Goal: Task Accomplishment & Management: Use online tool/utility

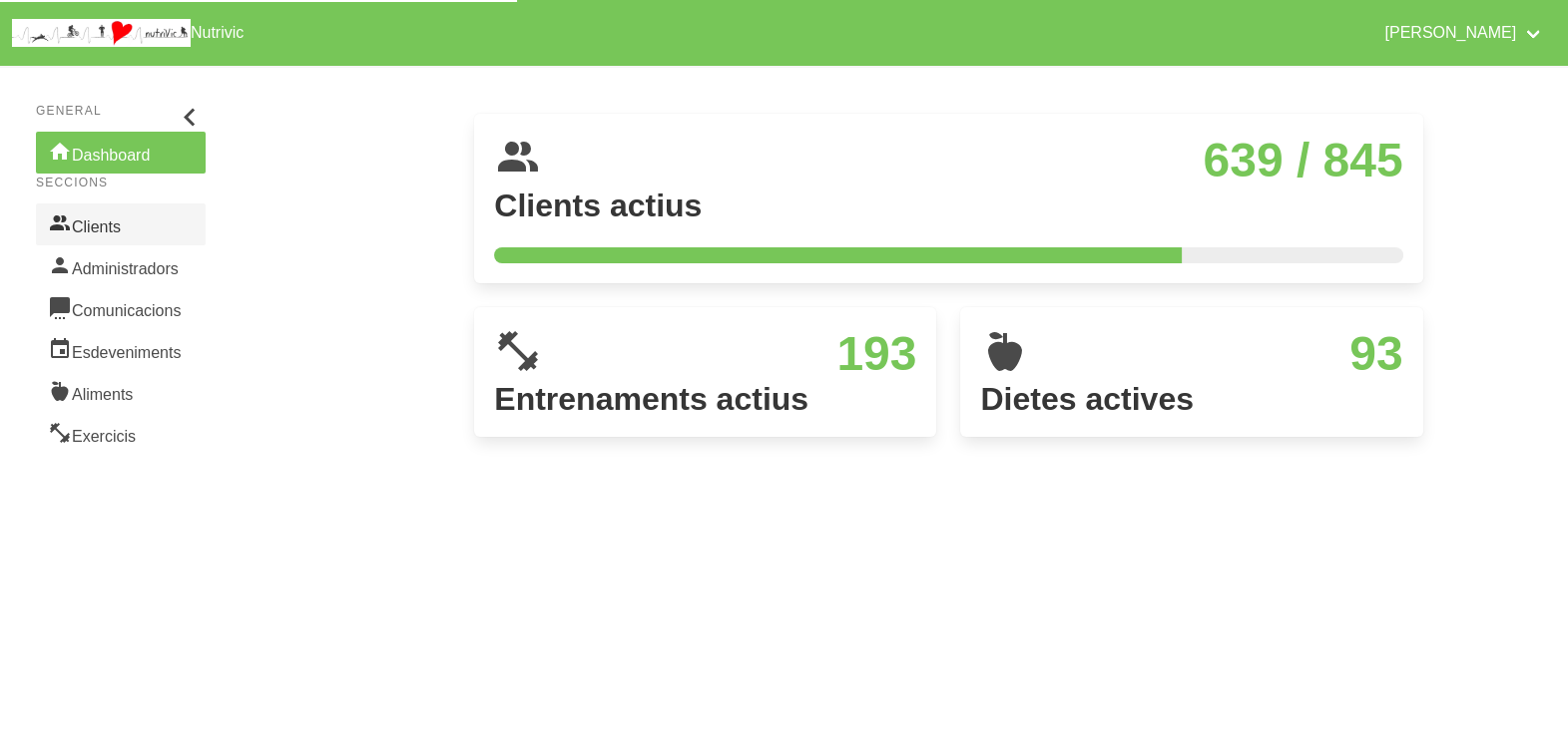
click at [100, 235] on link "Clients" at bounding box center [121, 225] width 170 height 42
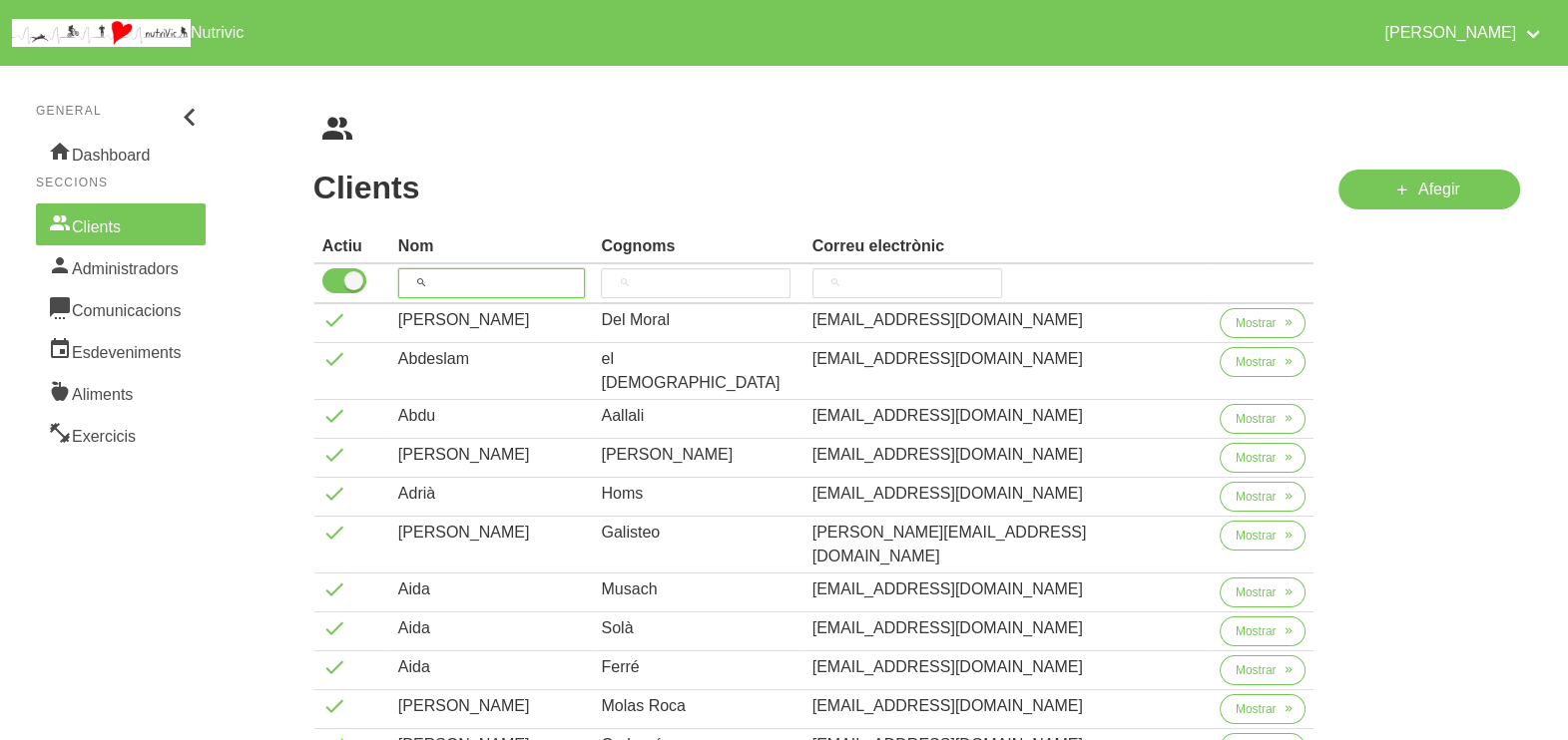
click at [467, 273] on input "search" at bounding box center [492, 284] width 188 height 30
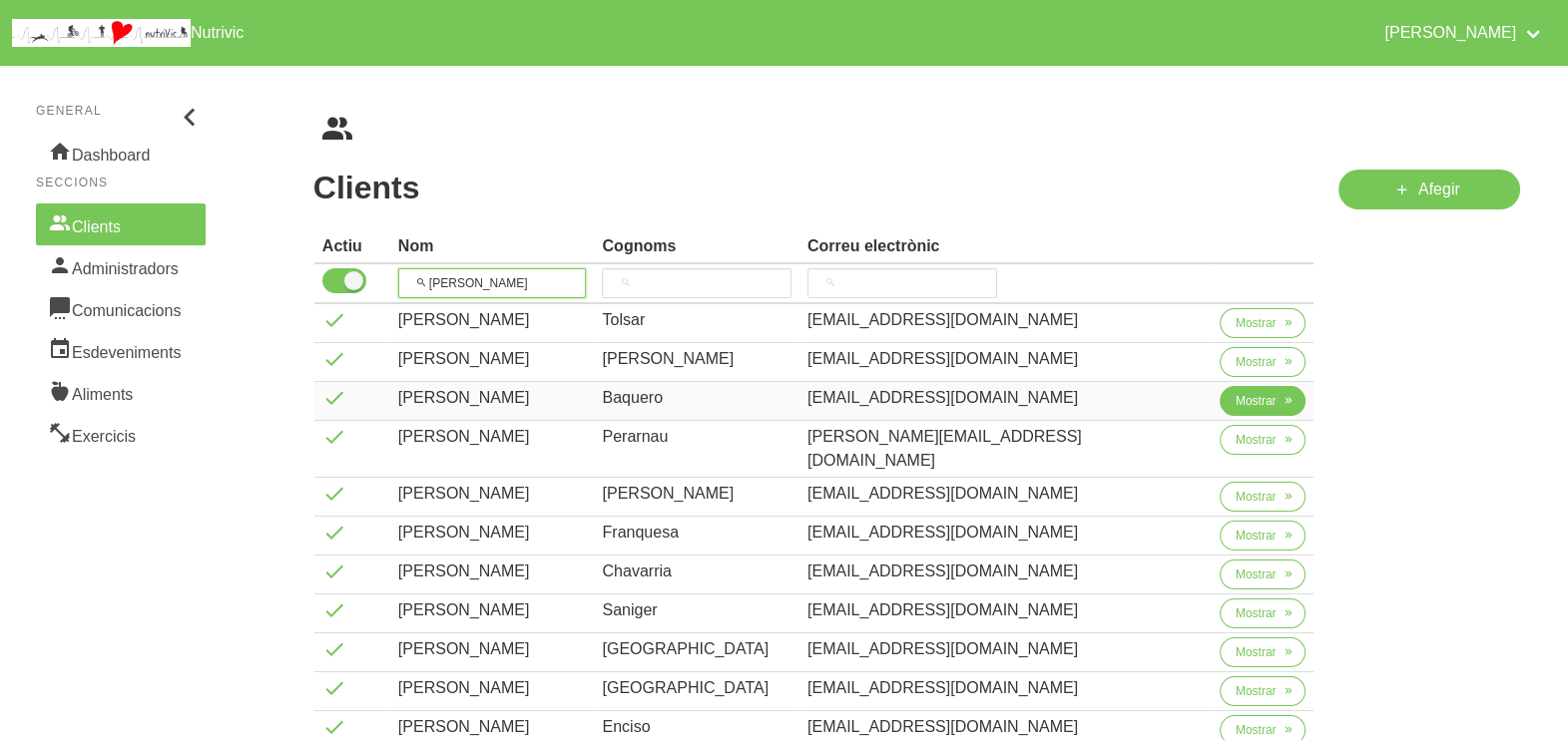
type input "[PERSON_NAME]"
click at [1254, 401] on span "Mostrar" at bounding box center [1255, 401] width 41 height 18
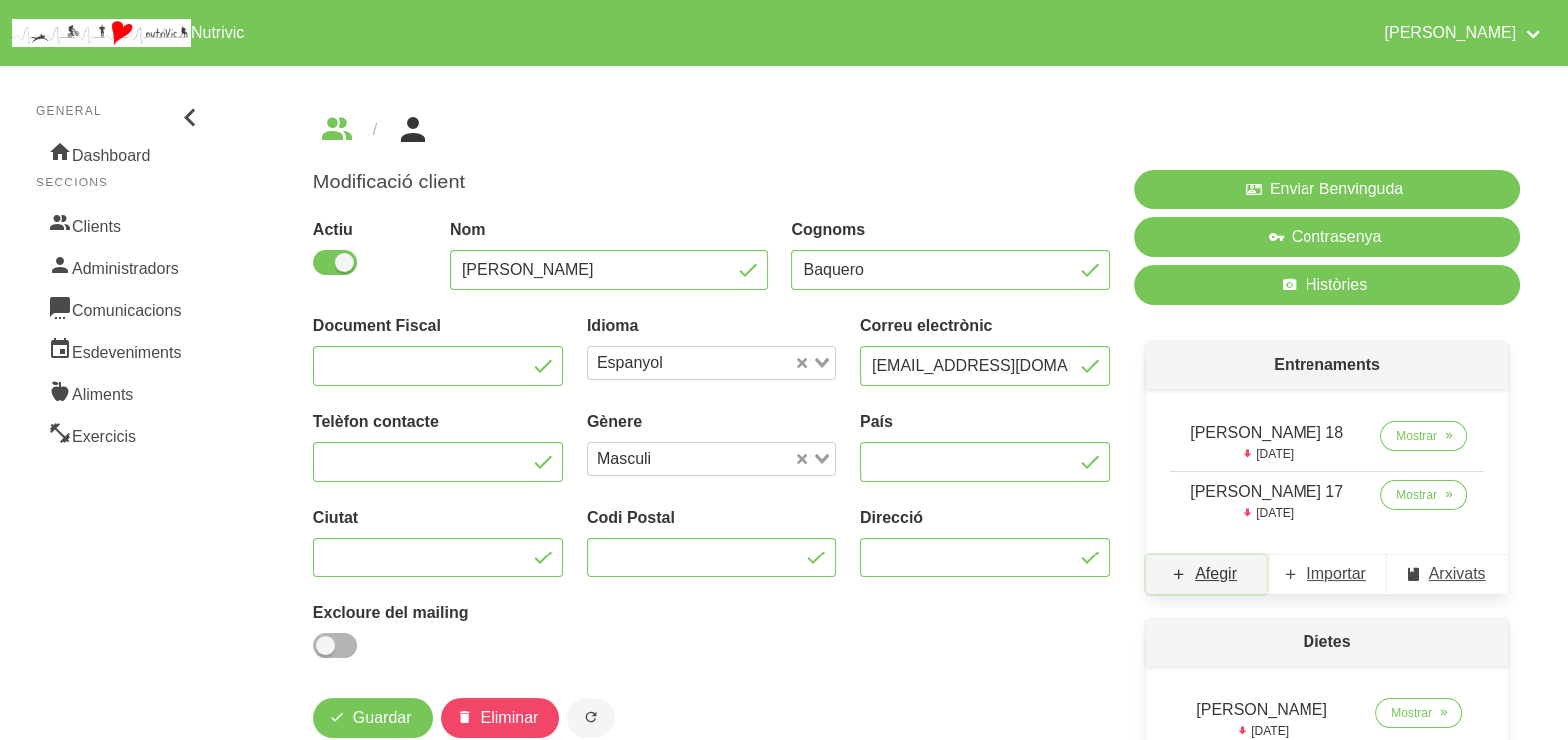
click at [1210, 578] on span "Afegir" at bounding box center [1215, 575] width 42 height 24
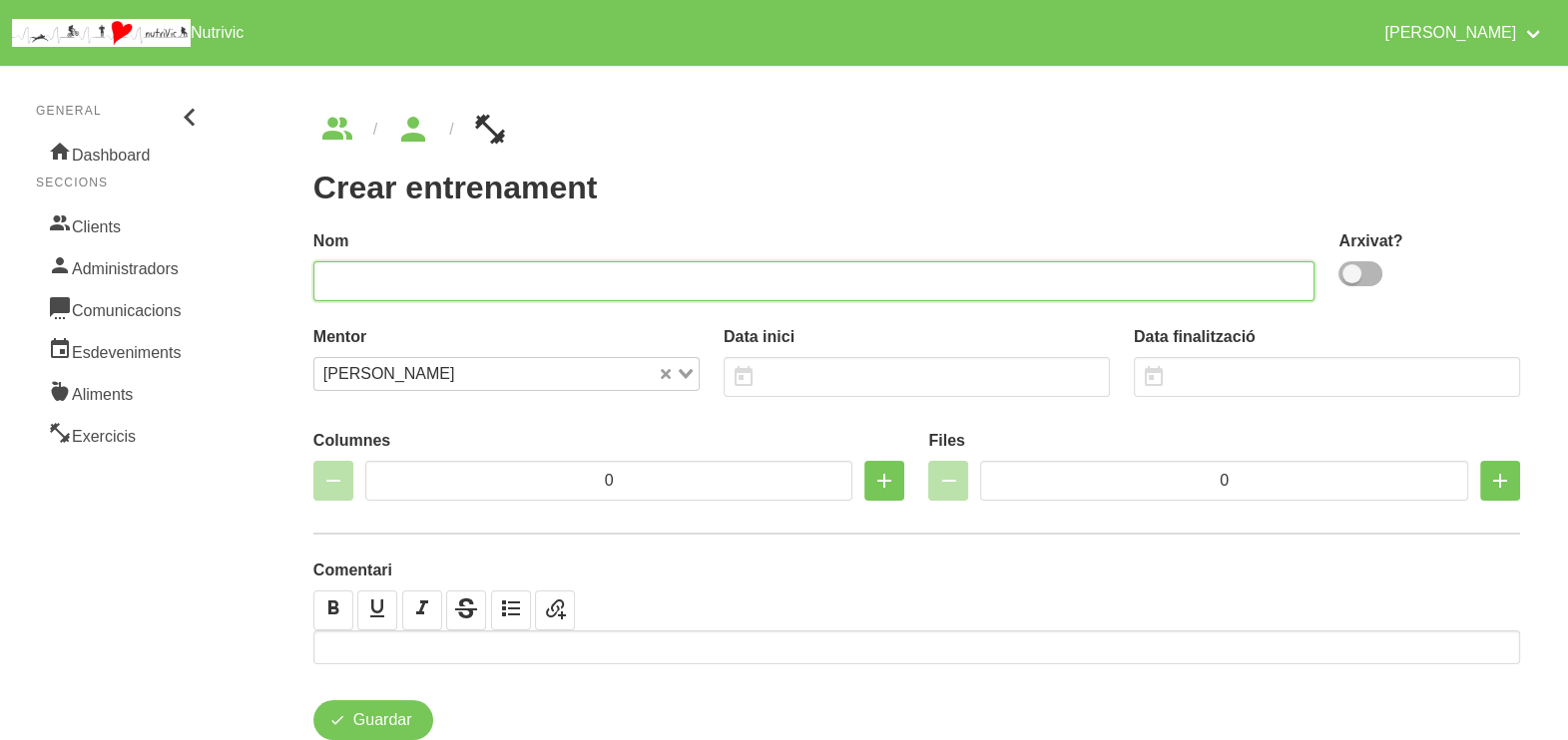
drag, startPoint x: 705, startPoint y: 280, endPoint x: 713, endPoint y: 273, distance: 10.6
click at [710, 275] on input "text" at bounding box center [814, 282] width 1002 height 40
type input "Jose Maria Baquero actualitzada"
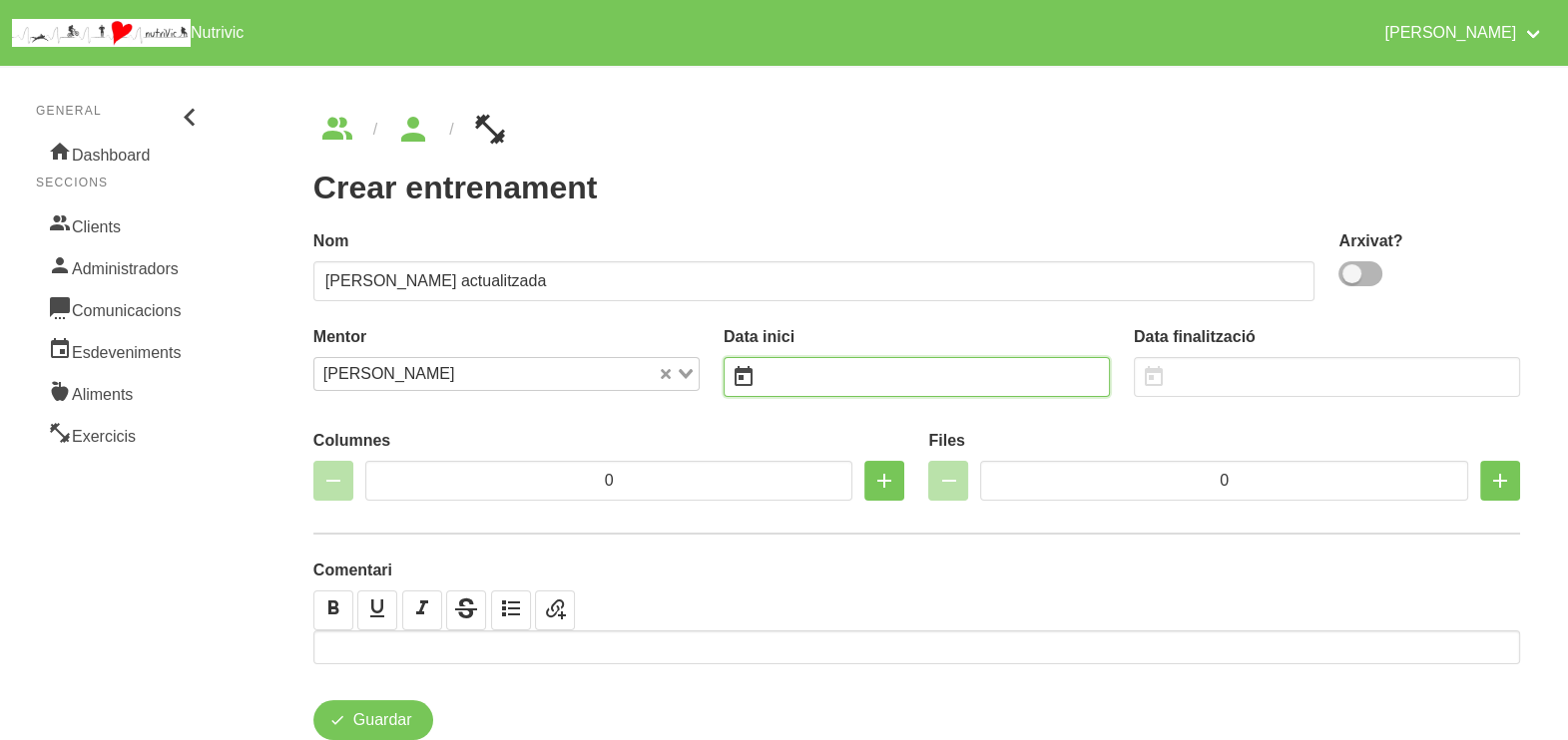
click at [803, 387] on input "text" at bounding box center [916, 377] width 387 height 40
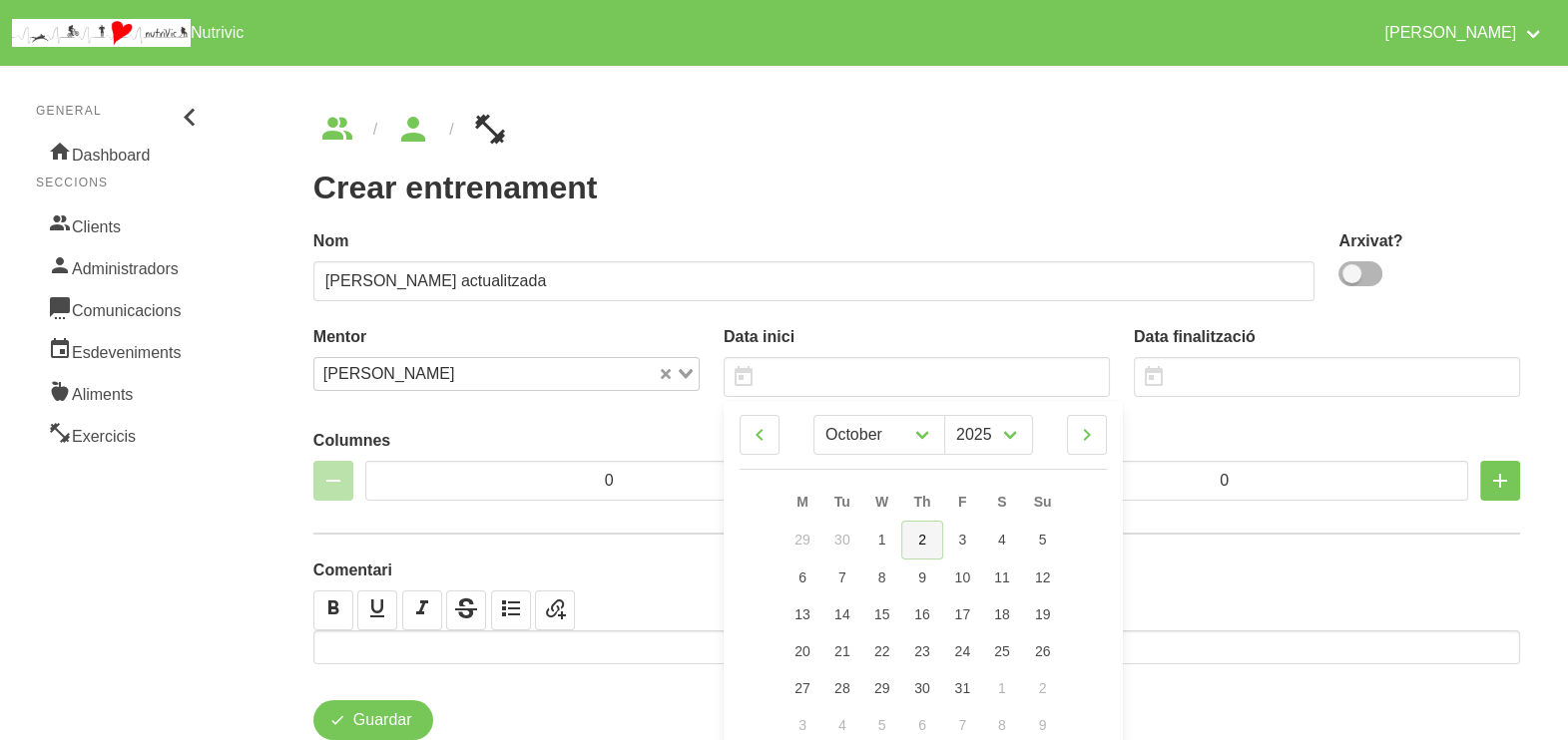
click at [936, 536] on link "2" at bounding box center [921, 540] width 41 height 39
type input "[DATE]"
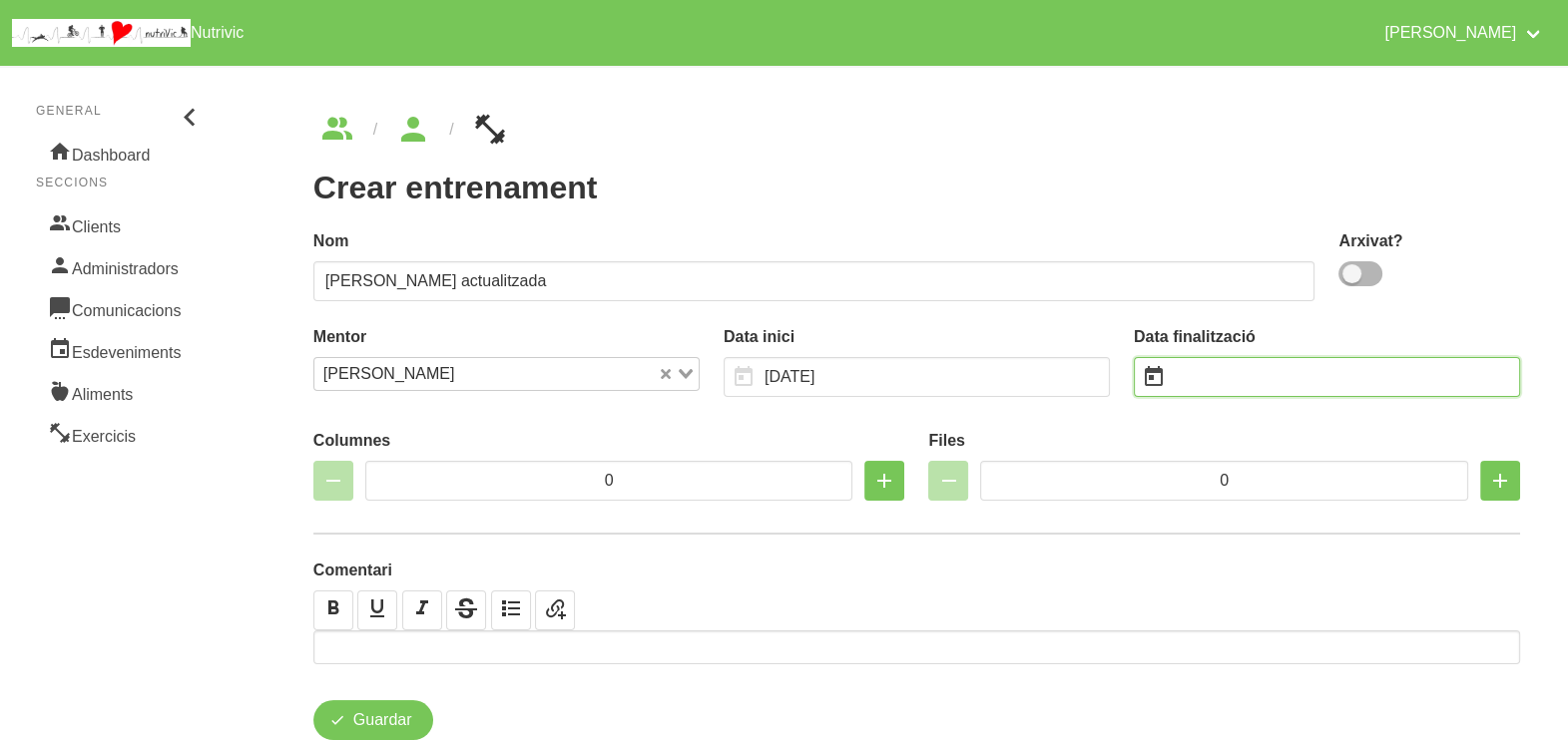
click at [1213, 373] on input "text" at bounding box center [1326, 377] width 387 height 40
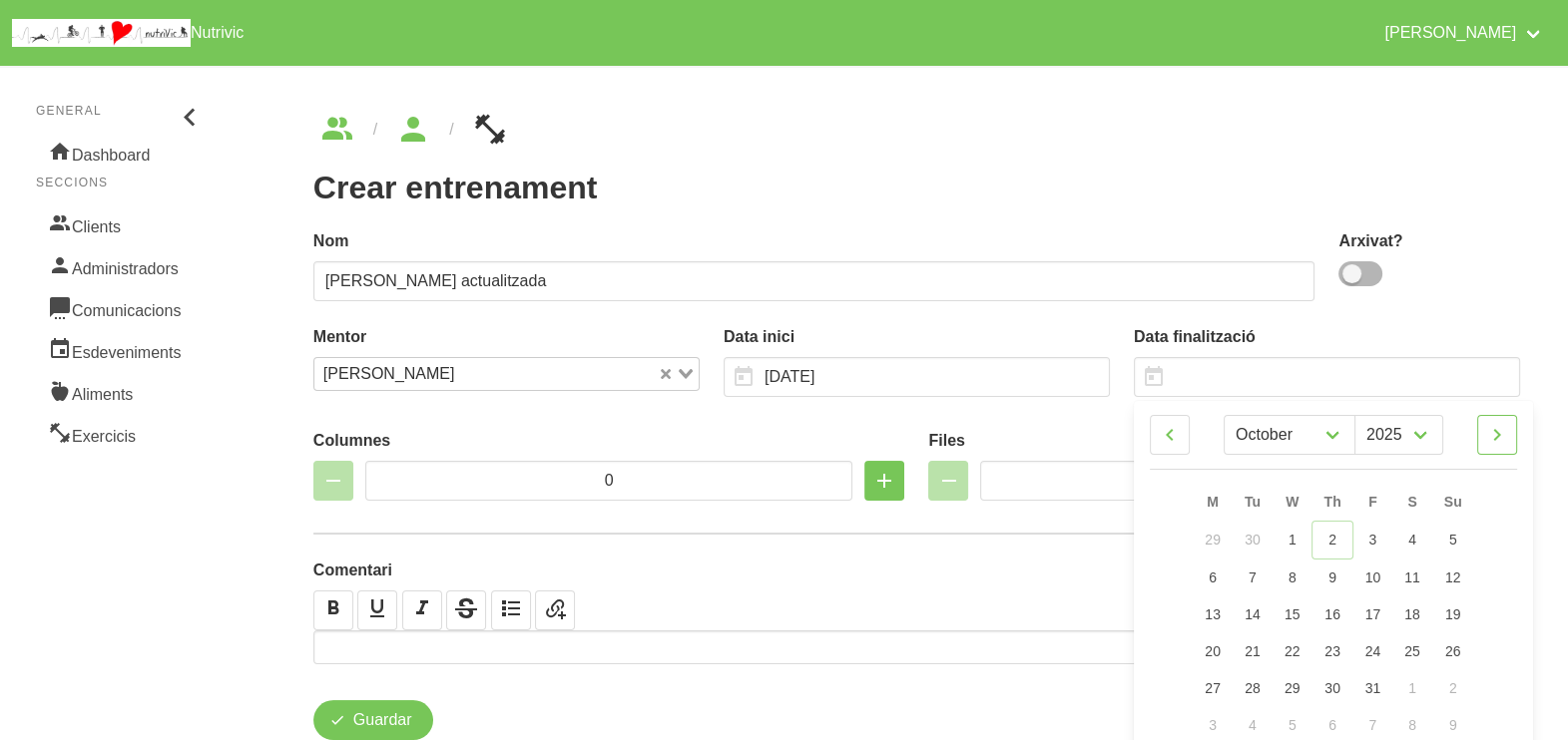
click at [1495, 432] on icon at bounding box center [1497, 435] width 24 height 36
select select "10"
click at [1460, 572] on link "9" at bounding box center [1453, 576] width 42 height 37
type input "9/11/2025"
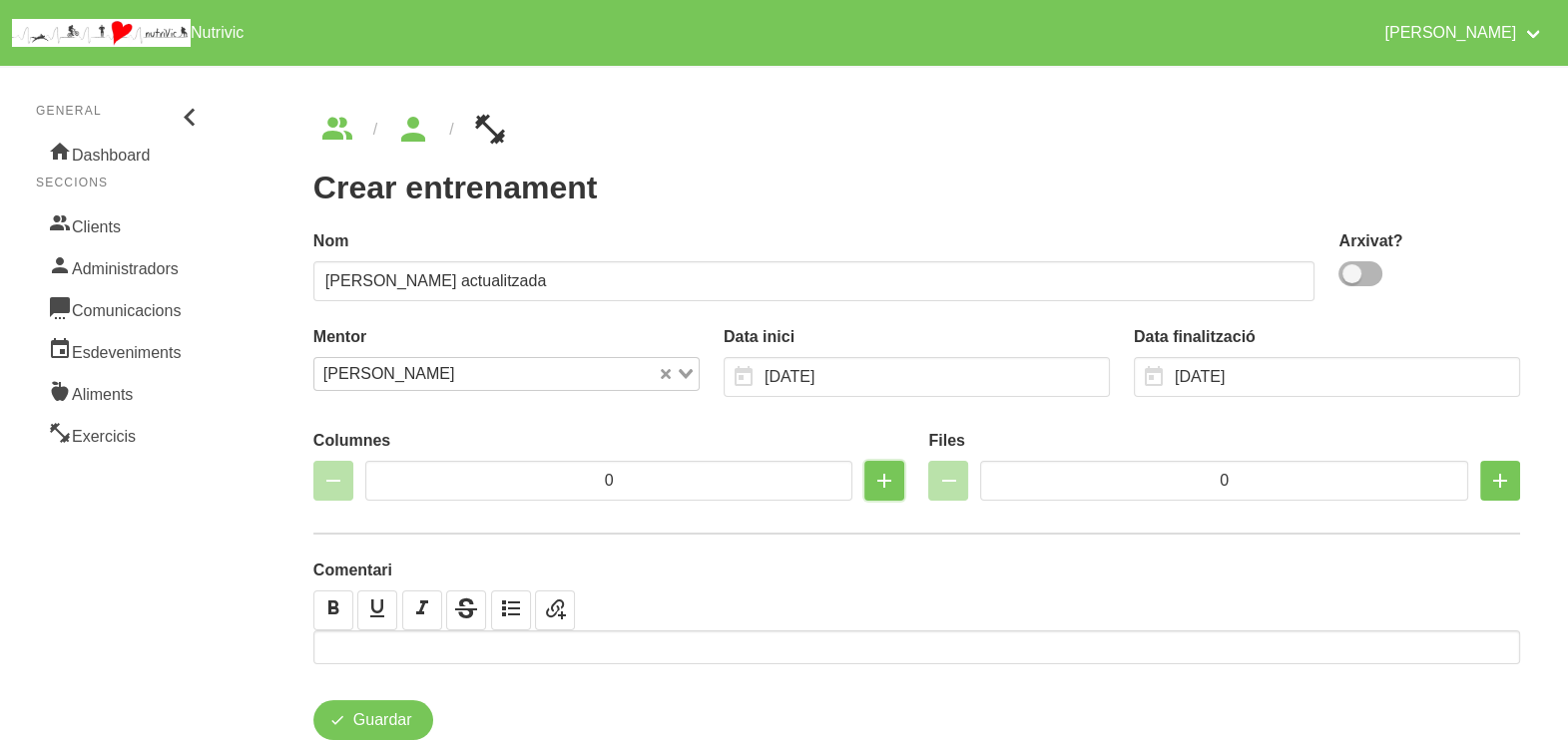
click at [881, 481] on icon "button" at bounding box center [884, 481] width 24 height 36
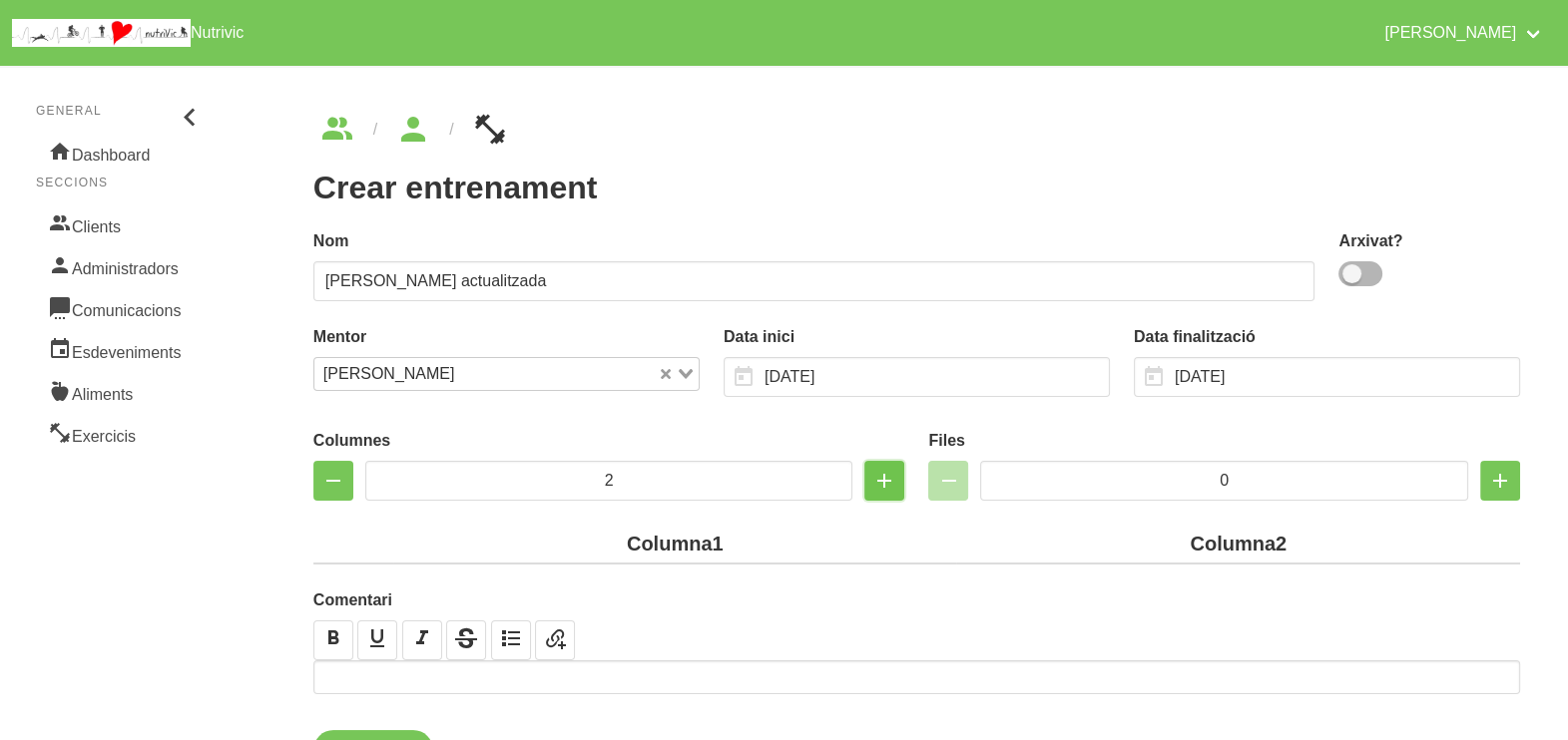
click at [872, 487] on icon "button" at bounding box center [884, 481] width 24 height 36
type input "3"
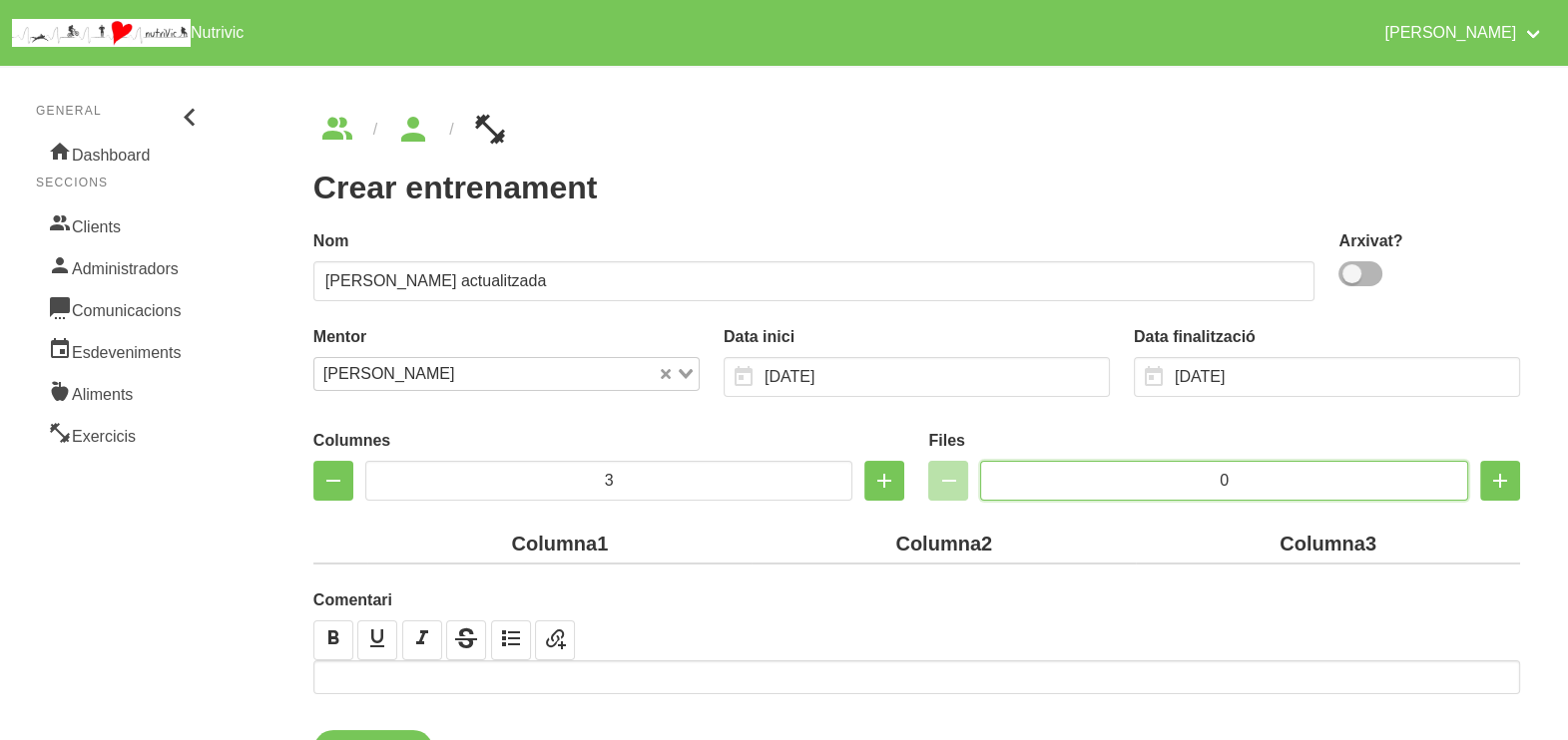
drag, startPoint x: 1255, startPoint y: 476, endPoint x: 1237, endPoint y: 475, distance: 18.0
click at [1237, 475] on input "0" at bounding box center [1223, 481] width 488 height 40
drag, startPoint x: 1206, startPoint y: 474, endPoint x: 1227, endPoint y: 474, distance: 21.0
click at [1227, 474] on input "0" at bounding box center [1223, 481] width 488 height 40
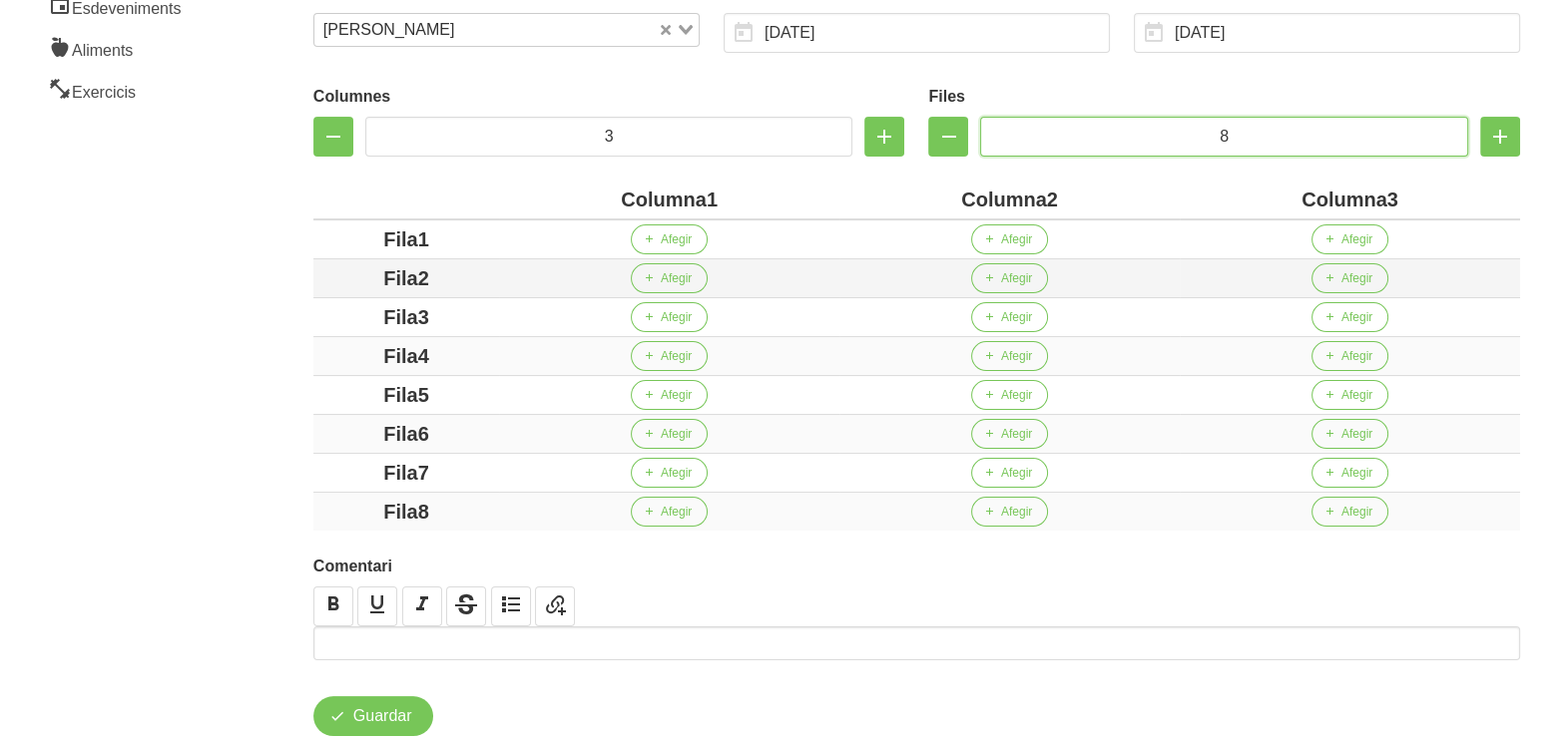
scroll to position [374, 0]
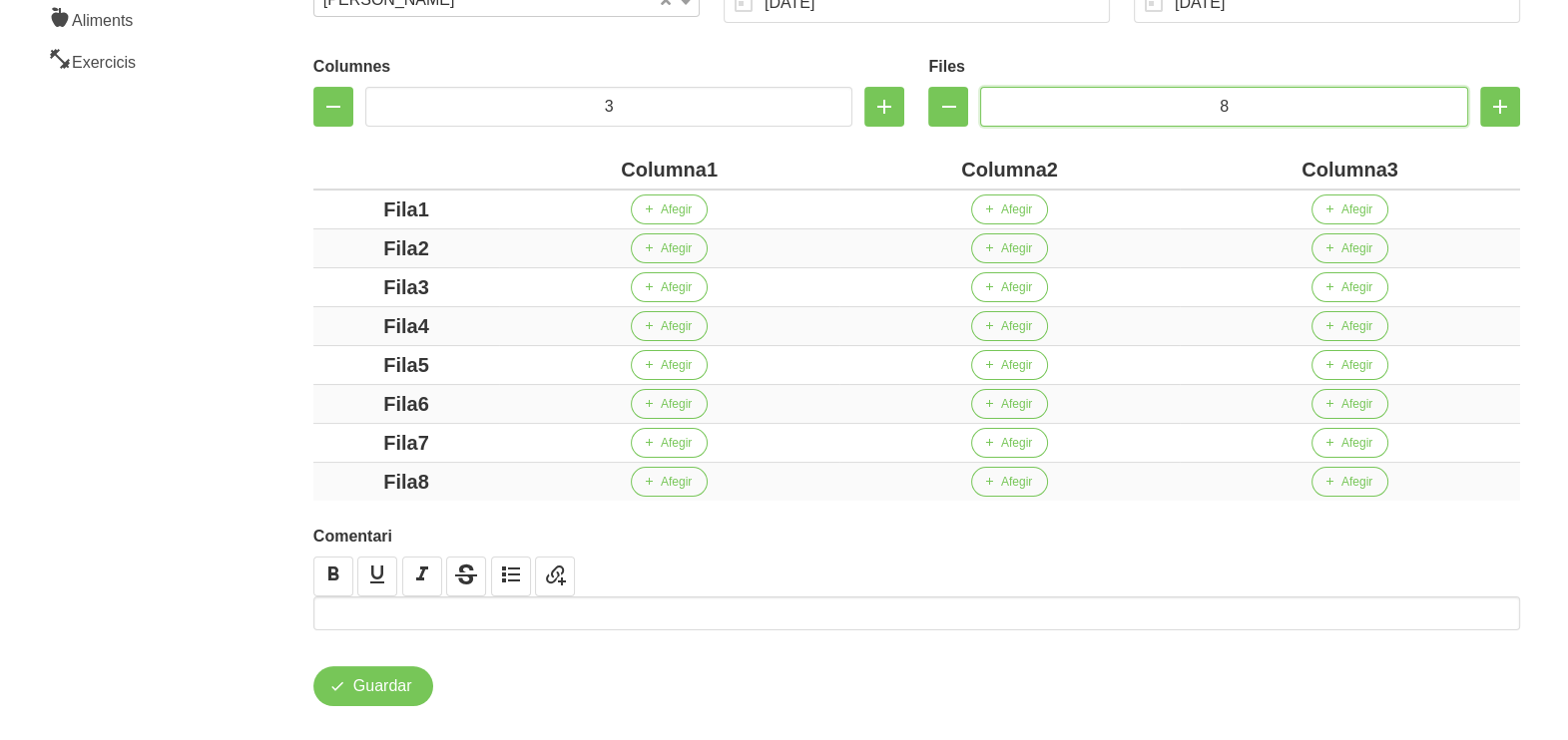
type input "8"
drag, startPoint x: 706, startPoint y: 168, endPoint x: 592, endPoint y: 164, distance: 114.1
click at [592, 164] on div "Columna1" at bounding box center [669, 170] width 325 height 30
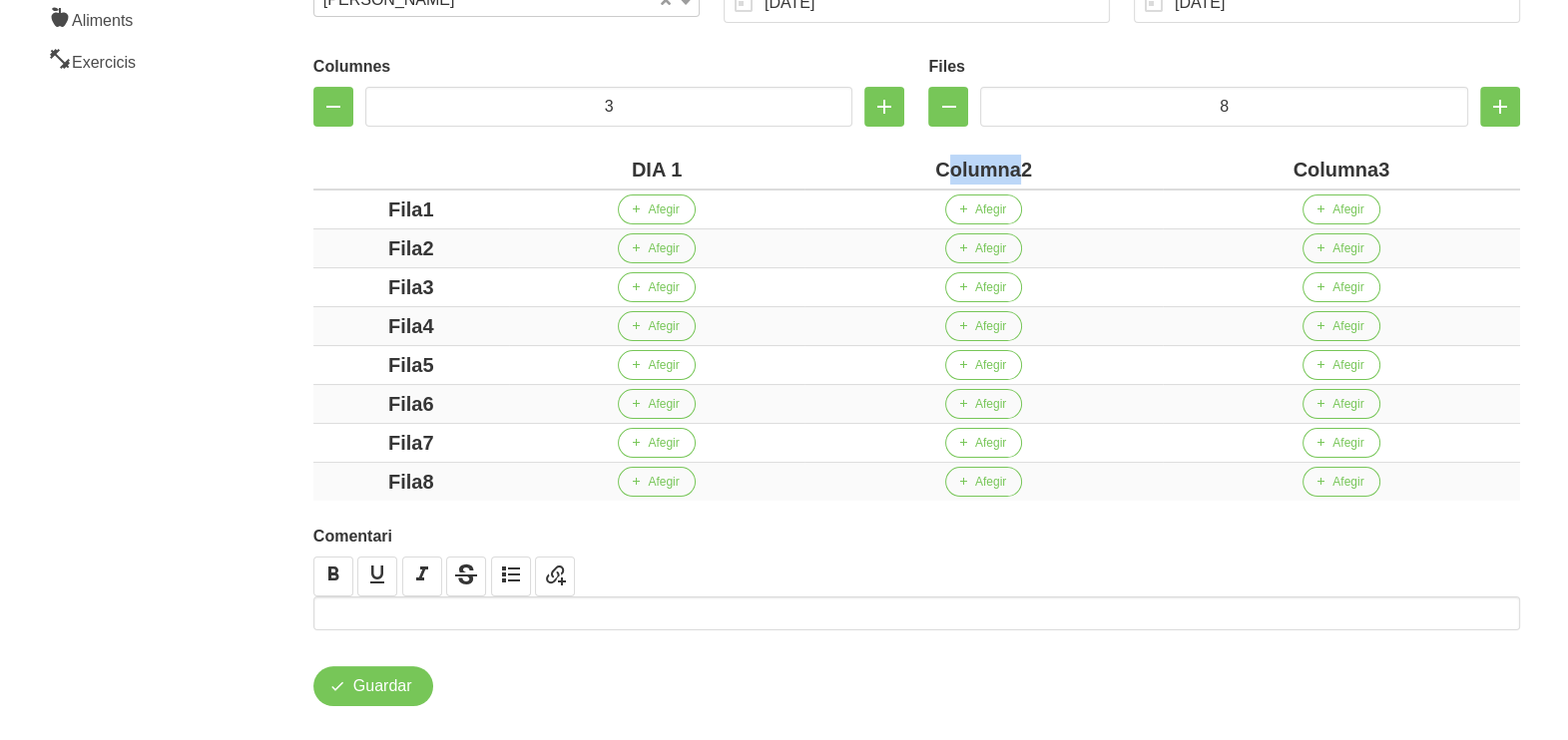
drag, startPoint x: 1021, startPoint y: 170, endPoint x: 878, endPoint y: 170, distance: 143.0
click at [878, 170] on div "Columna2" at bounding box center [983, 170] width 342 height 30
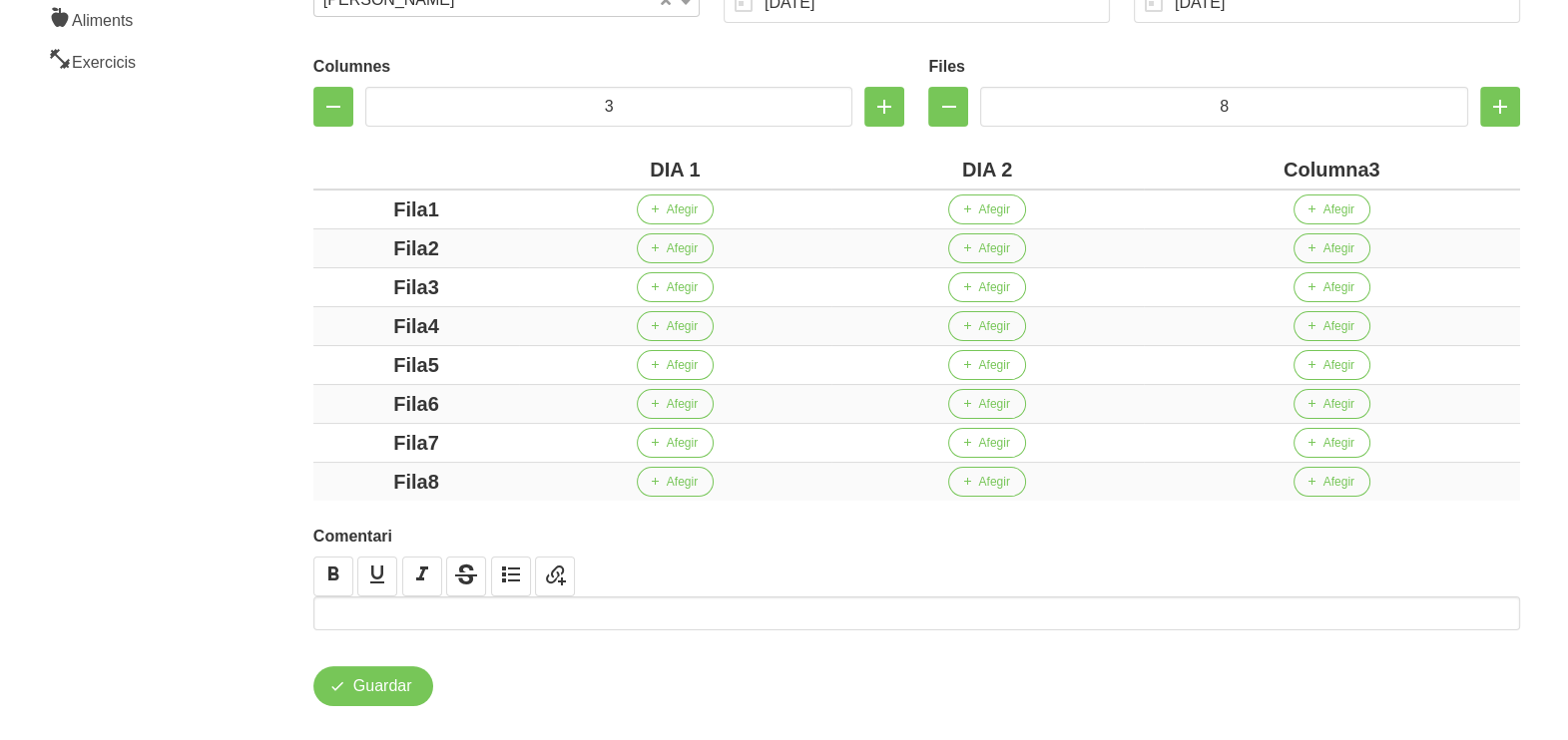
drag, startPoint x: 1369, startPoint y: 168, endPoint x: 1314, endPoint y: 154, distance: 56.8
click at [1317, 157] on div "Columna3" at bounding box center [1331, 170] width 361 height 30
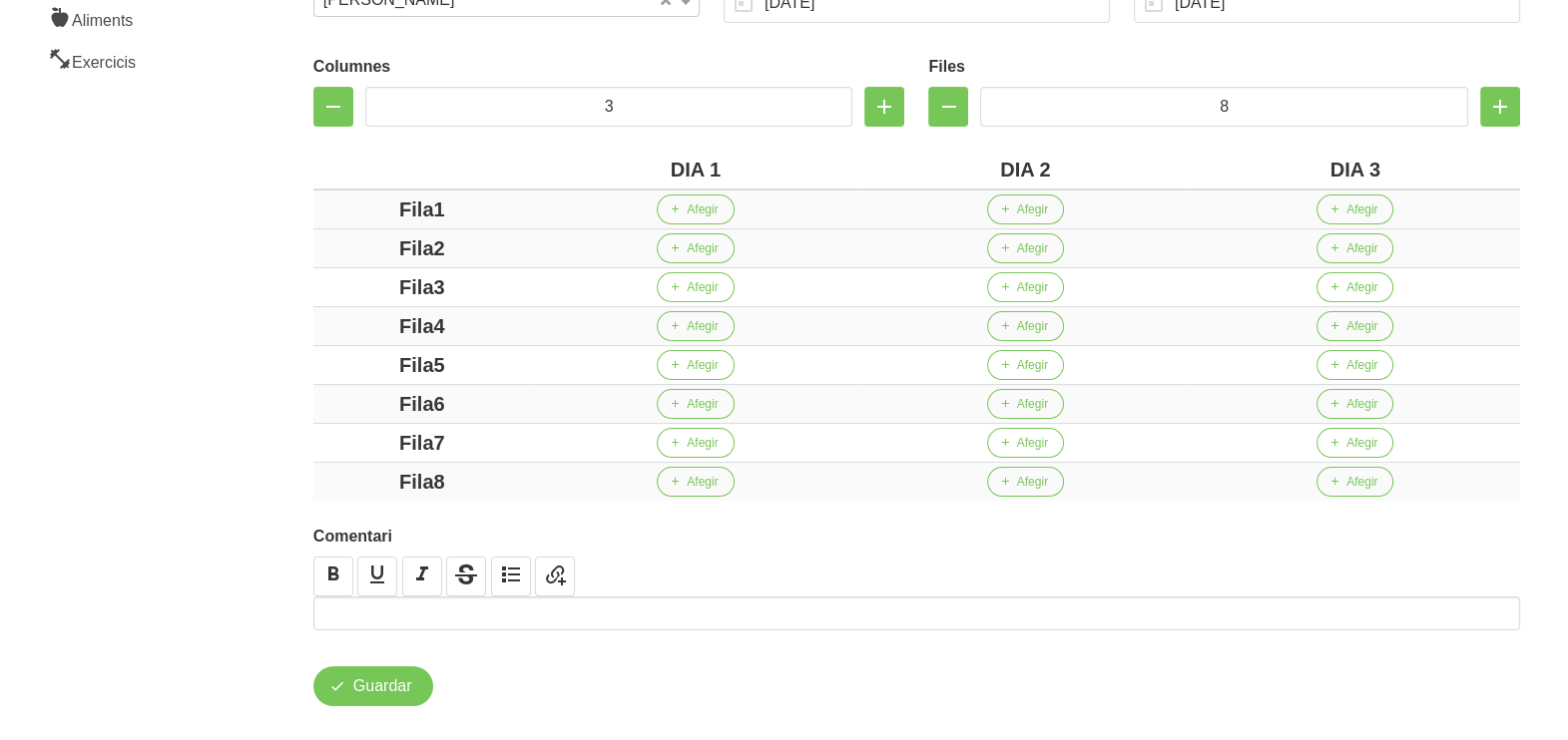
drag, startPoint x: 432, startPoint y: 208, endPoint x: 358, endPoint y: 227, distance: 76.4
click at [362, 215] on div "Fila1" at bounding box center [422, 210] width 202 height 30
drag, startPoint x: 431, startPoint y: 248, endPoint x: 382, endPoint y: 258, distance: 50.0
click at [362, 251] on div "Fila2" at bounding box center [422, 249] width 202 height 30
drag, startPoint x: 448, startPoint y: 286, endPoint x: 308, endPoint y: 286, distance: 140.0
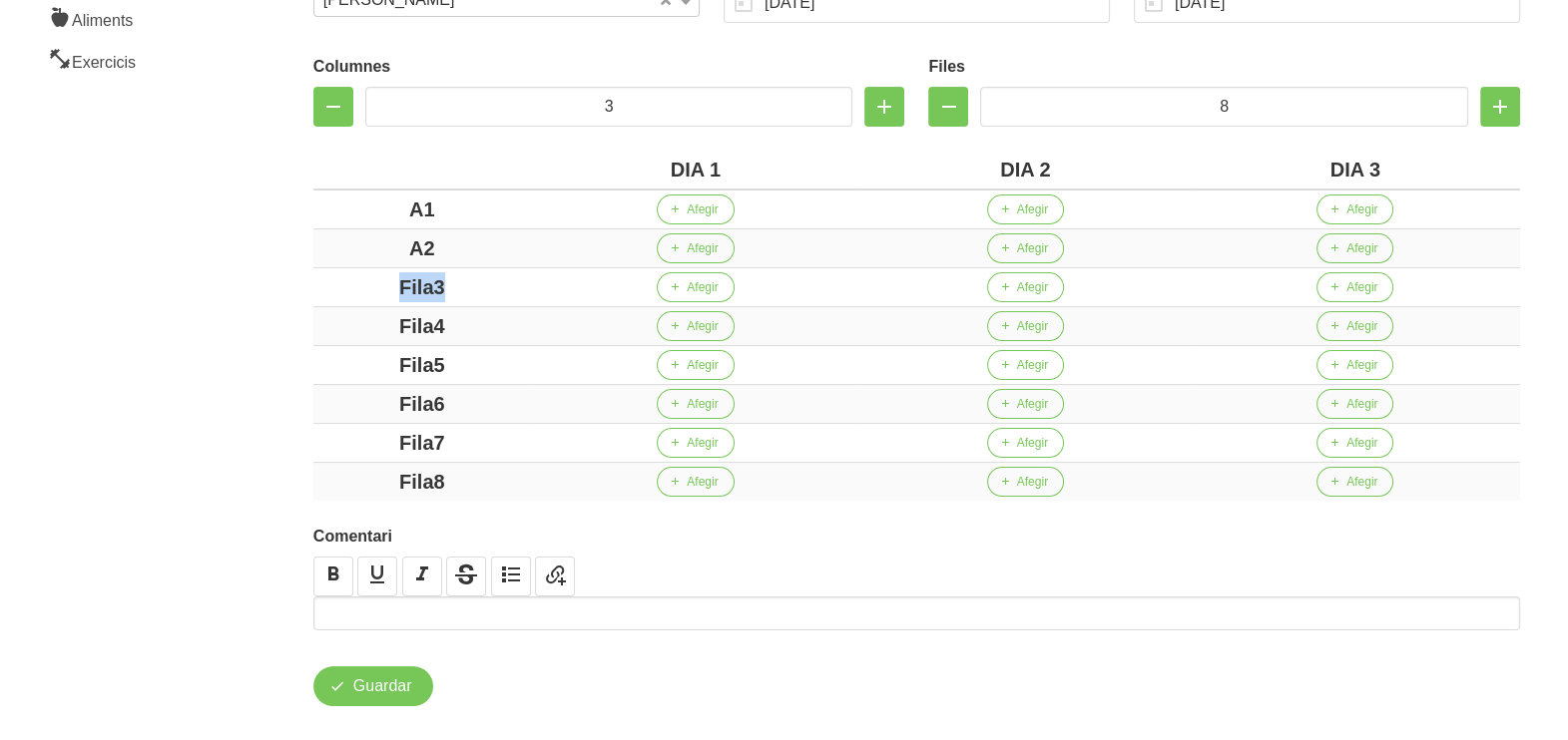
click at [310, 286] on div "Columnes 3 Files 8 DIA 1 DIA 2 DIA 3 A1 Afegir Afegir Afegir A2 Afegir Afegir A…" at bounding box center [917, 274] width 1230 height 478
click at [327, 330] on div "Fila4" at bounding box center [422, 327] width 202 height 30
drag, startPoint x: 473, startPoint y: 362, endPoint x: 316, endPoint y: 383, distance: 158.4
click at [310, 383] on div "Columnes 3 Files 8 DIA 1 DIA 2 DIA 3 A1 Afegir Afegir Afegir A2 Afegir Afegir A…" at bounding box center [917, 274] width 1230 height 478
drag, startPoint x: 473, startPoint y: 406, endPoint x: 368, endPoint y: 419, distance: 105.8
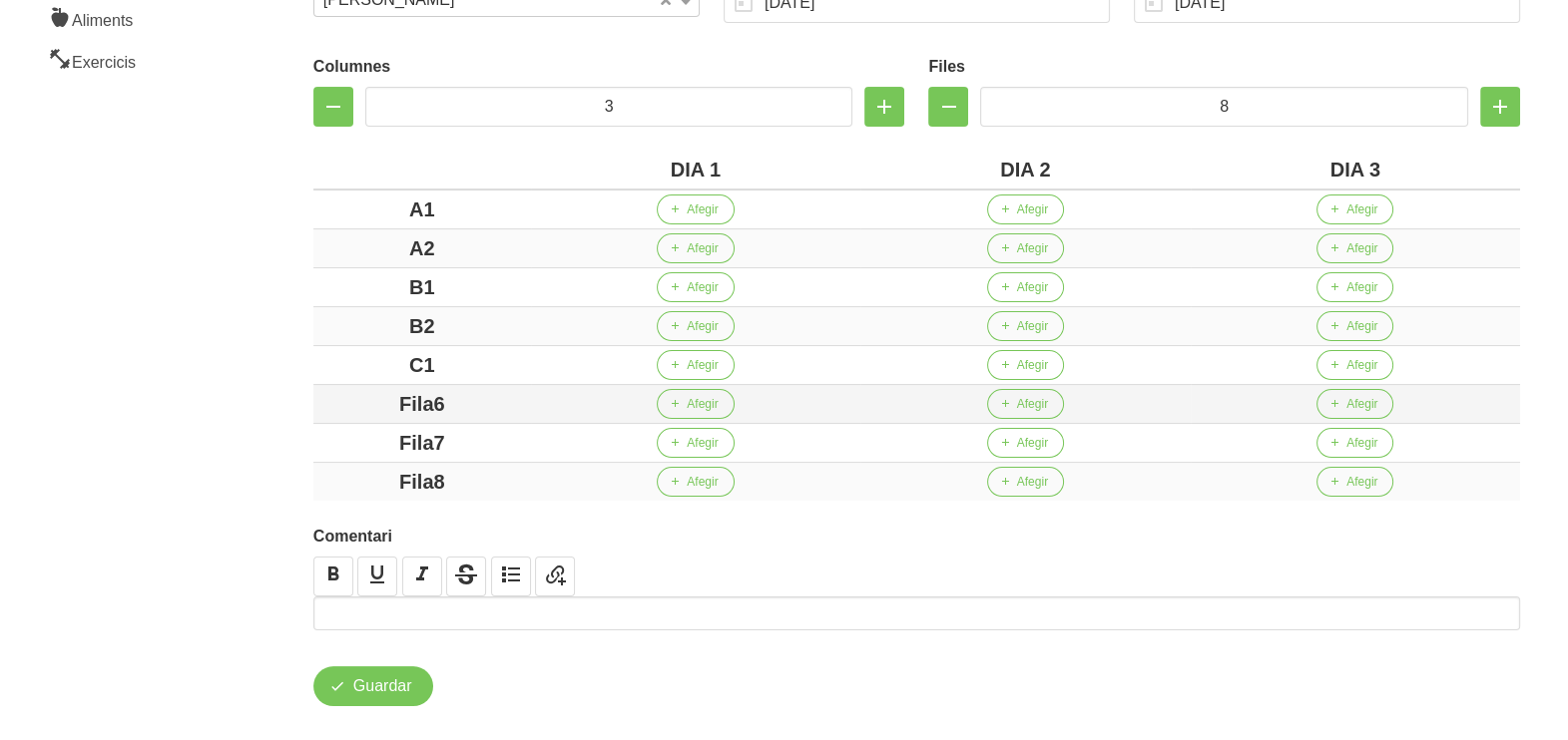
click at [368, 419] on td "Fila6" at bounding box center [422, 404] width 218 height 39
click at [363, 444] on div "Fila7" at bounding box center [422, 443] width 202 height 30
drag, startPoint x: 329, startPoint y: 480, endPoint x: 310, endPoint y: 481, distance: 19.0
click at [315, 480] on td "Fila8" at bounding box center [422, 482] width 218 height 39
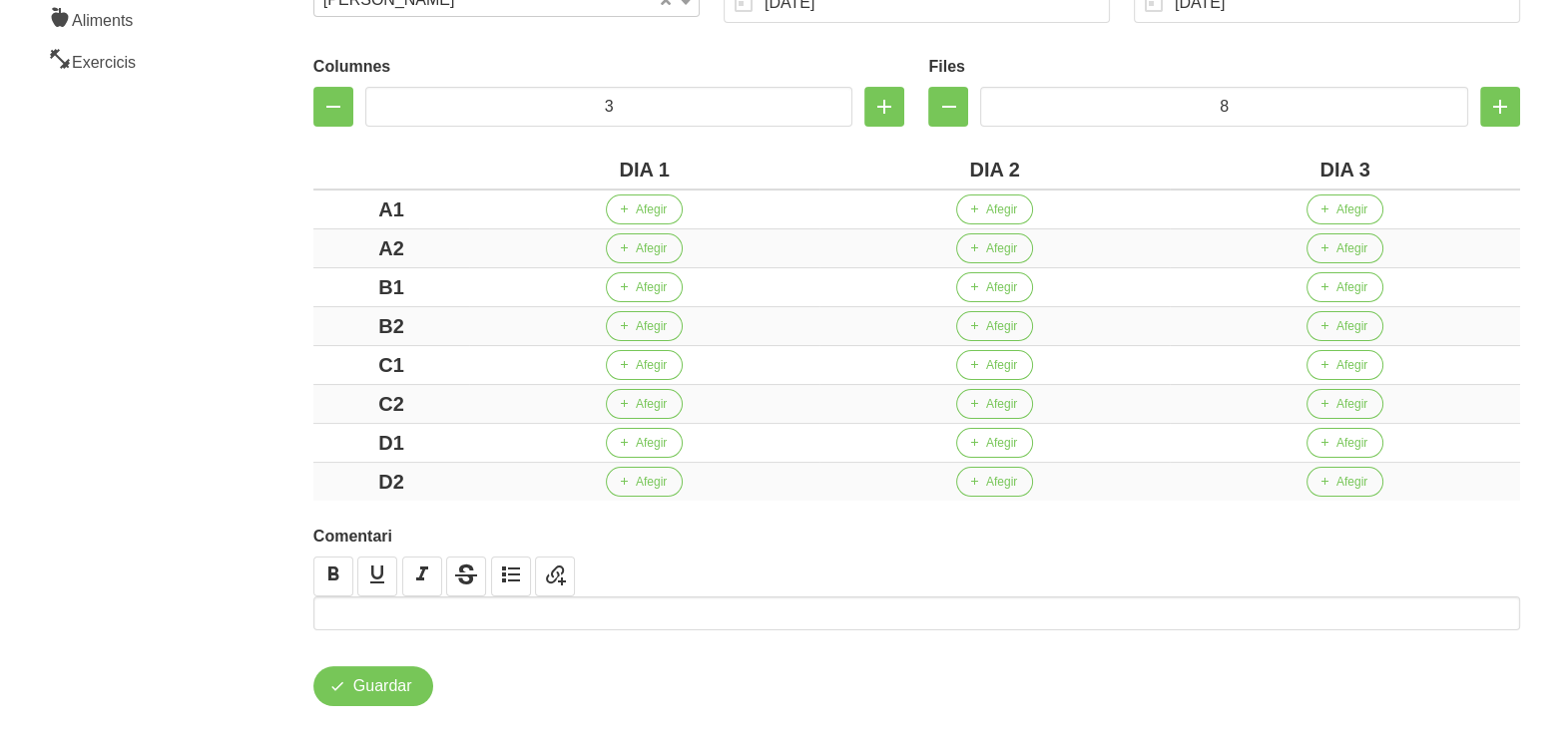
click at [220, 419] on aside "General Dashboard Seccions Clients Administradors Comunicacions Esdeveniments A…" at bounding box center [121, 223] width 266 height 1087
click at [626, 212] on icon "button" at bounding box center [623, 210] width 12 height 18
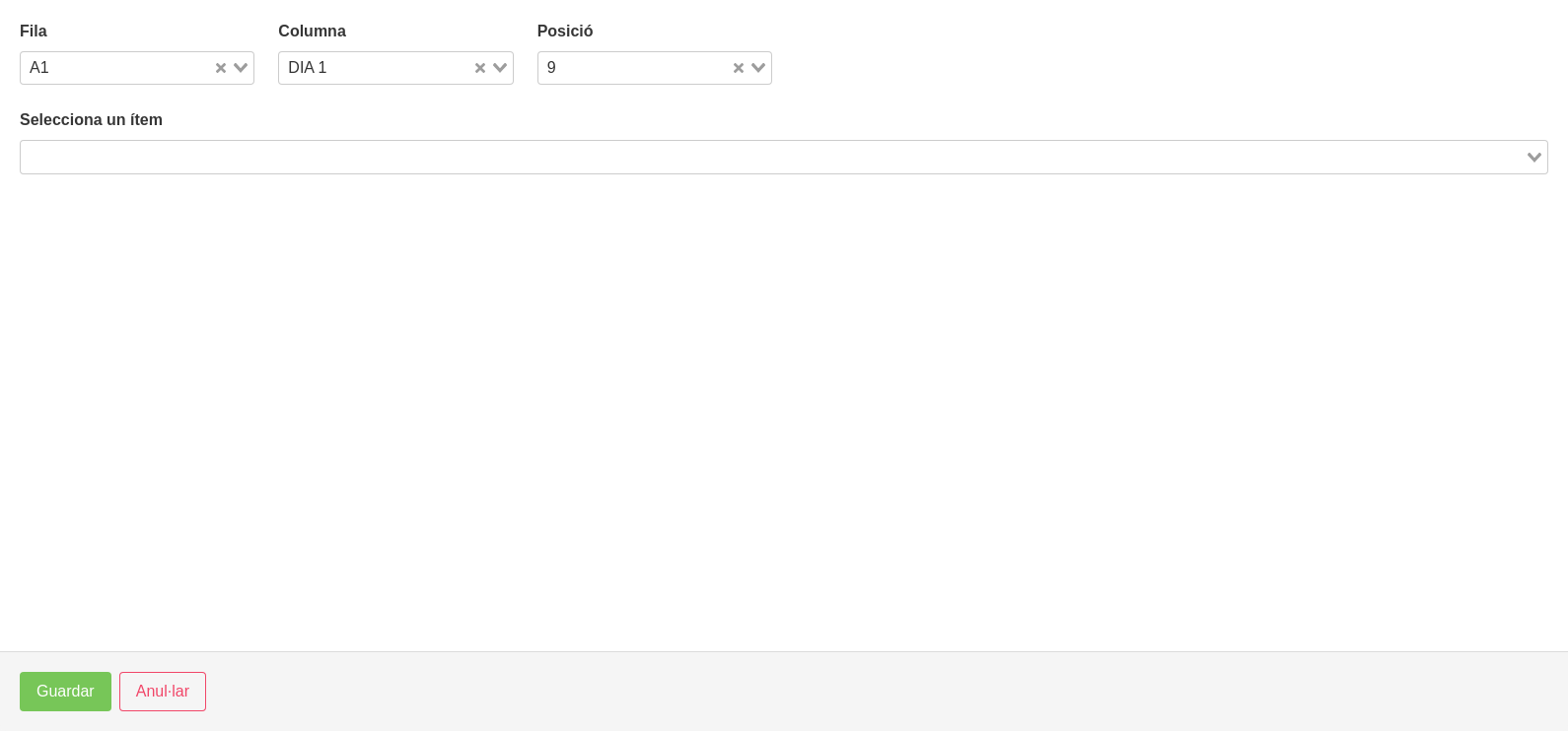
click at [231, 143] on div "Search for option" at bounding box center [773, 155] width 1504 height 28
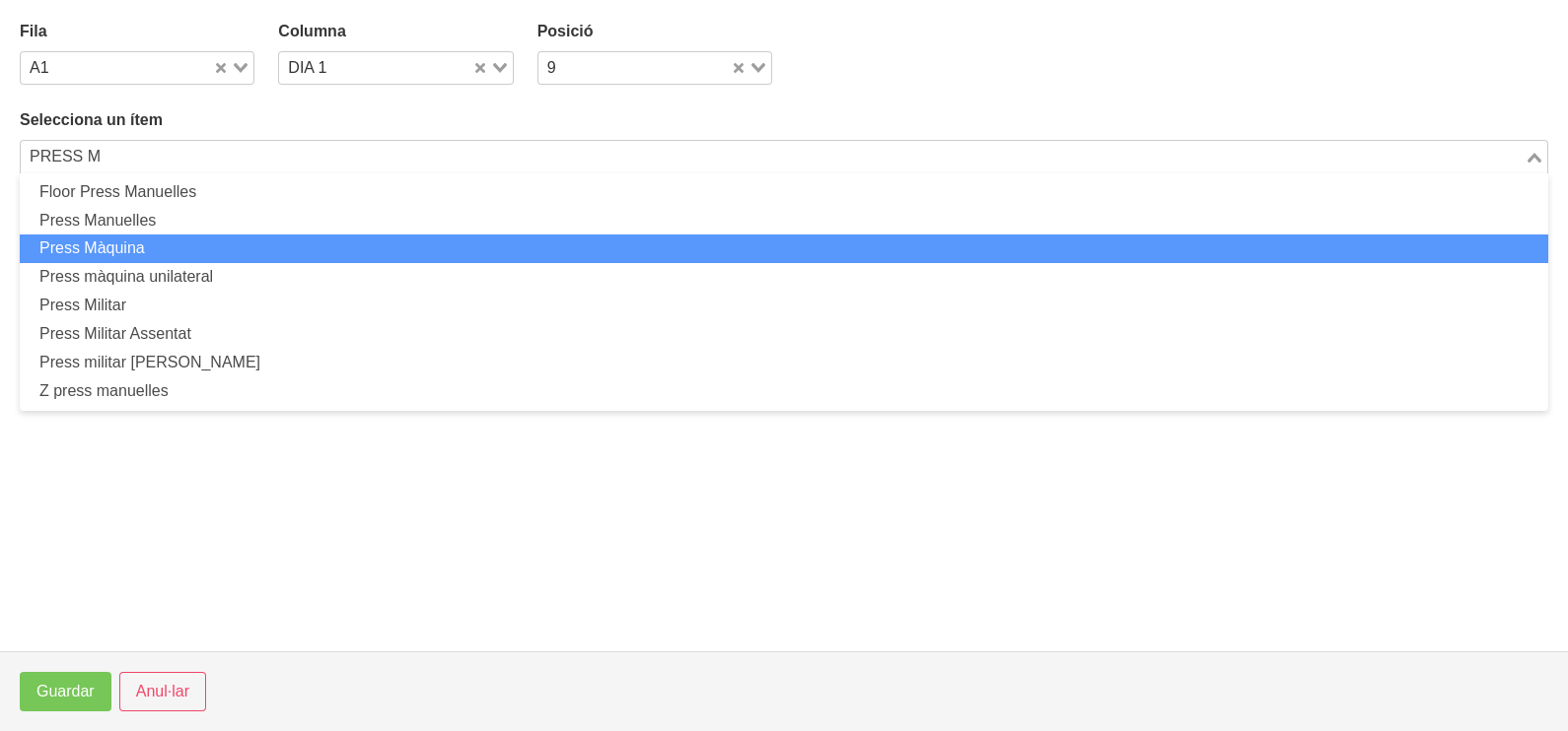
click at [187, 249] on li "Press Màquina" at bounding box center [784, 249] width 1529 height 29
type input "PRESS M"
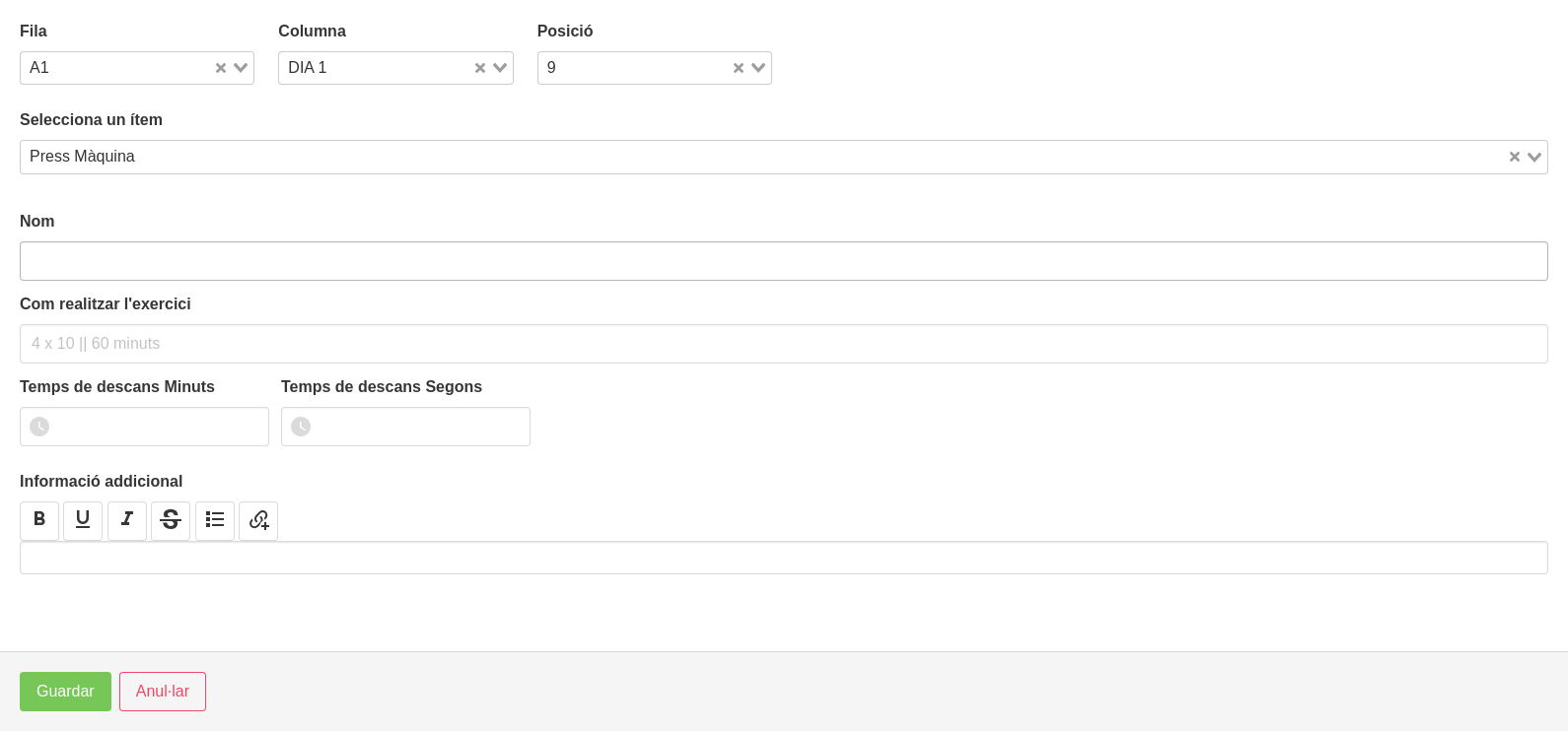
type input "Press Màquina"
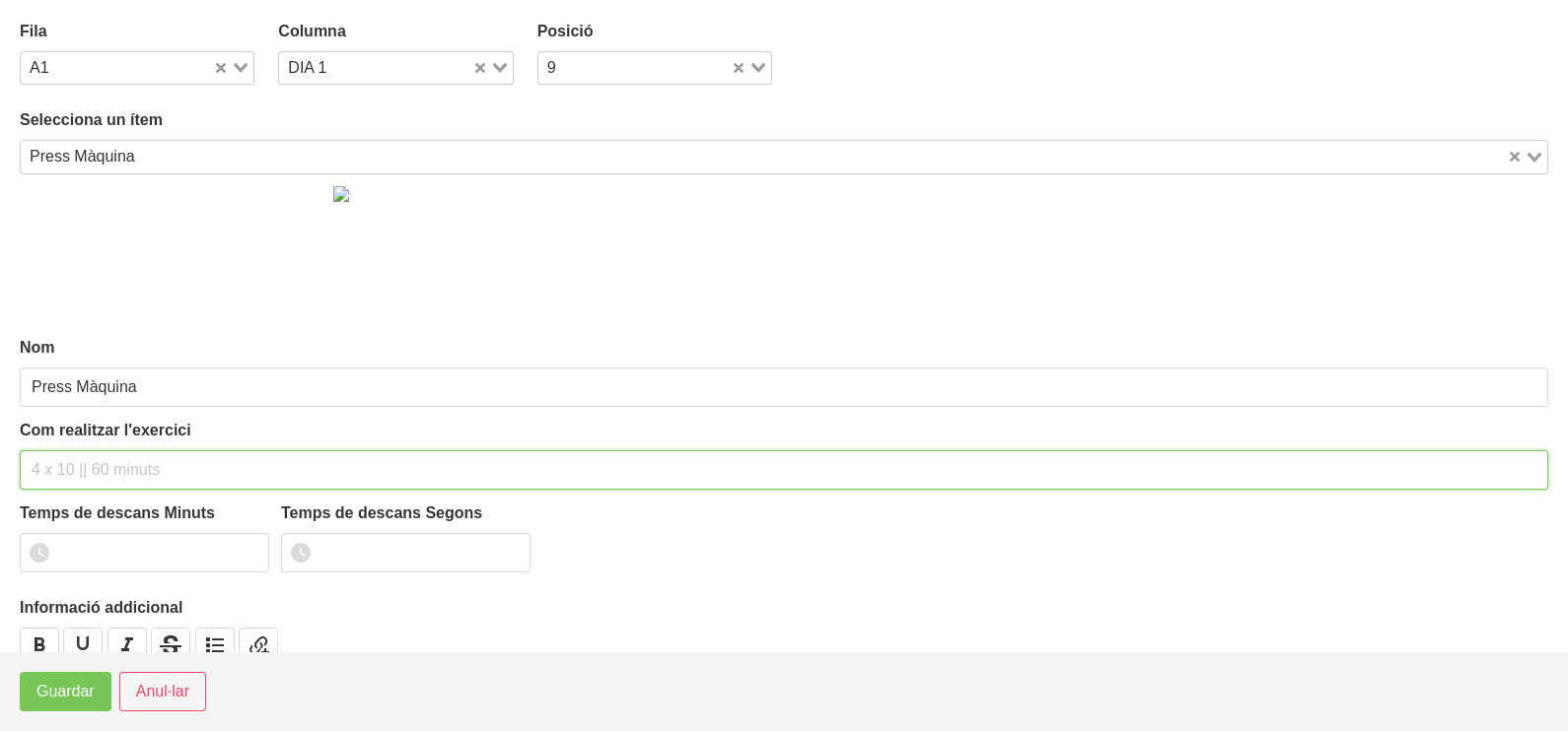
click at [71, 434] on div "Com realitzar l'exercici" at bounding box center [784, 455] width 1529 height 71
type input "3"
type input "2 x 6-8 a 3010 75""
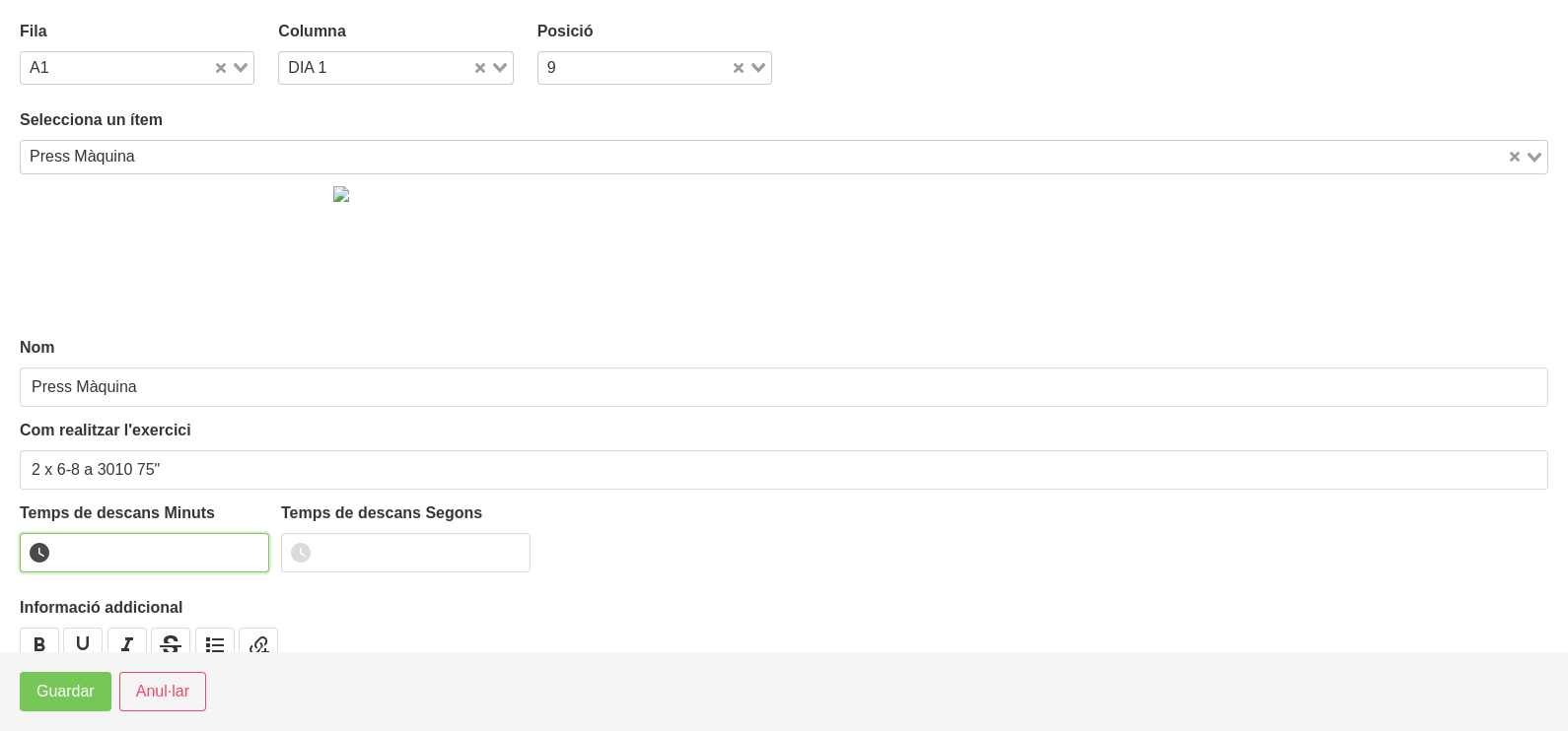
click at [96, 553] on input "number" at bounding box center [144, 553] width 250 height 39
type input "1"
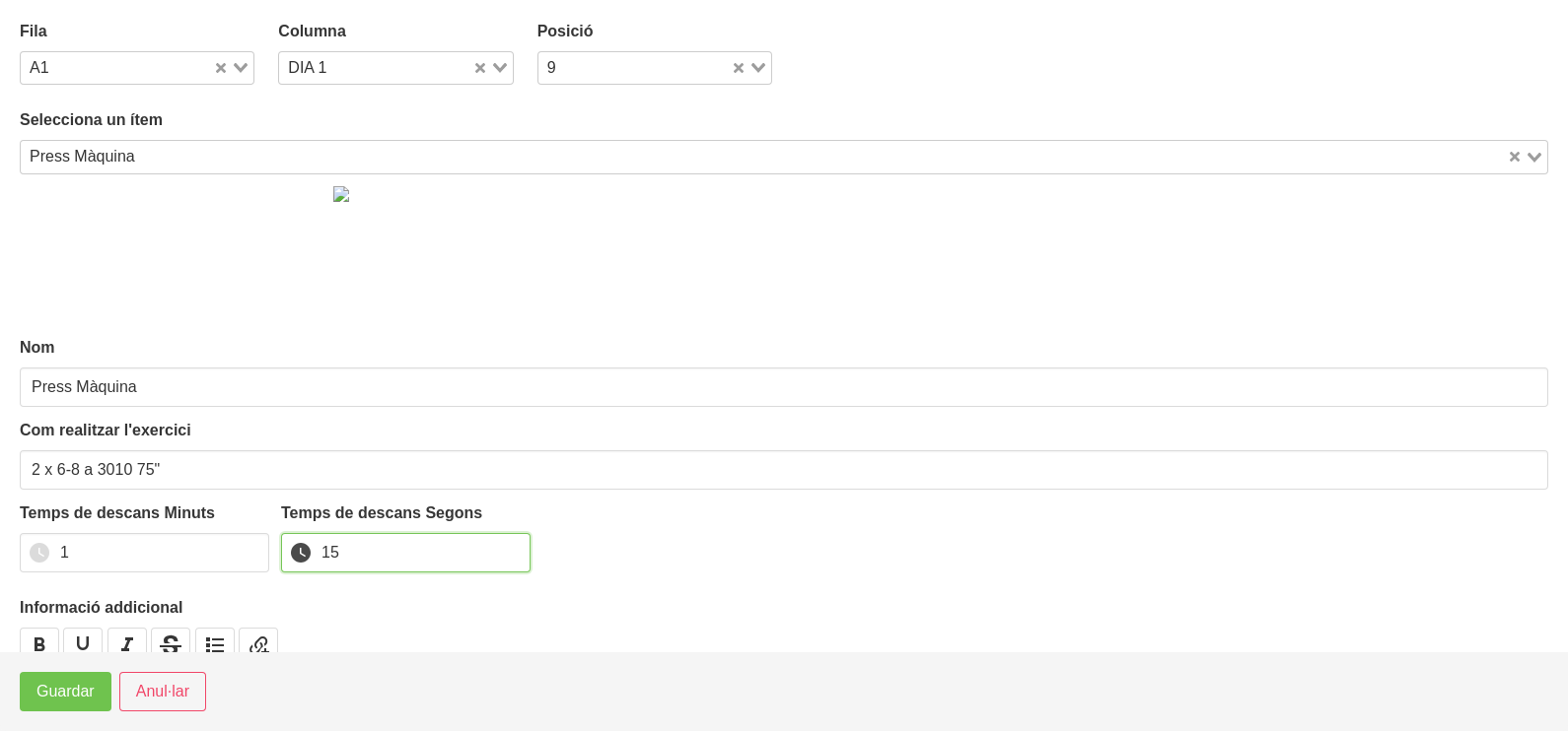
type input "15"
click at [54, 694] on span "Guardar" at bounding box center [65, 692] width 58 height 24
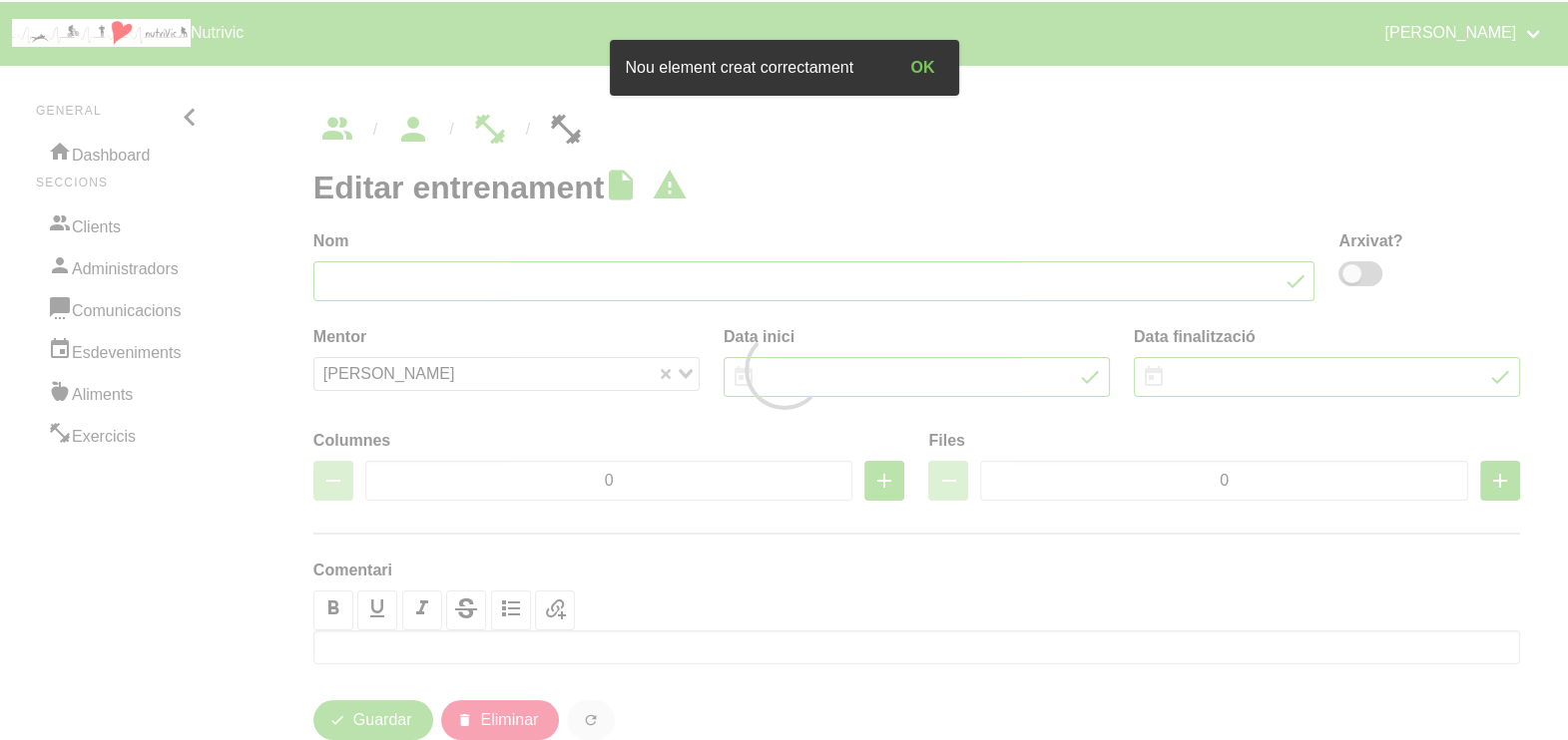
type input "Jose Maria Baquero actualitzada"
type input "[DATE]"
type input "9/11/2025"
type input "3"
type input "8"
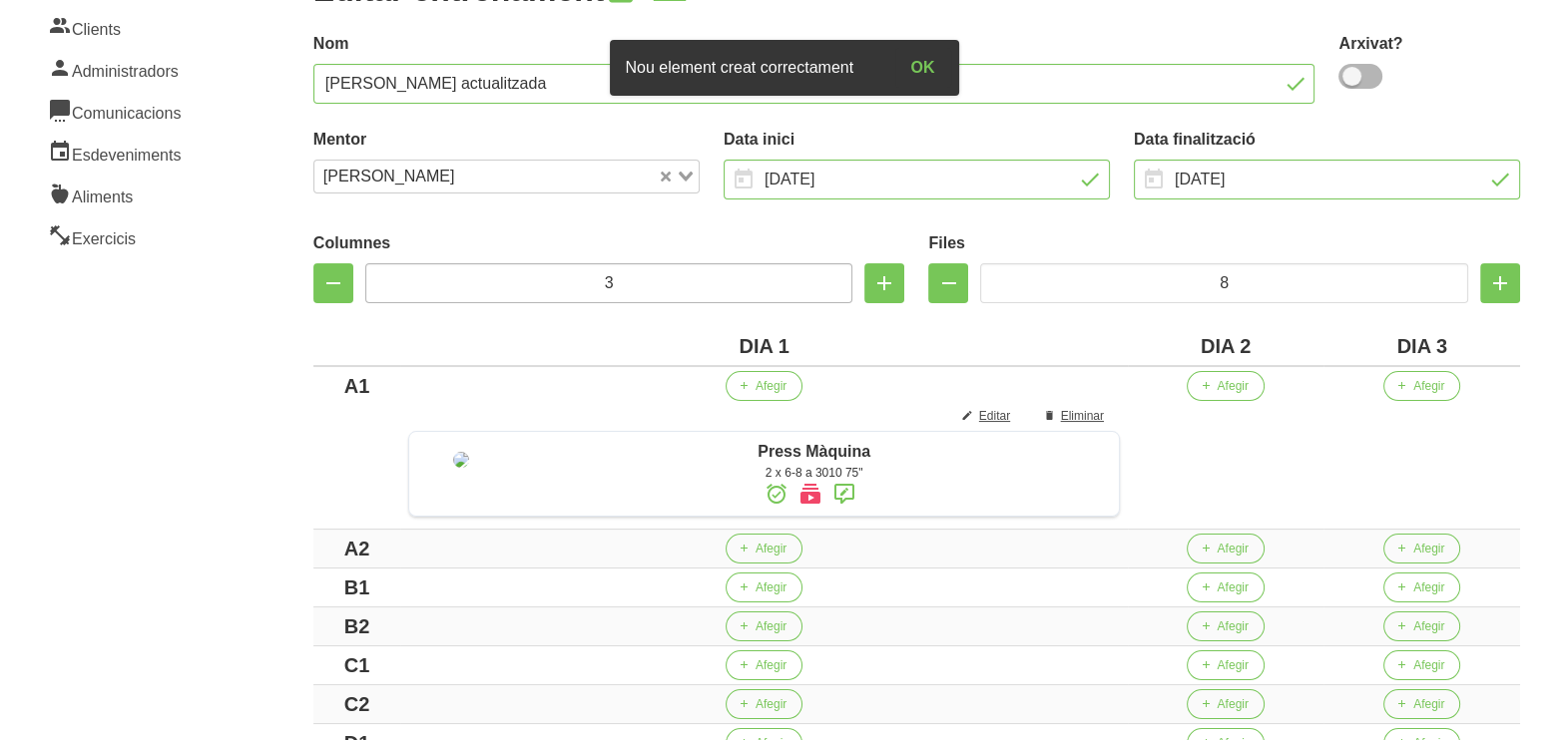
scroll to position [249, 0]
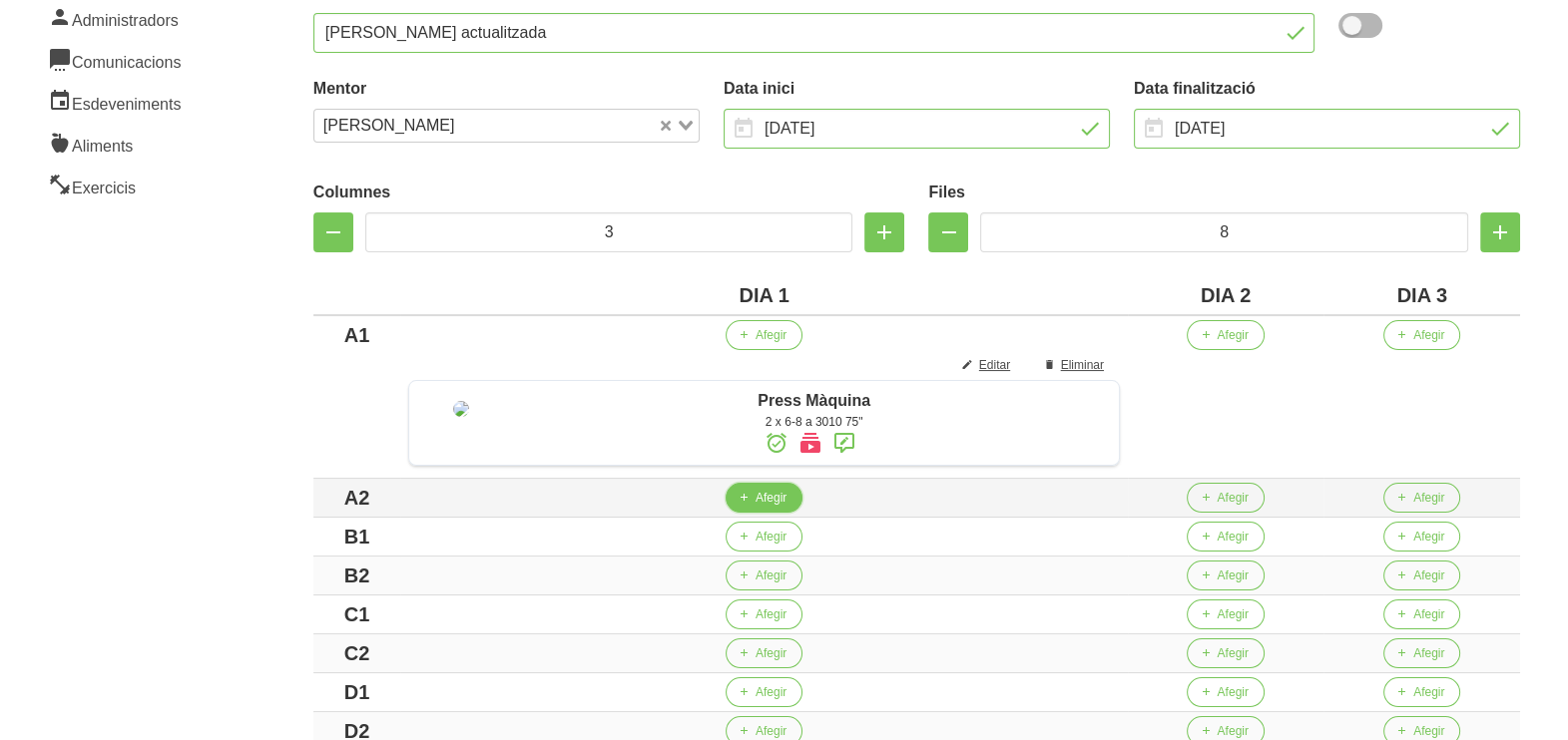
click at [772, 507] on span "Afegir" at bounding box center [770, 498] width 31 height 18
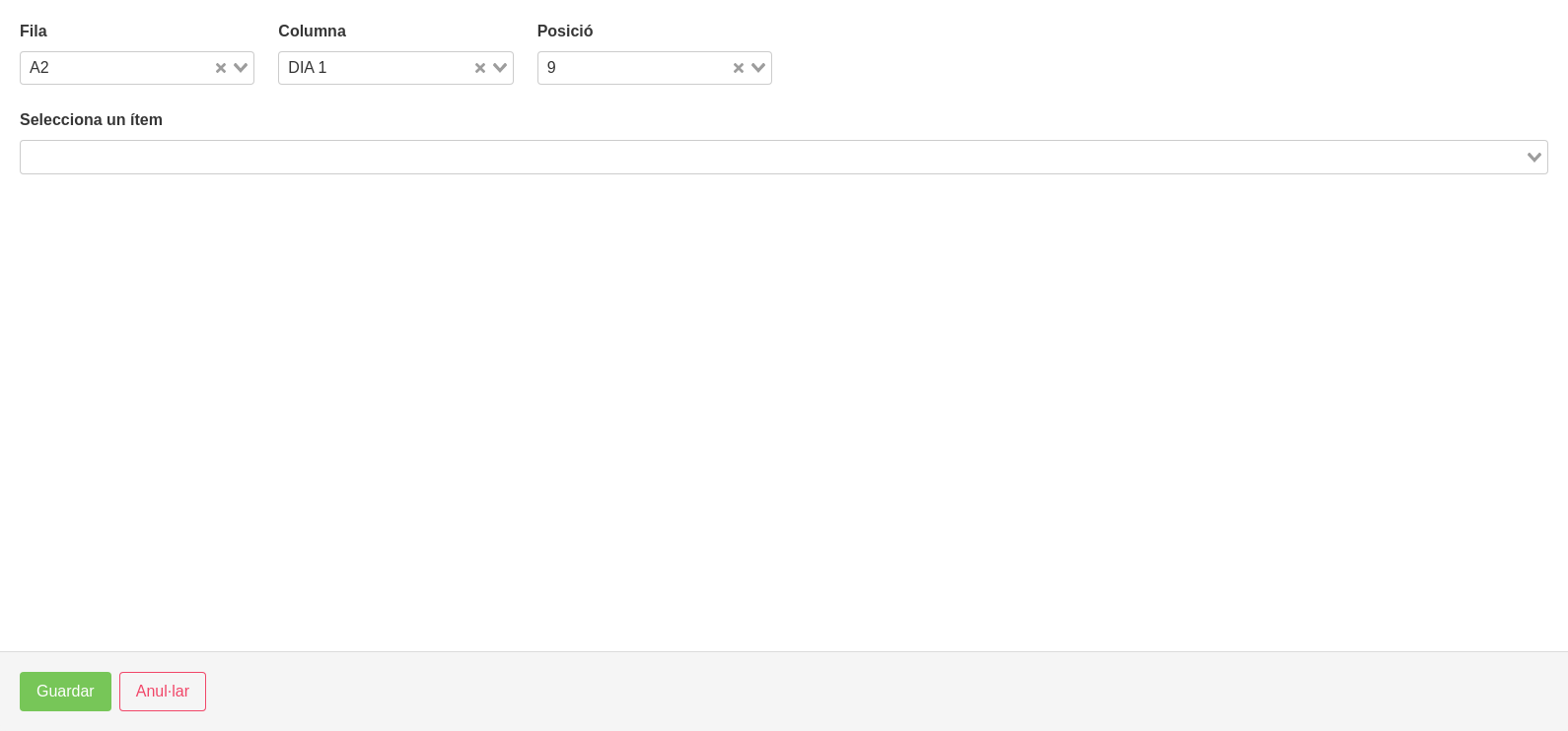
click at [330, 152] on input "Search for option" at bounding box center [773, 157] width 1500 height 24
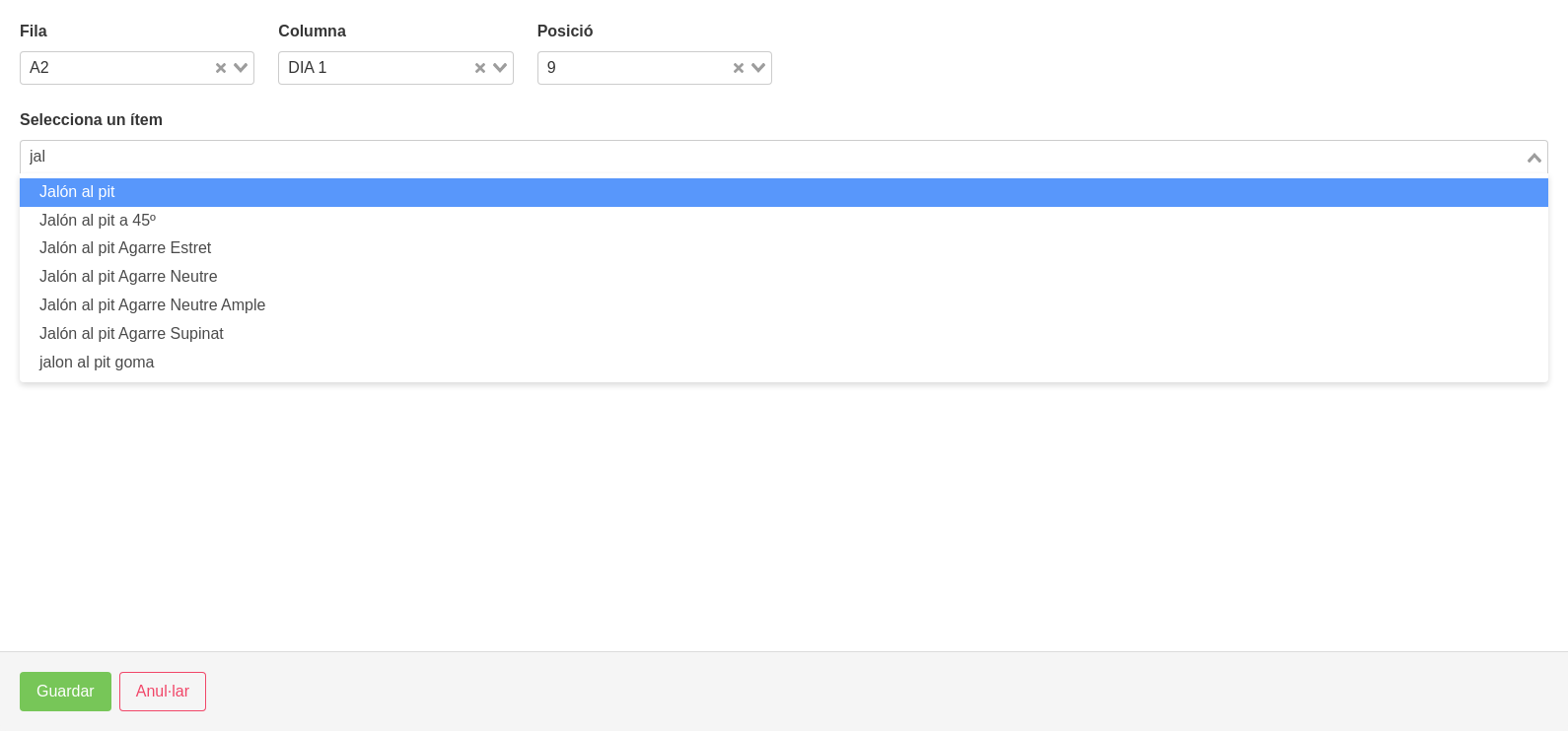
click at [287, 183] on li "Jalón al pit" at bounding box center [784, 192] width 1529 height 29
type input "jal"
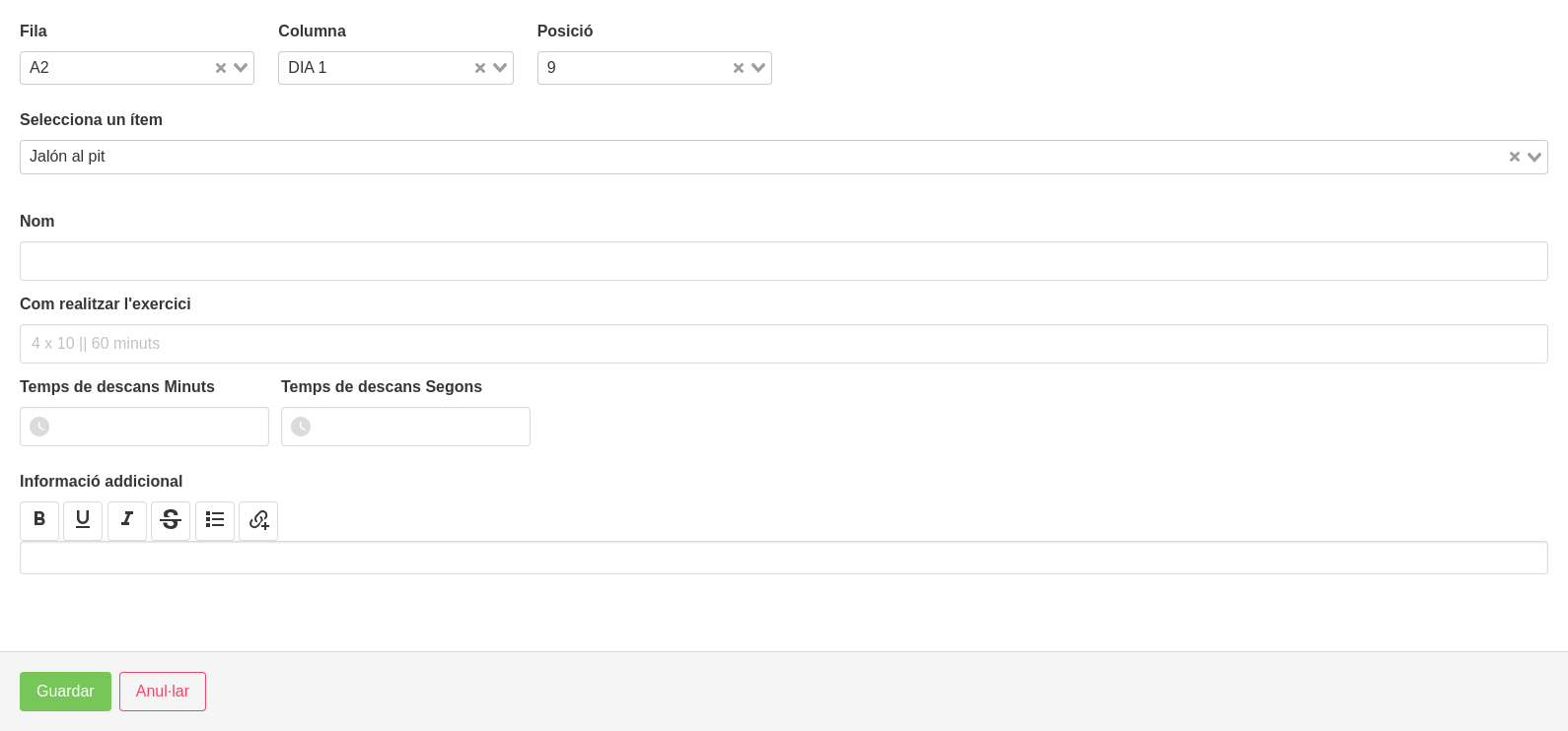
type input "Jalón al pit"
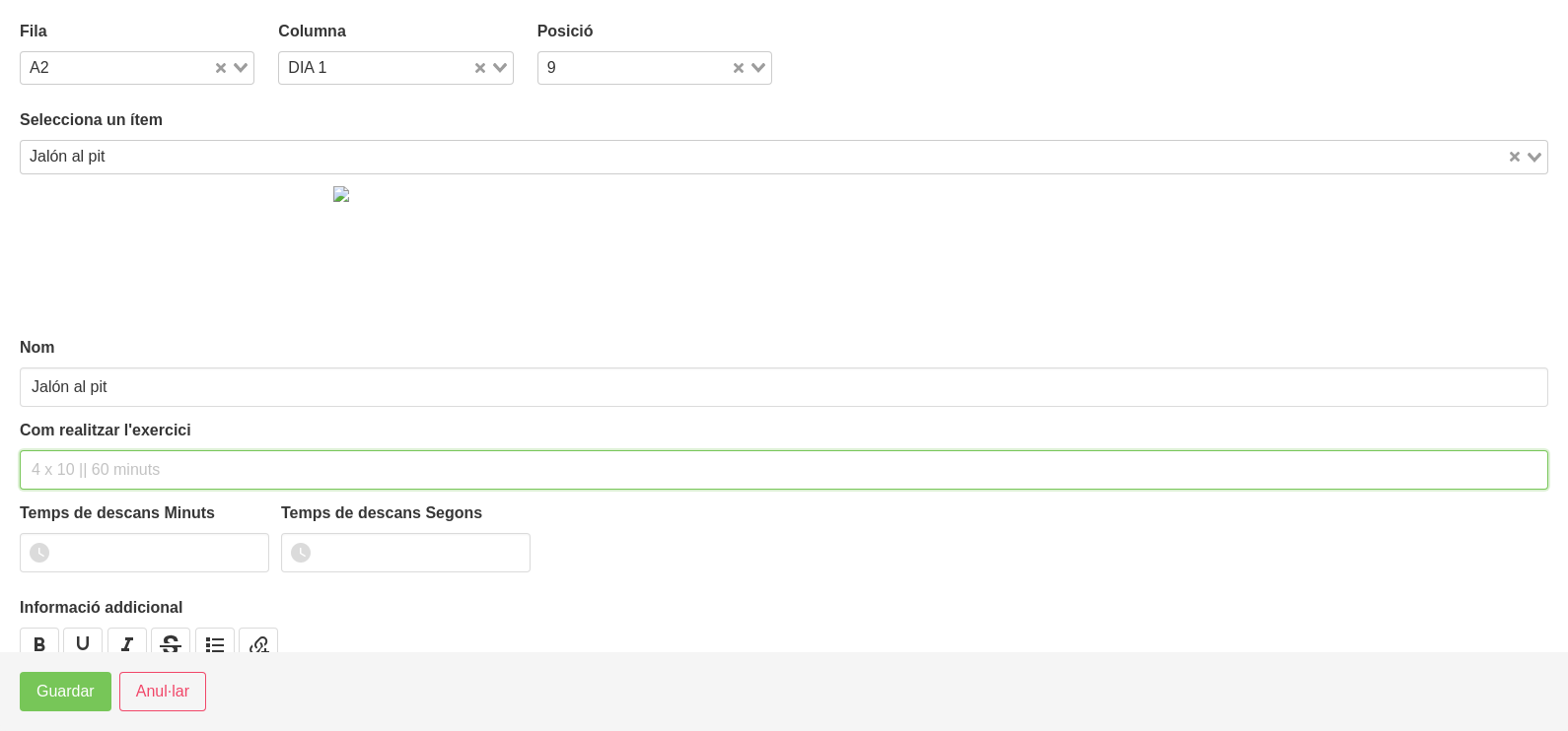
click at [80, 475] on input "text" at bounding box center [784, 471] width 1529 height 39
type input "2 x 6-8 a 3010 75""
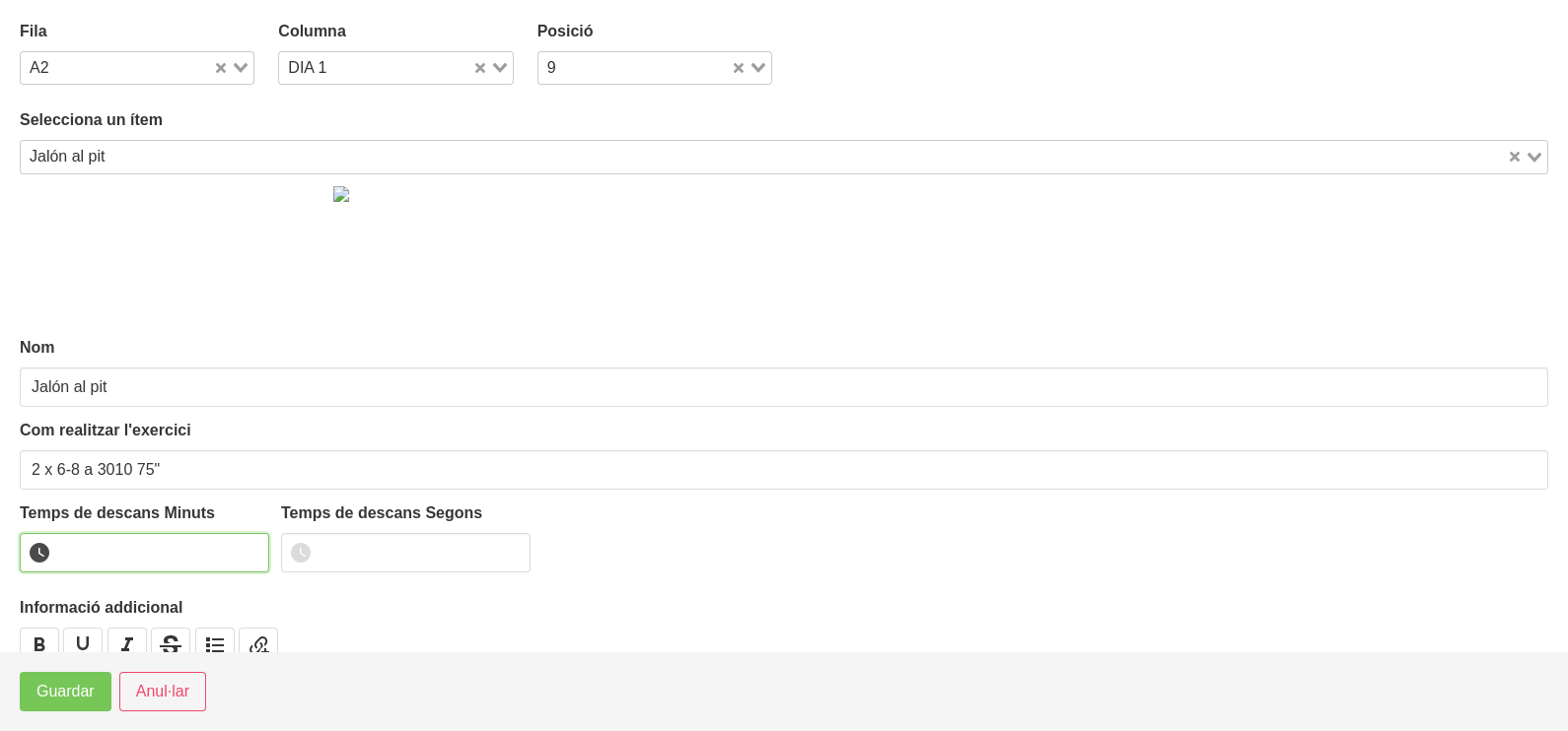
click at [107, 543] on input "number" at bounding box center [144, 553] width 250 height 39
type input "1"
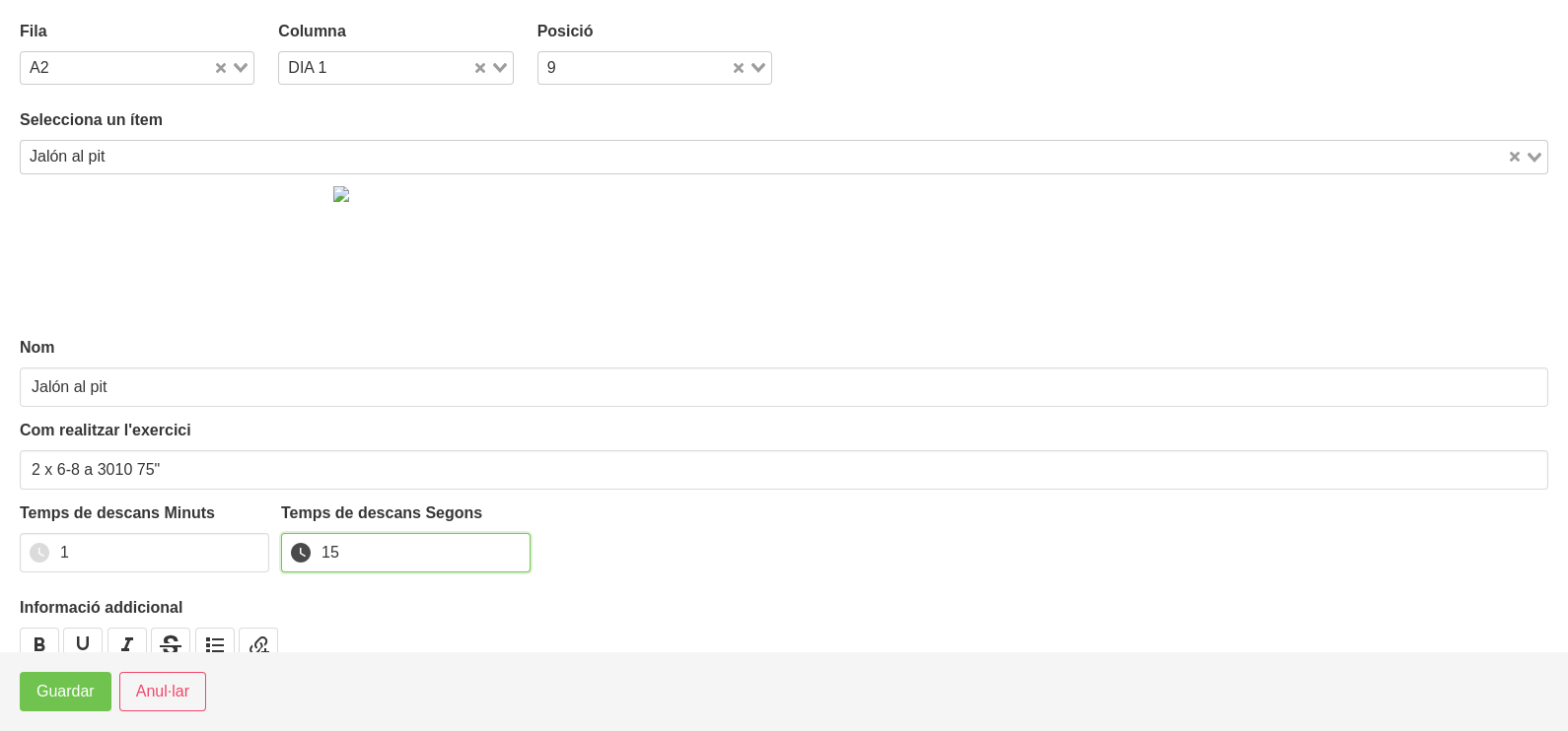
type input "15"
click at [76, 686] on span "Guardar" at bounding box center [65, 692] width 58 height 24
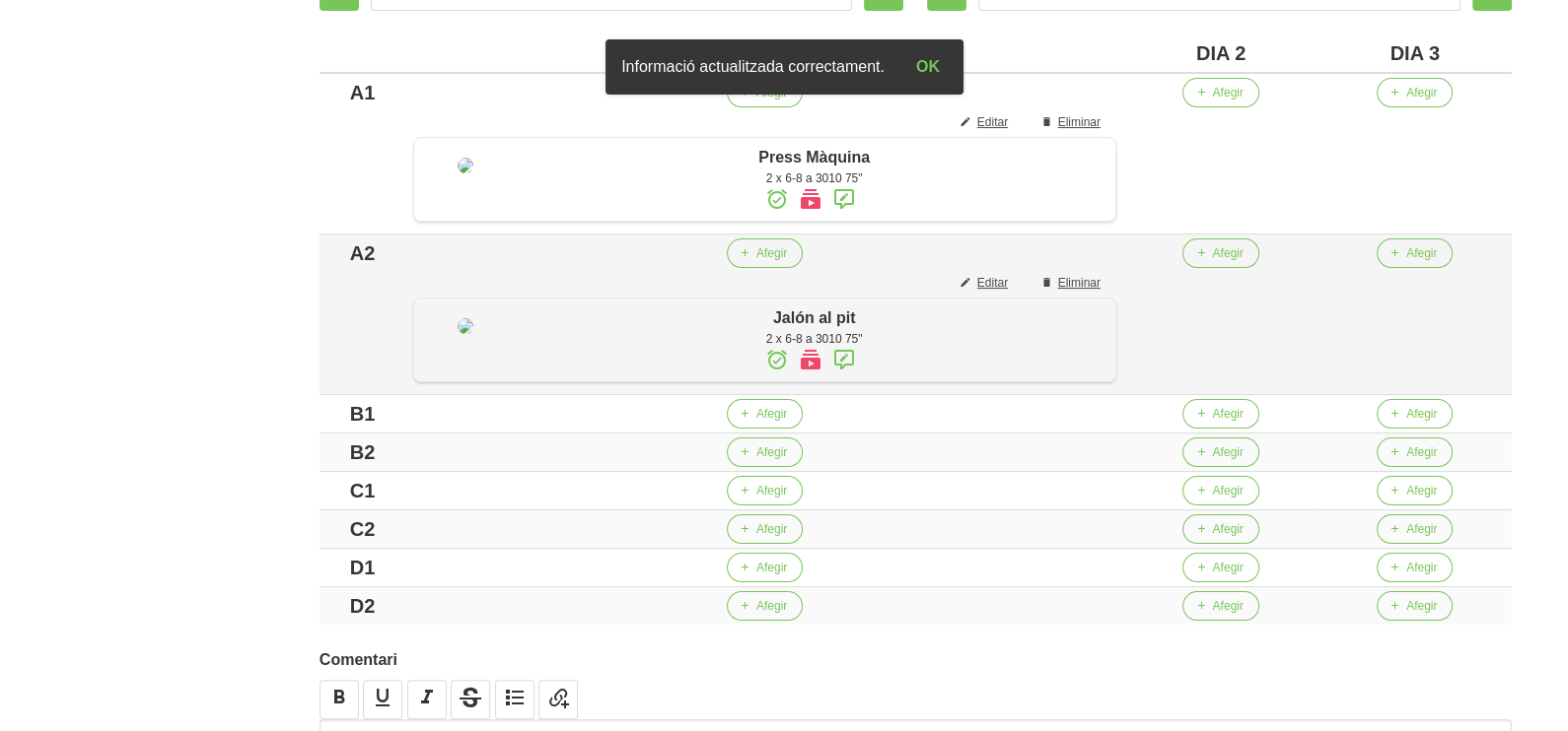
scroll to position [492, 0]
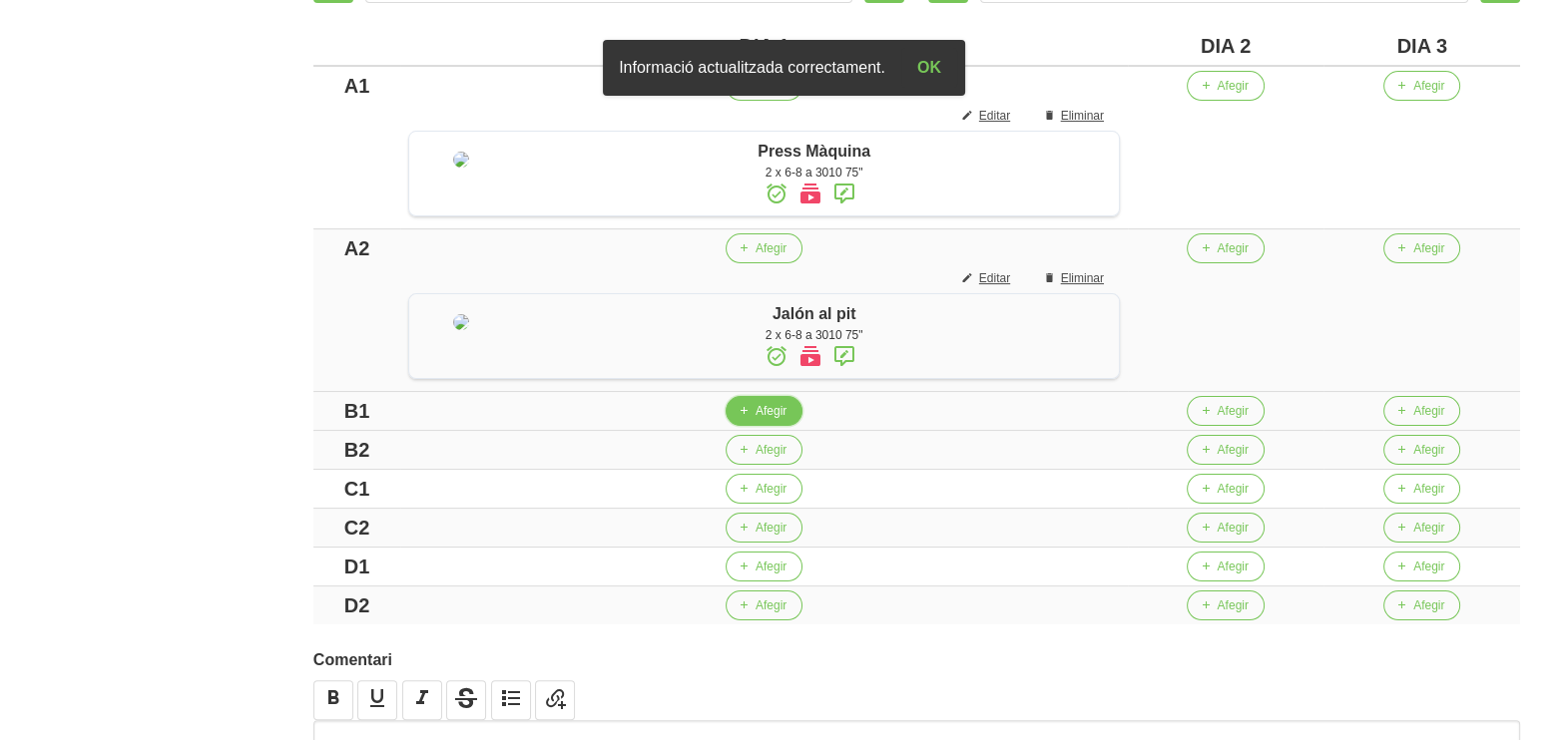
click at [780, 420] on span "Afegir" at bounding box center [770, 411] width 31 height 18
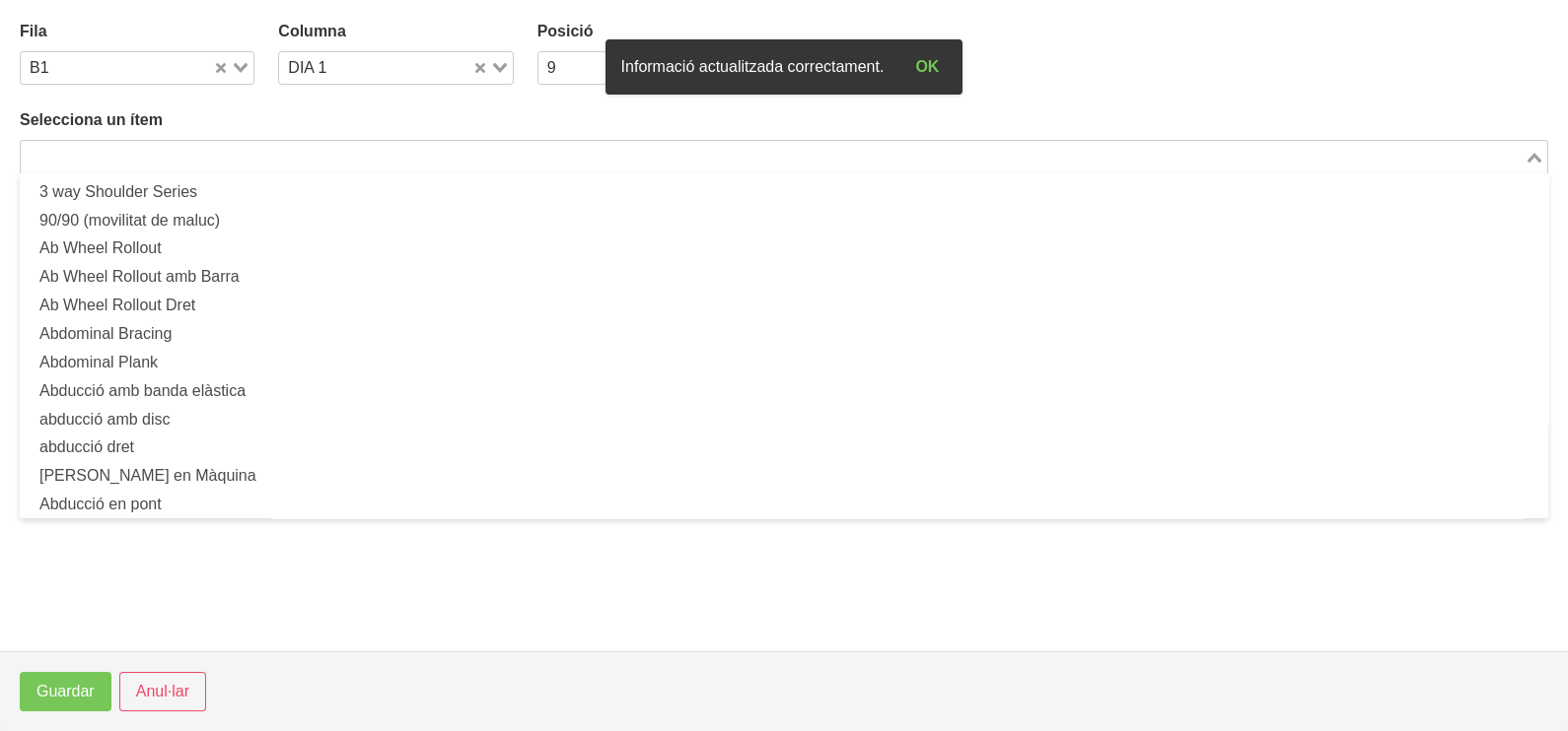
click at [151, 163] on input "Search for option" at bounding box center [773, 157] width 1500 height 24
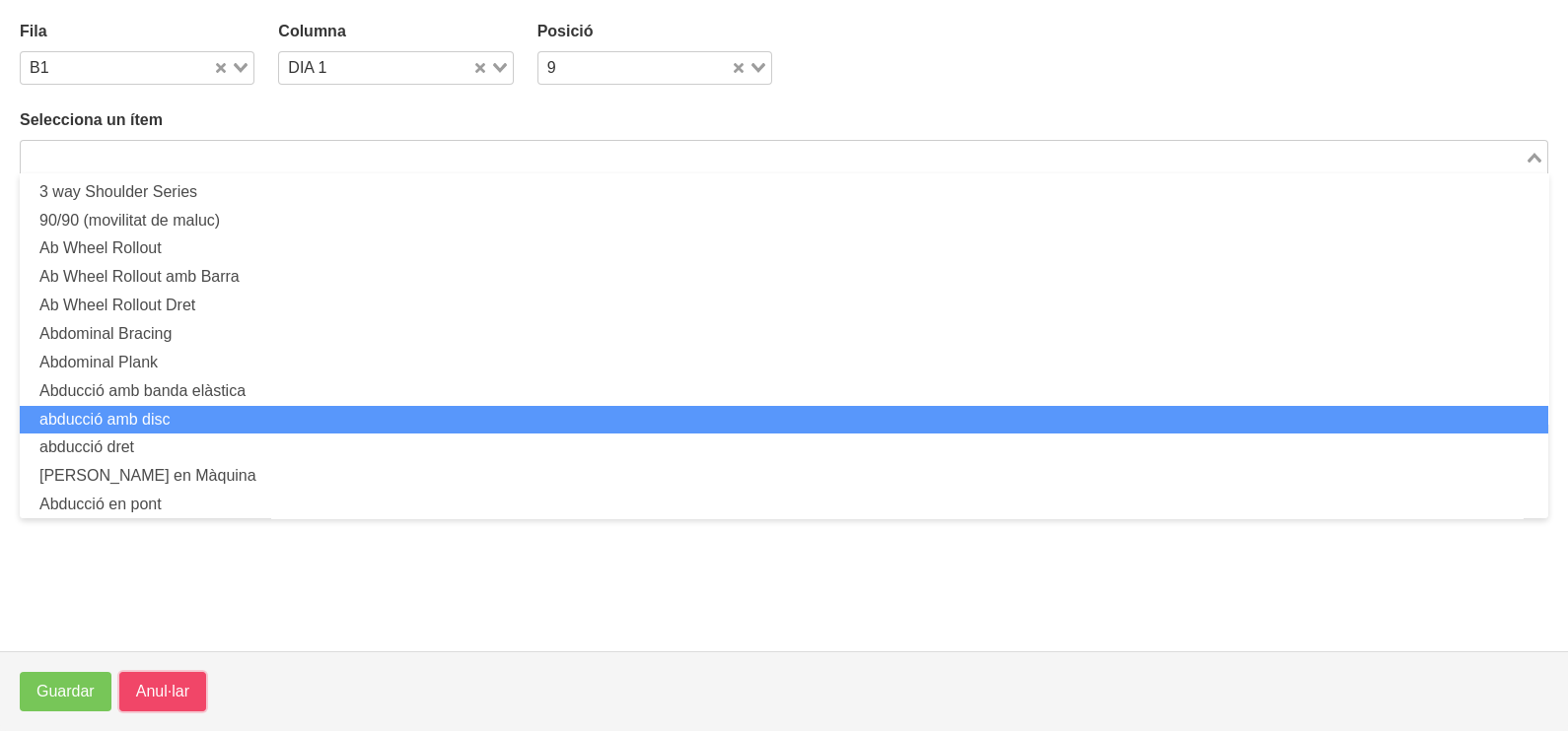
drag, startPoint x: 152, startPoint y: 702, endPoint x: 166, endPoint y: 685, distance: 22.0
click at [153, 699] on span "Anul·lar" at bounding box center [163, 692] width 53 height 24
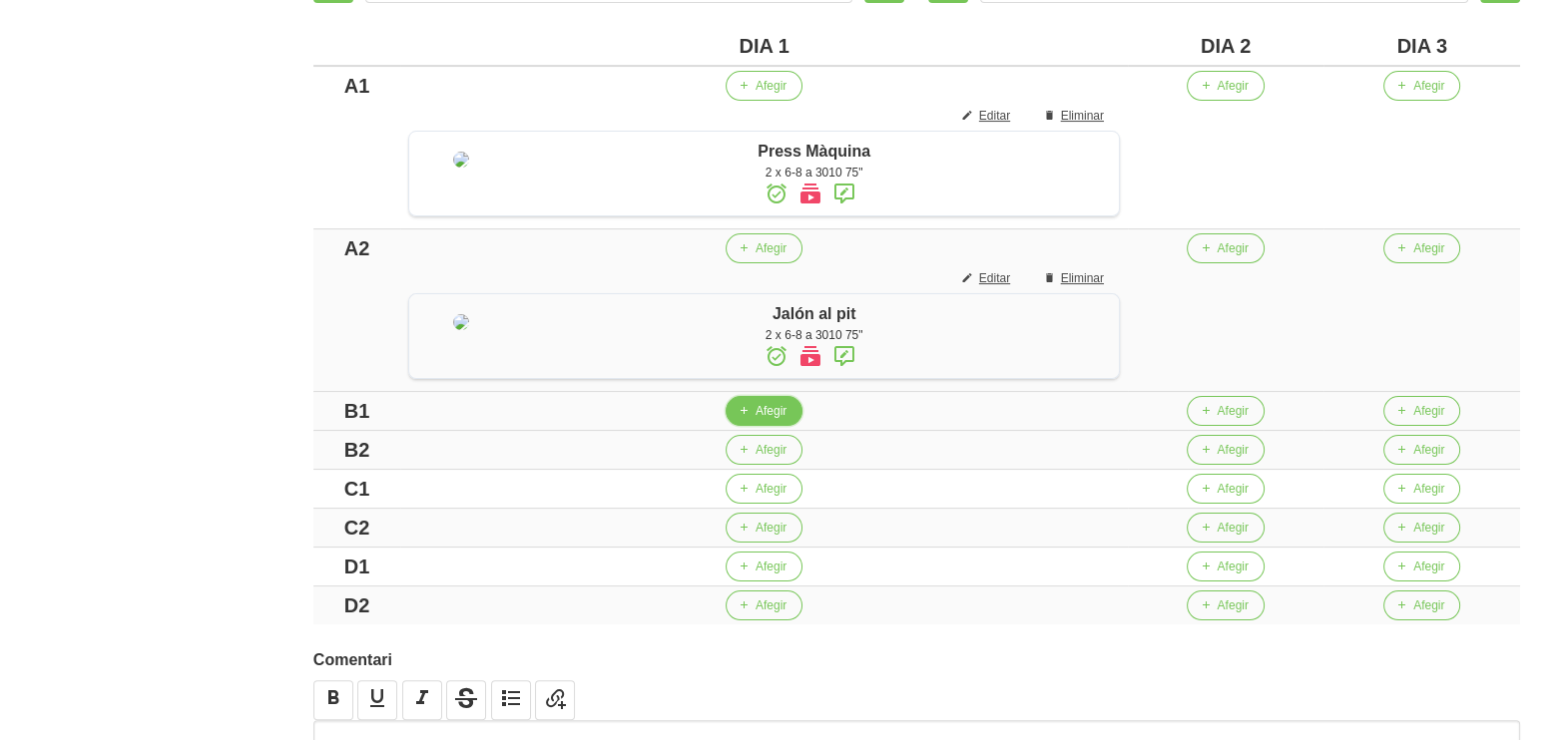
click at [786, 420] on span "Afegir" at bounding box center [770, 411] width 31 height 18
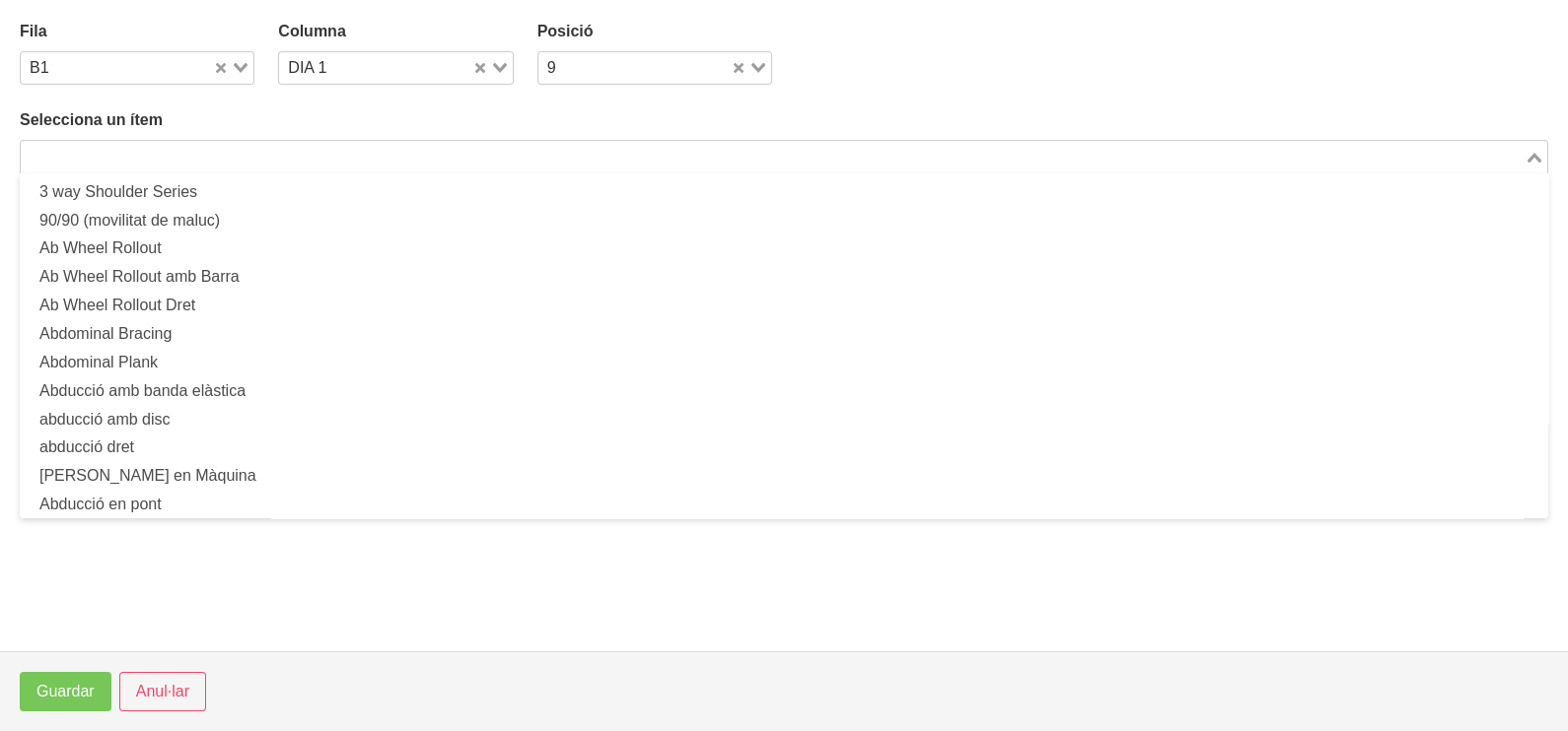
click at [243, 163] on input "Search for option" at bounding box center [773, 157] width 1500 height 24
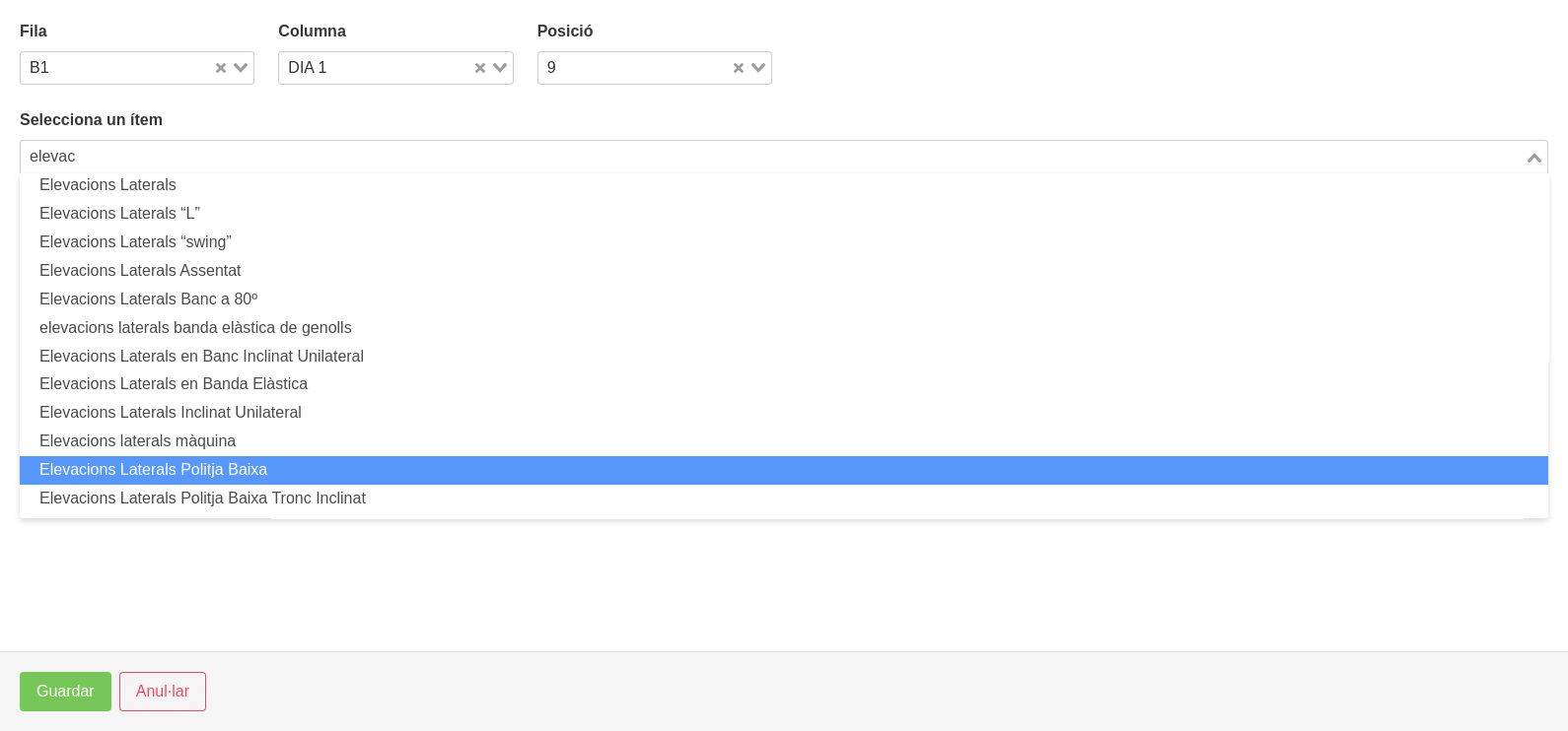
click at [266, 469] on li "Elevacions Laterals Politja Baixa" at bounding box center [784, 471] width 1529 height 29
type input "elevac"
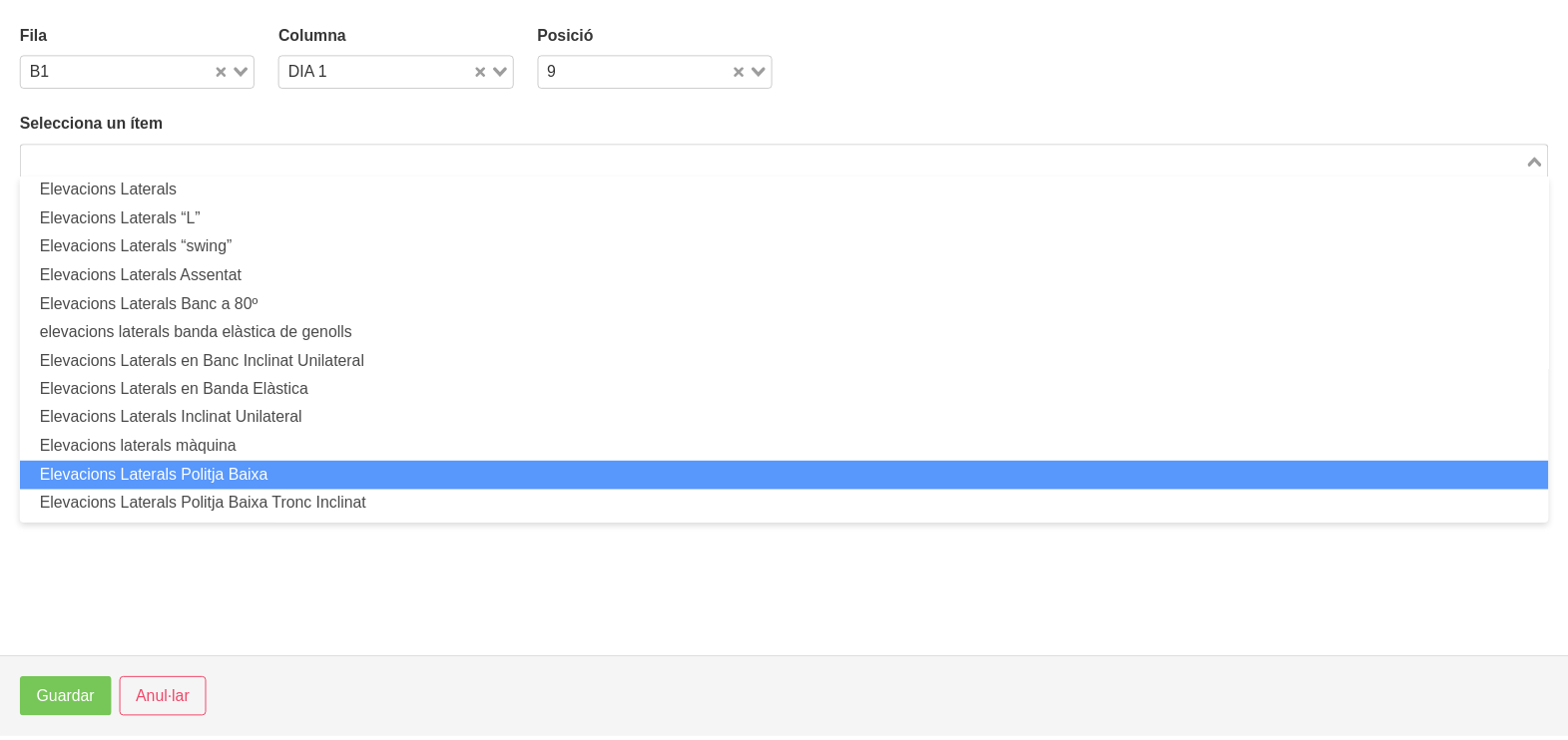
scroll to position [5, 0]
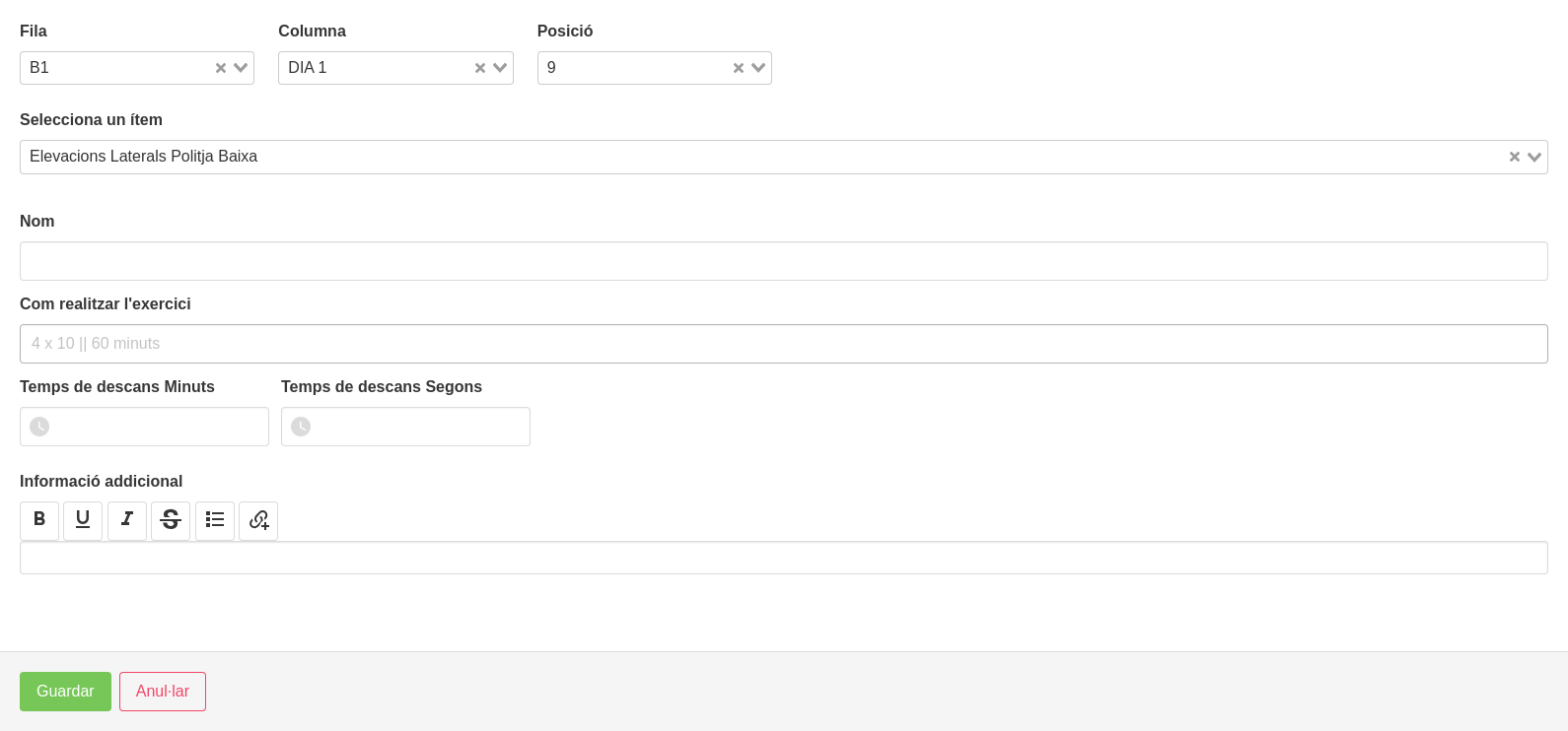
type input "Elevacions Laterals Politja Baixa"
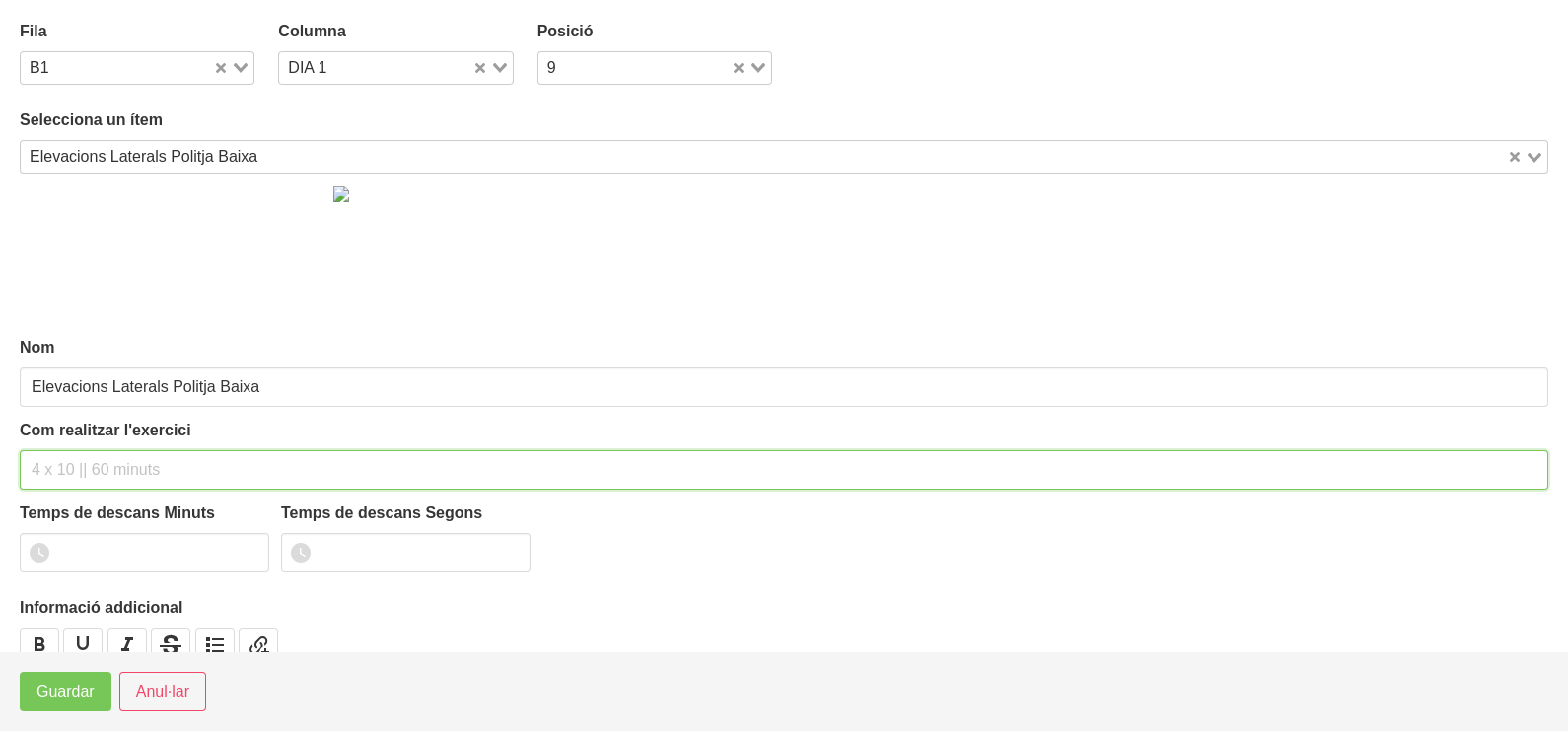
click at [79, 464] on input "text" at bounding box center [784, 471] width 1529 height 39
type input "2 x 8-10 a 2010 75""
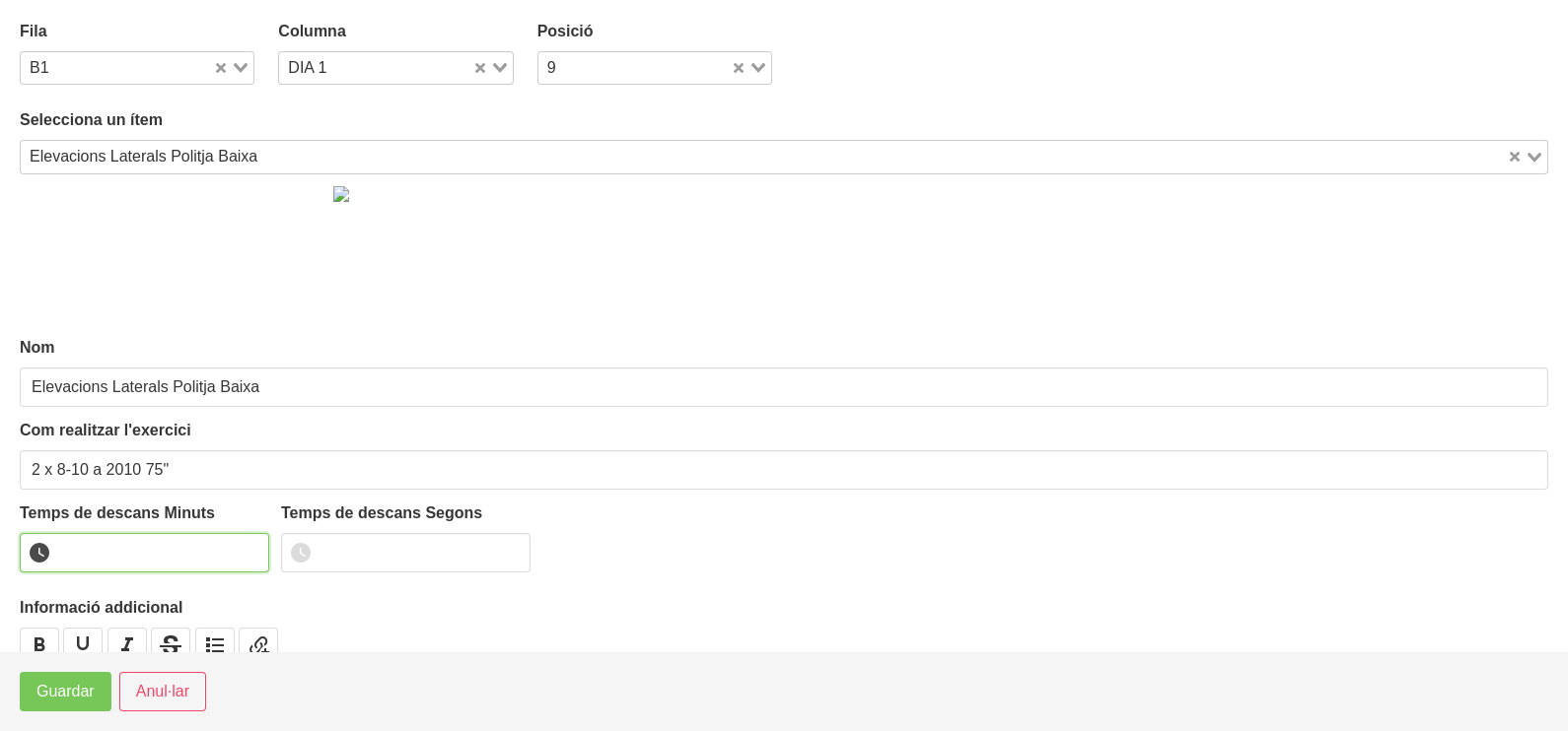
click at [114, 555] on input "number" at bounding box center [144, 553] width 250 height 39
type input "1"
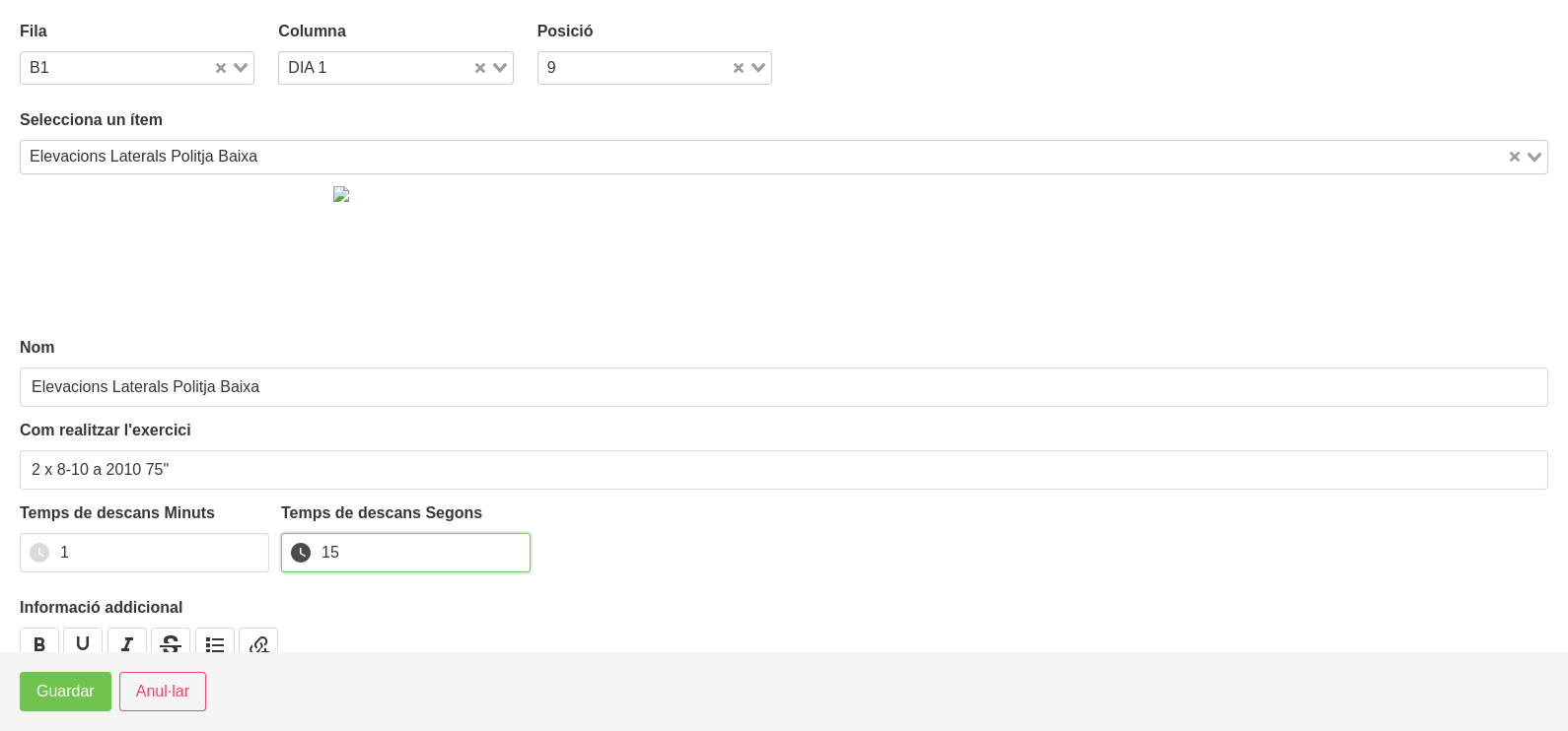
type input "15"
click at [59, 704] on button "Guardar" at bounding box center [65, 692] width 92 height 39
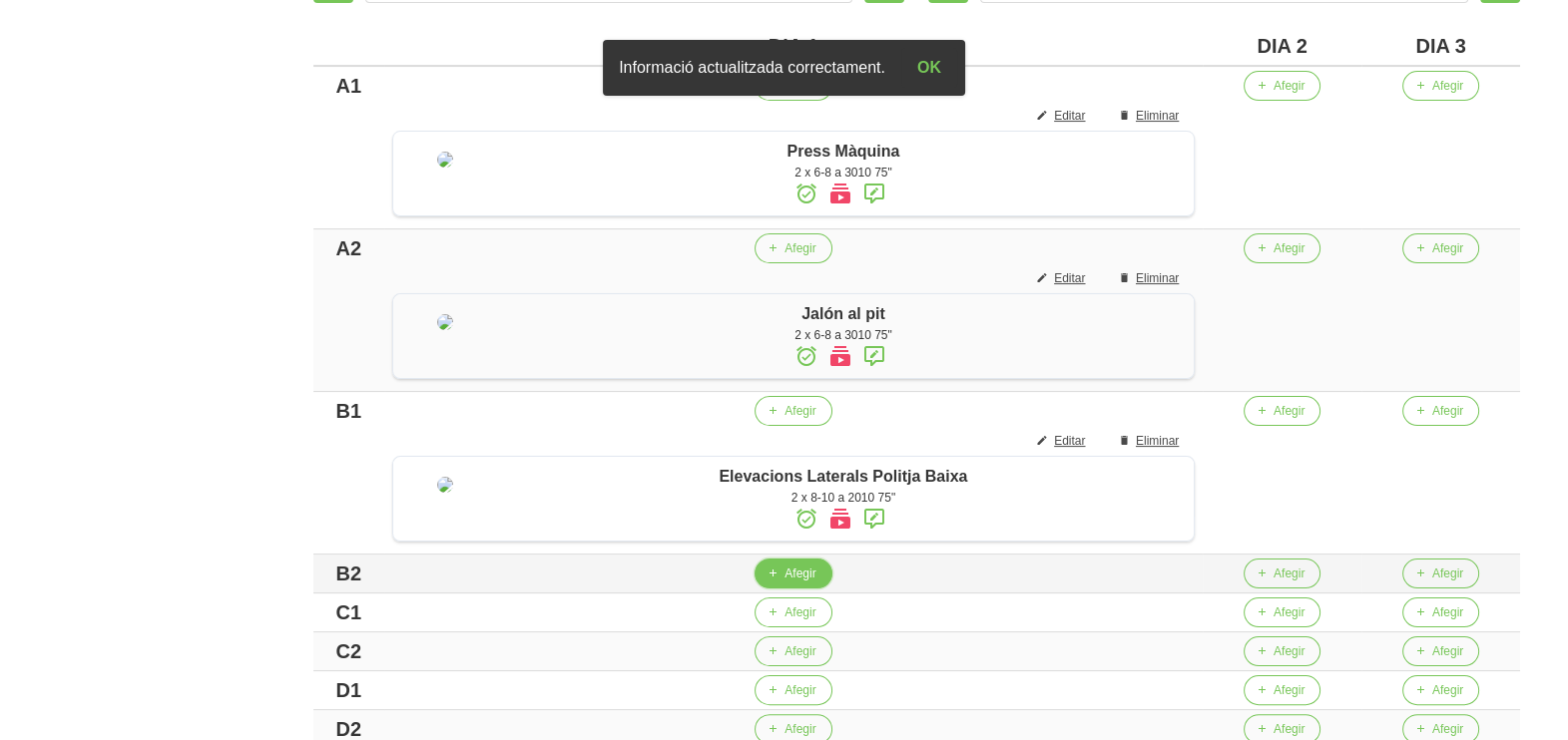
click at [815, 582] on span "Afegir" at bounding box center [799, 574] width 31 height 18
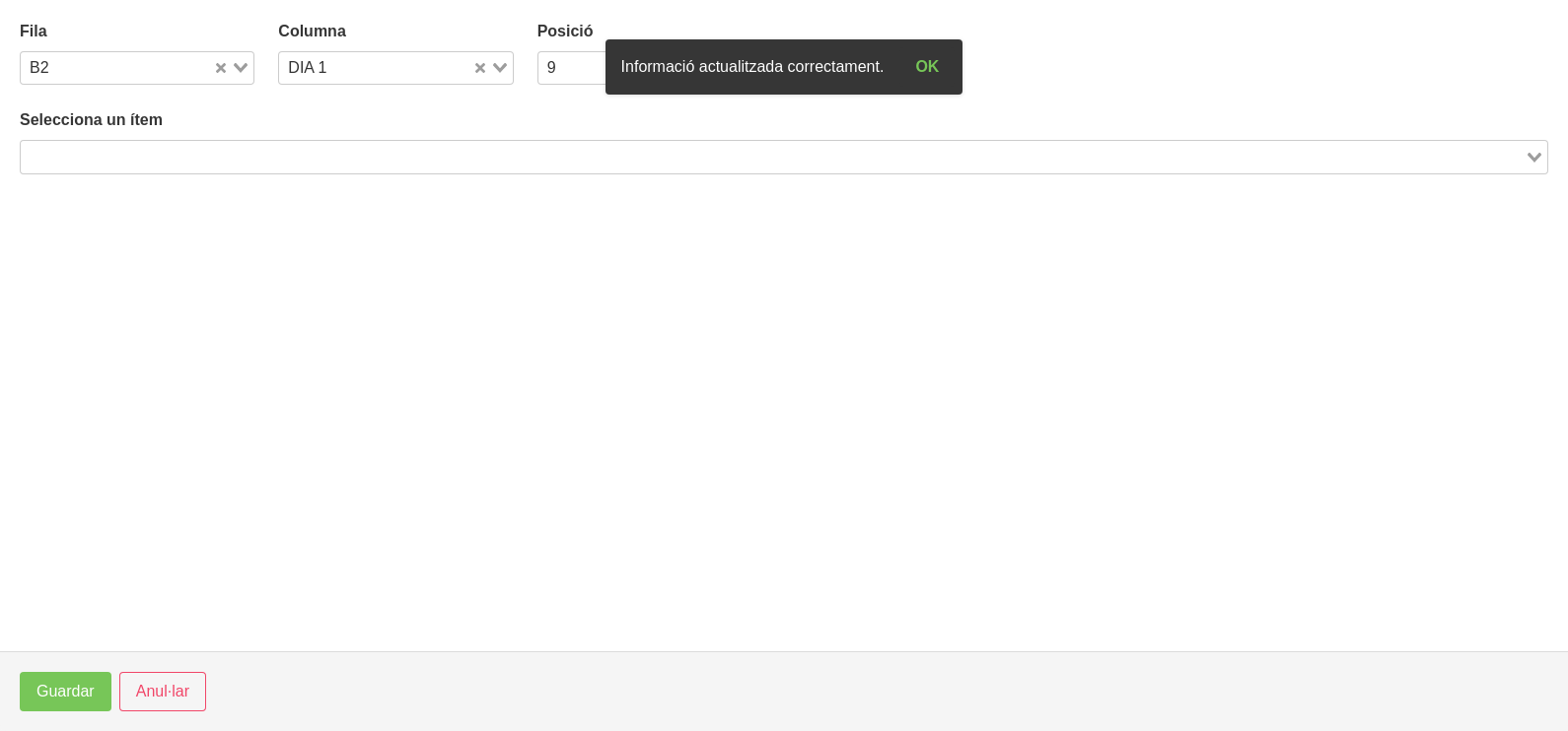
click at [168, 148] on input "Search for option" at bounding box center [773, 157] width 1500 height 24
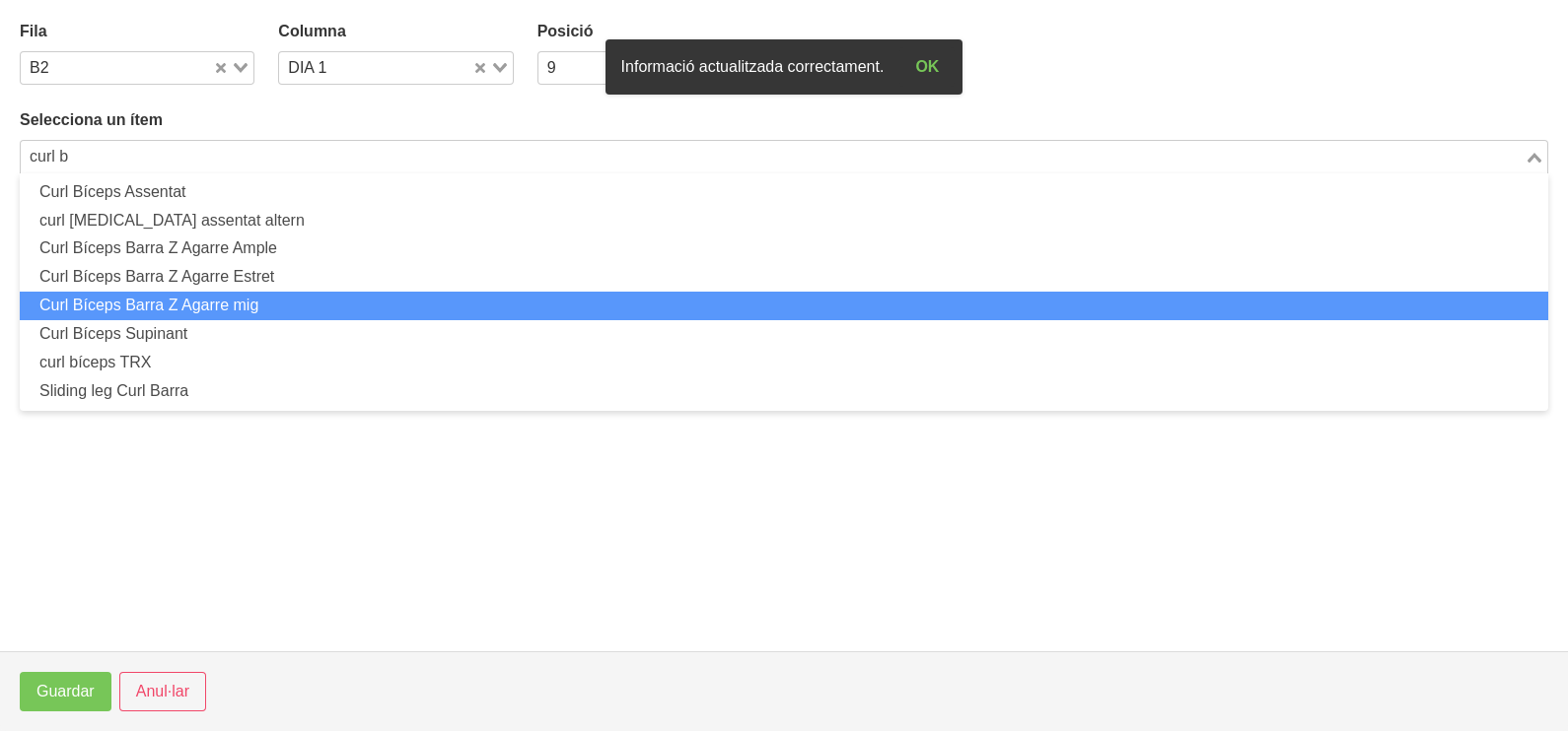
click at [213, 314] on li "Curl Bíceps Barra Z Agarre mig" at bounding box center [784, 306] width 1529 height 29
type input "curl b"
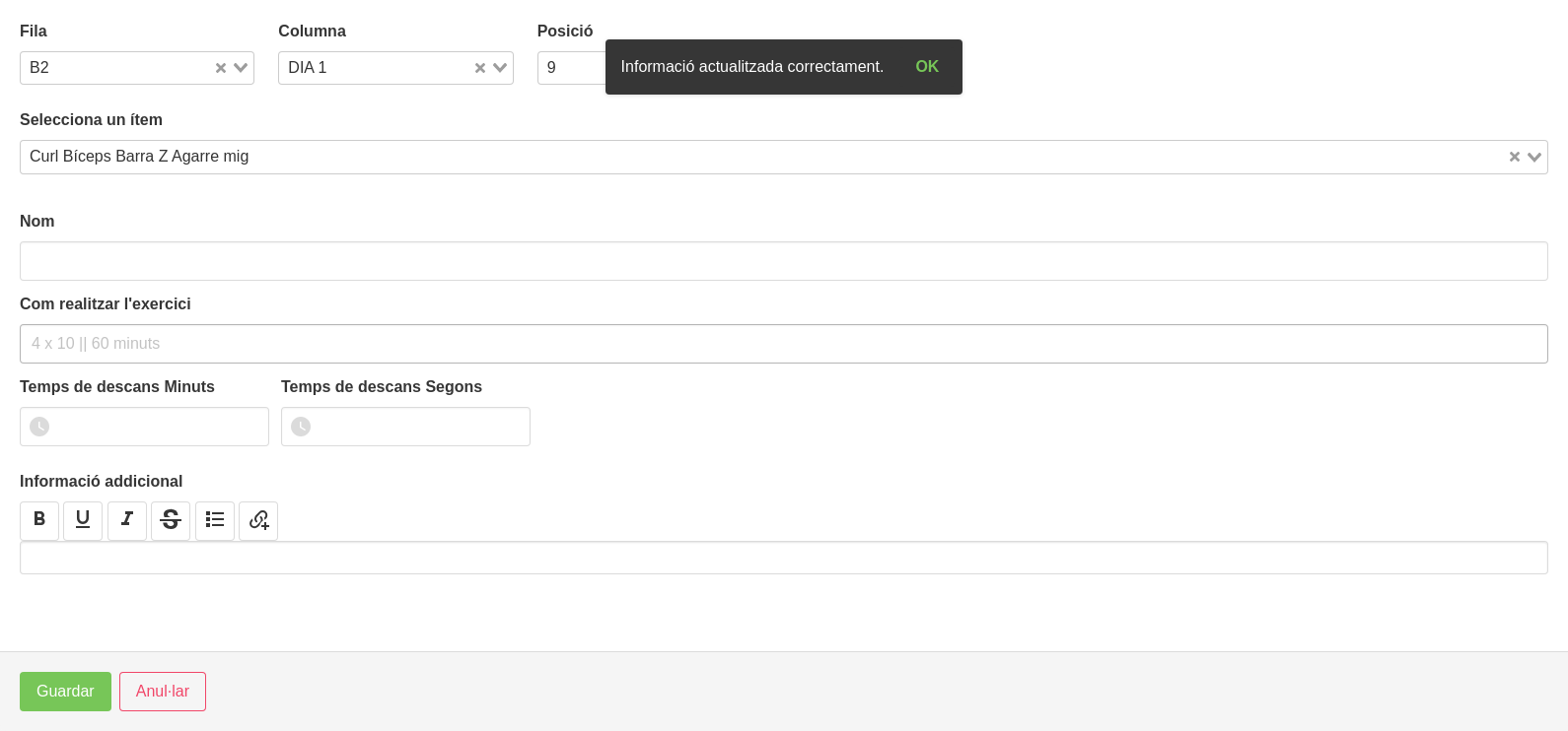
type input "Curl Bíceps Barra Z Agarre mig"
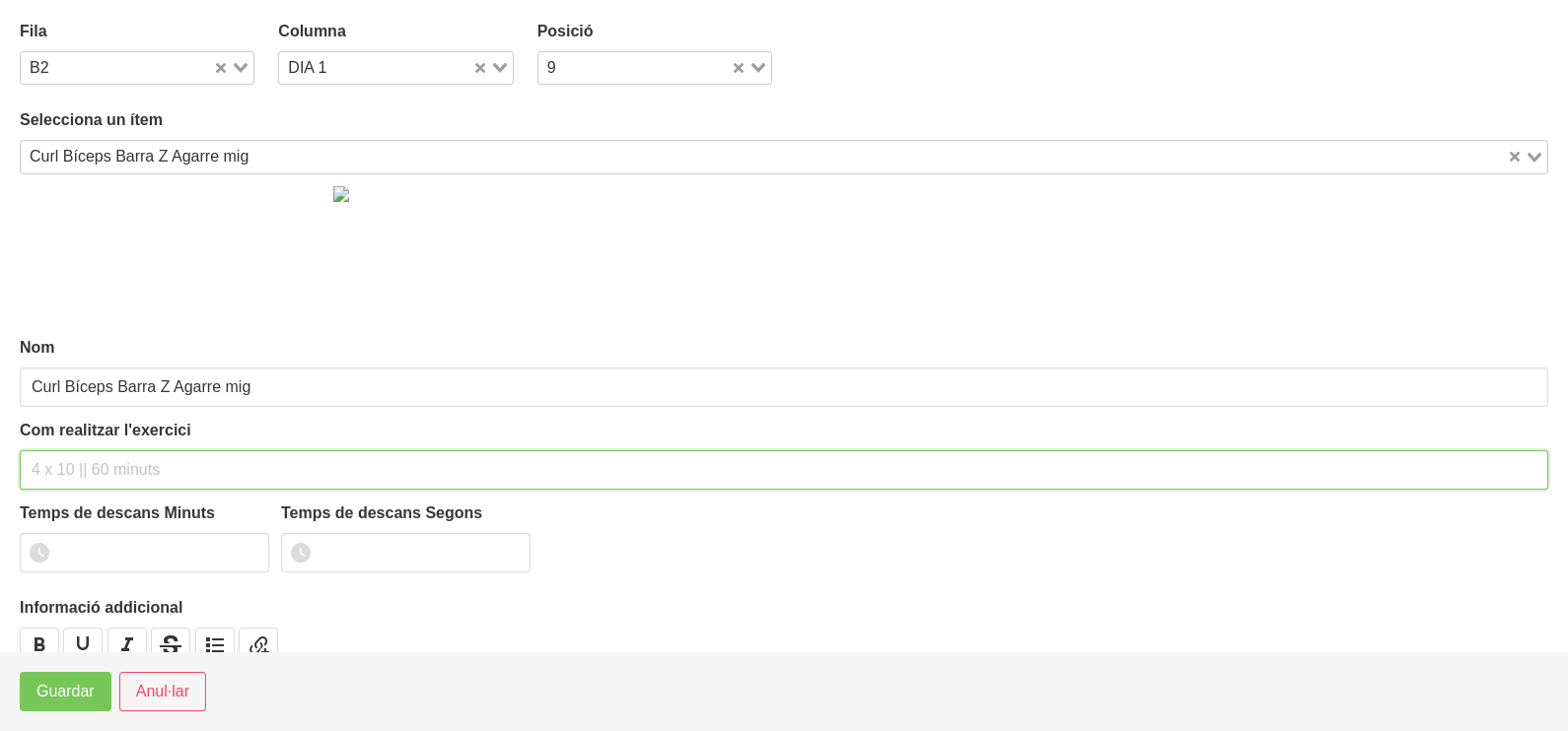
click at [96, 467] on input "text" at bounding box center [784, 471] width 1529 height 39
type input "2 x 6-8 a 3010 75""
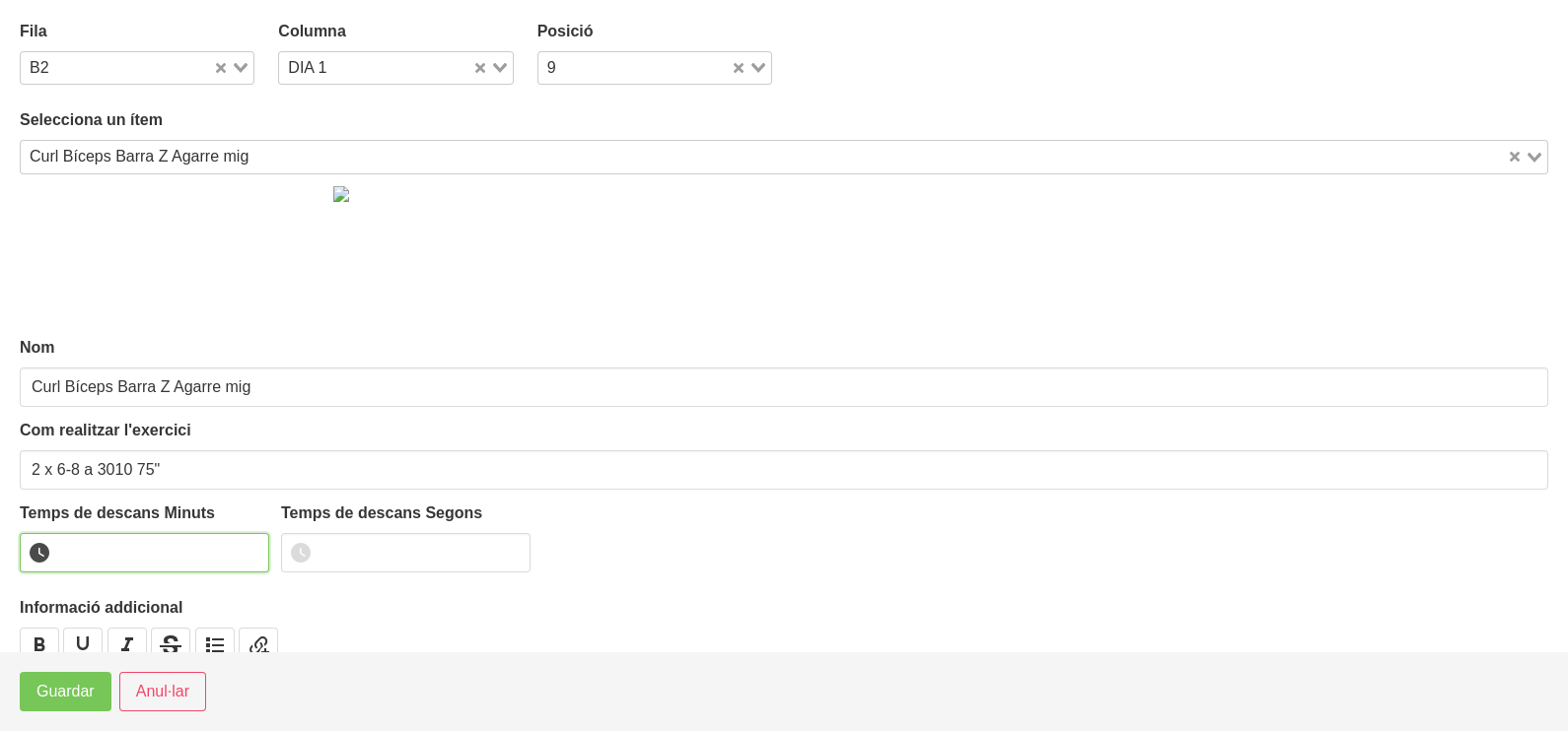
click at [103, 557] on input "number" at bounding box center [144, 553] width 250 height 39
type input "1"
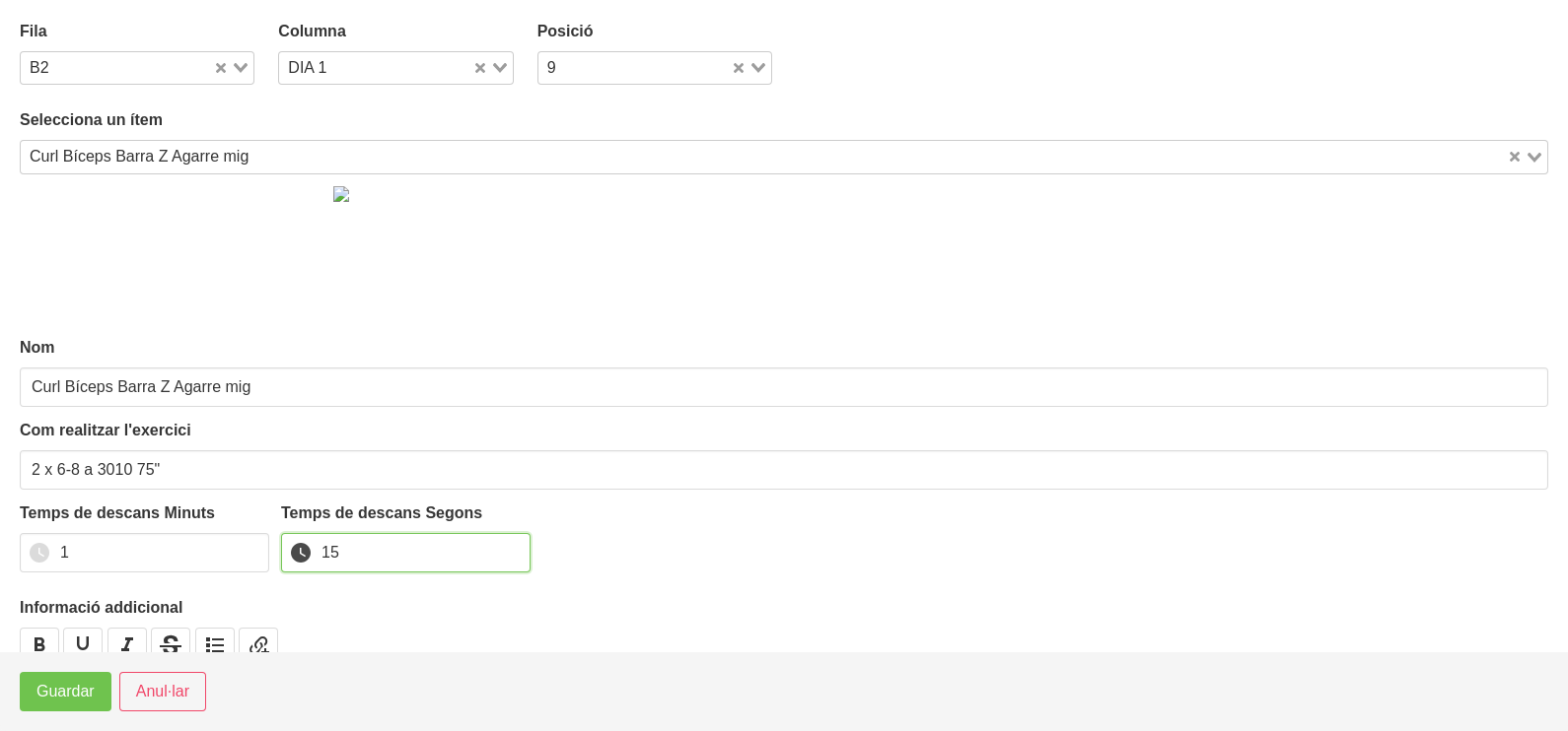
type input "15"
click at [65, 699] on span "Guardar" at bounding box center [65, 692] width 58 height 24
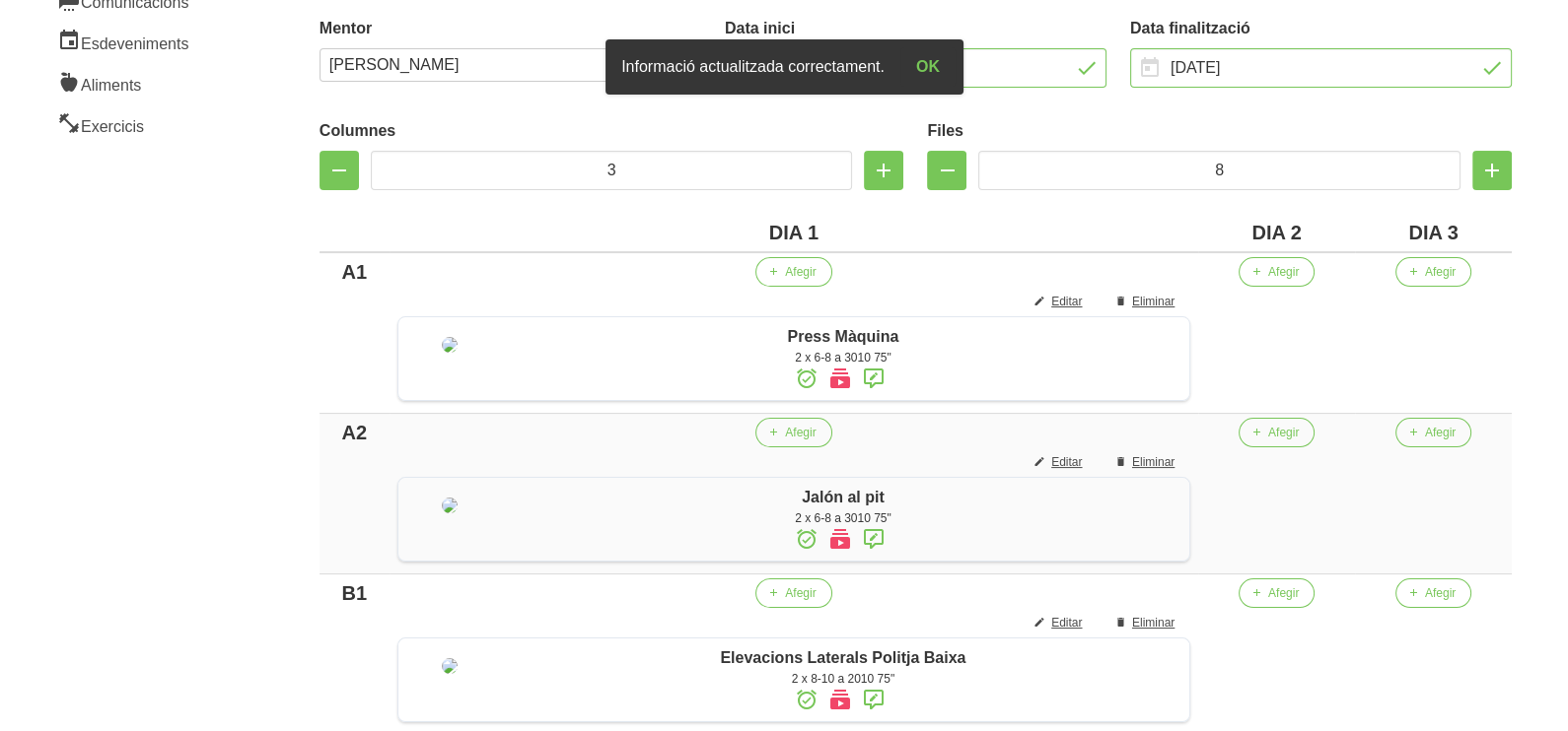
scroll to position [246, 0]
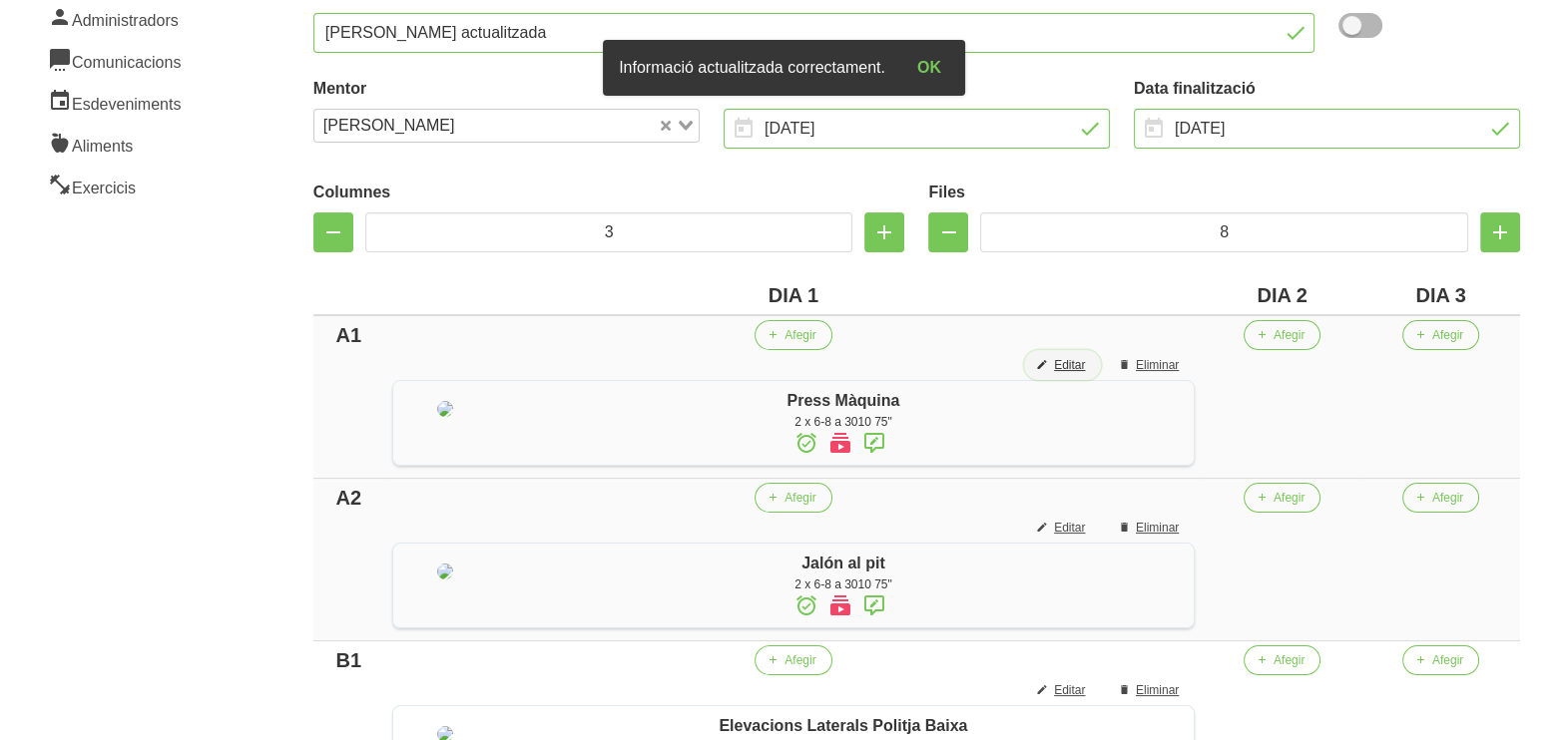
click at [1101, 365] on button "Editar" at bounding box center [1062, 366] width 77 height 30
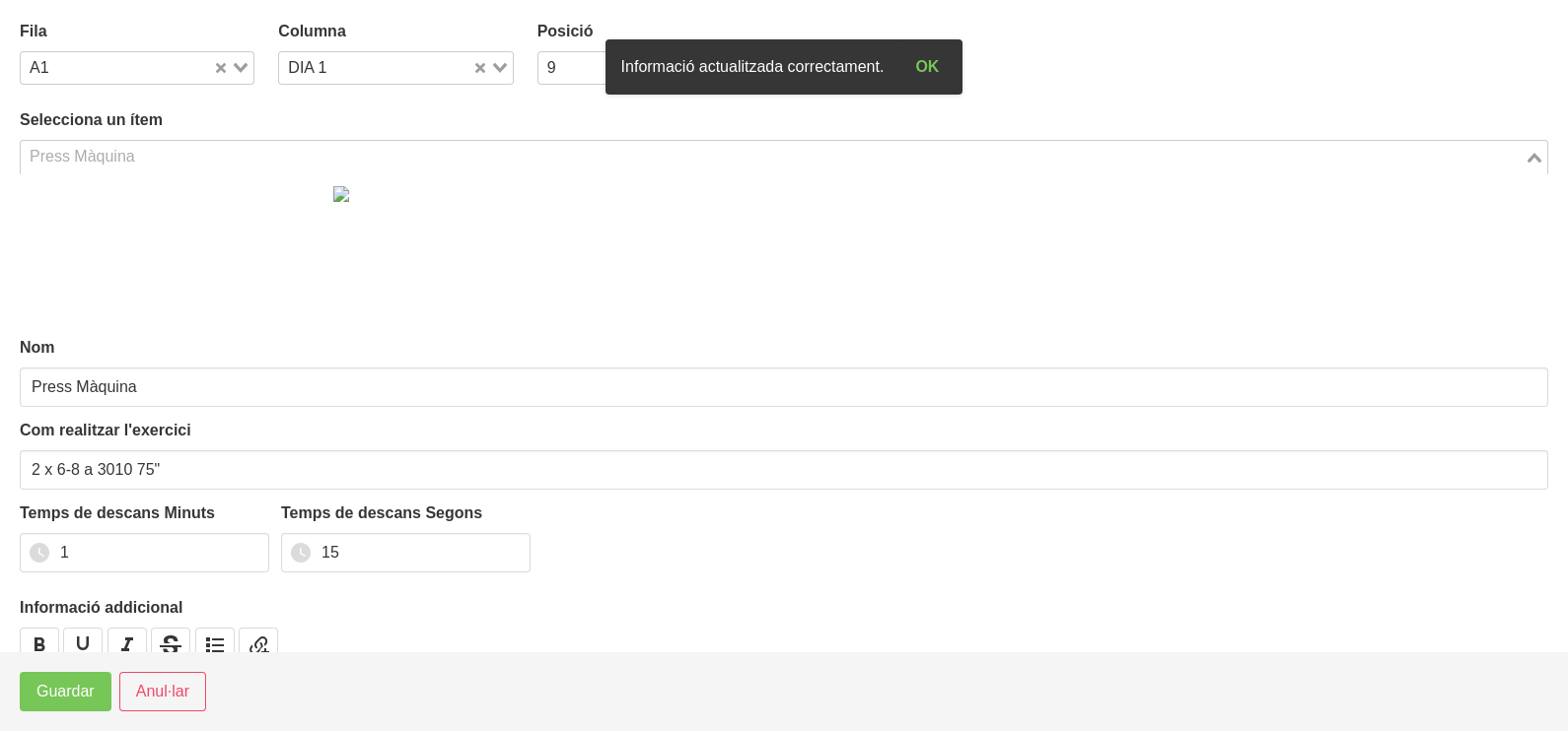
click at [148, 156] on input "Search for option" at bounding box center [773, 157] width 1500 height 24
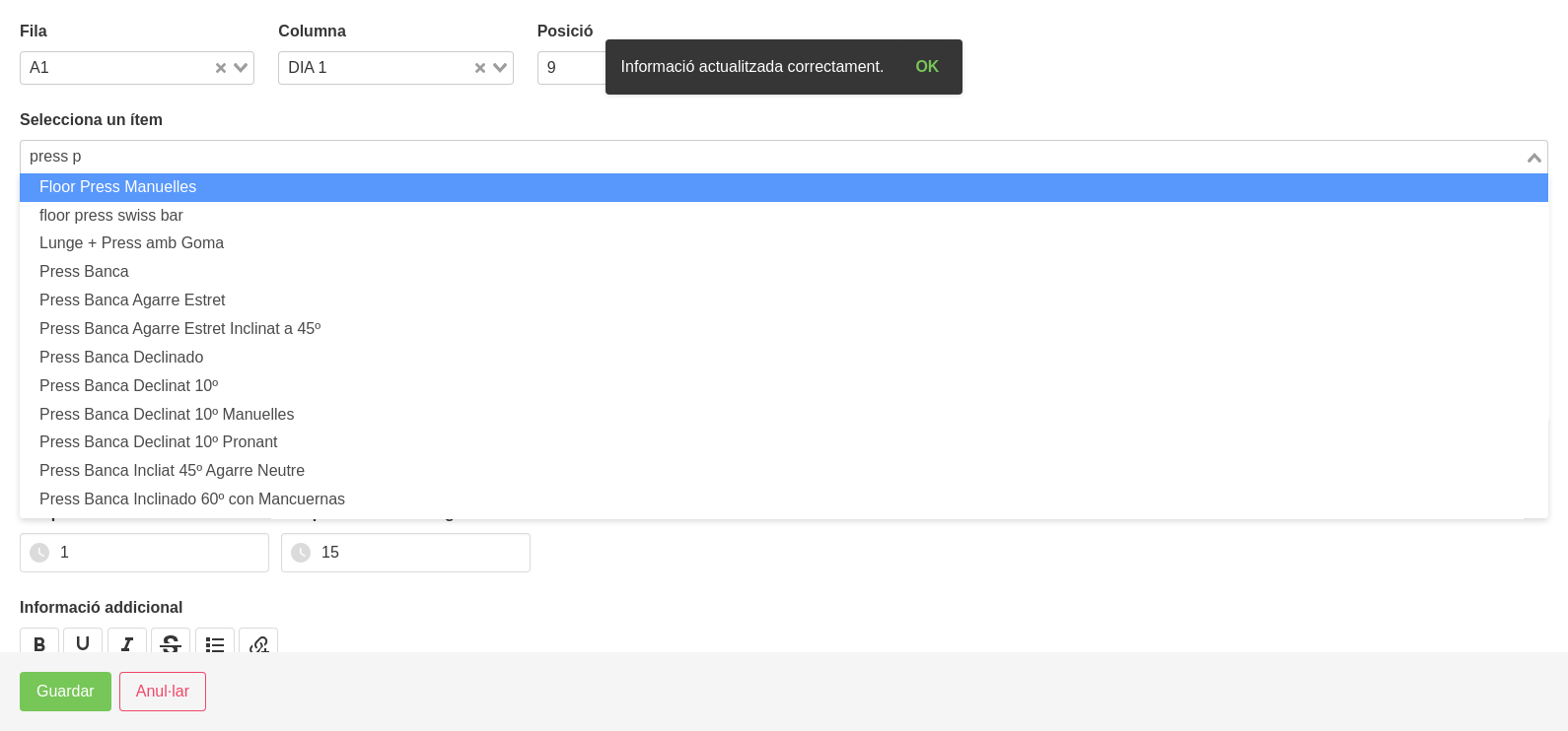
scroll to position [0, 0]
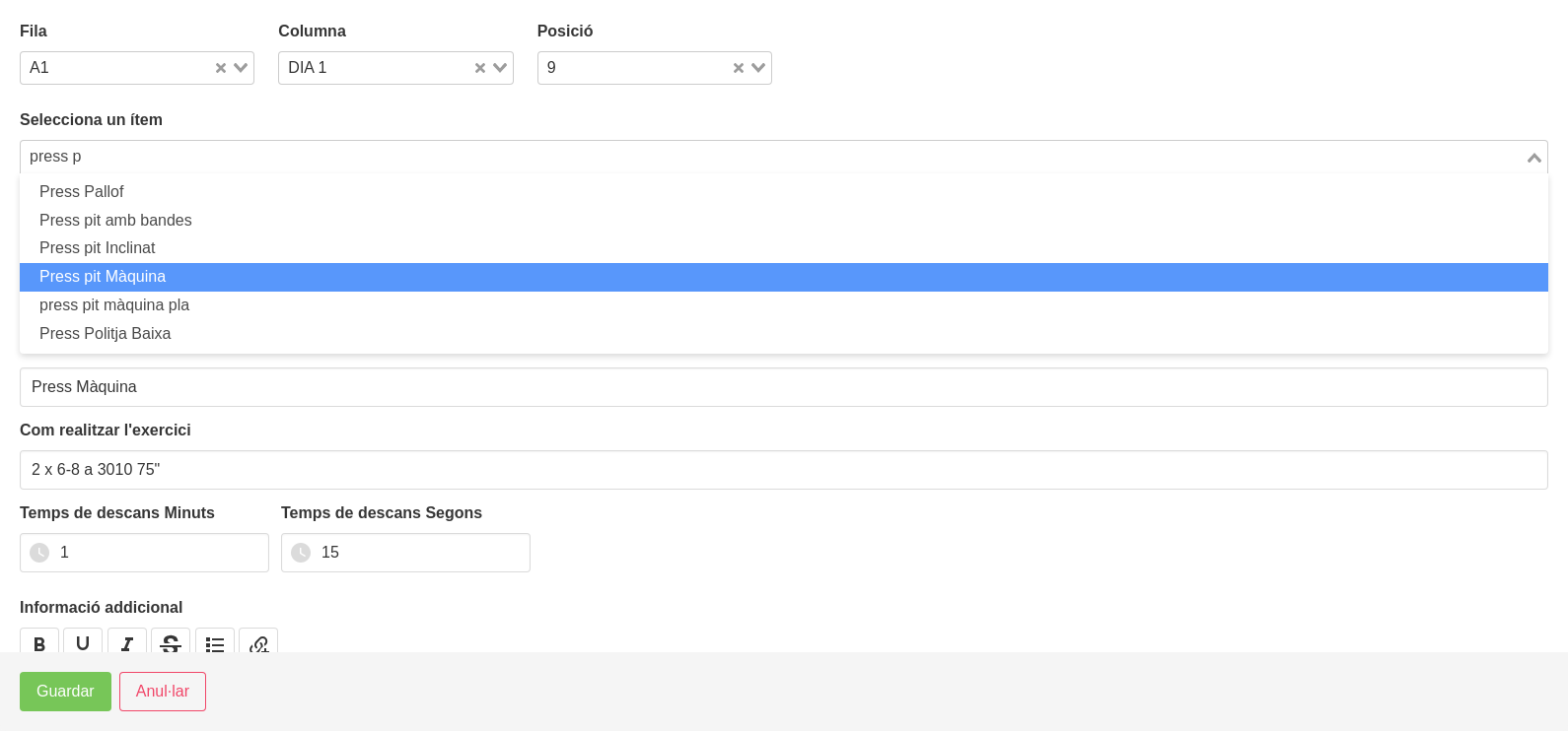
drag, startPoint x: 196, startPoint y: 275, endPoint x: 163, endPoint y: 423, distance: 151.6
click at [197, 275] on li "Press pit Màquina" at bounding box center [784, 277] width 1529 height 29
type input "press p"
type input "Press pit Màquina"
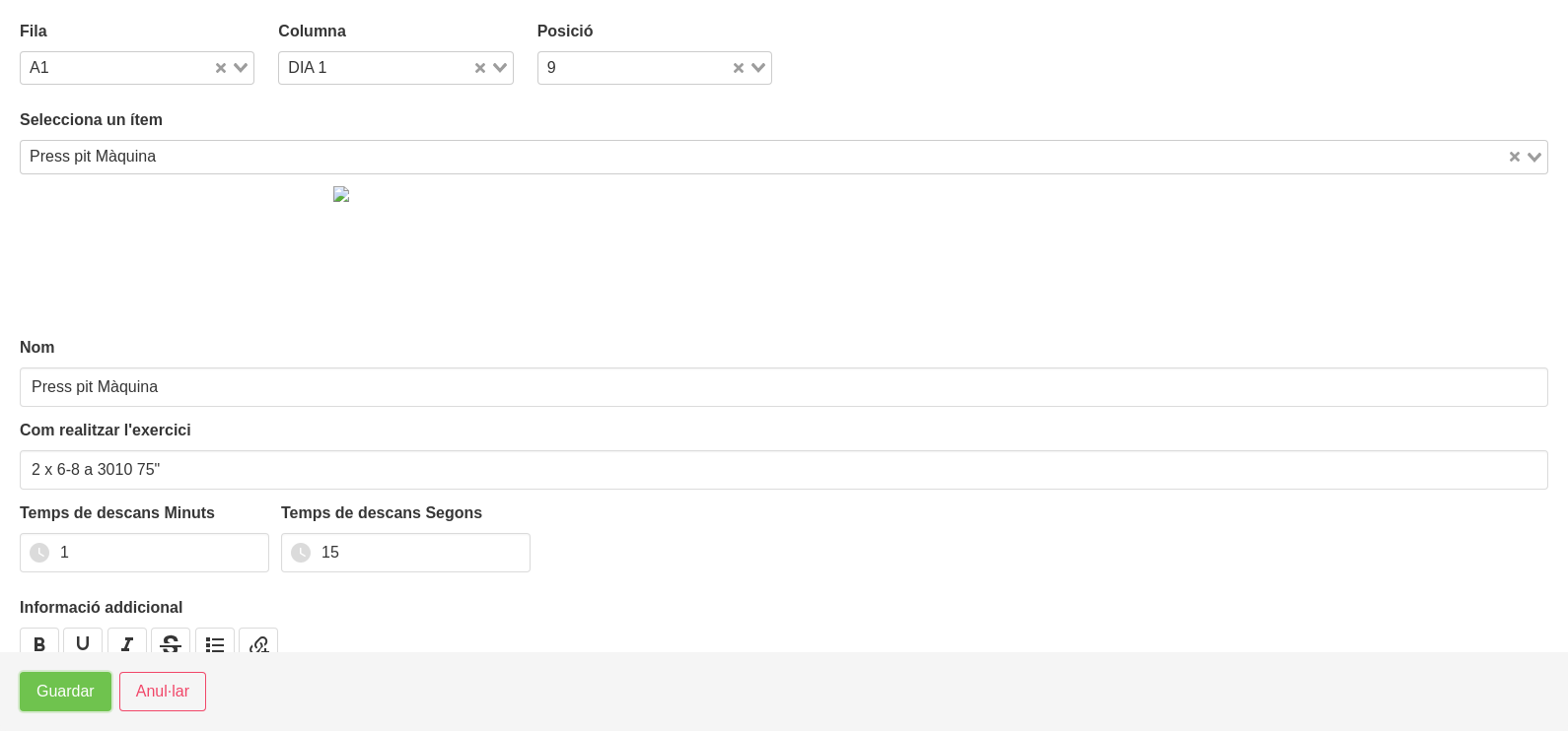
click at [46, 699] on span "Guardar" at bounding box center [65, 692] width 58 height 24
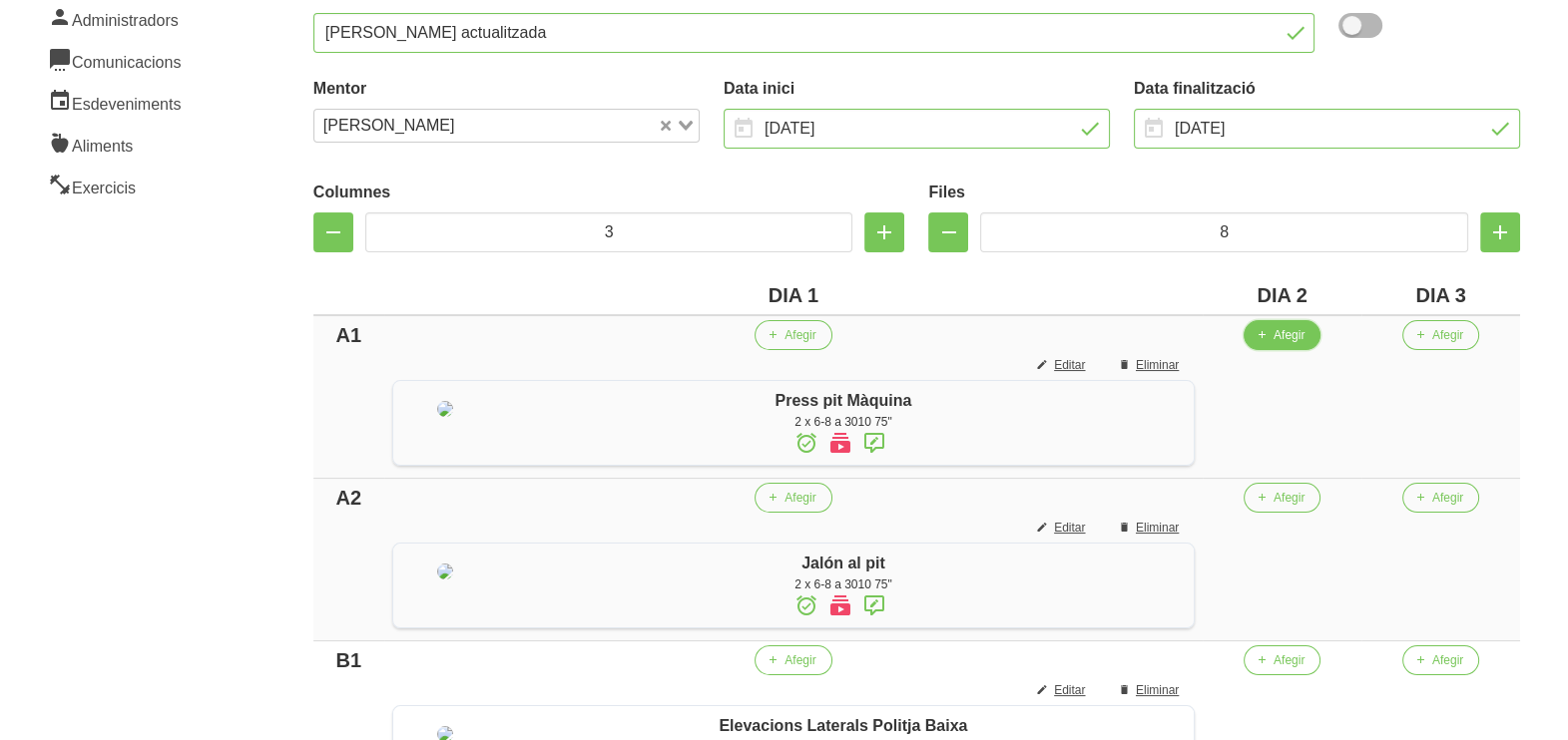
click at [1317, 345] on button "Afegir" at bounding box center [1281, 336] width 77 height 30
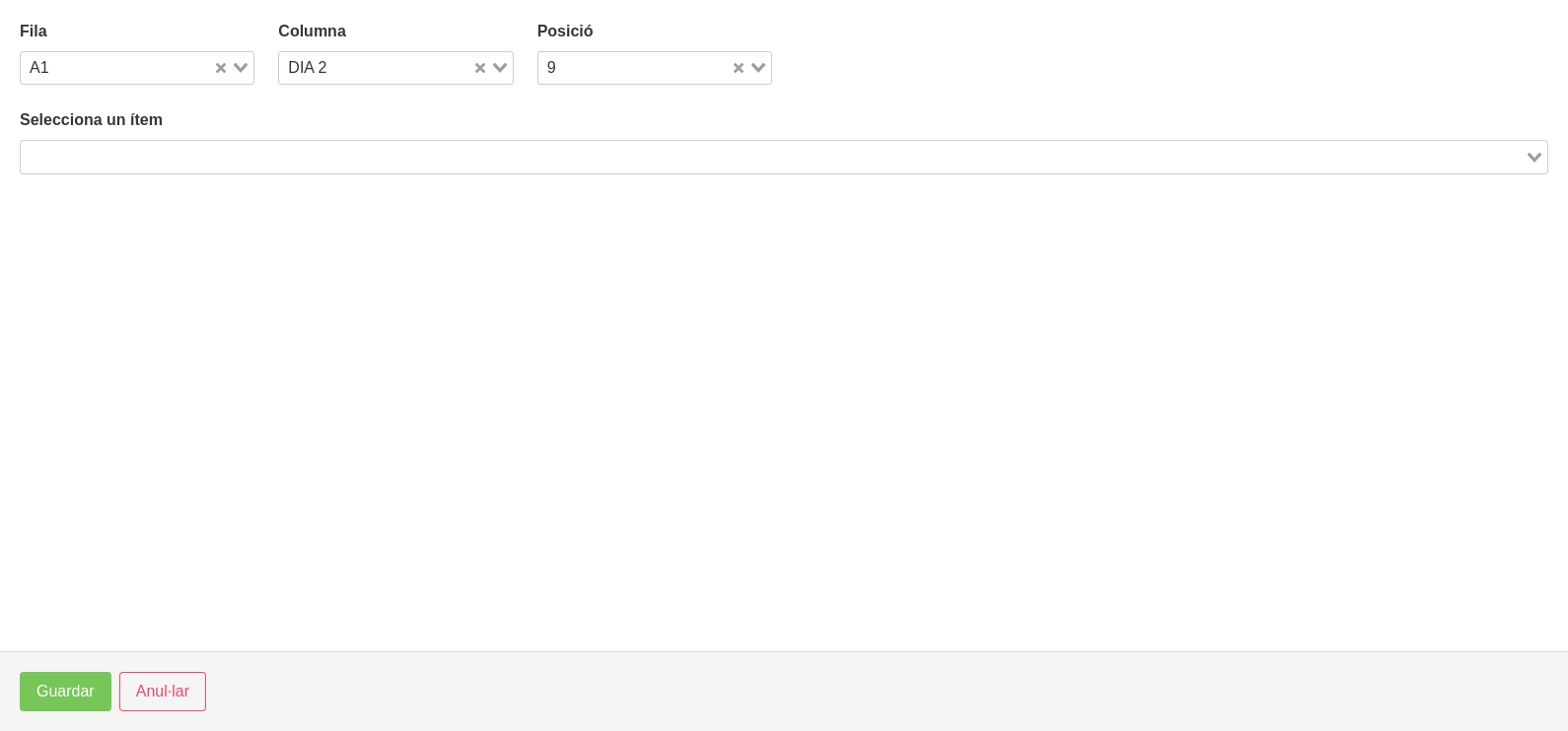
click at [394, 153] on input "Search for option" at bounding box center [773, 157] width 1500 height 24
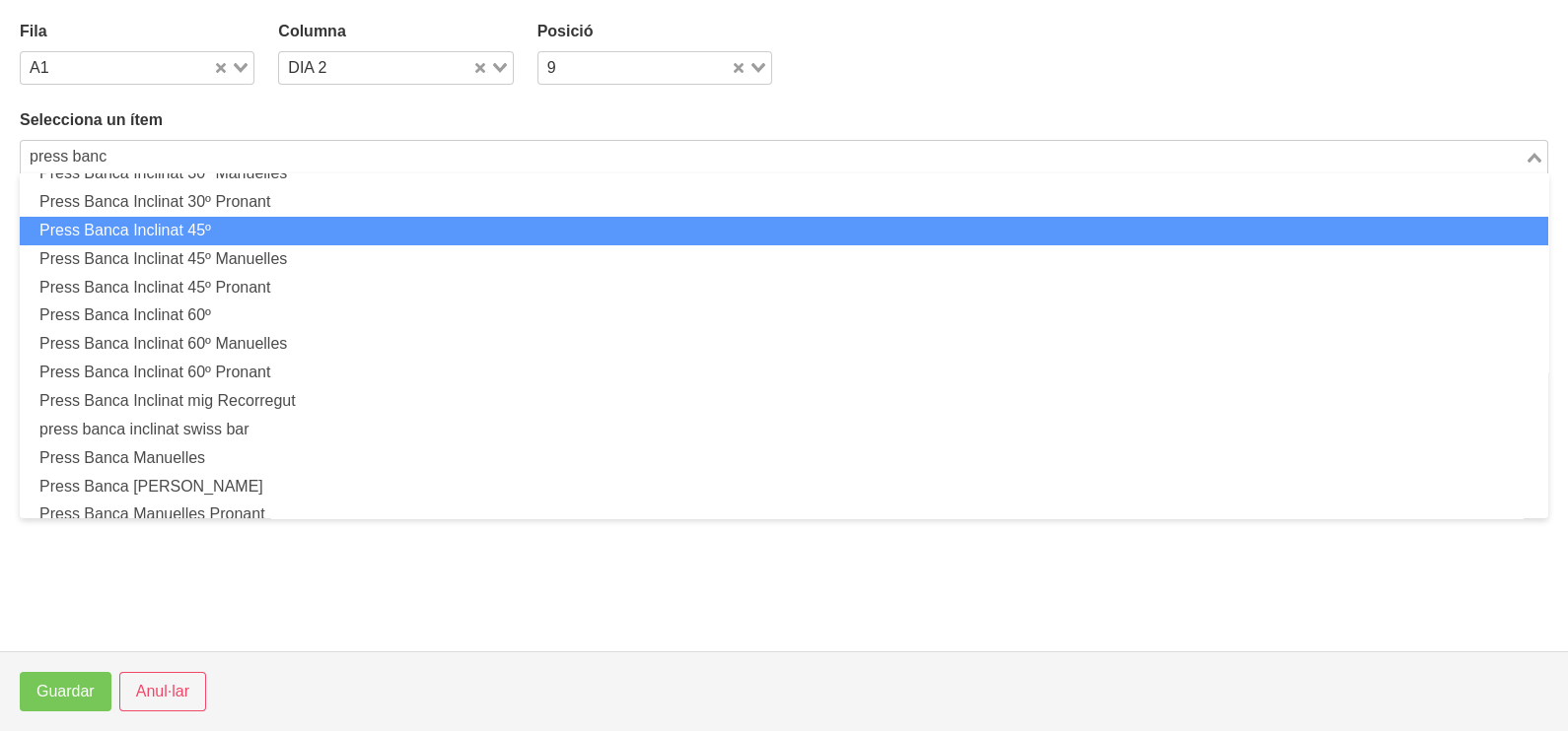
scroll to position [246, 0]
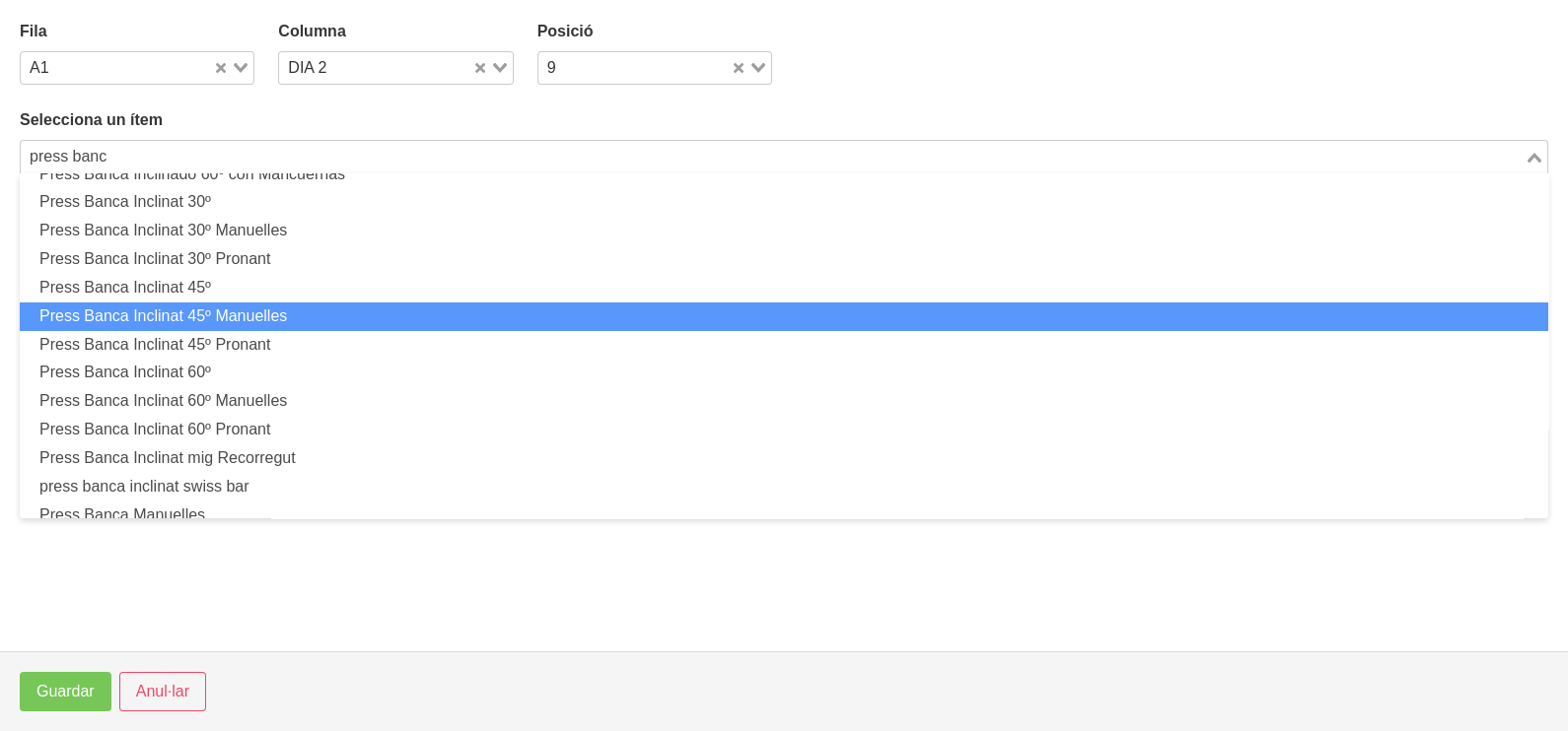
click at [277, 315] on li "Press Banca Inclinat 45º Manuelles" at bounding box center [784, 317] width 1529 height 29
type input "press banc"
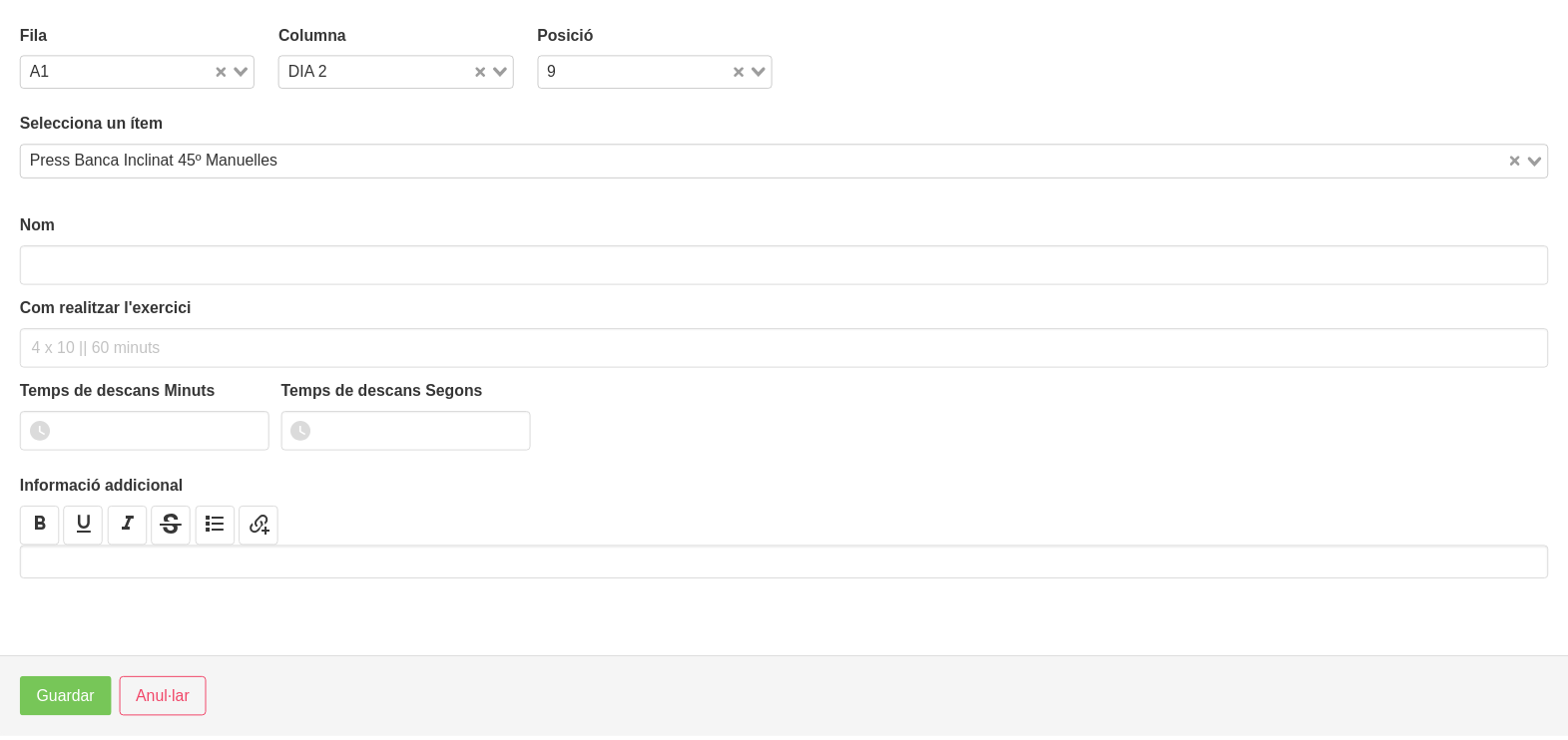
scroll to position [5, 0]
type input "Press Banca Inclinat 45º Manuelles"
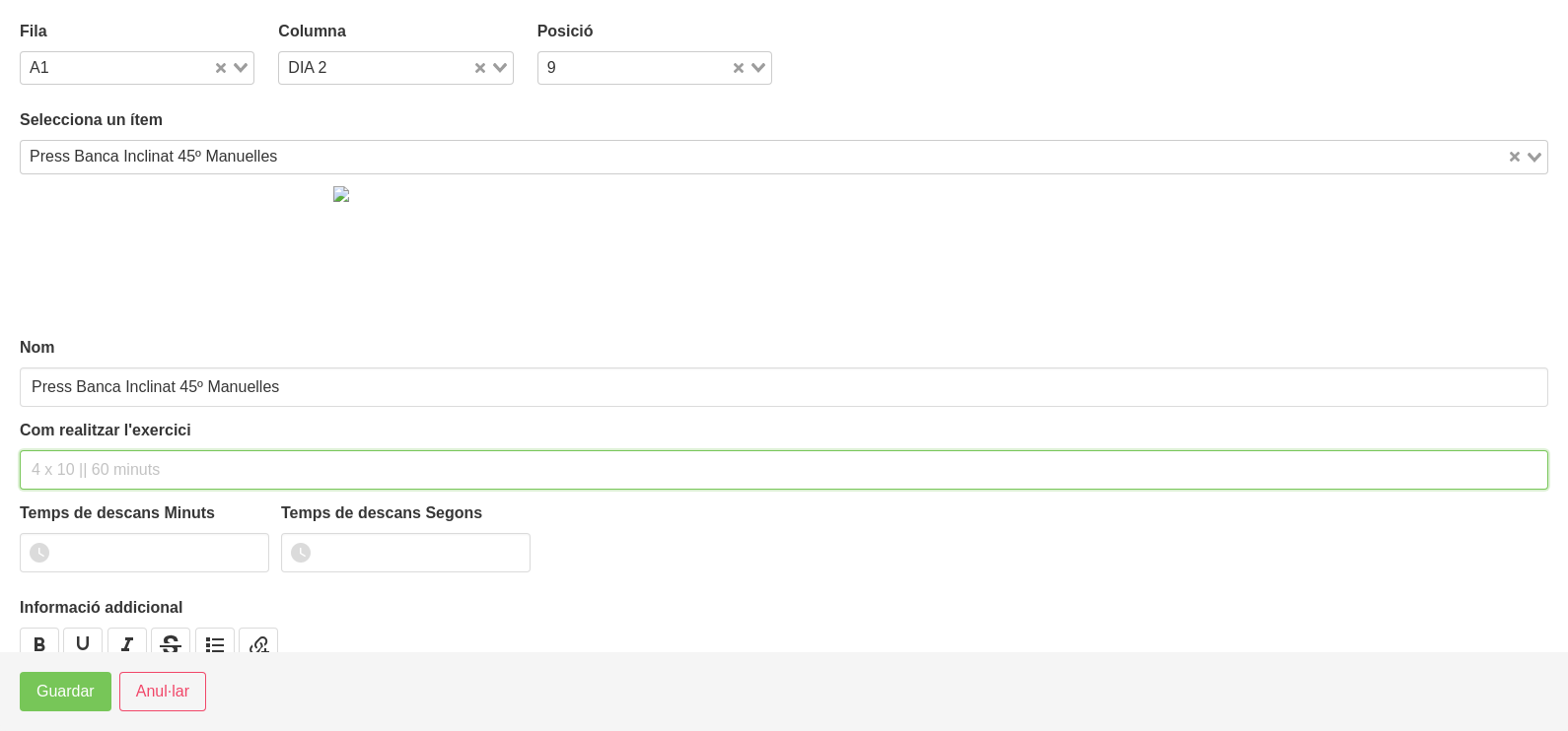
click at [86, 458] on input "text" at bounding box center [784, 471] width 1529 height 39
type input "2 x 6-8 a 3010 75""
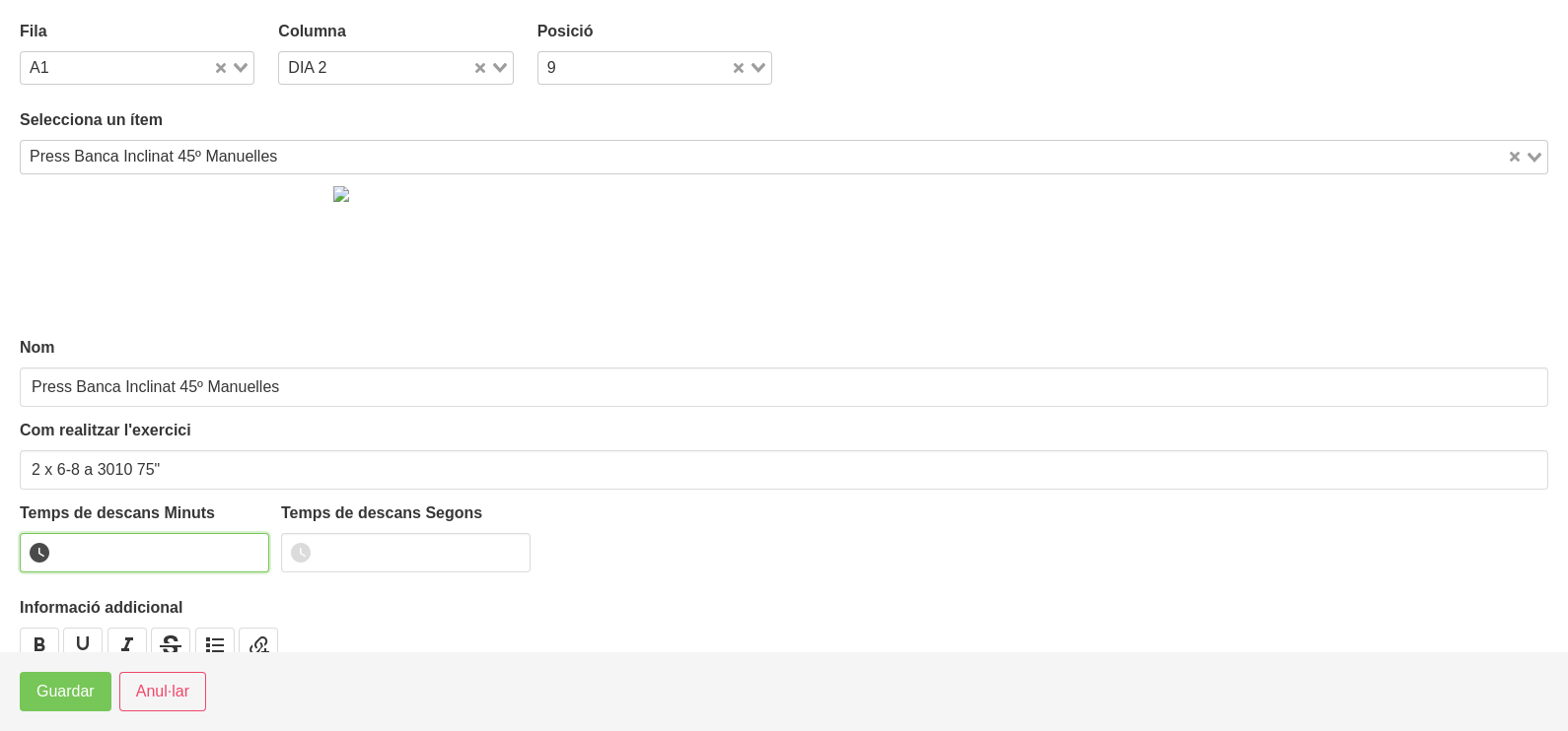
click at [135, 550] on input "number" at bounding box center [144, 553] width 250 height 39
type input "1"
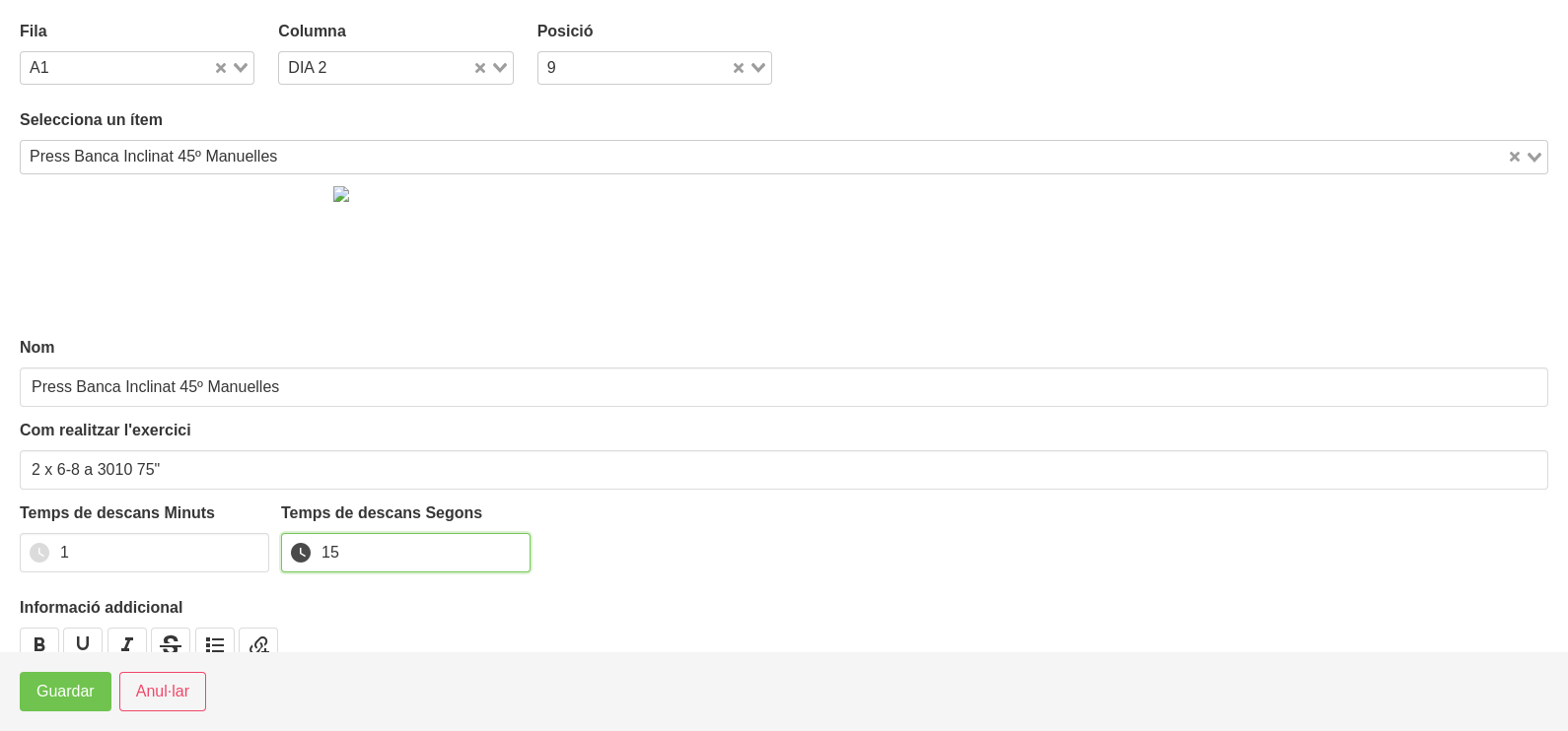
type input "15"
click at [60, 688] on span "Guardar" at bounding box center [65, 692] width 58 height 24
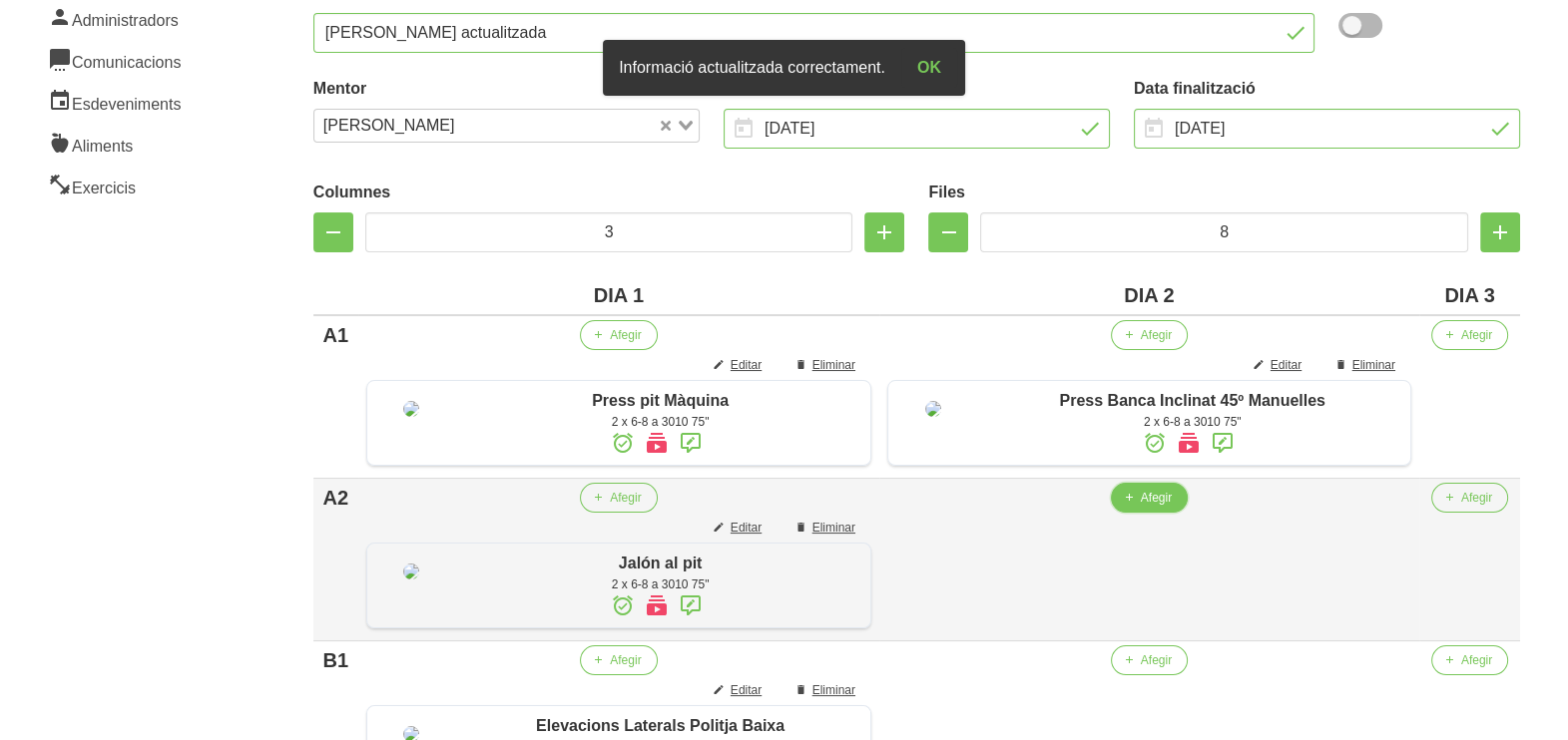
click at [1163, 507] on span "Afegir" at bounding box center [1156, 498] width 31 height 18
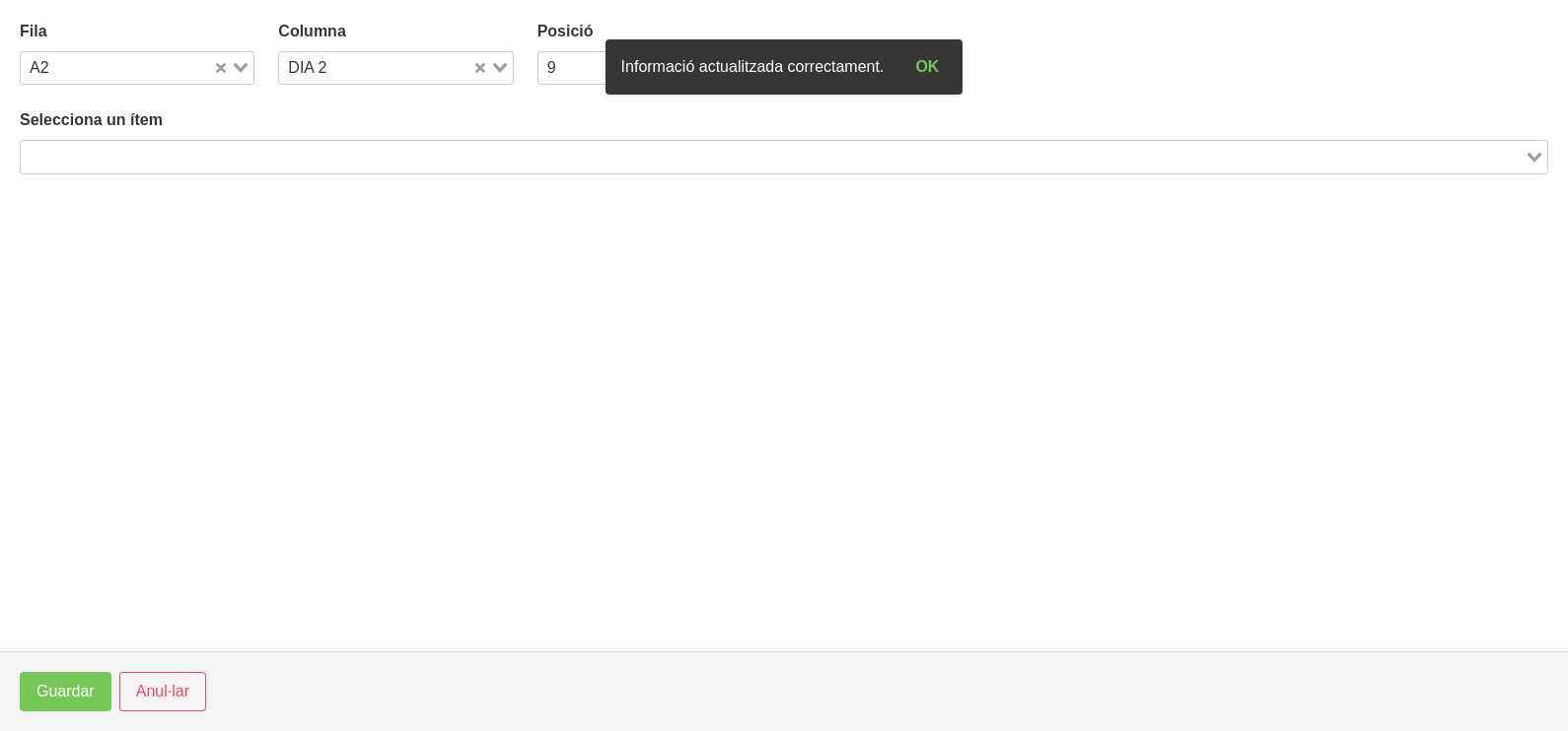
click at [222, 163] on input "Search for option" at bounding box center [773, 157] width 1500 height 24
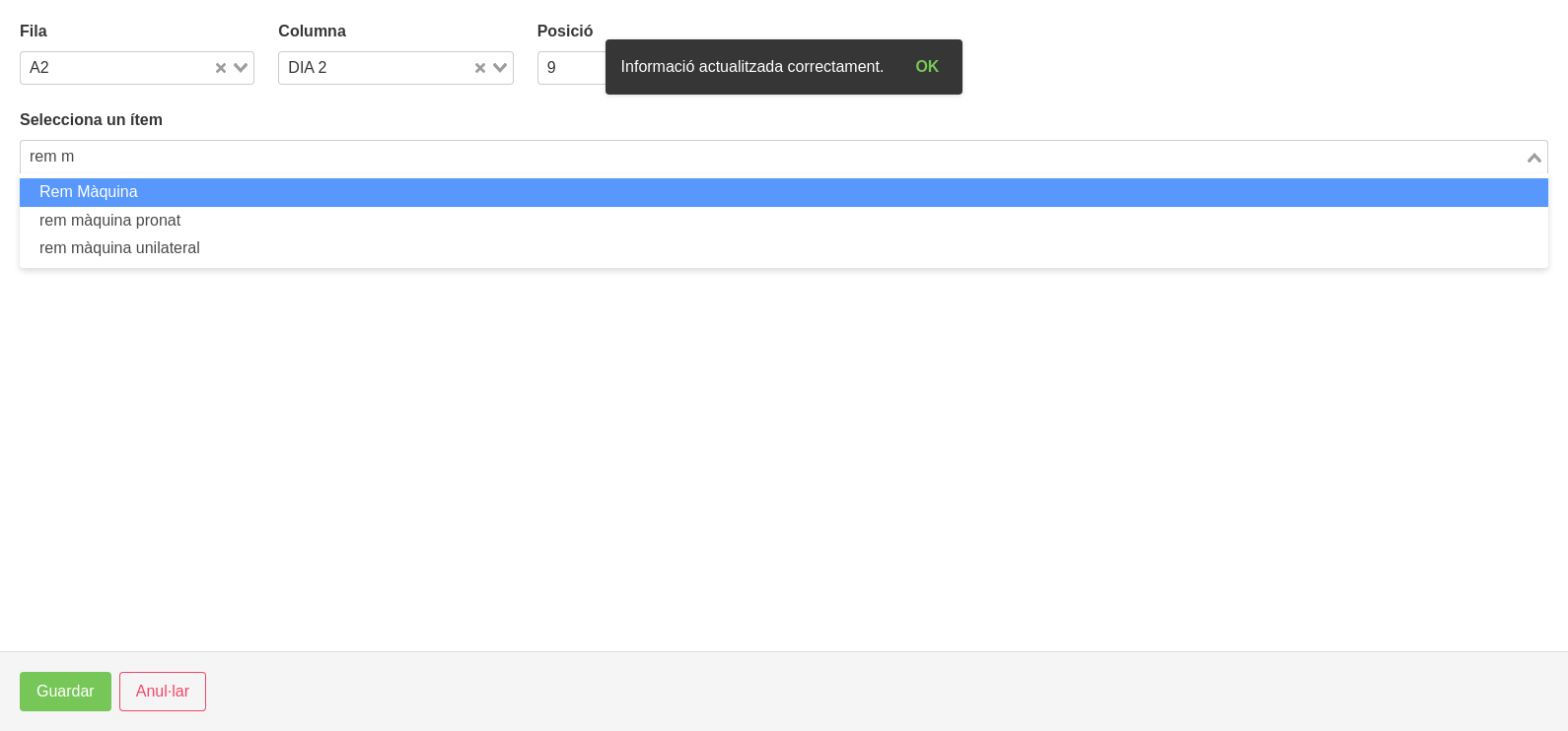
click at [194, 200] on li "Rem Màquina" at bounding box center [784, 192] width 1529 height 29
type input "rem m"
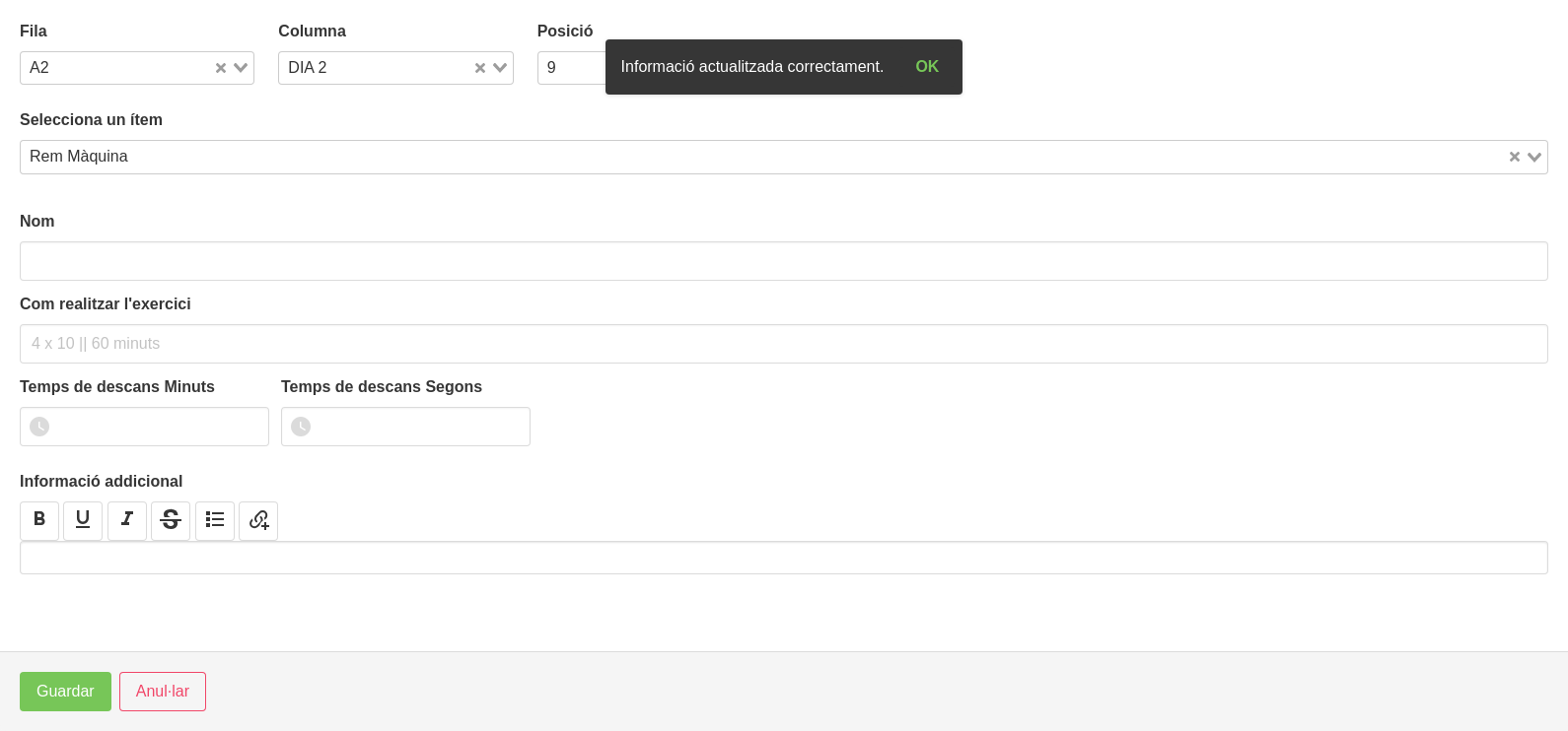
type input "Rem Màquina"
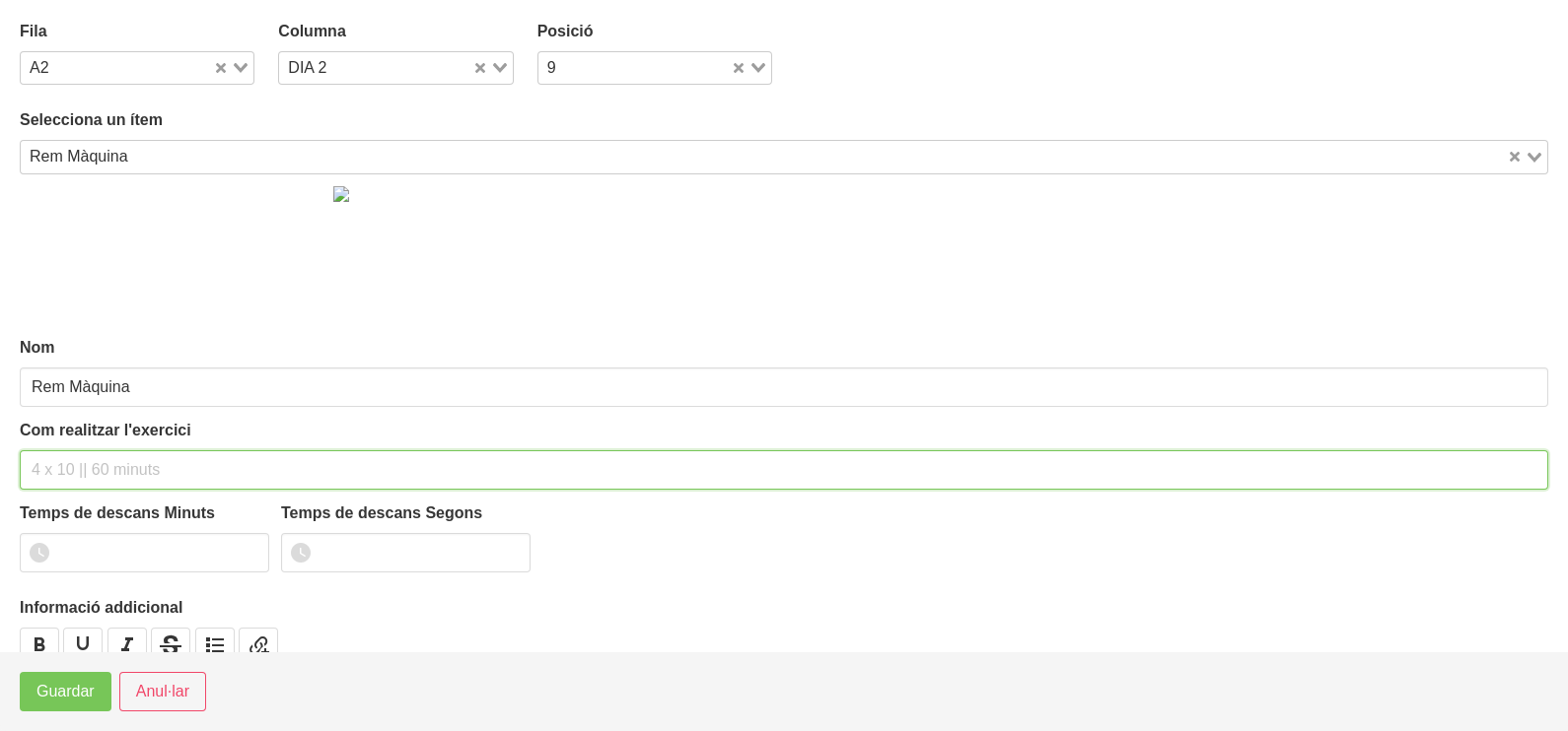
click at [90, 460] on input "text" at bounding box center [784, 471] width 1529 height 39
type input "2 x 6-8 a 3011 75""
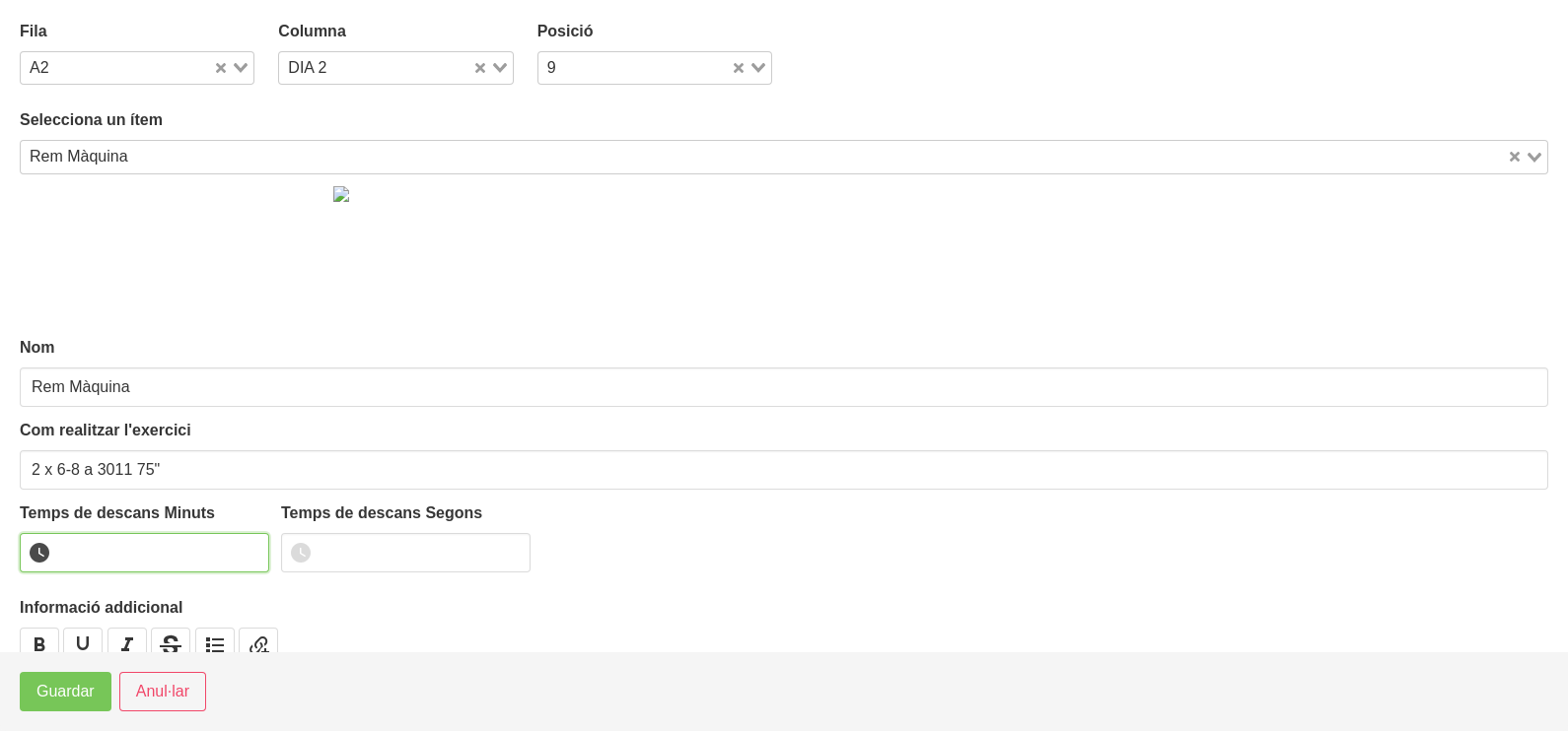
click at [112, 542] on input "number" at bounding box center [144, 553] width 250 height 39
type input "1"
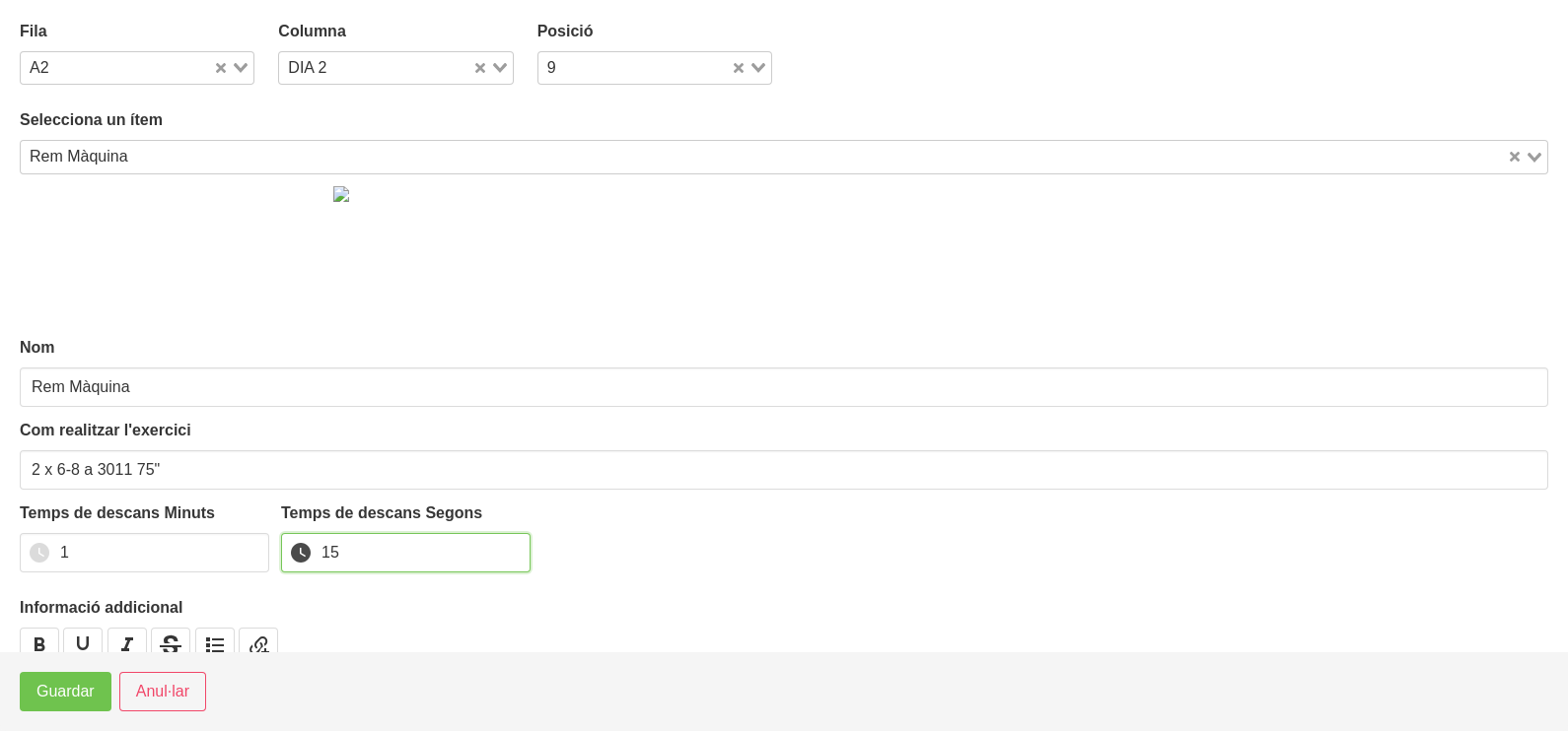
type input "15"
click at [66, 703] on span "Guardar" at bounding box center [65, 692] width 58 height 24
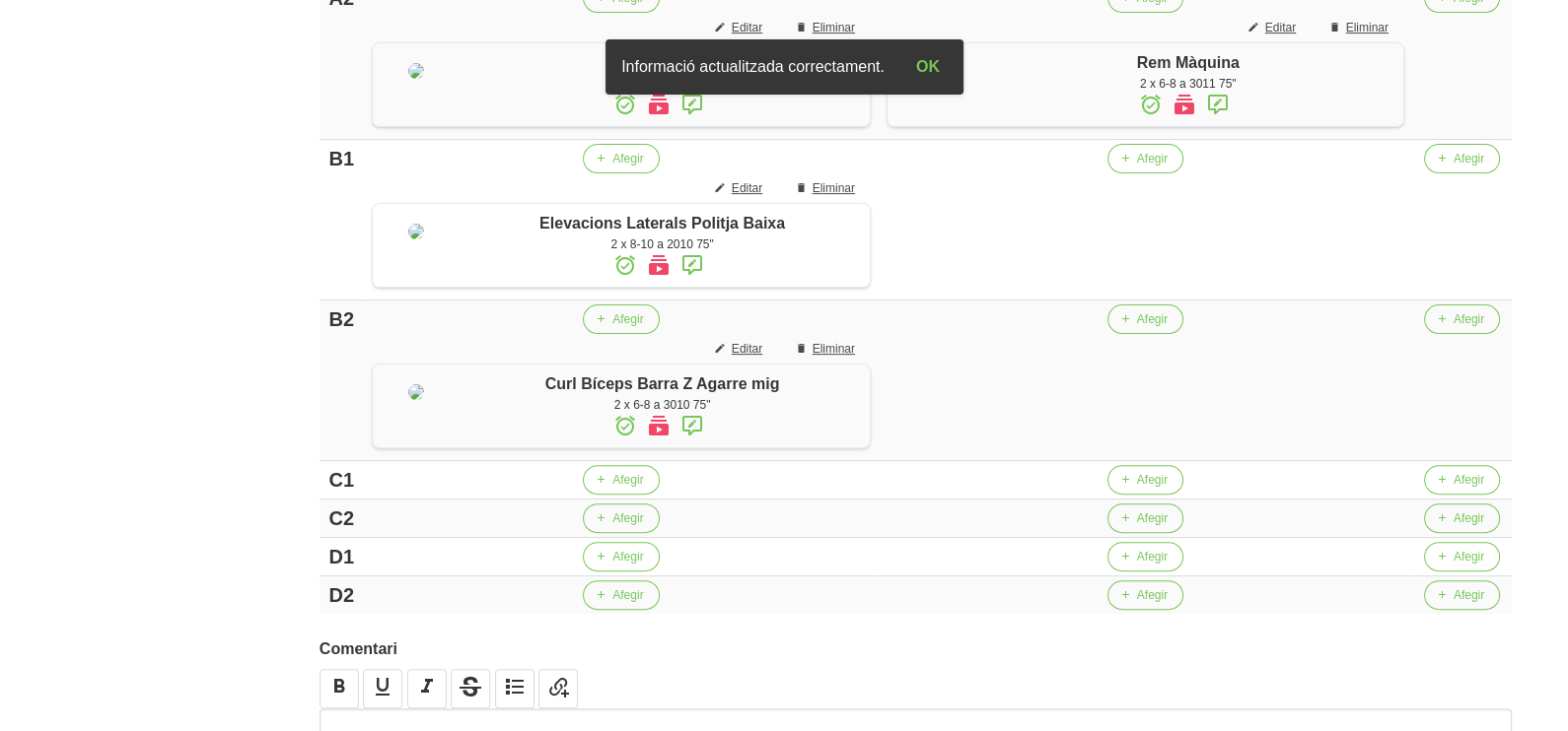
scroll to position [861, 0]
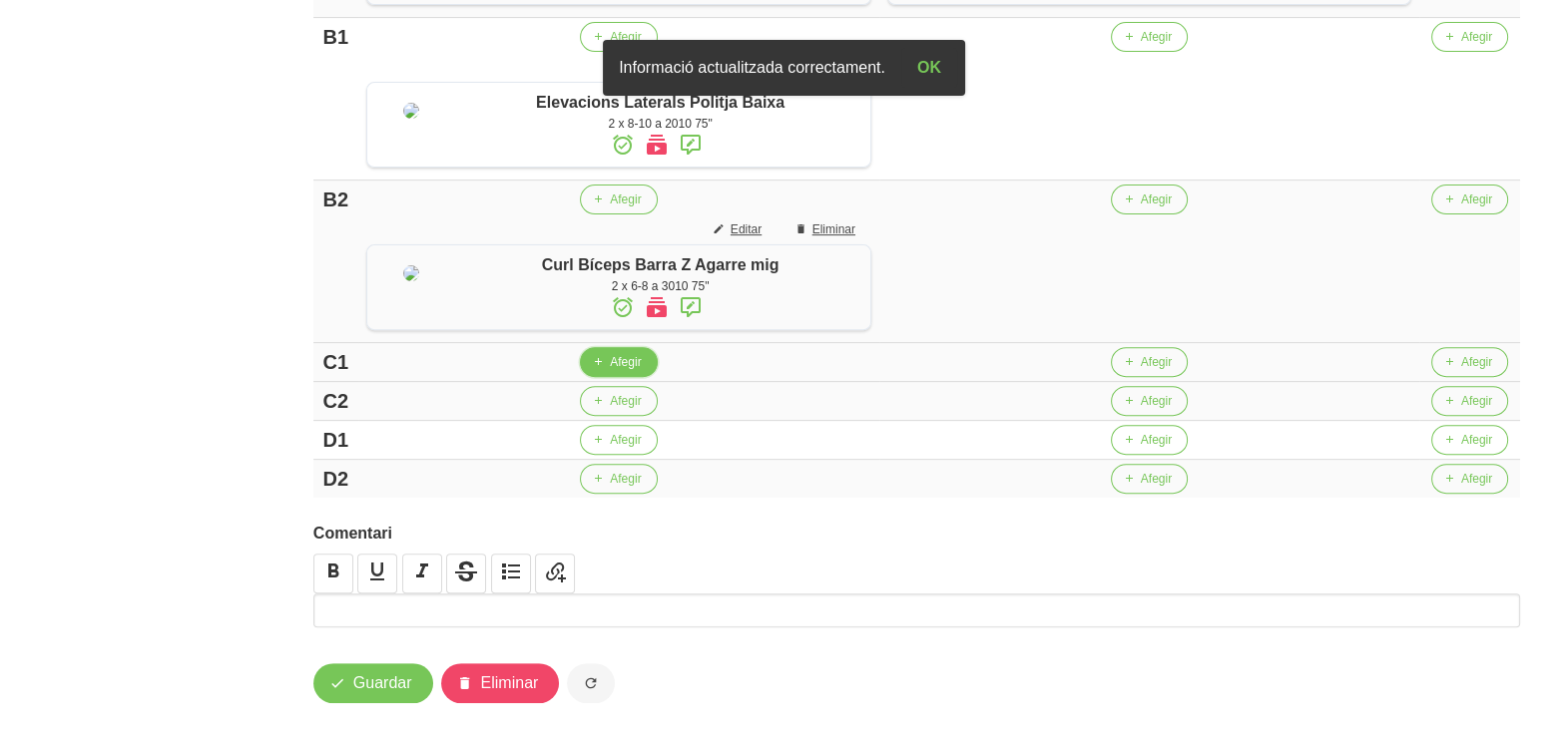
click at [617, 371] on span "Afegir" at bounding box center [624, 363] width 31 height 18
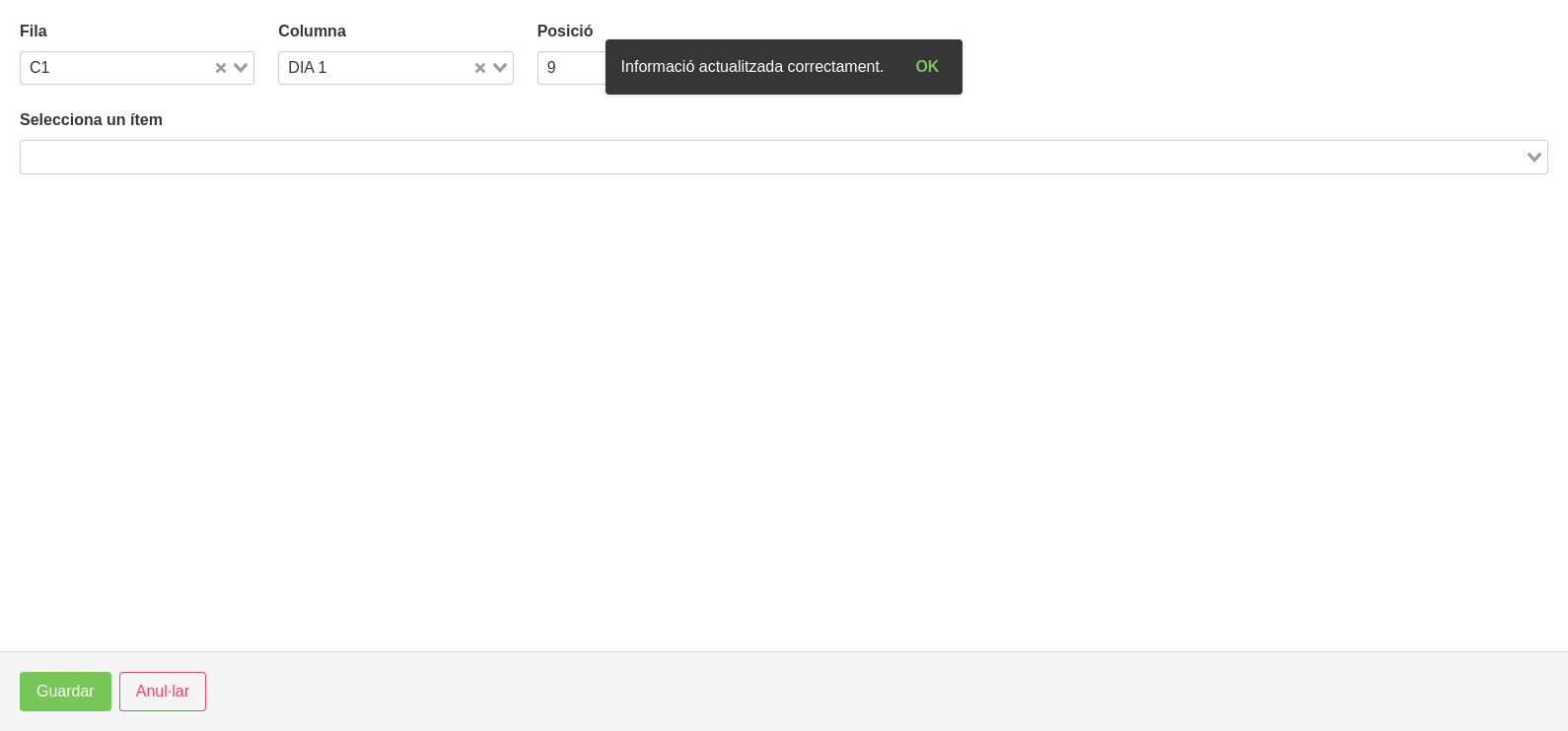
click at [207, 159] on input "Search for option" at bounding box center [773, 157] width 1500 height 24
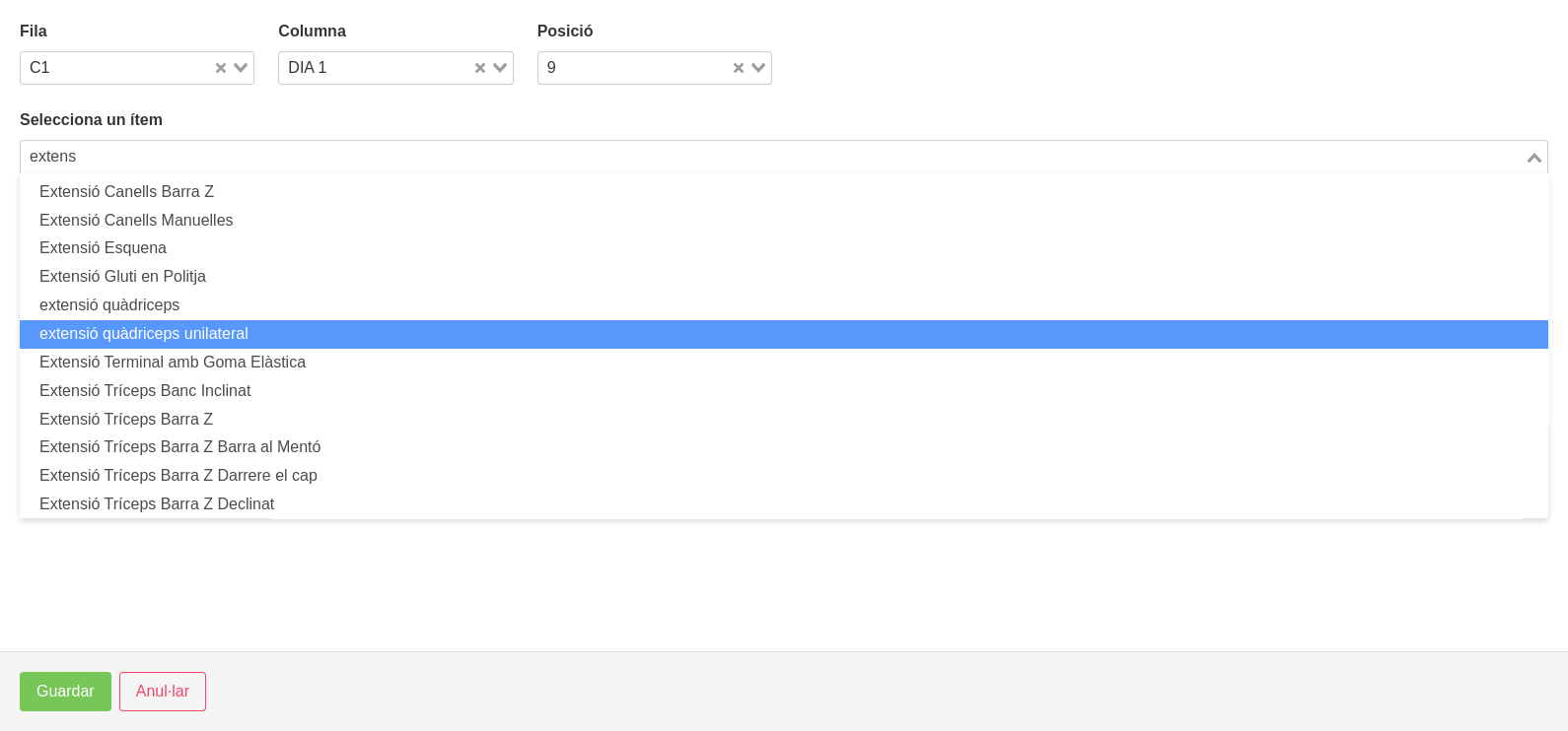
click at [210, 321] on li "extensió quàdriceps unilateral" at bounding box center [784, 334] width 1529 height 29
type input "extens"
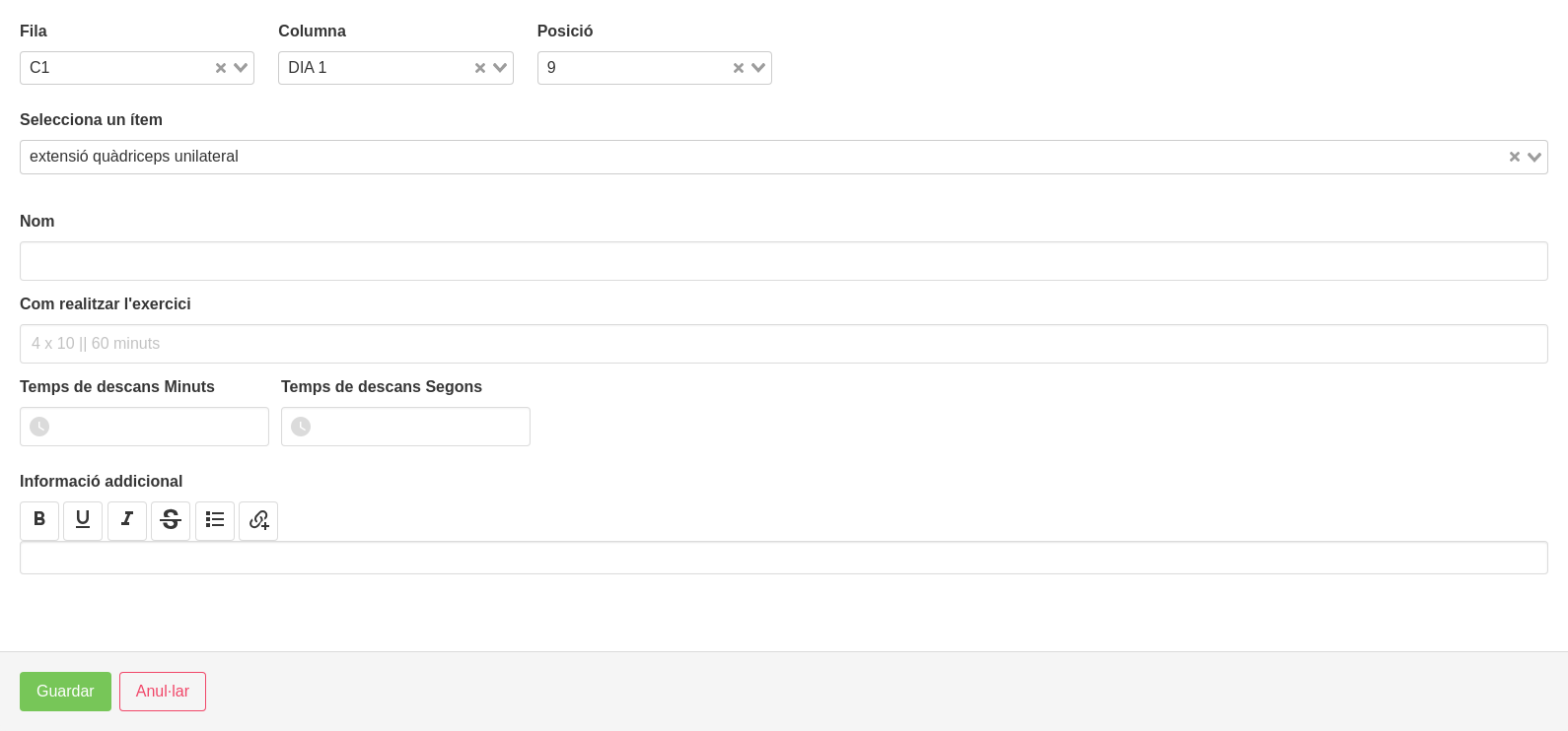
type input "extensió quàdriceps unilateral"
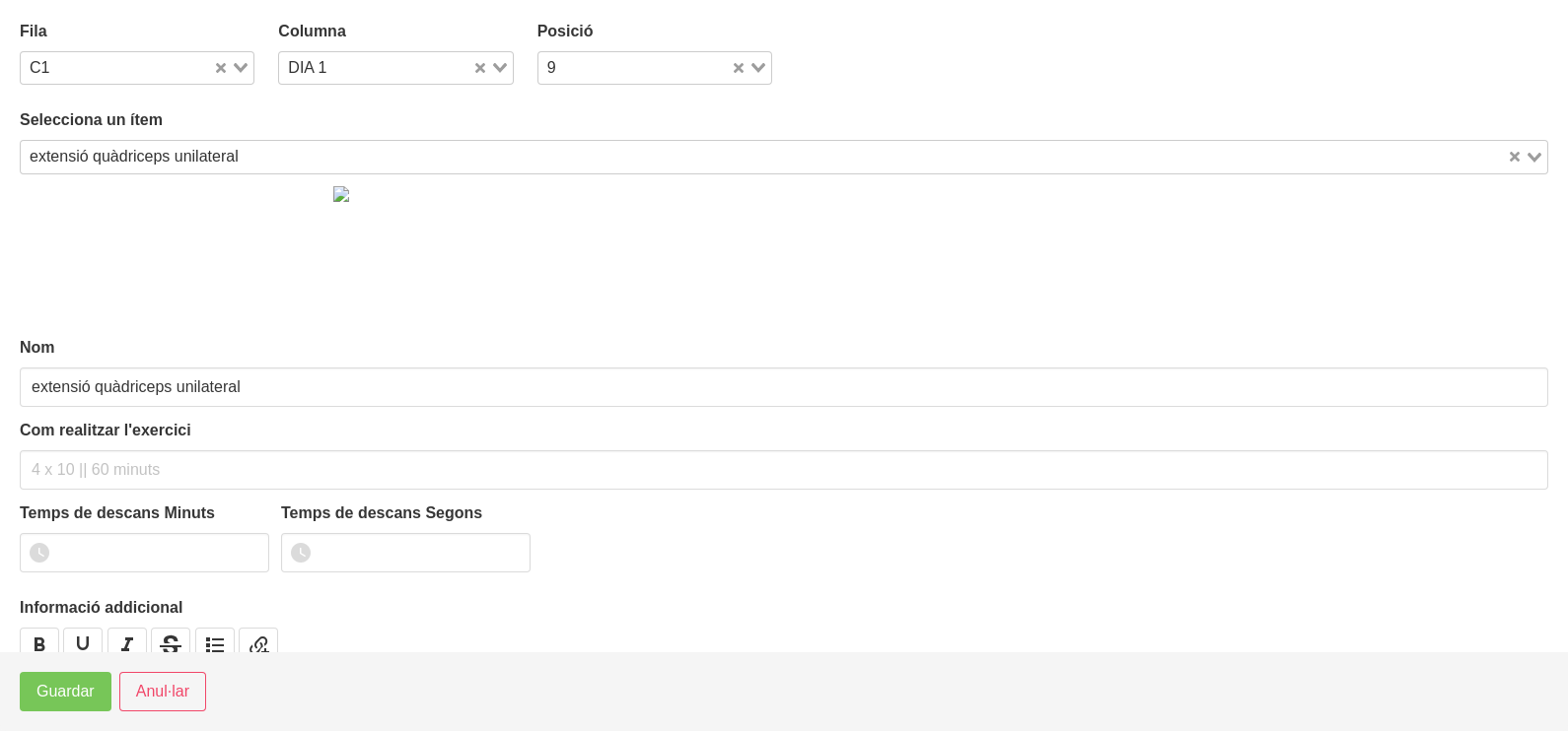
click at [163, 143] on div "extensió quàdriceps unilateral" at bounding box center [764, 155] width 1486 height 28
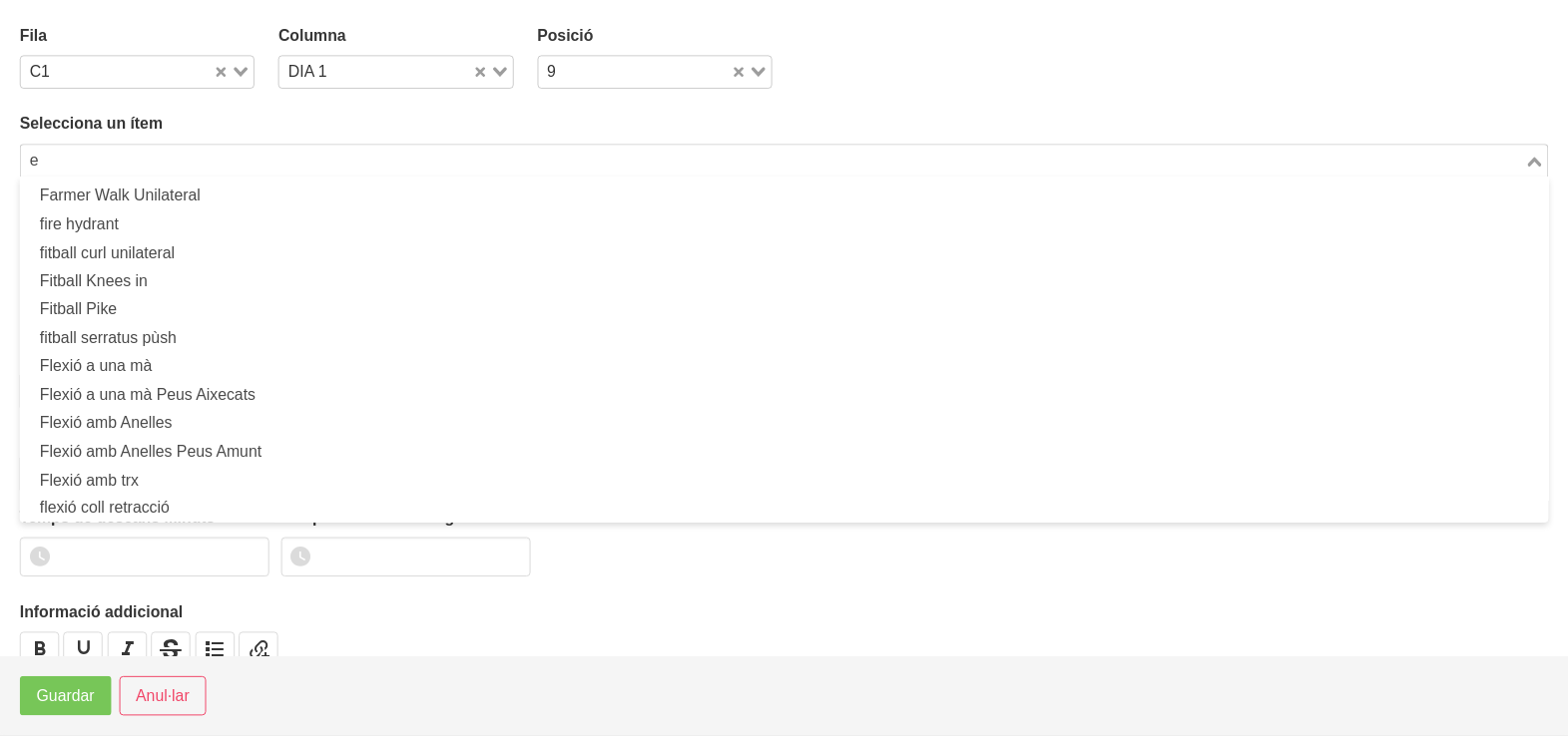
scroll to position [5, 0]
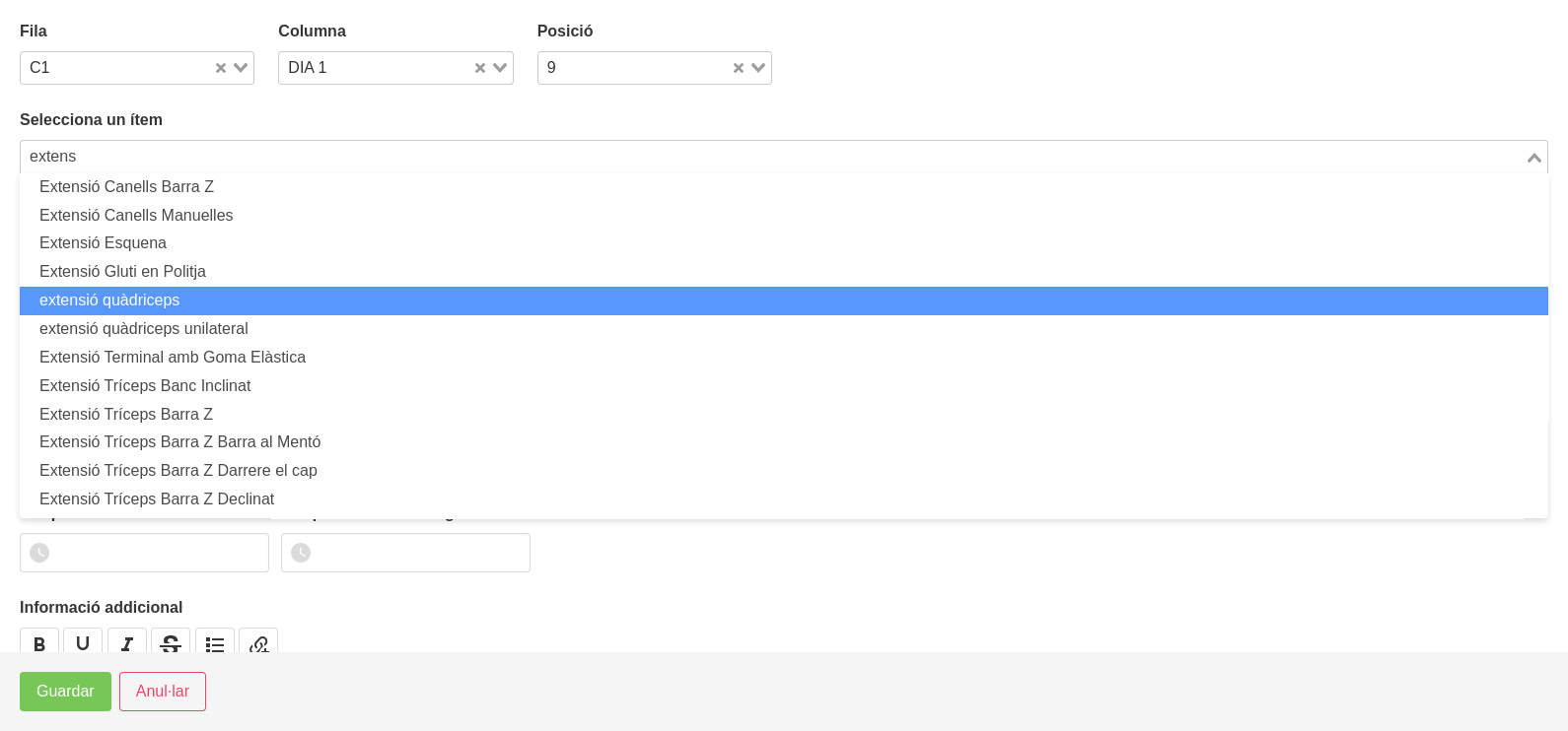
click at [148, 311] on li "extensió quàdriceps" at bounding box center [784, 301] width 1529 height 29
type input "extens"
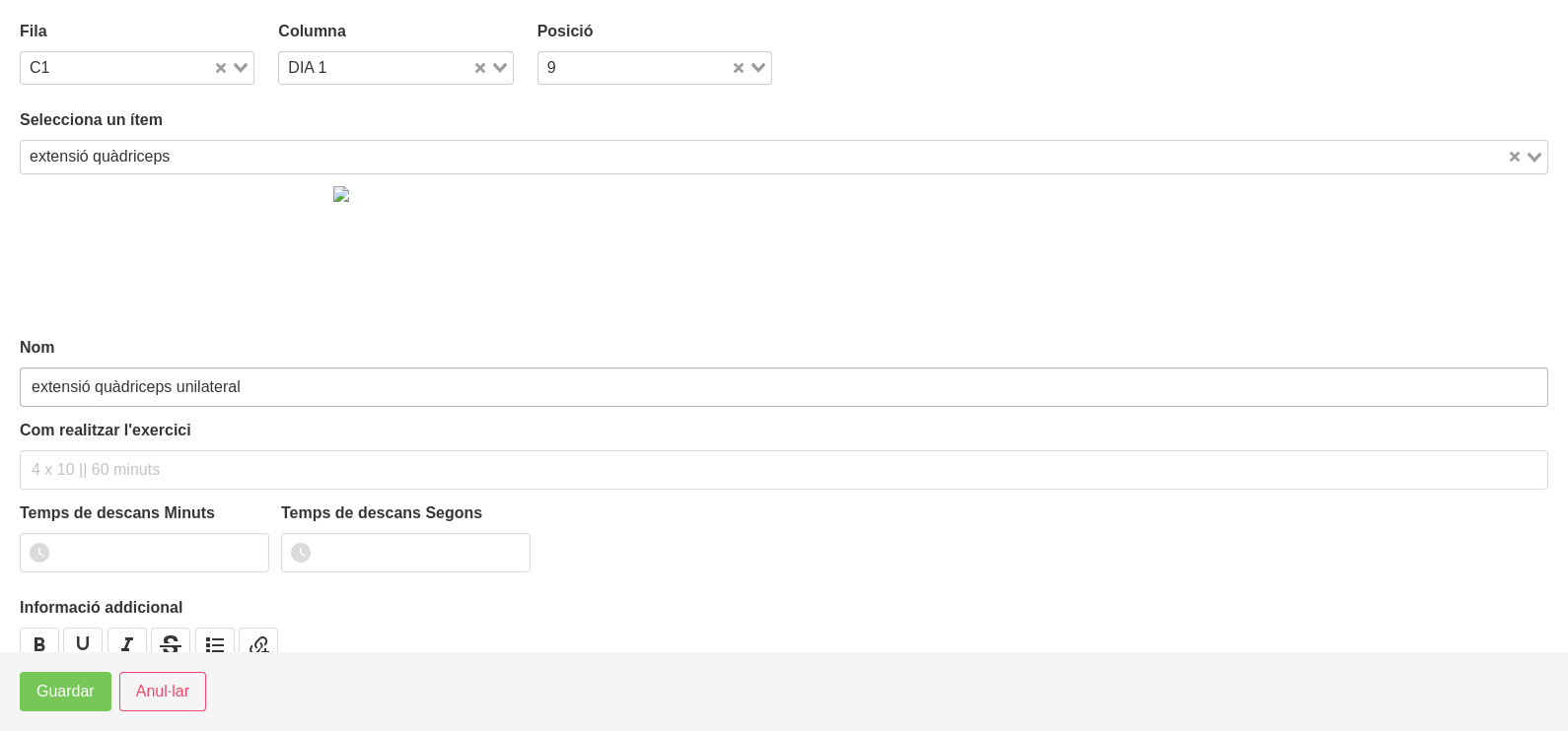
type input "extensió quàdriceps"
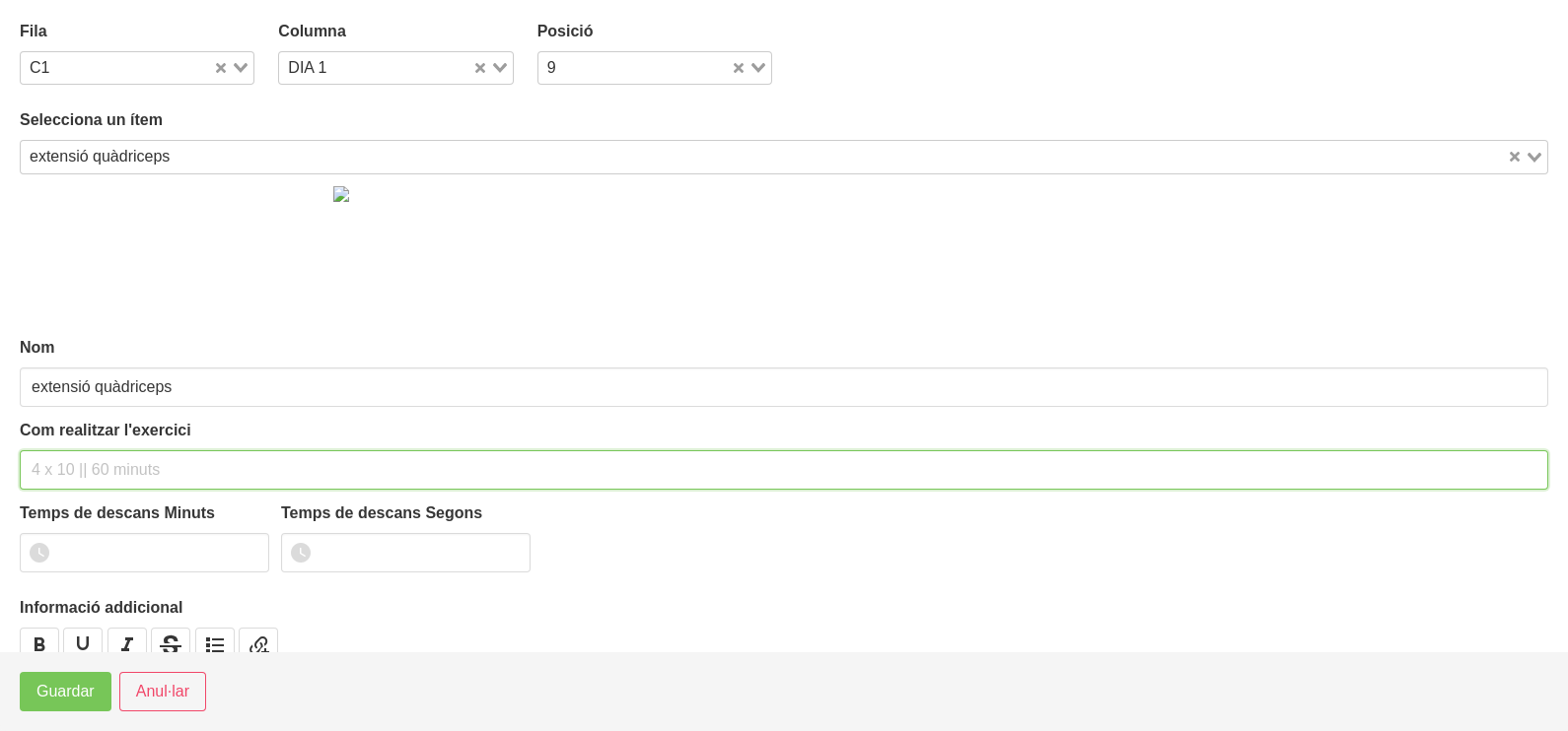
drag, startPoint x: 92, startPoint y: 466, endPoint x: 104, endPoint y: 438, distance: 30.5
click at [99, 448] on div "Com realitzar l'exercici" at bounding box center [784, 455] width 1529 height 71
type input "2 x 8-10 a 2010 60""
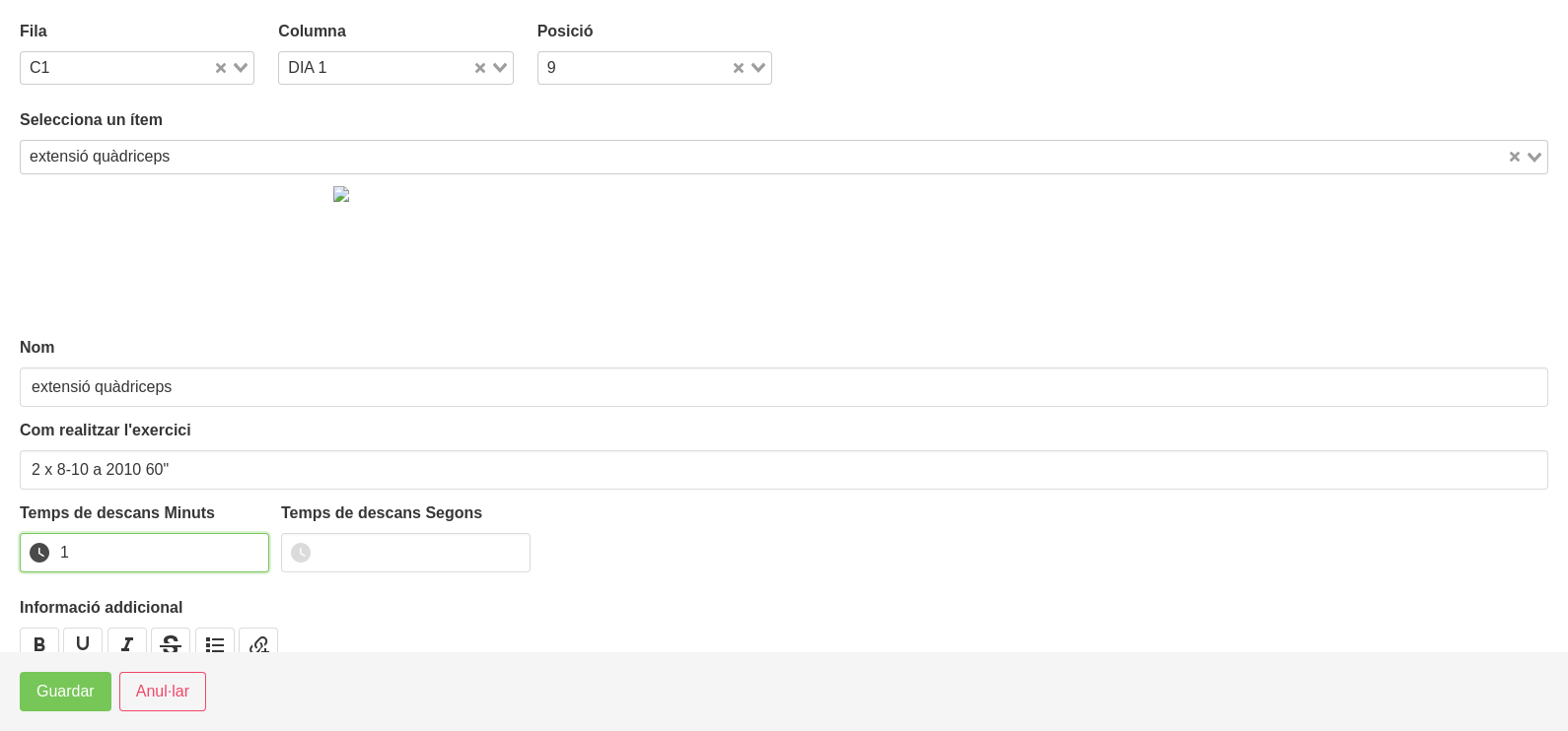
drag, startPoint x: 251, startPoint y: 548, endPoint x: 227, endPoint y: 568, distance: 31.2
type input "1"
click at [244, 555] on input "1" at bounding box center [144, 553] width 250 height 39
click at [70, 699] on span "Guardar" at bounding box center [65, 692] width 58 height 24
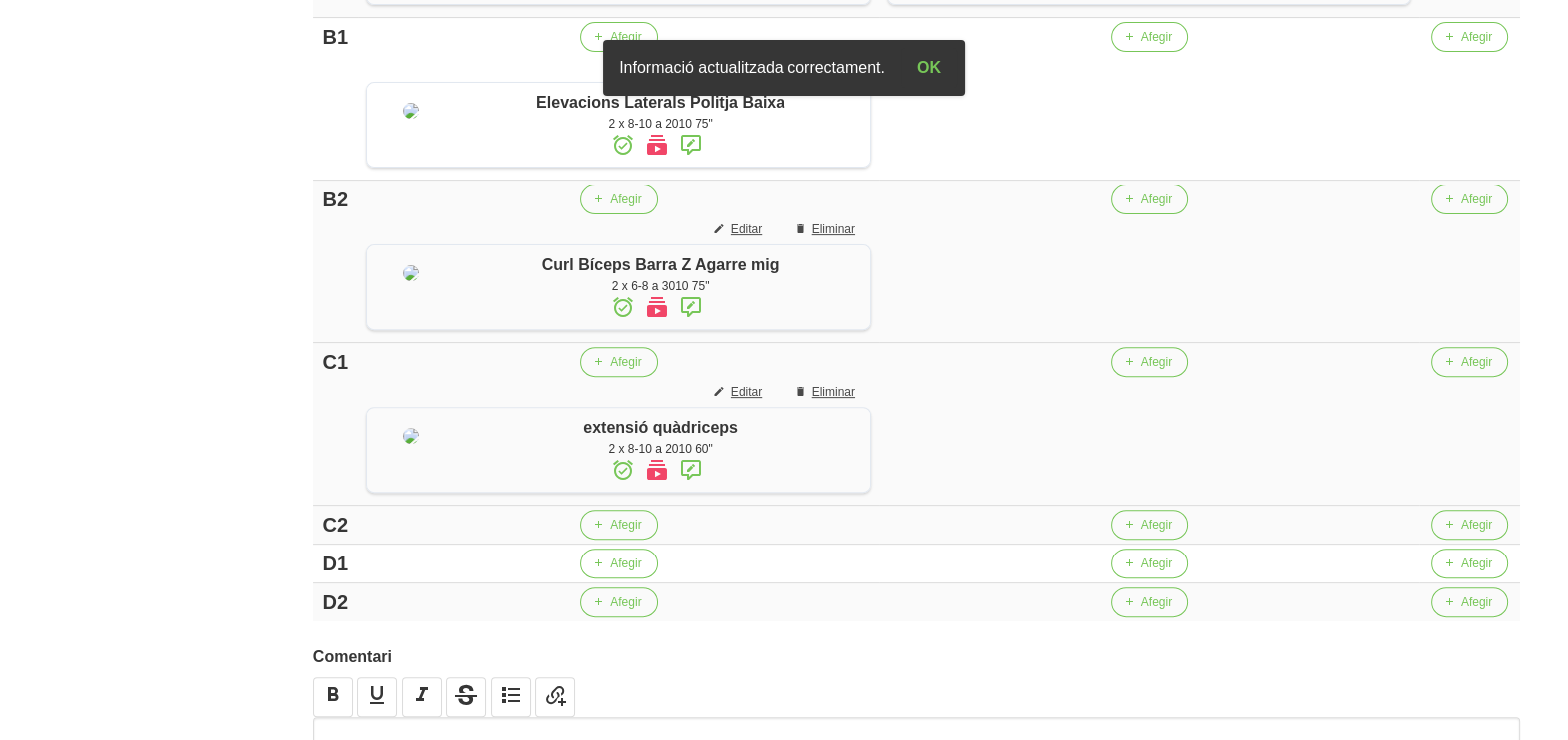
scroll to position [1122, 0]
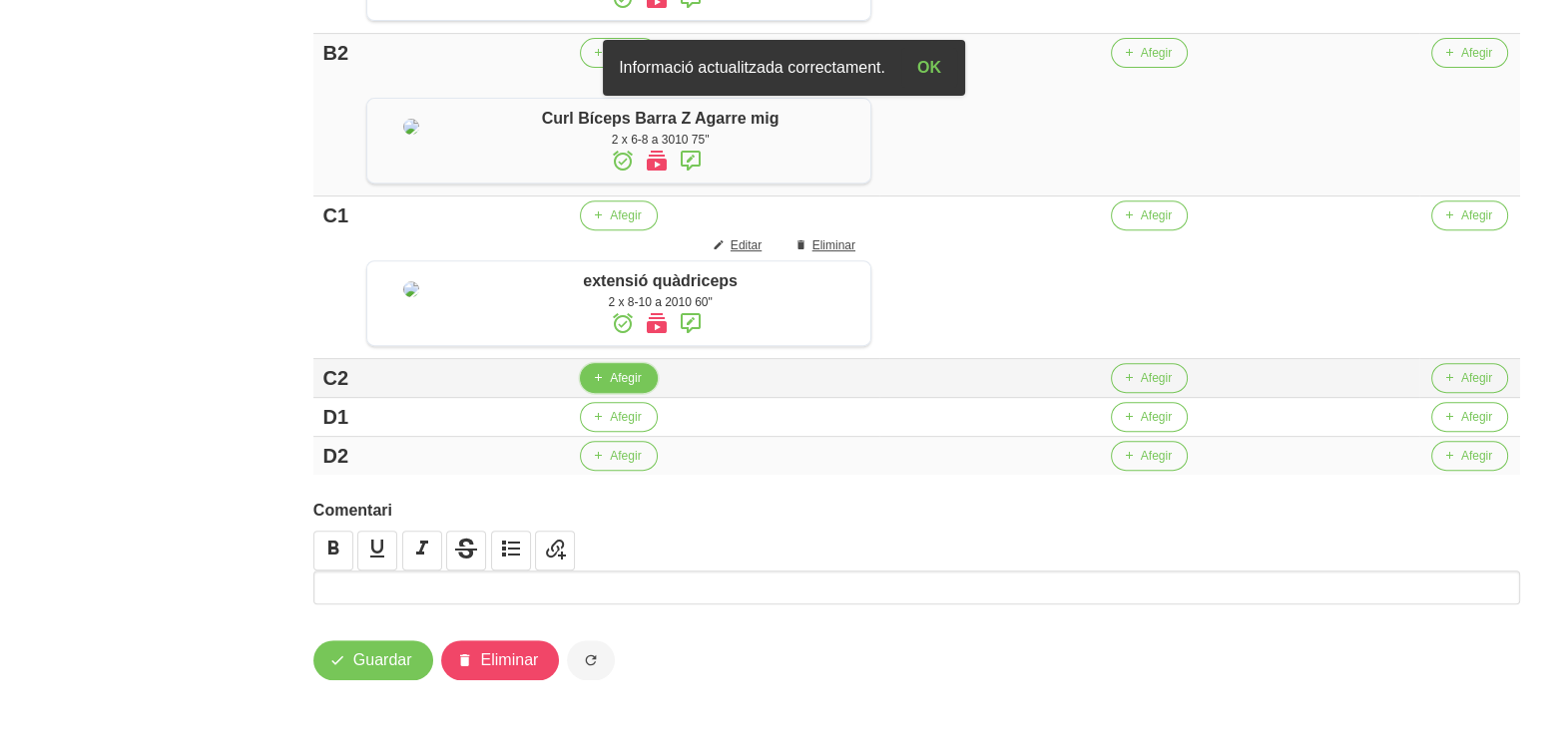
click at [623, 387] on span "Afegir" at bounding box center [624, 378] width 31 height 18
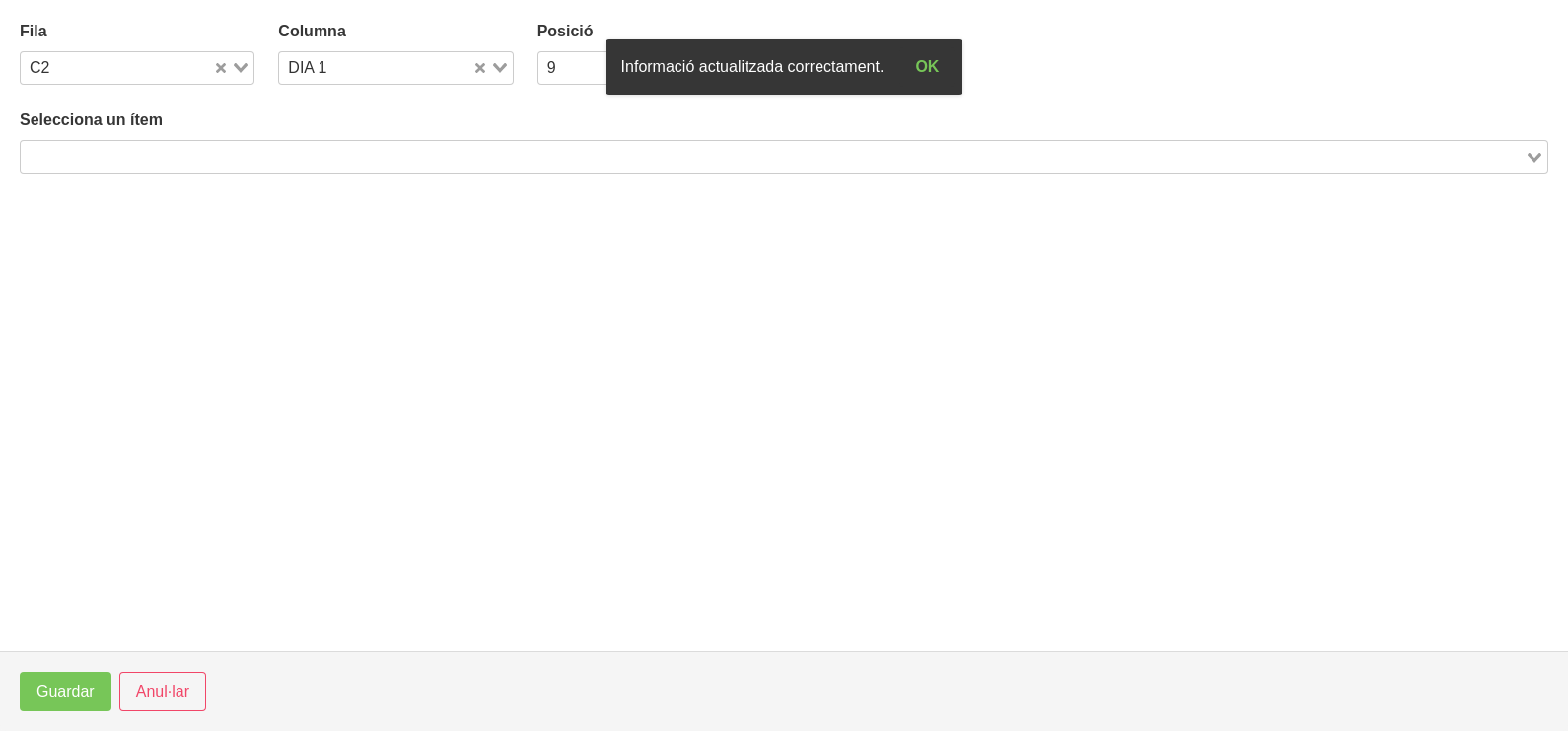
click at [214, 149] on input "Search for option" at bounding box center [773, 157] width 1500 height 24
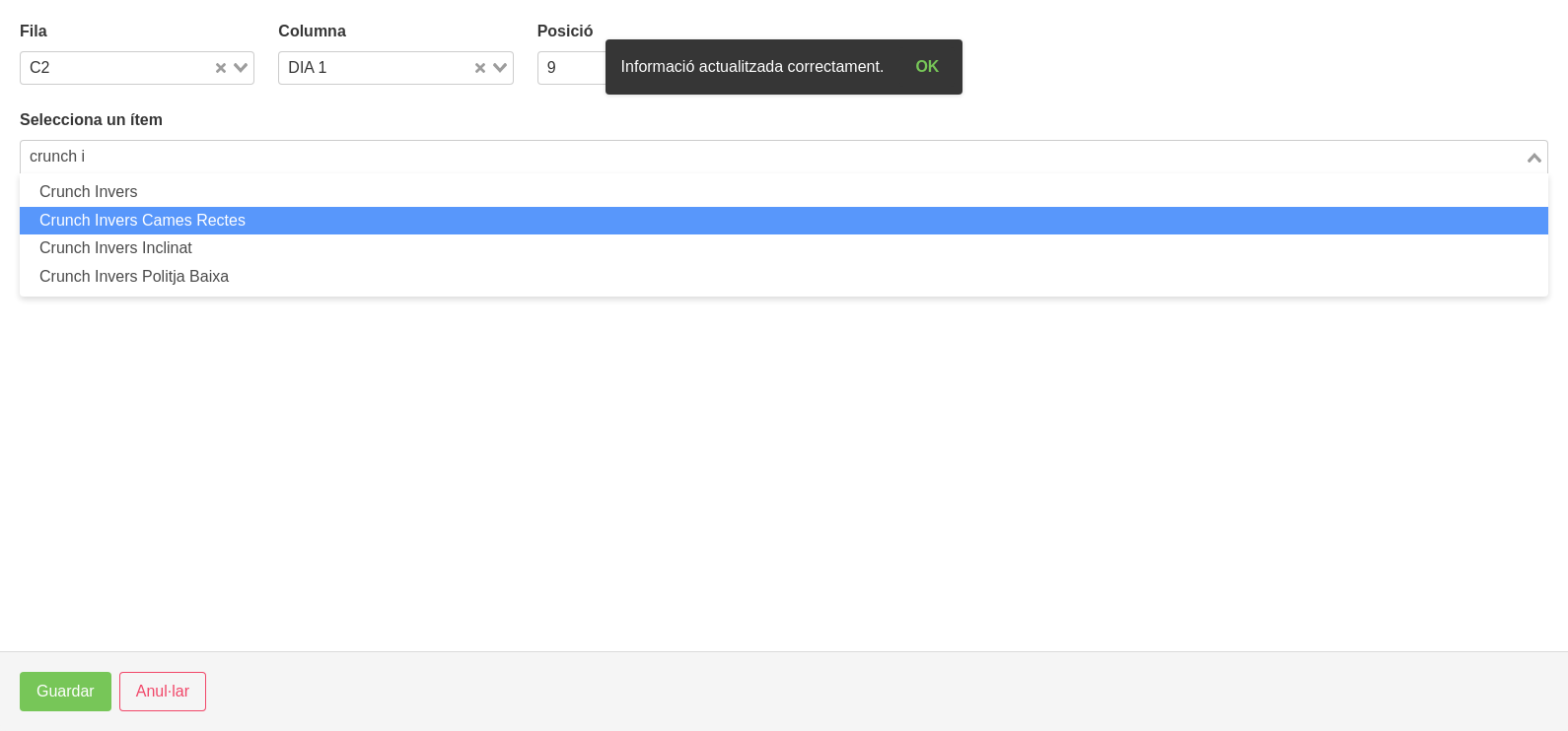
click at [233, 228] on li "Crunch Invers Cames Rectes" at bounding box center [784, 221] width 1529 height 29
type input "crunch i"
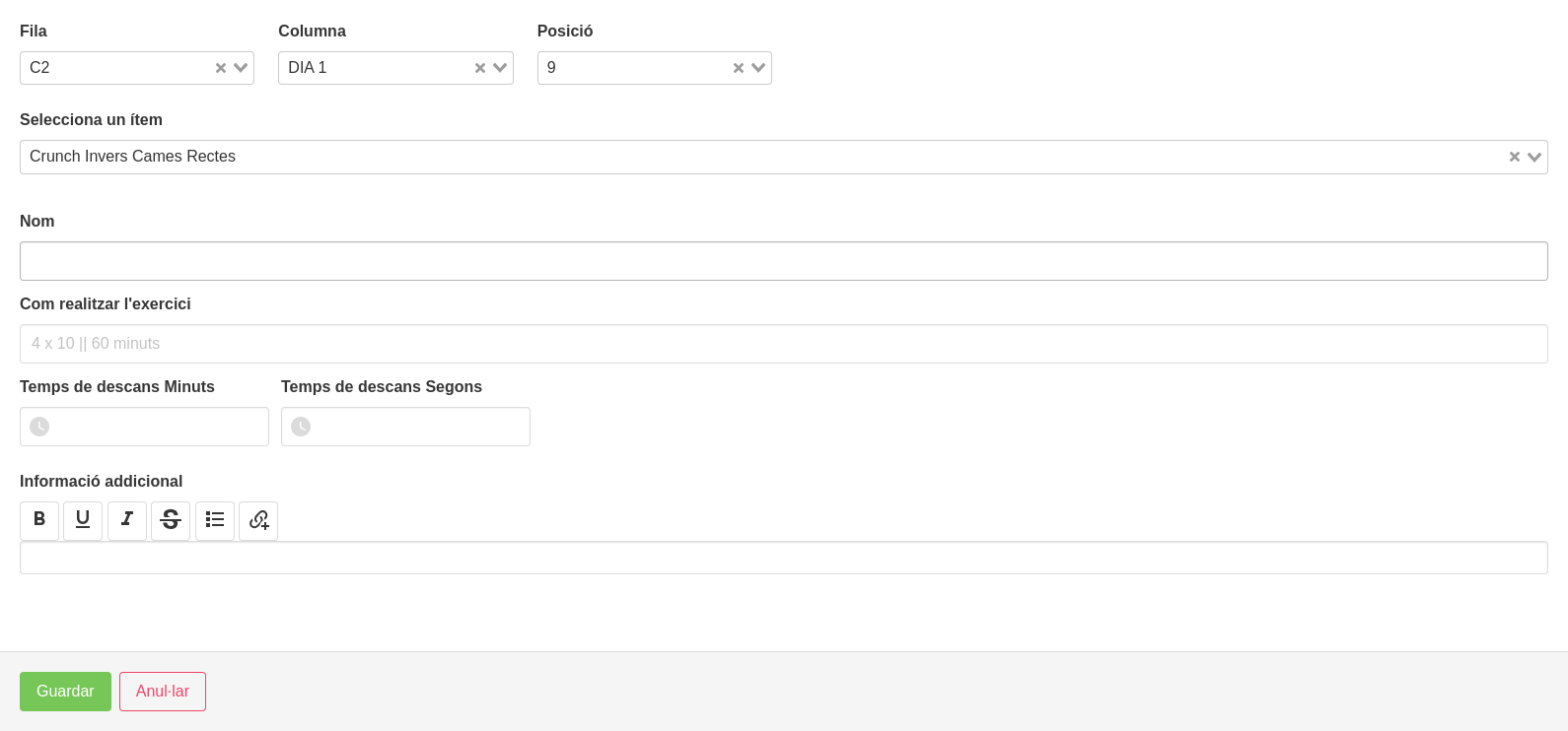
type input "Crunch Invers Cames Rectes"
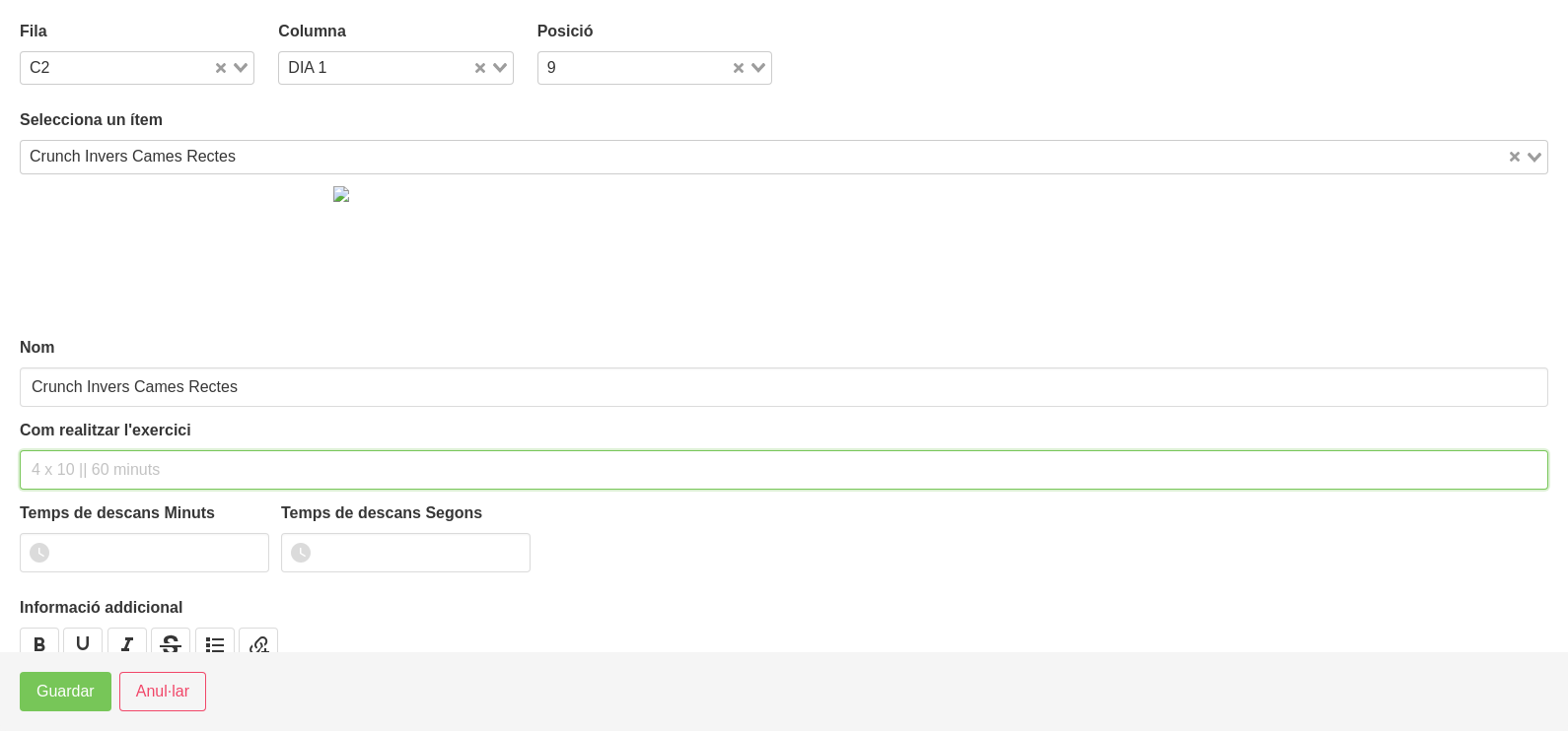
click at [89, 456] on input "text" at bounding box center [784, 471] width 1529 height 39
type input "2 x 8-10 a 2010 60""
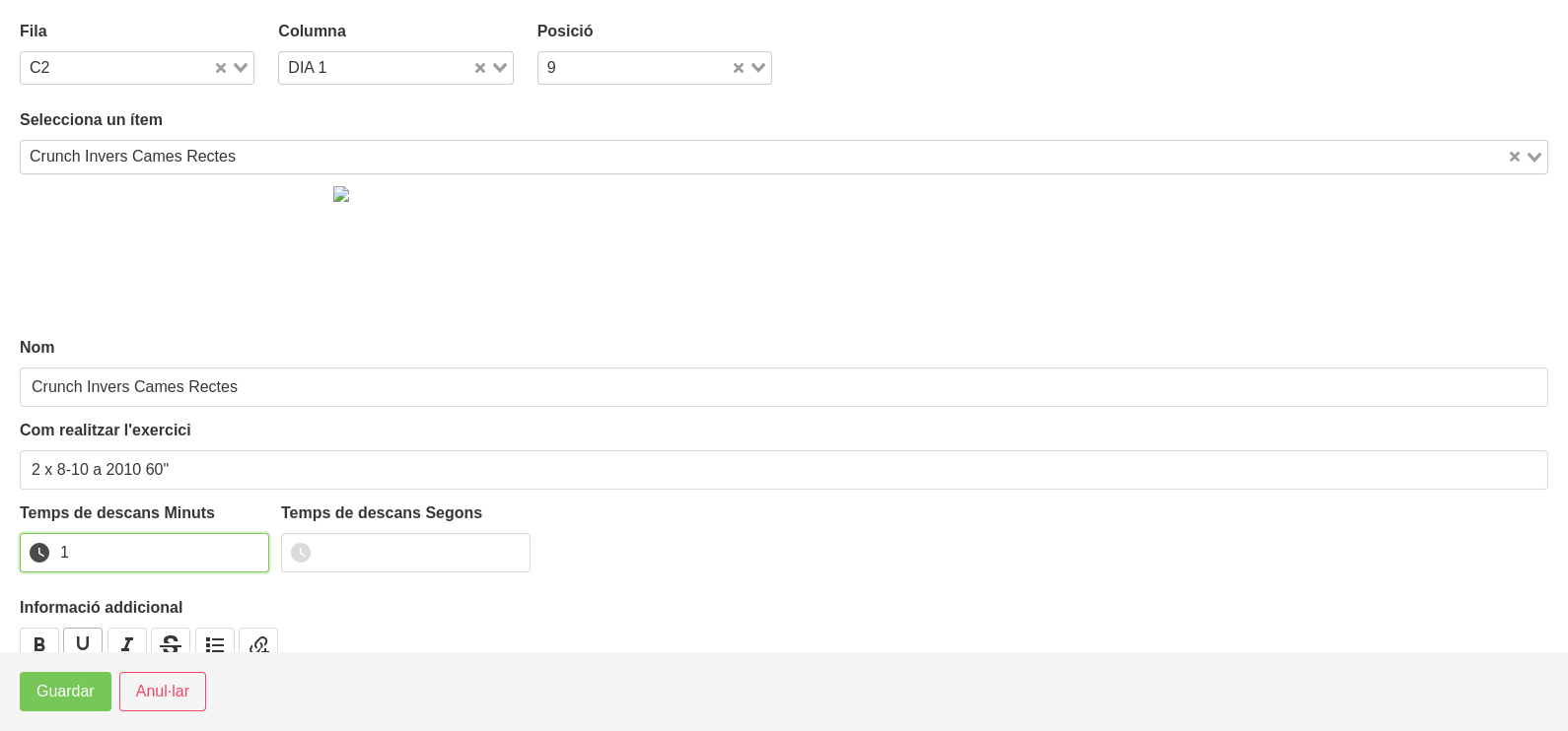
drag, startPoint x: 251, startPoint y: 544, endPoint x: 97, endPoint y: 650, distance: 187.0
type input "1"
click at [251, 546] on input "1" at bounding box center [144, 553] width 250 height 39
click at [62, 700] on span "Guardar" at bounding box center [65, 692] width 58 height 24
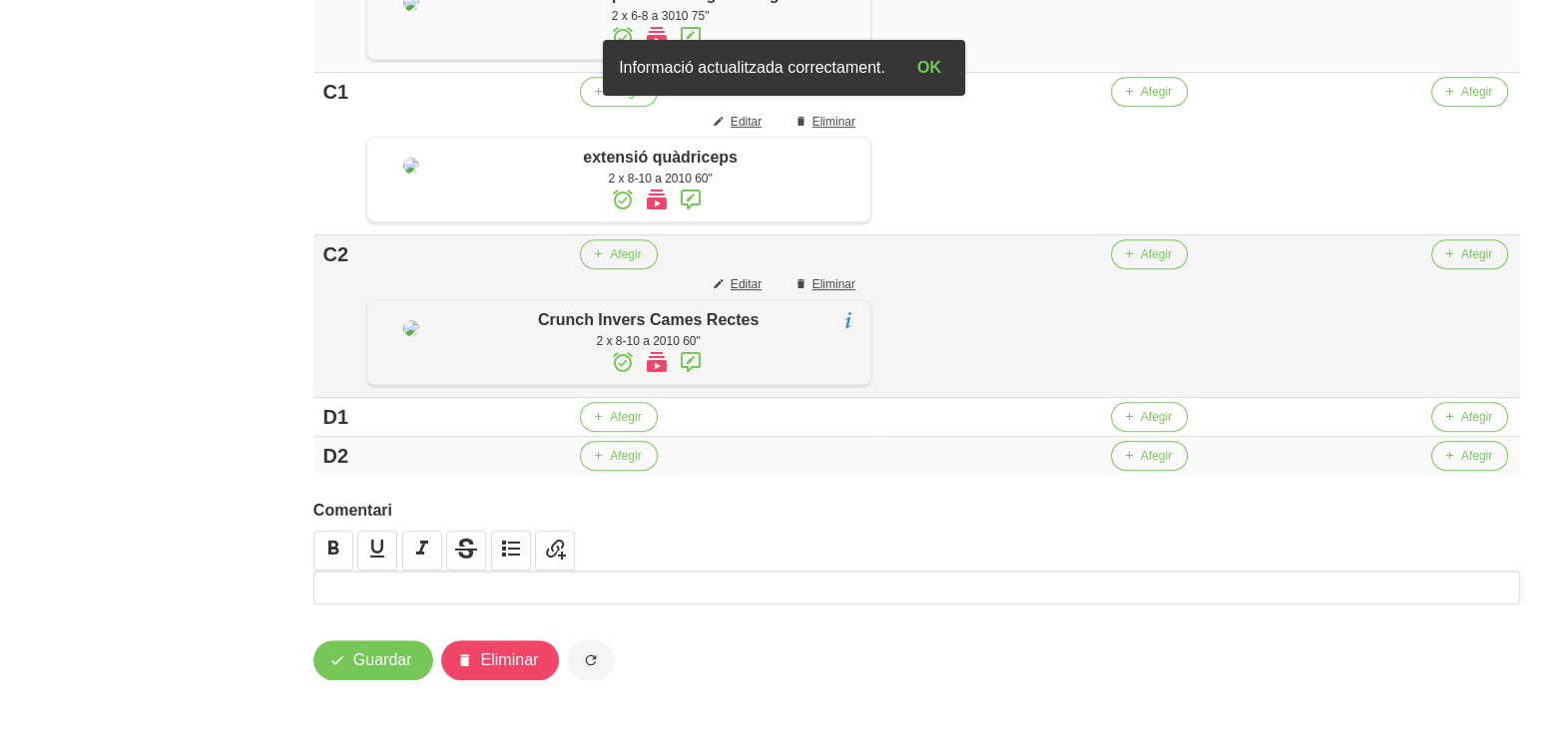
scroll to position [1247, 0]
click at [622, 426] on span "Afegir" at bounding box center [624, 417] width 31 height 18
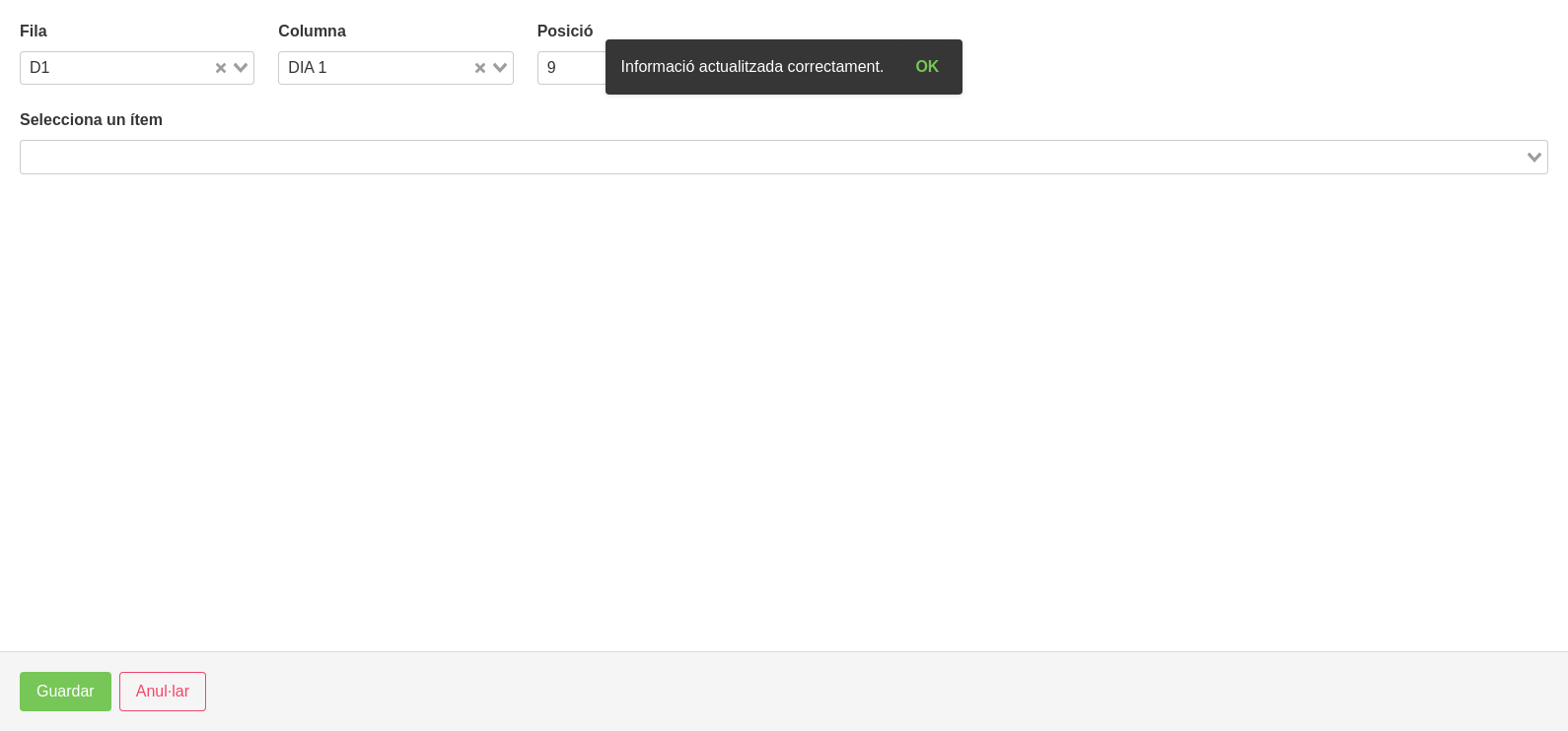
click at [222, 155] on input "Search for option" at bounding box center [773, 157] width 1500 height 24
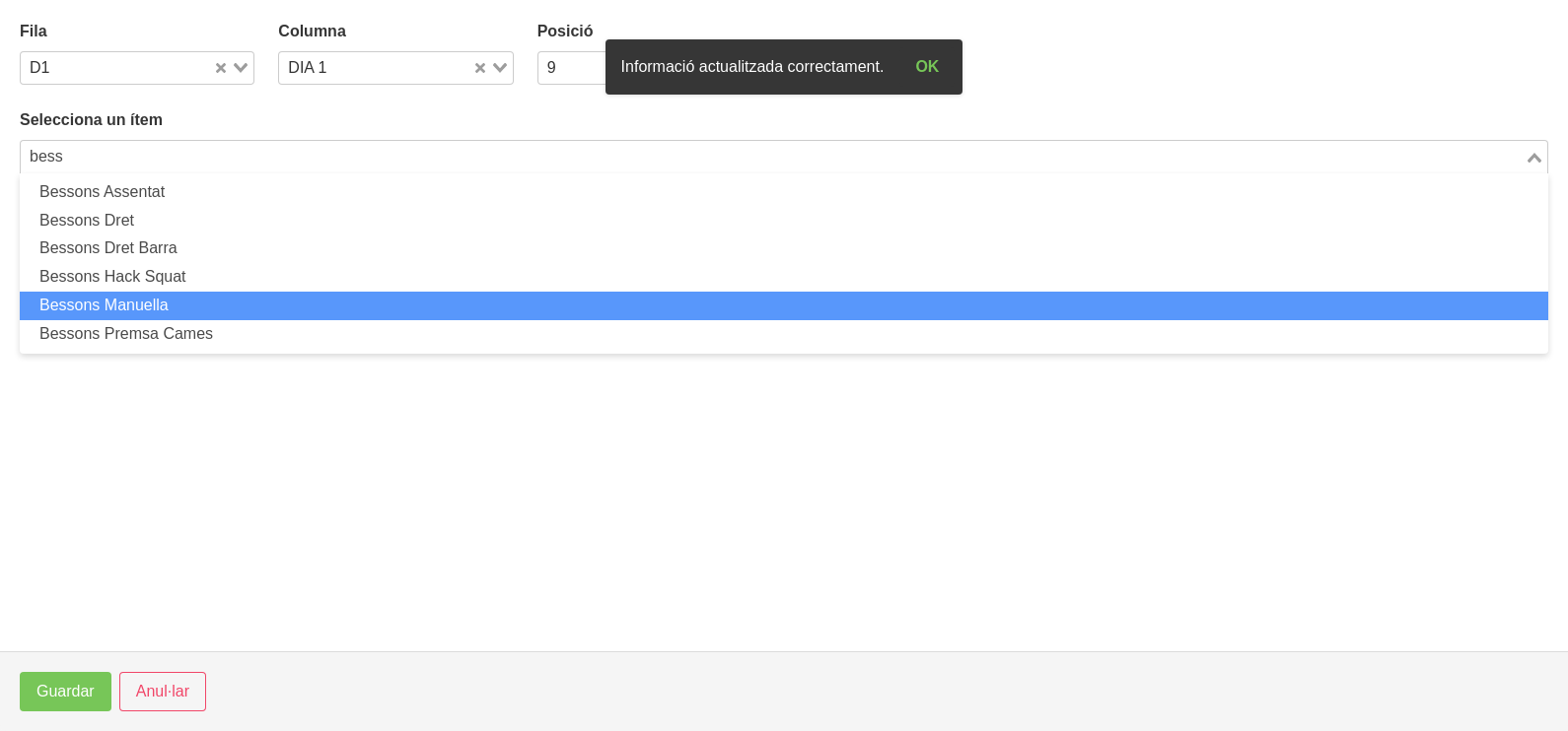
drag, startPoint x: 197, startPoint y: 293, endPoint x: 199, endPoint y: 308, distance: 15.1
click at [199, 308] on li "Bessons Manuella" at bounding box center [784, 306] width 1529 height 29
type input "bess"
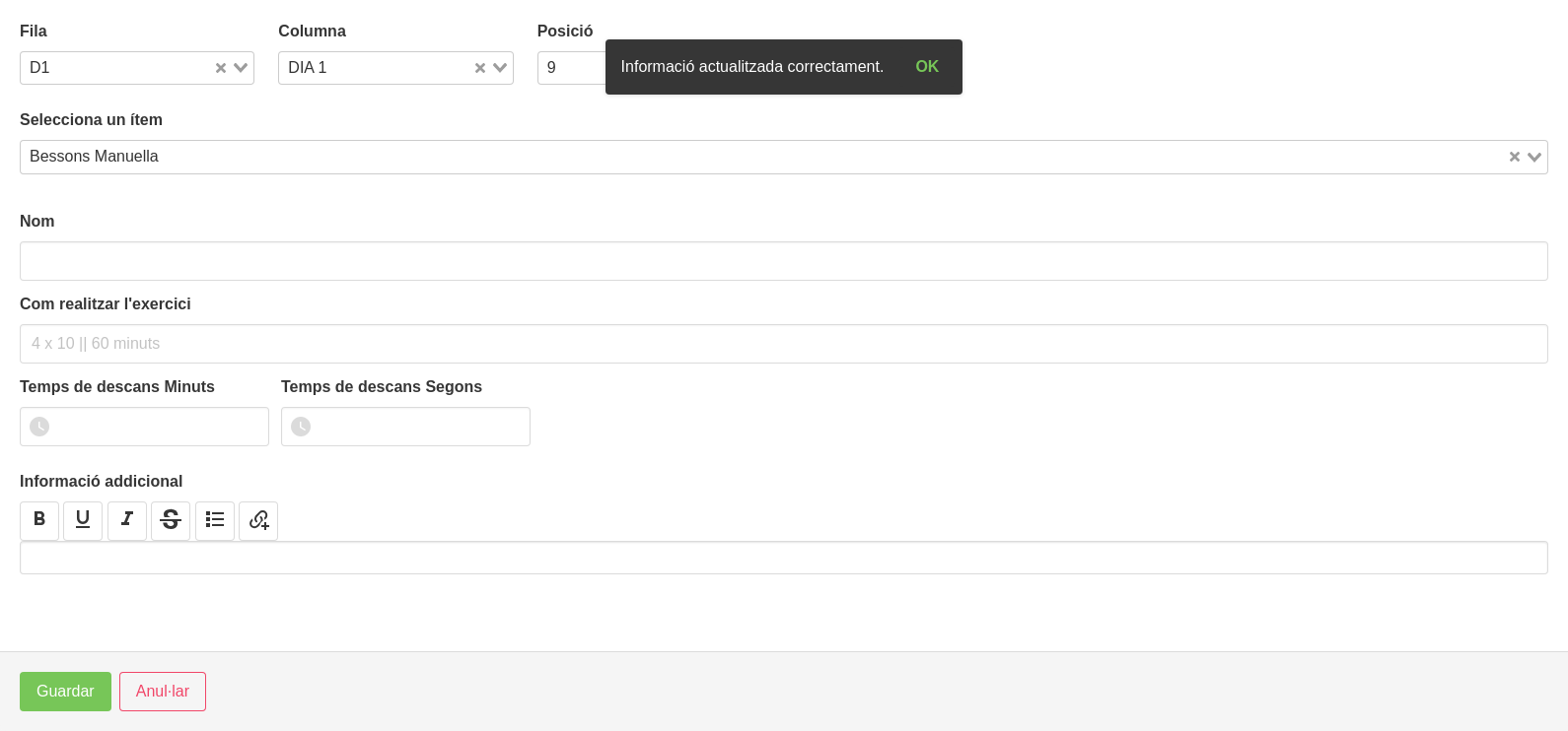
type input "Bessons Manuella"
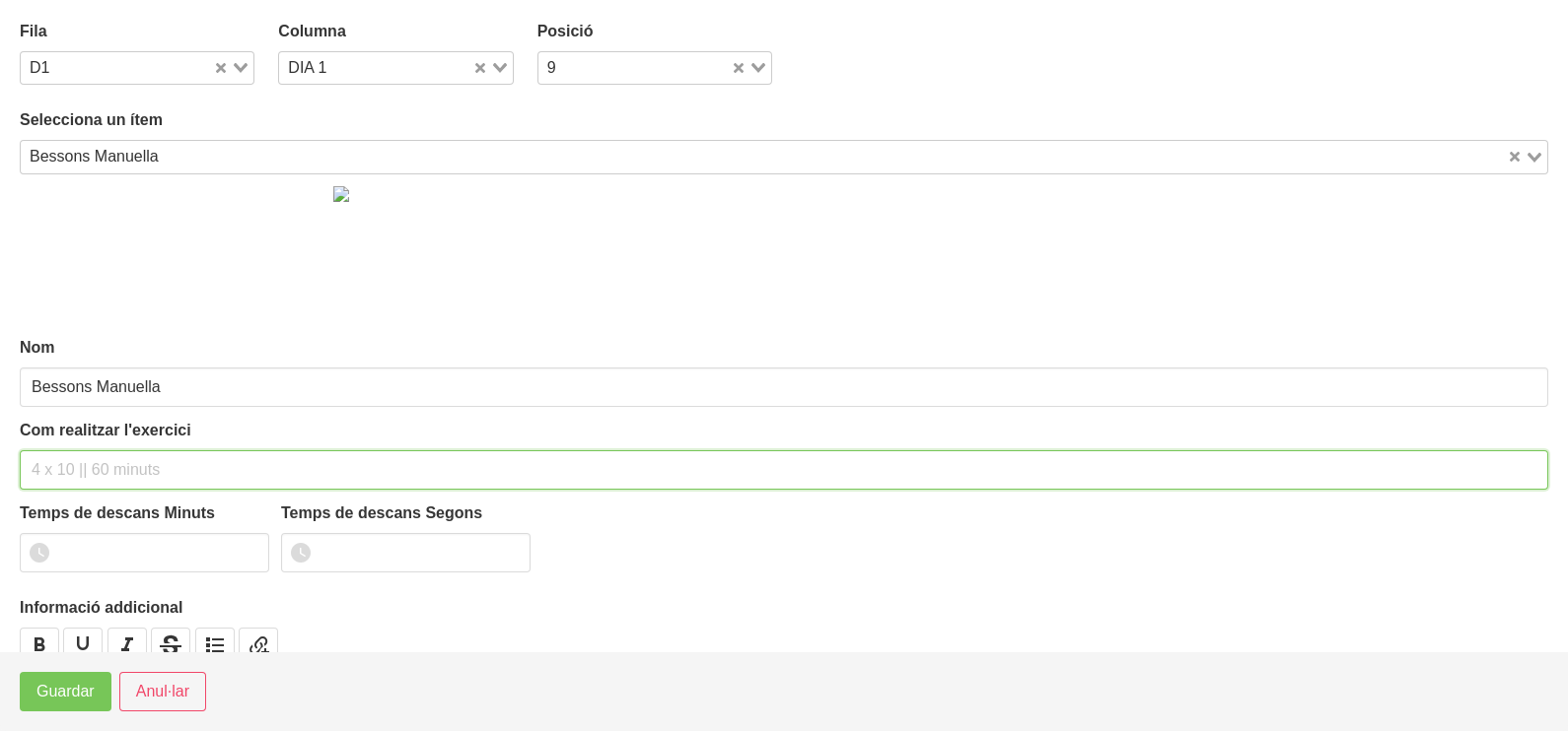
click at [72, 466] on input "text" at bounding box center [784, 471] width 1529 height 39
type input "2 x 8-12 a 2010 60""
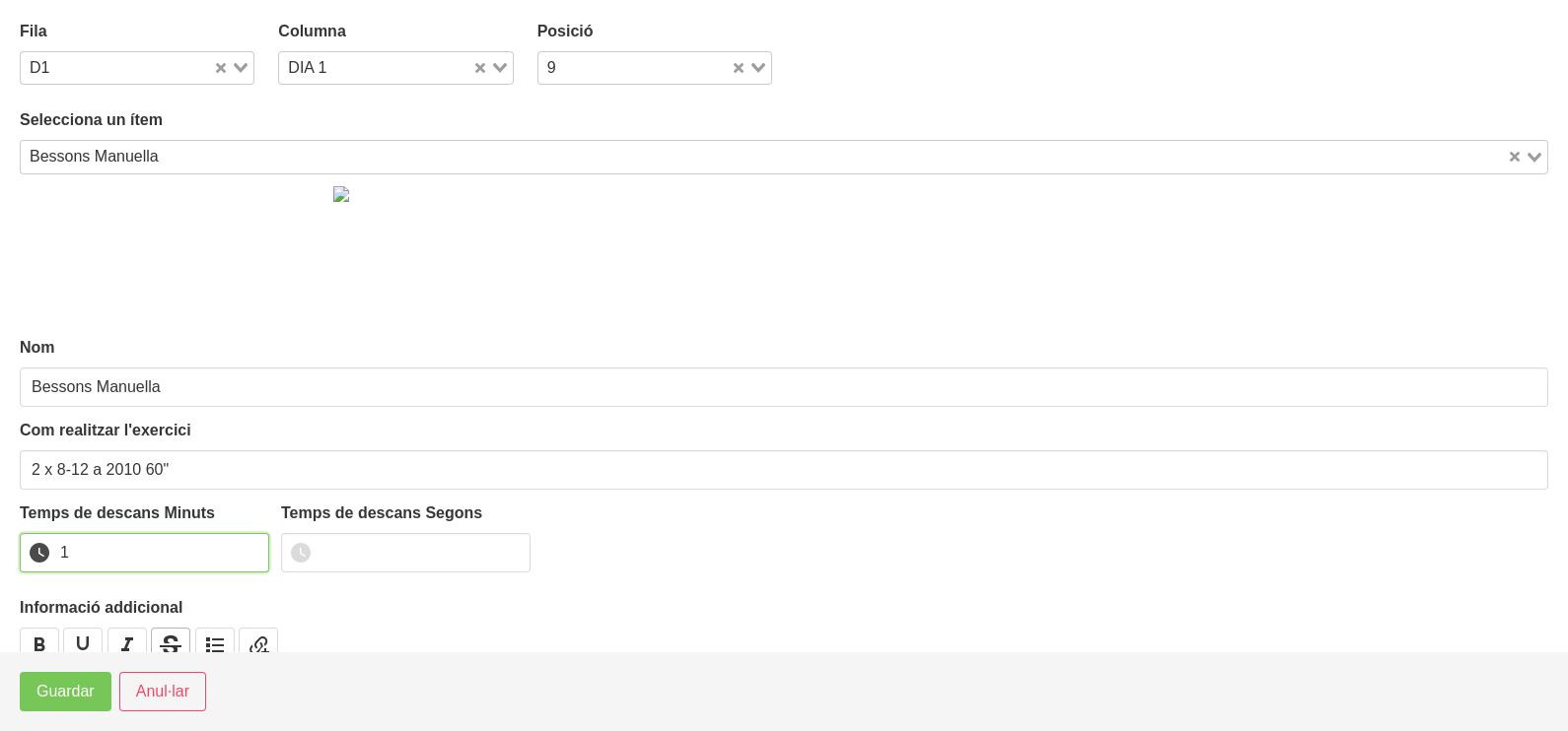
drag, startPoint x: 251, startPoint y: 545, endPoint x: 153, endPoint y: 631, distance: 130.4
type input "1"
click at [250, 547] on input "1" at bounding box center [144, 553] width 250 height 39
click at [85, 690] on span "Guardar" at bounding box center [65, 692] width 58 height 24
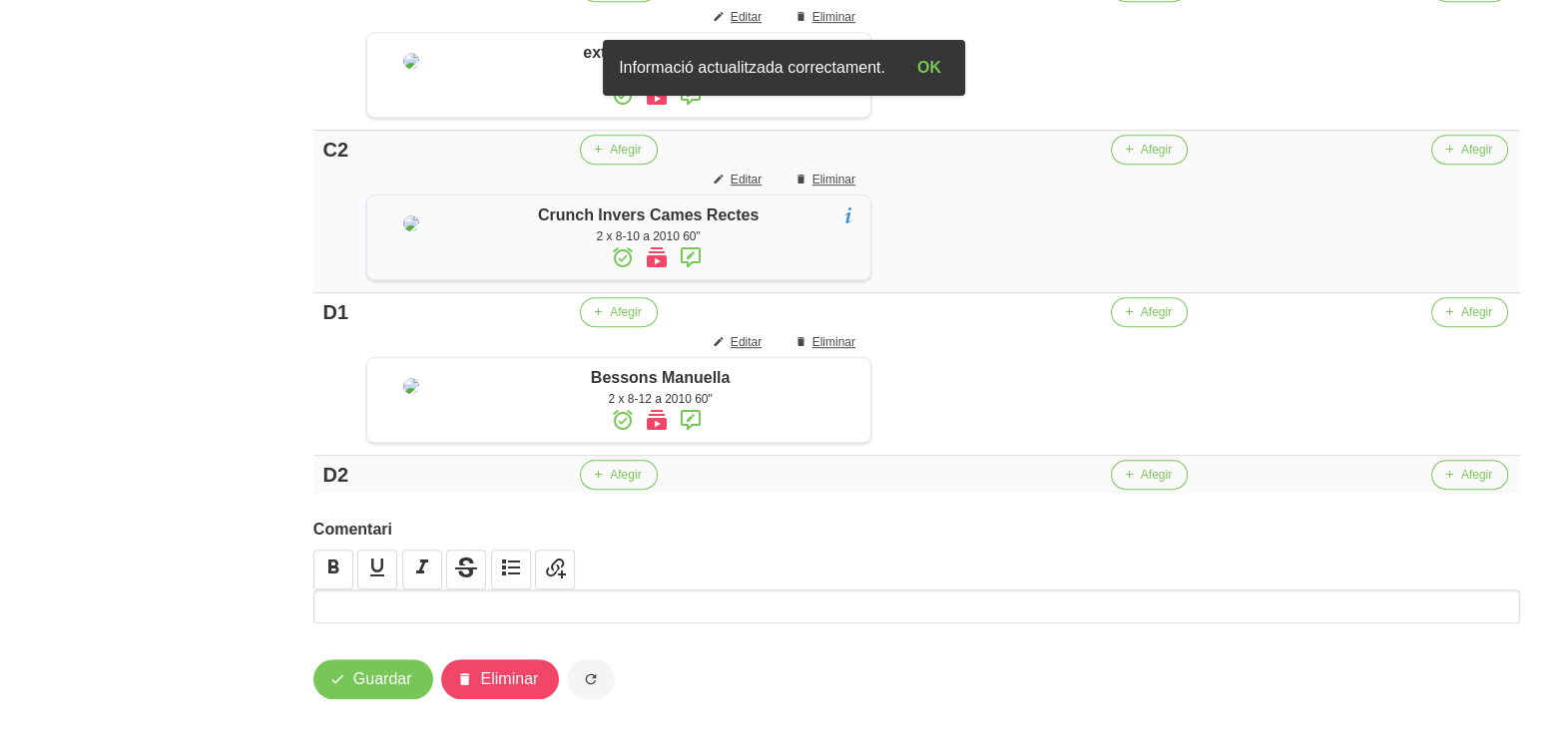
scroll to position [1497, 0]
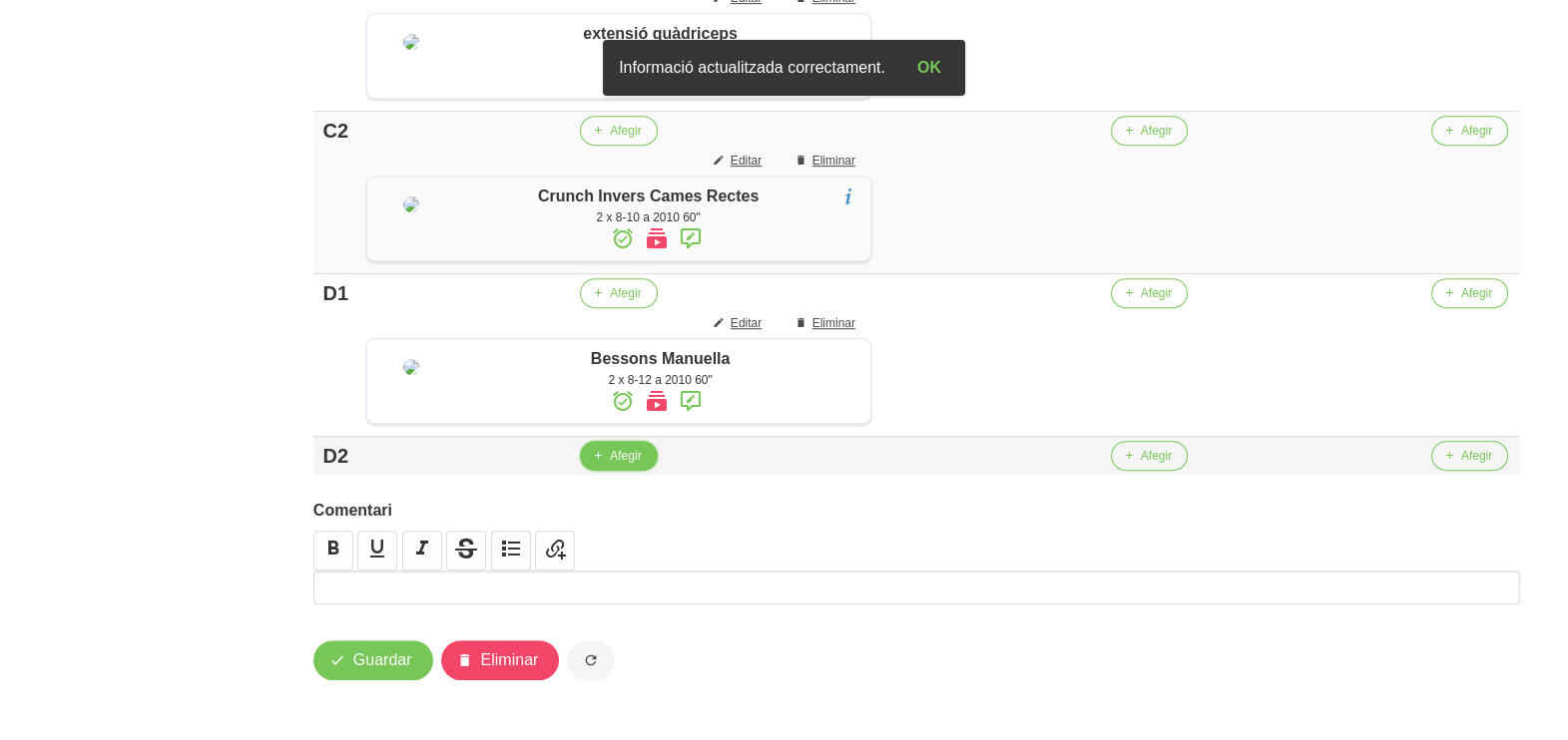
click at [611, 465] on span "Afegir" at bounding box center [624, 456] width 31 height 18
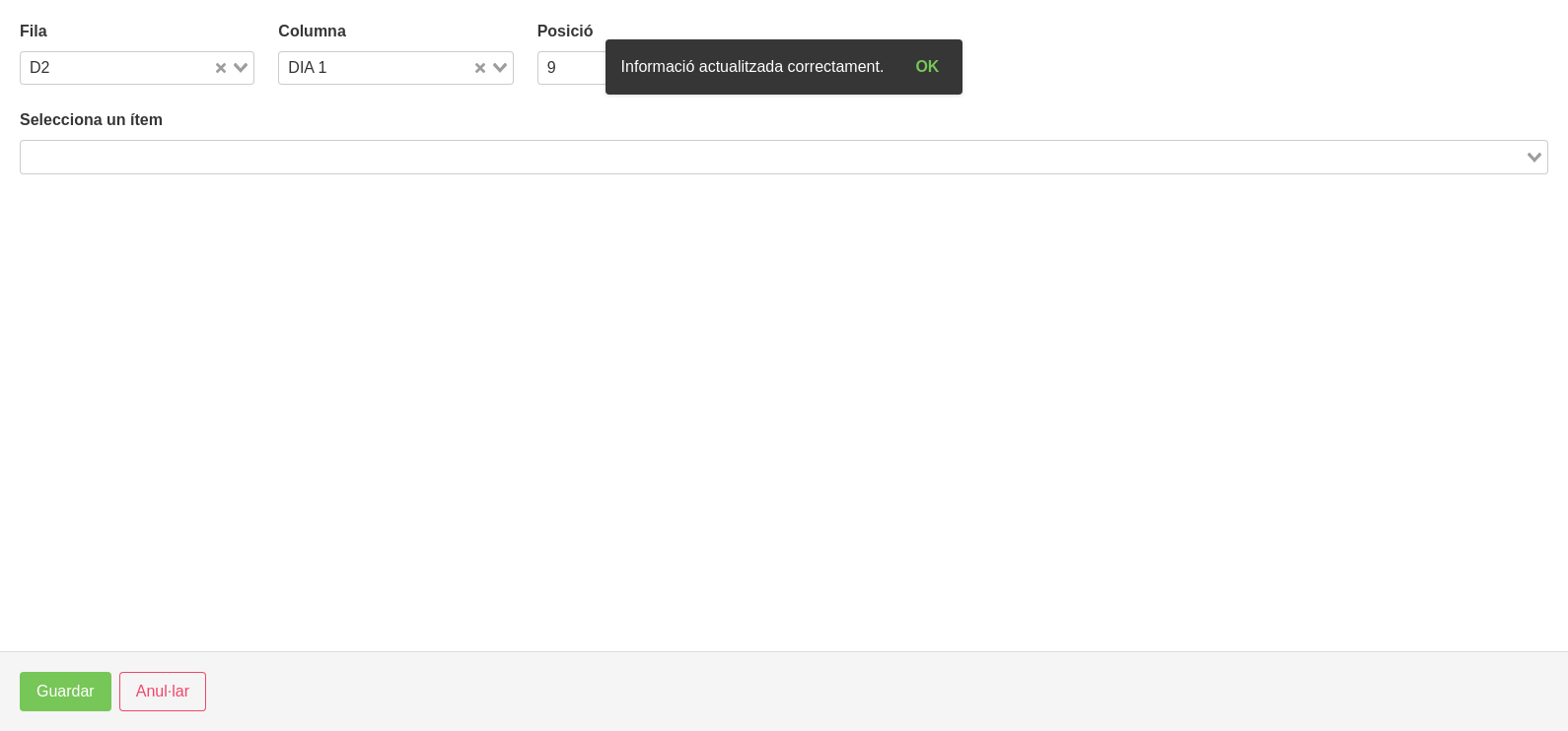
click at [259, 154] on input "Search for option" at bounding box center [773, 157] width 1500 height 24
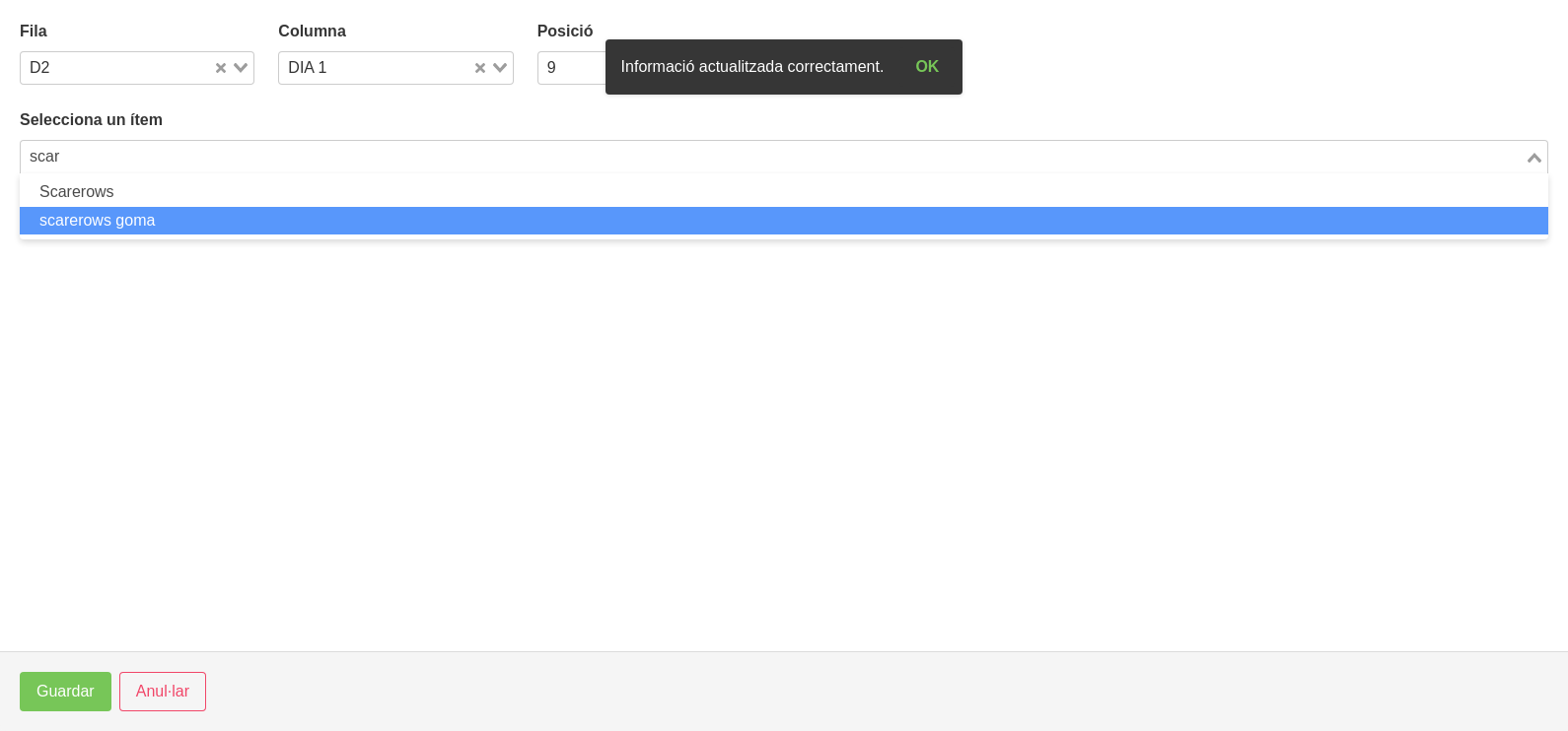
click at [133, 217] on li "scarerows goma" at bounding box center [784, 221] width 1529 height 29
type input "scar"
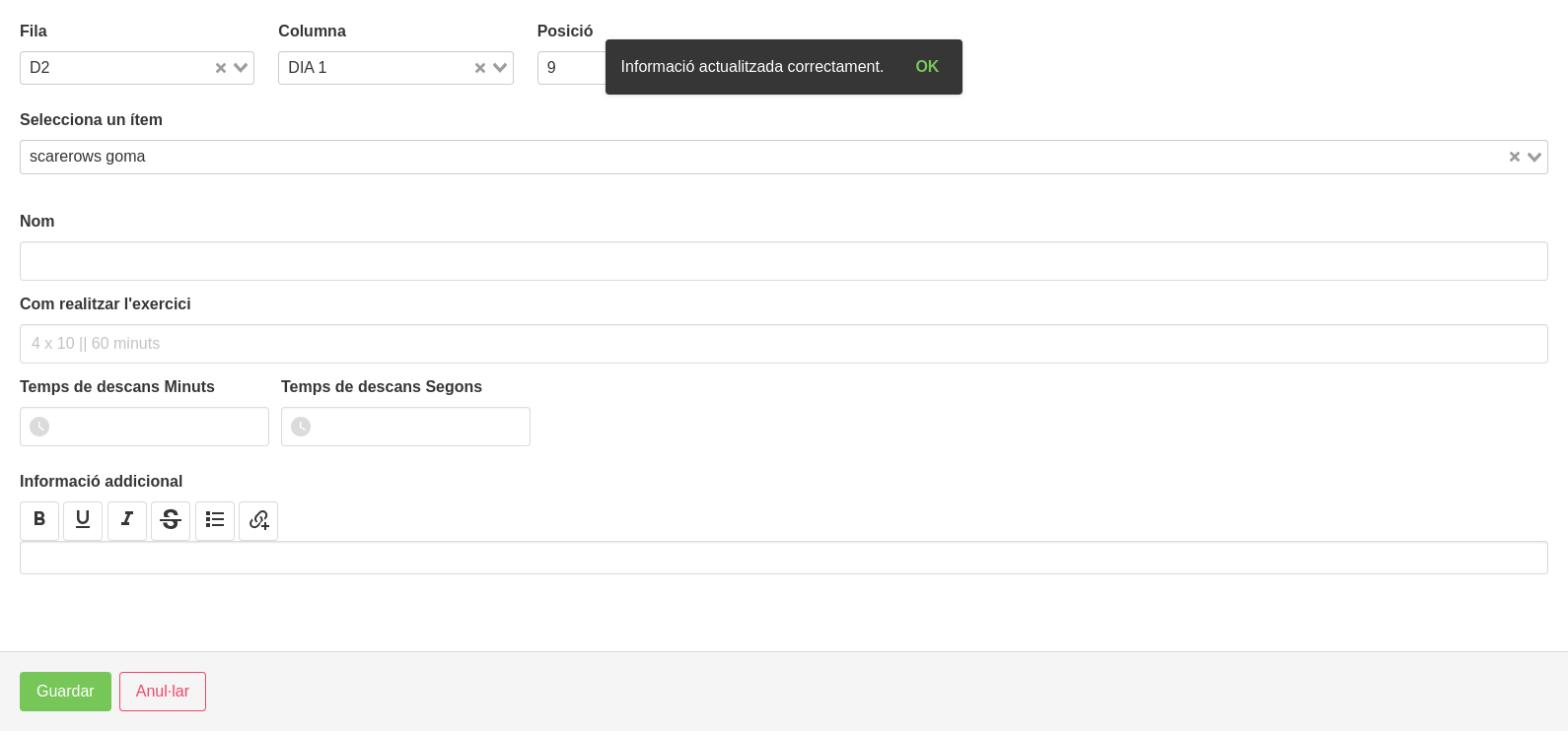
type input "scarerows goma"
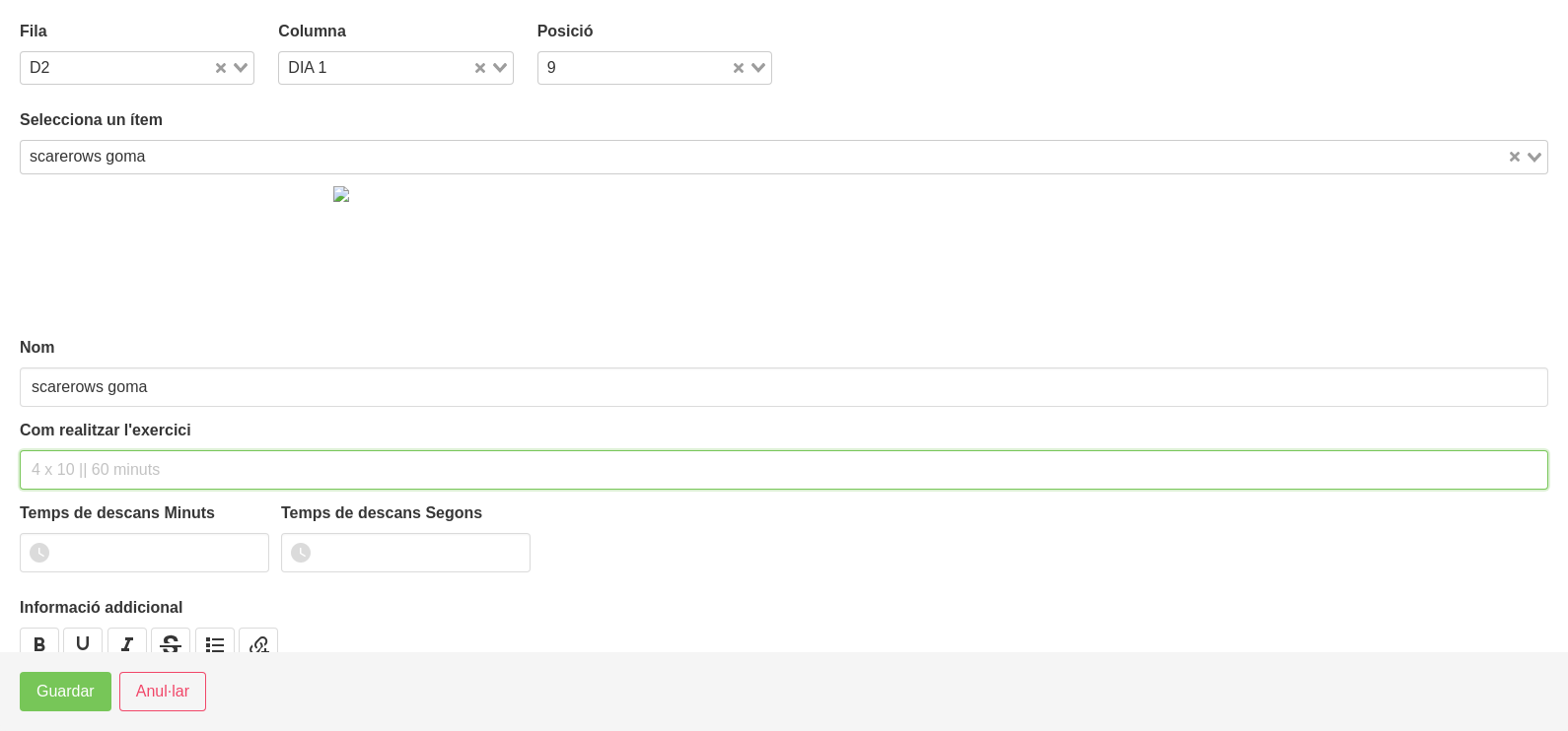
click at [66, 471] on input "text" at bounding box center [784, 471] width 1529 height 39
type input "2 x 8-12 a 2010 60""
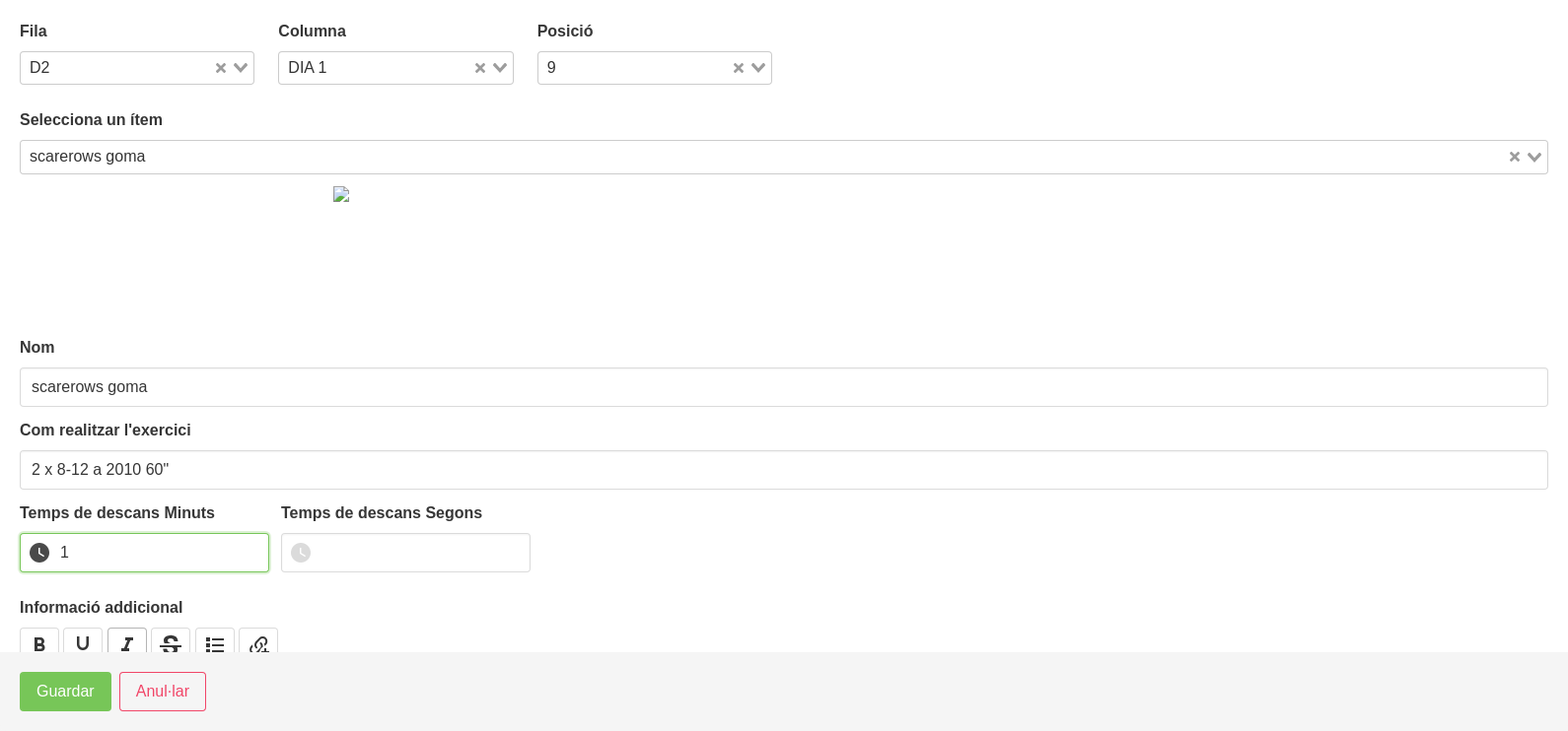
drag, startPoint x: 245, startPoint y: 548, endPoint x: 118, endPoint y: 648, distance: 161.6
type input "1"
click at [242, 551] on input "1" at bounding box center [144, 553] width 250 height 39
click at [83, 689] on span "Guardar" at bounding box center [65, 692] width 58 height 24
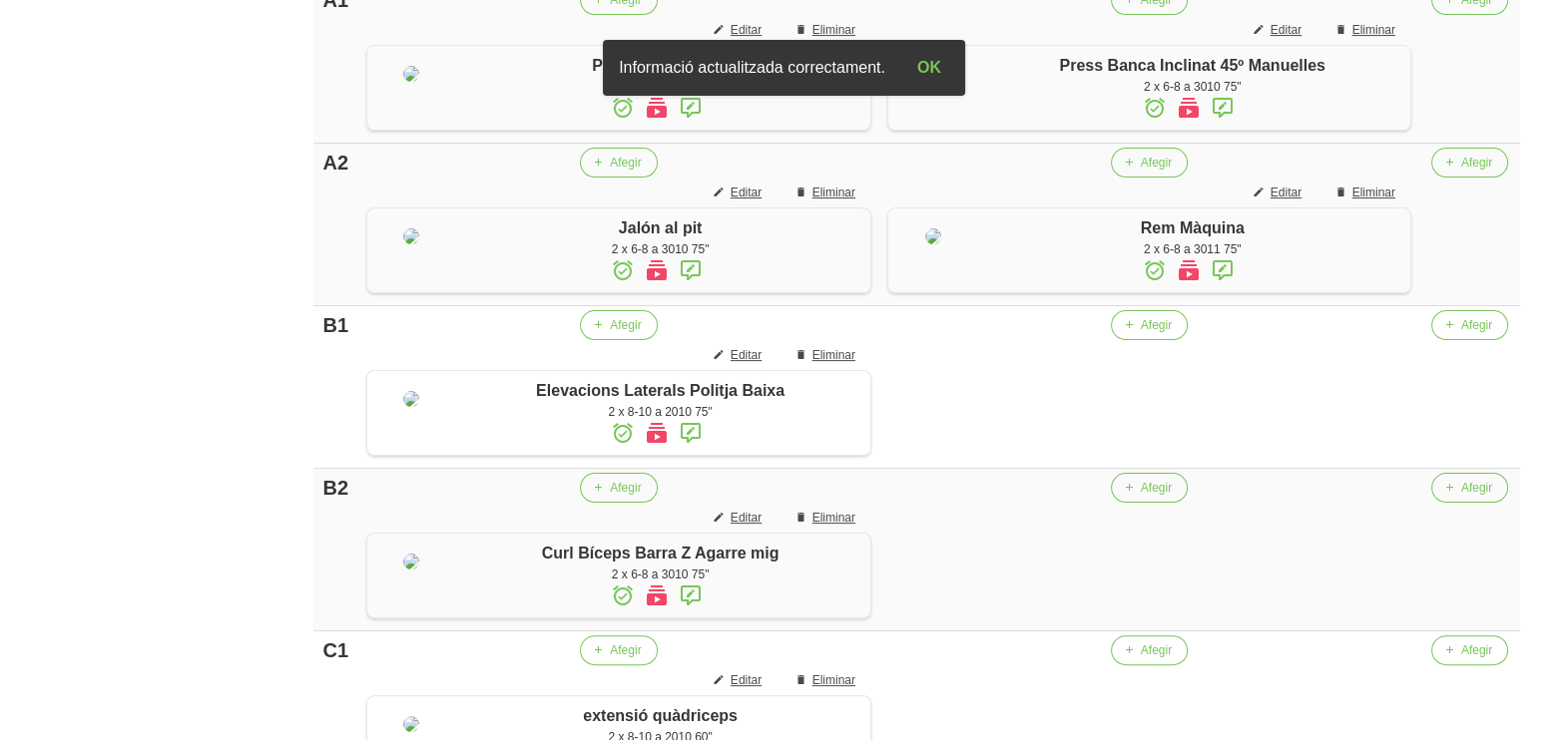
scroll to position [623, 0]
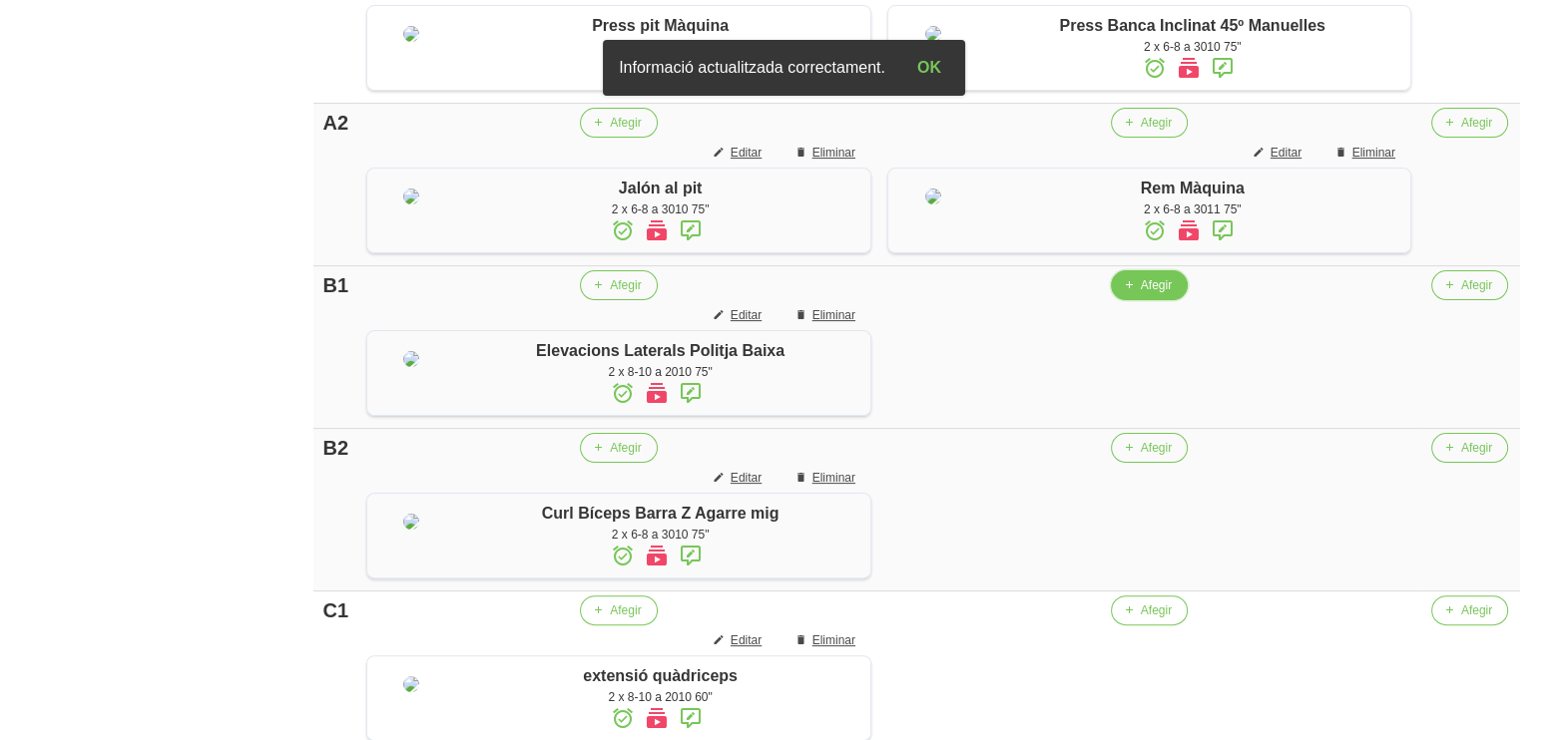
click at [1163, 295] on span "Afegir" at bounding box center [1156, 286] width 31 height 18
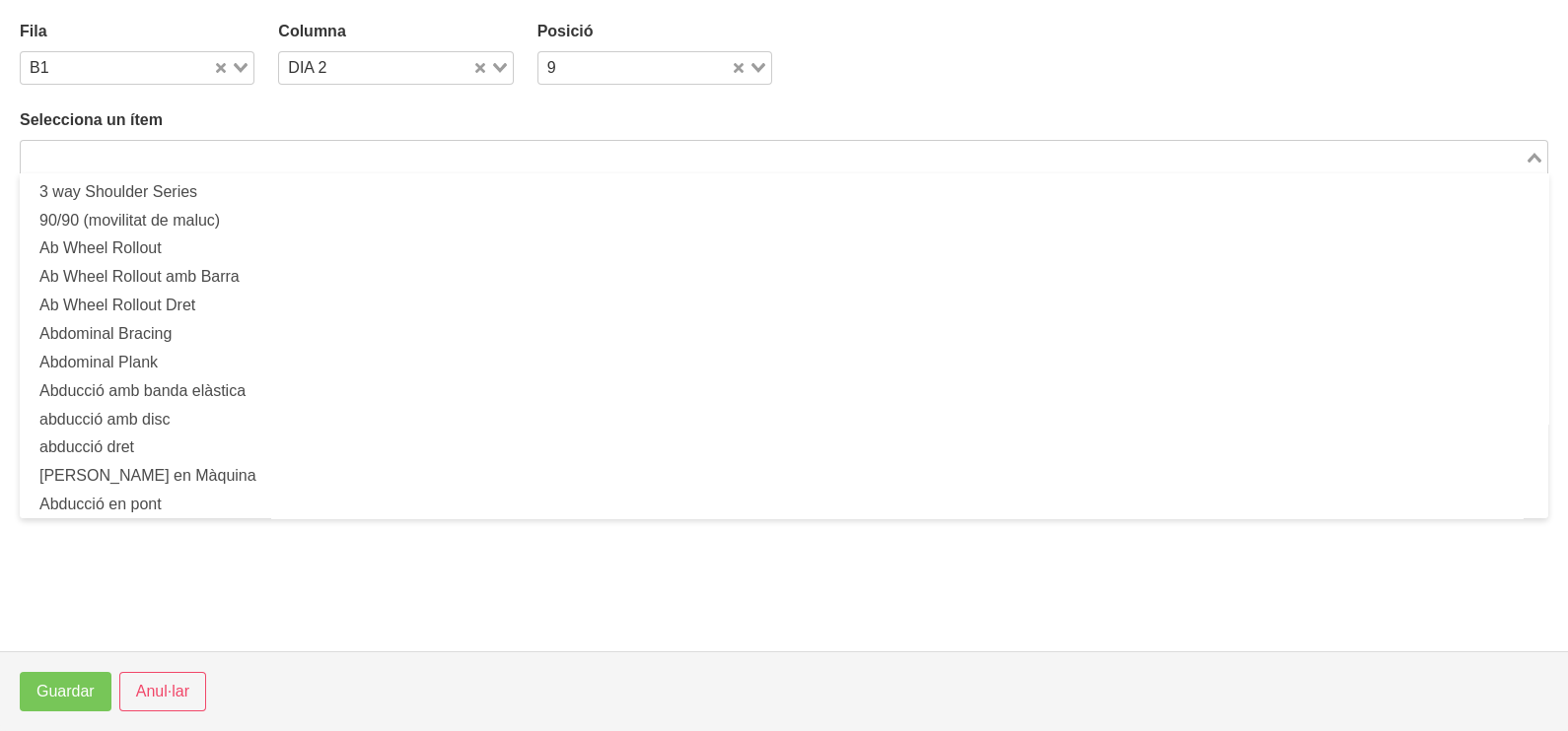
drag, startPoint x: 280, startPoint y: 158, endPoint x: 340, endPoint y: 92, distance: 89.2
click at [282, 156] on input "Search for option" at bounding box center [773, 157] width 1500 height 24
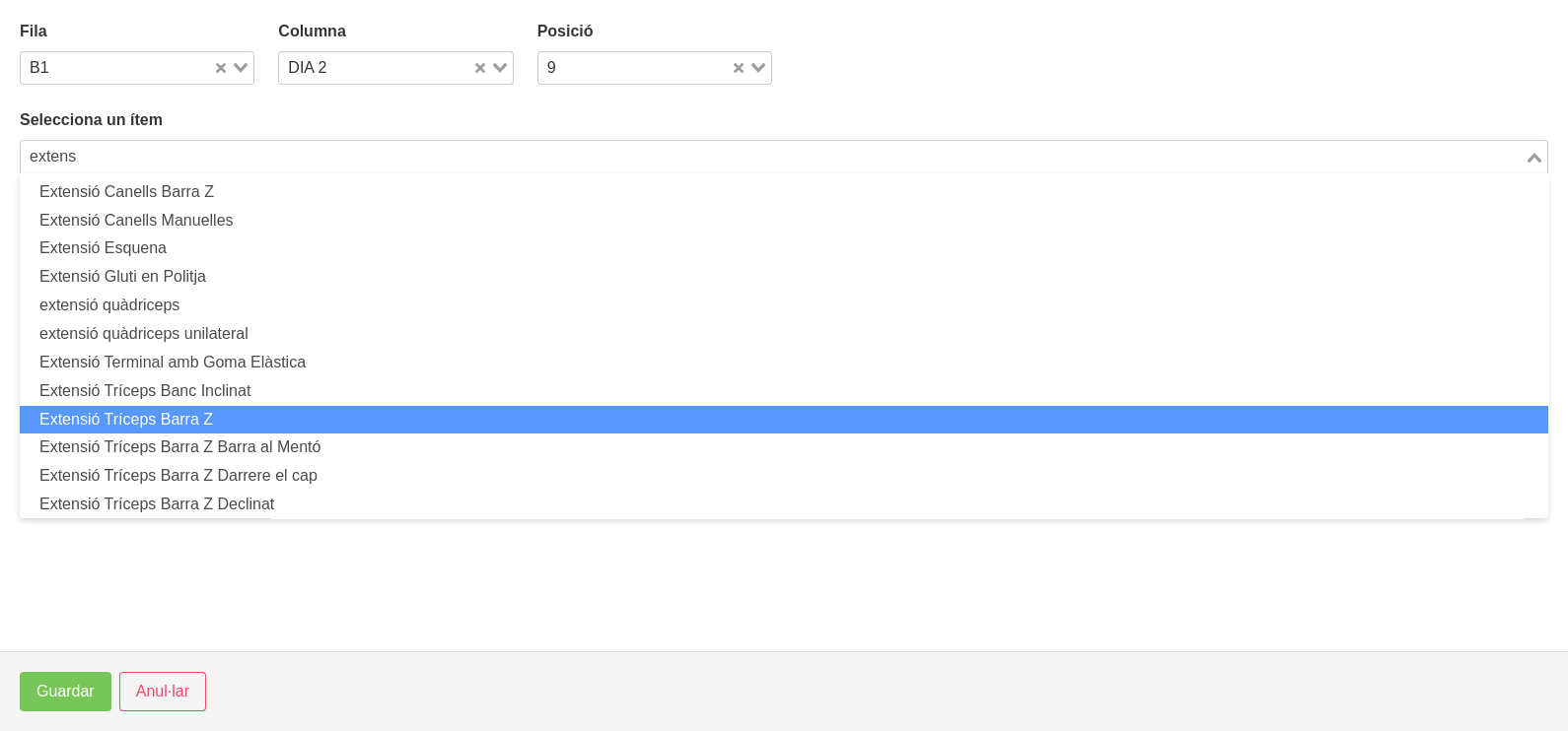
click at [253, 416] on li "Extensió Tríceps Barra Z" at bounding box center [784, 420] width 1529 height 29
type input "extens"
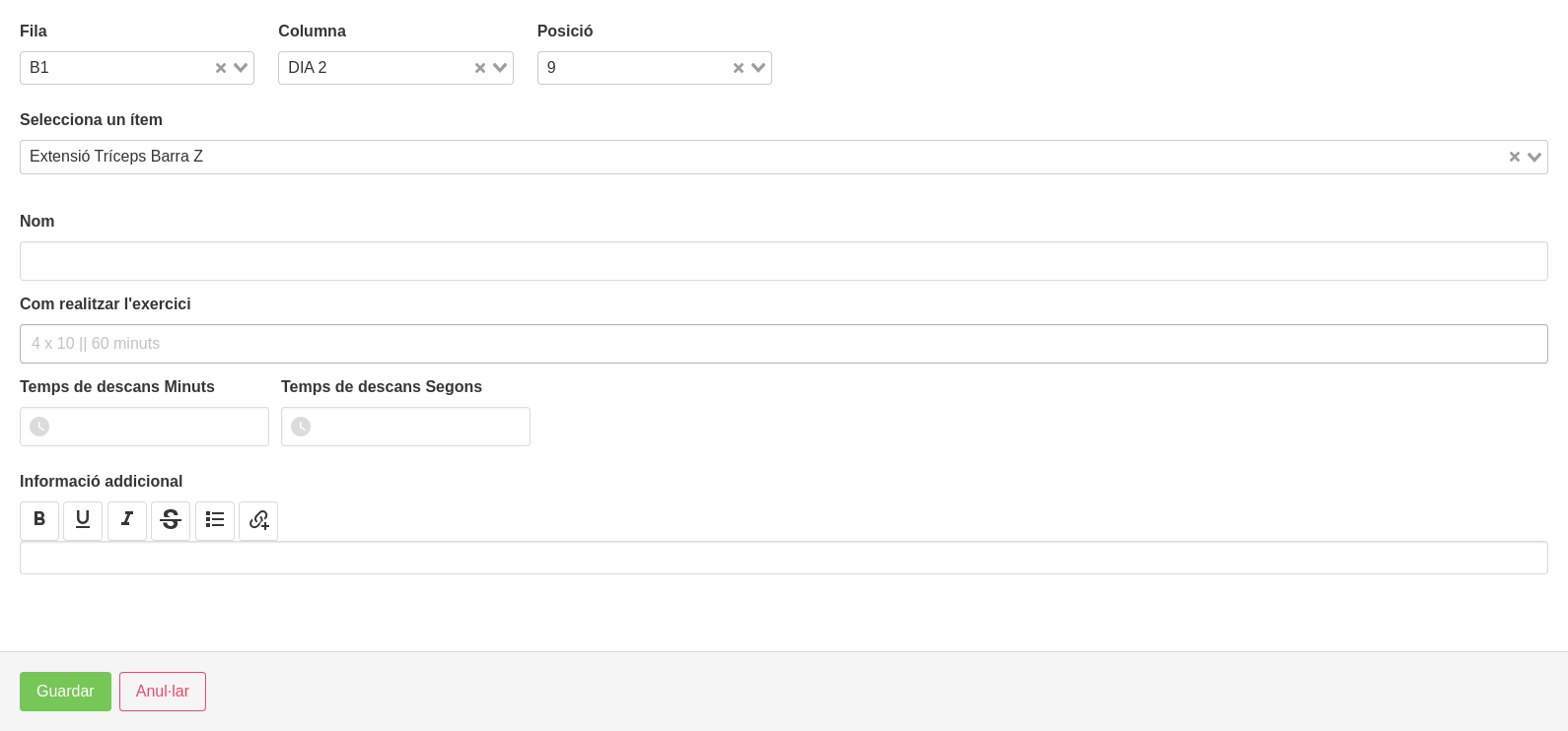
type input "Extensió Tríceps Barra Z"
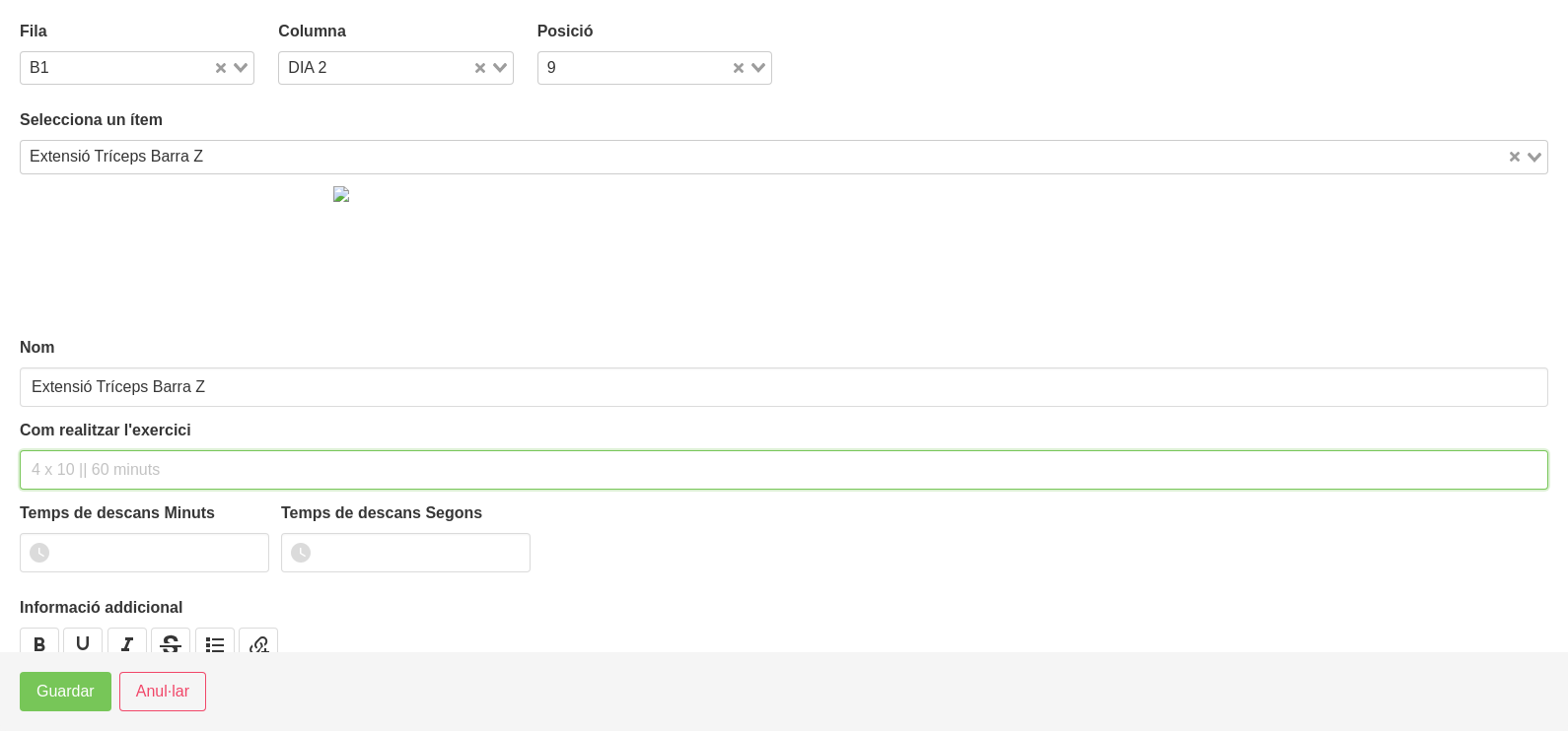
click at [91, 475] on input "text" at bounding box center [784, 471] width 1529 height 39
type input "2 x 8-10 a 3010 75""
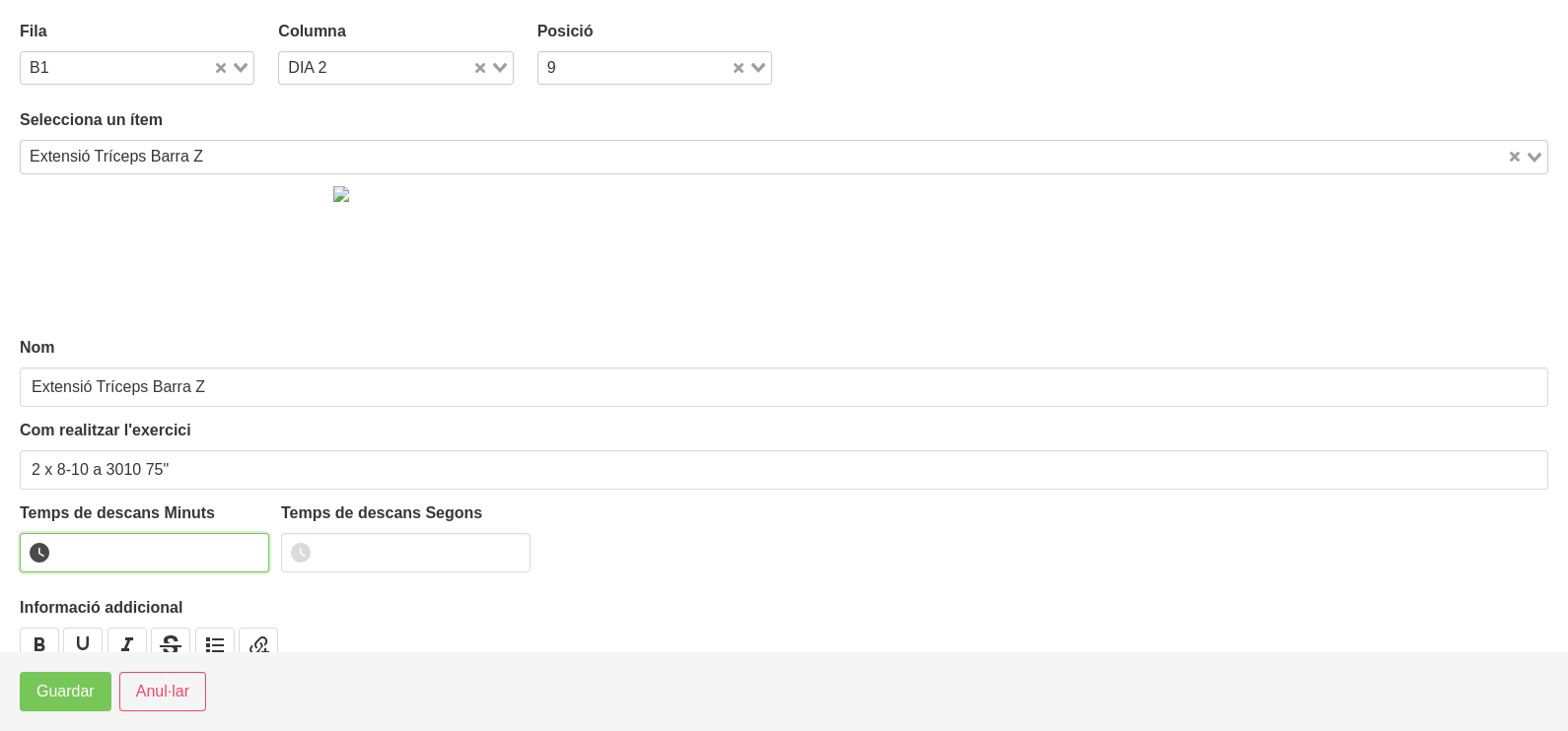
click at [110, 552] on input "number" at bounding box center [144, 553] width 250 height 39
type input "1"
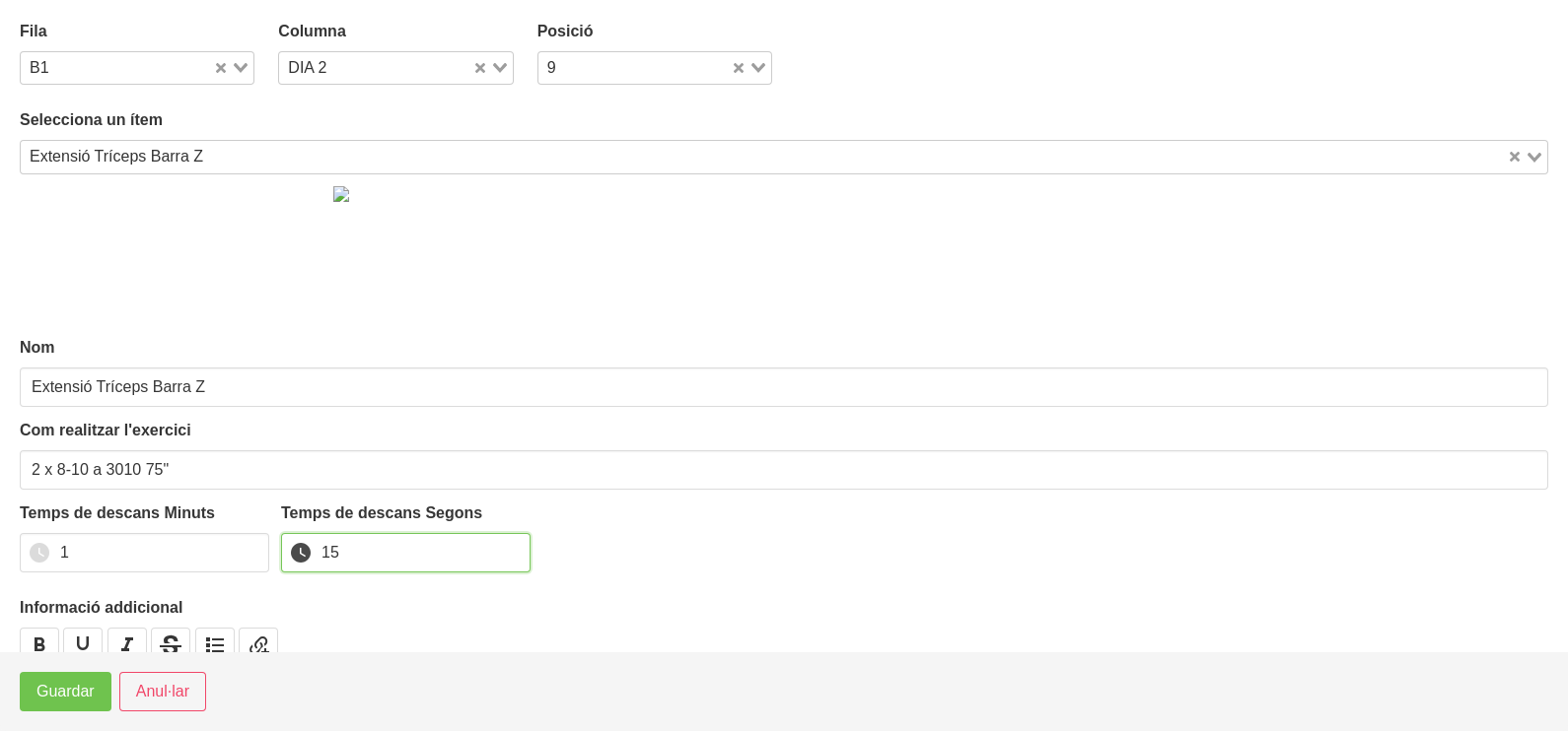
type input "15"
click at [64, 686] on span "Guardar" at bounding box center [65, 692] width 58 height 24
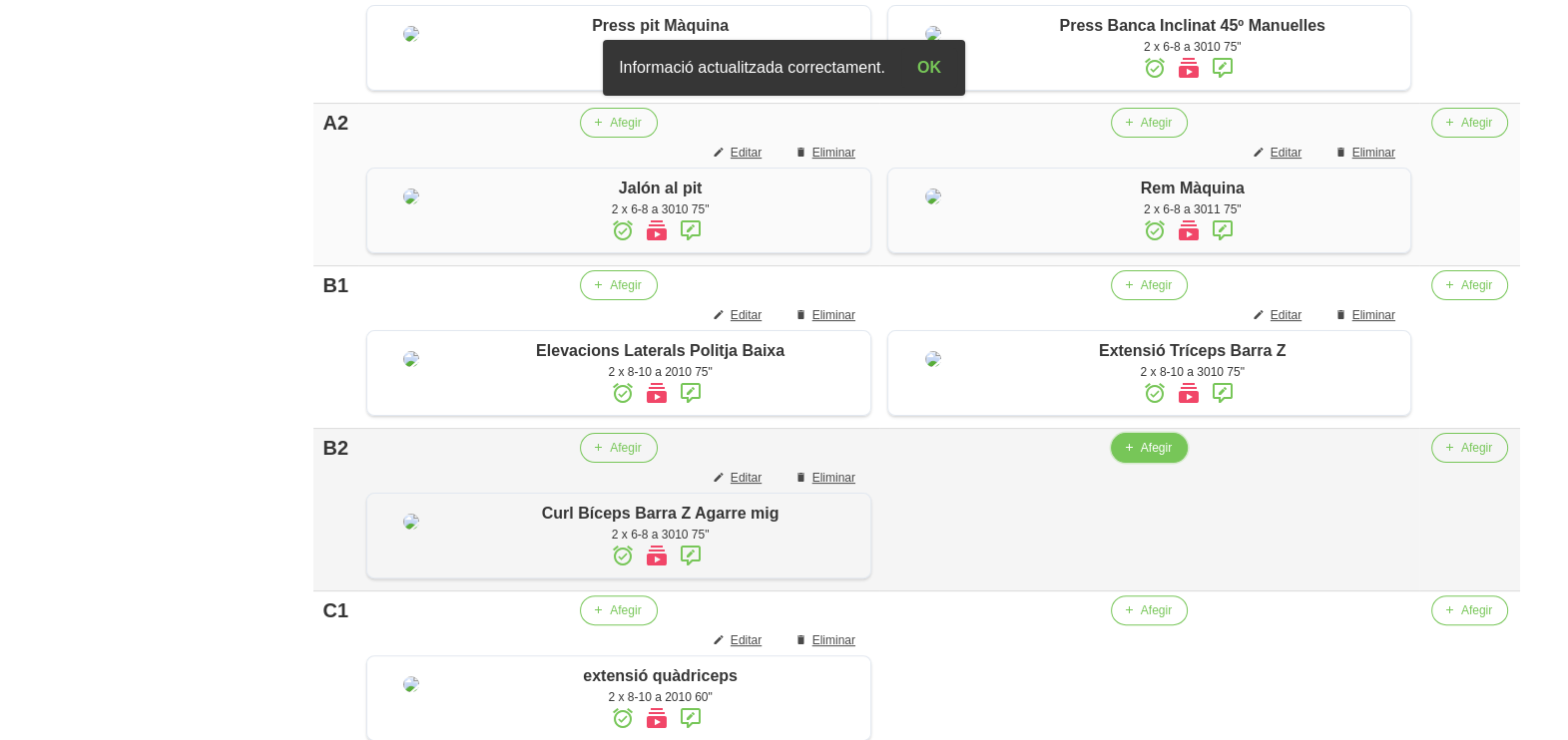
click at [1138, 457] on span "button" at bounding box center [1129, 448] width 18 height 18
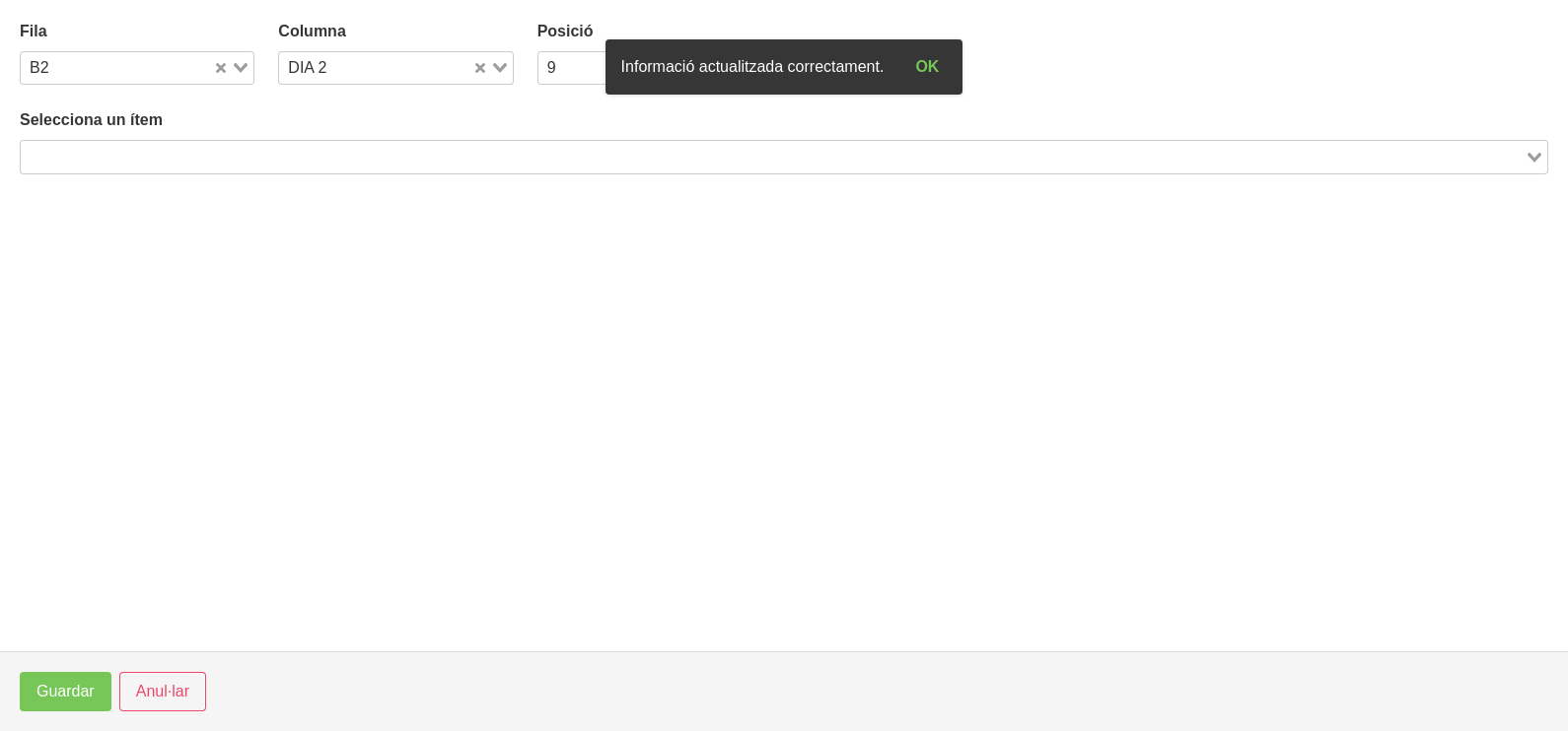
click at [208, 148] on input "Search for option" at bounding box center [773, 157] width 1500 height 24
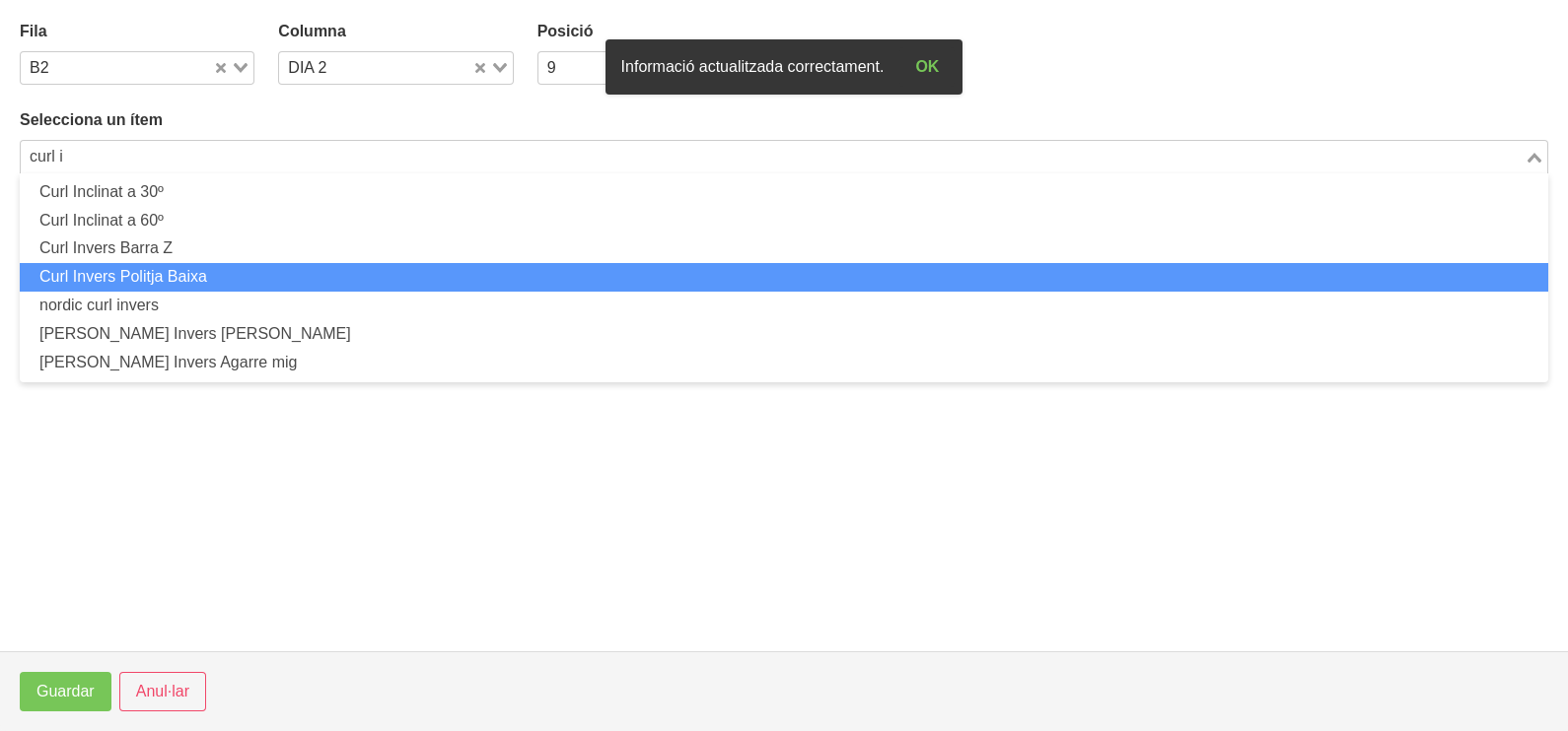
drag, startPoint x: 212, startPoint y: 273, endPoint x: 216, endPoint y: 285, distance: 12.6
click at [216, 285] on li "Curl Invers Politja Baixa" at bounding box center [784, 277] width 1529 height 29
type input "curl i"
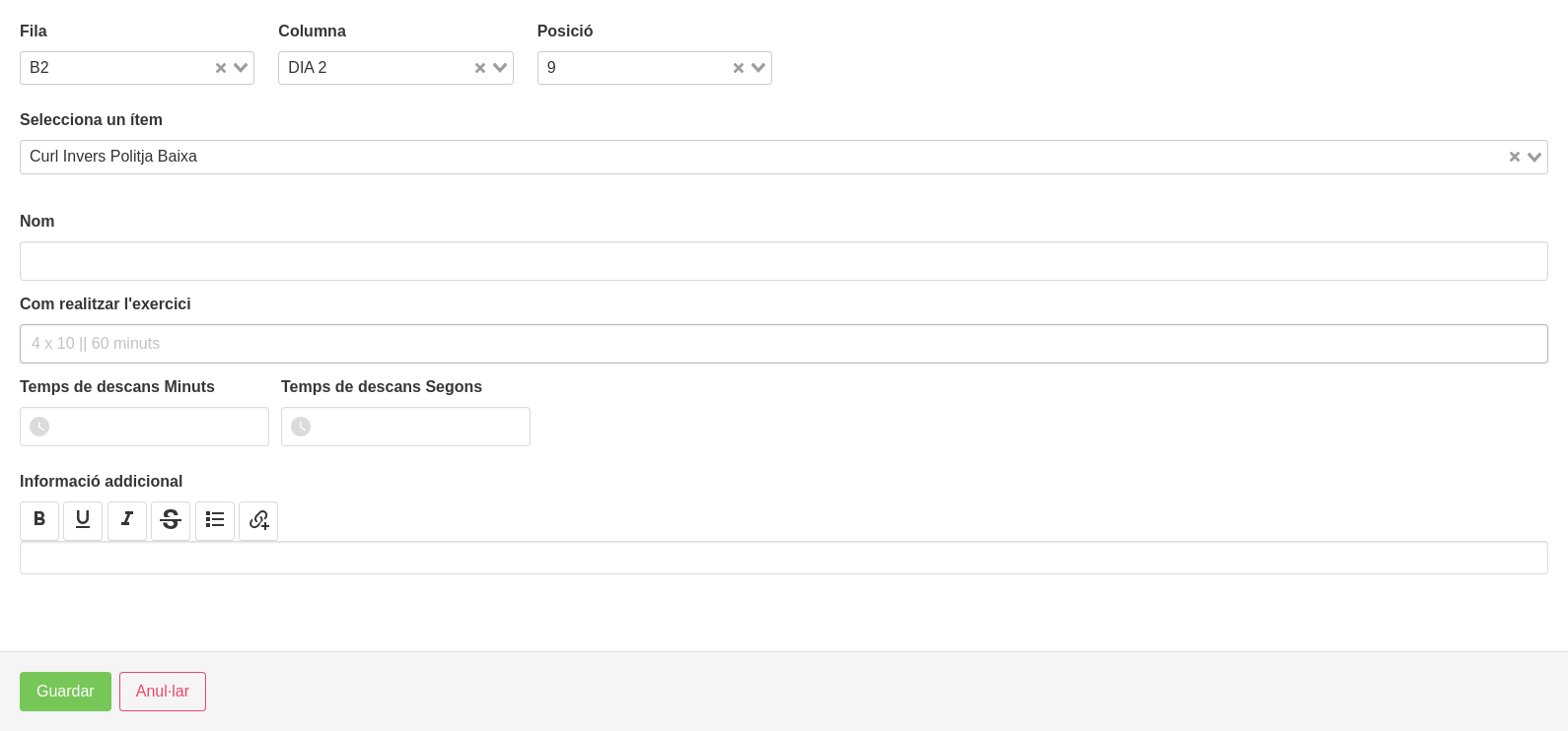
type input "Curl Invers Politja Baixa"
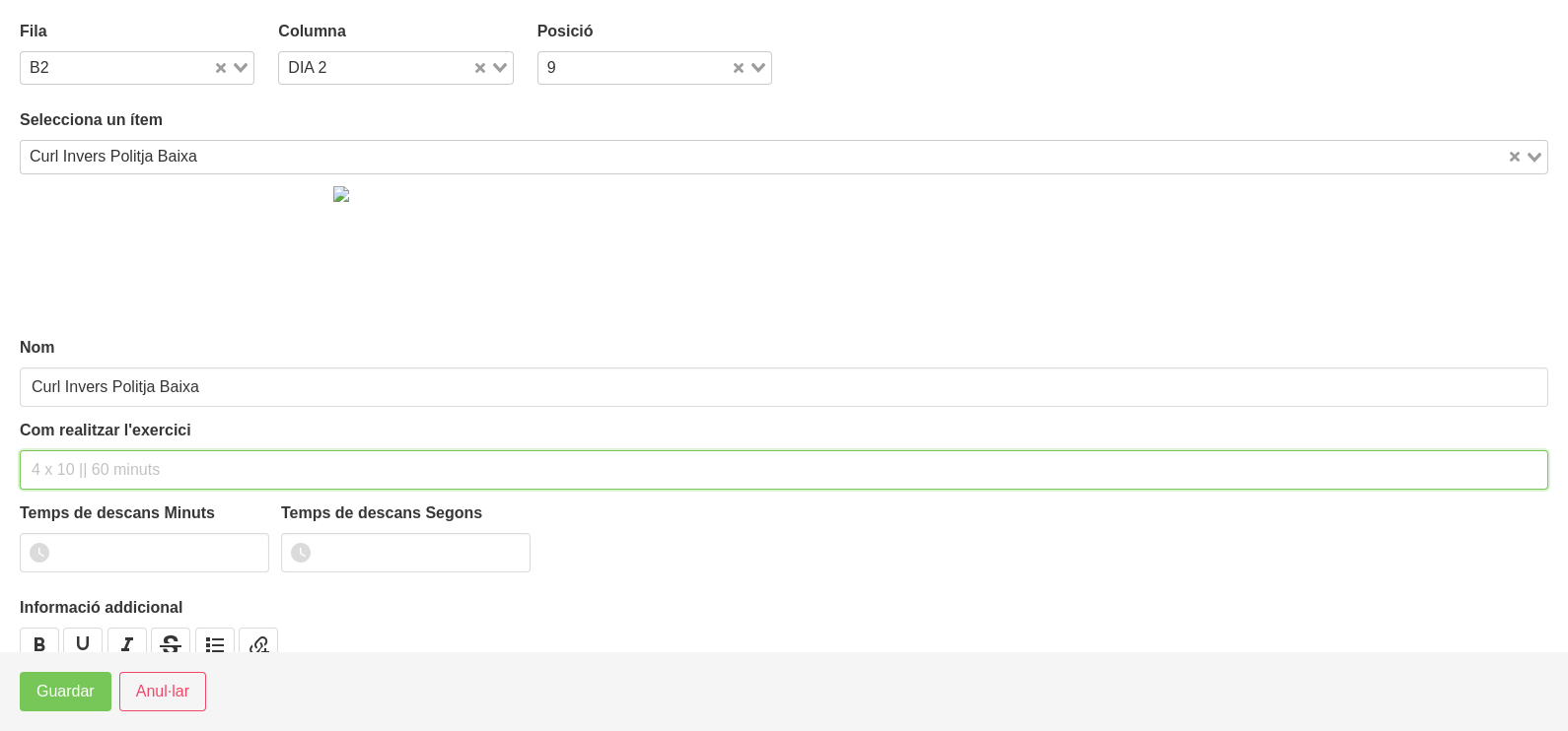
click at [72, 474] on input "text" at bounding box center [784, 471] width 1529 height 39
type input "2 x 6-10 a 3010 75""
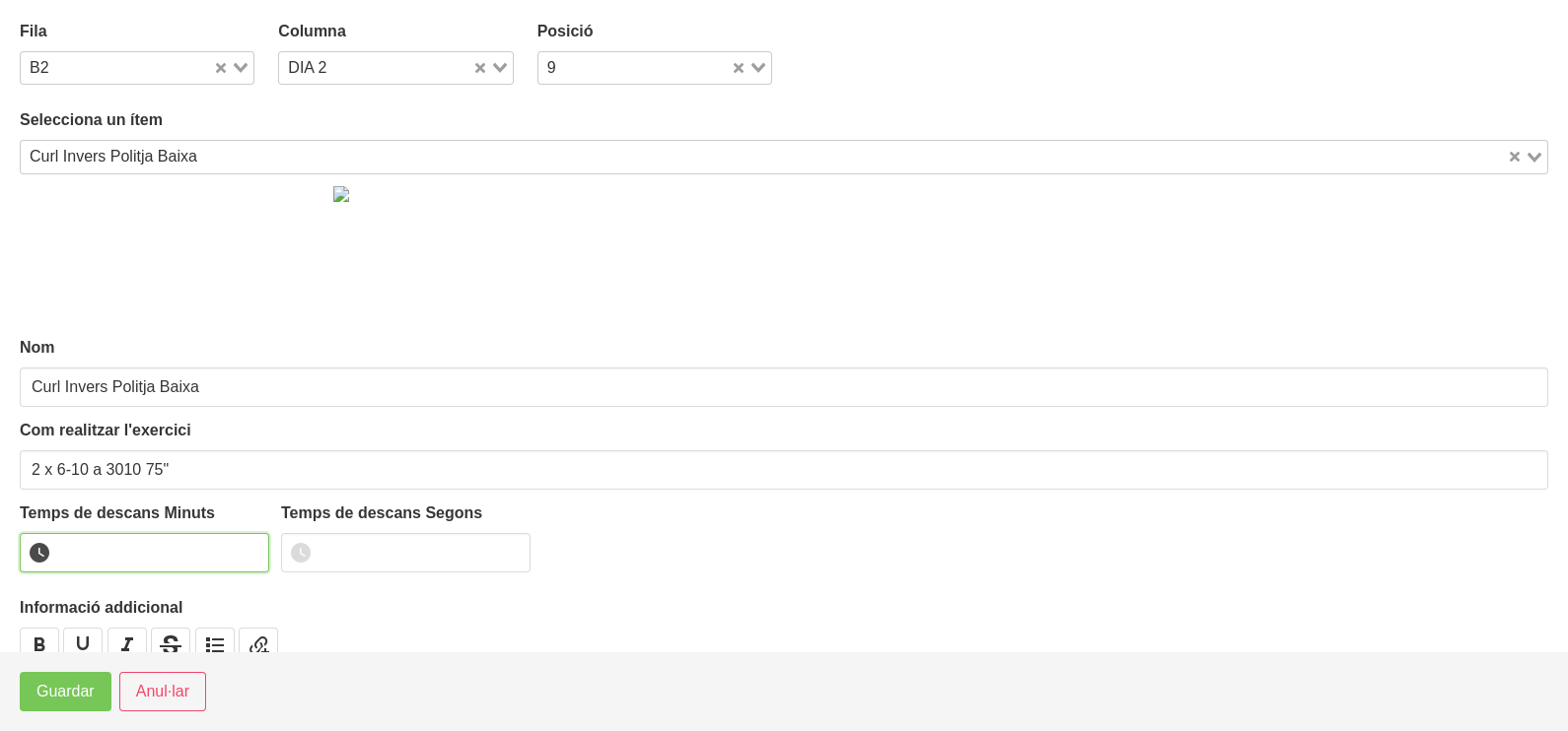
click at [109, 543] on input "number" at bounding box center [144, 553] width 250 height 39
type input "1"
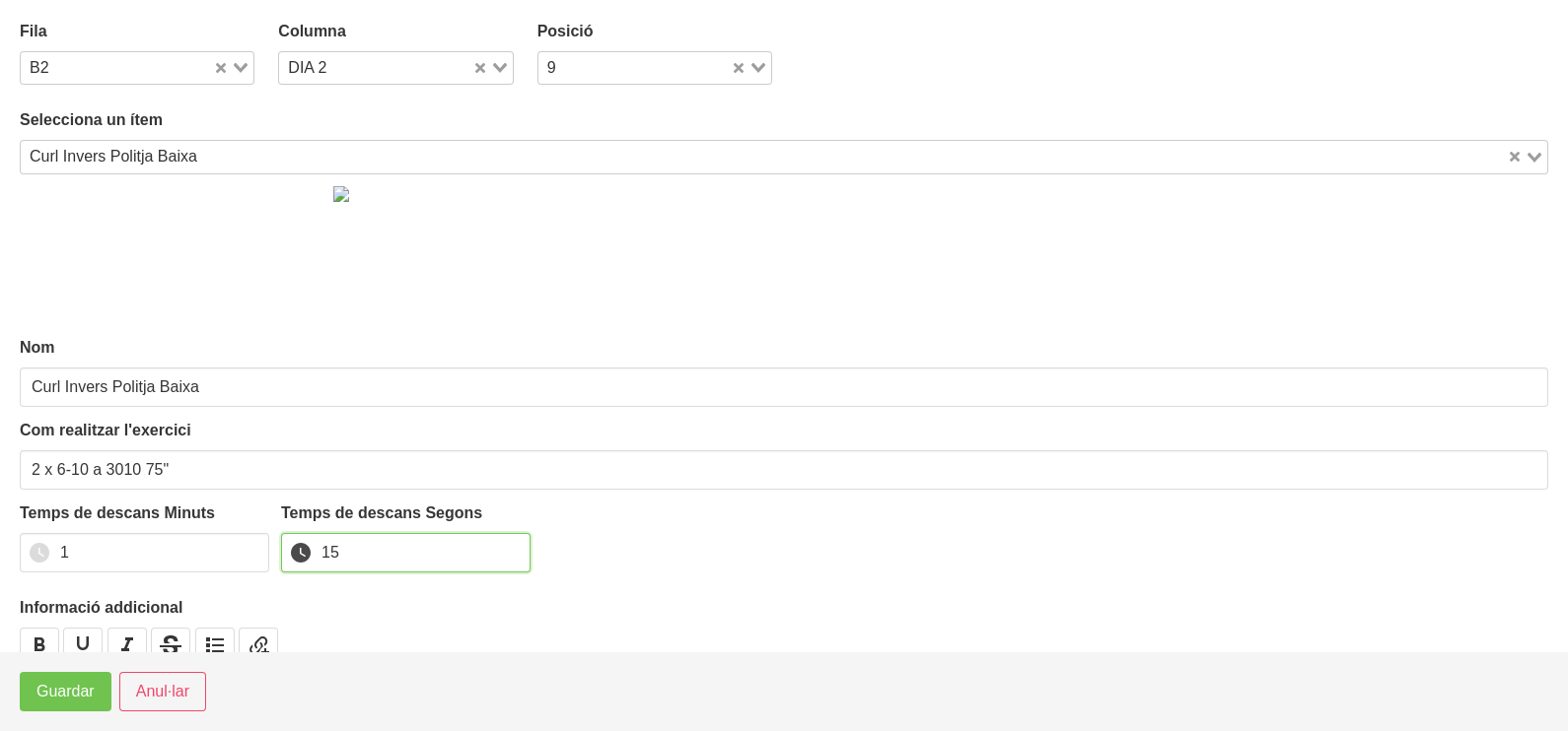
type input "15"
click at [59, 701] on span "Guardar" at bounding box center [65, 692] width 58 height 24
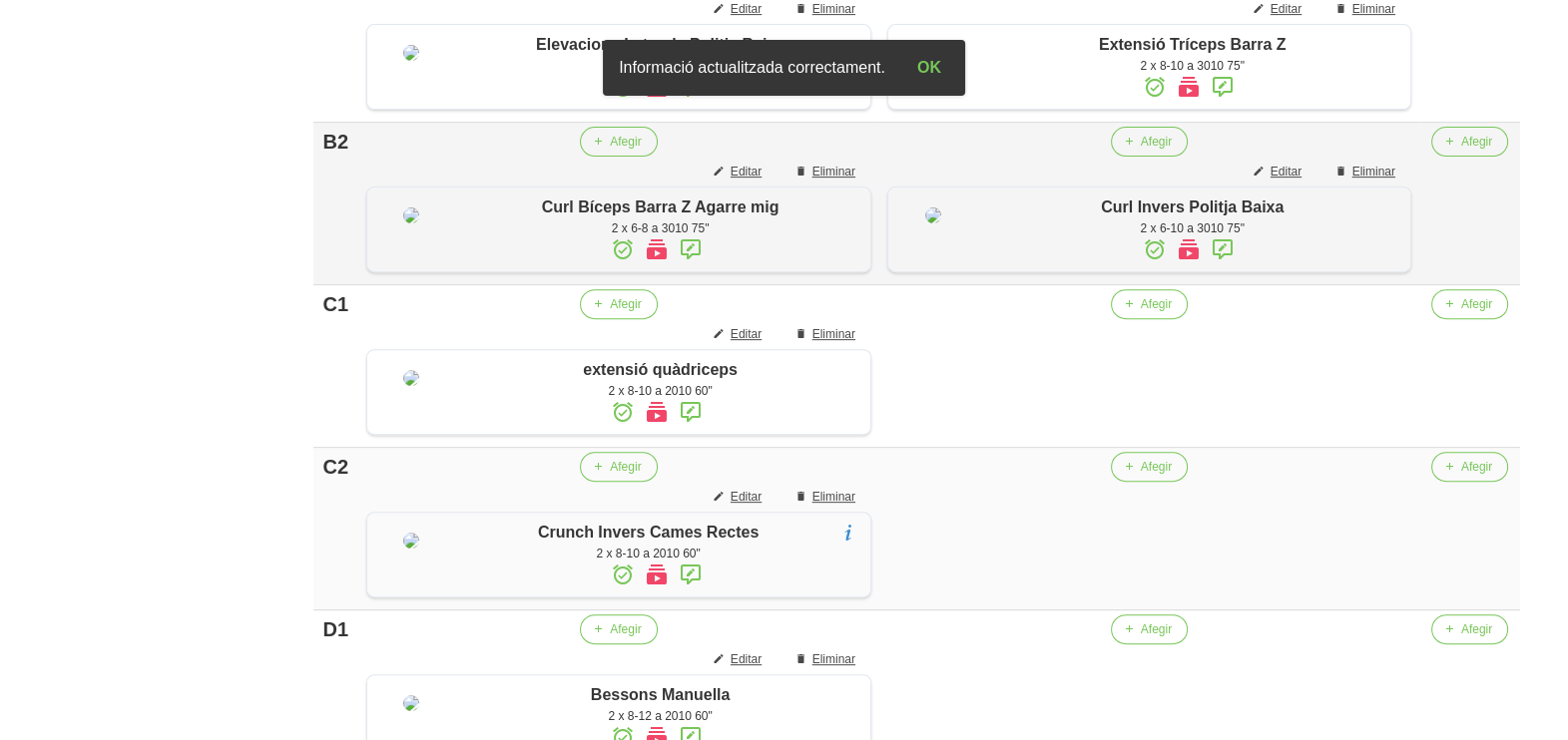
scroll to position [997, 0]
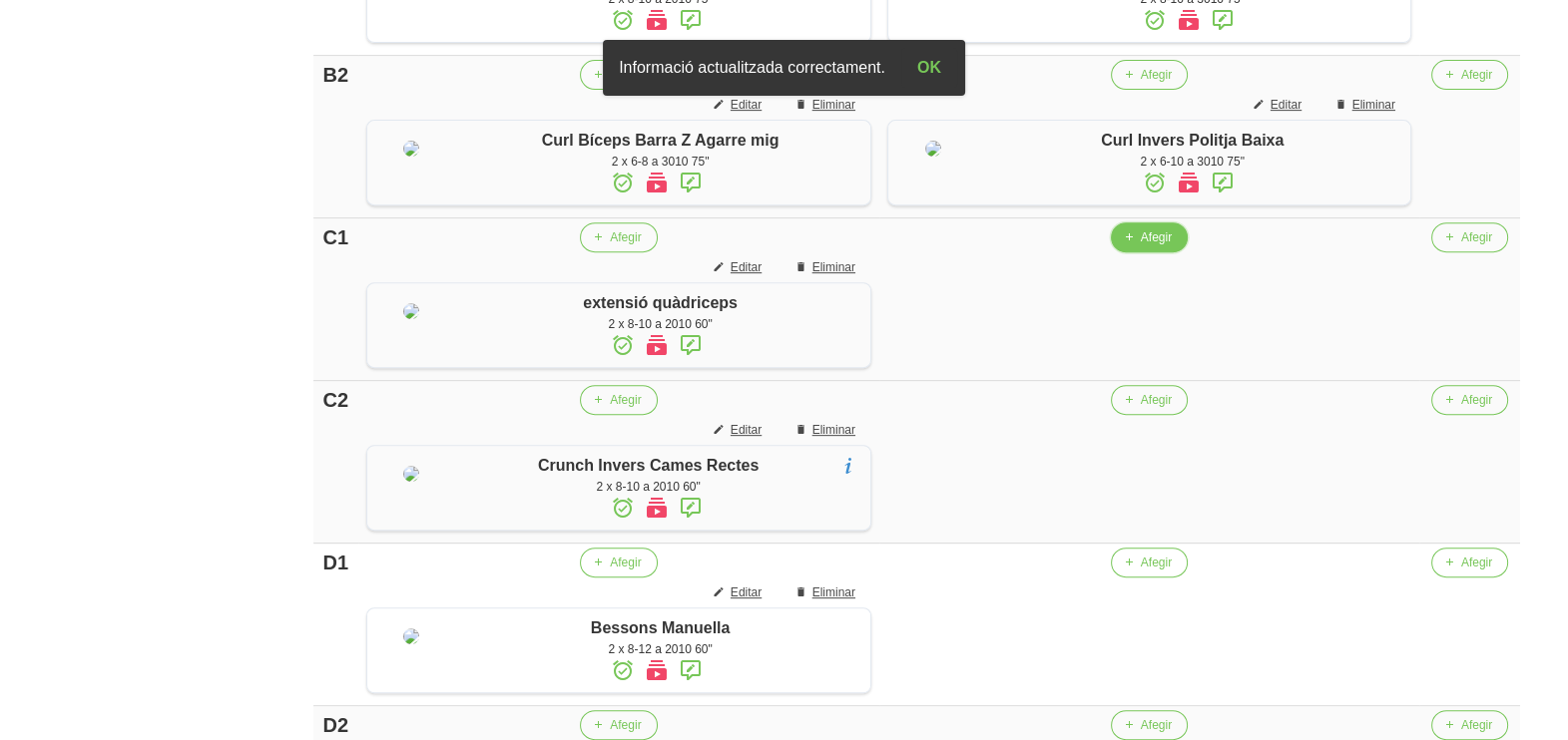
click at [1156, 247] on span "Afegir" at bounding box center [1156, 238] width 31 height 18
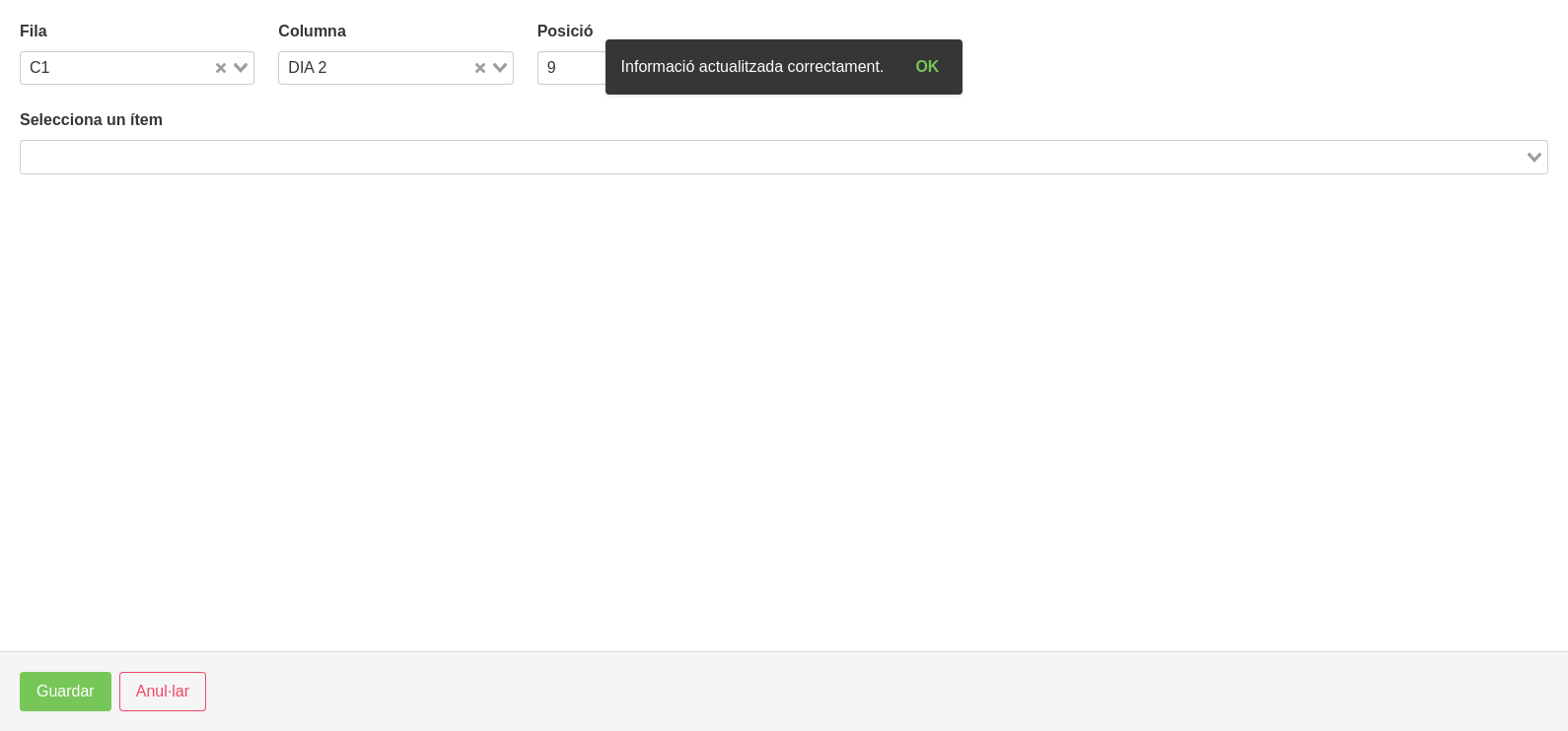
click at [214, 160] on input "Search for option" at bounding box center [773, 157] width 1500 height 24
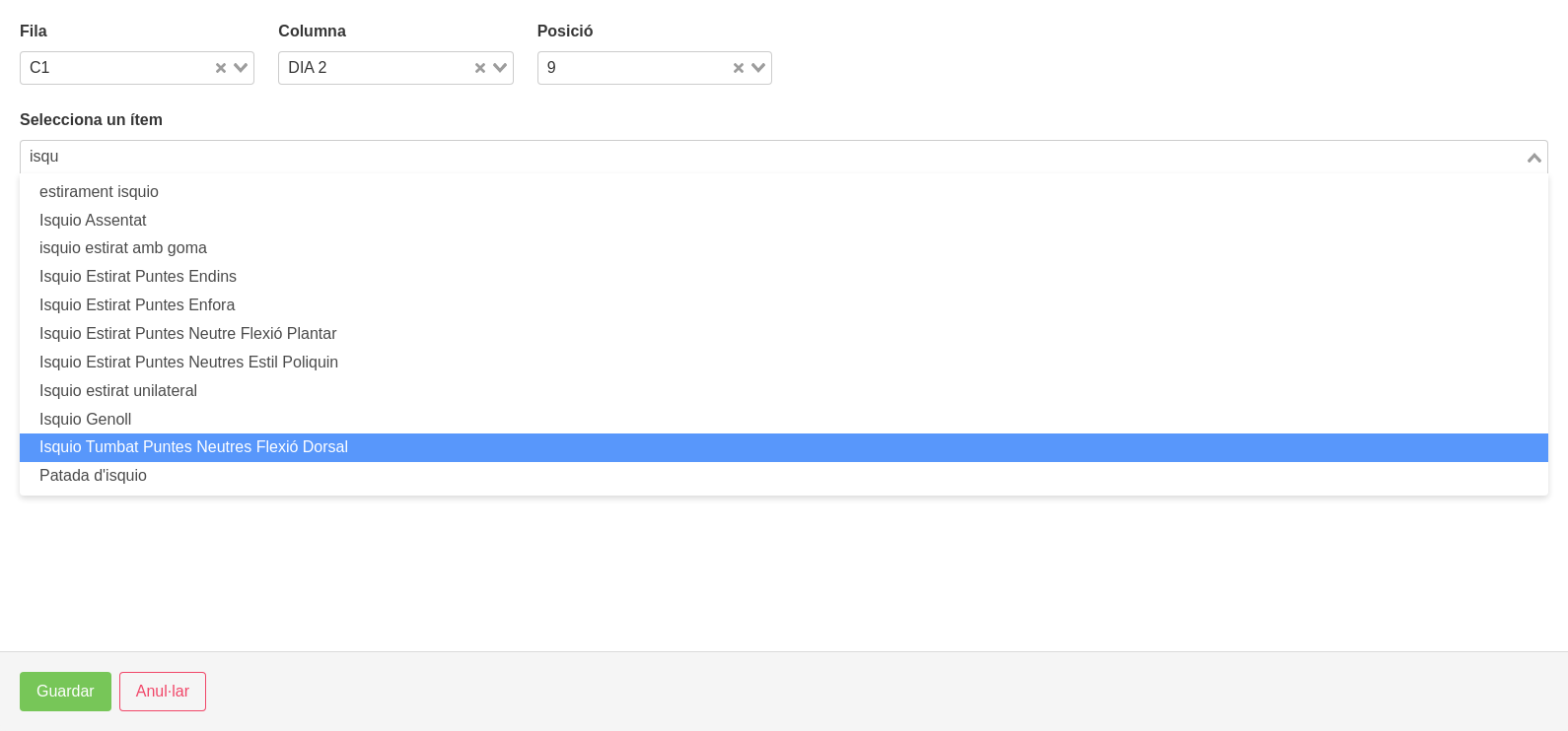
click at [237, 449] on li "Isquio Tumbat Puntes Neutres Flexió Dorsal" at bounding box center [784, 448] width 1529 height 29
type input "isqu"
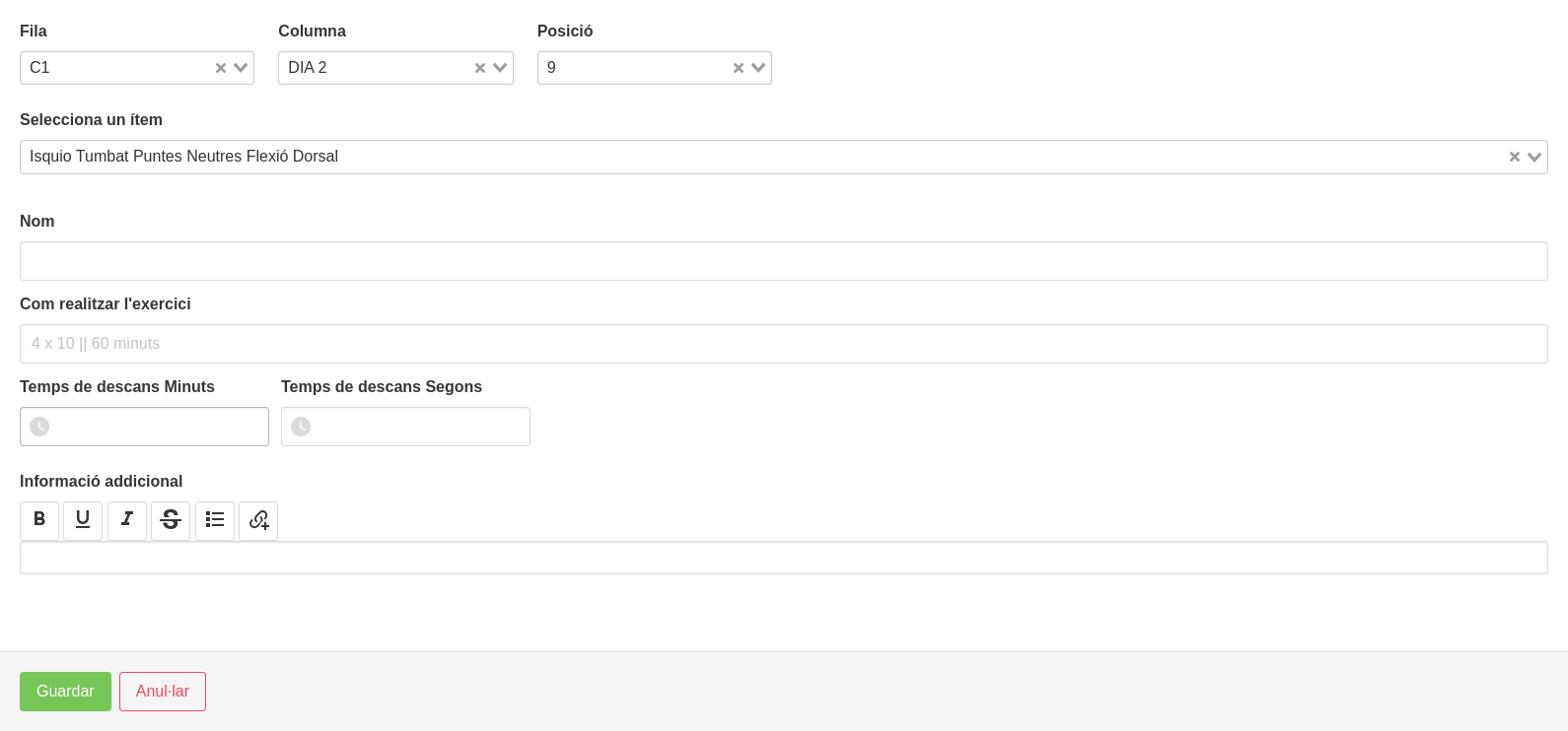
type input "Isquio Tumbat Puntes Neutres Flexió Dorsal"
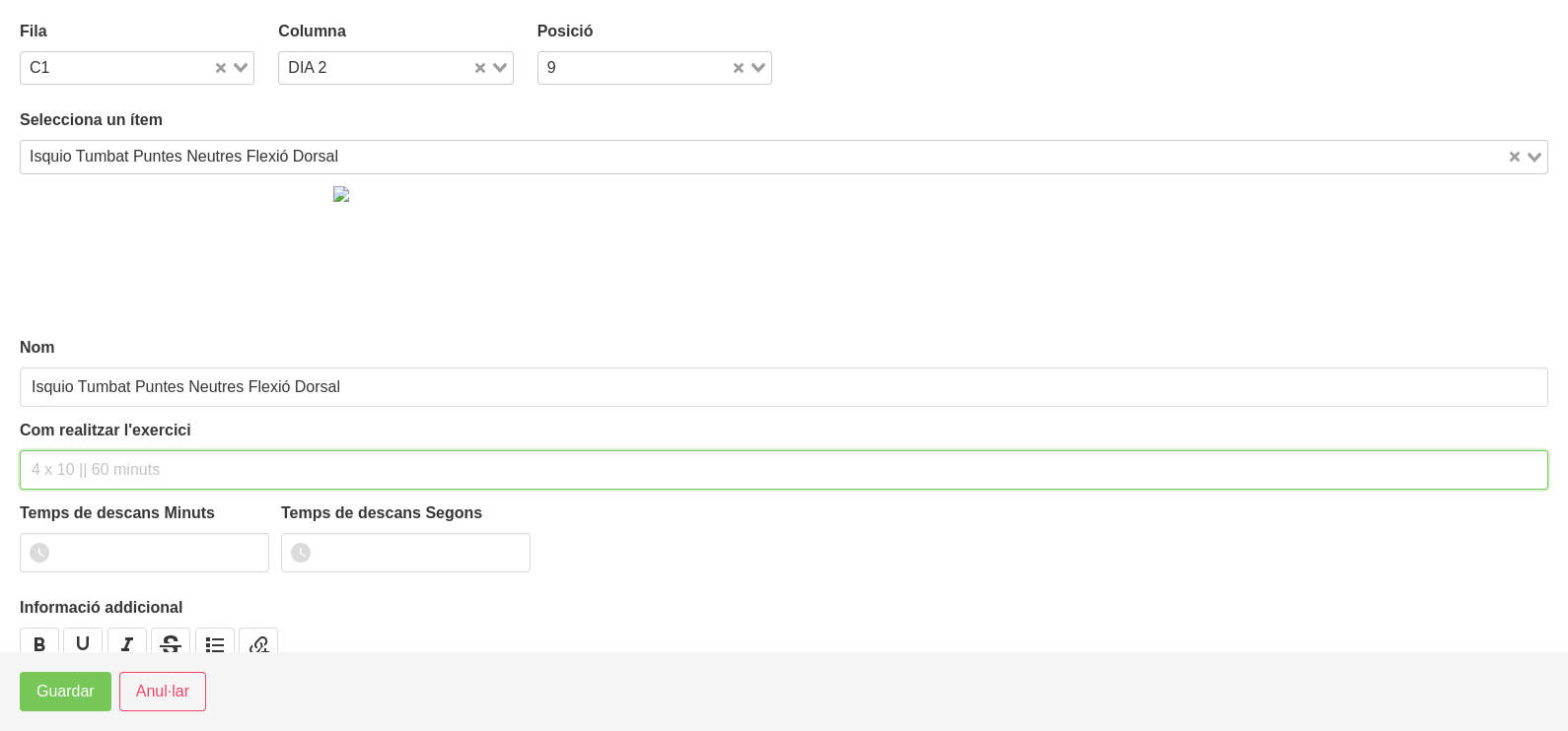
drag, startPoint x: 80, startPoint y: 474, endPoint x: 59, endPoint y: 479, distance: 21.6
click at [79, 475] on input "text" at bounding box center [784, 471] width 1529 height 39
type input "2 x 6-8 a 3010 60""
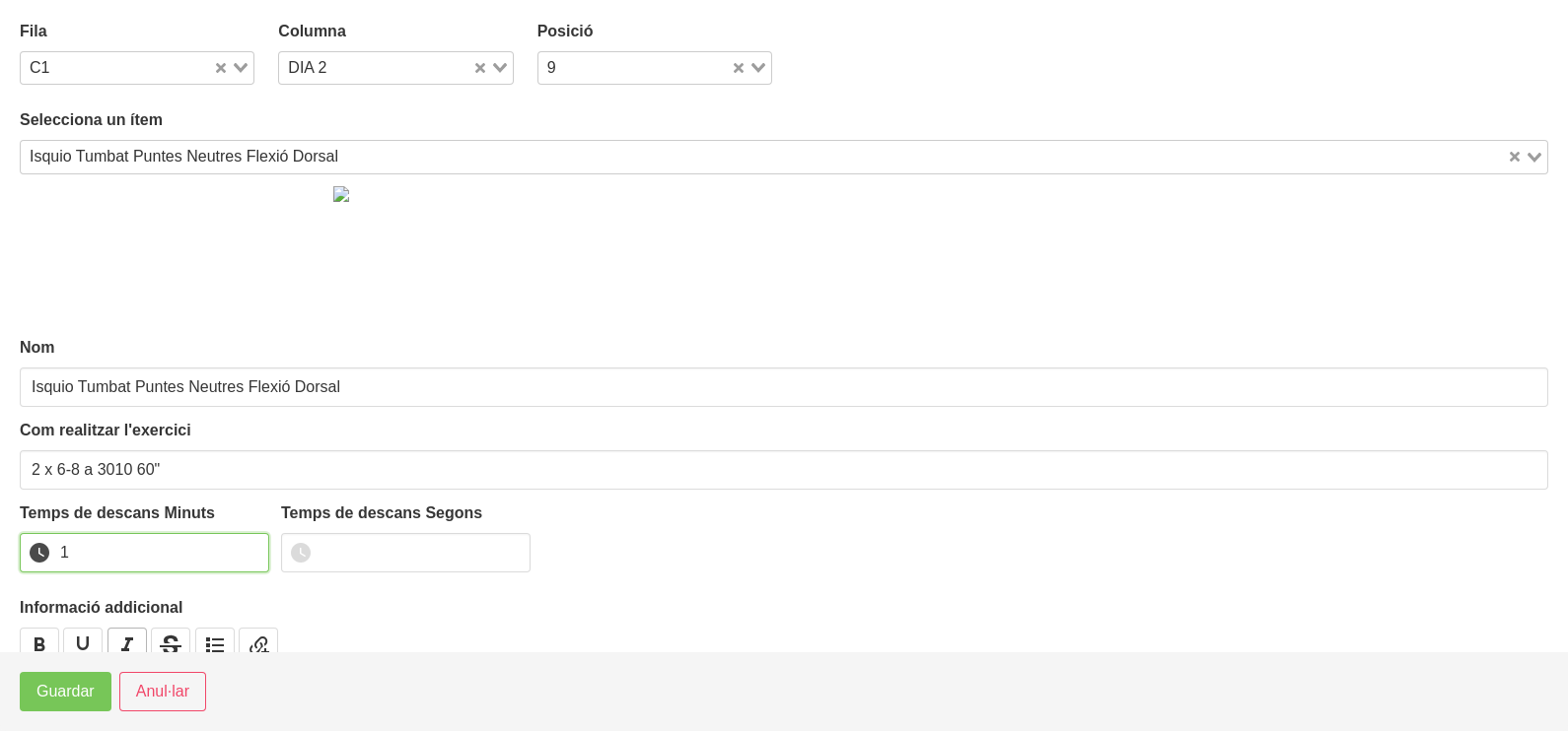
drag, startPoint x: 247, startPoint y: 548, endPoint x: 126, endPoint y: 632, distance: 147.3
type input "1"
click at [242, 552] on input "1" at bounding box center [144, 553] width 250 height 39
click at [68, 699] on span "Guardar" at bounding box center [65, 692] width 58 height 24
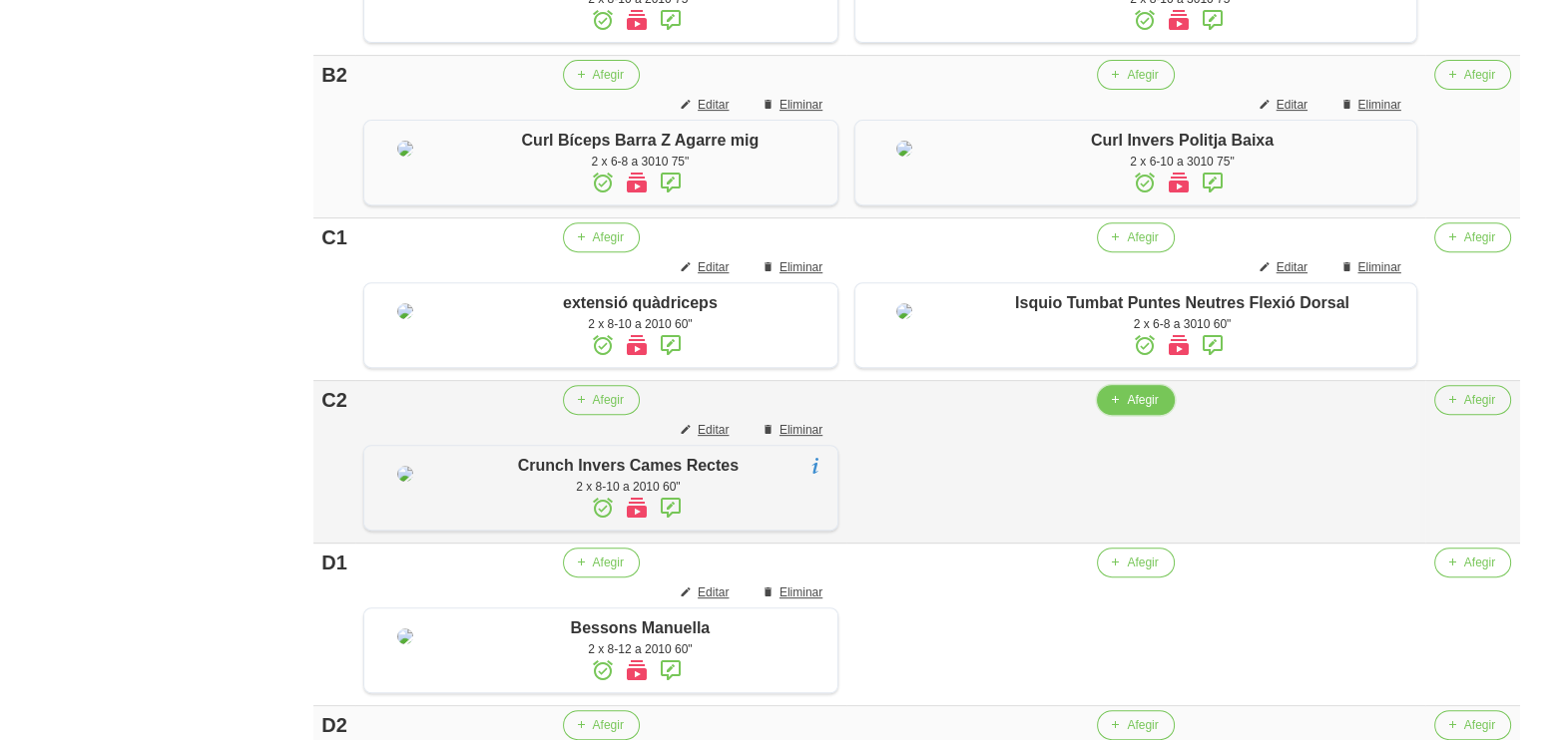
click at [1139, 409] on span "Afegir" at bounding box center [1142, 400] width 31 height 18
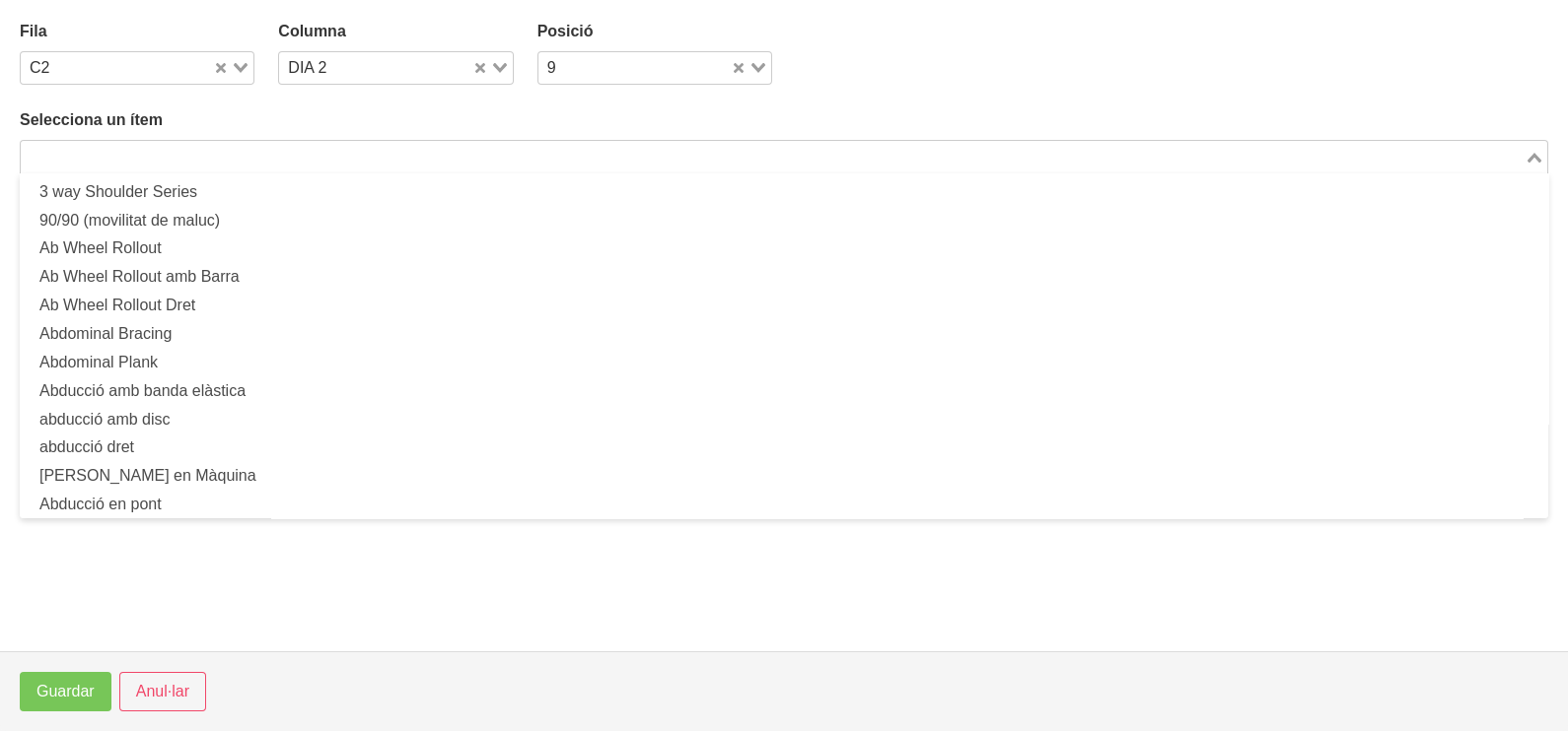
click at [274, 166] on input "Search for option" at bounding box center [773, 157] width 1500 height 24
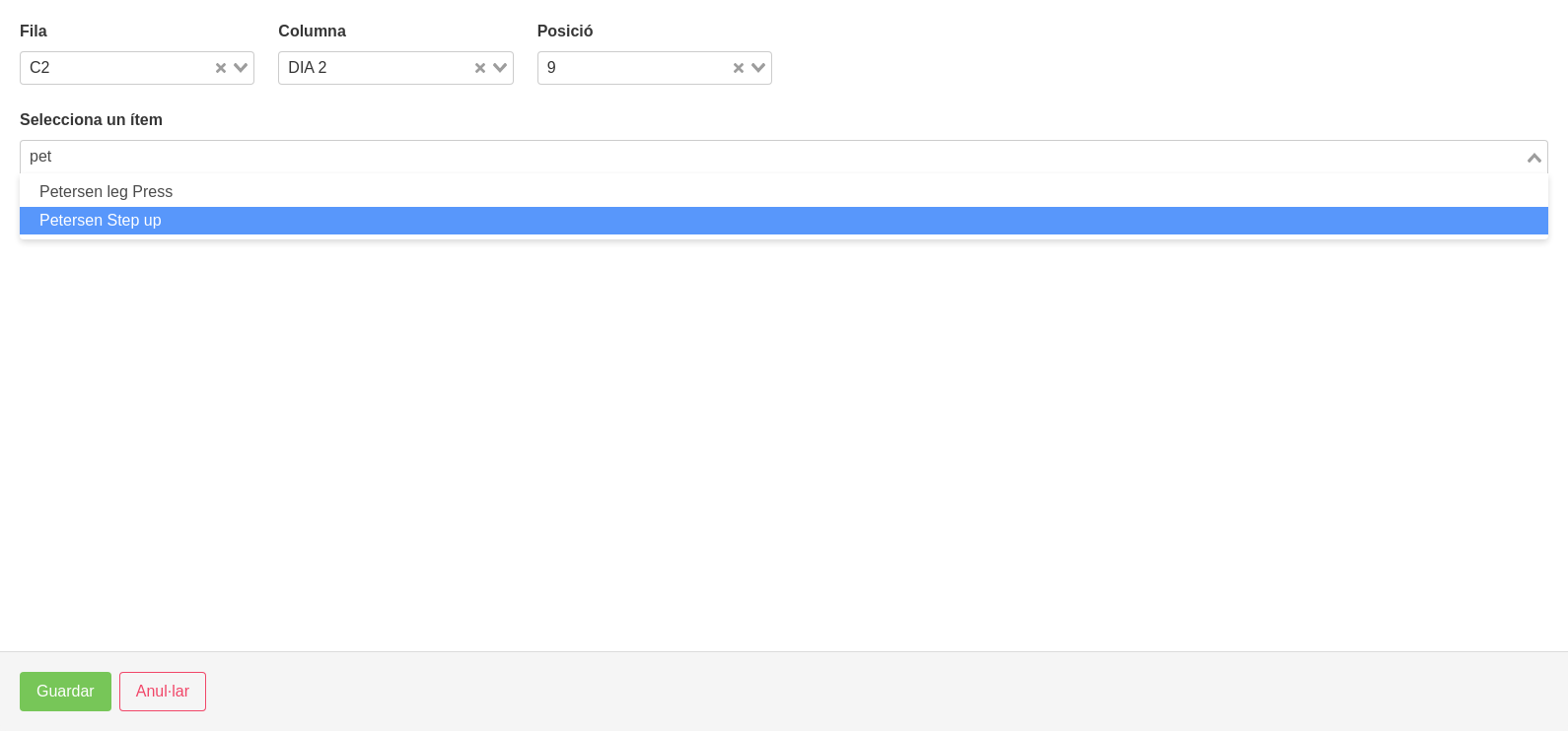
click at [192, 212] on li "Petersen Step up" at bounding box center [784, 221] width 1529 height 29
type input "pet"
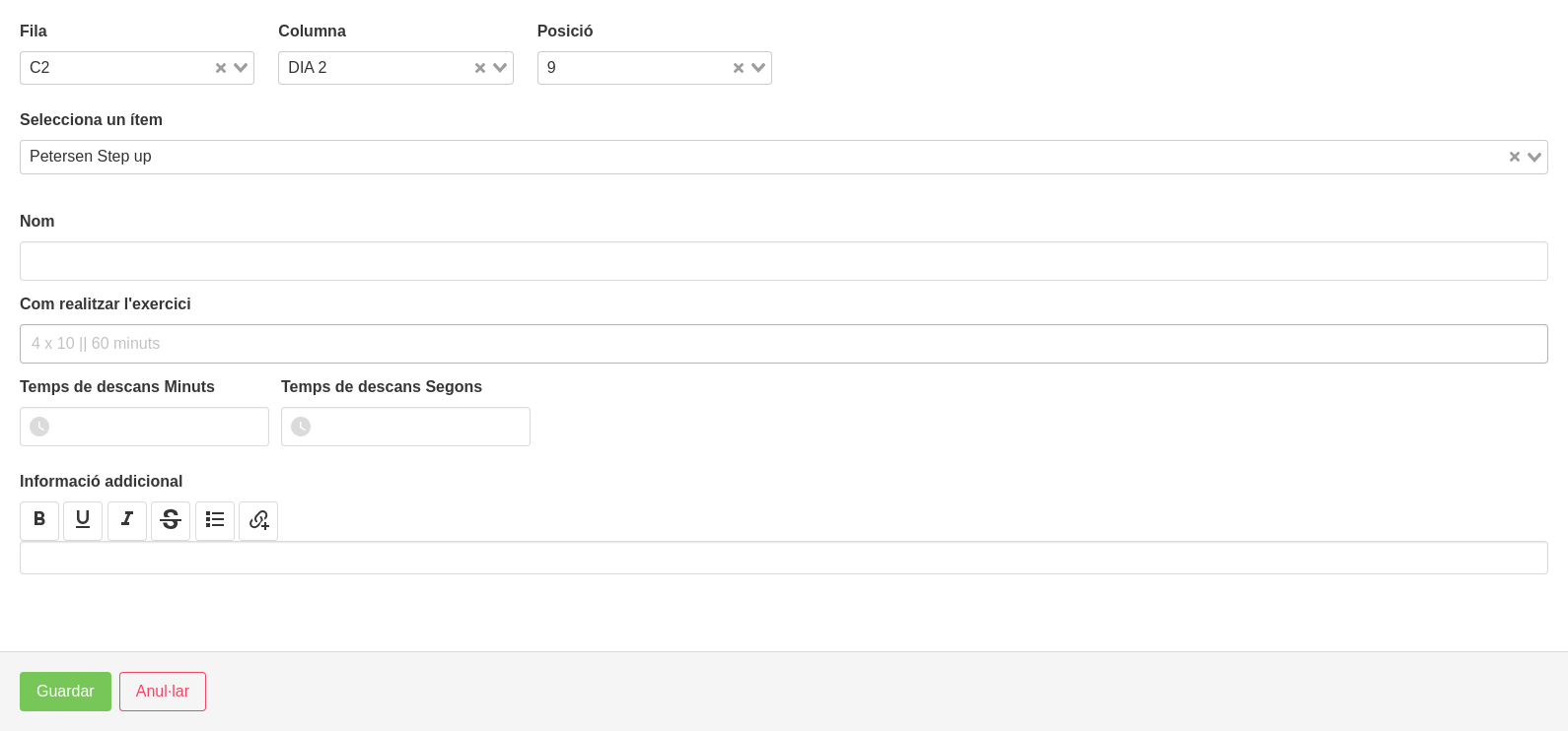
type input "Petersen Step up"
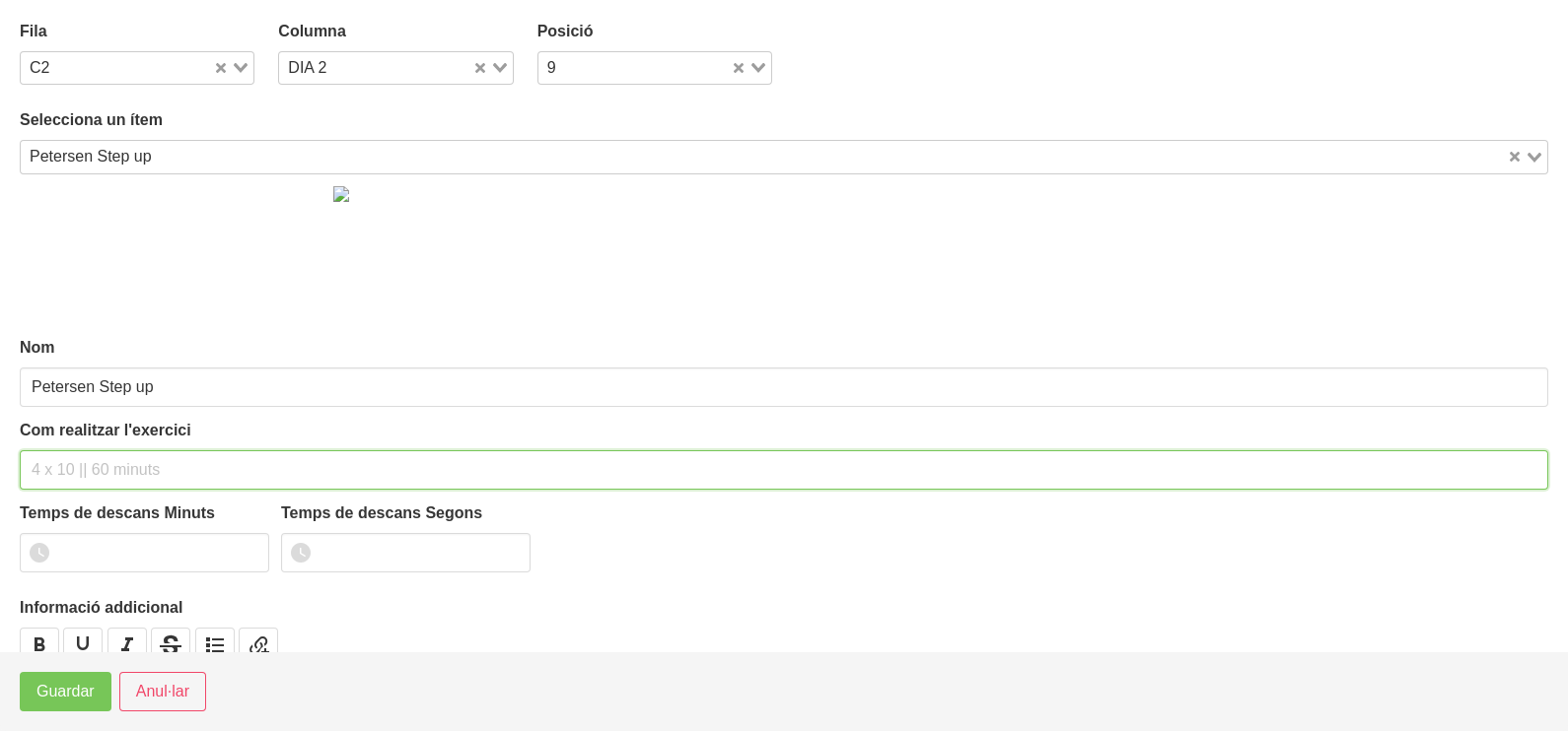
click at [102, 444] on div "Com realitzar l'exercici" at bounding box center [784, 455] width 1529 height 71
type input "2 x 10-15 a 2011 60""
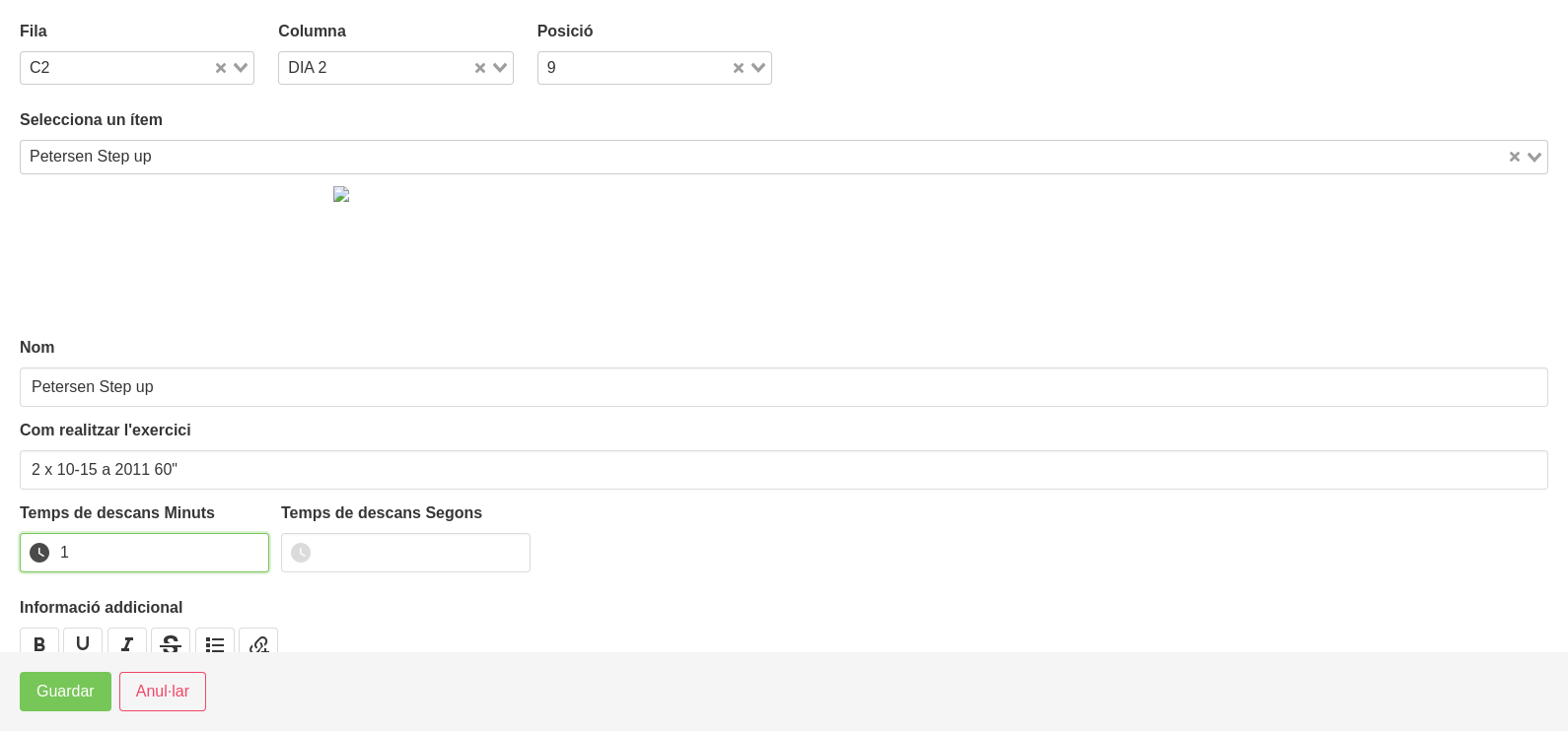
type input "1"
click at [252, 548] on input "1" at bounding box center [144, 553] width 250 height 39
click at [80, 701] on span "Guardar" at bounding box center [65, 692] width 58 height 24
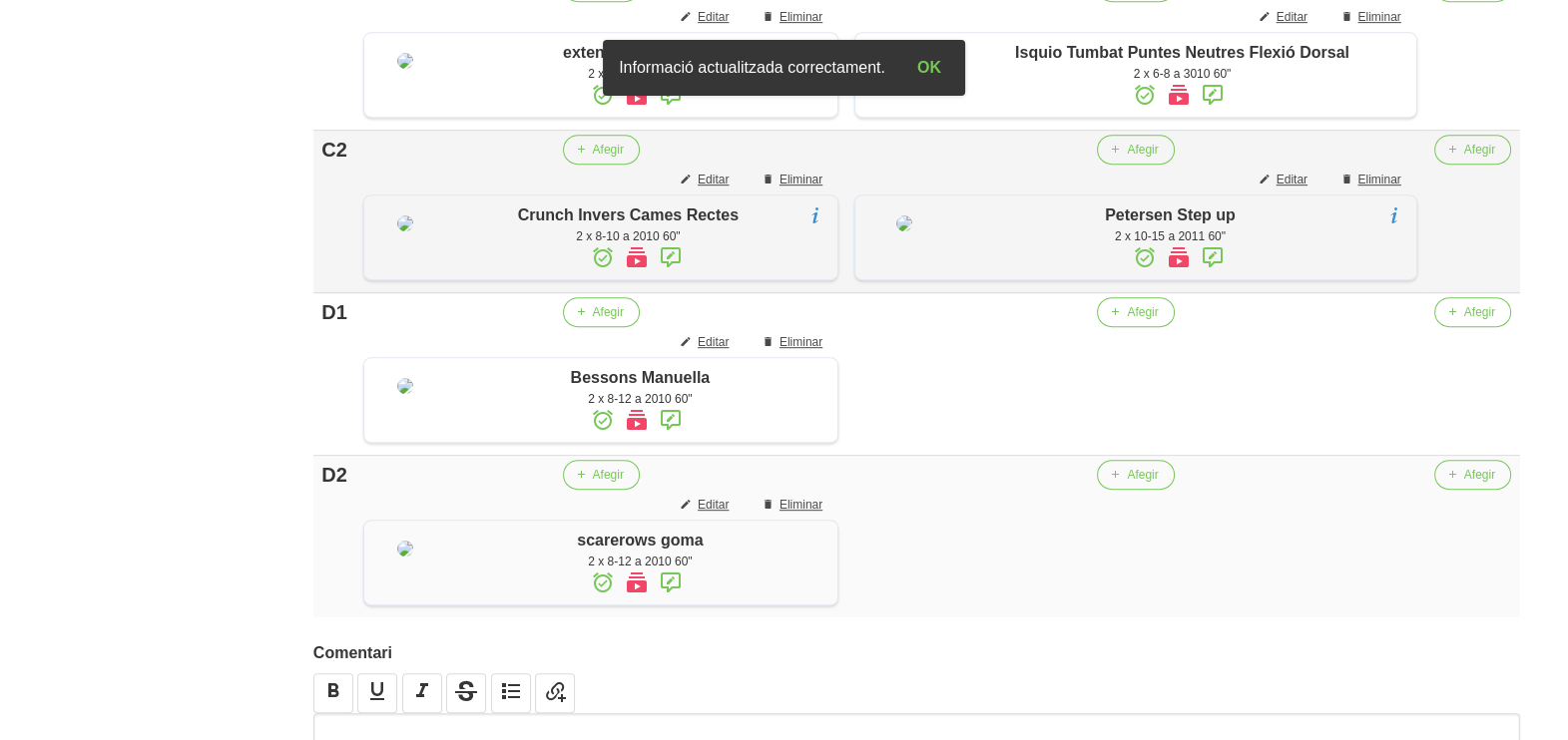
scroll to position [1497, 0]
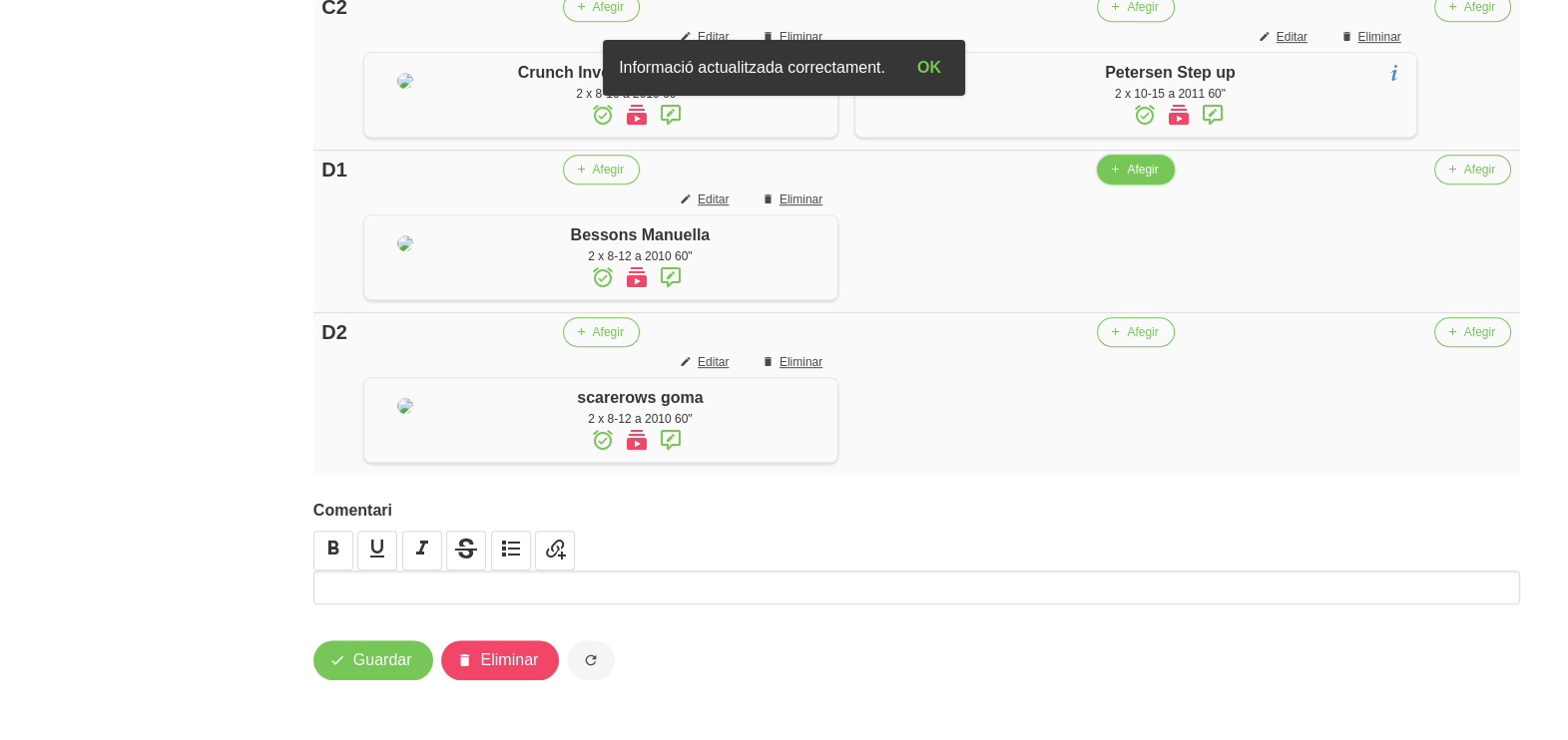
click at [1138, 179] on span "Afegir" at bounding box center [1142, 170] width 31 height 18
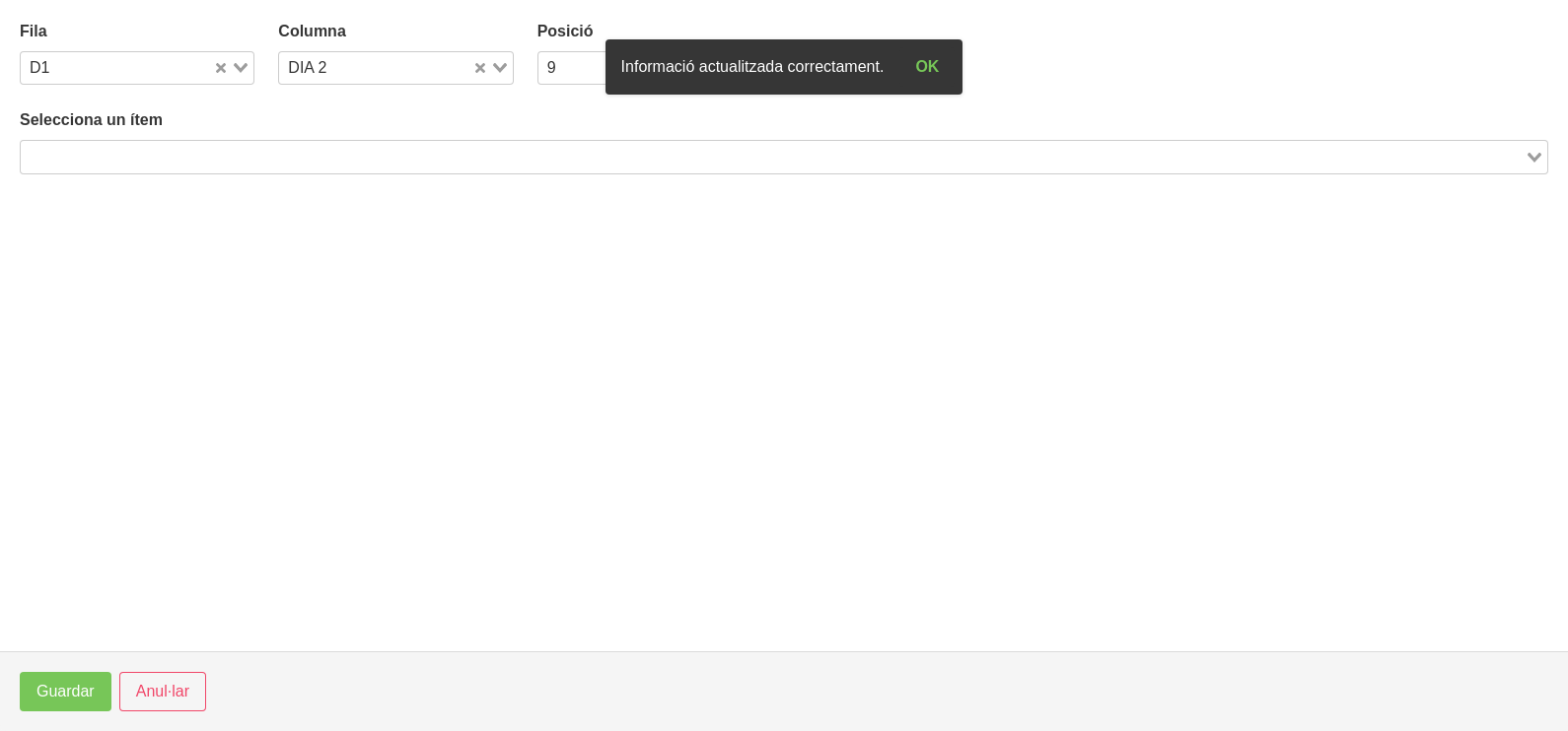
click at [205, 157] on input "Search for option" at bounding box center [773, 157] width 1500 height 24
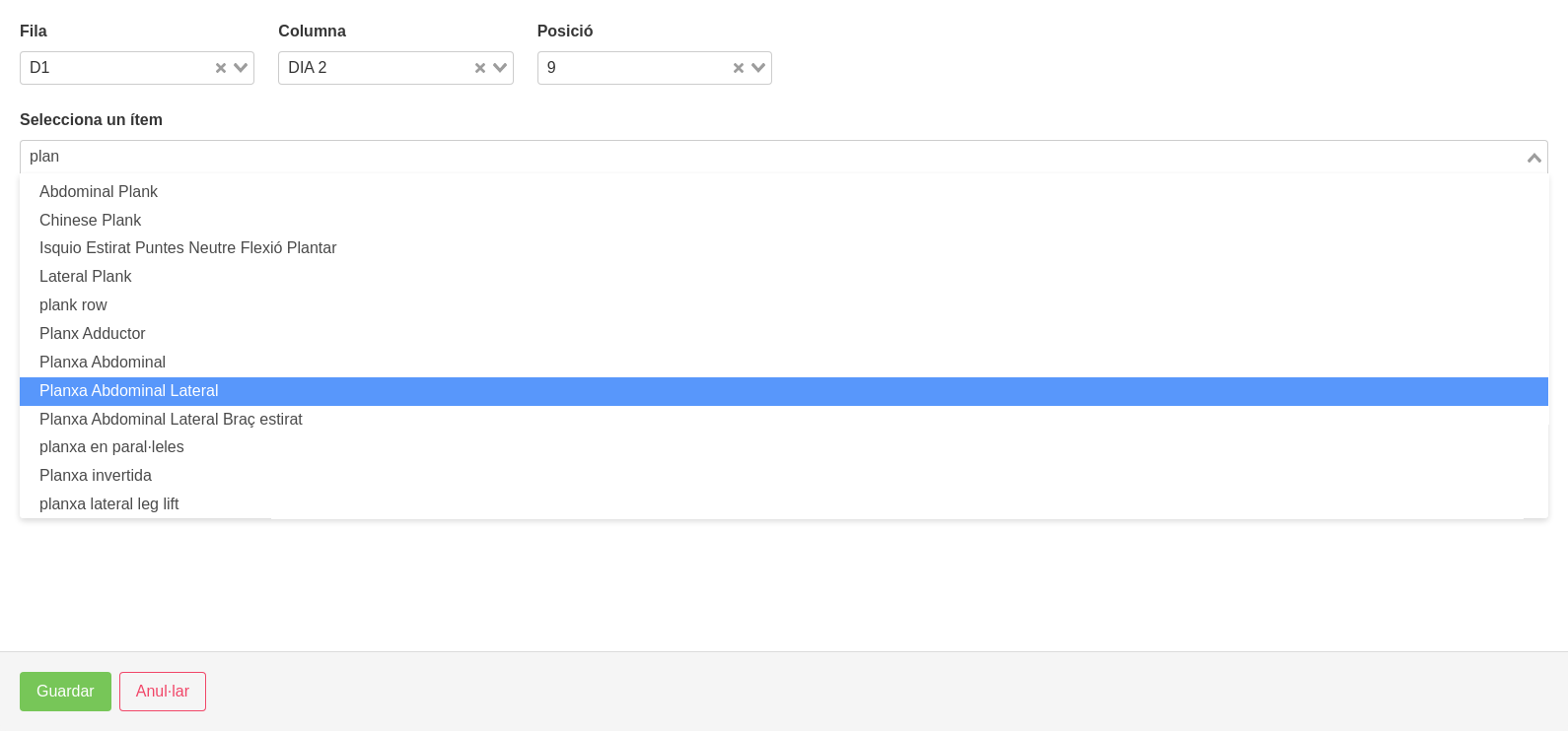
click at [242, 388] on li "Planxa Abdominal Lateral" at bounding box center [784, 392] width 1529 height 29
type input "plan"
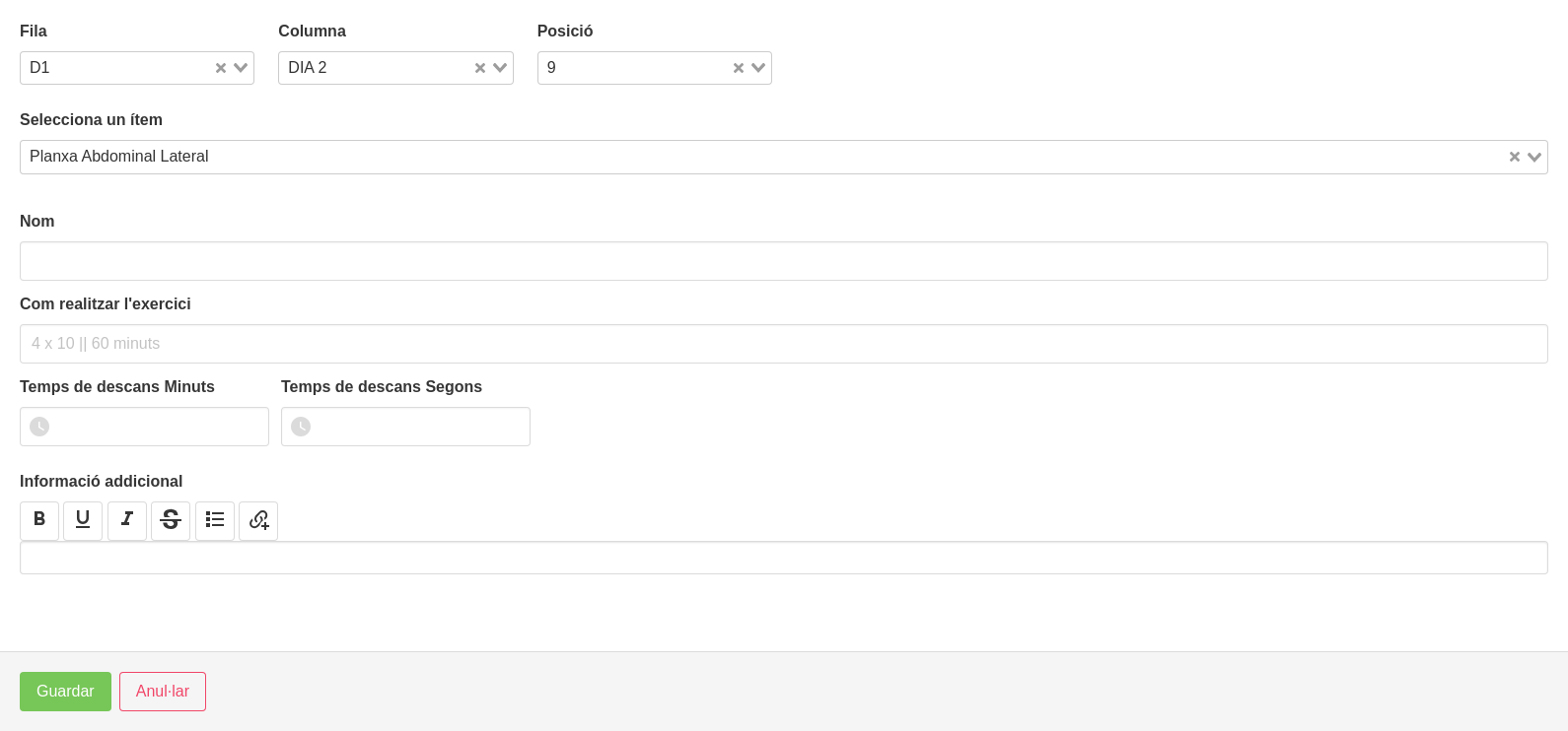
type input "Planxa Abdominal Lateral"
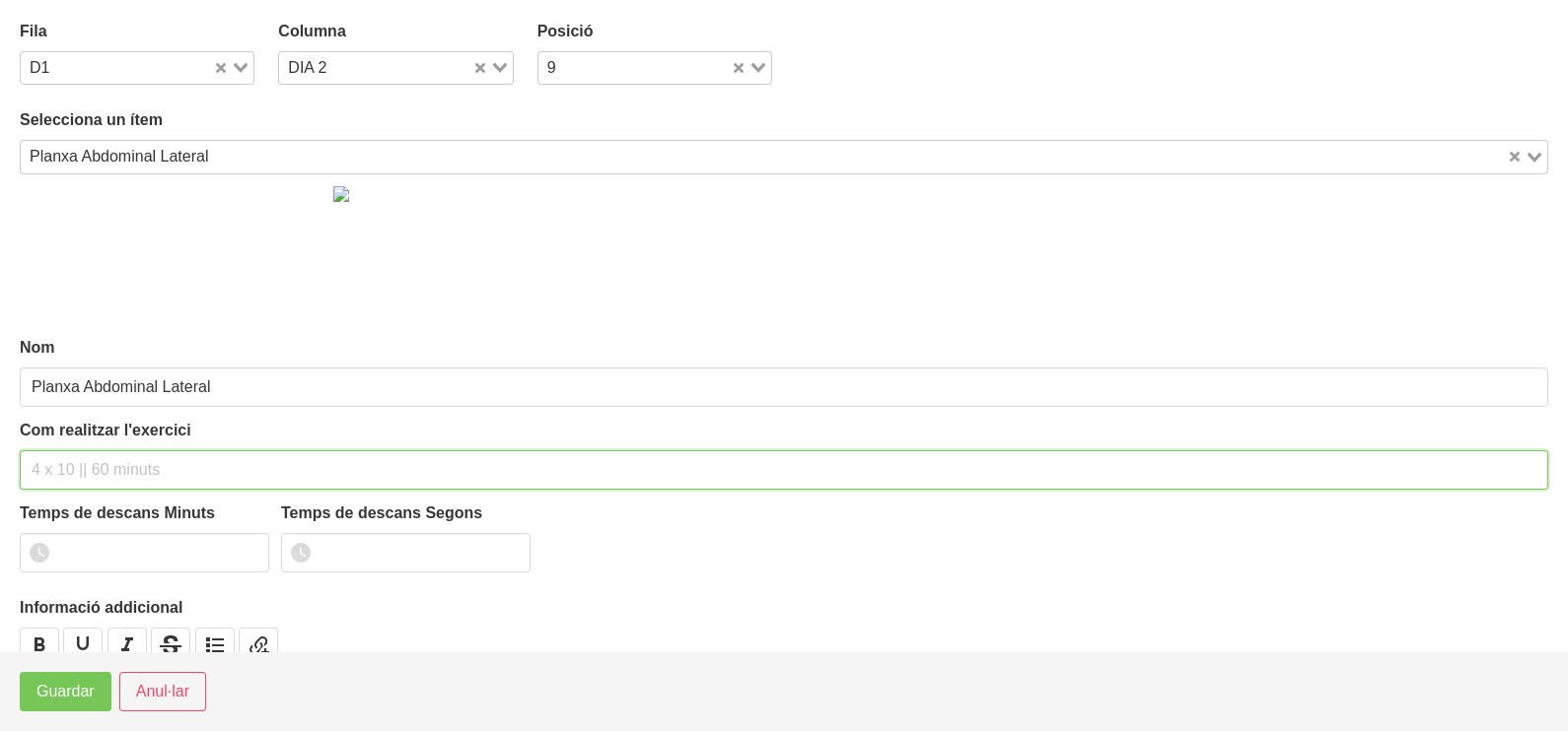
click at [66, 467] on input "text" at bounding box center [784, 471] width 1529 height 39
type input "3 x 60" per costat 60""
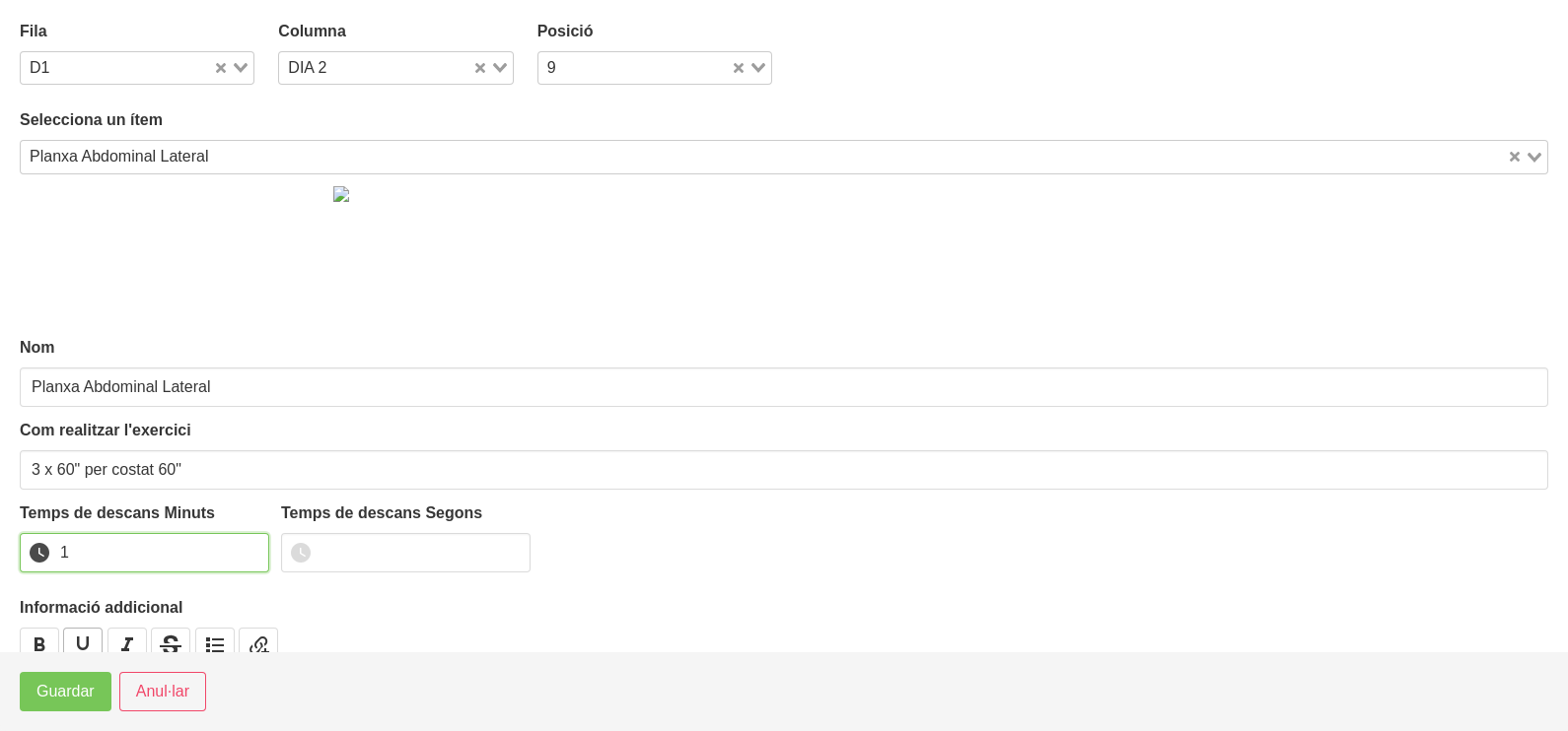
drag, startPoint x: 246, startPoint y: 545, endPoint x: 81, endPoint y: 649, distance: 195.0
type input "1"
click at [227, 557] on input "1" at bounding box center [144, 553] width 250 height 39
click at [43, 685] on span "Guardar" at bounding box center [65, 692] width 58 height 24
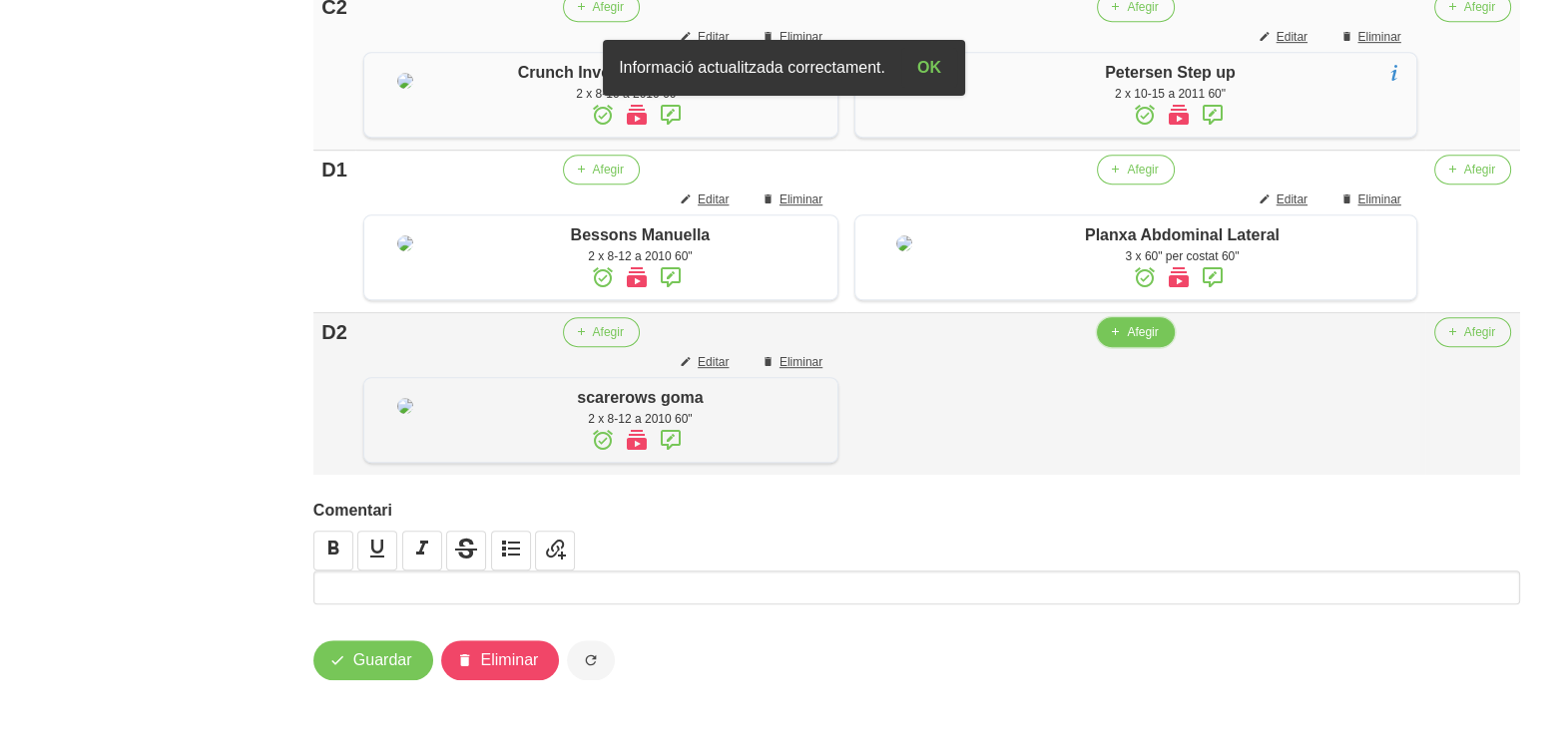
click at [1132, 342] on span "Afegir" at bounding box center [1142, 333] width 31 height 18
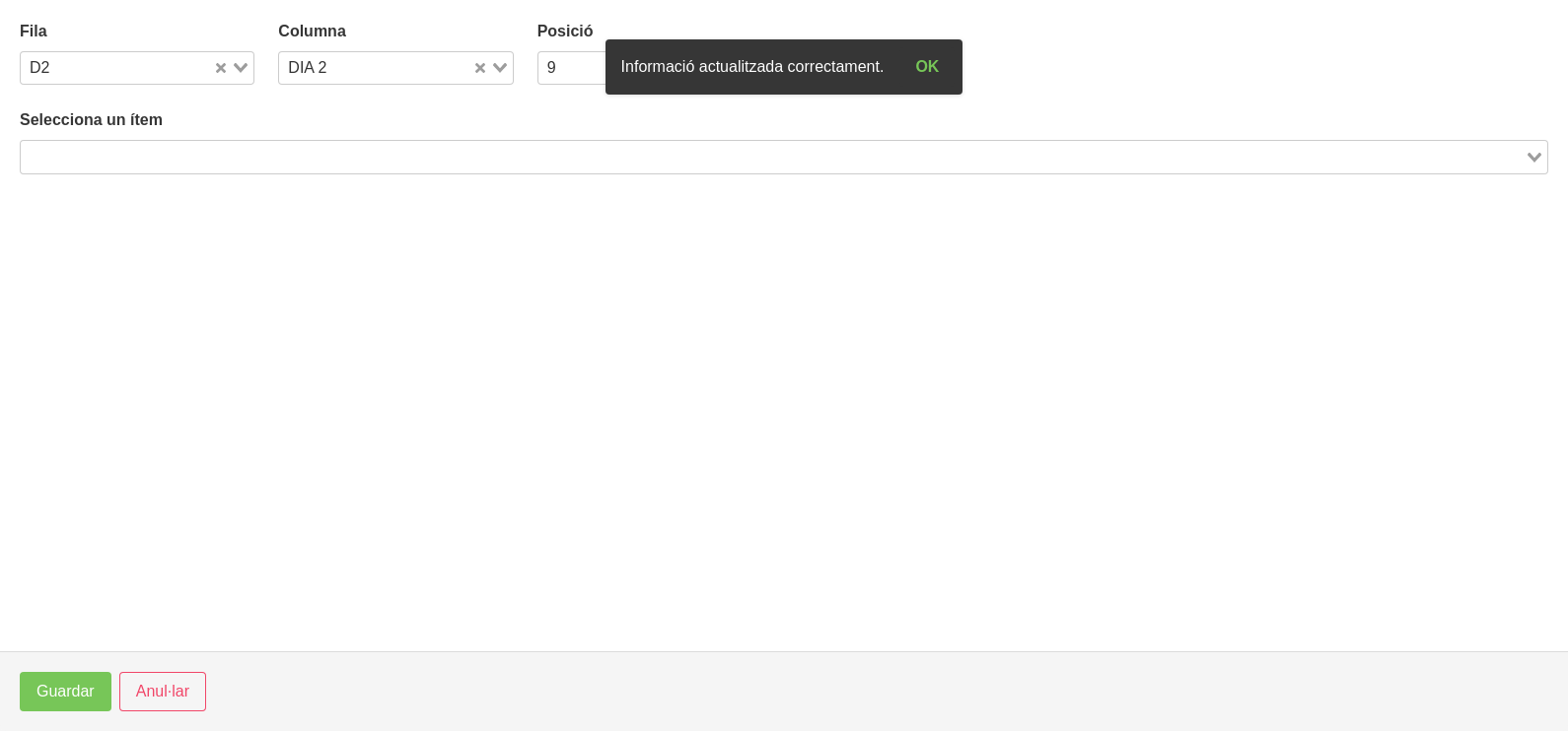
click at [192, 153] on input "Search for option" at bounding box center [773, 157] width 1500 height 24
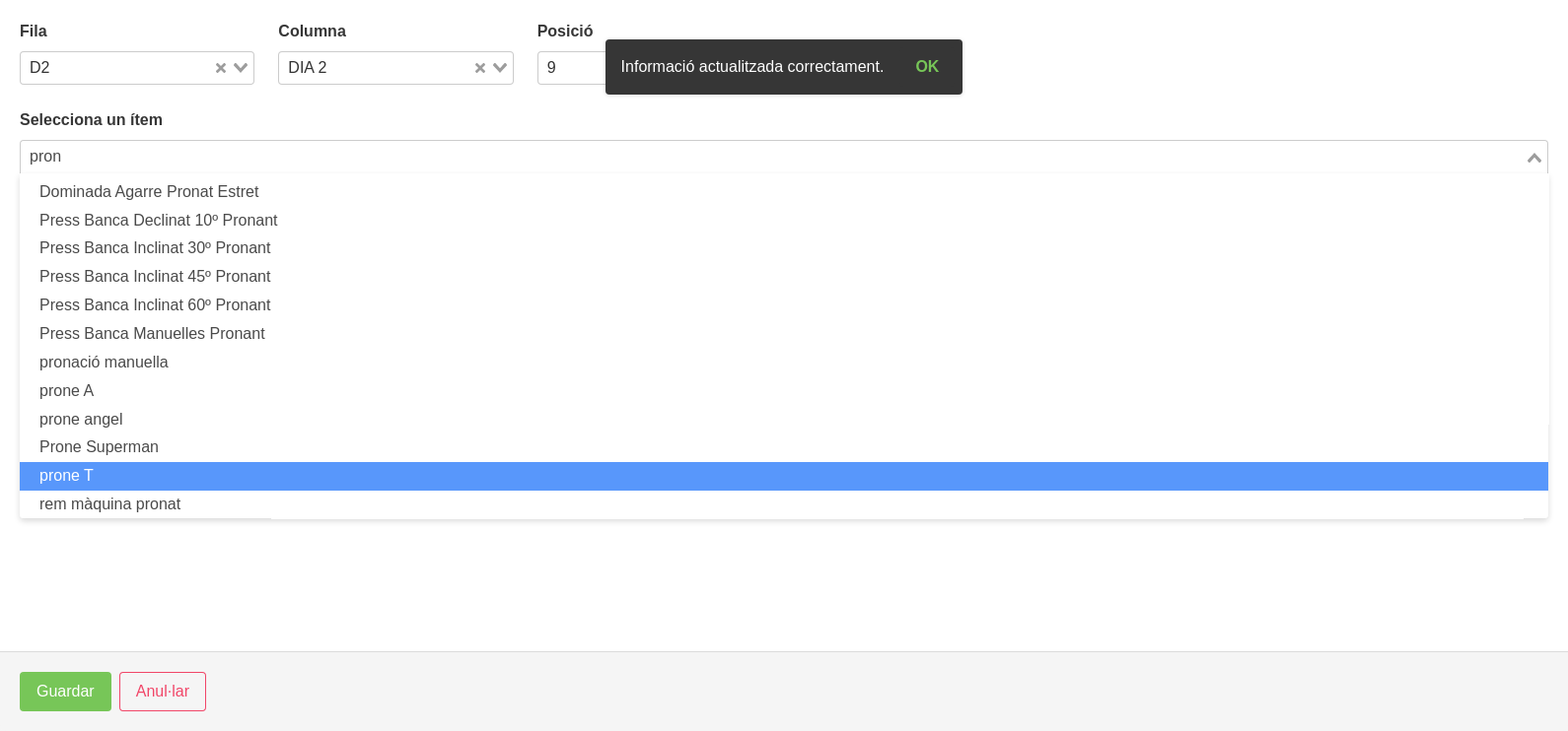
click at [148, 480] on li "prone T" at bounding box center [784, 476] width 1529 height 29
type input "pron"
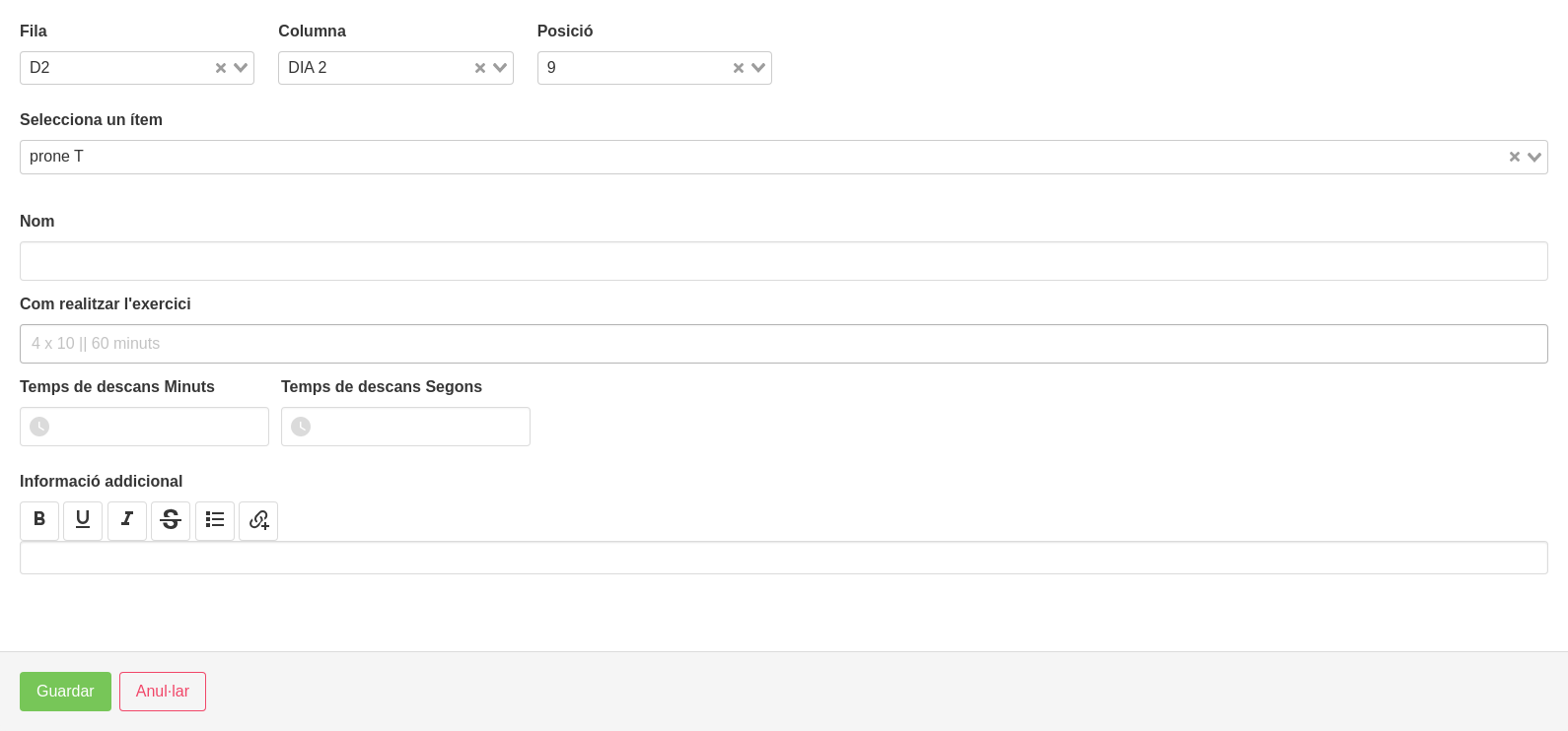
type input "prone T"
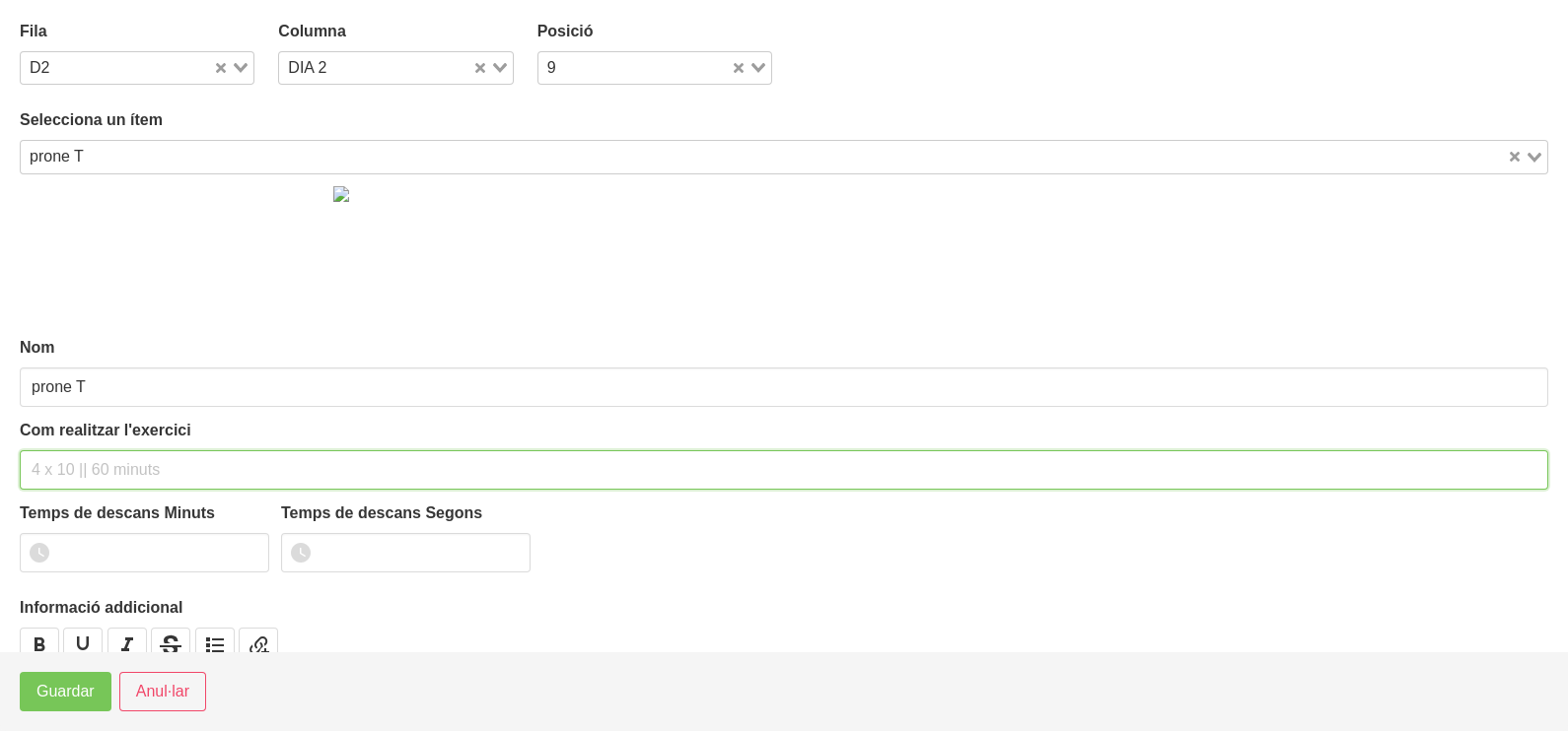
click at [69, 465] on input "text" at bounding box center [784, 471] width 1529 height 39
type input "3 x 10-12 a 2012 60""
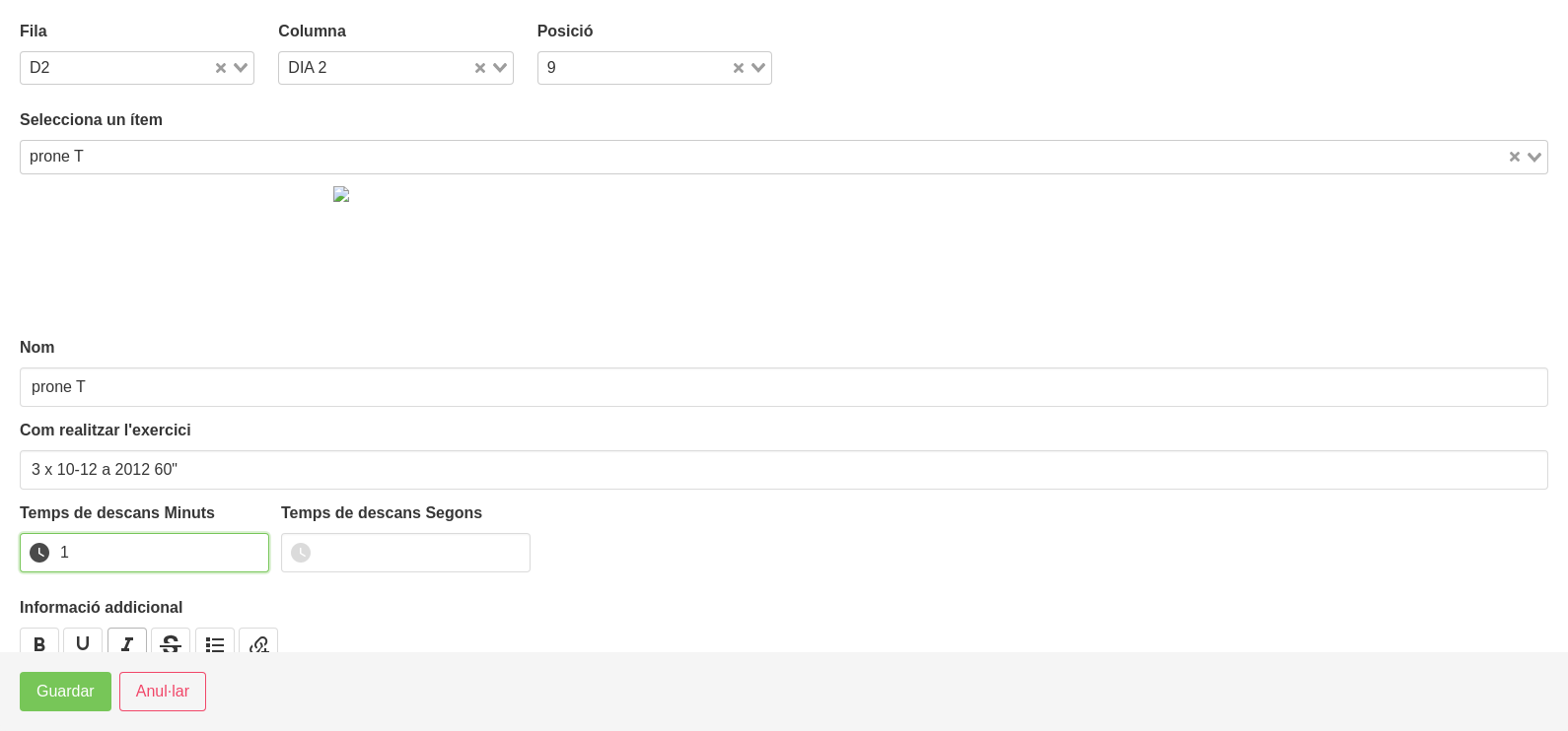
drag, startPoint x: 252, startPoint y: 546, endPoint x: 118, endPoint y: 640, distance: 163.7
type input "1"
click at [251, 548] on input "1" at bounding box center [144, 553] width 250 height 39
click at [70, 690] on span "Guardar" at bounding box center [65, 692] width 58 height 24
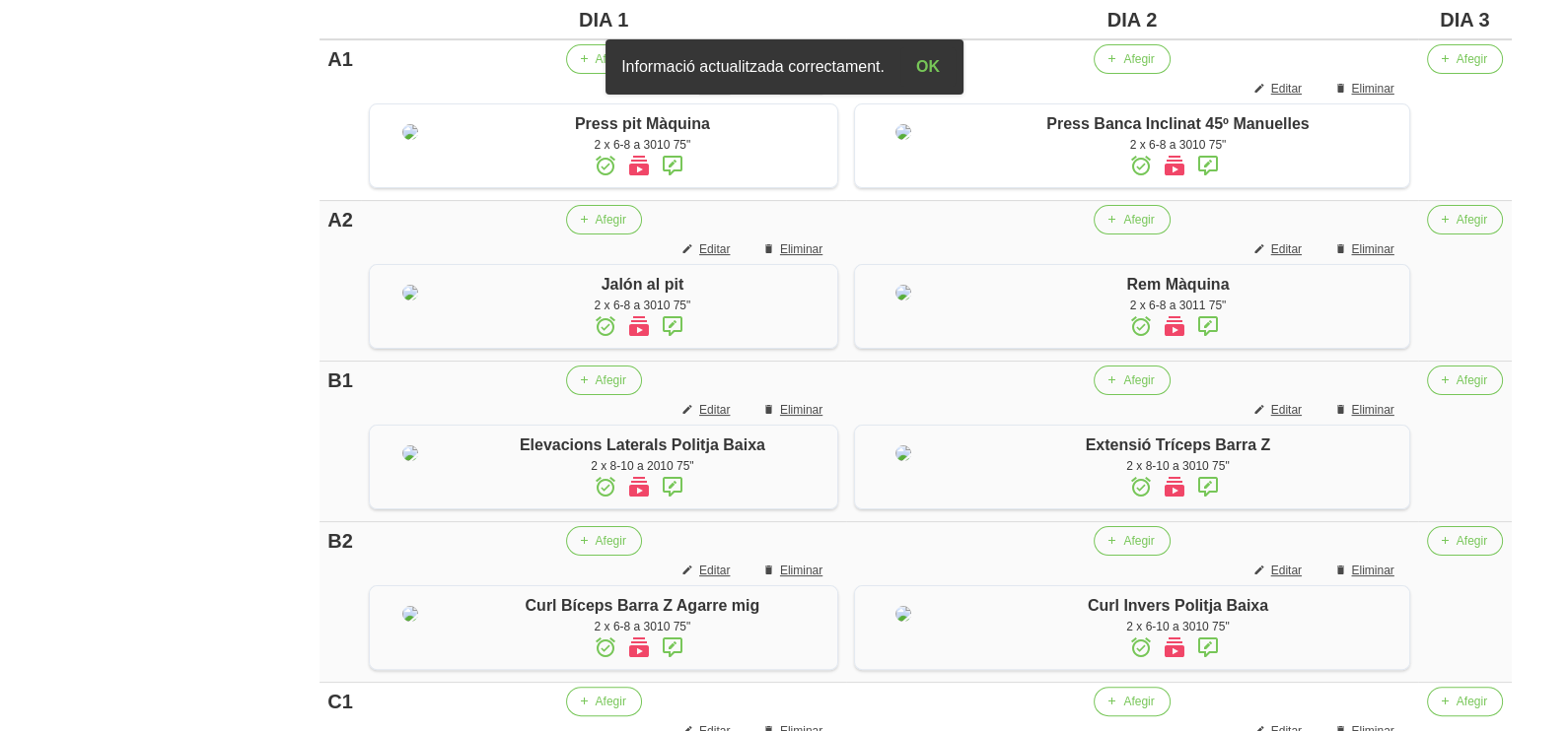
scroll to position [492, 0]
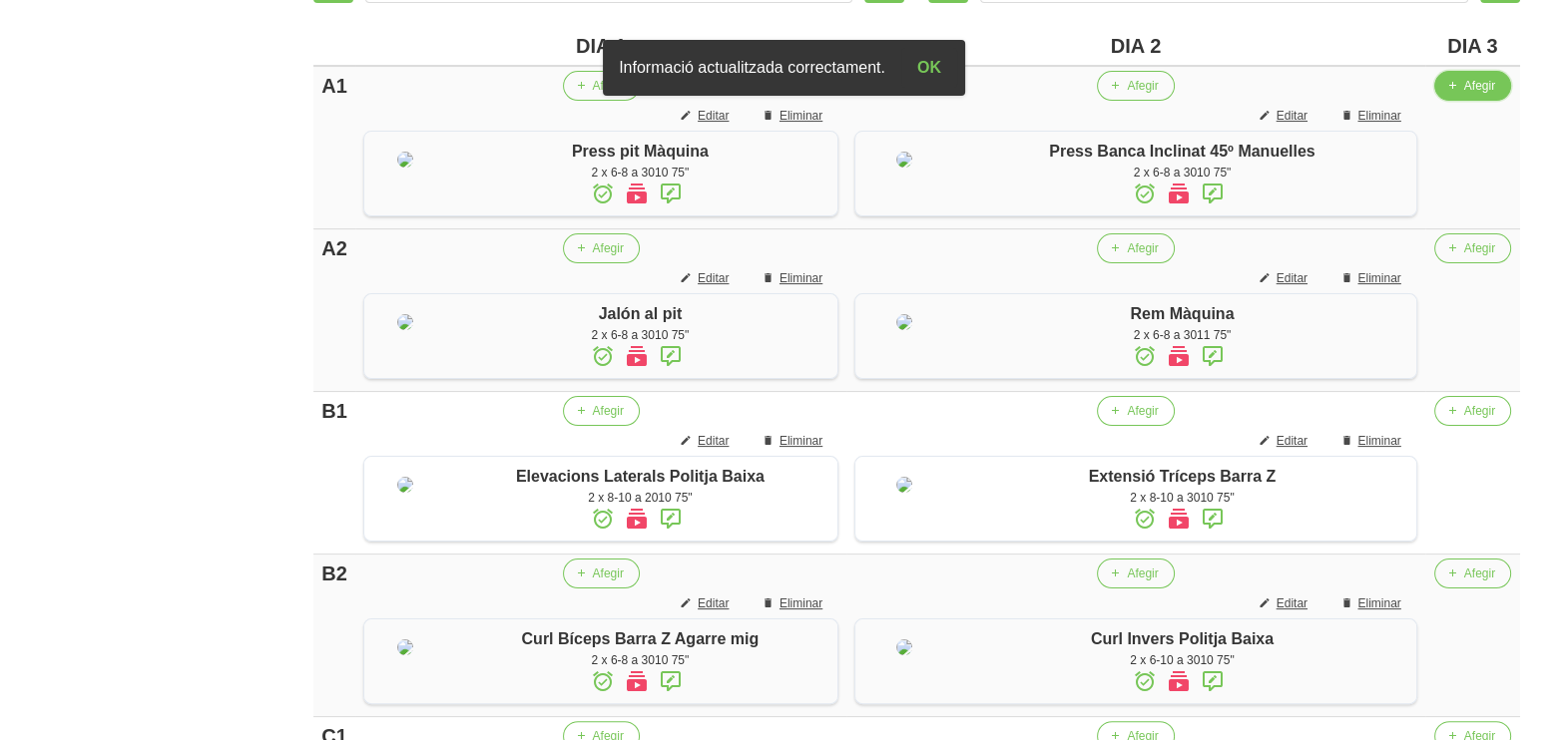
click at [1462, 86] on button "Afegir" at bounding box center [1472, 86] width 77 height 30
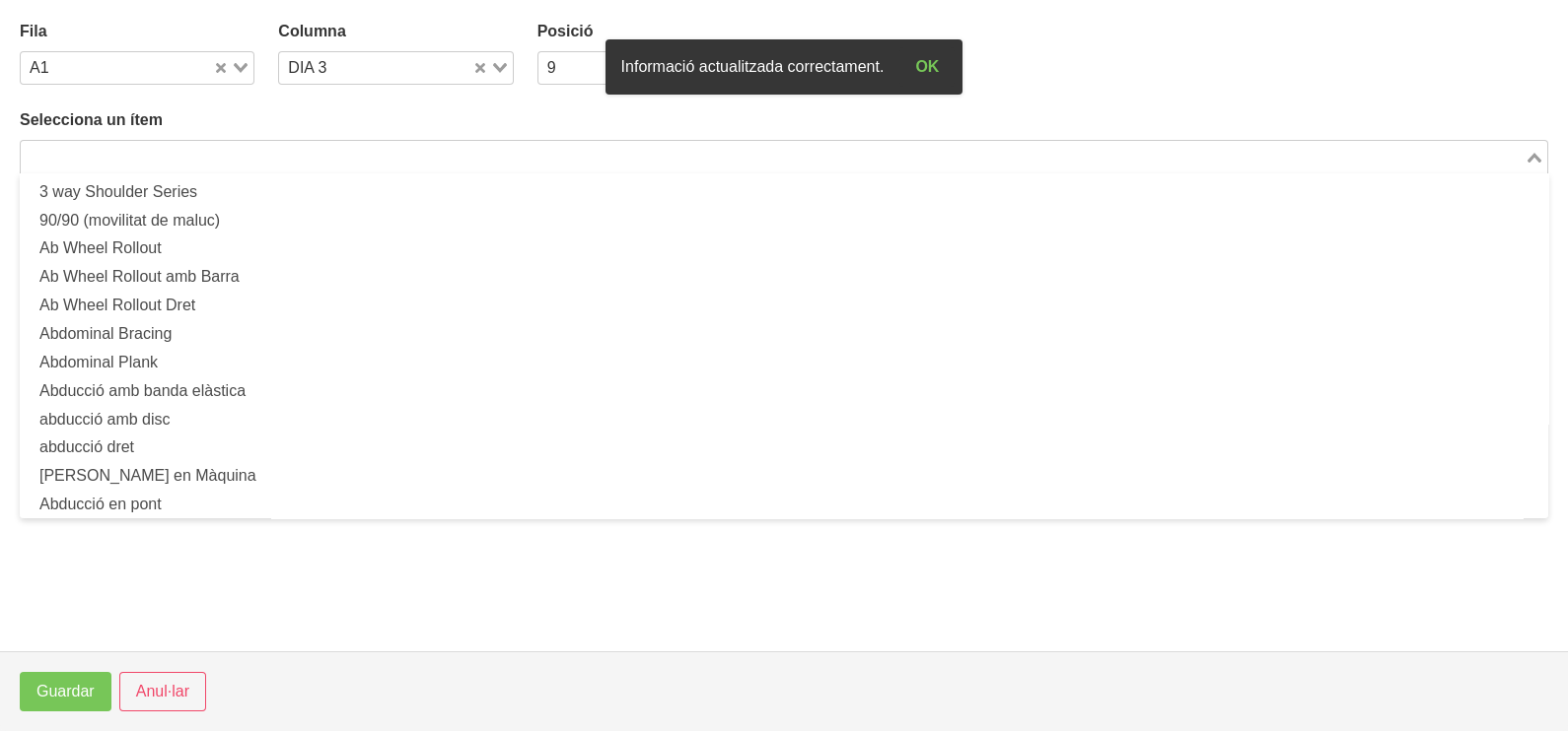
click at [336, 155] on input "Search for option" at bounding box center [773, 157] width 1500 height 24
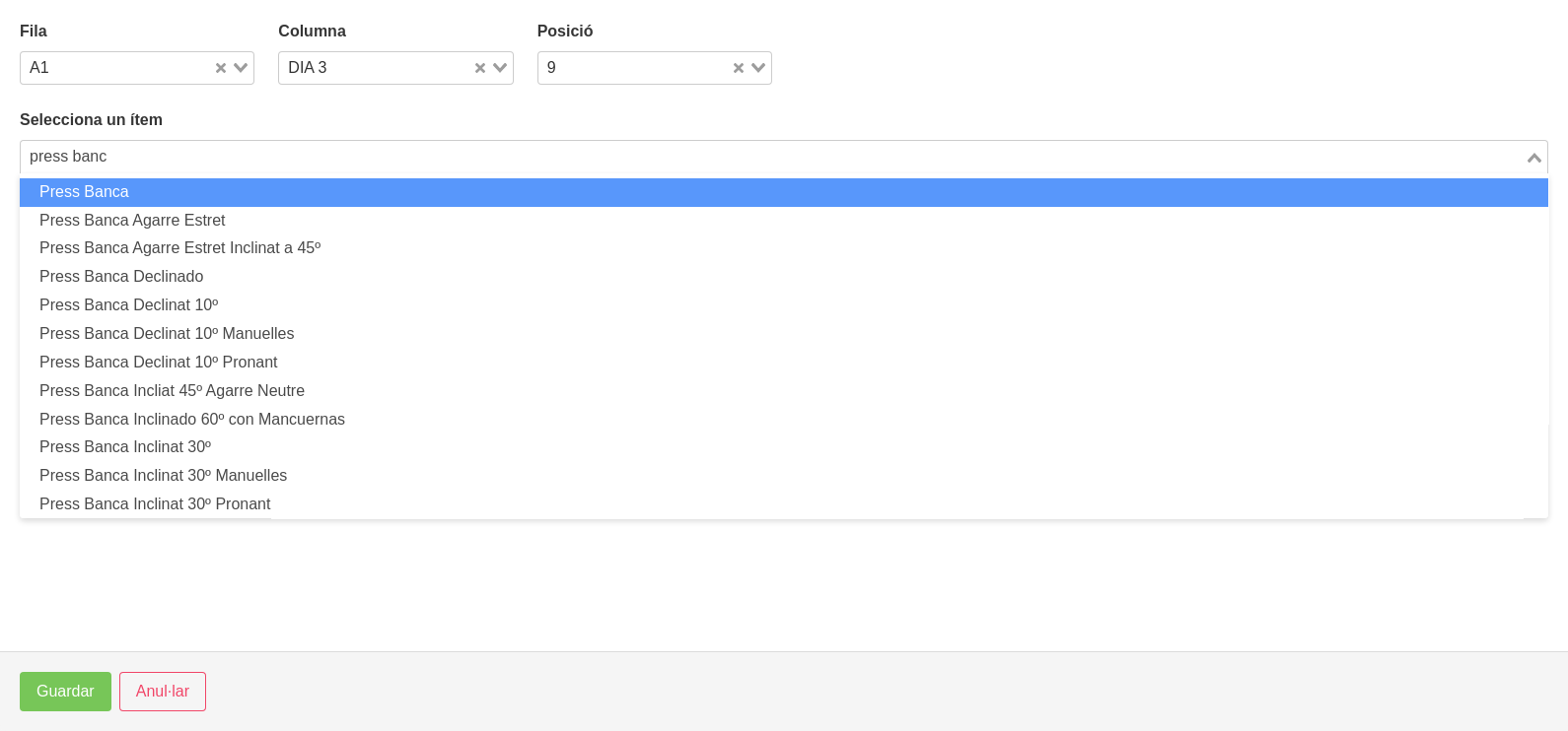
click at [262, 192] on li "Press Banca" at bounding box center [784, 192] width 1529 height 29
type input "press banc"
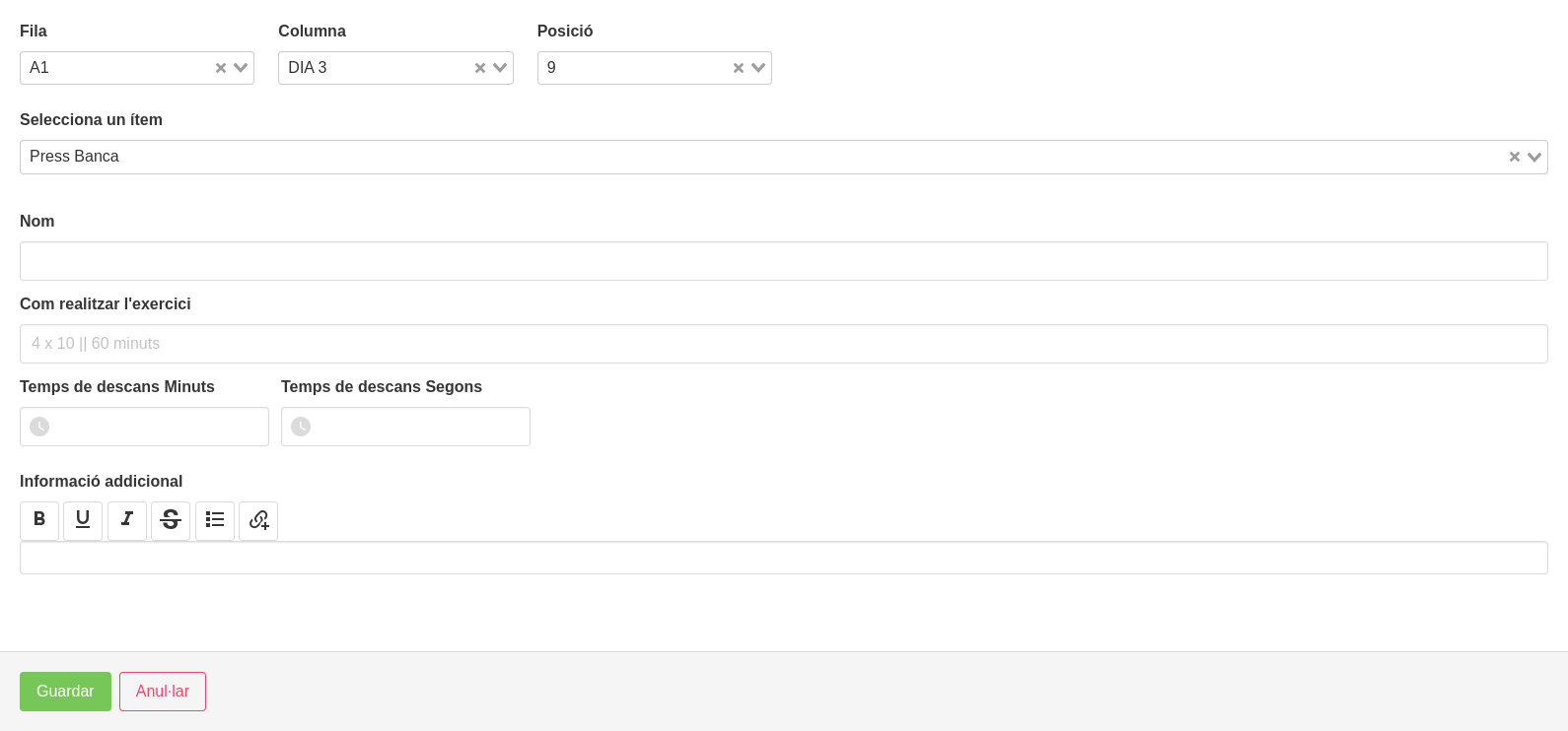
type input "Press Banca"
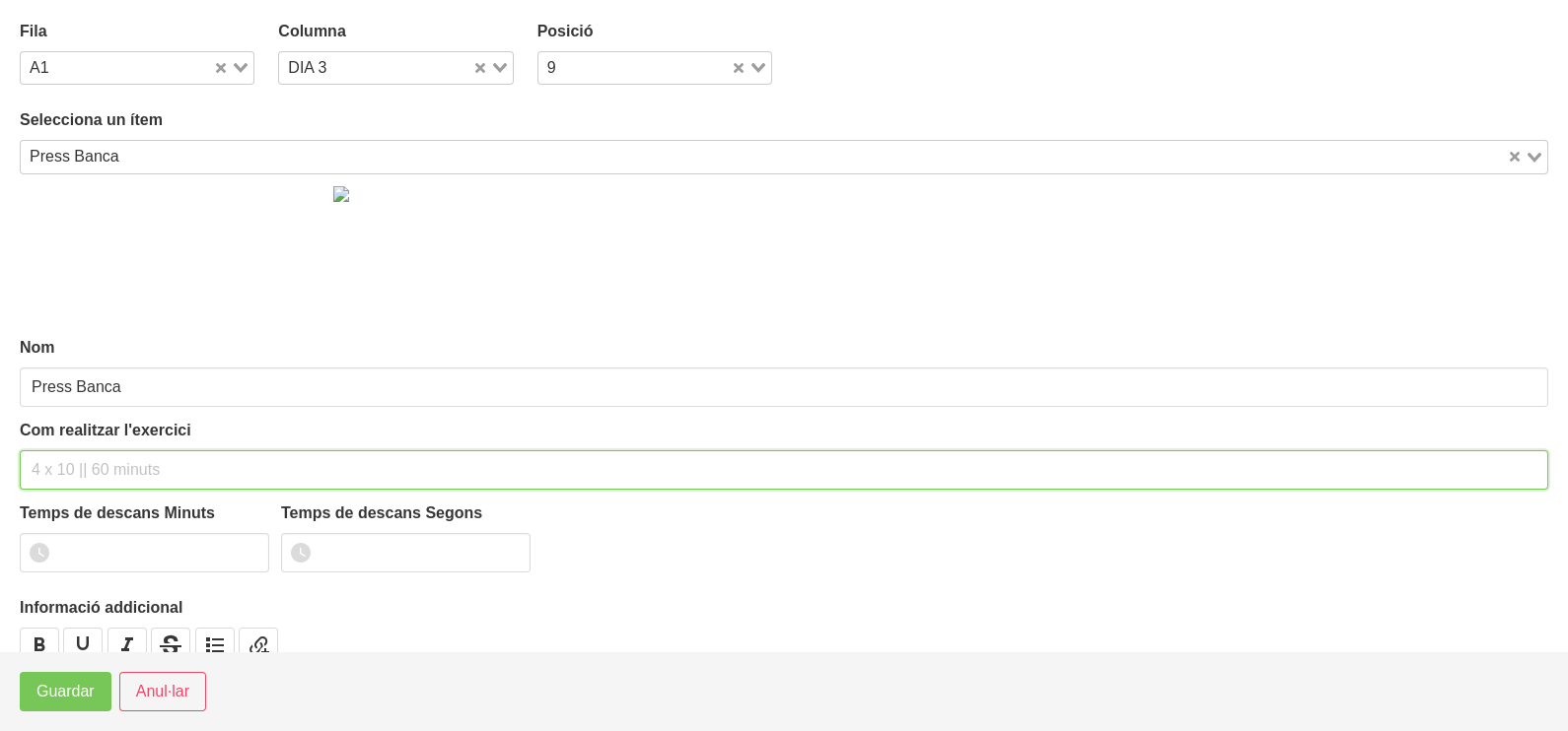
click at [87, 470] on input "text" at bounding box center [784, 471] width 1529 height 39
type input "2 x 6-8 a 3010 75""
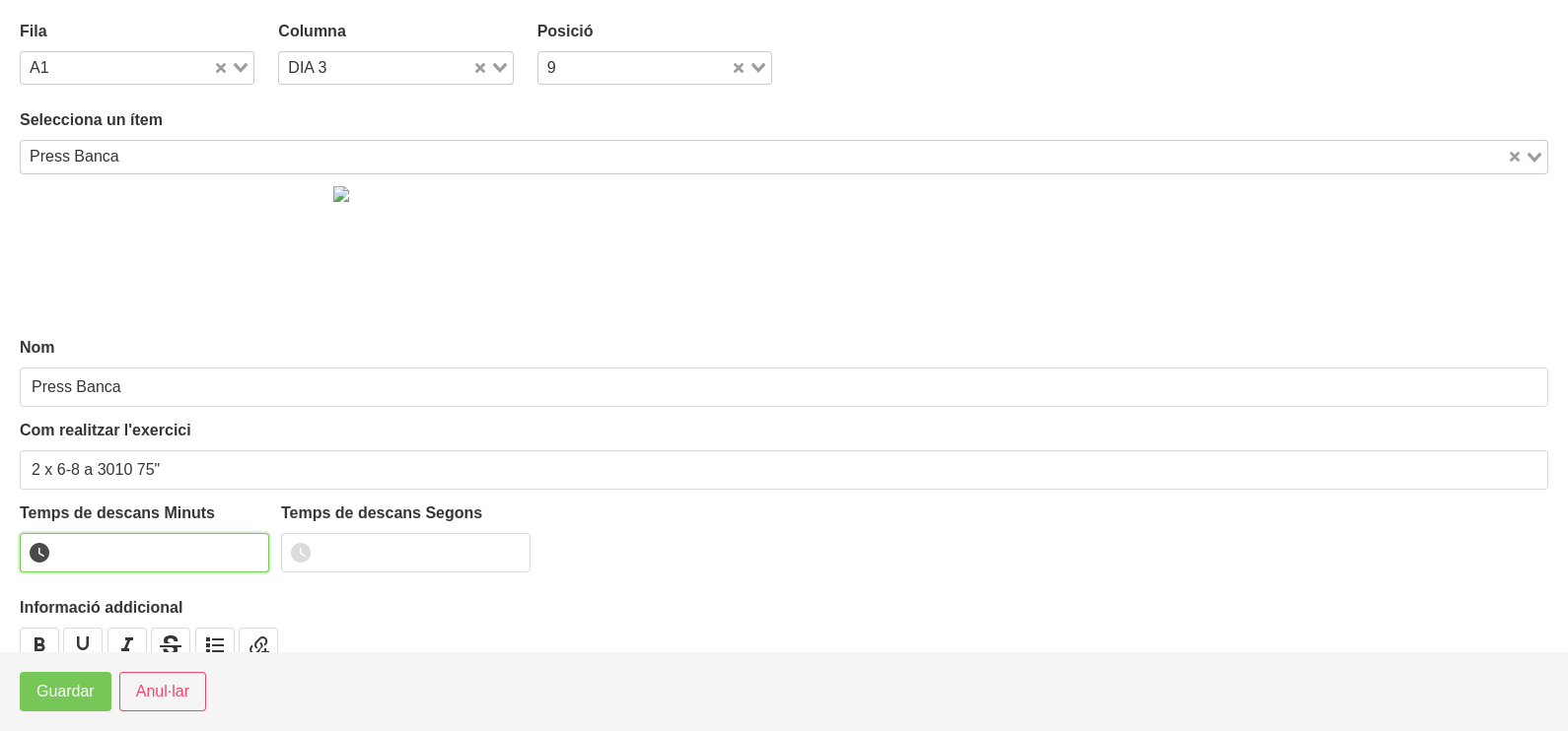
click at [101, 542] on input "number" at bounding box center [144, 553] width 250 height 39
type input "1"
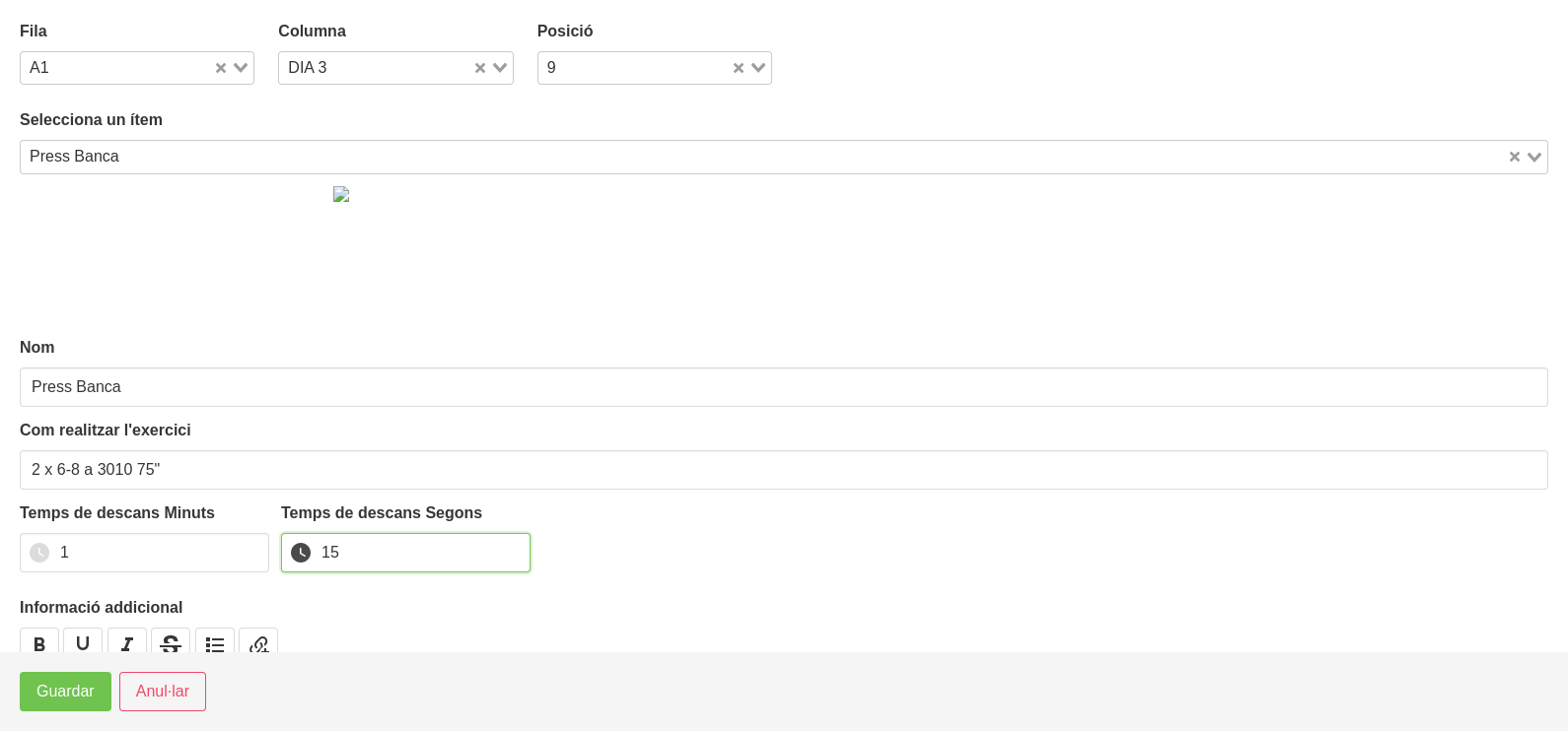
type input "15"
click at [62, 695] on span "Guardar" at bounding box center [65, 692] width 58 height 24
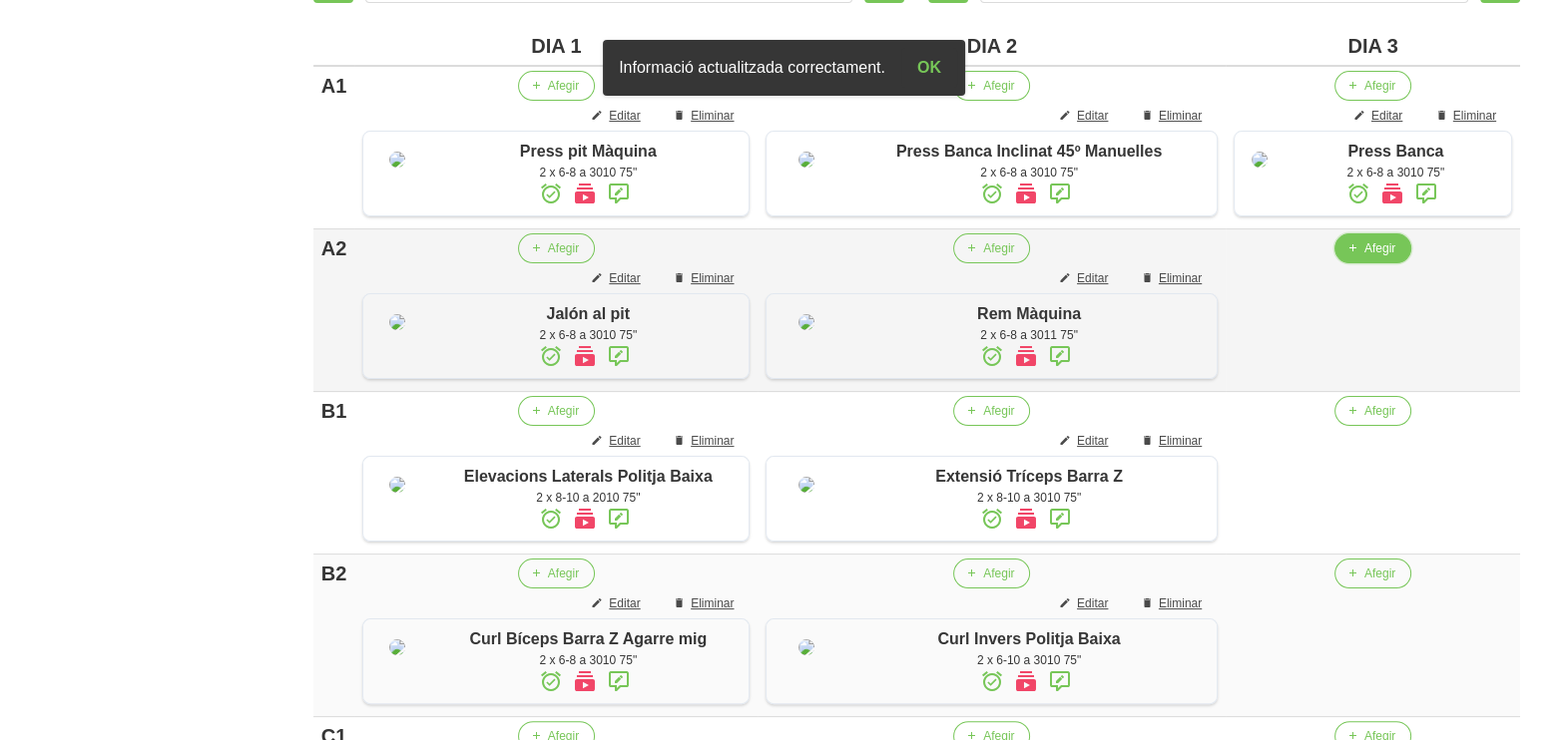
click at [1364, 258] on span "Afegir" at bounding box center [1379, 249] width 31 height 18
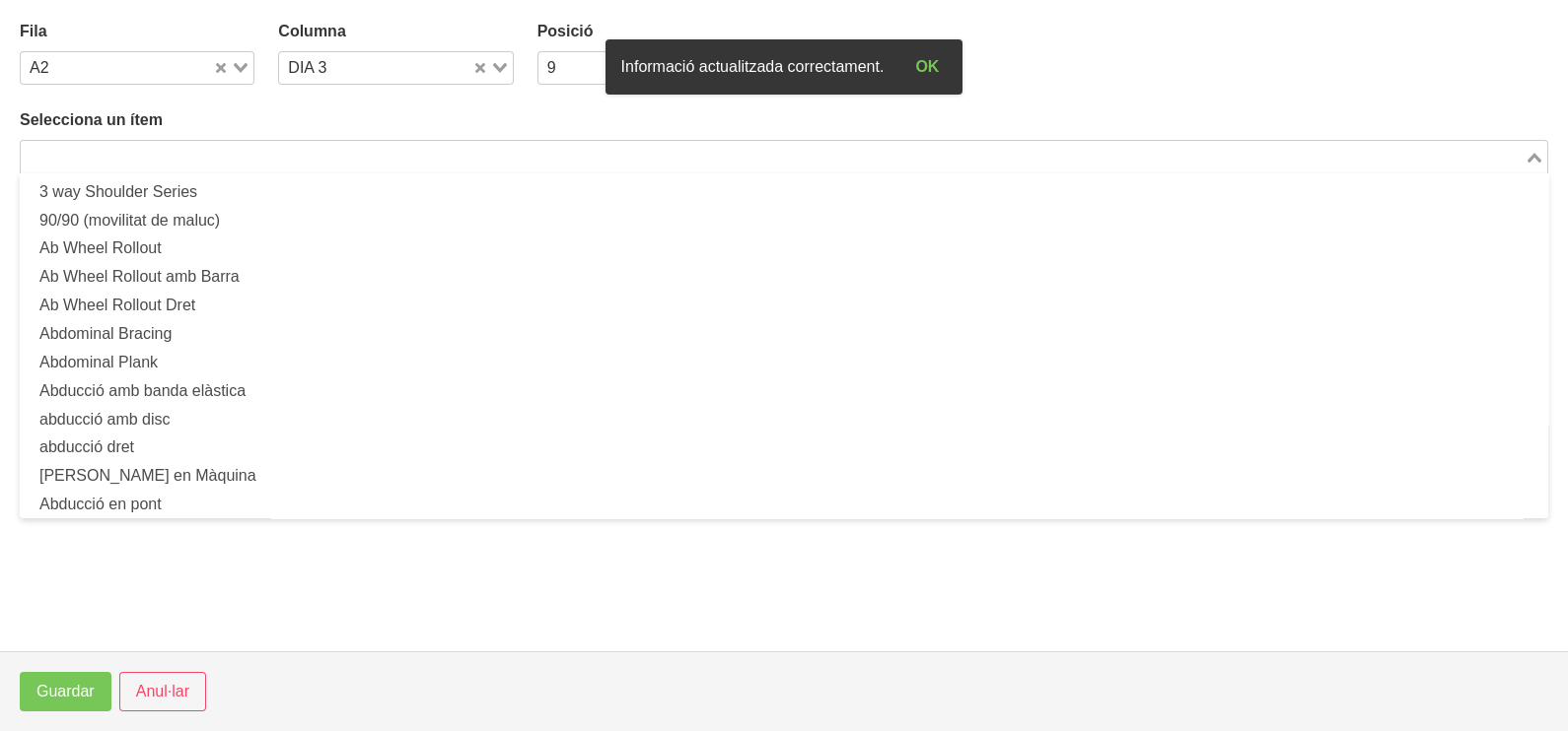
click at [232, 148] on input "Search for option" at bounding box center [773, 157] width 1500 height 24
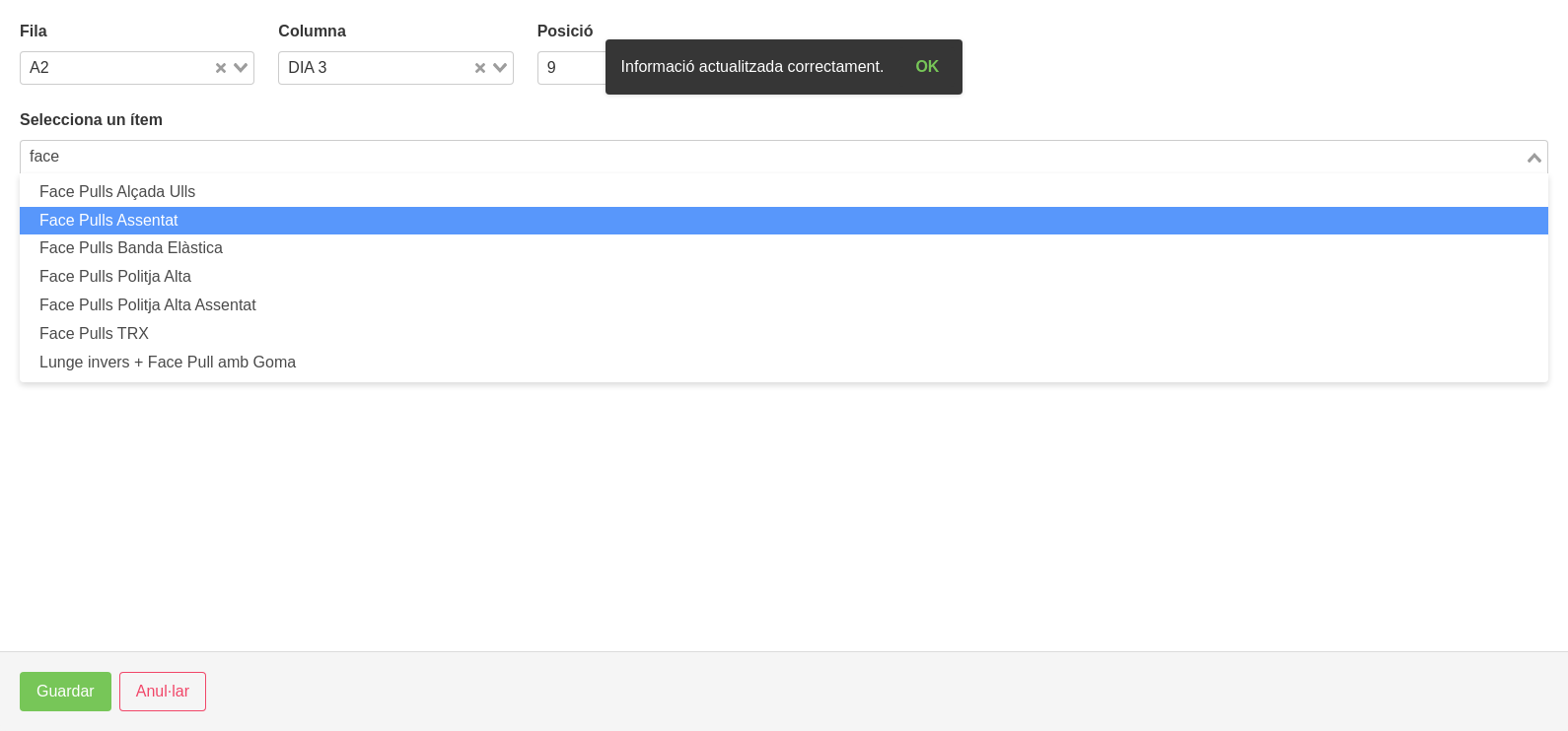
click at [169, 217] on li "Face Pulls Assentat" at bounding box center [784, 221] width 1529 height 29
type input "face"
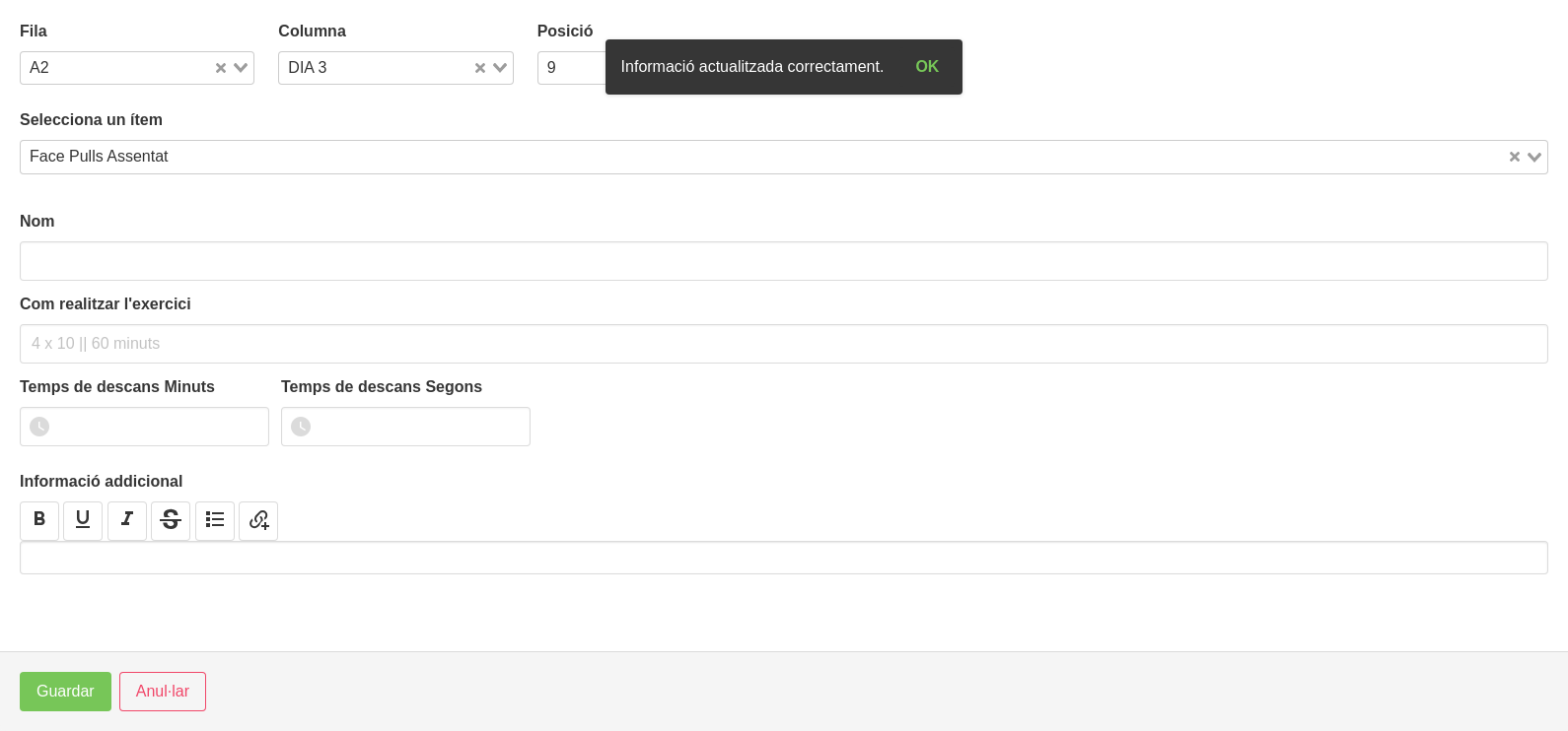
type input "Face Pulls Assentat"
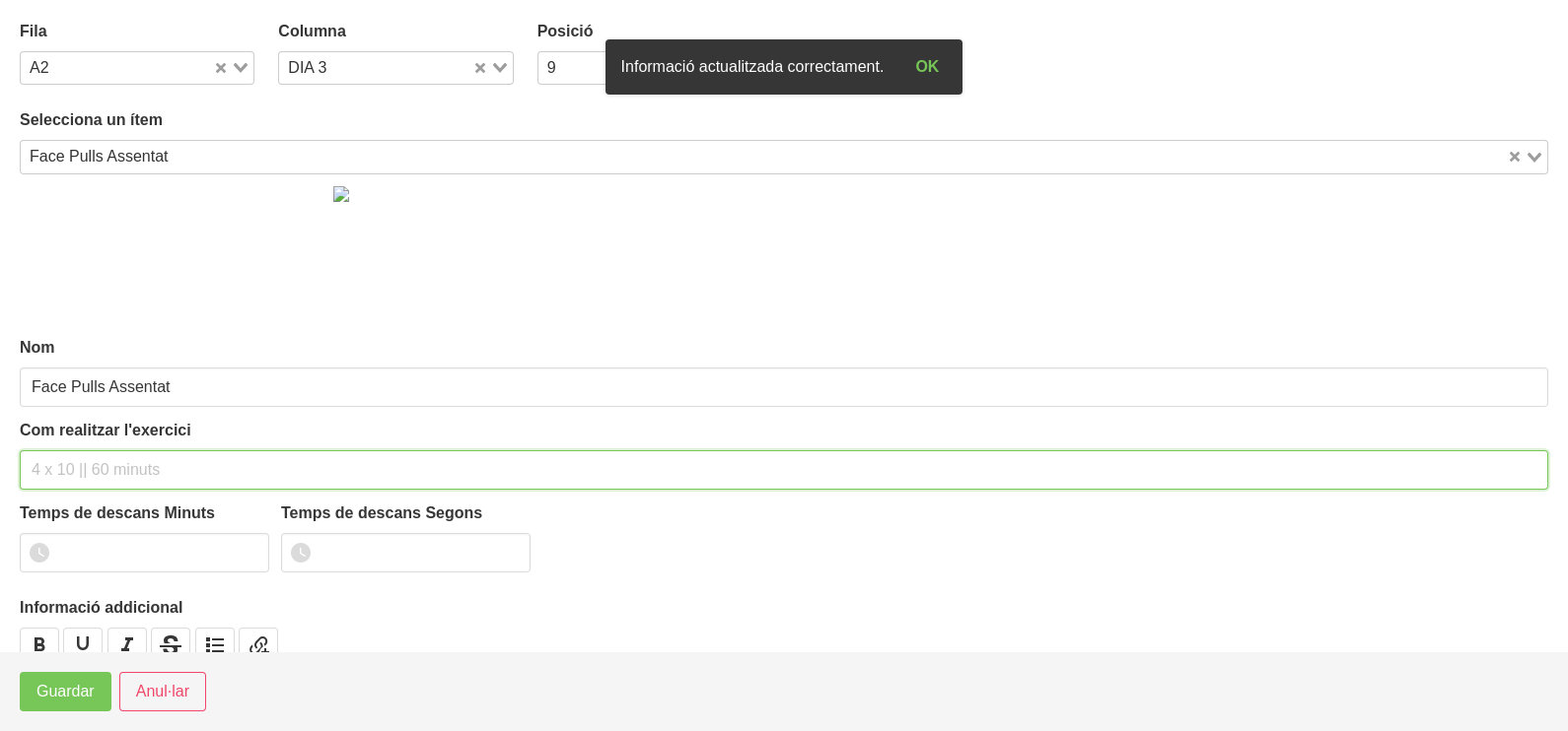
click at [74, 466] on input "text" at bounding box center [784, 471] width 1529 height 39
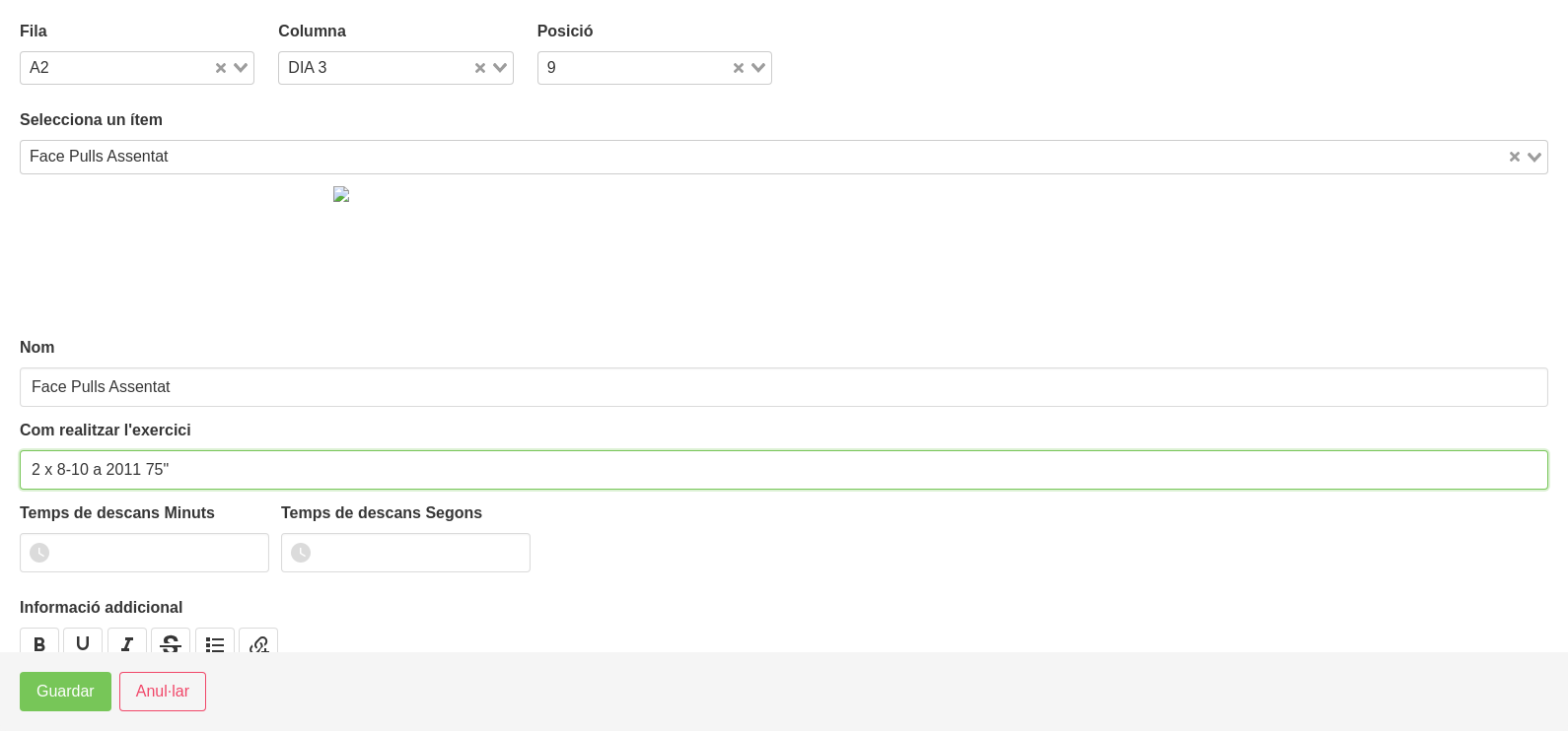
type input "2 x 8-10 a 2011 75""
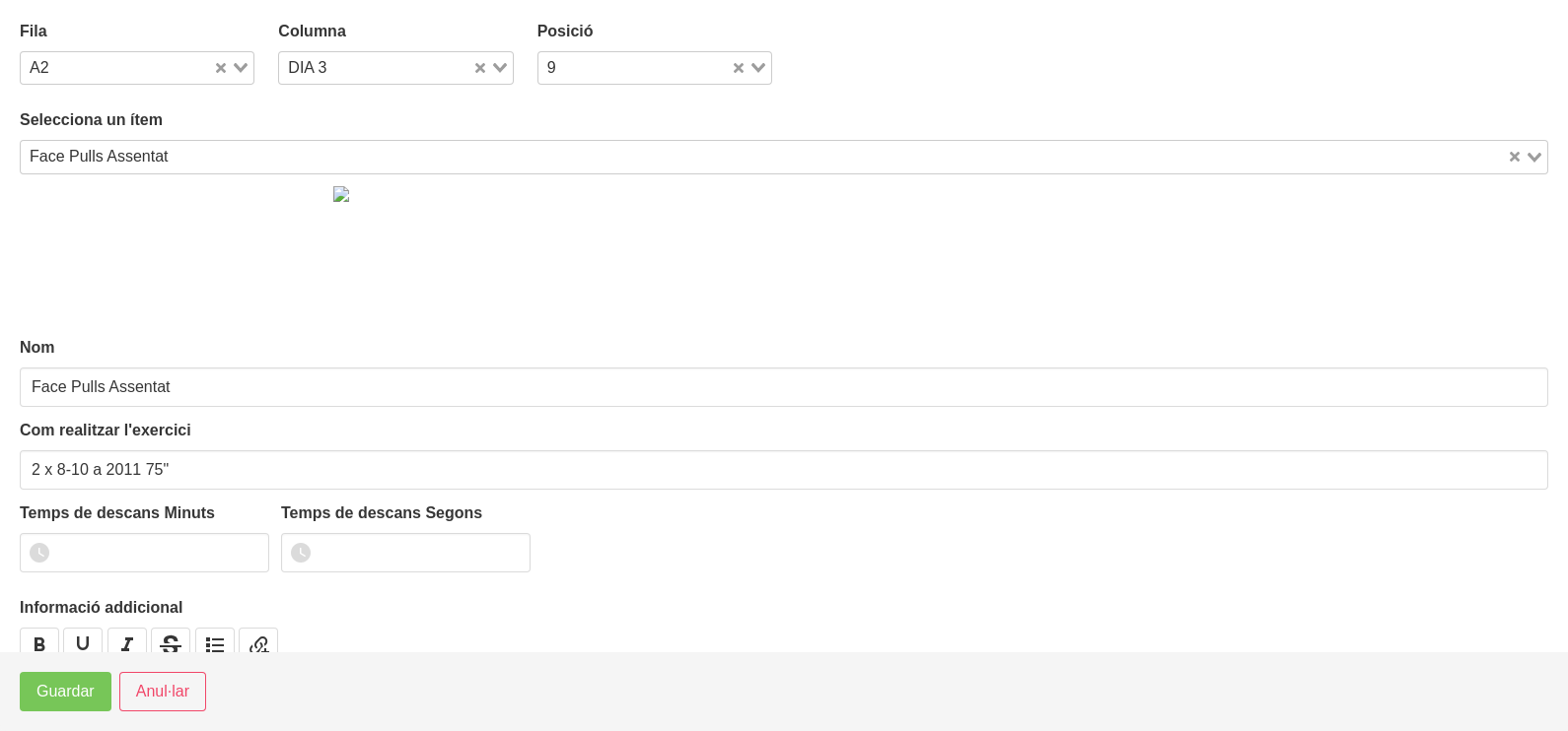
click at [128, 149] on div "Face Pulls Assentat" at bounding box center [764, 155] width 1486 height 28
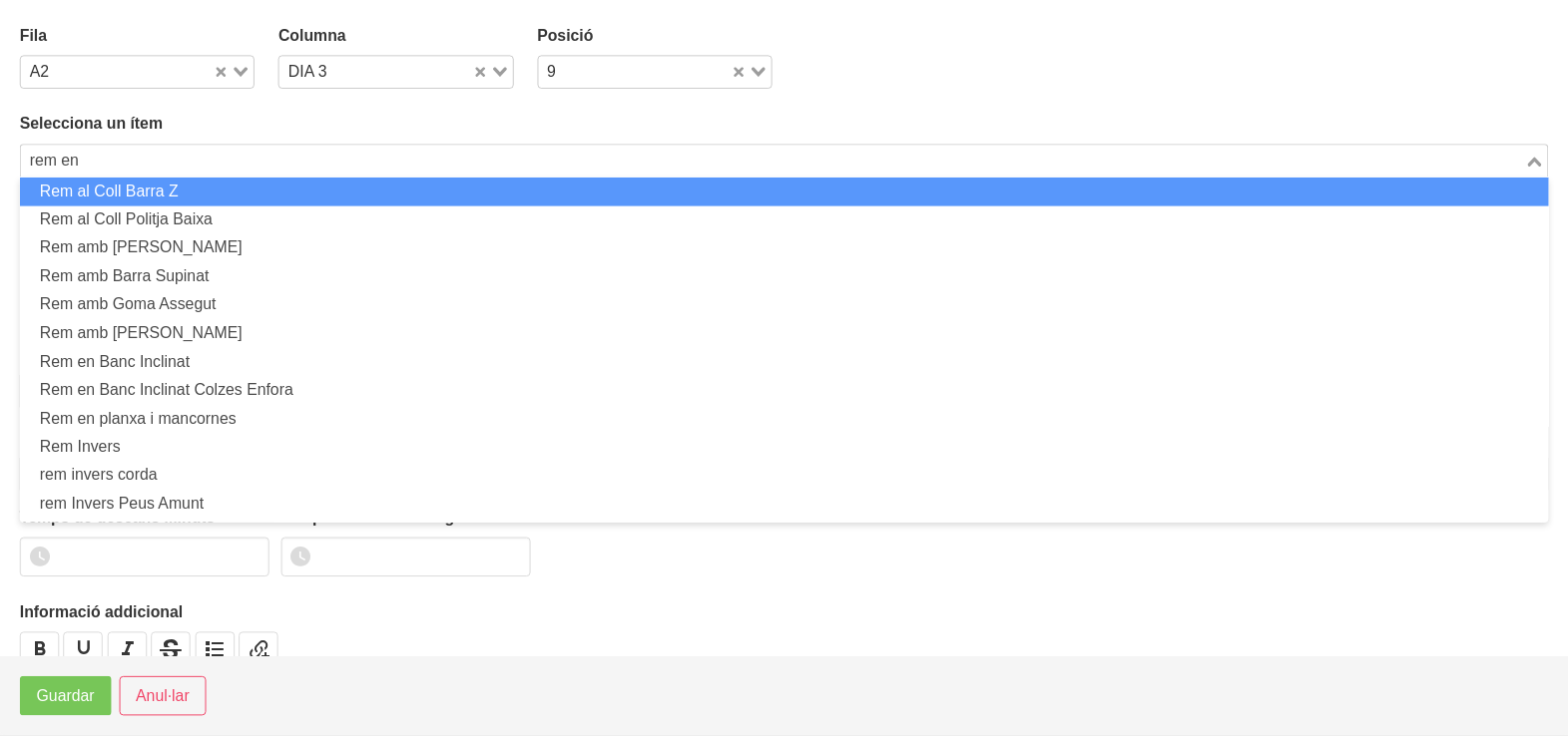
scroll to position [0, 0]
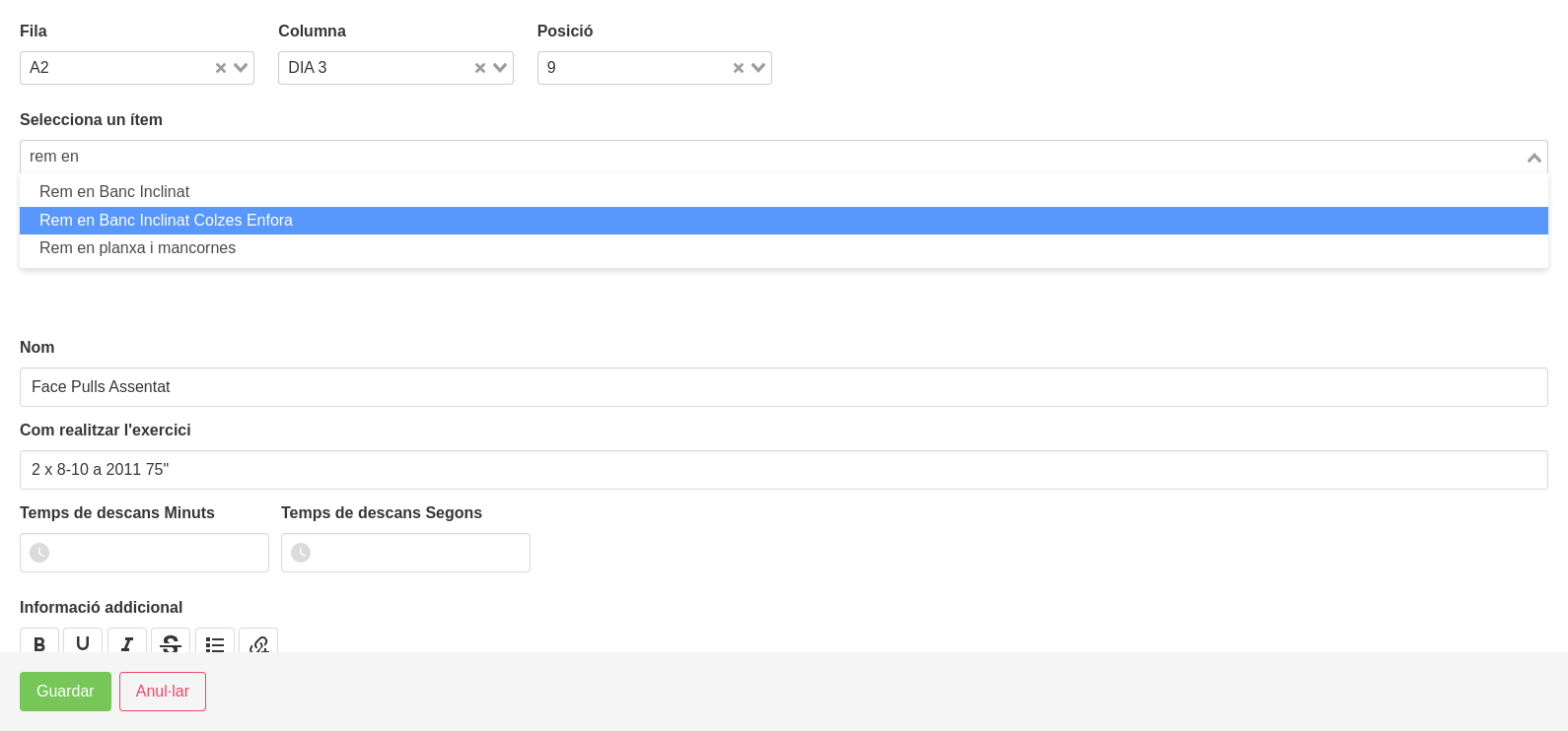
click at [169, 221] on li "Rem en Banc Inclinat Colzes Enfora" at bounding box center [784, 221] width 1529 height 29
type input "rem en"
type input "Rem en Banc Inclinat Colzes Enfora"
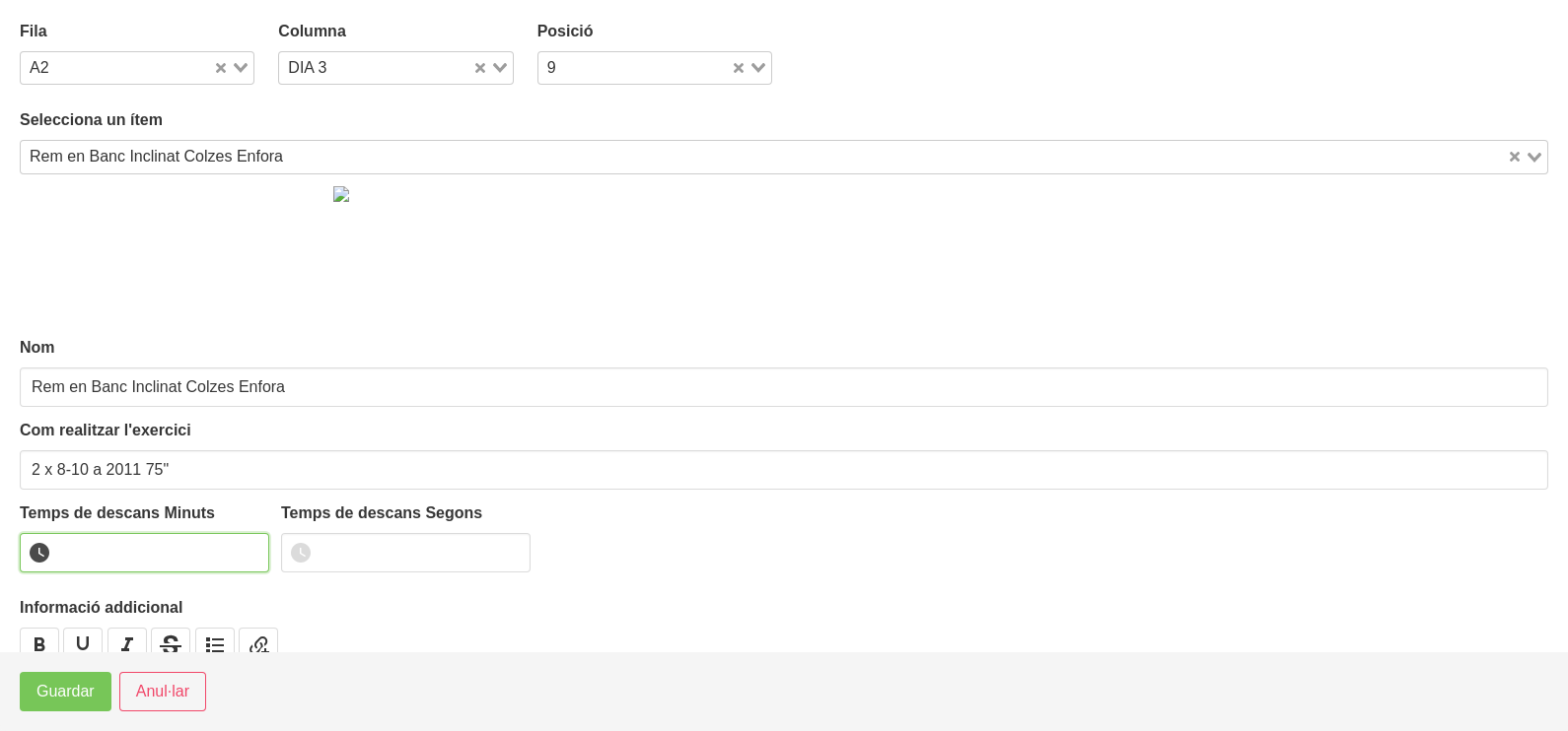
click at [205, 548] on input "number" at bounding box center [144, 553] width 250 height 39
type input "1"
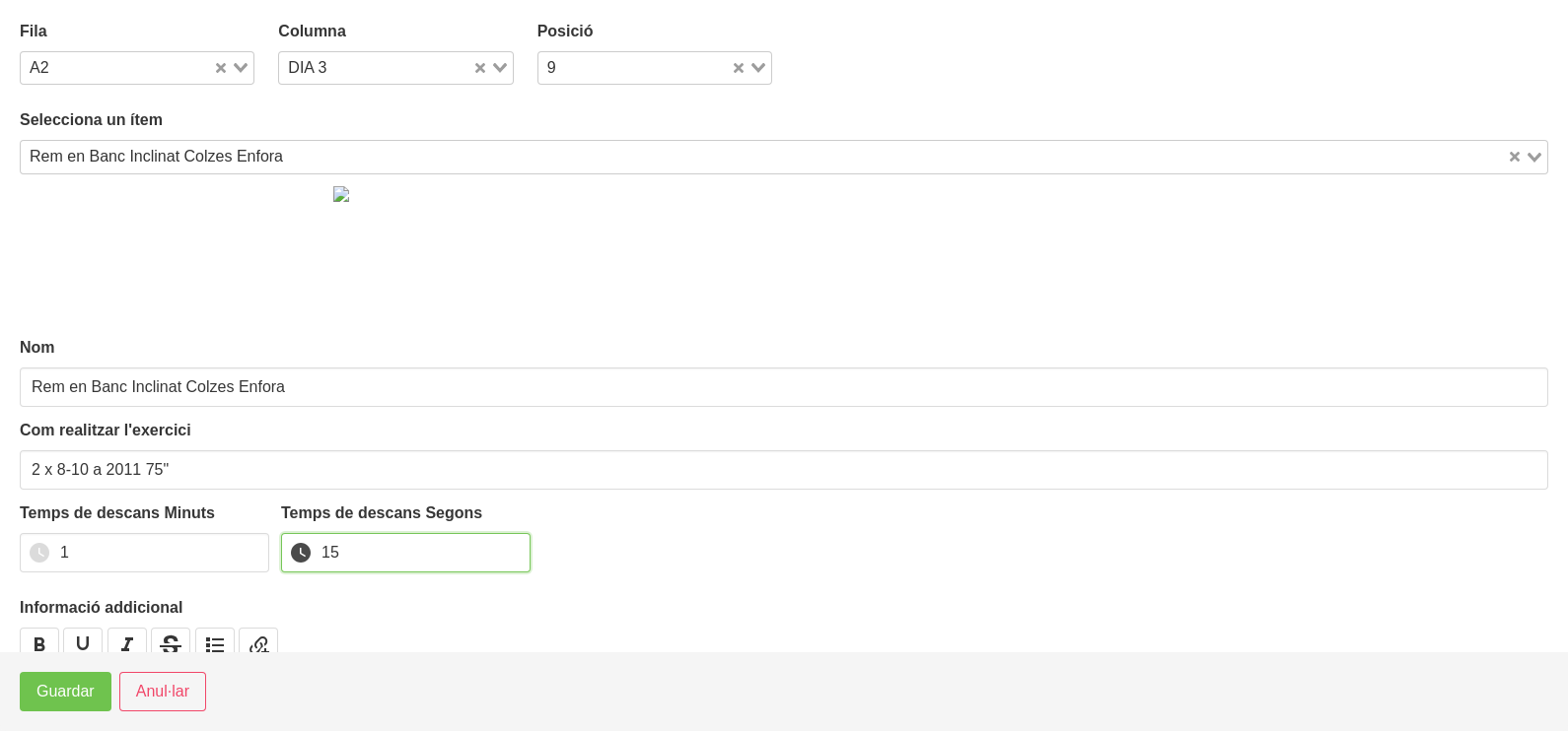
type input "15"
click at [84, 685] on span "Guardar" at bounding box center [65, 692] width 58 height 24
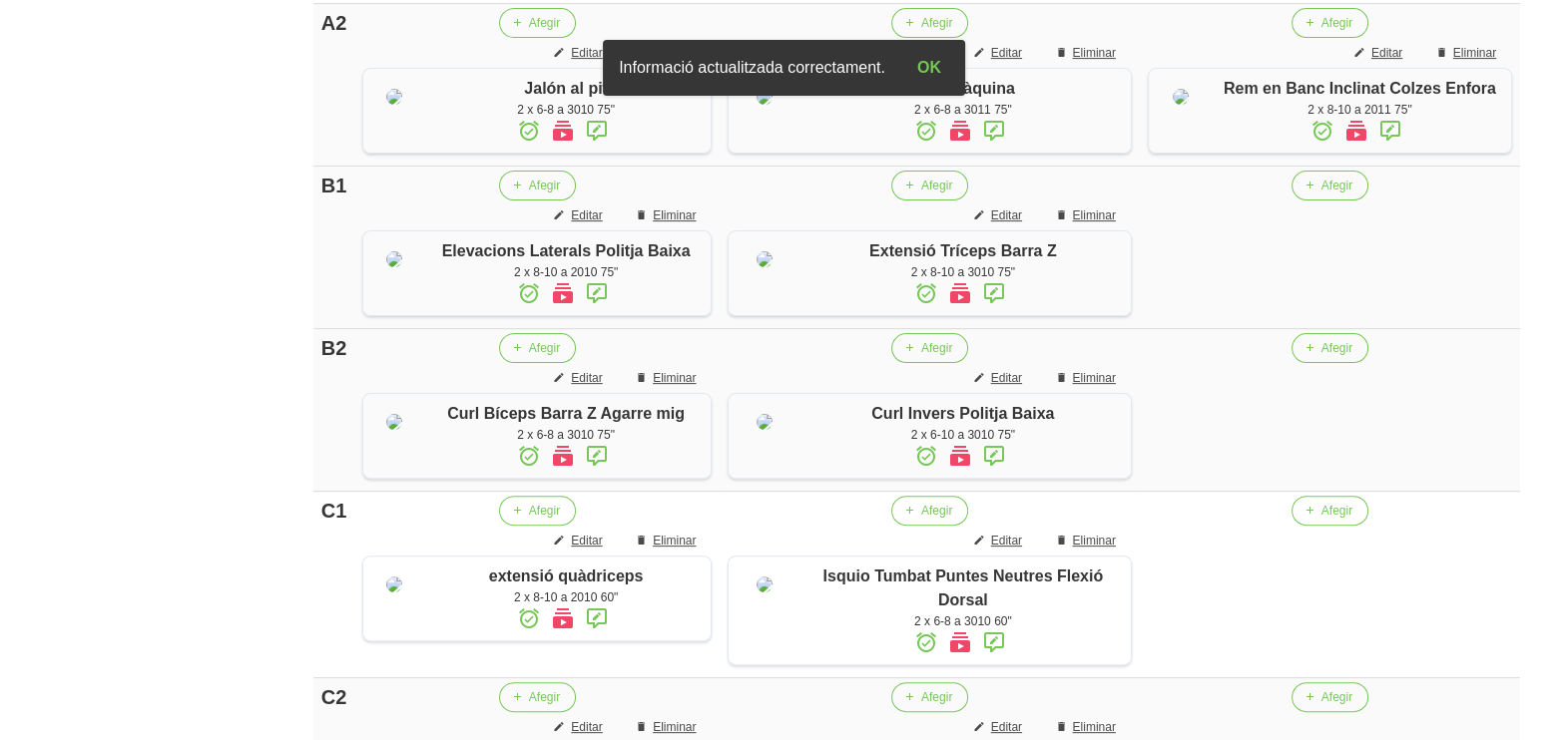
scroll to position [748, 0]
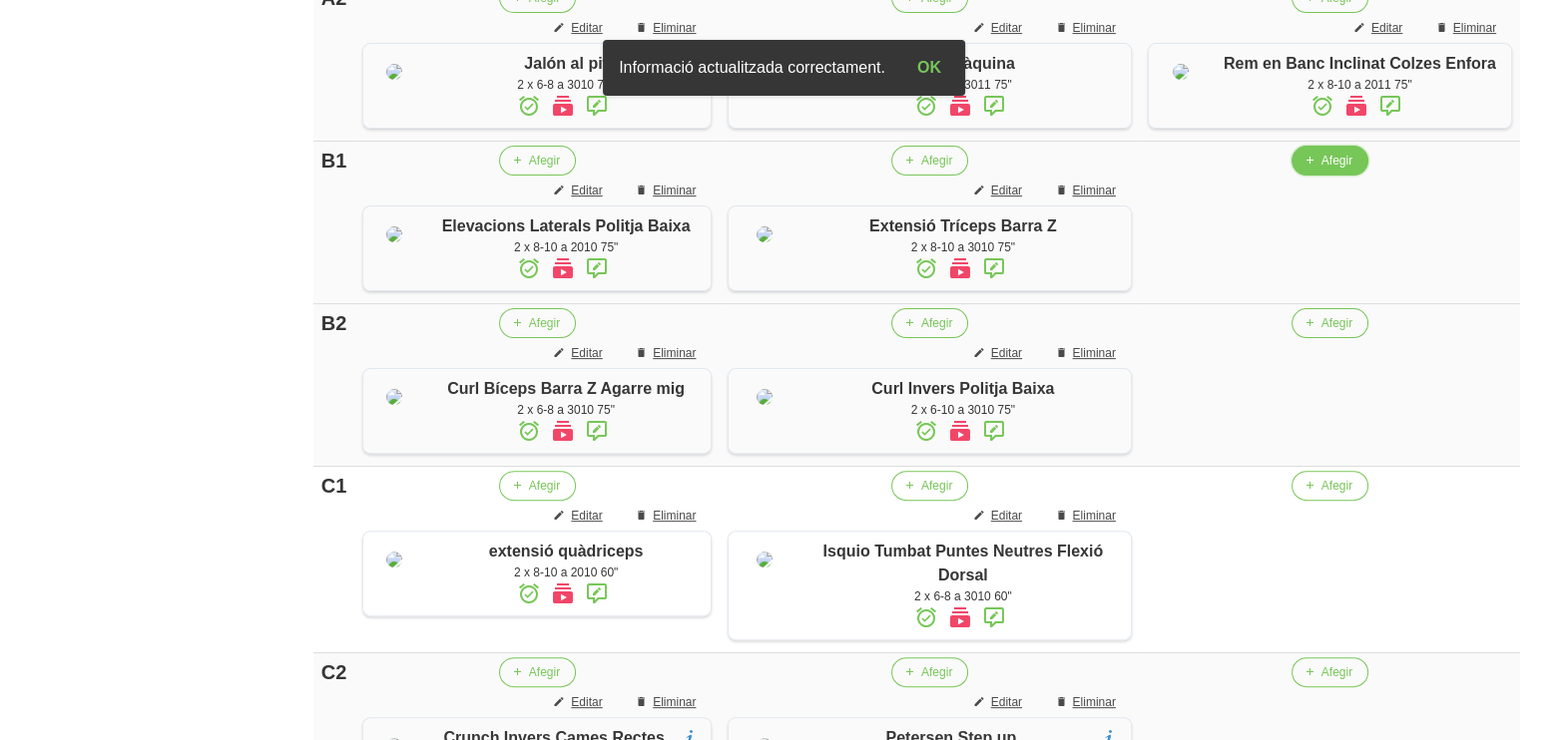
click at [1318, 170] on span "button" at bounding box center [1309, 161] width 18 height 18
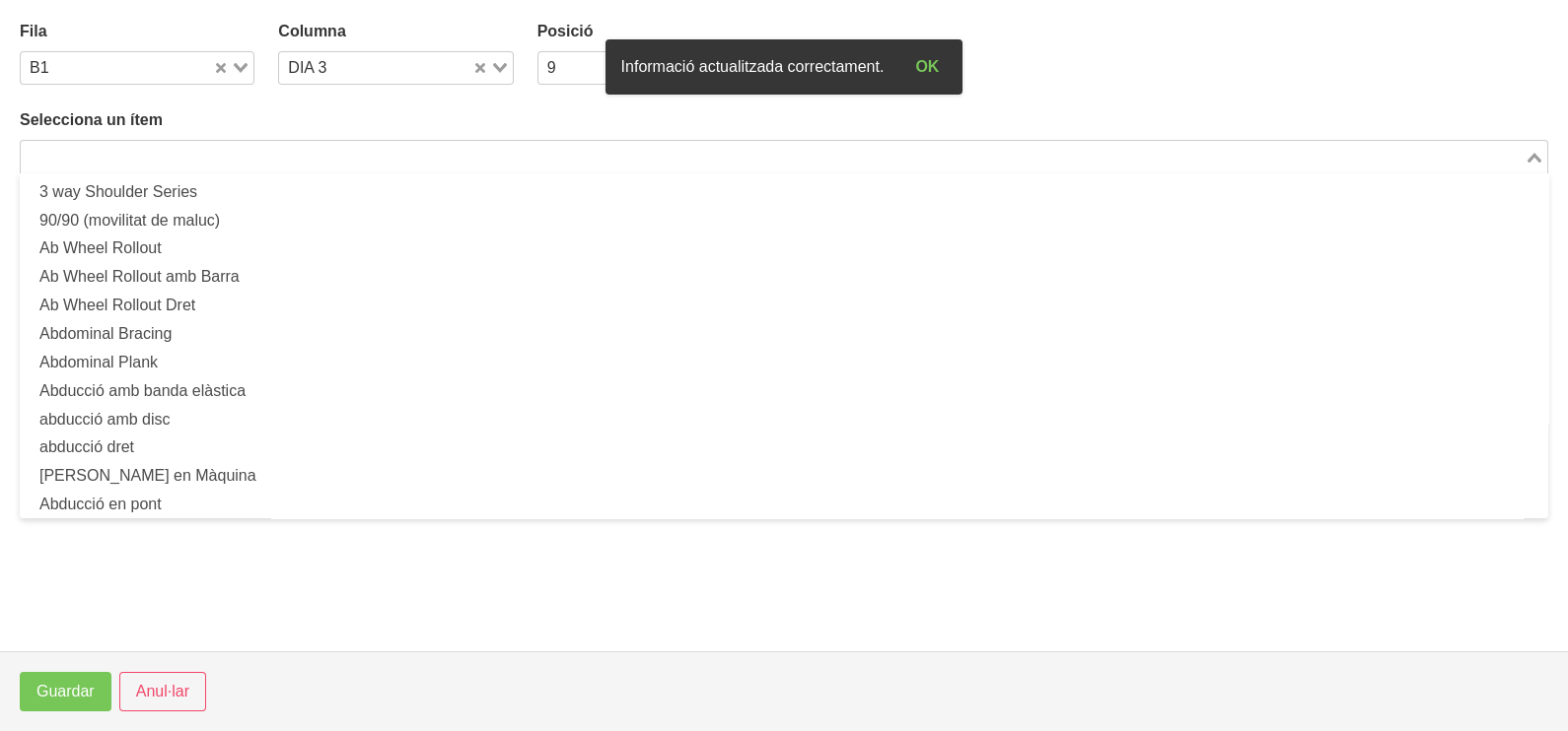
click at [254, 151] on input "Search for option" at bounding box center [773, 157] width 1500 height 24
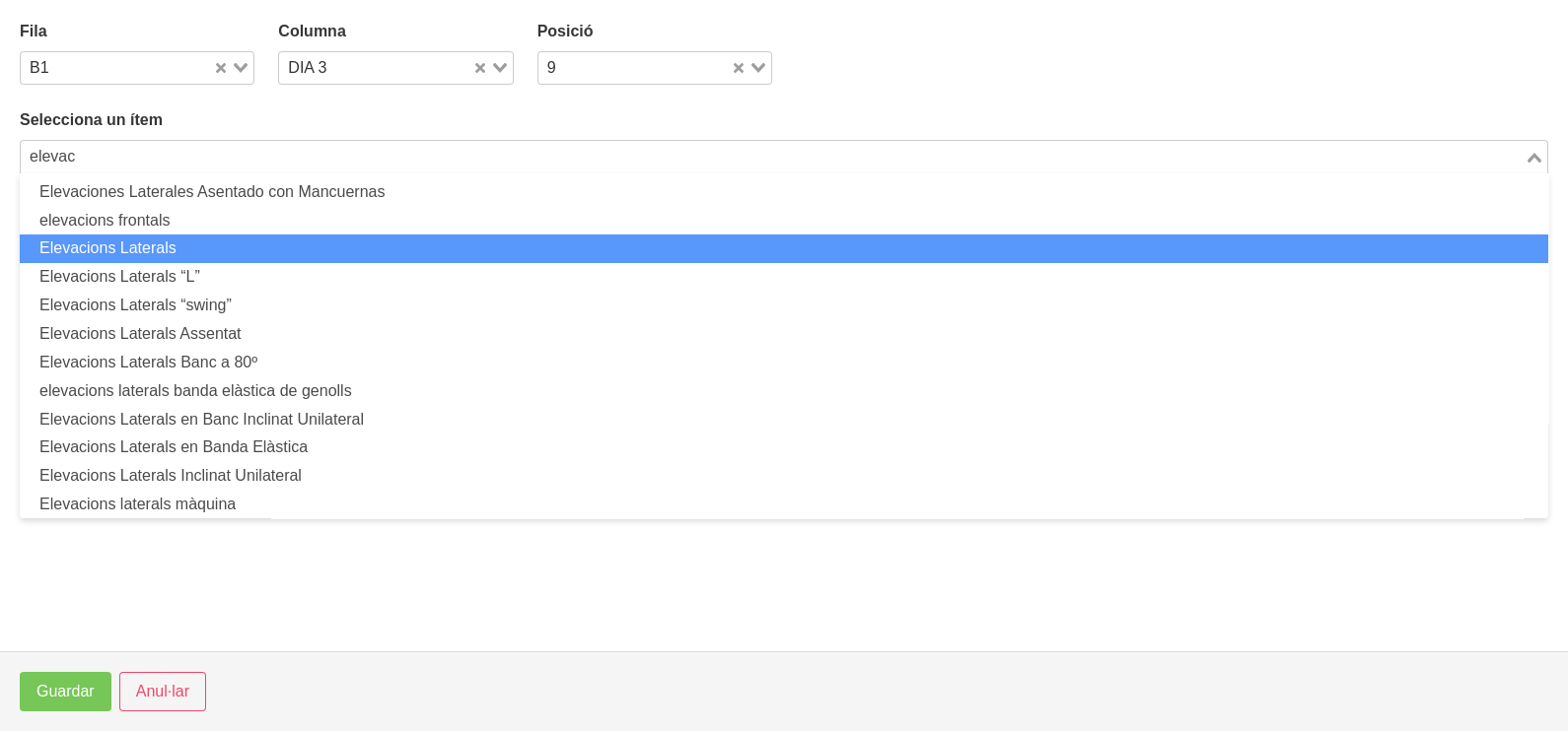
click at [261, 257] on li "Elevacions Laterals" at bounding box center [784, 249] width 1529 height 29
type input "elevac"
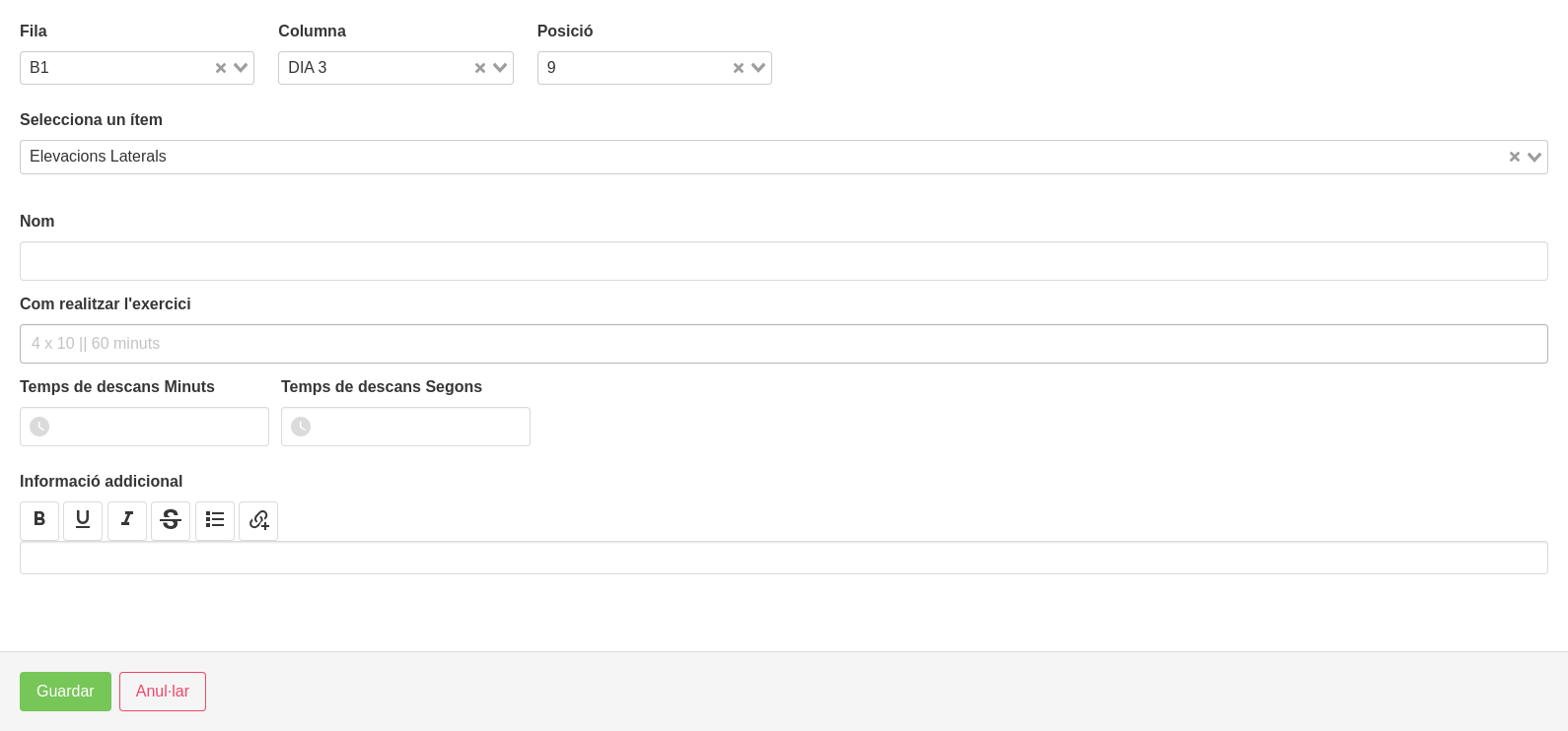
type input "Elevacions Laterals"
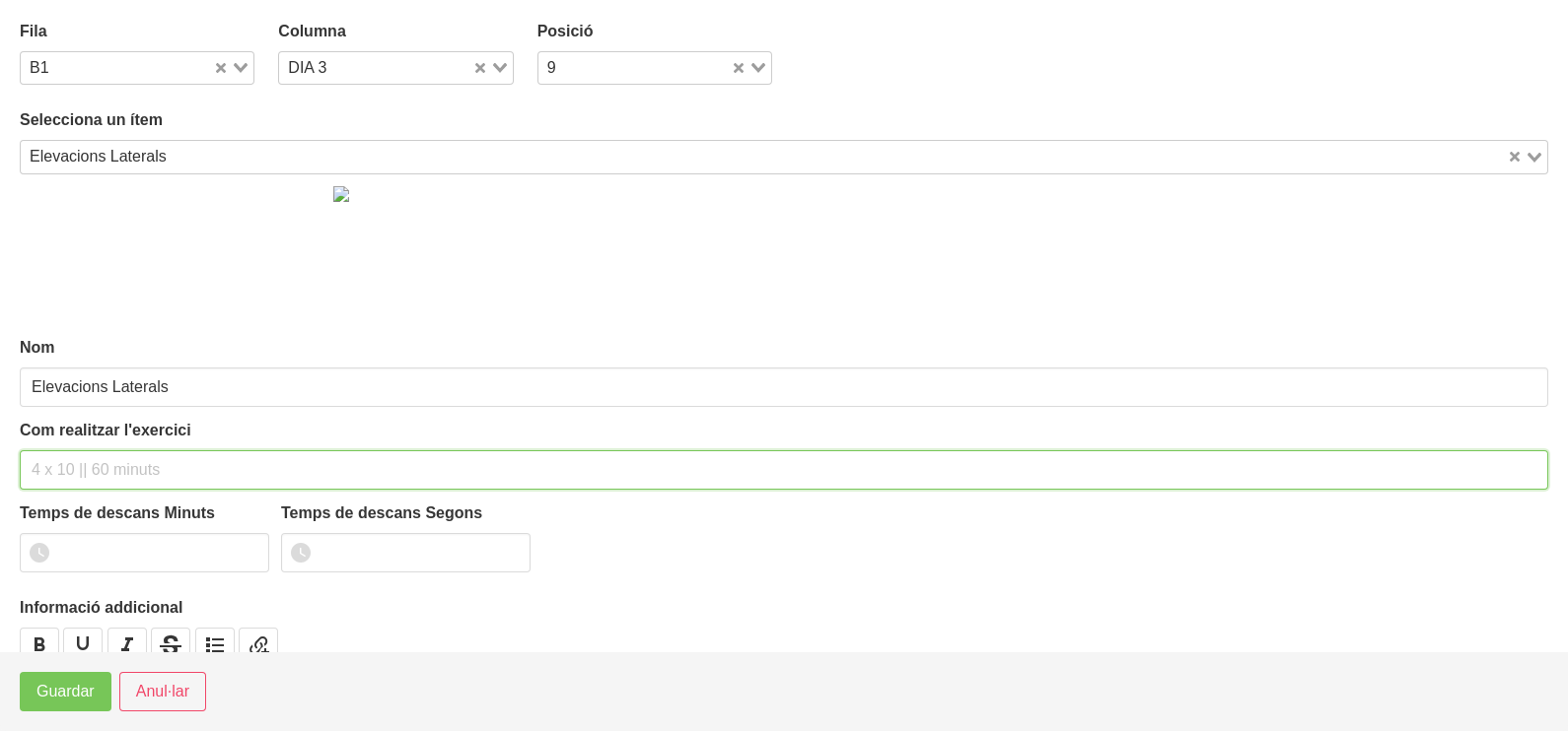
click at [89, 460] on input "text" at bounding box center [784, 471] width 1529 height 39
type input "2 x 8-10 a 2010 60""
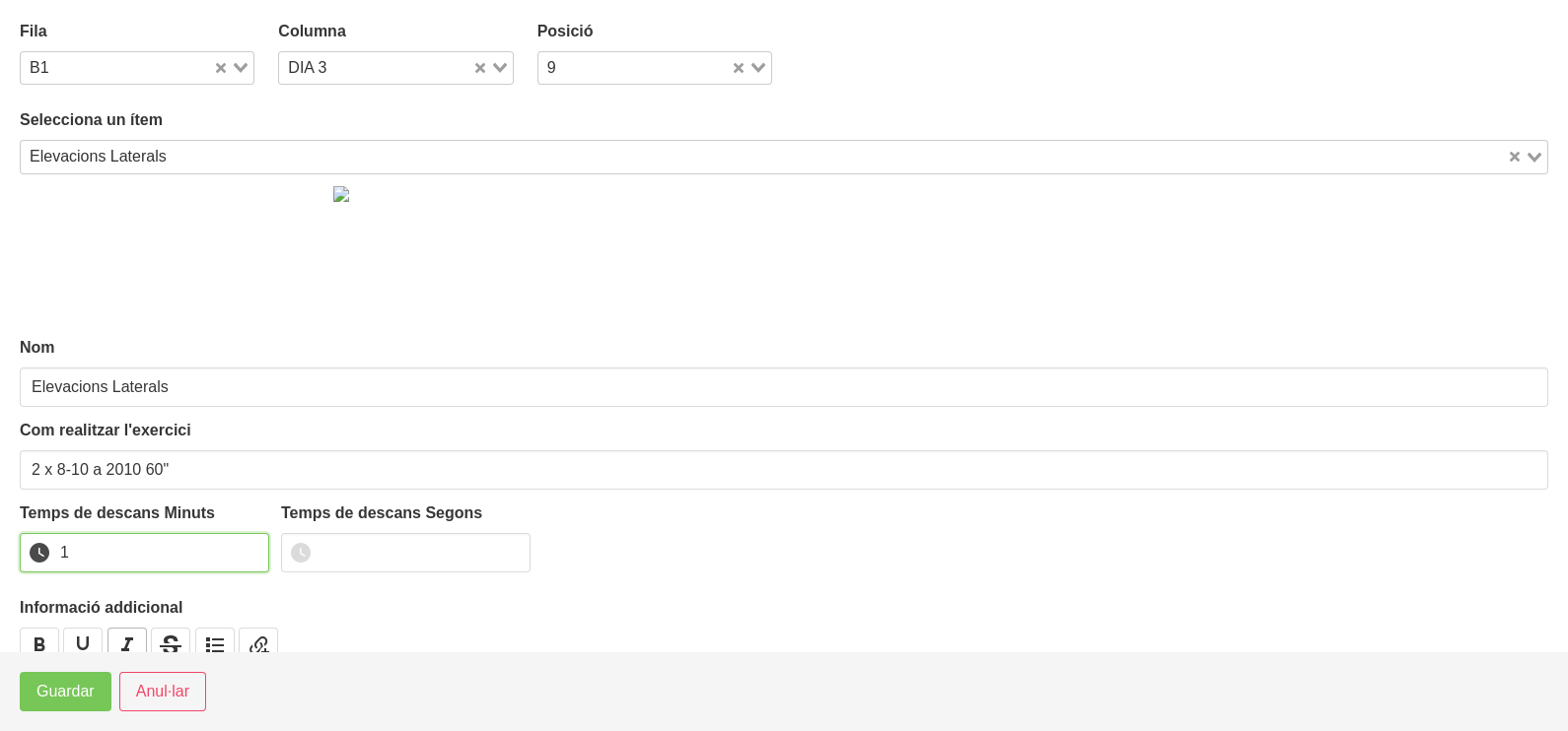
drag, startPoint x: 250, startPoint y: 547, endPoint x: 135, endPoint y: 635, distance: 144.8
type input "1"
click at [244, 553] on input "1" at bounding box center [144, 553] width 250 height 39
click at [77, 694] on span "Guardar" at bounding box center [65, 692] width 58 height 24
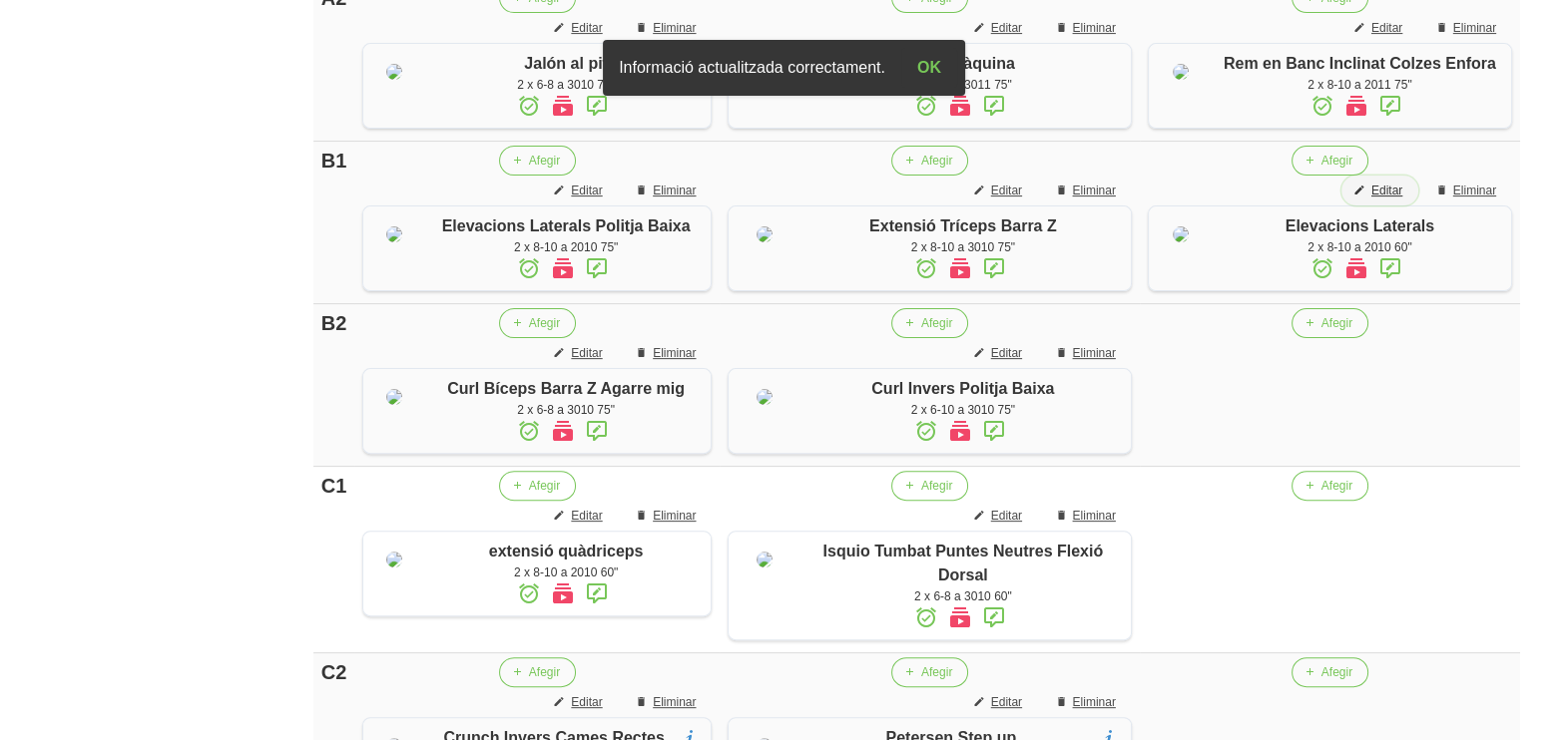
click at [1392, 200] on span "Editar" at bounding box center [1386, 191] width 31 height 18
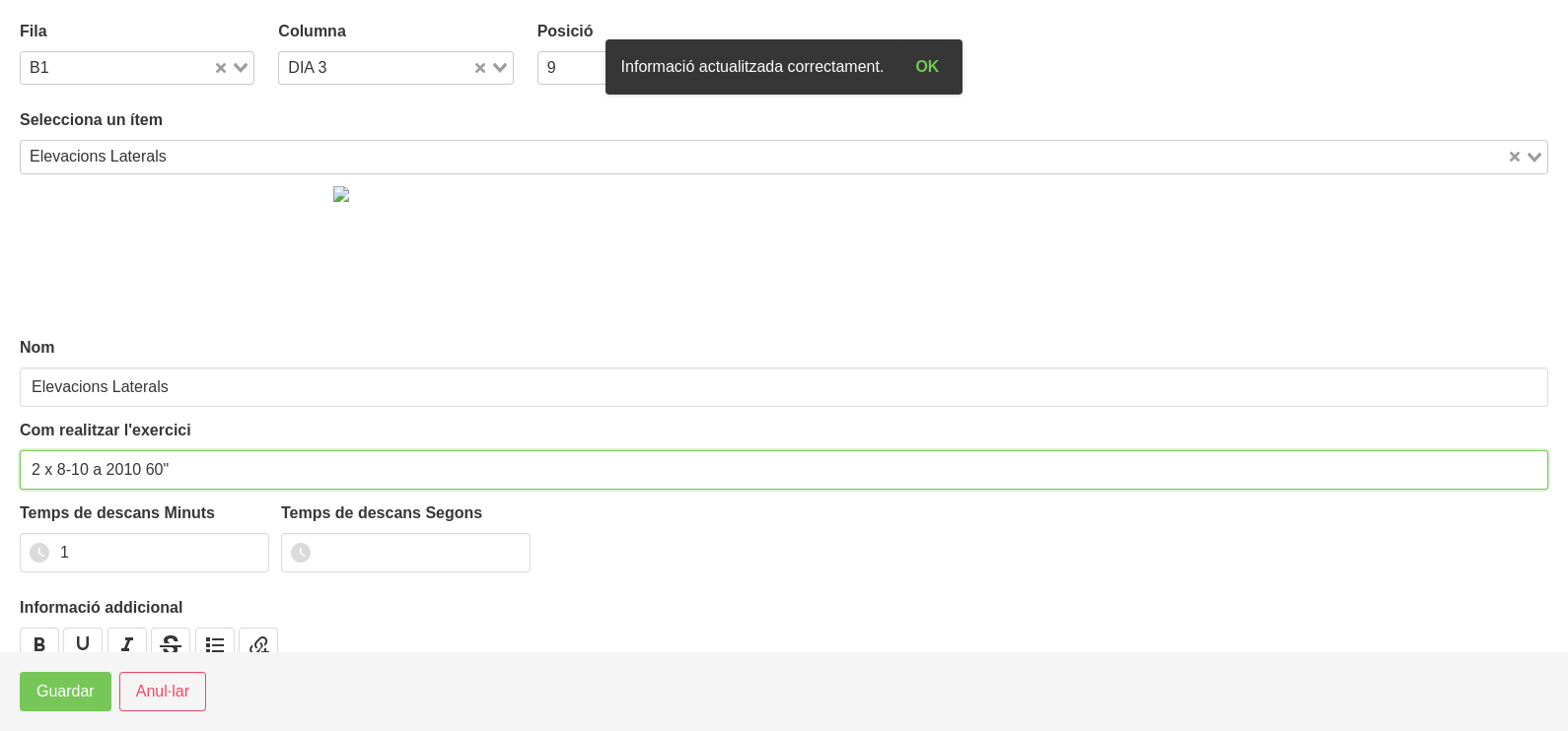
click at [148, 465] on input "2 x 8-10 a 2010 60"" at bounding box center [784, 471] width 1529 height 39
drag, startPoint x: 161, startPoint y: 464, endPoint x: 146, endPoint y: 469, distance: 15.8
click at [146, 469] on input "2 x 8-10 a 2010 60"" at bounding box center [784, 471] width 1529 height 39
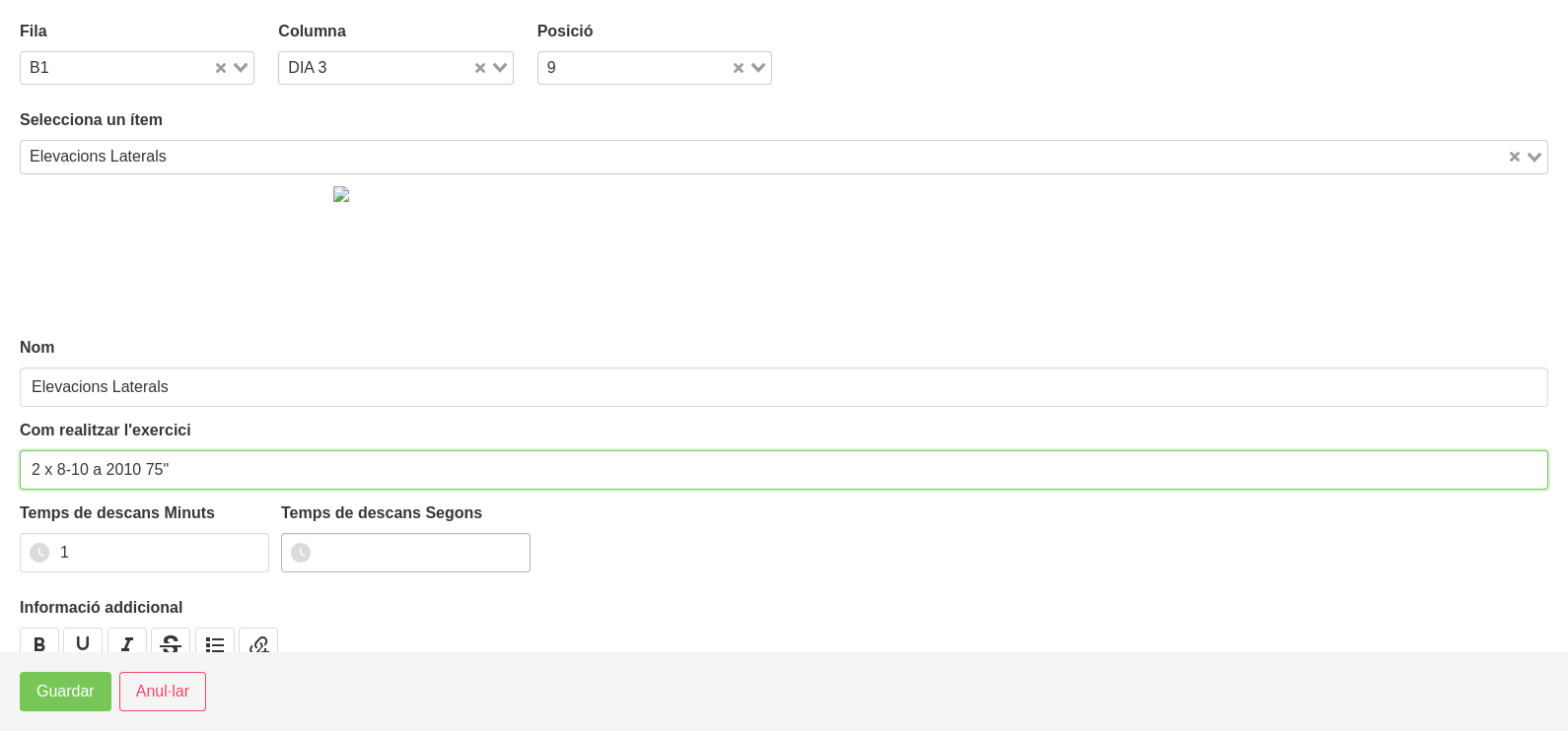
type input "2 x 8-10 a 2010 75""
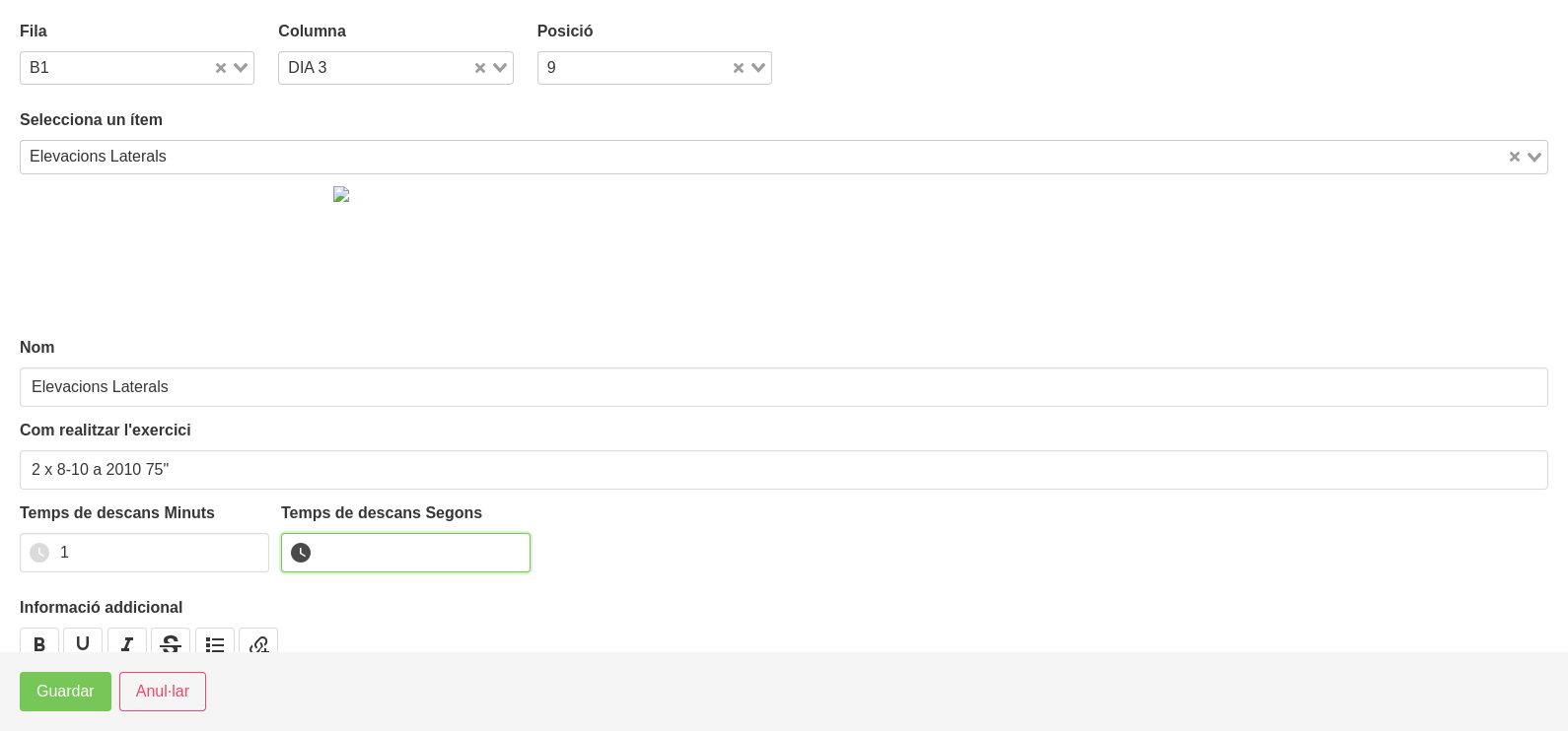
click at [344, 543] on input "number" at bounding box center [406, 553] width 250 height 39
type input "15"
click at [69, 685] on span "Guardar" at bounding box center [65, 692] width 58 height 24
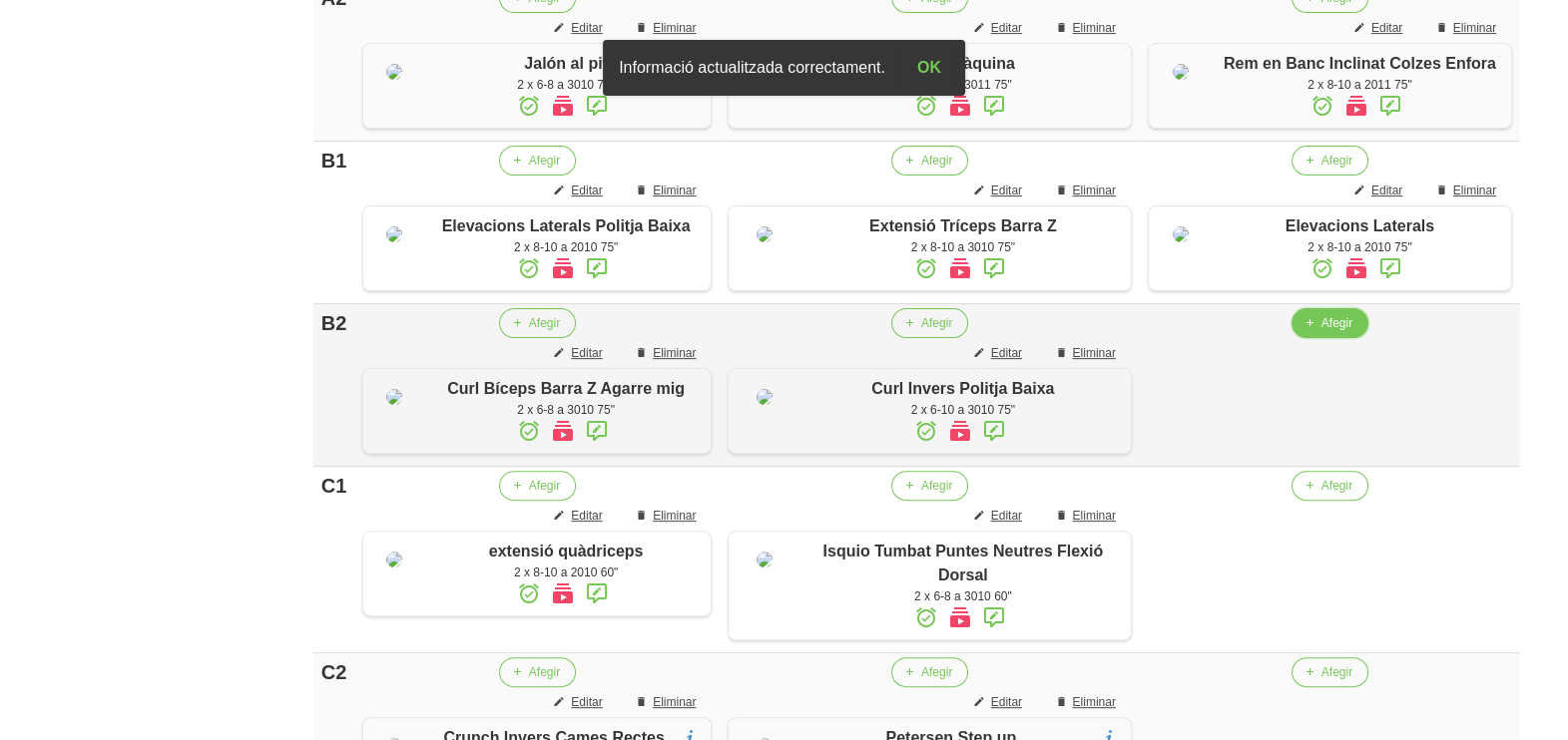
click at [1321, 333] on span "Afegir" at bounding box center [1336, 324] width 31 height 18
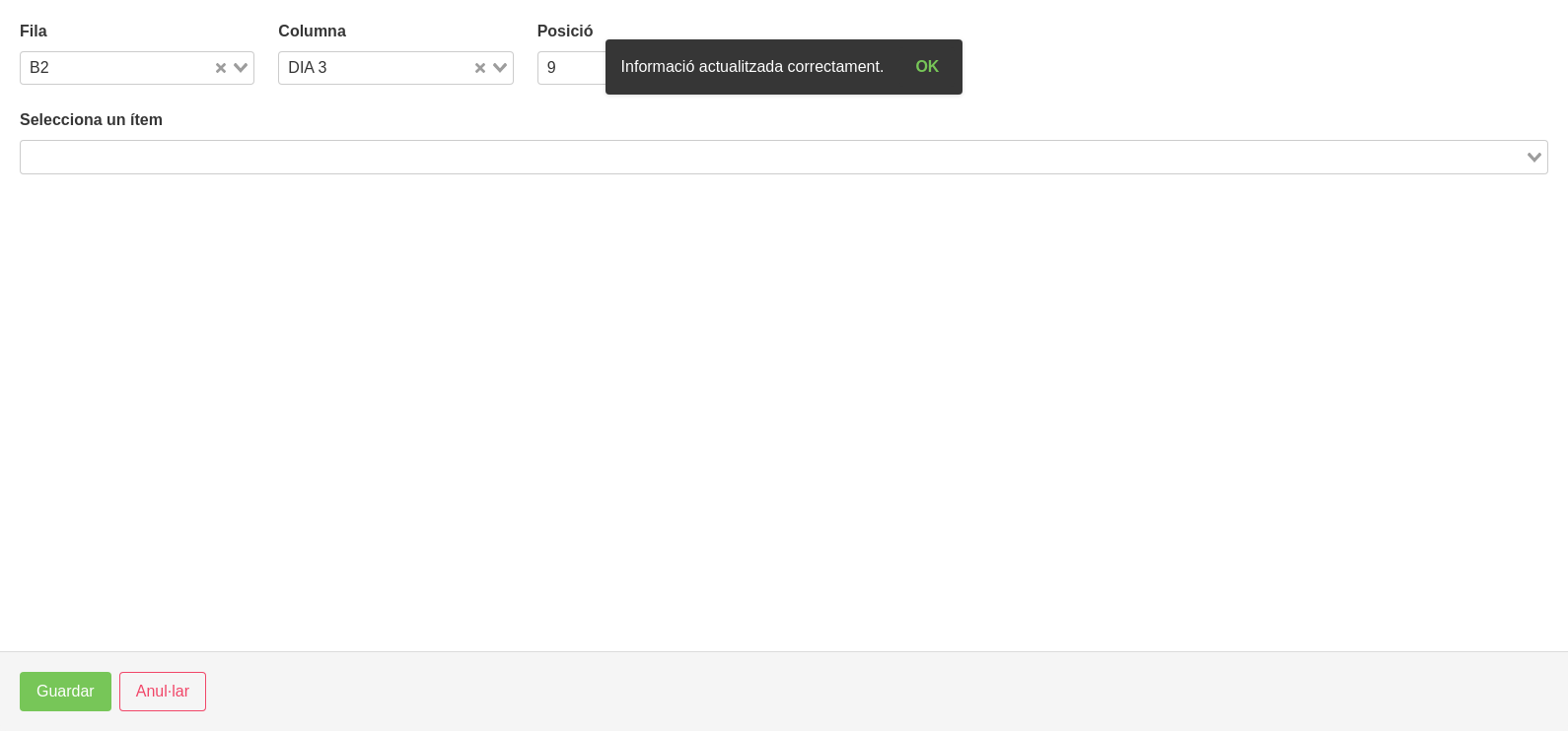
click at [326, 154] on input "Search for option" at bounding box center [773, 157] width 1500 height 24
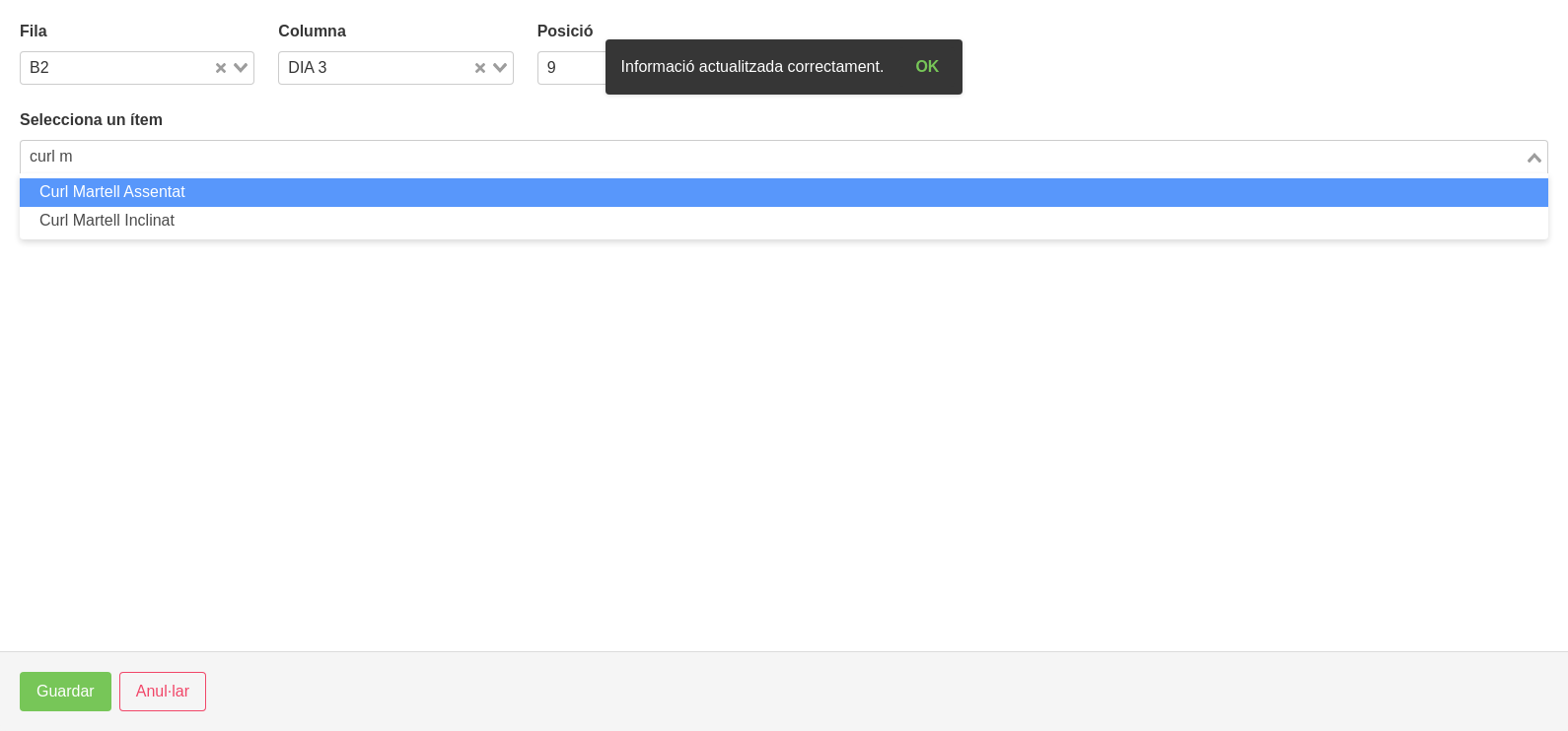
click at [220, 193] on li "Curl Martell Assentat" at bounding box center [784, 192] width 1529 height 29
type input "curl m"
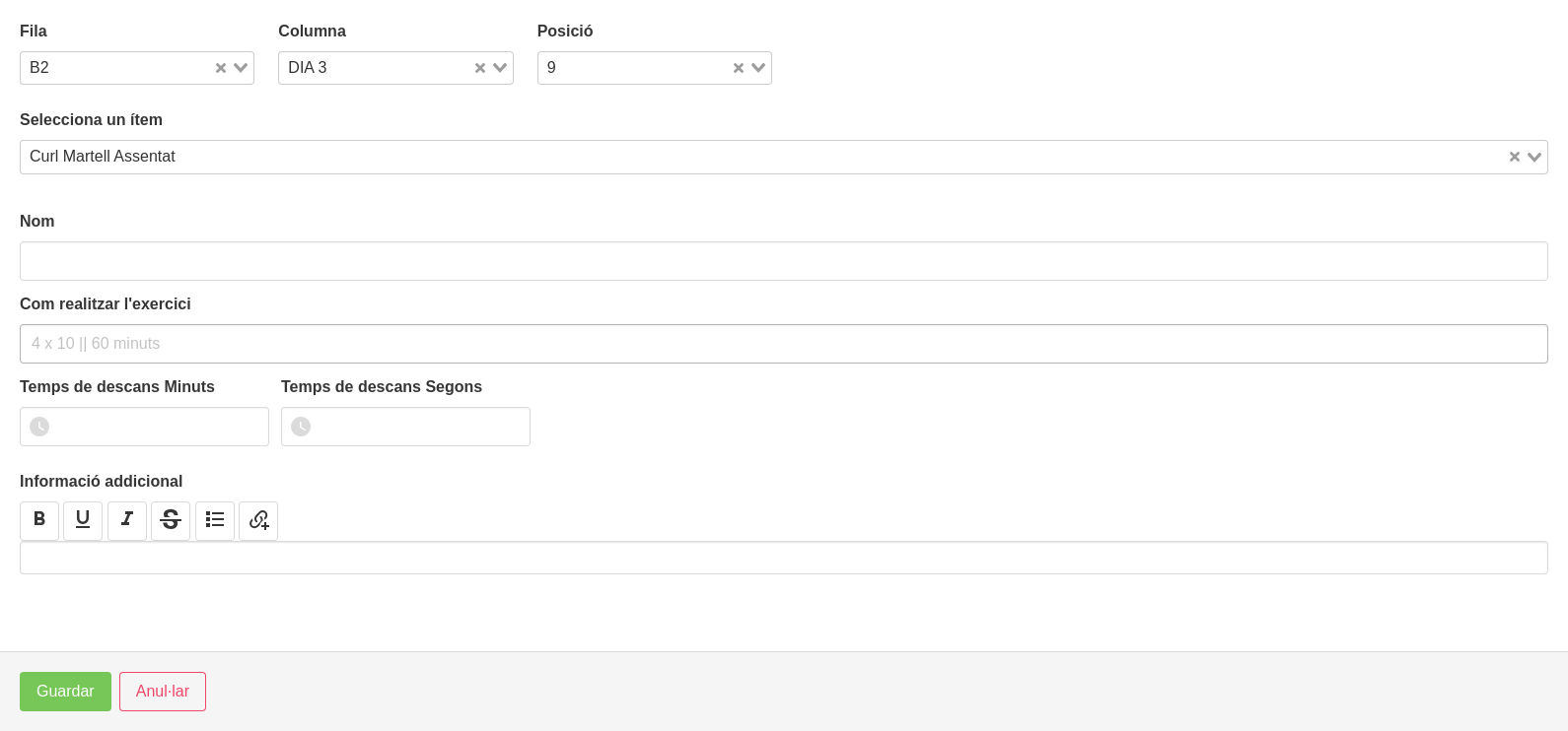
type input "Curl Martell Assentat"
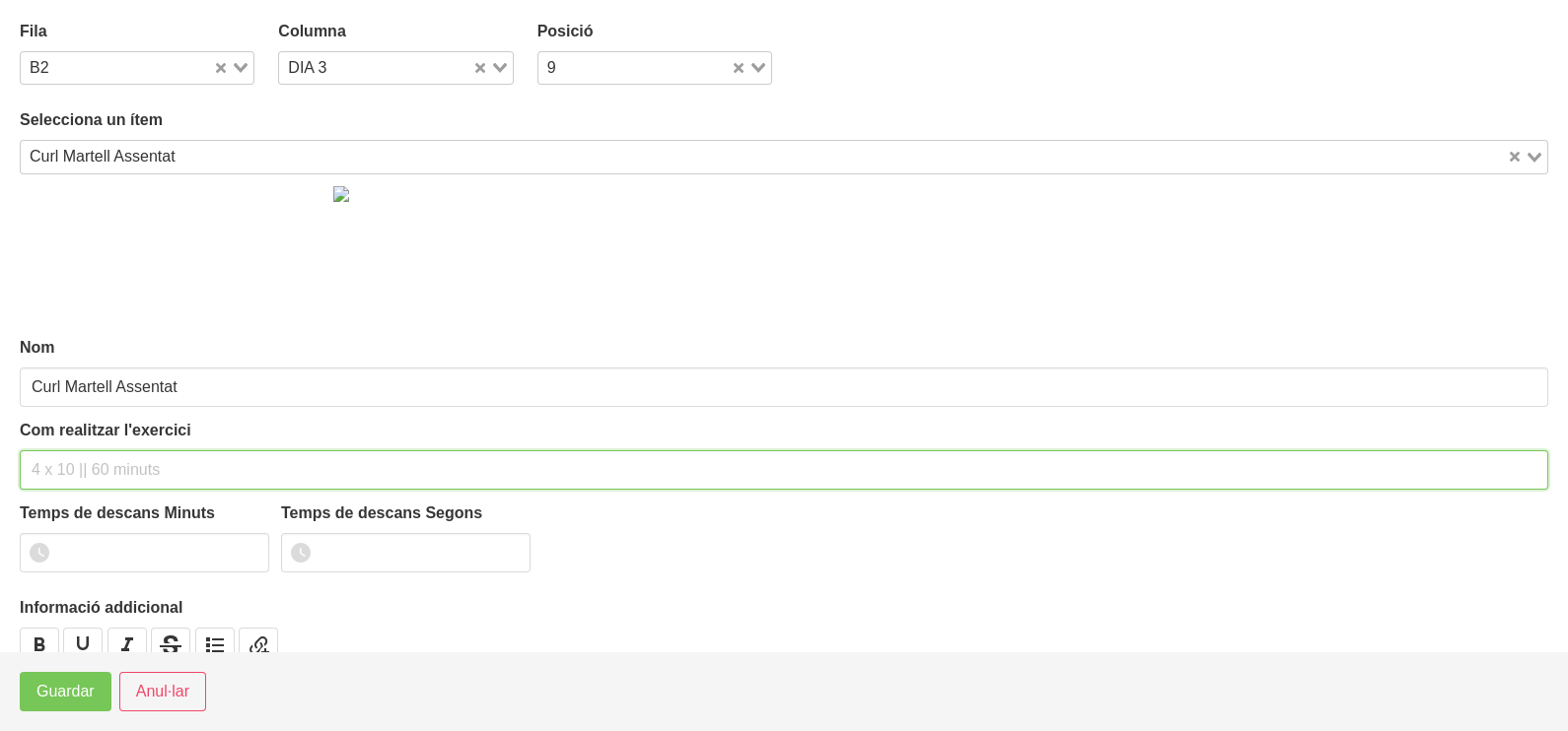
click at [77, 458] on input "text" at bounding box center [784, 471] width 1529 height 39
type input "2 x 6-8 a 3010 75""
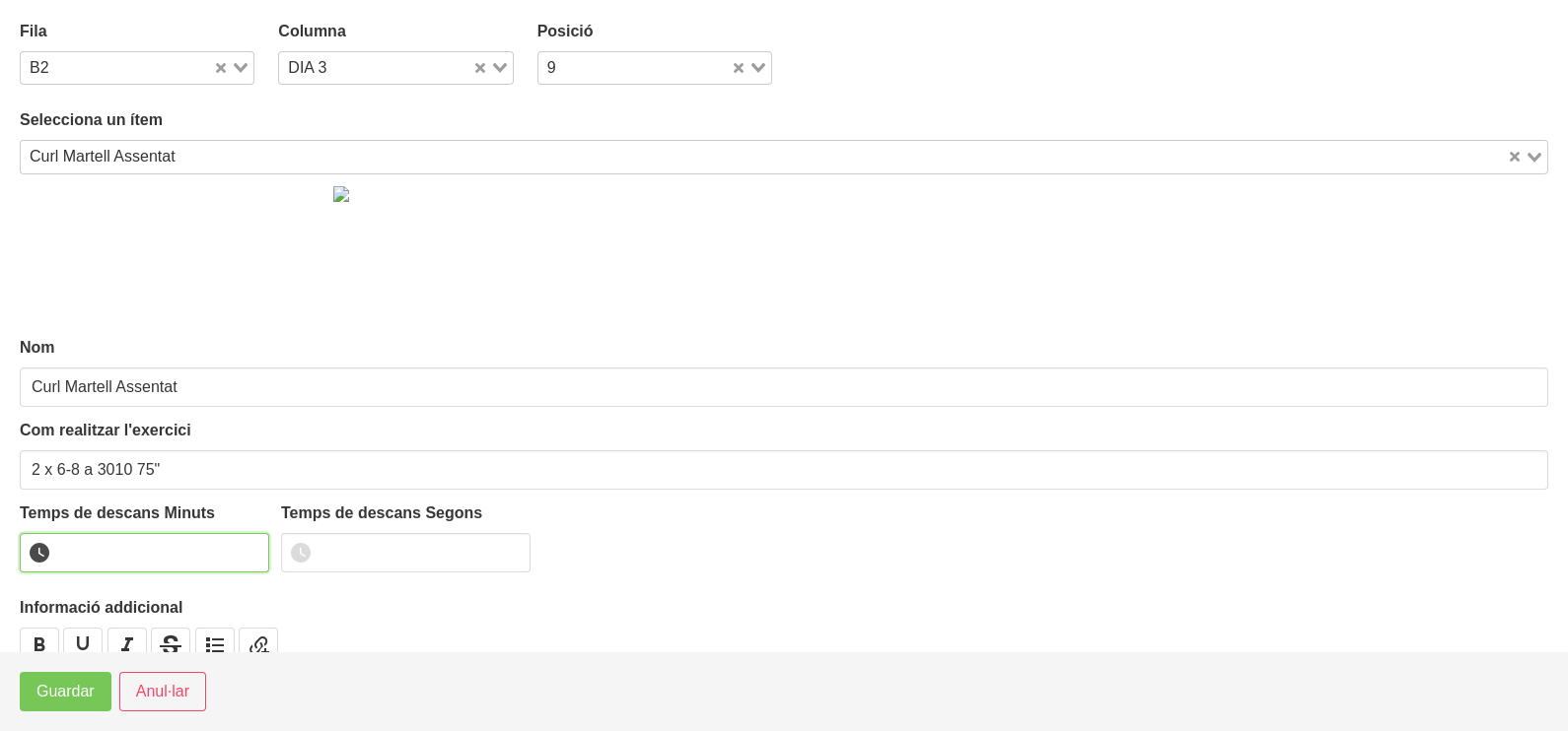
drag, startPoint x: 99, startPoint y: 545, endPoint x: 94, endPoint y: 536, distance: 10.3
click at [99, 547] on input "number" at bounding box center [144, 553] width 250 height 39
type input "1"
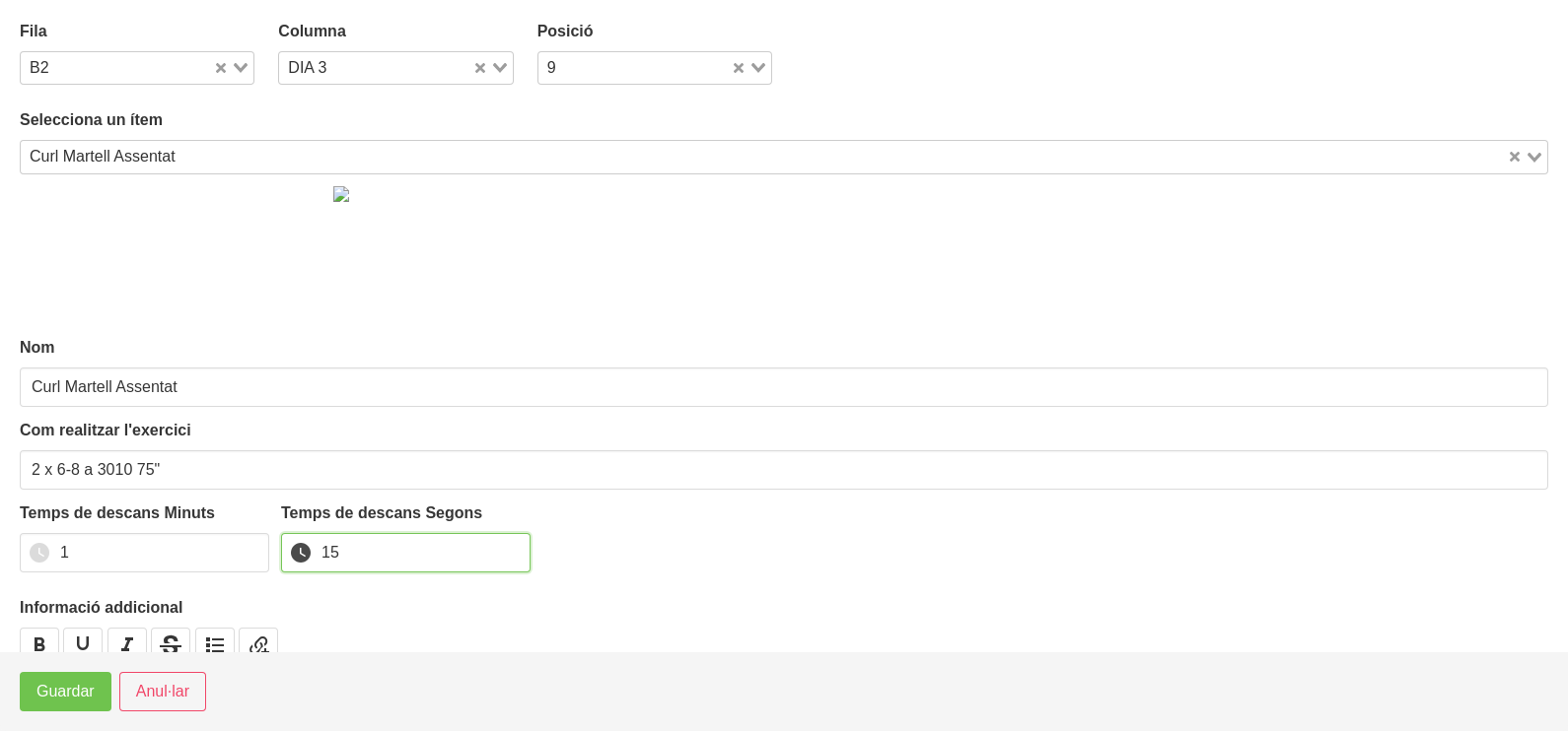
type input "15"
click at [91, 685] on span "Guardar" at bounding box center [65, 692] width 58 height 24
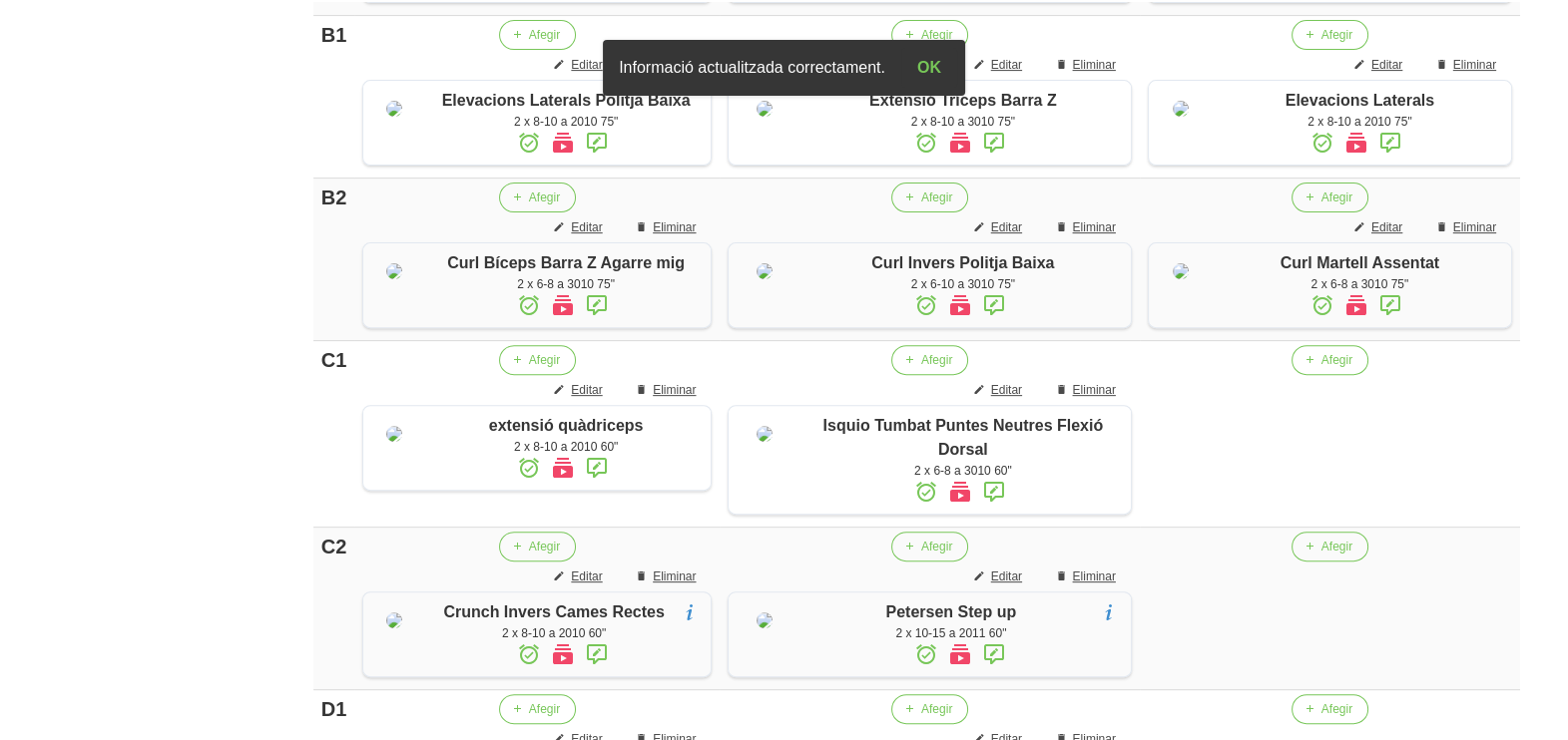
scroll to position [997, 0]
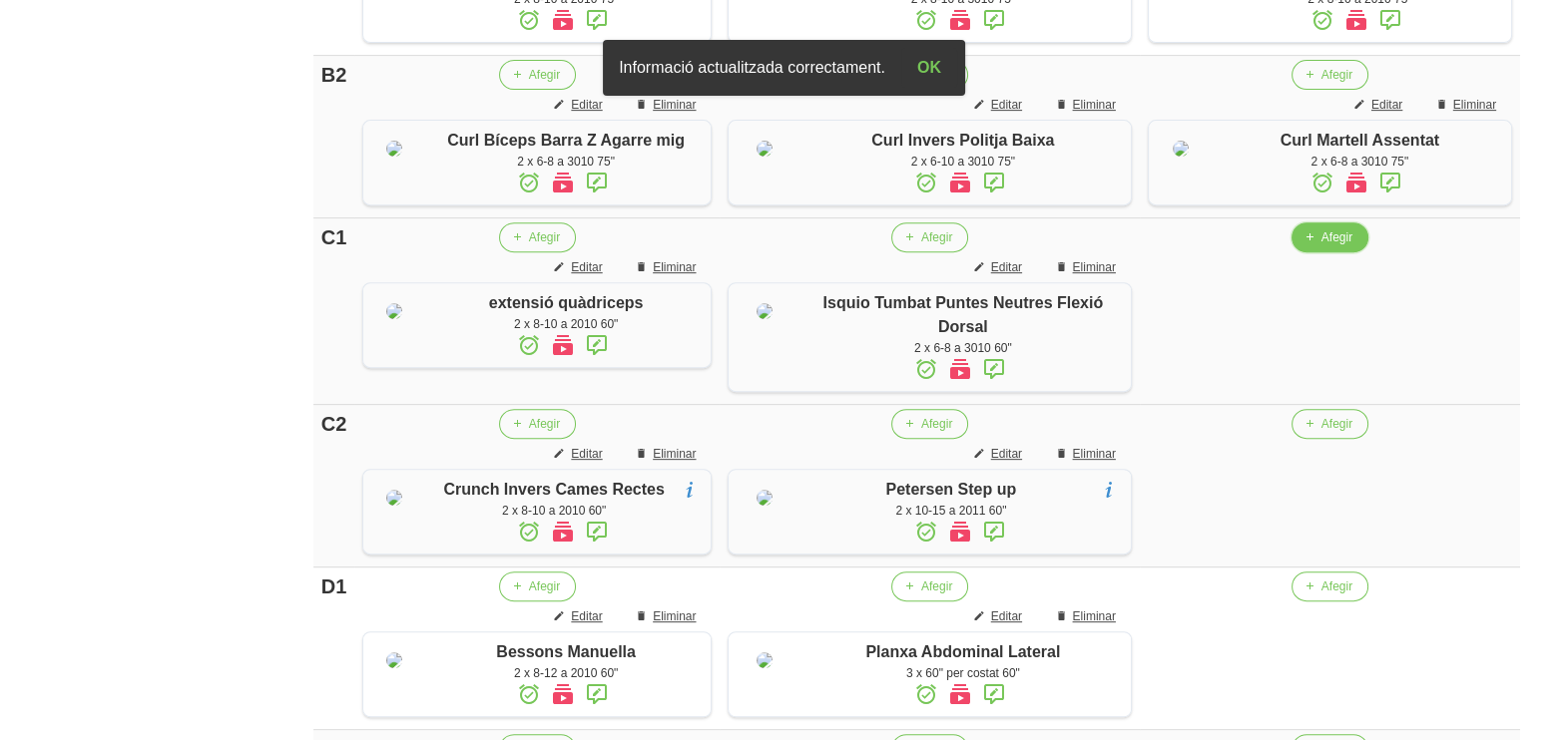
click at [1321, 247] on span "Afegir" at bounding box center [1336, 238] width 31 height 18
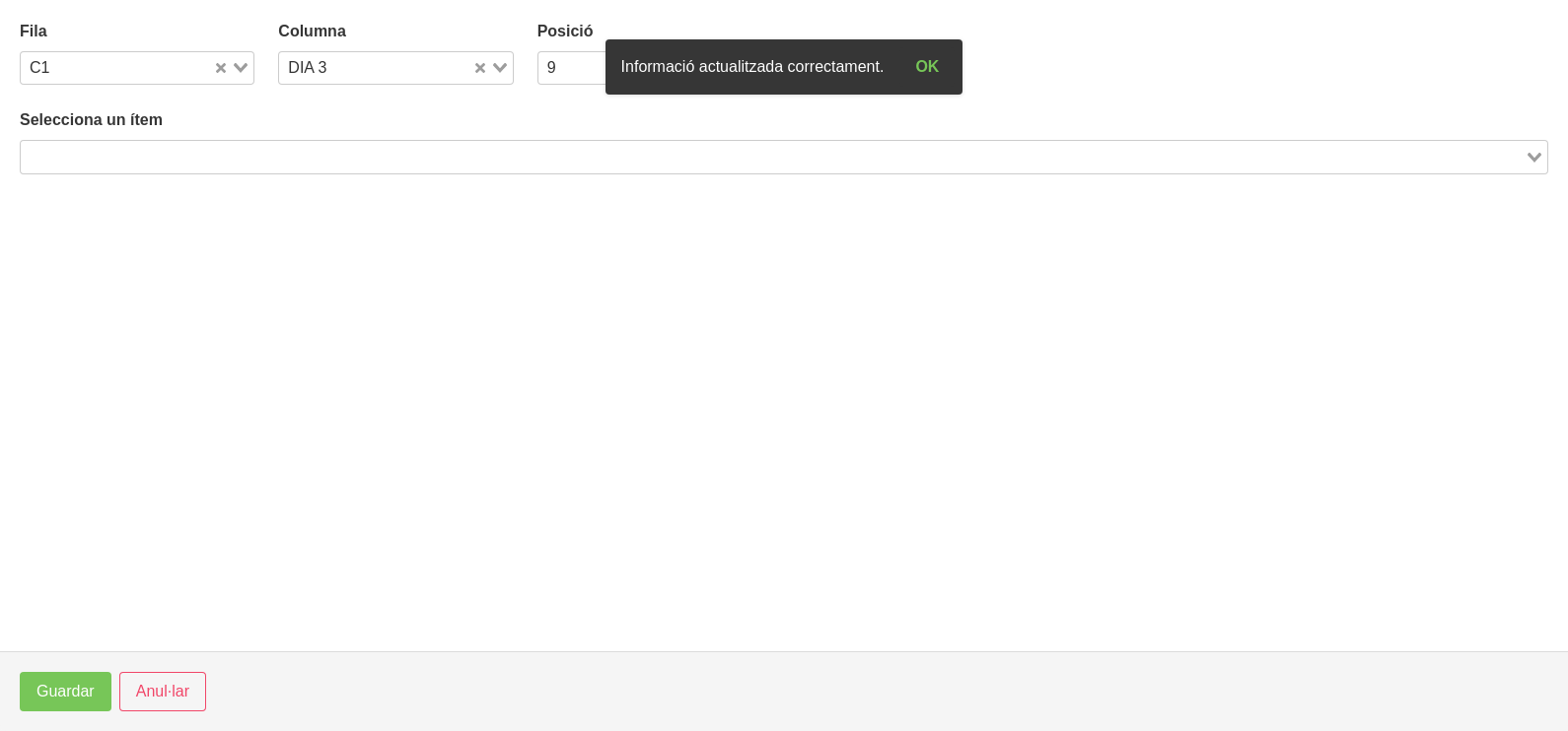
click at [317, 158] on input "Search for option" at bounding box center [773, 157] width 1500 height 24
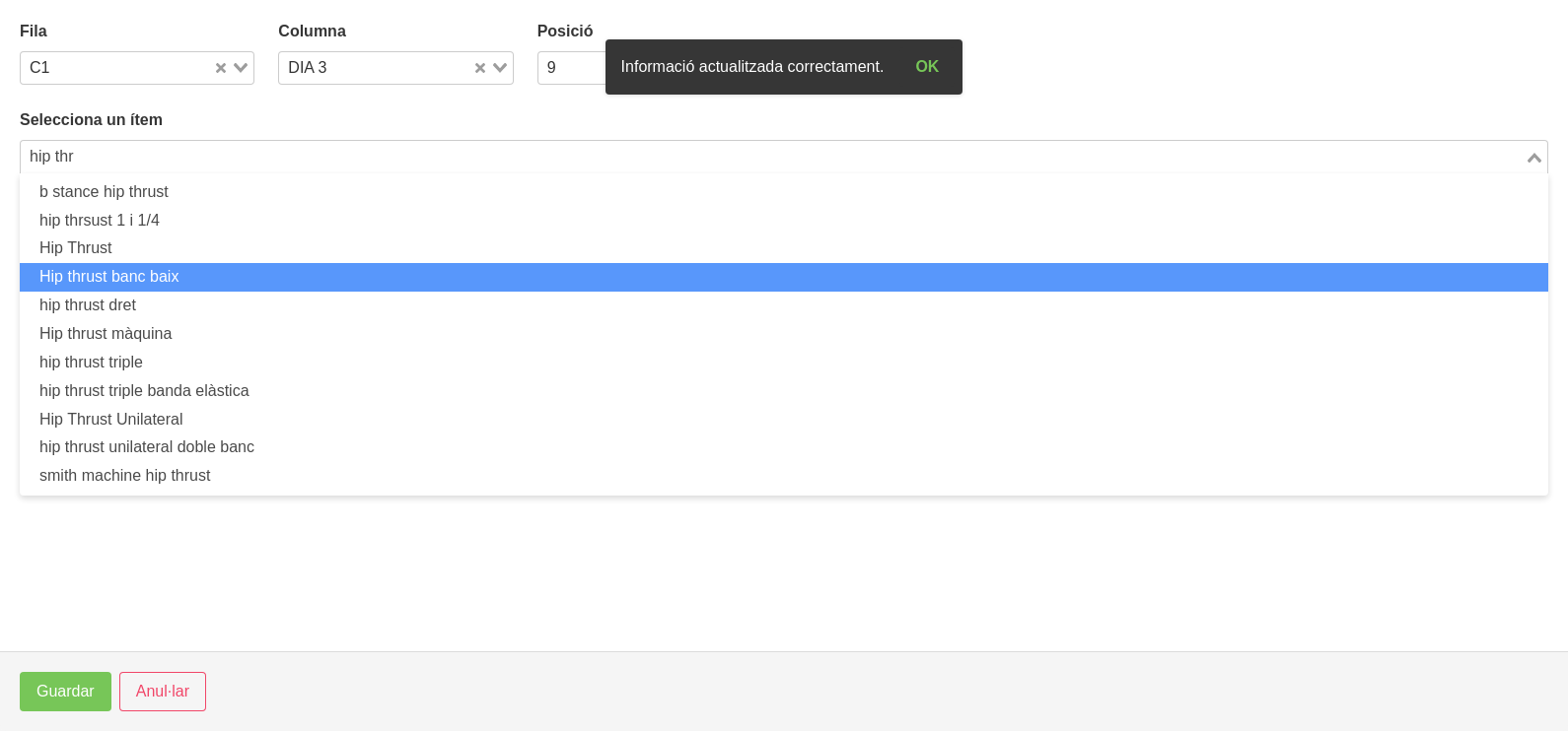
click at [254, 271] on li "Hip thrust banc baix" at bounding box center [784, 277] width 1529 height 29
type input "hip thr"
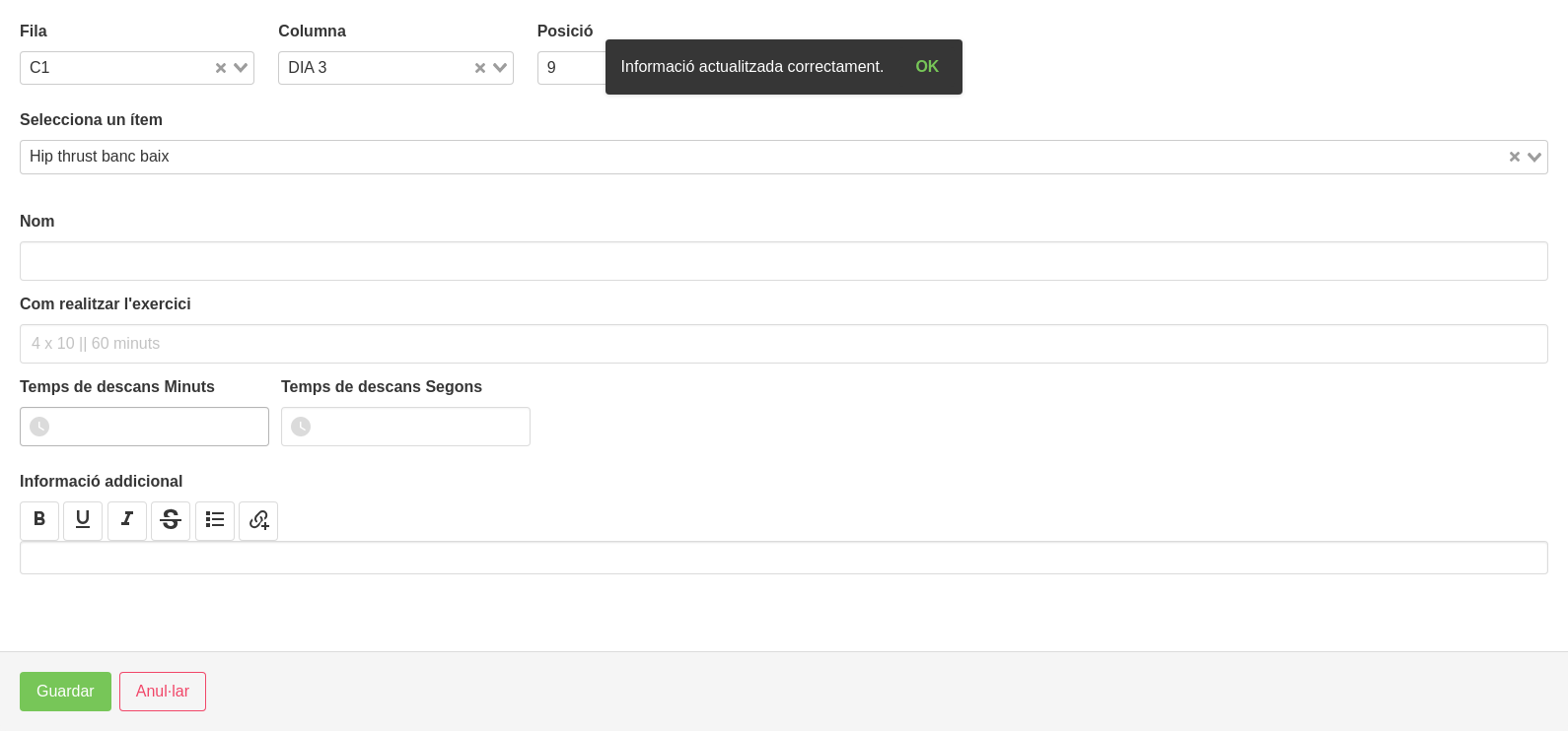
type input "Hip thrust banc baix"
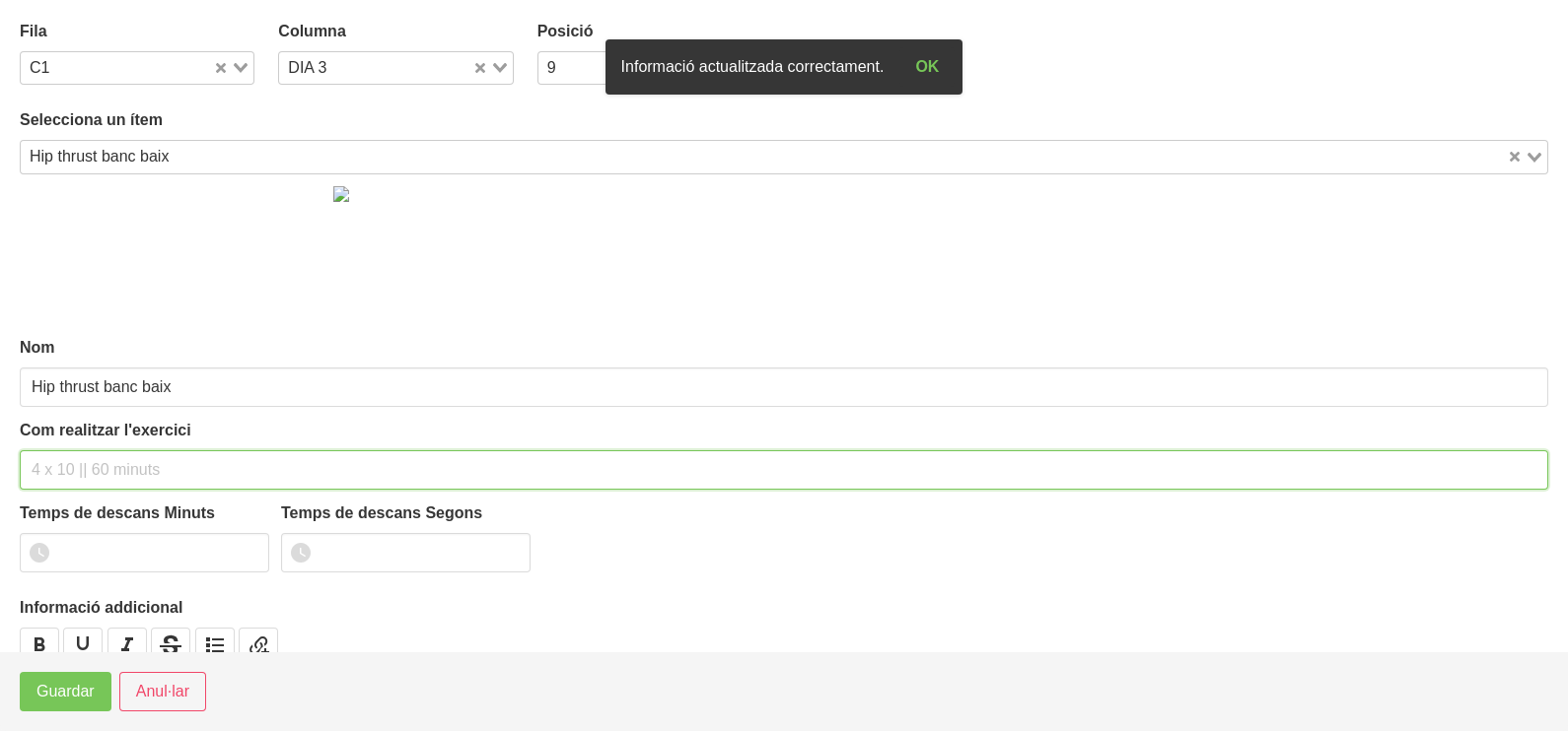
click at [97, 470] on input "text" at bounding box center [784, 471] width 1529 height 39
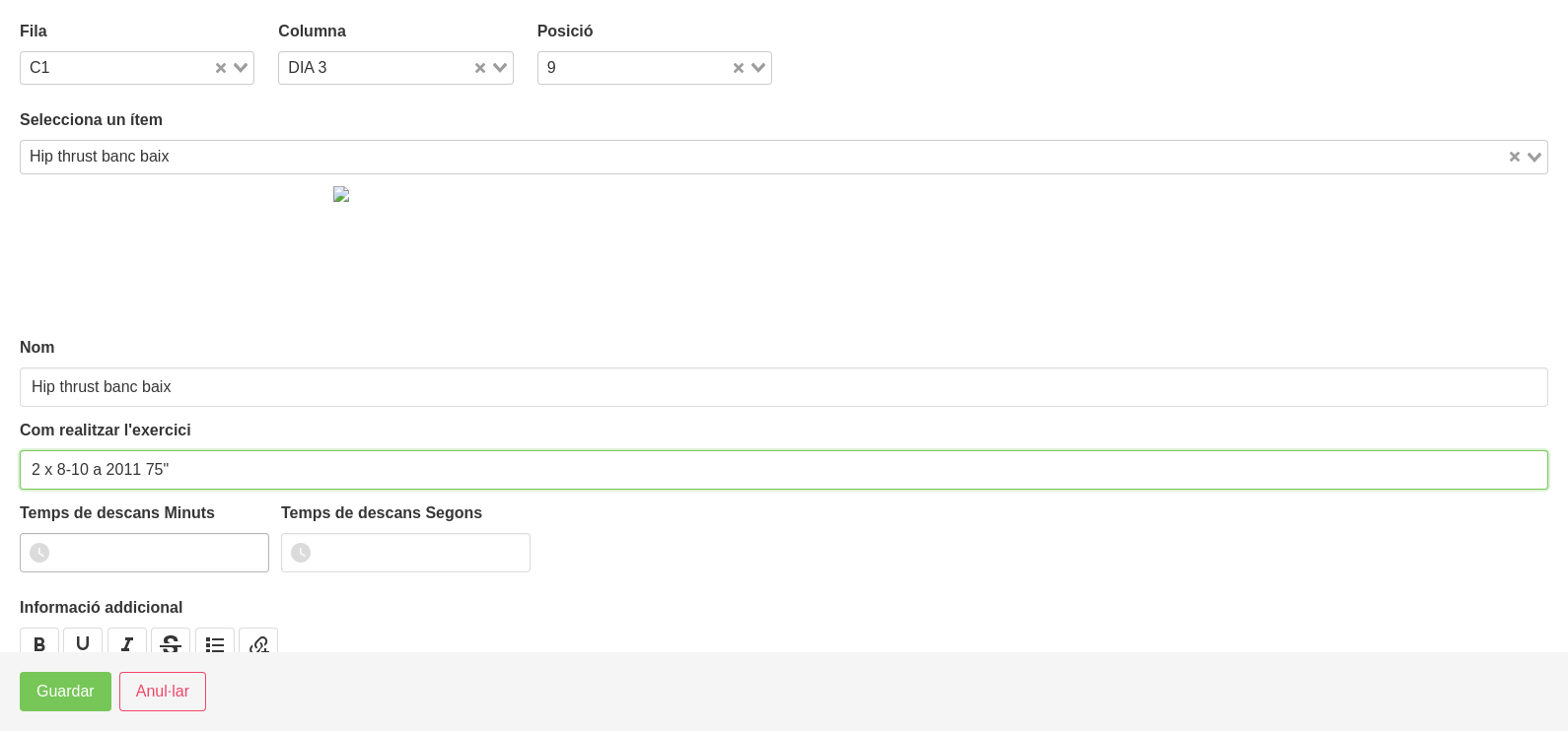
type input "2 x 8-10 a 2011 75""
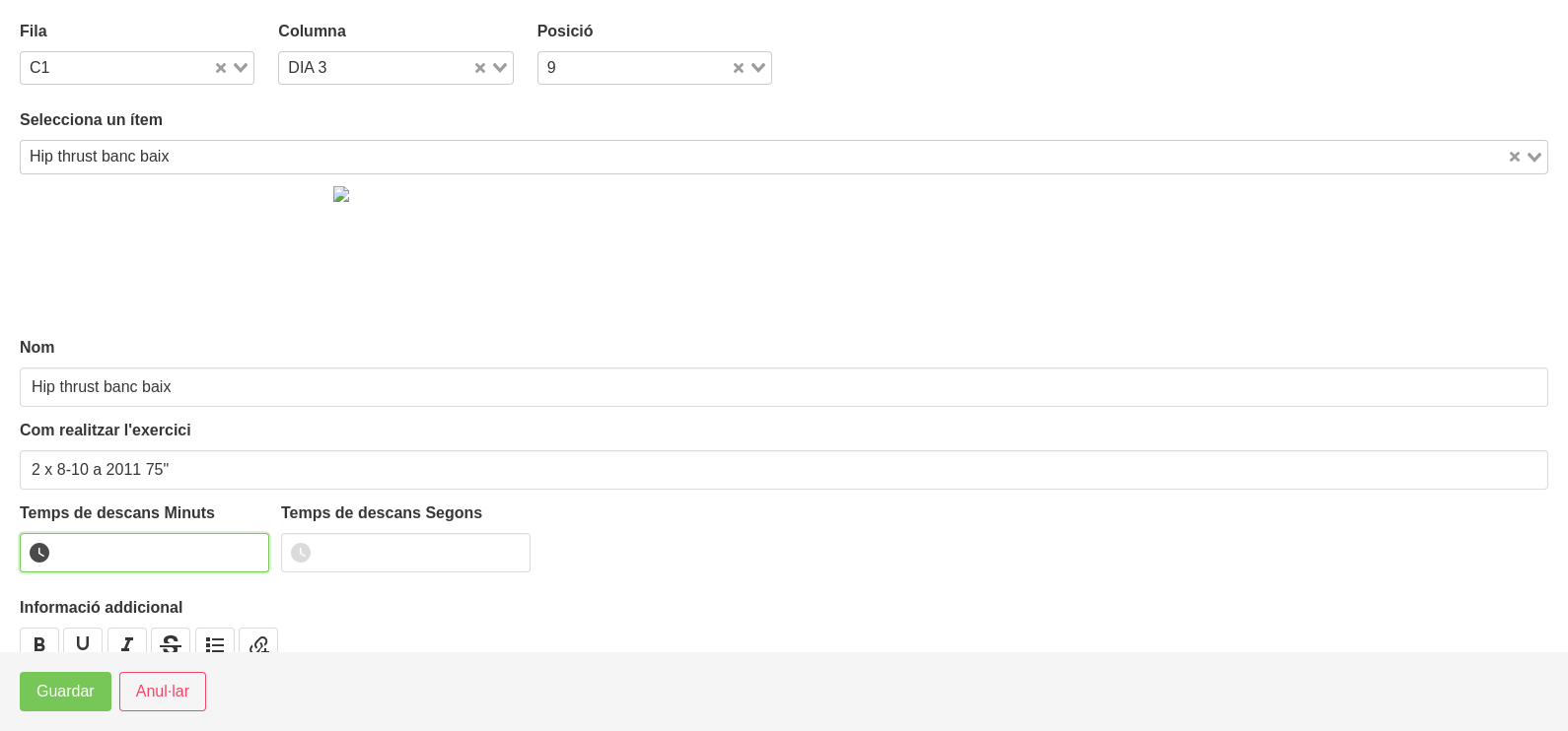
click at [104, 544] on input "number" at bounding box center [144, 553] width 250 height 39
type input "1"
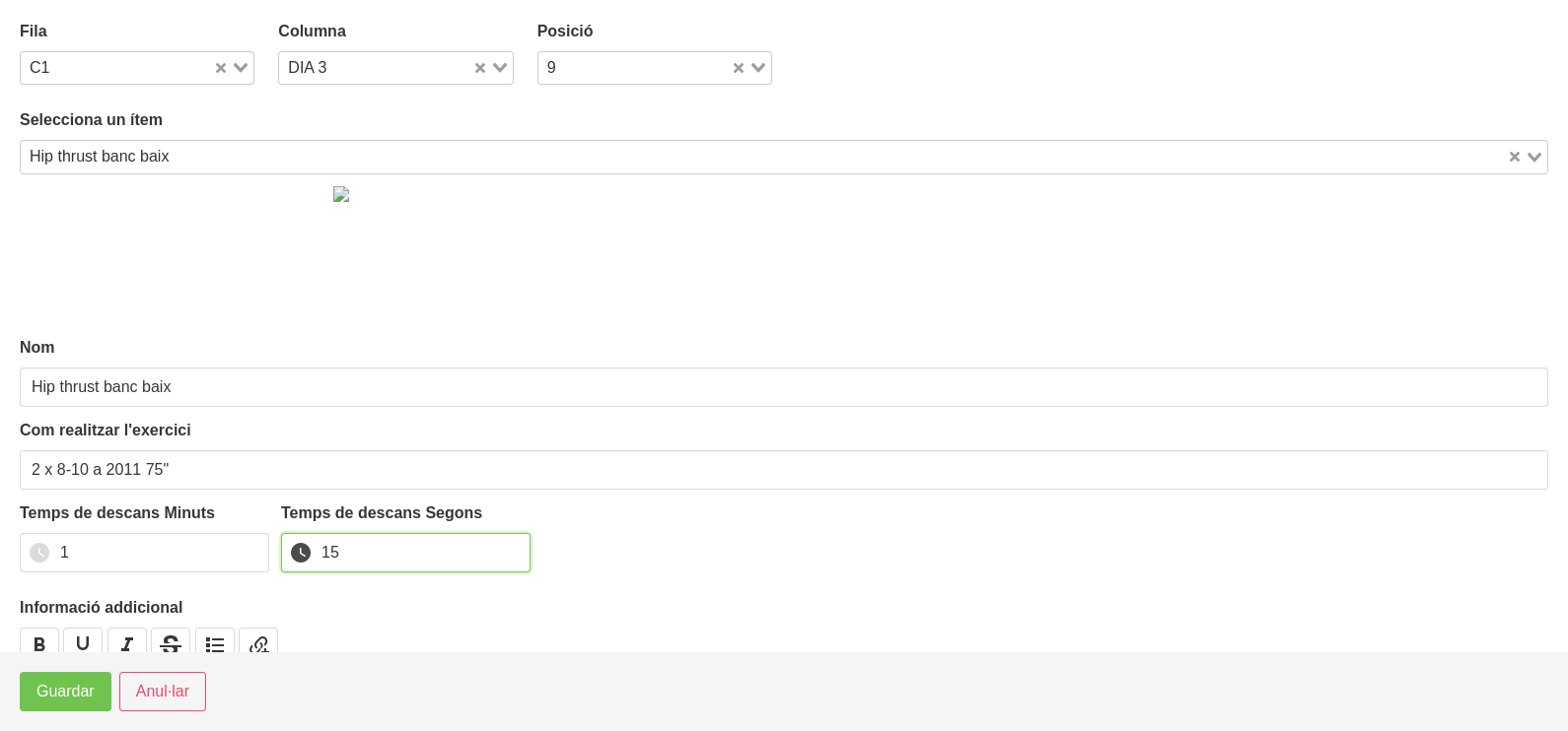
type input "15"
click at [63, 690] on span "Guardar" at bounding box center [65, 692] width 58 height 24
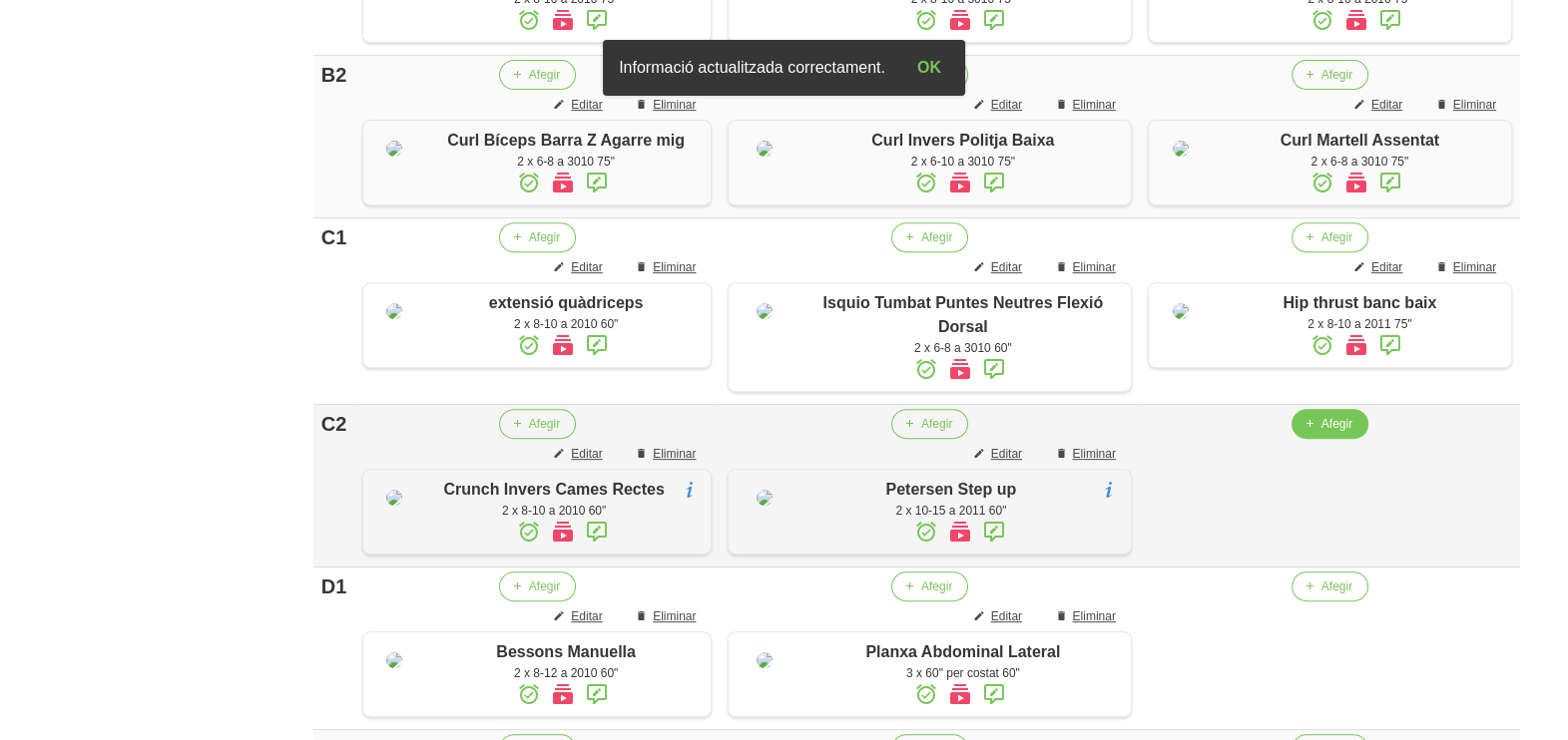
scroll to position [1247, 0]
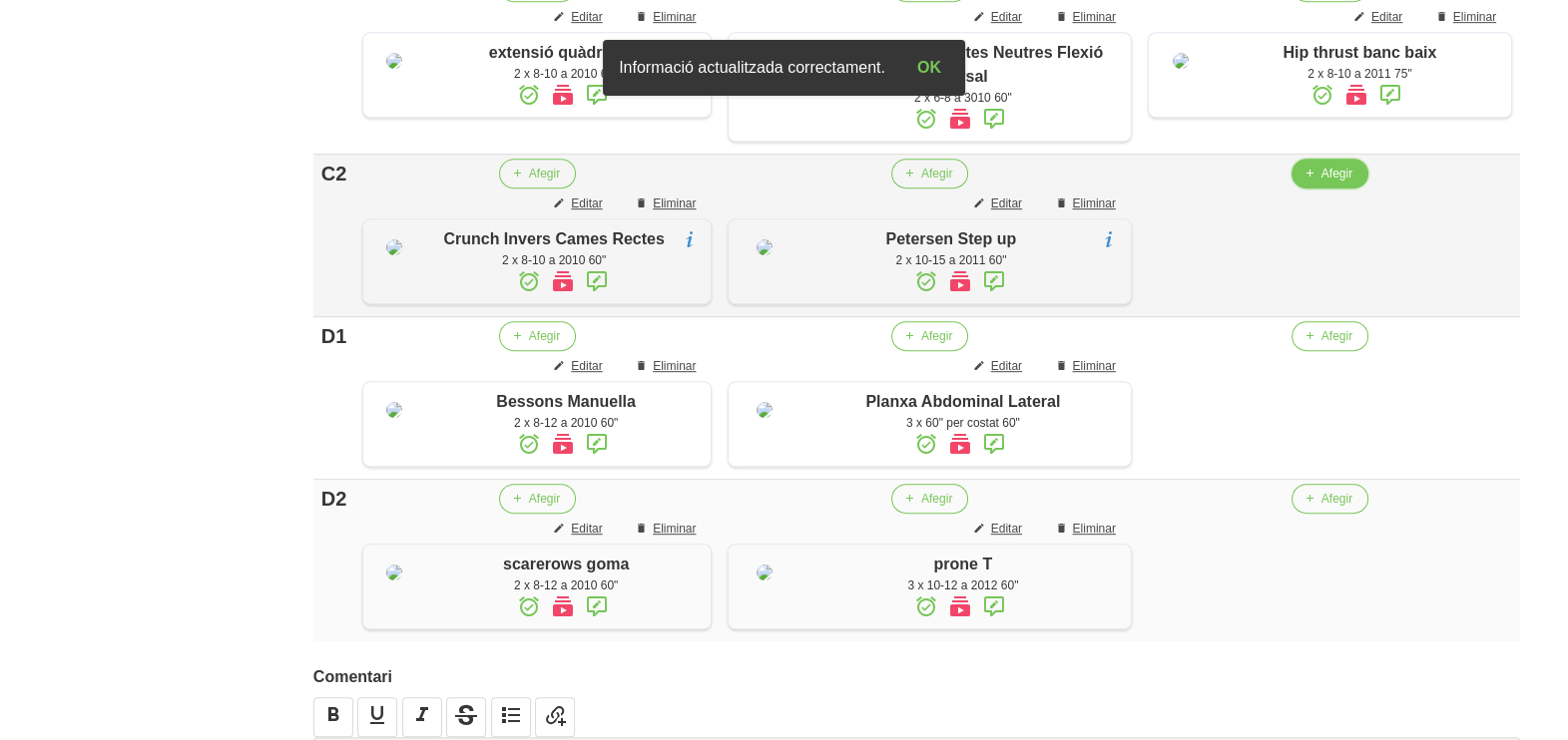
click at [1321, 183] on span "Afegir" at bounding box center [1336, 174] width 31 height 18
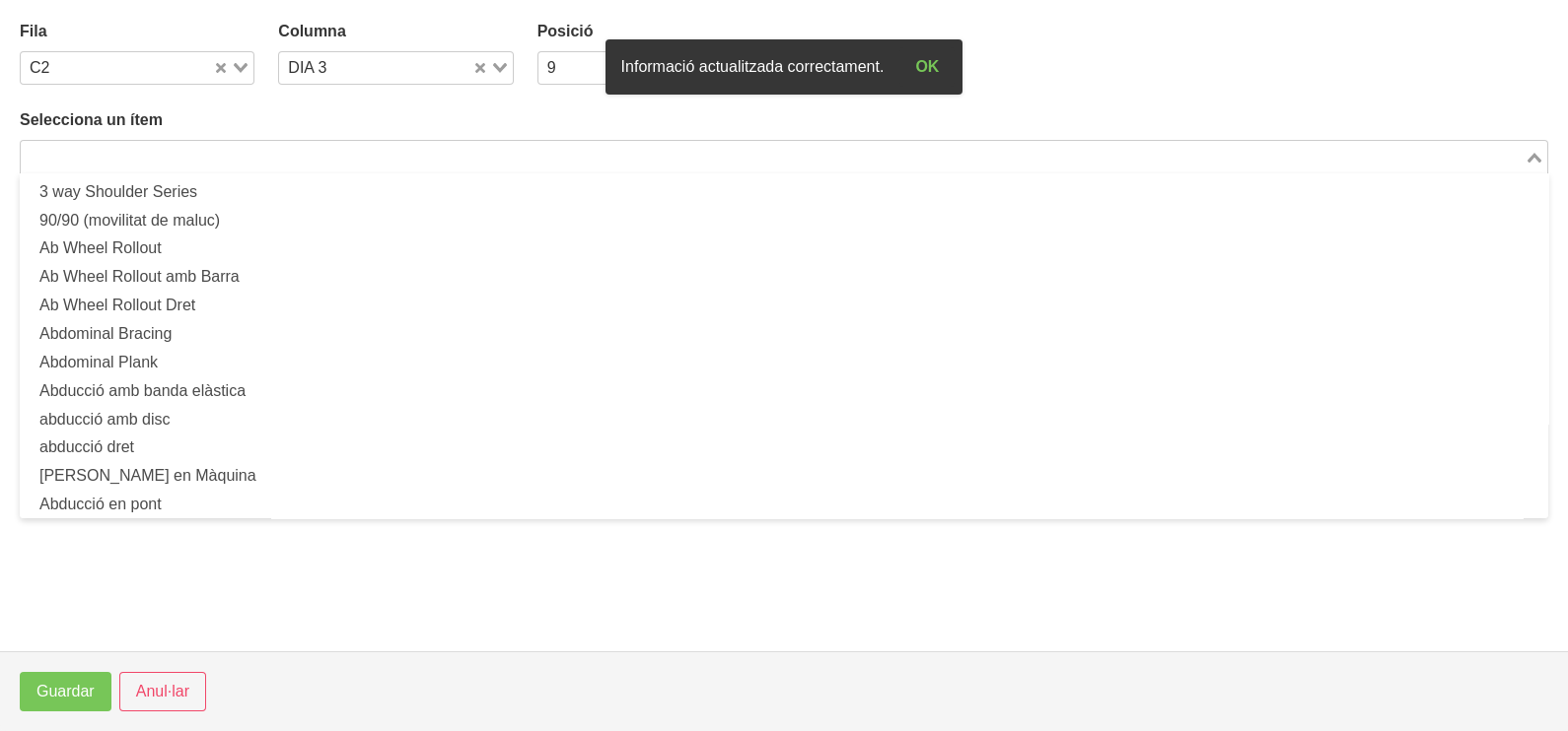
click at [292, 149] on input "Search for option" at bounding box center [773, 157] width 1500 height 24
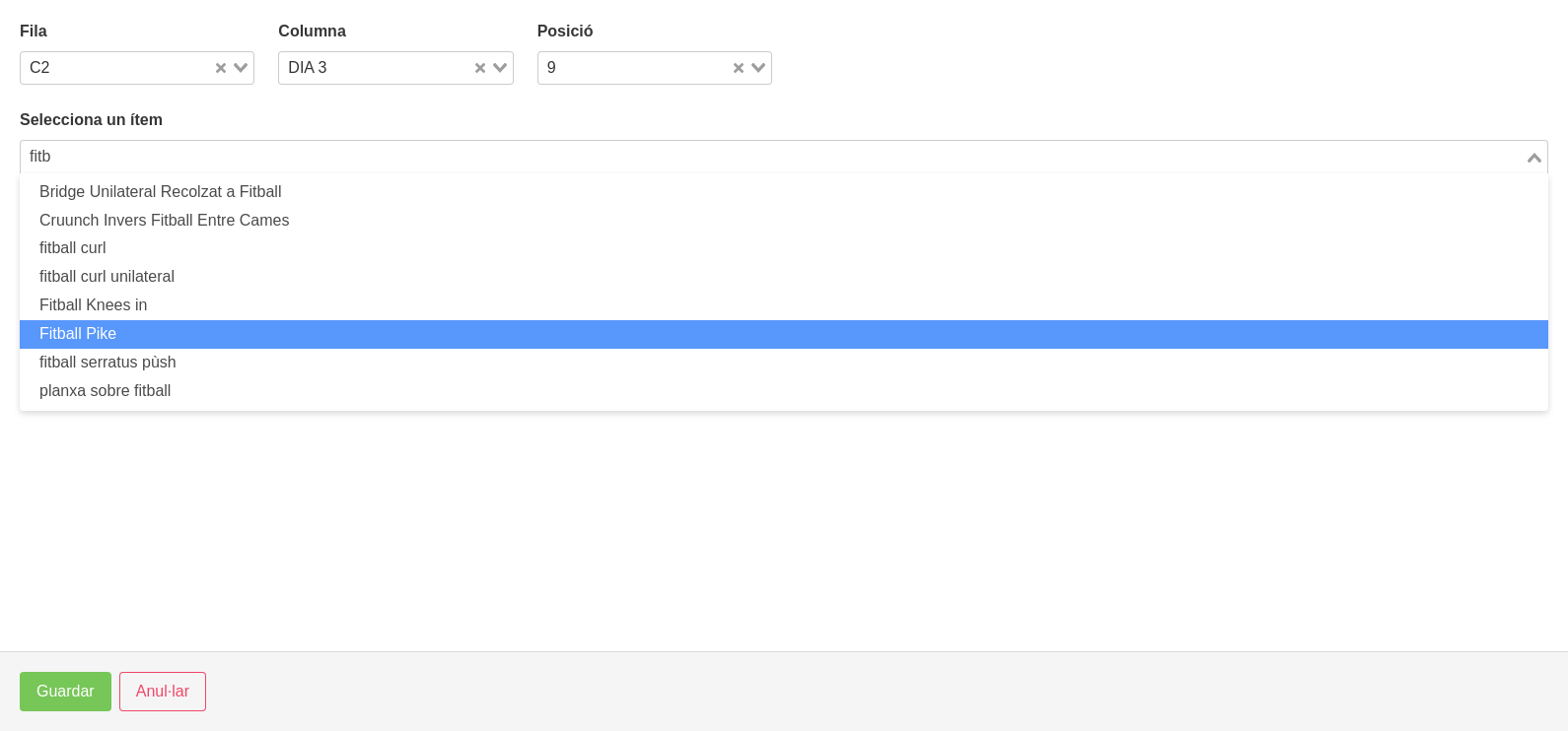
click at [197, 329] on li "Fitball Pike" at bounding box center [784, 334] width 1529 height 29
type input "fitb"
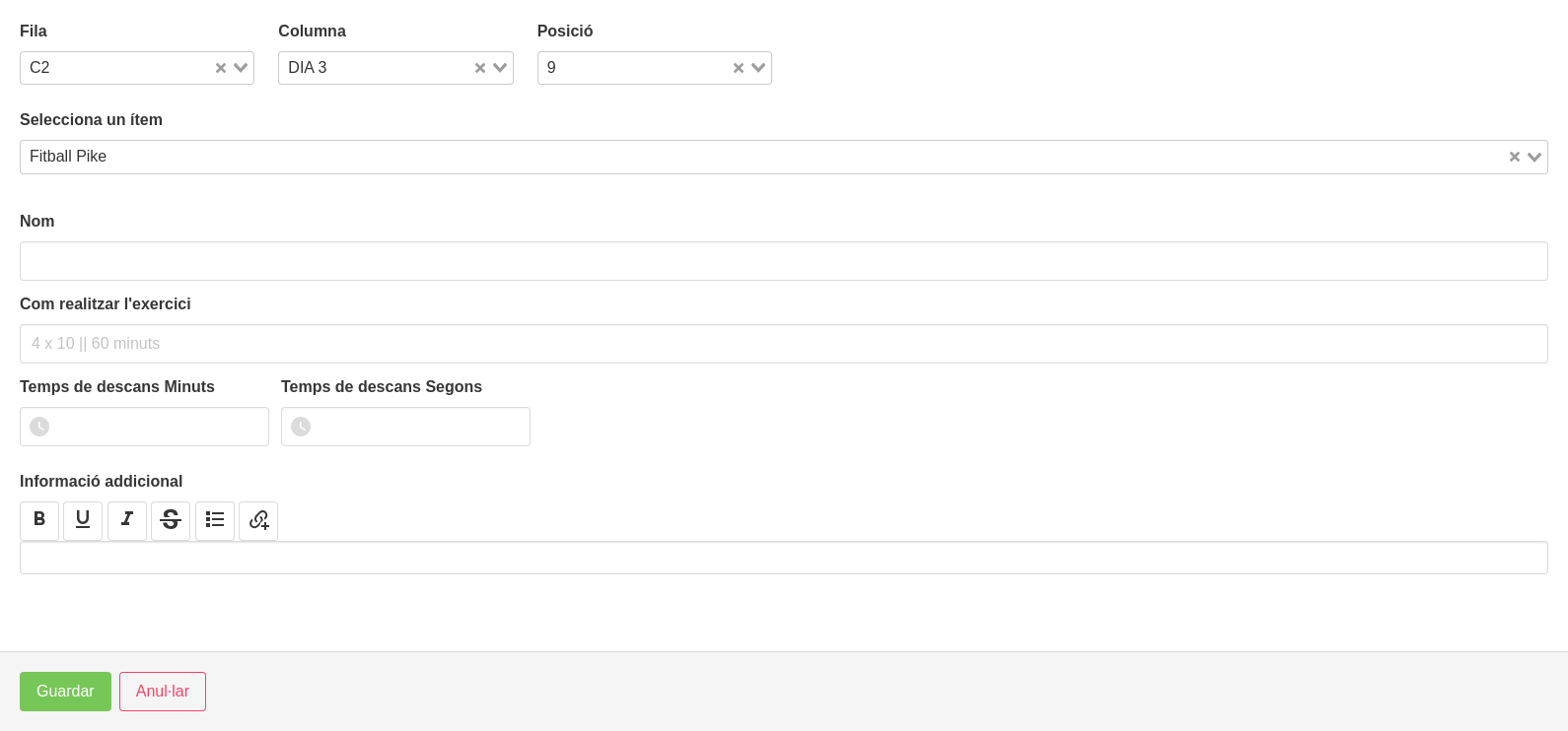
type input "Fitball Pike"
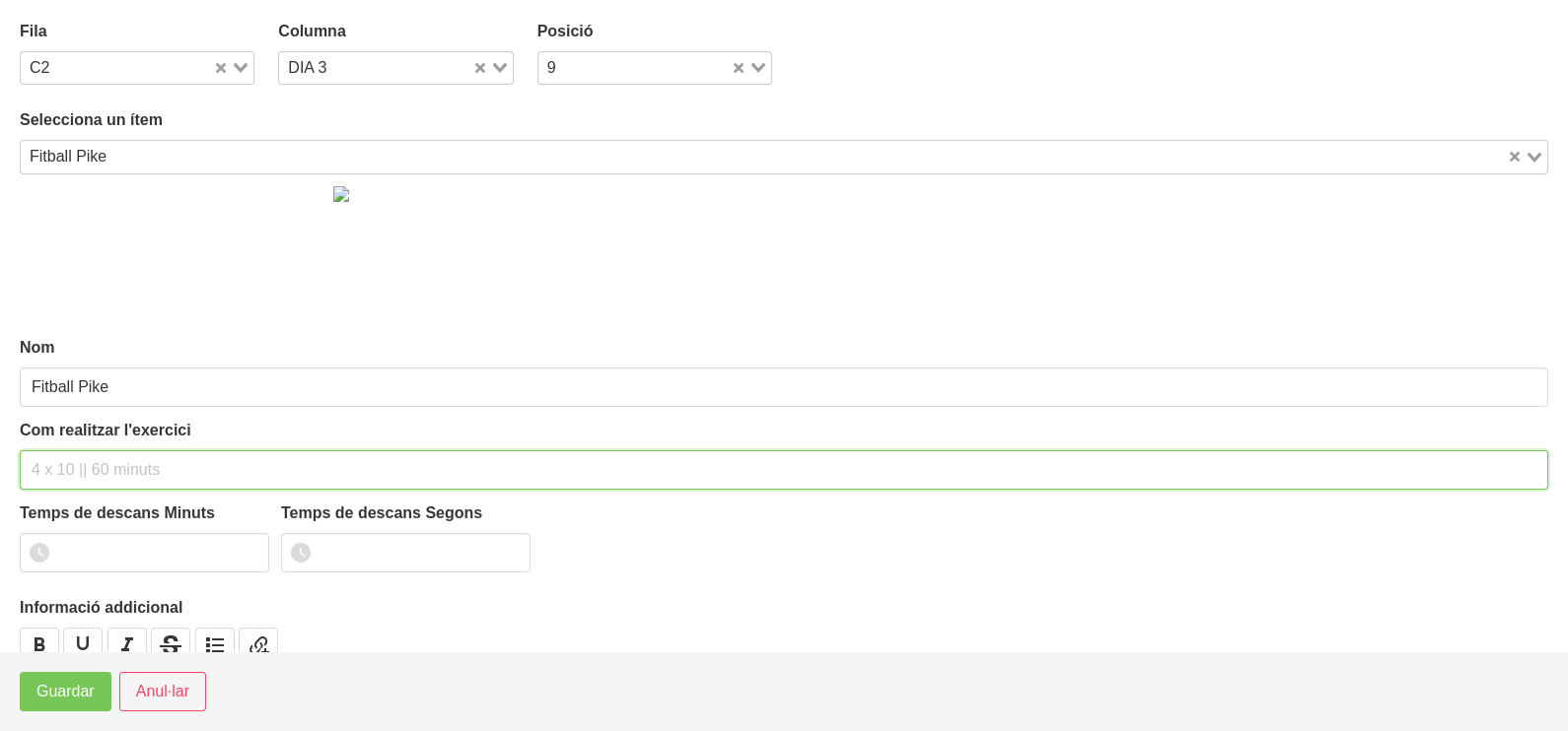
click at [125, 457] on input "text" at bounding box center [784, 471] width 1529 height 39
type input "2 x 10-15 a 2010 60""
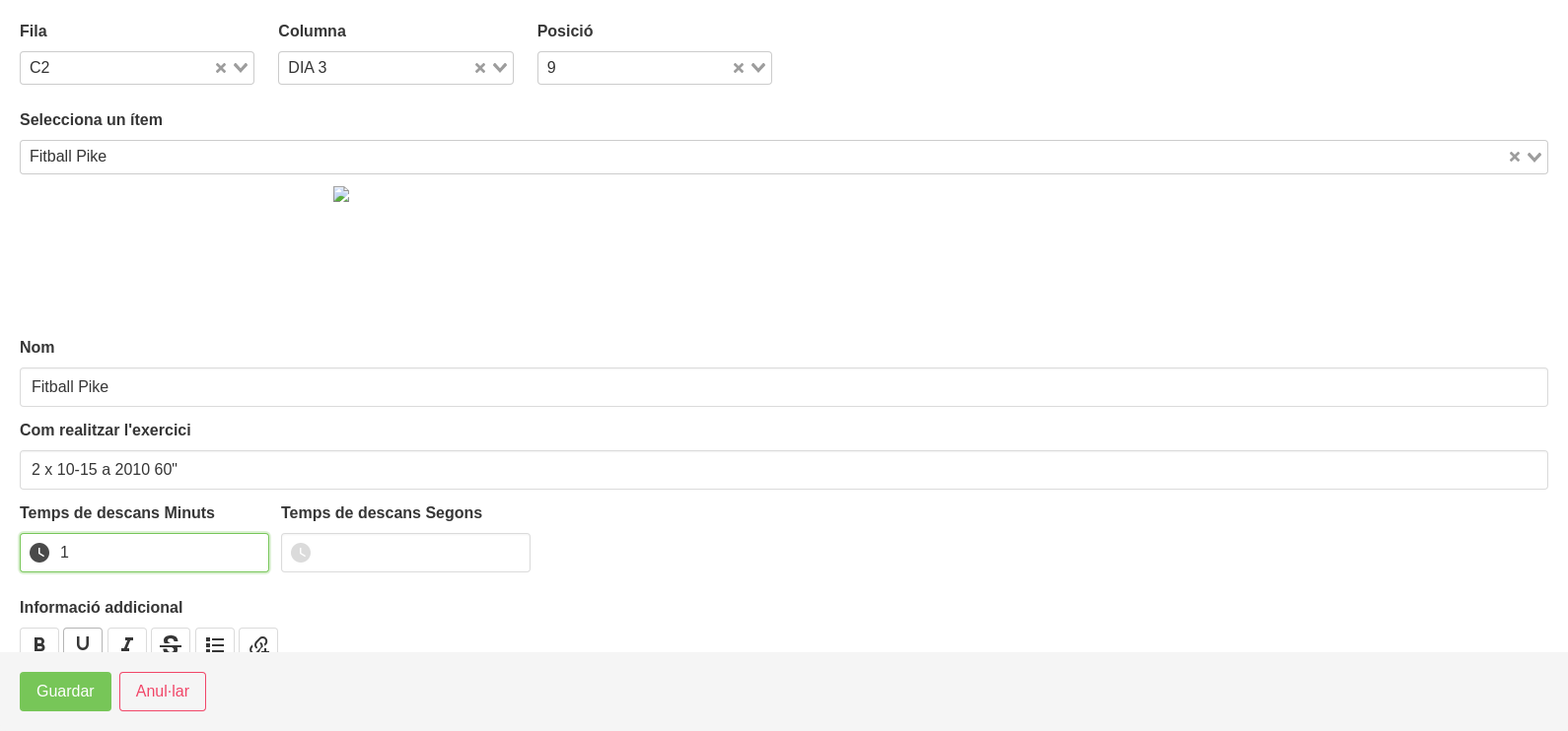
drag, startPoint x: 250, startPoint y: 547, endPoint x: 83, endPoint y: 626, distance: 184.7
type input "1"
click at [211, 566] on input "1" at bounding box center [144, 553] width 250 height 39
click at [64, 685] on span "Guardar" at bounding box center [65, 692] width 58 height 24
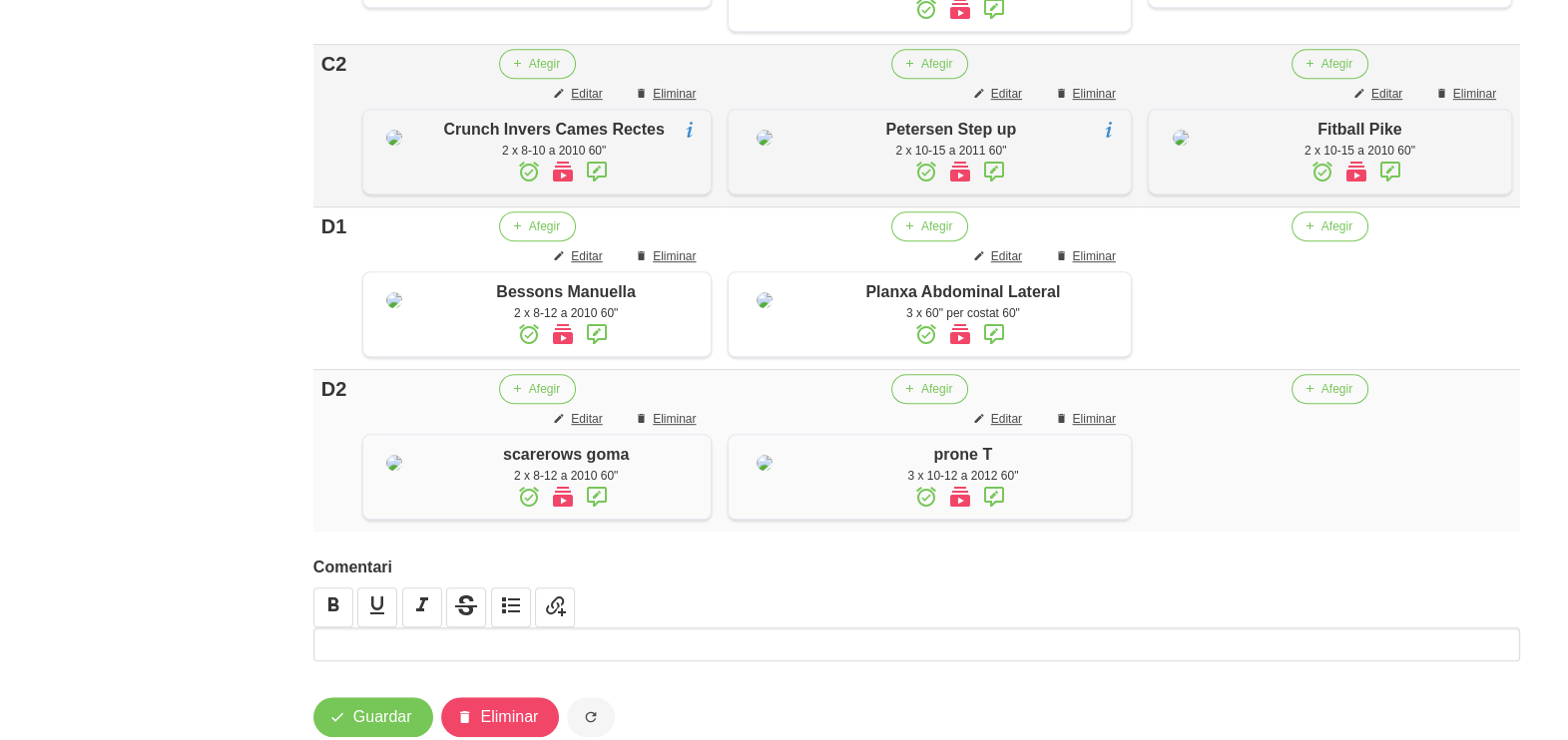
scroll to position [1497, 0]
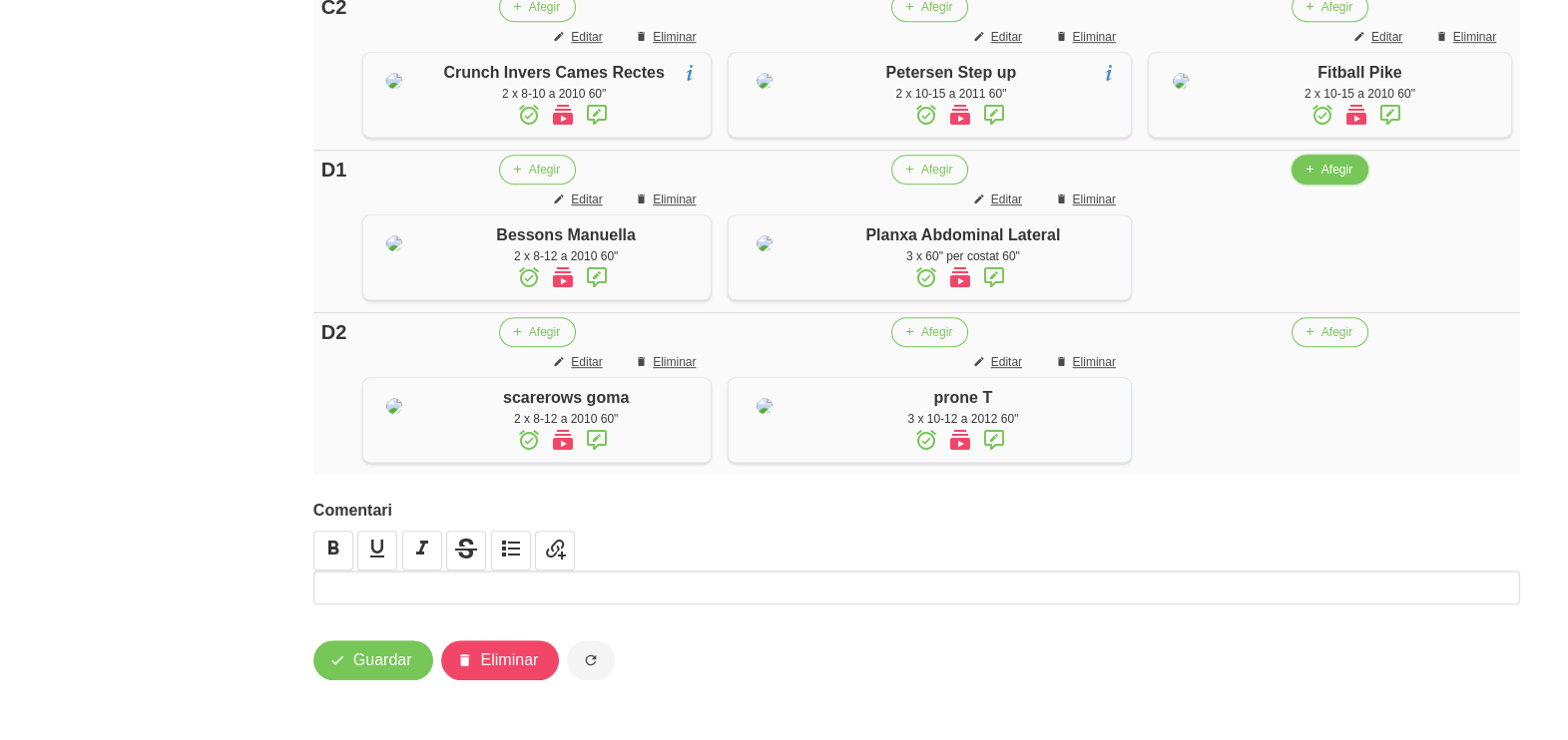
click at [1339, 179] on span "Afegir" at bounding box center [1336, 170] width 31 height 18
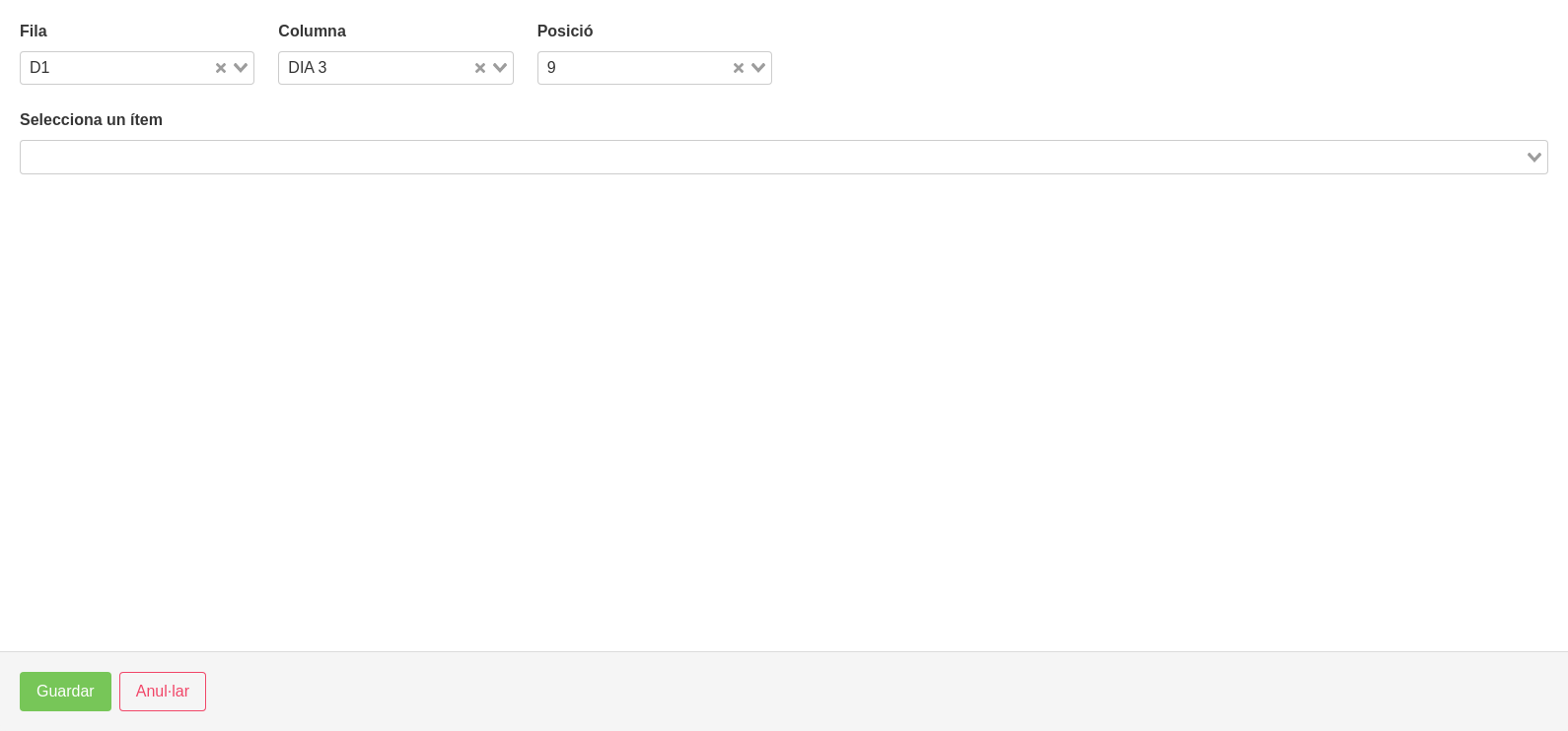
click at [311, 153] on input "Search for option" at bounding box center [773, 157] width 1500 height 24
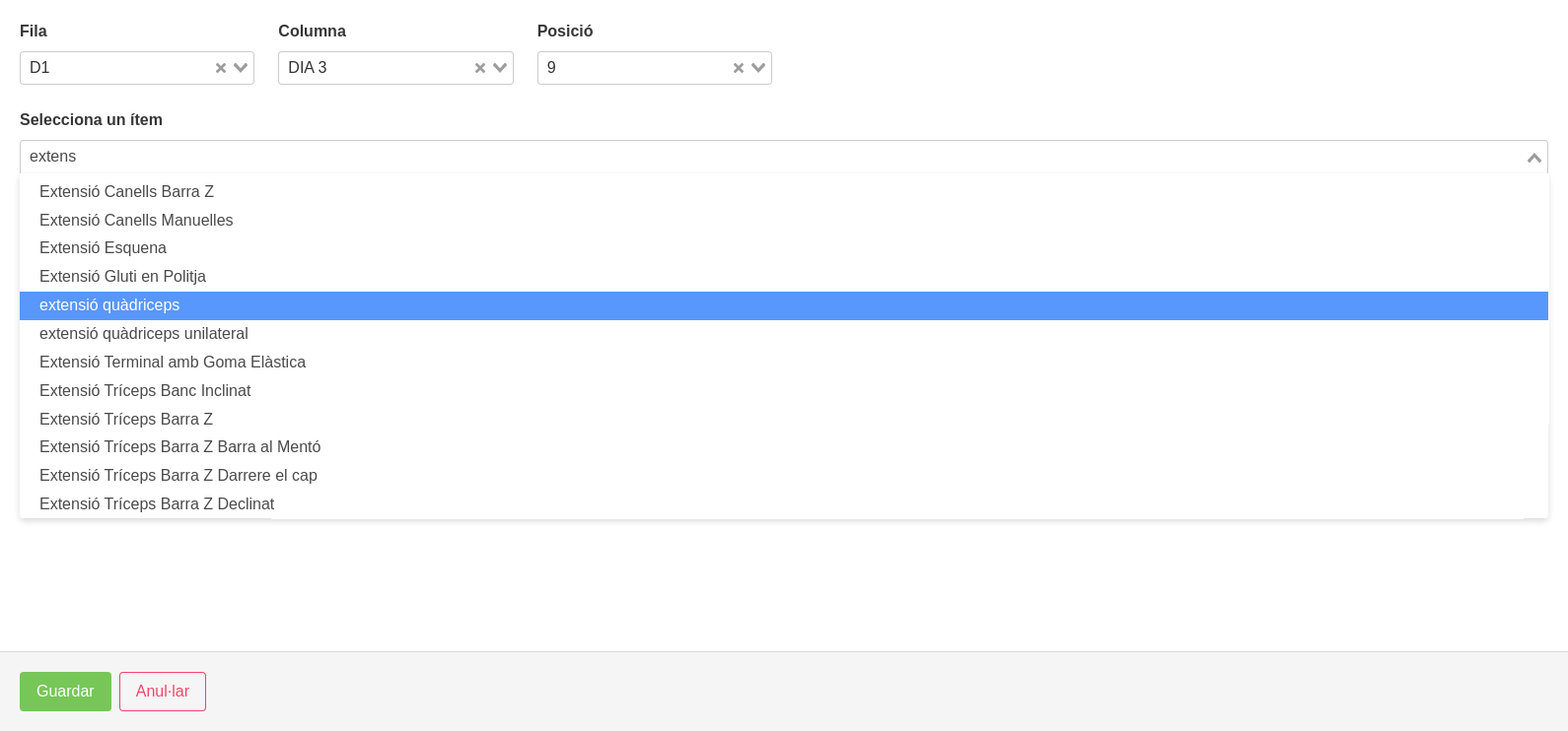
click at [209, 299] on li "extensió quàdriceps" at bounding box center [784, 306] width 1529 height 29
type input "extens"
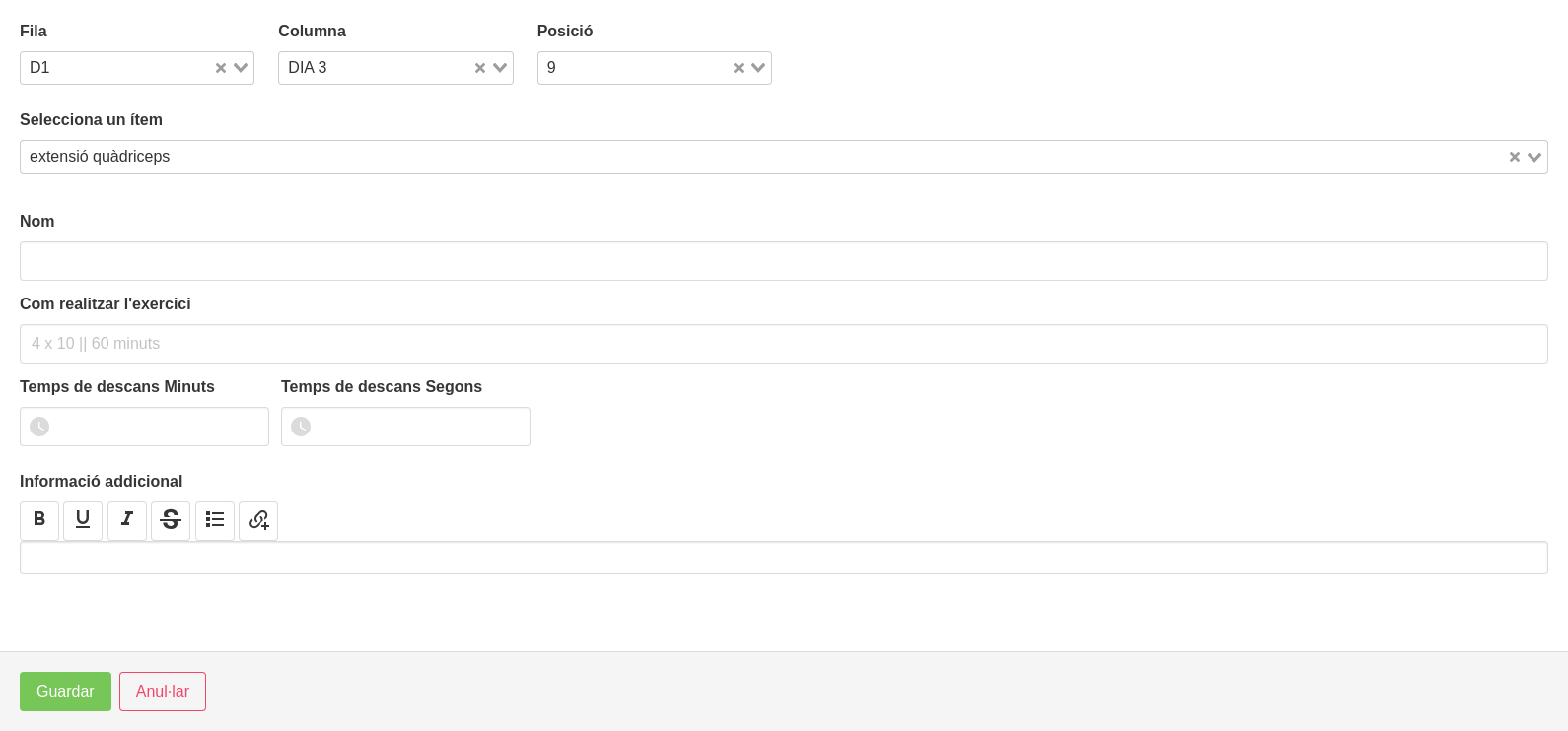
type input "extensió quàdriceps"
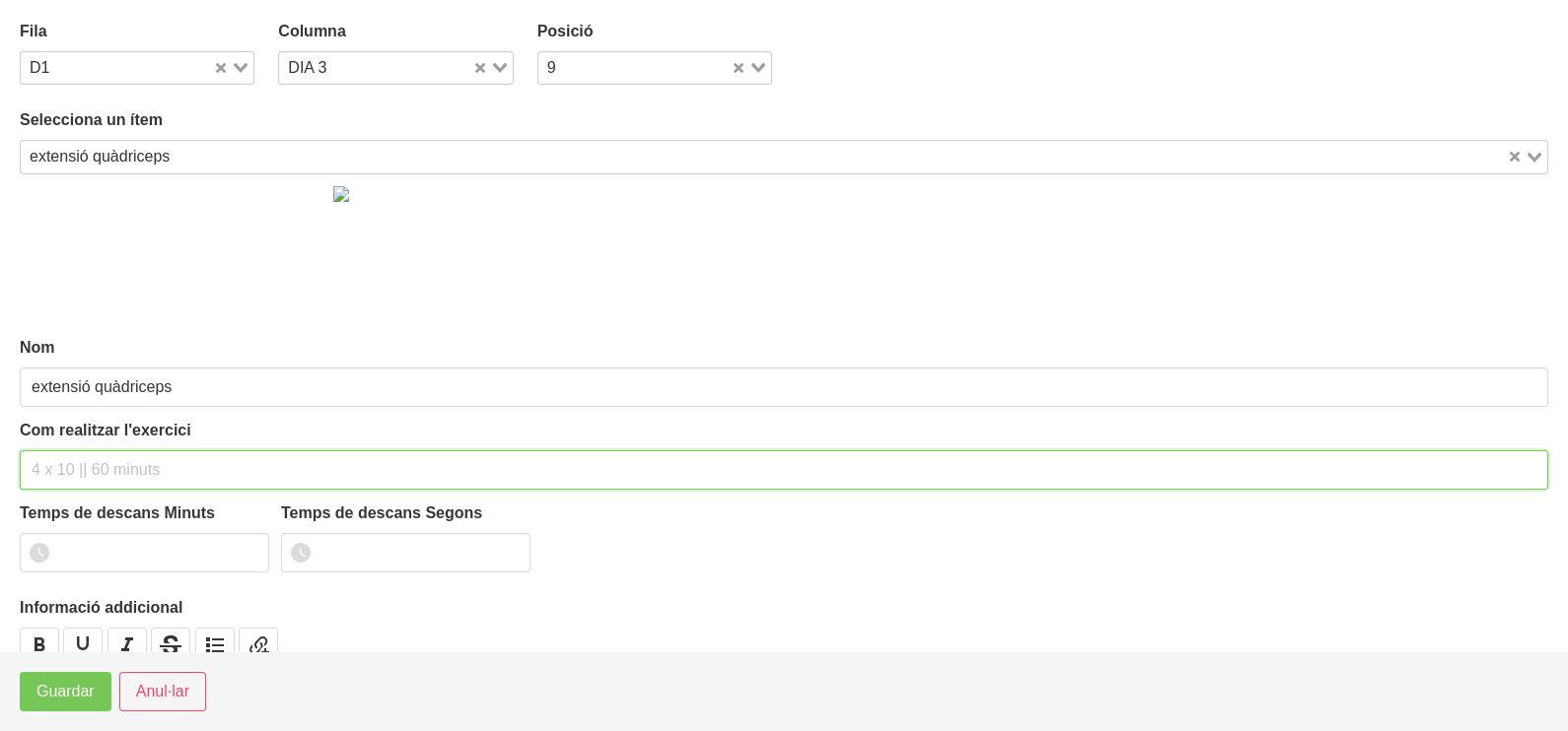
click at [79, 464] on input "text" at bounding box center [784, 471] width 1529 height 39
type input "2 x 8-10 a 2010 60""
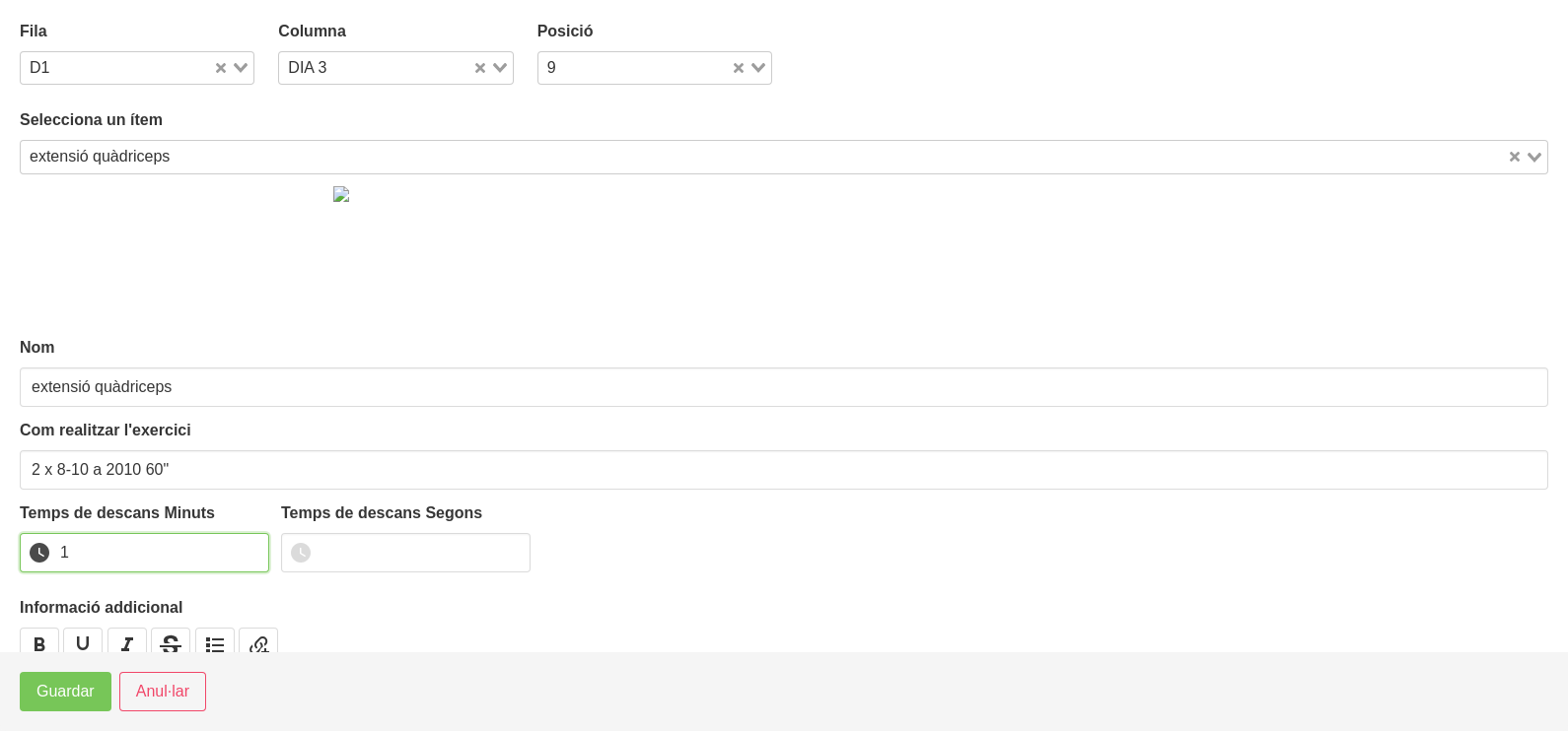
drag, startPoint x: 252, startPoint y: 548, endPoint x: 122, endPoint y: 619, distance: 148.1
type input "1"
click at [247, 551] on input "1" at bounding box center [144, 553] width 250 height 39
click at [59, 694] on span "Guardar" at bounding box center [65, 692] width 58 height 24
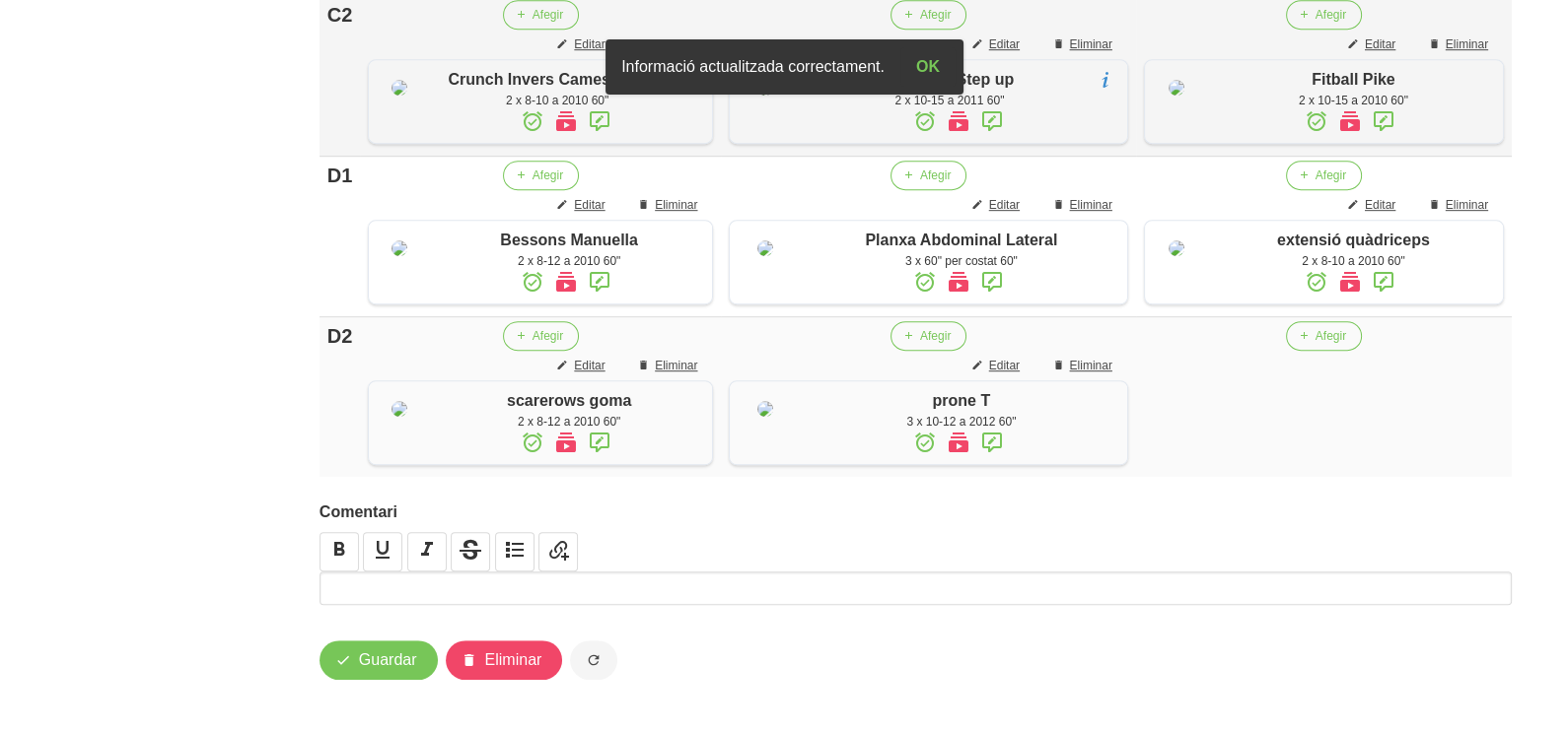
scroll to position [1355, 0]
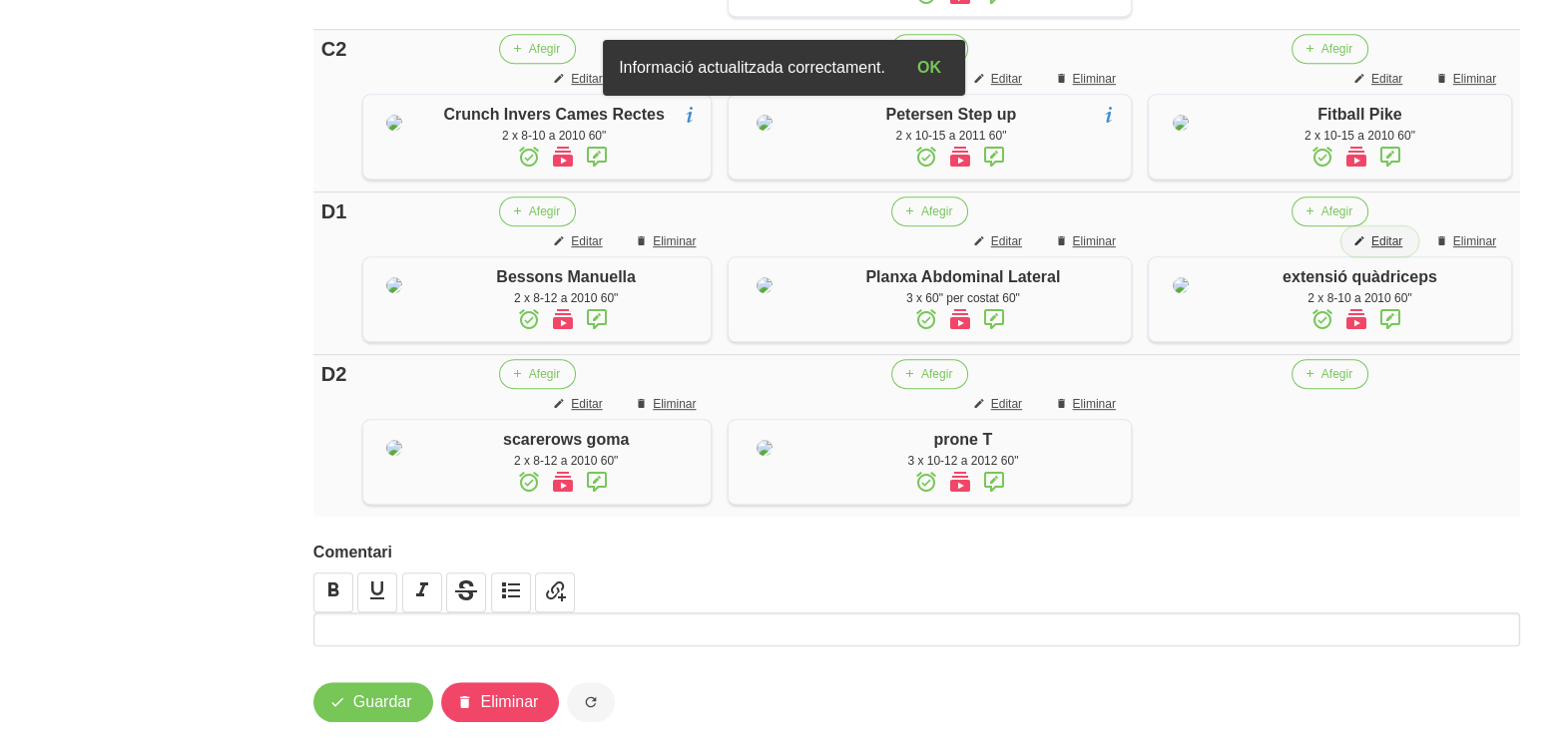
click at [1388, 251] on span "Editar" at bounding box center [1386, 242] width 31 height 18
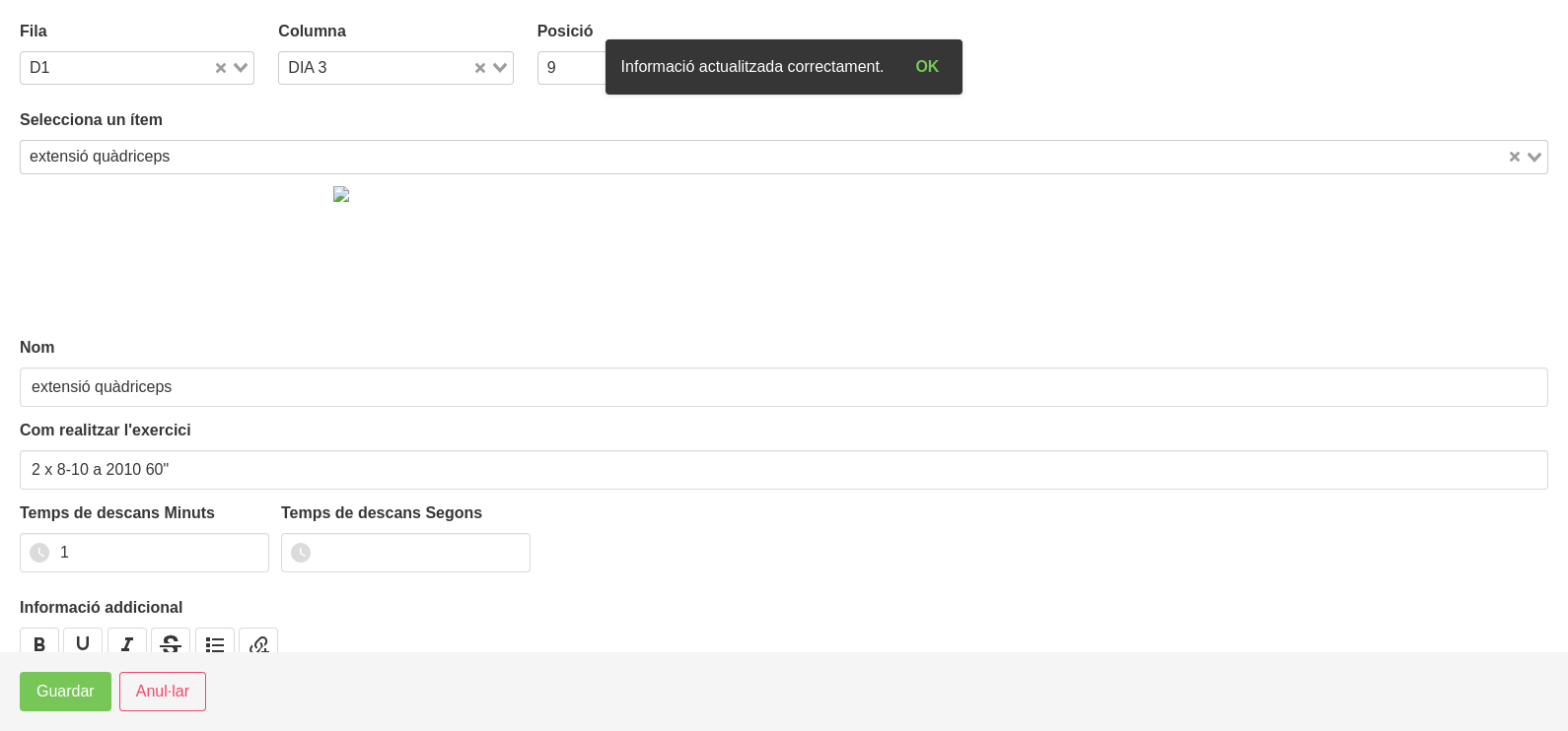
drag, startPoint x: 165, startPoint y: 149, endPoint x: 230, endPoint y: 120, distance: 71.2
click at [168, 150] on div "extensió quàdriceps" at bounding box center [764, 155] width 1486 height 28
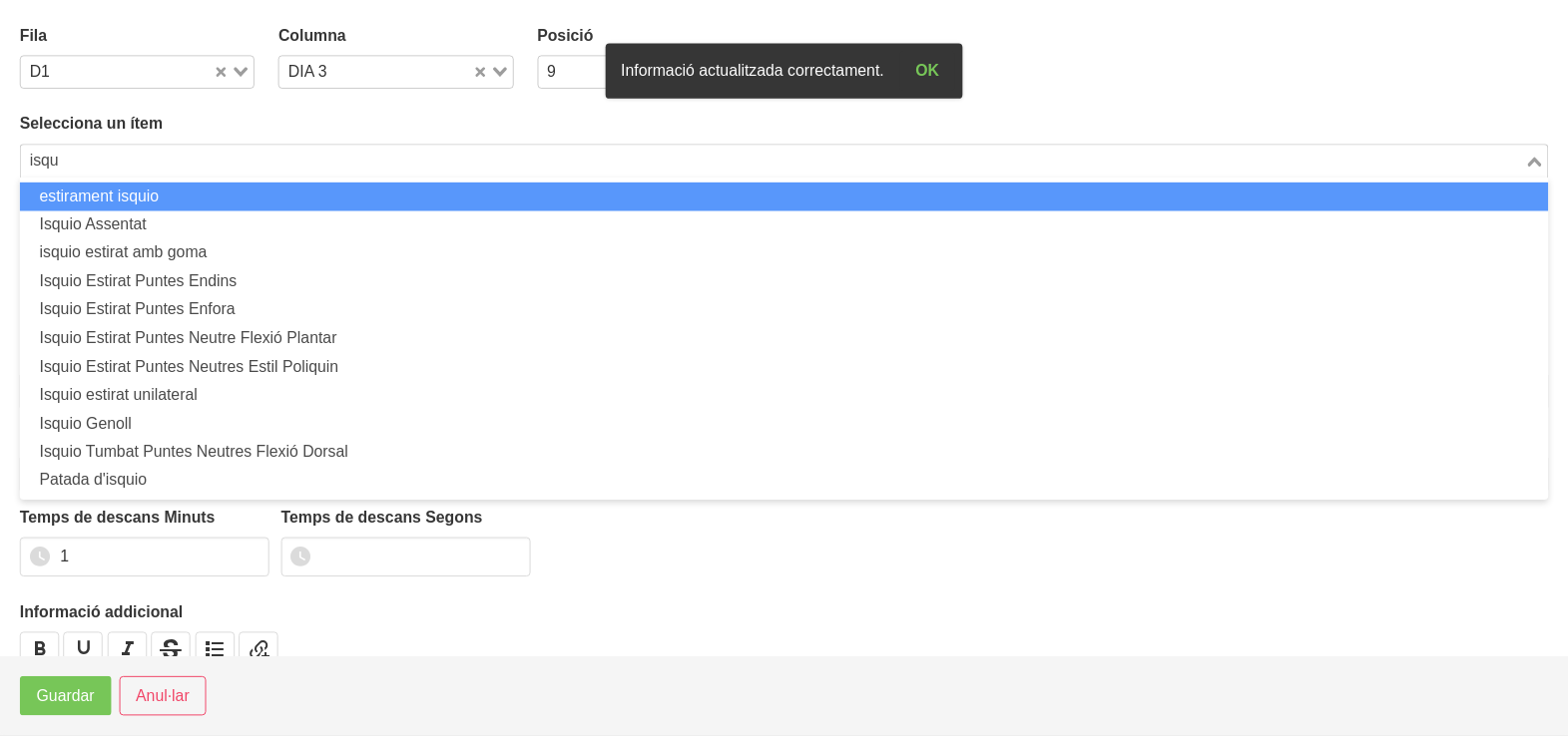
scroll to position [0, 0]
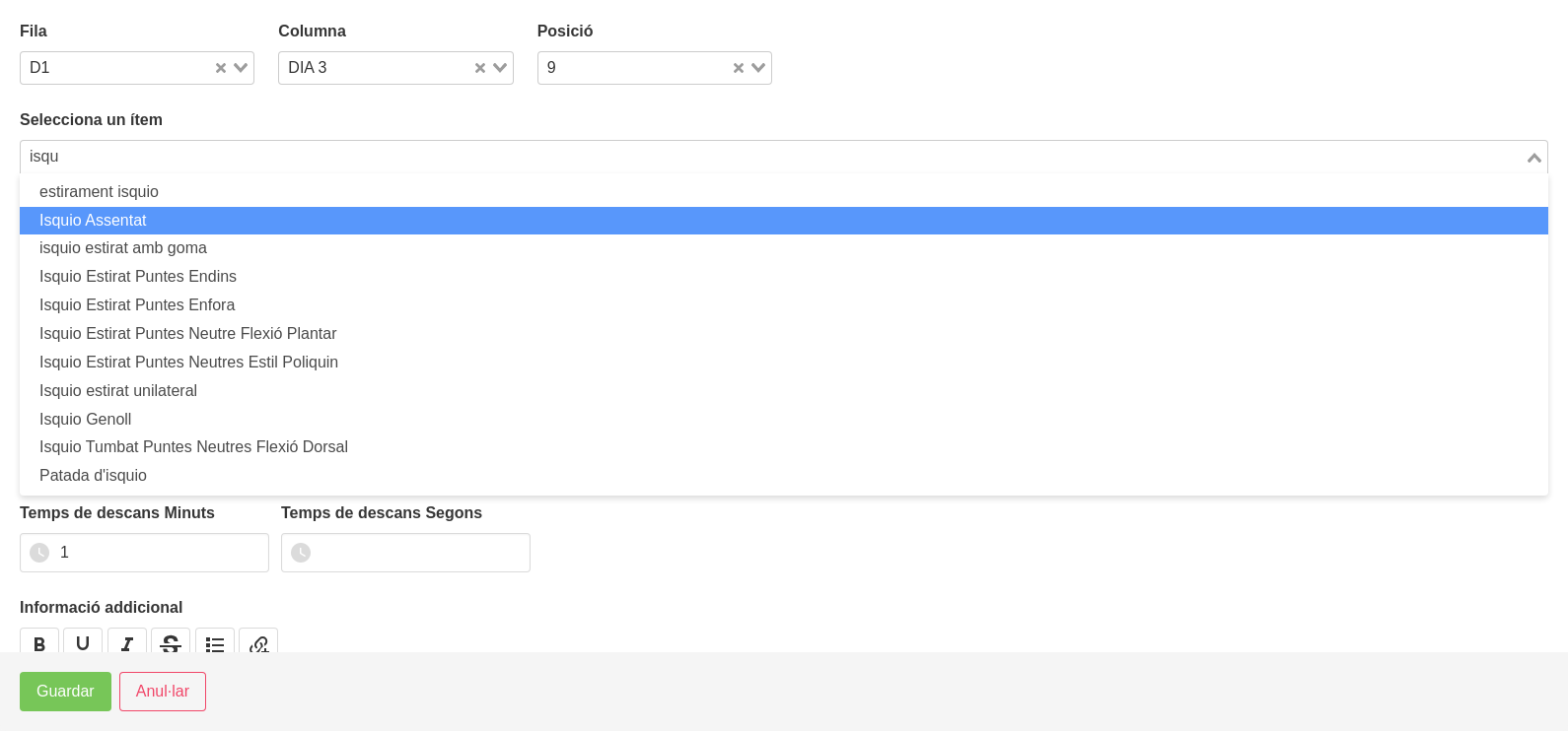
drag, startPoint x: 178, startPoint y: 221, endPoint x: 161, endPoint y: 299, distance: 79.8
click at [178, 225] on li "Isquio Assentat" at bounding box center [784, 221] width 1529 height 29
type input "isqu"
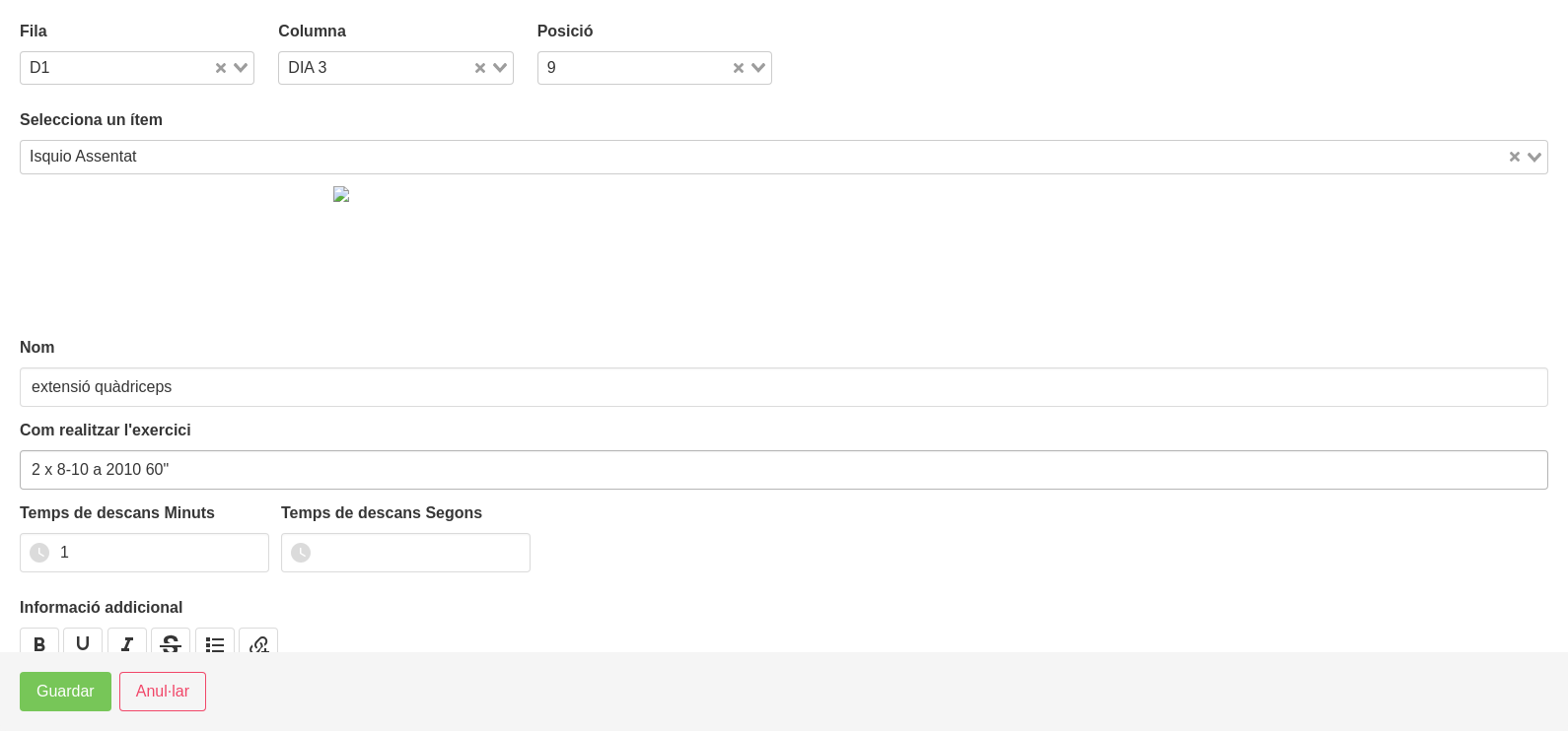
type input "Isquio Assentat"
drag, startPoint x: 89, startPoint y: 464, endPoint x: 59, endPoint y: 481, distance: 34.5
click at [59, 481] on input "2 x 8-10 a 2010 60"" at bounding box center [784, 471] width 1529 height 39
type input "2 x 6-8 a 2010 60""
click at [59, 687] on span "Guardar" at bounding box center [65, 692] width 58 height 24
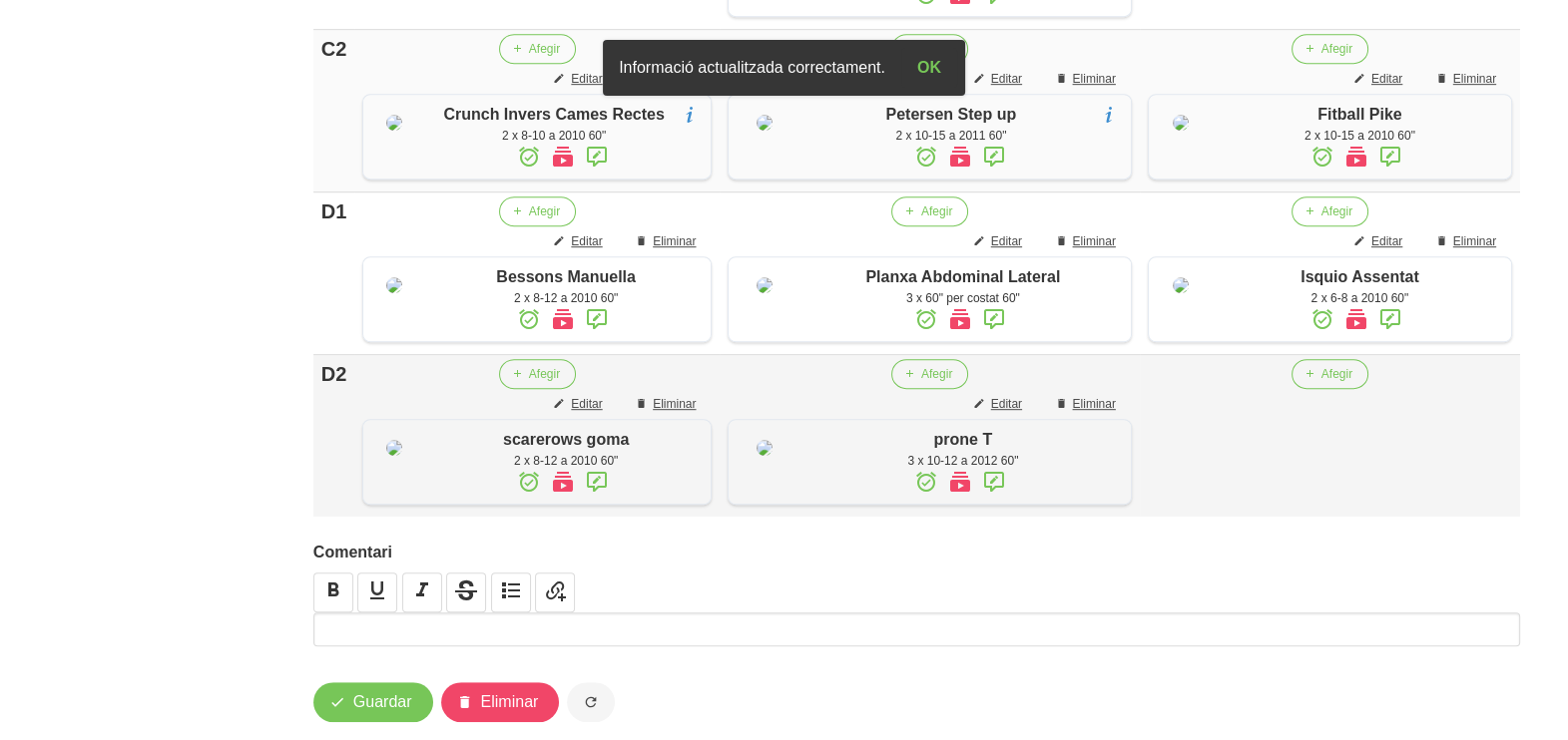
scroll to position [1621, 0]
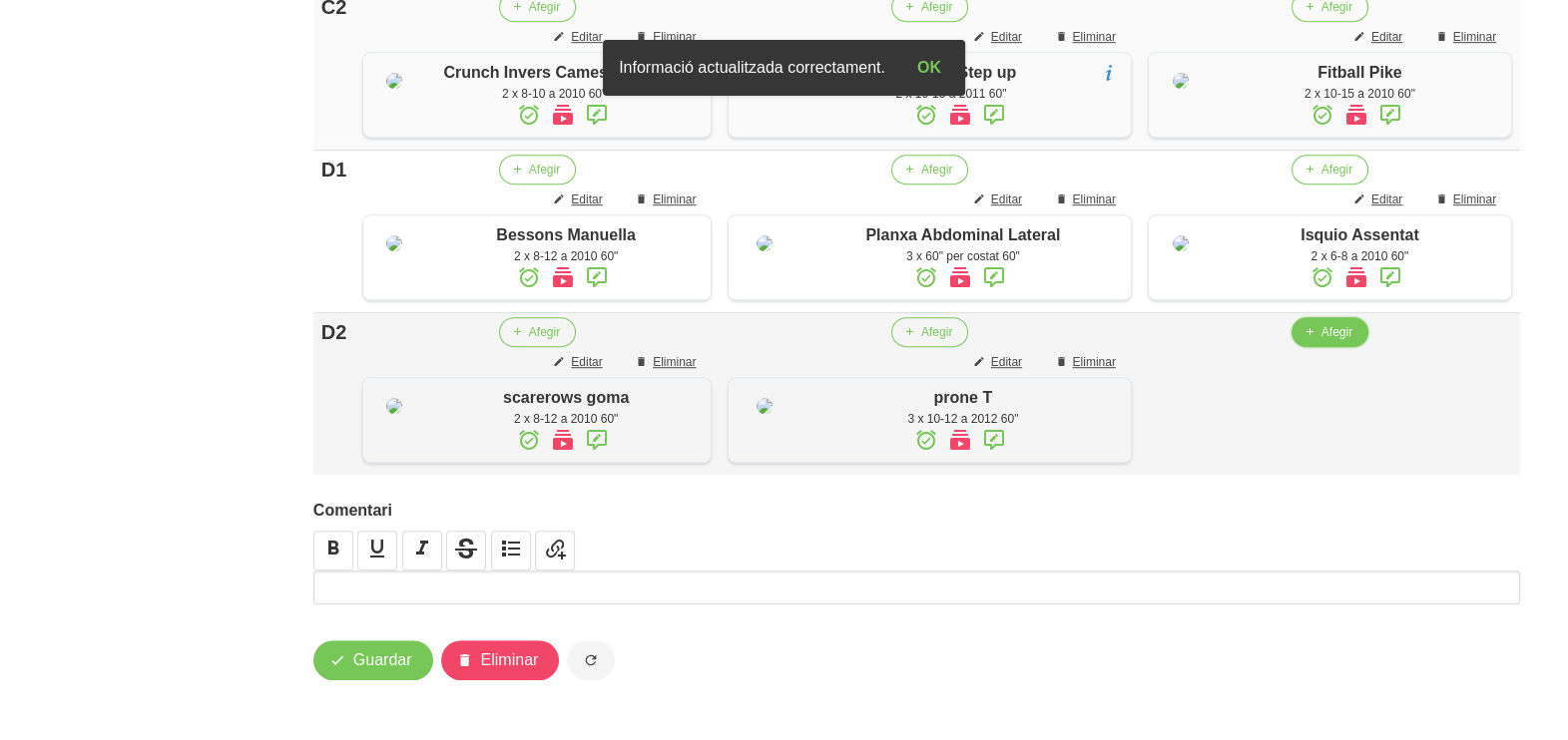
click at [1312, 342] on icon "button" at bounding box center [1309, 333] width 12 height 18
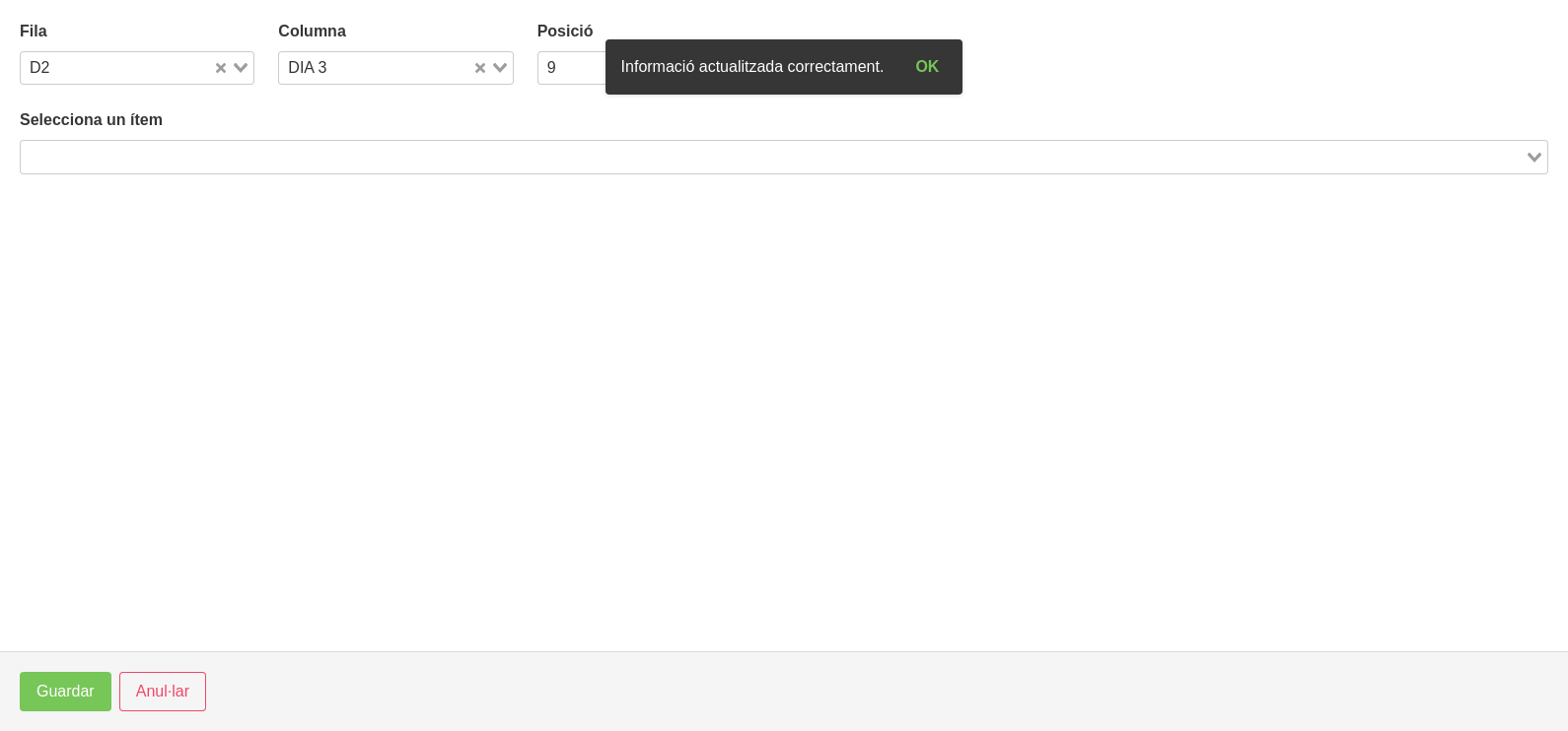
drag, startPoint x: 176, startPoint y: 155, endPoint x: 187, endPoint y: 153, distance: 11.2
click at [184, 154] on input "Search for option" at bounding box center [773, 157] width 1500 height 24
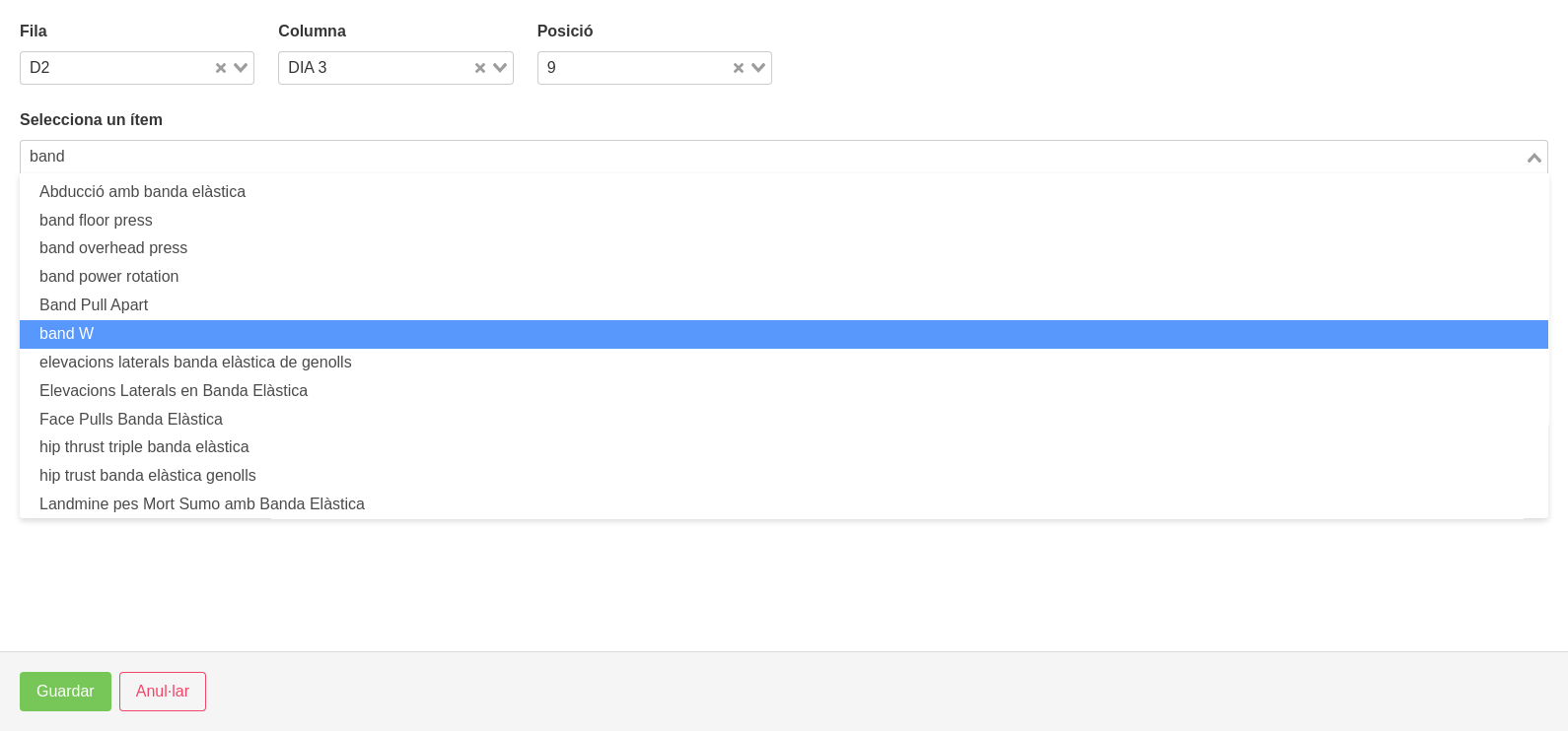
click at [231, 330] on li "band W" at bounding box center [784, 334] width 1529 height 29
type input "band"
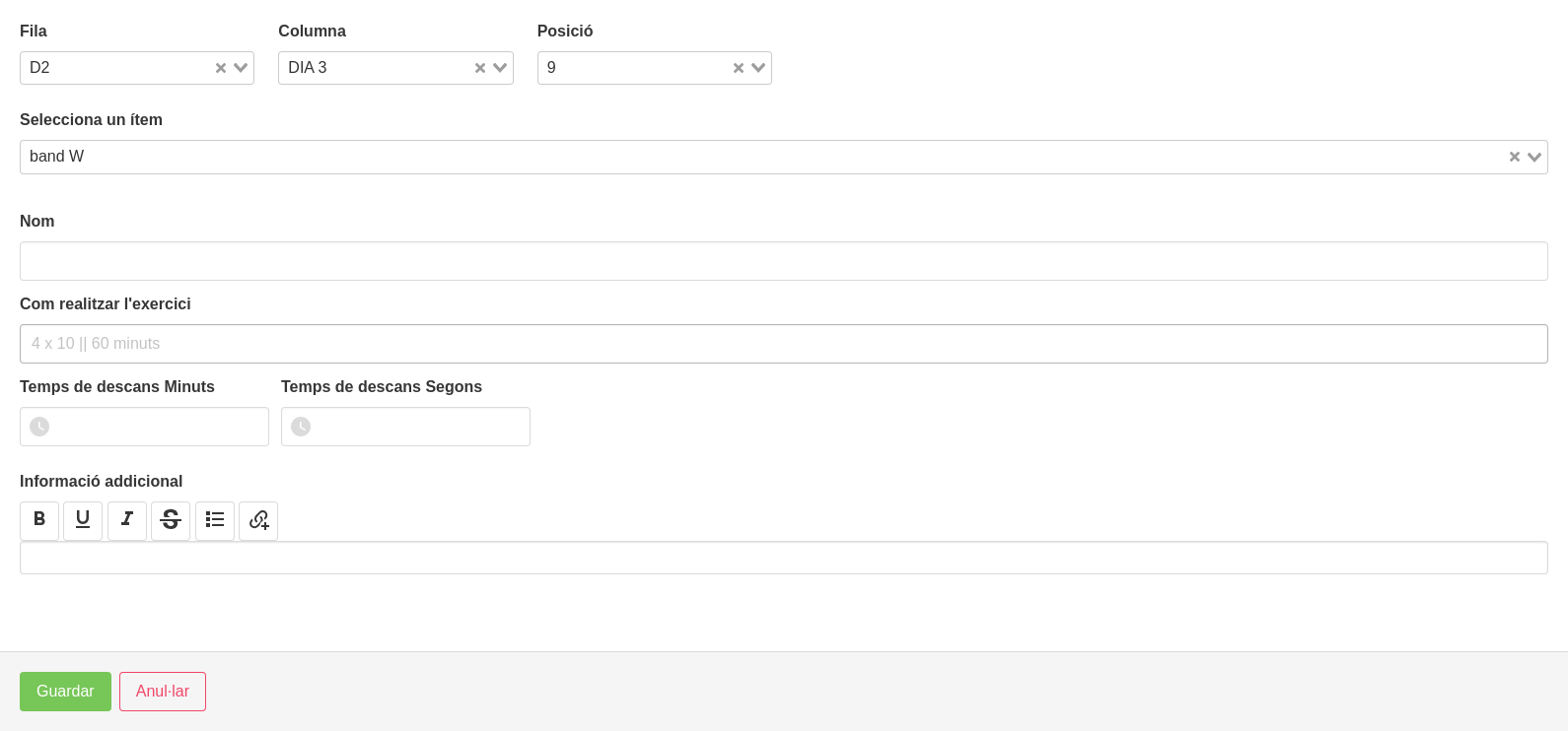
type input "band W"
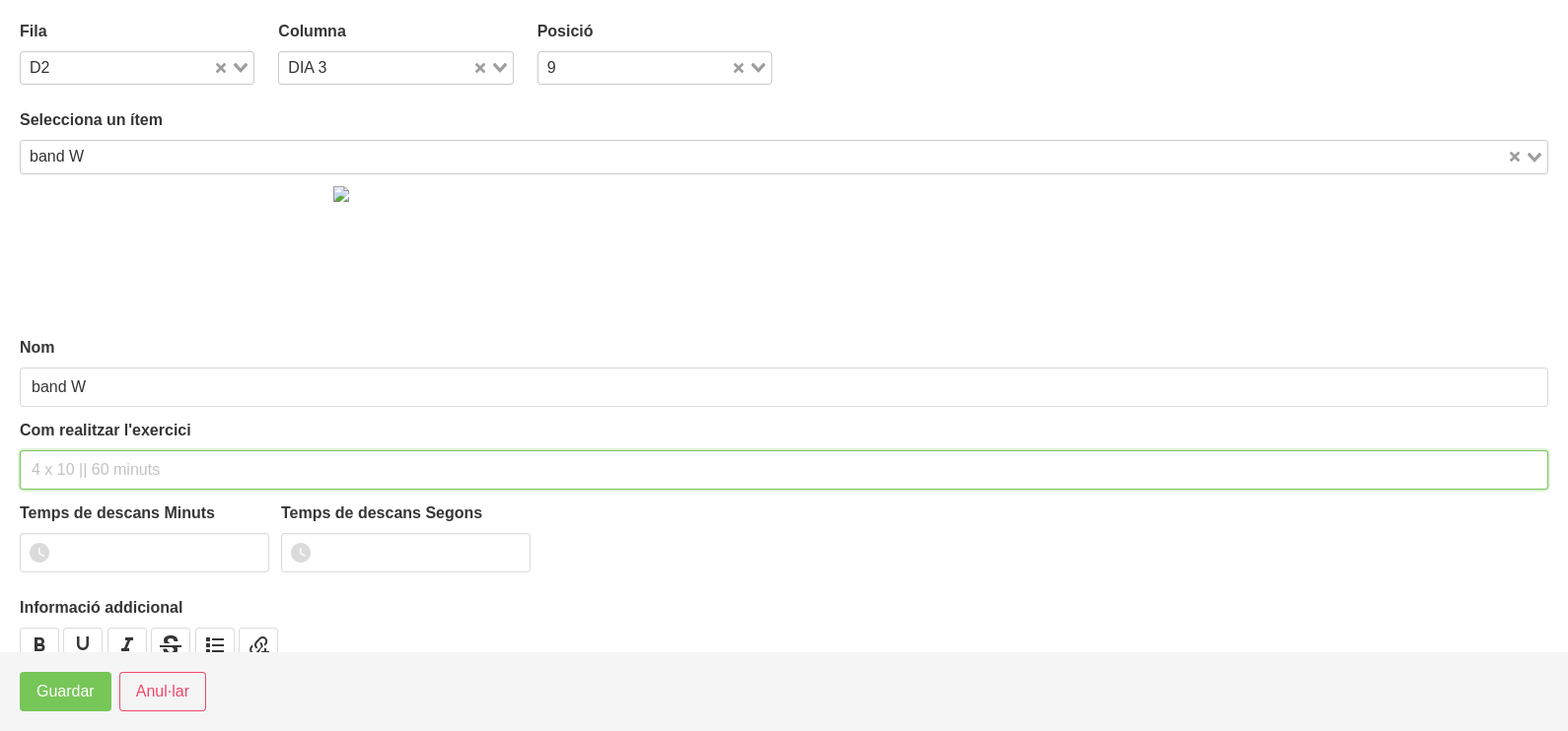
click at [64, 466] on input "text" at bounding box center [784, 471] width 1529 height 39
type input "2 x 10-15 a 2011 60""
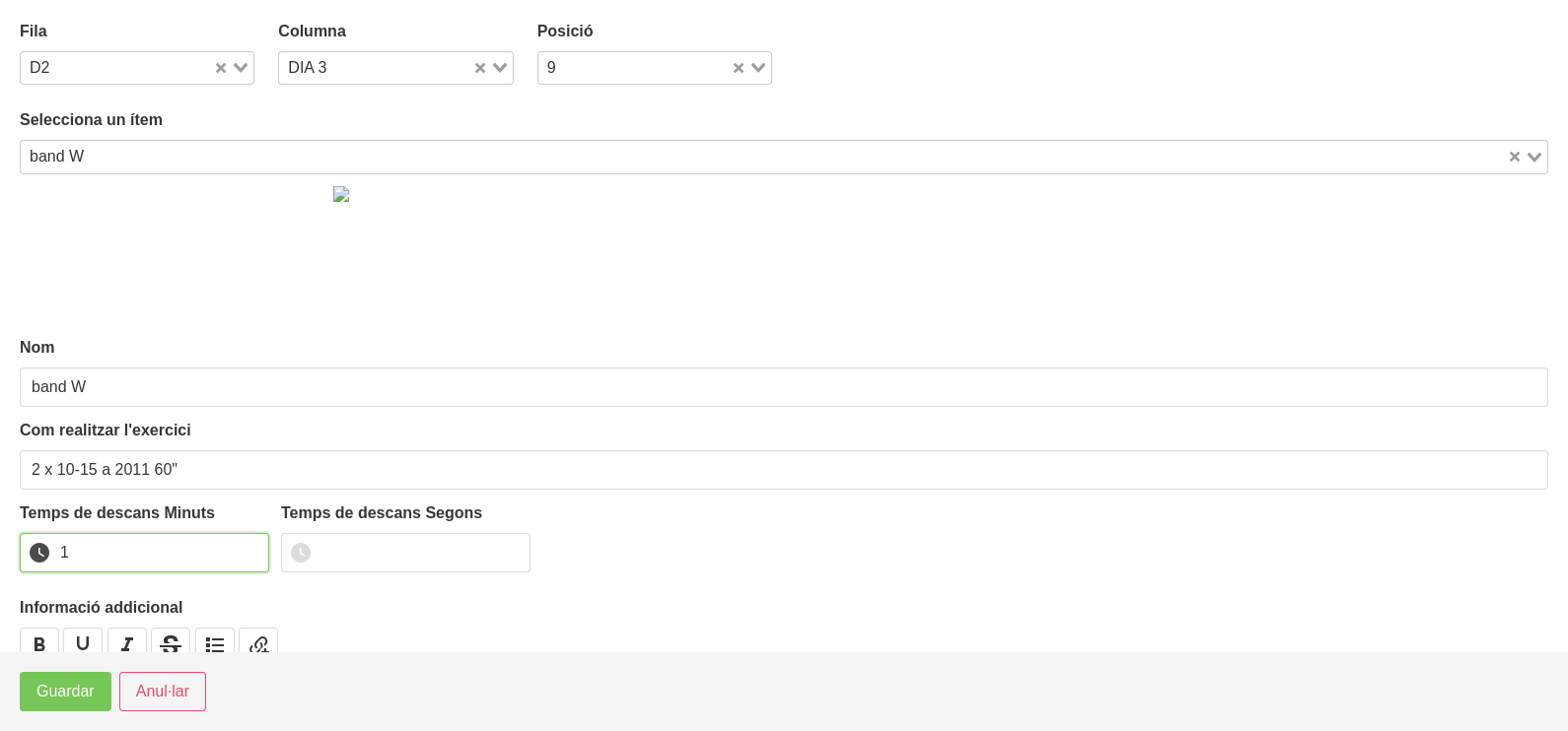
drag, startPoint x: 250, startPoint y: 548, endPoint x: 235, endPoint y: 562, distance: 20.5
type input "1"
click at [248, 549] on input "1" at bounding box center [144, 553] width 250 height 39
click at [51, 699] on span "Guardar" at bounding box center [65, 692] width 58 height 24
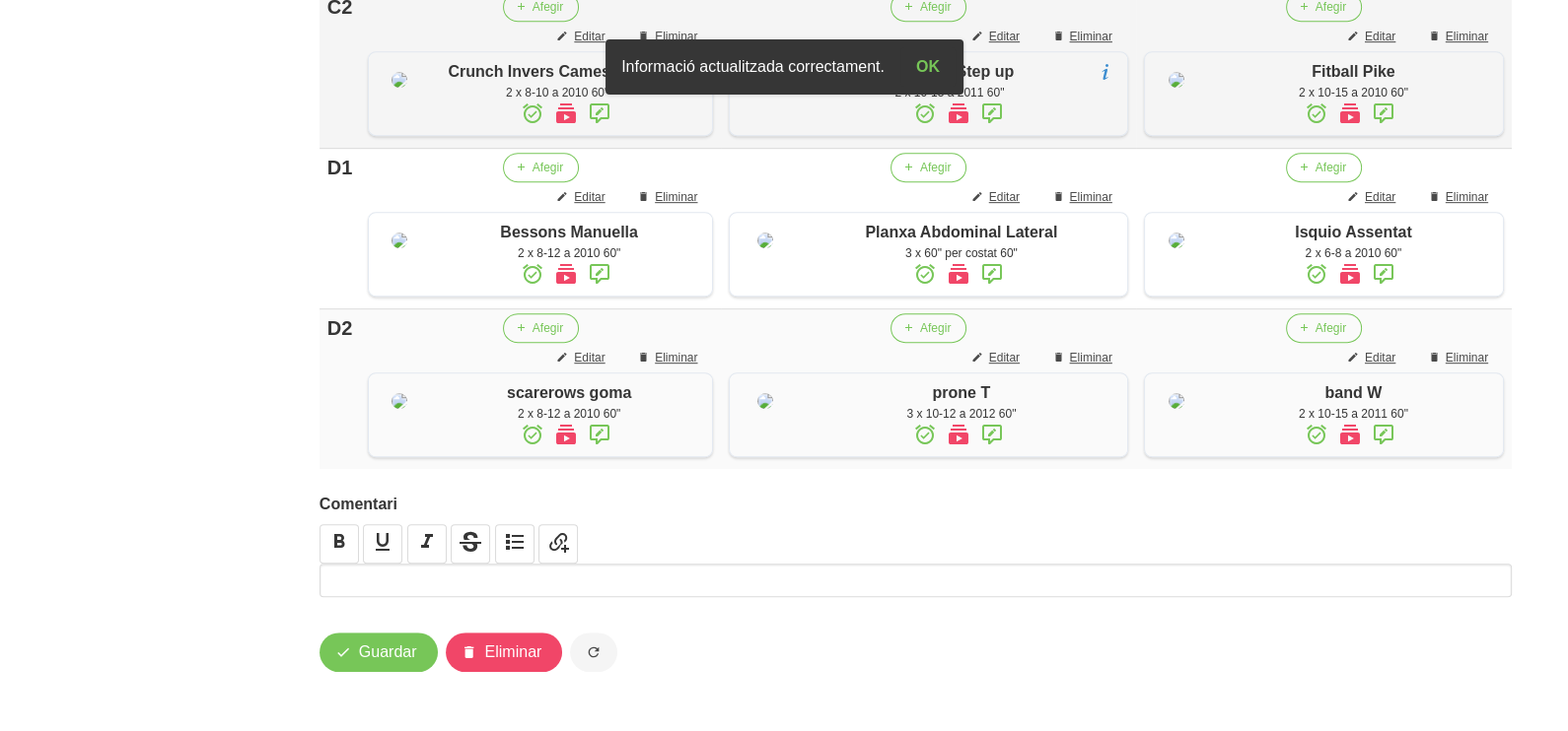
scroll to position [1355, 0]
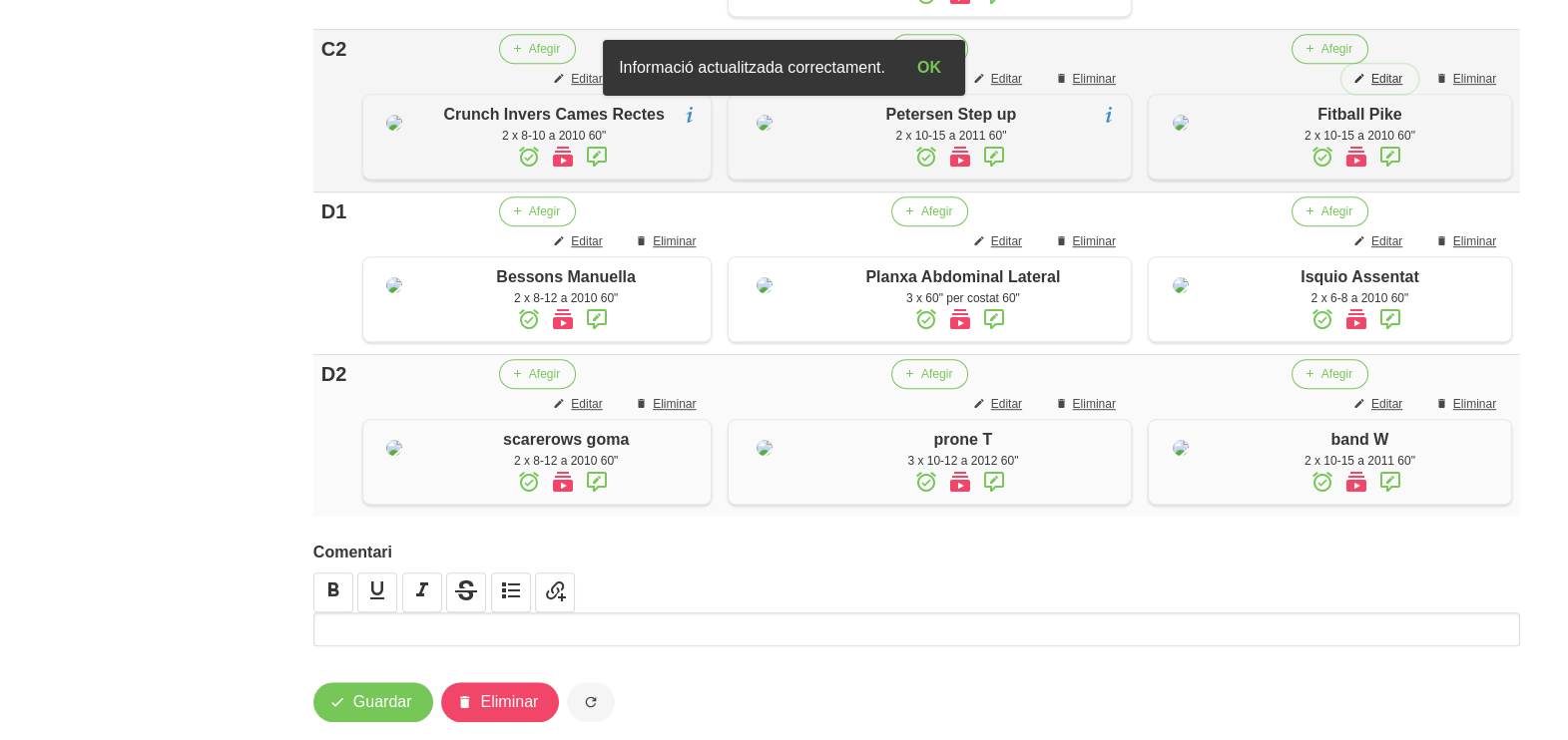
click at [1388, 88] on span "Editar" at bounding box center [1386, 79] width 31 height 18
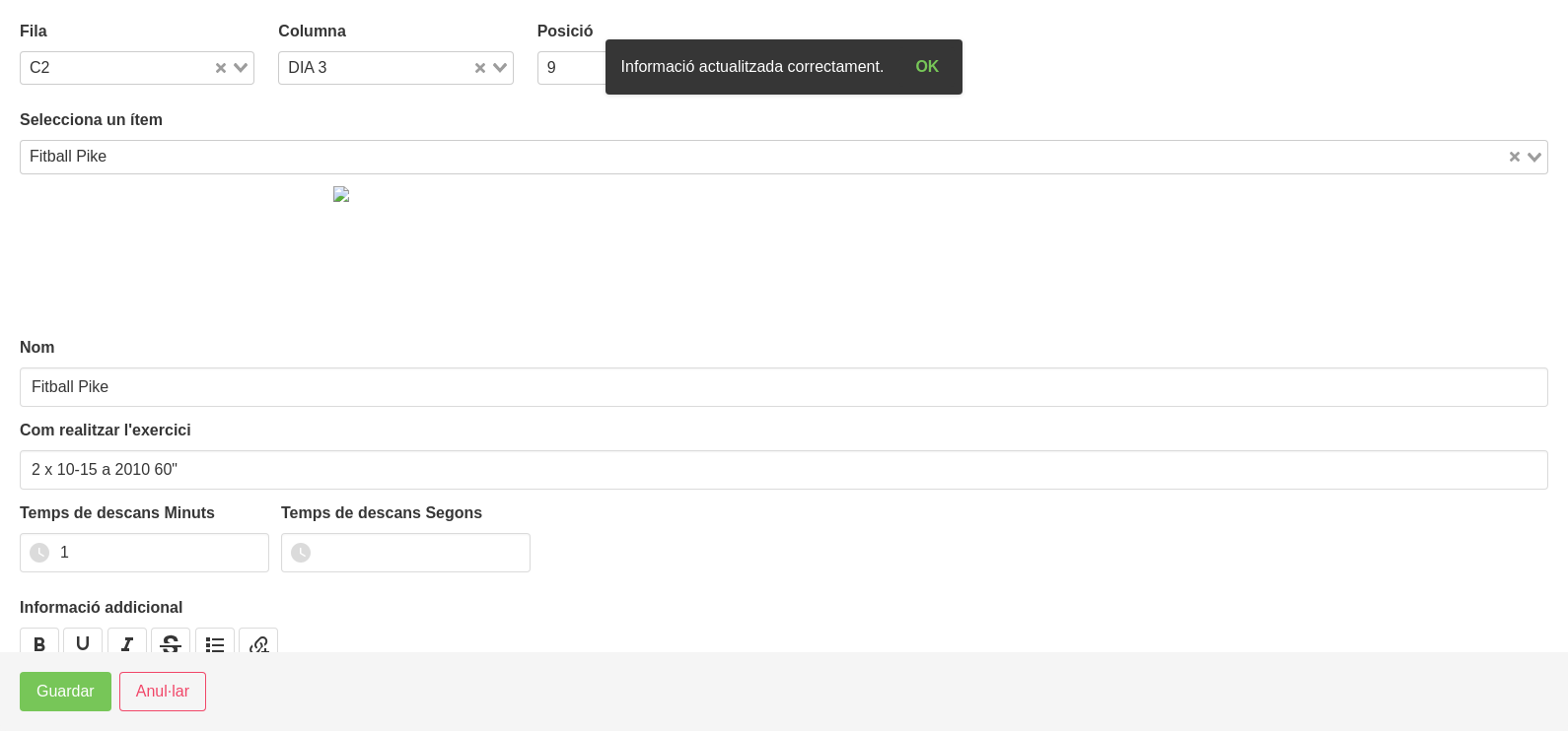
click at [205, 158] on input "Search for option" at bounding box center [809, 157] width 1391 height 24
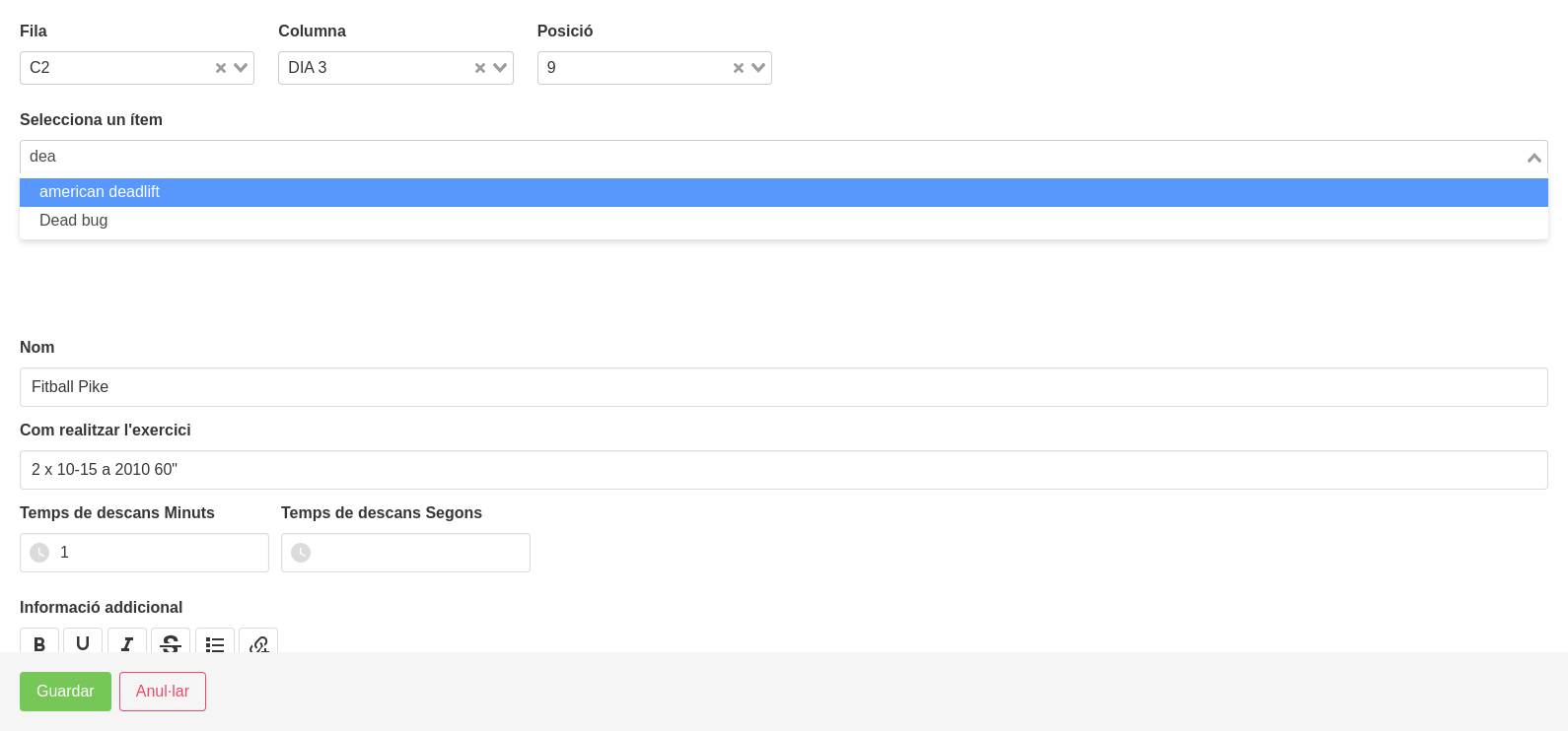
scroll to position [0, 0]
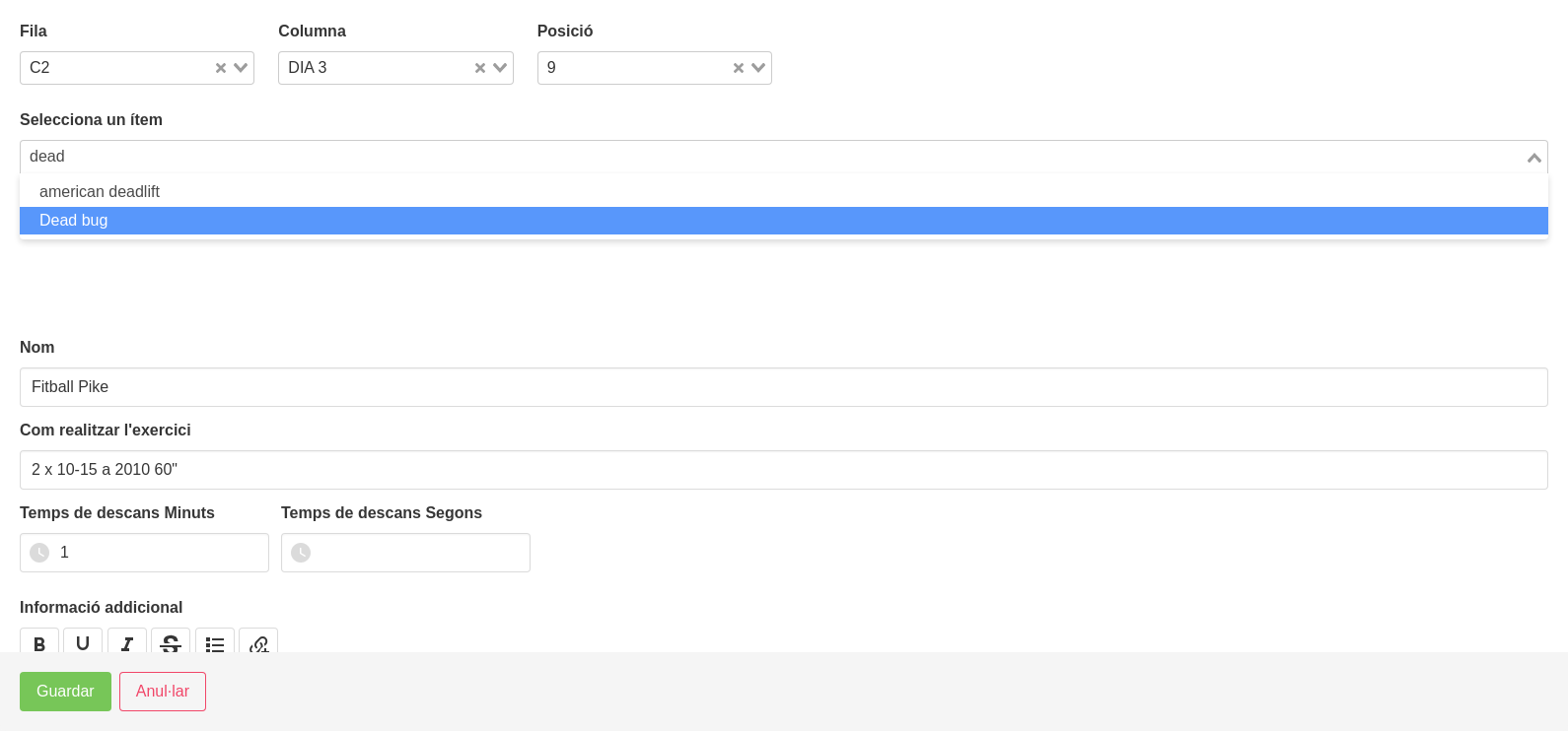
drag, startPoint x: 166, startPoint y: 214, endPoint x: 164, endPoint y: 296, distance: 82.0
click at [166, 216] on li "Dead bug" at bounding box center [784, 221] width 1529 height 29
type input "dead"
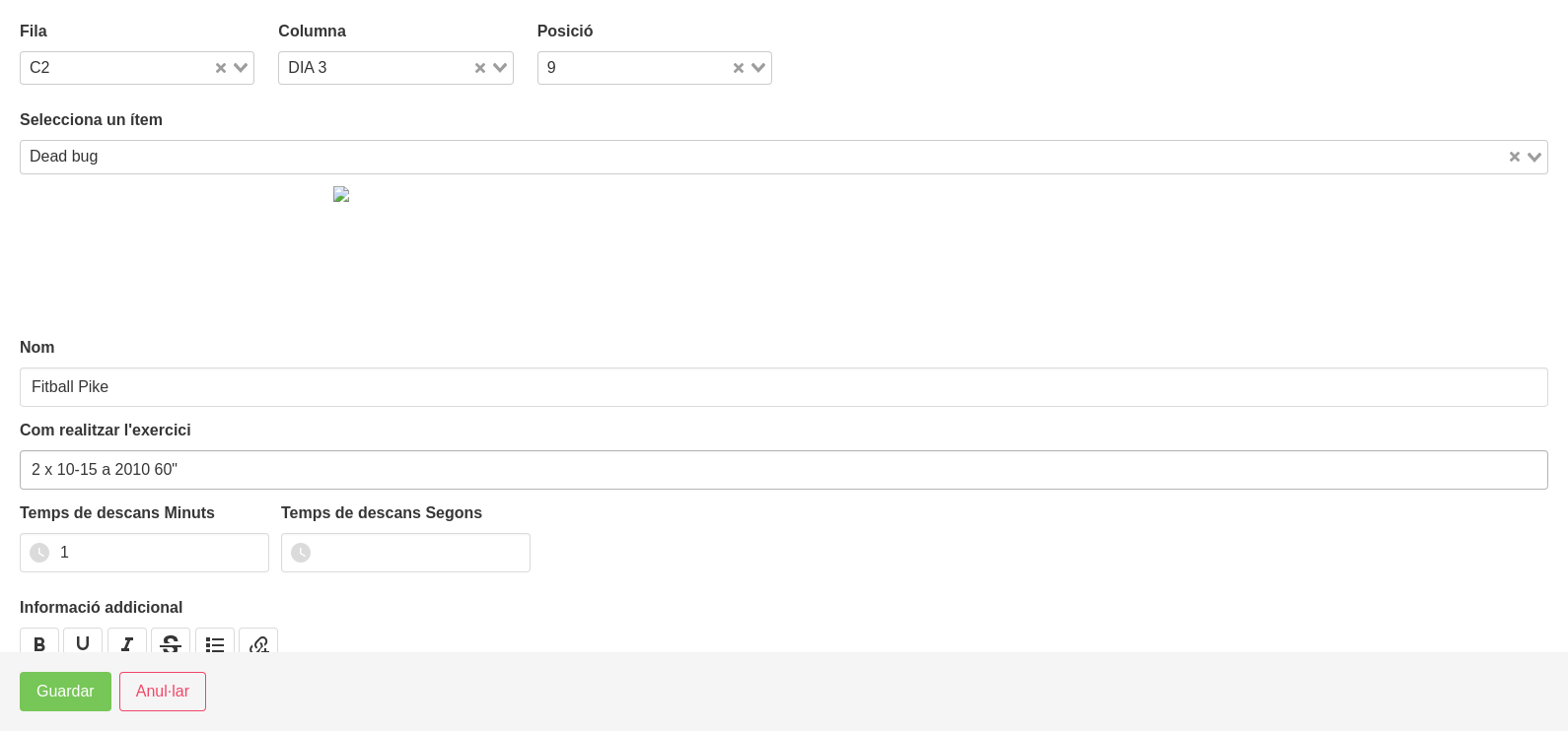
type input "Dead bug"
drag, startPoint x: 96, startPoint y: 464, endPoint x: 107, endPoint y: 381, distance: 83.7
click at [60, 474] on input "2 x 10-15 a 2010 60"" at bounding box center [784, 471] width 1529 height 39
drag, startPoint x: 227, startPoint y: 470, endPoint x: 179, endPoint y: 483, distance: 49.7
click at [179, 483] on input "2 x 30-40" per costat a 2010 60"" at bounding box center [784, 471] width 1529 height 39
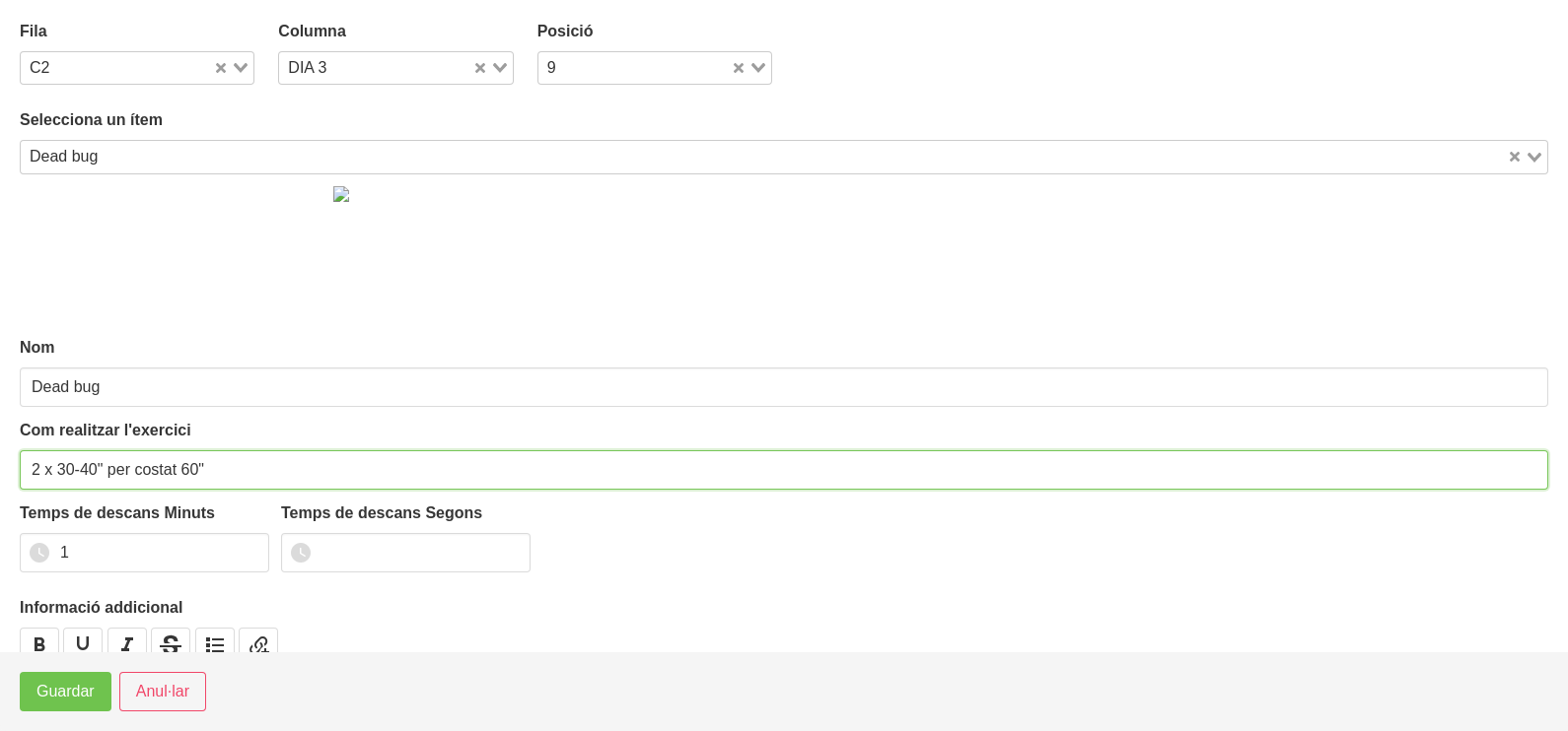
type input "2 x 30-40" per costat 60""
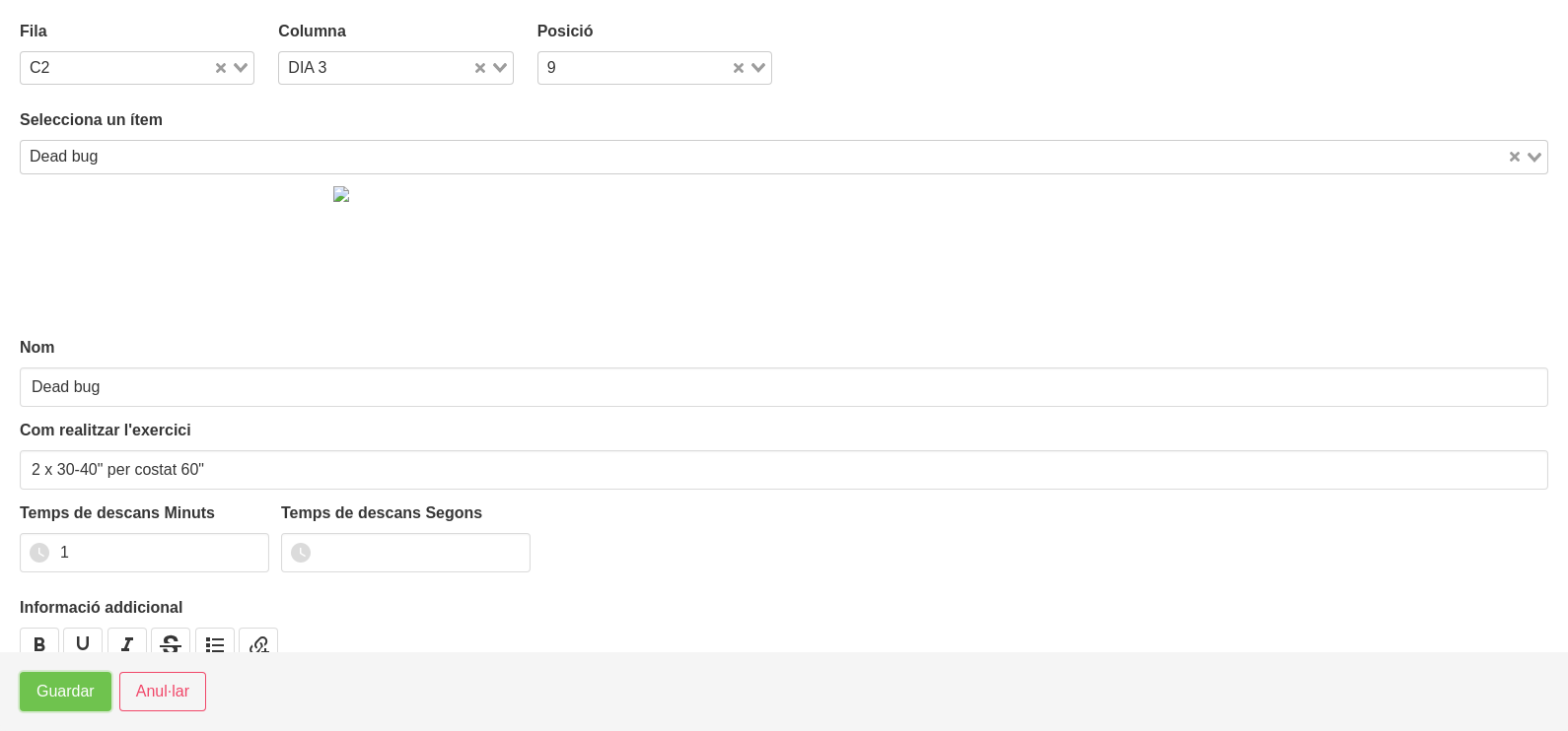
click at [71, 688] on span "Guardar" at bounding box center [65, 692] width 58 height 24
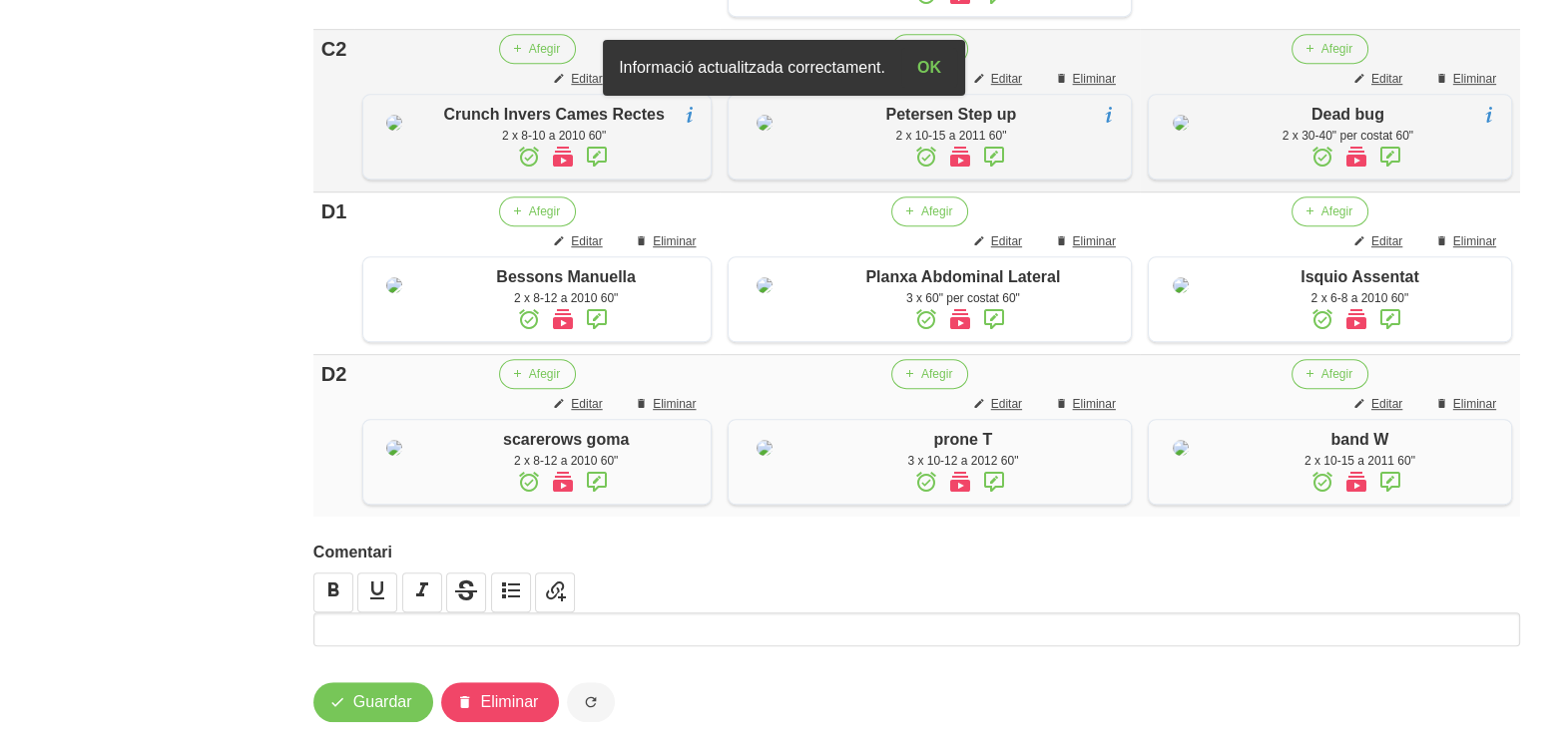
click at [1383, 175] on icon at bounding box center [1390, 157] width 24 height 36
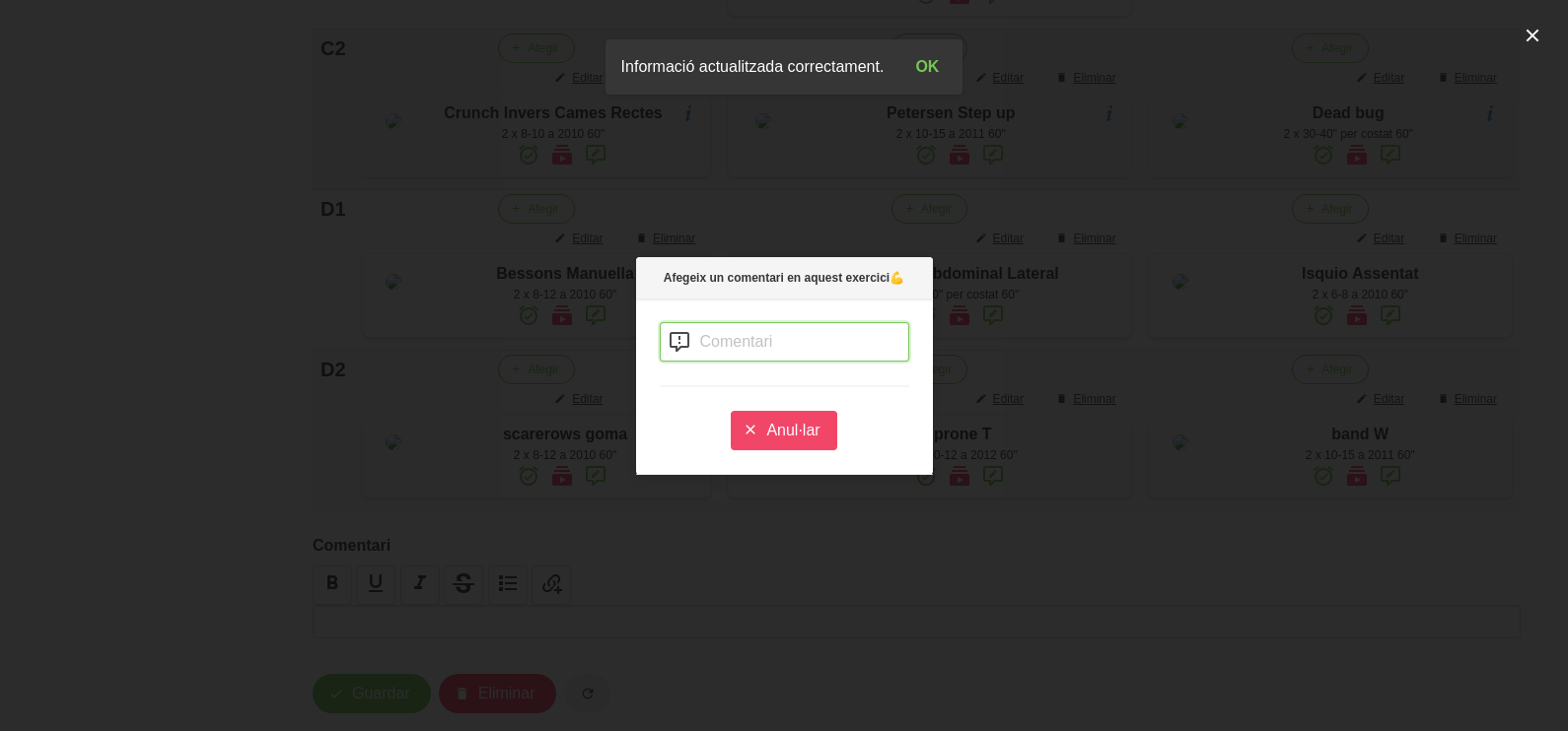
click at [730, 352] on input "text" at bounding box center [784, 342] width 250 height 39
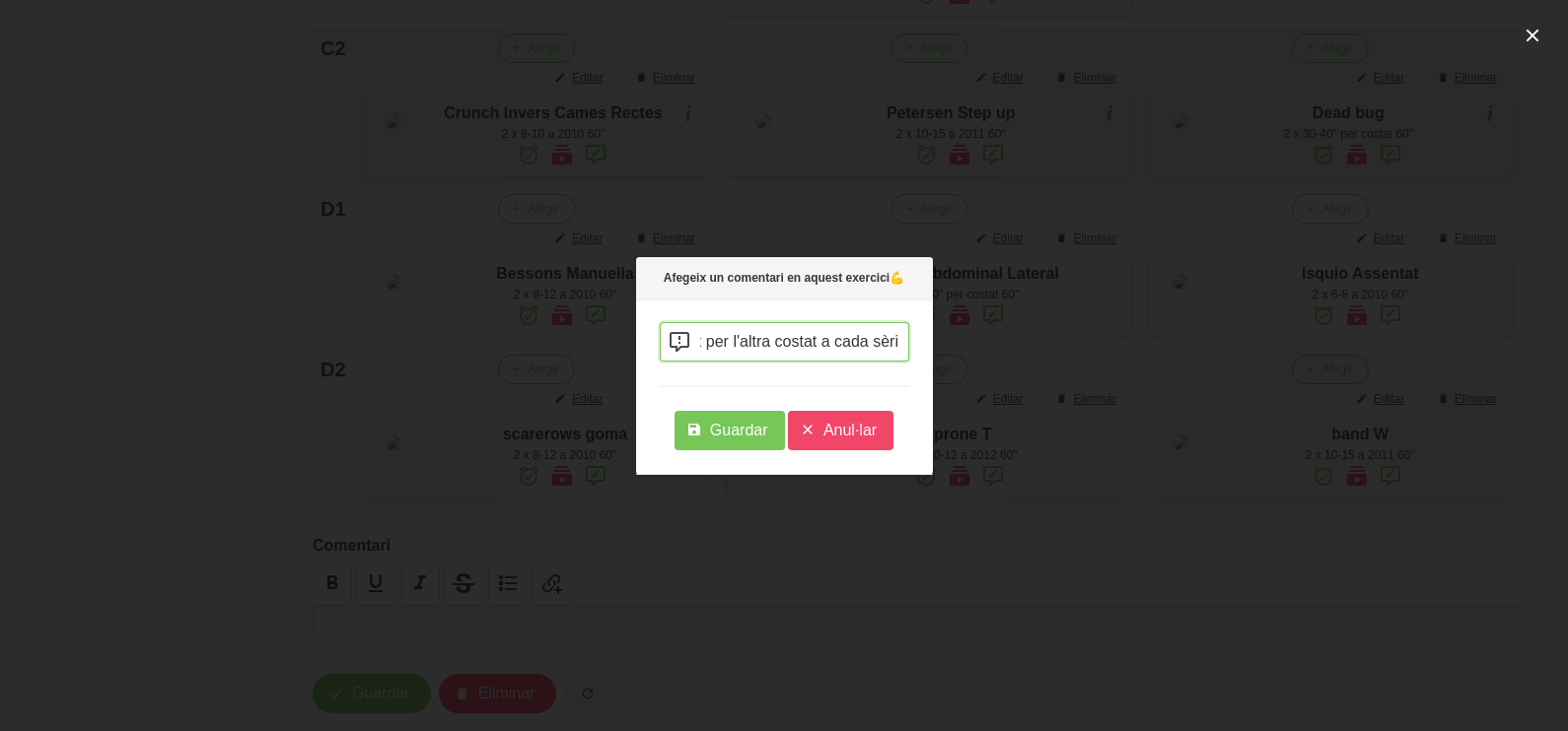
scroll to position [0, 701]
type input "enlloc de fer repeticions has d'aguantar 40 segons amb cama esuqerra i braç dre…"
click at [727, 459] on div "enlloc de fer repeticions has d'aguantar 40 segons amb cama esuqerra i braç dre…" at bounding box center [784, 387] width 297 height 176
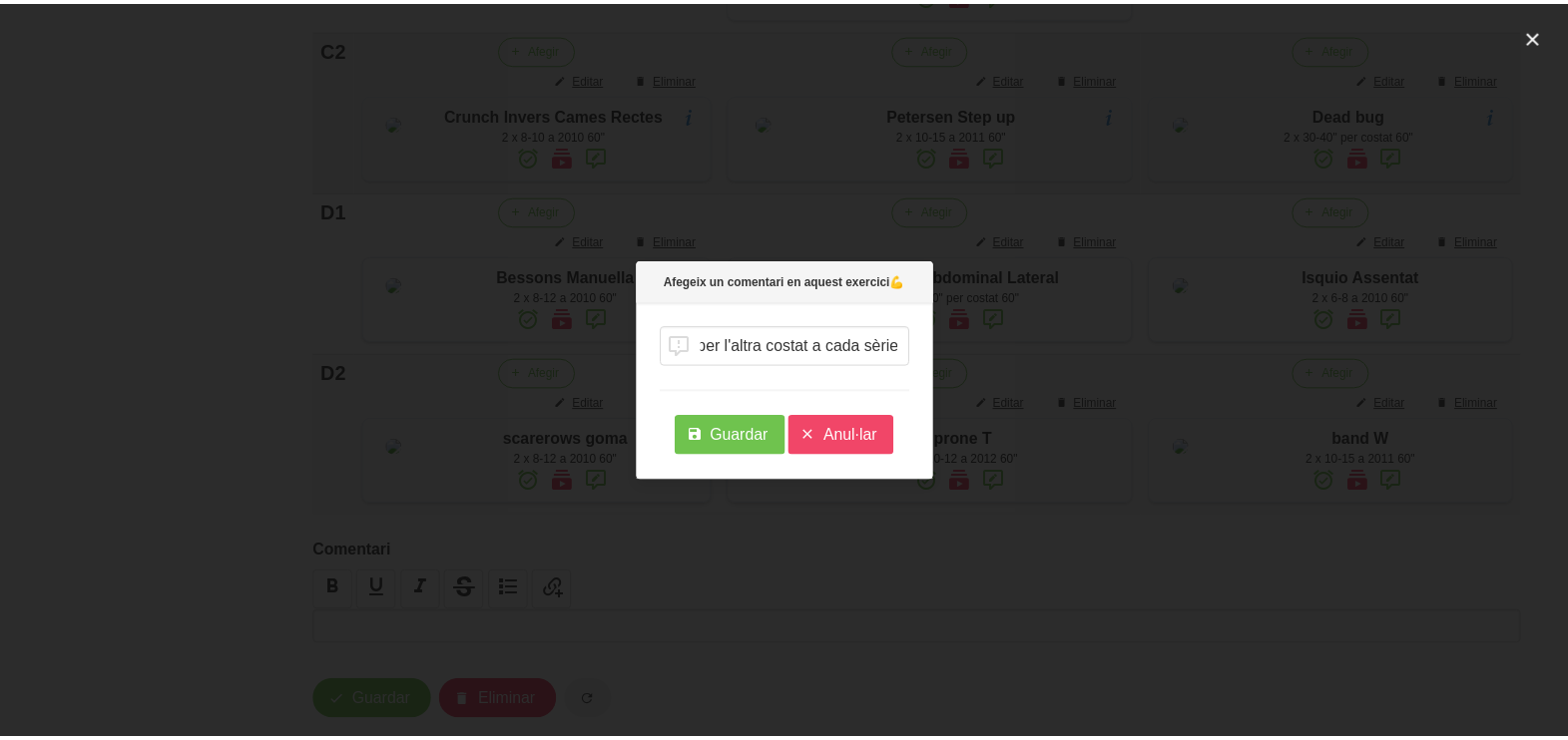
scroll to position [0, 0]
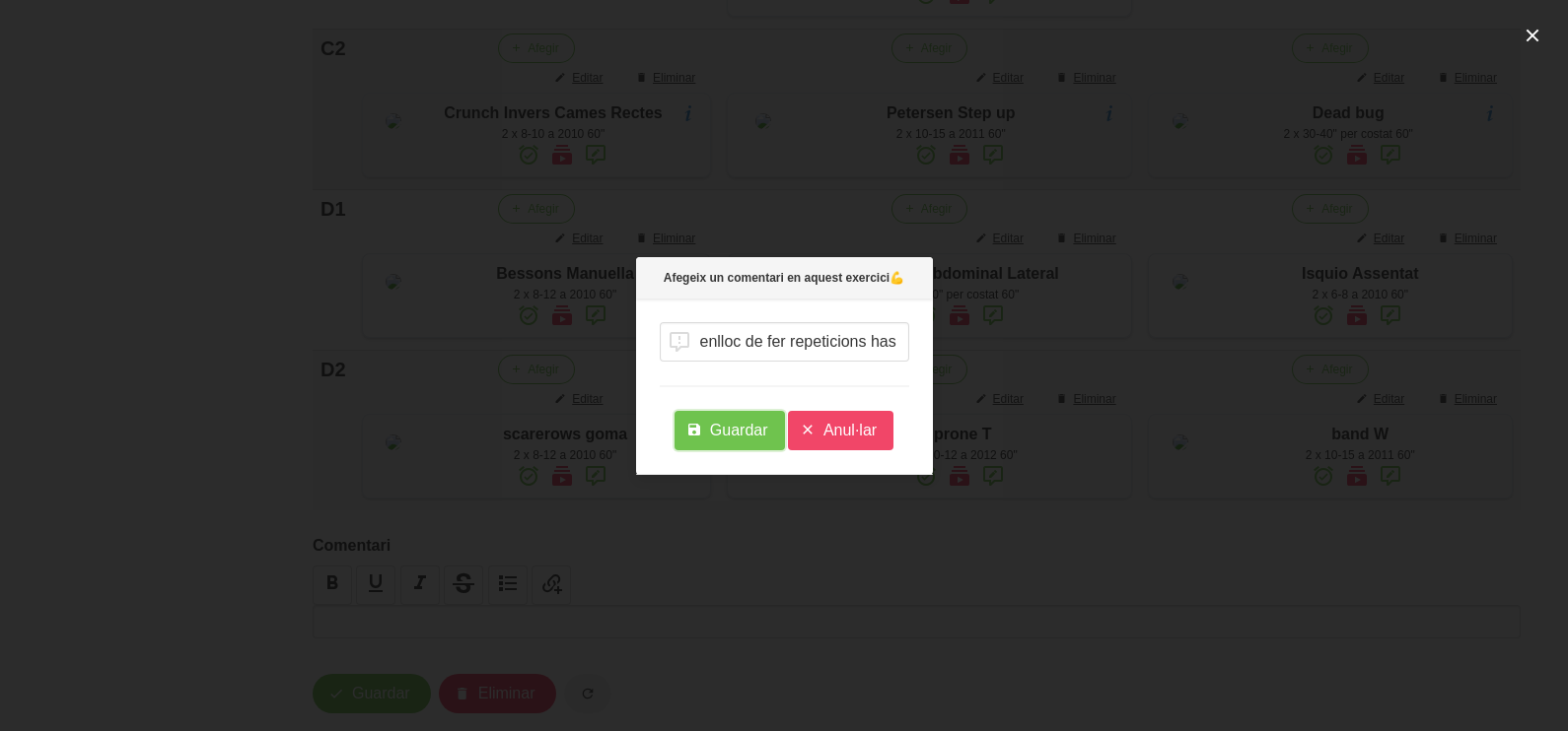
click at [726, 449] on button "Guardar" at bounding box center [729, 431] width 111 height 39
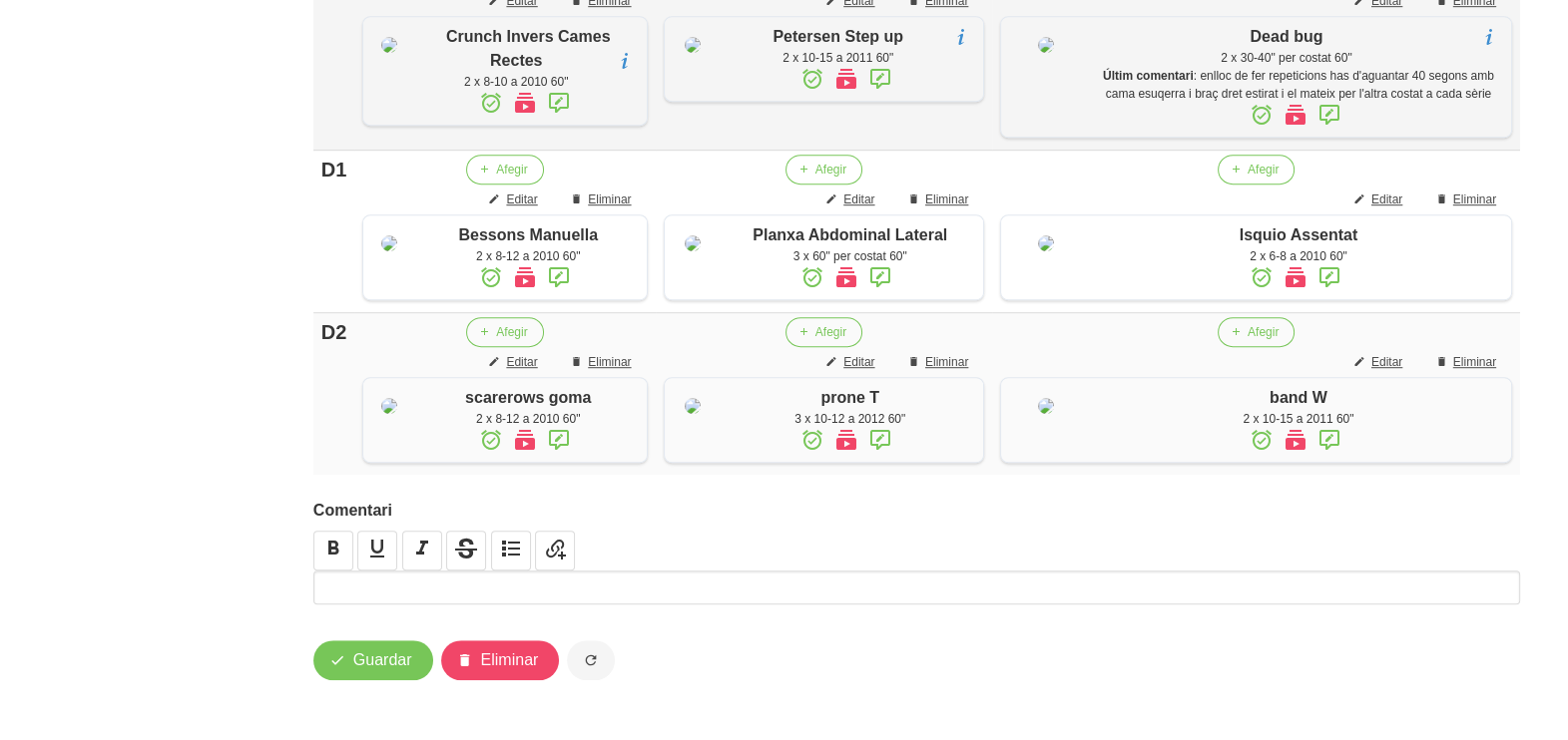
scroll to position [1747, 0]
click at [392, 656] on span "Guardar" at bounding box center [383, 660] width 59 height 24
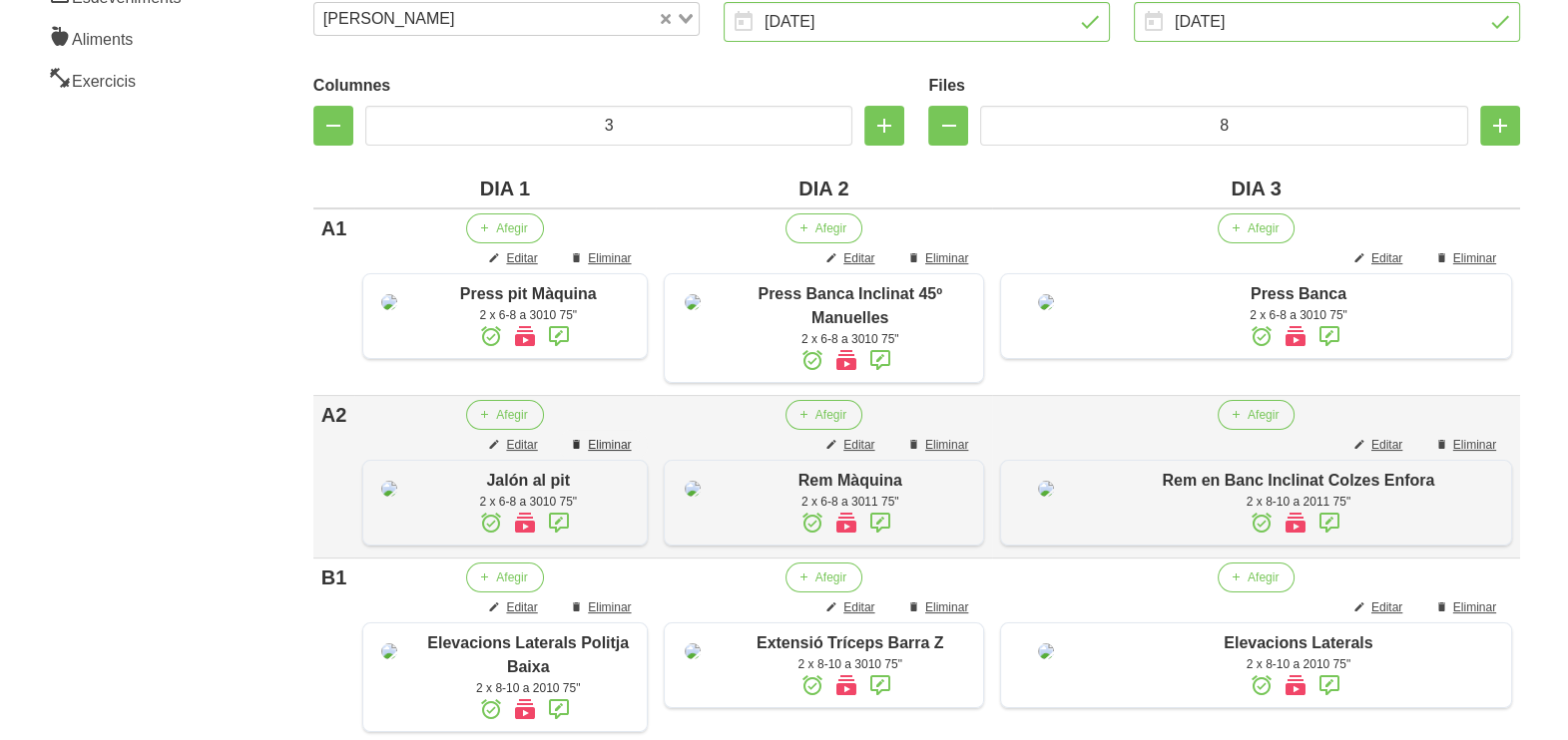
scroll to position [1, 0]
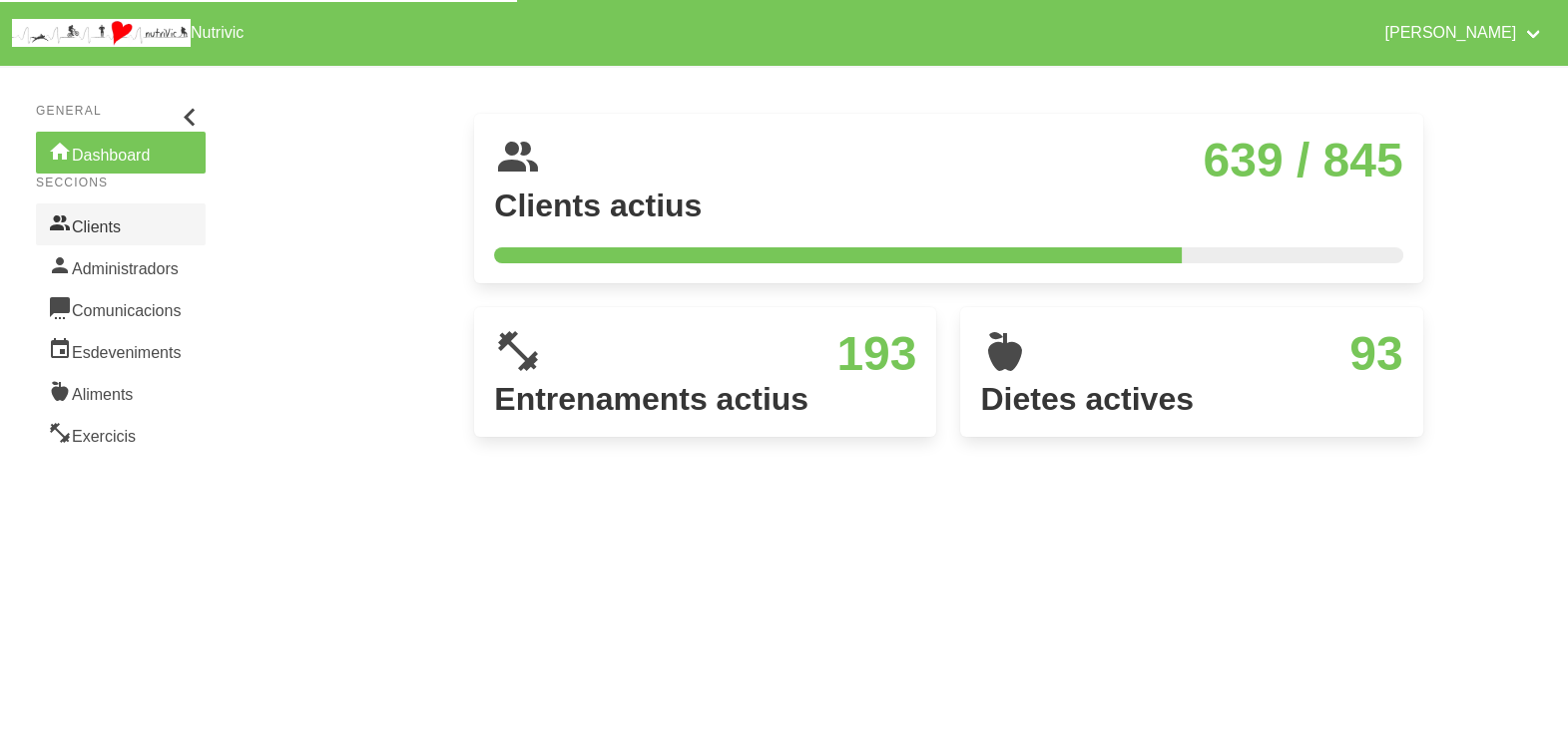
click at [108, 223] on link "Clients" at bounding box center [121, 225] width 170 height 42
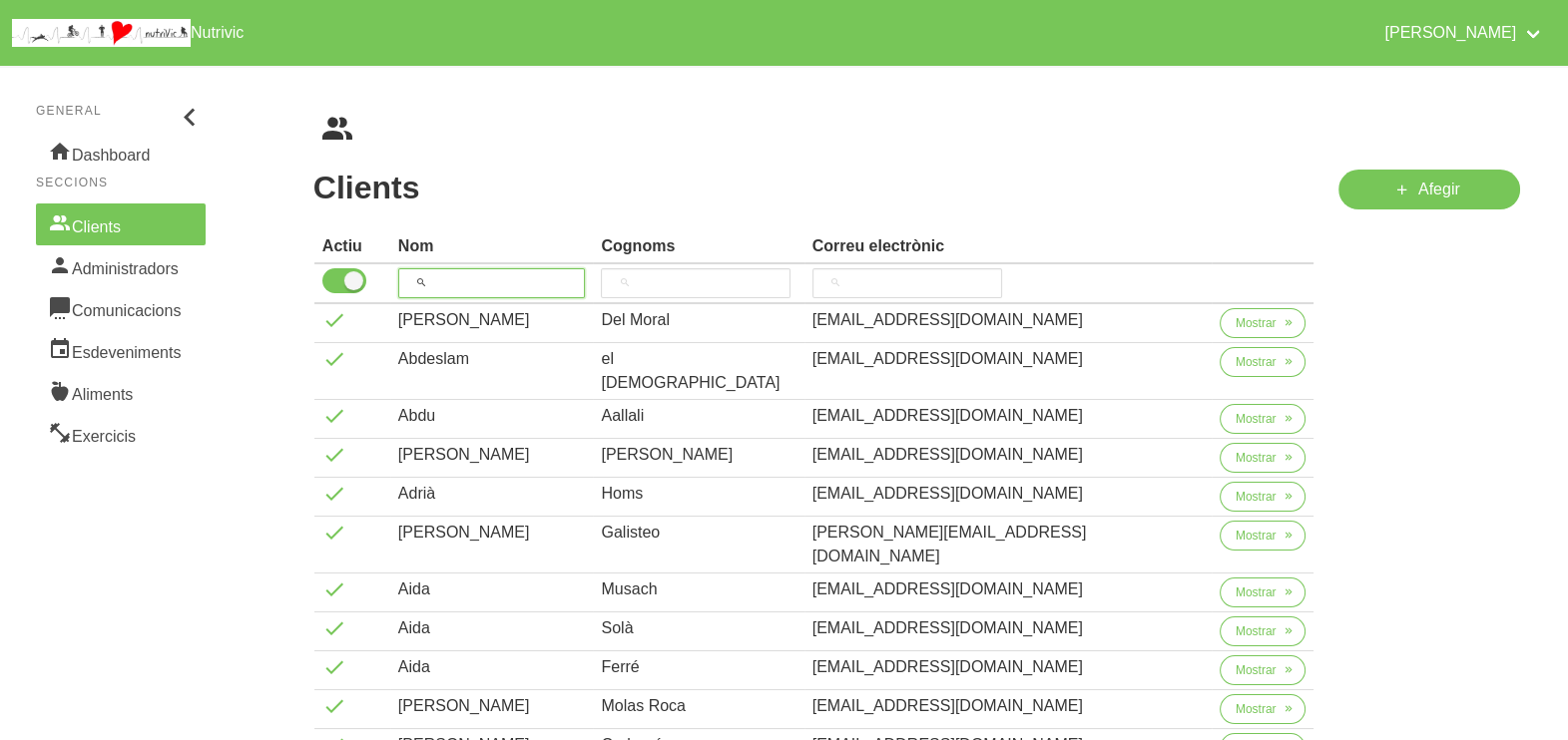
drag, startPoint x: 482, startPoint y: 286, endPoint x: 498, endPoint y: 220, distance: 67.9
click at [484, 279] on input "search" at bounding box center [492, 284] width 188 height 30
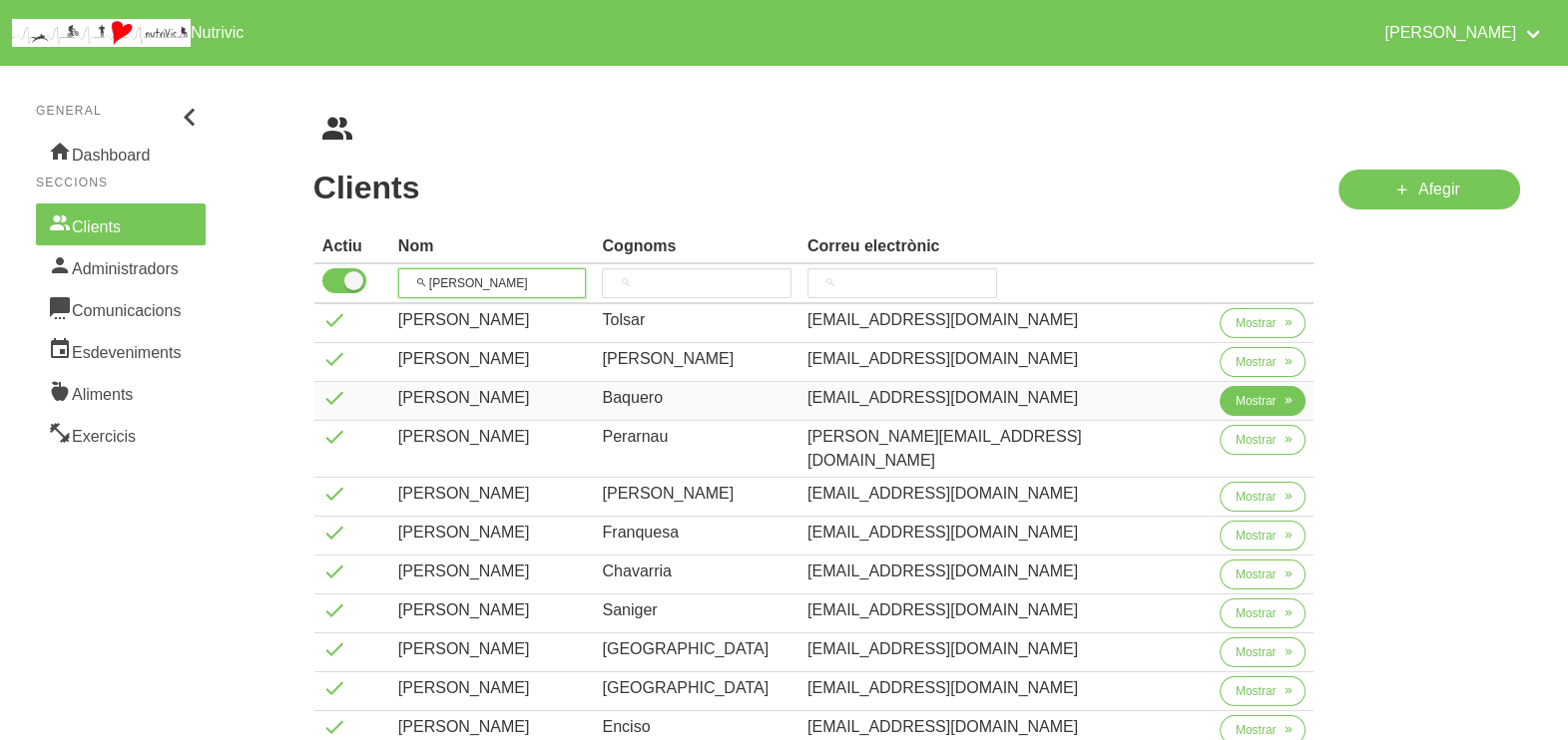
type input "[PERSON_NAME]"
click at [1235, 407] on span "Mostrar" at bounding box center [1255, 401] width 41 height 18
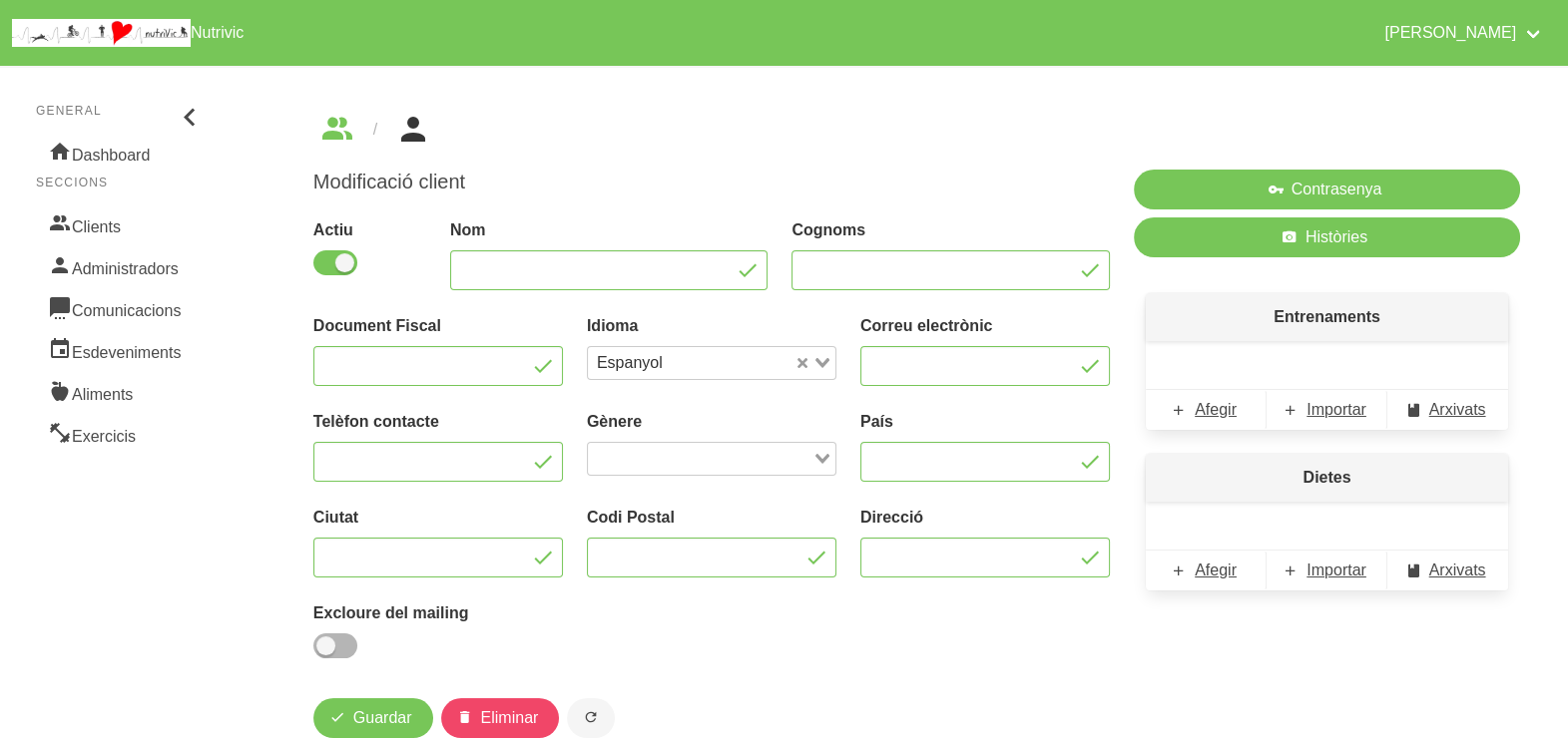
type input "[PERSON_NAME]"
type input "Baquero"
type input "[EMAIL_ADDRESS][DOMAIN_NAME]"
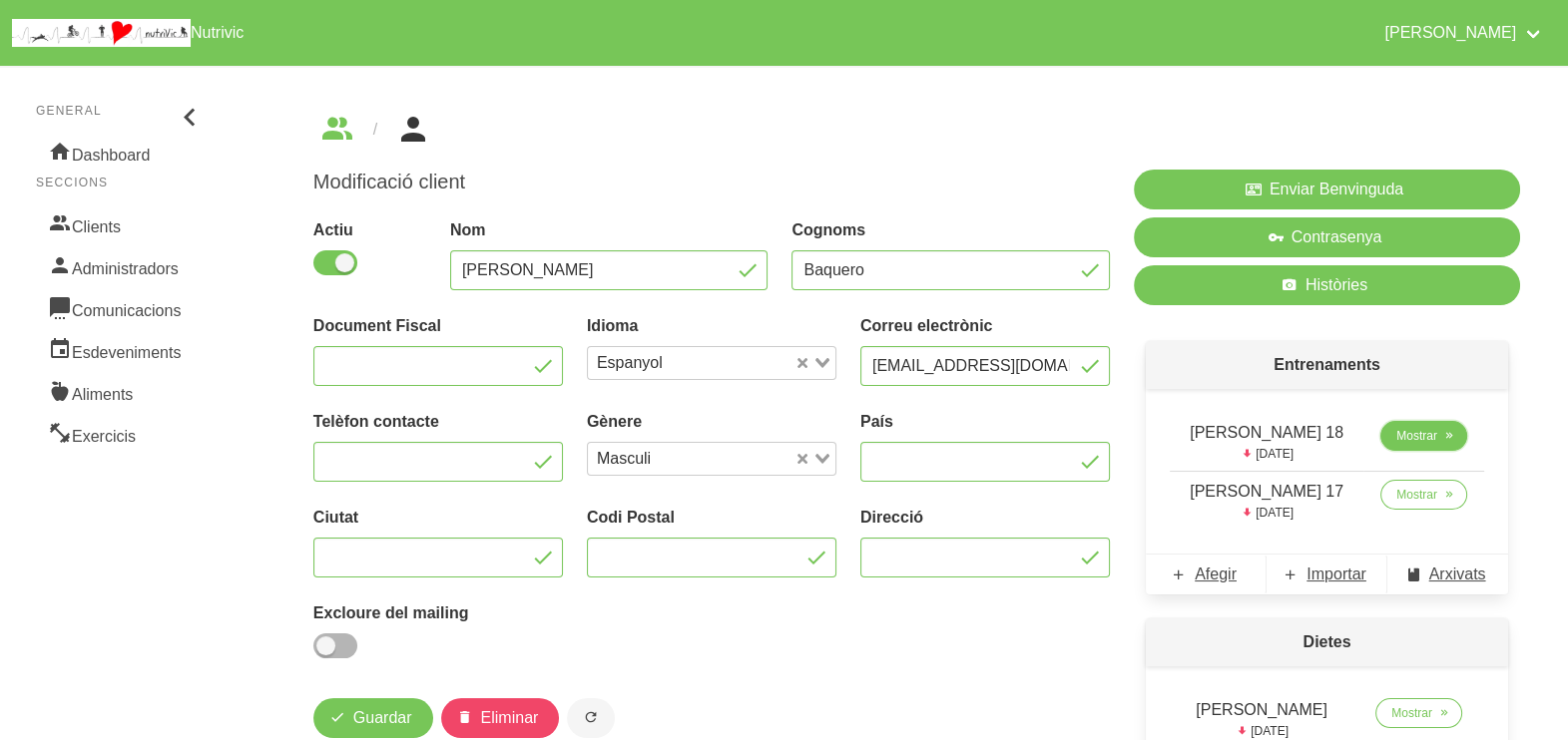
click at [1407, 430] on span "Mostrar" at bounding box center [1416, 436] width 41 height 18
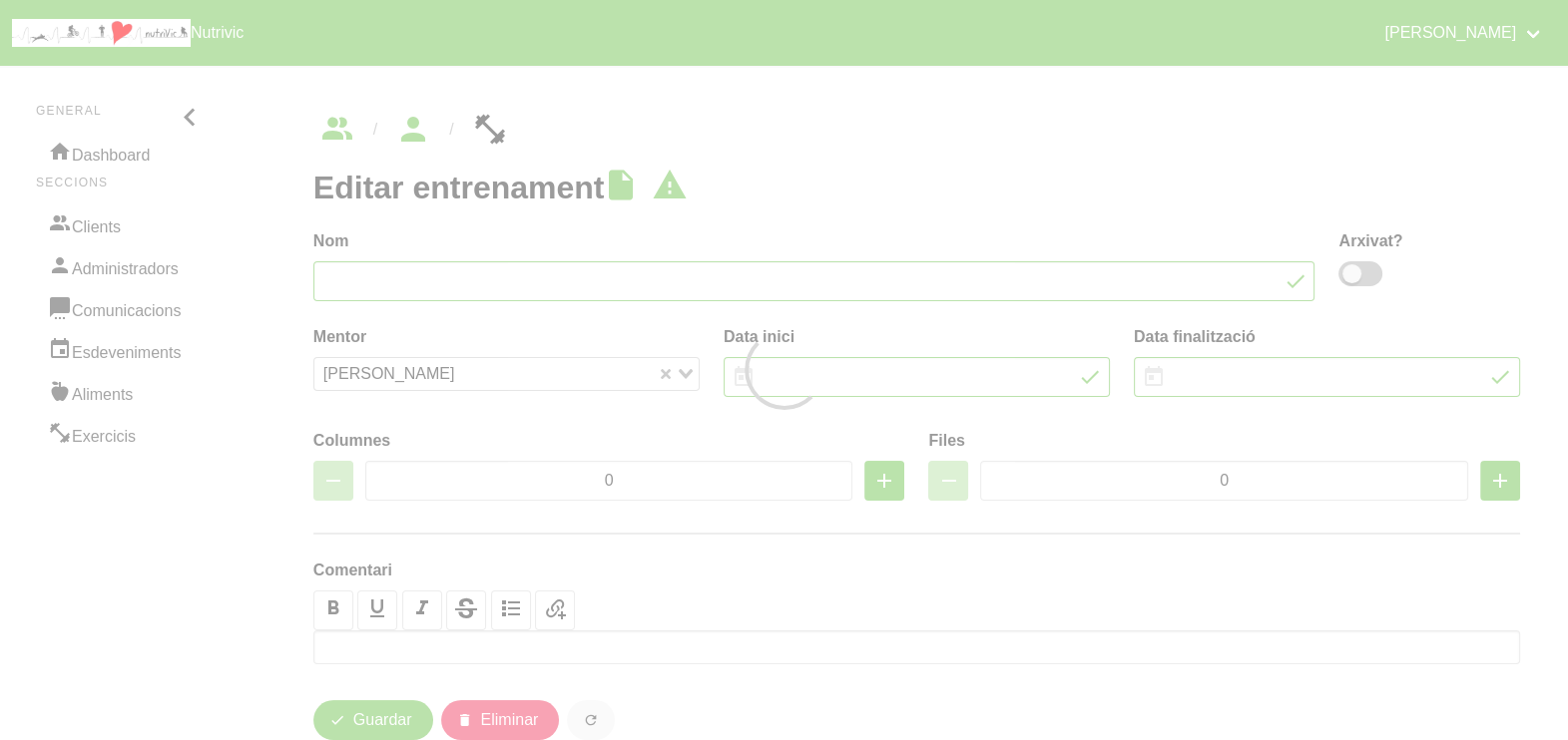
type input "[PERSON_NAME] 18"
type input "[DATE]"
type input "3"
type input "8"
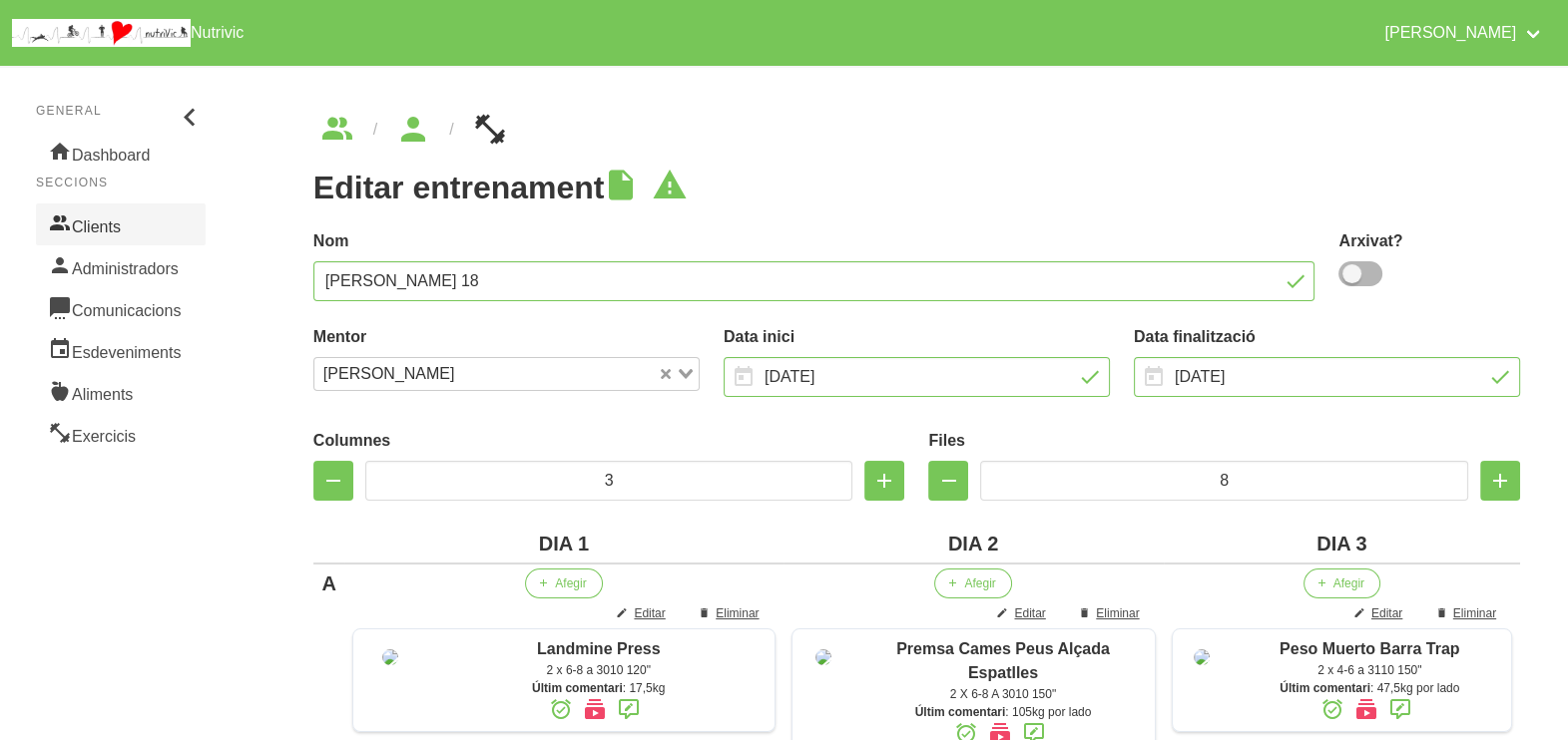
click at [129, 227] on link "Clients" at bounding box center [121, 225] width 170 height 42
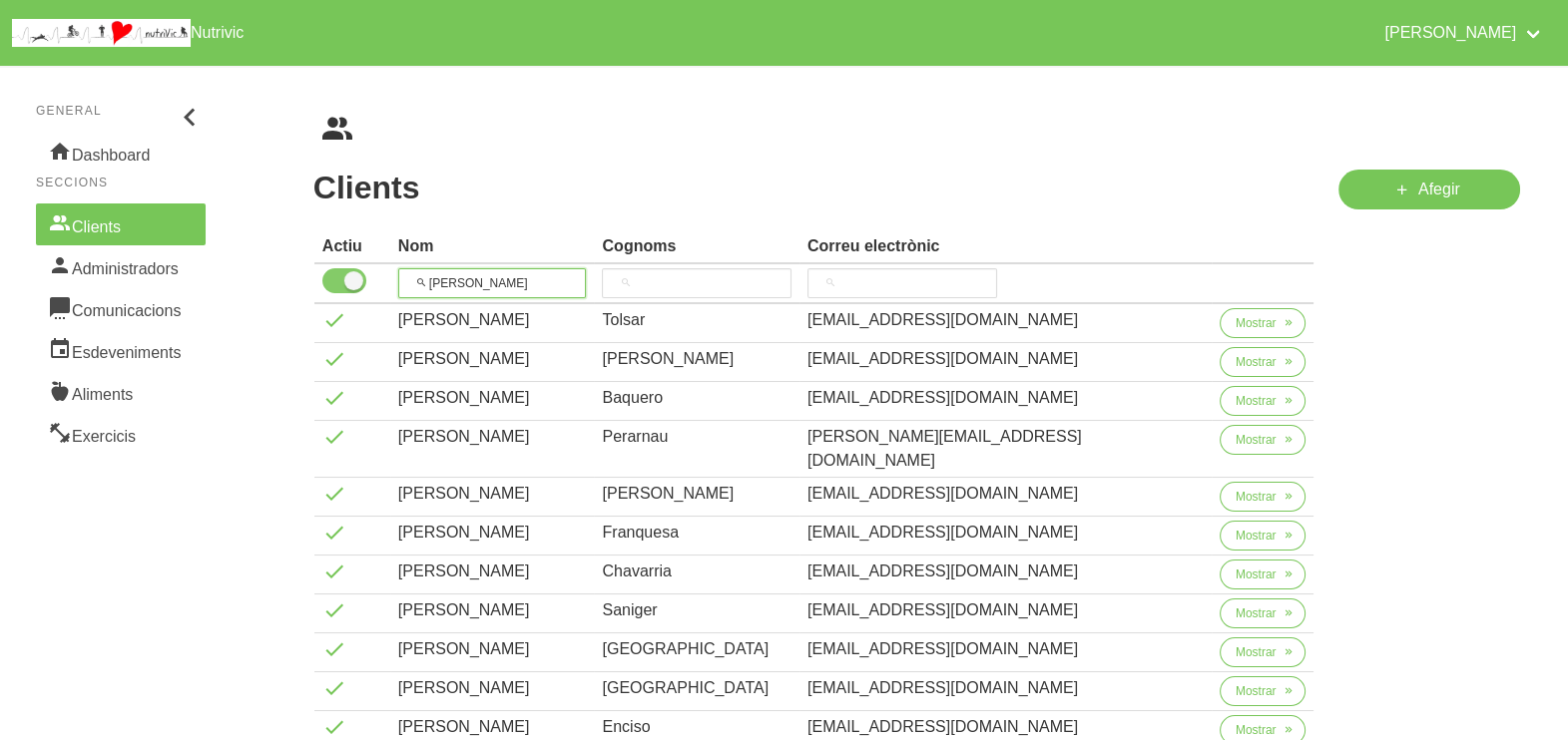
drag, startPoint x: 499, startPoint y: 285, endPoint x: 366, endPoint y: 280, distance: 133.1
click at [365, 280] on tr "[PERSON_NAME]" at bounding box center [814, 285] width 1000 height 40
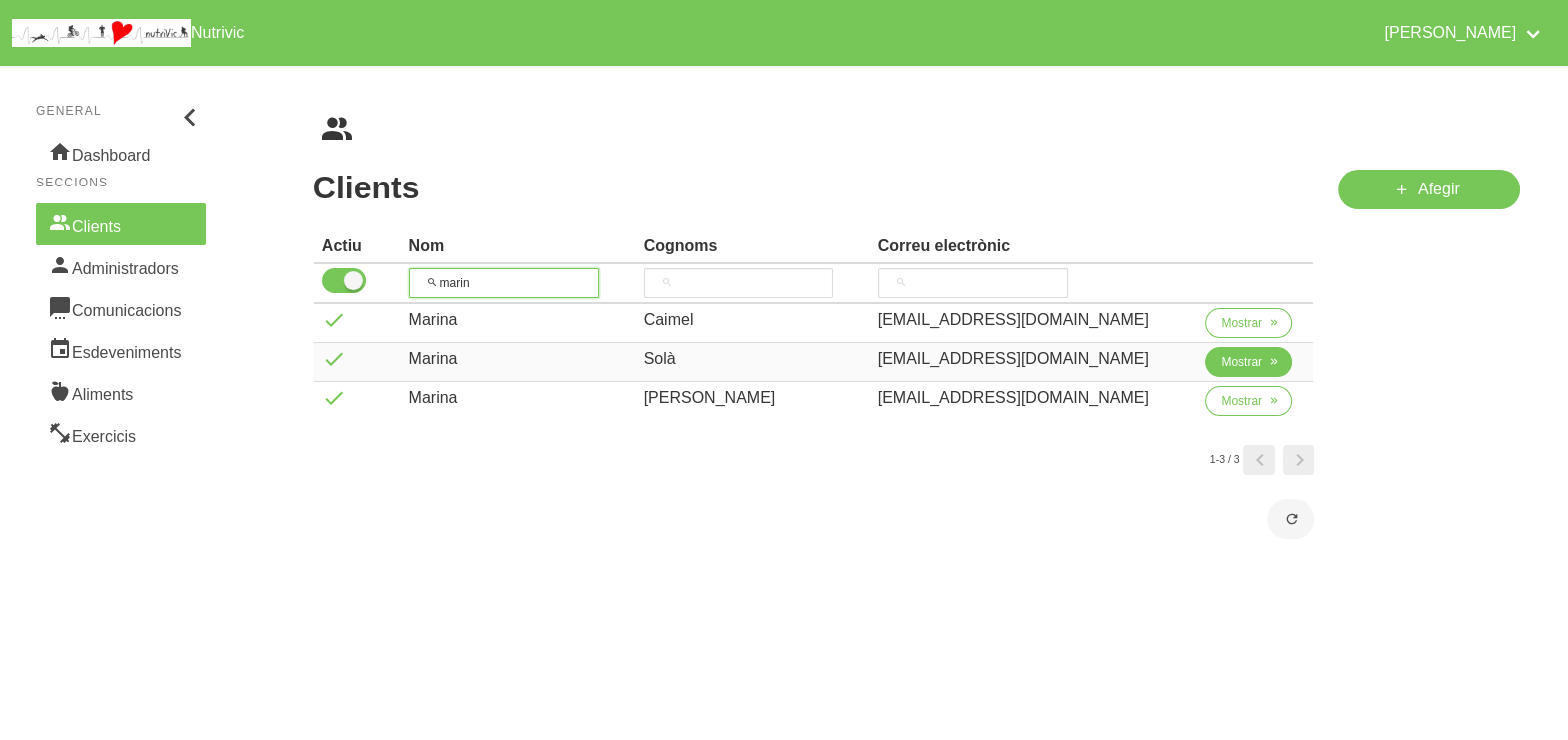
type input "marin"
click at [1207, 358] on button "Mostrar" at bounding box center [1247, 363] width 87 height 30
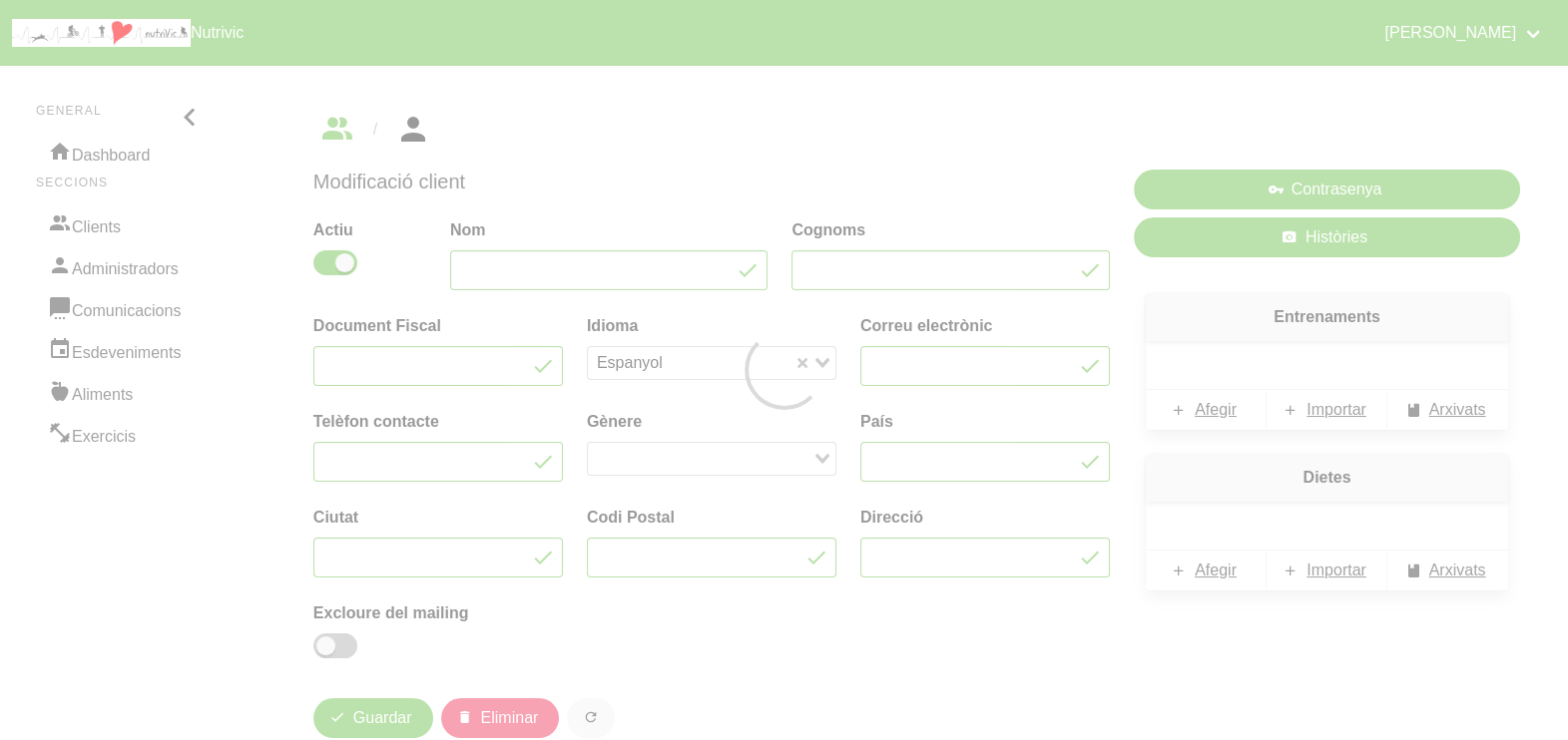
type input "Marina"
type input "Solà"
type input "[EMAIL_ADDRESS][DOMAIN_NAME]"
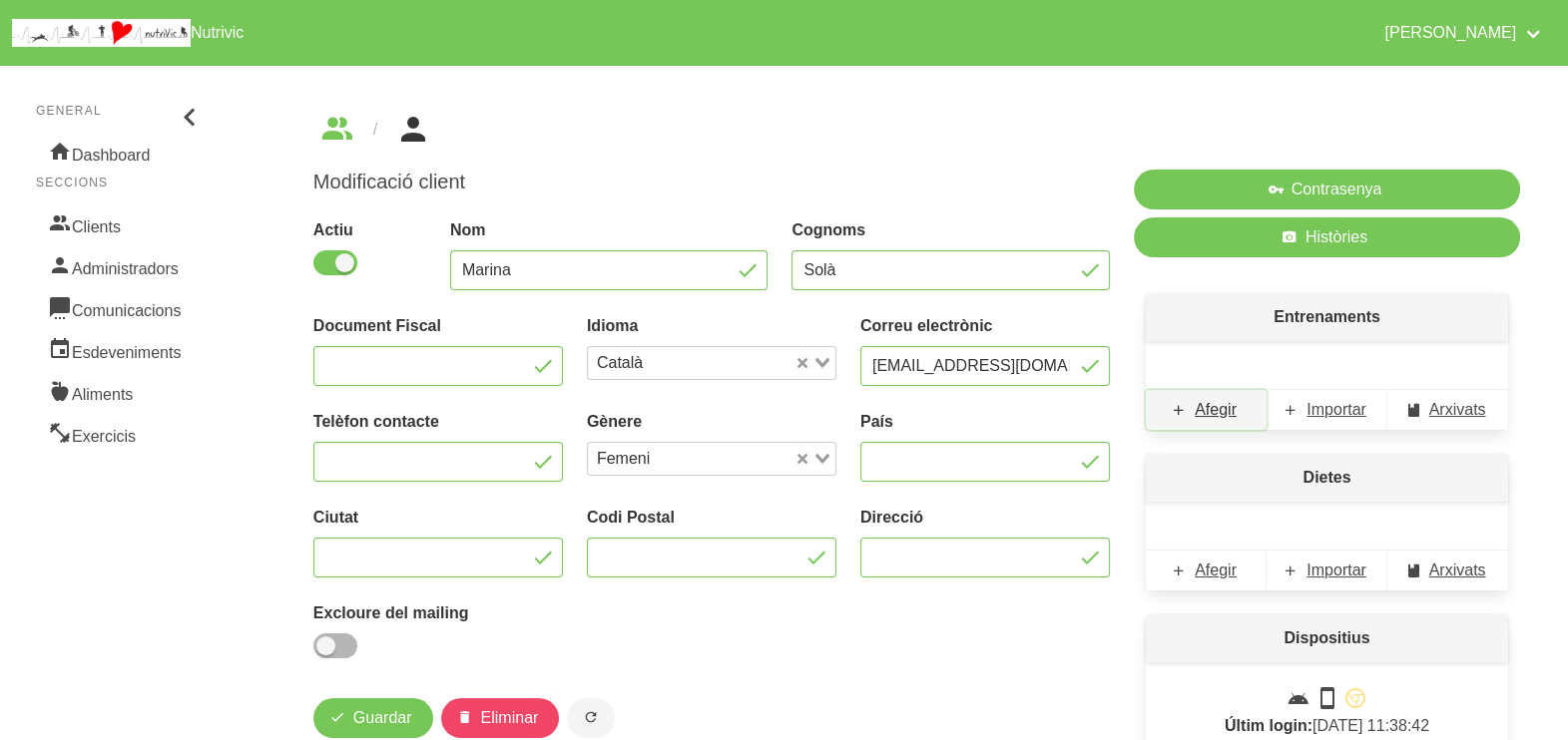
click at [1227, 406] on span "Afegir" at bounding box center [1215, 410] width 42 height 24
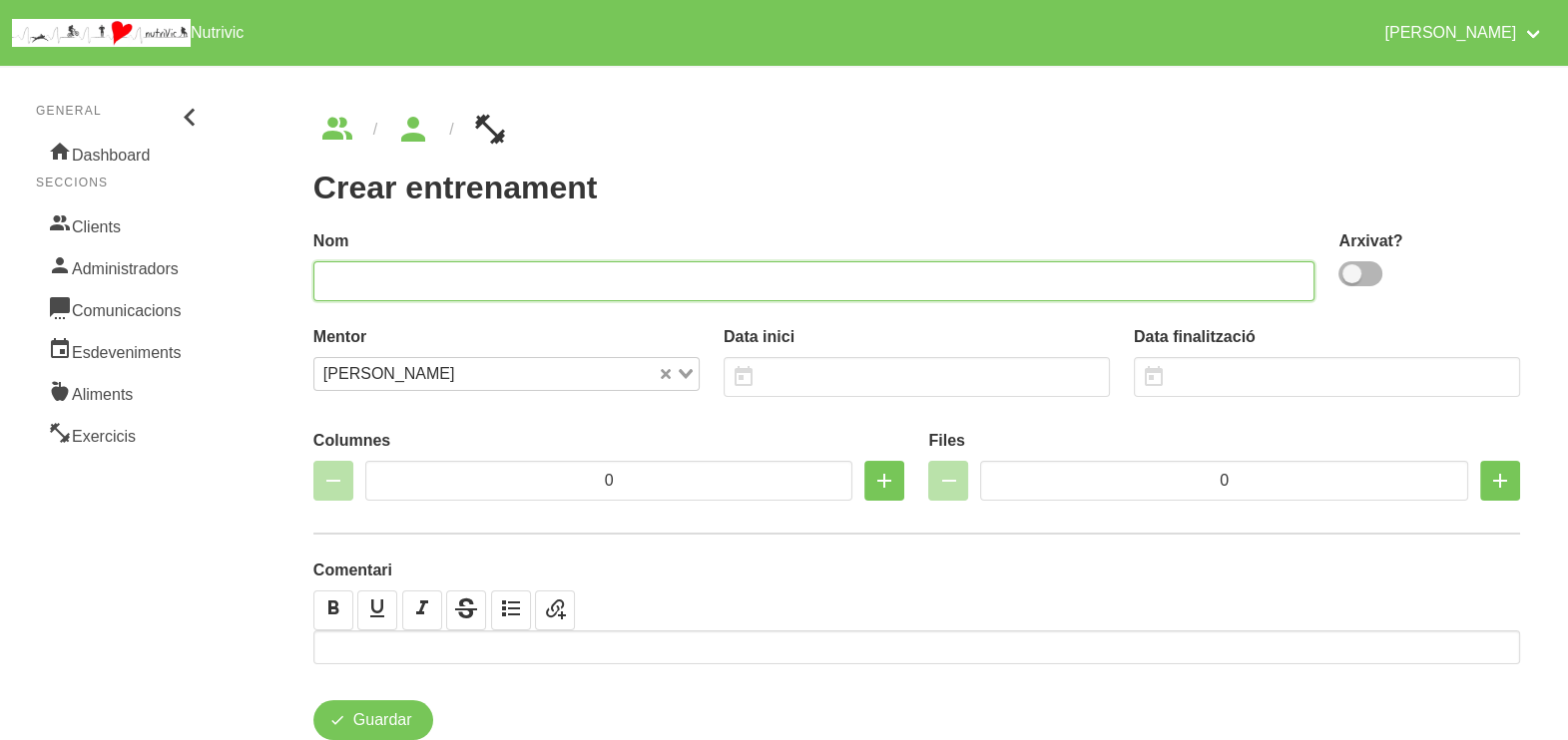
click at [628, 278] on input "text" at bounding box center [814, 282] width 1002 height 40
type input "[PERSON_NAME] fitness 1"
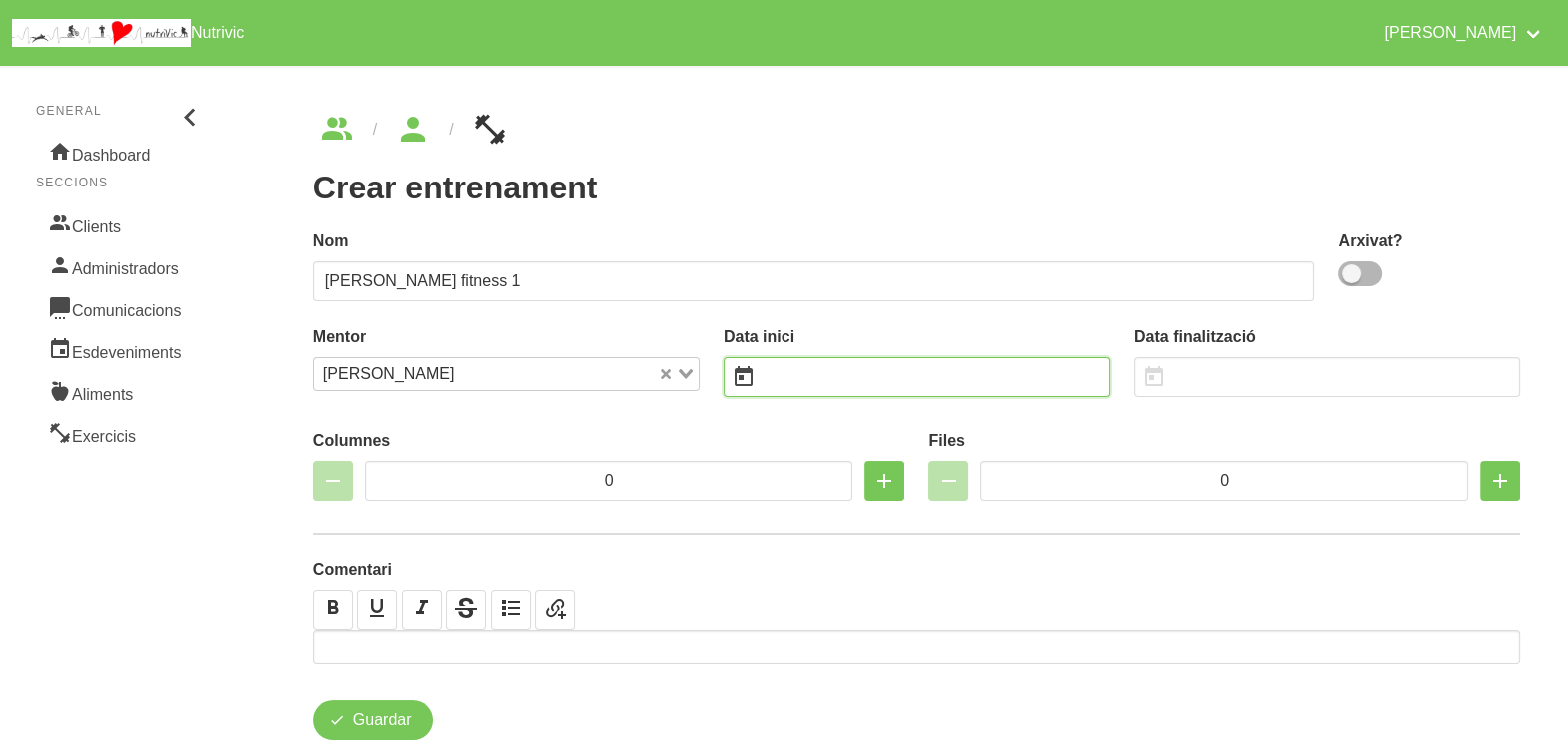
drag, startPoint x: 794, startPoint y: 379, endPoint x: 781, endPoint y: 366, distance: 18.4
click at [790, 386] on input "text" at bounding box center [916, 377] width 387 height 40
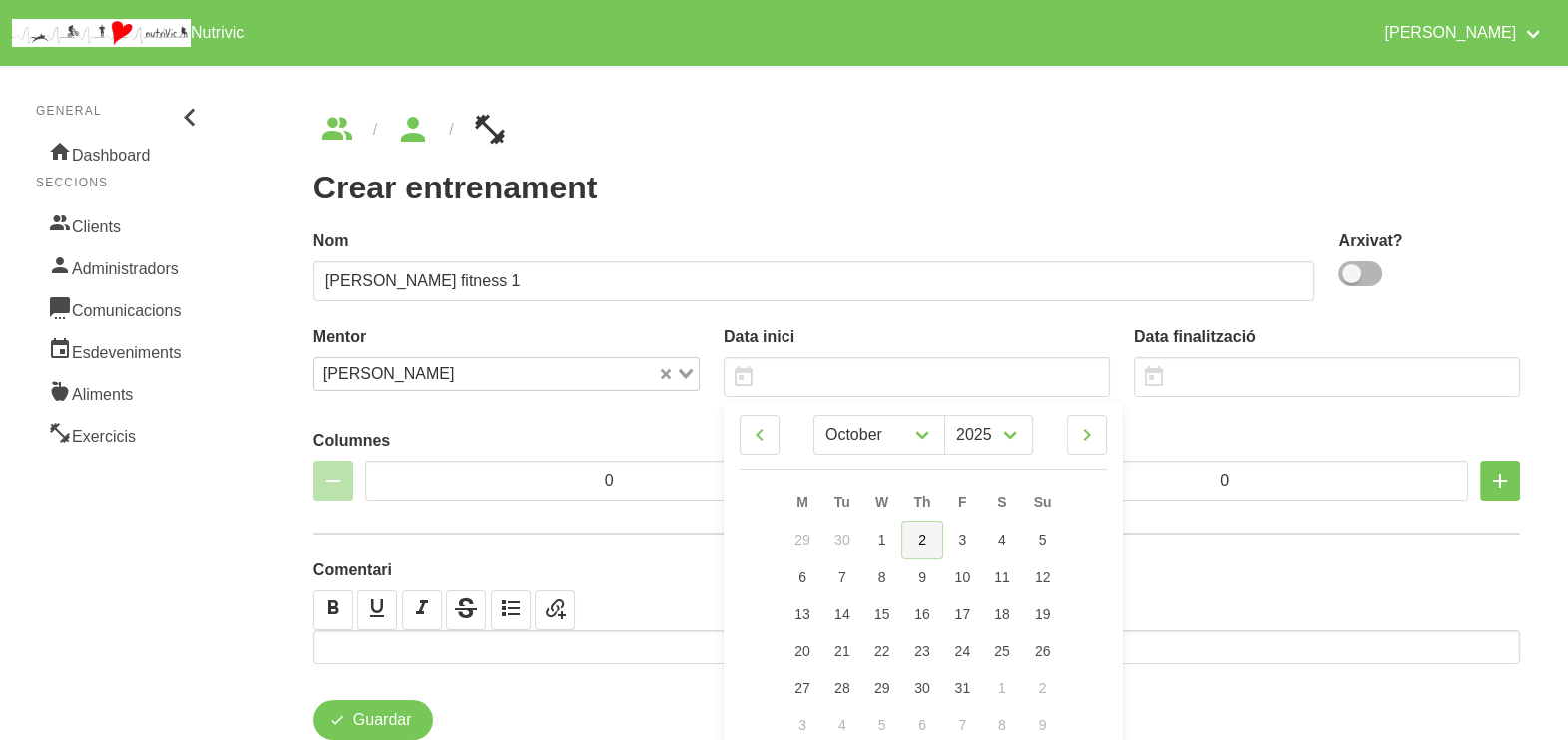
click at [928, 542] on link "2" at bounding box center [921, 540] width 41 height 39
type input "[DATE]"
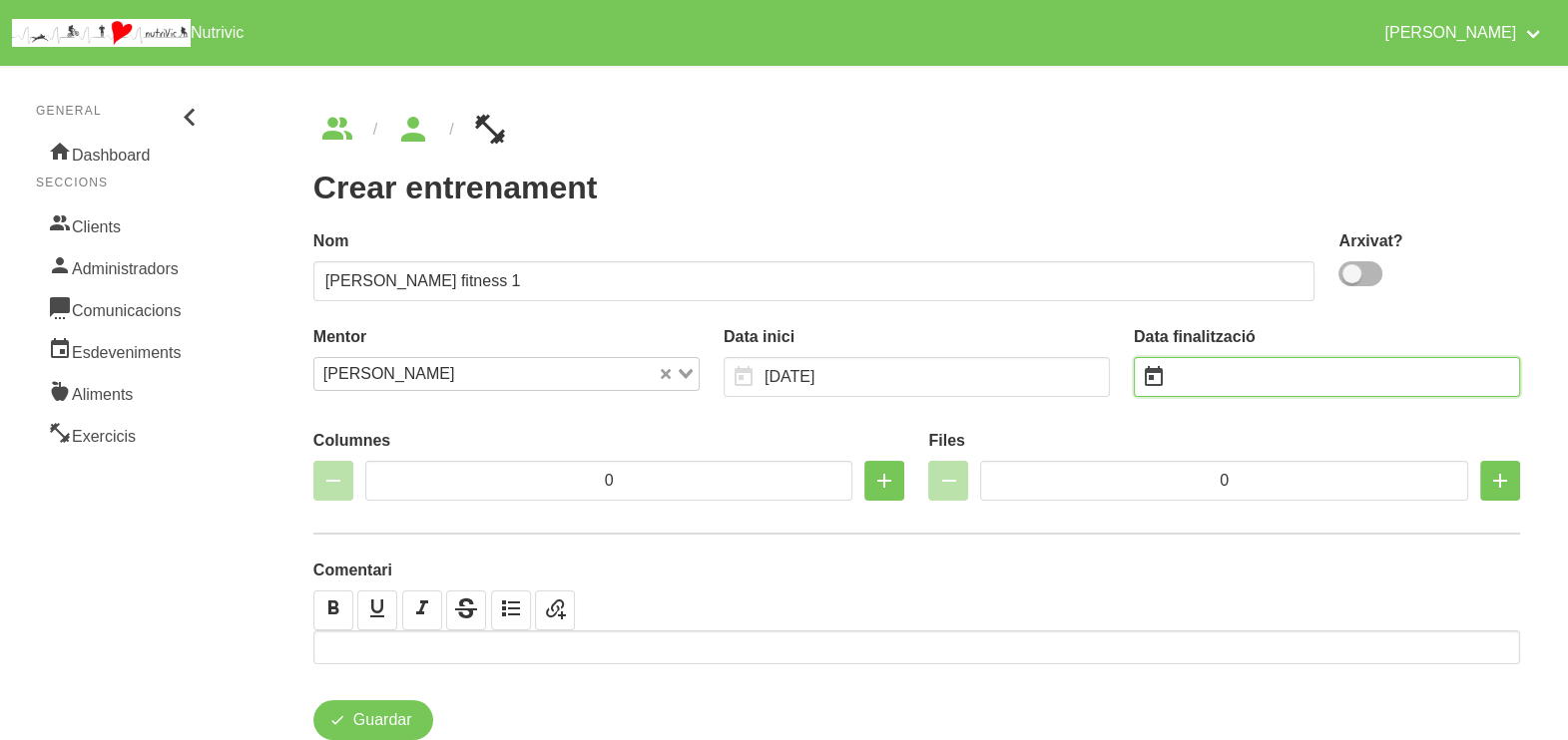
drag, startPoint x: 1227, startPoint y: 378, endPoint x: 1215, endPoint y: 363, distance: 19.2
click at [1232, 379] on input "text" at bounding box center [1326, 377] width 387 height 40
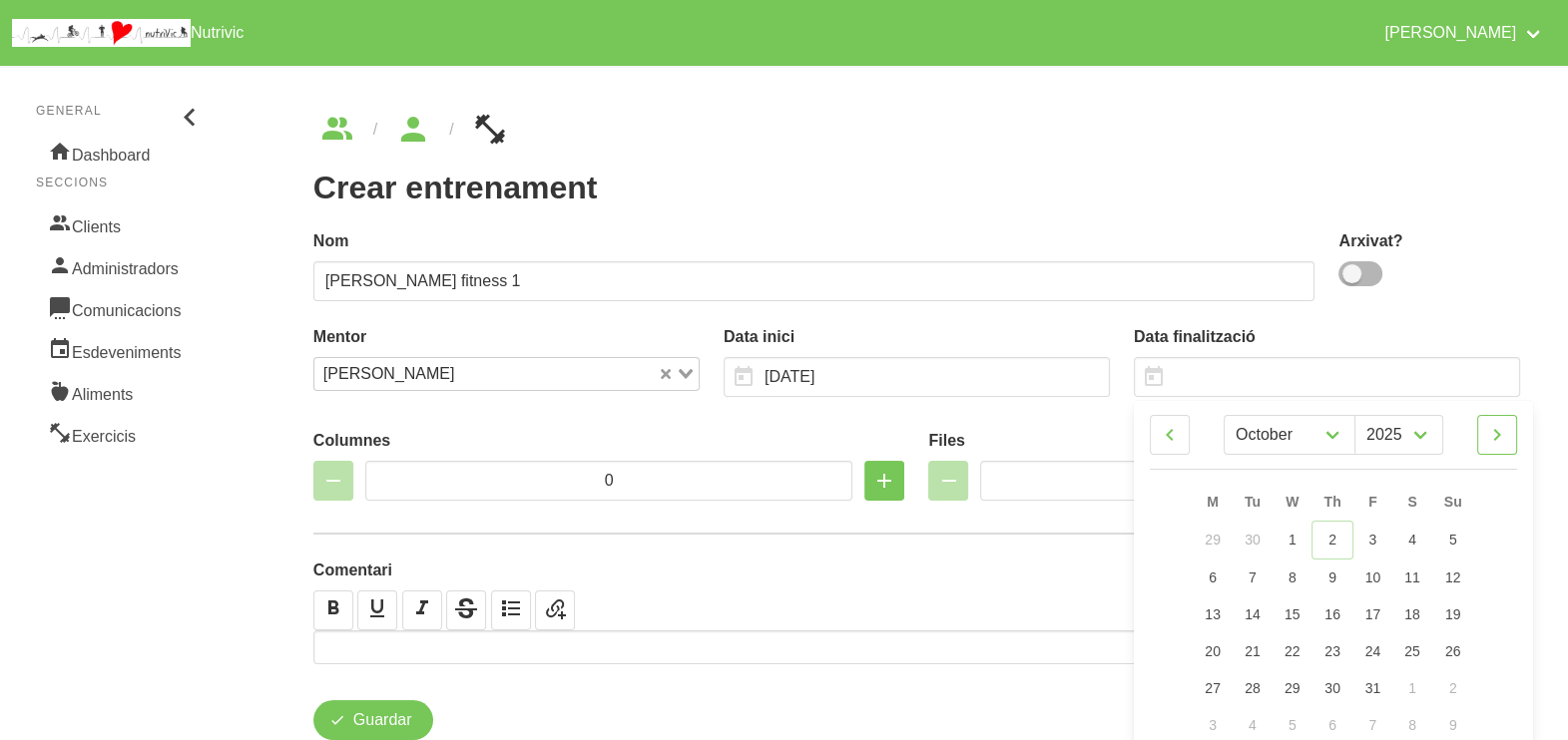
click at [1496, 424] on icon at bounding box center [1497, 435] width 24 height 36
select select "10"
click at [1455, 616] on span "16" at bounding box center [1453, 612] width 16 height 16
type input "[DATE]"
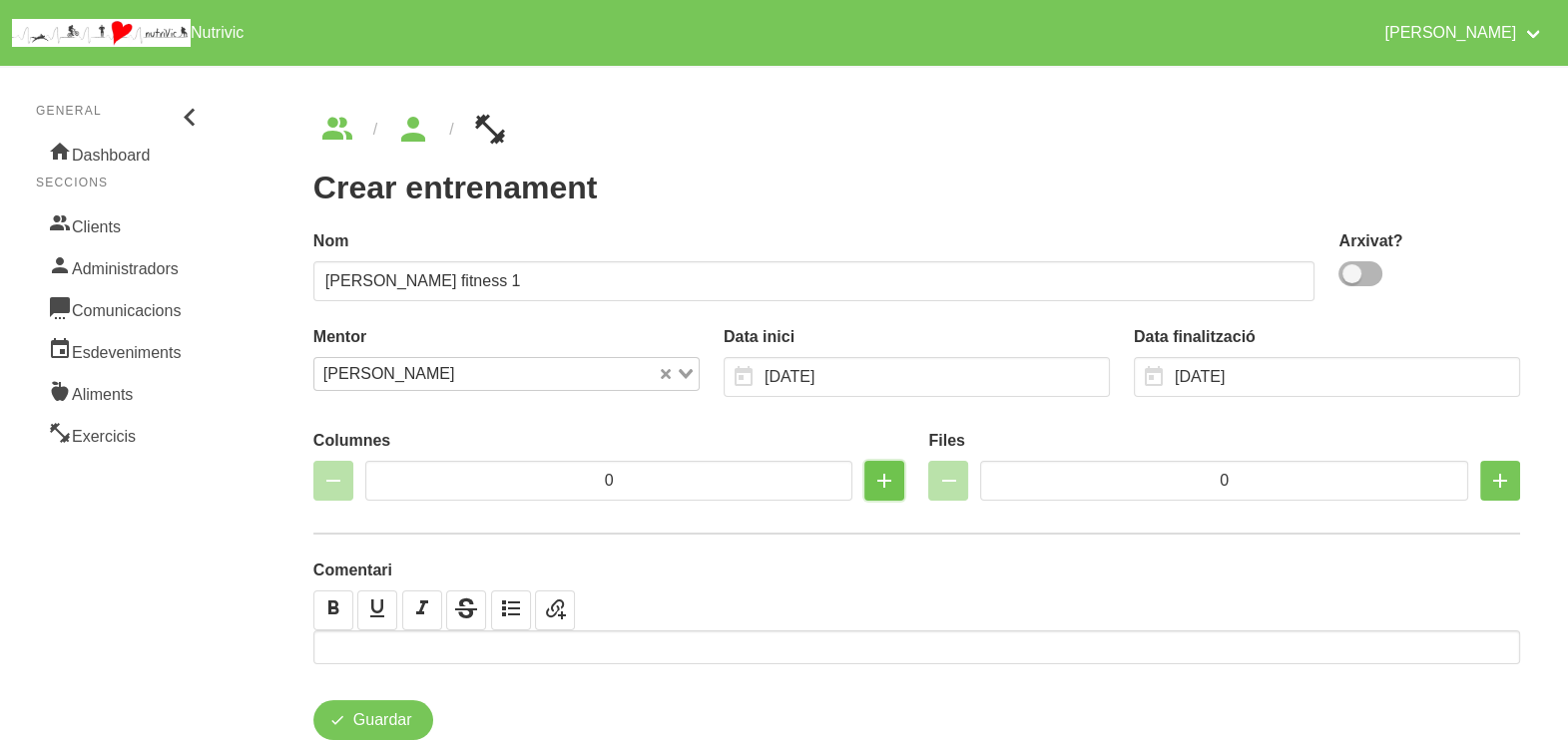
click at [883, 478] on icon "button" at bounding box center [884, 481] width 24 height 36
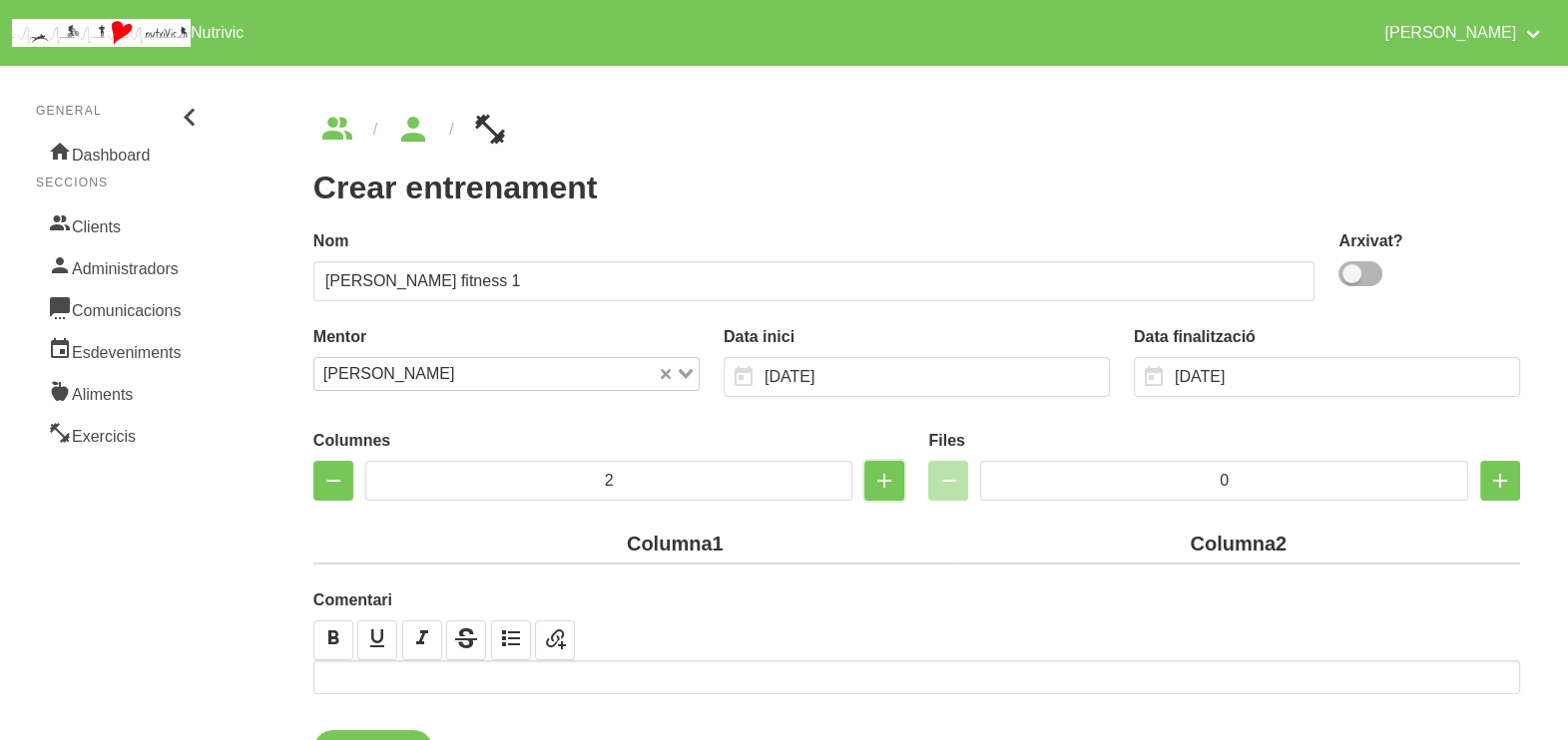
click at [872, 482] on icon "button" at bounding box center [884, 481] width 24 height 36
click at [891, 484] on icon "button" at bounding box center [884, 481] width 24 height 36
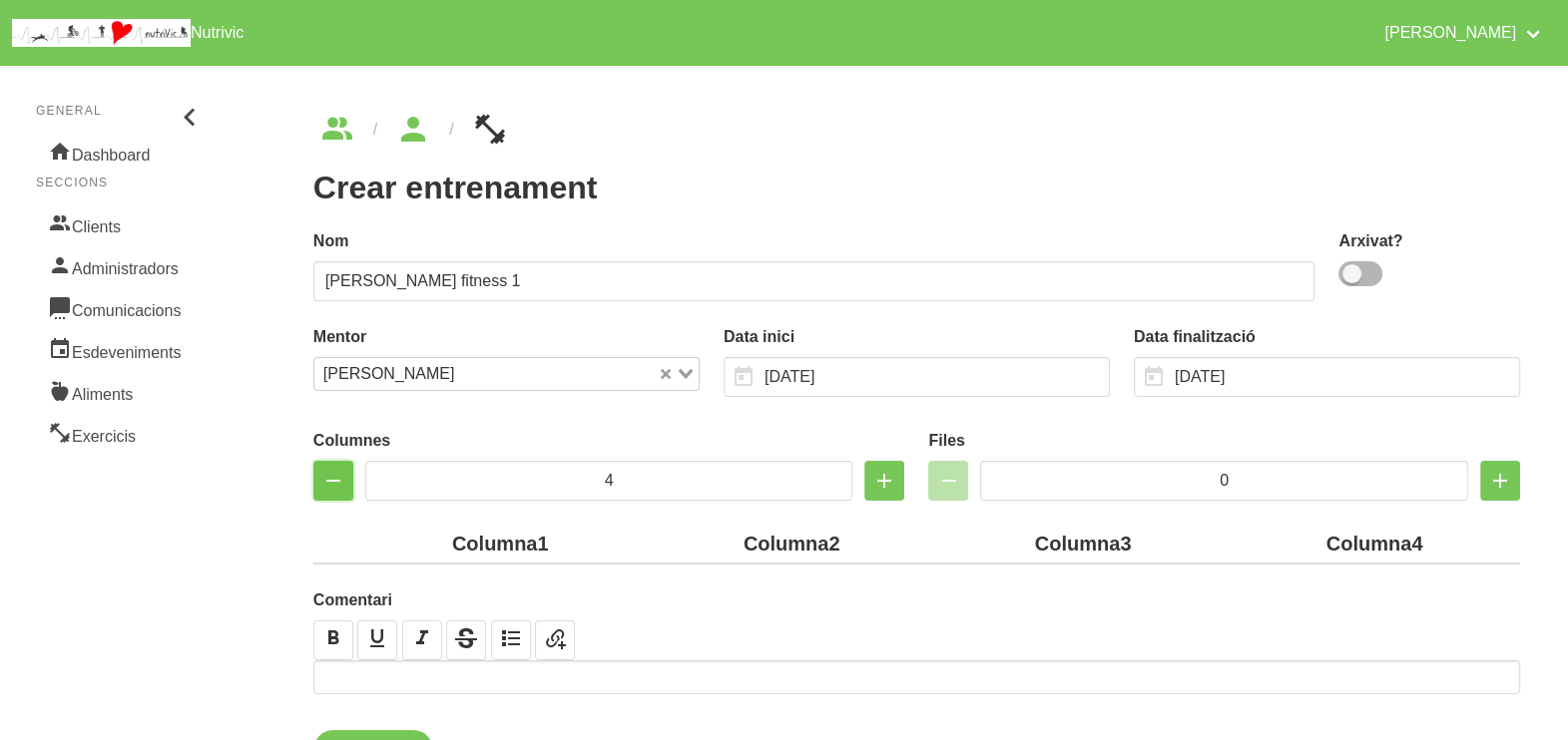
click at [336, 483] on icon "button" at bounding box center [334, 481] width 24 height 36
type input "3"
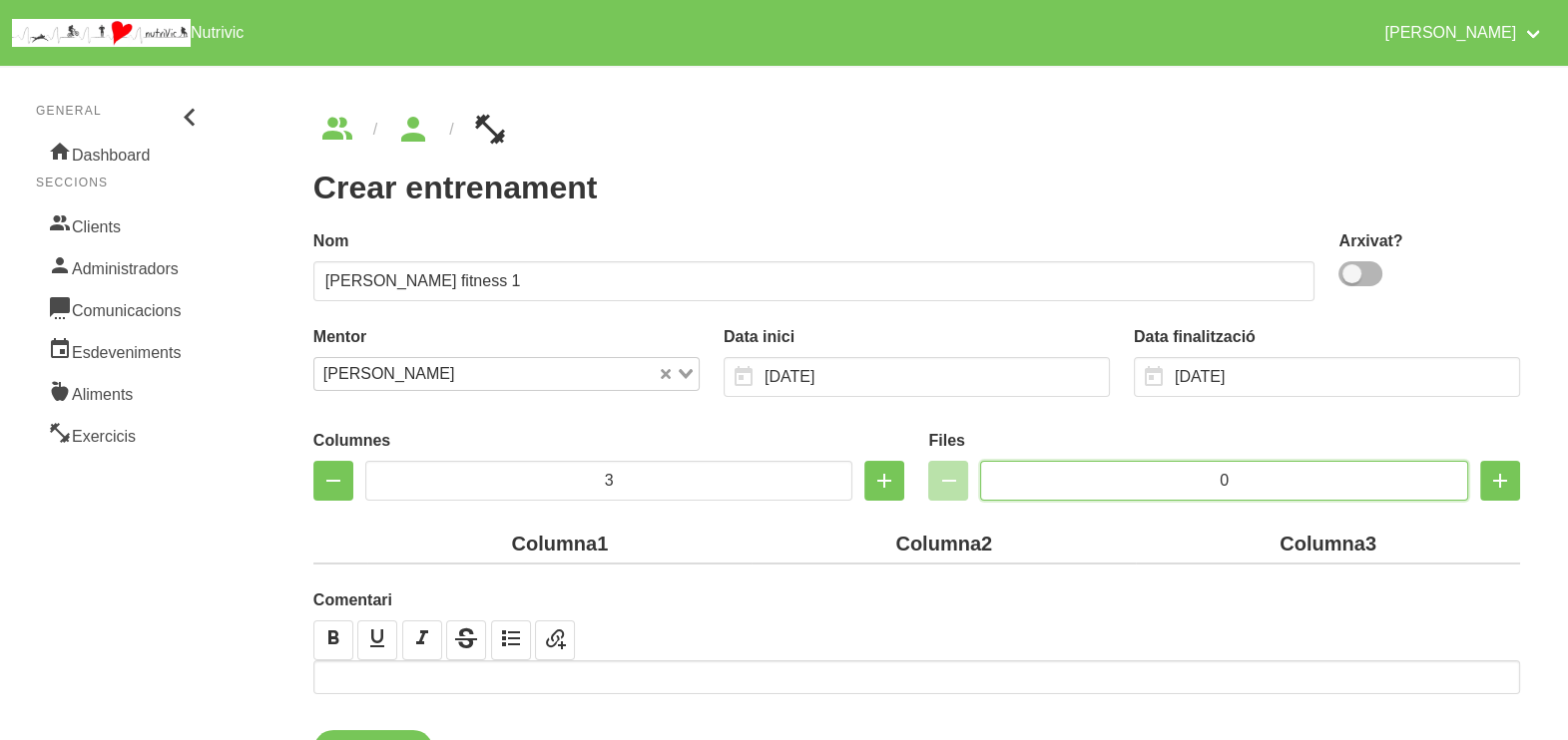
drag, startPoint x: 1247, startPoint y: 473, endPoint x: 1182, endPoint y: 473, distance: 65.0
click at [1182, 473] on input "0" at bounding box center [1223, 481] width 488 height 40
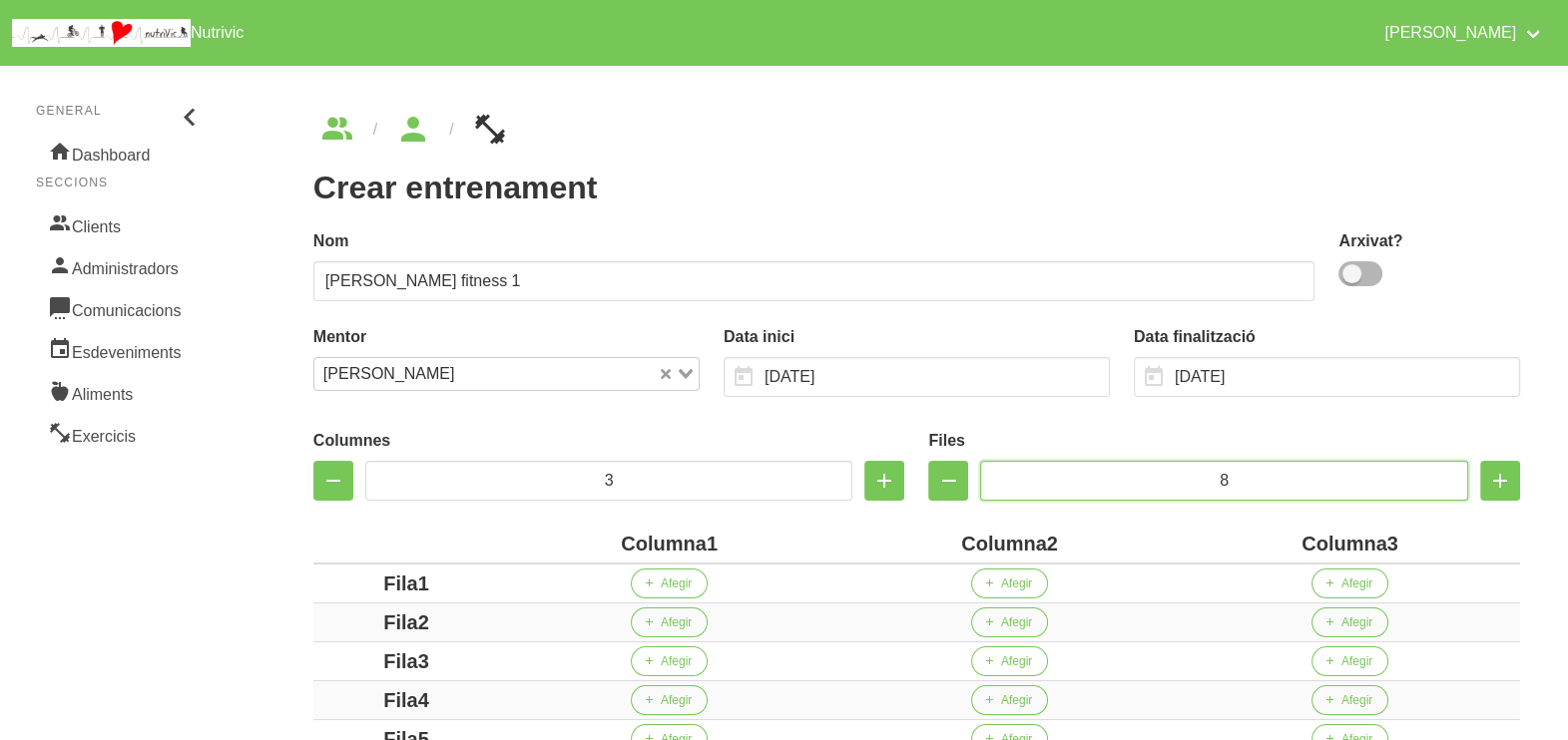
scroll to position [249, 0]
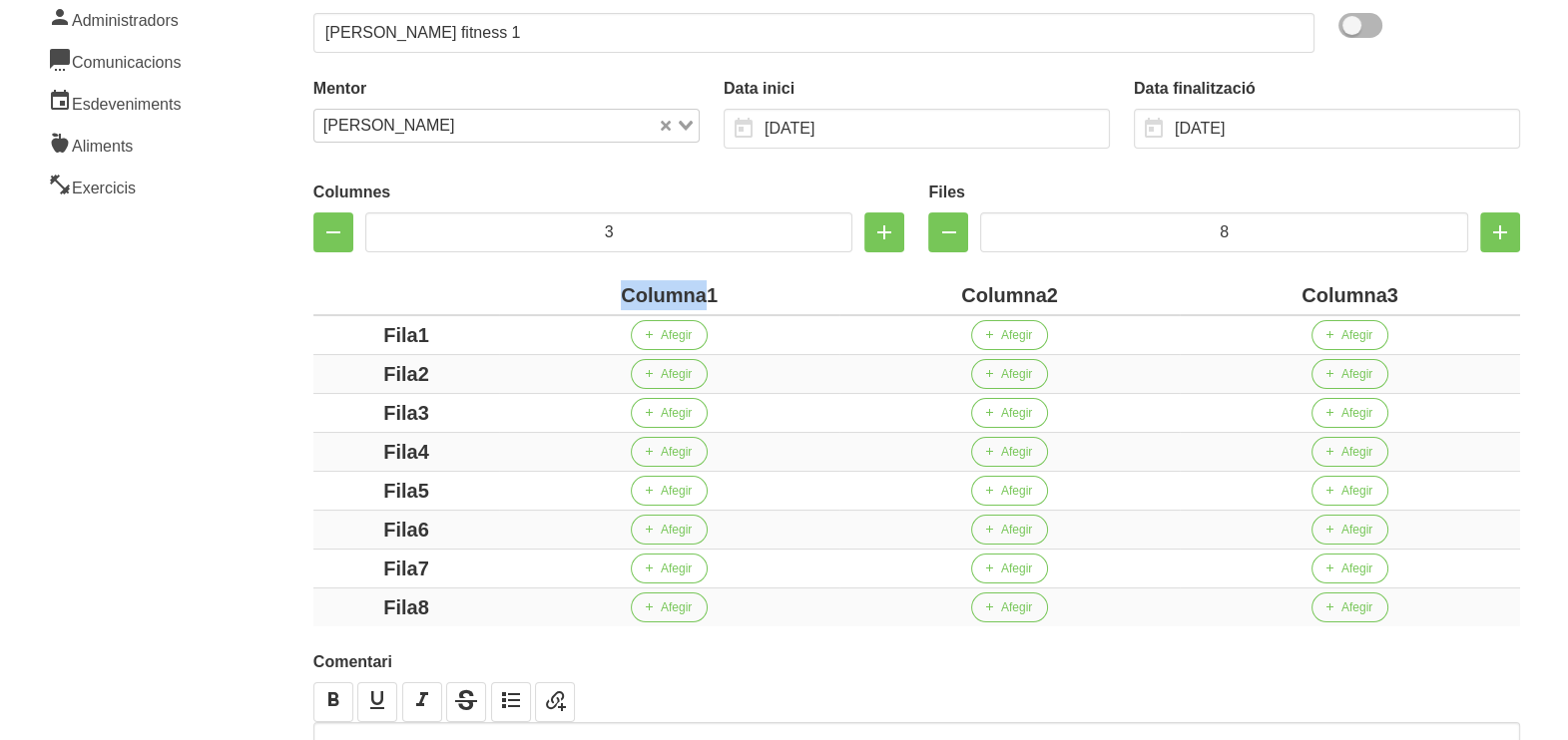
drag, startPoint x: 708, startPoint y: 290, endPoint x: 578, endPoint y: 294, distance: 130.1
click at [578, 294] on div "Columna1" at bounding box center [669, 296] width 325 height 30
drag, startPoint x: 1247, startPoint y: 233, endPoint x: 1179, endPoint y: 242, distance: 68.6
click at [1179, 242] on input "8" at bounding box center [1223, 233] width 488 height 40
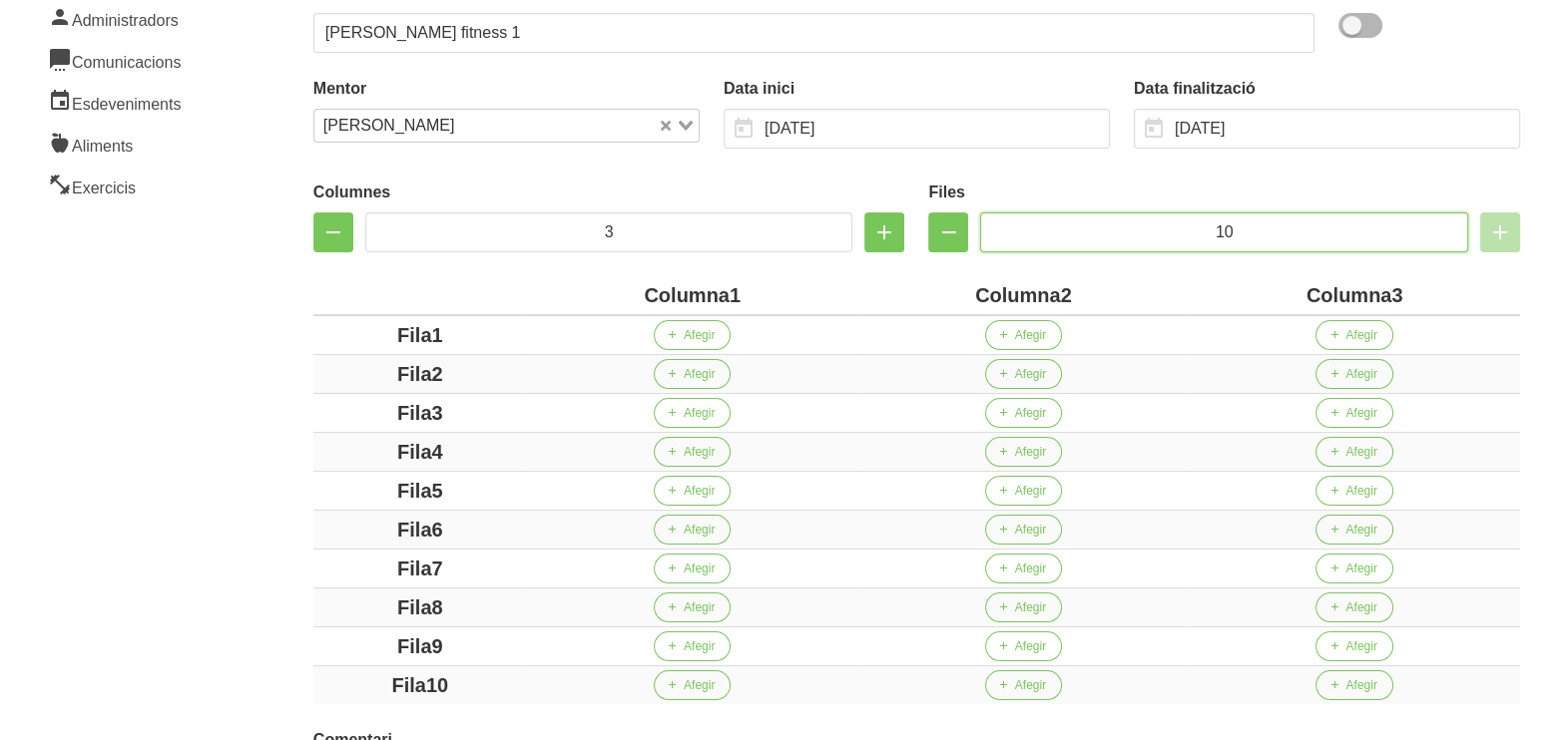
type input "10"
drag, startPoint x: 729, startPoint y: 295, endPoint x: 550, endPoint y: 294, distance: 179.0
click at [549, 295] on div "Columna1" at bounding box center [693, 296] width 316 height 30
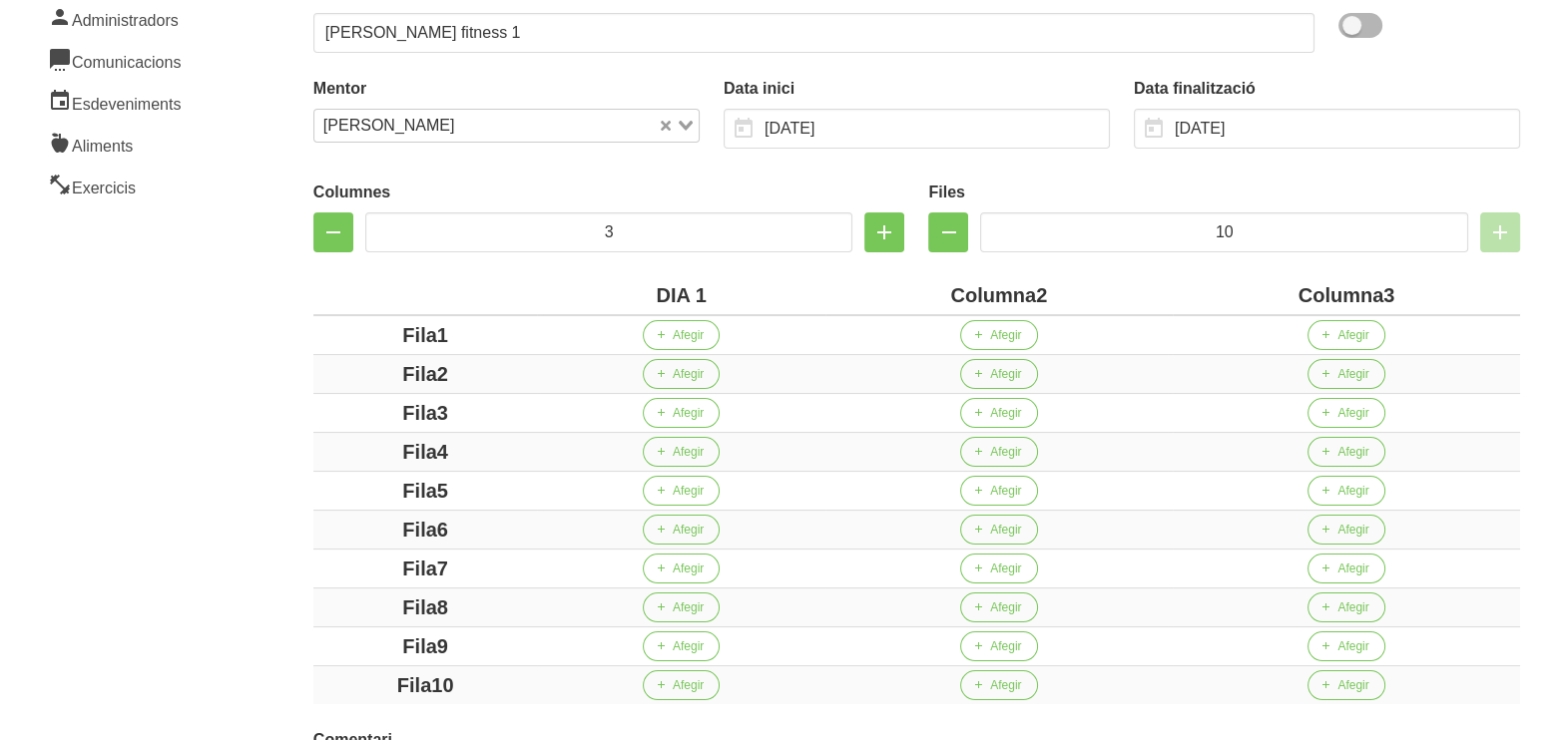
drag, startPoint x: 1033, startPoint y: 290, endPoint x: 930, endPoint y: 289, distance: 103.0
click at [930, 289] on div "Columna2" at bounding box center [999, 296] width 332 height 30
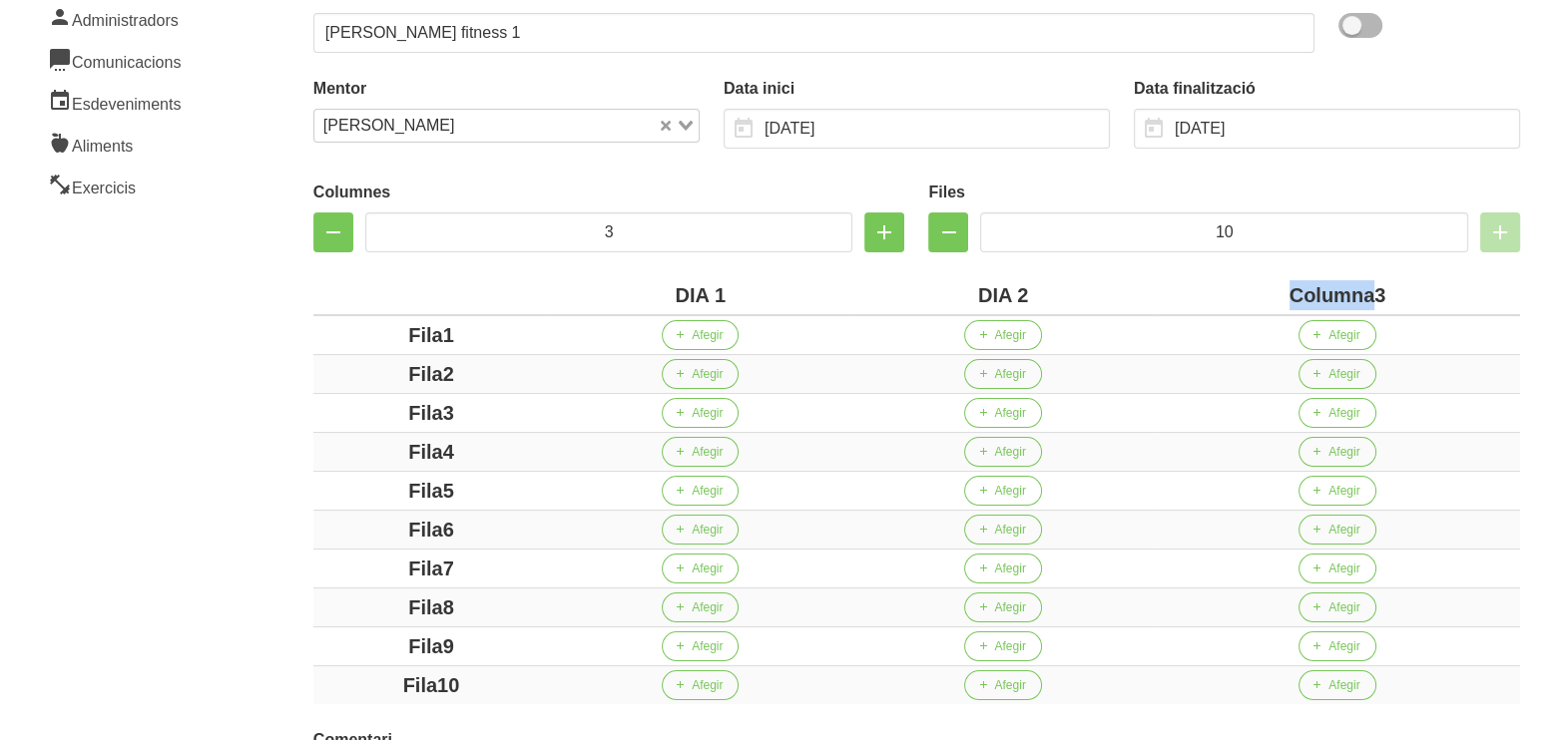
drag, startPoint x: 1374, startPoint y: 295, endPoint x: 1222, endPoint y: 291, distance: 152.1
click at [1260, 294] on div "Columna3" at bounding box center [1337, 296] width 350 height 30
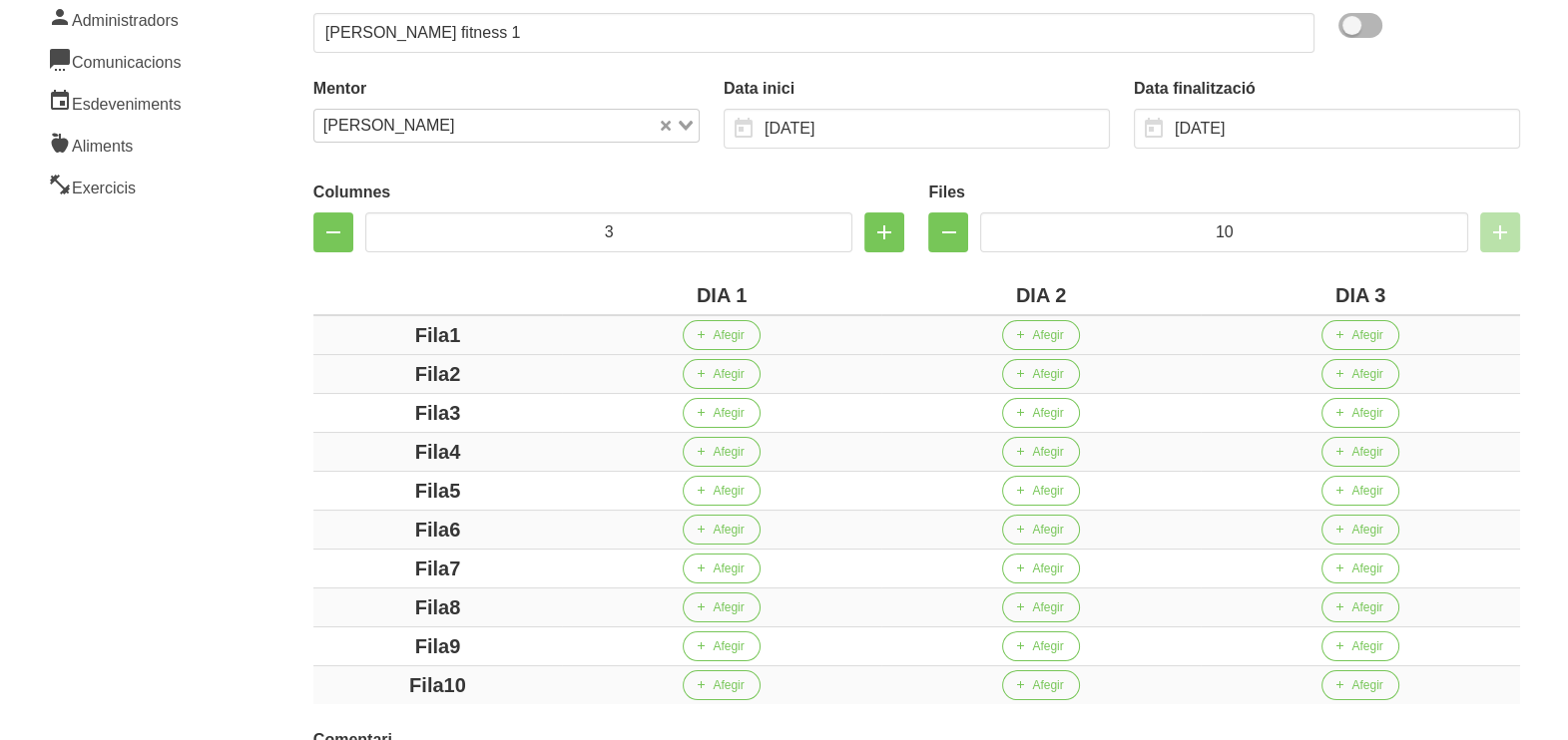
drag, startPoint x: 476, startPoint y: 328, endPoint x: 391, endPoint y: 327, distance: 85.0
click at [391, 327] on div "Fila1" at bounding box center [437, 336] width 233 height 30
drag, startPoint x: 481, startPoint y: 367, endPoint x: 377, endPoint y: 356, distance: 104.6
click at [350, 368] on div "Fila2" at bounding box center [437, 374] width 233 height 30
drag, startPoint x: 489, startPoint y: 409, endPoint x: 337, endPoint y: 431, distance: 153.6
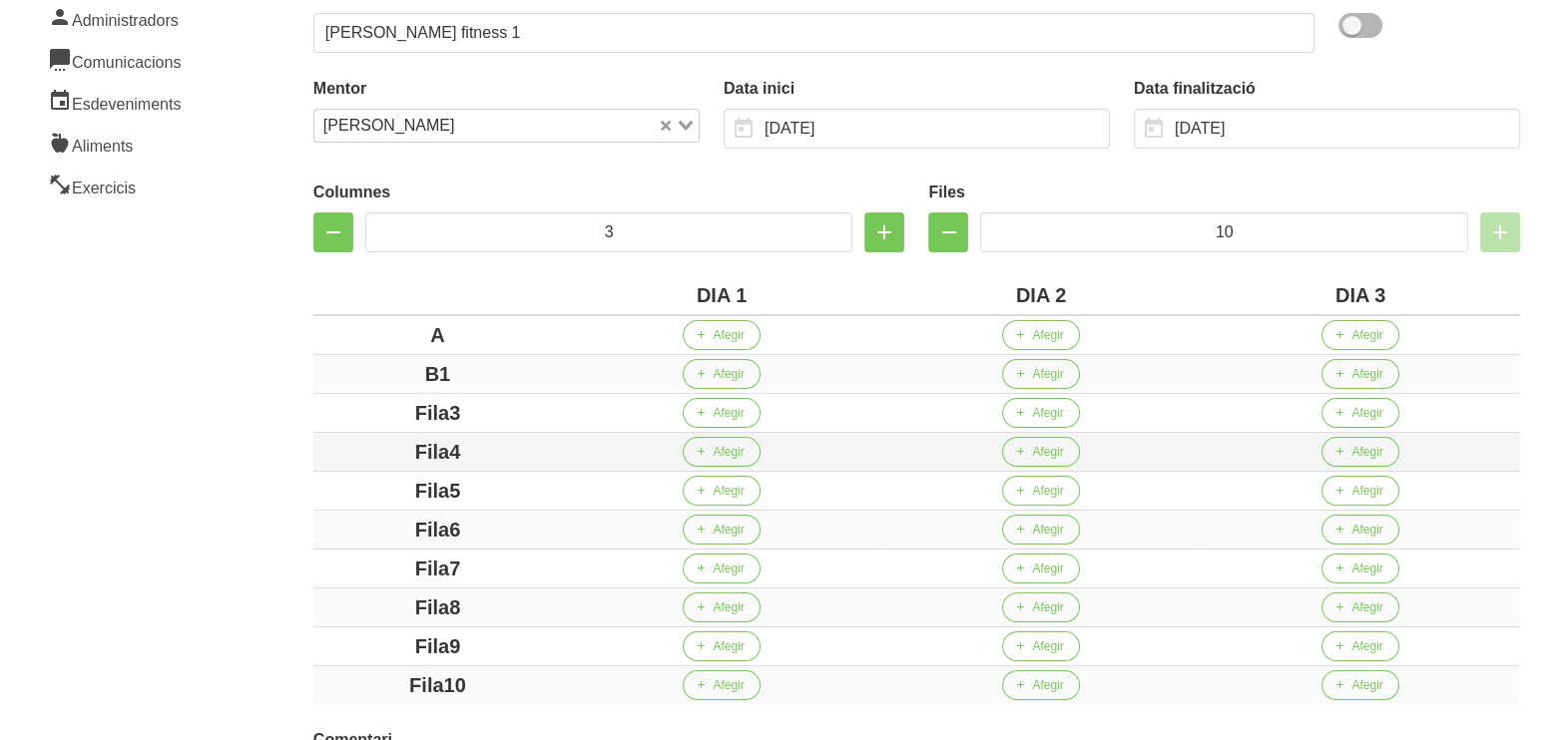
click at [337, 431] on tbody "A Afegir Afegir Afegir B1 Afegir Afegir Afegir Fila3 Afegir Afegir Afegir Fila4…" at bounding box center [917, 510] width 1206 height 389
click at [358, 453] on div "Fila4" at bounding box center [437, 452] width 233 height 30
drag, startPoint x: 516, startPoint y: 483, endPoint x: 350, endPoint y: 489, distance: 166.1
click at [350, 489] on div "Fila5" at bounding box center [437, 491] width 233 height 30
drag, startPoint x: 501, startPoint y: 534, endPoint x: 381, endPoint y: 537, distance: 120.0
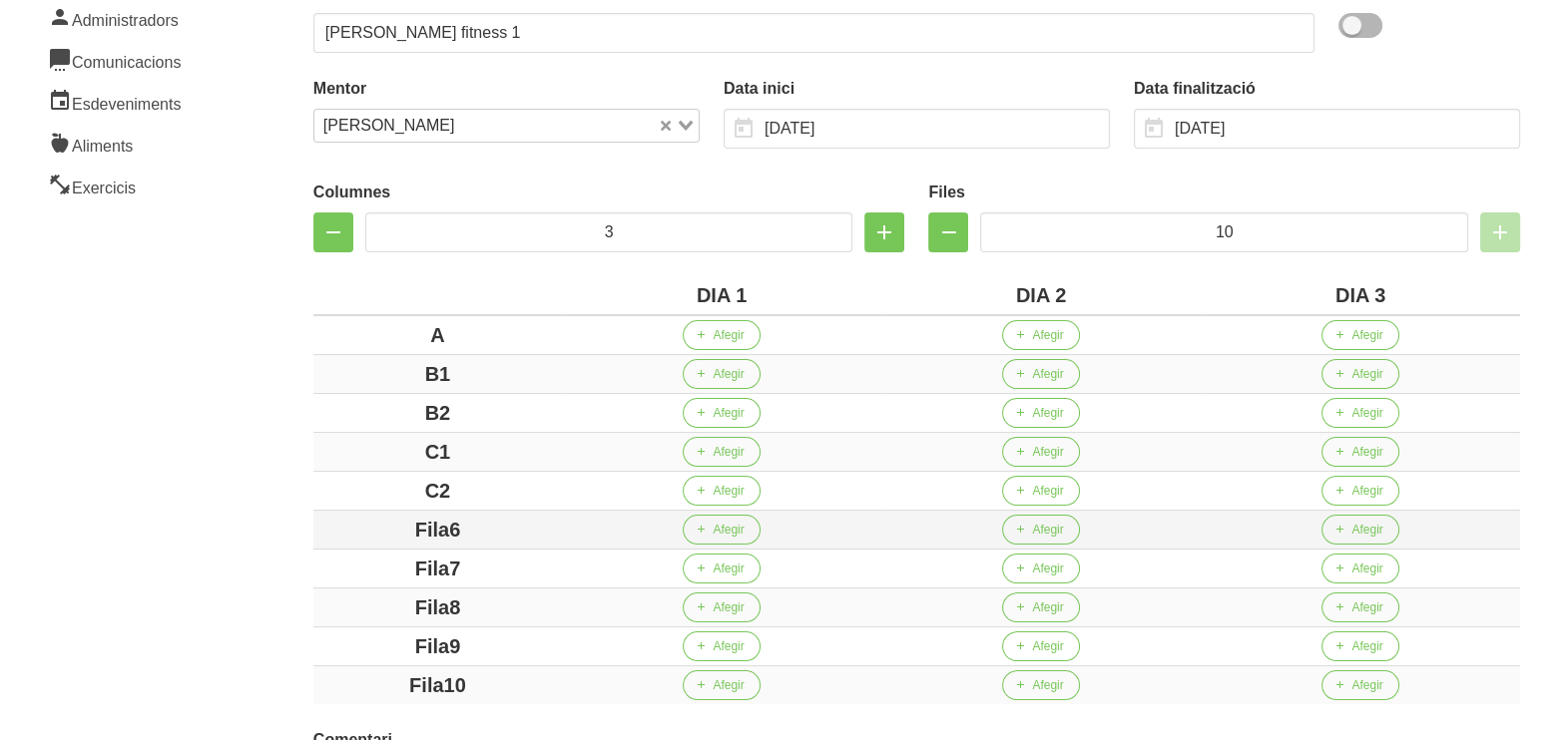
click at [390, 534] on div "Fila6" at bounding box center [437, 530] width 233 height 30
drag, startPoint x: 521, startPoint y: 560, endPoint x: 386, endPoint y: 565, distance: 135.1
click at [384, 560] on div "Fila7" at bounding box center [437, 569] width 233 height 30
click at [365, 598] on div "Fila8" at bounding box center [437, 607] width 233 height 30
click at [346, 627] on td "Fila9" at bounding box center [437, 646] width 249 height 39
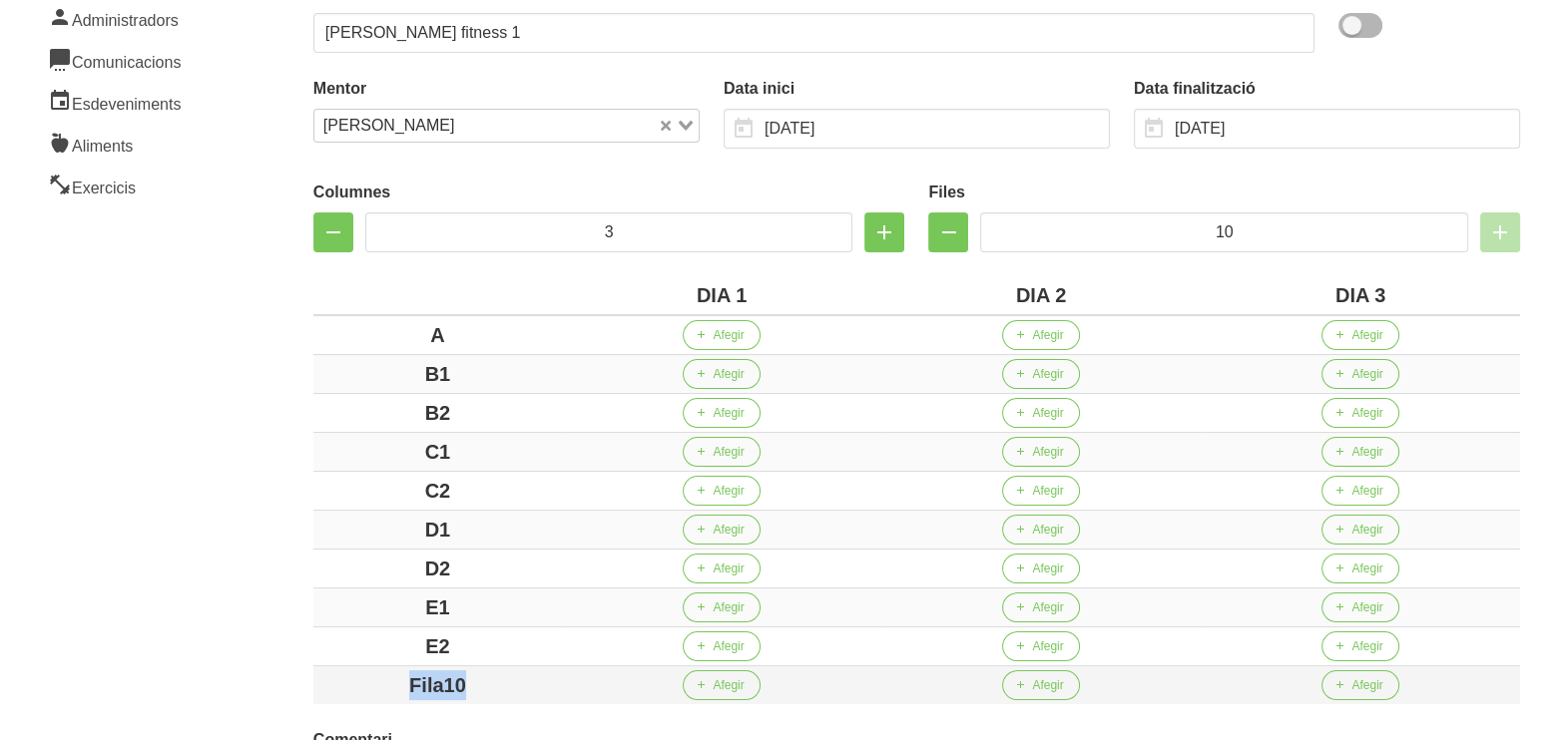
drag, startPoint x: 493, startPoint y: 669, endPoint x: 295, endPoint y: 673, distance: 198.0
click at [344, 666] on td "Fila10" at bounding box center [437, 685] width 249 height 39
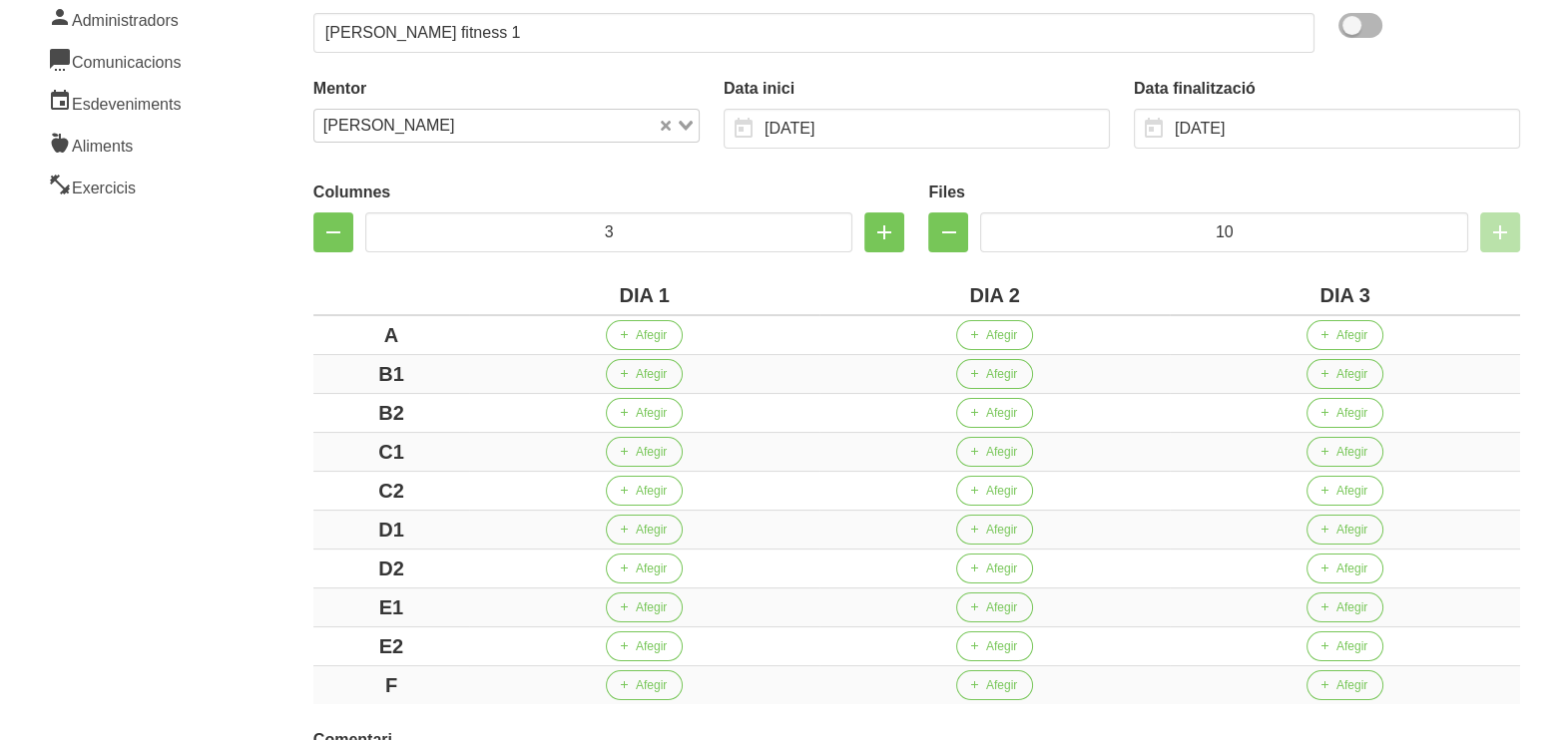
drag, startPoint x: 214, startPoint y: 560, endPoint x: 359, endPoint y: 439, distance: 188.9
click at [210, 550] on aside "General Dashboard Seccions Clients Administradors Comunicacions Esdeveniments A…" at bounding box center [121, 387] width 266 height 1164
click at [653, 322] on button "Afegir" at bounding box center [643, 336] width 77 height 30
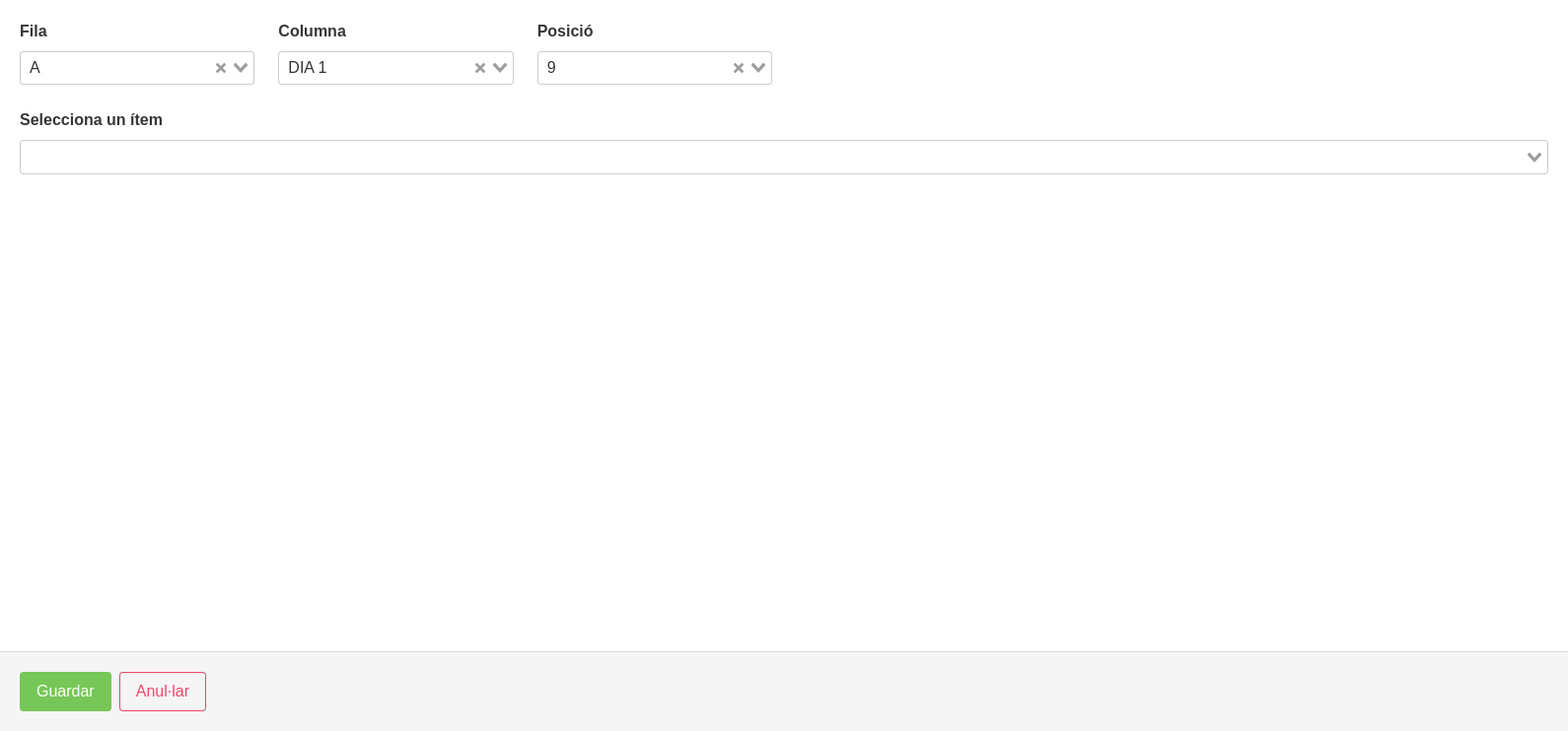
click at [222, 149] on input "Search for option" at bounding box center [773, 157] width 1500 height 24
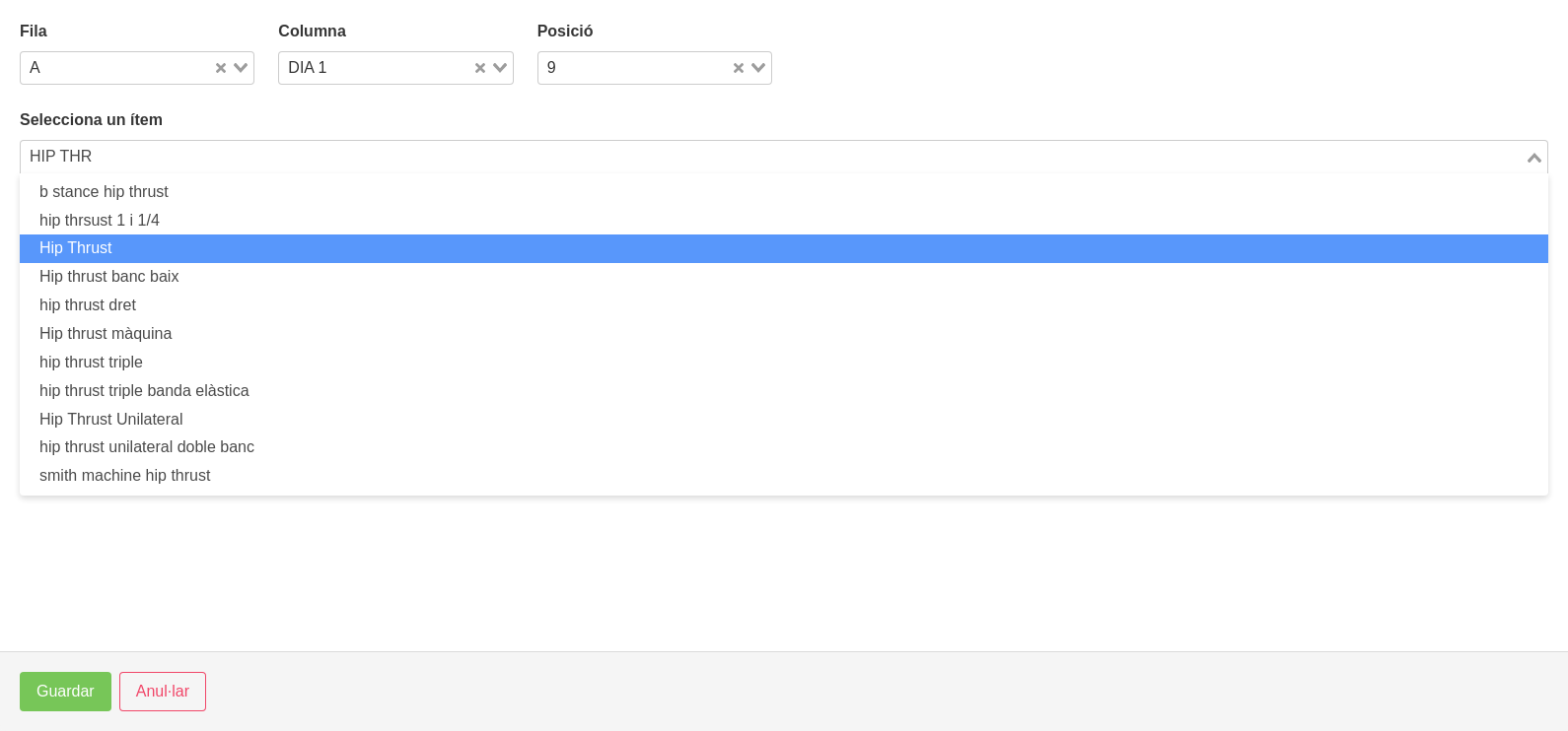
click at [190, 256] on li "Hip Thrust" at bounding box center [784, 249] width 1529 height 29
type input "HIP THR"
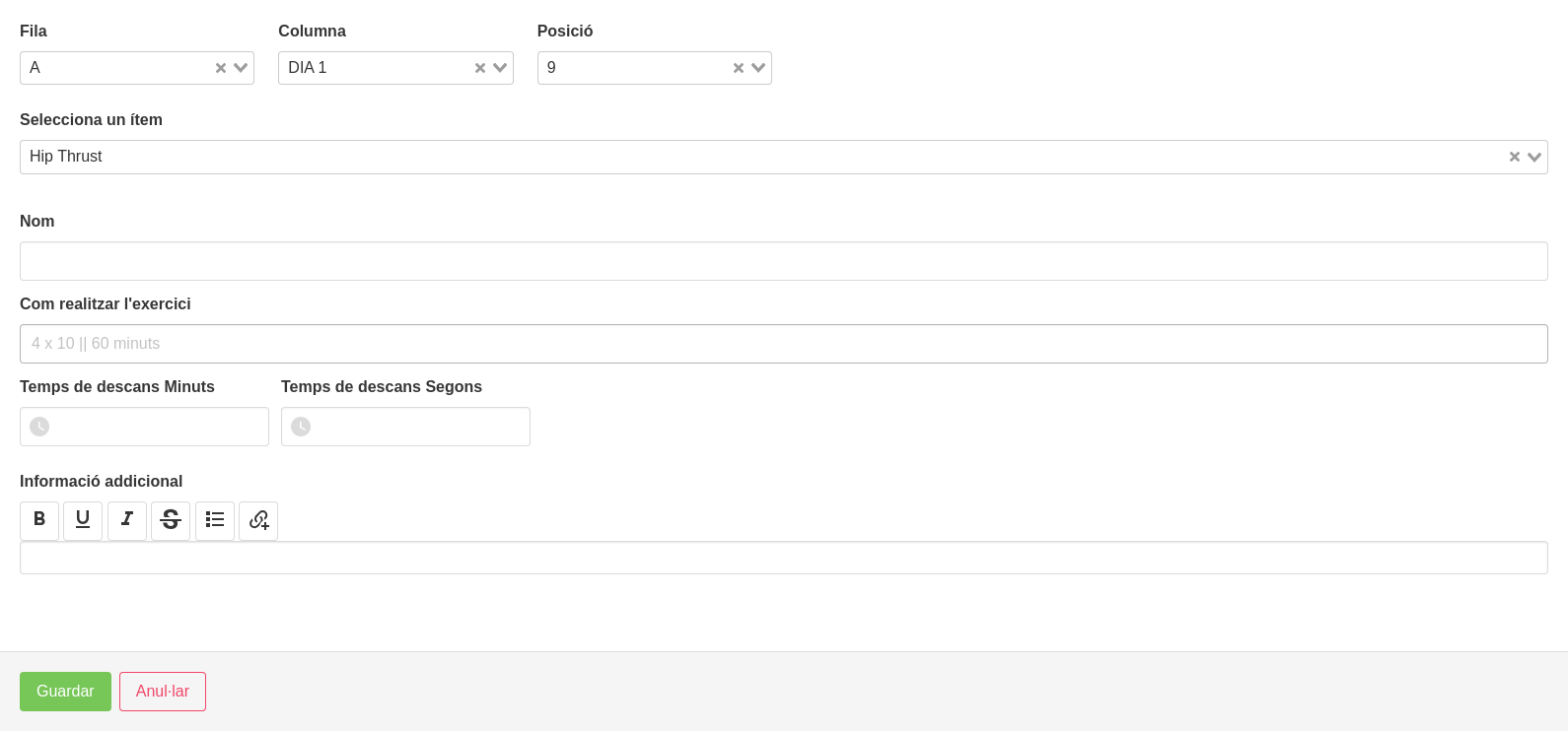
type input "Hip Thrust"
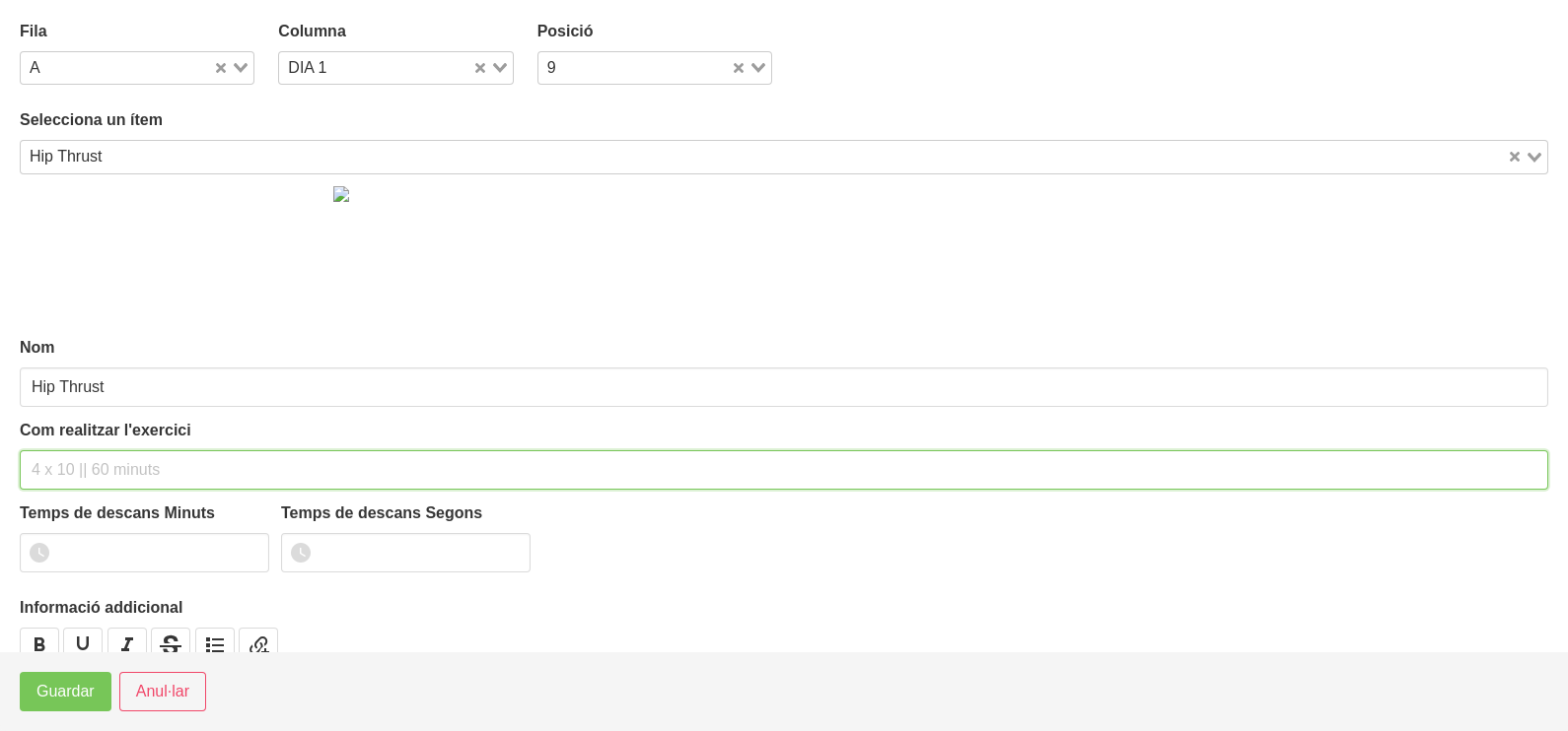
click at [84, 458] on input "text" at bounding box center [784, 471] width 1529 height 39
type input "3 x 6-8 a 3011 120""
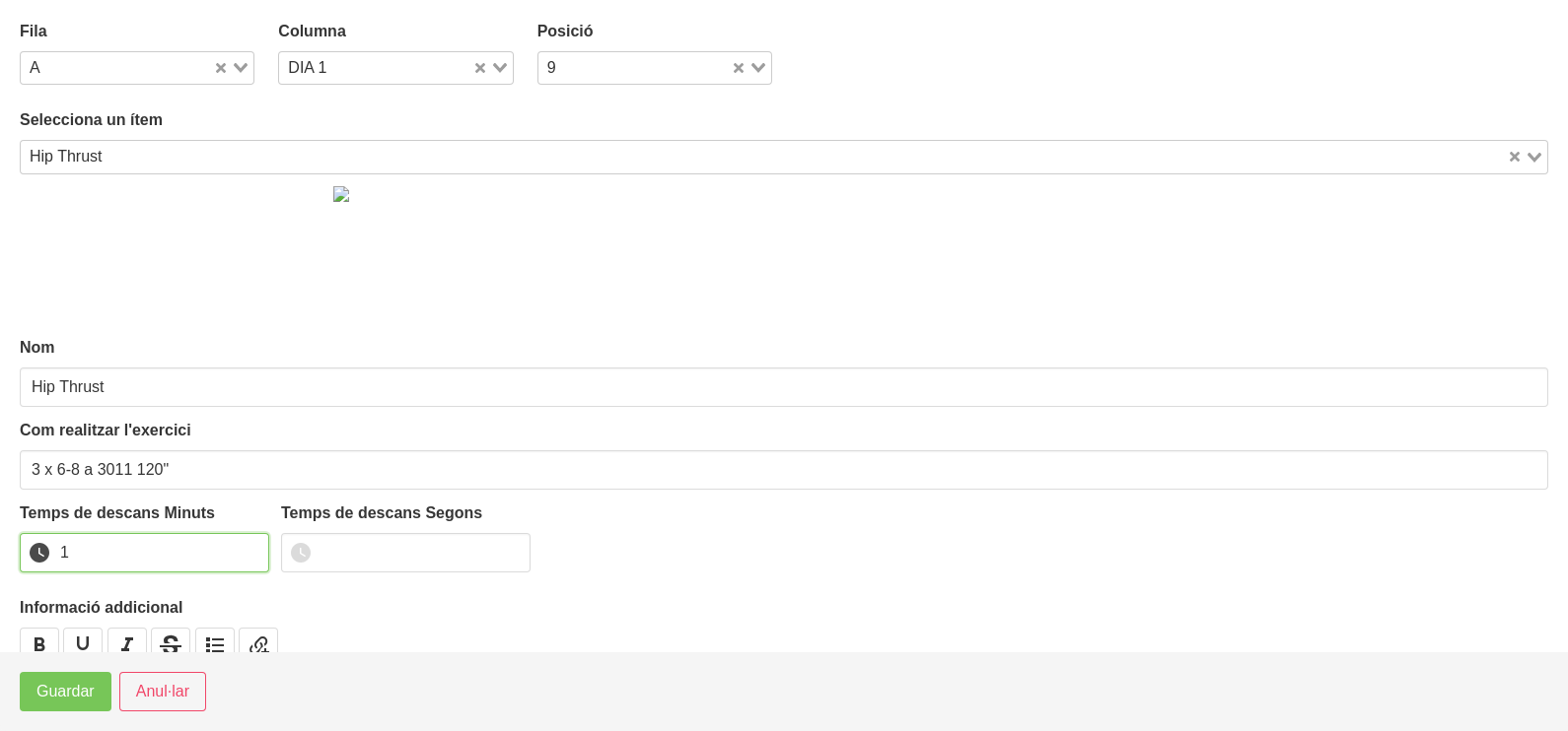
click at [249, 548] on input "1" at bounding box center [144, 553] width 250 height 39
drag, startPoint x: 249, startPoint y: 548, endPoint x: 202, endPoint y: 565, distance: 50.0
type input "2"
click at [246, 548] on input "2" at bounding box center [144, 553] width 250 height 39
click at [55, 693] on span "Guardar" at bounding box center [65, 692] width 58 height 24
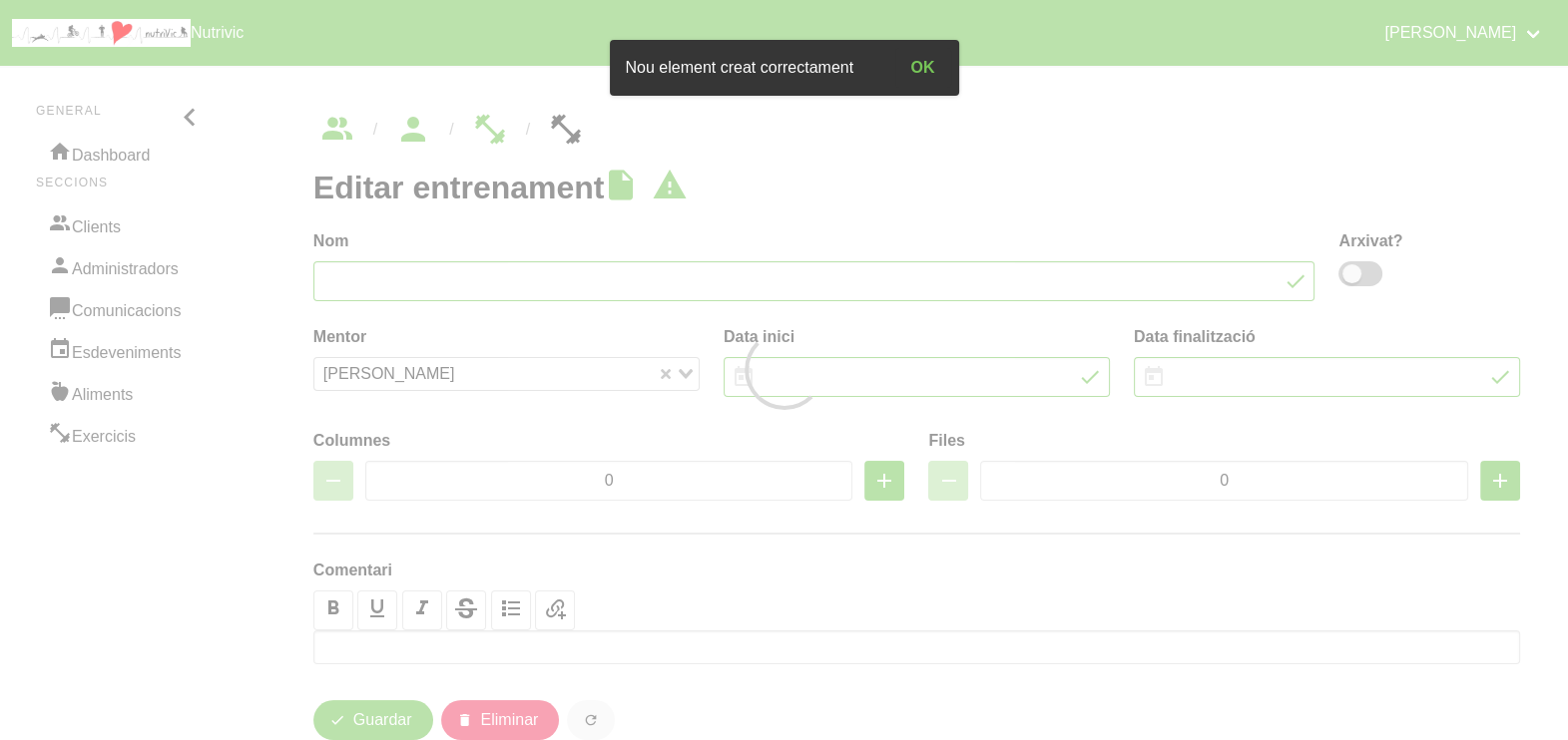
type input "[PERSON_NAME] fitness 1"
type input "[DATE]"
type input "3"
type input "10"
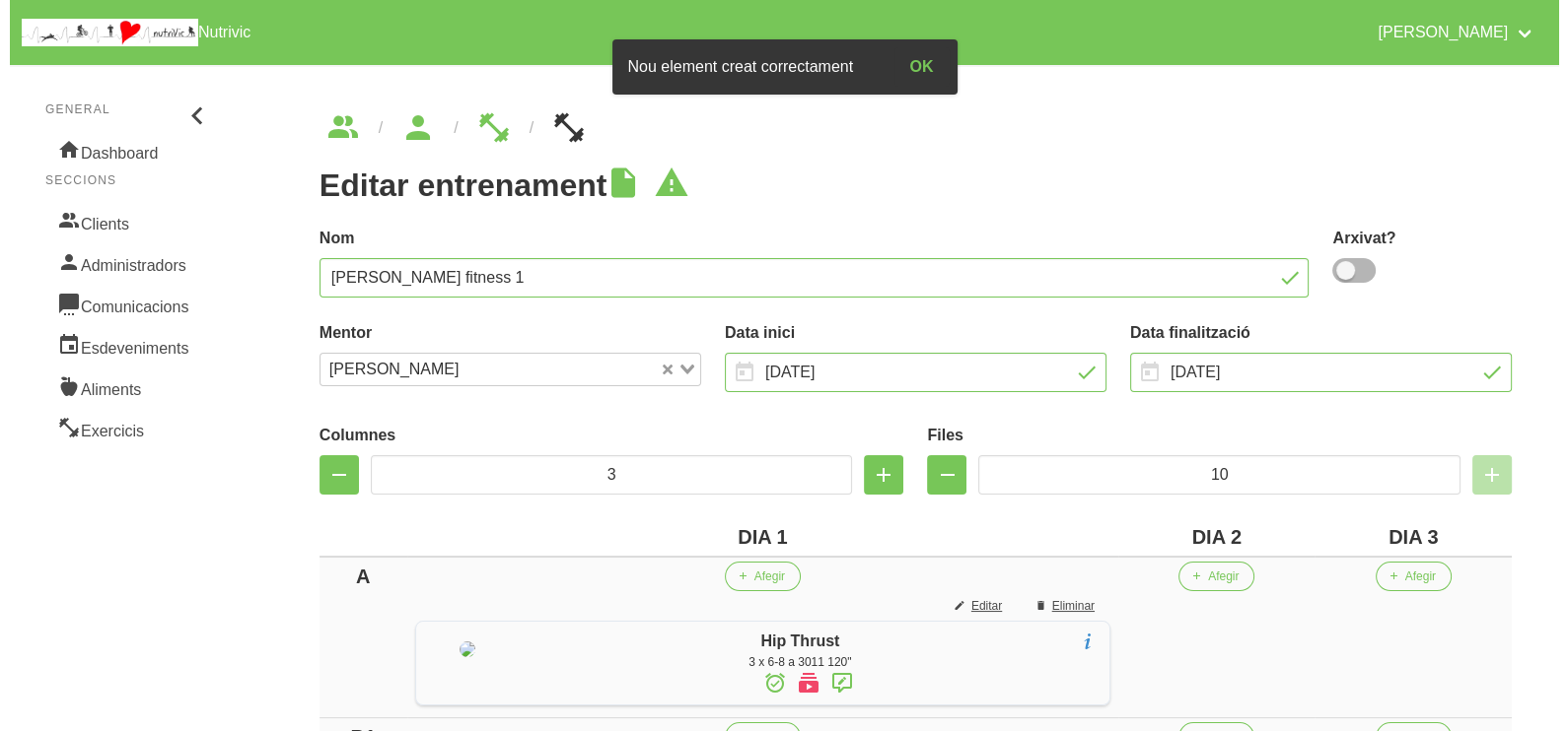
scroll to position [246, 0]
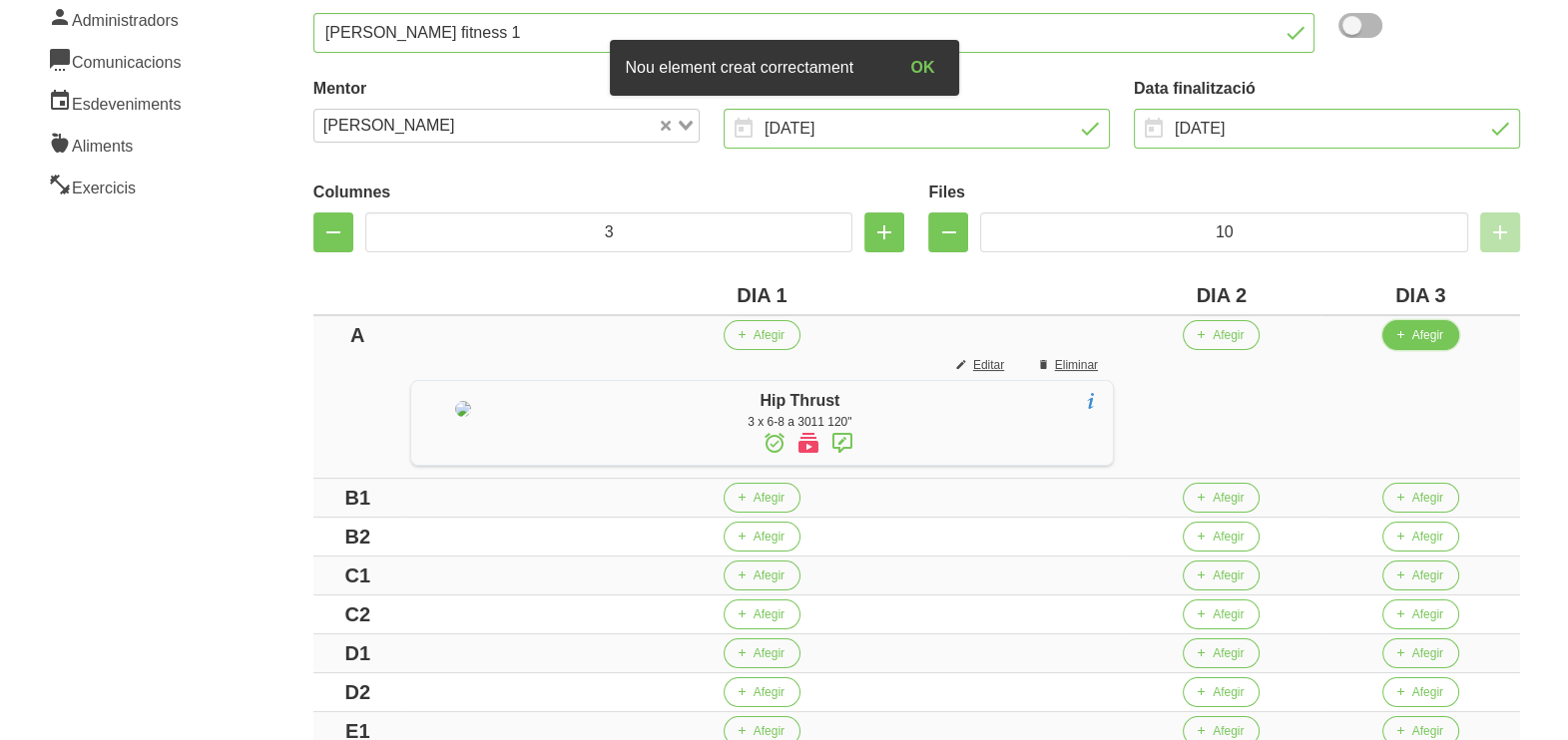
click at [1453, 344] on button "Afegir" at bounding box center [1420, 336] width 77 height 30
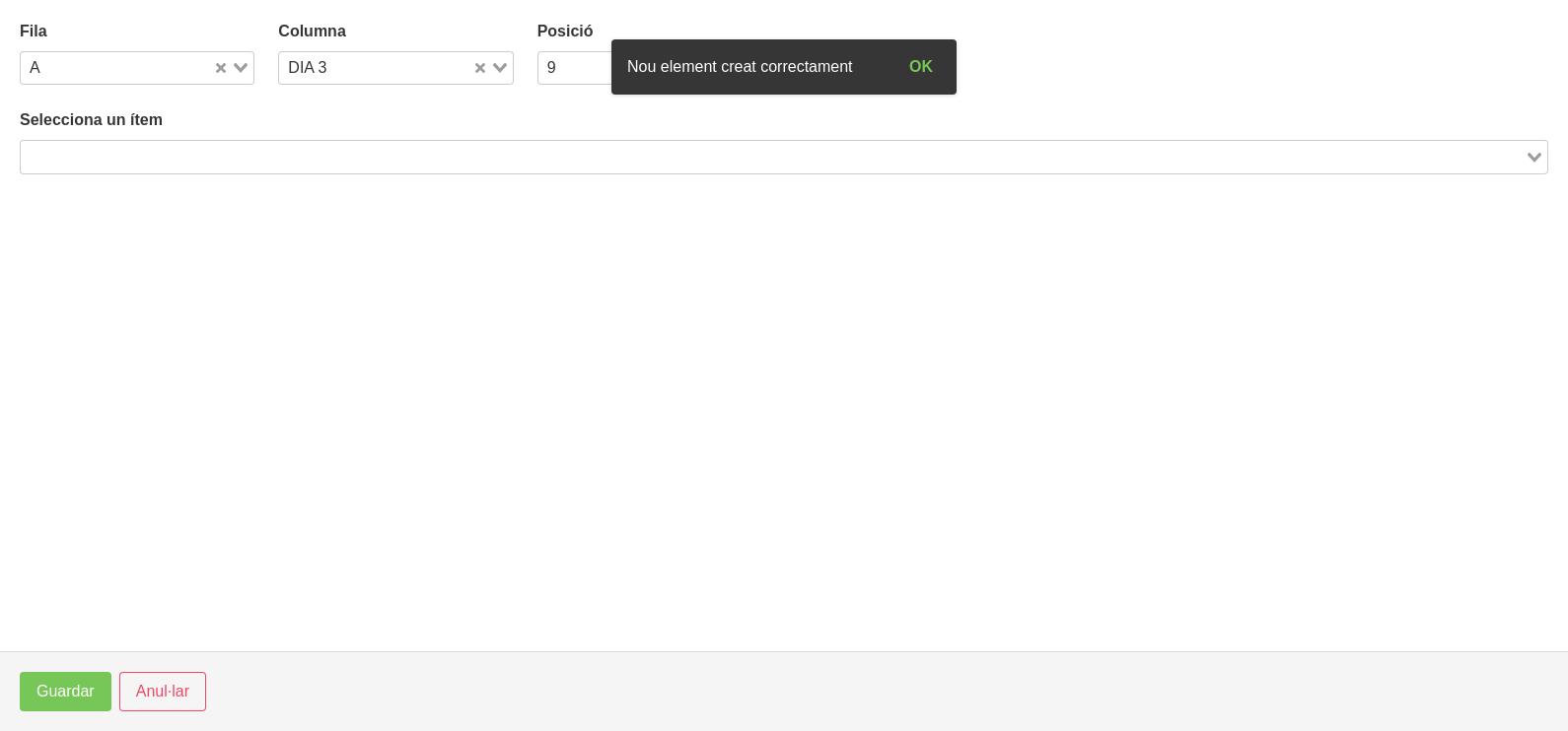
click at [301, 163] on input "Search for option" at bounding box center [773, 157] width 1500 height 24
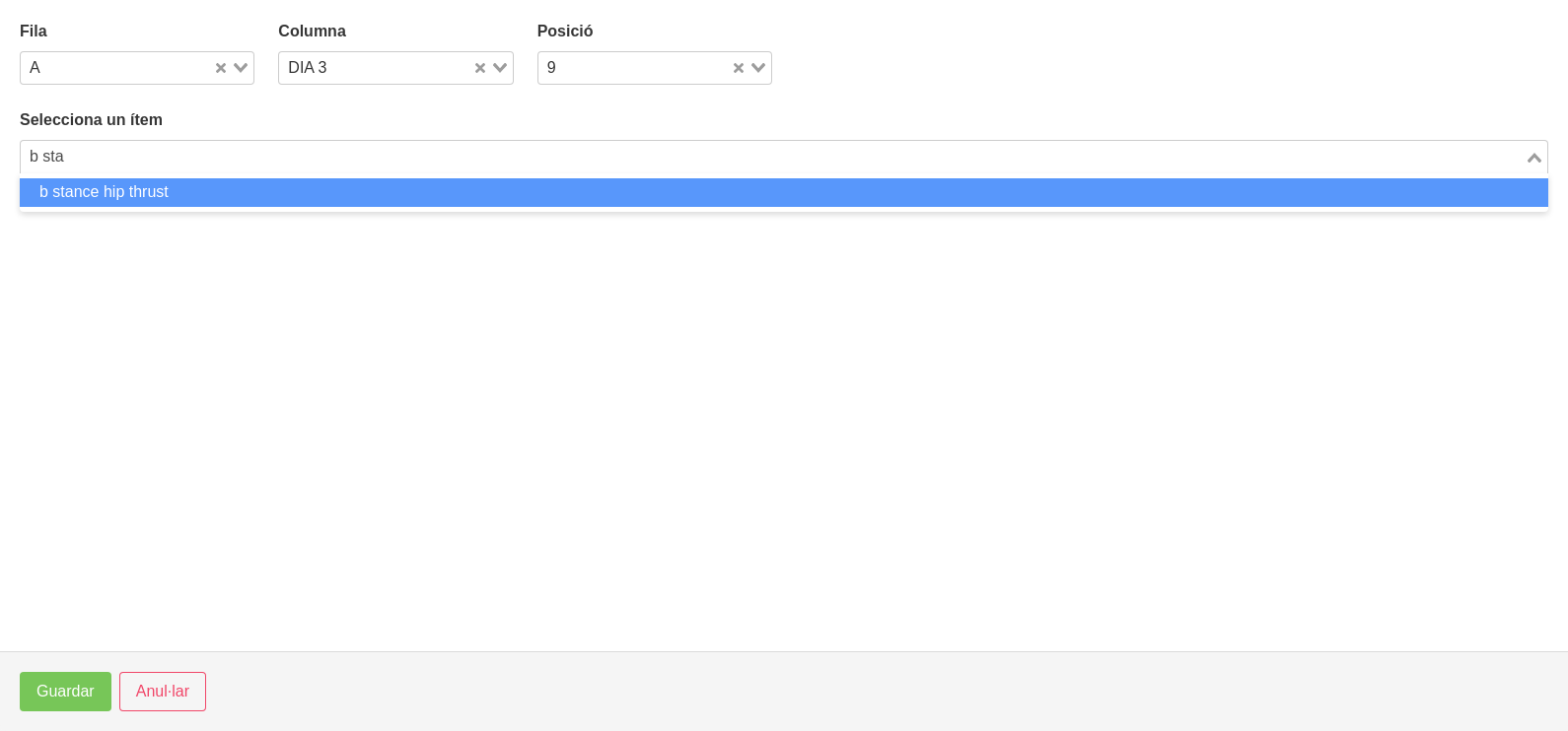
click at [197, 194] on li "b stance hip thrust" at bounding box center [784, 192] width 1529 height 29
type input "b sta"
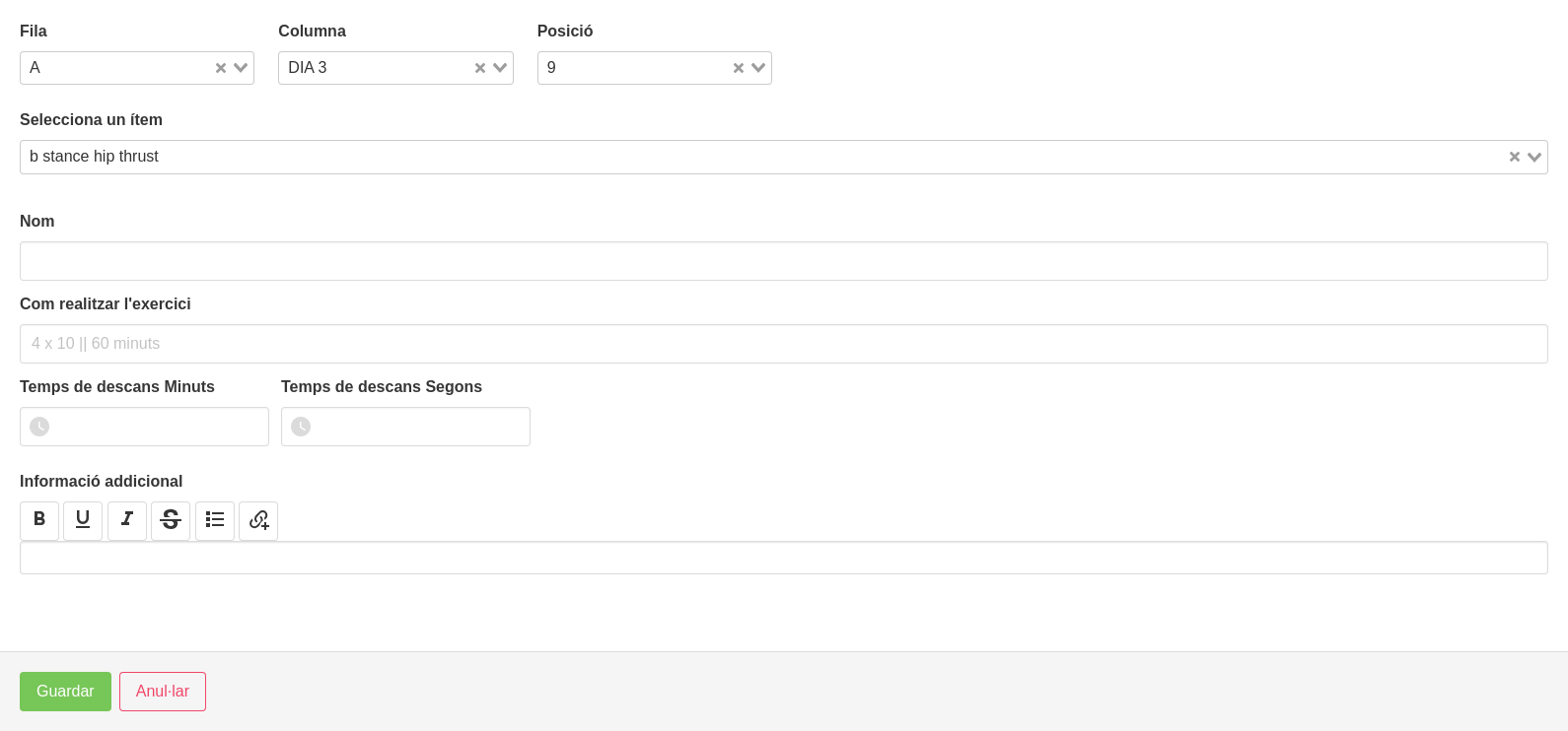
type input "b stance hip thrust"
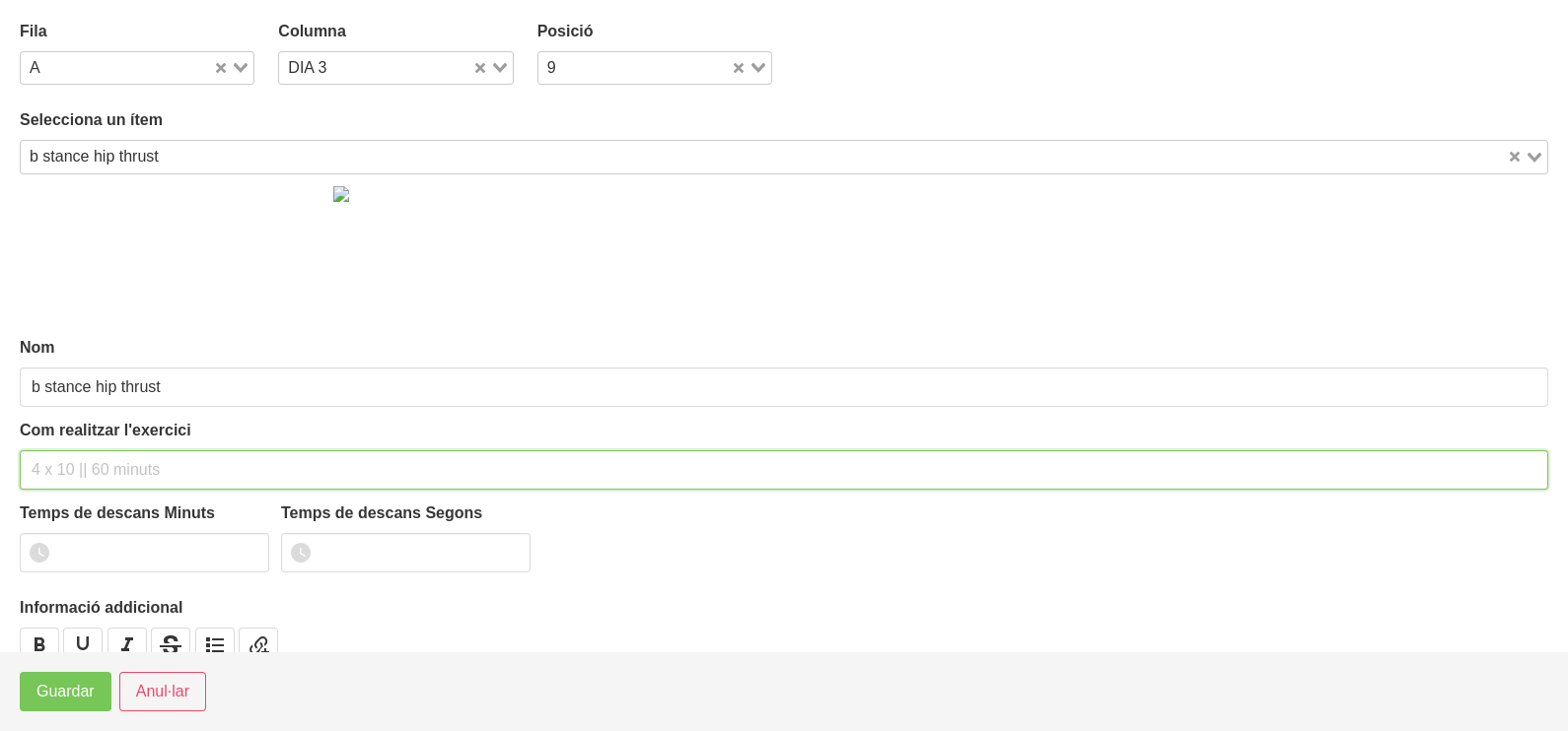
click at [66, 462] on input "text" at bounding box center [784, 471] width 1529 height 39
type input "3 x 6-8 a 3011 120""
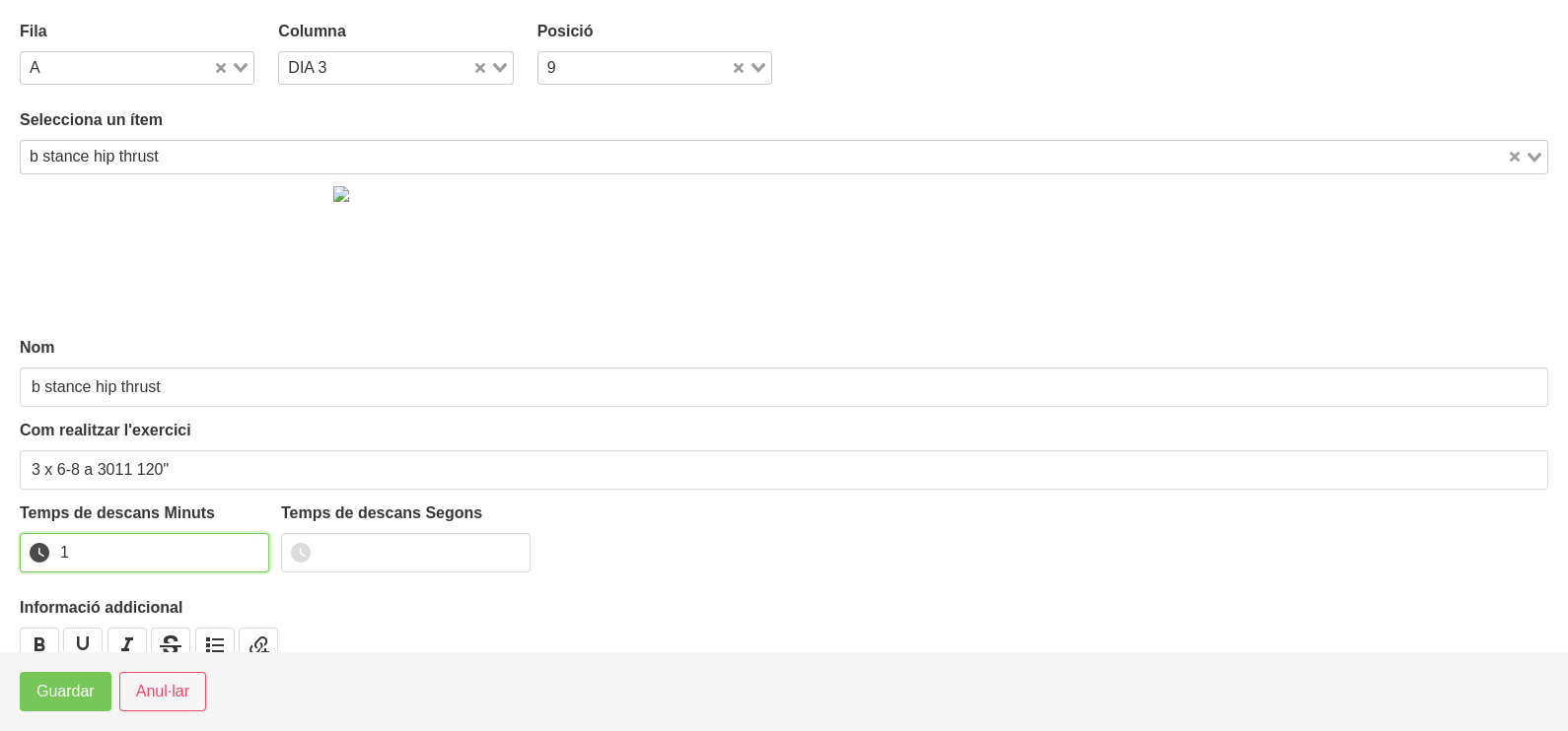
click at [247, 546] on input "1" at bounding box center [144, 553] width 250 height 39
drag, startPoint x: 247, startPoint y: 546, endPoint x: 106, endPoint y: 653, distance: 177.0
type input "2"
click at [229, 559] on input "2" at bounding box center [144, 553] width 250 height 39
click at [73, 693] on span "Guardar" at bounding box center [65, 692] width 58 height 24
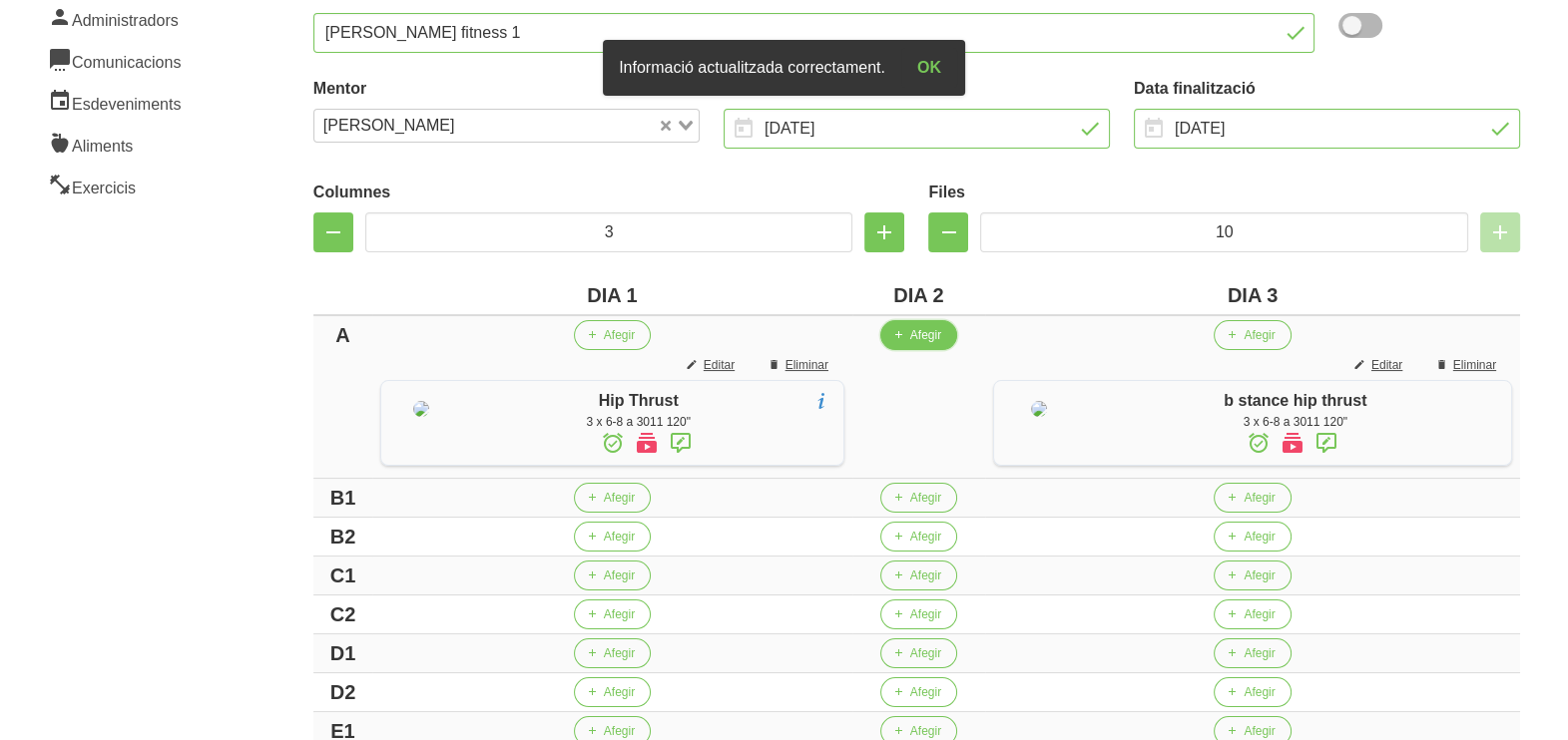
click at [908, 335] on button "Afegir" at bounding box center [918, 336] width 77 height 30
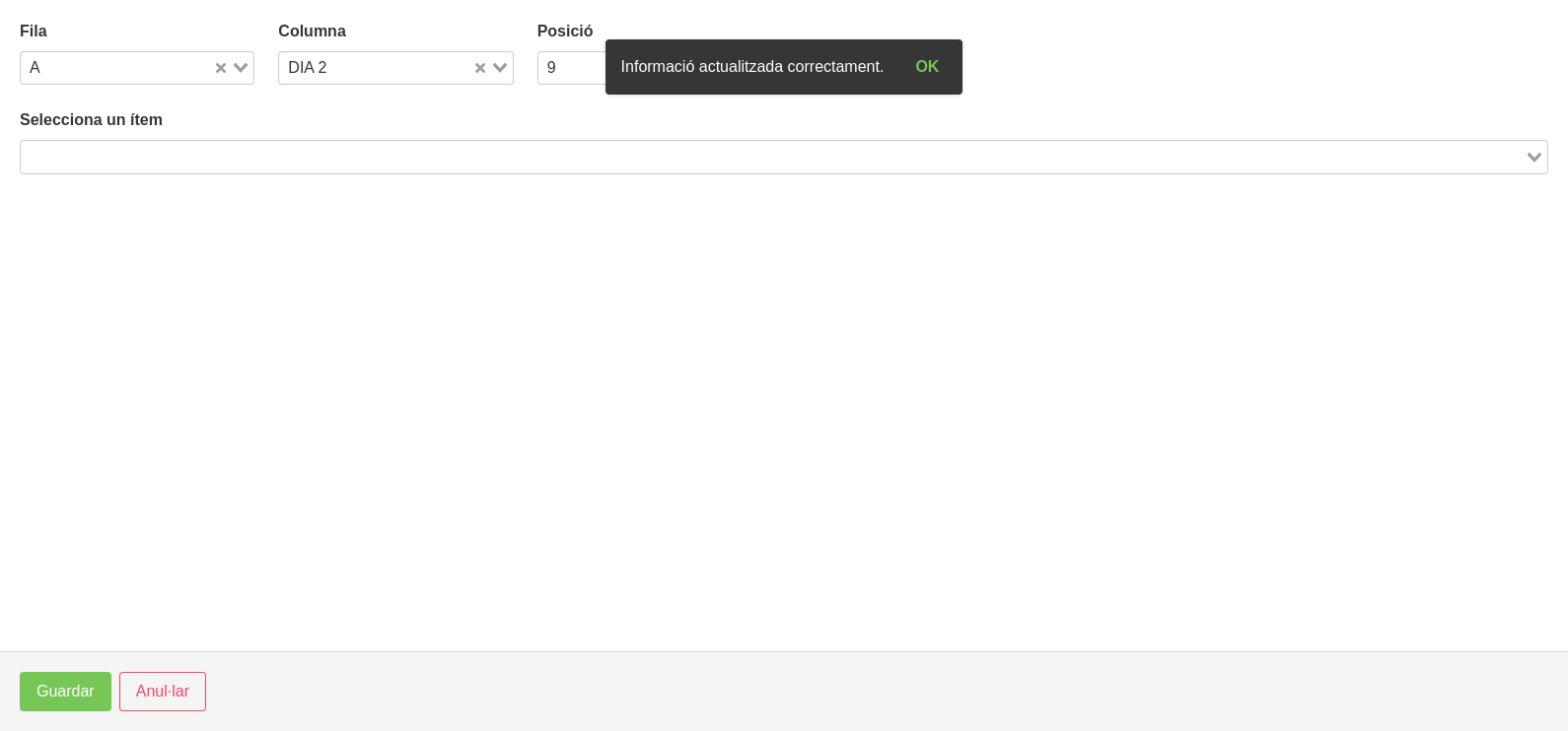
click at [282, 150] on input "Search for option" at bounding box center [773, 157] width 1500 height 24
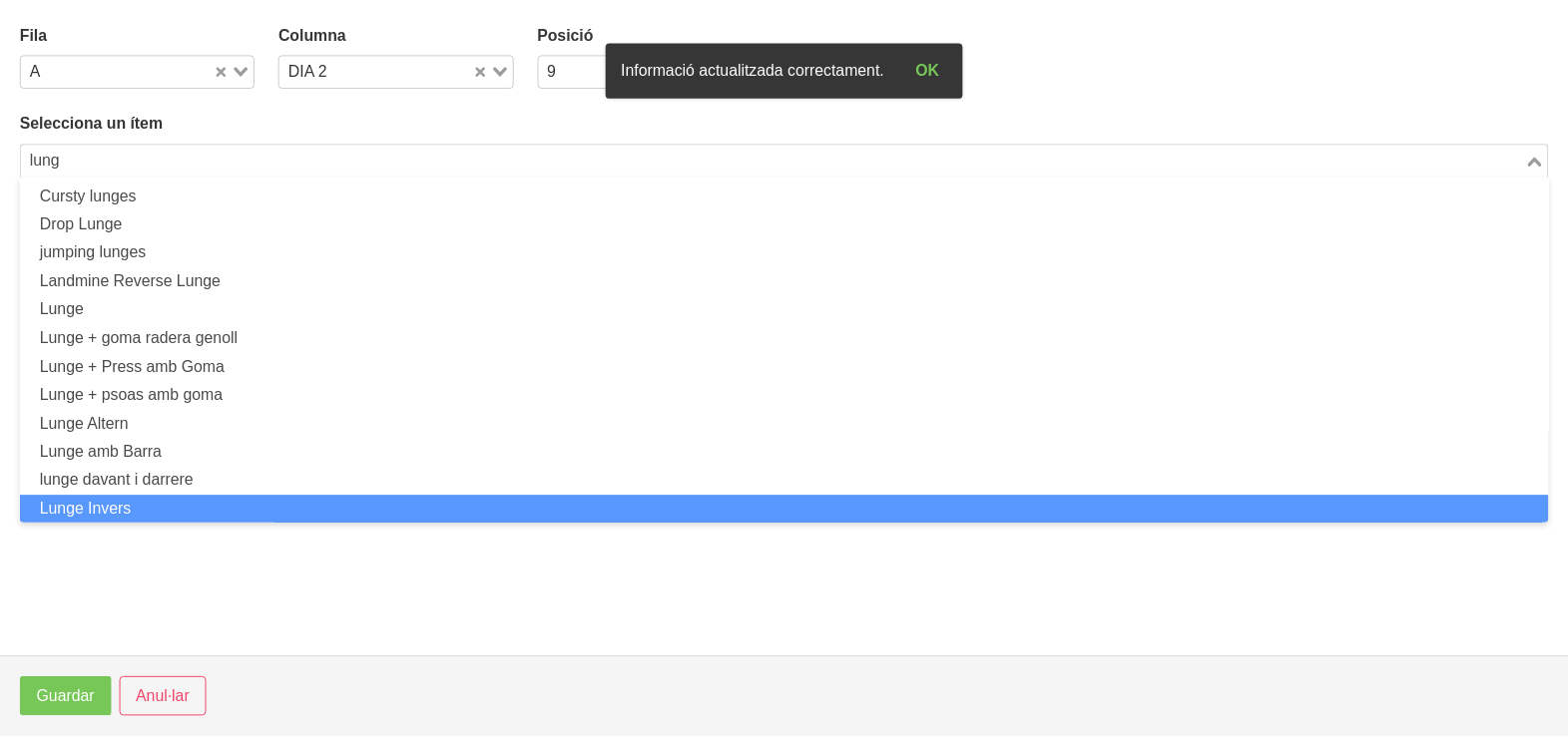
scroll to position [0, 0]
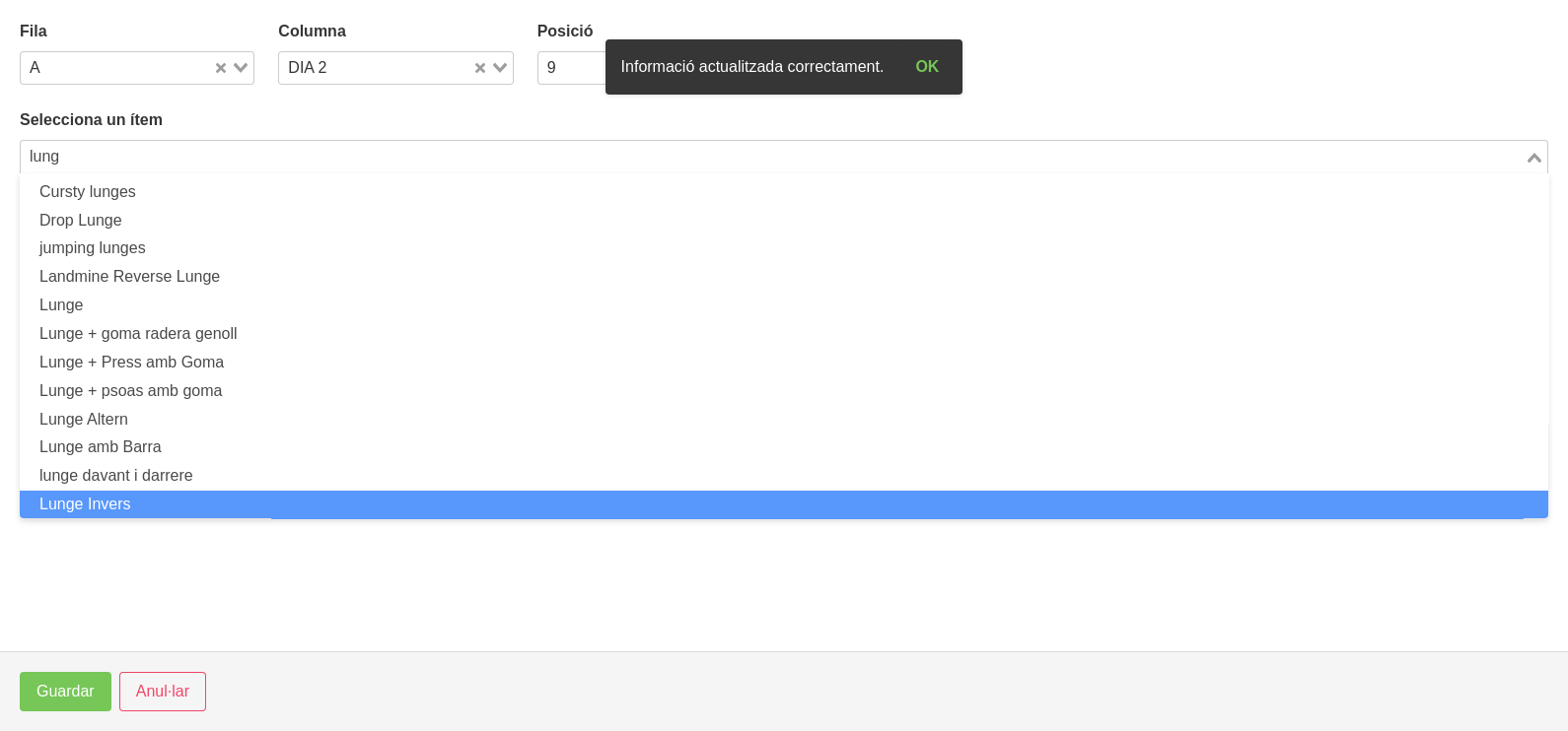
click at [154, 493] on li "Lunge Invers" at bounding box center [784, 505] width 1529 height 29
type input "lung"
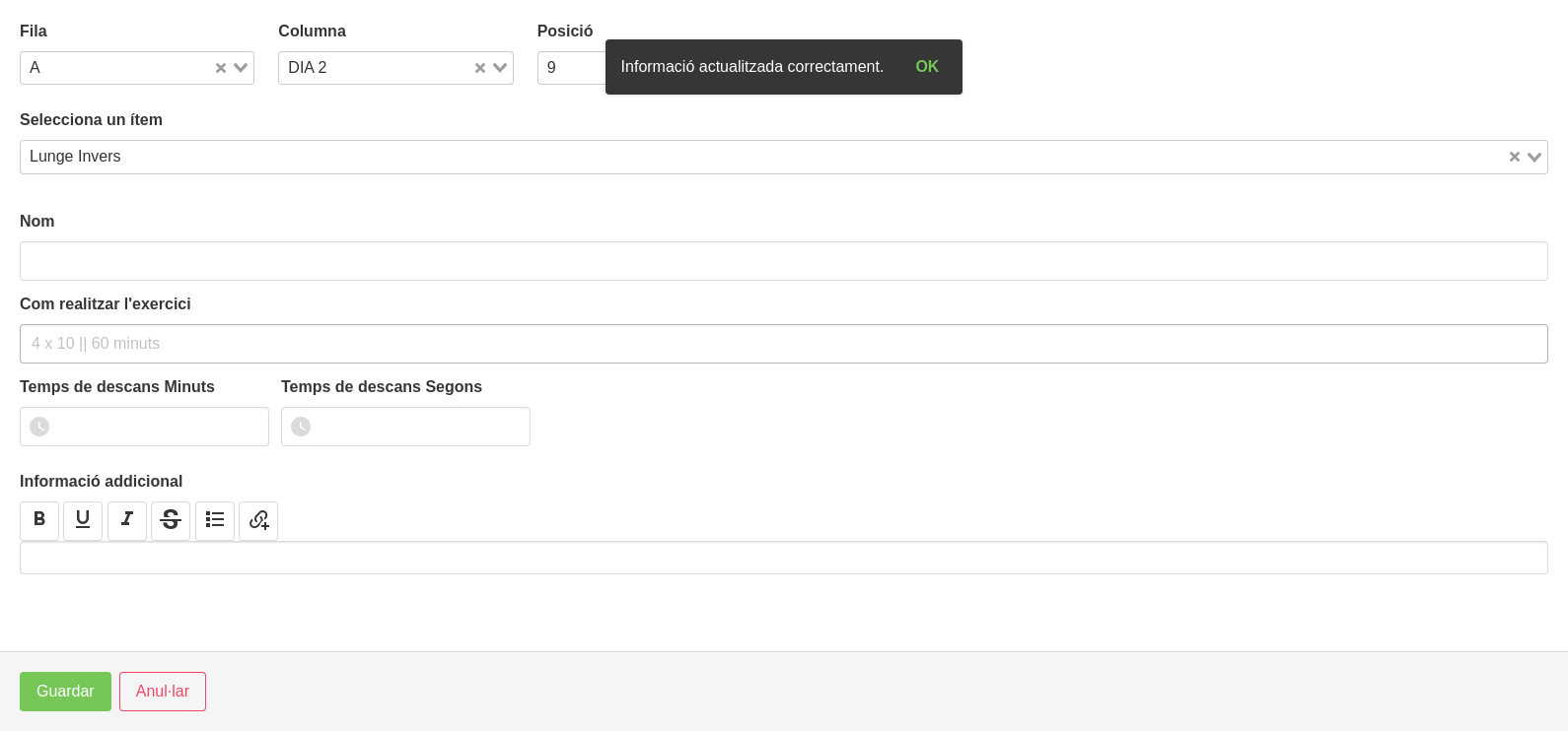
type input "Lunge Invers"
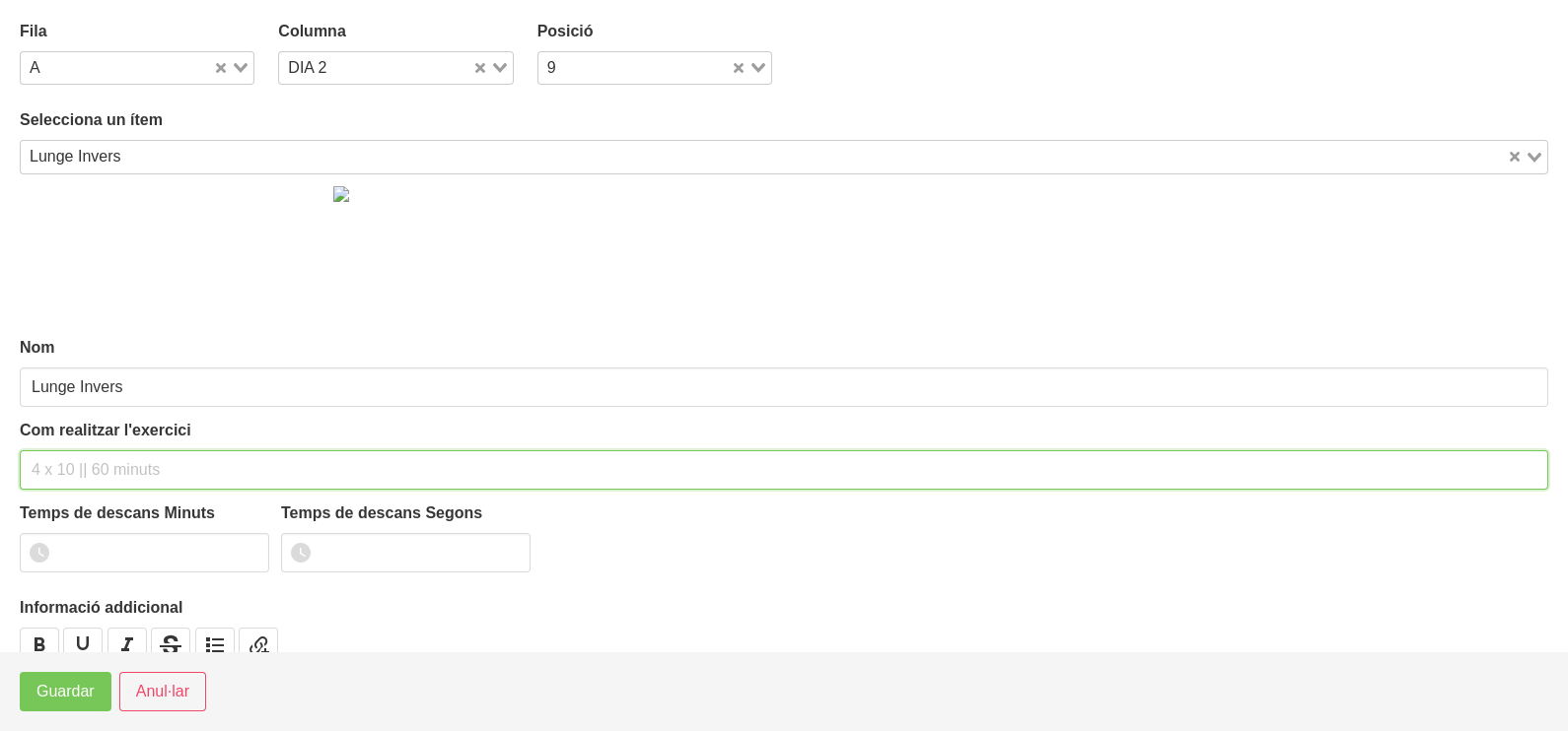
click at [78, 465] on input "text" at bounding box center [784, 471] width 1529 height 39
type input "3 x 6-8 a 3010 120""
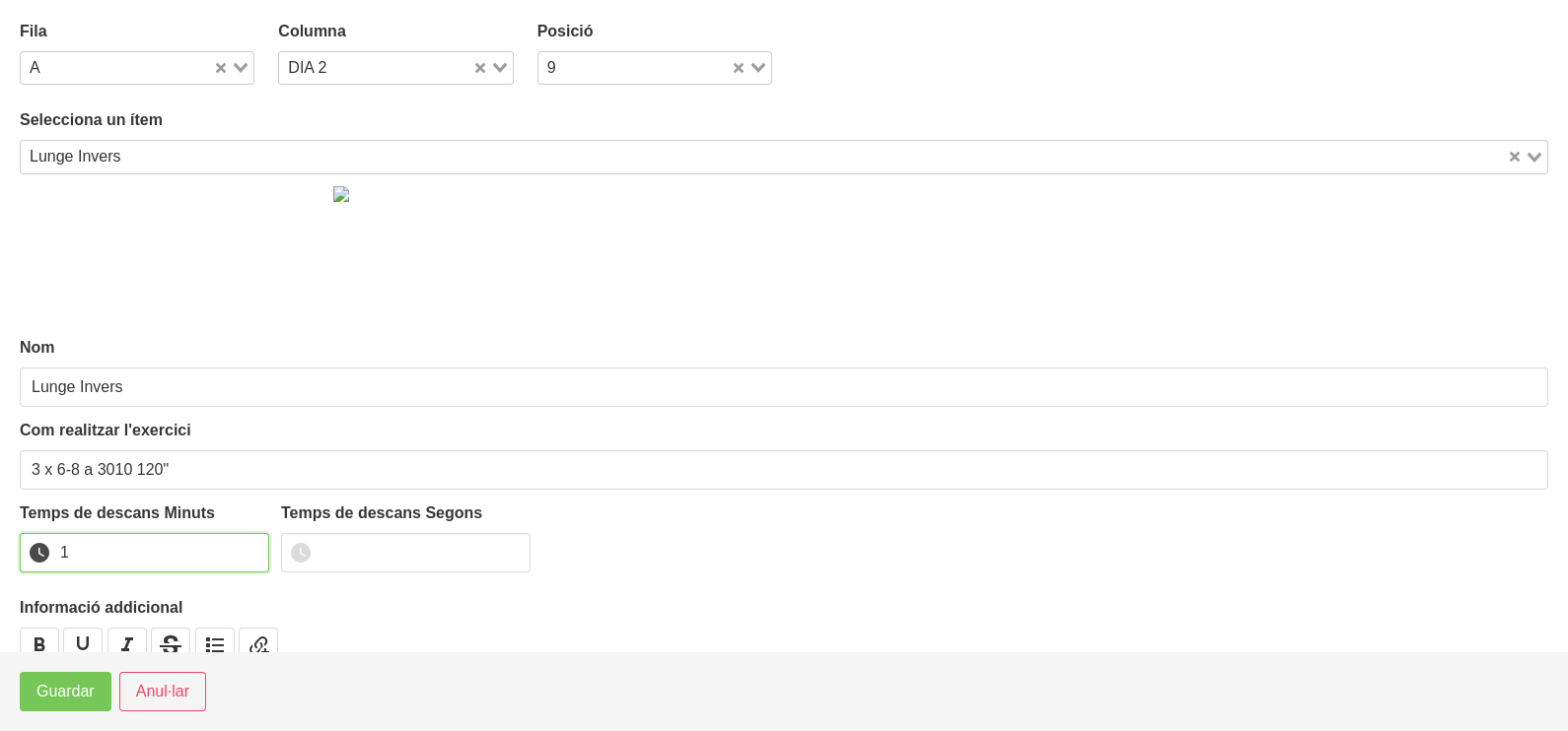
click at [250, 549] on input "1" at bounding box center [144, 553] width 250 height 39
drag, startPoint x: 249, startPoint y: 549, endPoint x: 141, endPoint y: 622, distance: 130.4
type input "2"
click at [227, 562] on input "2" at bounding box center [144, 553] width 250 height 39
click at [80, 699] on span "Guardar" at bounding box center [65, 692] width 58 height 24
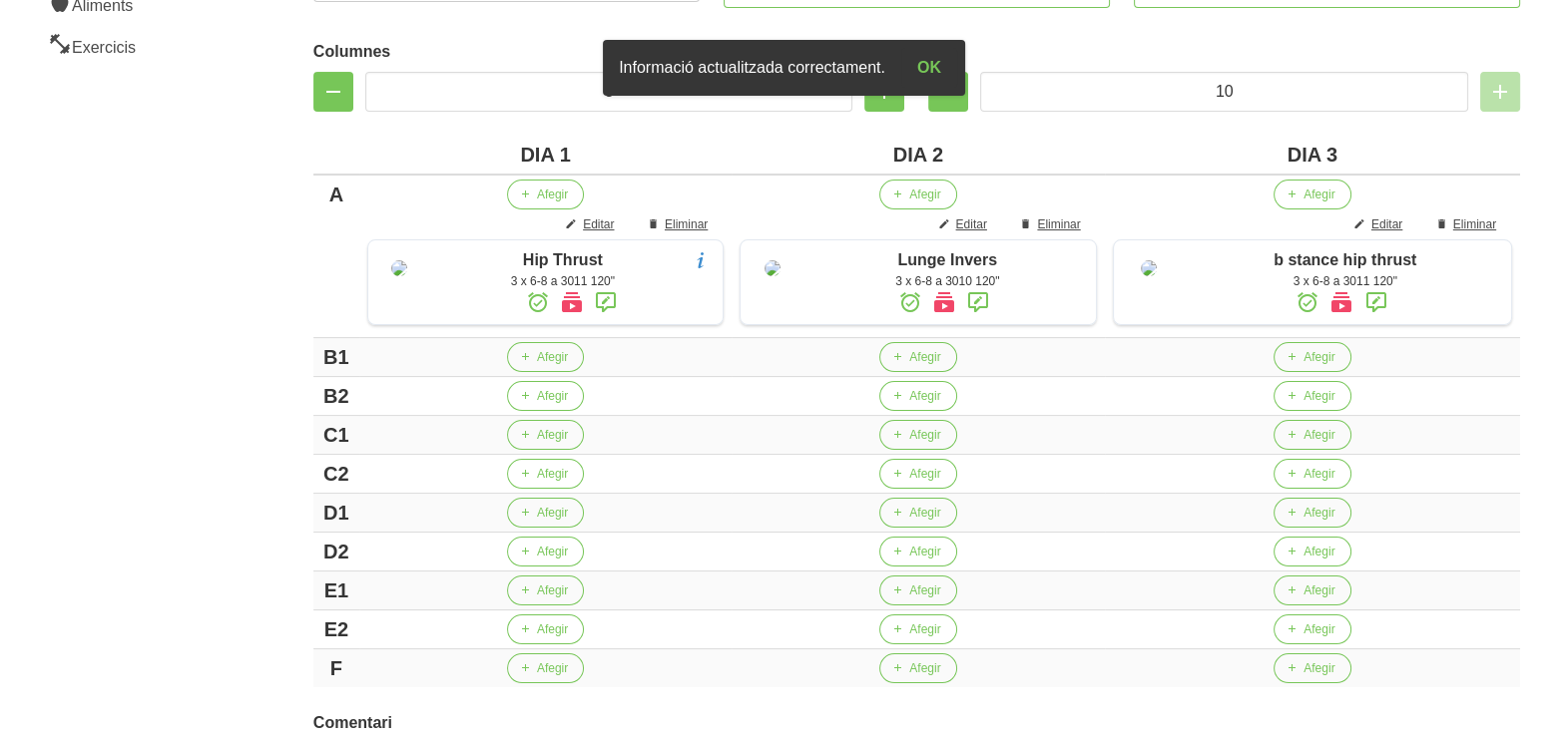
scroll to position [498, 0]
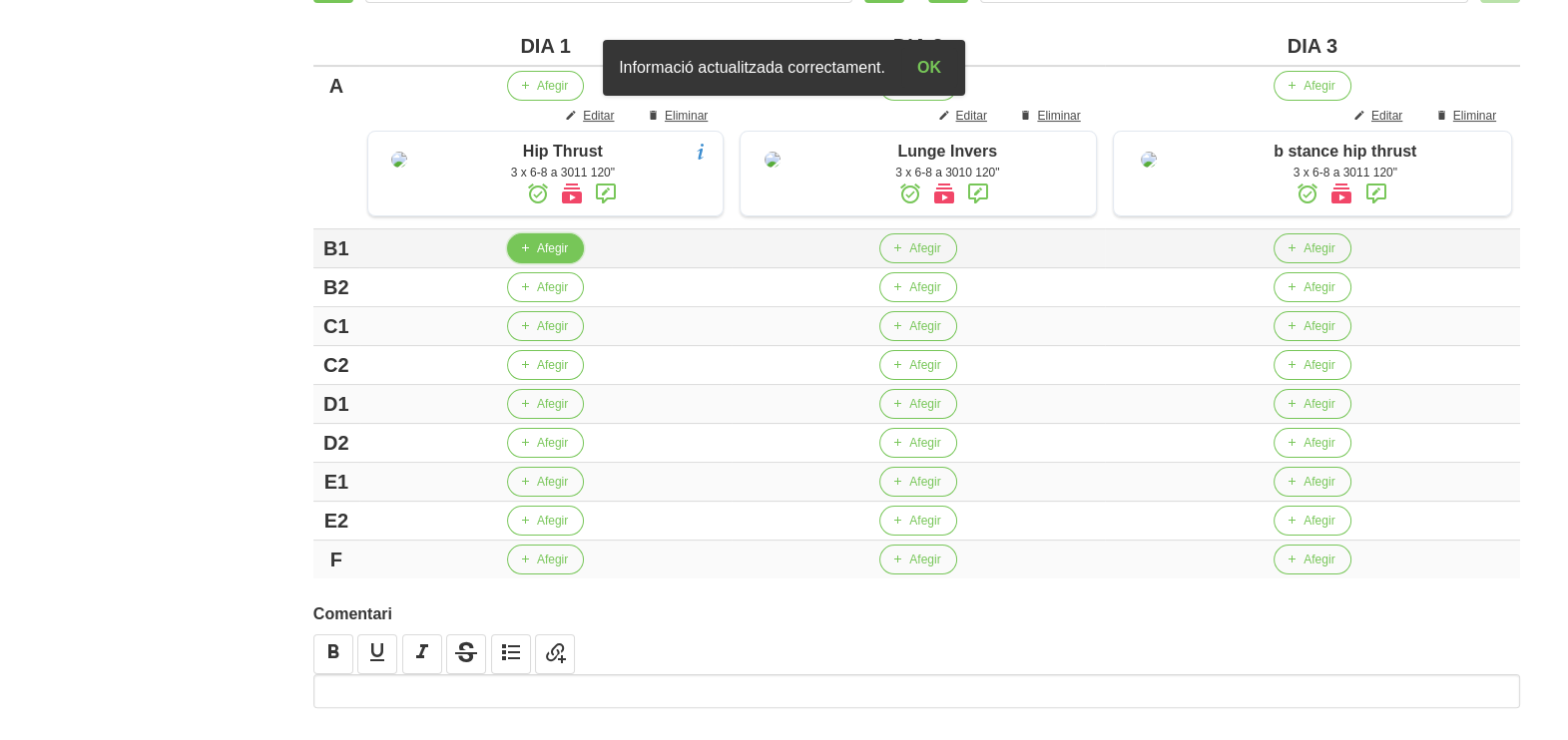
click at [554, 262] on button "Afegir" at bounding box center [545, 249] width 77 height 30
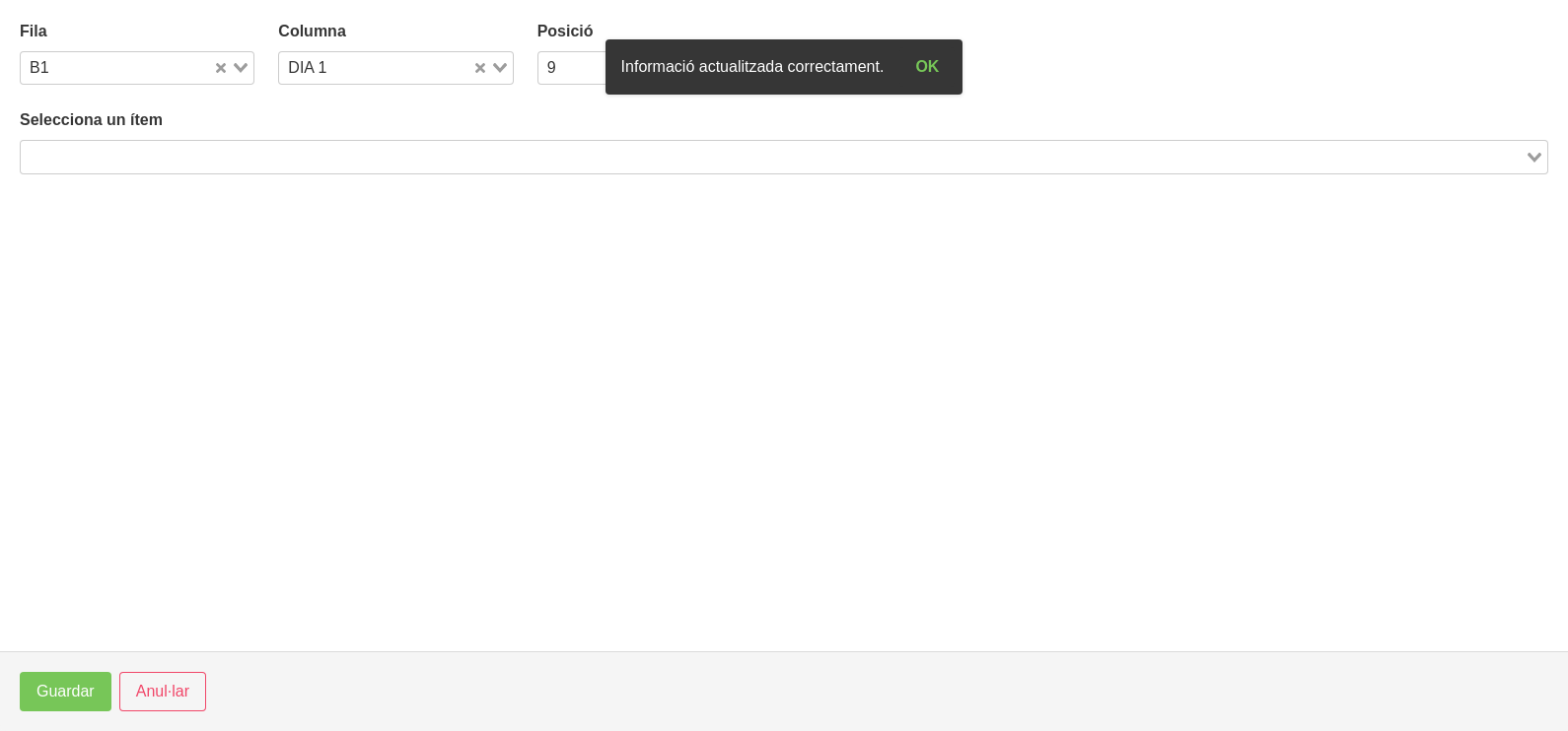
click at [181, 152] on input "Search for option" at bounding box center [773, 157] width 1500 height 24
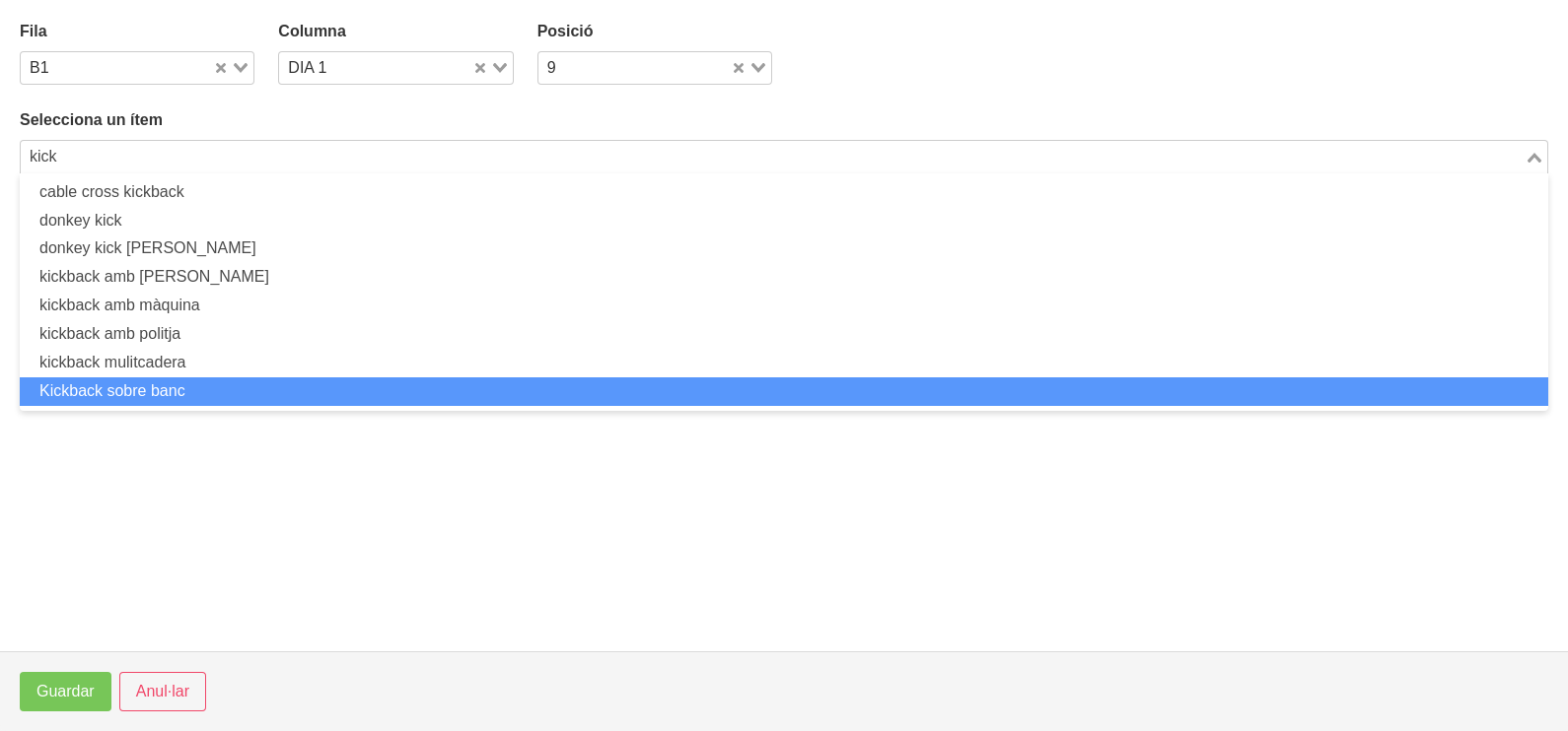
click at [212, 390] on li "Kickback sobre banc" at bounding box center [784, 392] width 1529 height 29
type input "kick"
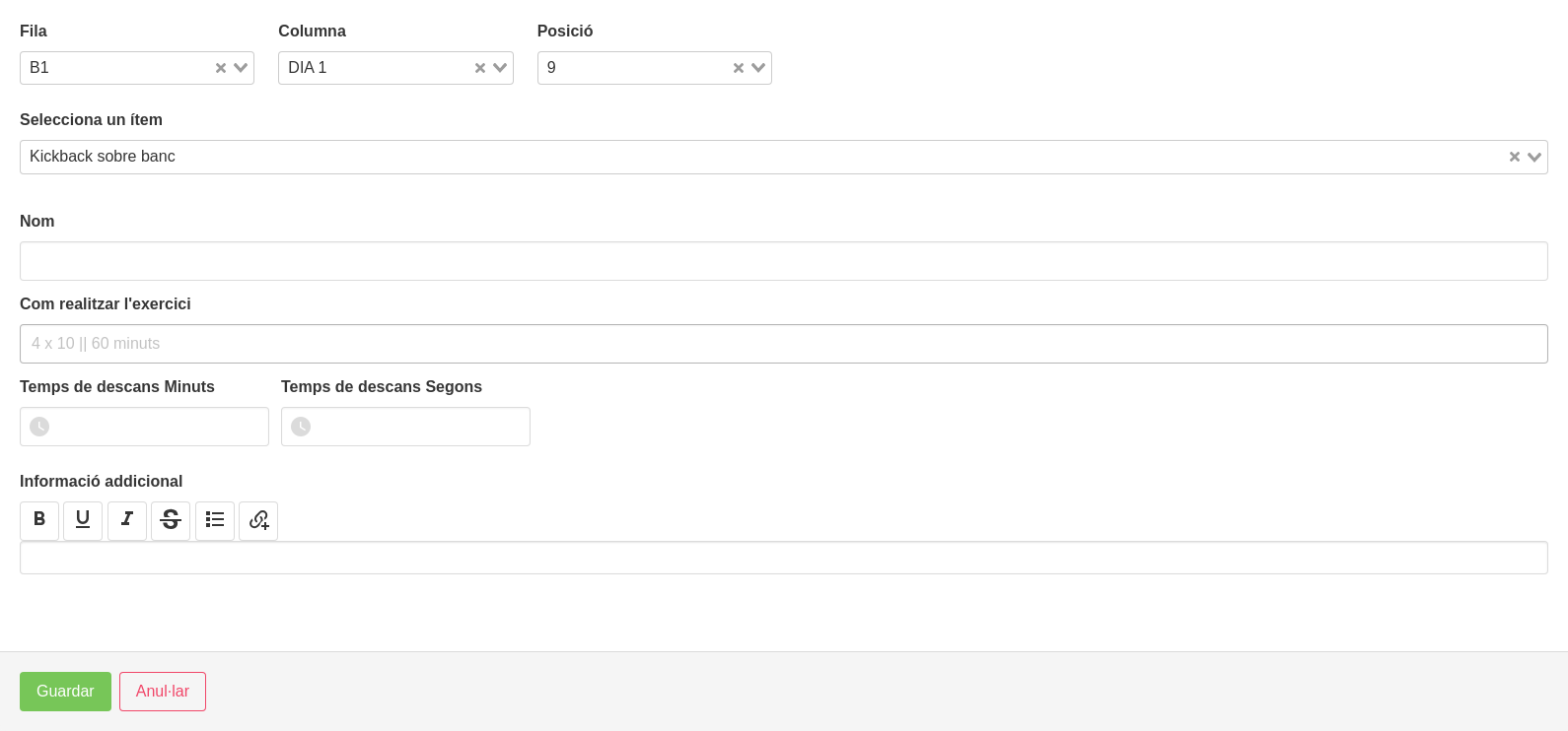
type input "Kickback sobre banc"
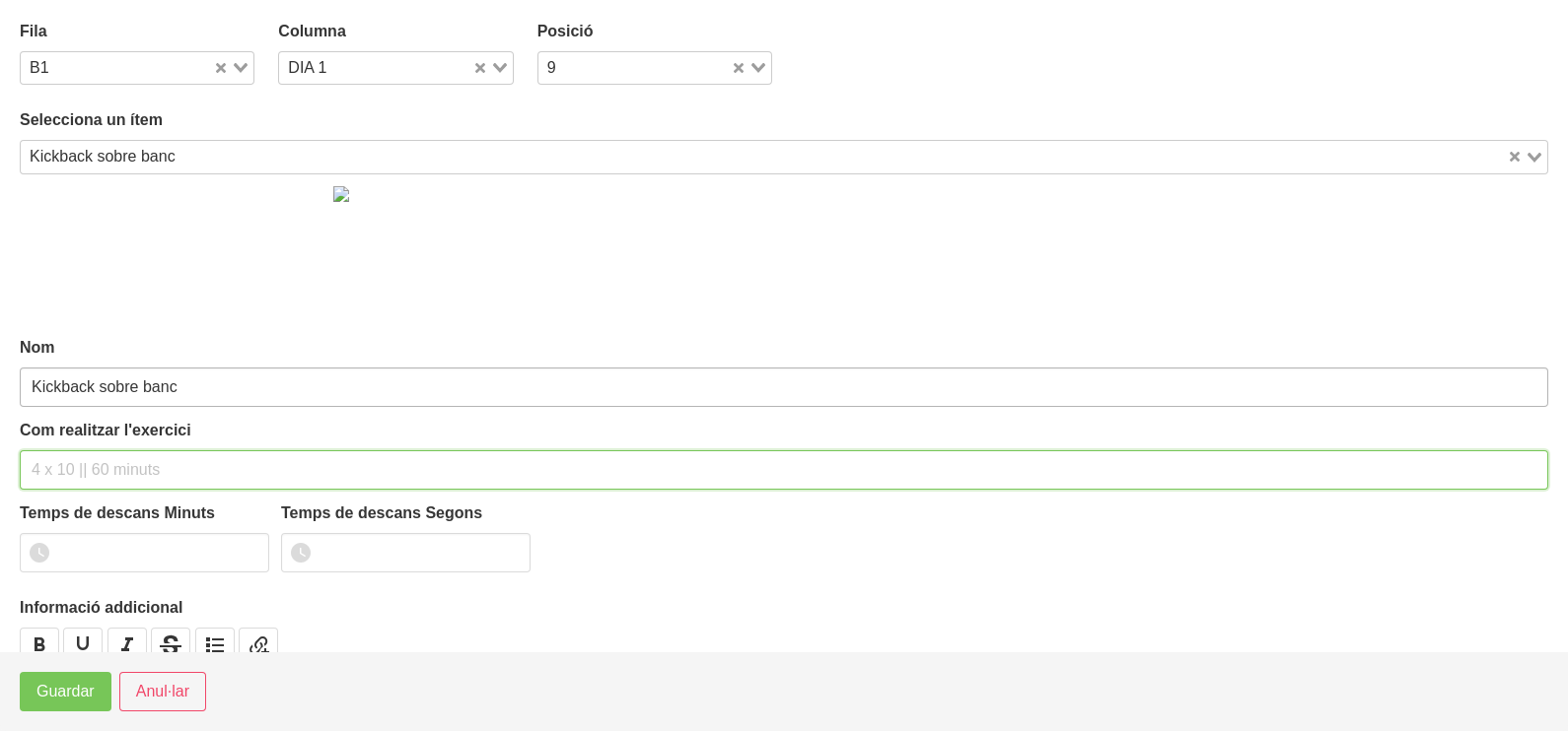
click at [90, 466] on input "text" at bounding box center [784, 471] width 1529 height 39
type input "3 x 10-12 a 2010 60""
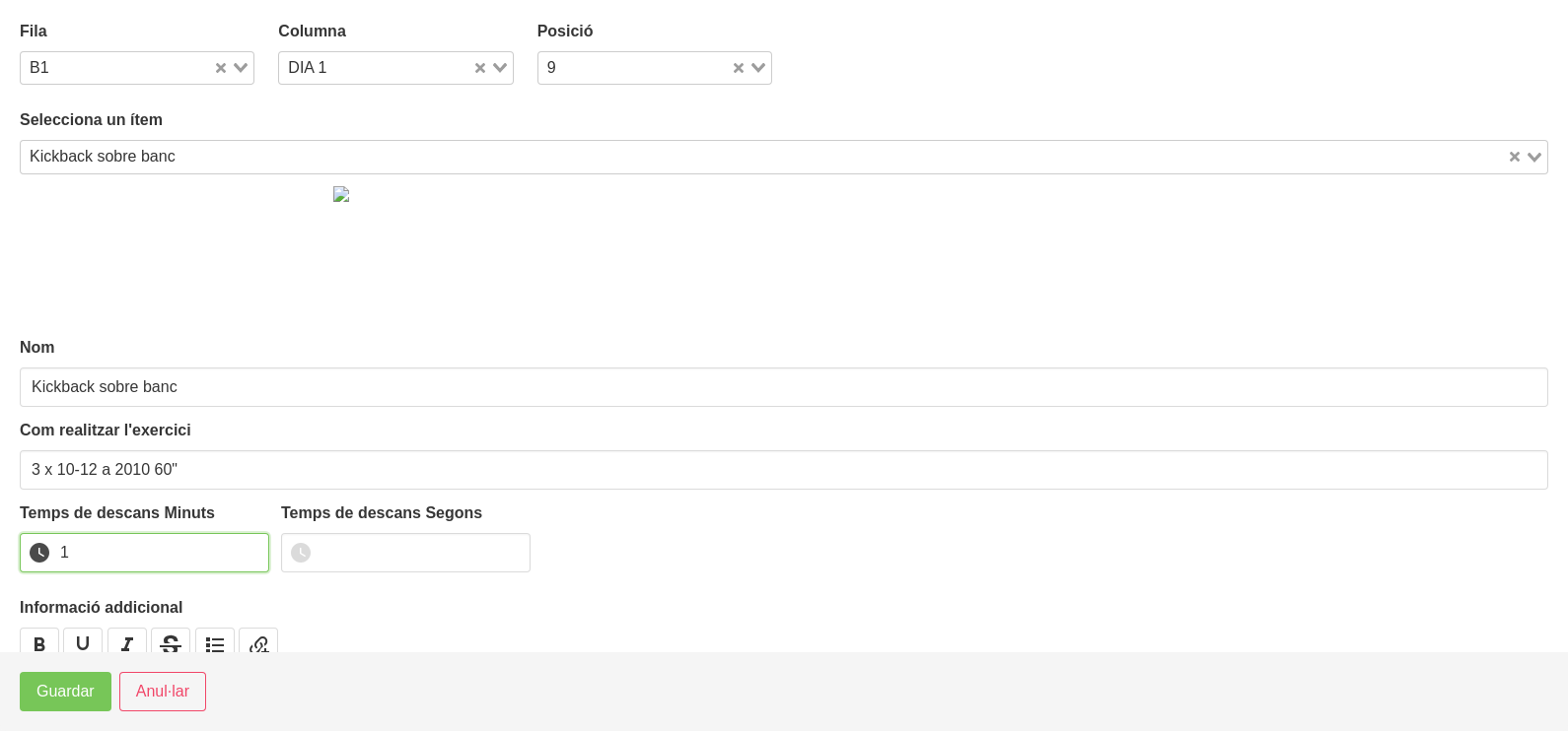
type input "1"
click at [251, 548] on input "1" at bounding box center [144, 553] width 250 height 39
click at [89, 689] on span "Guardar" at bounding box center [65, 692] width 58 height 24
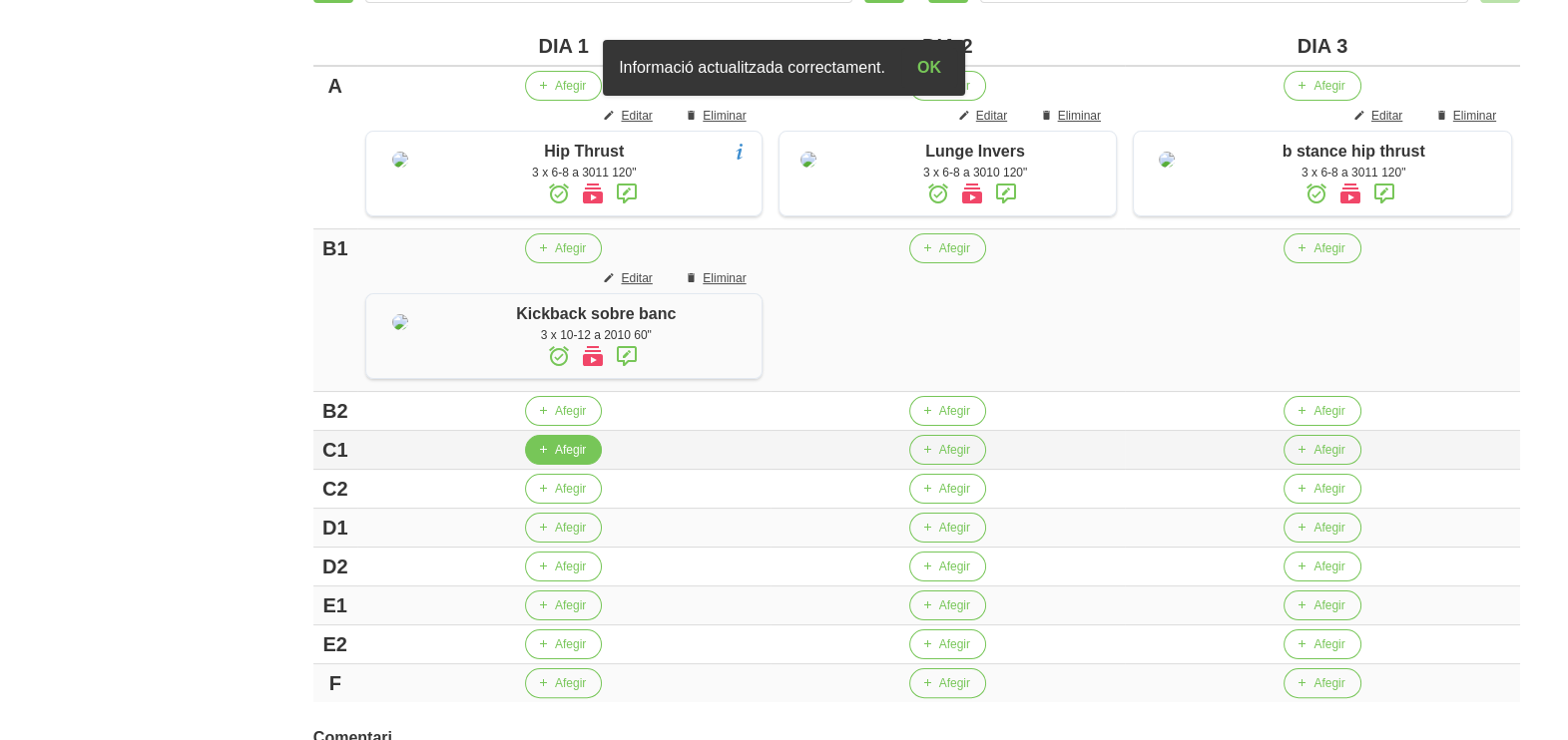
click at [569, 459] on span "Afegir" at bounding box center [570, 450] width 31 height 18
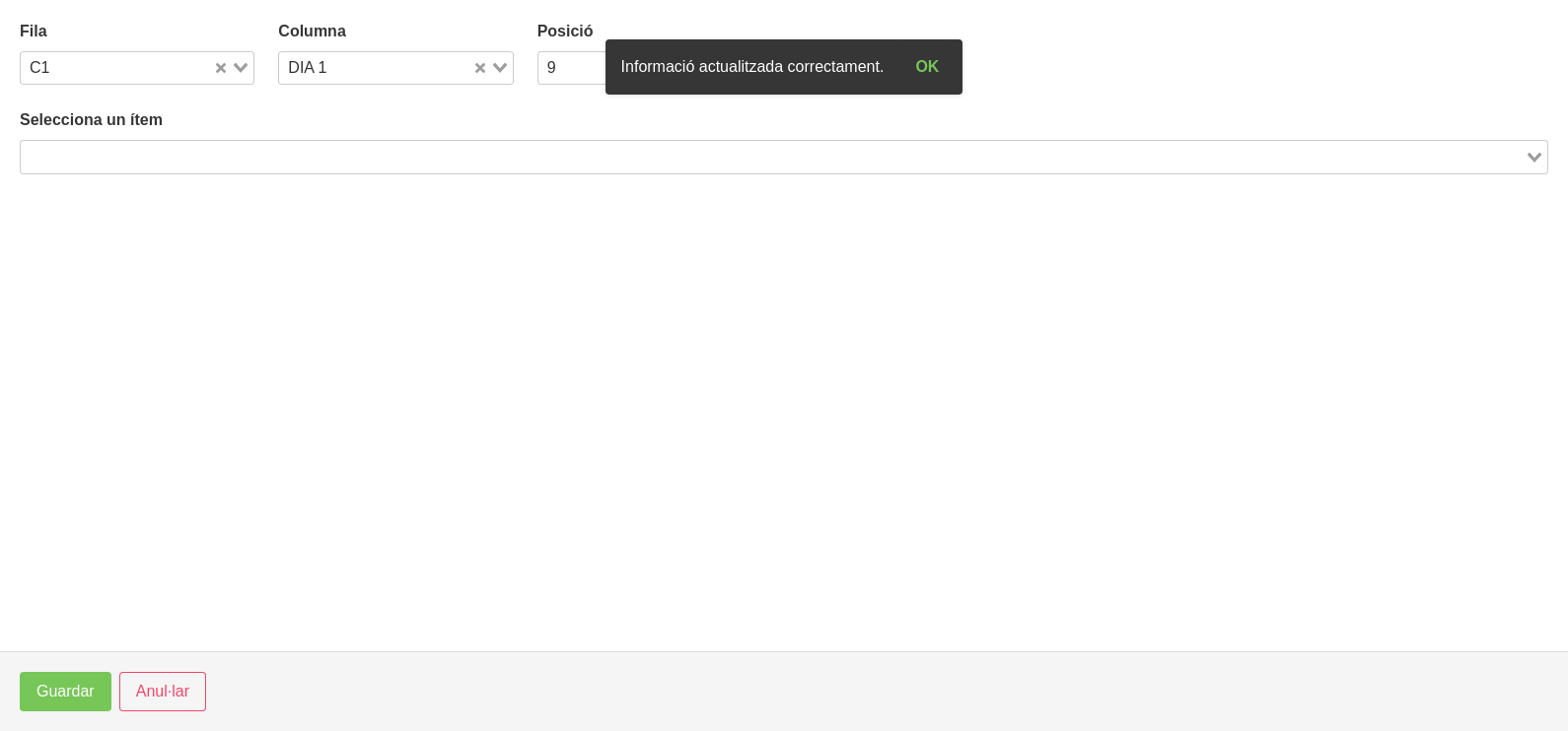
click at [244, 156] on input "Search for option" at bounding box center [773, 157] width 1500 height 24
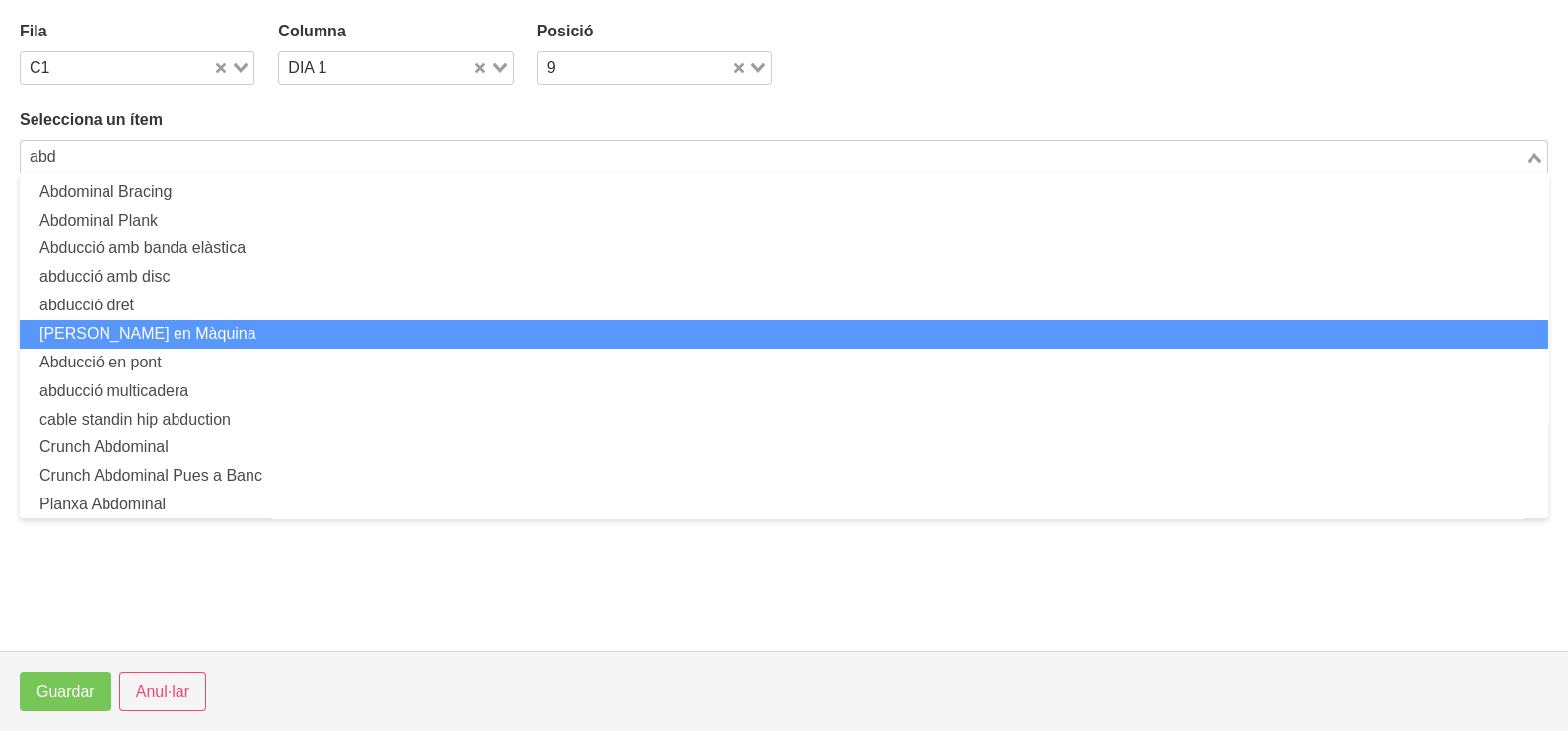
click at [200, 340] on li "[PERSON_NAME] en Màquina" at bounding box center [784, 334] width 1529 height 29
type input "abd"
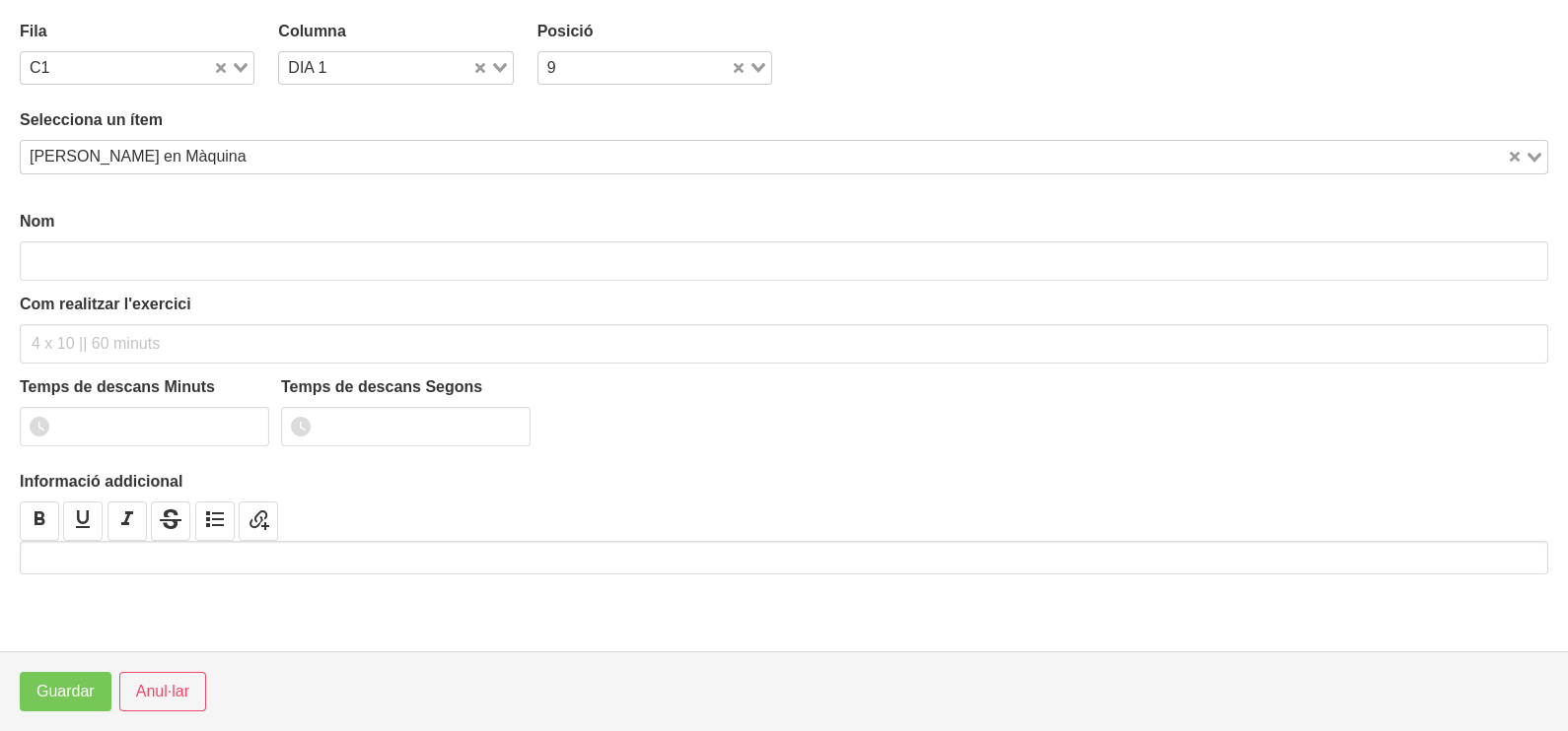
type input "[PERSON_NAME] en Màquina"
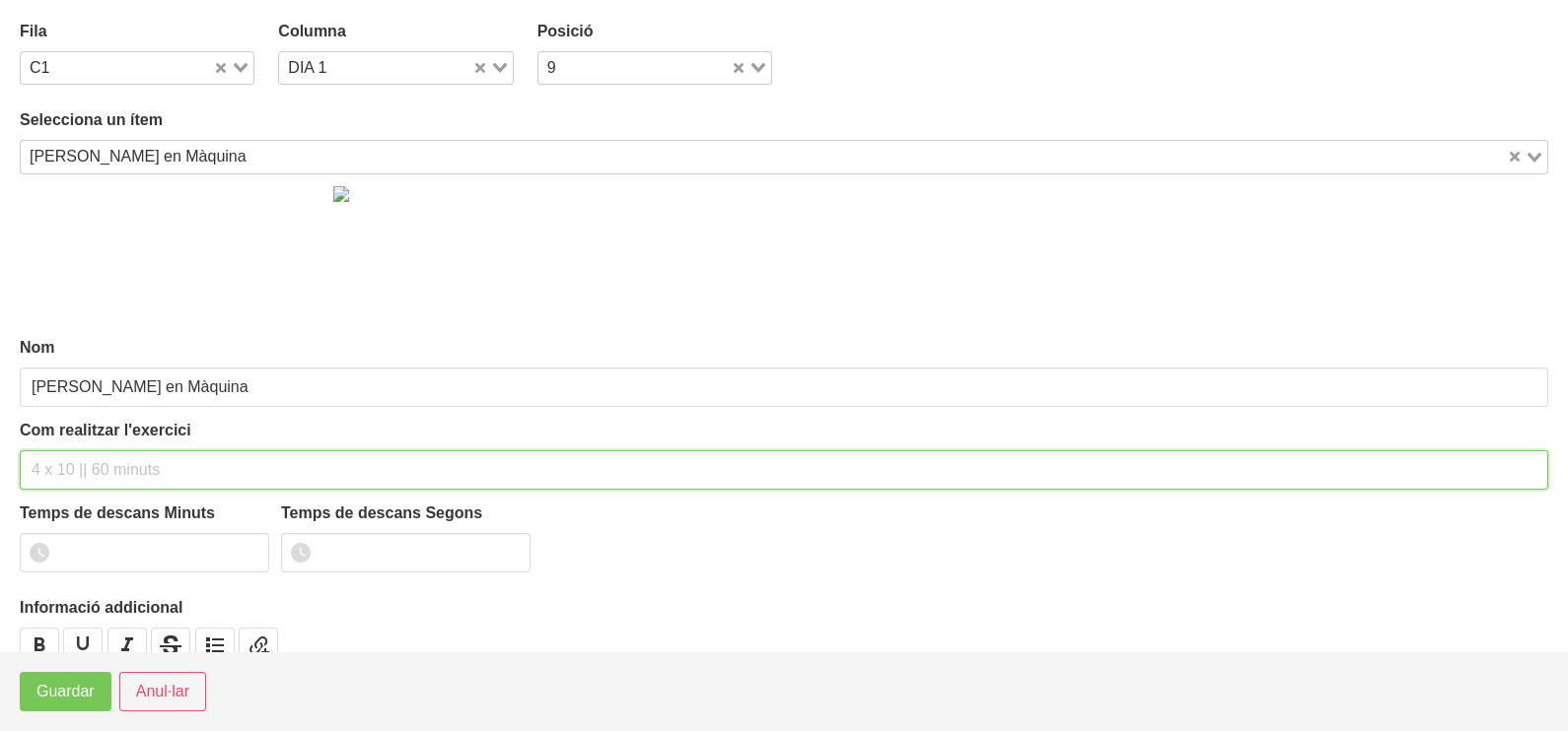
click at [85, 465] on input "text" at bounding box center [784, 471] width 1529 height 39
type input "3 x 10-12 a 2011 60""
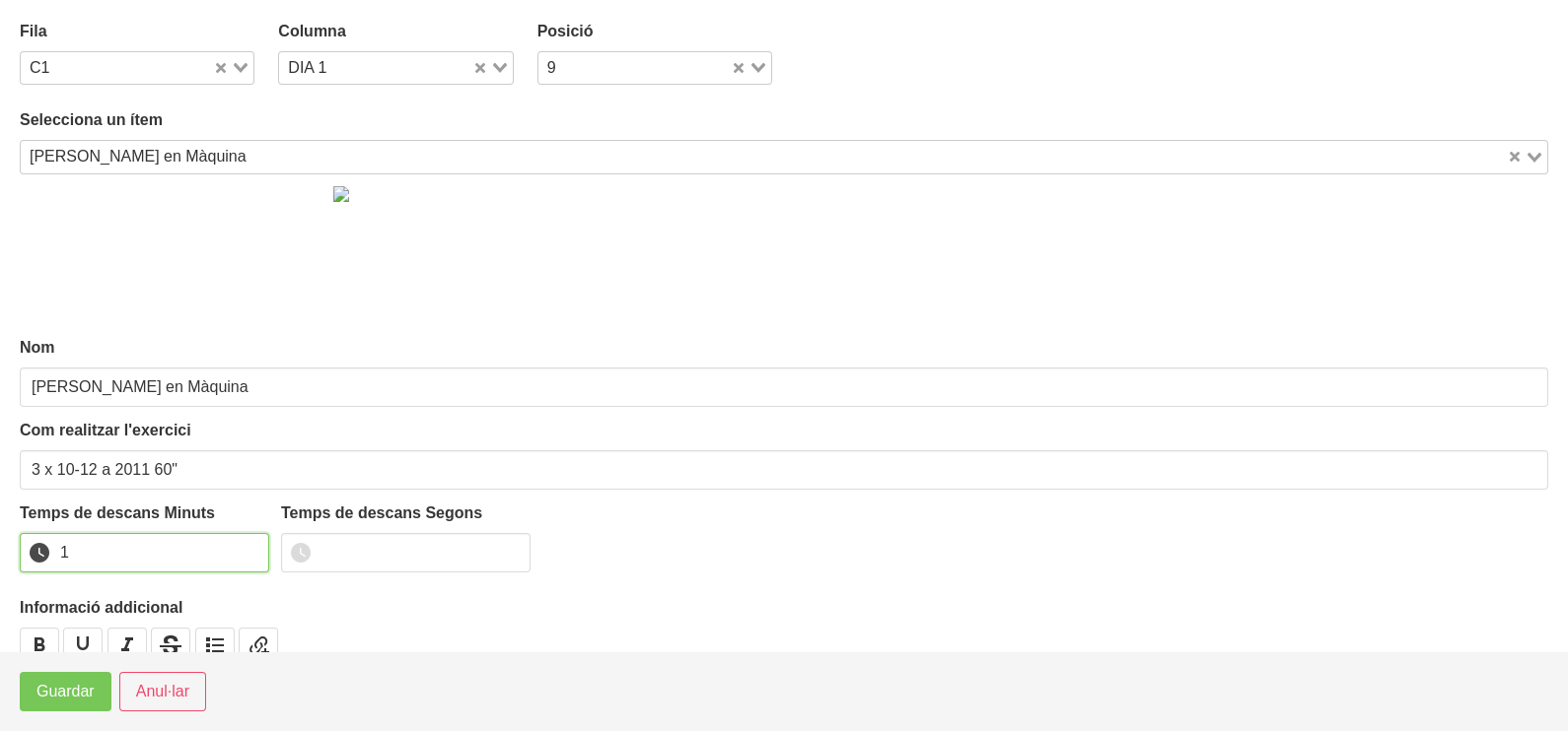
drag, startPoint x: 247, startPoint y: 548, endPoint x: 121, endPoint y: 652, distance: 163.4
type input "1"
click at [247, 549] on input "1" at bounding box center [144, 553] width 250 height 39
click at [71, 690] on span "Guardar" at bounding box center [65, 692] width 58 height 24
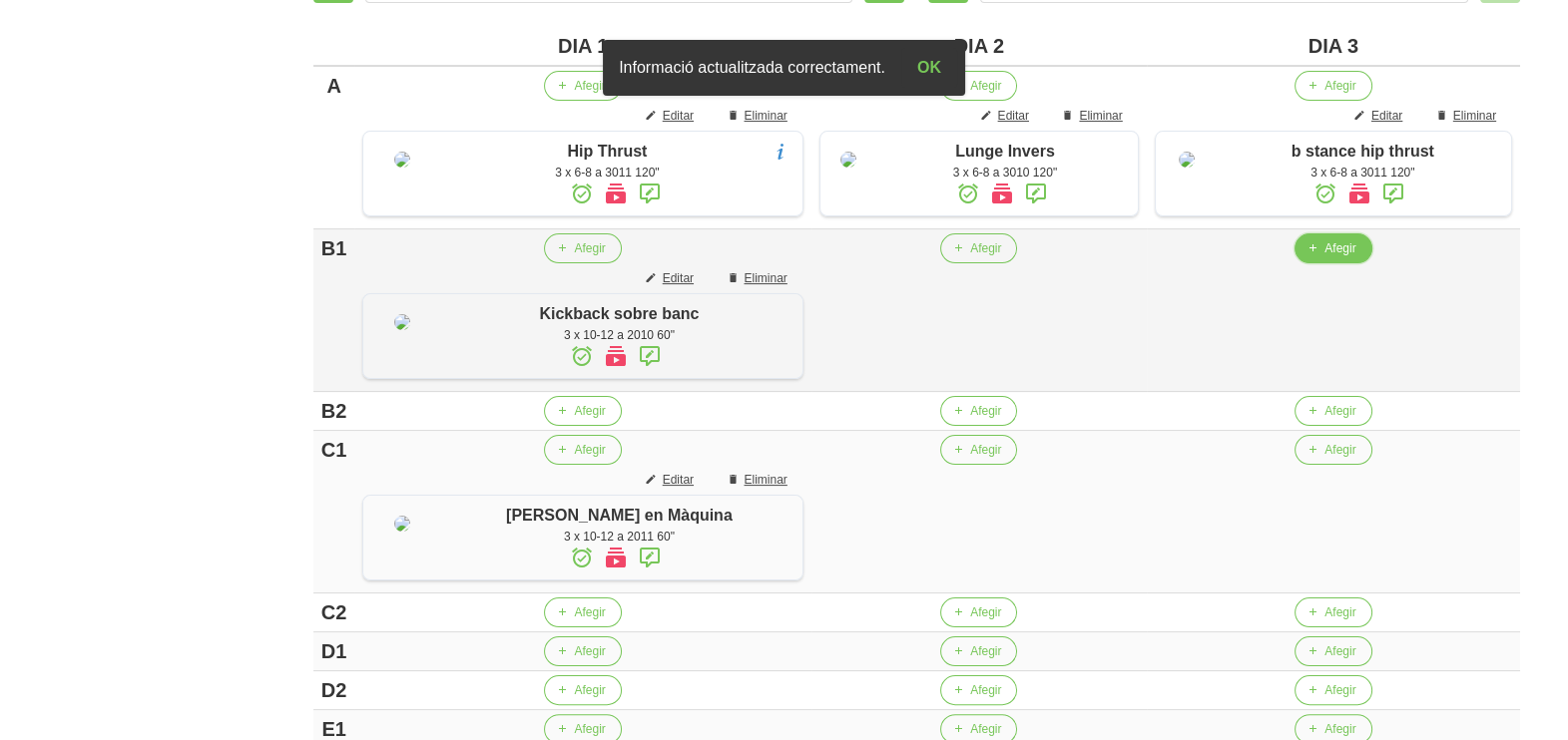
click at [1324, 258] on span "Afegir" at bounding box center [1339, 249] width 31 height 18
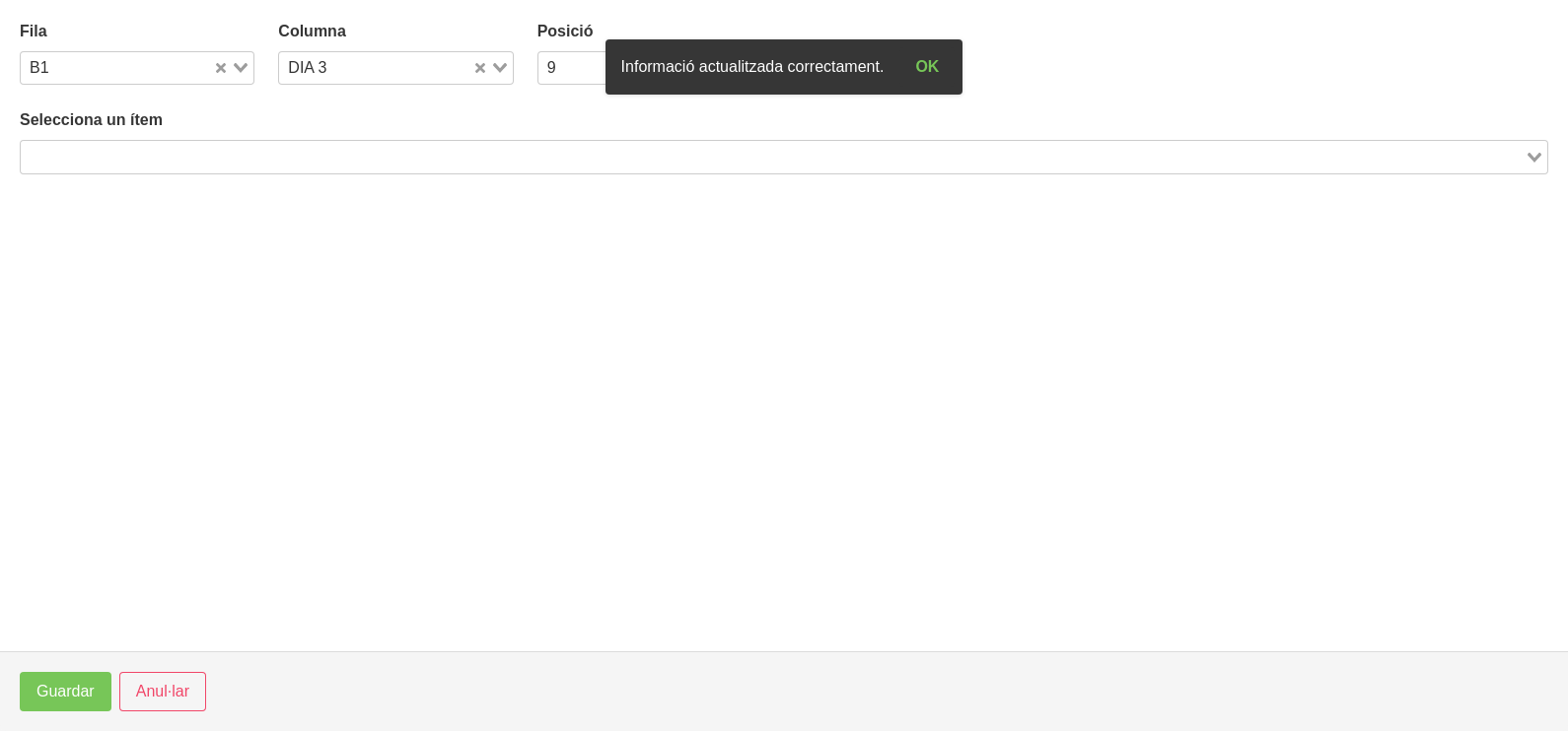
click at [212, 148] on input "Search for option" at bounding box center [773, 157] width 1500 height 24
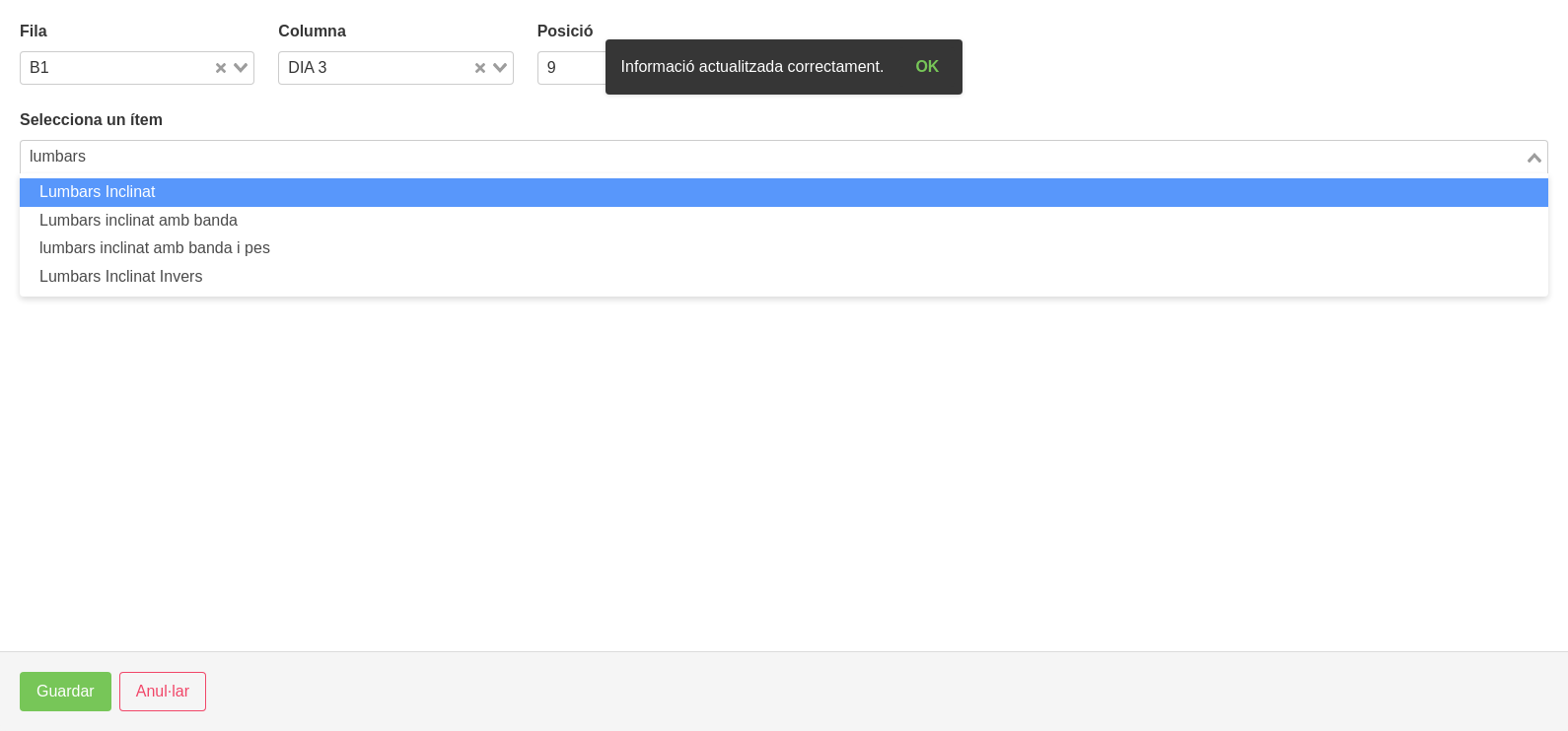
click at [172, 196] on li "Lumbars Inclinat" at bounding box center [784, 192] width 1529 height 29
type input "lumbars"
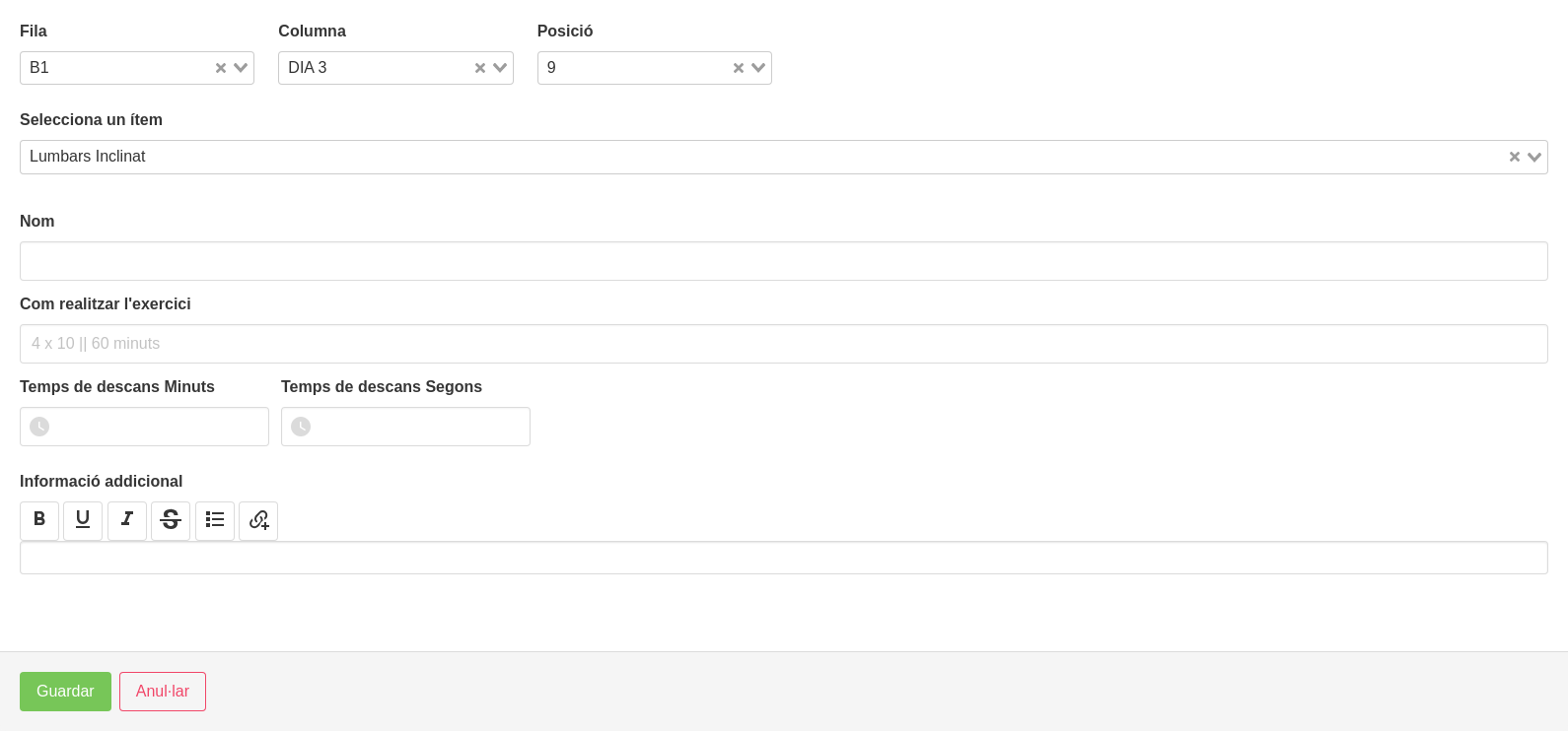
type input "Lumbars Inclinat"
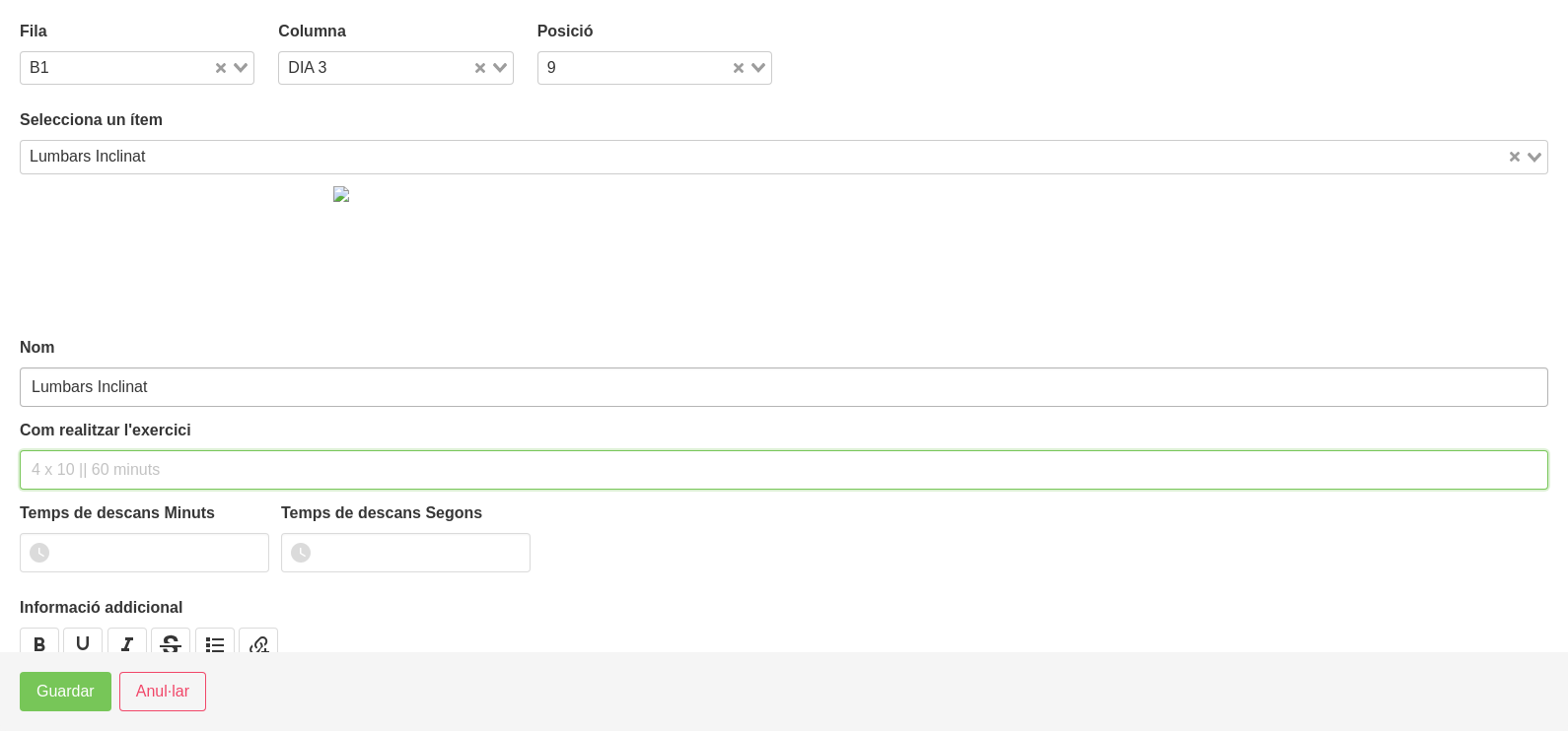
click at [81, 465] on input "text" at bounding box center [784, 471] width 1529 height 39
type input "3 x 8-10 a 2011 60""
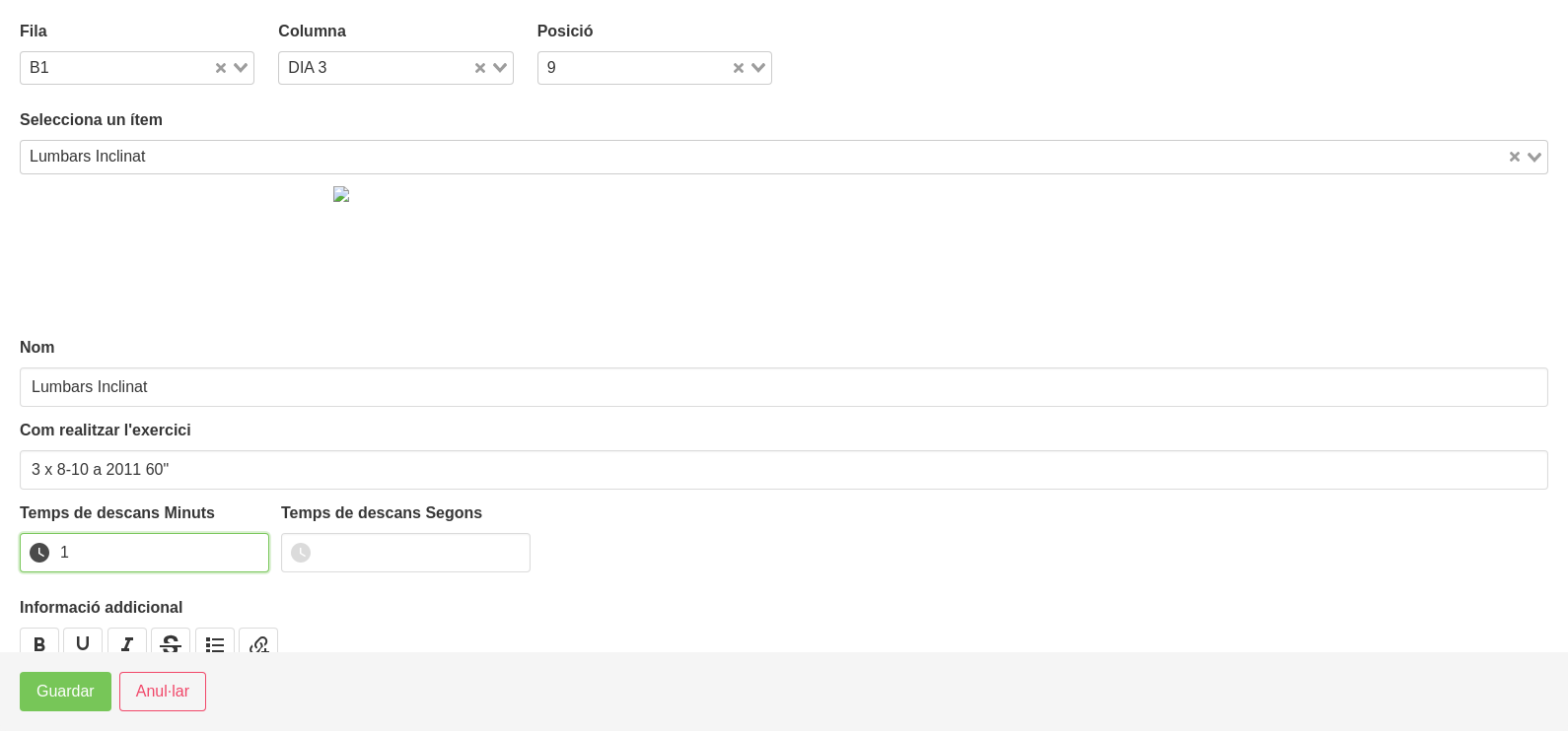
drag, startPoint x: 252, startPoint y: 548, endPoint x: 137, endPoint y: 616, distance: 133.6
type input "1"
click at [249, 549] on input "1" at bounding box center [144, 553] width 250 height 39
click at [78, 689] on span "Guardar" at bounding box center [65, 692] width 58 height 24
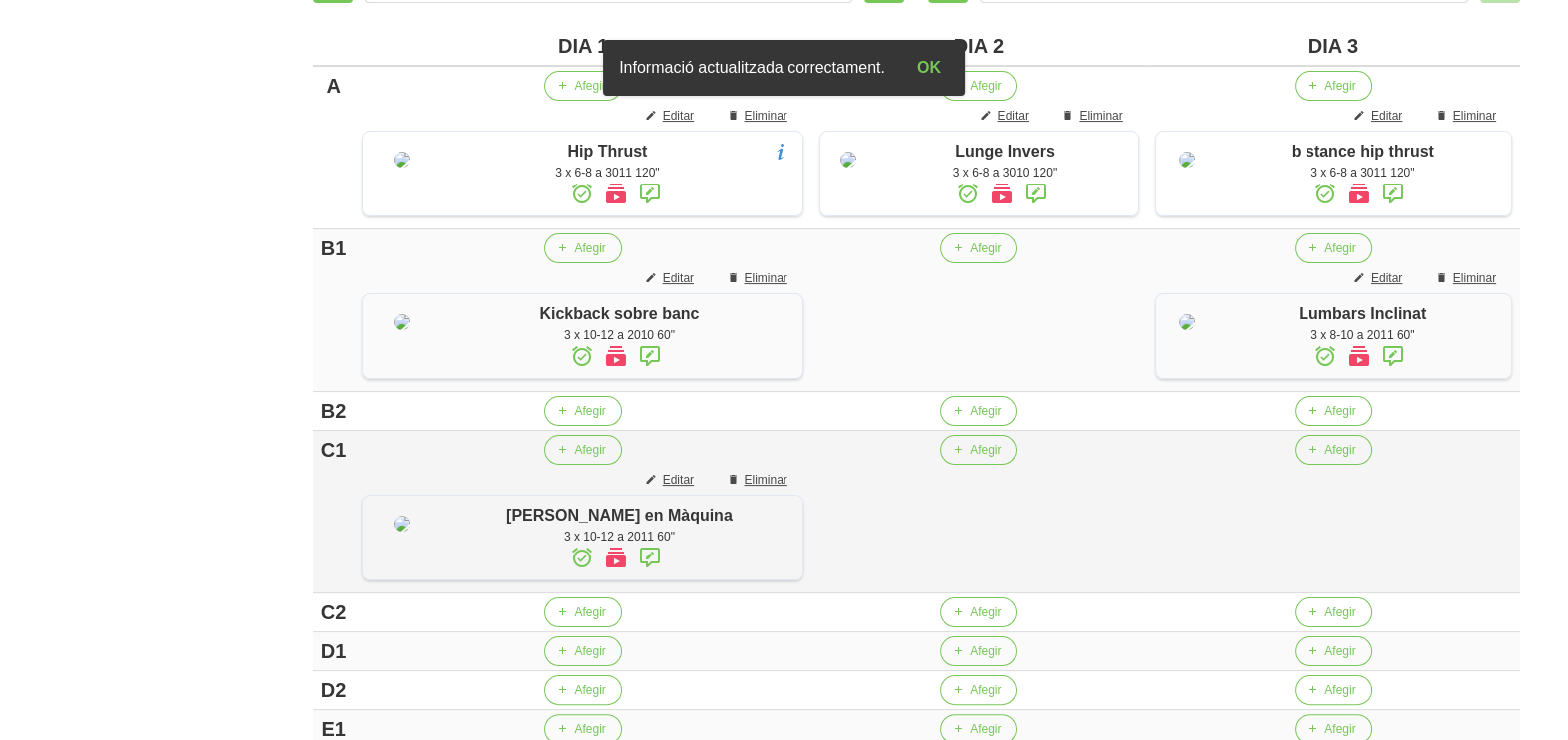
scroll to position [748, 0]
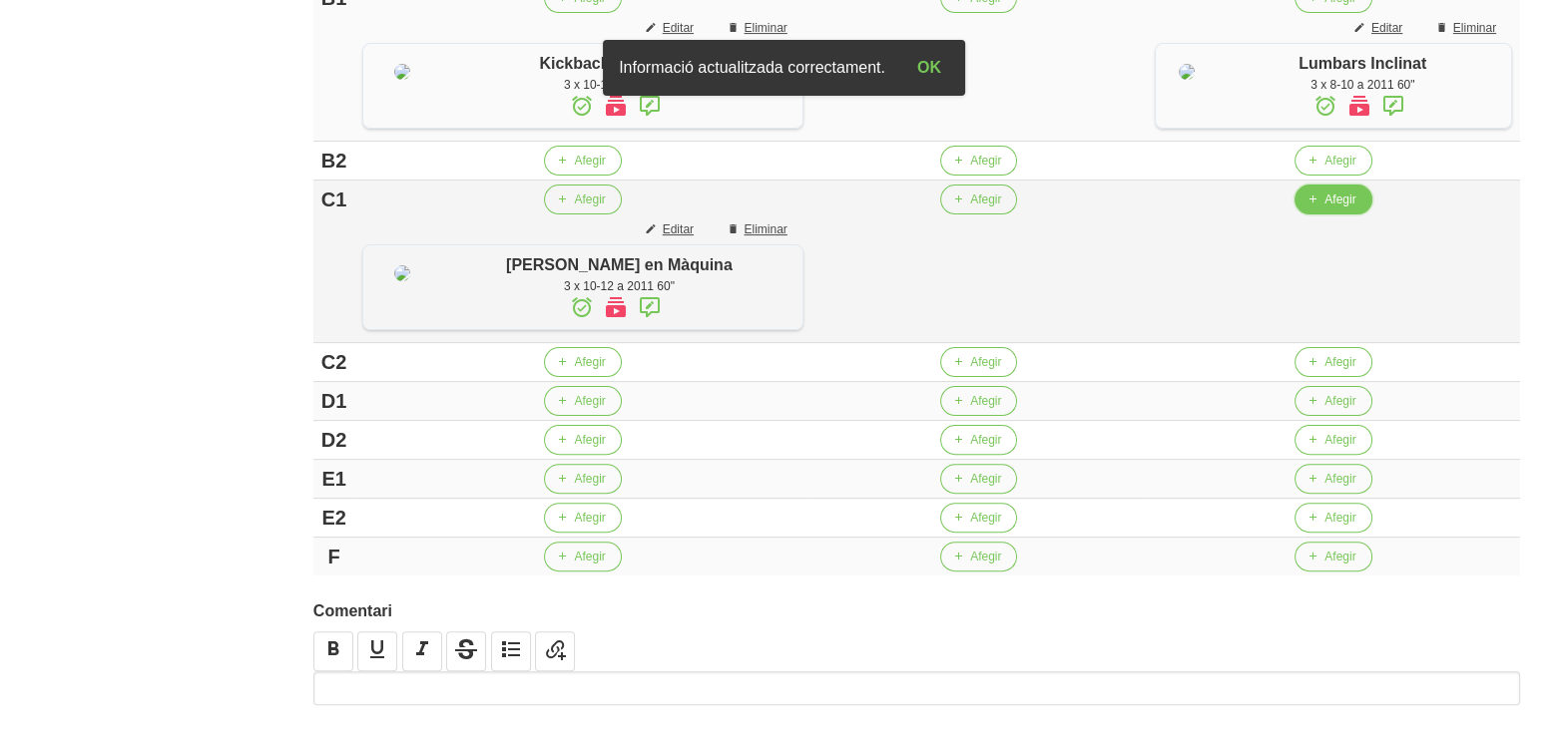
click at [1324, 209] on span "Afegir" at bounding box center [1339, 200] width 31 height 18
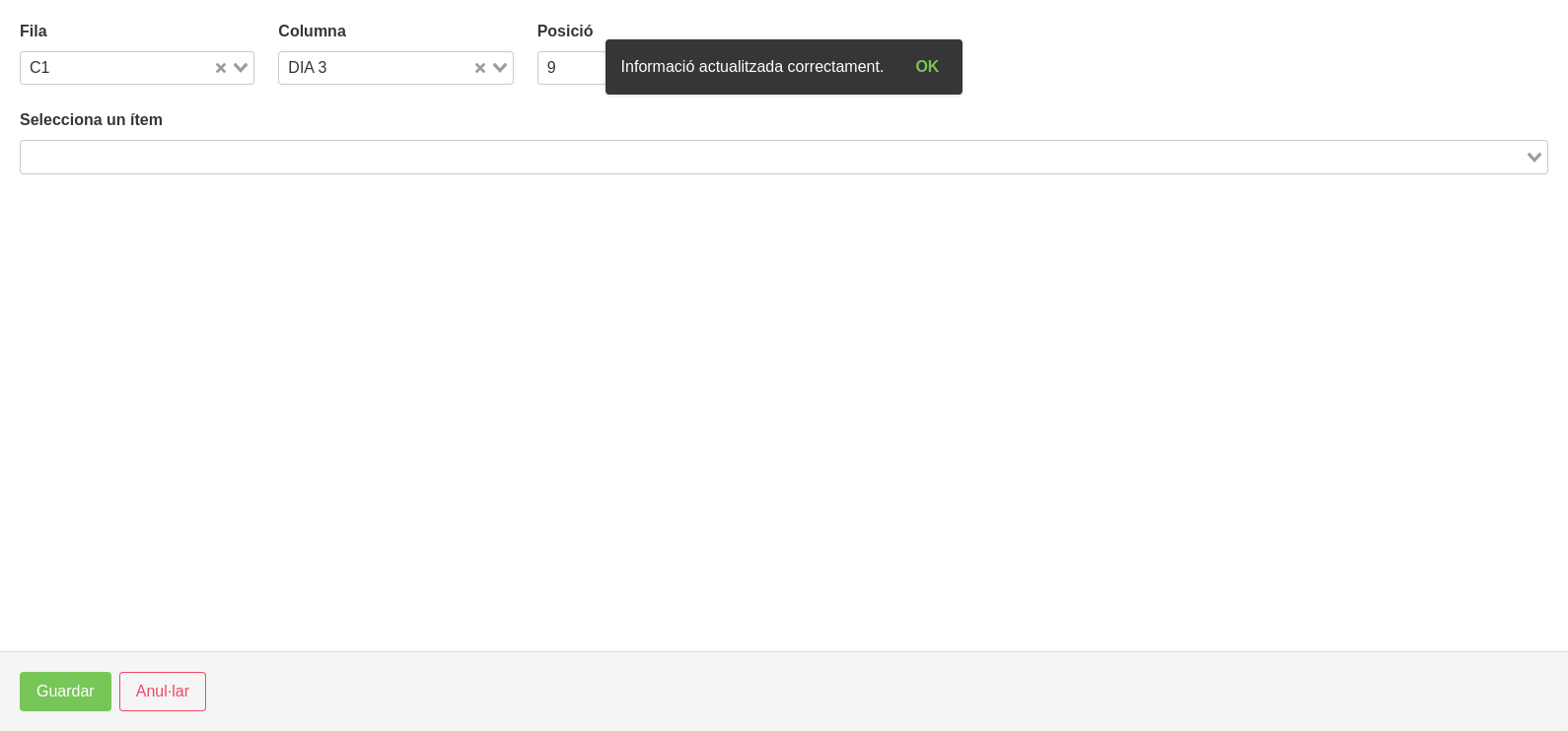
click at [320, 154] on input "Search for option" at bounding box center [773, 157] width 1500 height 24
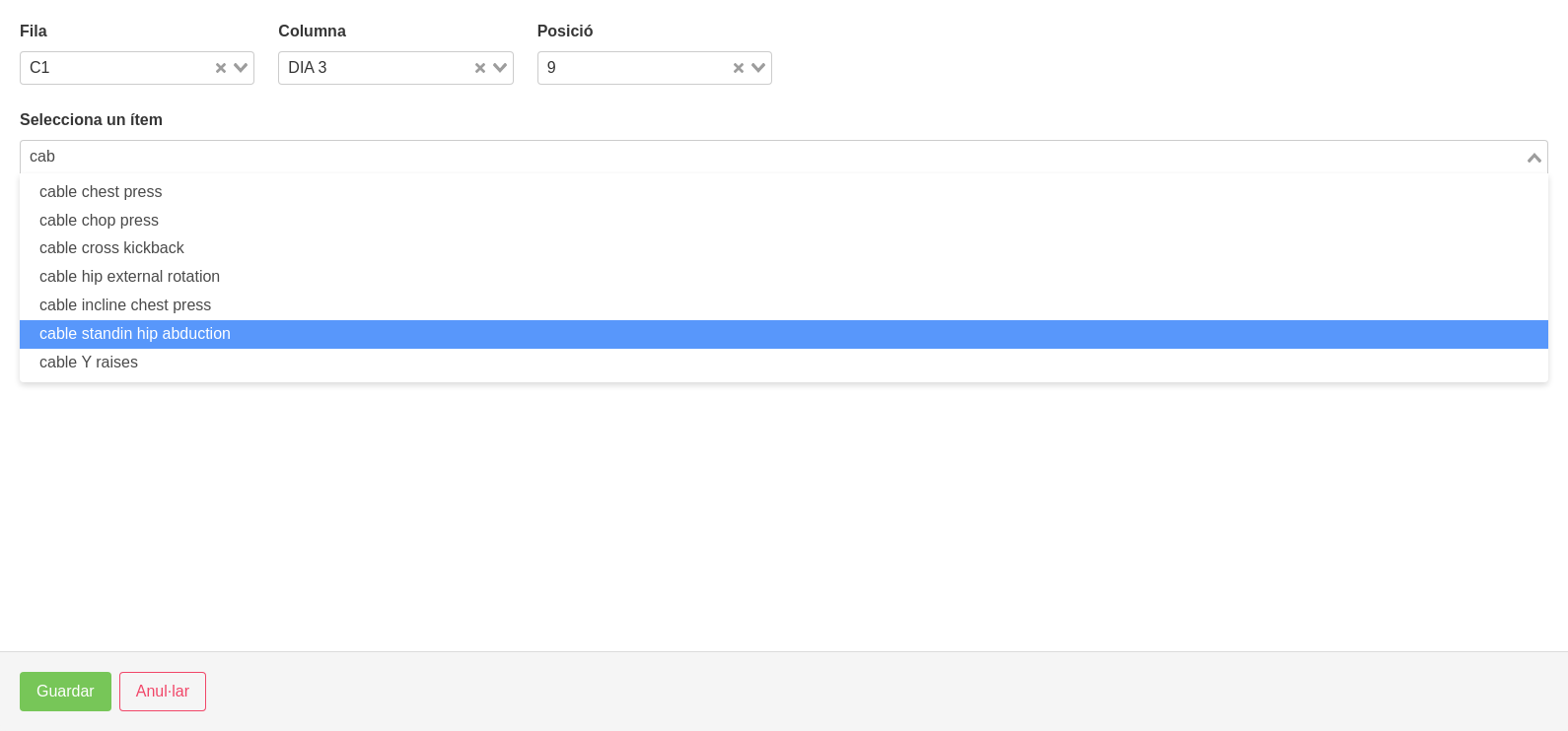
click at [238, 331] on li "cable standin hip abduction" at bounding box center [784, 334] width 1529 height 29
type input "cab"
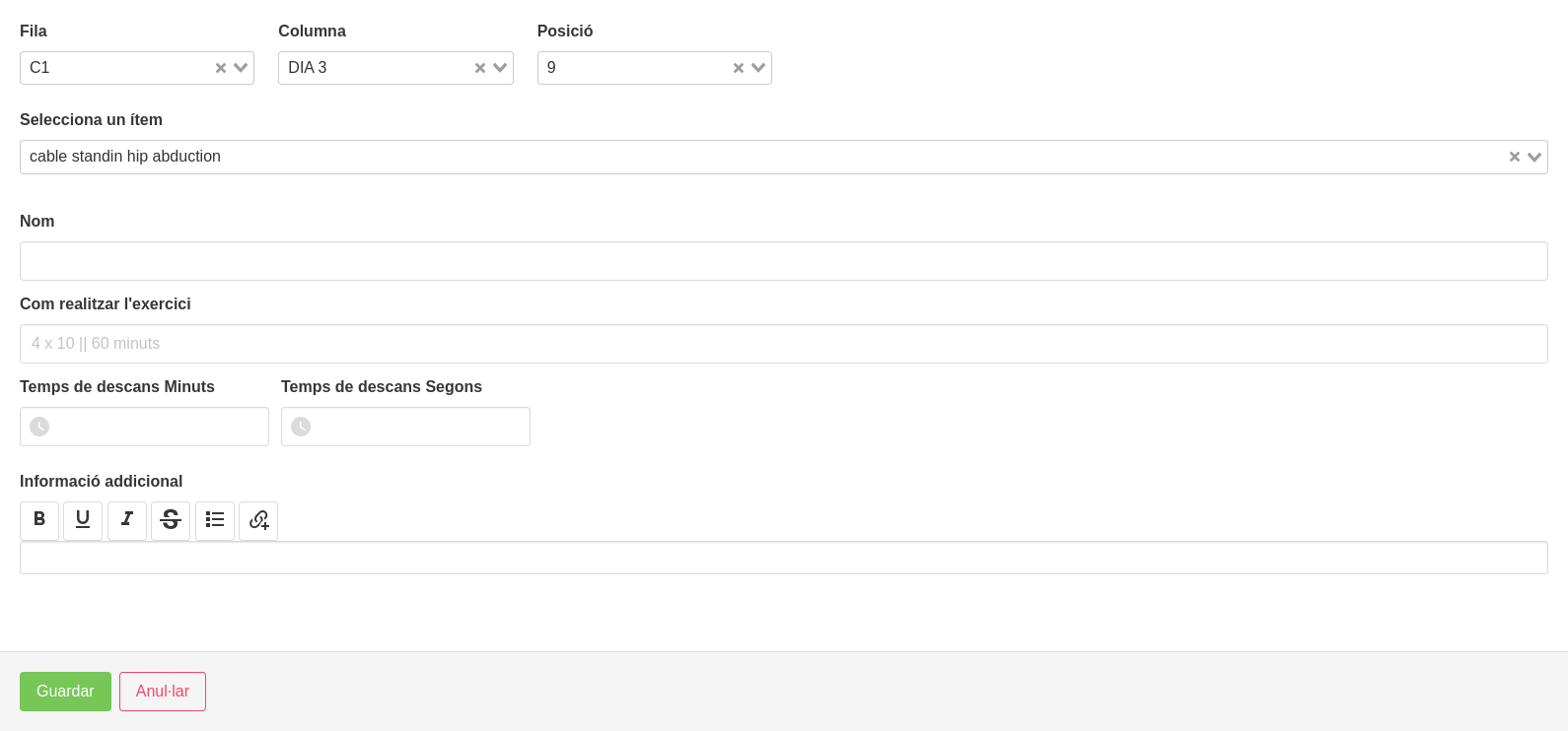
type input "cable standin hip abduction"
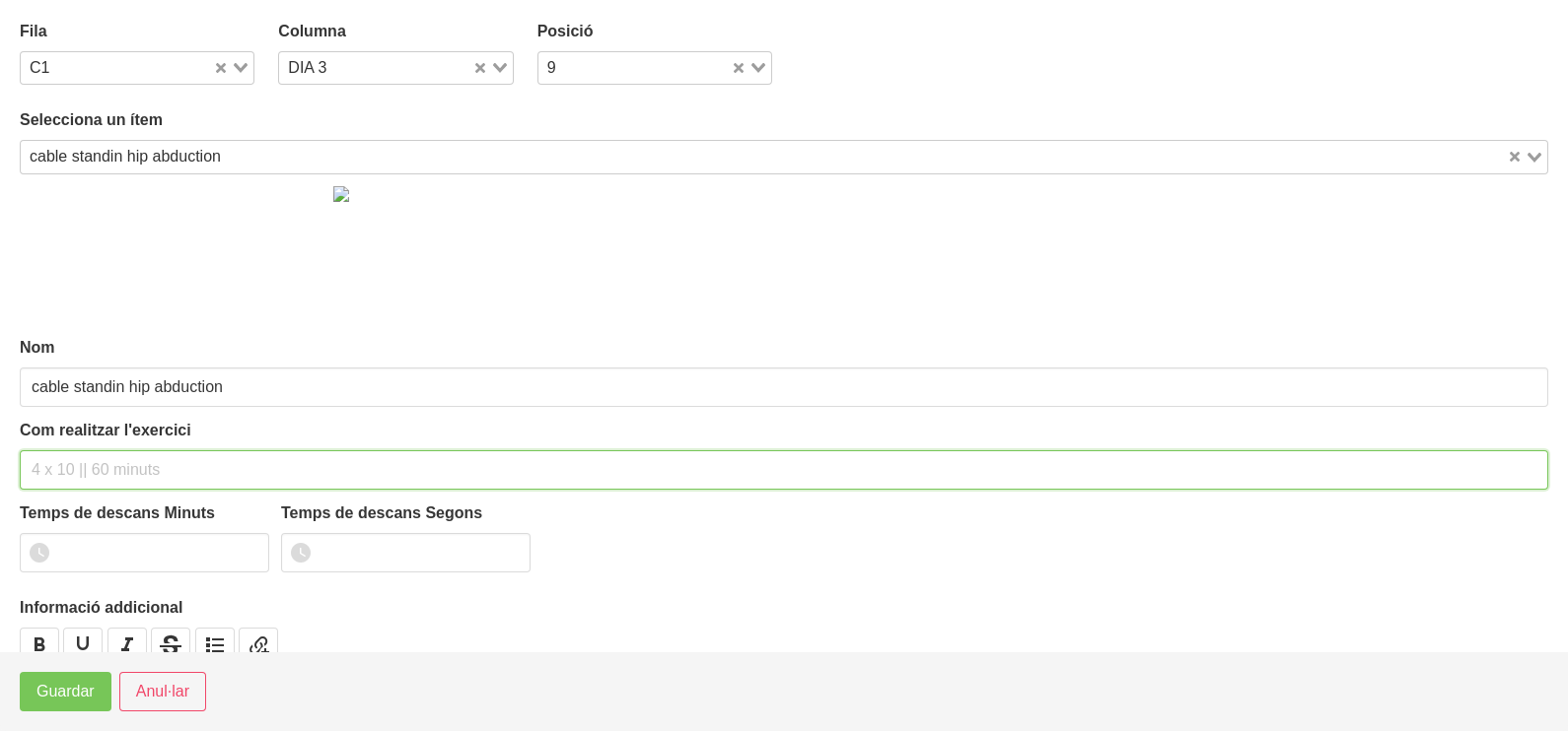
click at [79, 454] on input "text" at bounding box center [784, 471] width 1529 height 39
type input "3 x 10-12 a 2010 60""
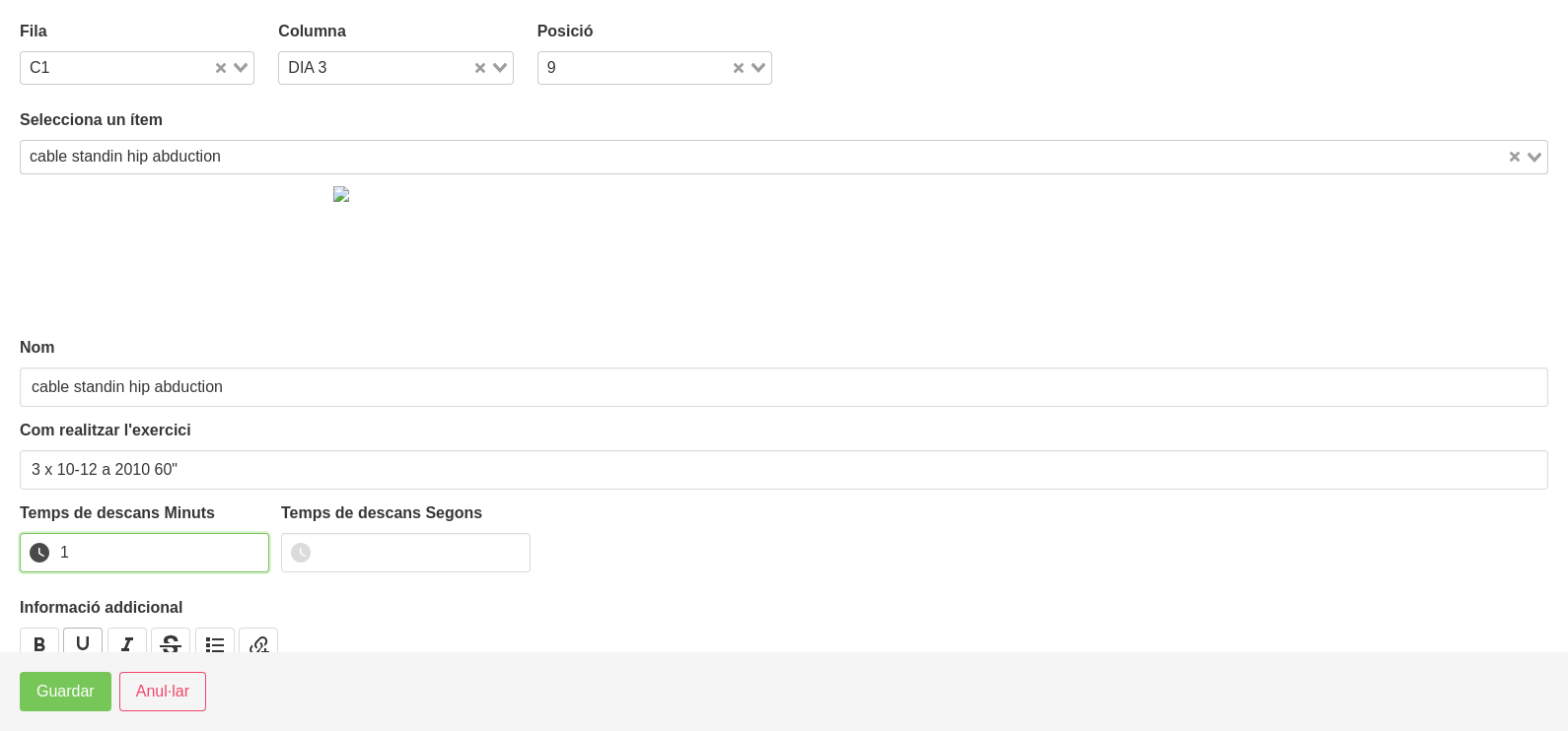
drag, startPoint x: 249, startPoint y: 548, endPoint x: 99, endPoint y: 644, distance: 178.1
type input "1"
click at [247, 550] on input "1" at bounding box center [144, 553] width 250 height 39
click at [78, 686] on span "Guardar" at bounding box center [65, 692] width 58 height 24
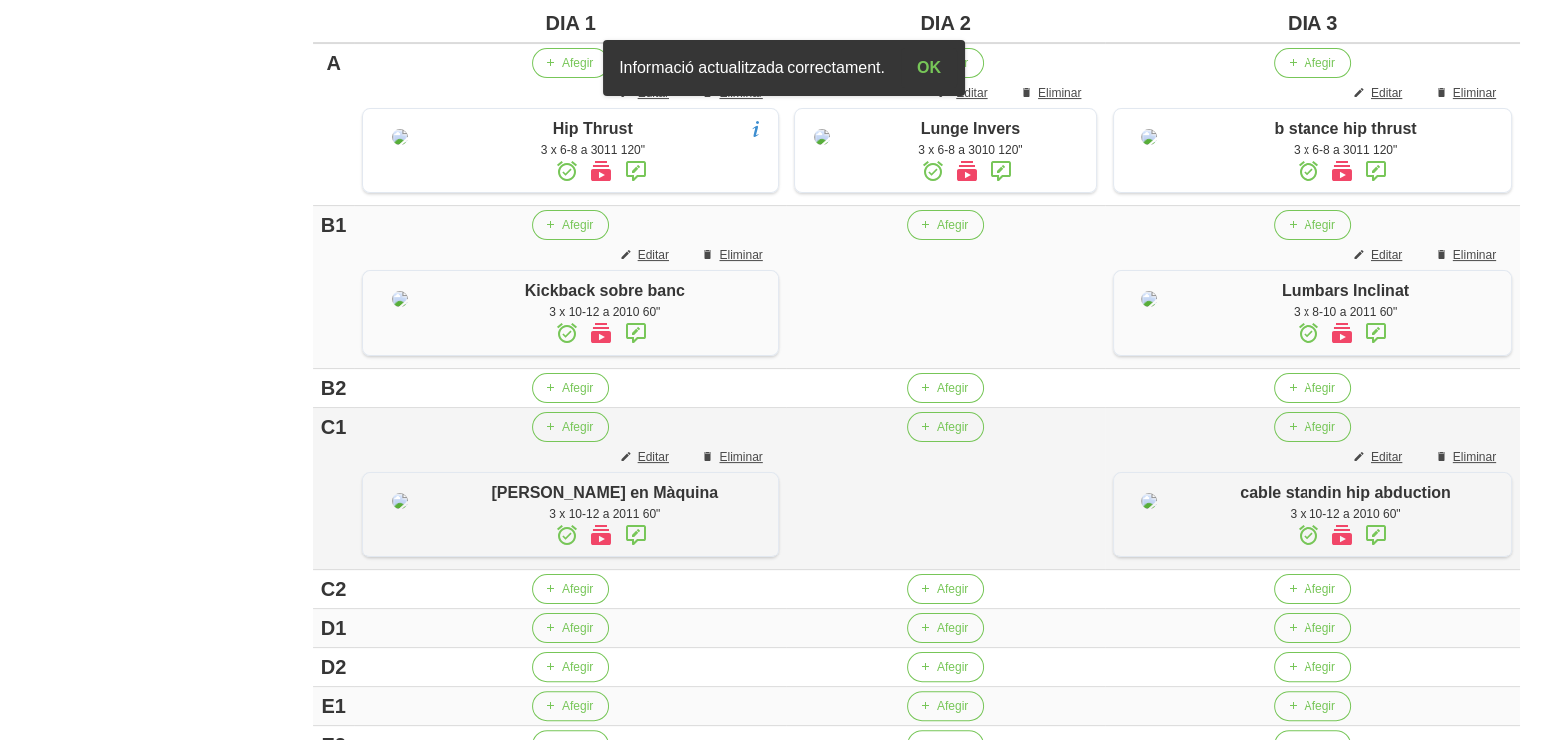
scroll to position [498, 0]
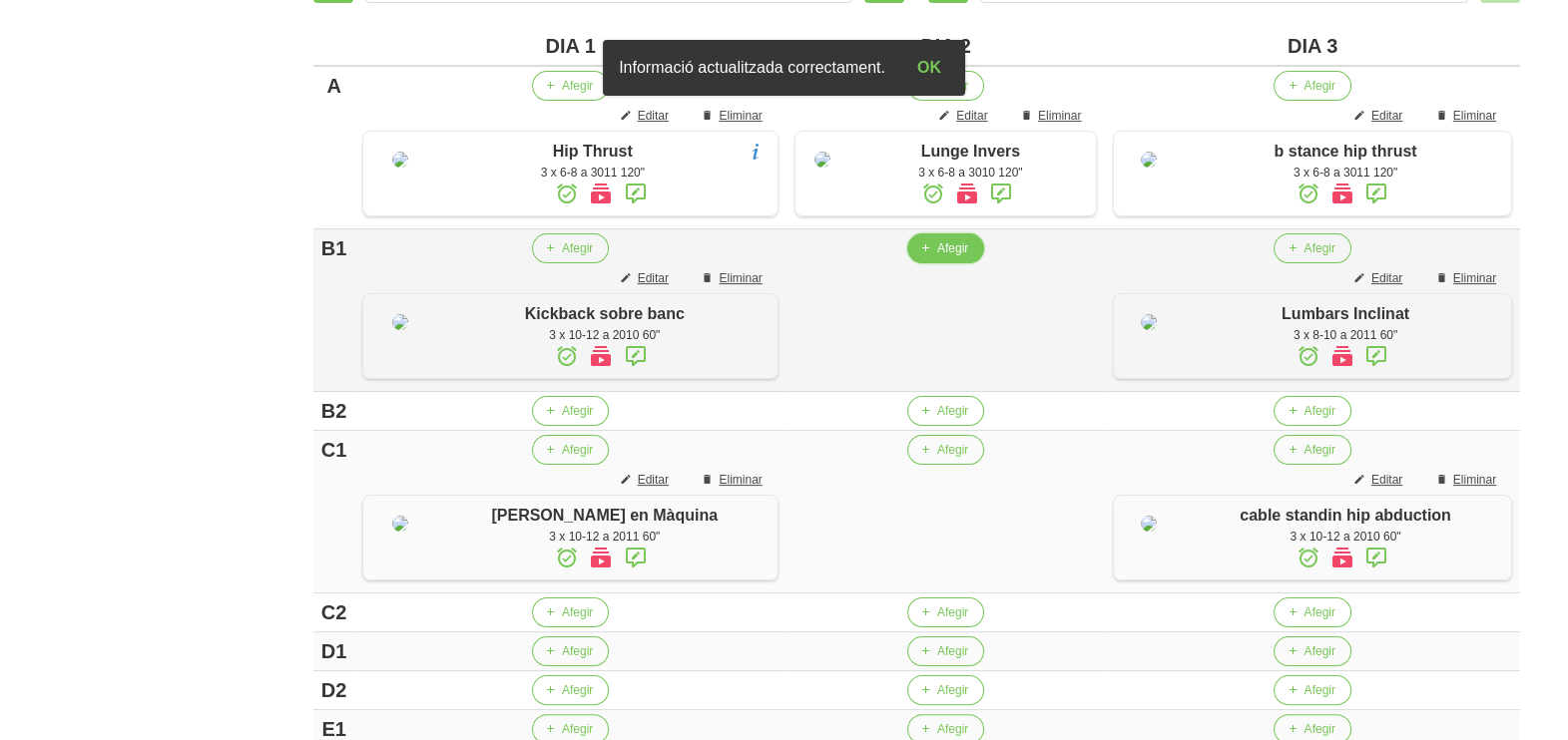
click at [937, 258] on span "Afegir" at bounding box center [952, 249] width 31 height 18
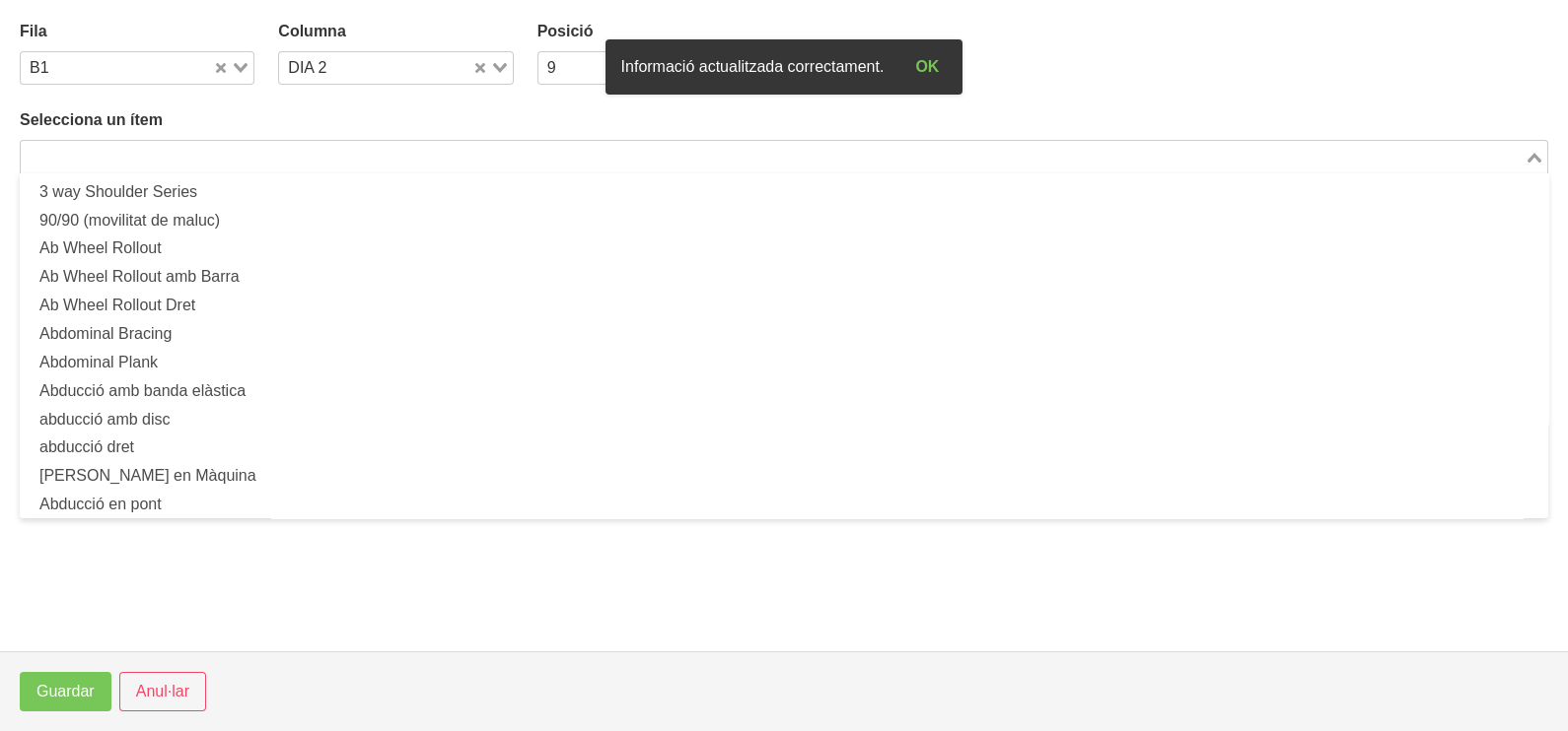
drag, startPoint x: 237, startPoint y: 155, endPoint x: 291, endPoint y: 97, distance: 79.2
click at [238, 155] on input "Search for option" at bounding box center [773, 157] width 1500 height 24
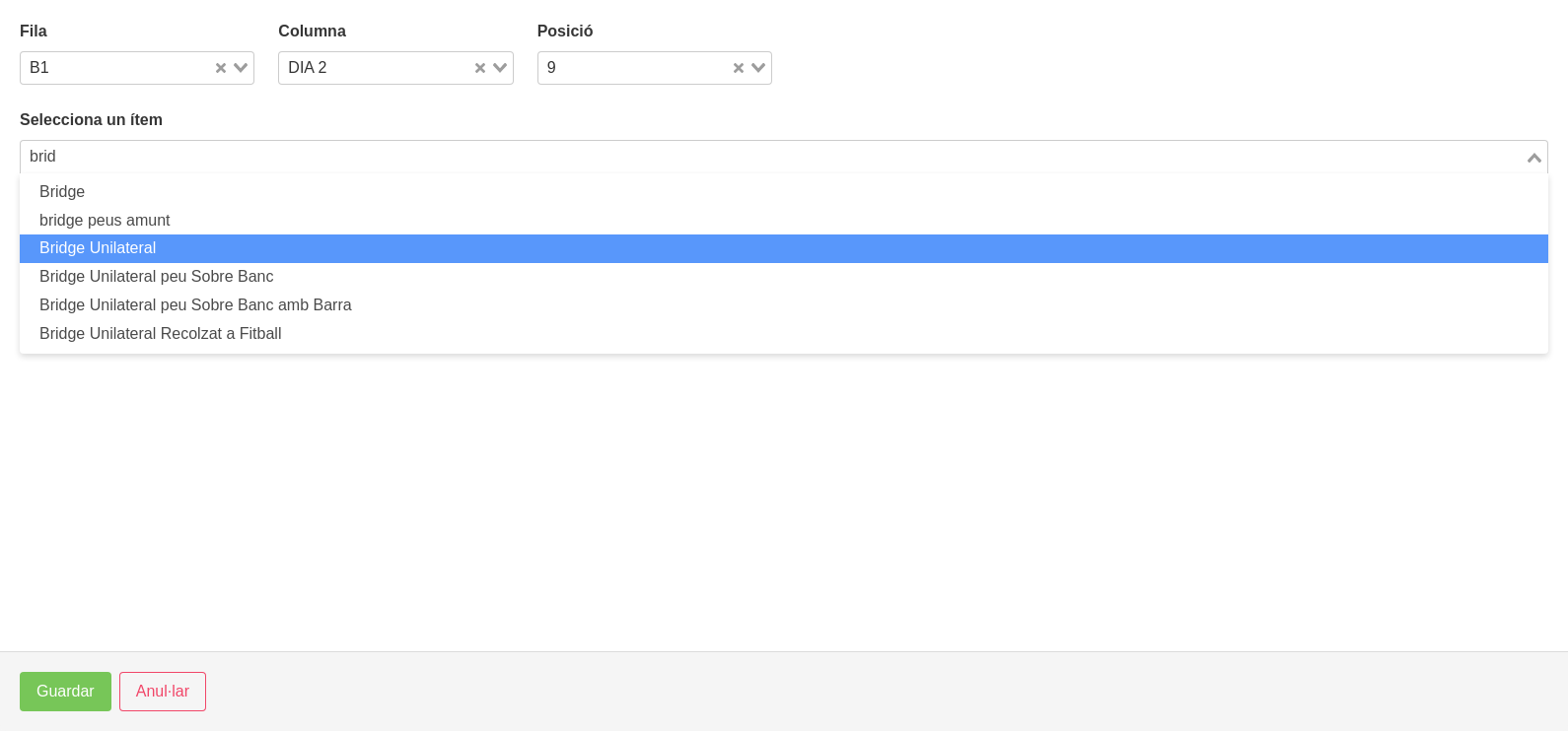
click at [200, 256] on li "Bridge Unilateral" at bounding box center [784, 249] width 1529 height 29
type input "brid"
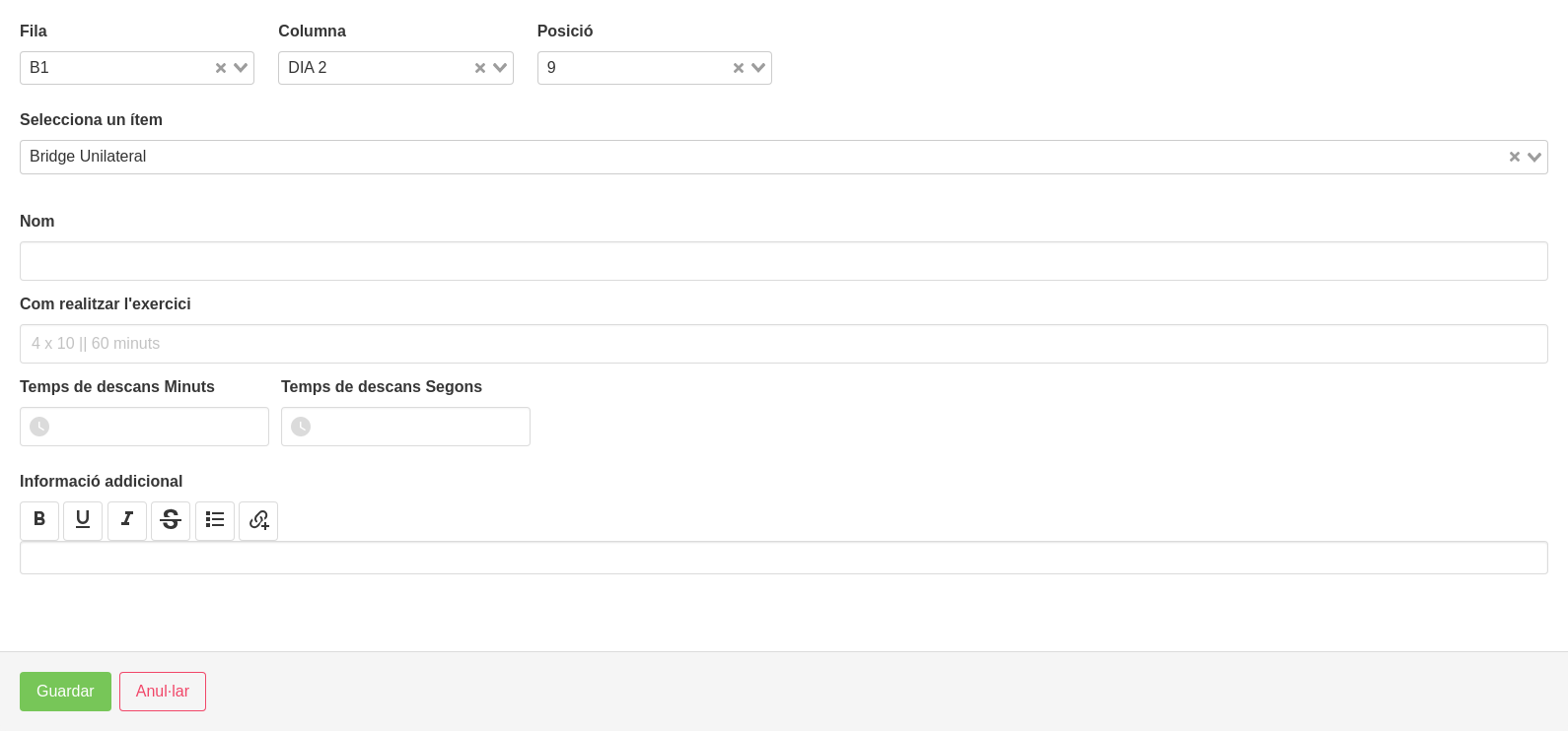
type input "Bridge Unilateral"
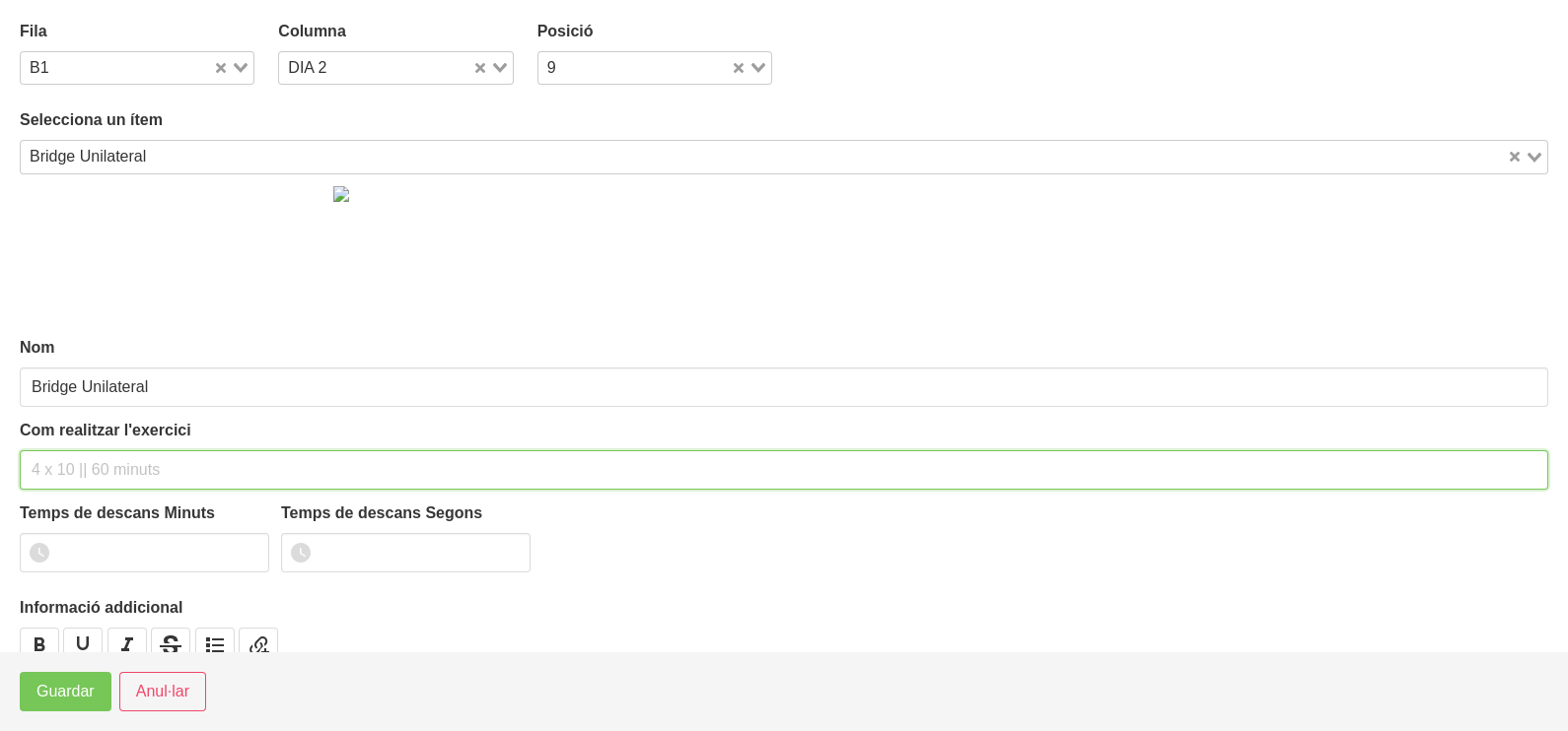
click at [92, 461] on input "text" at bounding box center [784, 471] width 1529 height 39
type input "3 x 10-12 a 2011 60""
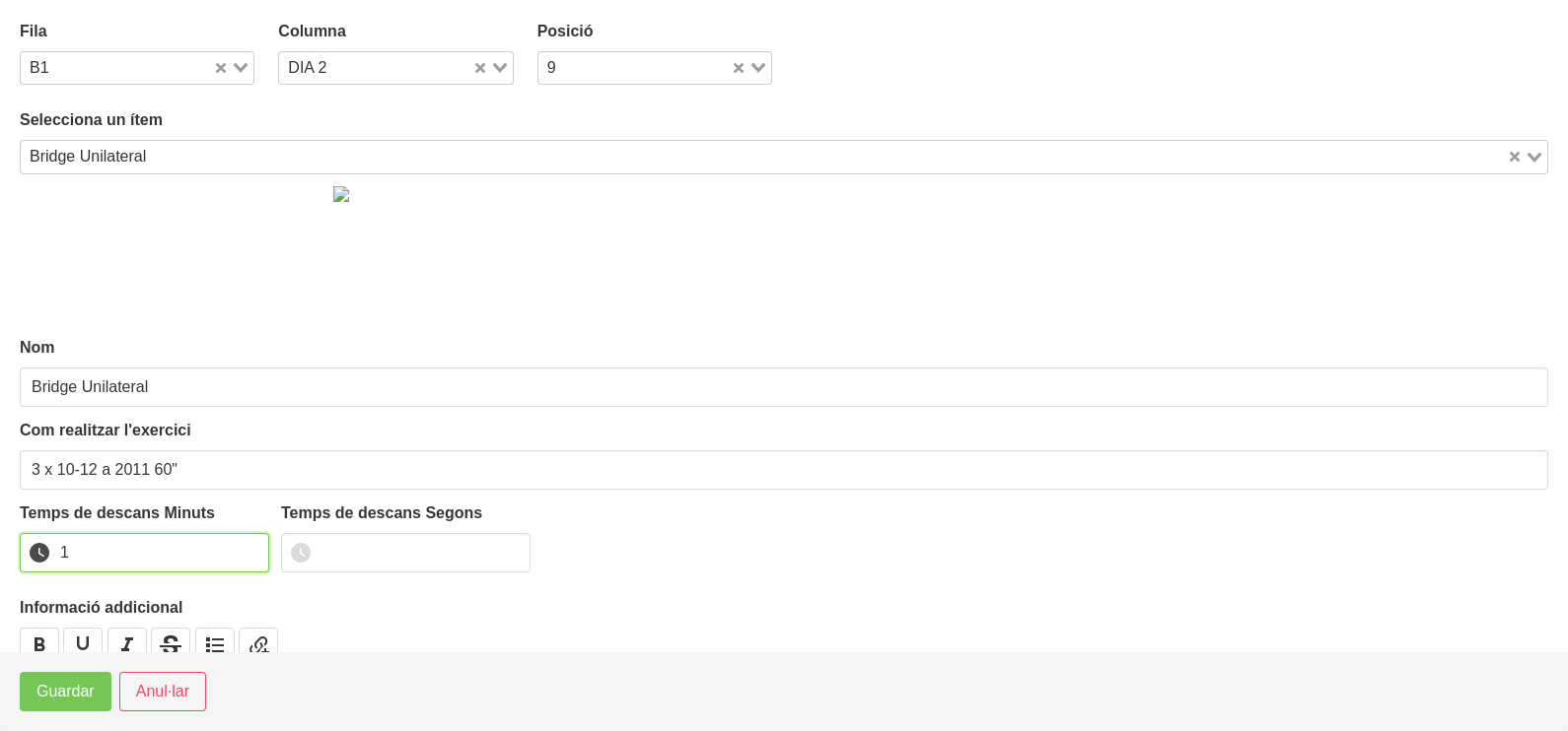
drag, startPoint x: 249, startPoint y: 548, endPoint x: 141, endPoint y: 659, distance: 154.9
type input "1"
click at [246, 553] on input "1" at bounding box center [144, 553] width 250 height 39
click at [73, 712] on footer "Guardar Anul·lar" at bounding box center [784, 691] width 1568 height 80
click at [78, 699] on span "Guardar" at bounding box center [65, 692] width 58 height 24
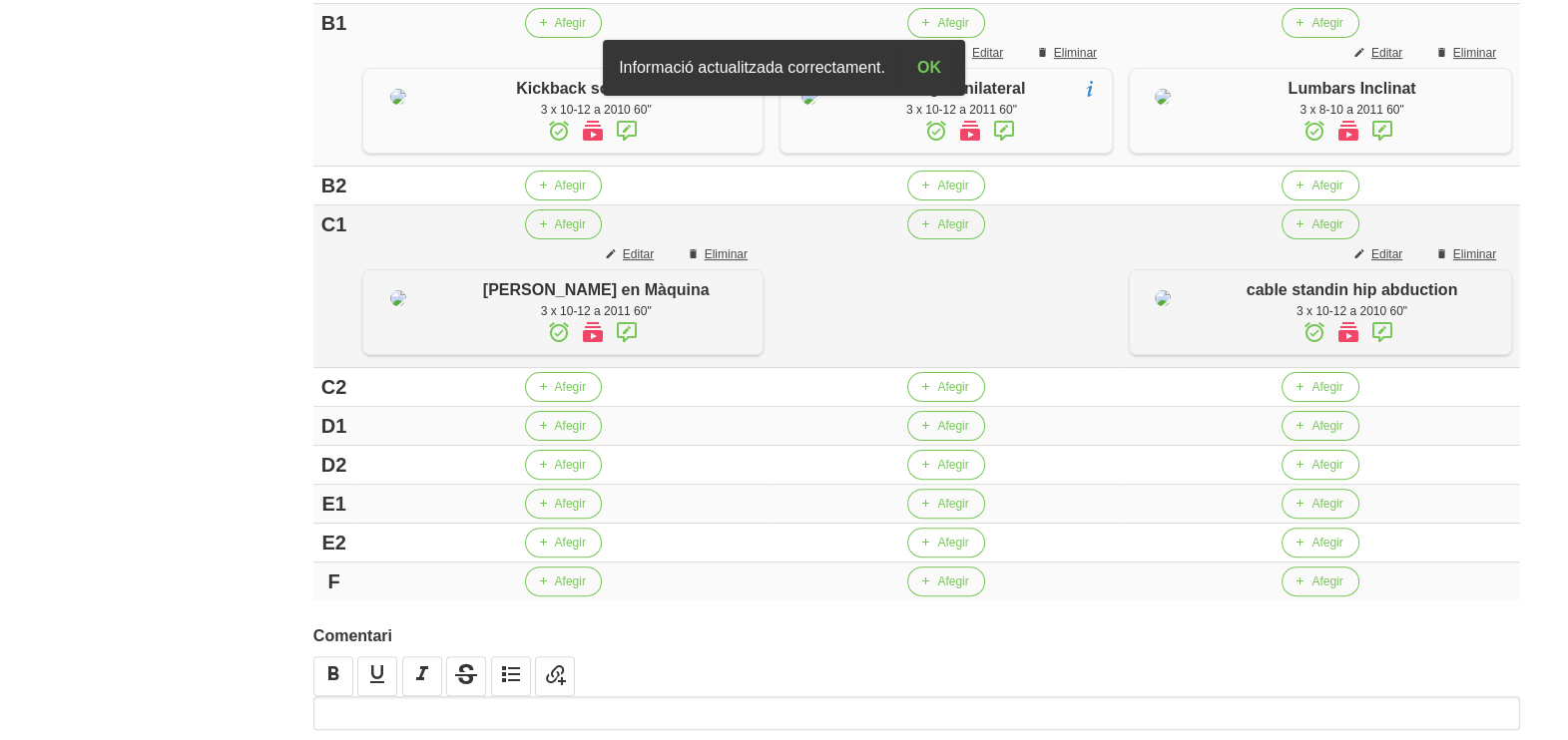
scroll to position [748, 0]
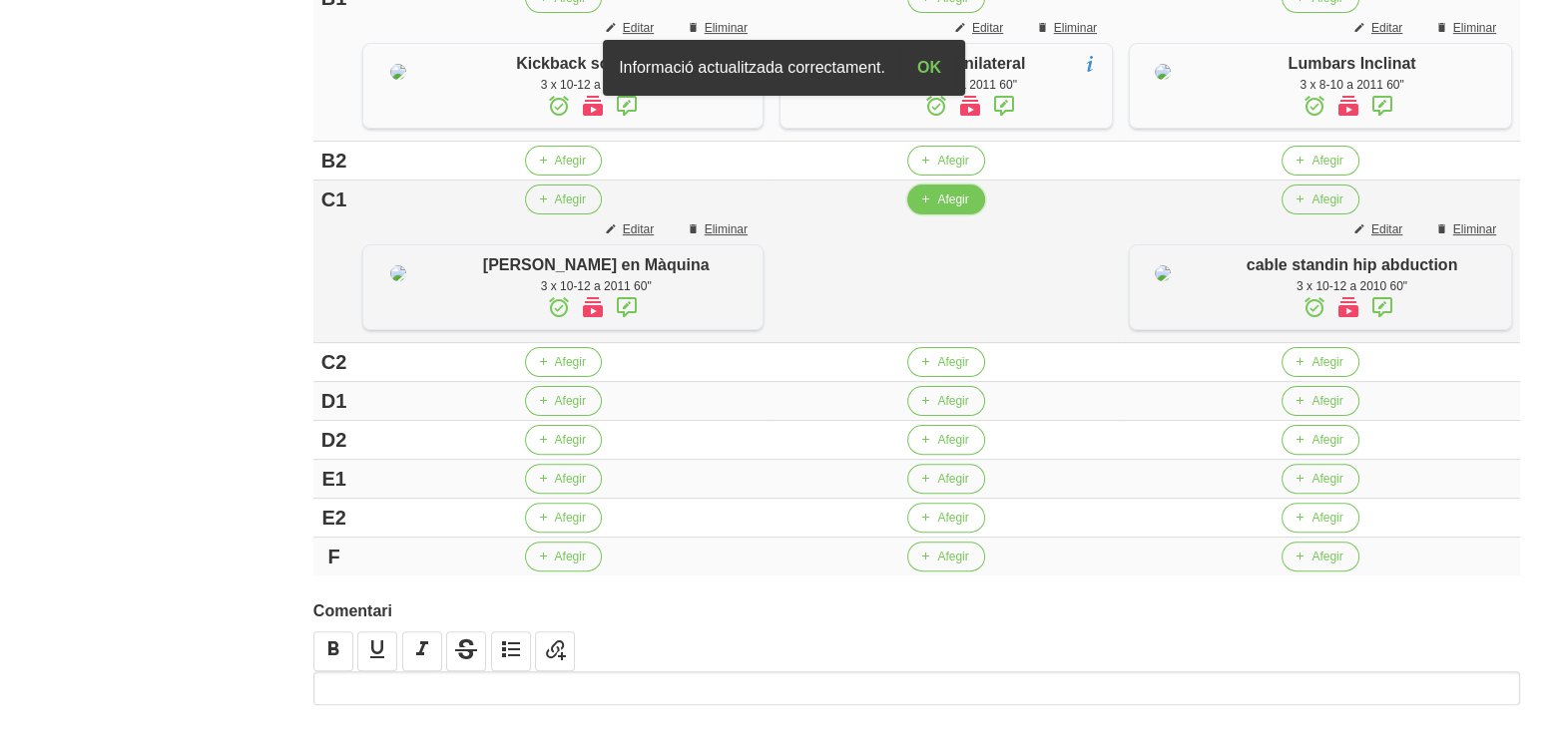
click at [937, 209] on span "Afegir" at bounding box center [952, 200] width 31 height 18
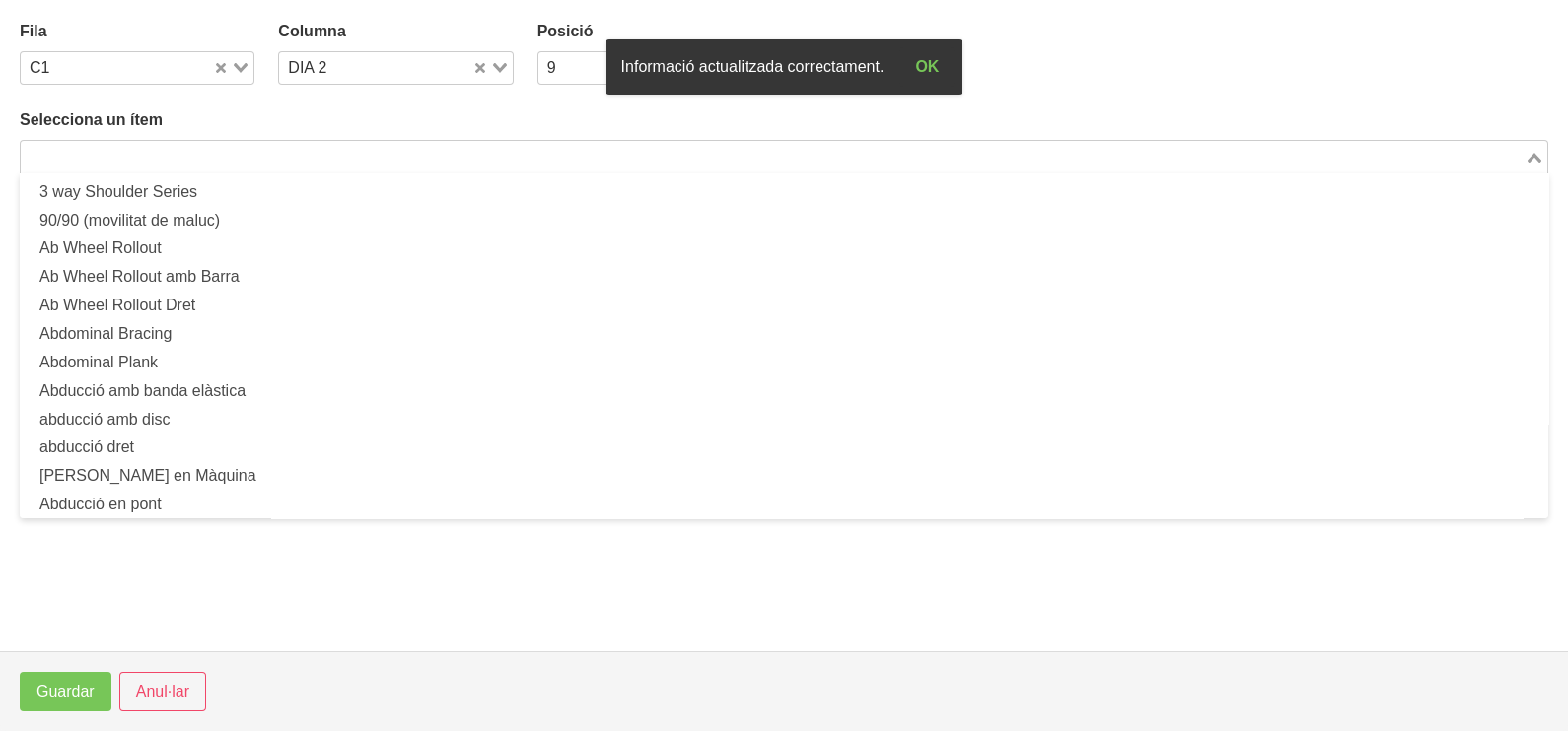
click at [309, 155] on input "Search for option" at bounding box center [773, 157] width 1500 height 24
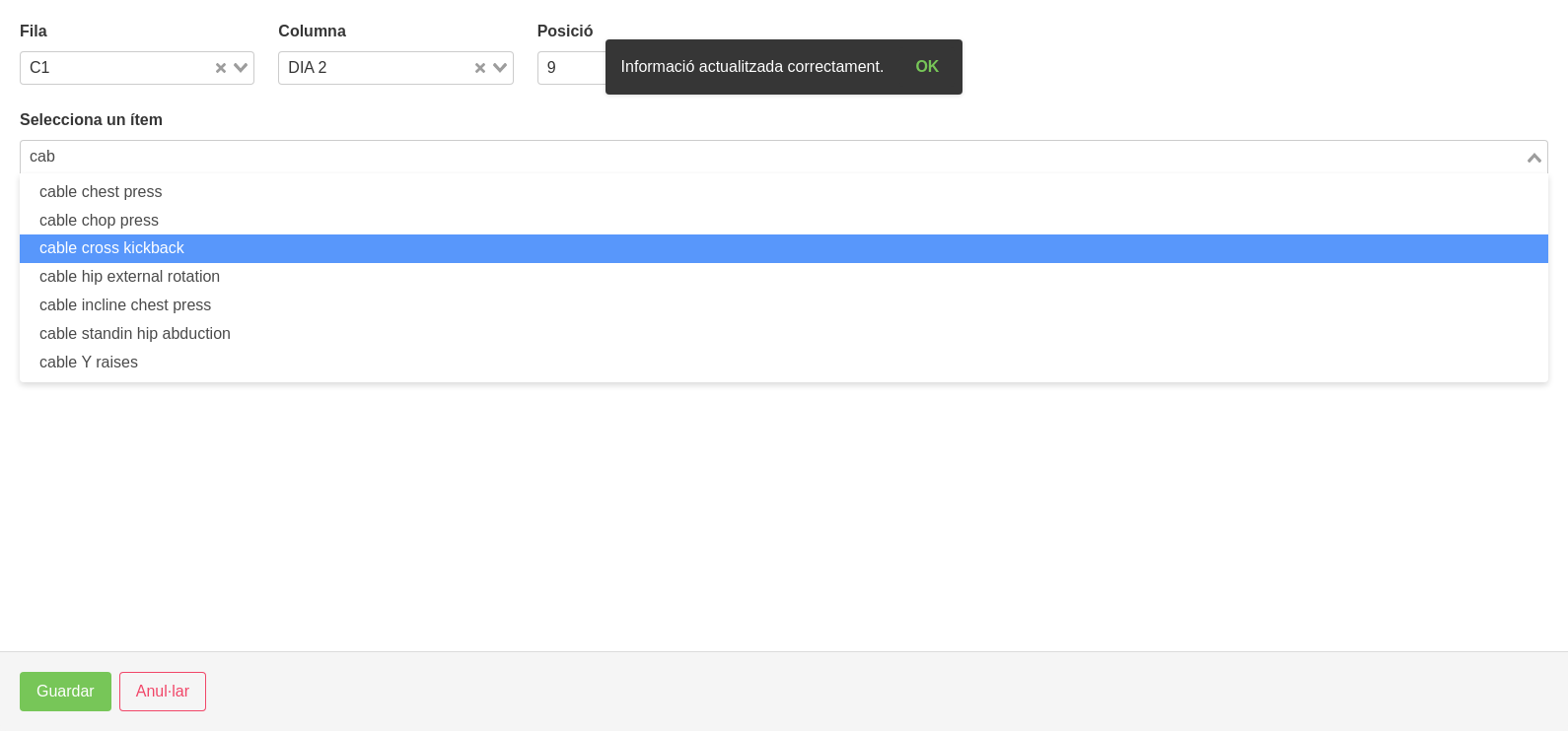
click at [233, 252] on li "cable cross kickback" at bounding box center [784, 249] width 1529 height 29
type input "cab"
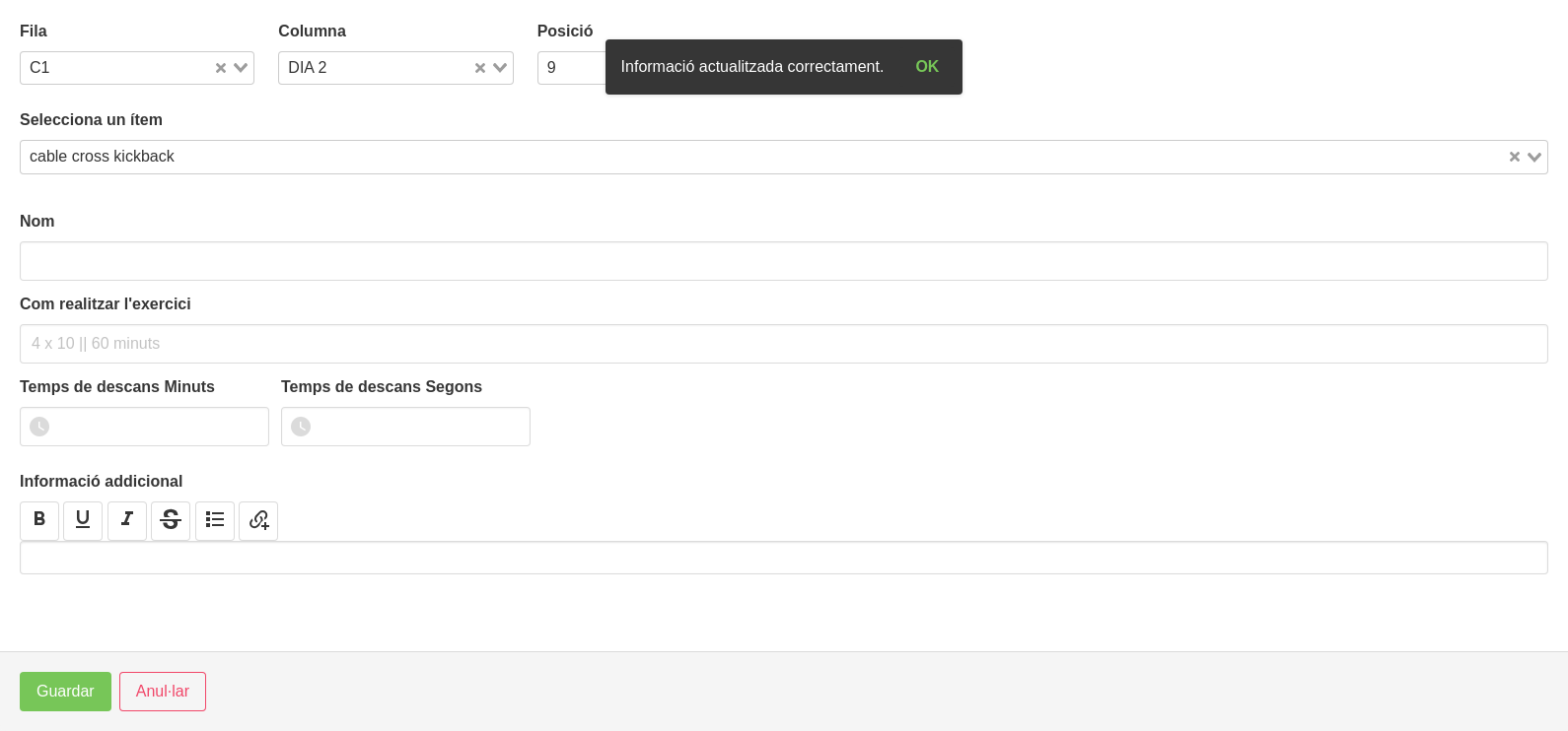
type input "cable cross kickback"
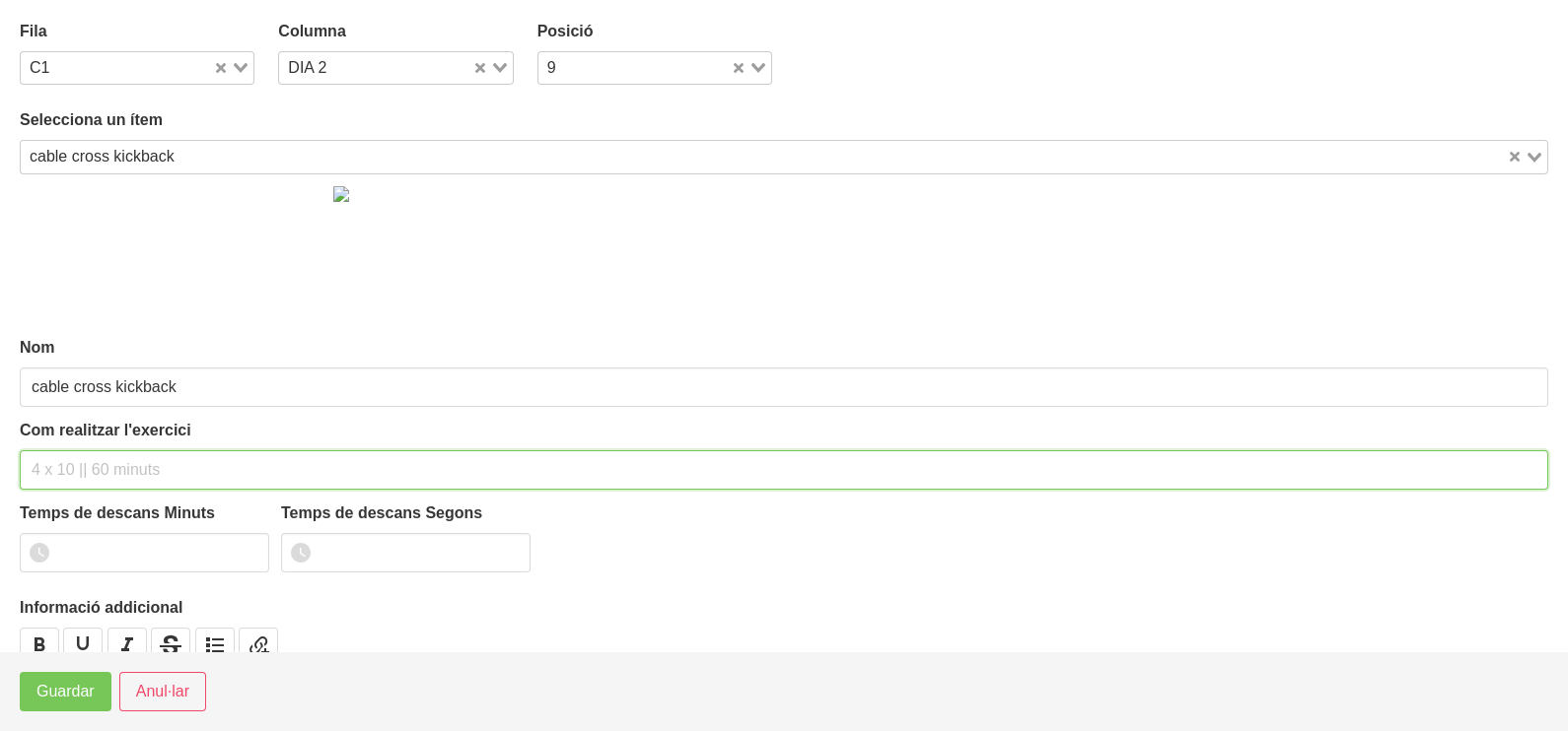
click at [72, 467] on input "text" at bounding box center [784, 471] width 1529 height 39
type input "3 x 10-12 a 2010 60""
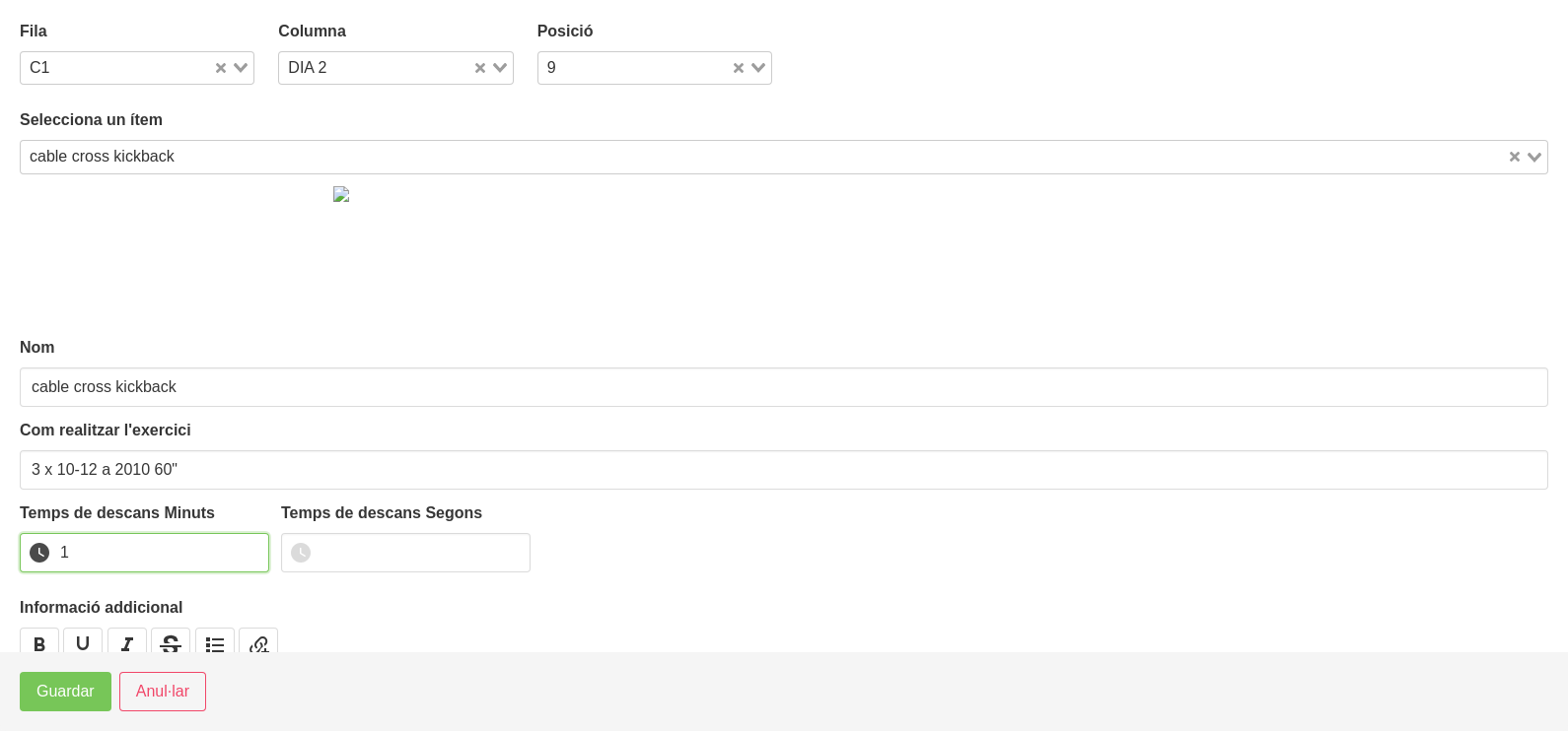
drag, startPoint x: 251, startPoint y: 546, endPoint x: 207, endPoint y: 591, distance: 62.9
type input "1"
click at [247, 551] on input "1" at bounding box center [144, 553] width 250 height 39
click at [83, 696] on span "Guardar" at bounding box center [65, 692] width 58 height 24
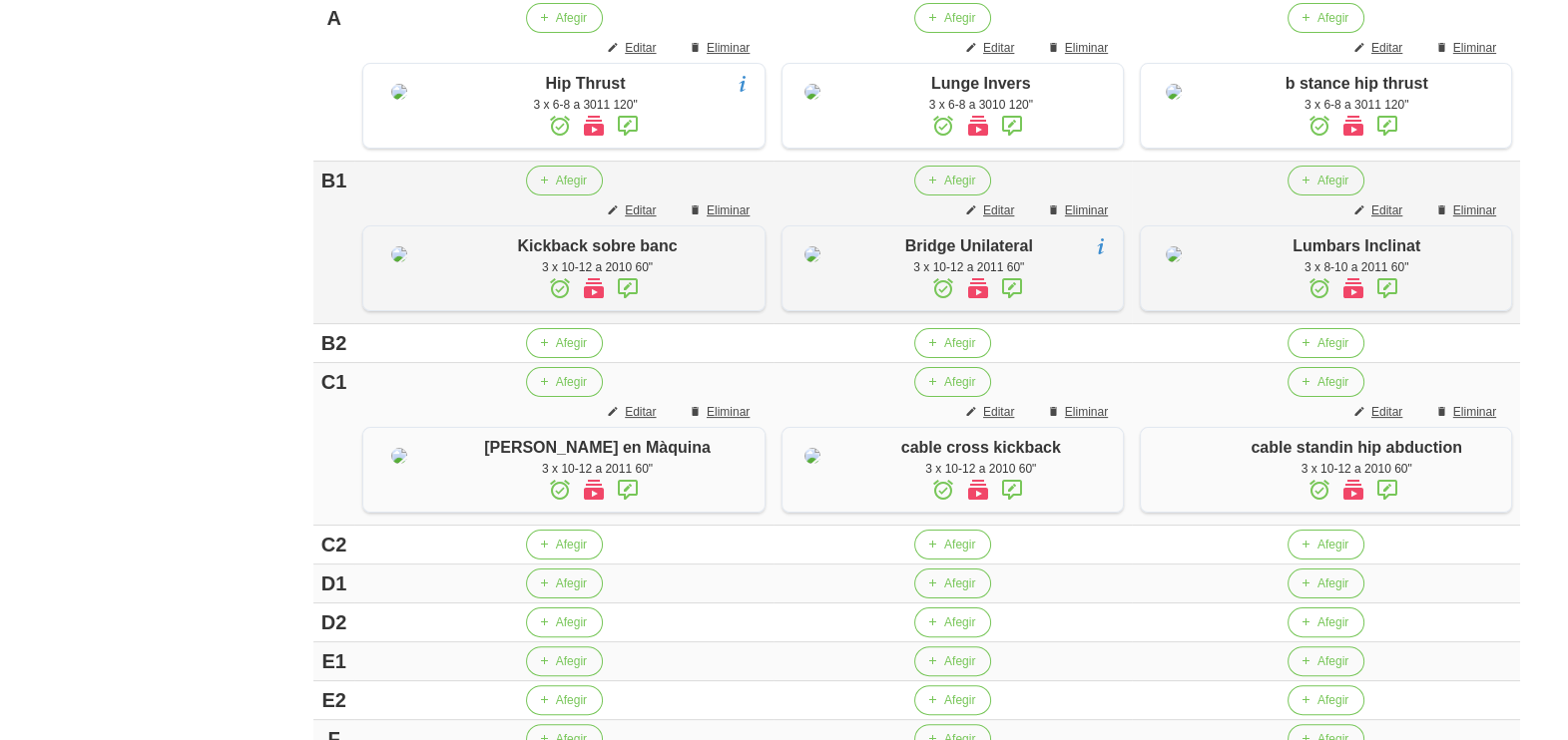
scroll to position [623, 0]
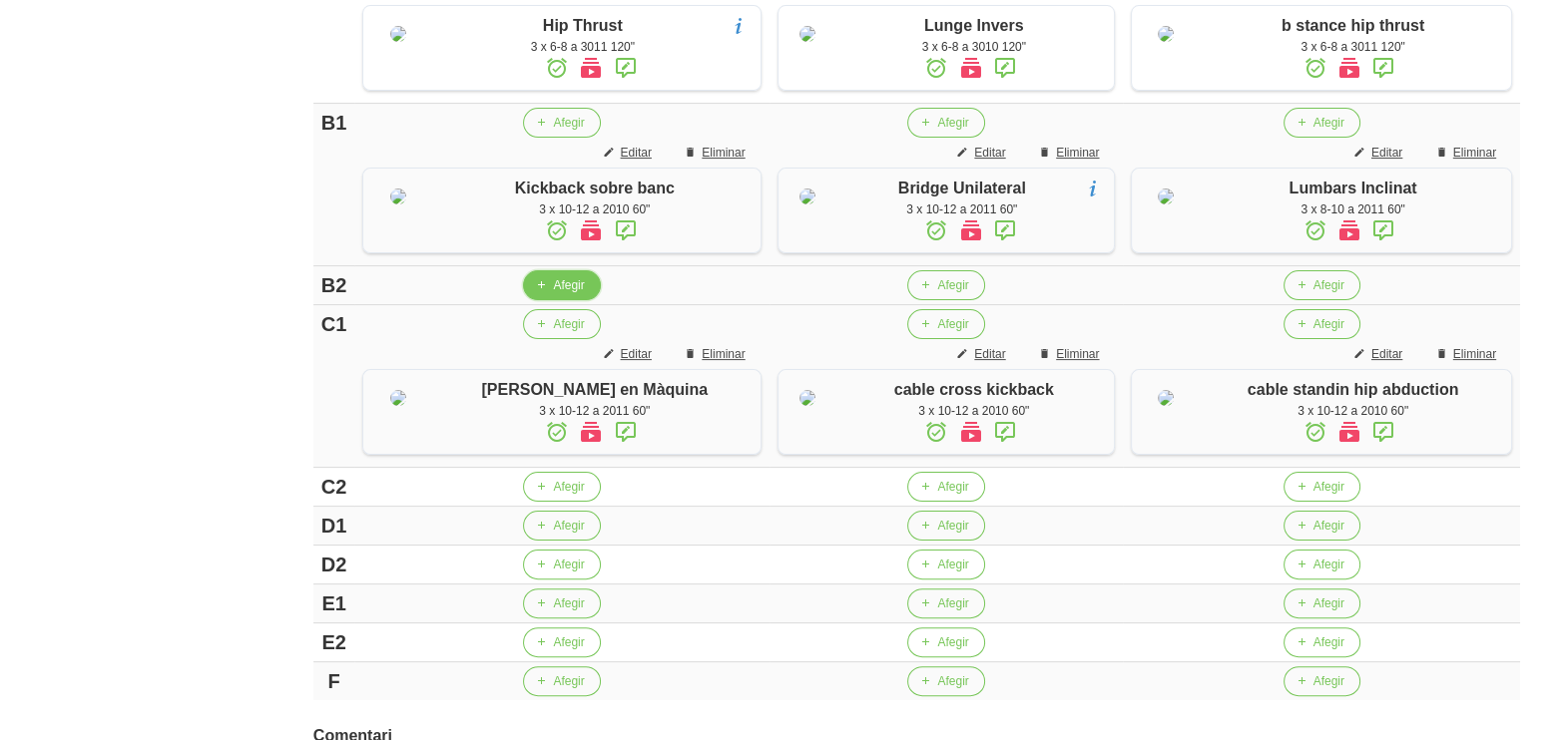
click at [553, 295] on span "Afegir" at bounding box center [568, 286] width 31 height 18
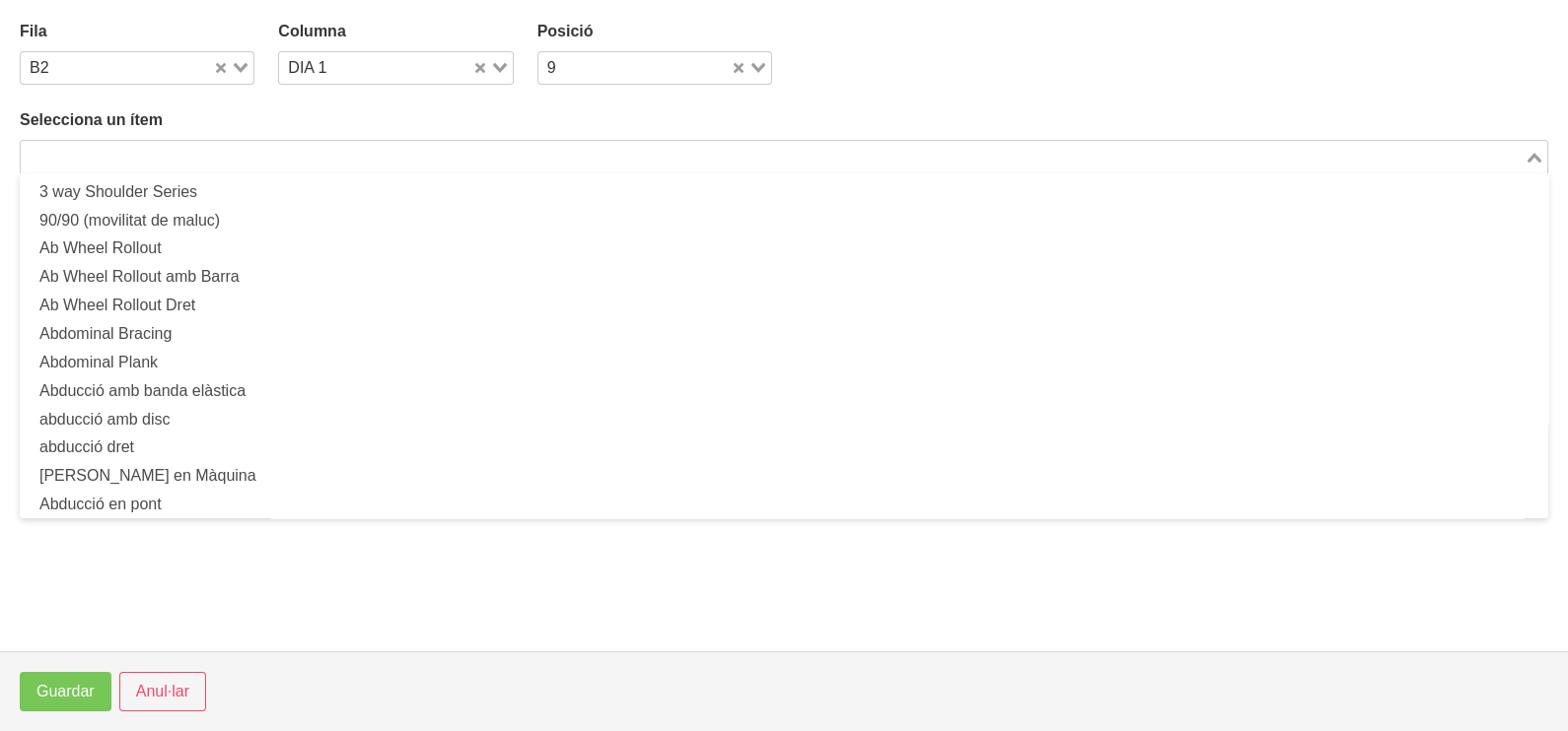
drag, startPoint x: 170, startPoint y: 153, endPoint x: 190, endPoint y: 139, distance: 24.4
click at [173, 152] on input "Search for option" at bounding box center [773, 157] width 1500 height 24
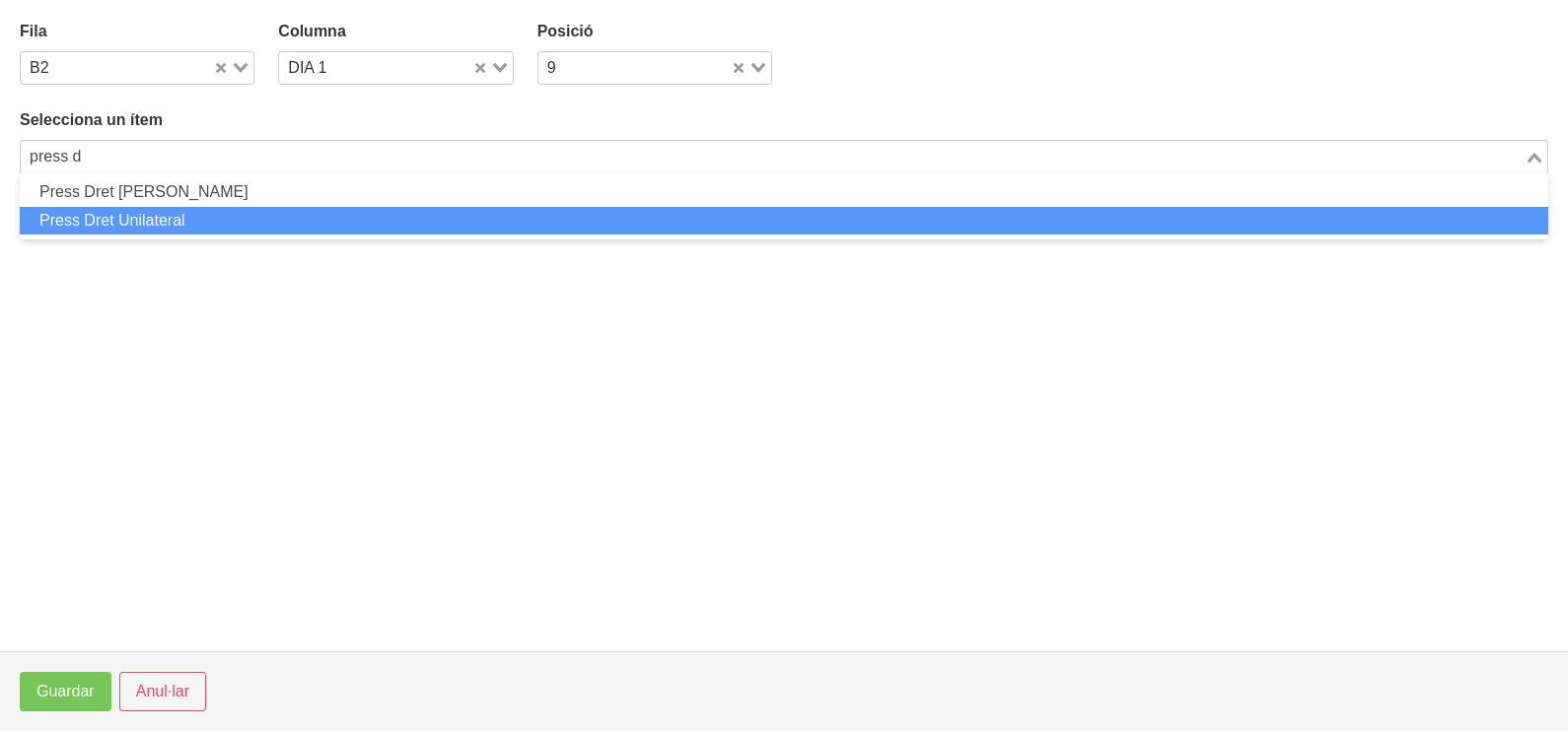
click at [204, 232] on li "Press Dret Unilateral" at bounding box center [784, 221] width 1529 height 29
type input "press d"
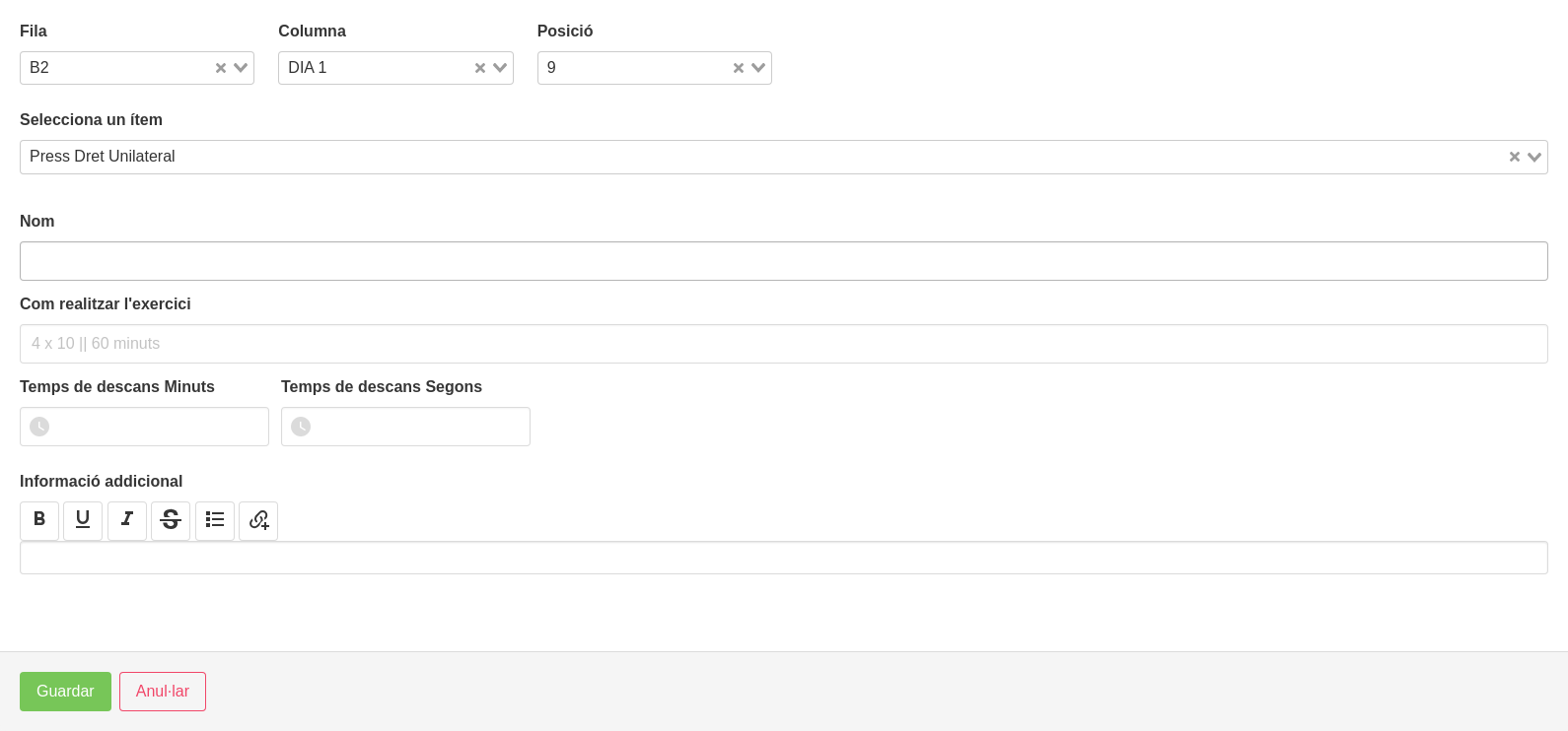
type input "Press Dret Unilateral"
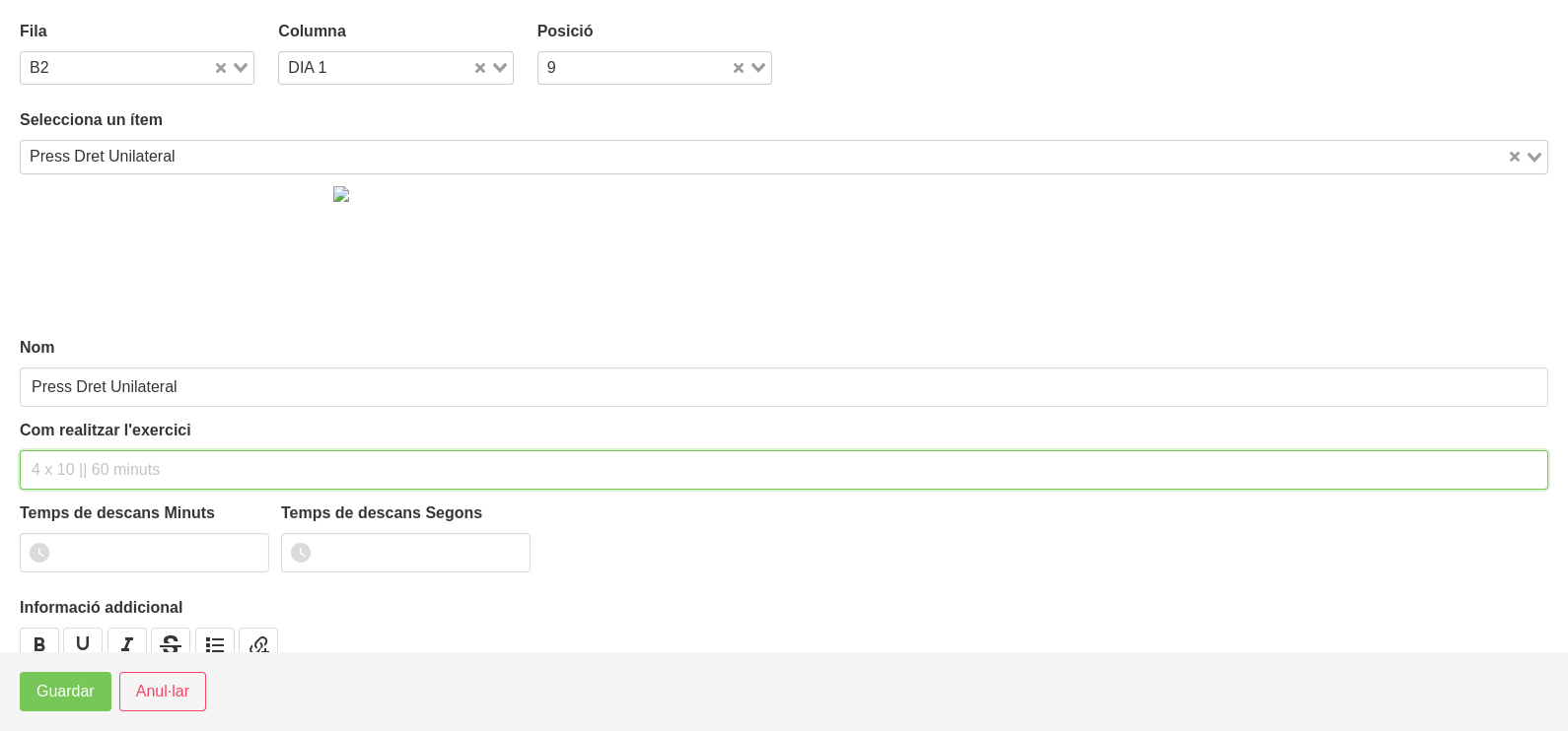
click at [91, 464] on input "text" at bounding box center [784, 471] width 1529 height 39
type input "3 x 6-10 a 2010 60""
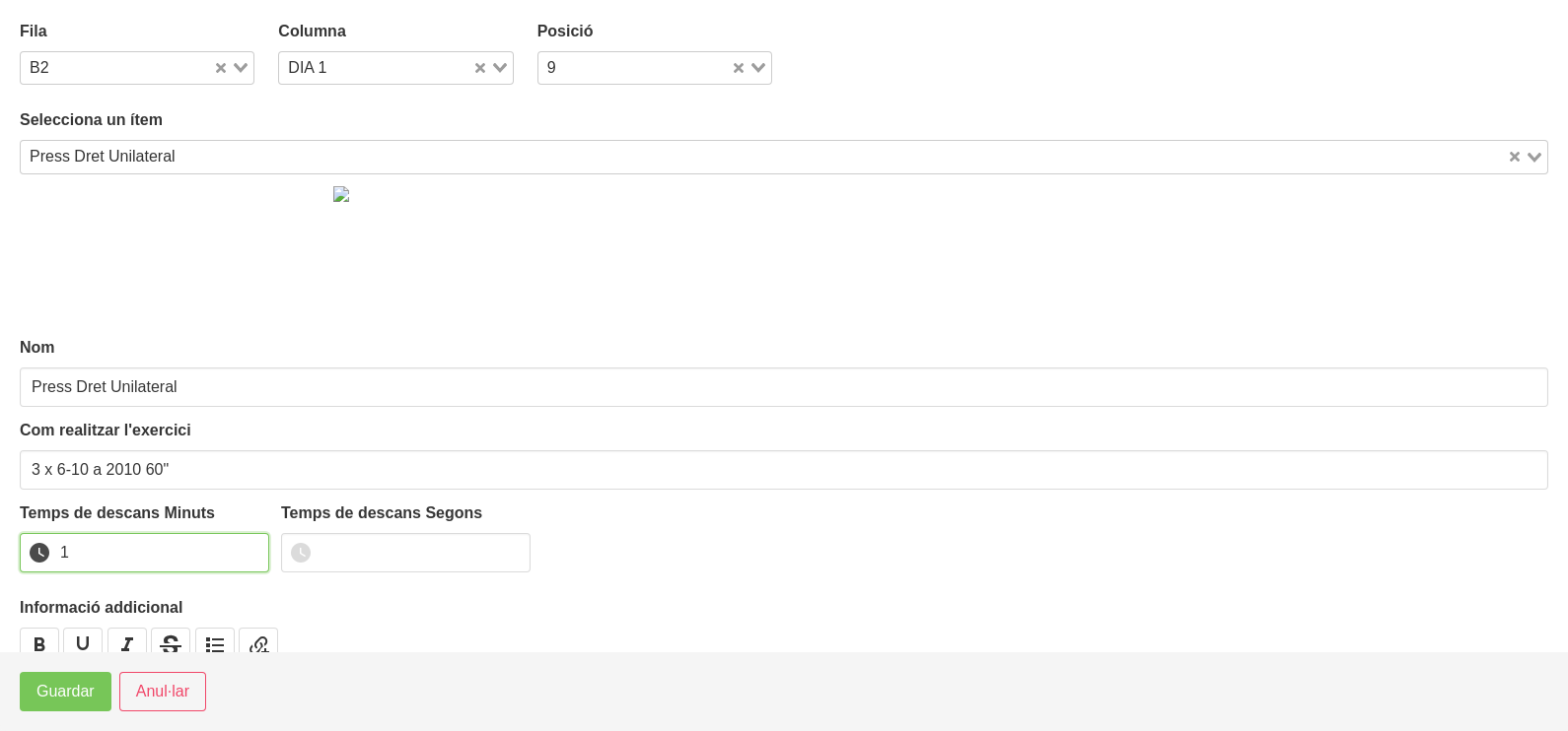
type input "1"
click at [248, 548] on input "1" at bounding box center [144, 553] width 250 height 39
click at [69, 688] on span "Guardar" at bounding box center [65, 692] width 58 height 24
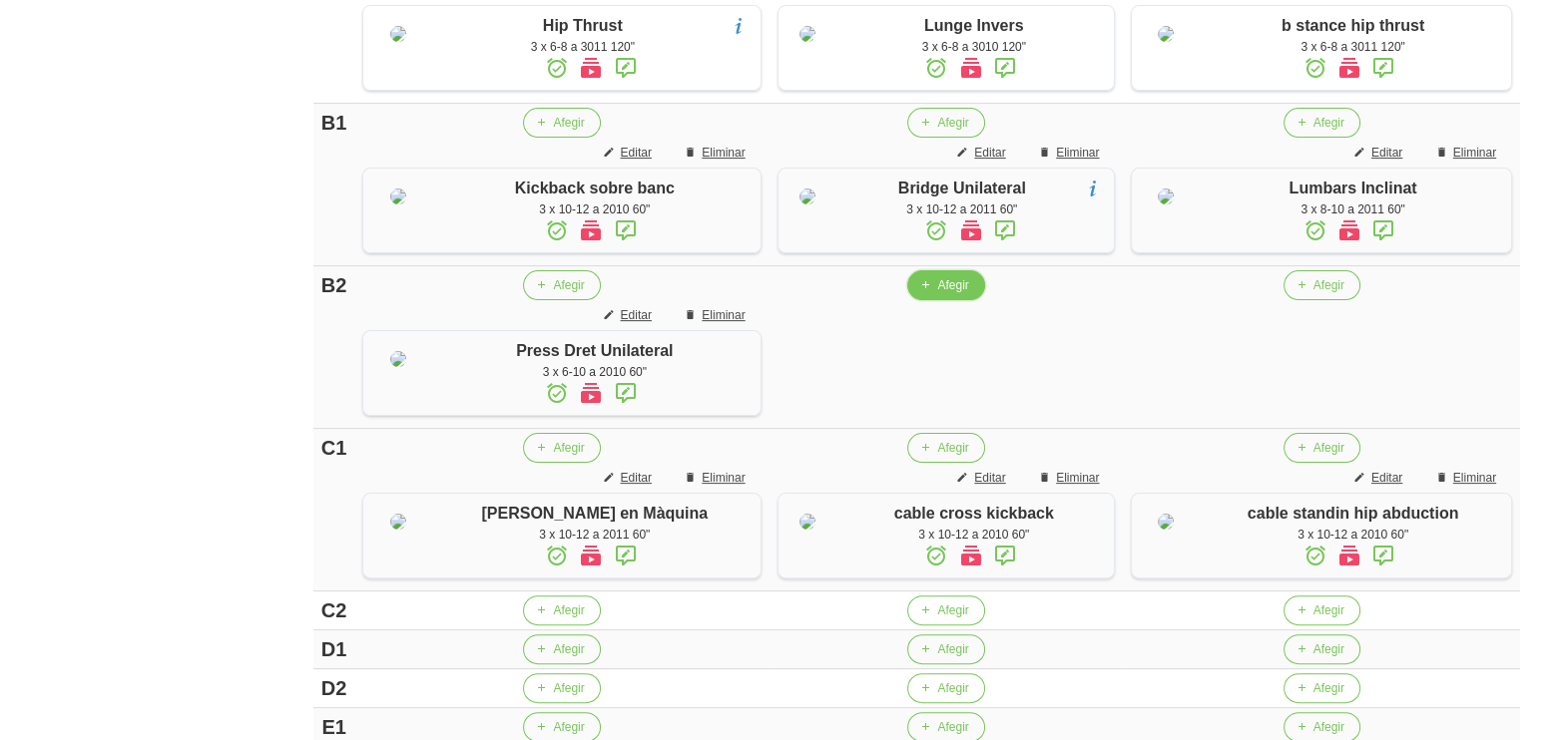
click at [937, 295] on span "Afegir" at bounding box center [952, 286] width 31 height 18
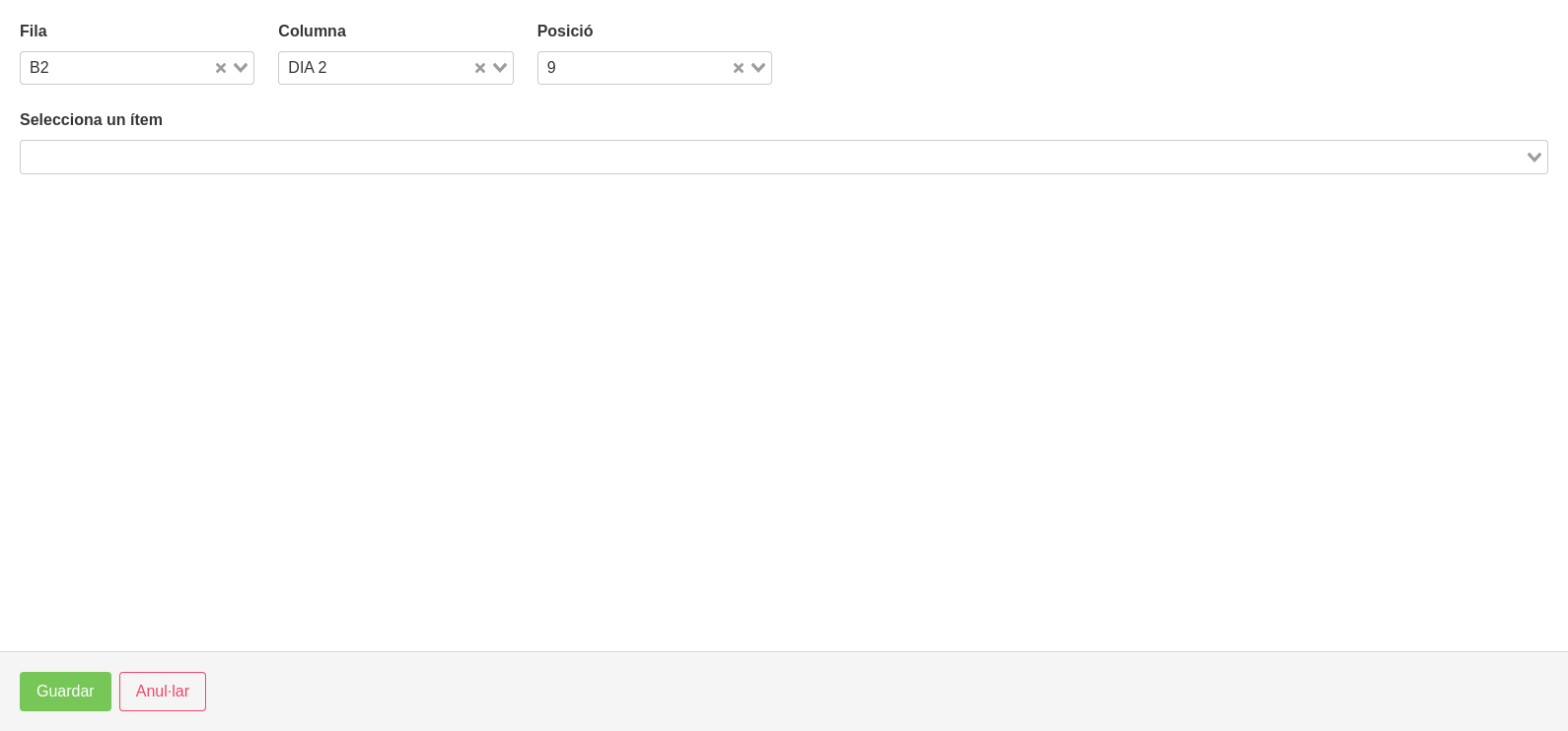
click at [217, 163] on input "Search for option" at bounding box center [773, 157] width 1500 height 24
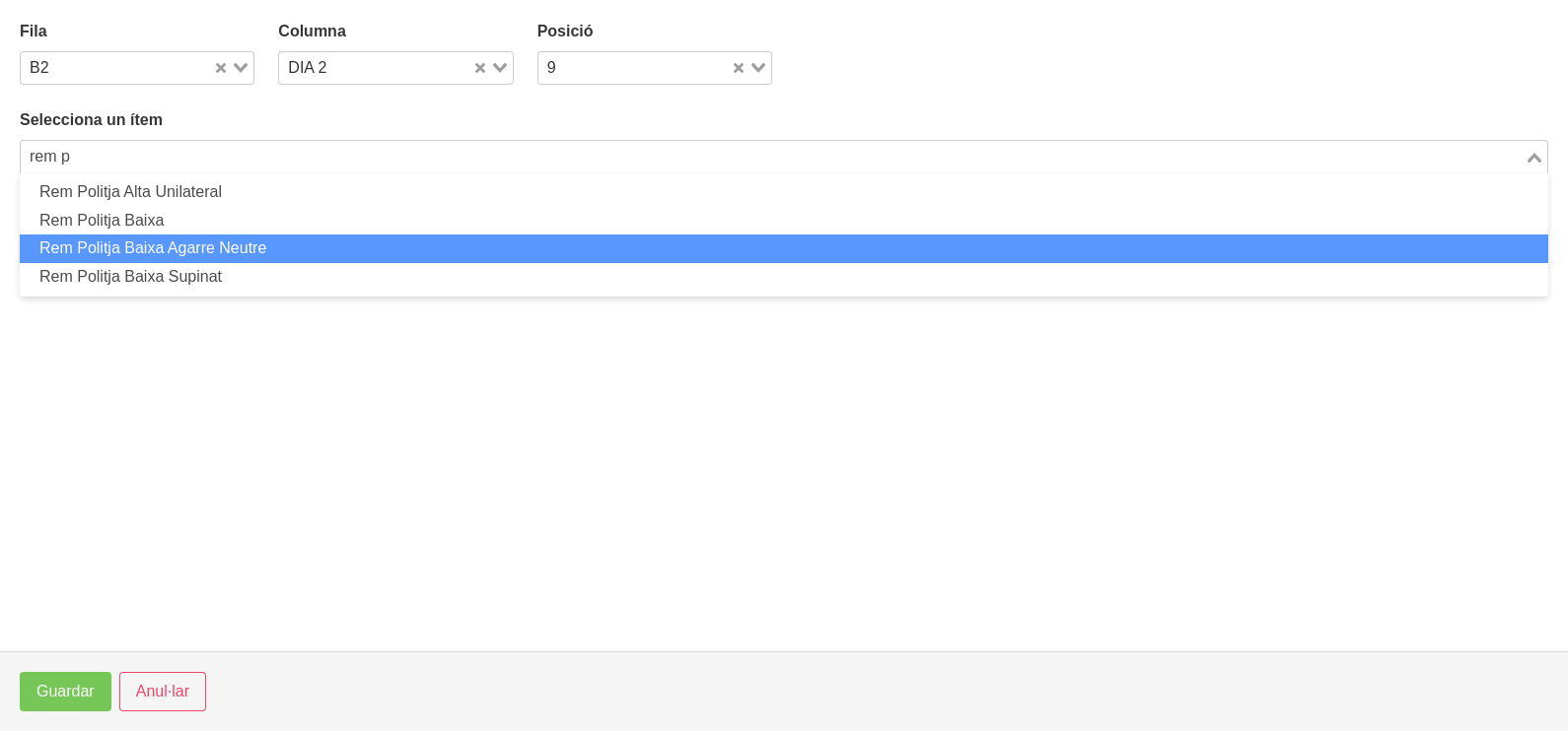
click at [239, 255] on li "Rem Politja Baixa Agarre Neutre" at bounding box center [784, 249] width 1529 height 29
type input "rem p"
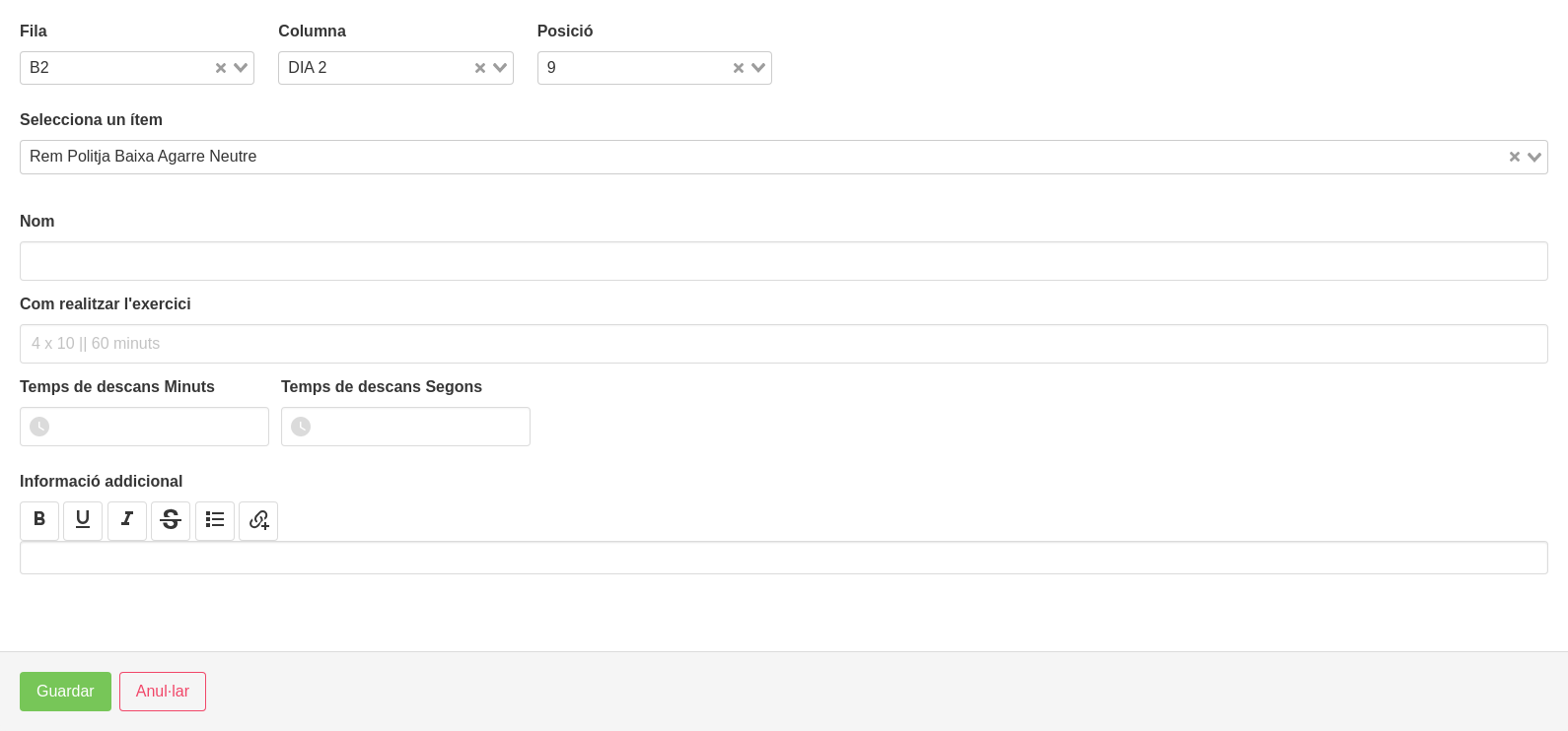
type input "Rem Politja Baixa Agarre Neutre"
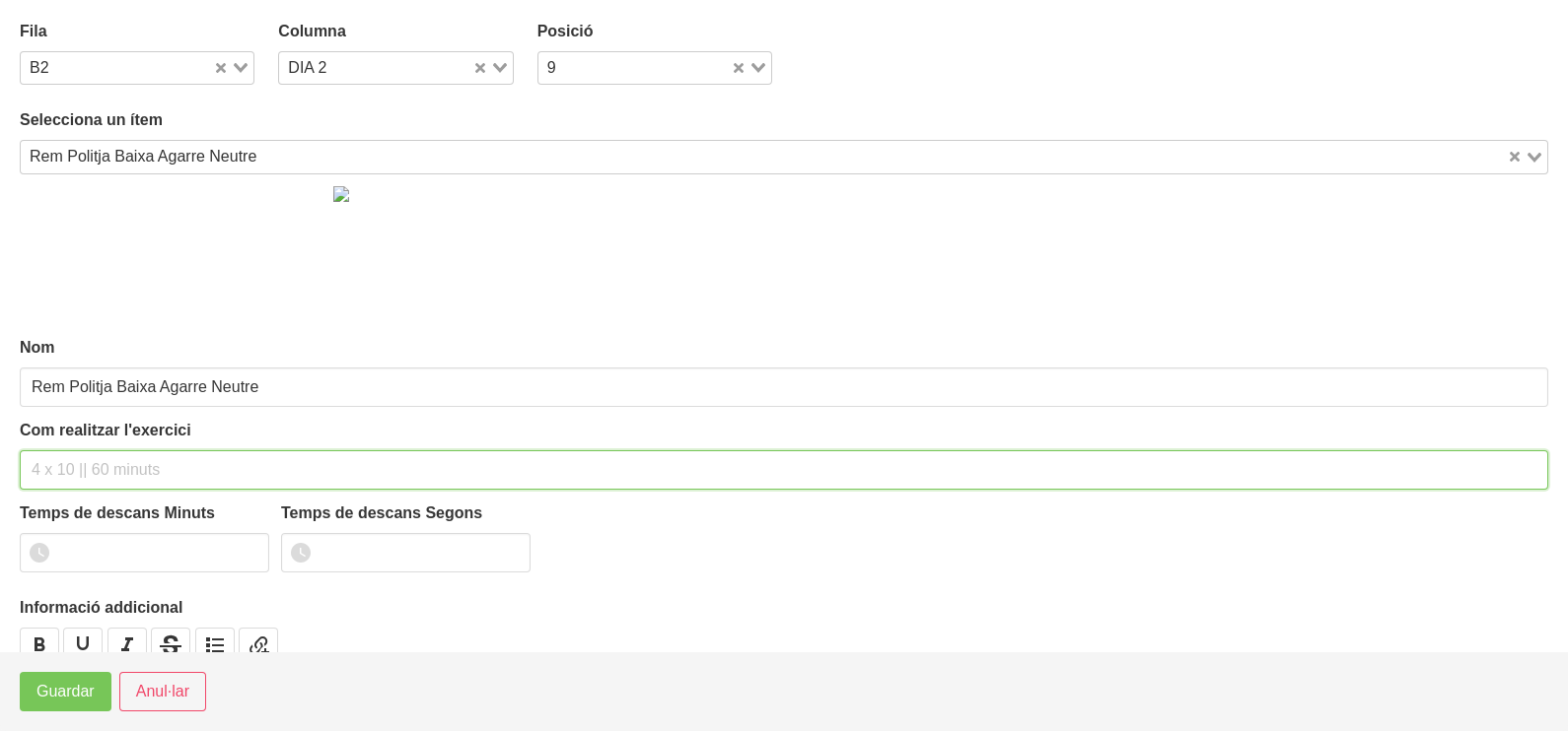
click at [82, 474] on input "text" at bounding box center [784, 471] width 1529 height 39
type input "3 x 6-8 a 3011 60""
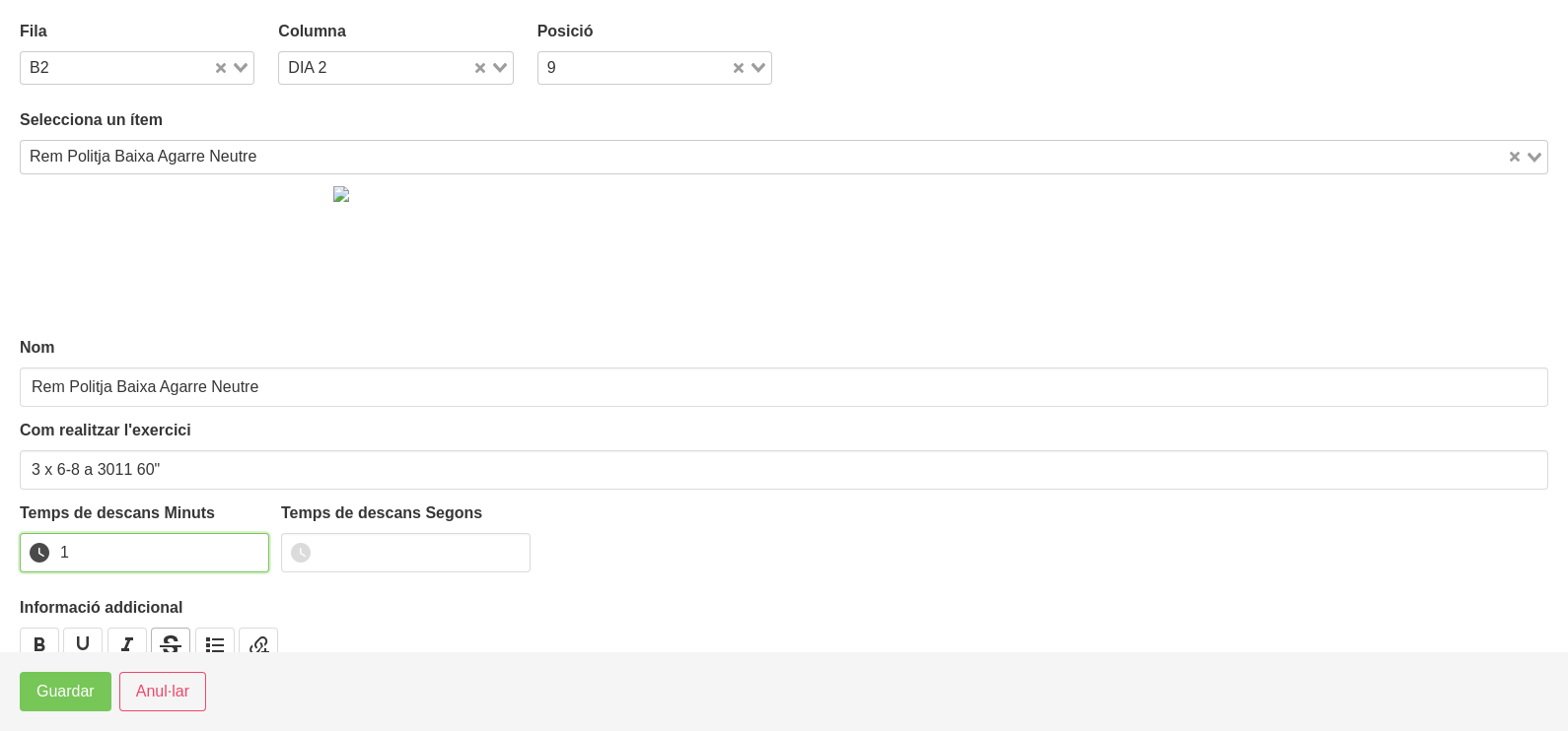
drag, startPoint x: 250, startPoint y: 548, endPoint x: 149, endPoint y: 637, distance: 134.6
type input "1"
click at [247, 557] on input "1" at bounding box center [144, 553] width 250 height 39
click at [63, 705] on button "Guardar" at bounding box center [65, 692] width 92 height 39
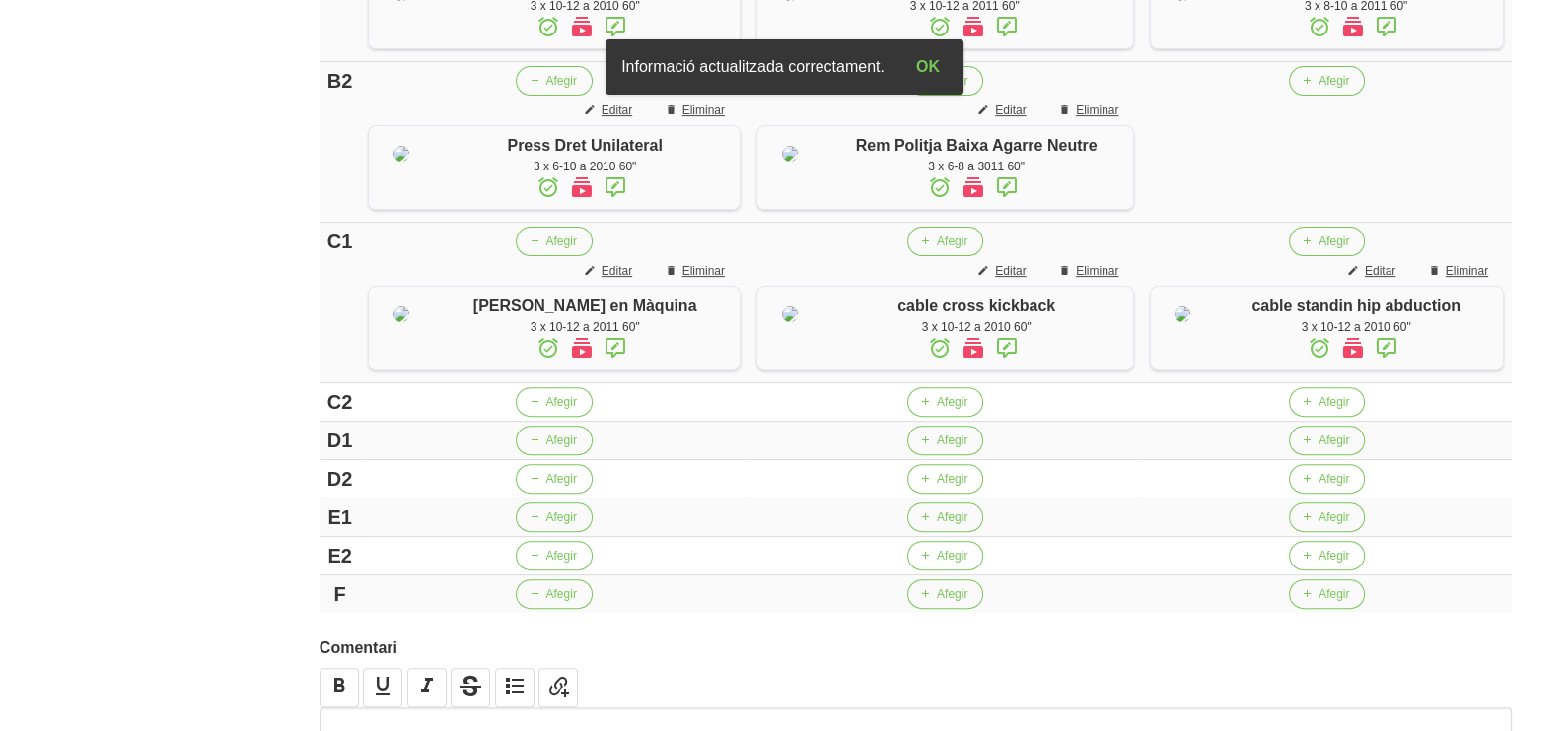
scroll to position [861, 0]
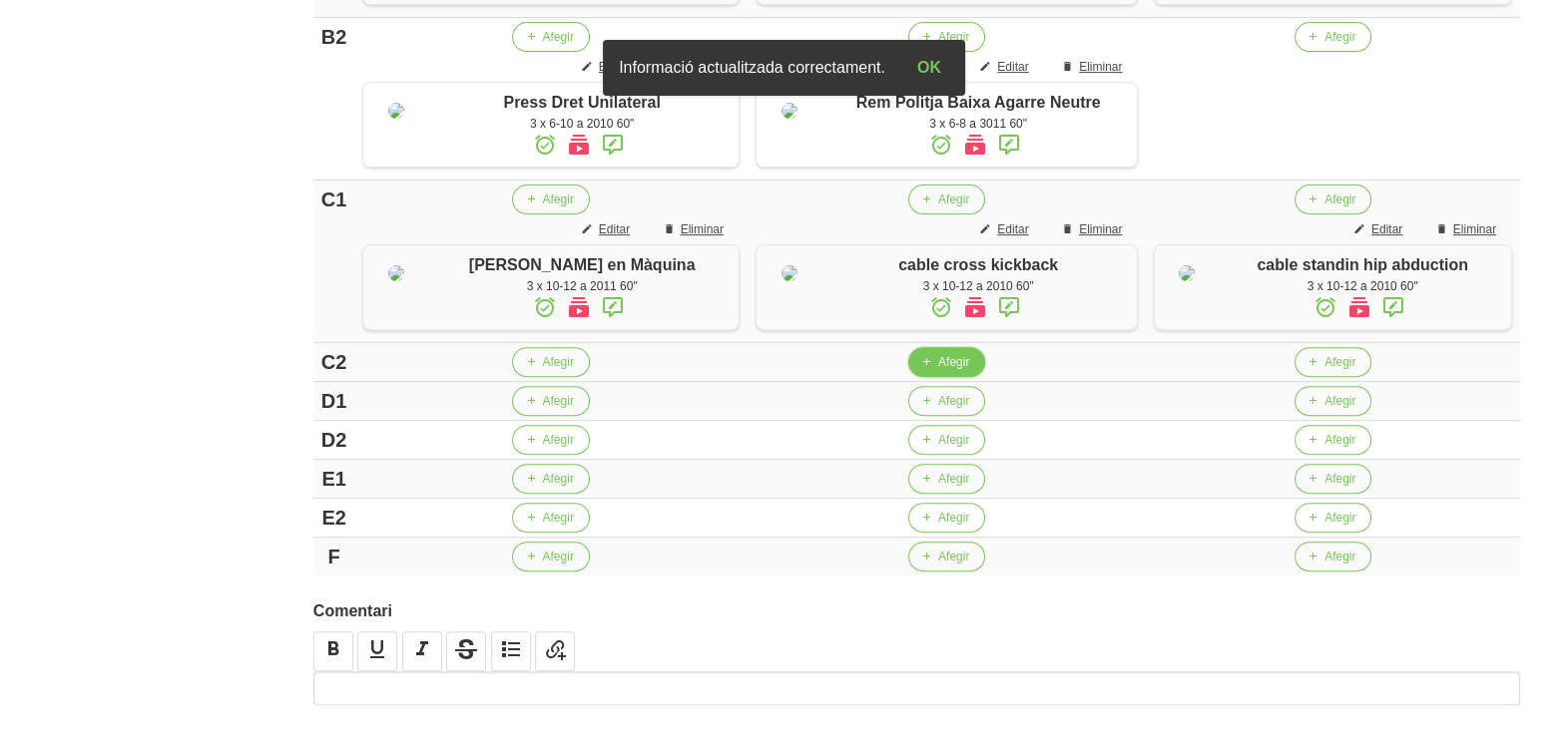
click at [911, 377] on button "Afegir" at bounding box center [946, 363] width 77 height 30
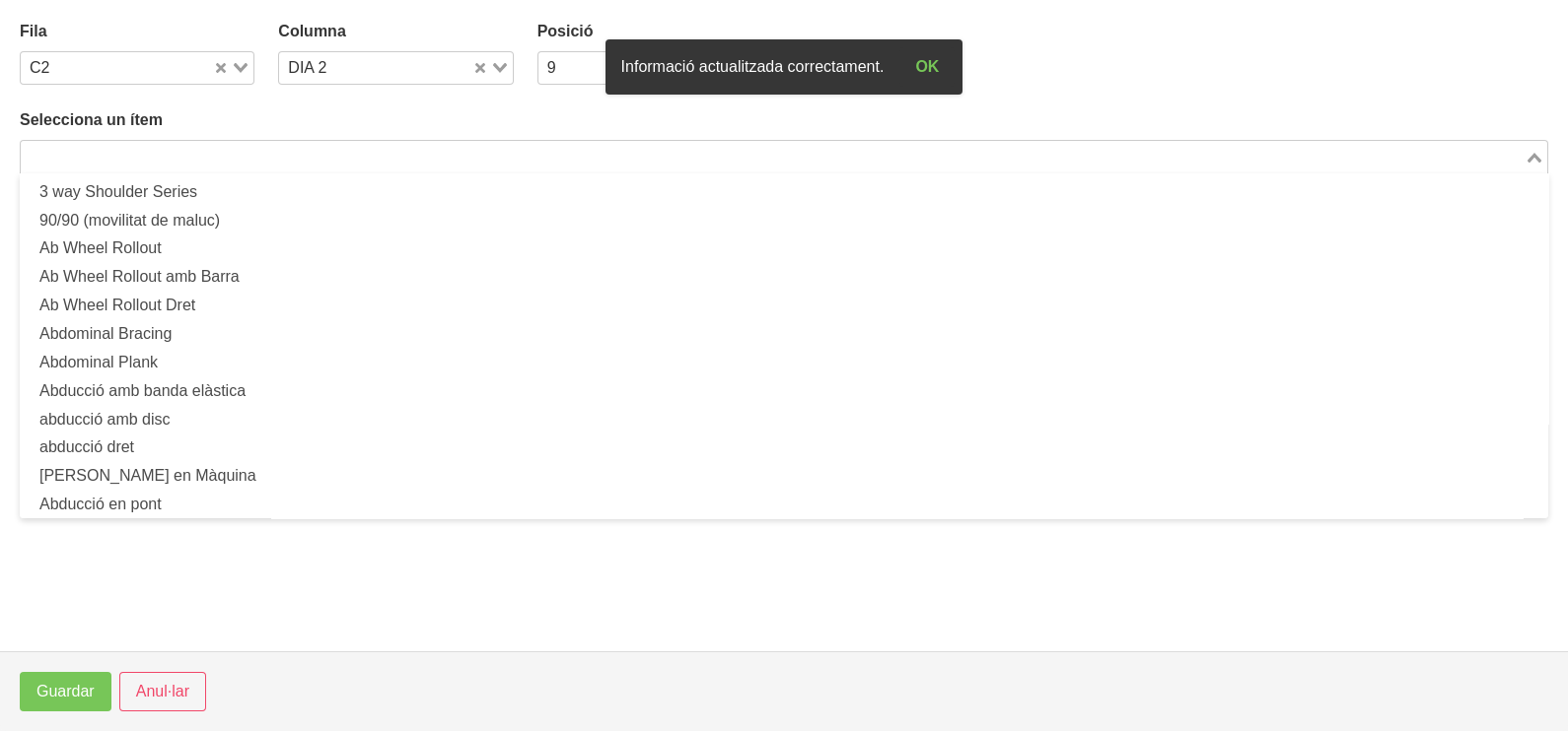
click at [231, 163] on div "Loading..." at bounding box center [784, 157] width 1529 height 34
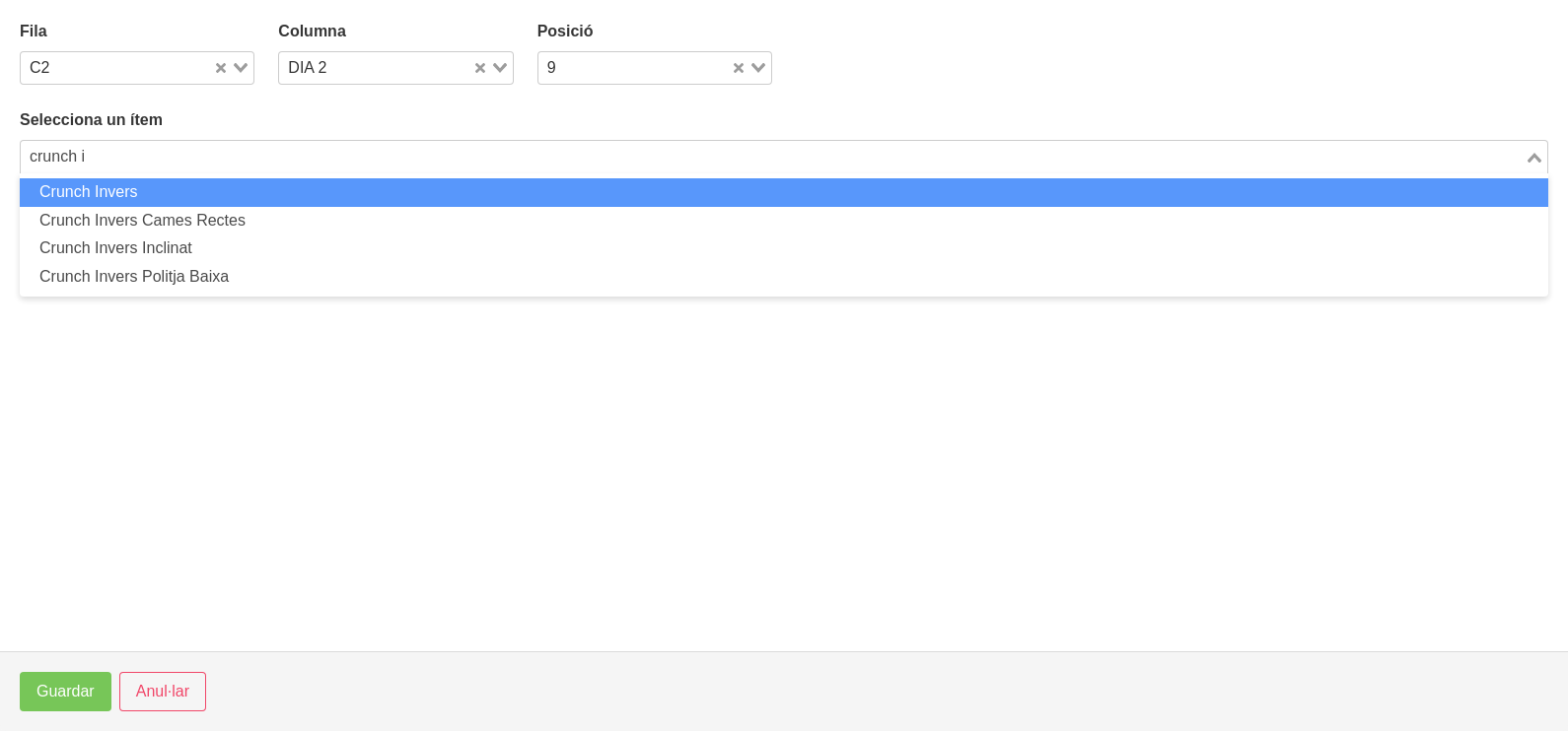
click at [249, 188] on li "Crunch Invers" at bounding box center [784, 192] width 1529 height 29
type input "crunch i"
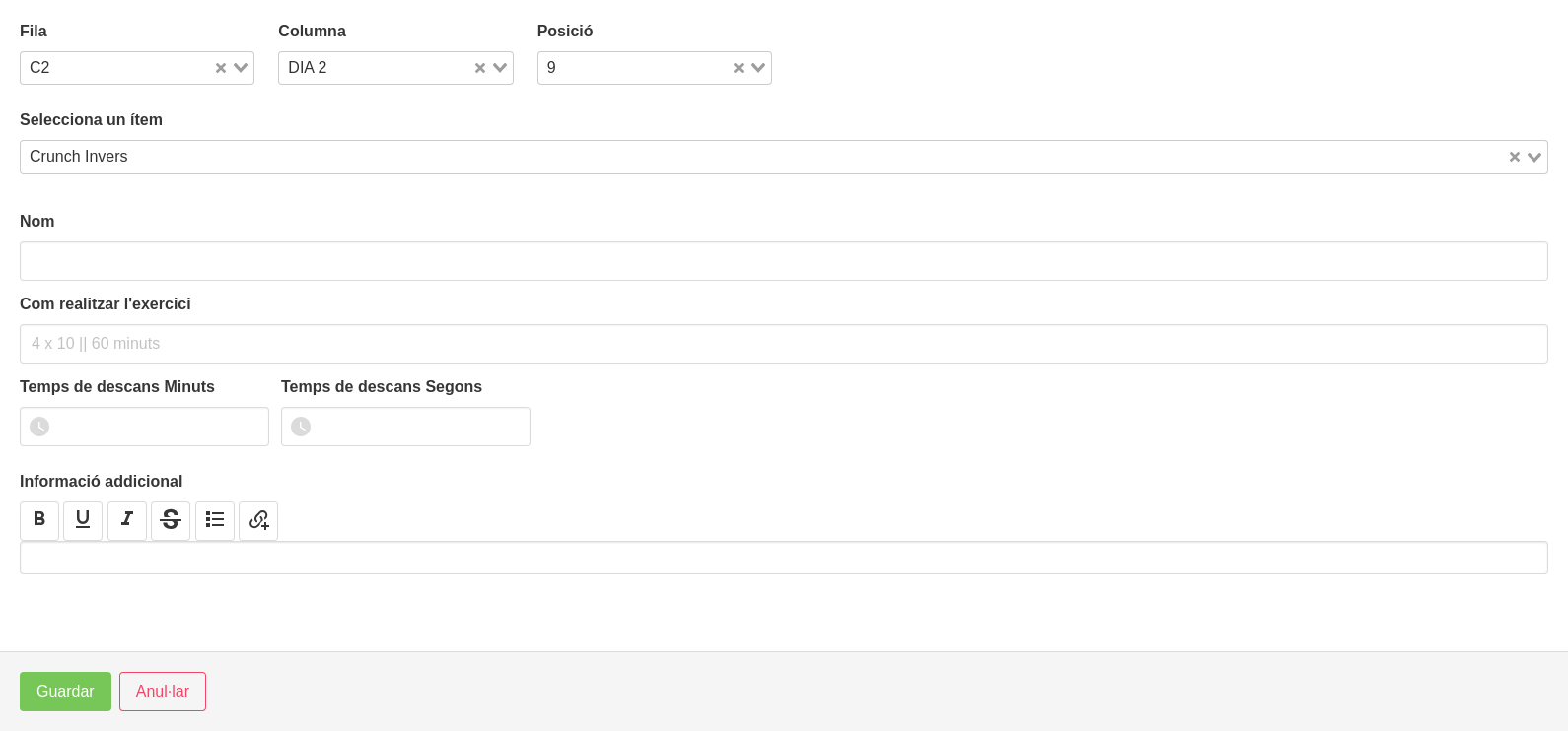
type input "Crunch Invers"
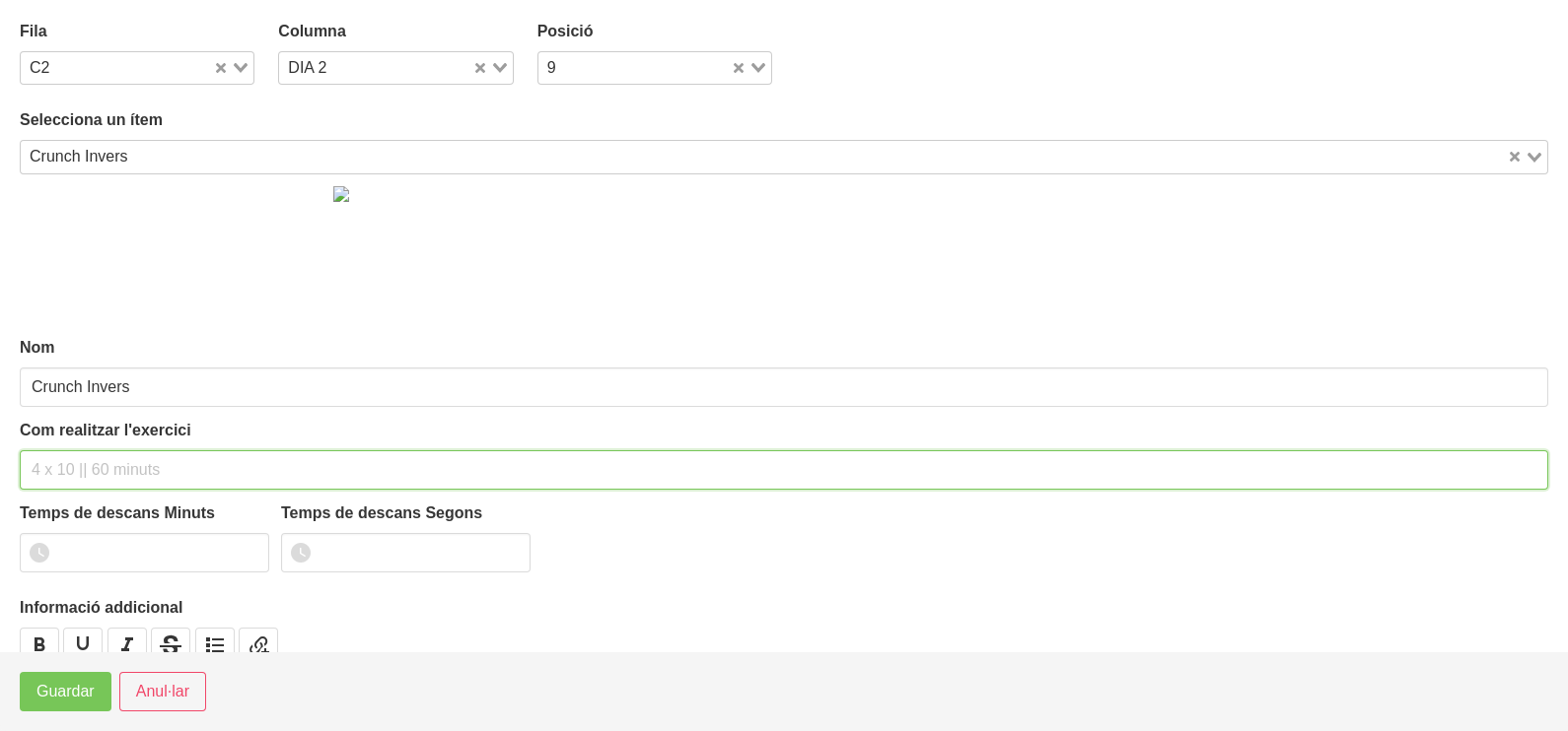
click at [92, 471] on input "text" at bounding box center [784, 471] width 1529 height 39
type input "3 x 10-12 a 2010 60""
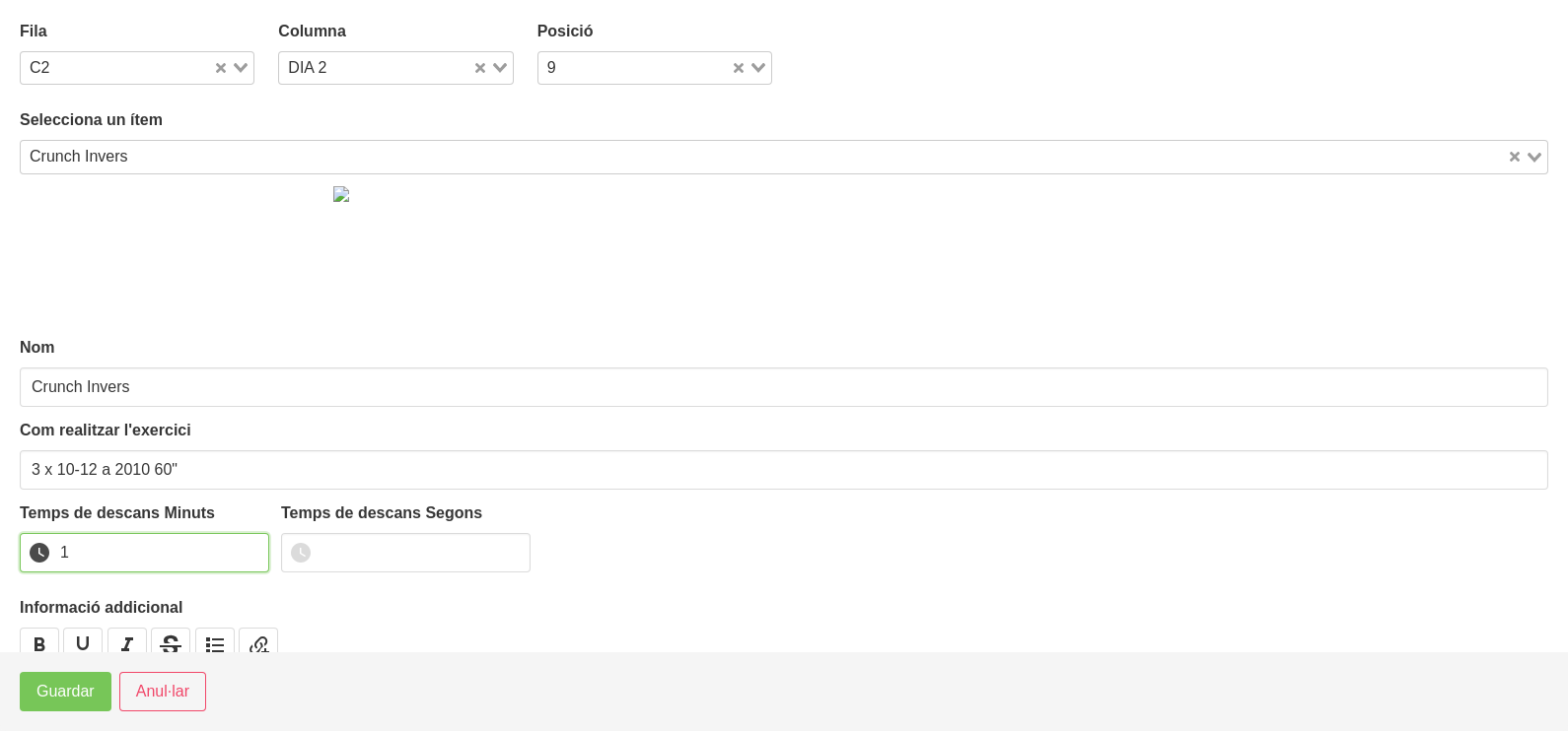
drag, startPoint x: 247, startPoint y: 546, endPoint x: 151, endPoint y: 615, distance: 118.2
type input "1"
click at [247, 547] on input "1" at bounding box center [144, 553] width 250 height 39
click at [71, 687] on span "Guardar" at bounding box center [65, 692] width 58 height 24
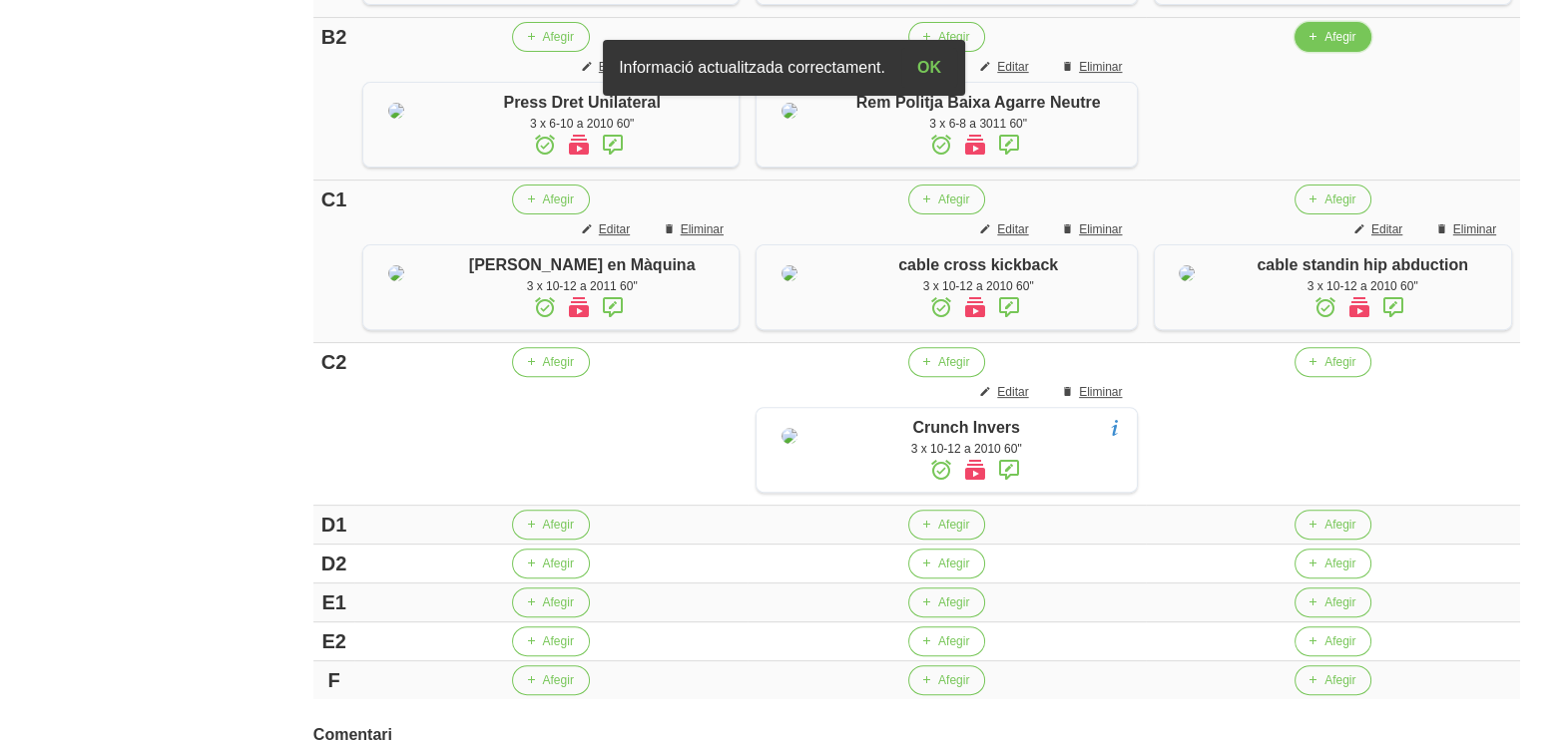
click at [1324, 46] on span "Afegir" at bounding box center [1339, 37] width 31 height 18
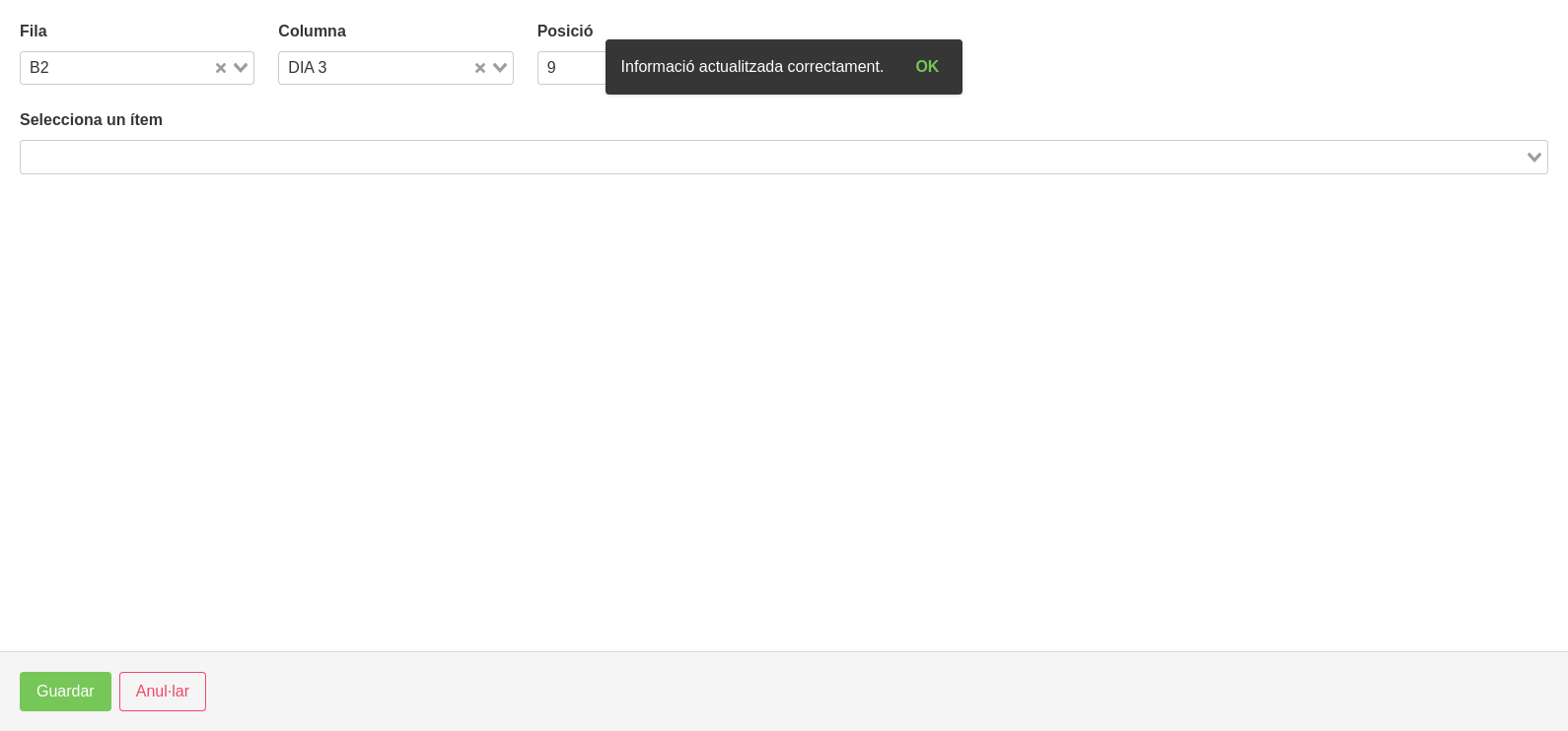
drag, startPoint x: 304, startPoint y: 153, endPoint x: 325, endPoint y: 97, distance: 59.8
click at [313, 152] on input "Search for option" at bounding box center [773, 157] width 1500 height 24
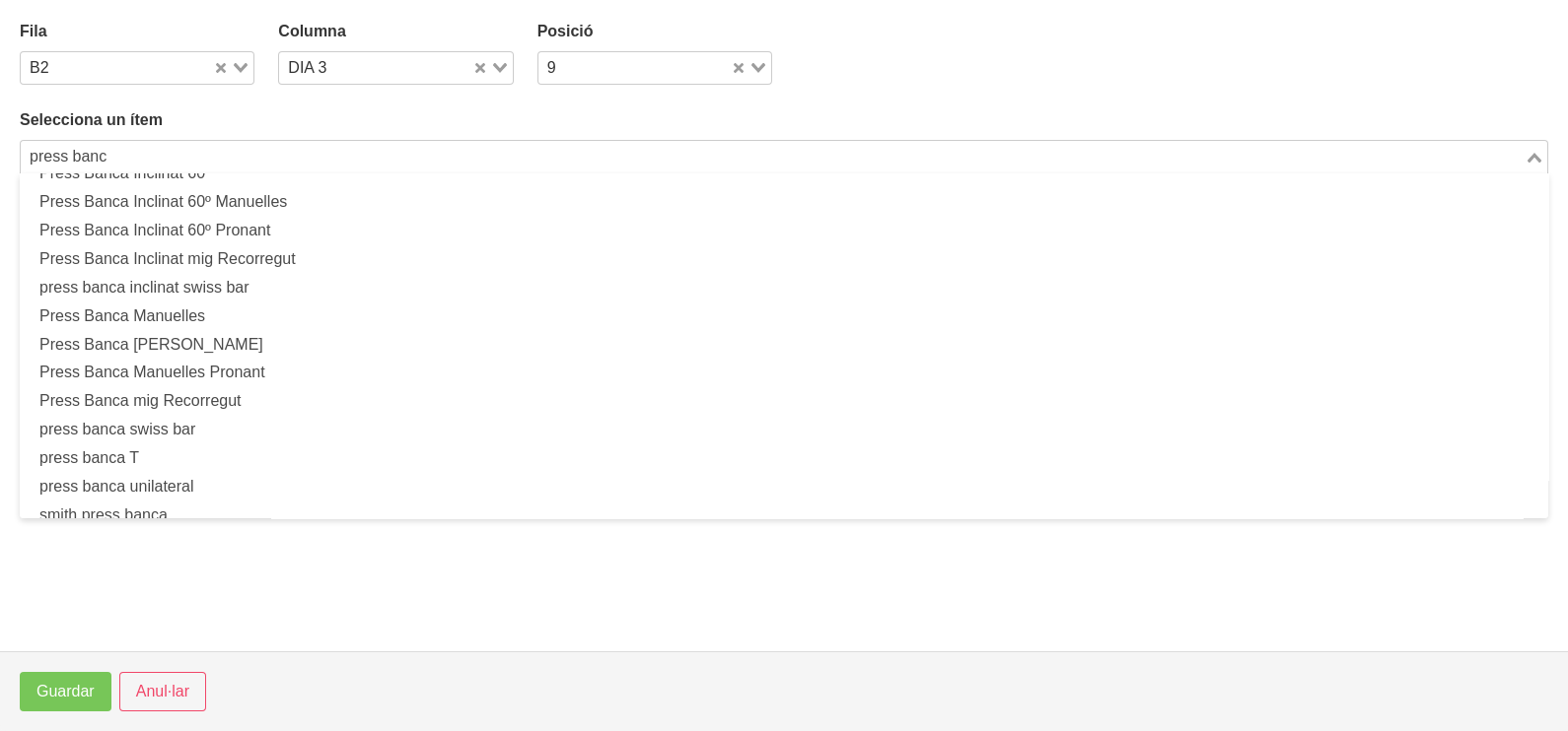
scroll to position [490, 0]
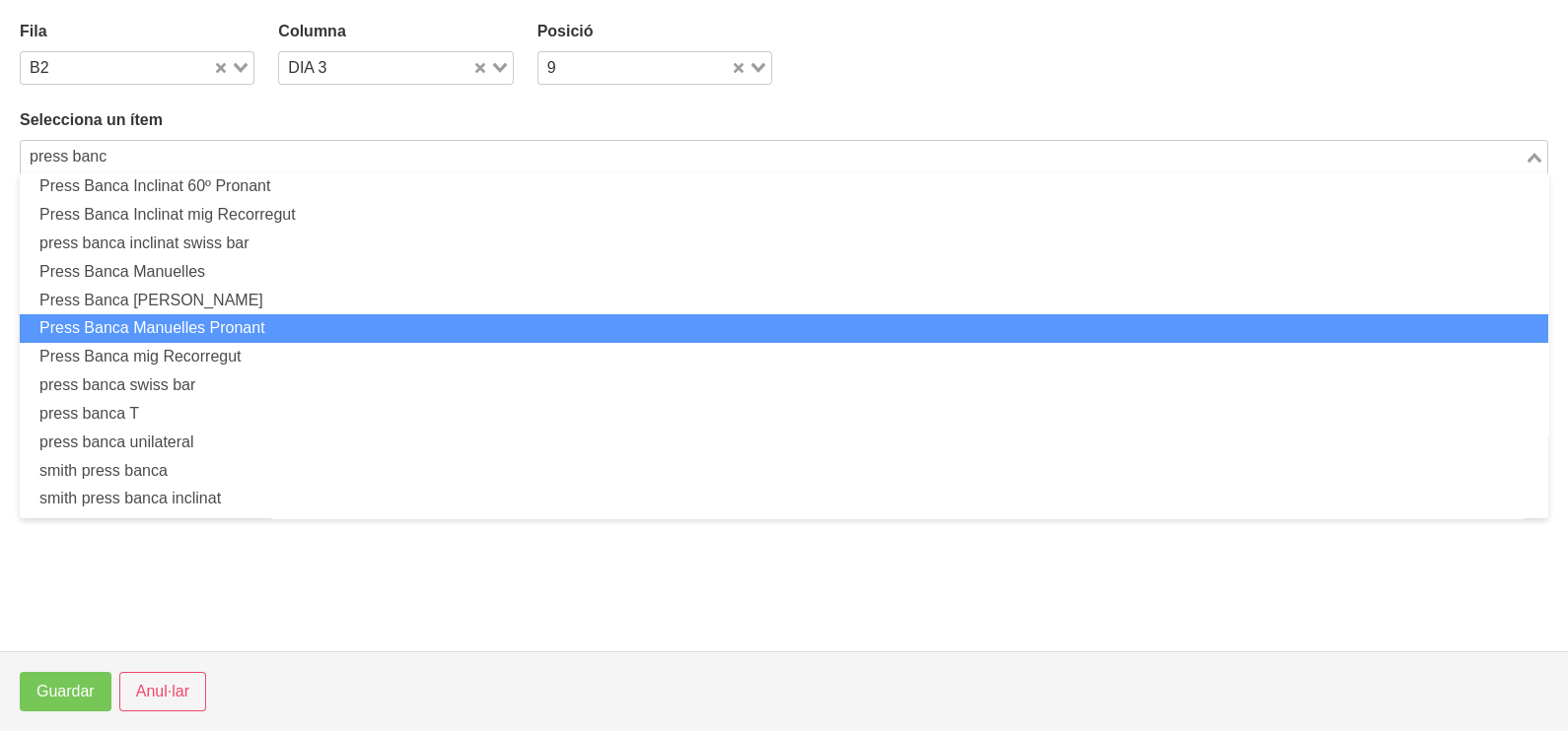
click at [273, 325] on li "Press Banca Manuelles Pronant" at bounding box center [784, 329] width 1529 height 29
type input "press banc"
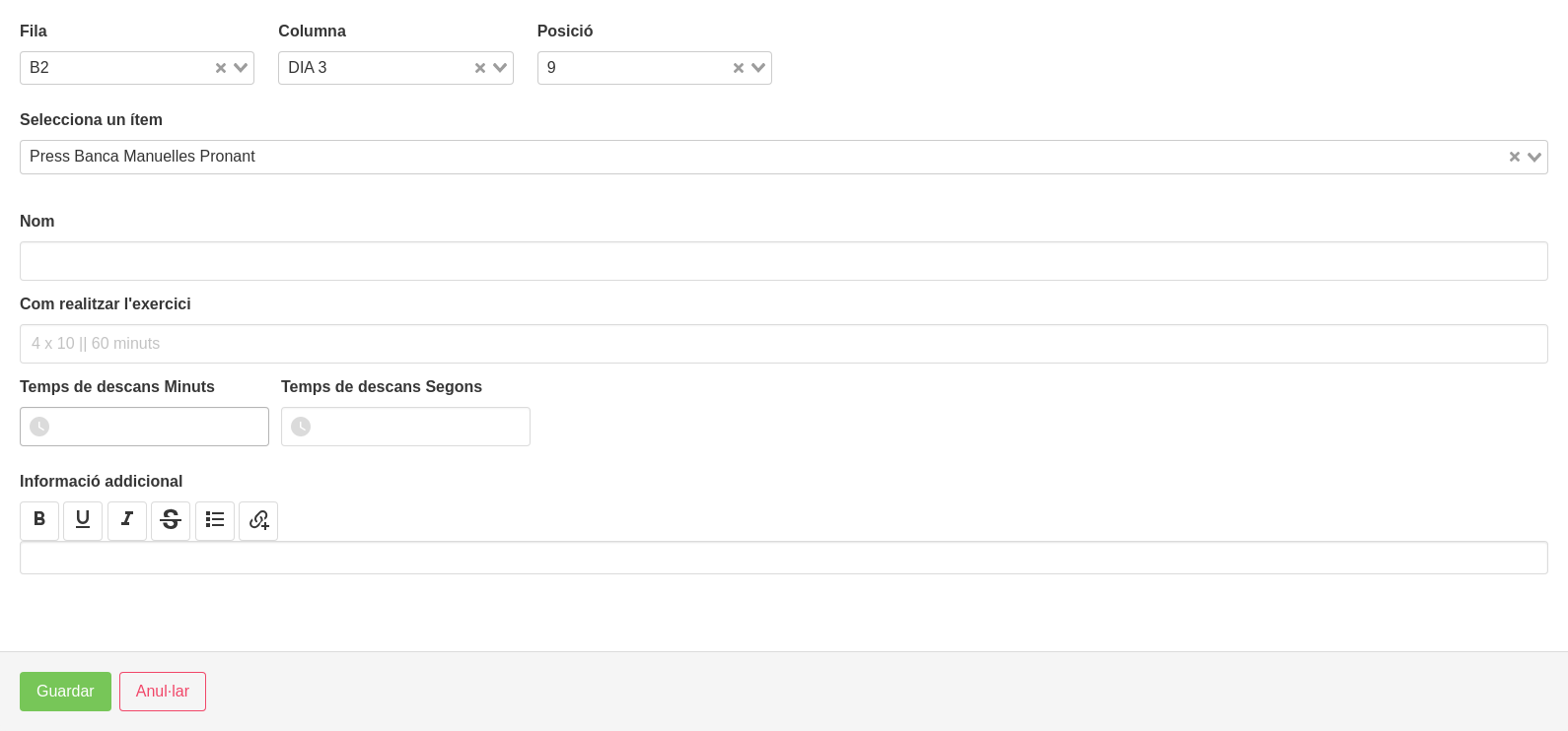
type input "Press Banca Manuelles Pronant"
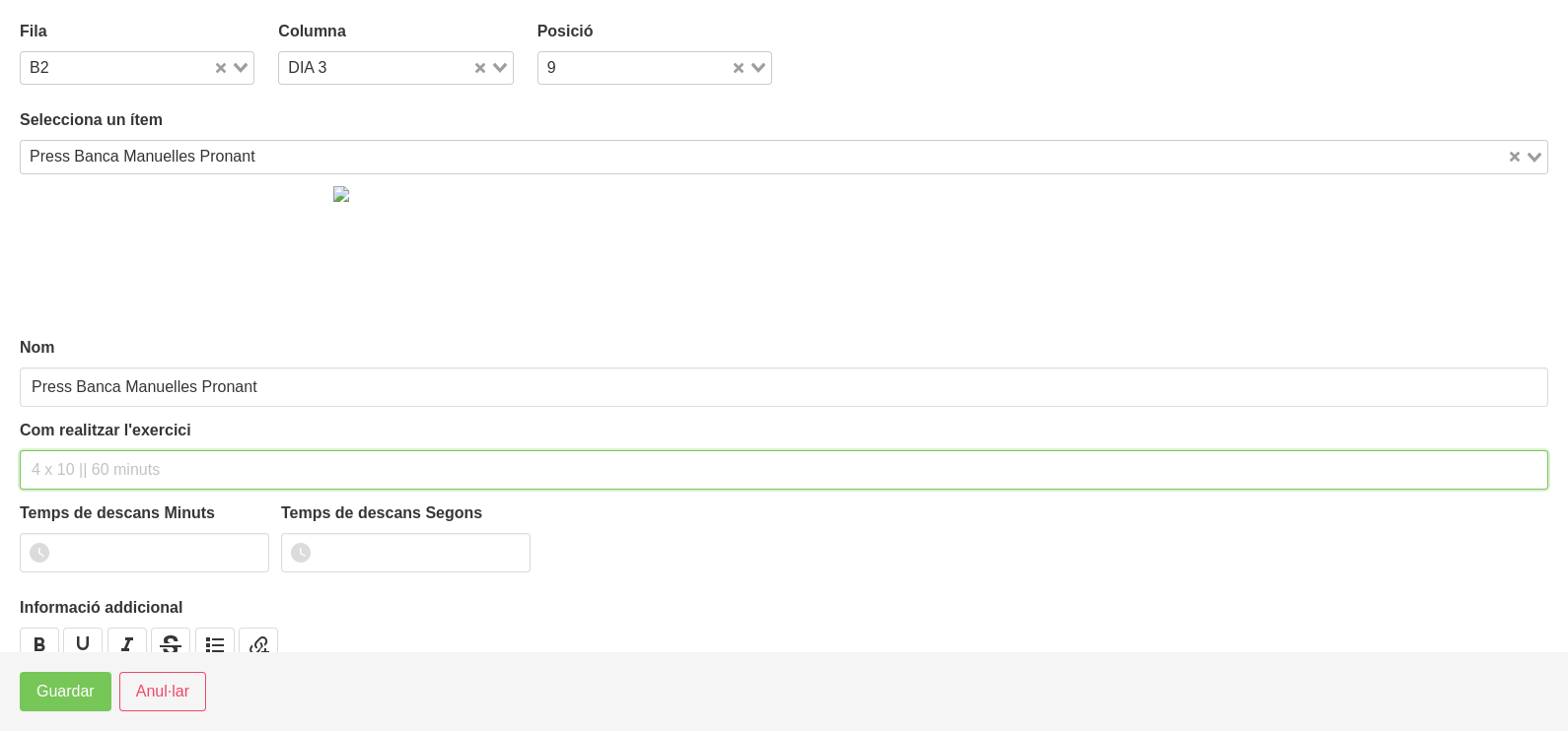
click at [68, 461] on input "text" at bounding box center [784, 471] width 1529 height 39
type input "3 x 8-10 a 3010 60""
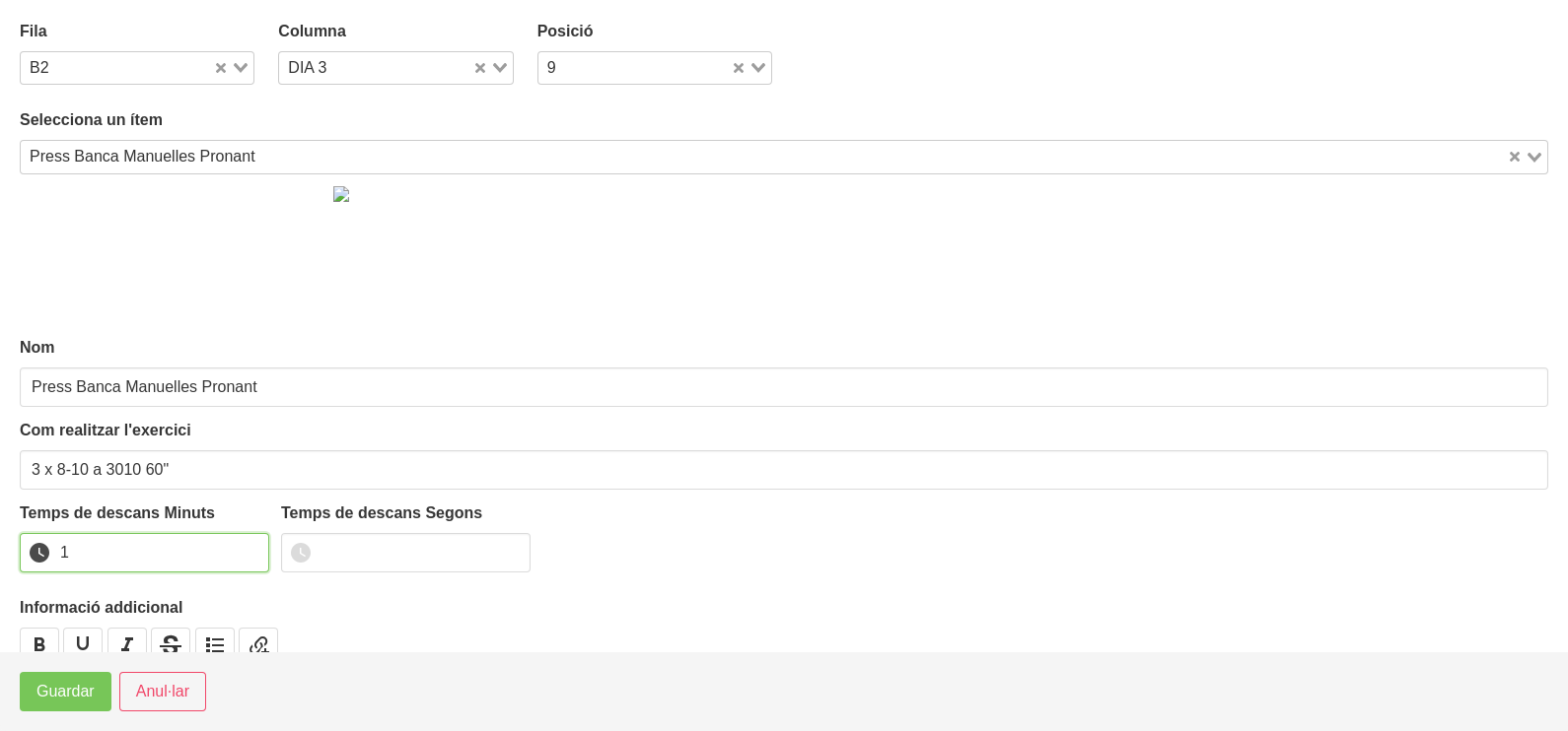
type input "1"
click at [247, 549] on input "1" at bounding box center [144, 553] width 250 height 39
click at [64, 690] on span "Guardar" at bounding box center [65, 692] width 58 height 24
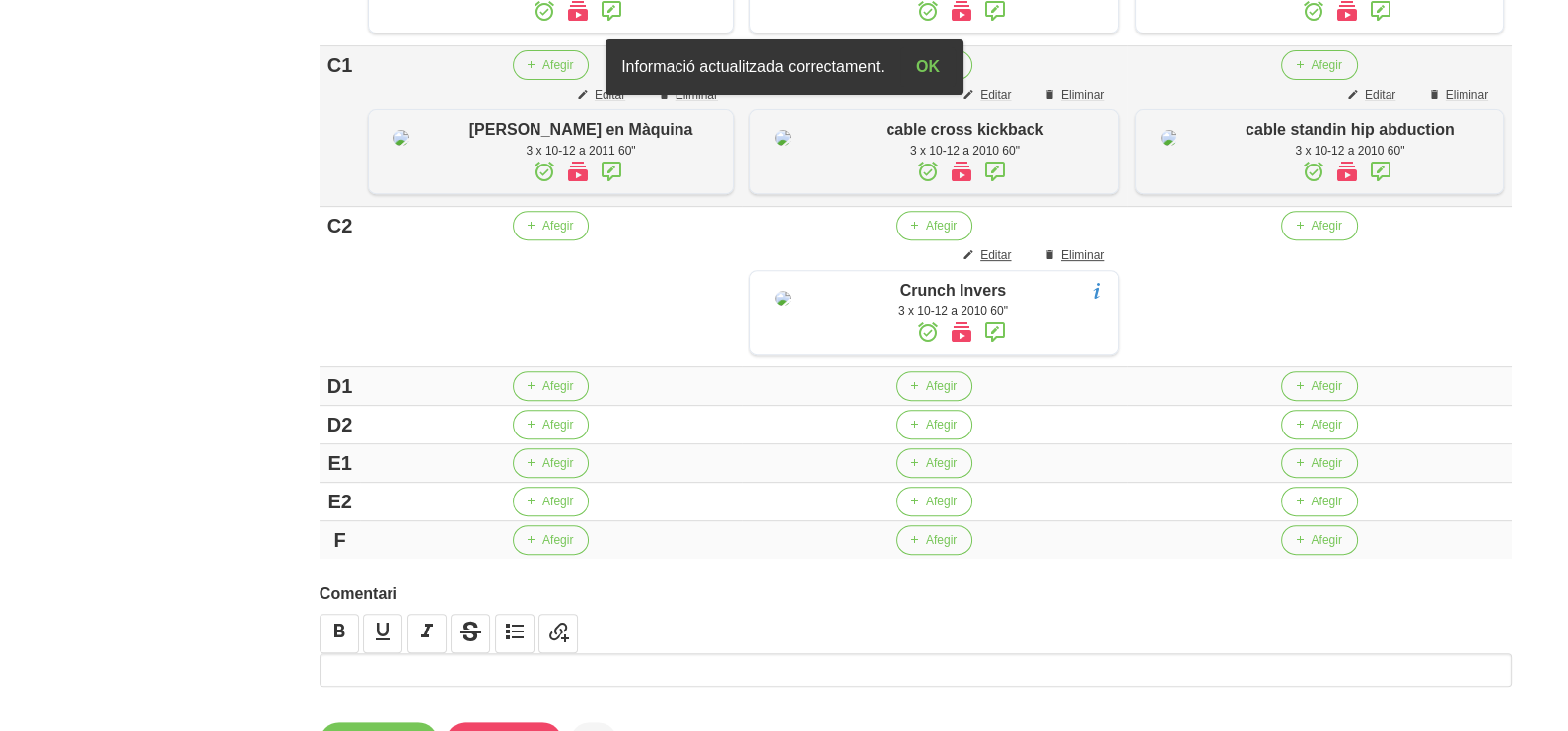
scroll to position [1109, 0]
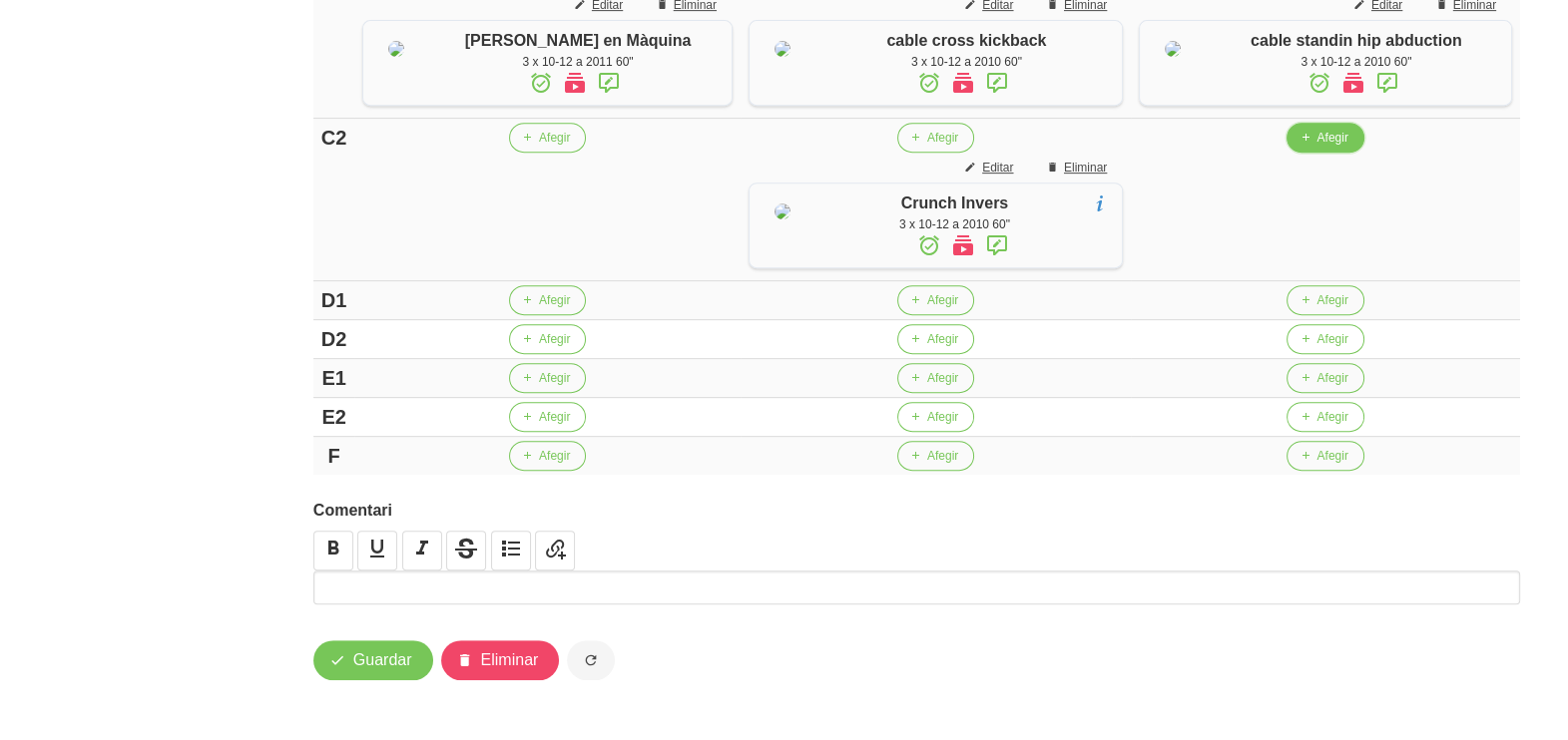
click at [1316, 147] on span "Afegir" at bounding box center [1331, 138] width 31 height 18
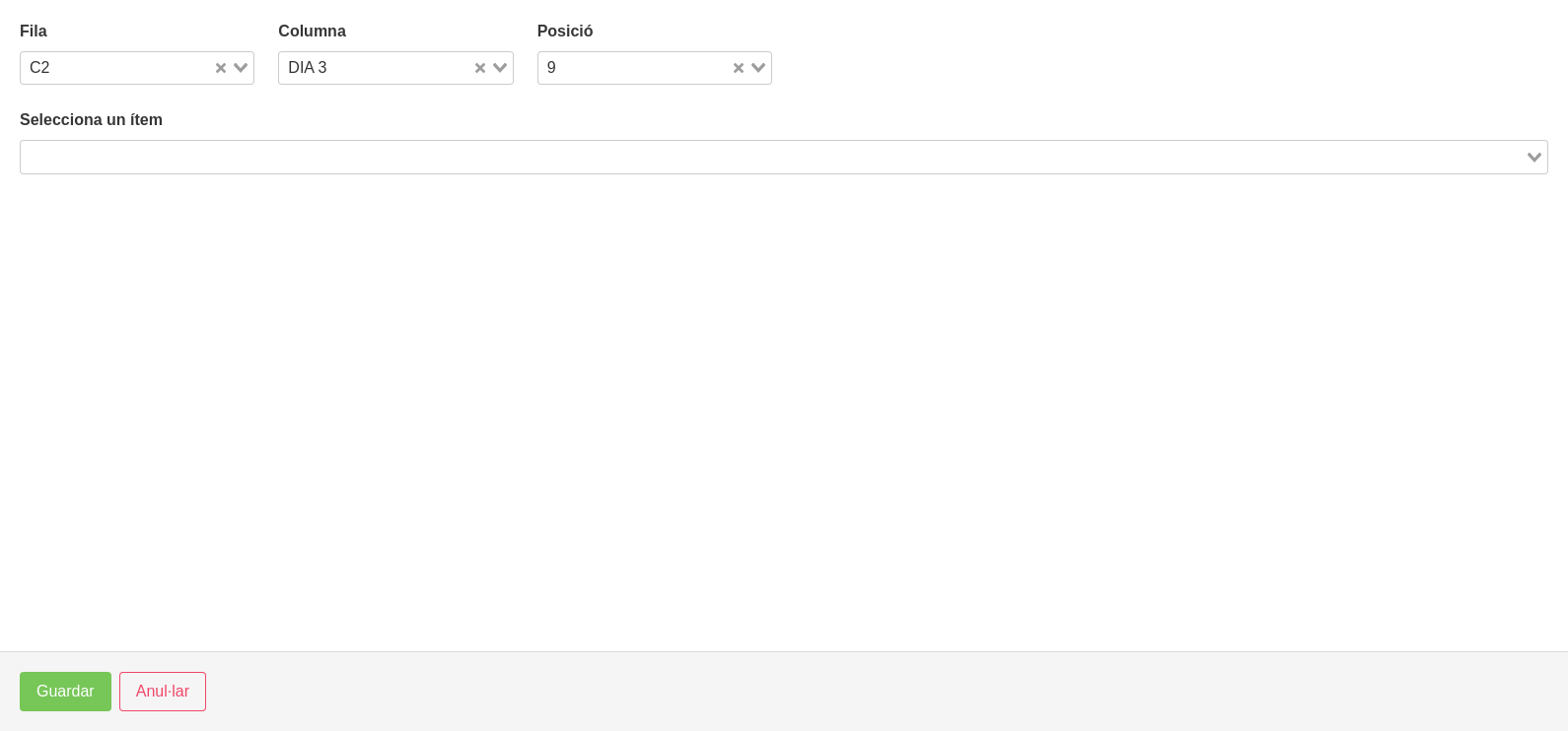
drag, startPoint x: 293, startPoint y: 157, endPoint x: 301, endPoint y: 123, distance: 34.9
click at [293, 154] on input "Search for option" at bounding box center [773, 157] width 1500 height 24
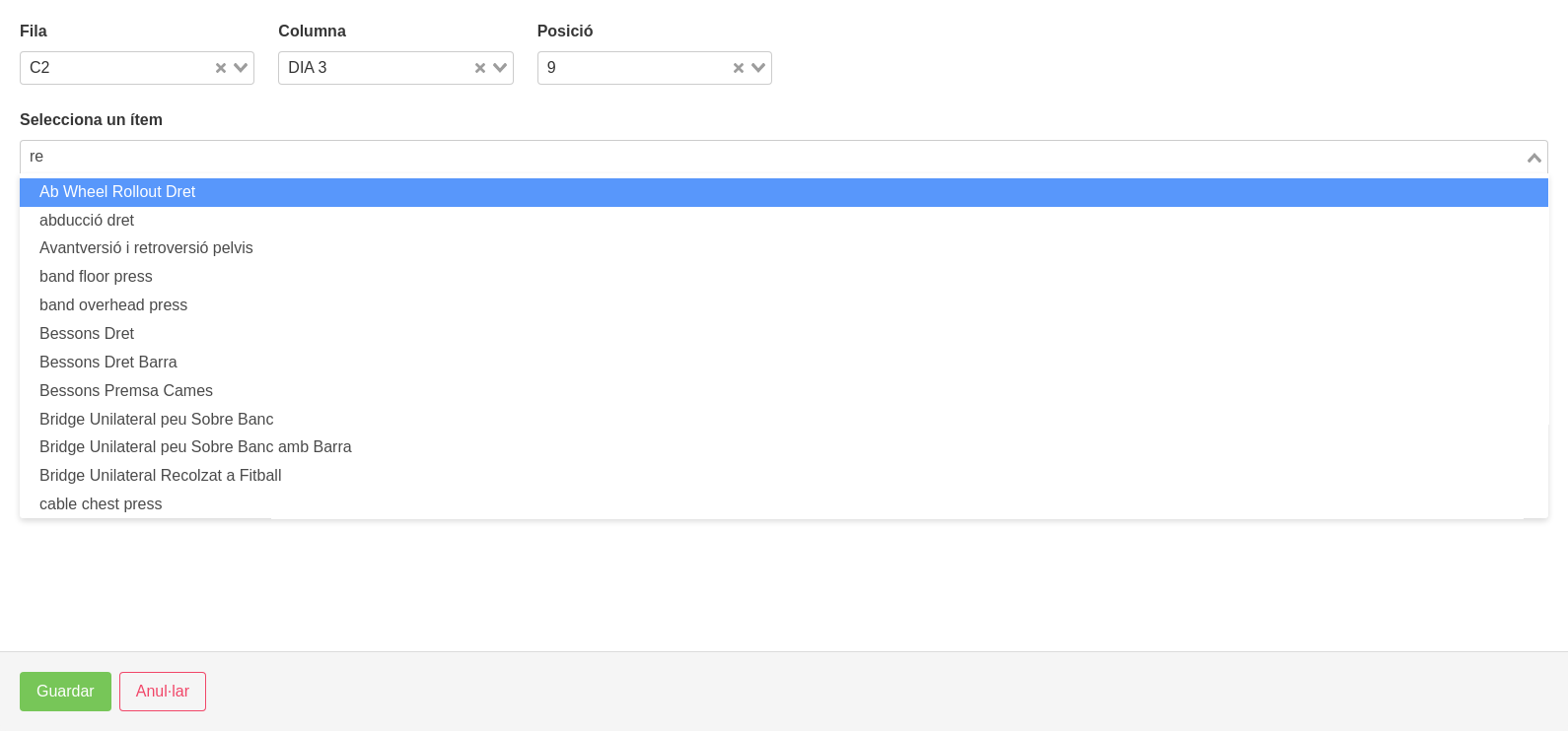
type input "r"
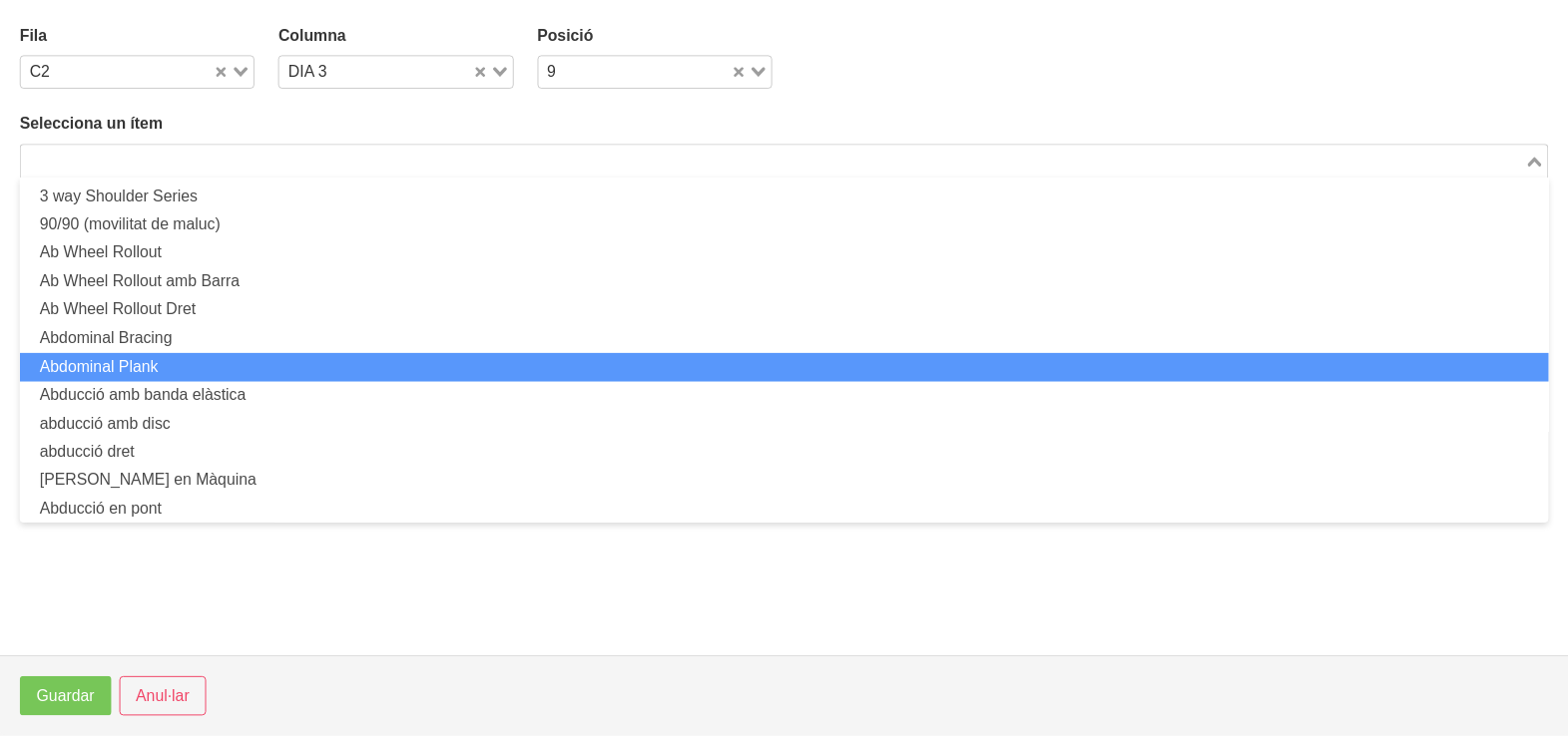
scroll to position [0, 0]
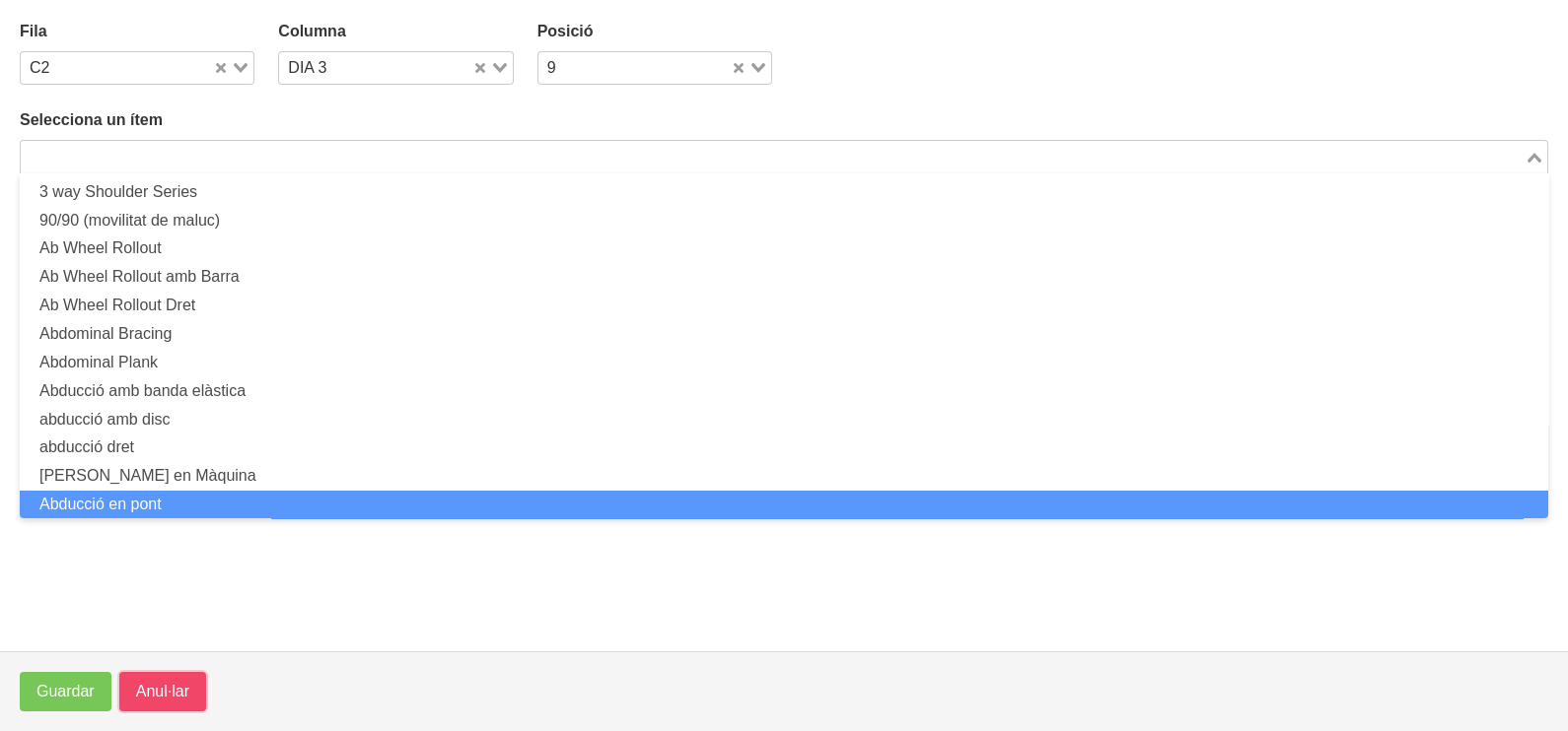
click at [168, 676] on button "Anul·lar" at bounding box center [163, 692] width 87 height 39
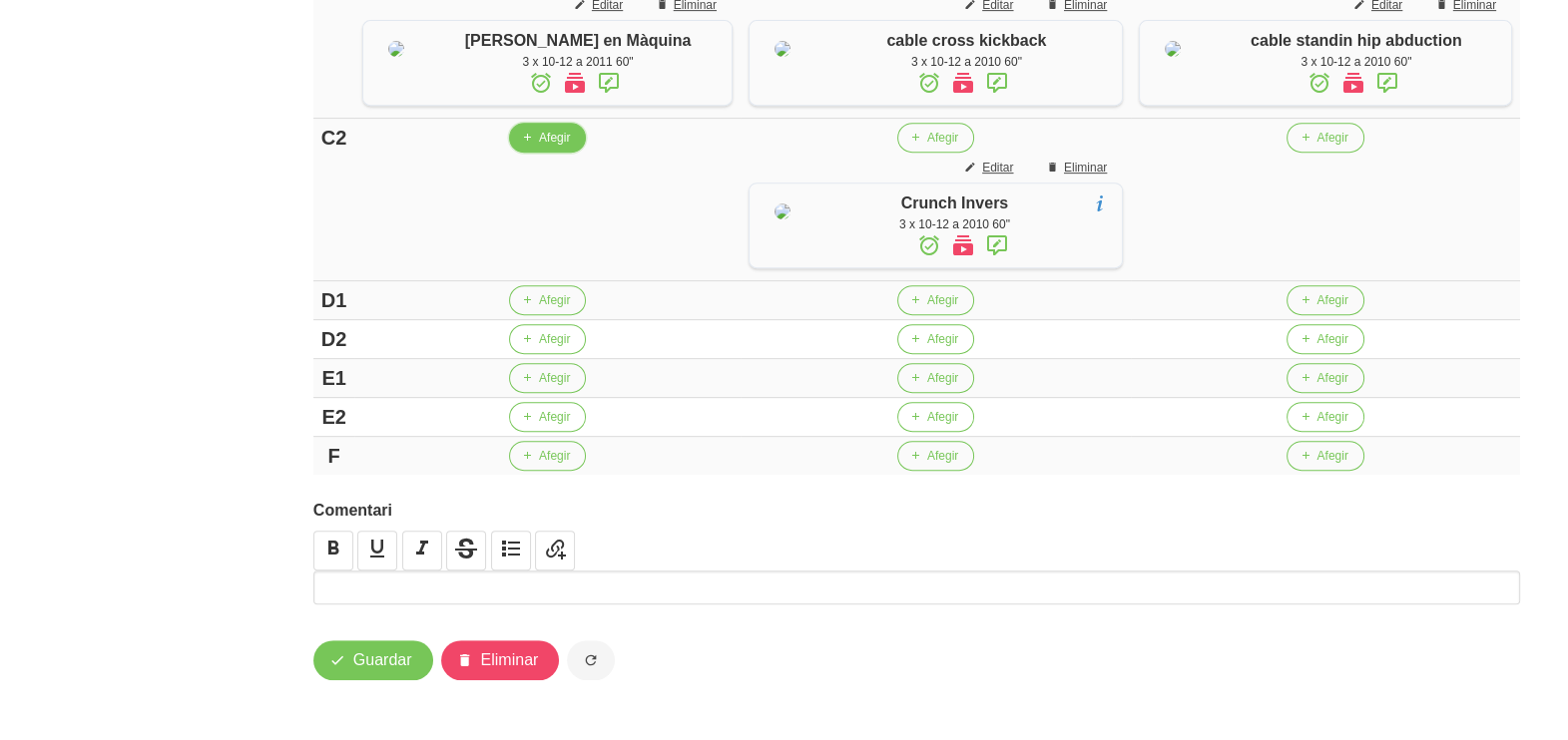
click at [539, 147] on span "Afegir" at bounding box center [554, 138] width 31 height 18
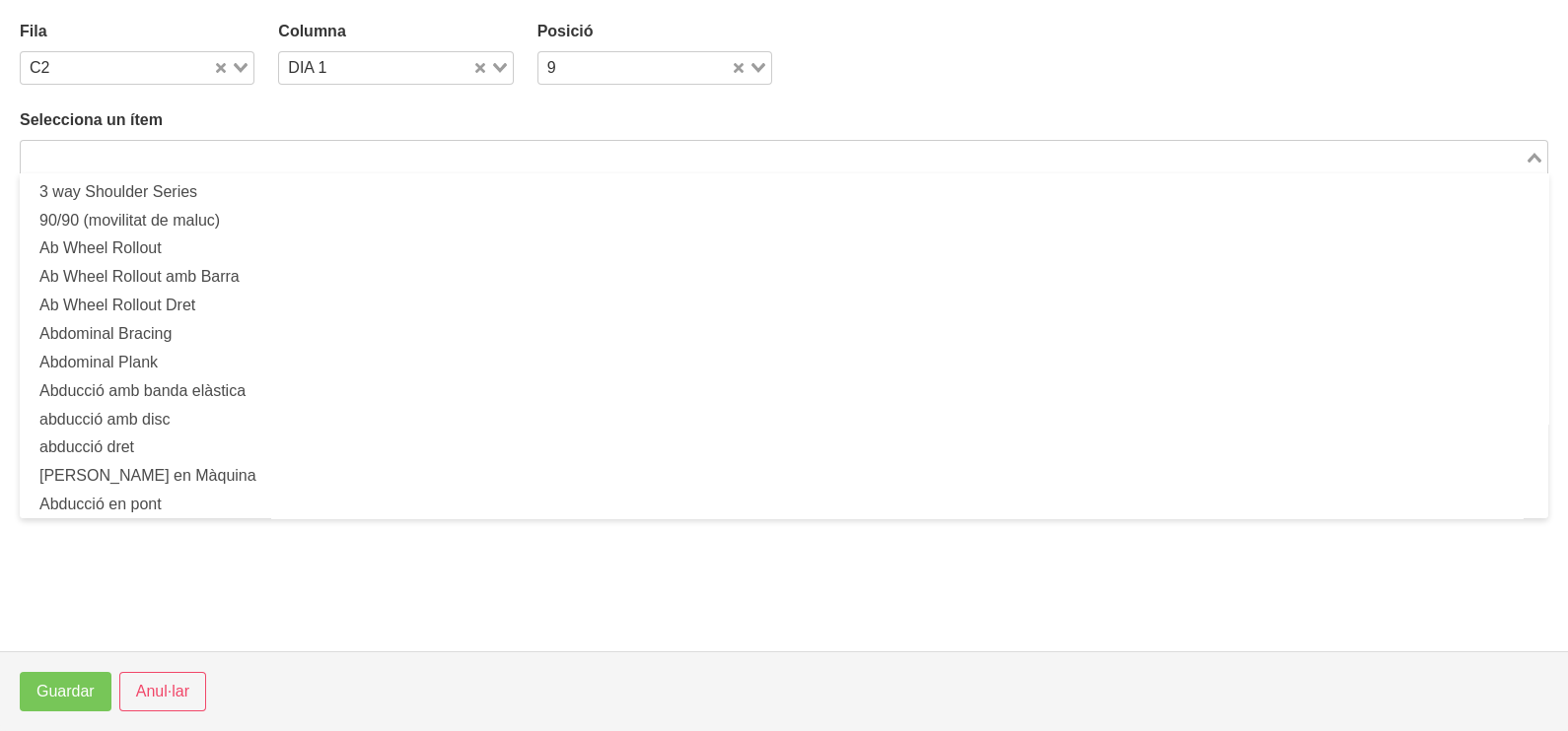
click at [121, 158] on input "Search for option" at bounding box center [773, 157] width 1500 height 24
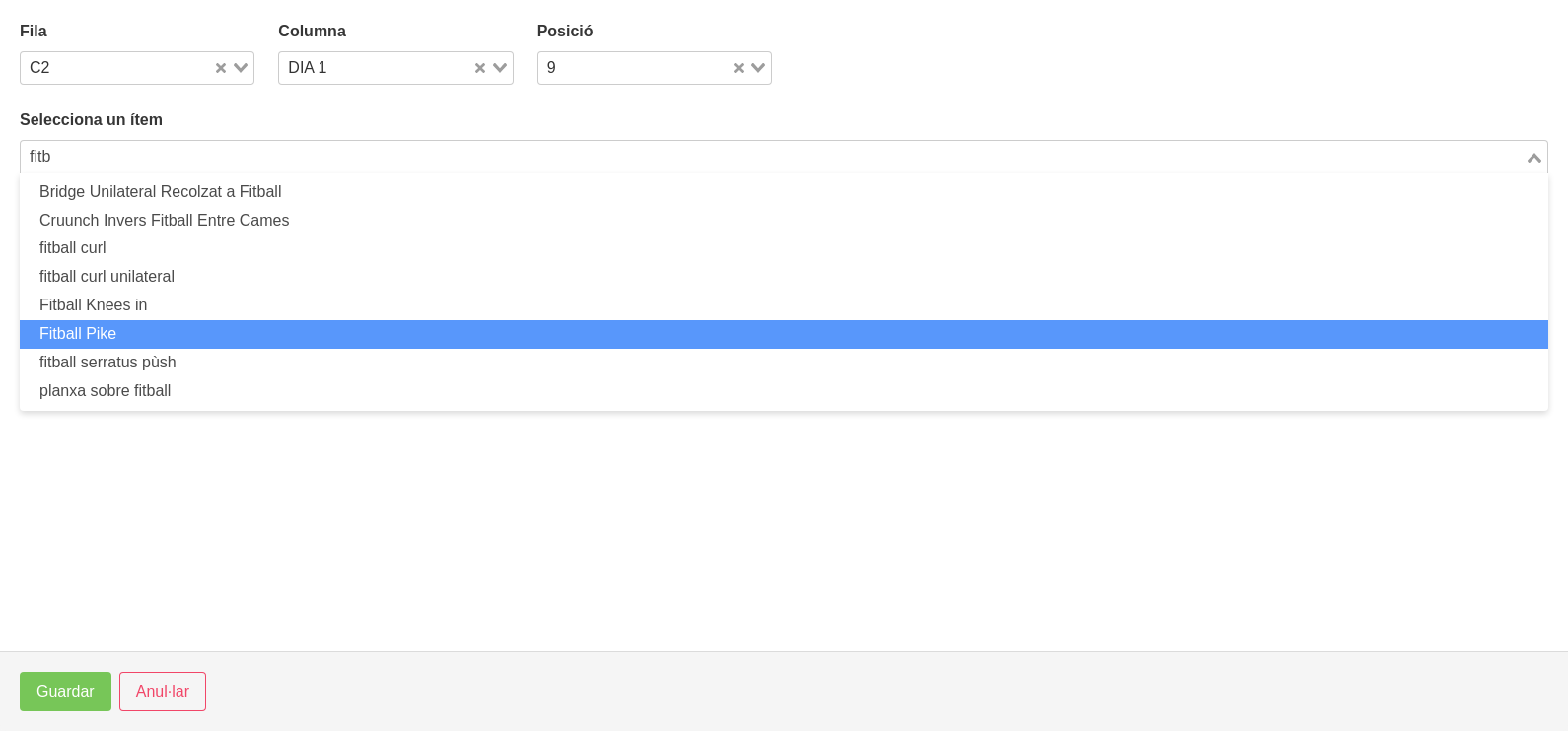
click at [206, 324] on li "Fitball Pike" at bounding box center [784, 334] width 1529 height 29
type input "fitb"
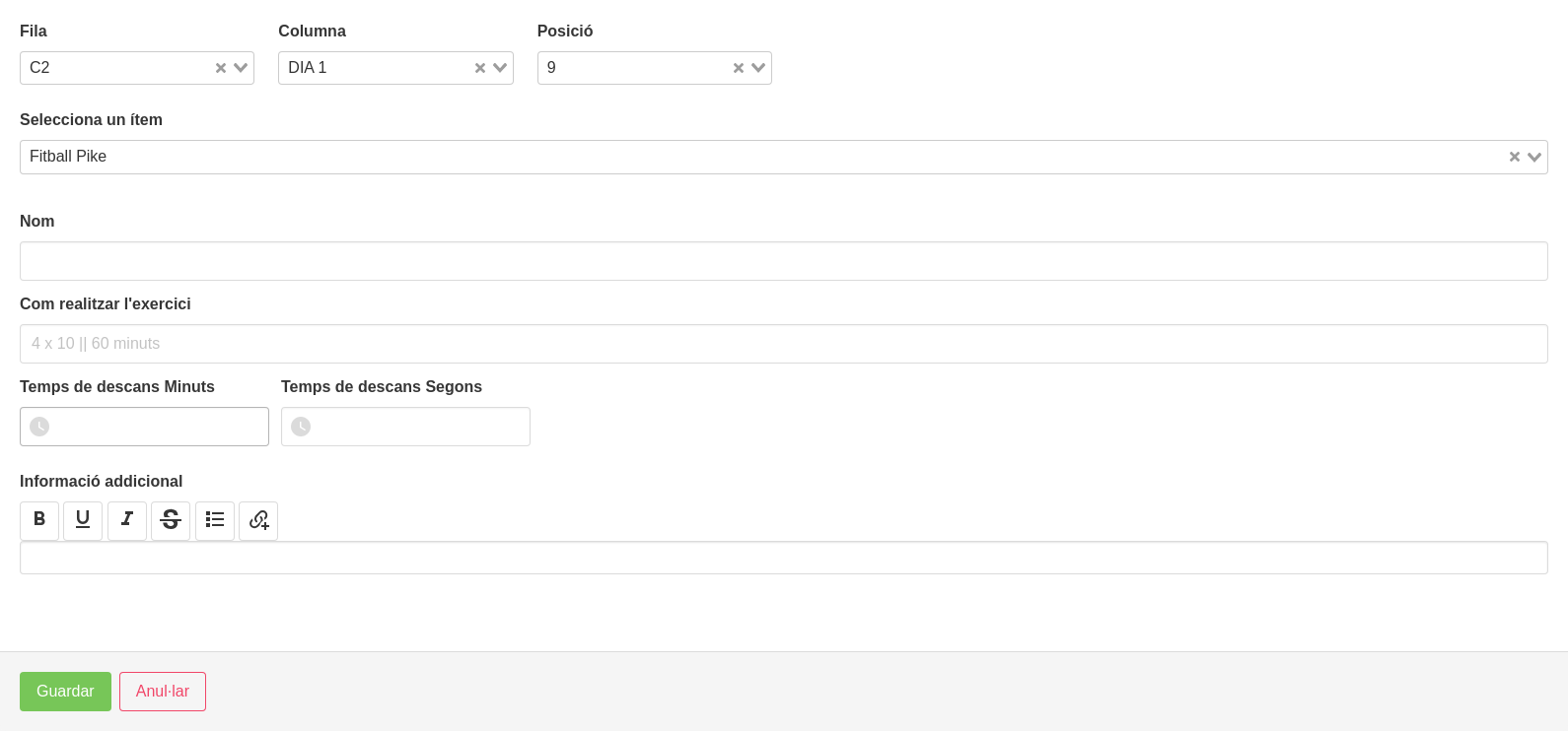
type input "Fitball Pike"
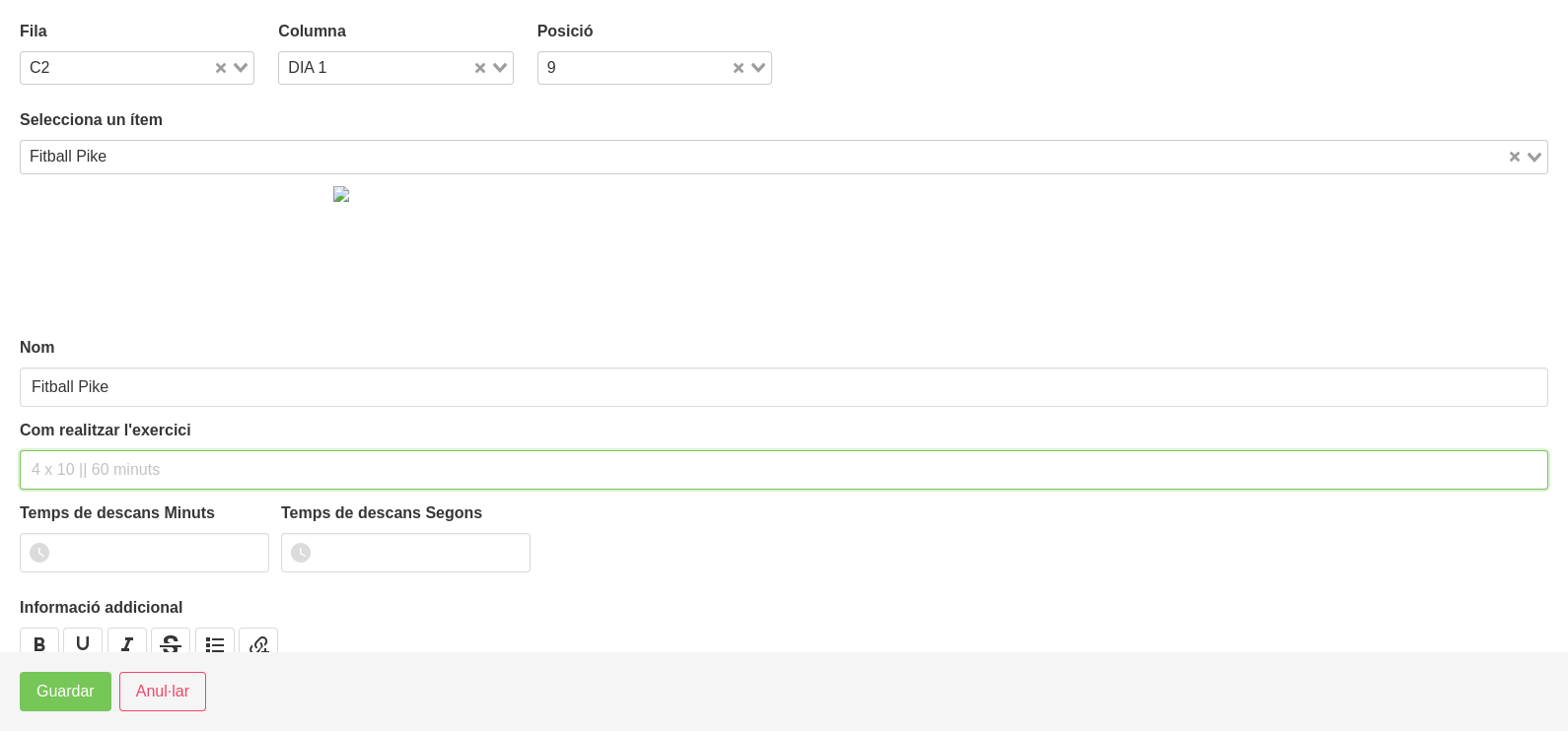
click at [79, 458] on input "text" at bounding box center [784, 471] width 1529 height 39
type input "3 x 10-12 a 2010 60""
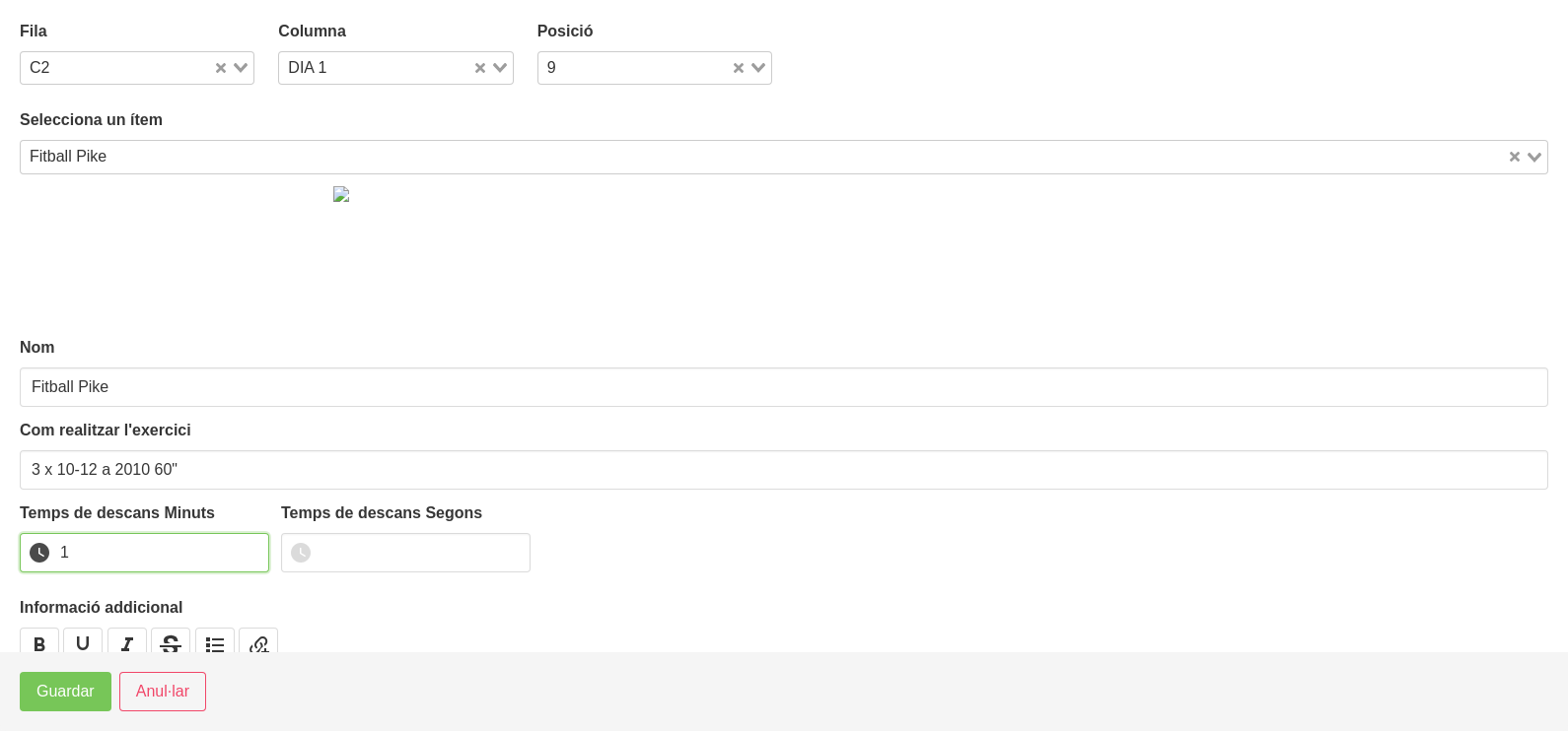
drag, startPoint x: 251, startPoint y: 545, endPoint x: 230, endPoint y: 562, distance: 27.0
type input "1"
click at [250, 548] on input "1" at bounding box center [144, 553] width 250 height 39
click at [76, 697] on span "Guardar" at bounding box center [65, 692] width 58 height 24
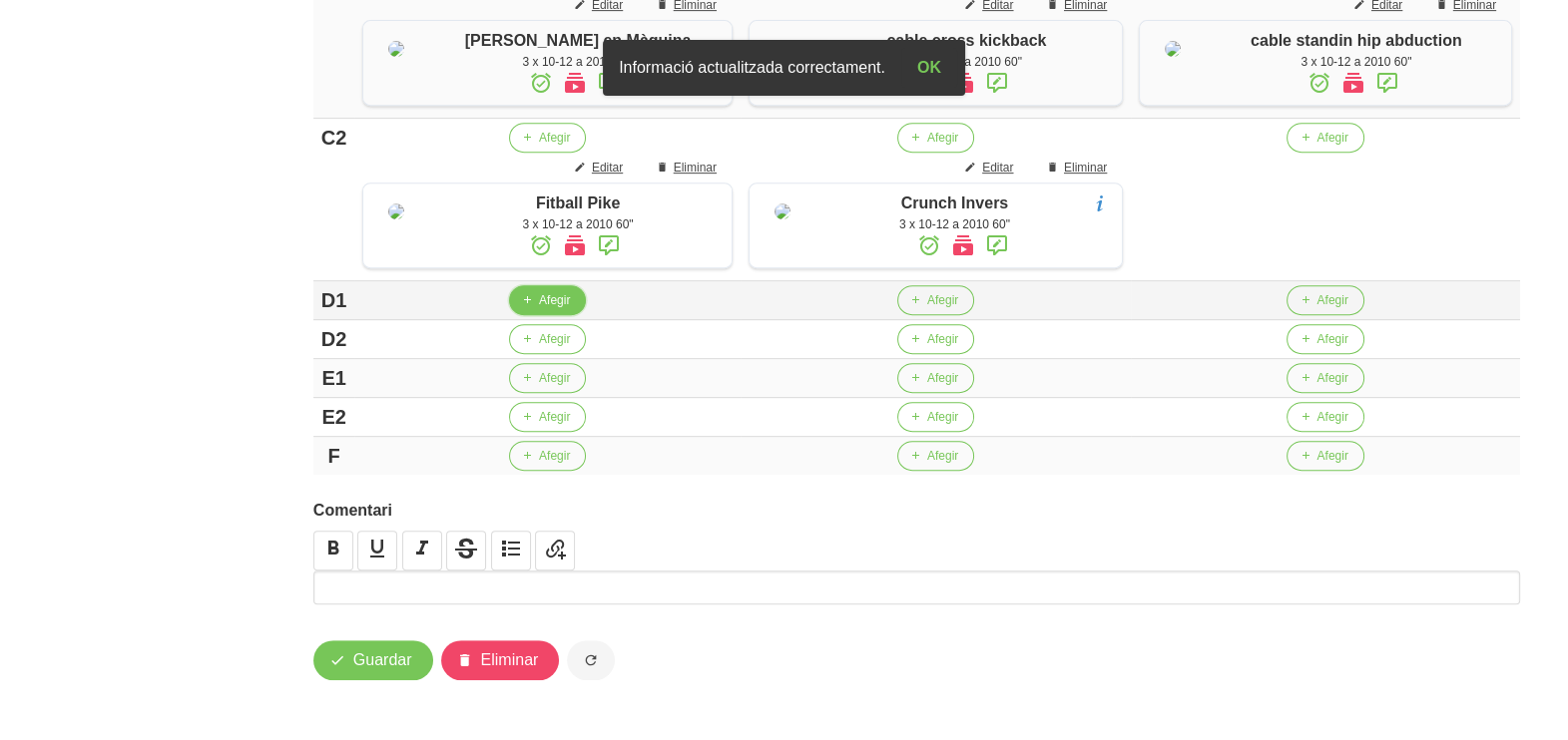
click at [522, 316] on button "Afegir" at bounding box center [547, 301] width 77 height 30
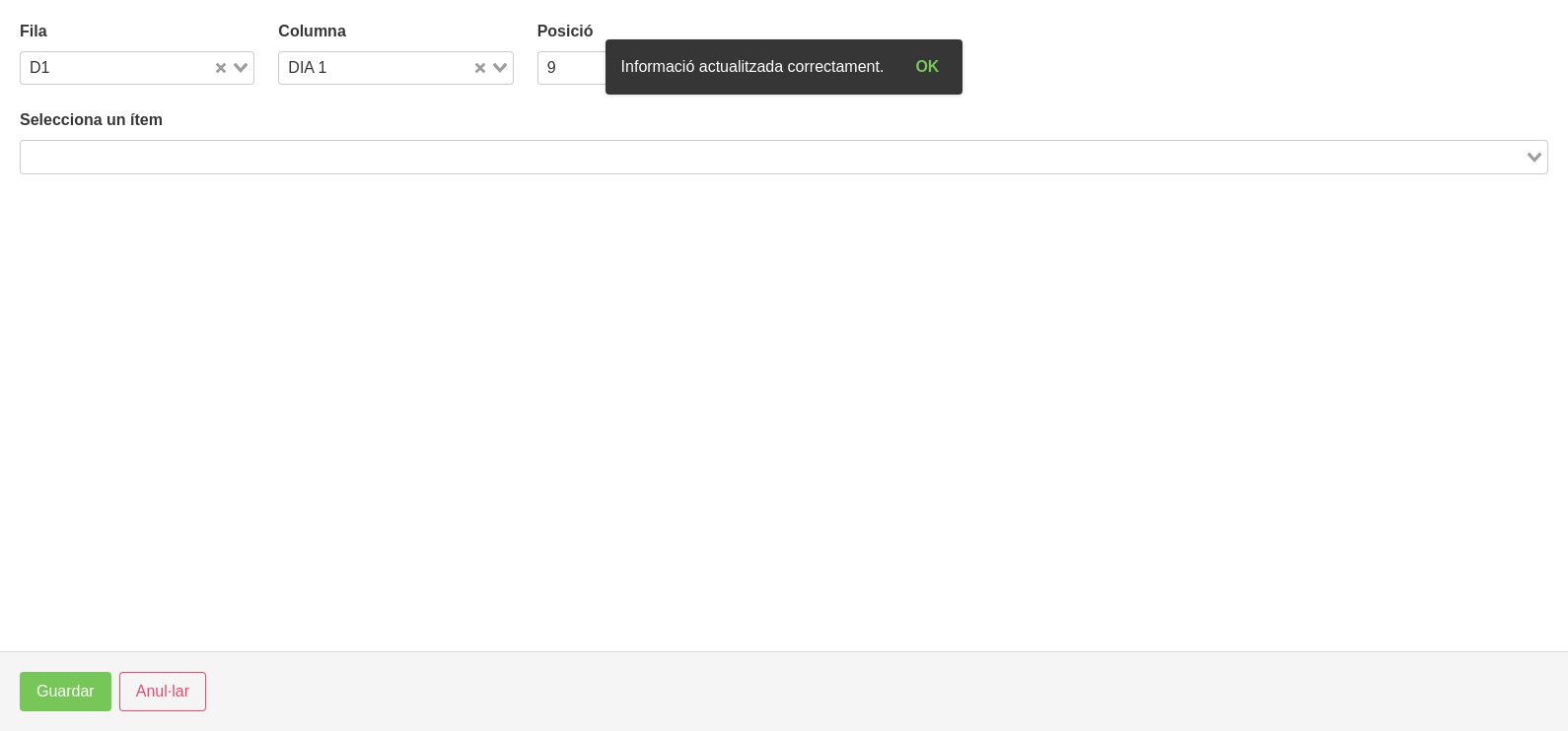
click at [327, 153] on input "Search for option" at bounding box center [773, 157] width 1500 height 24
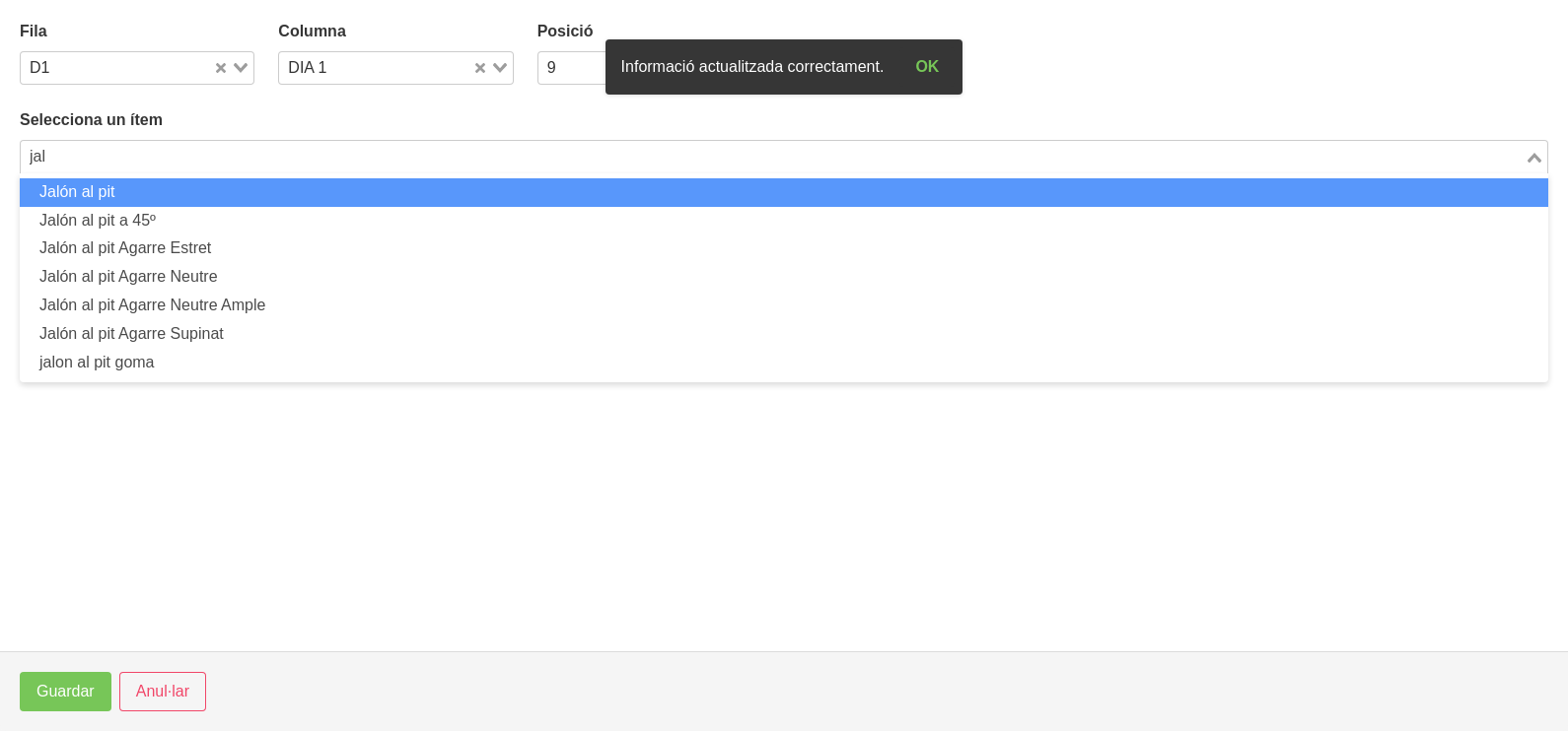
click at [291, 192] on li "Jalón al pit" at bounding box center [784, 192] width 1529 height 29
type input "jal"
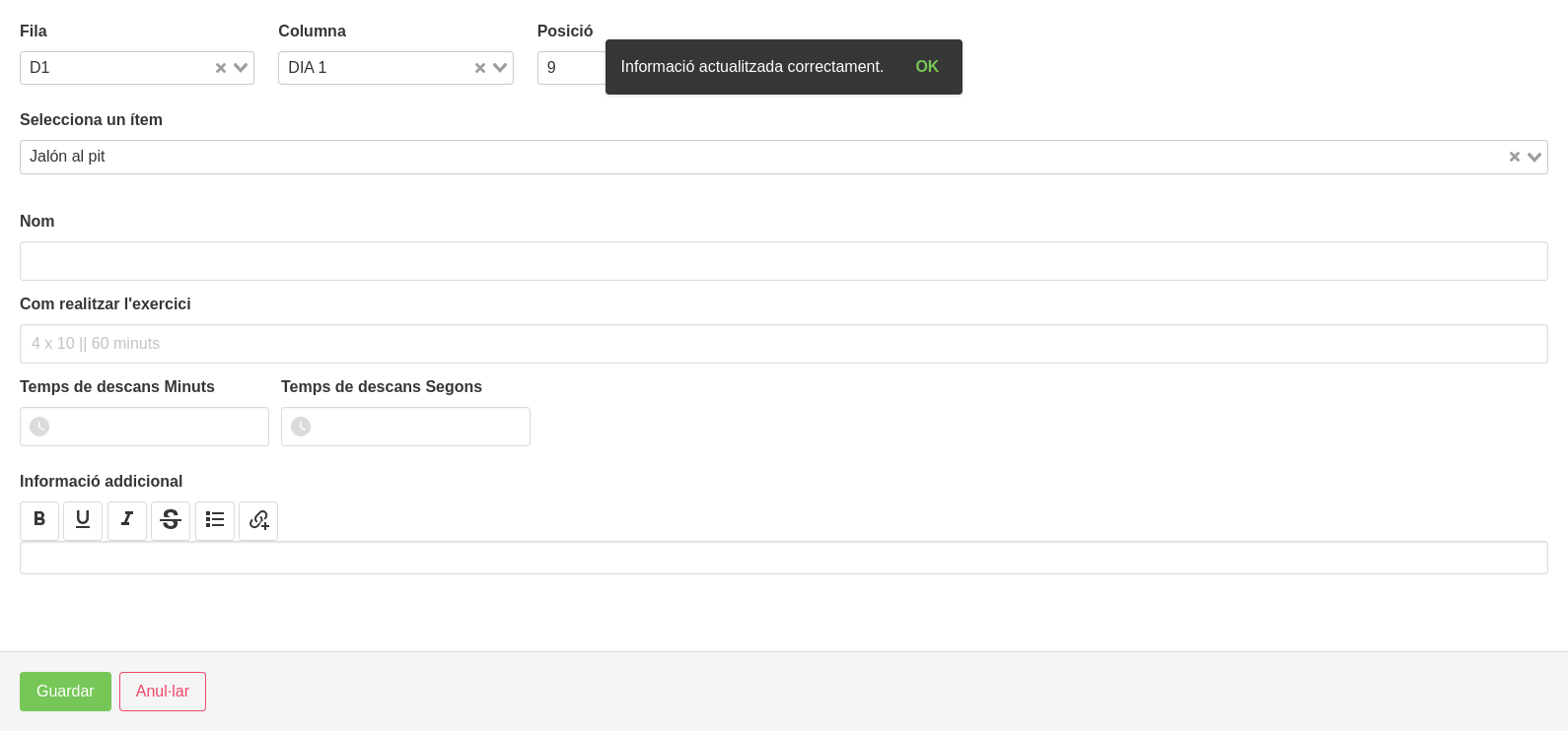
type input "Jalón al pit"
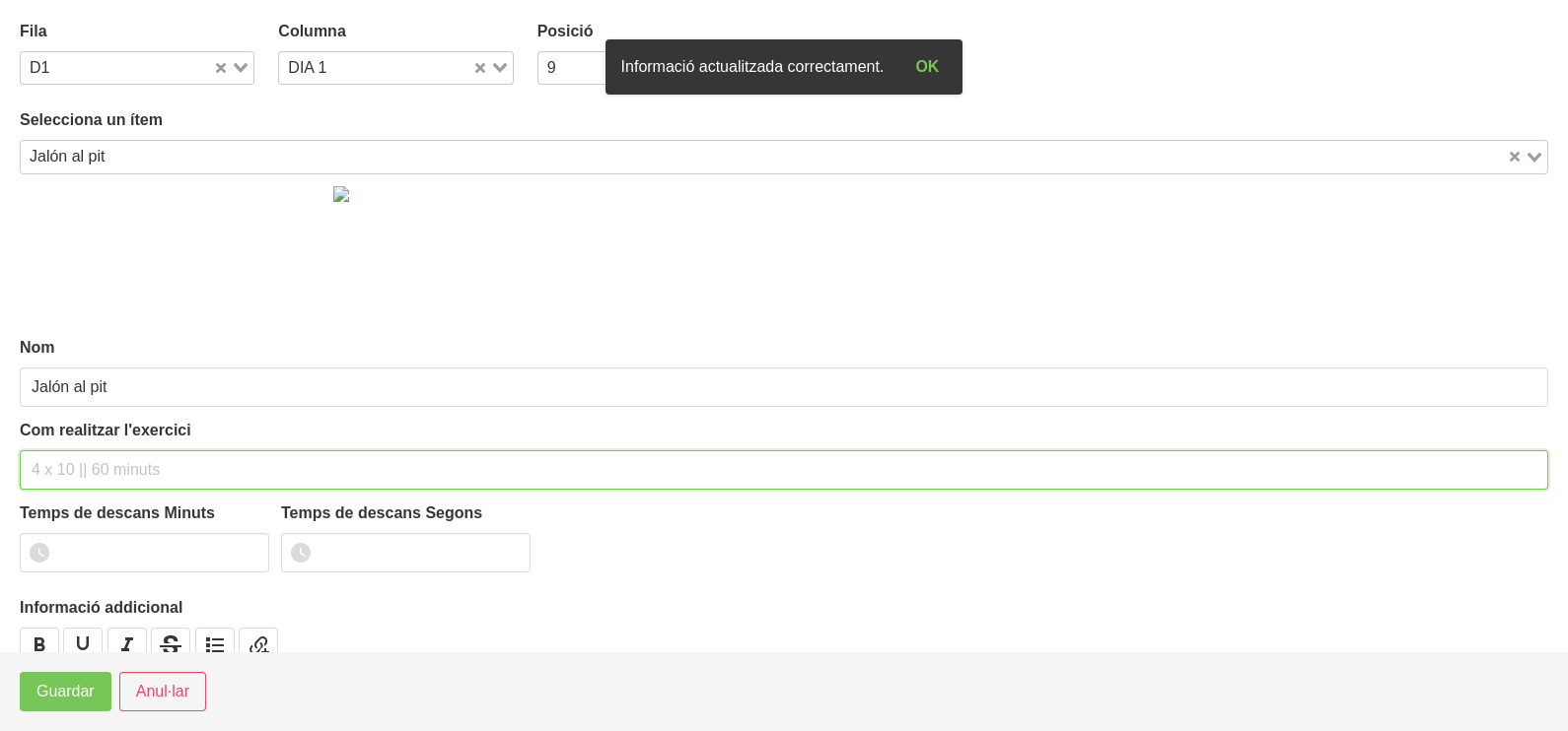
click at [85, 464] on input "text" at bounding box center [784, 471] width 1529 height 39
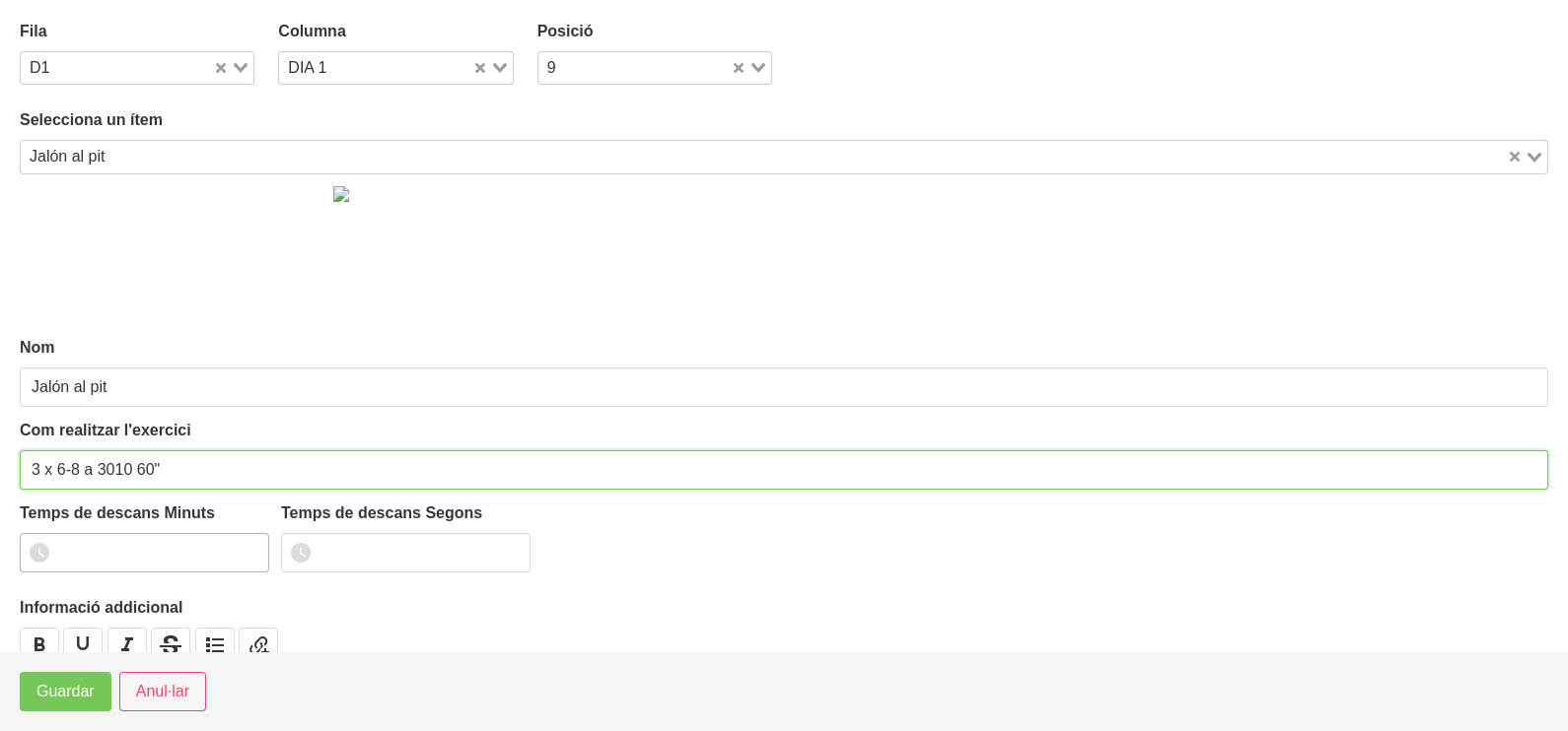
type input "3 x 6-8 a 3010 60""
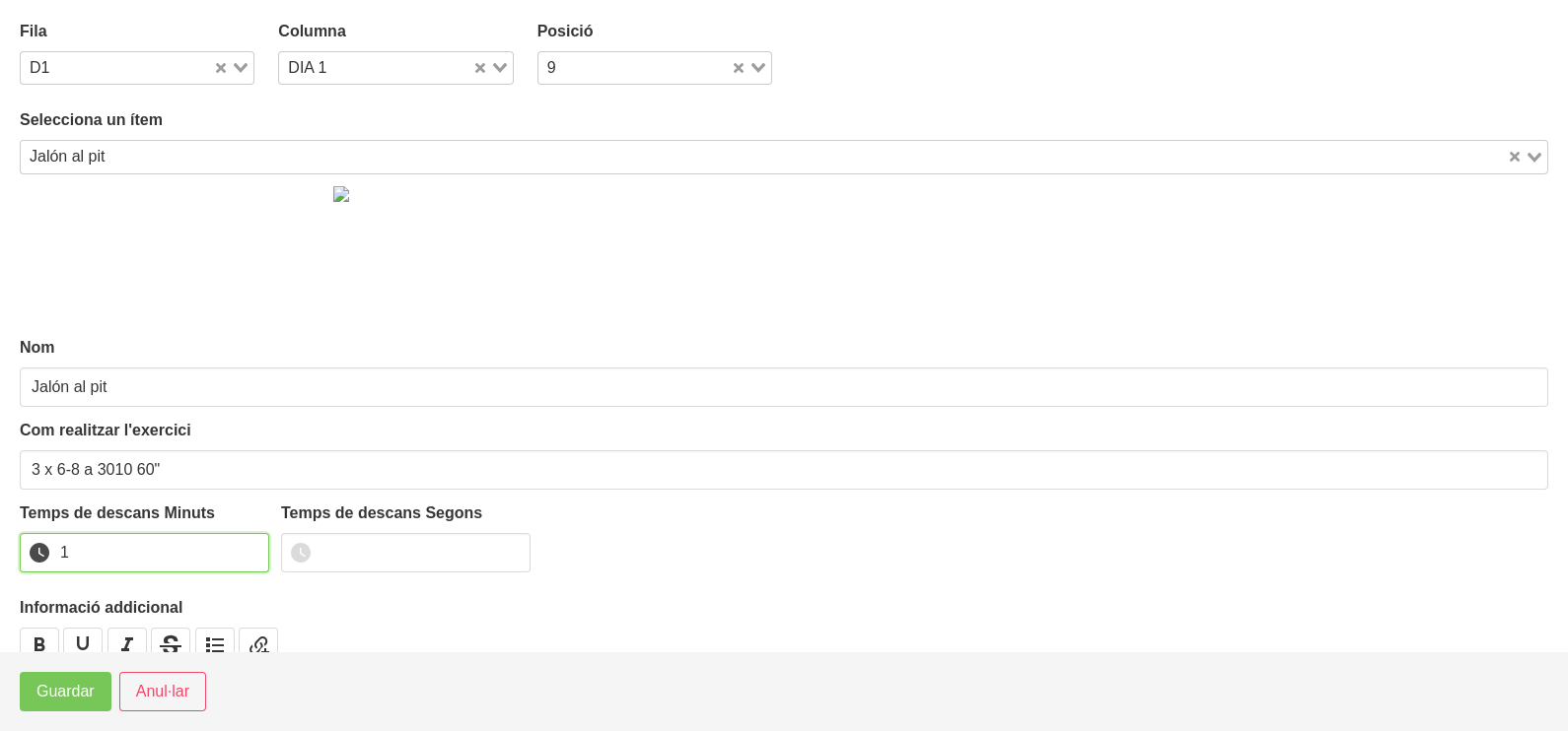
drag, startPoint x: 252, startPoint y: 547, endPoint x: 210, endPoint y: 575, distance: 50.5
type input "1"
click at [249, 550] on input "1" at bounding box center [144, 553] width 250 height 39
click at [84, 687] on span "Guardar" at bounding box center [65, 692] width 58 height 24
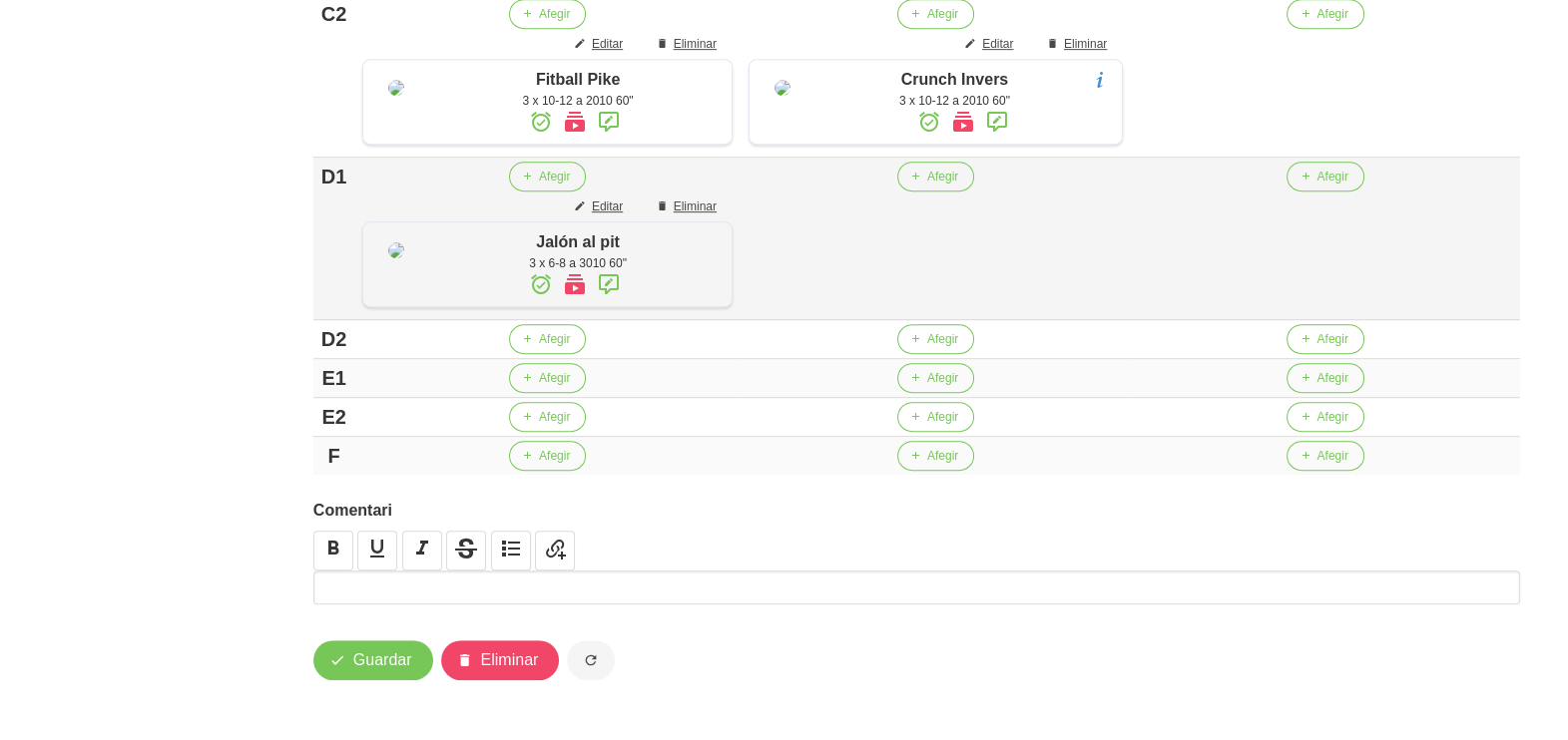
scroll to position [1487, 0]
click at [519, 341] on span "button" at bounding box center [527, 340] width 18 height 18
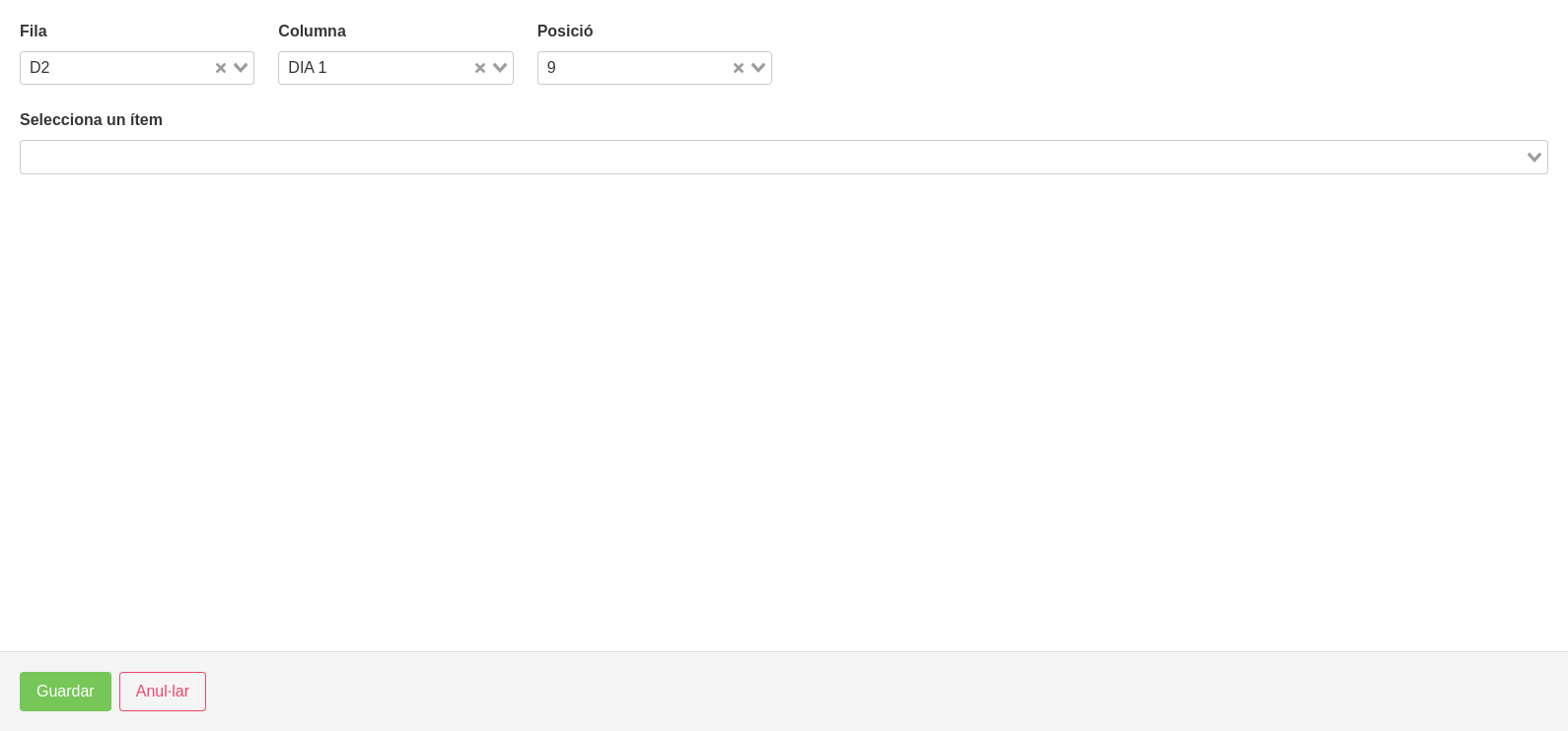
click at [235, 157] on input "Search for option" at bounding box center [773, 157] width 1500 height 24
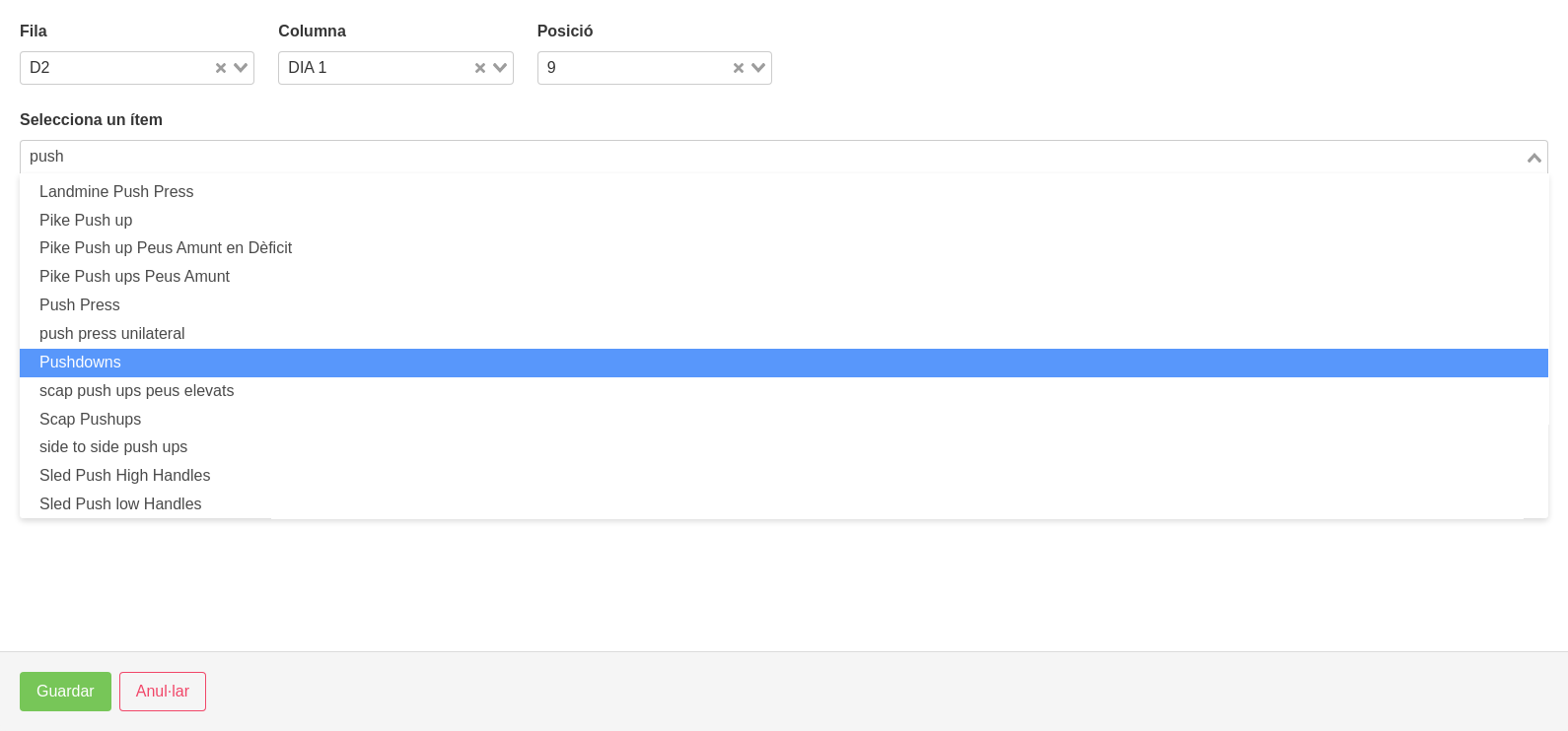
click at [194, 365] on li "Pushdowns" at bounding box center [784, 363] width 1529 height 29
type input "push"
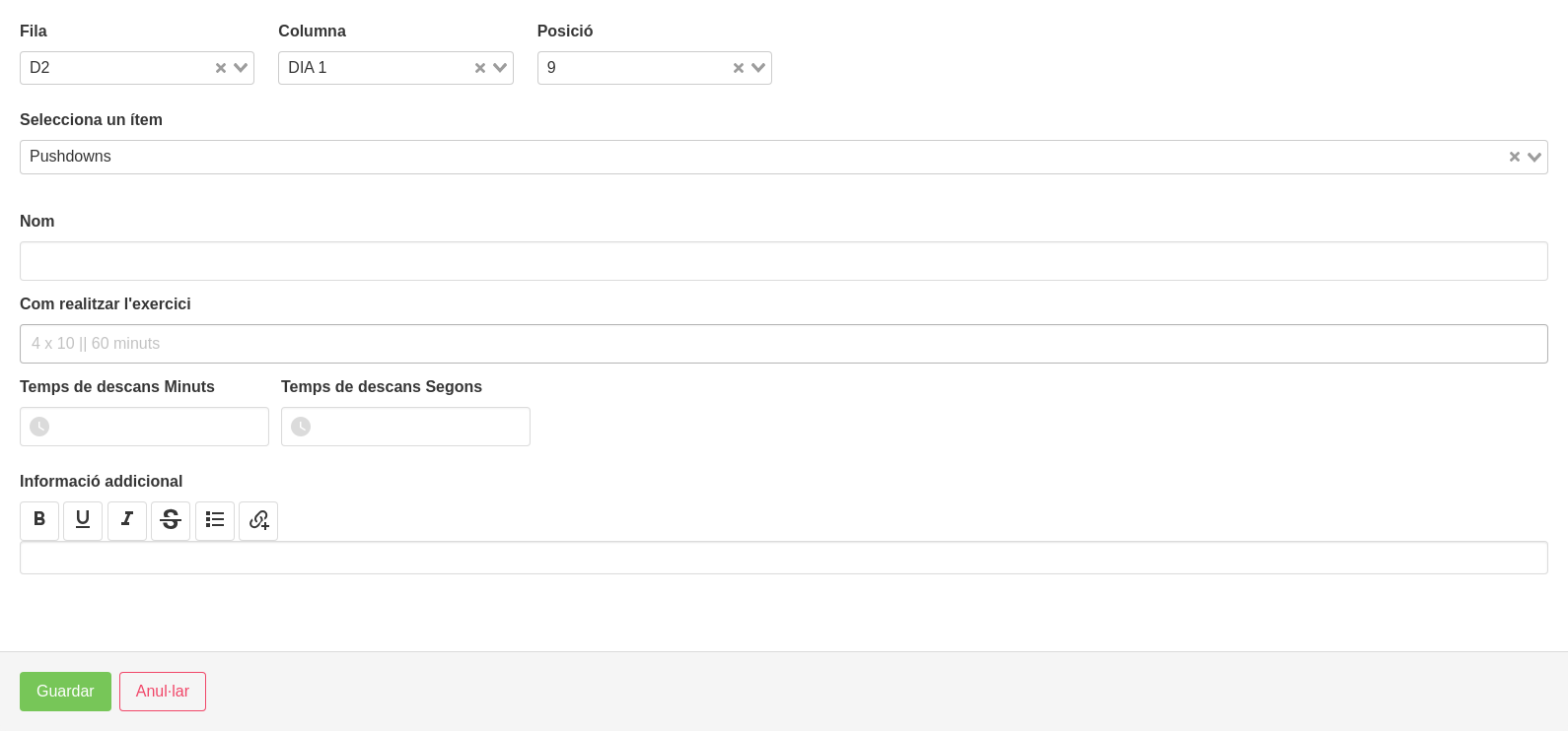
type input "Pushdowns"
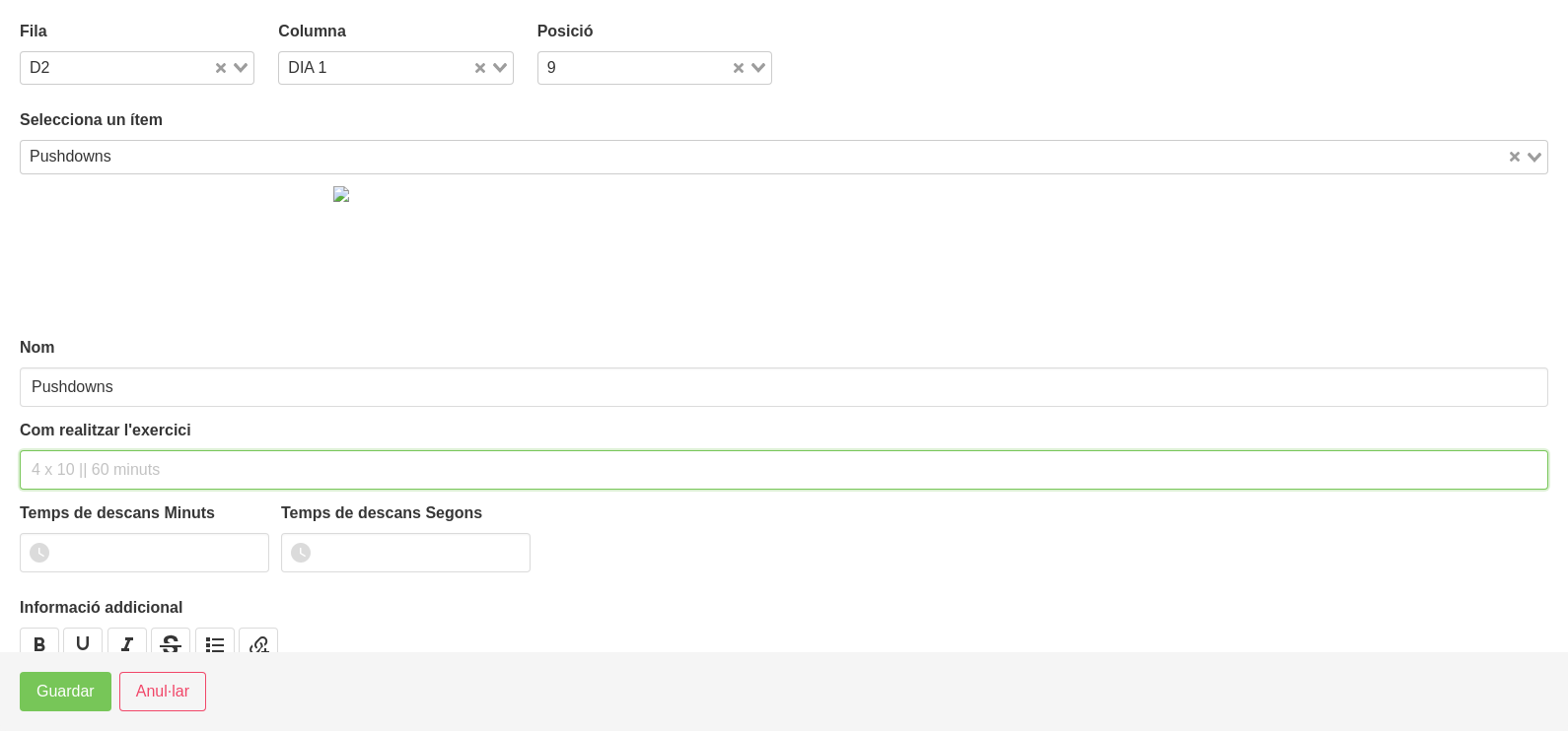
click at [70, 468] on input "text" at bounding box center [784, 471] width 1529 height 39
type input "3 x 10-12 (amb goma elàstica) 60""
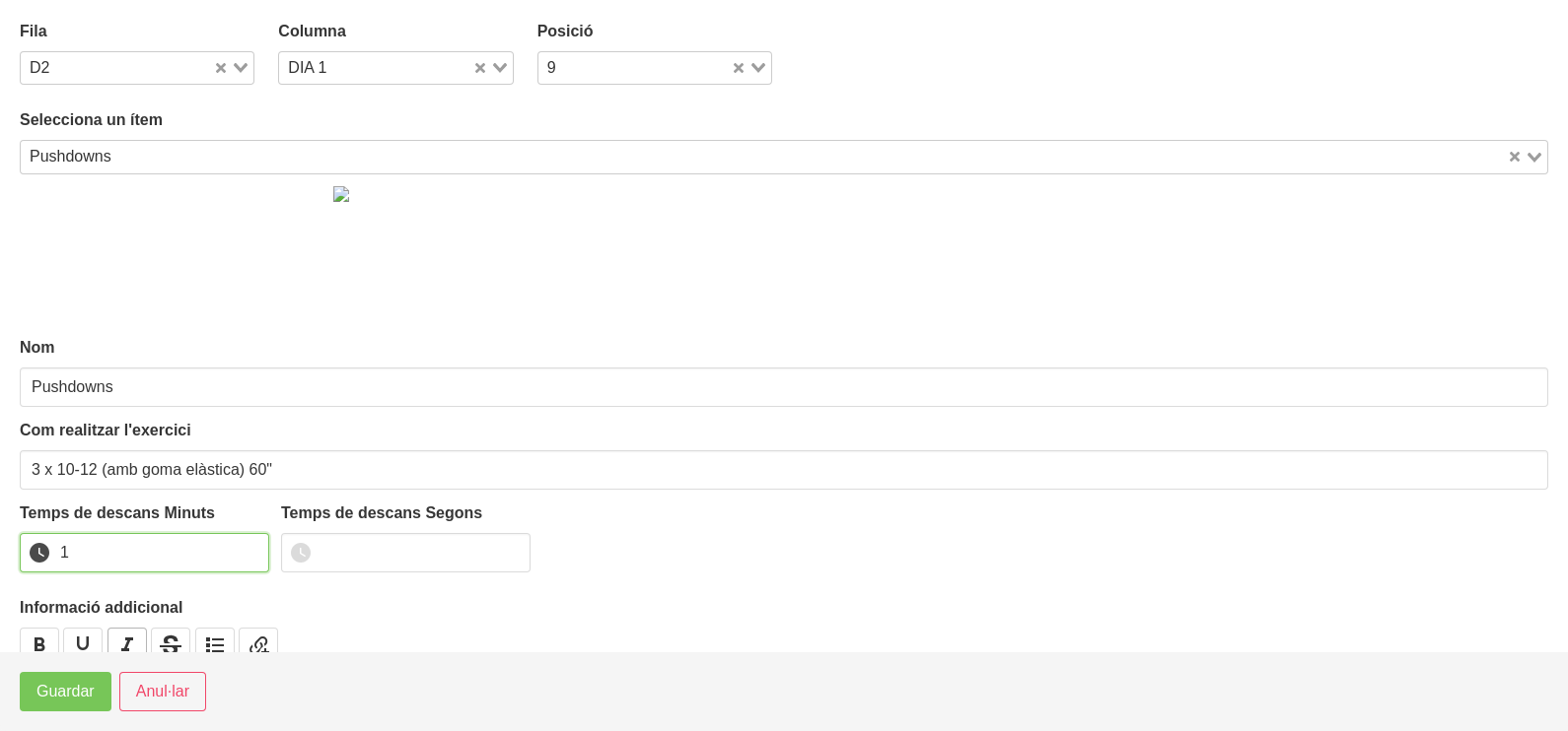
drag, startPoint x: 249, startPoint y: 545, endPoint x: 133, endPoint y: 626, distance: 141.5
type input "1"
click at [245, 548] on input "1" at bounding box center [144, 553] width 250 height 39
click at [55, 690] on span "Guardar" at bounding box center [65, 692] width 58 height 24
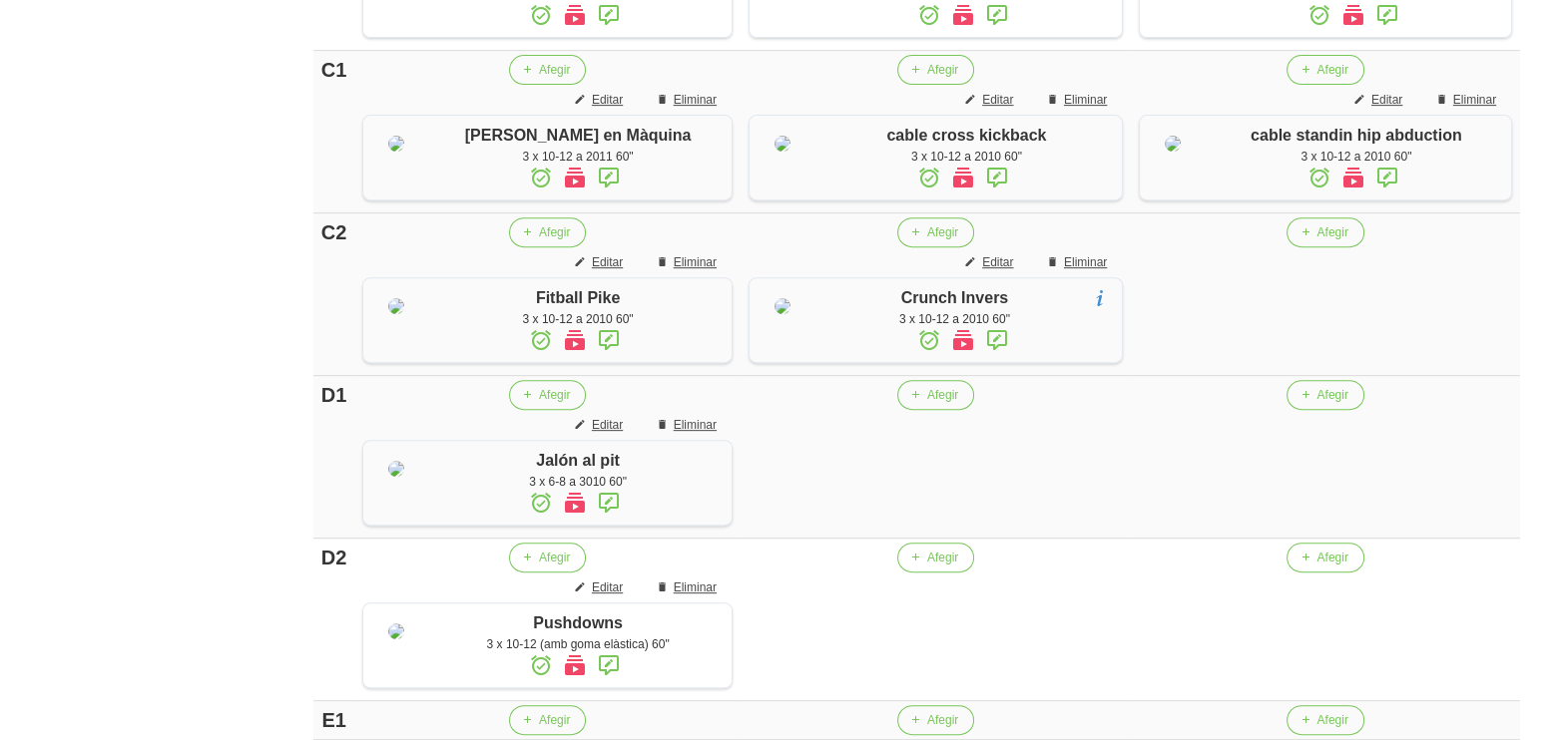
scroll to position [1112, 0]
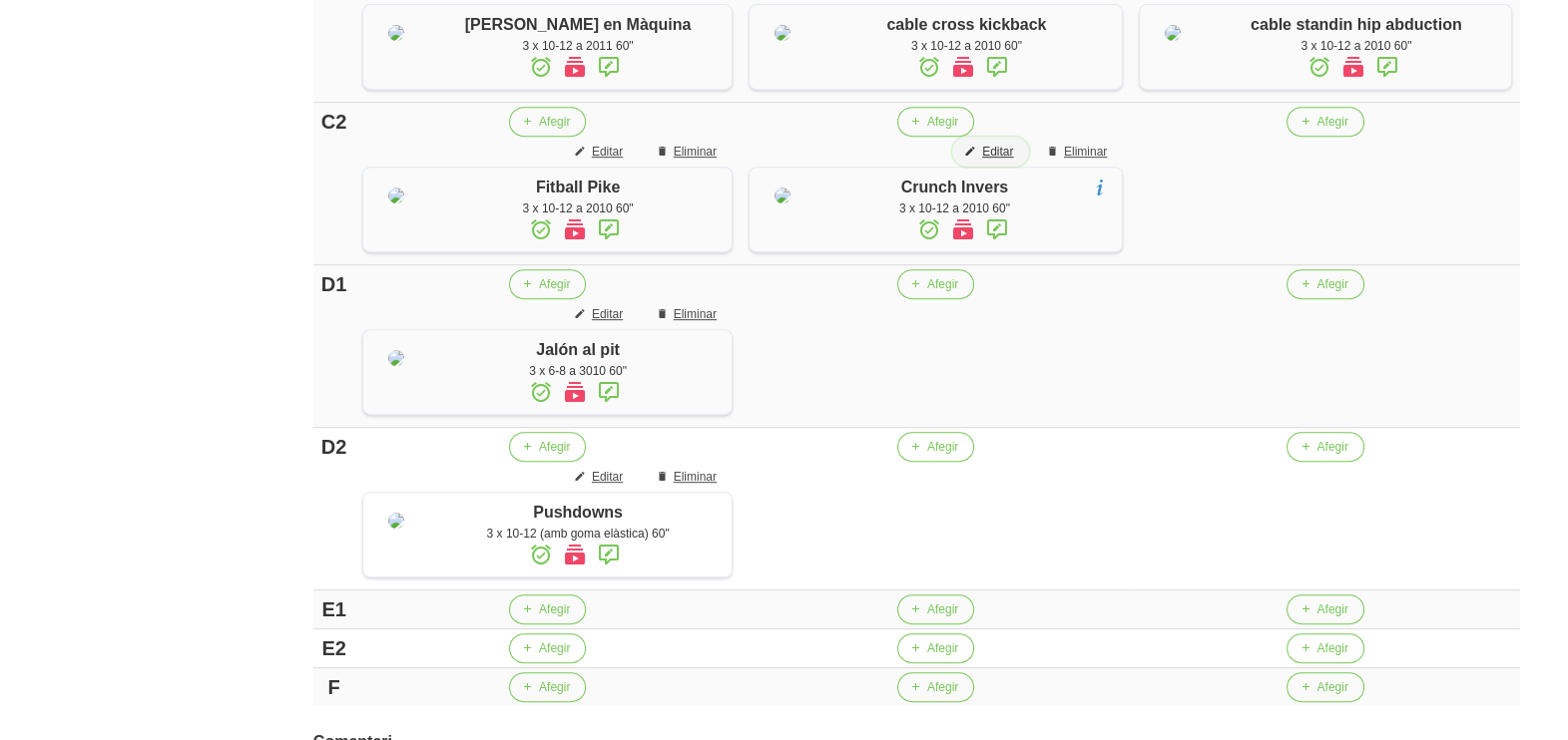
click at [993, 161] on span "Editar" at bounding box center [997, 152] width 31 height 18
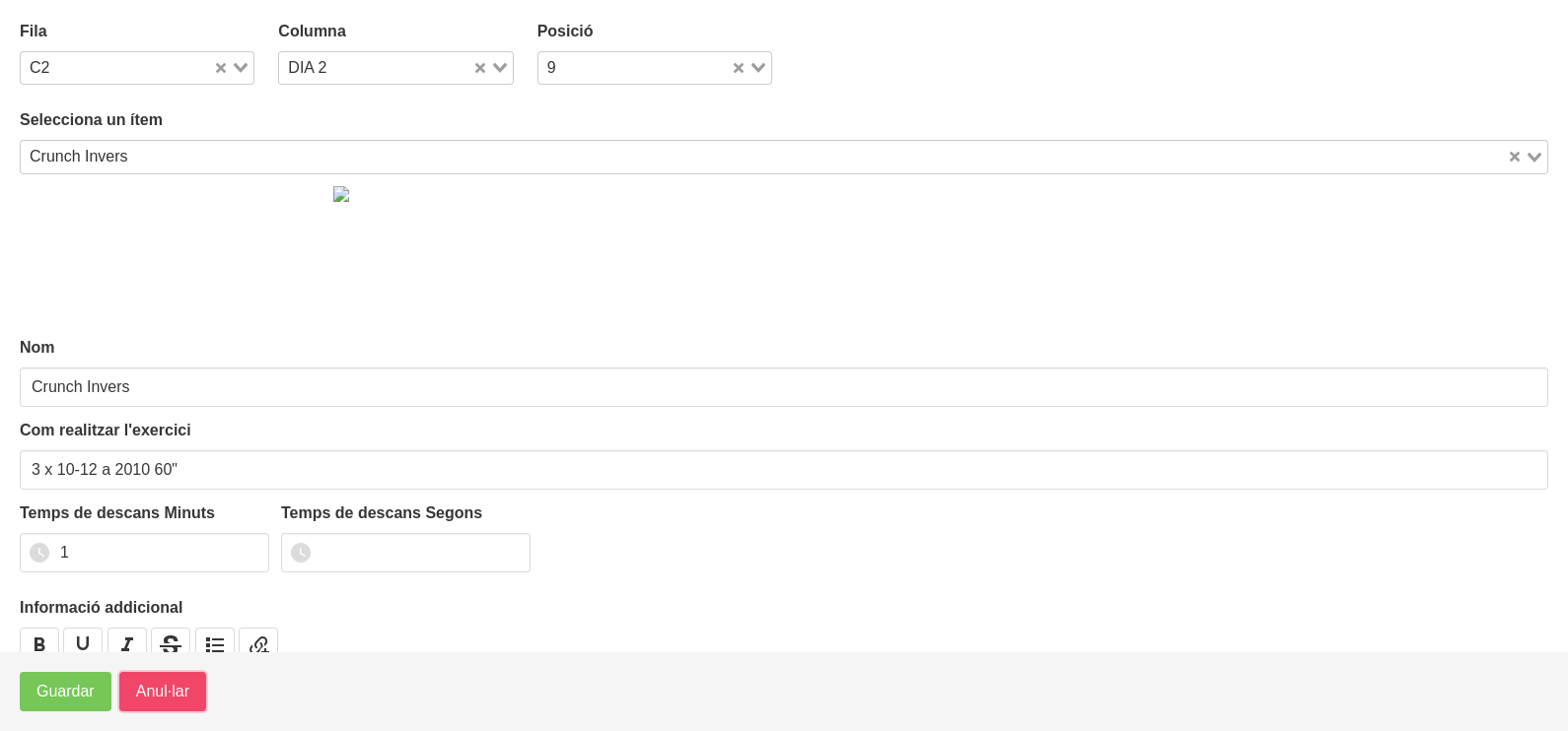
click at [166, 685] on span "Anul·lar" at bounding box center [163, 692] width 53 height 24
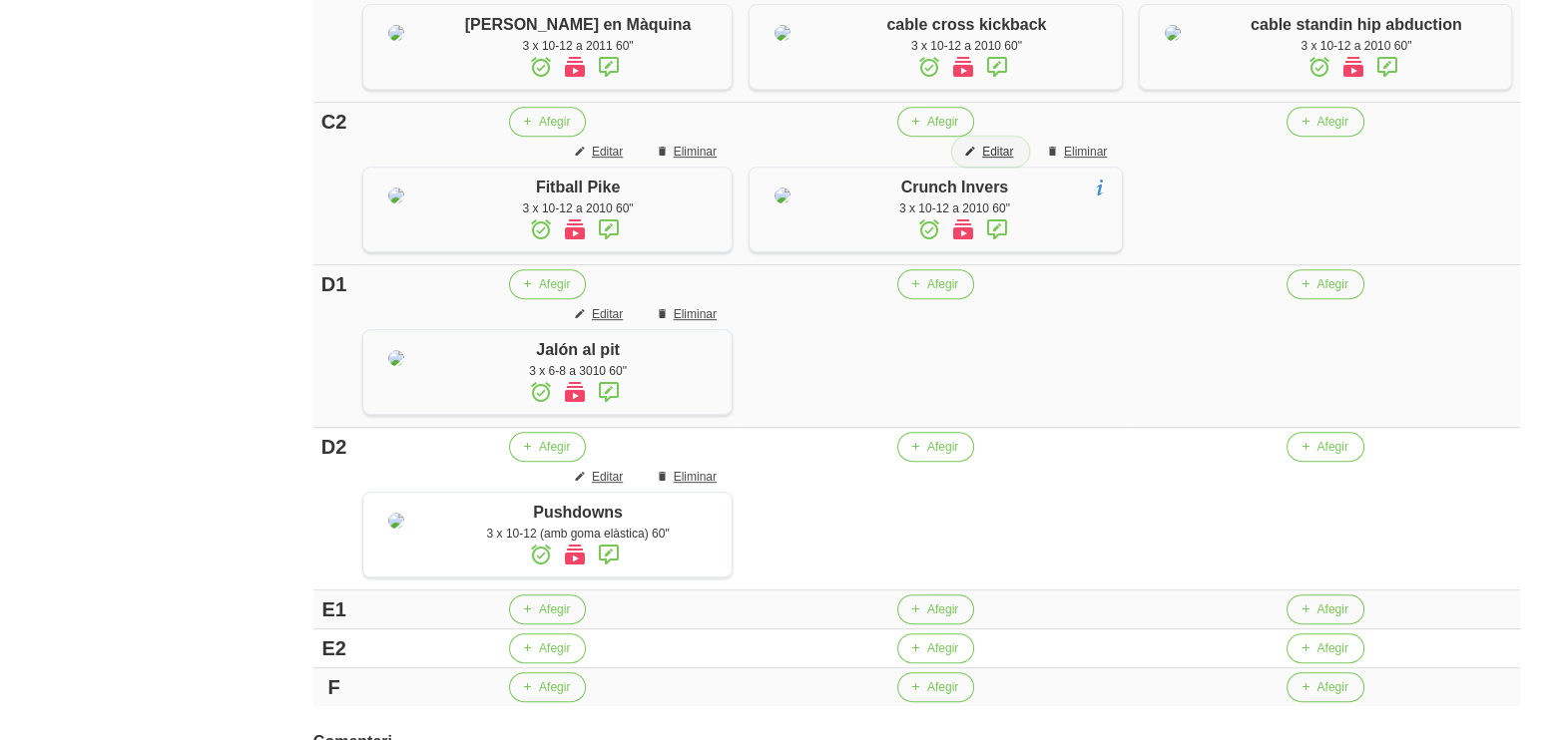
click at [1002, 161] on span "Editar" at bounding box center [997, 152] width 31 height 18
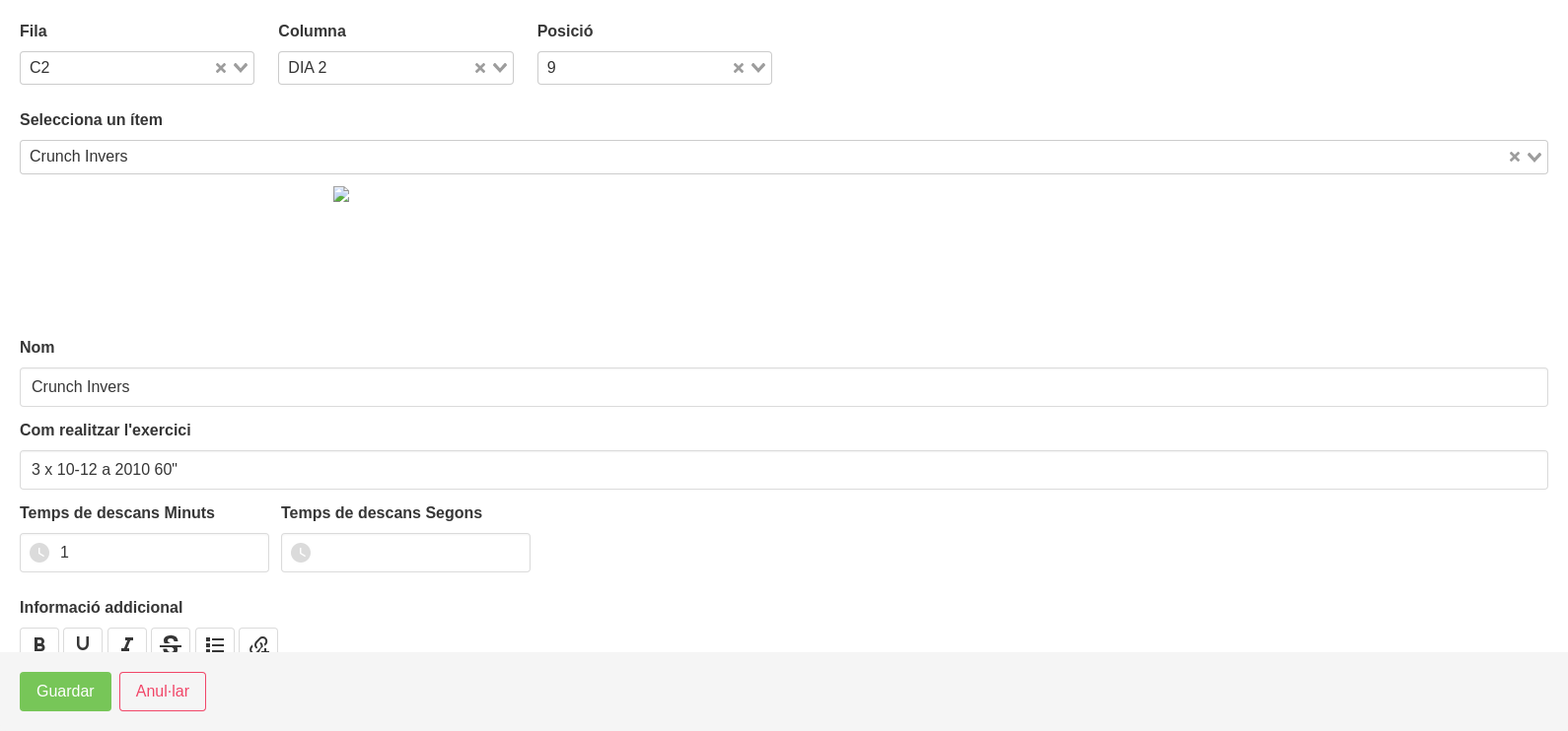
click at [226, 58] on div "C2 Loading..." at bounding box center [137, 68] width 235 height 34
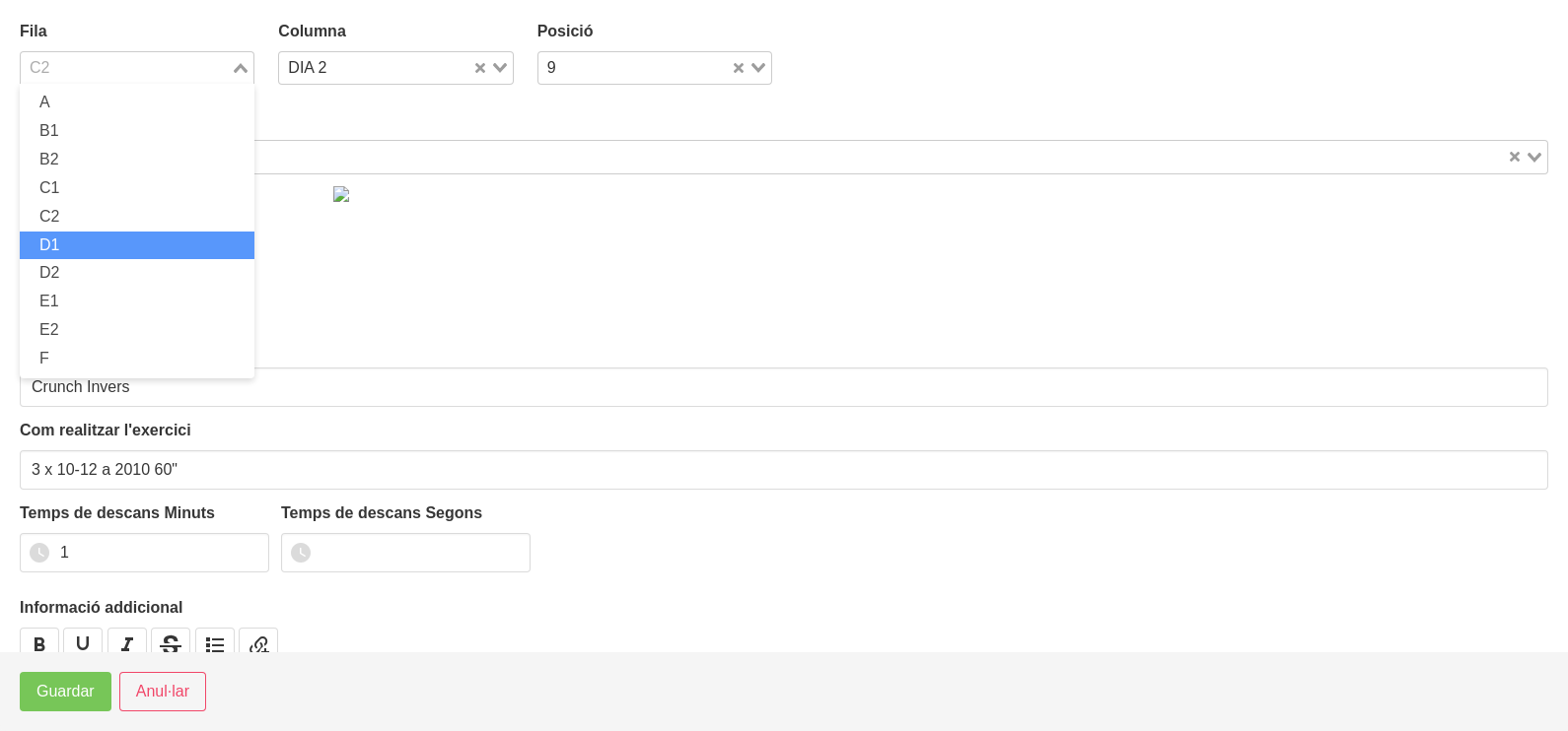
drag, startPoint x: 101, startPoint y: 246, endPoint x: 64, endPoint y: 438, distance: 195.5
click at [101, 247] on li "D1" at bounding box center [137, 246] width 235 height 29
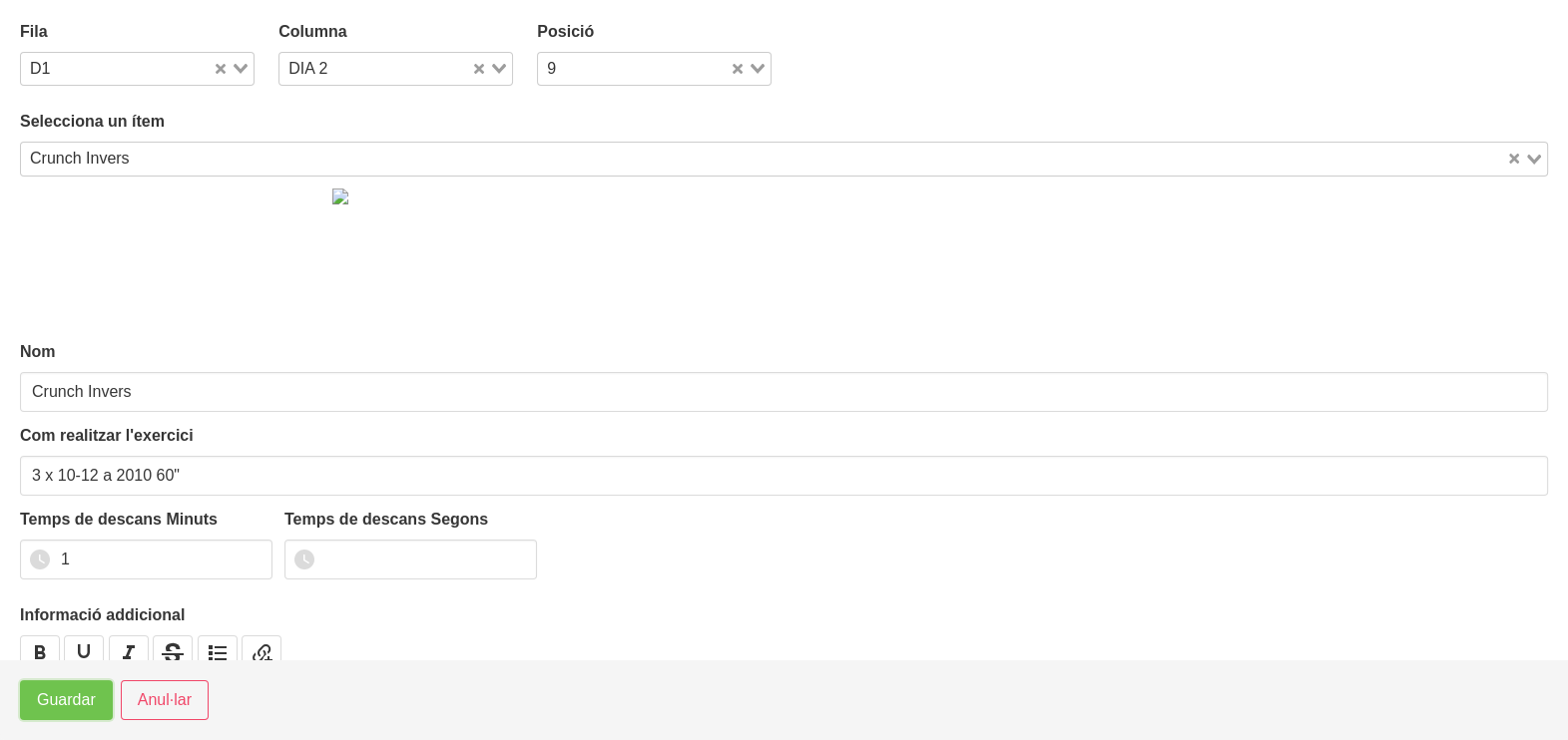
click at [50, 688] on span "Guardar" at bounding box center [66, 700] width 59 height 24
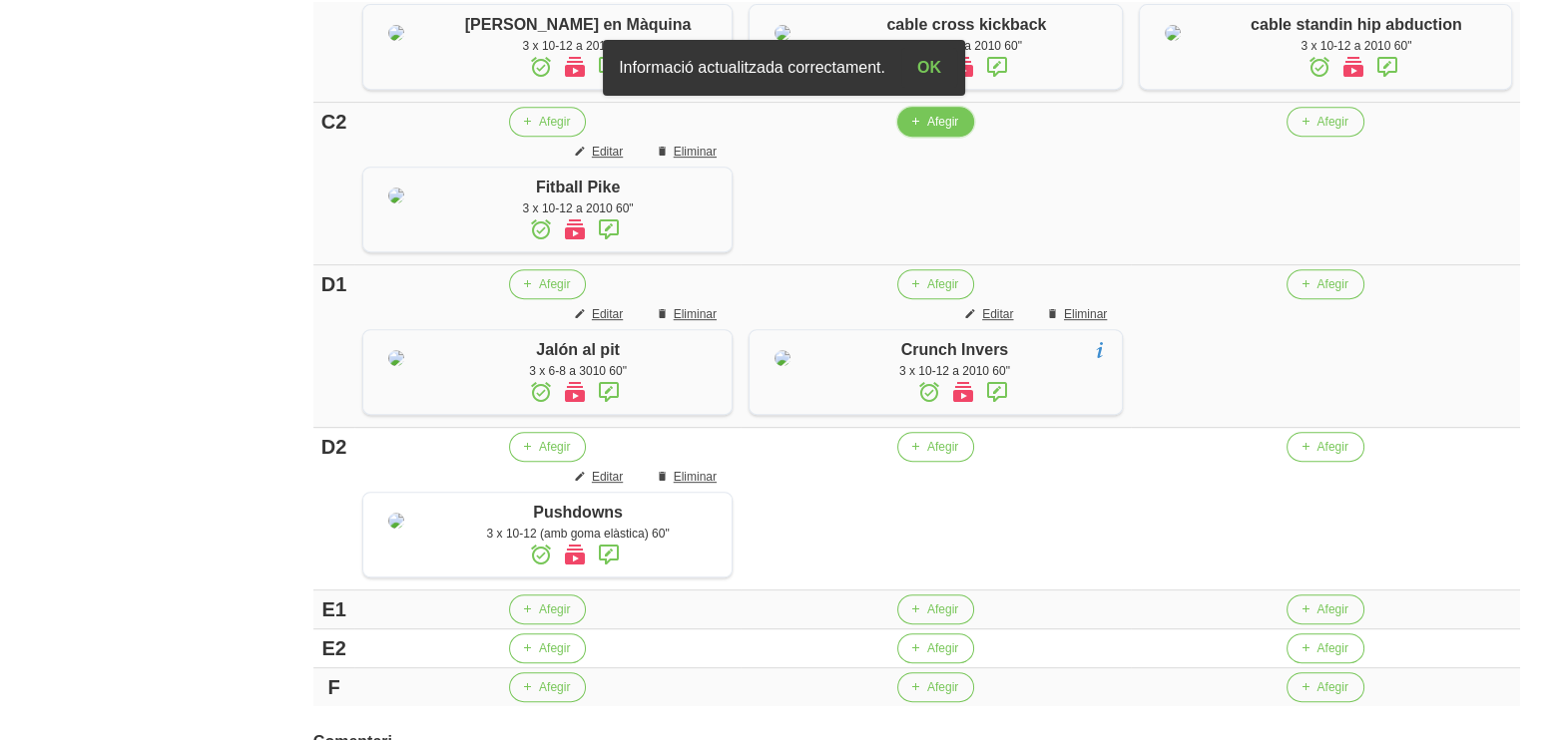
click at [927, 131] on span "Afegir" at bounding box center [942, 122] width 31 height 18
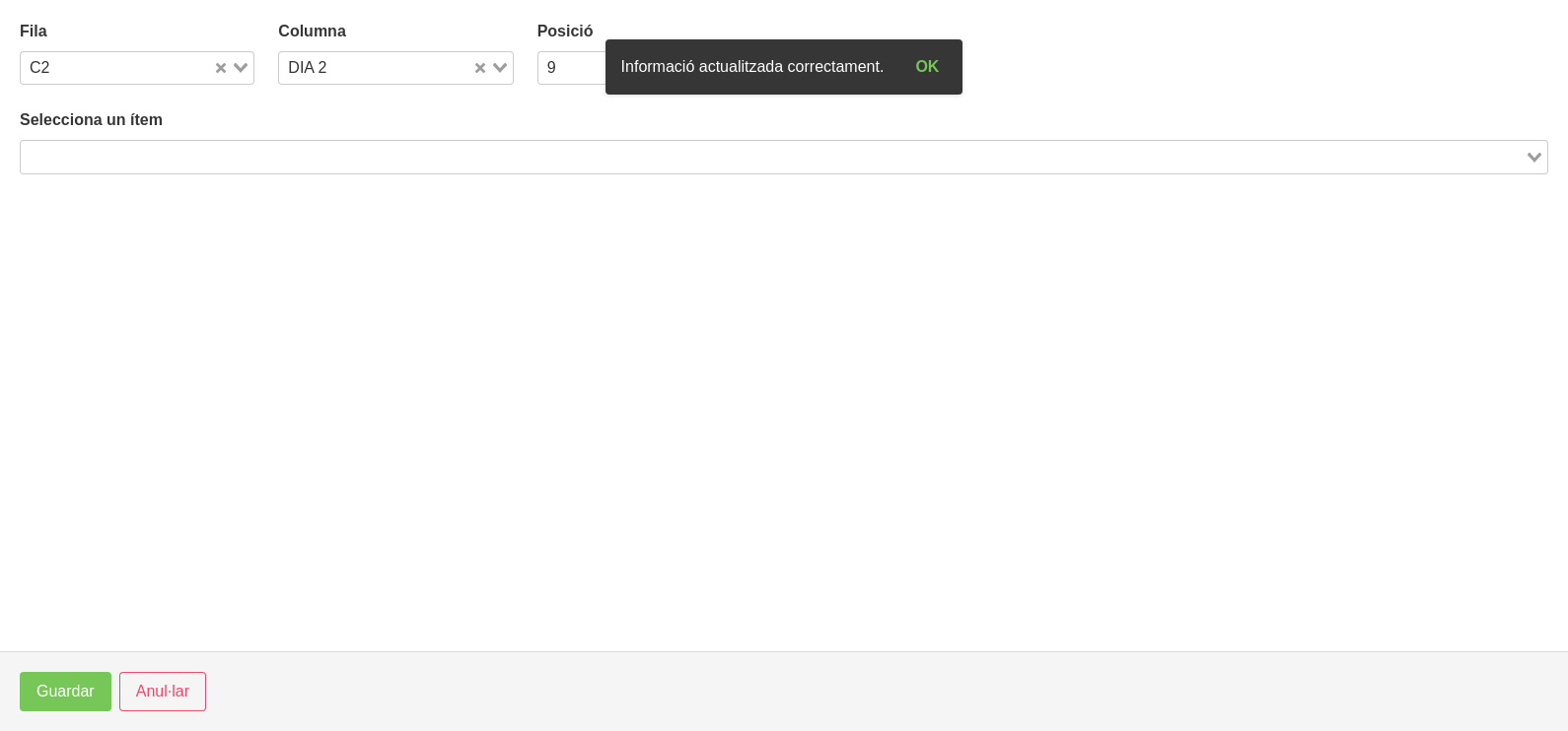
drag, startPoint x: 233, startPoint y: 151, endPoint x: 222, endPoint y: 156, distance: 12.1
click at [229, 152] on input "Search for option" at bounding box center [773, 157] width 1500 height 24
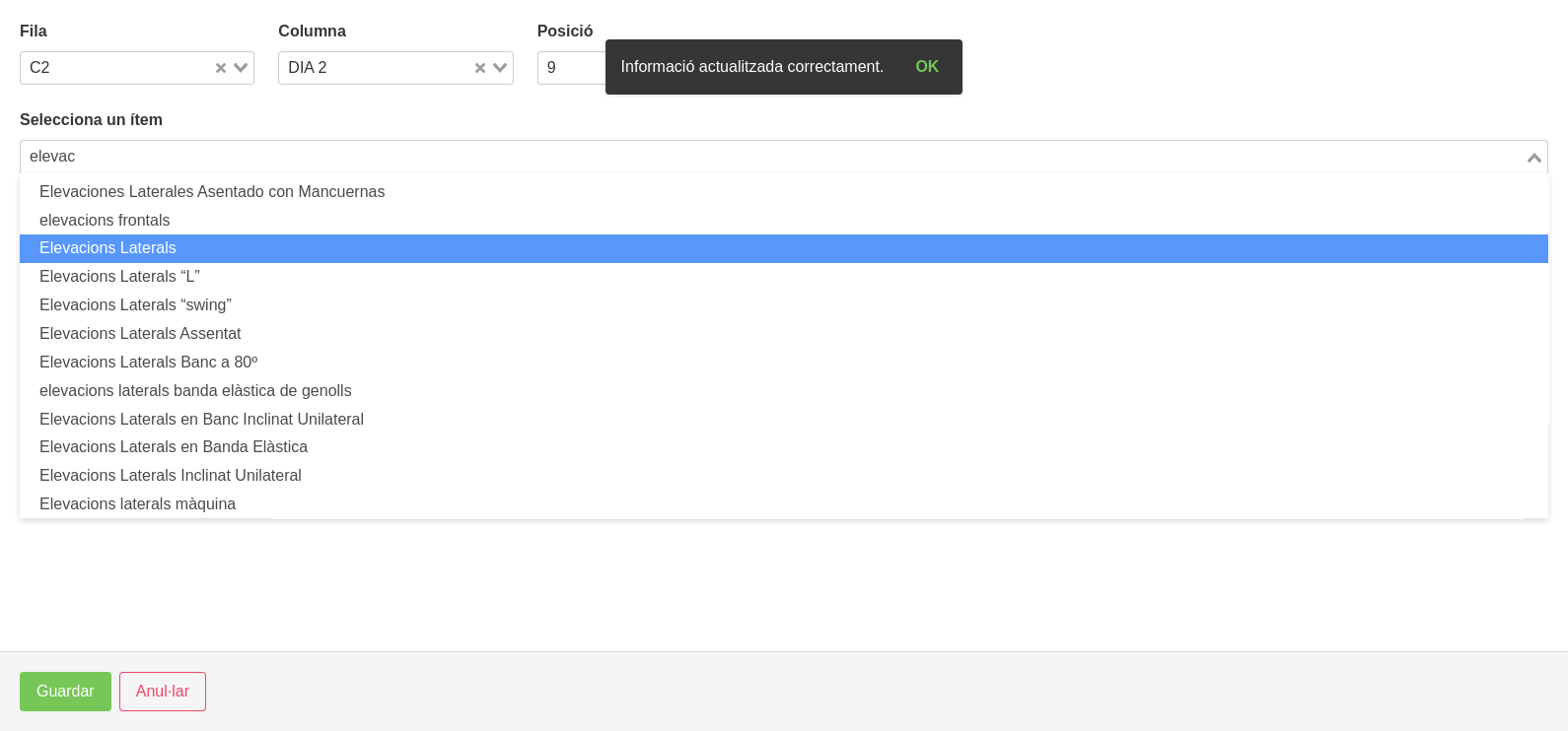
click at [153, 238] on li "Elevacions Laterals" at bounding box center [784, 249] width 1529 height 29
type input "elevac"
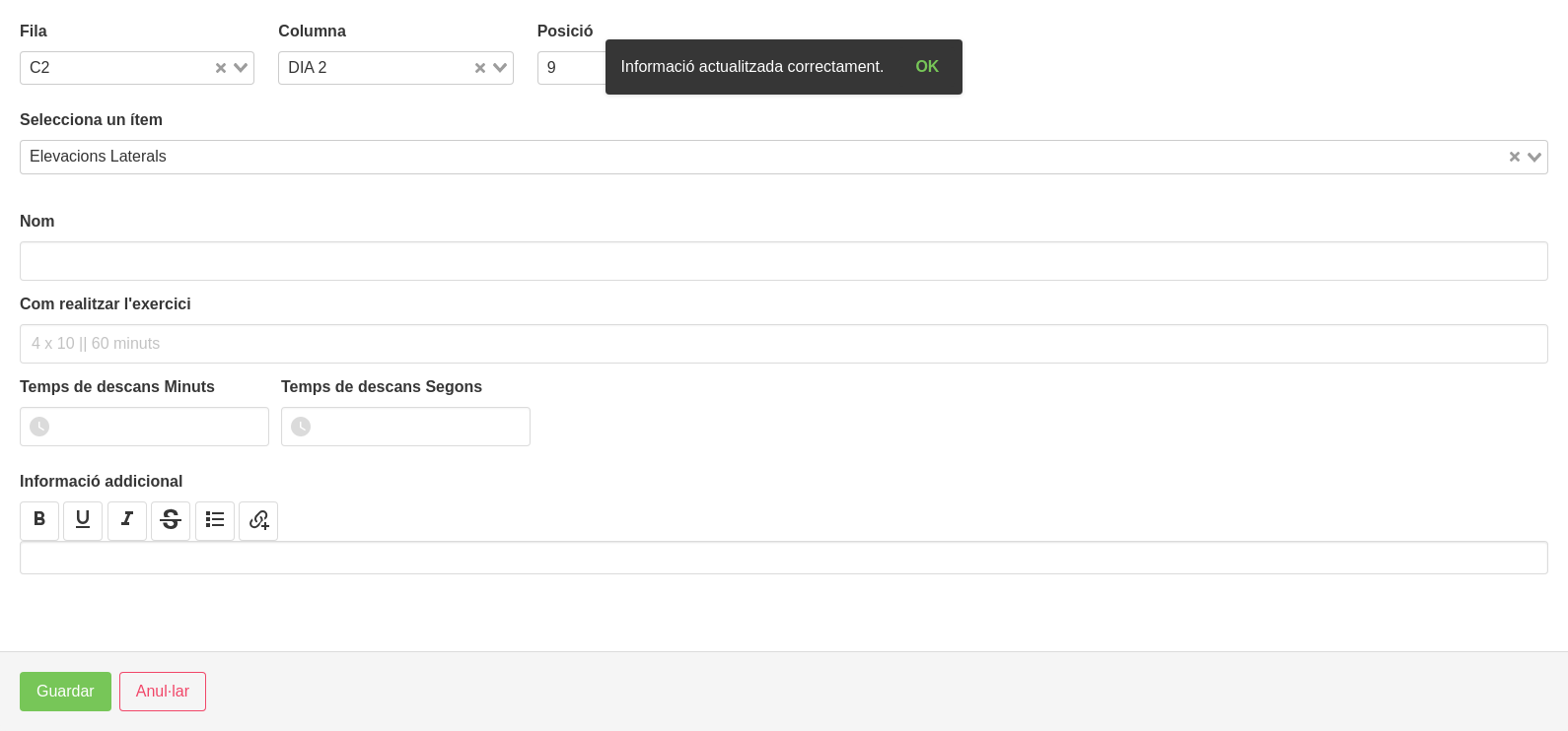
type input "Elevacions Laterals"
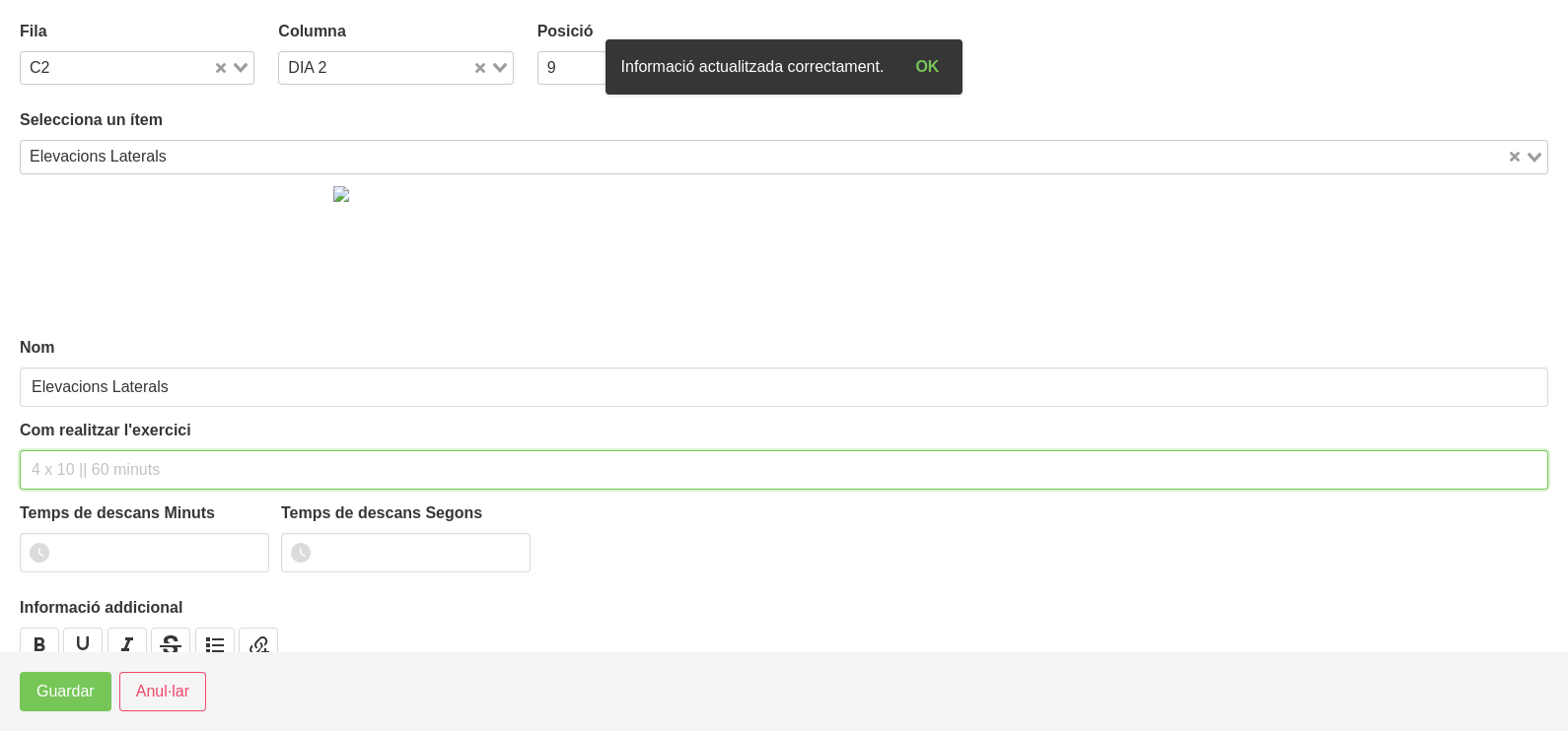
click at [69, 460] on input "text" at bounding box center [784, 471] width 1529 height 39
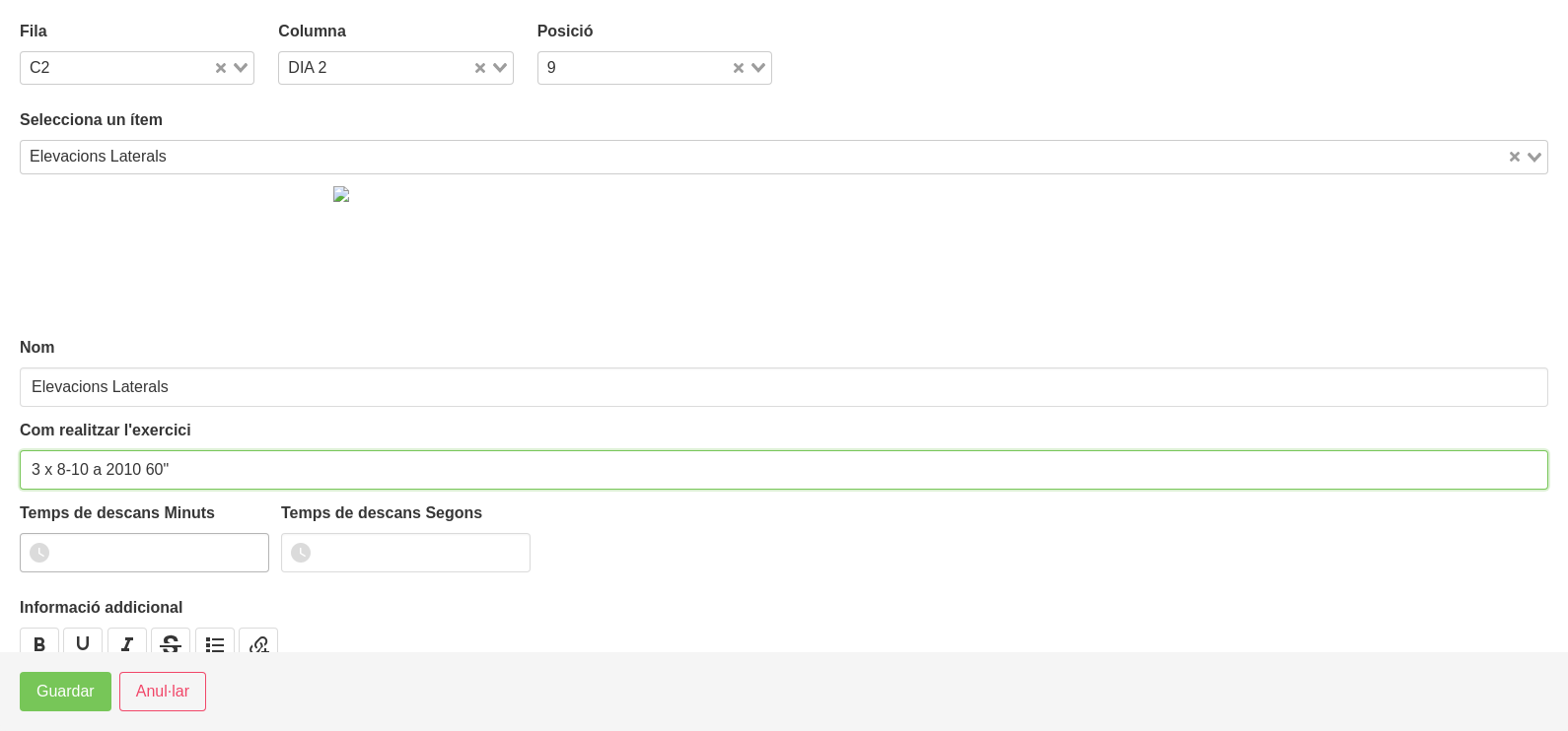
type input "3 x 8-10 a 2010 60""
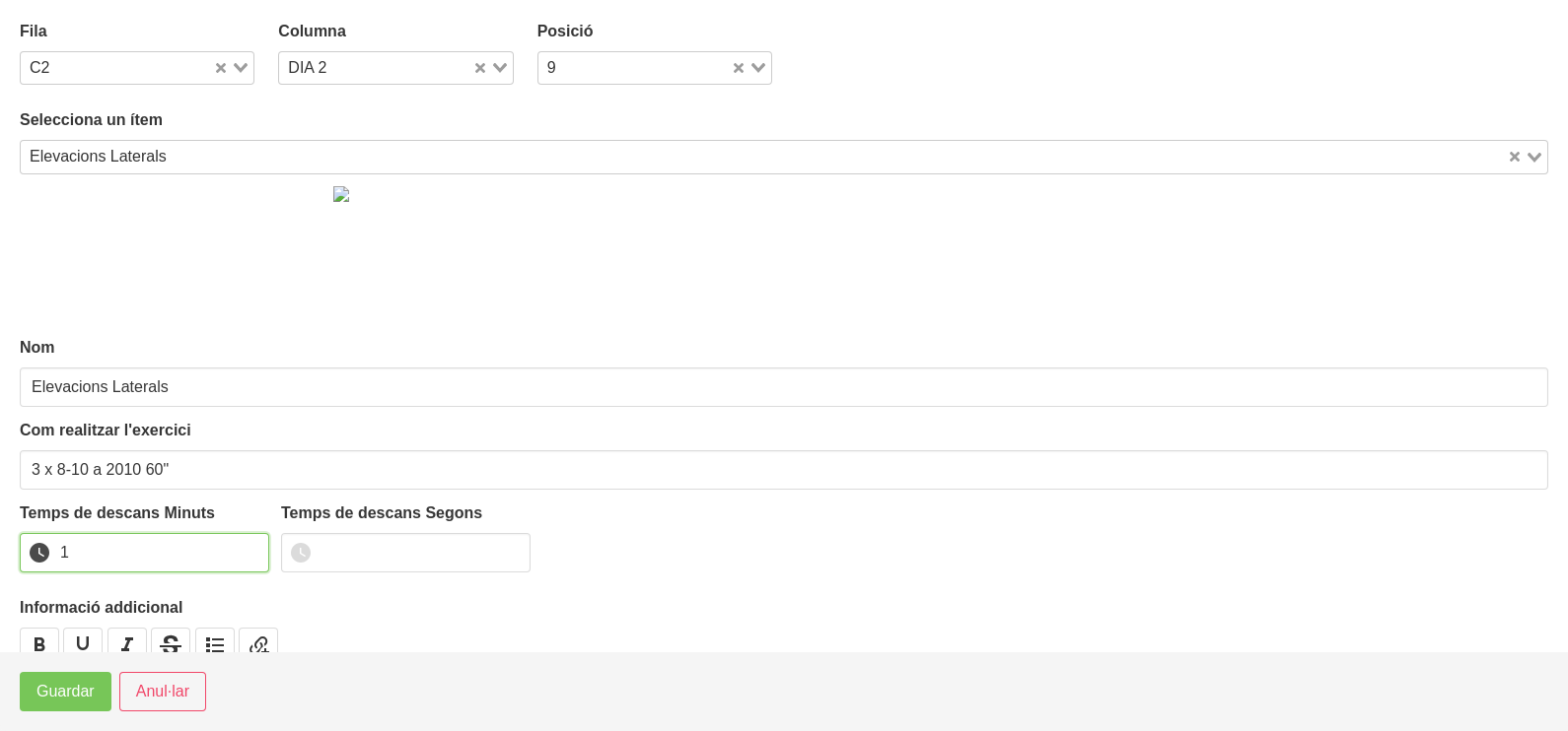
drag, startPoint x: 252, startPoint y: 545, endPoint x: 240, endPoint y: 554, distance: 15.0
type input "1"
click at [246, 550] on input "1" at bounding box center [144, 553] width 250 height 39
click at [50, 714] on footer "Guardar Anul·lar" at bounding box center [784, 691] width 1568 height 80
click at [54, 700] on span "Guardar" at bounding box center [65, 692] width 58 height 24
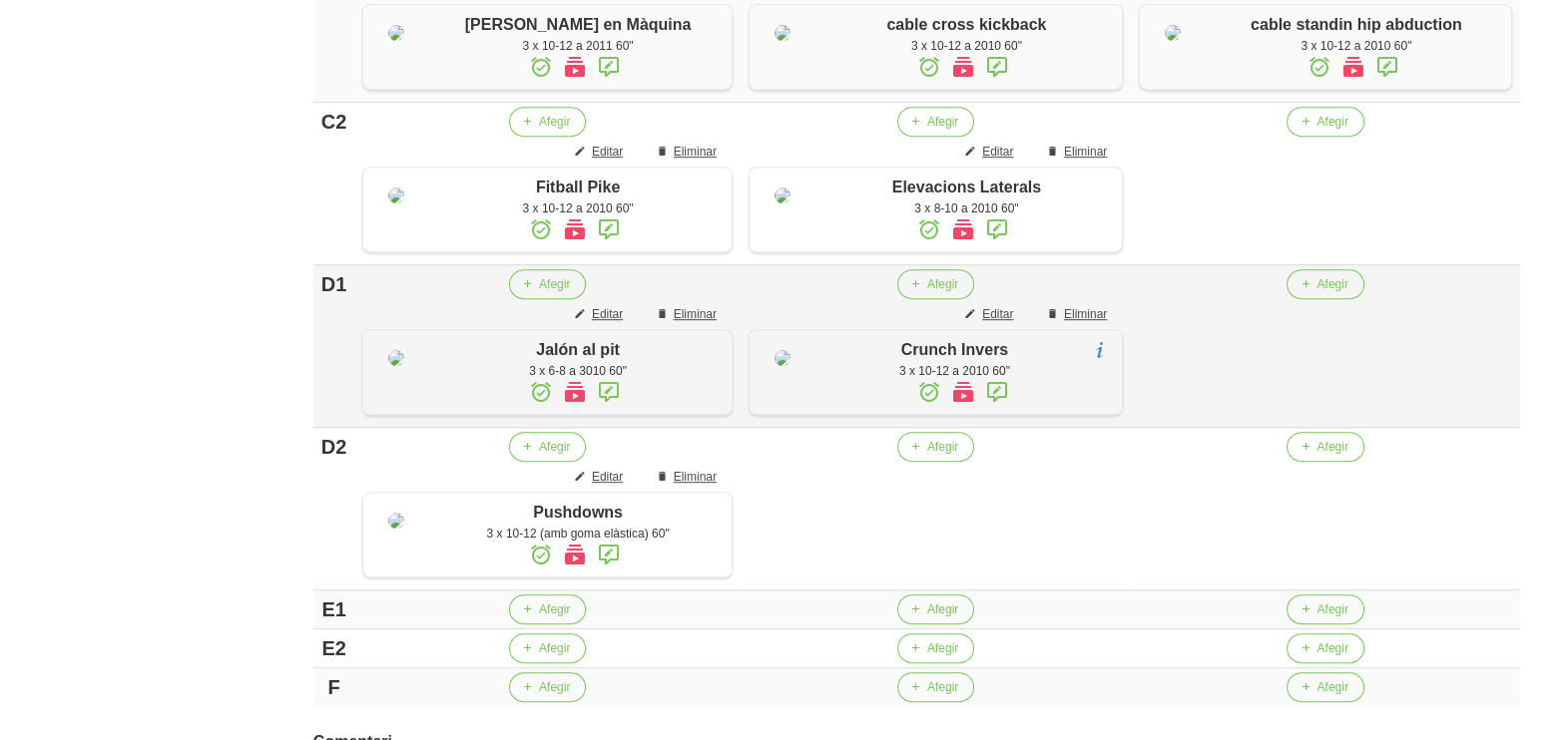
scroll to position [1487, 0]
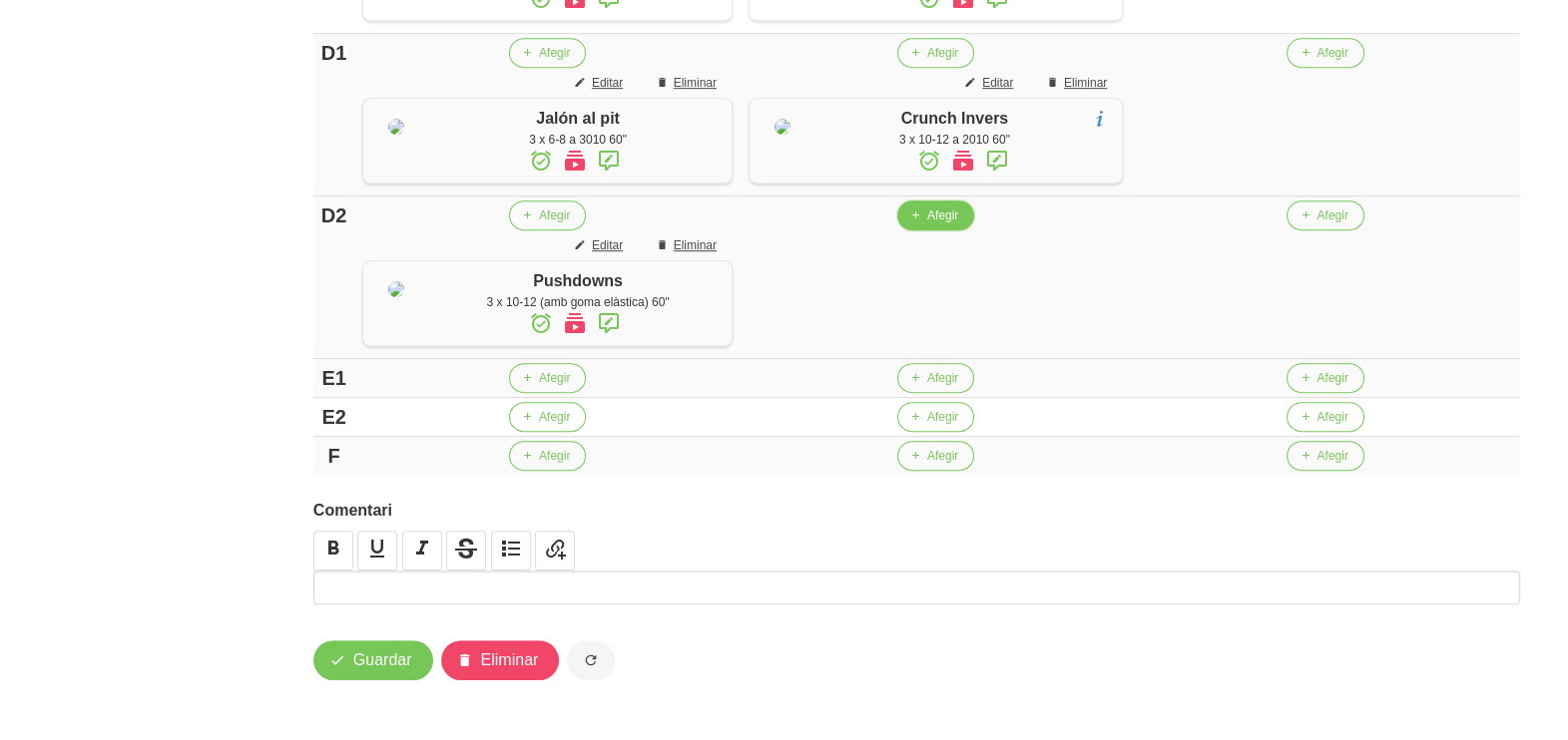
click at [933, 231] on button "Afegir" at bounding box center [935, 216] width 77 height 30
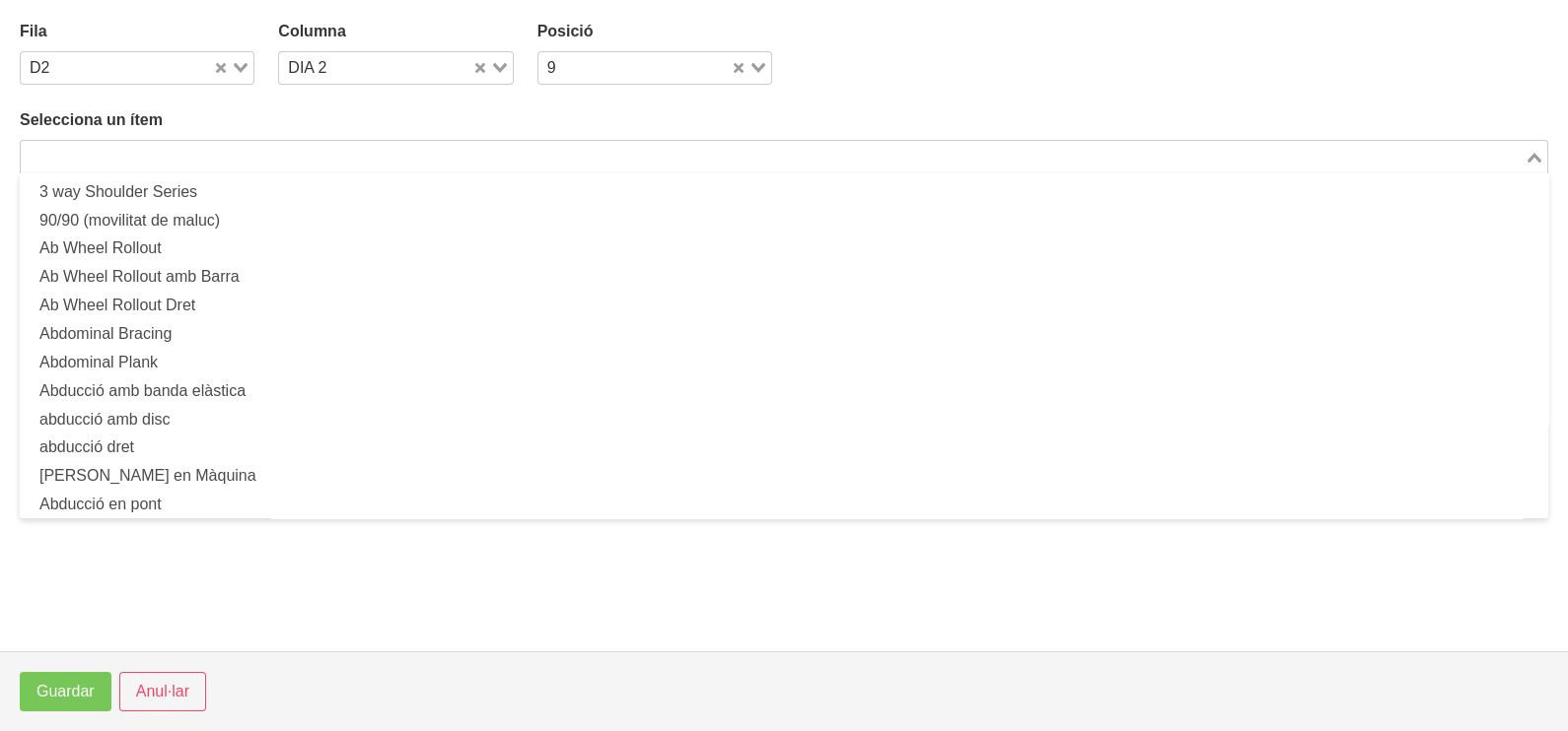
click at [304, 147] on input "Search for option" at bounding box center [773, 157] width 1500 height 24
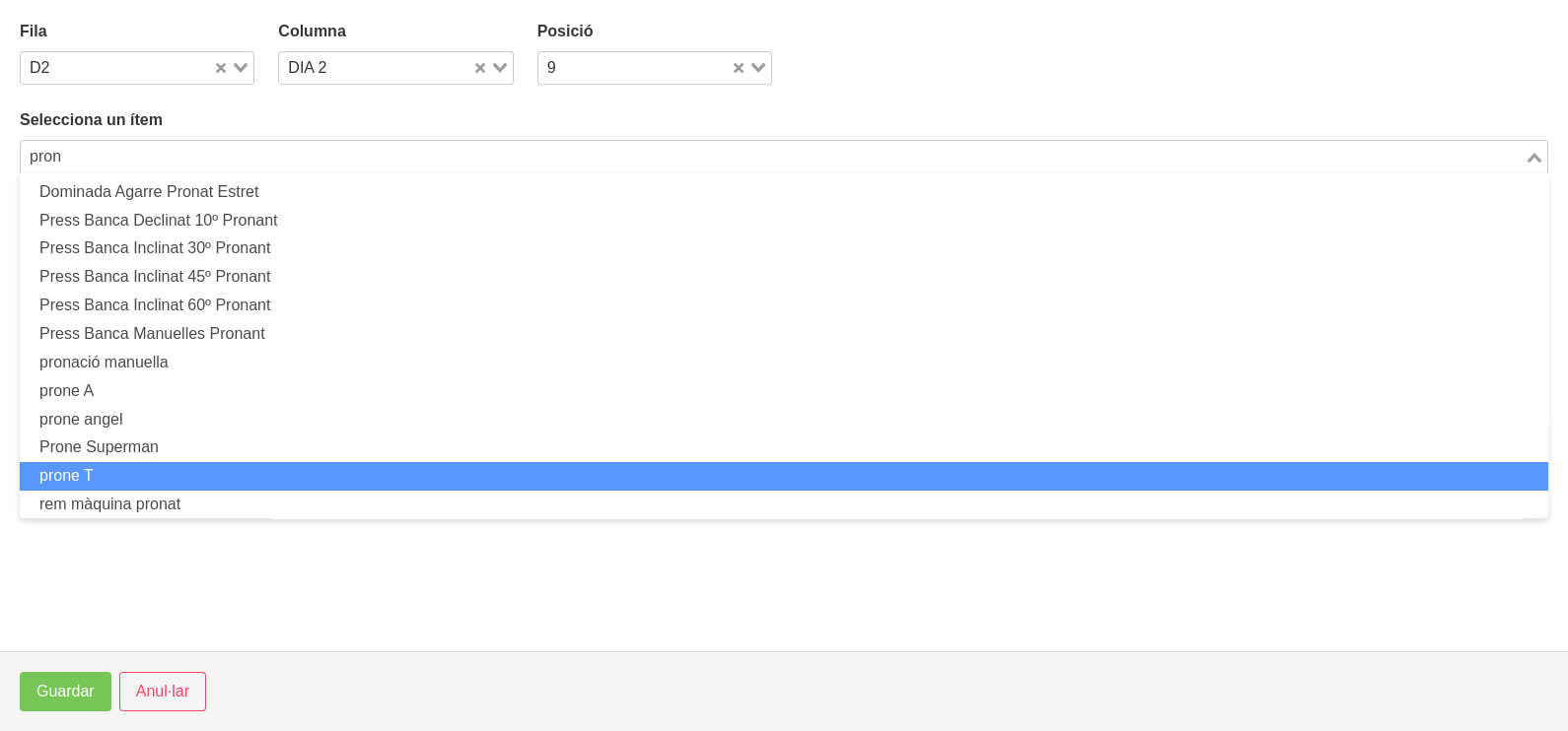
click at [209, 468] on li "prone T" at bounding box center [784, 476] width 1529 height 29
type input "pron"
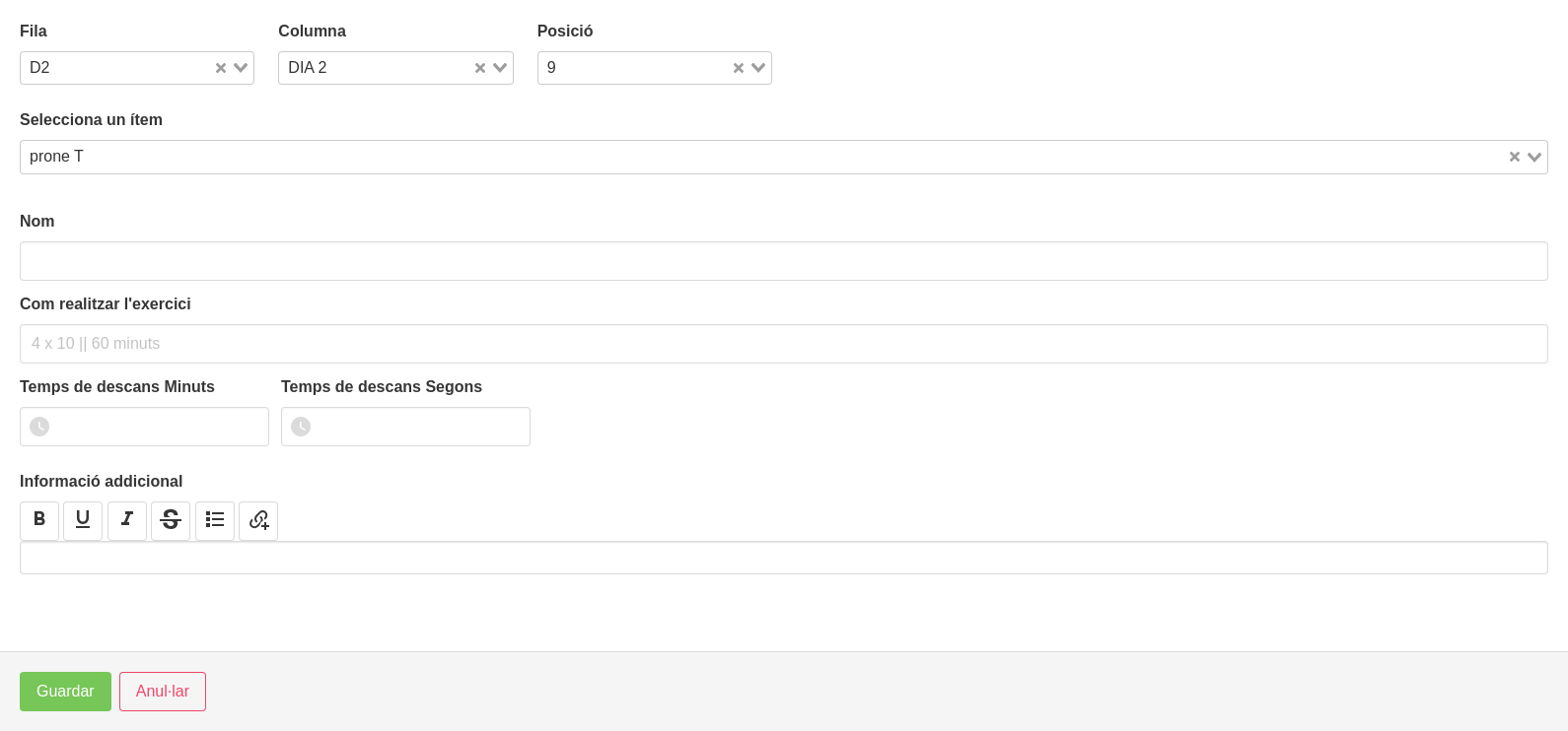
type input "prone T"
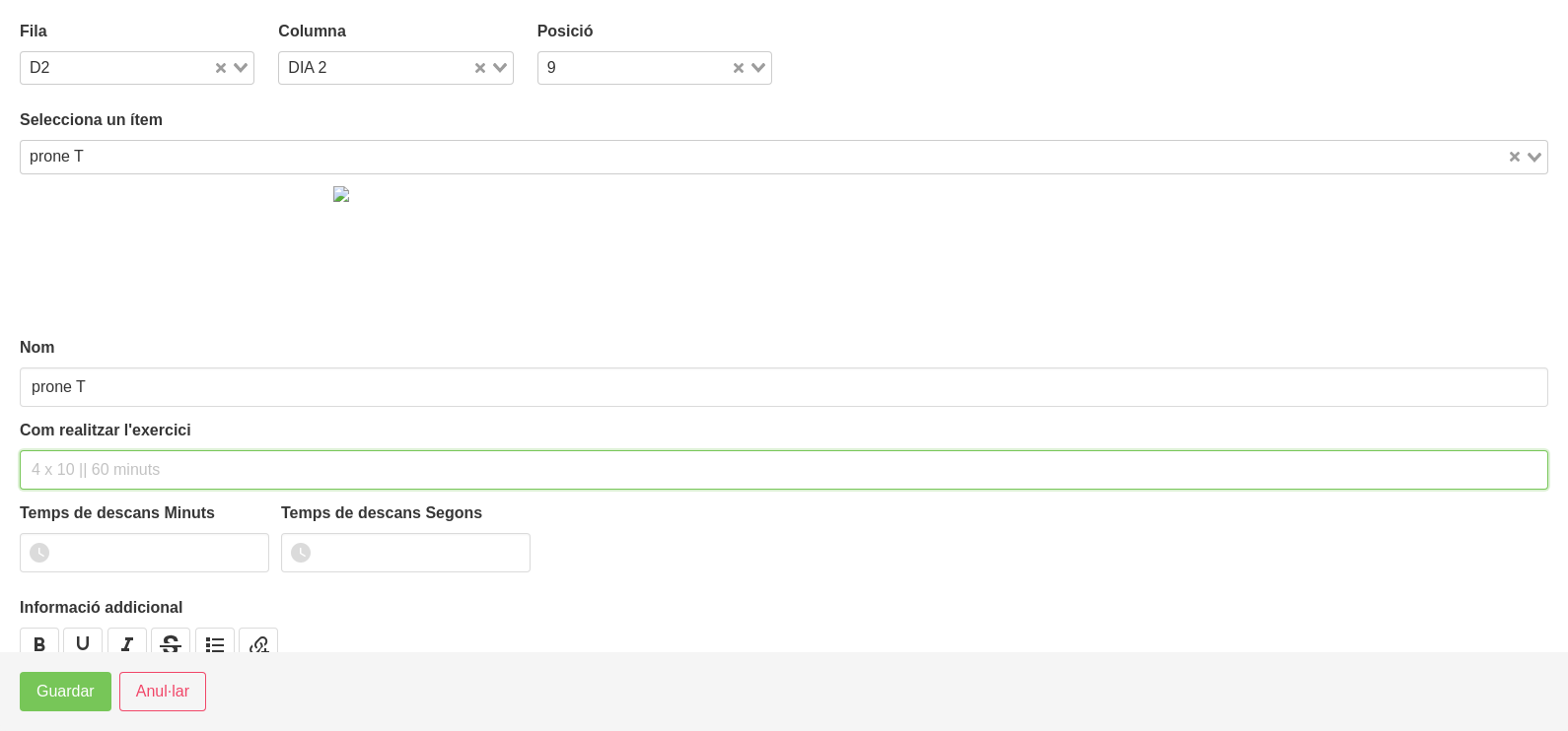
click at [68, 454] on input "text" at bounding box center [784, 471] width 1529 height 39
type input "3 x 10-12 a 2010 60""
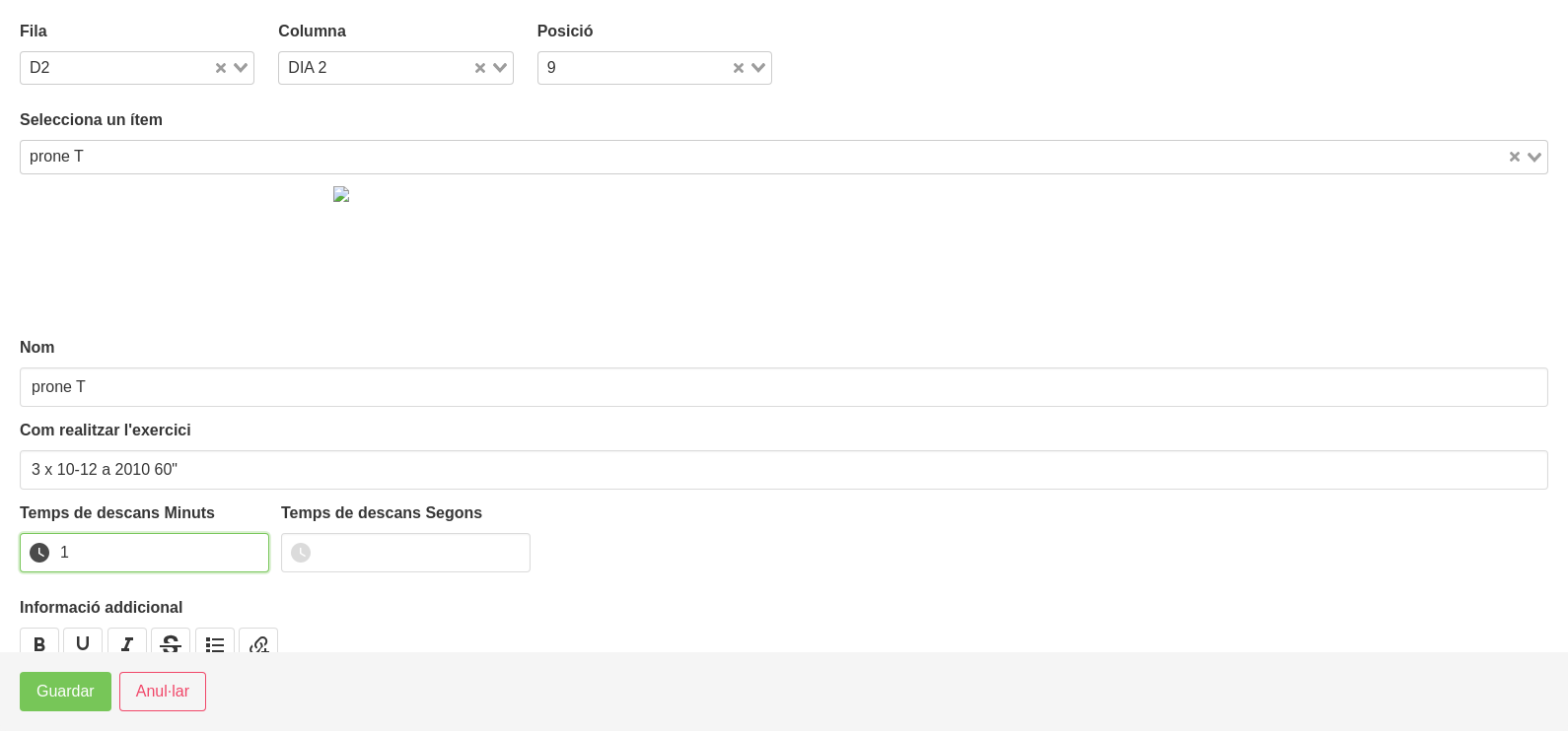
drag, startPoint x: 252, startPoint y: 548, endPoint x: 130, endPoint y: 621, distance: 142.2
type input "1"
click at [245, 551] on input "1" at bounding box center [144, 553] width 250 height 39
click at [70, 685] on span "Guardar" at bounding box center [65, 692] width 58 height 24
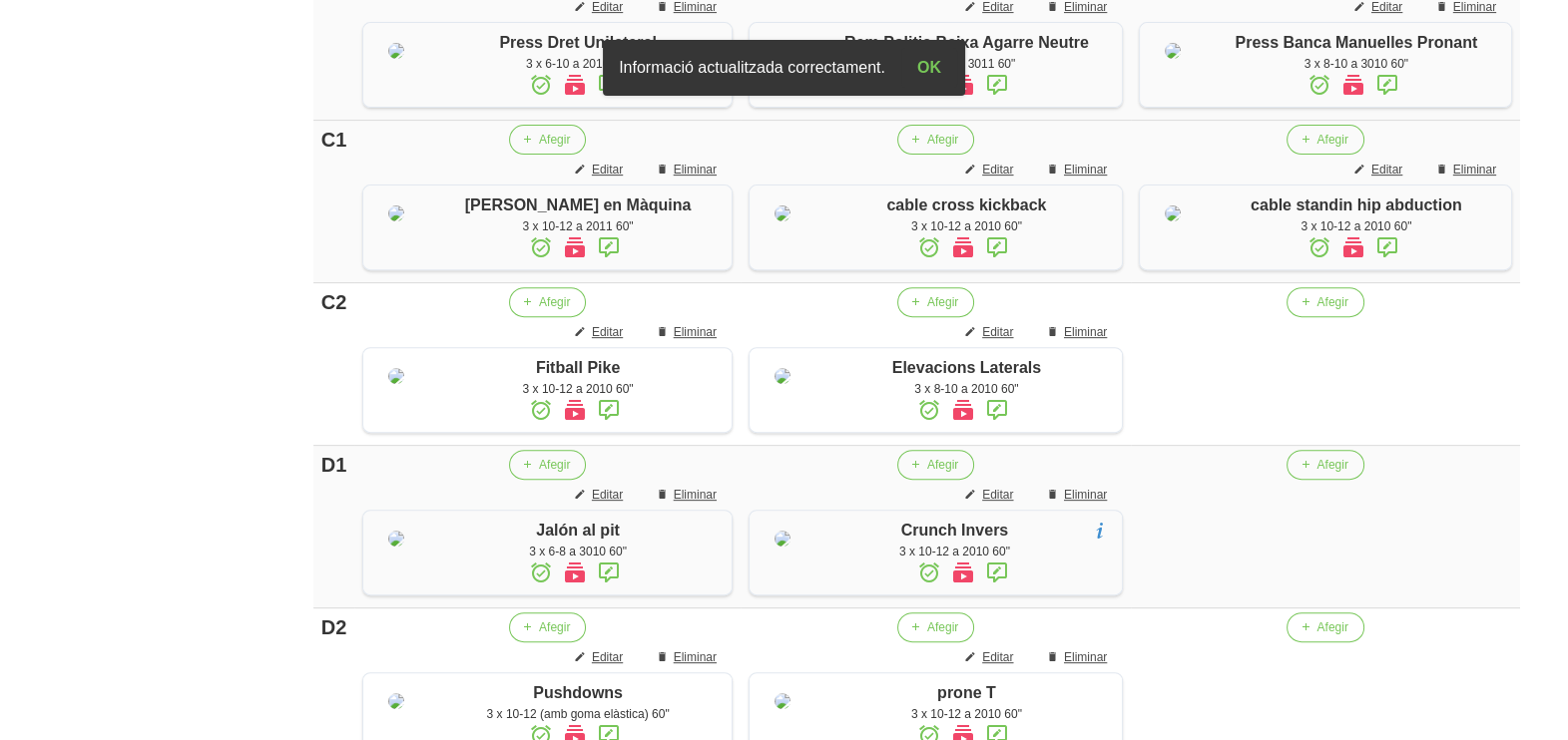
scroll to position [988, 0]
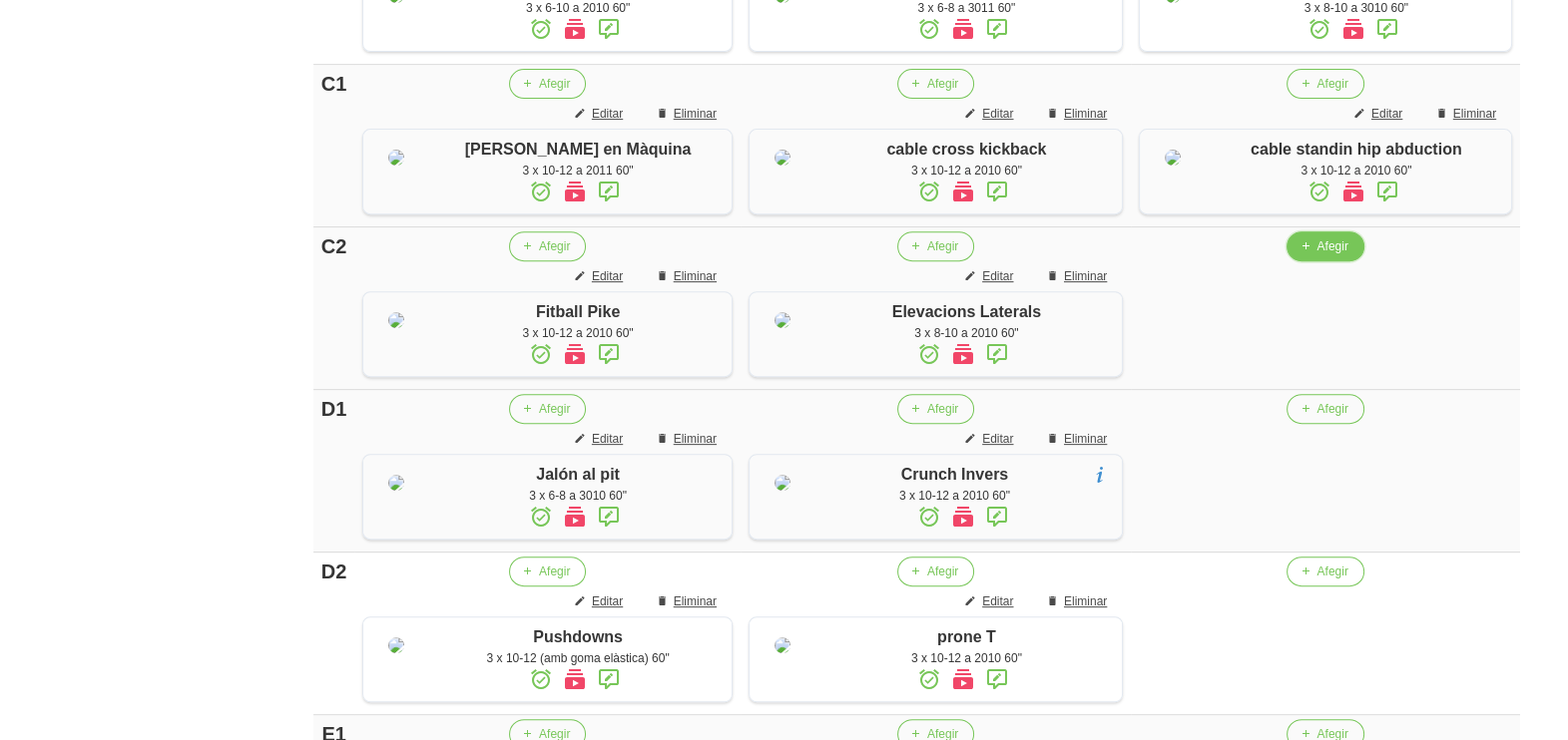
click at [1320, 256] on span "Afegir" at bounding box center [1331, 247] width 31 height 18
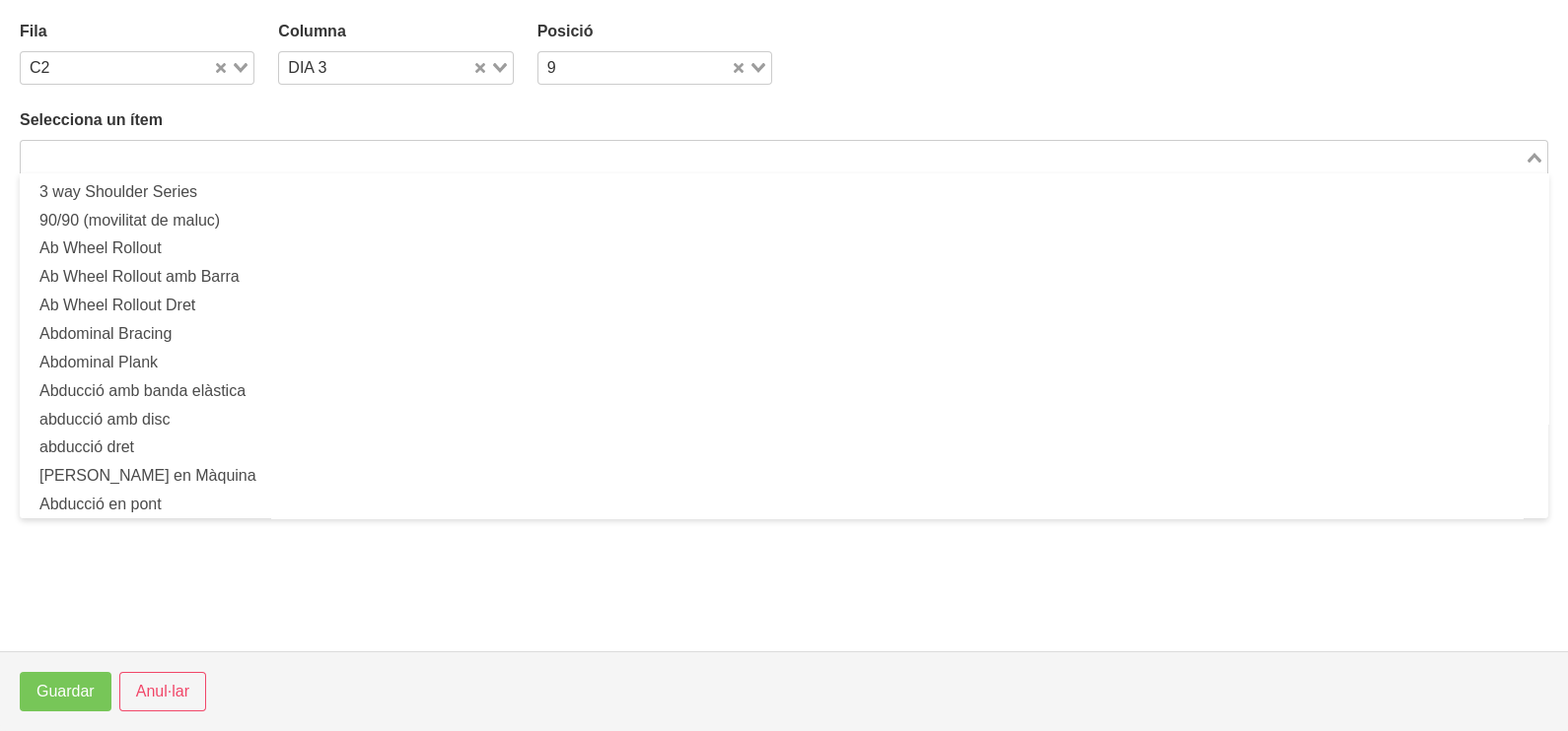
drag, startPoint x: 375, startPoint y: 162, endPoint x: 357, endPoint y: 152, distance: 20.6
click at [359, 153] on input "Search for option" at bounding box center [773, 157] width 1500 height 24
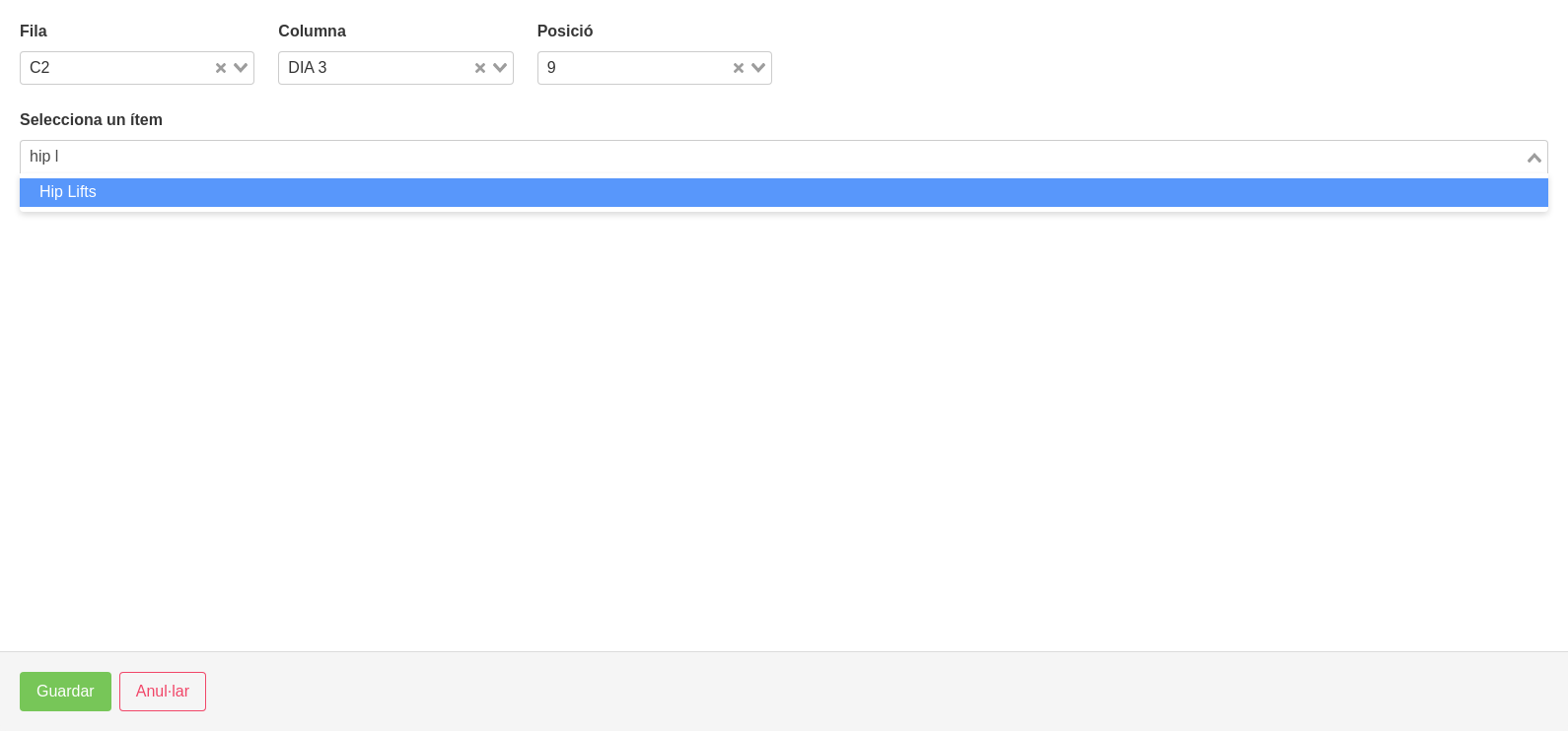
click at [353, 188] on li "Hip Lifts" at bounding box center [784, 192] width 1529 height 29
type input "hip l"
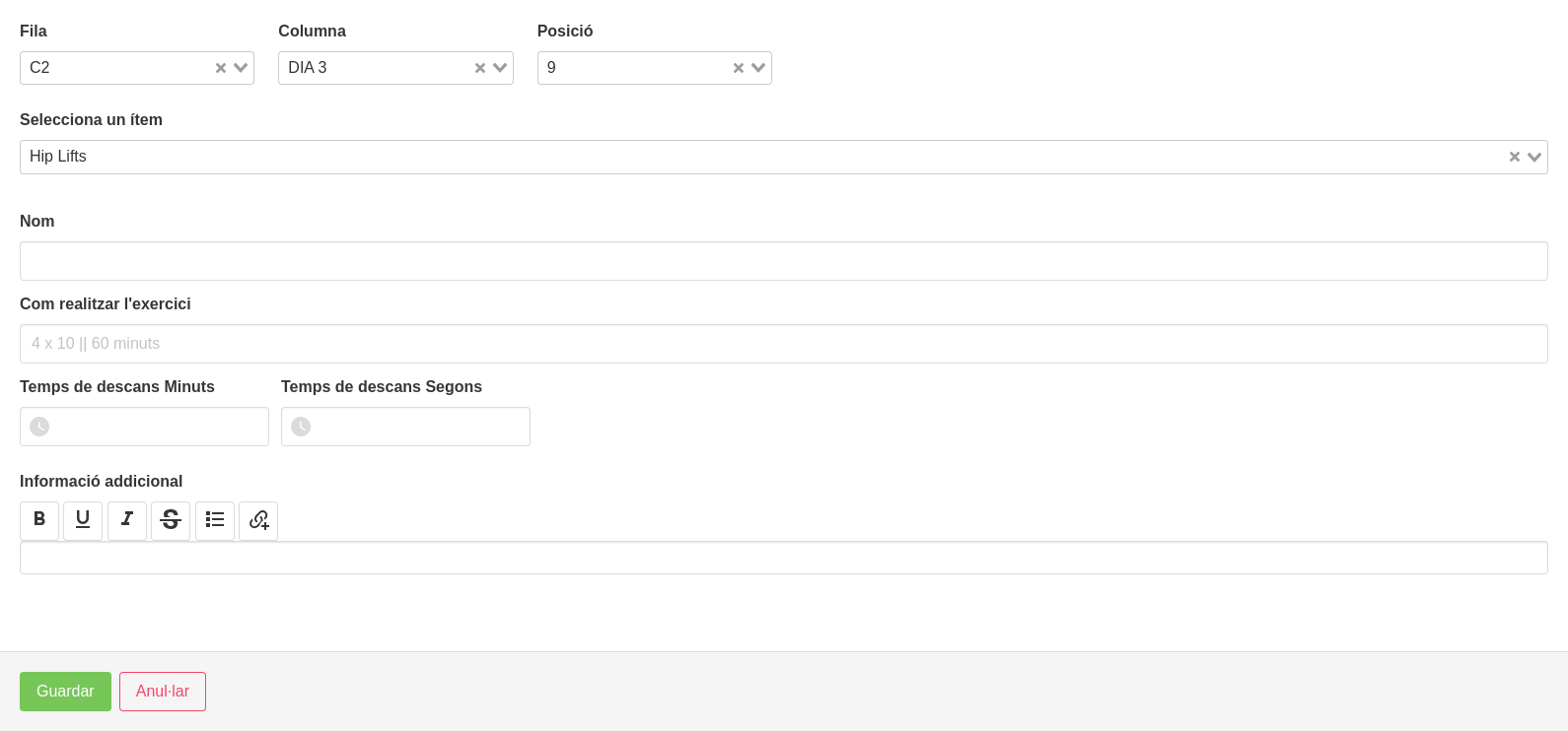
type input "Hip Lifts"
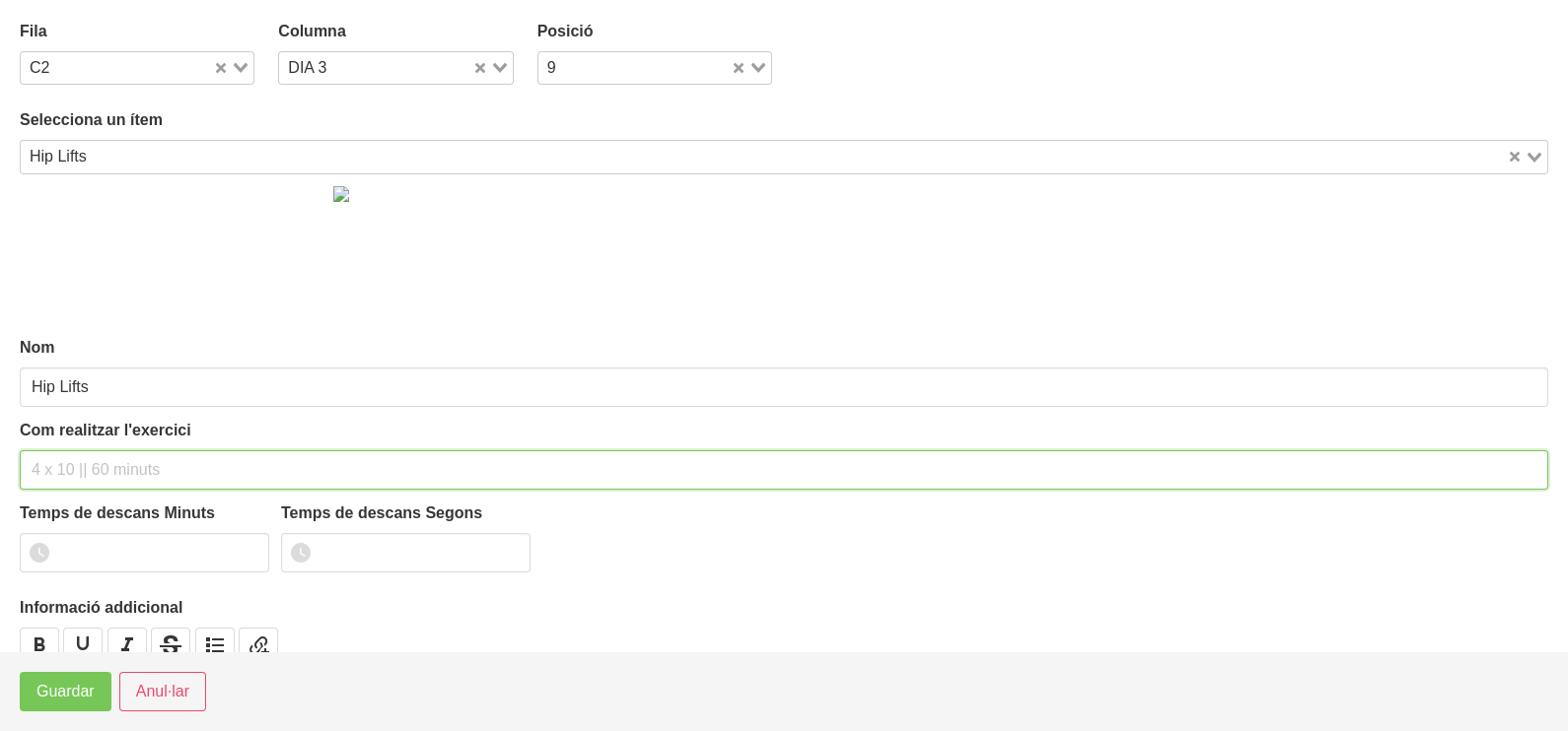
click at [83, 466] on input "text" at bounding box center [784, 471] width 1529 height 39
type input "3 x 10-12 a 2011 60""
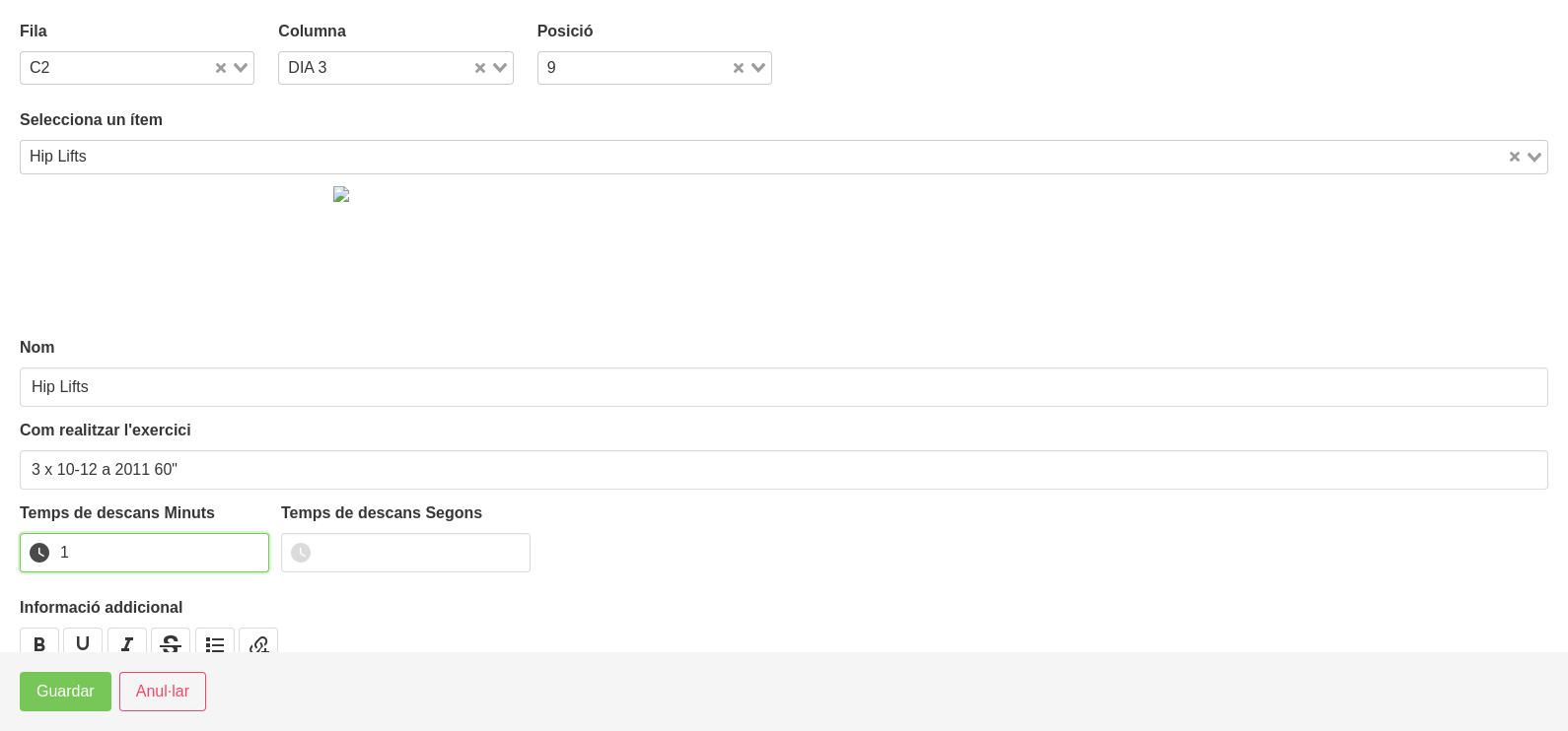
drag, startPoint x: 253, startPoint y: 547, endPoint x: 207, endPoint y: 579, distance: 56.0
type input "1"
click at [251, 548] on input "1" at bounding box center [144, 553] width 250 height 39
click at [65, 690] on span "Guardar" at bounding box center [65, 692] width 58 height 24
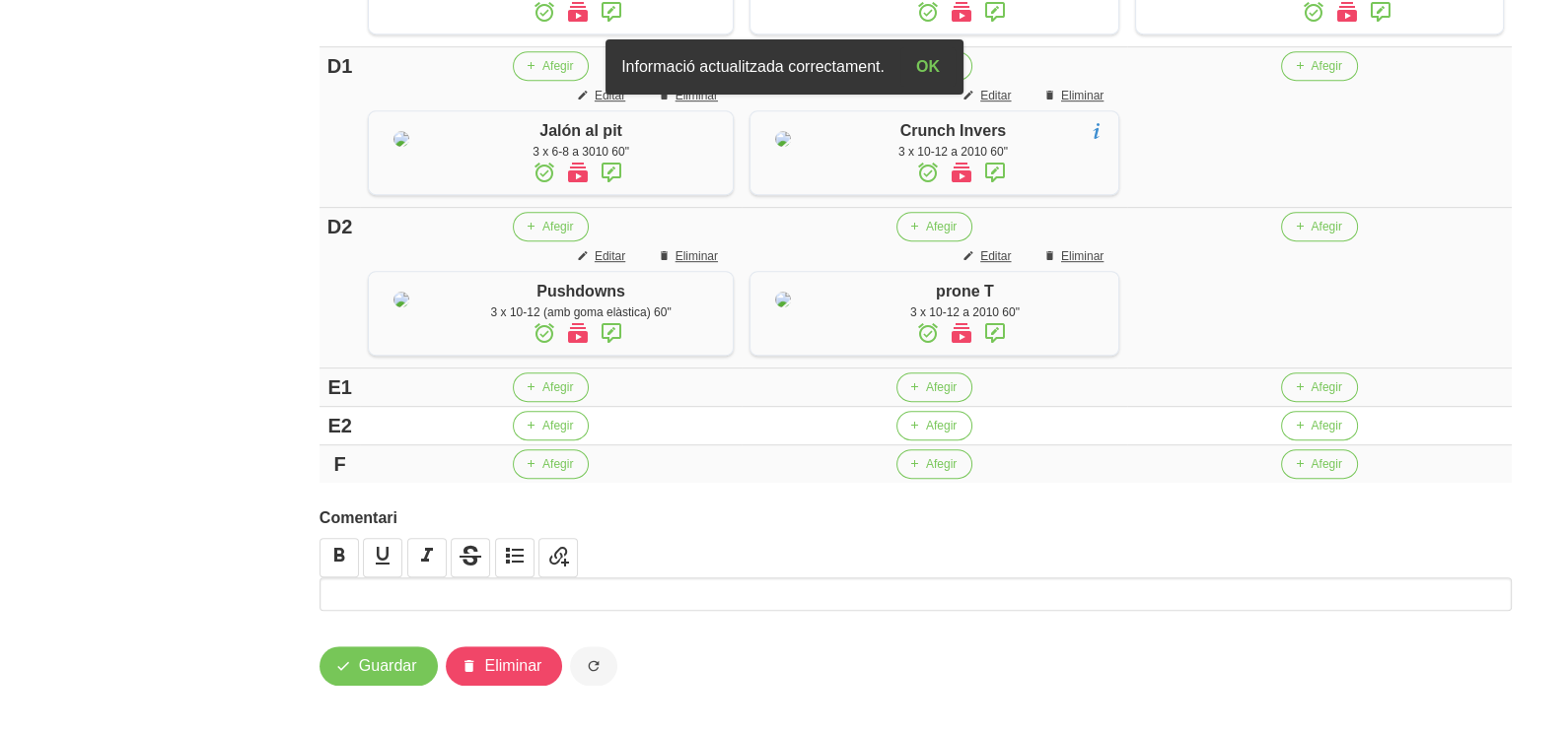
scroll to position [1469, 0]
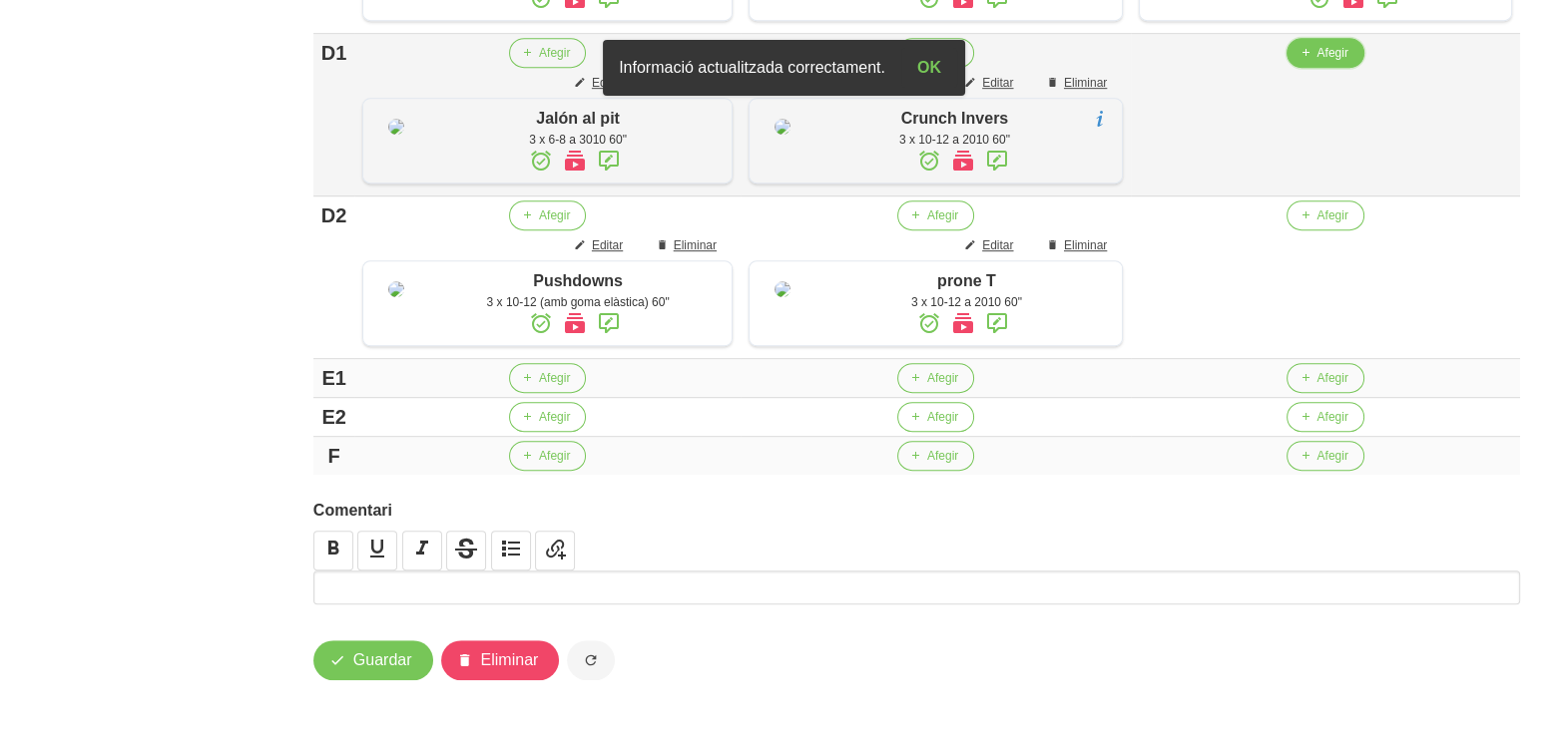
click at [1324, 62] on span "Afegir" at bounding box center [1331, 53] width 31 height 18
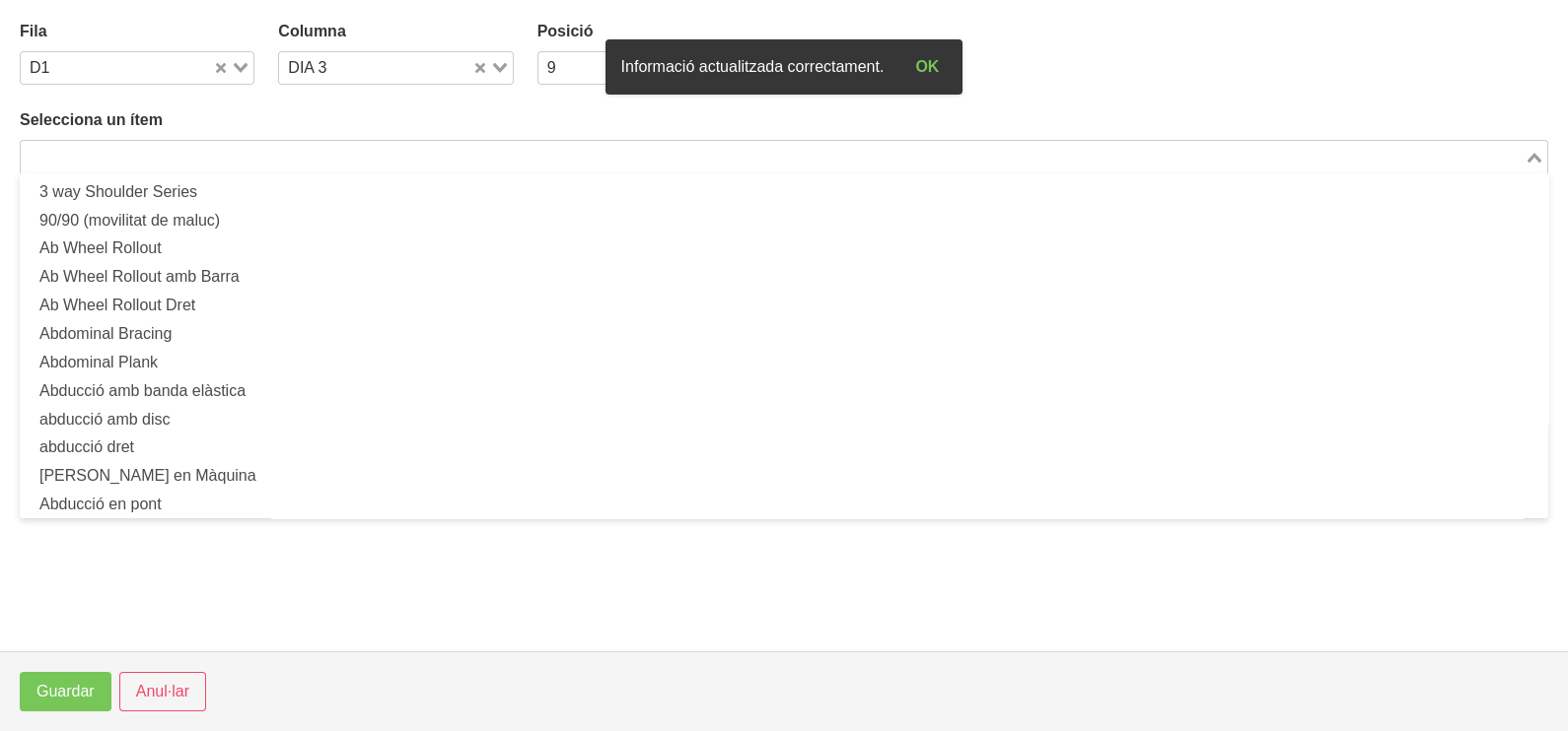
click at [281, 158] on input "Search for option" at bounding box center [773, 157] width 1500 height 24
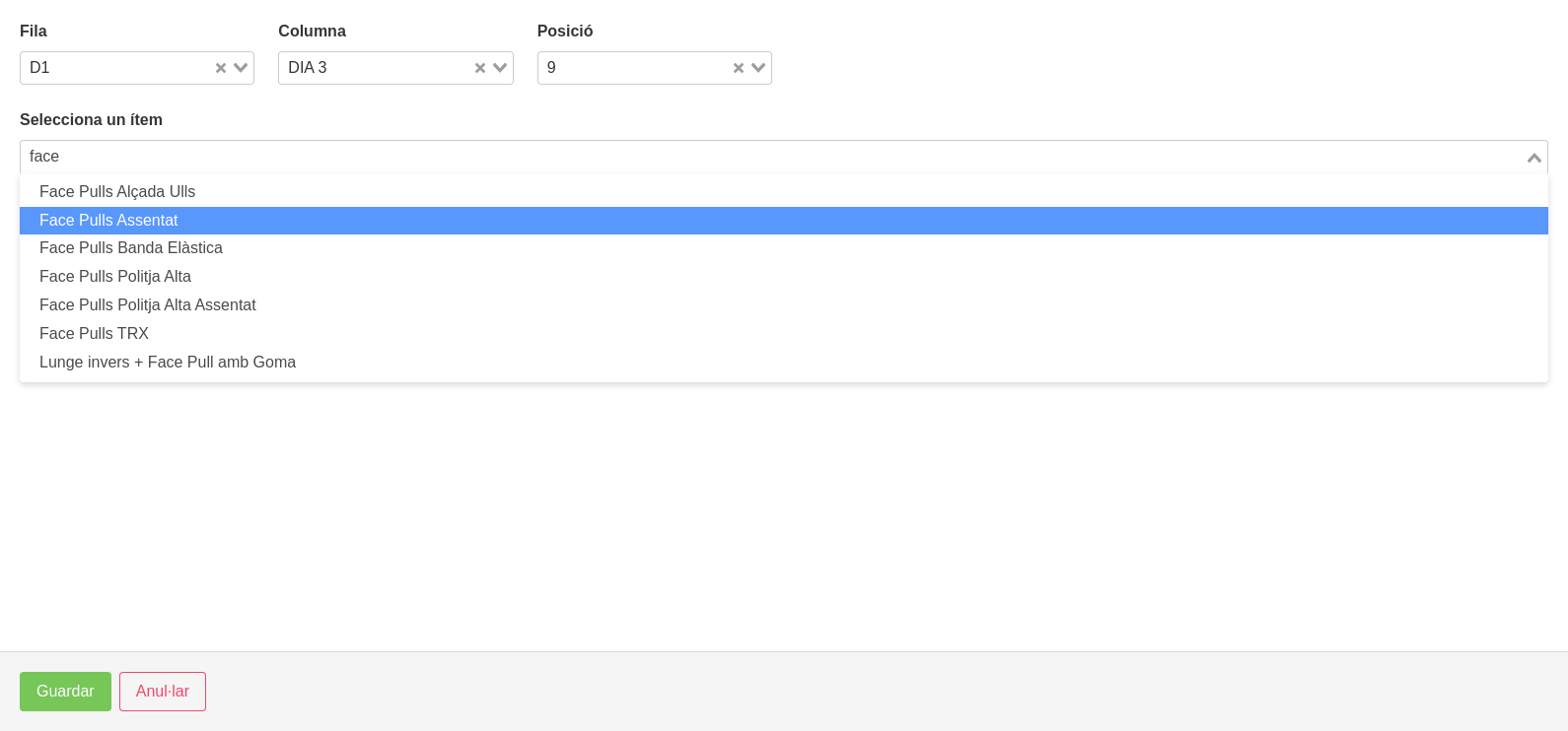
click at [209, 216] on li "Face Pulls Assentat" at bounding box center [784, 221] width 1529 height 29
type input "face"
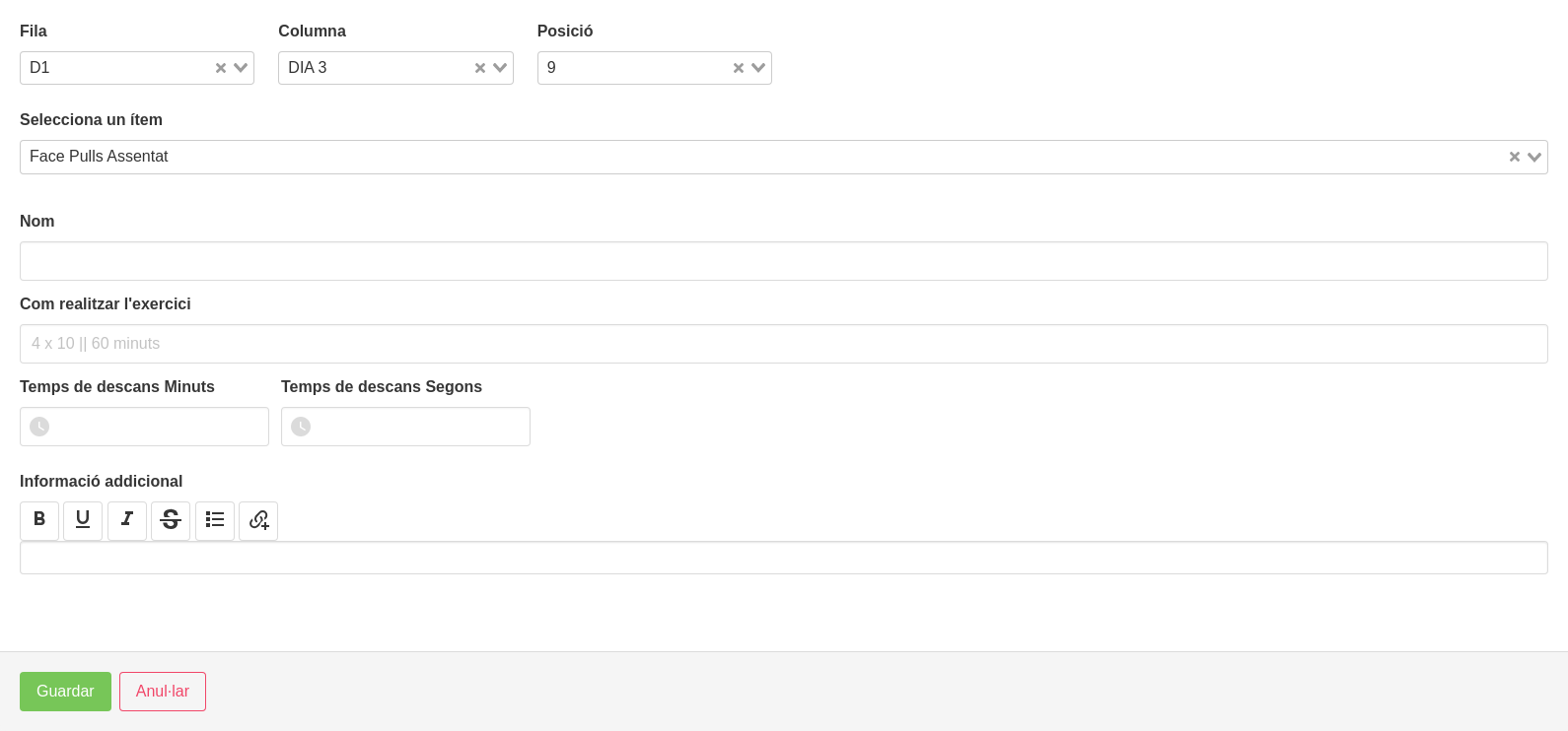
type input "Face Pulls Assentat"
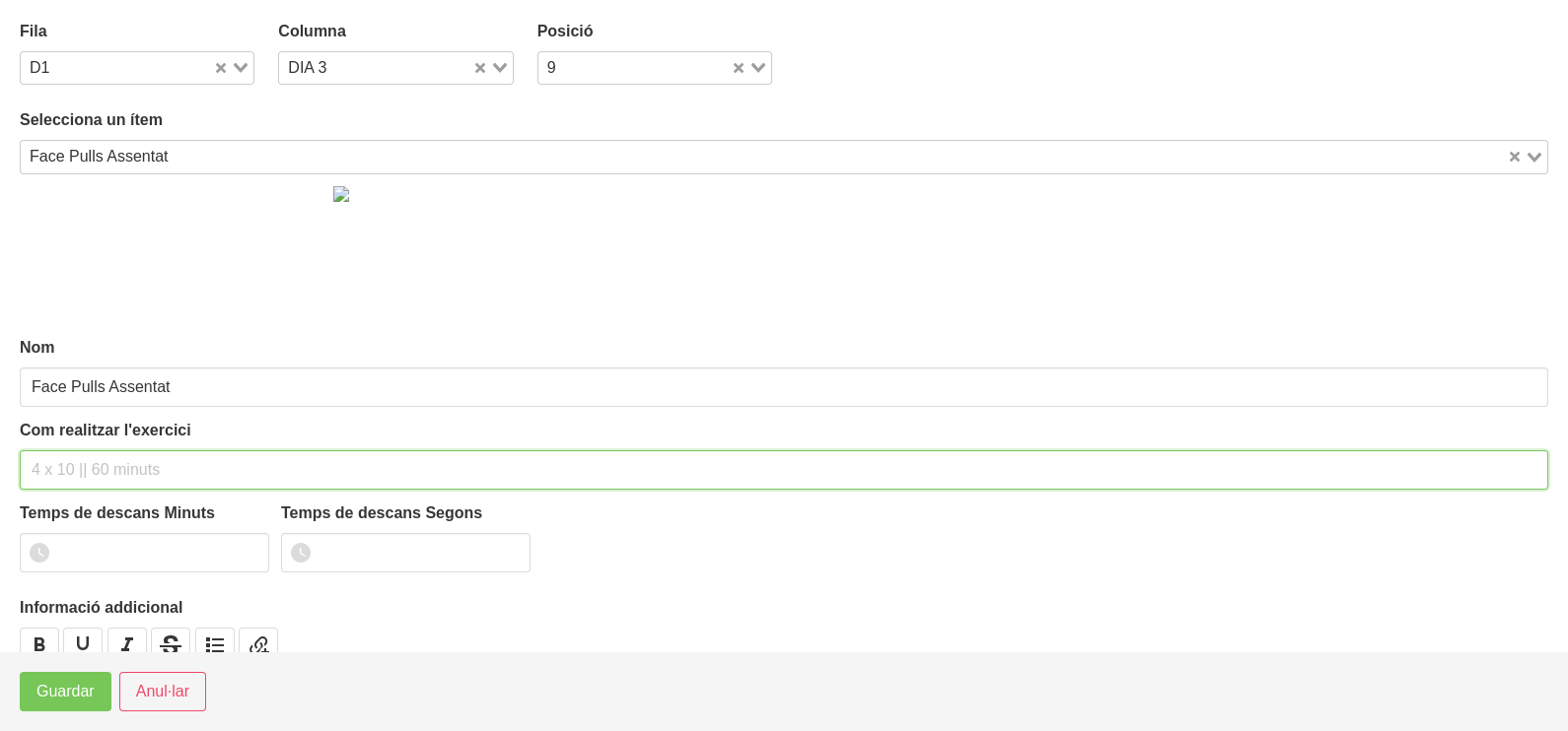
click at [74, 471] on input "text" at bounding box center [784, 471] width 1529 height 39
type input "3 x 8-10 a 2010 60""
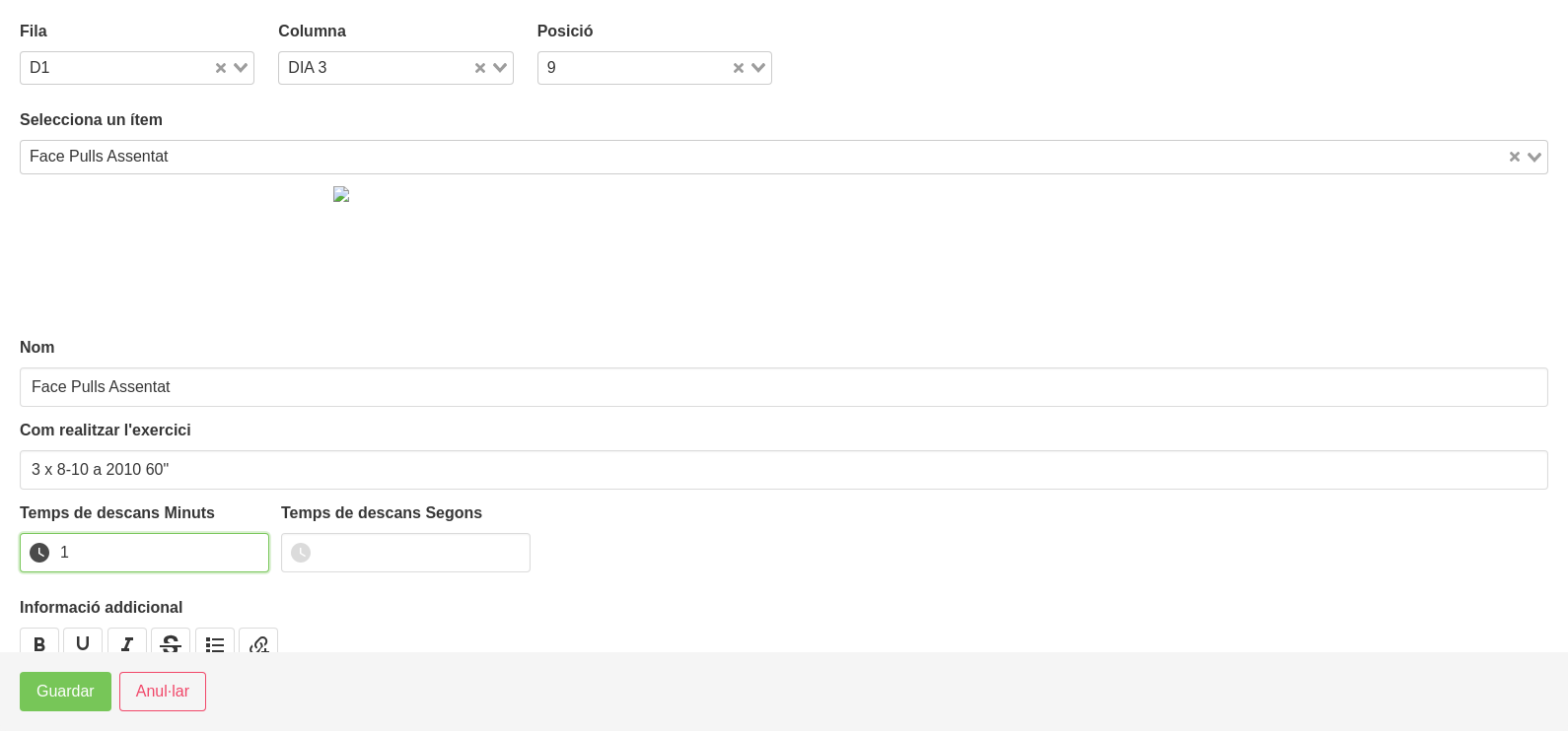
type input "1"
click at [254, 549] on input "1" at bounding box center [144, 553] width 250 height 39
click at [59, 709] on button "Guardar" at bounding box center [65, 692] width 92 height 39
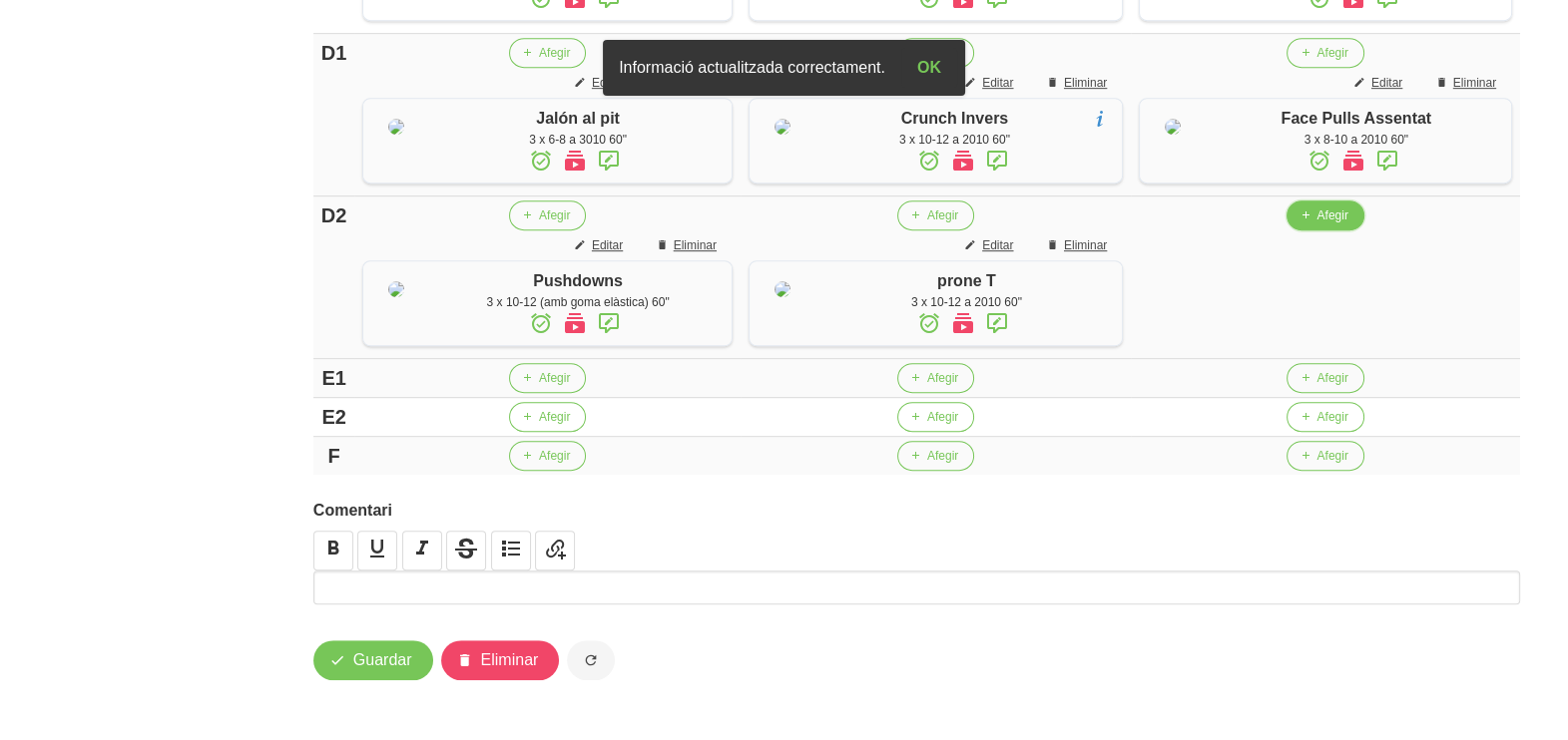
click at [1316, 225] on span "Afegir" at bounding box center [1331, 216] width 31 height 18
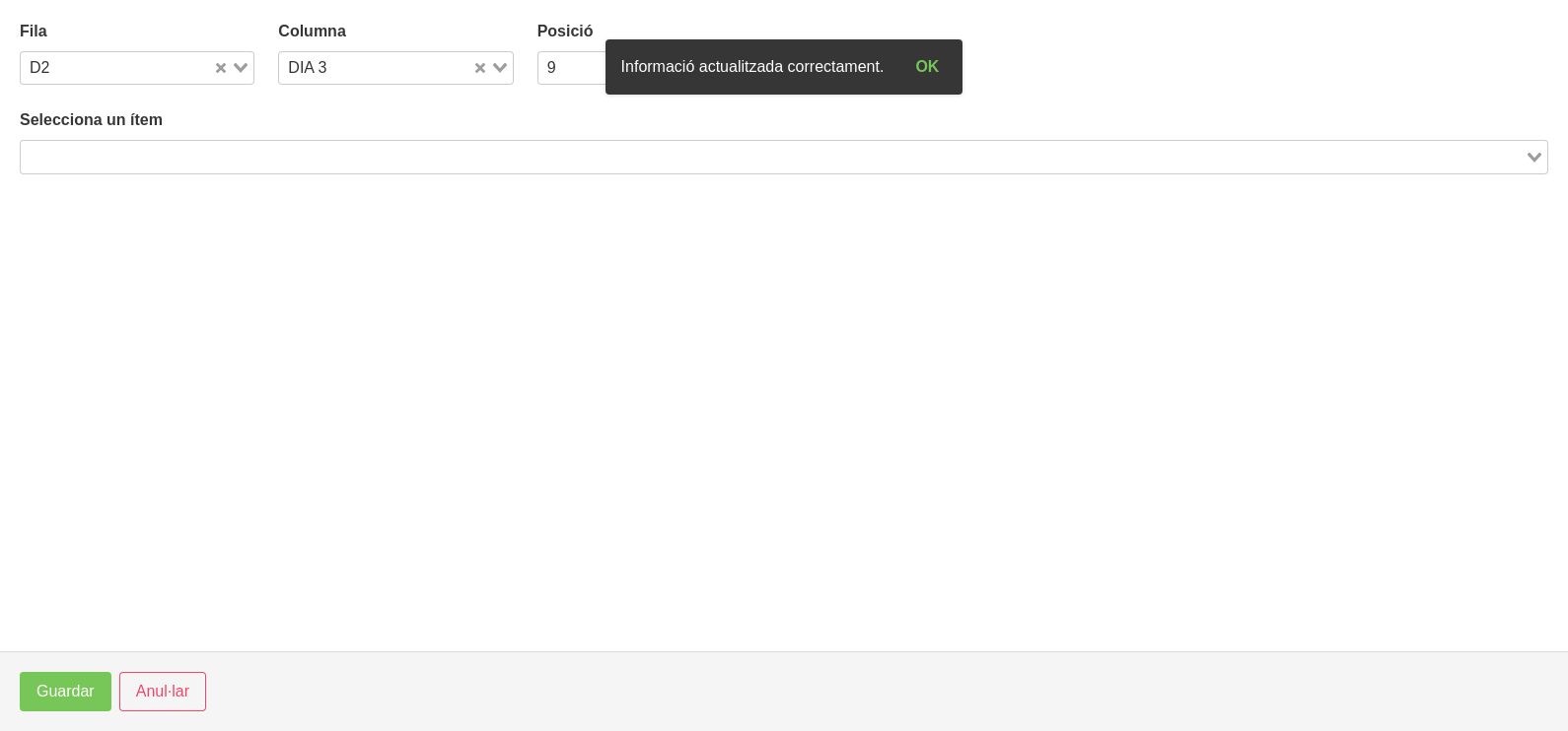
click at [223, 156] on input "Search for option" at bounding box center [773, 157] width 1500 height 24
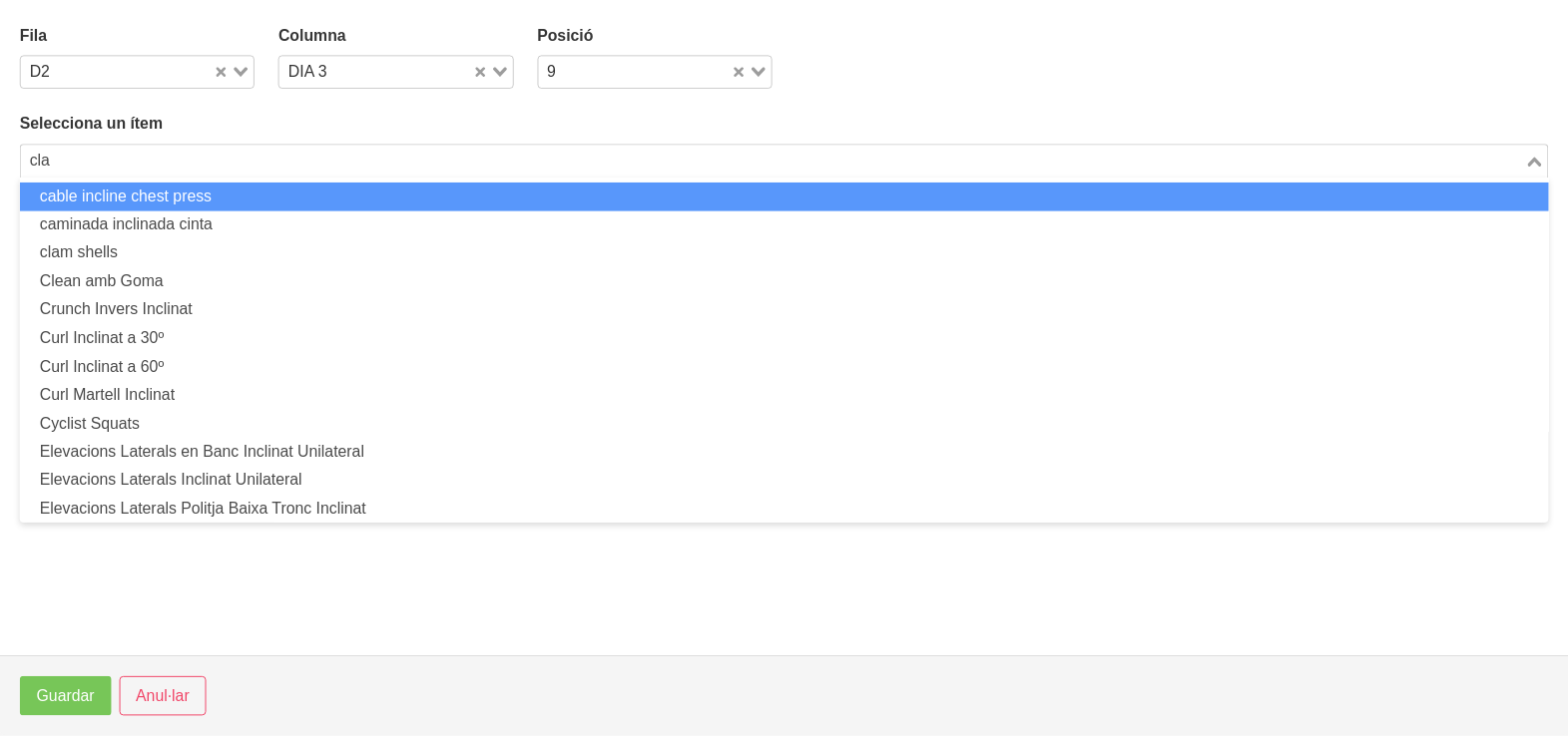
scroll to position [0, 0]
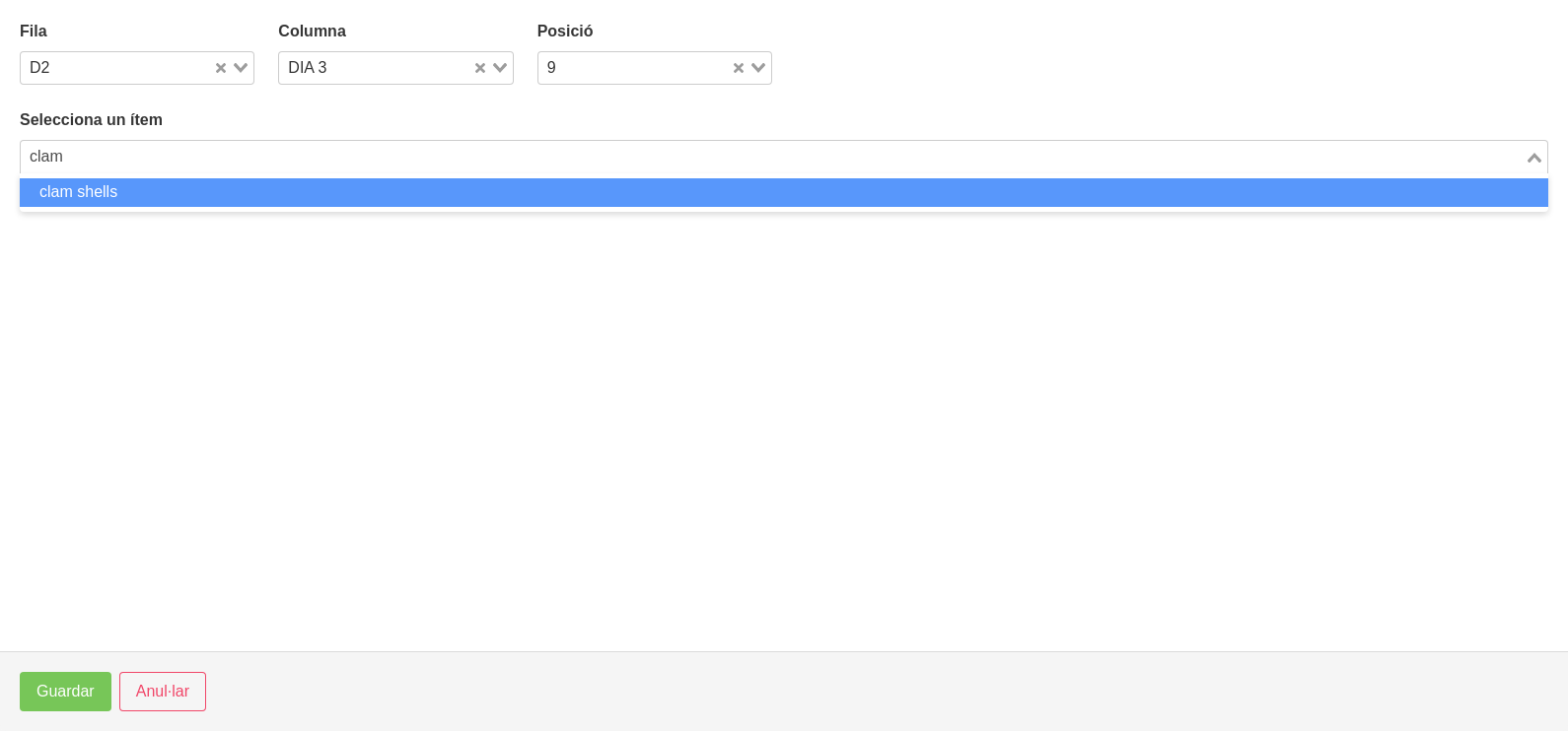
click at [147, 193] on li "clam shells" at bounding box center [784, 192] width 1529 height 29
type input "clam"
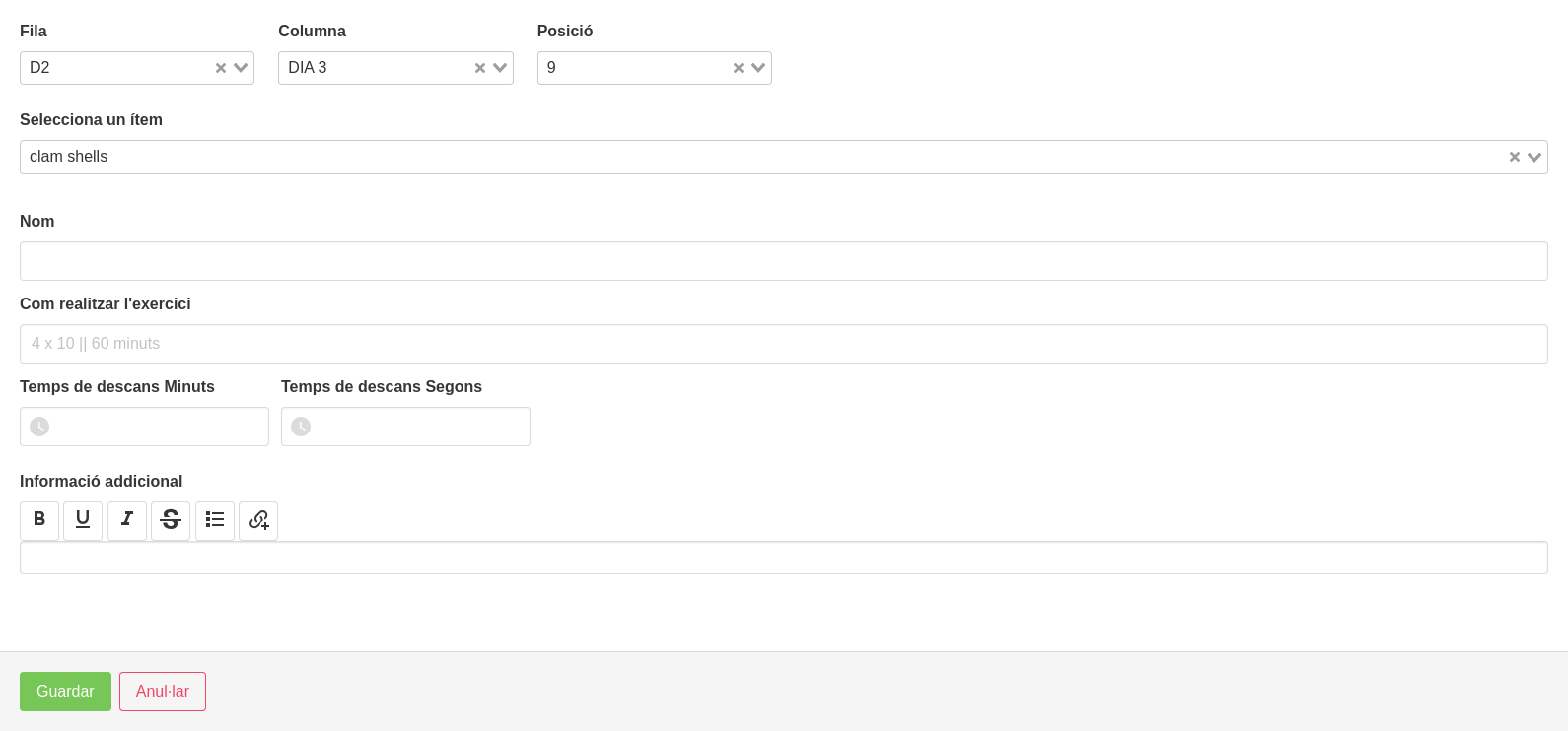
type input "clam shells"
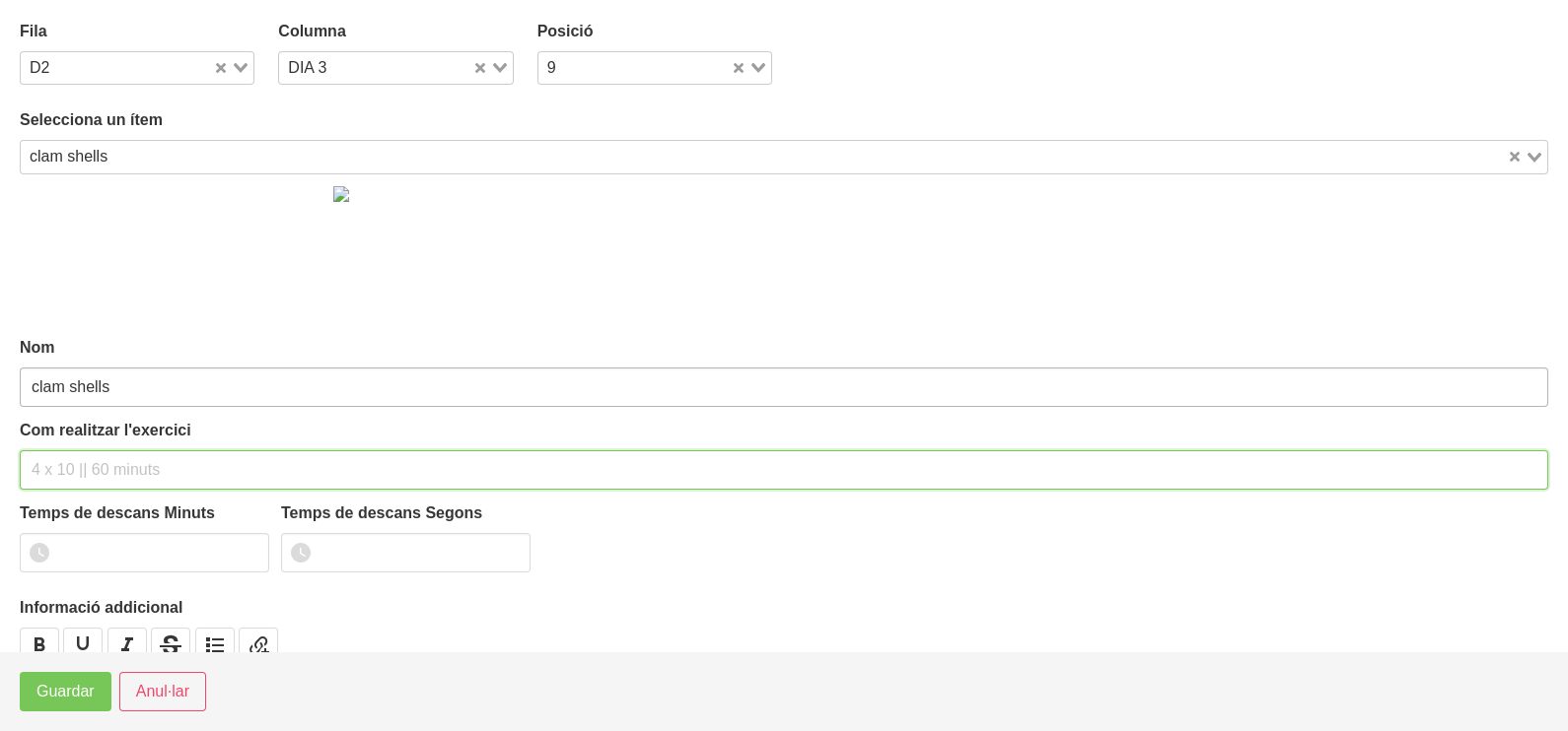
drag, startPoint x: 72, startPoint y: 462, endPoint x: 89, endPoint y: 369, distance: 94.5
click at [78, 456] on input "text" at bounding box center [784, 471] width 1529 height 39
type input "3 x 20 a 2011 60""
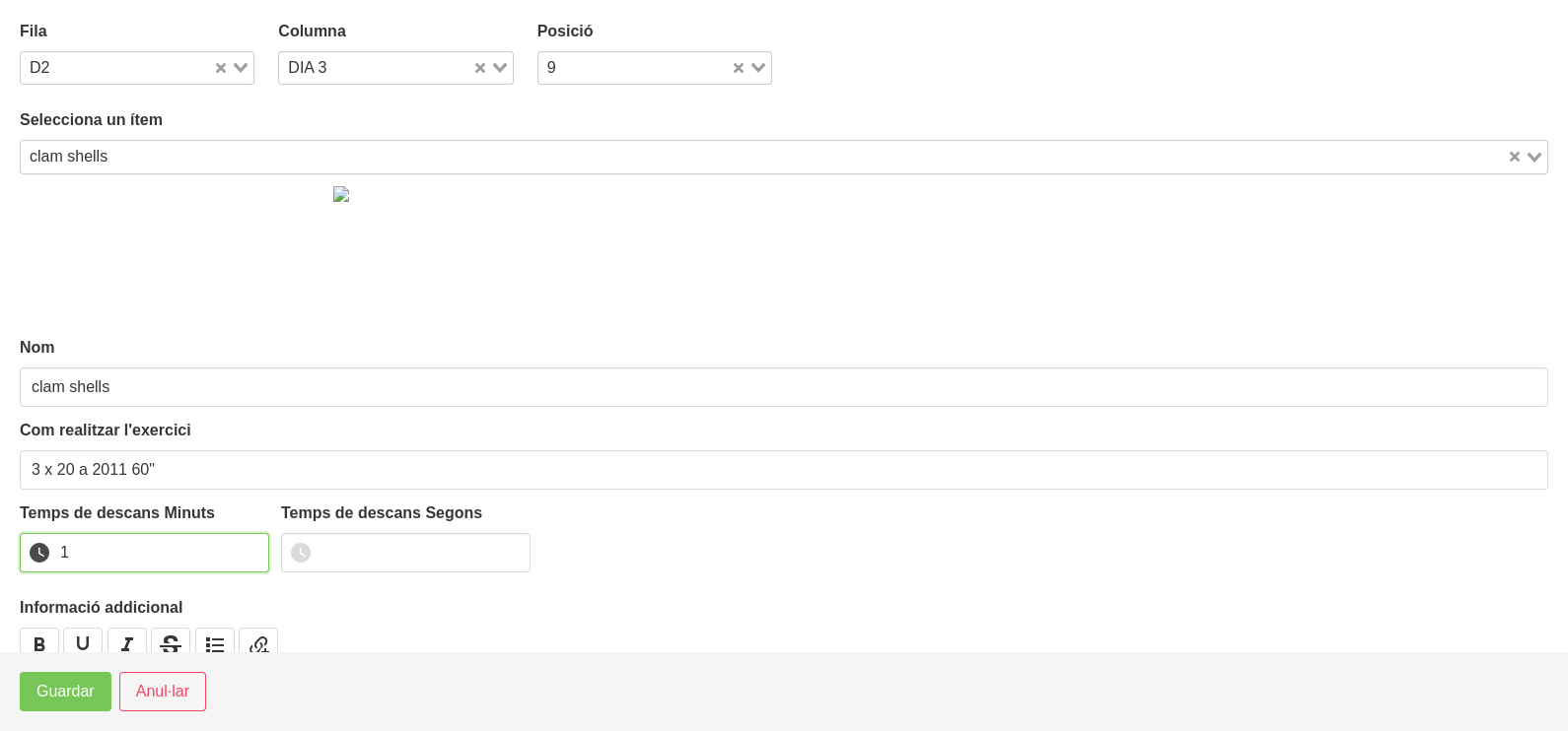
type input "1"
click at [246, 548] on input "1" at bounding box center [144, 553] width 250 height 39
click at [64, 699] on span "Guardar" at bounding box center [65, 692] width 58 height 24
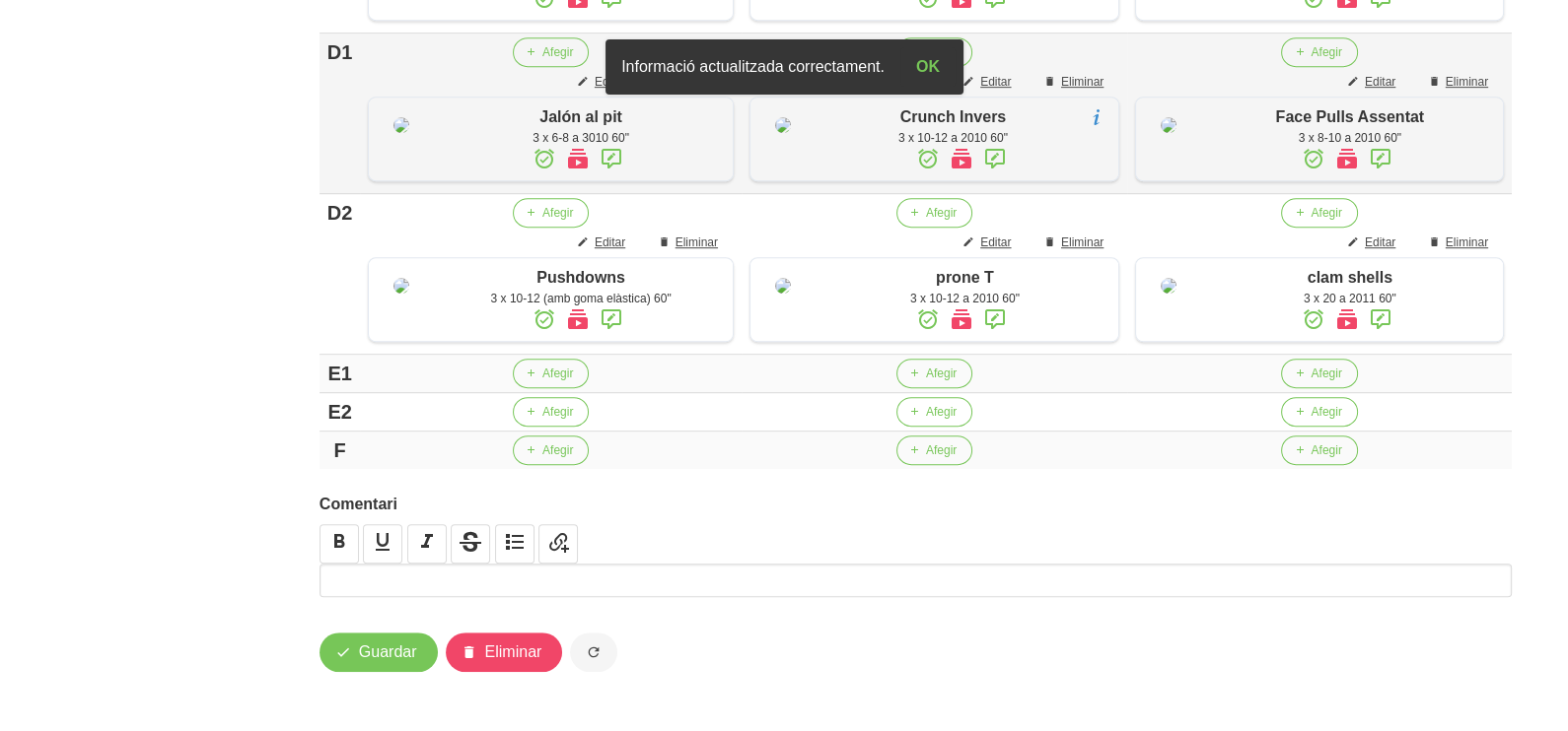
scroll to position [1695, 0]
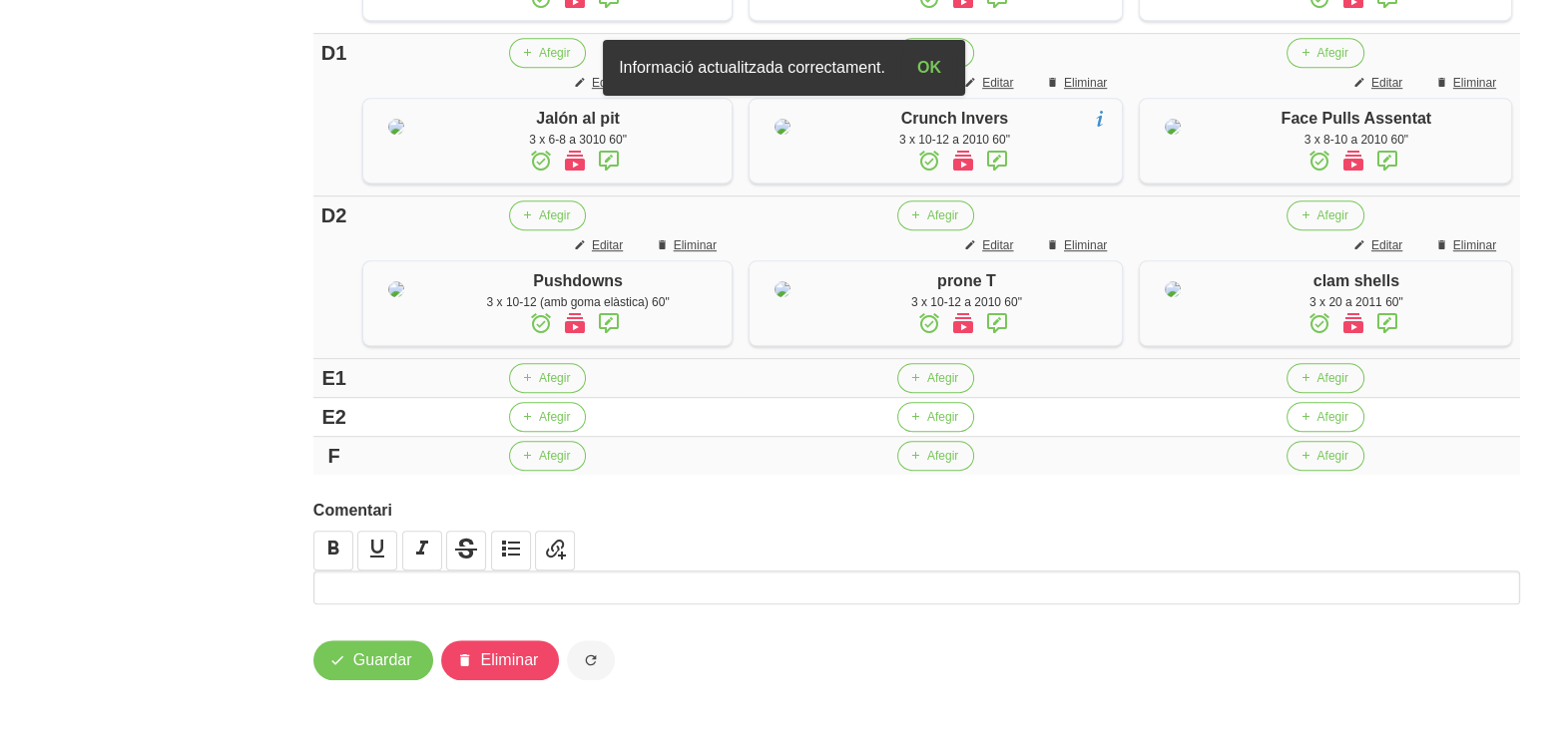
click at [1397, 312] on div at bounding box center [1356, 325] width 290 height 26
click at [1392, 306] on icon at bounding box center [1386, 324] width 24 height 36
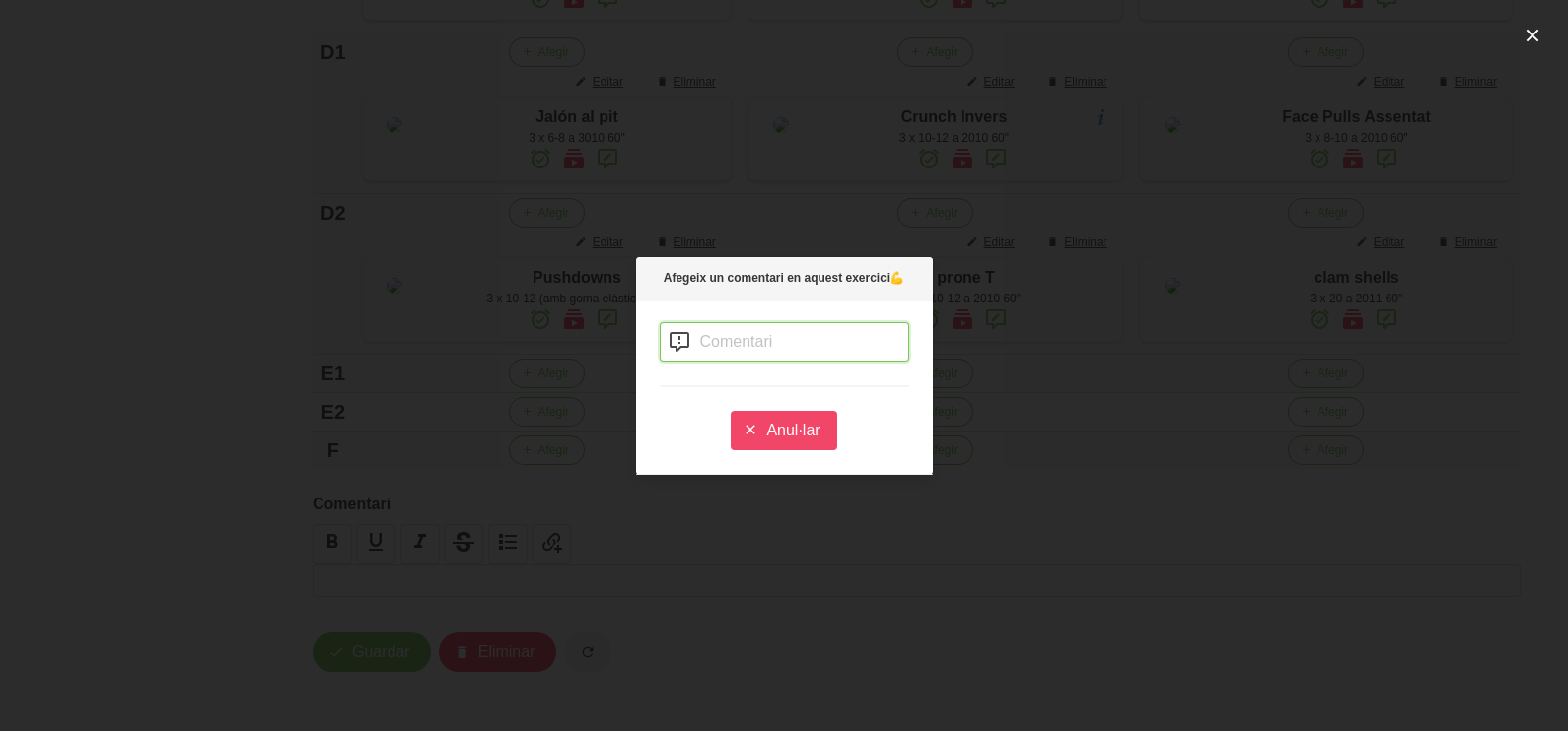
click at [734, 346] on input "text" at bounding box center [784, 342] width 250 height 39
type input "amb goma elàtica a sobre els genolls"
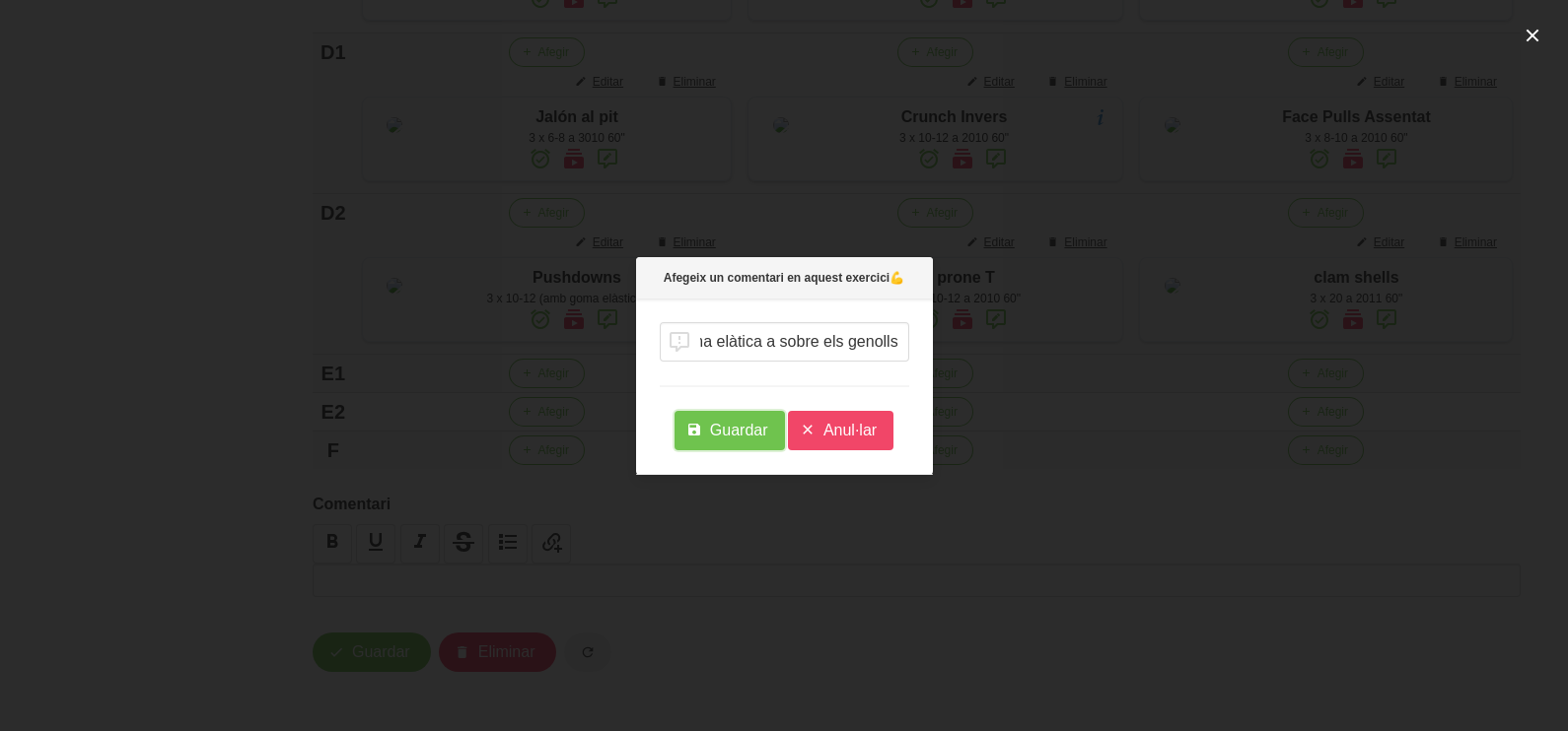
click at [731, 417] on button "Guardar" at bounding box center [729, 431] width 111 height 39
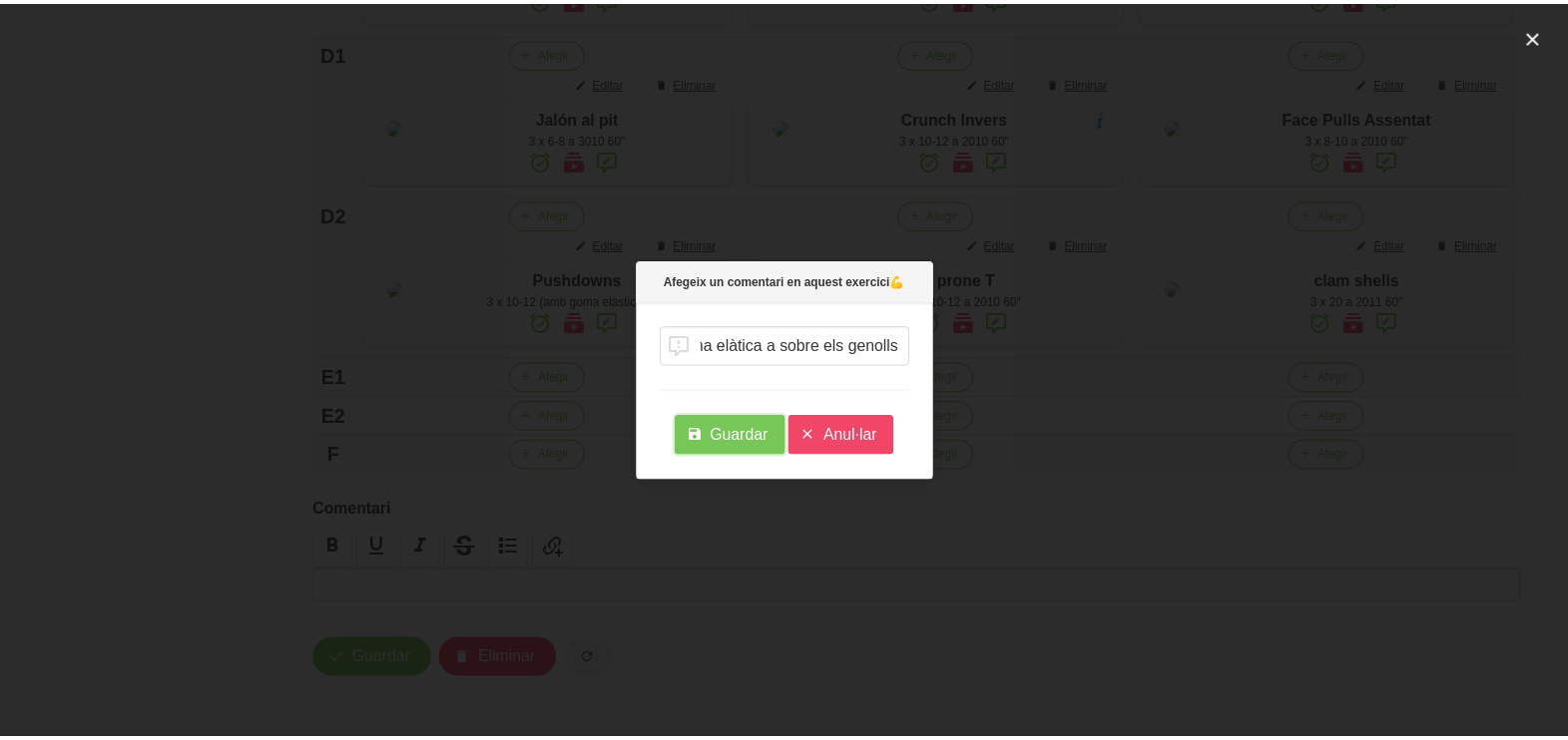
scroll to position [0, 0]
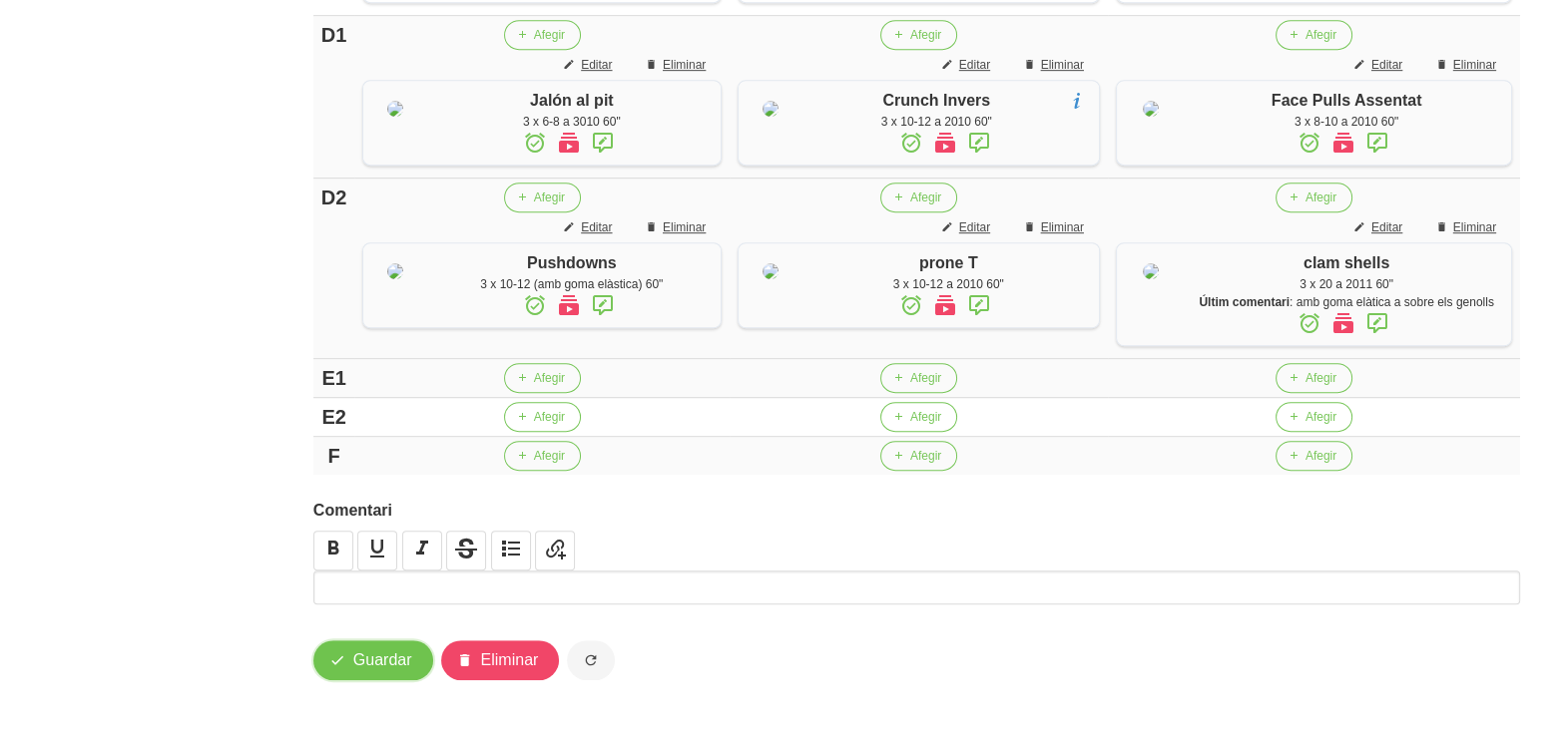
click at [388, 658] on span "Guardar" at bounding box center [383, 660] width 59 height 24
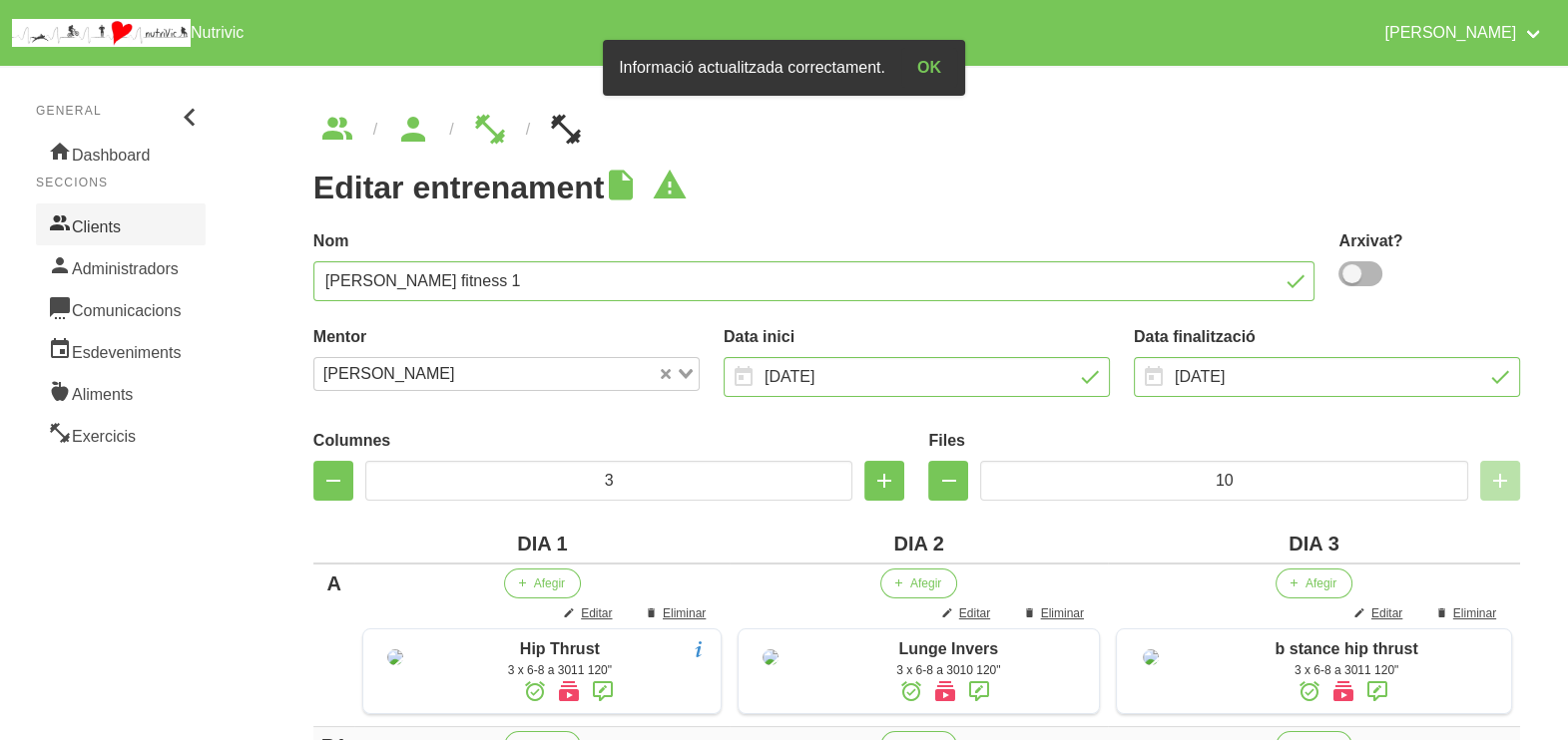
click at [130, 226] on link "Clients" at bounding box center [121, 225] width 170 height 42
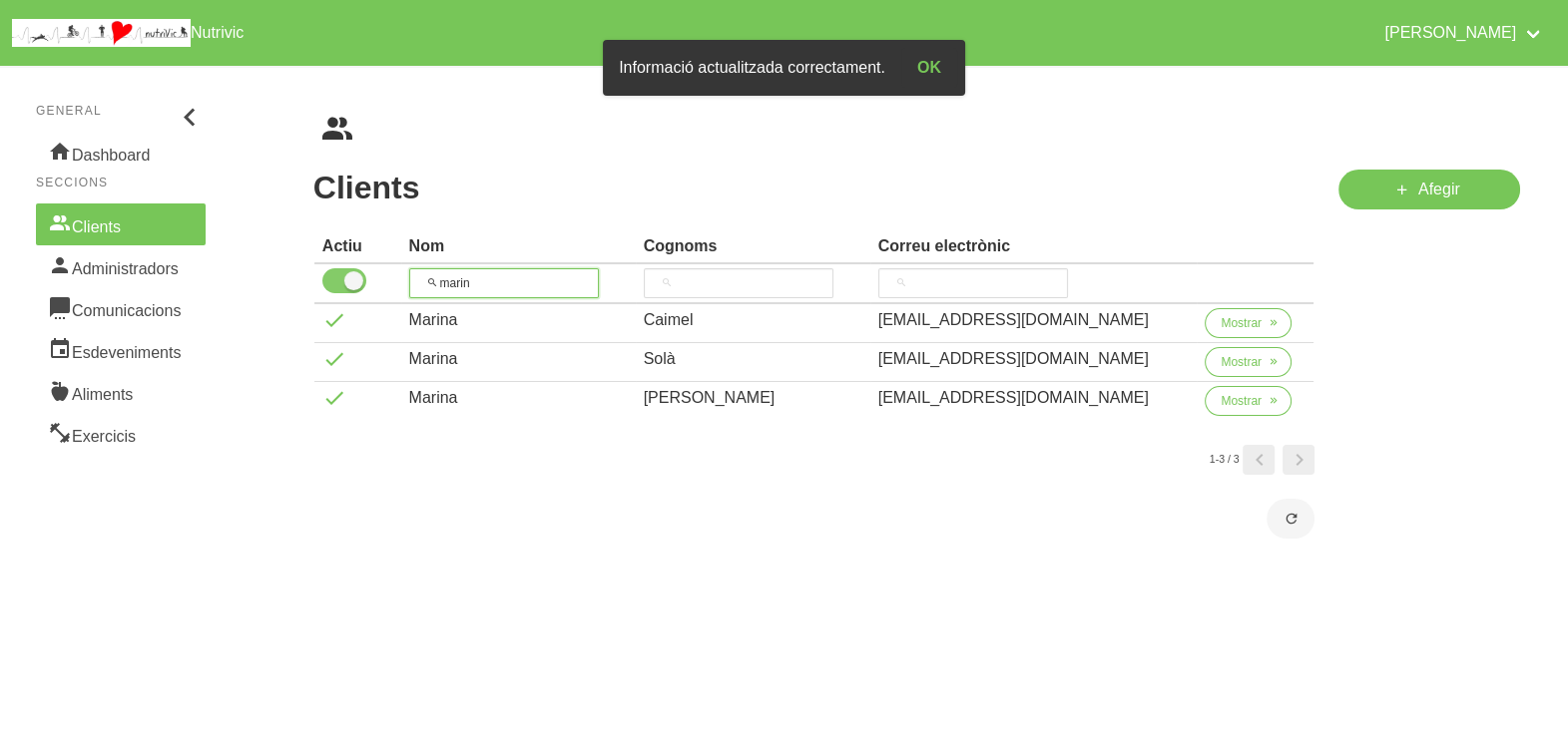
drag, startPoint x: 516, startPoint y: 282, endPoint x: 364, endPoint y: 274, distance: 152.2
click at [364, 274] on tr "marin" at bounding box center [814, 285] width 1000 height 40
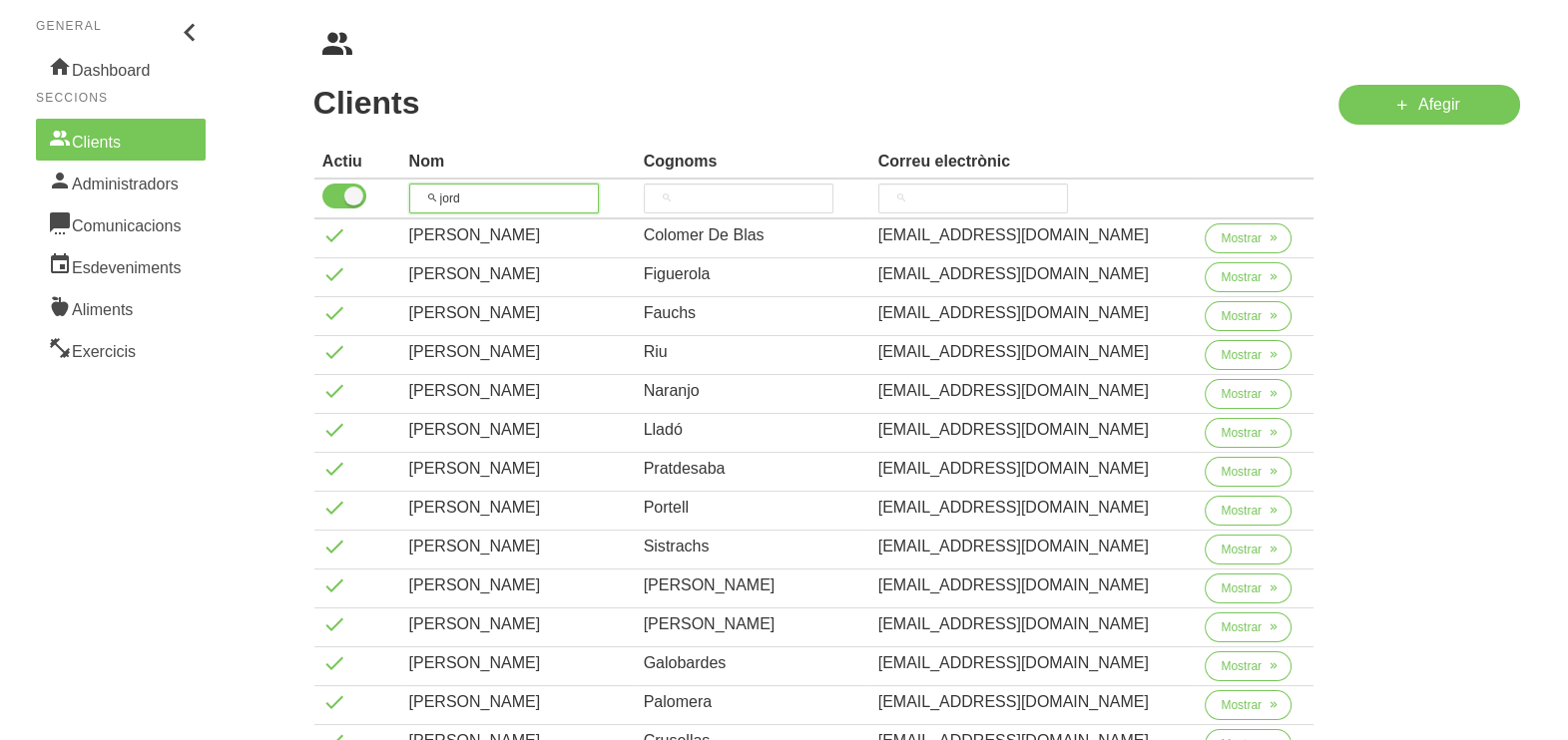
scroll to position [124, 0]
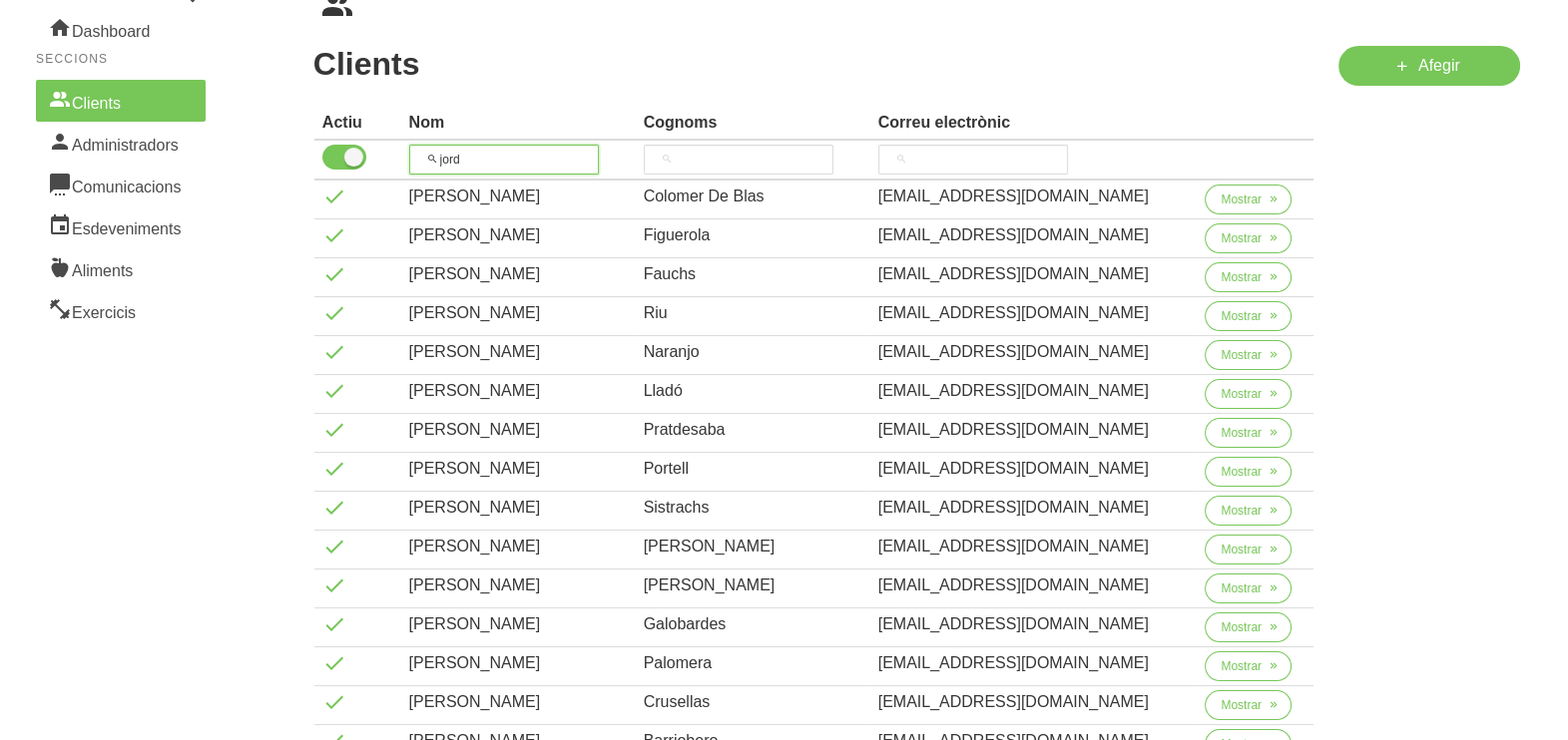
drag, startPoint x: 489, startPoint y: 151, endPoint x: 387, endPoint y: 161, distance: 102.5
click at [383, 161] on tr "jord" at bounding box center [814, 161] width 1000 height 40
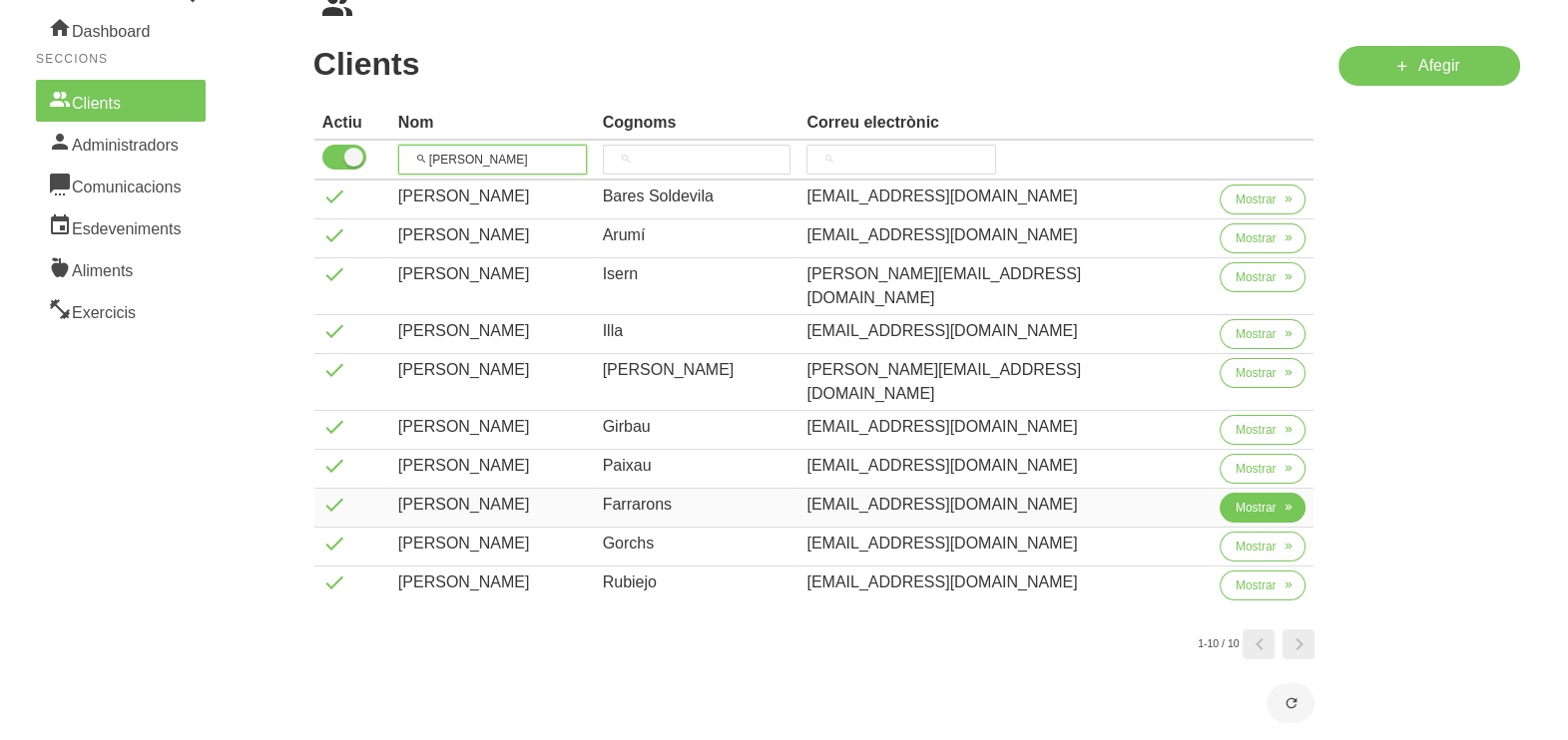
type input "[PERSON_NAME]"
click at [1235, 499] on span "Mostrar" at bounding box center [1255, 508] width 41 height 18
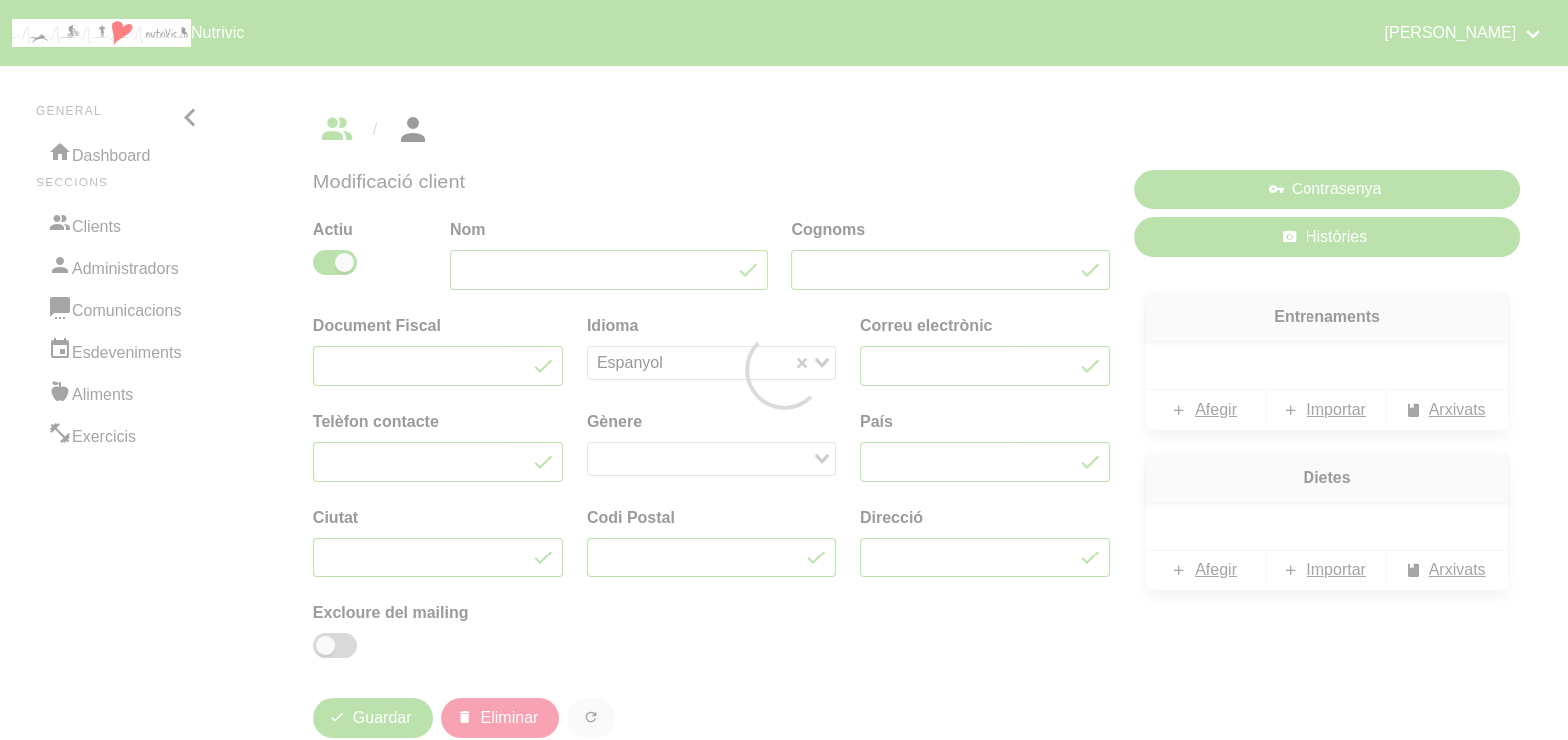
type input "[PERSON_NAME]"
type input "Farrarons"
type input "[EMAIL_ADDRESS][DOMAIN_NAME]"
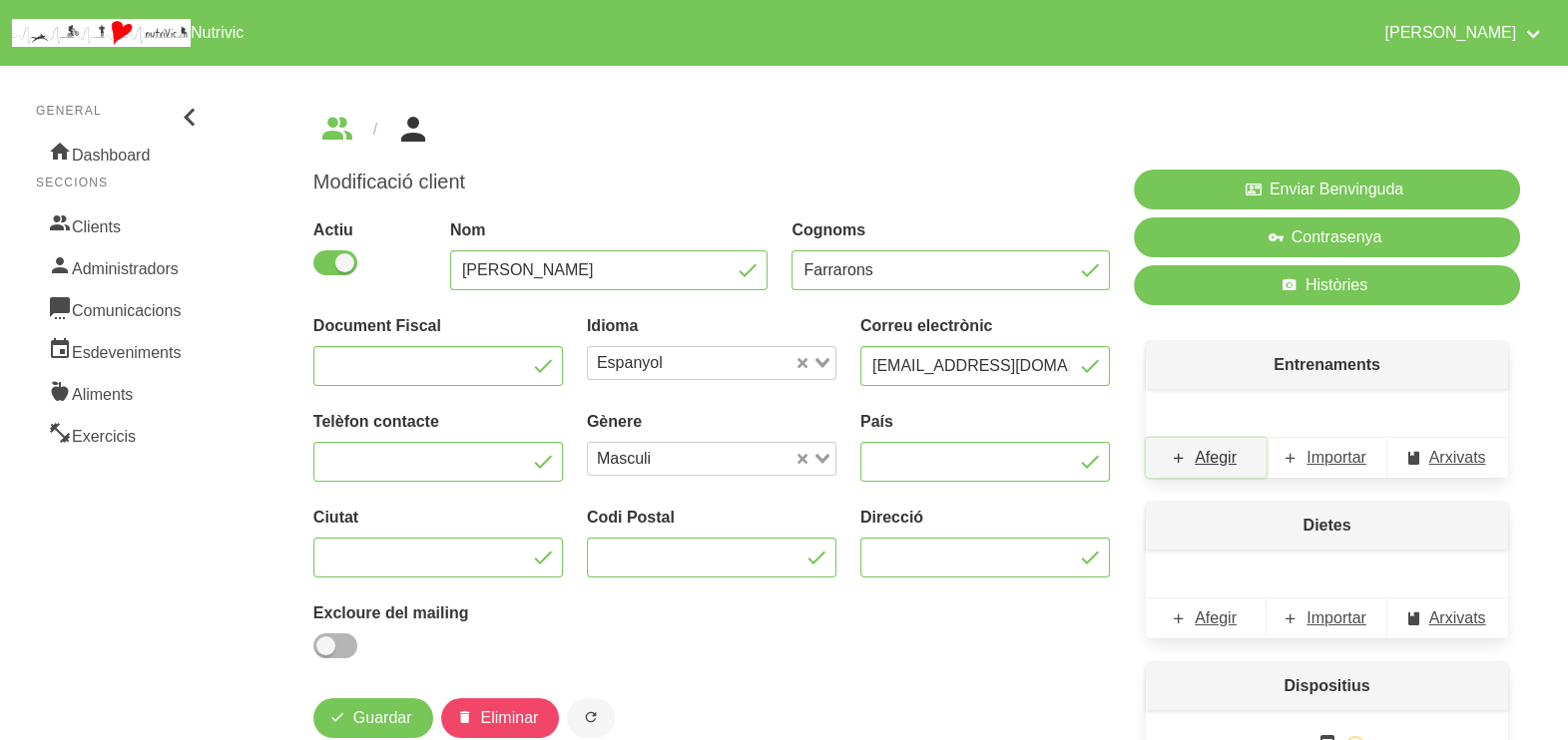
click at [1214, 469] on span "Afegir" at bounding box center [1215, 458] width 42 height 24
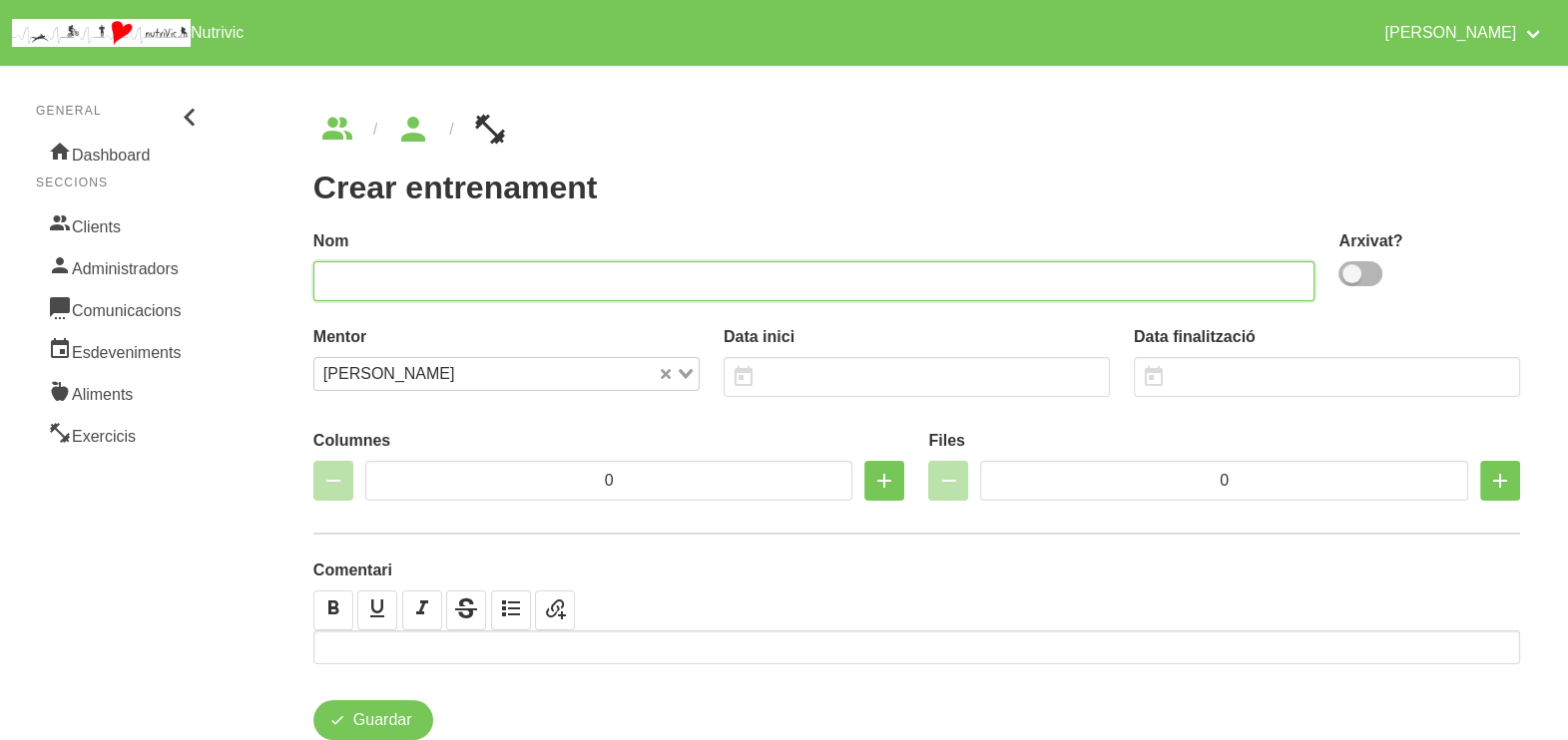
drag, startPoint x: 670, startPoint y: 280, endPoint x: 682, endPoint y: 275, distance: 13.0
click at [682, 275] on input "text" at bounding box center [814, 282] width 1002 height 40
type input "[PERSON_NAME] 1"
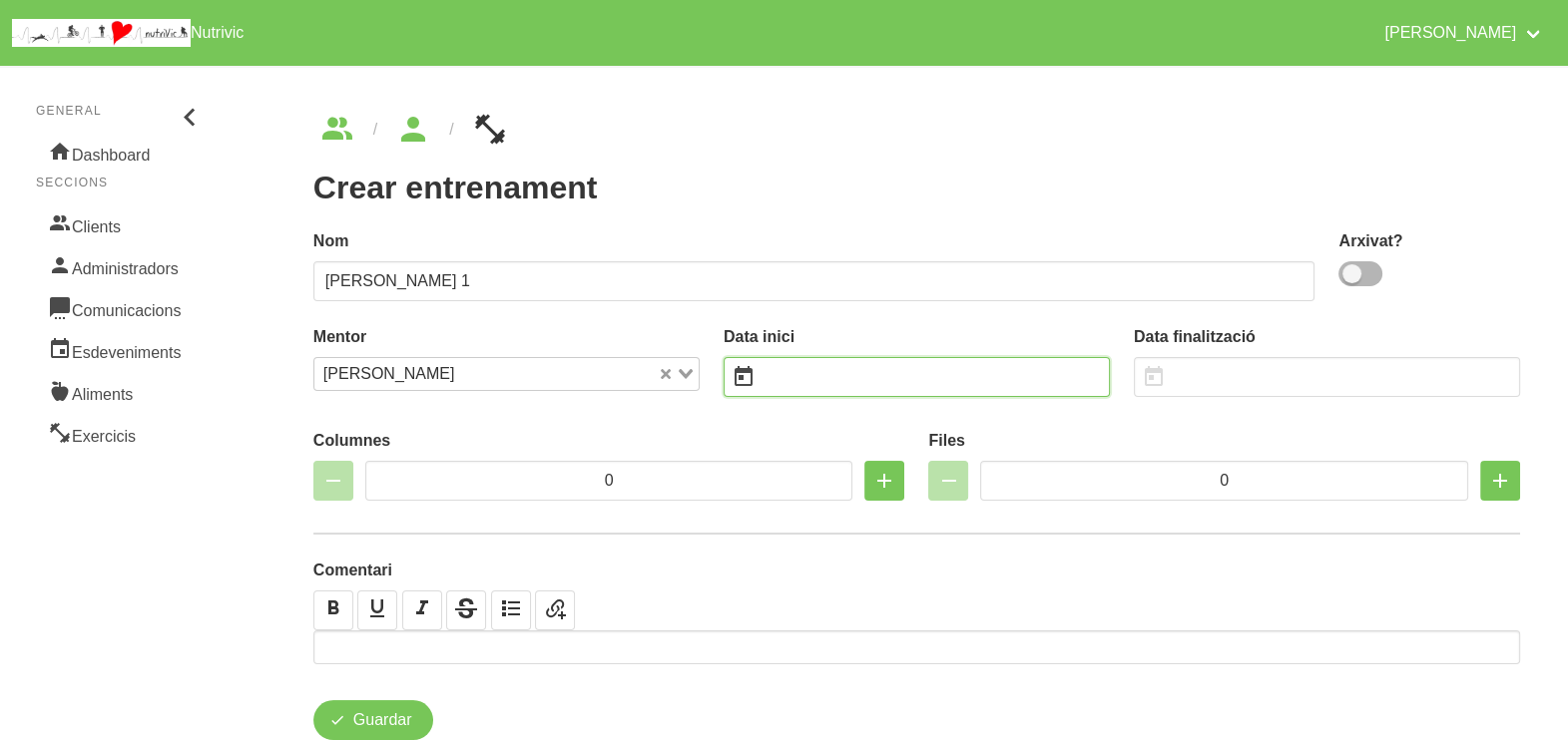
click at [793, 387] on input "text" at bounding box center [916, 377] width 387 height 40
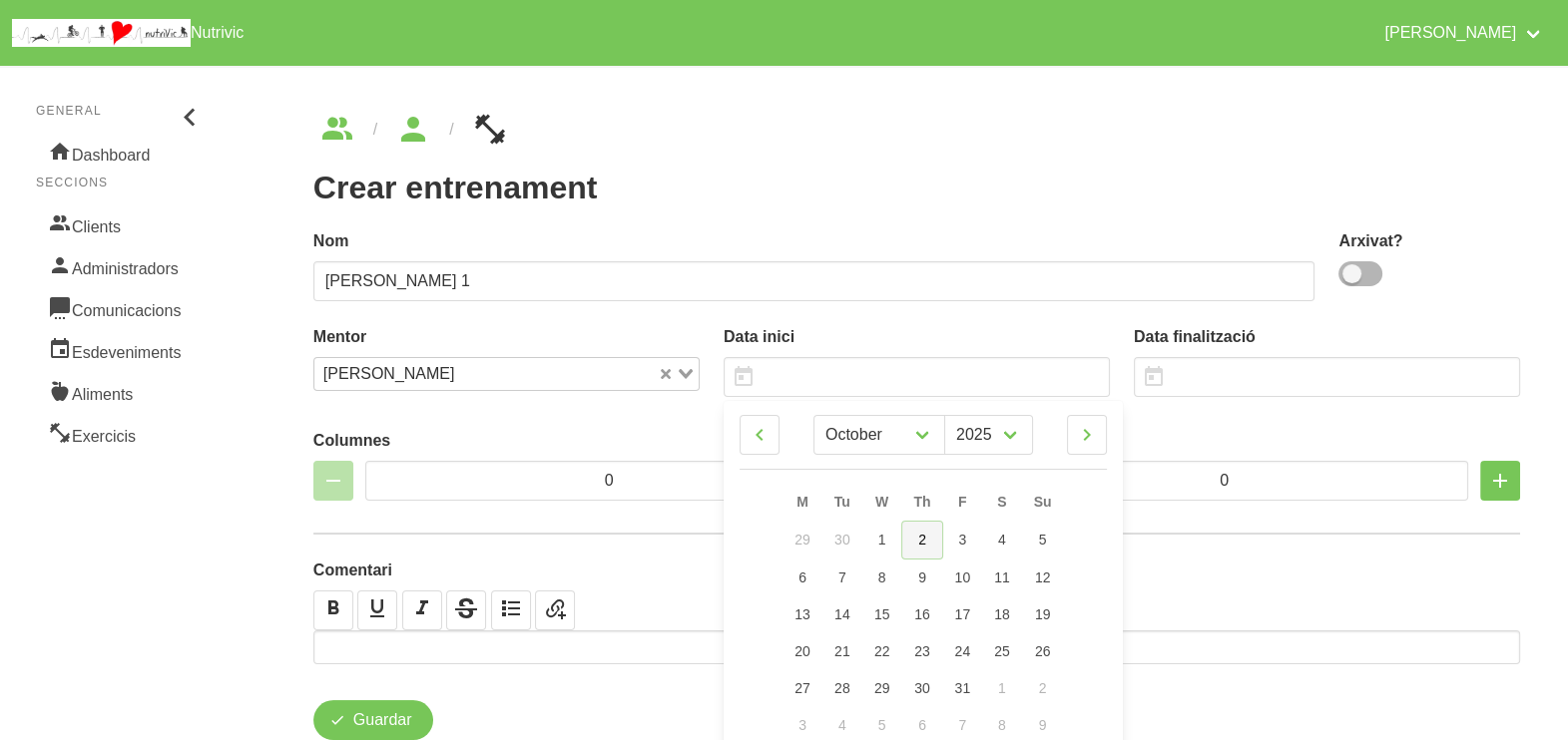
click at [922, 546] on span "2" at bounding box center [922, 540] width 8 height 16
type input "[DATE]"
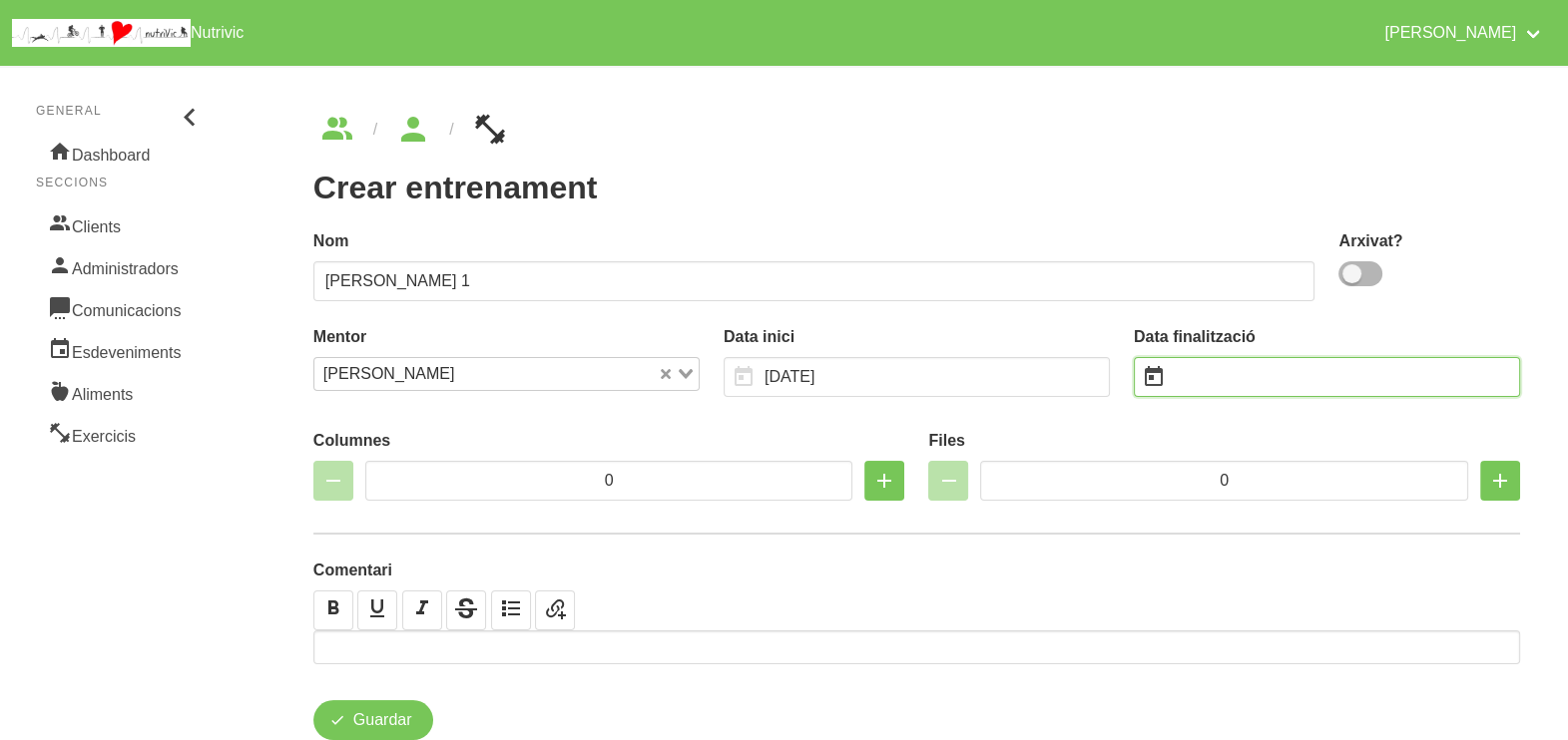
click at [1188, 374] on input "text" at bounding box center [1326, 377] width 387 height 40
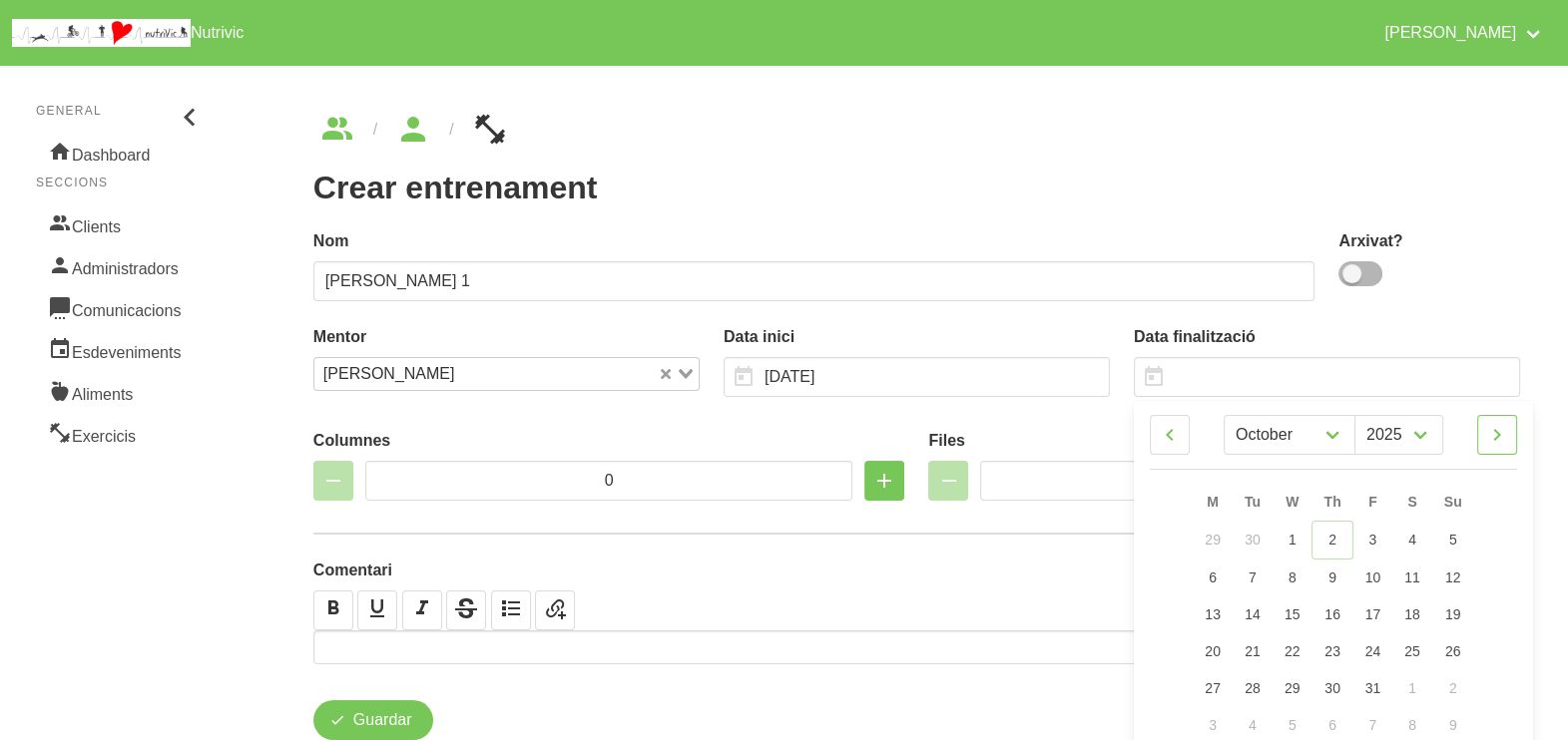
click at [1499, 434] on icon at bounding box center [1497, 435] width 24 height 36
select select "10"
click at [1457, 607] on span "16" at bounding box center [1453, 612] width 16 height 16
type input "[DATE]"
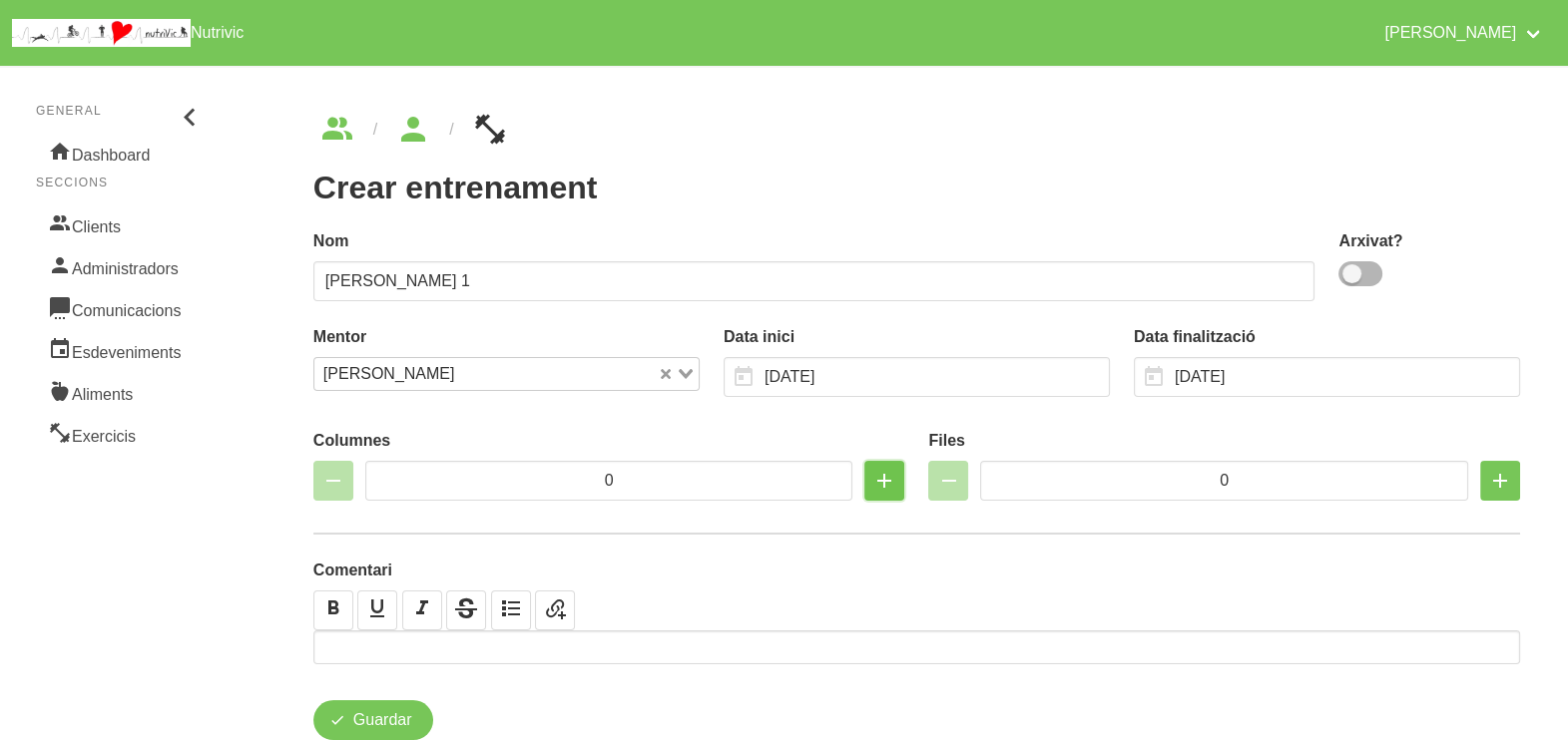
click at [883, 486] on icon "button" at bounding box center [884, 481] width 24 height 36
click at [880, 486] on icon "button" at bounding box center [884, 481] width 24 height 36
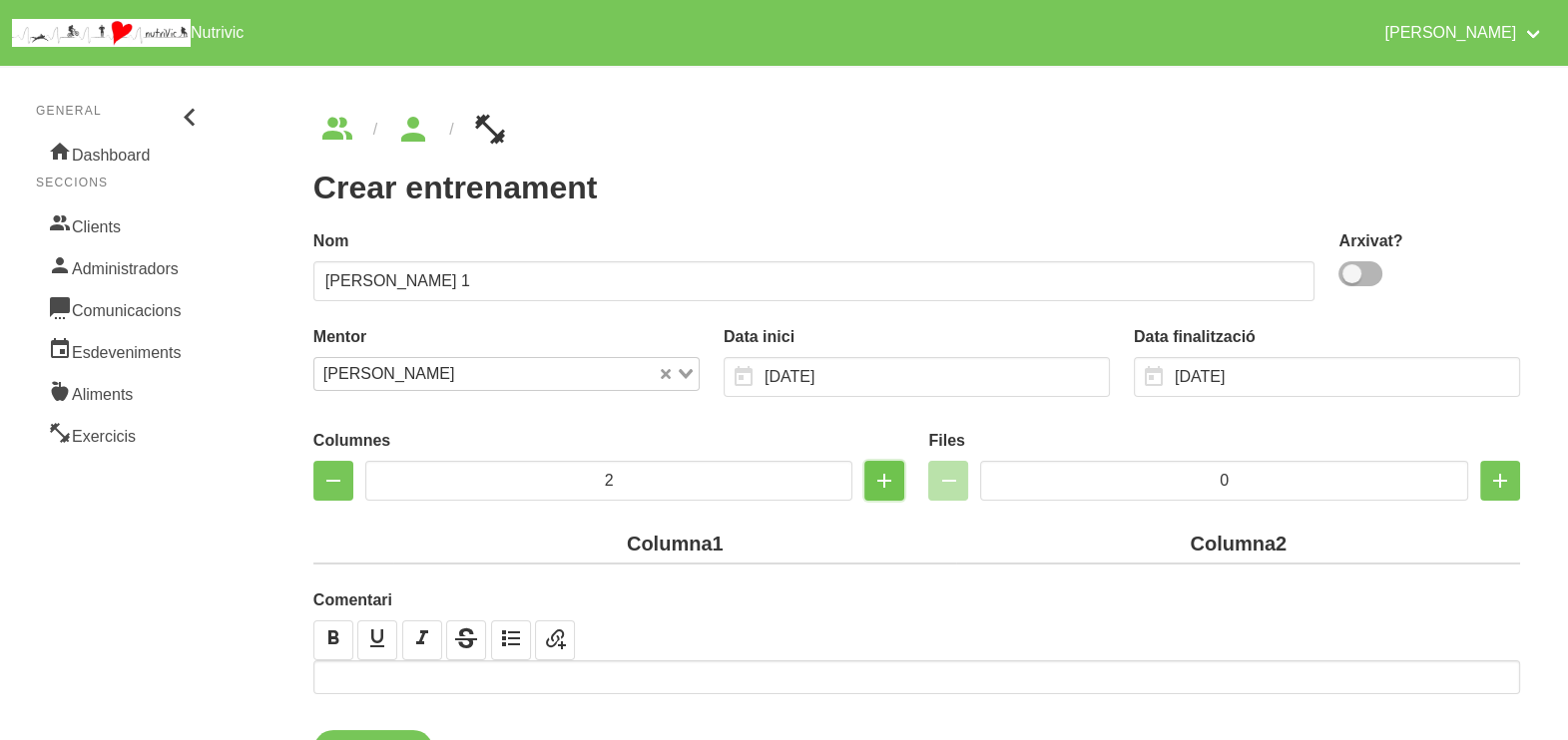
click at [879, 483] on icon "button" at bounding box center [884, 481] width 24 height 36
type input "3"
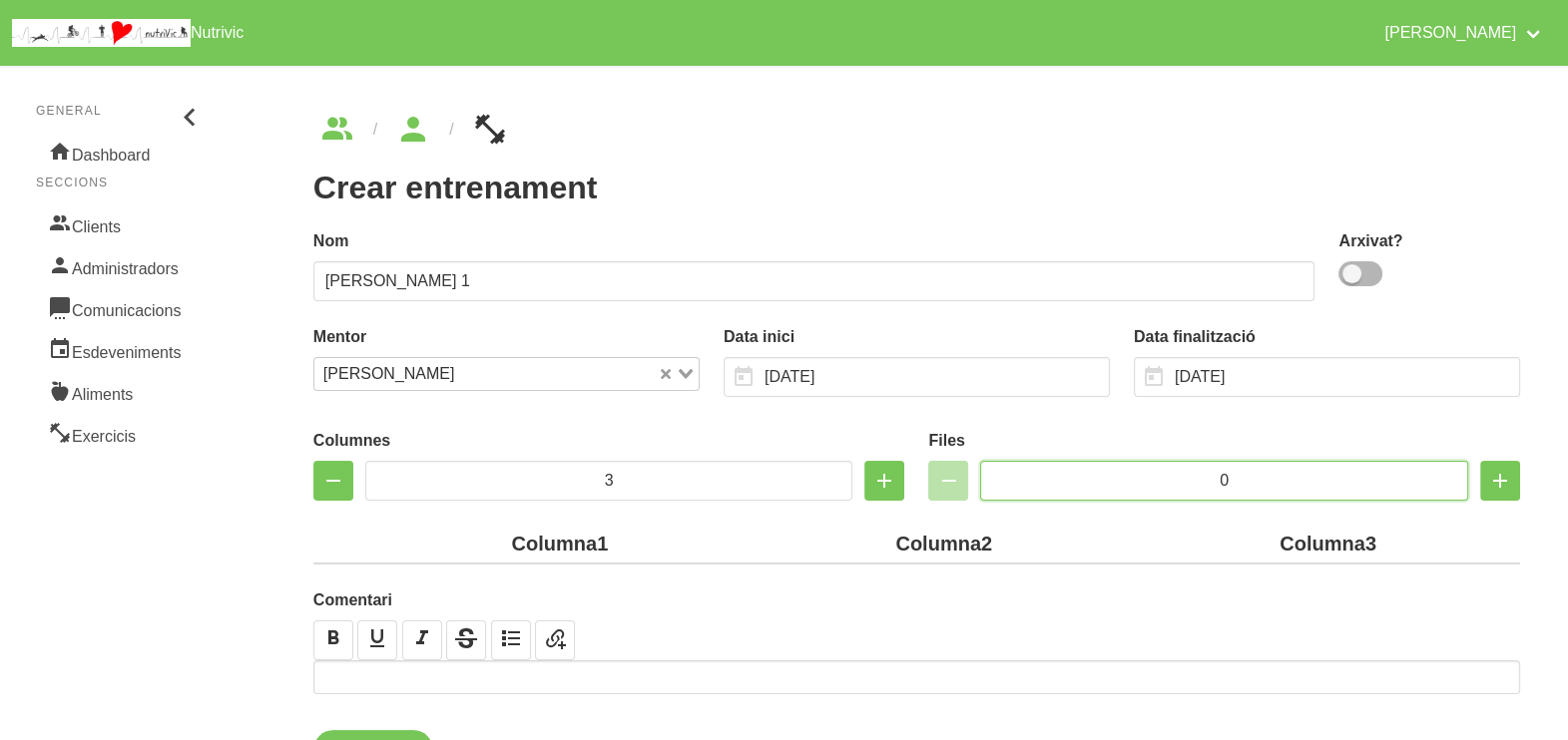
click at [1165, 482] on input "0" at bounding box center [1223, 481] width 488 height 40
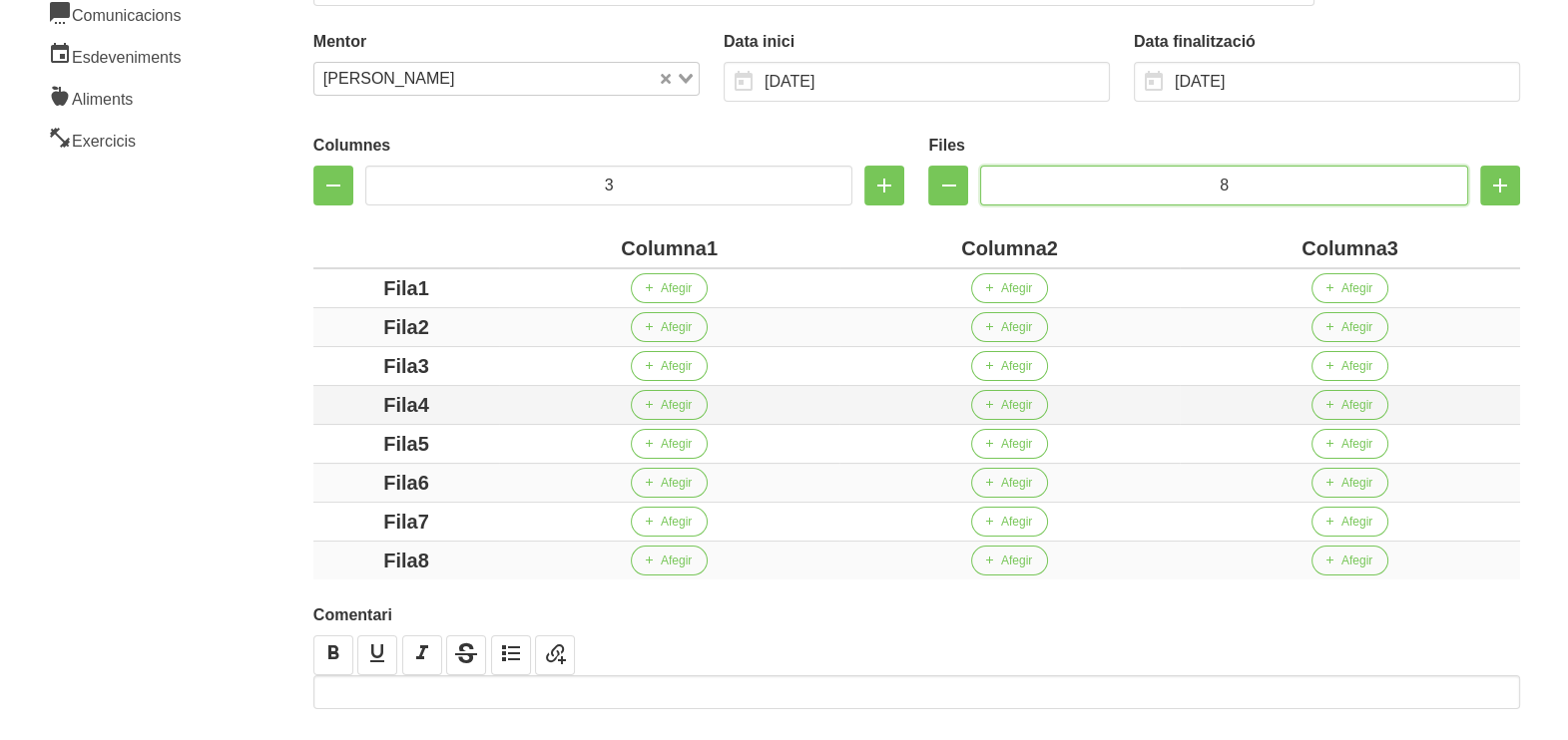
scroll to position [374, 0]
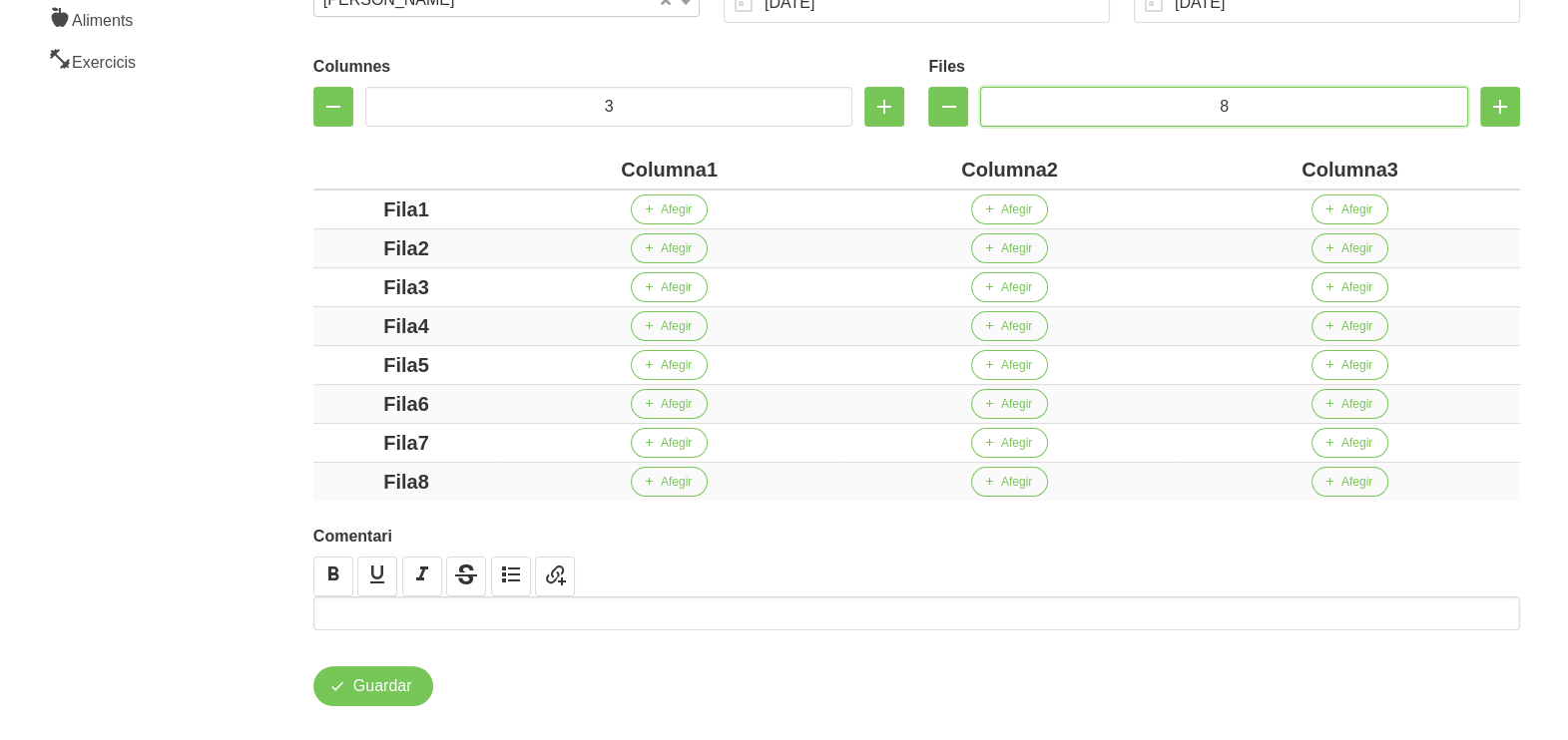
type input "8"
drag, startPoint x: 707, startPoint y: 165, endPoint x: 537, endPoint y: 162, distance: 170.0
click at [537, 162] on div "Columna1" at bounding box center [669, 170] width 325 height 30
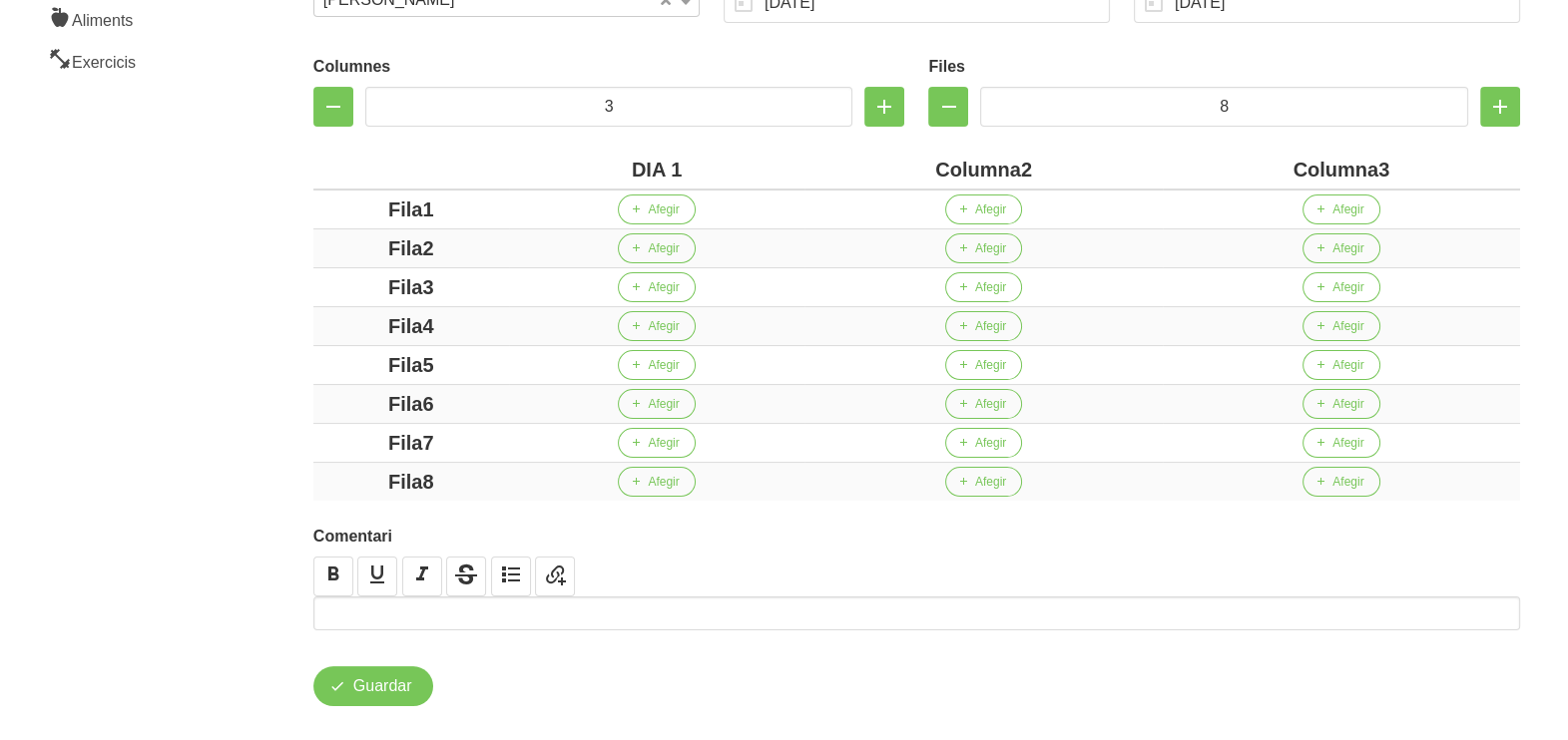
drag, startPoint x: 1019, startPoint y: 167, endPoint x: 913, endPoint y: 165, distance: 106.0
click at [913, 165] on div "Columna2" at bounding box center [983, 170] width 342 height 30
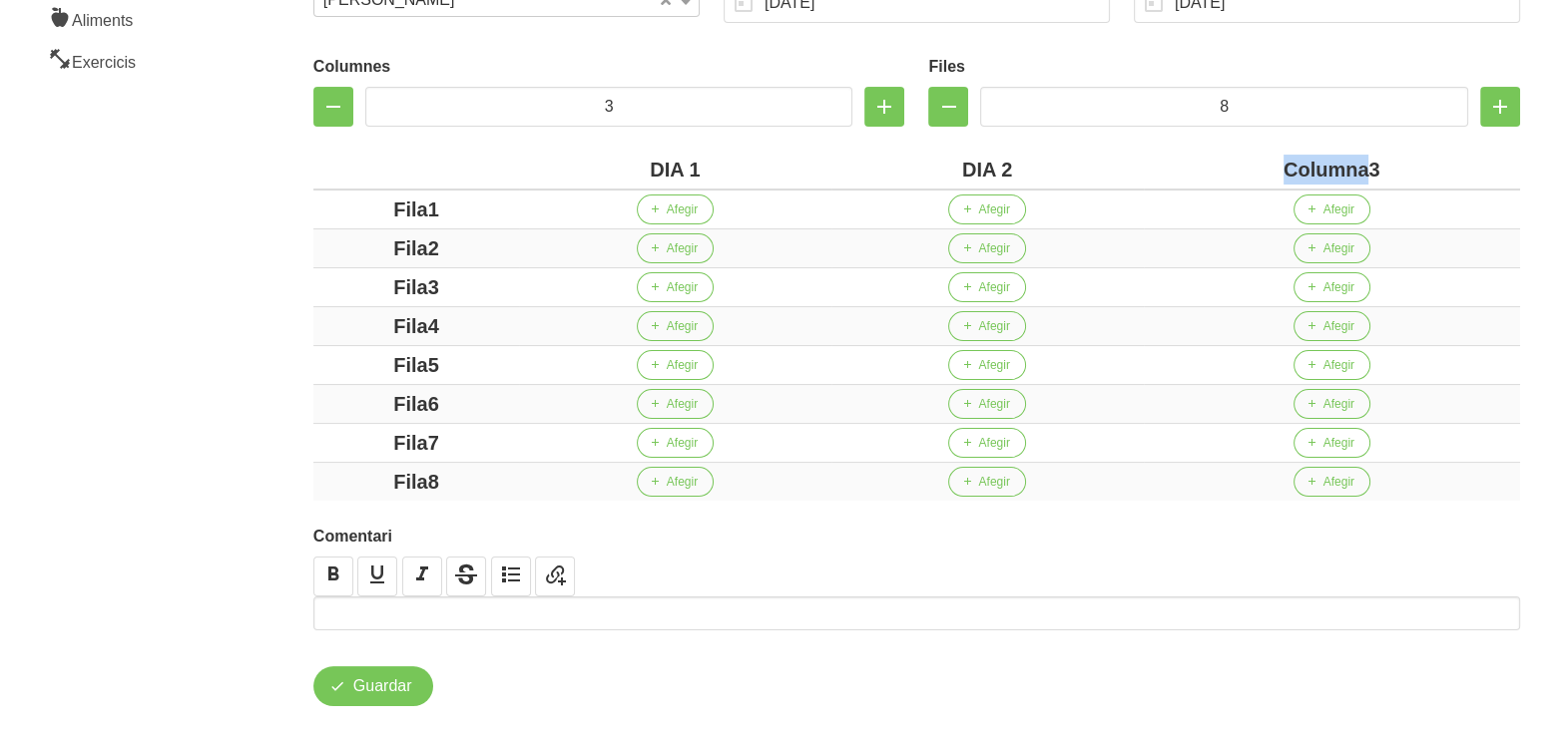
drag, startPoint x: 1371, startPoint y: 173, endPoint x: 1237, endPoint y: 173, distance: 134.0
click at [1238, 173] on div "Columna3" at bounding box center [1331, 170] width 361 height 30
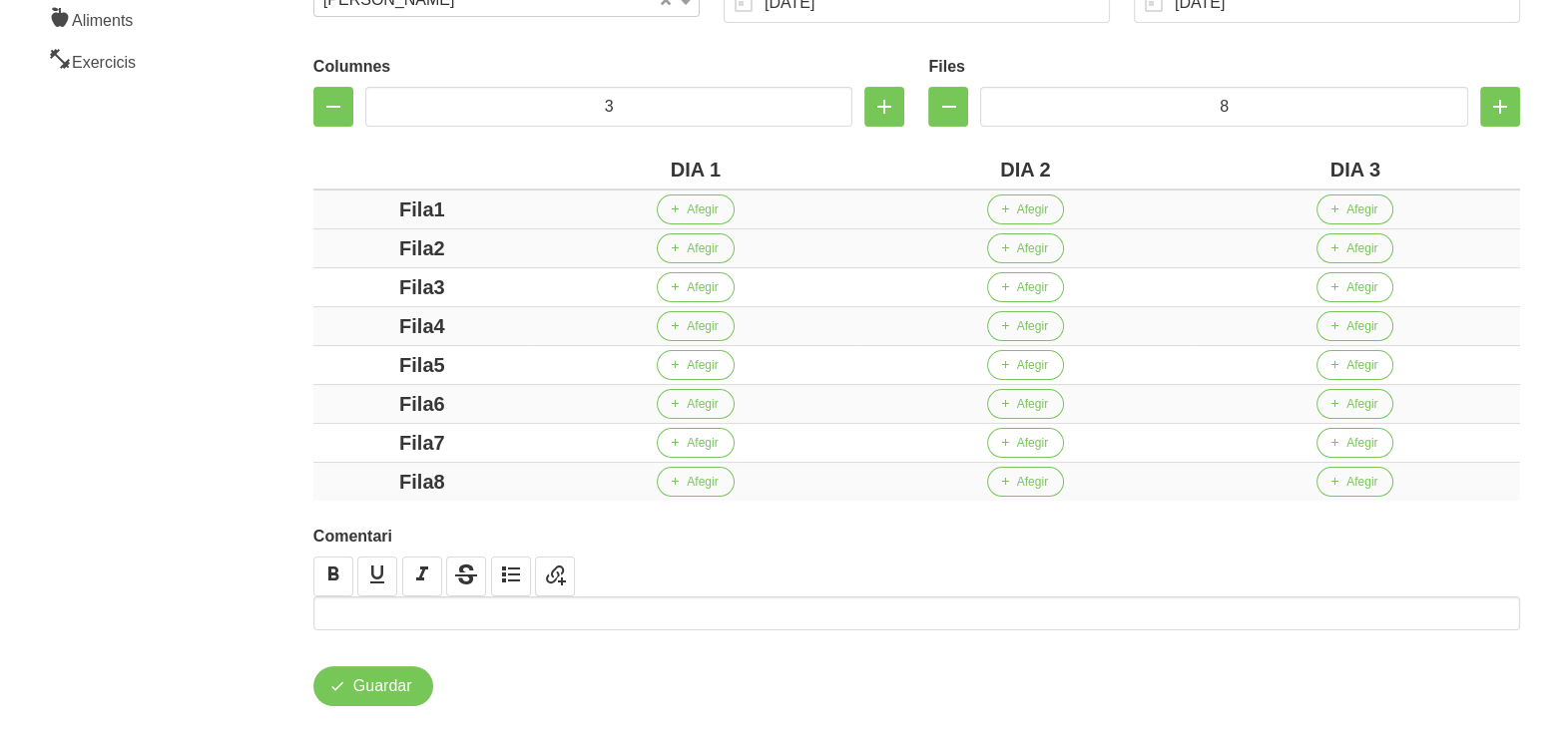
drag, startPoint x: 429, startPoint y: 208, endPoint x: 333, endPoint y: 220, distance: 96.7
click at [333, 220] on div "Fila1" at bounding box center [422, 210] width 202 height 30
drag, startPoint x: 436, startPoint y: 250, endPoint x: 431, endPoint y: 289, distance: 39.3
click at [370, 259] on div "Fila2" at bounding box center [422, 249] width 202 height 30
drag, startPoint x: 479, startPoint y: 300, endPoint x: 430, endPoint y: 295, distance: 49.3
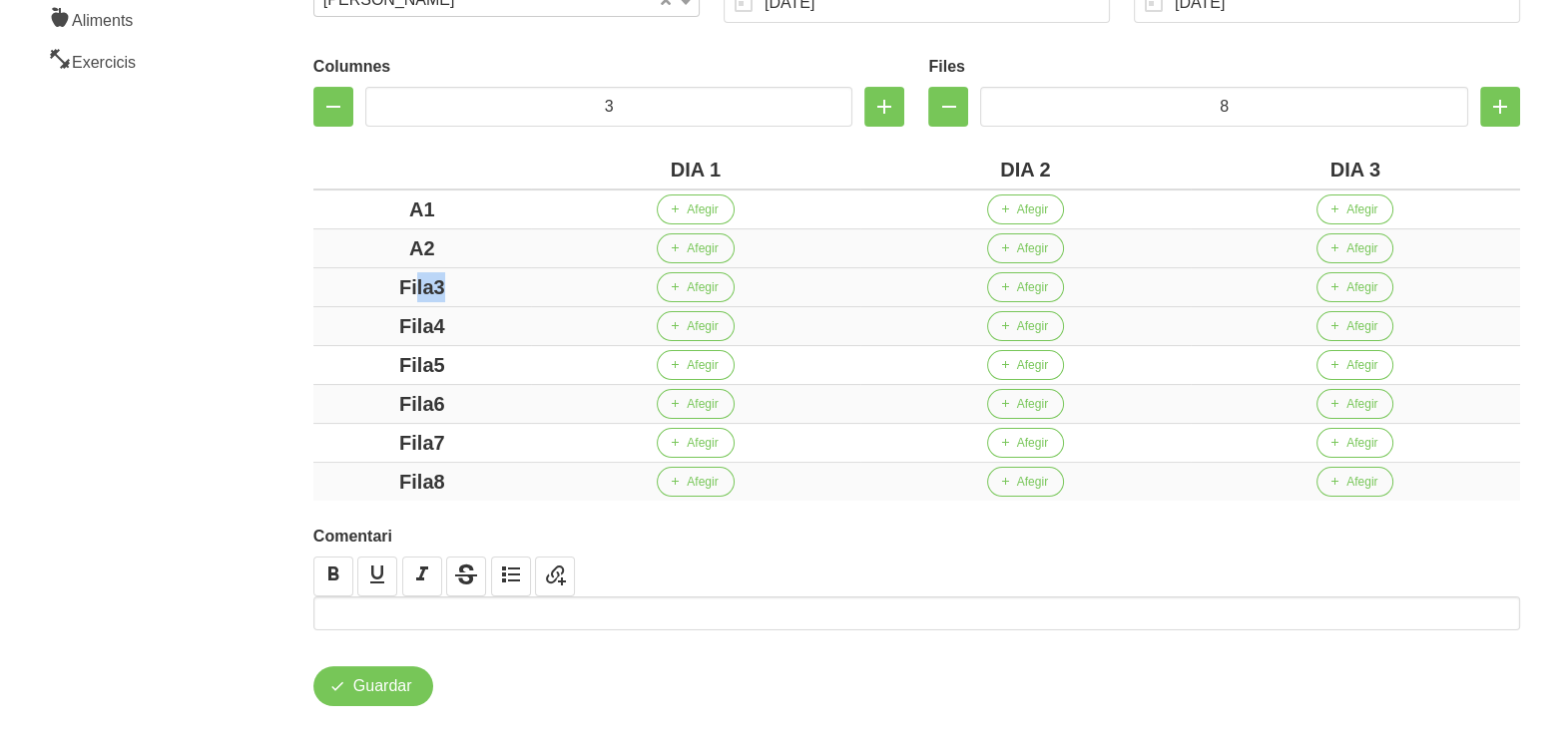
click at [414, 295] on div "Fila3" at bounding box center [422, 288] width 202 height 30
click at [466, 292] on div "Fila3" at bounding box center [422, 288] width 202 height 30
drag, startPoint x: 390, startPoint y: 285, endPoint x: 350, endPoint y: 285, distance: 40.0
click at [350, 285] on div "Fila3" at bounding box center [422, 288] width 202 height 30
drag, startPoint x: 485, startPoint y: 325, endPoint x: 392, endPoint y: 327, distance: 93.0
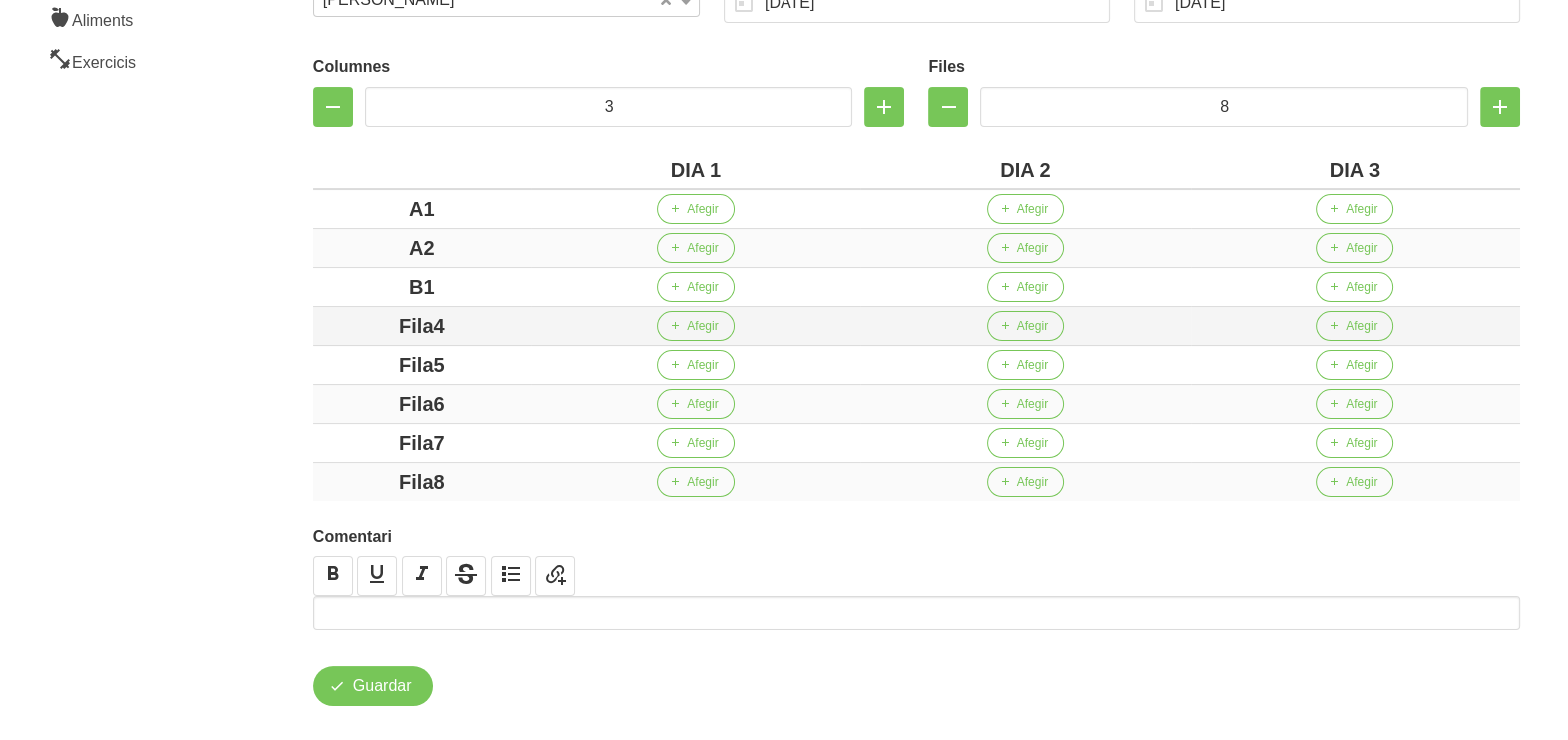
click at [385, 327] on div "Fila4" at bounding box center [422, 327] width 202 height 30
drag, startPoint x: 482, startPoint y: 364, endPoint x: 378, endPoint y: 370, distance: 104.2
click at [358, 367] on div "Fila5" at bounding box center [422, 366] width 202 height 30
drag, startPoint x: 484, startPoint y: 396, endPoint x: 395, endPoint y: 421, distance: 92.4
click at [373, 398] on div "Fila6" at bounding box center [422, 404] width 202 height 30
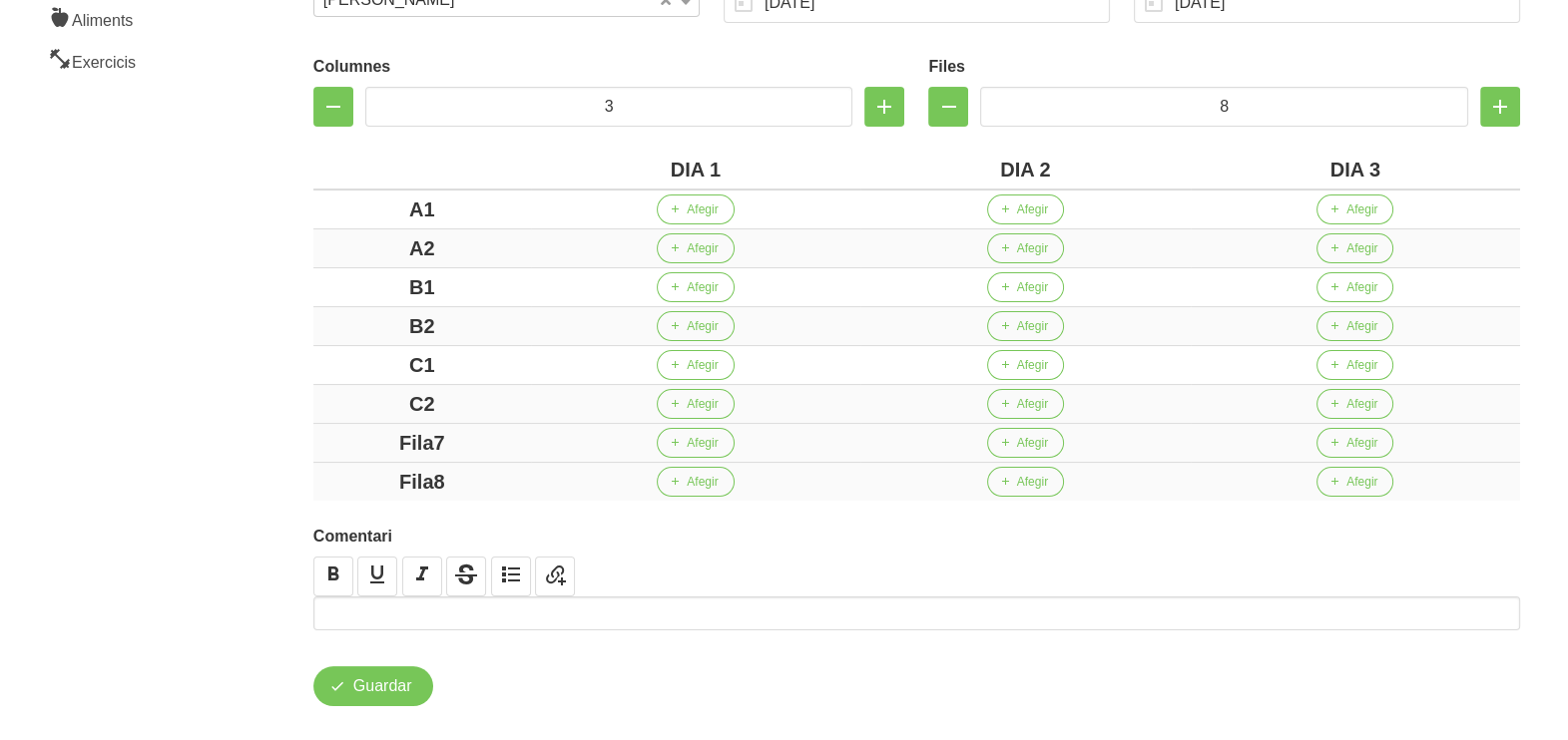
click at [347, 439] on div "Fila7" at bounding box center [422, 443] width 202 height 30
click at [333, 471] on div "Fila8" at bounding box center [422, 482] width 202 height 30
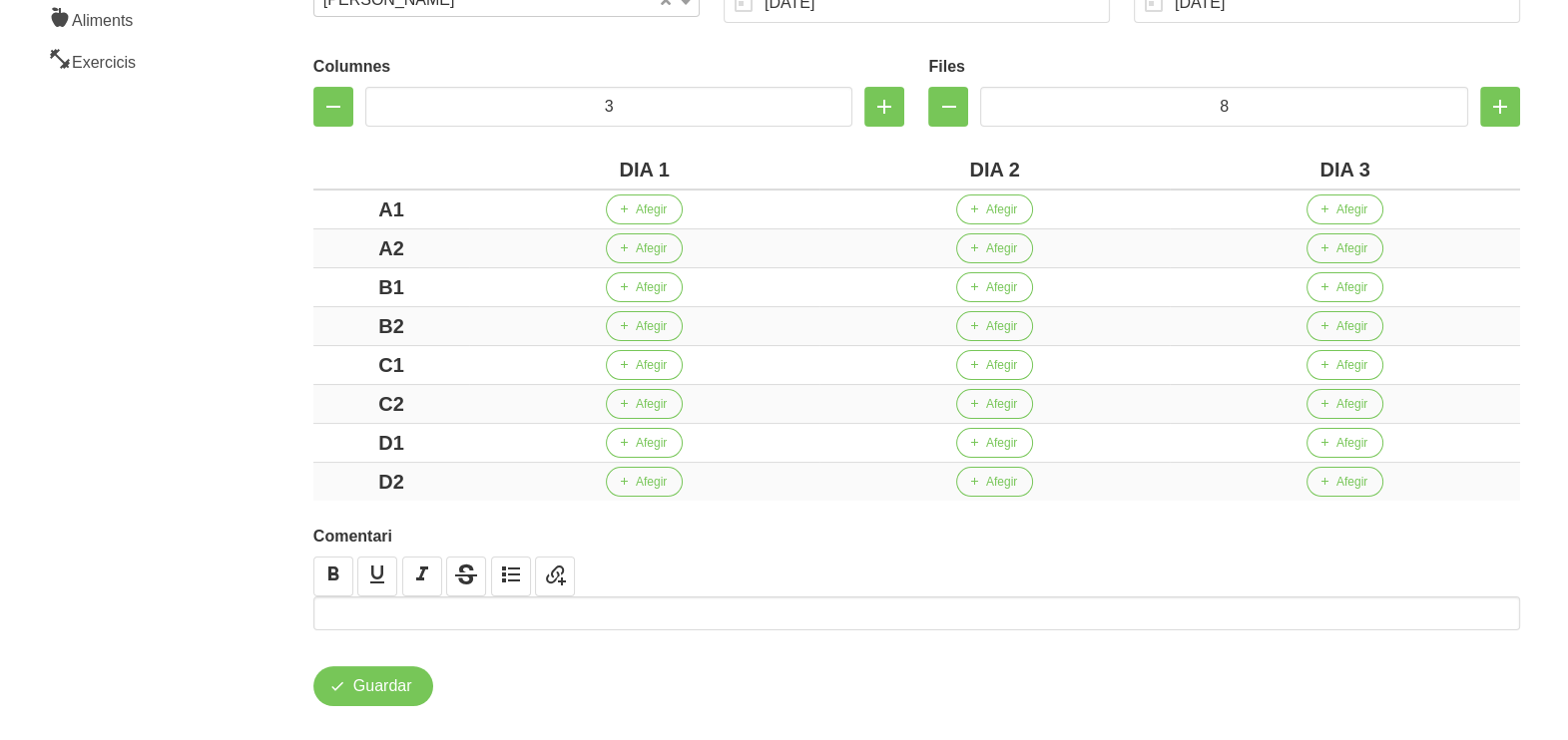
drag, startPoint x: 185, startPoint y: 415, endPoint x: 190, endPoint y: 405, distance: 11.2
click at [185, 414] on aside "General Dashboard Seccions Clients Administradors Comunicacions Esdeveniments A…" at bounding box center [121, 223] width 266 height 1087
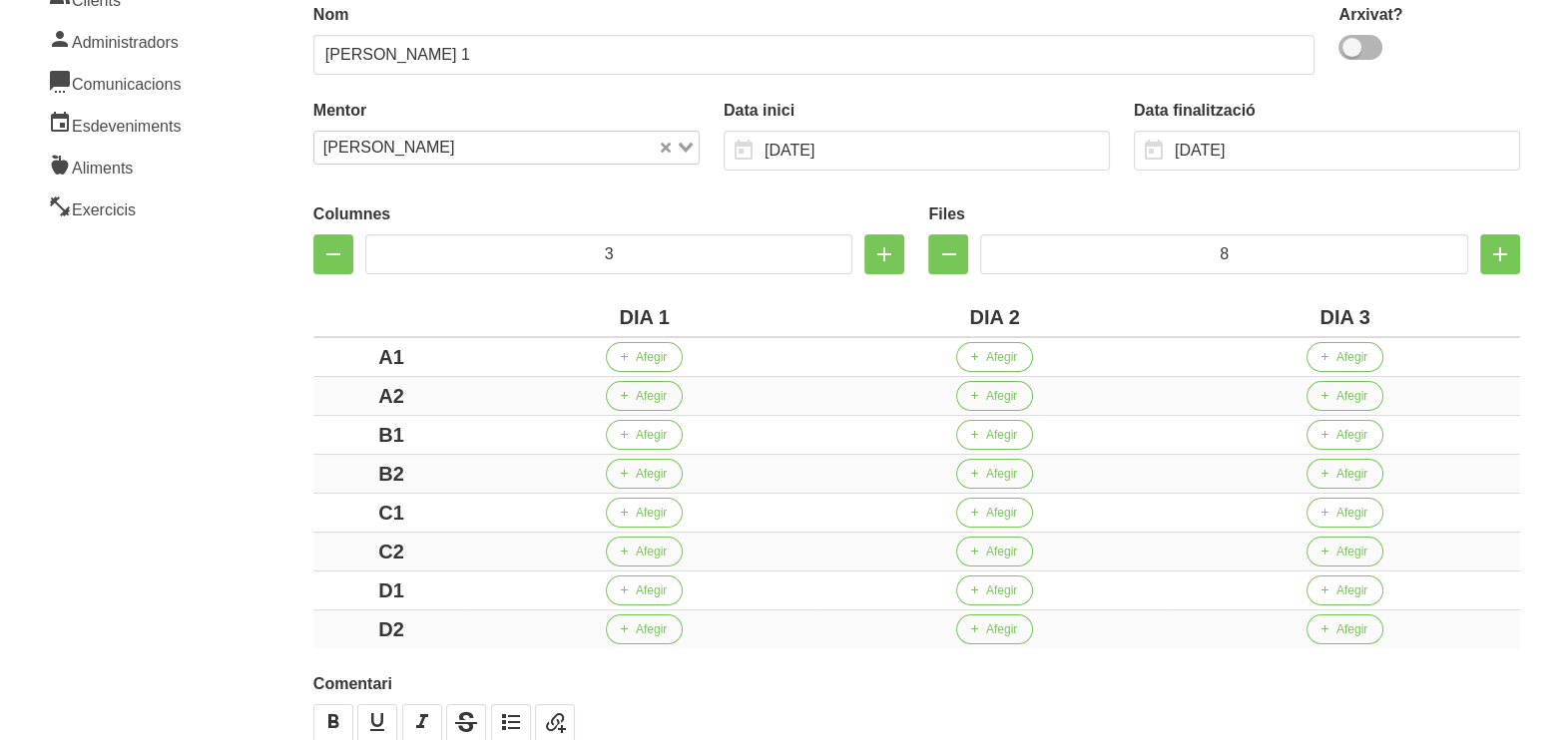
scroll to position [249, 0]
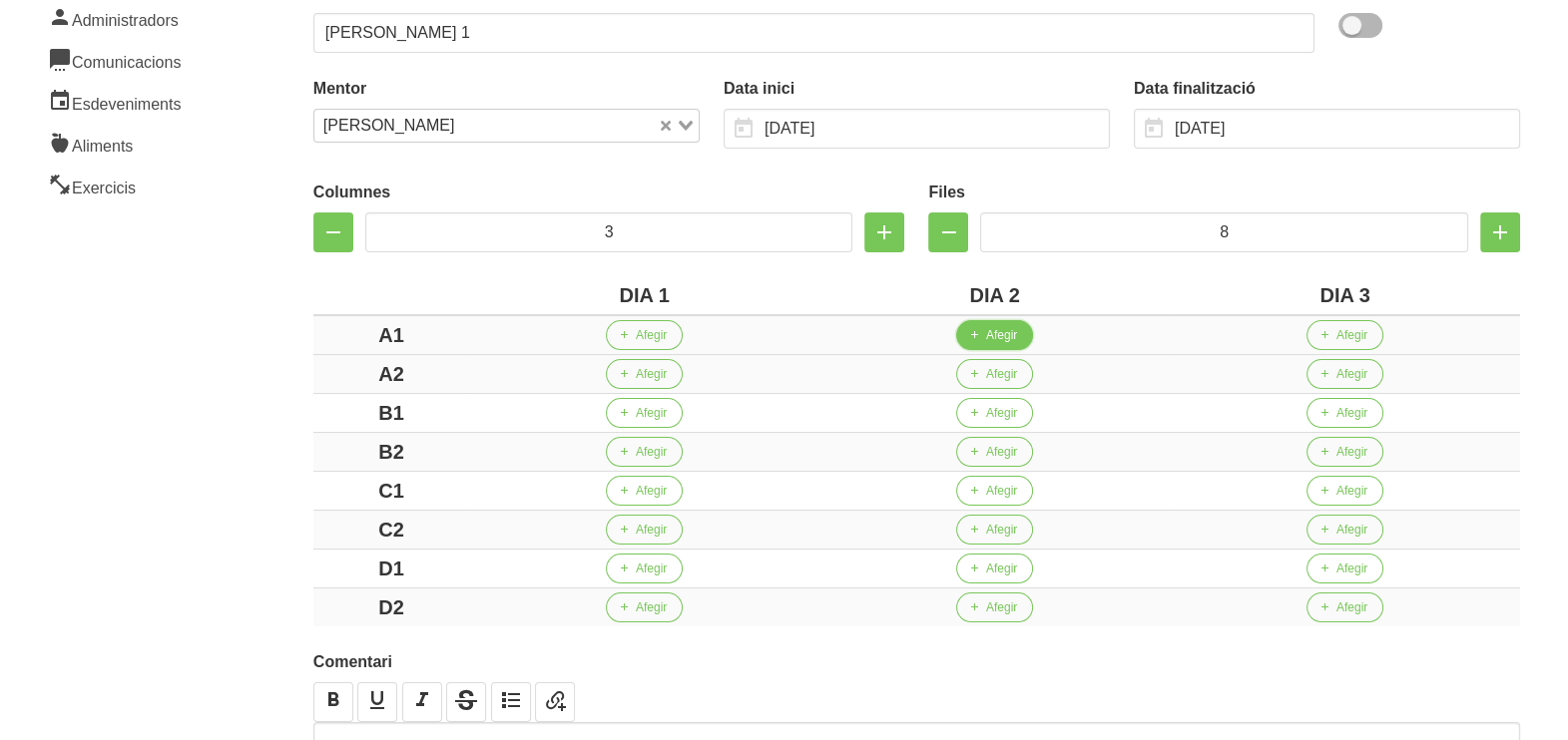
click at [988, 334] on span "Afegir" at bounding box center [1001, 336] width 31 height 18
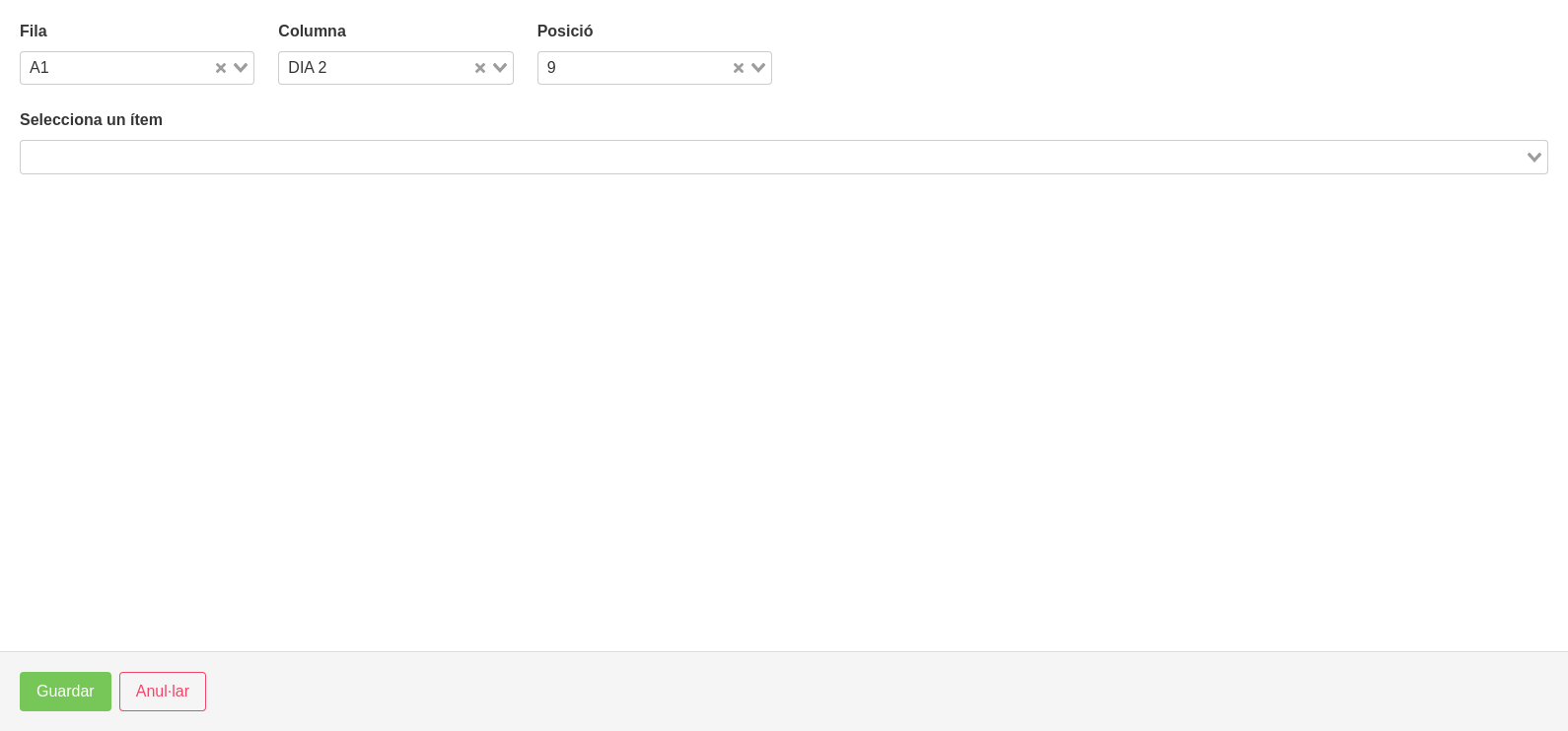
drag, startPoint x: 192, startPoint y: 161, endPoint x: 227, endPoint y: 143, distance: 39.4
click at [202, 156] on input "Search for option" at bounding box center [773, 157] width 1500 height 24
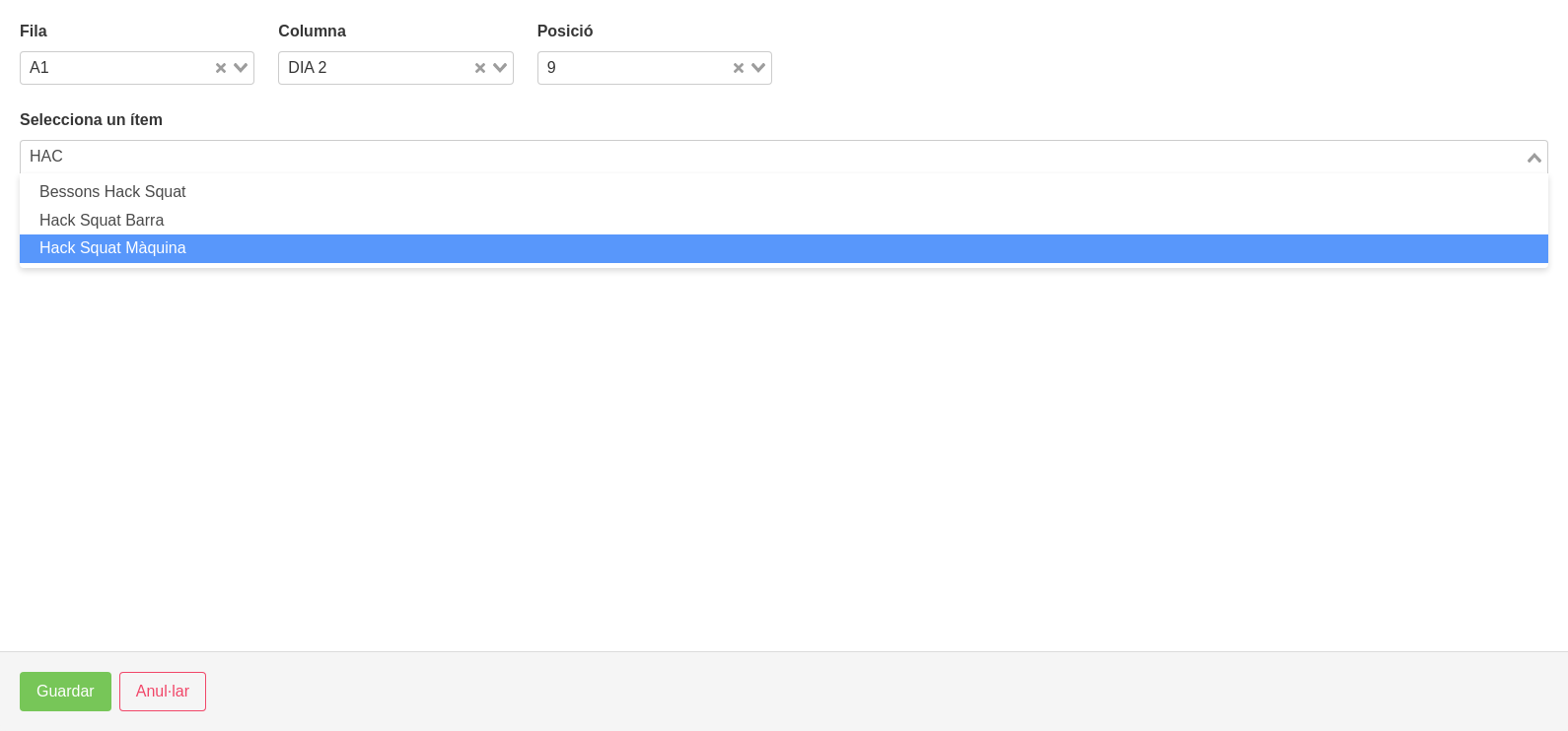
click at [175, 249] on li "Hack Squat Màquina" at bounding box center [784, 249] width 1529 height 29
type input "HAC"
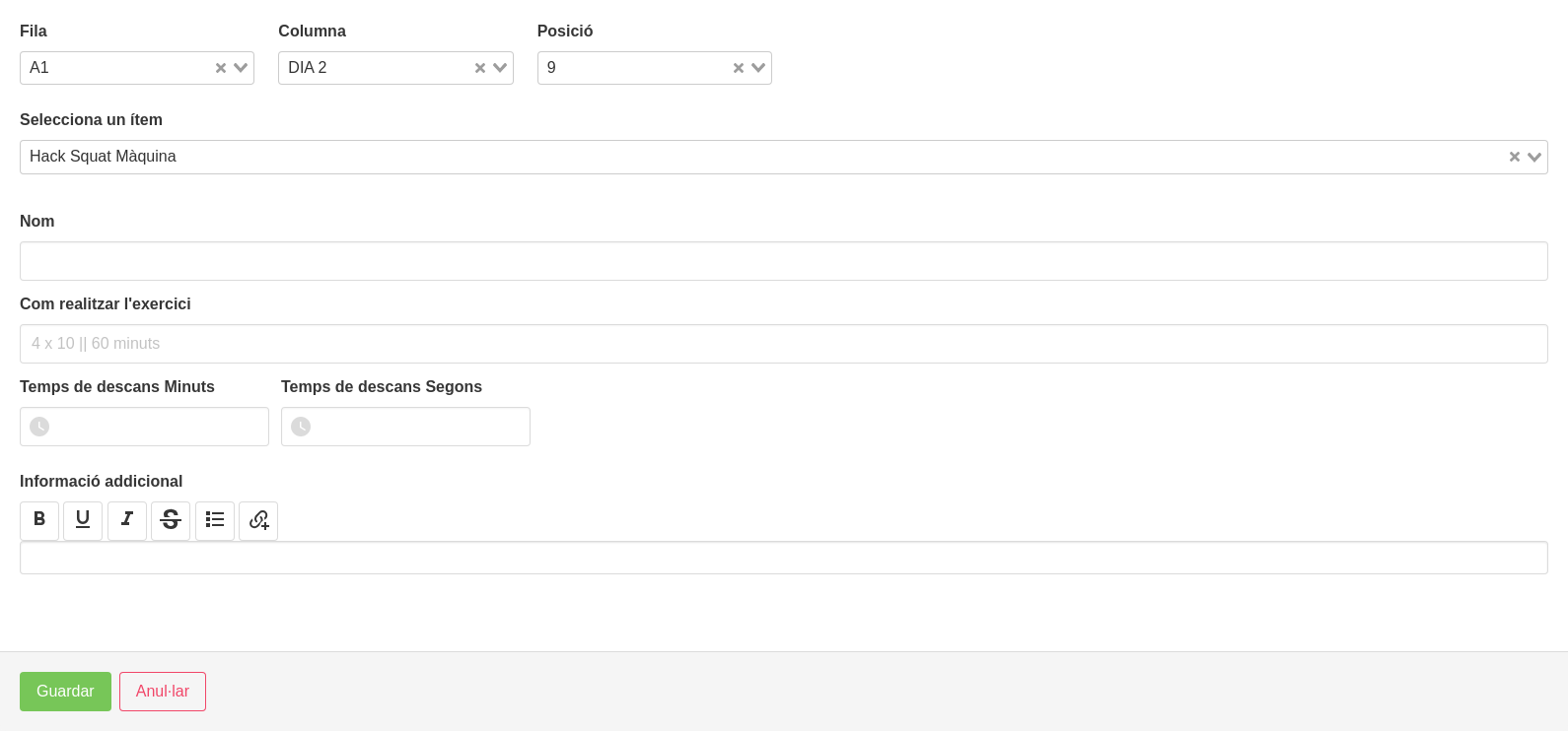
type input "Hack Squat Màquina"
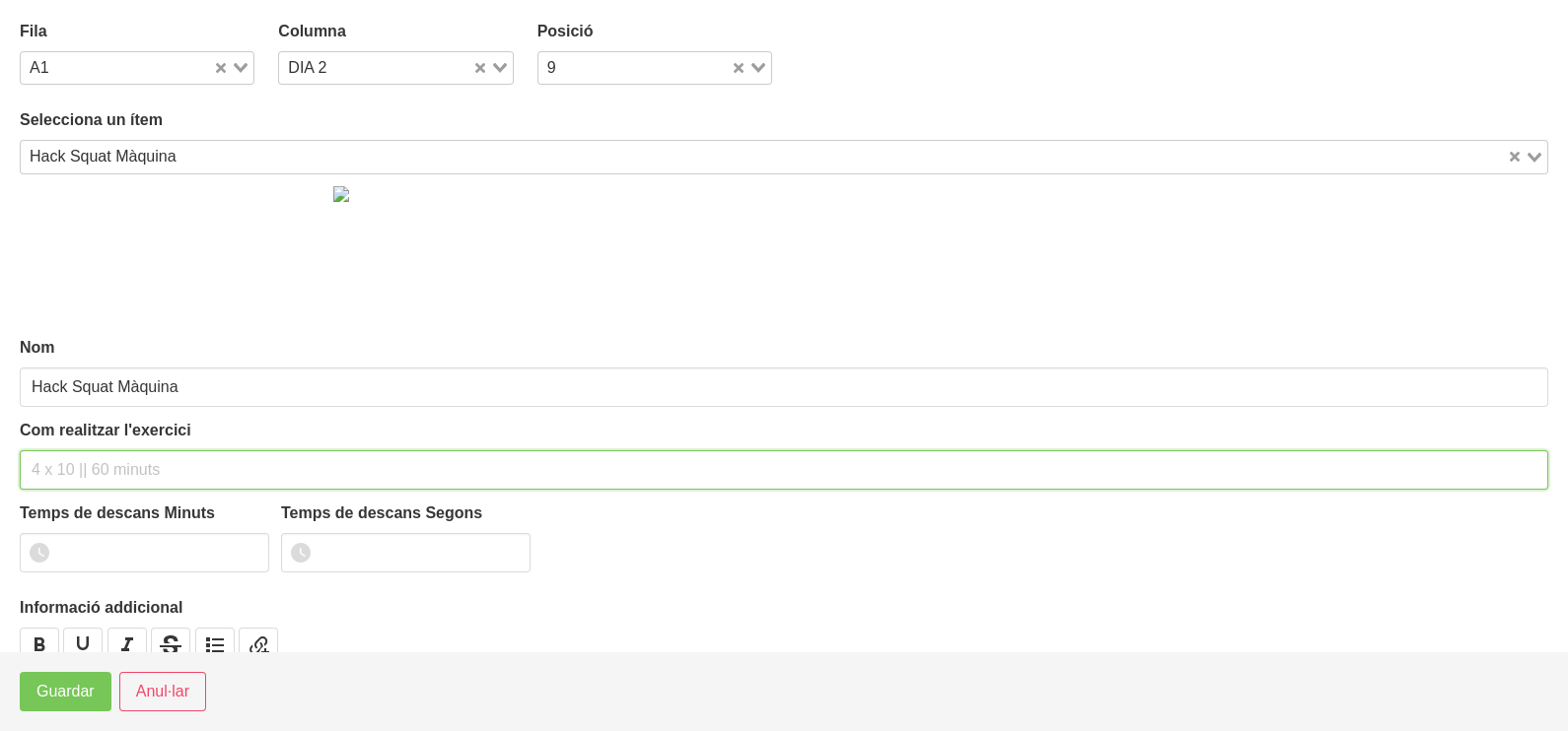
drag, startPoint x: 87, startPoint y: 477, endPoint x: 116, endPoint y: 355, distance: 125.4
click at [89, 466] on input "text" at bounding box center [784, 471] width 1529 height 39
click at [68, 462] on input "3" at bounding box center [784, 471] width 1529 height 39
type input "3 x 6-8 a 3010 75""
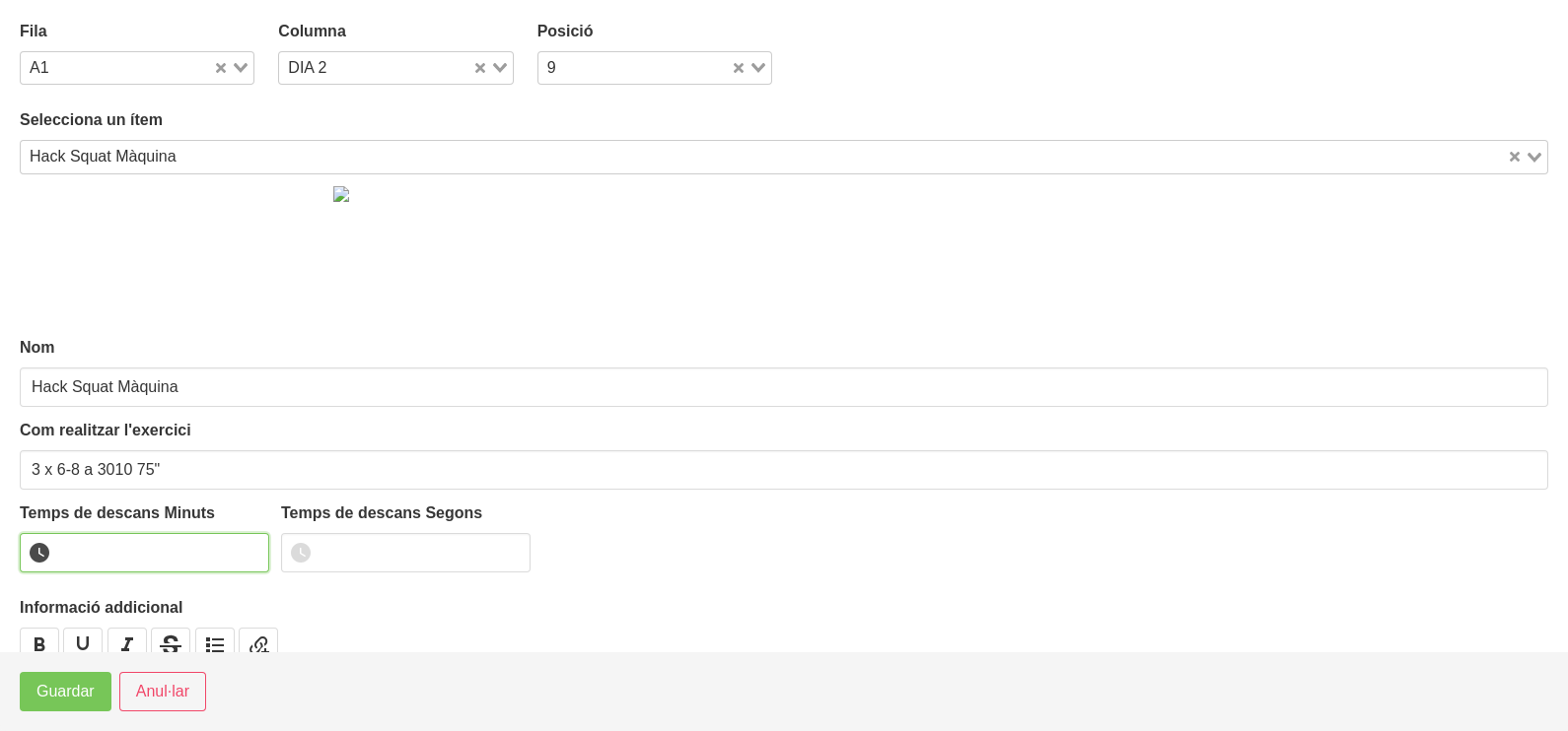
click at [118, 559] on input "number" at bounding box center [144, 553] width 250 height 39
type input "1"
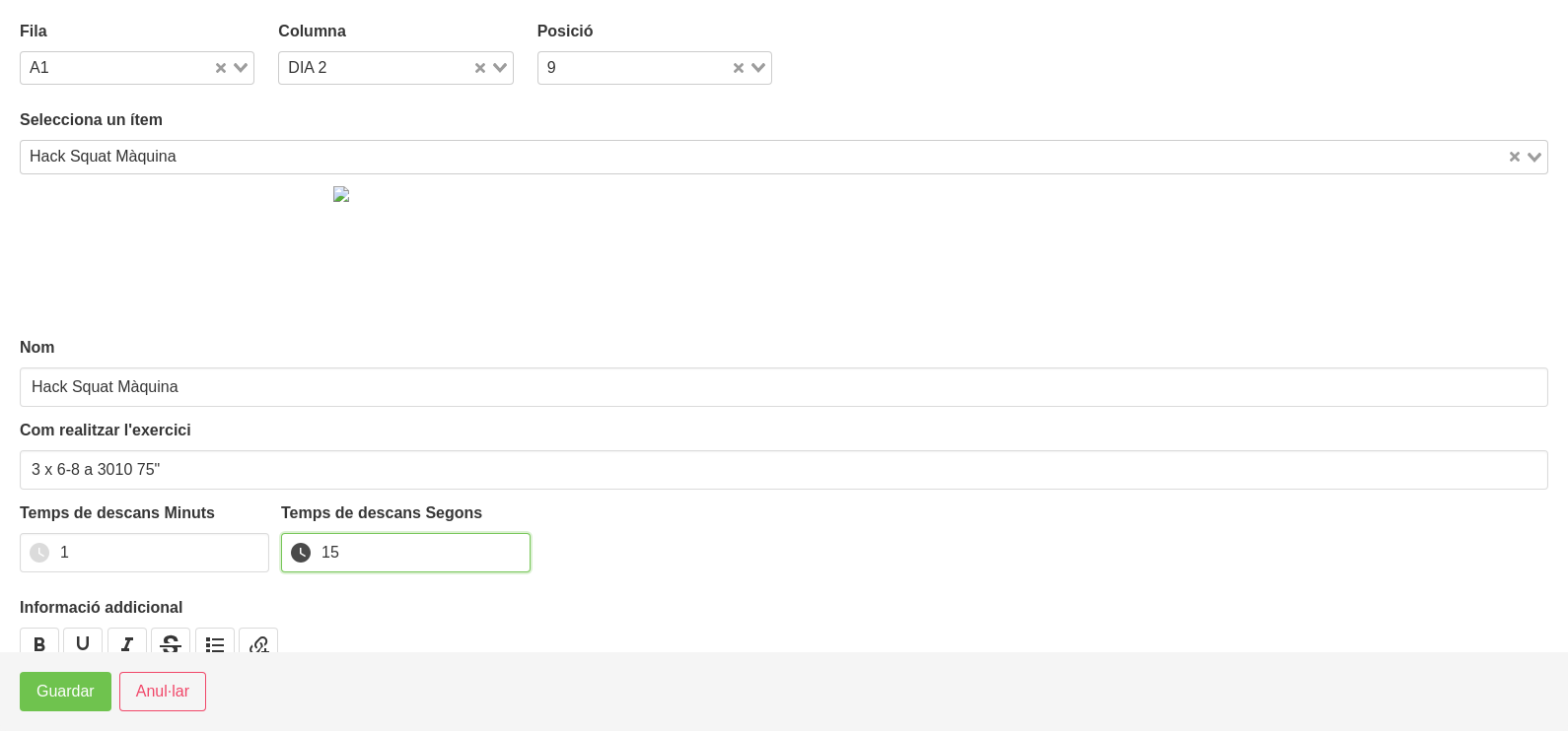
type input "15"
click at [64, 685] on span "Guardar" at bounding box center [65, 692] width 58 height 24
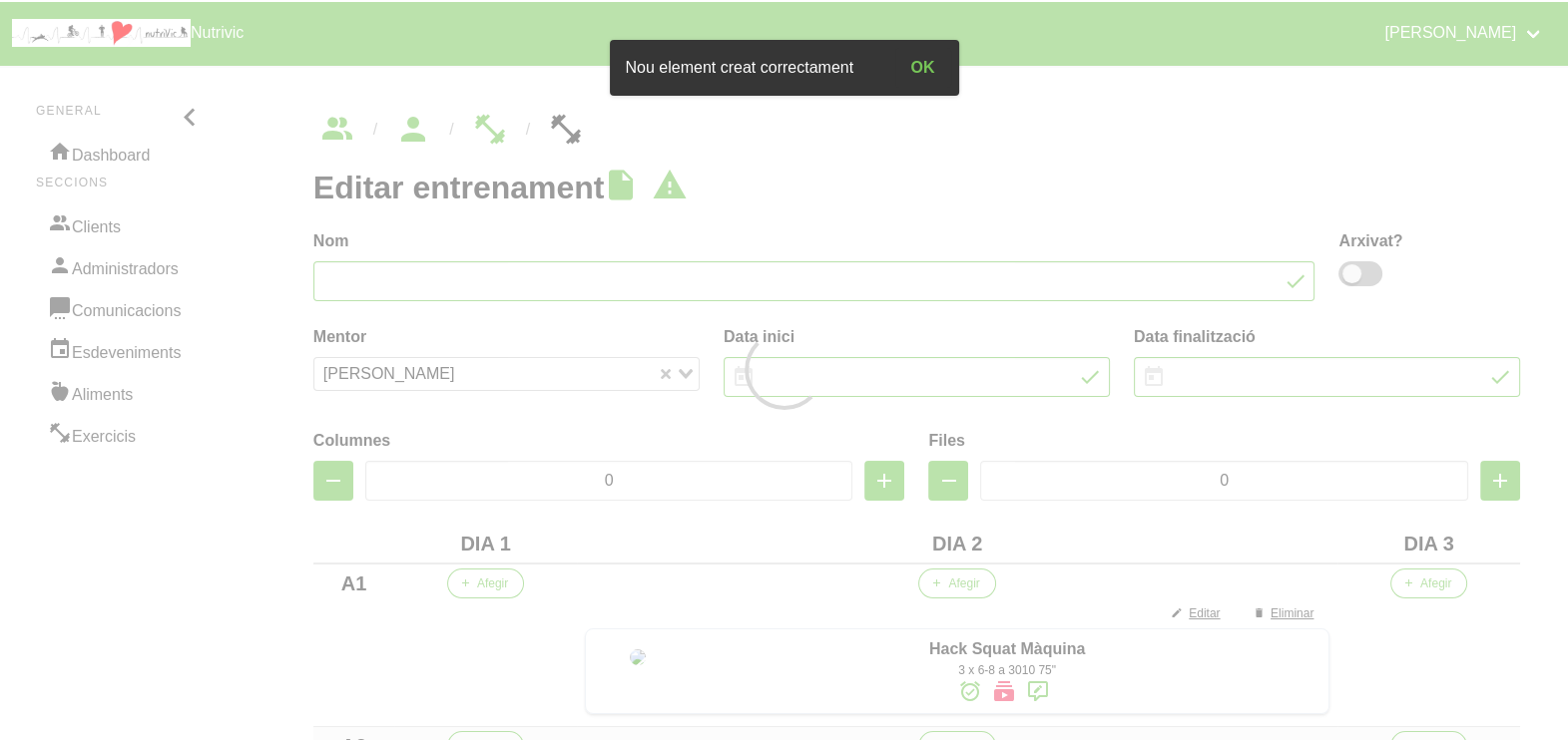
type input "[PERSON_NAME] 1"
type input "[DATE]"
type input "3"
type input "8"
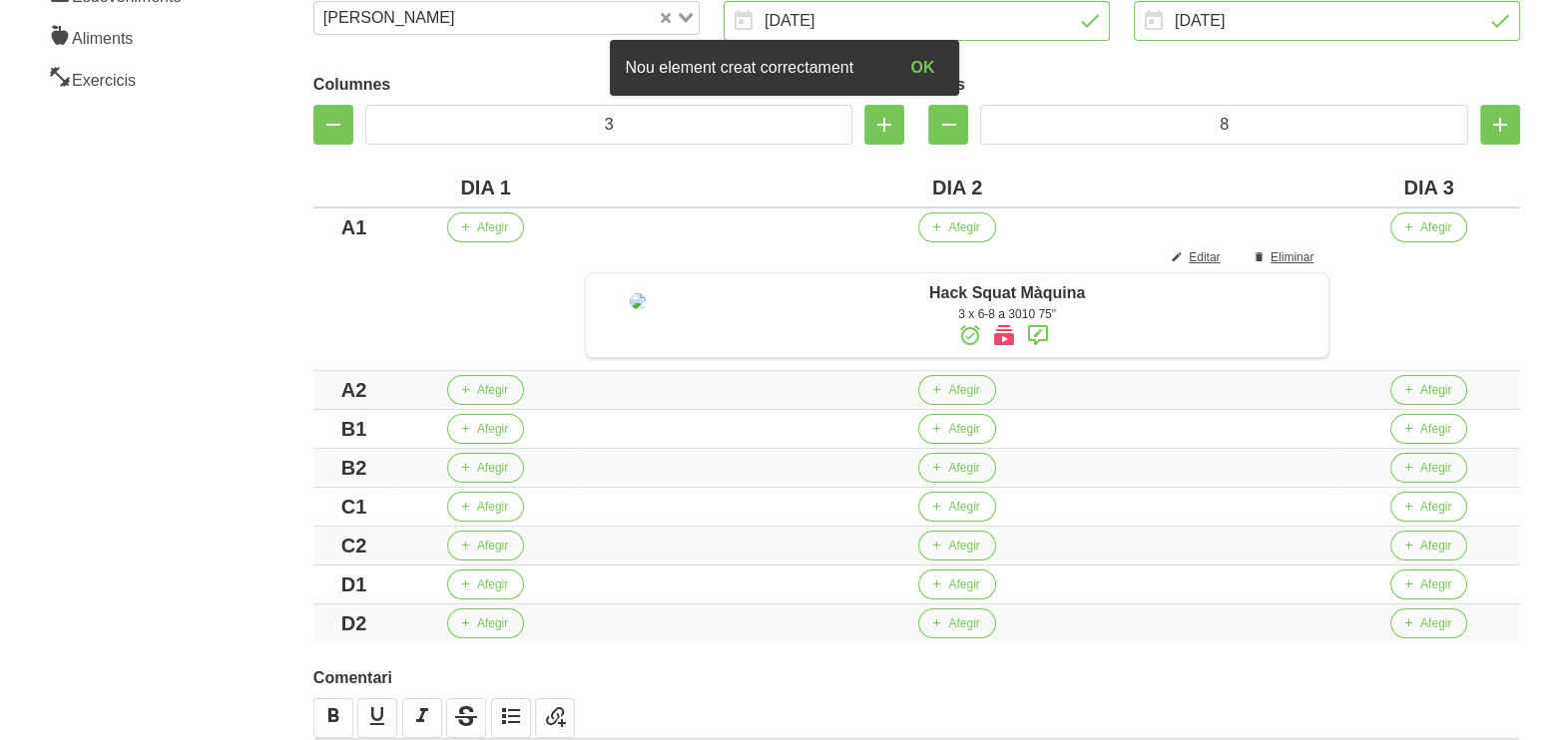
scroll to position [374, 0]
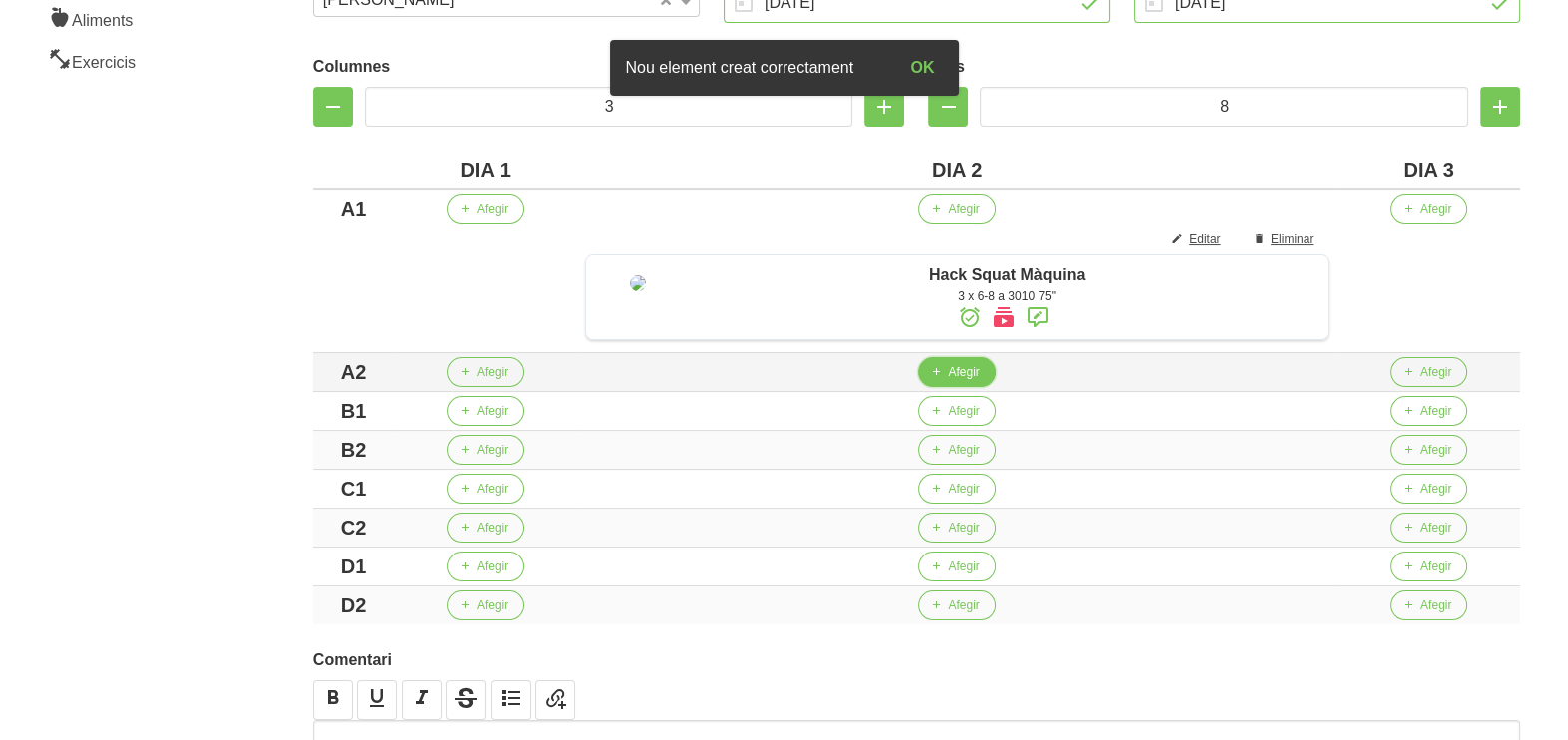
click at [972, 381] on span "Afegir" at bounding box center [963, 372] width 31 height 18
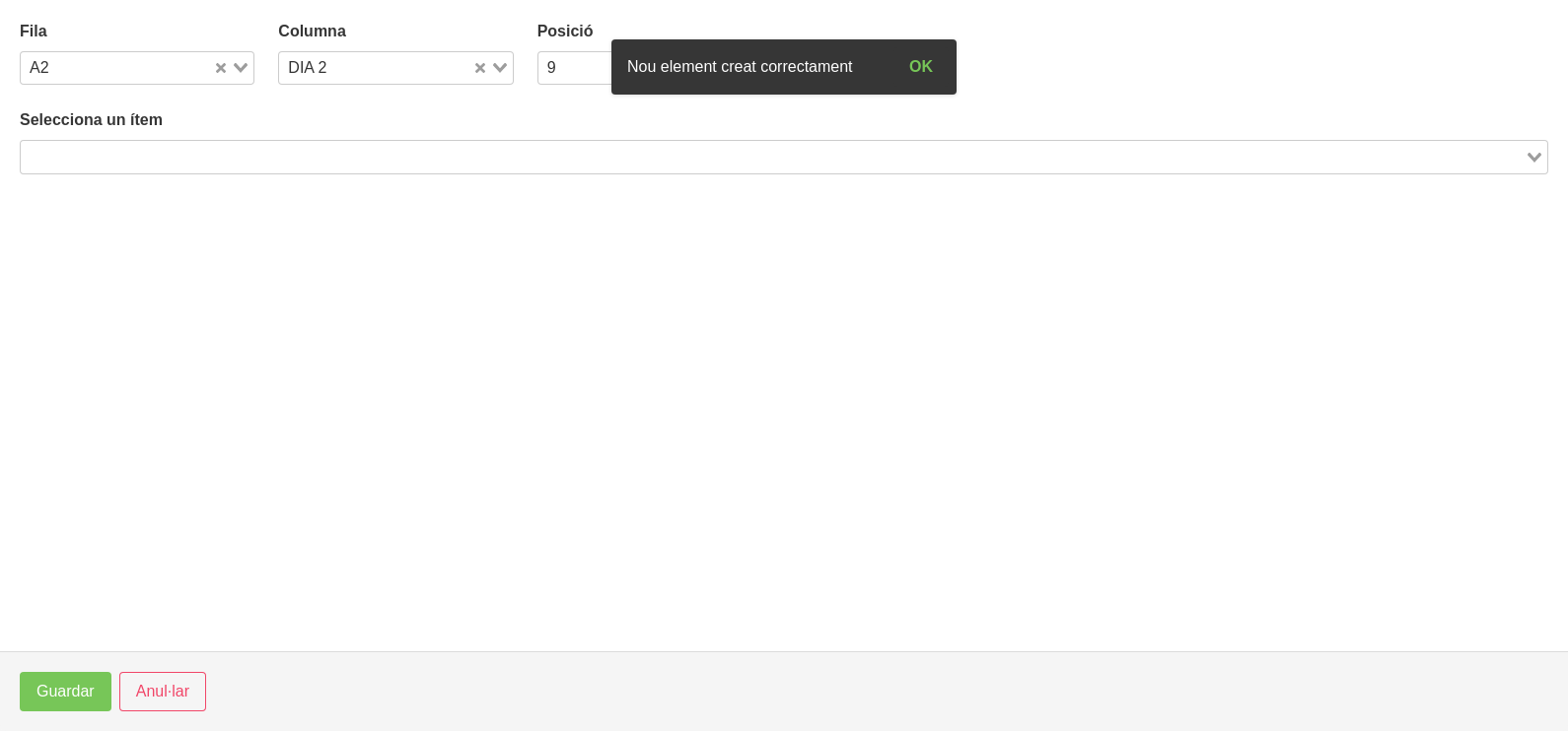
click at [210, 158] on input "Search for option" at bounding box center [773, 157] width 1500 height 24
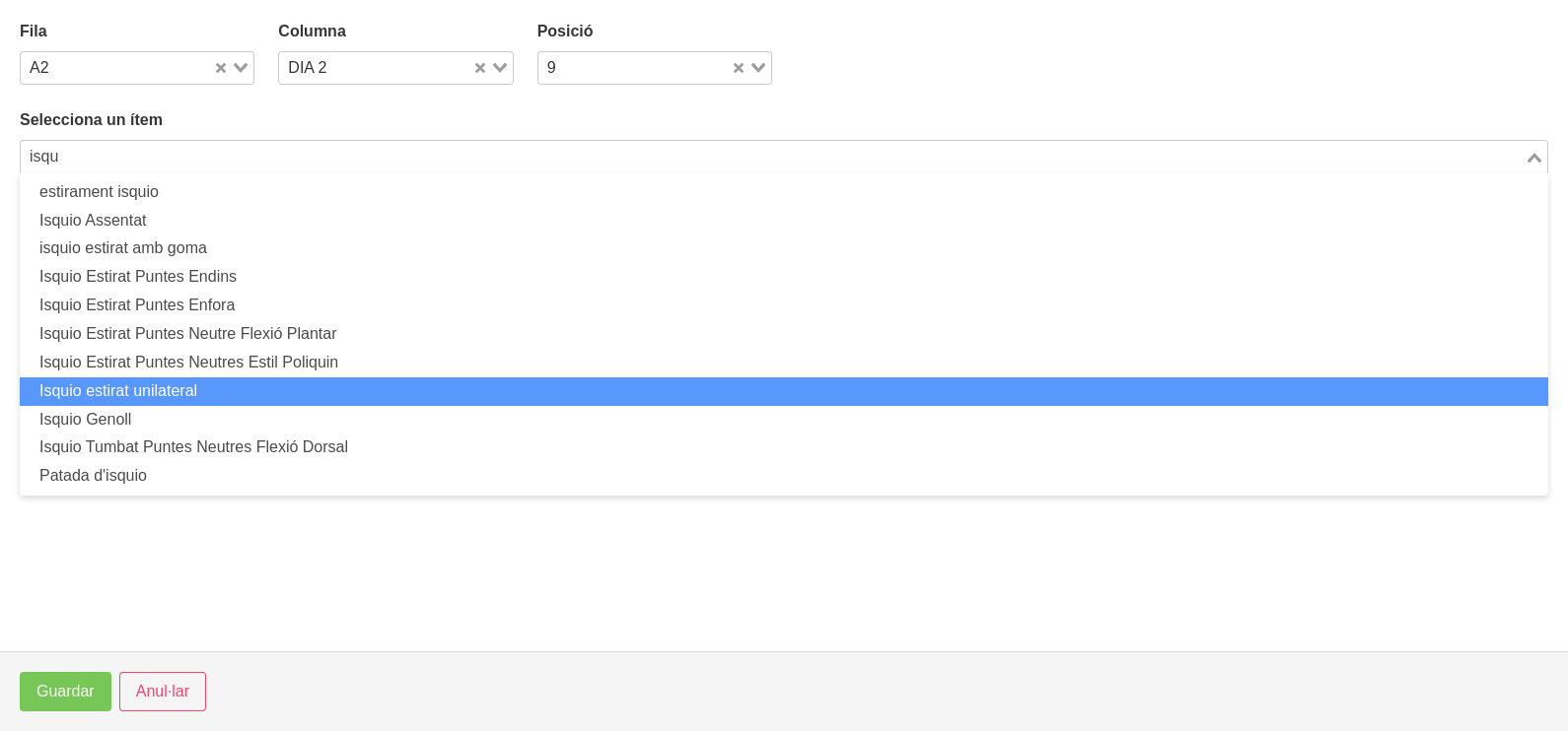
click at [176, 399] on li "Isquio estirat unilateral" at bounding box center [784, 392] width 1529 height 29
type input "isqu"
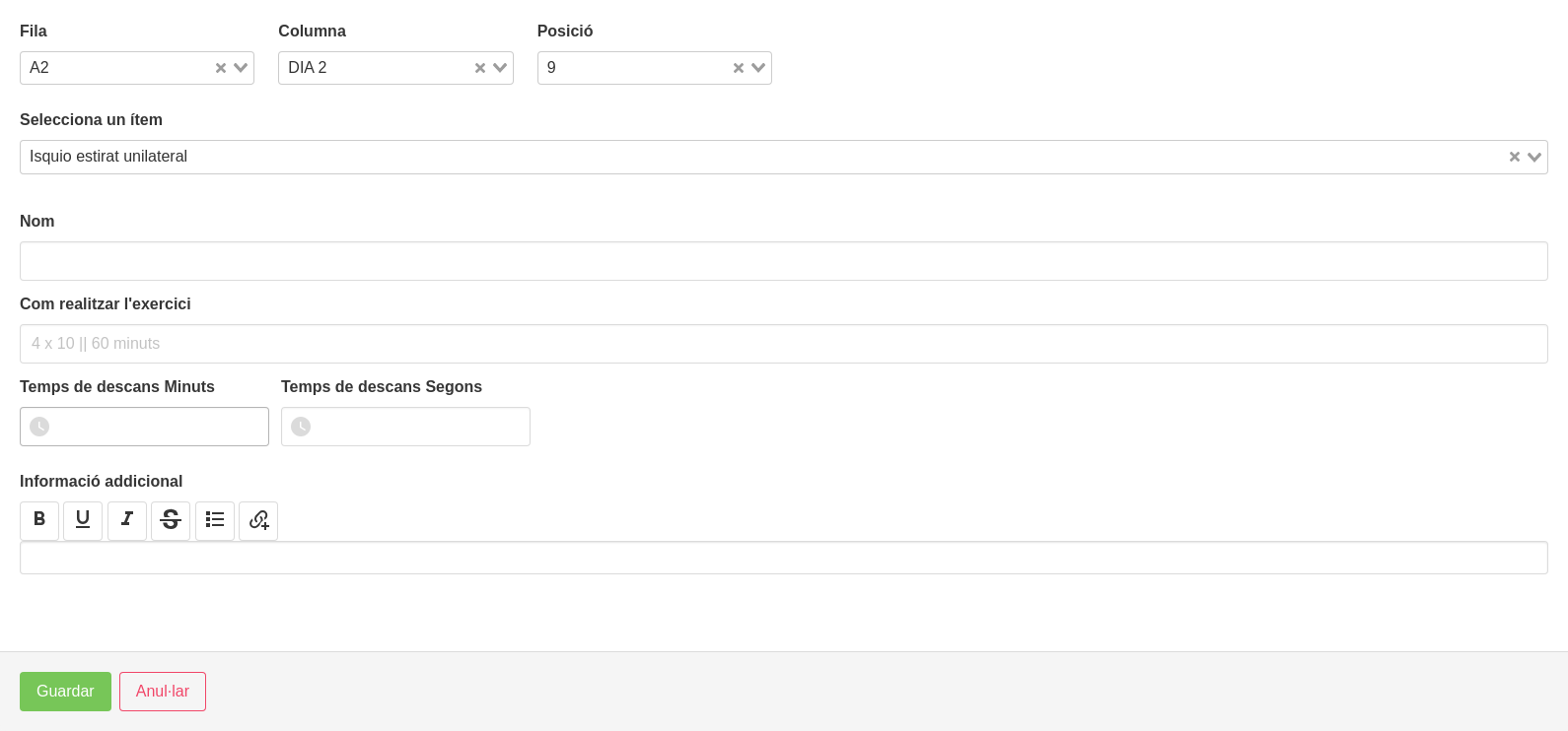
type input "Isquio estirat unilateral"
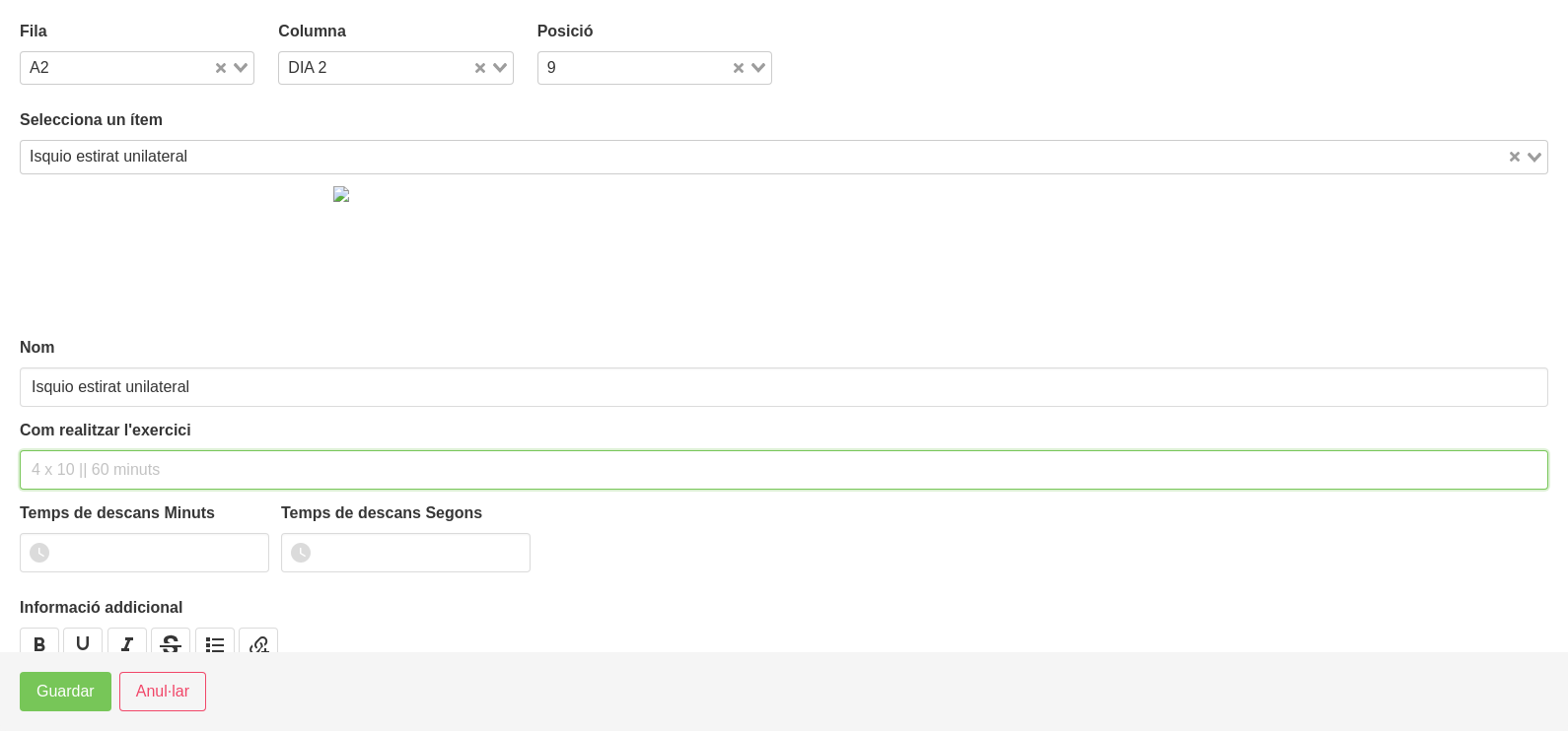
drag, startPoint x: 75, startPoint y: 477, endPoint x: 83, endPoint y: 469, distance: 11.3
click at [81, 474] on input "text" at bounding box center [784, 471] width 1529 height 39
type input "3 x 6-8 a 3010 75""
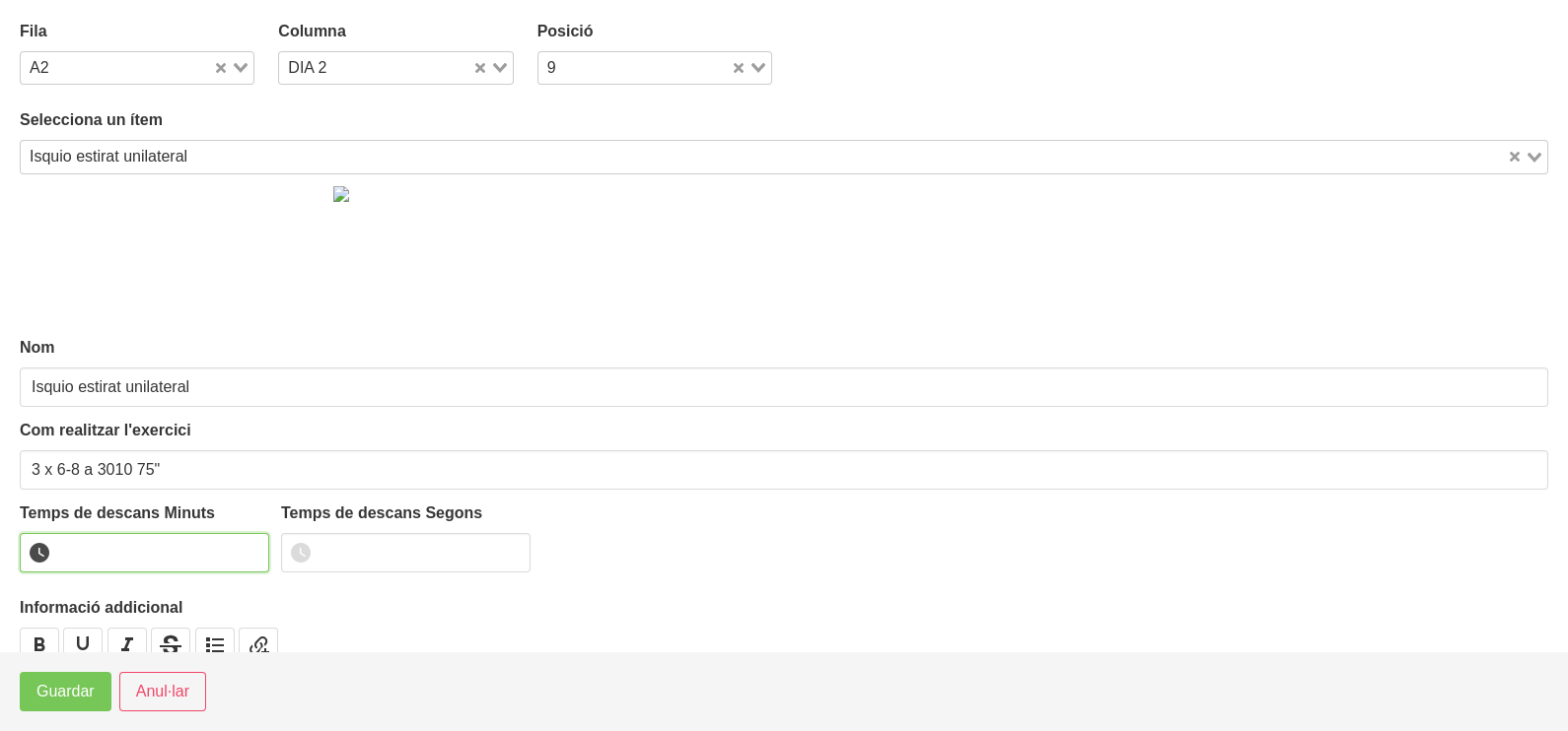
click at [123, 558] on input "number" at bounding box center [144, 553] width 250 height 39
type input "1"
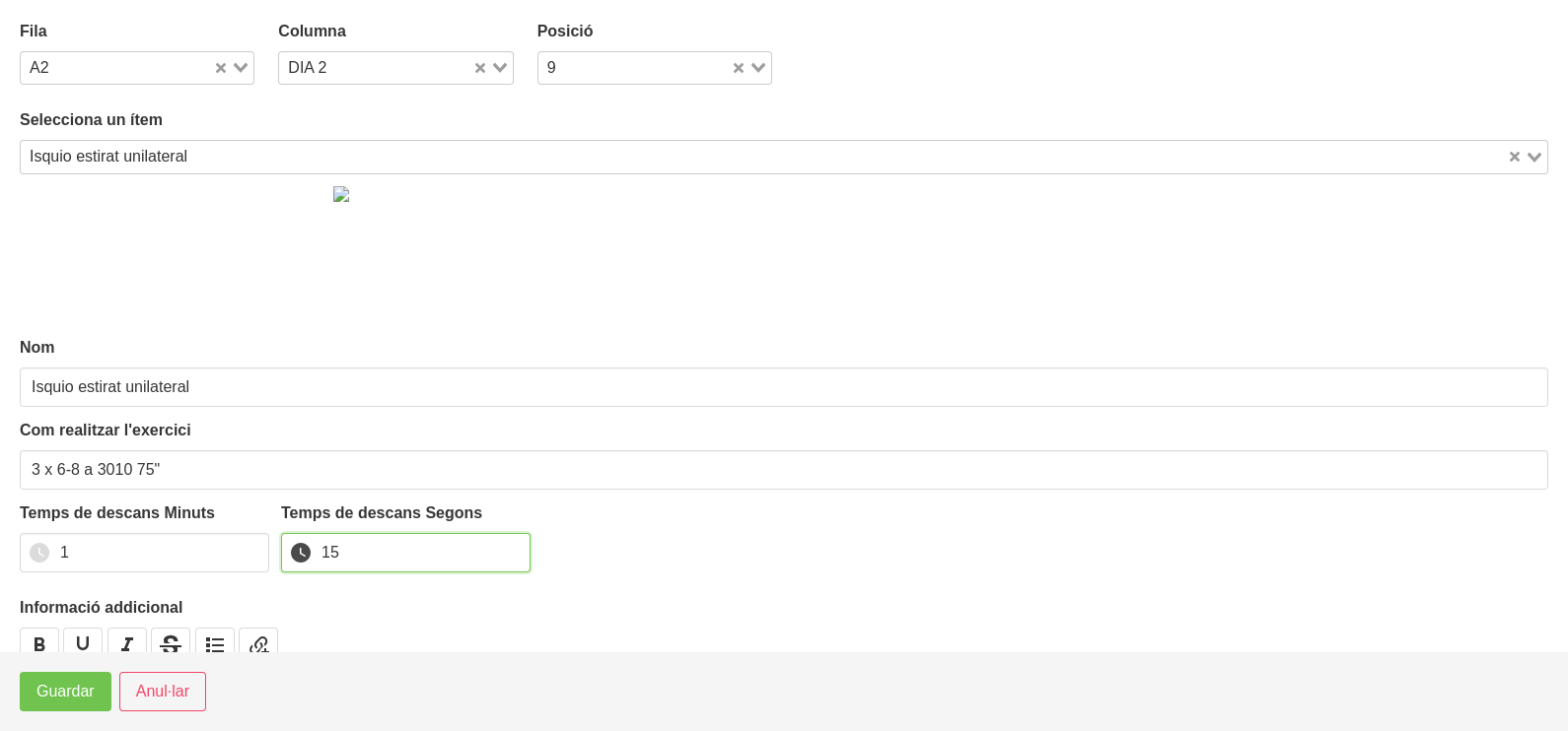
type input "15"
click at [89, 683] on span "Guardar" at bounding box center [65, 692] width 58 height 24
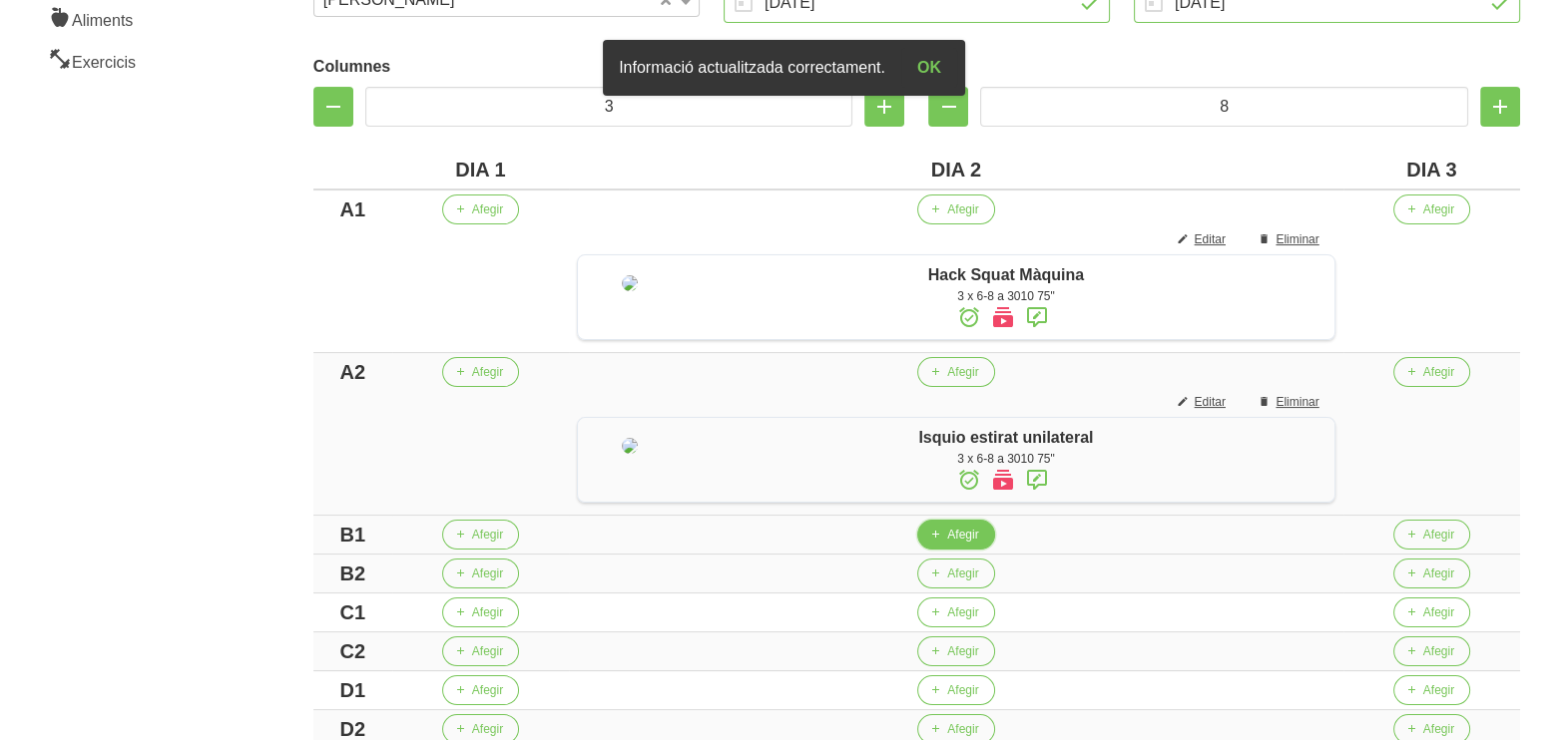
click at [947, 544] on span "Afegir" at bounding box center [962, 535] width 31 height 18
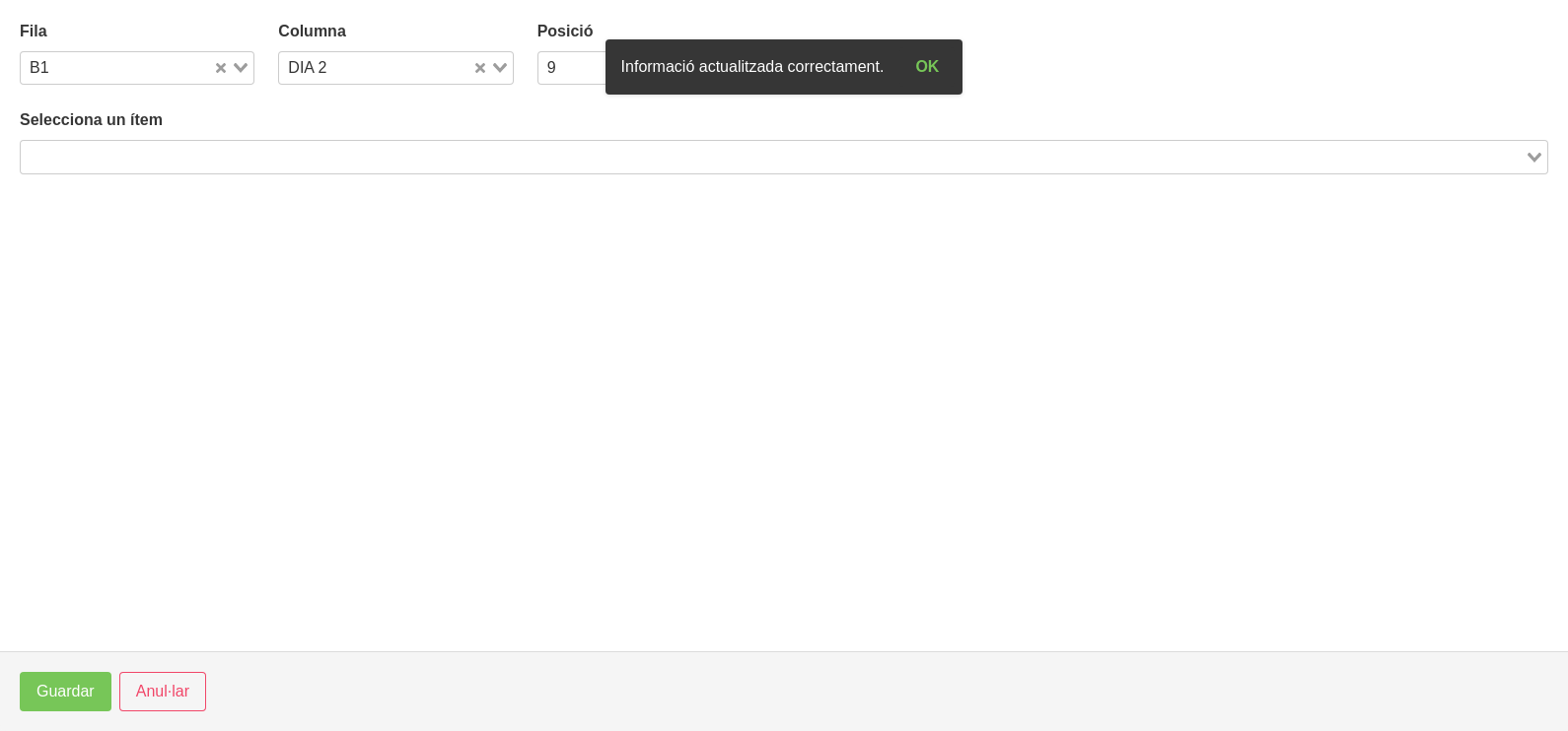
click at [252, 153] on input "Search for option" at bounding box center [773, 157] width 1500 height 24
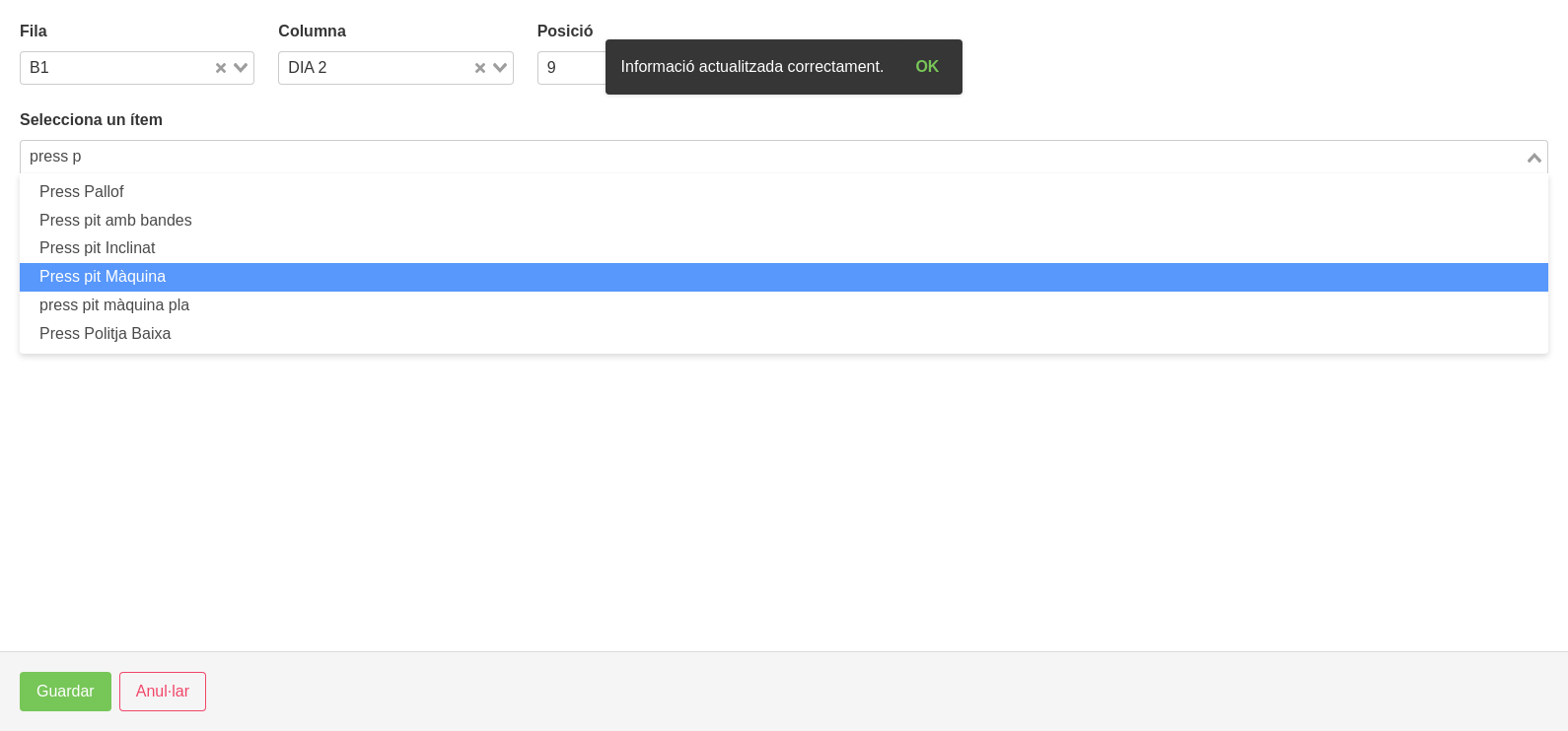
click at [199, 277] on li "Press pit Màquina" at bounding box center [784, 277] width 1529 height 29
type input "press p"
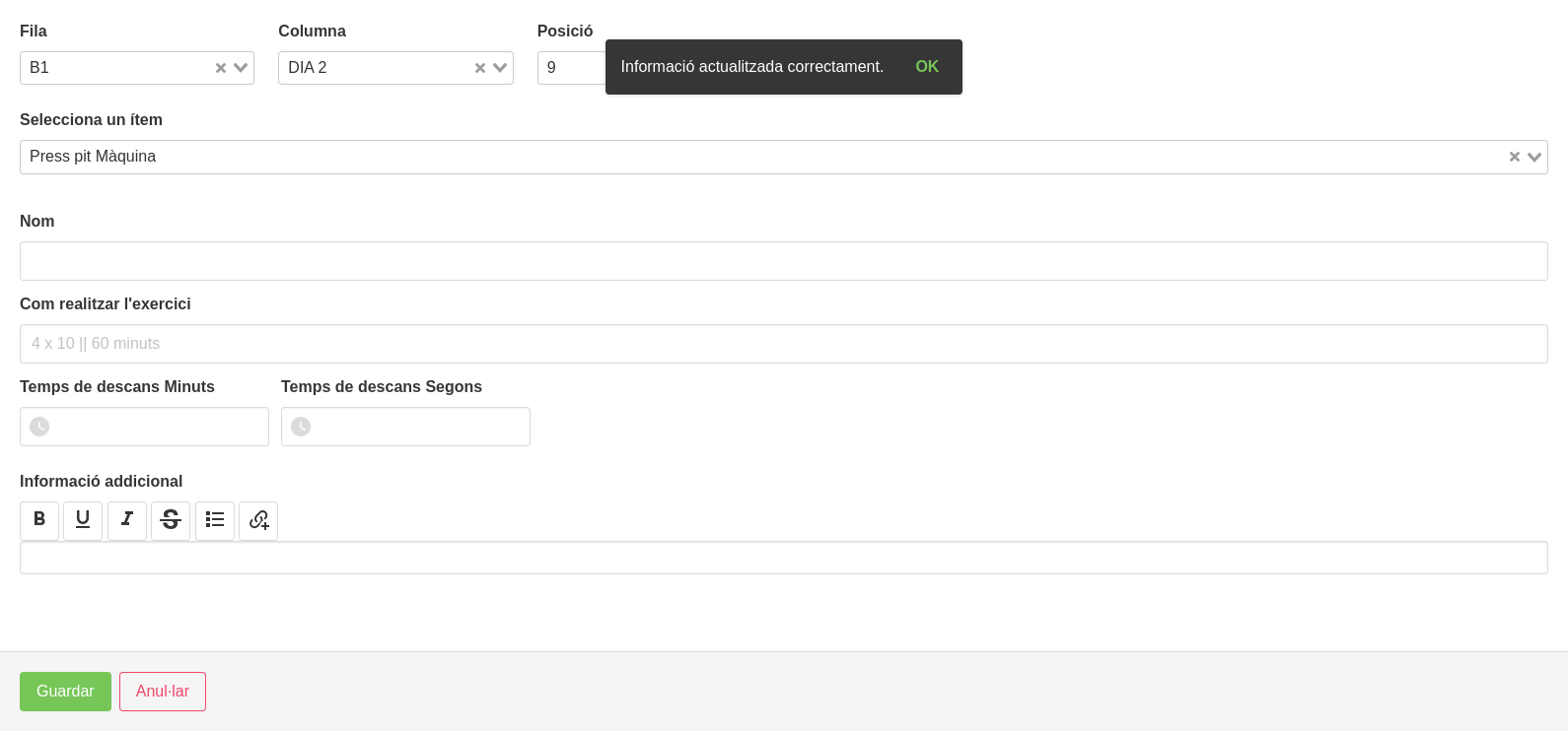
type input "Press pit Màquina"
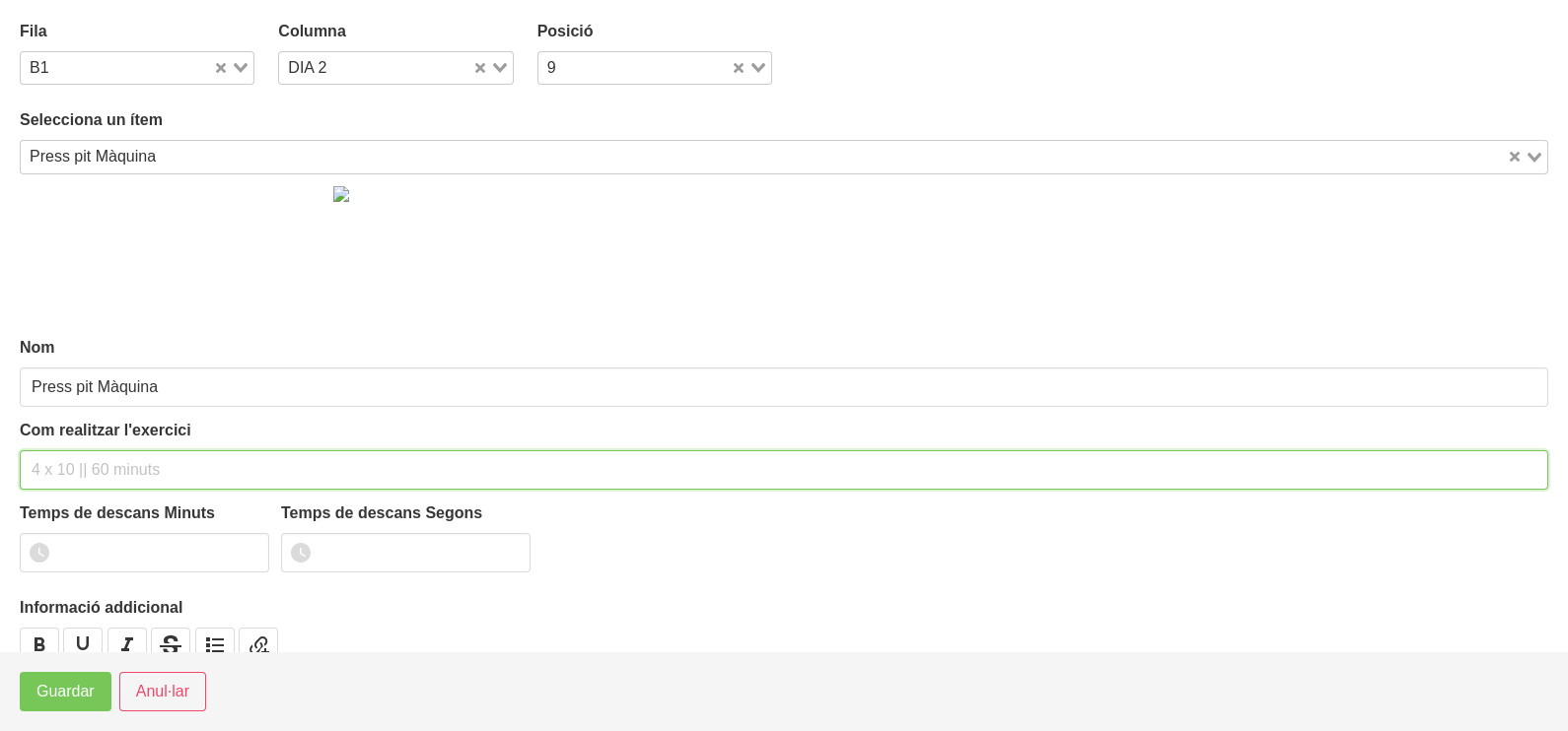
click at [89, 460] on input "text" at bounding box center [784, 471] width 1529 height 39
type input "3 x 6-8 a 3010 75""
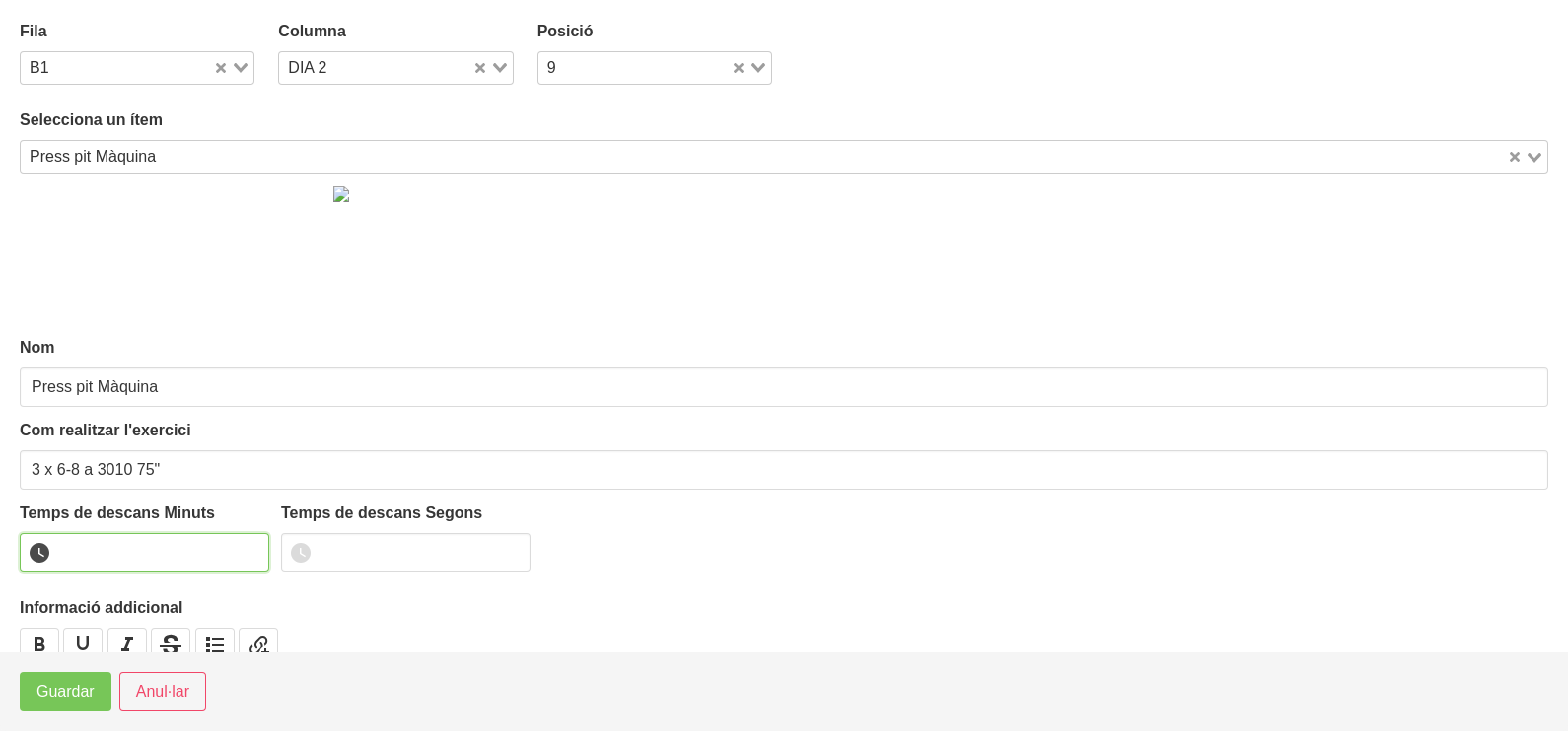
click at [104, 552] on input "number" at bounding box center [144, 553] width 250 height 39
type input "1"
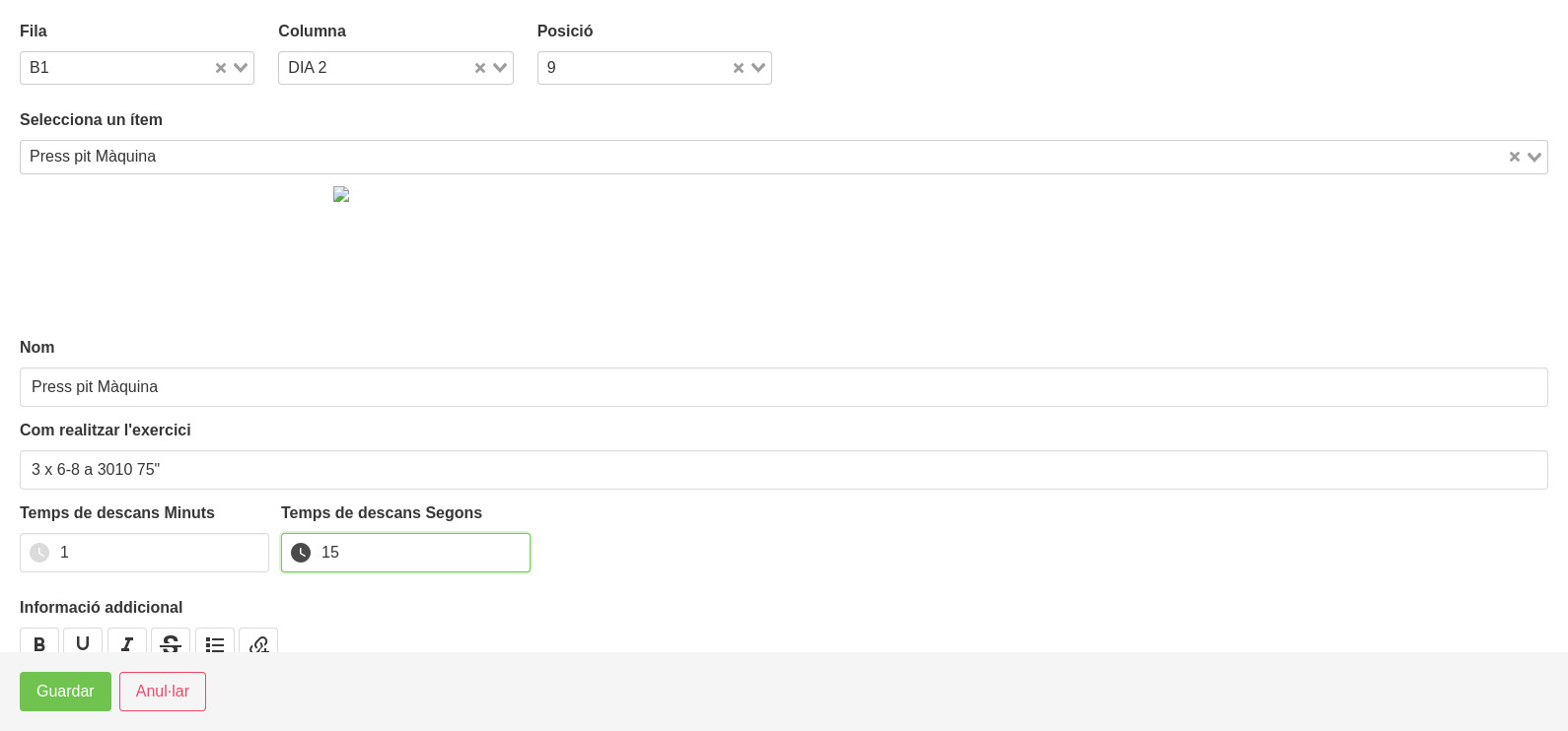
type input "15"
click at [69, 693] on span "Guardar" at bounding box center [65, 692] width 58 height 24
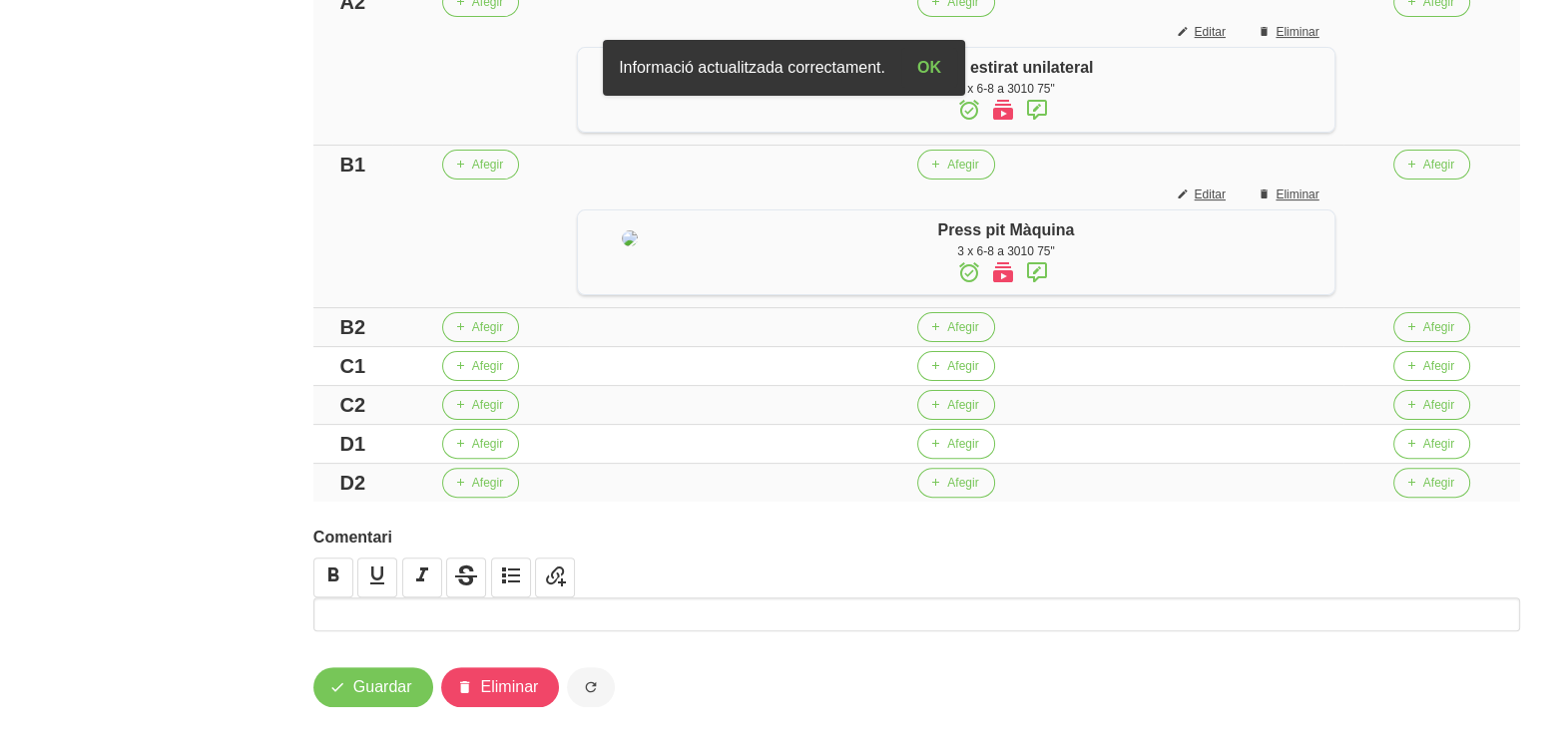
scroll to position [748, 0]
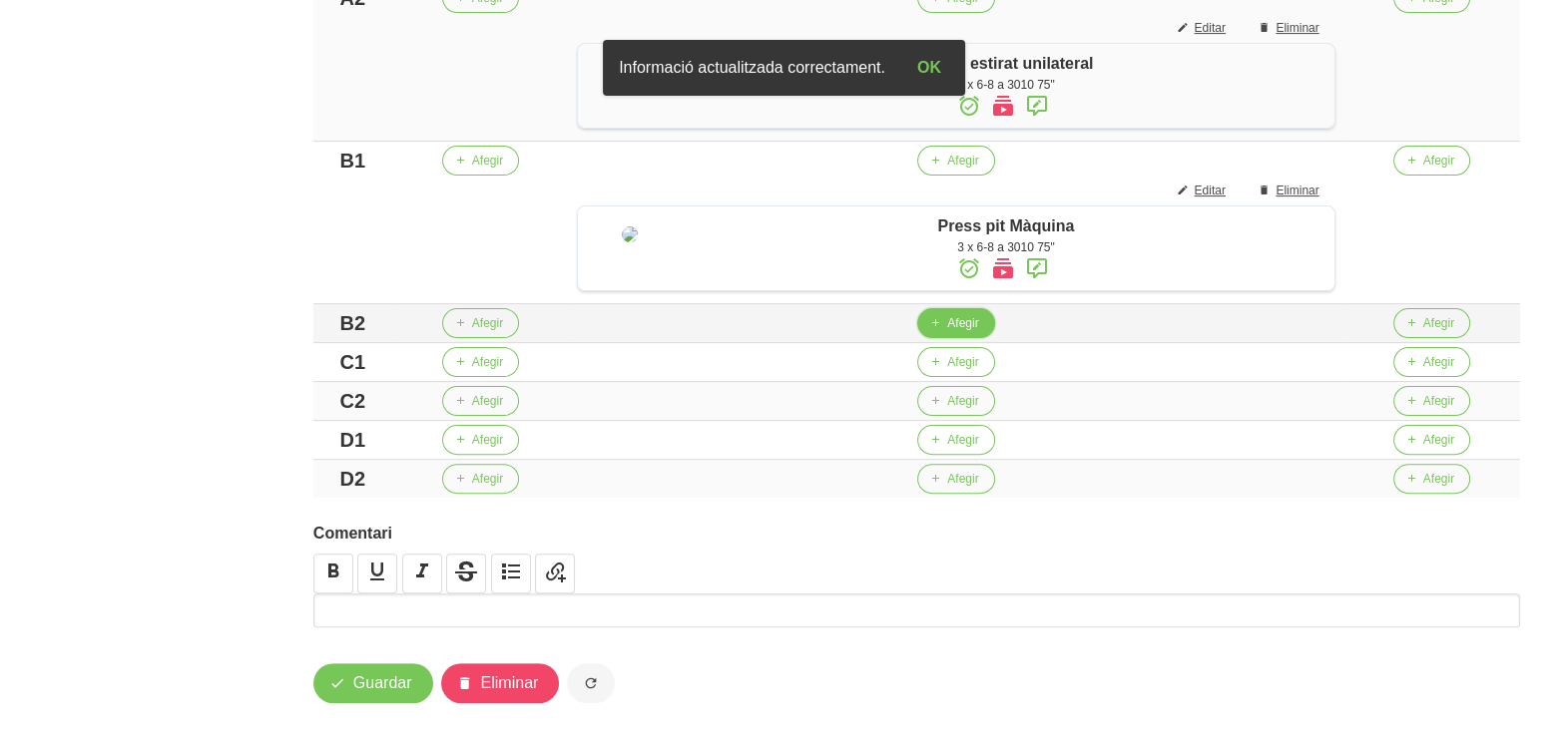
click at [951, 333] on span "Afegir" at bounding box center [962, 324] width 31 height 18
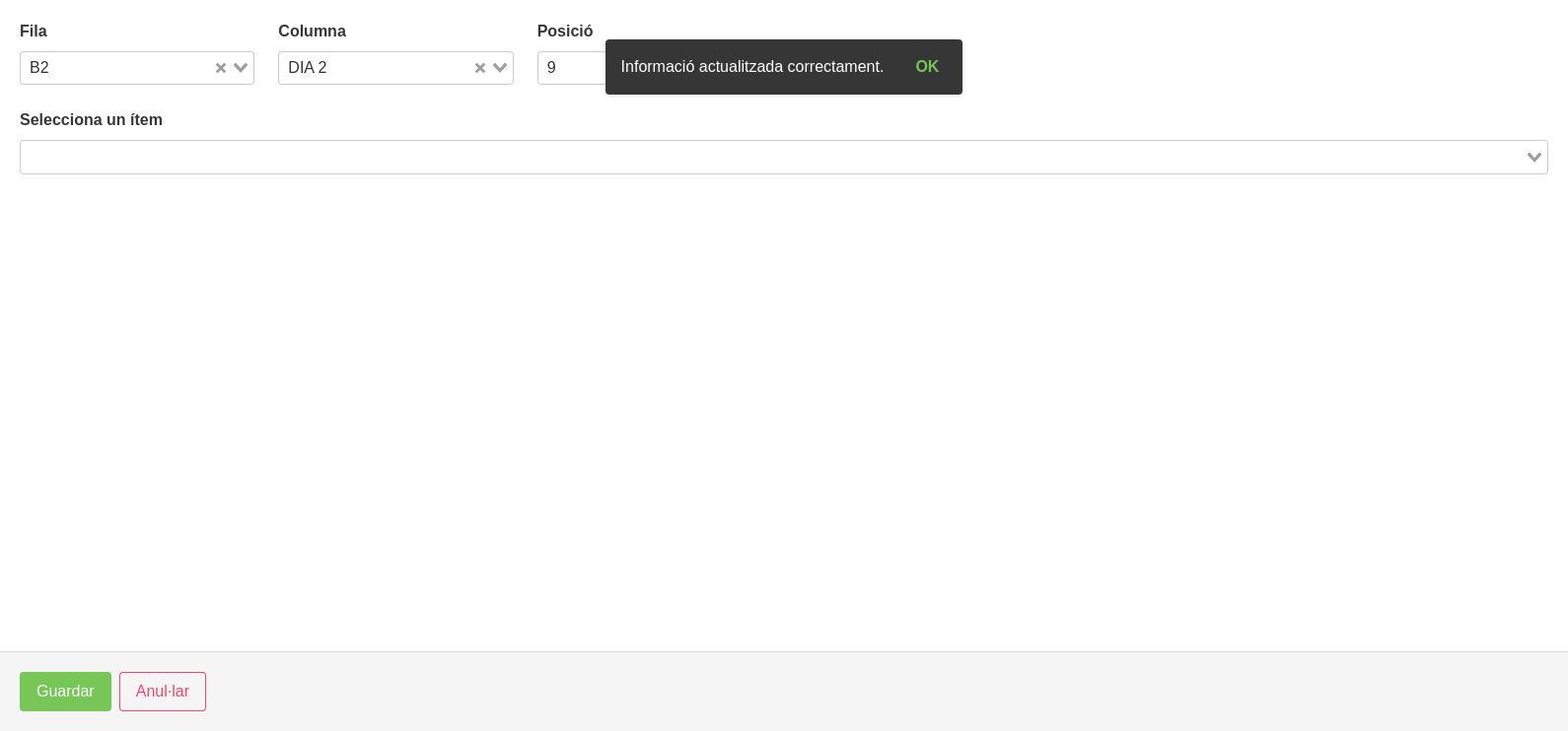
click at [239, 155] on input "Search for option" at bounding box center [773, 157] width 1500 height 24
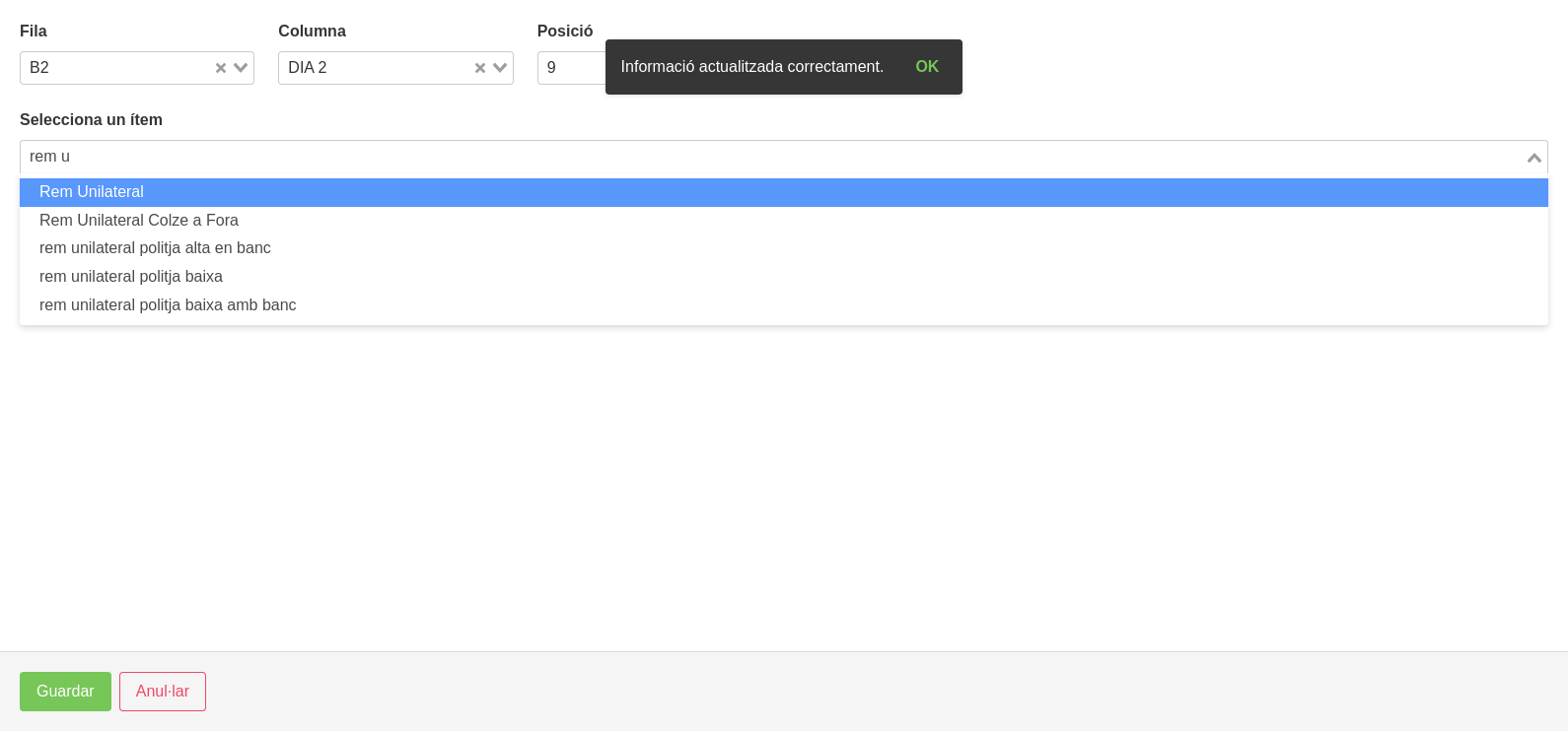
click at [213, 190] on li "Rem Unilateral" at bounding box center [784, 192] width 1529 height 29
type input "rem u"
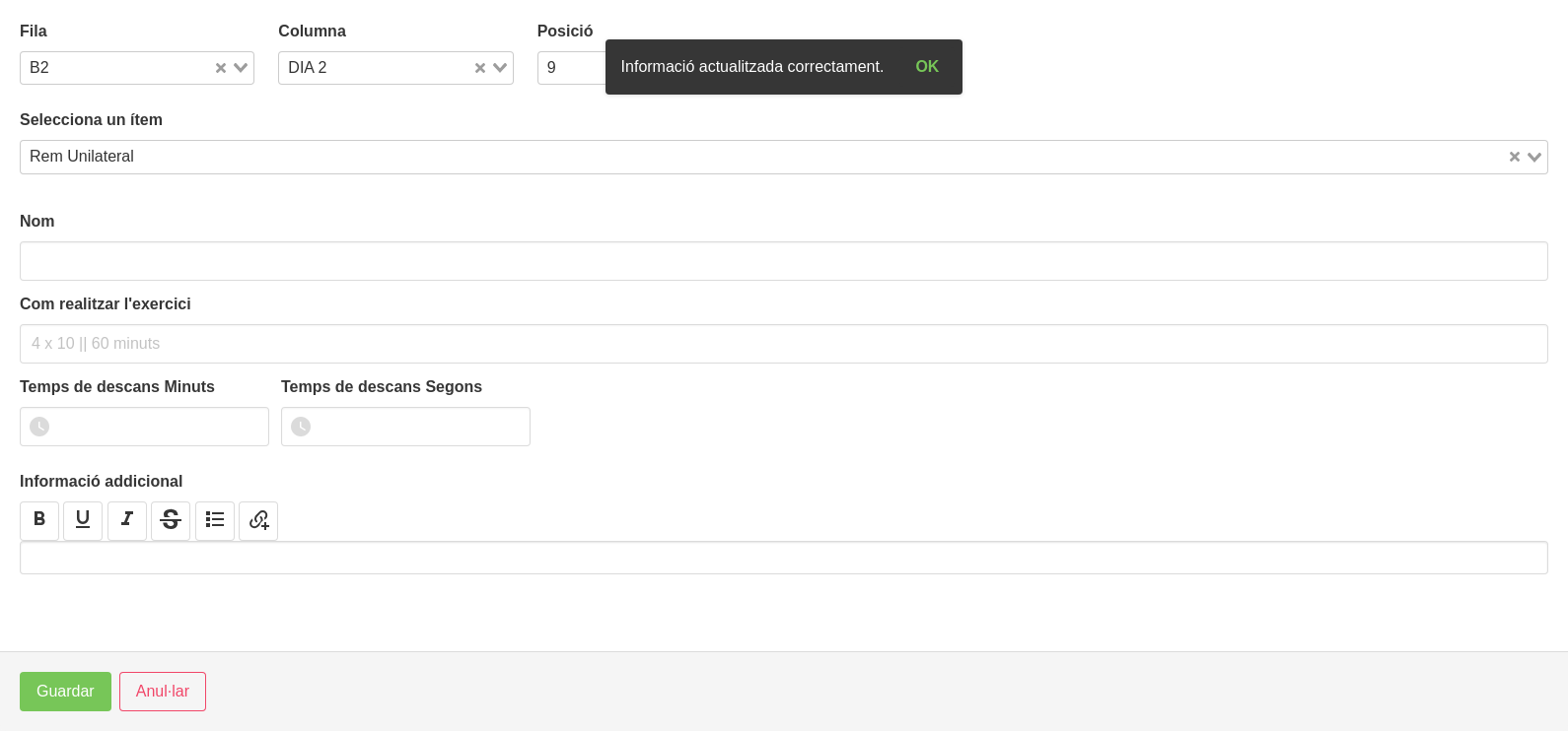
type input "Rem Unilateral"
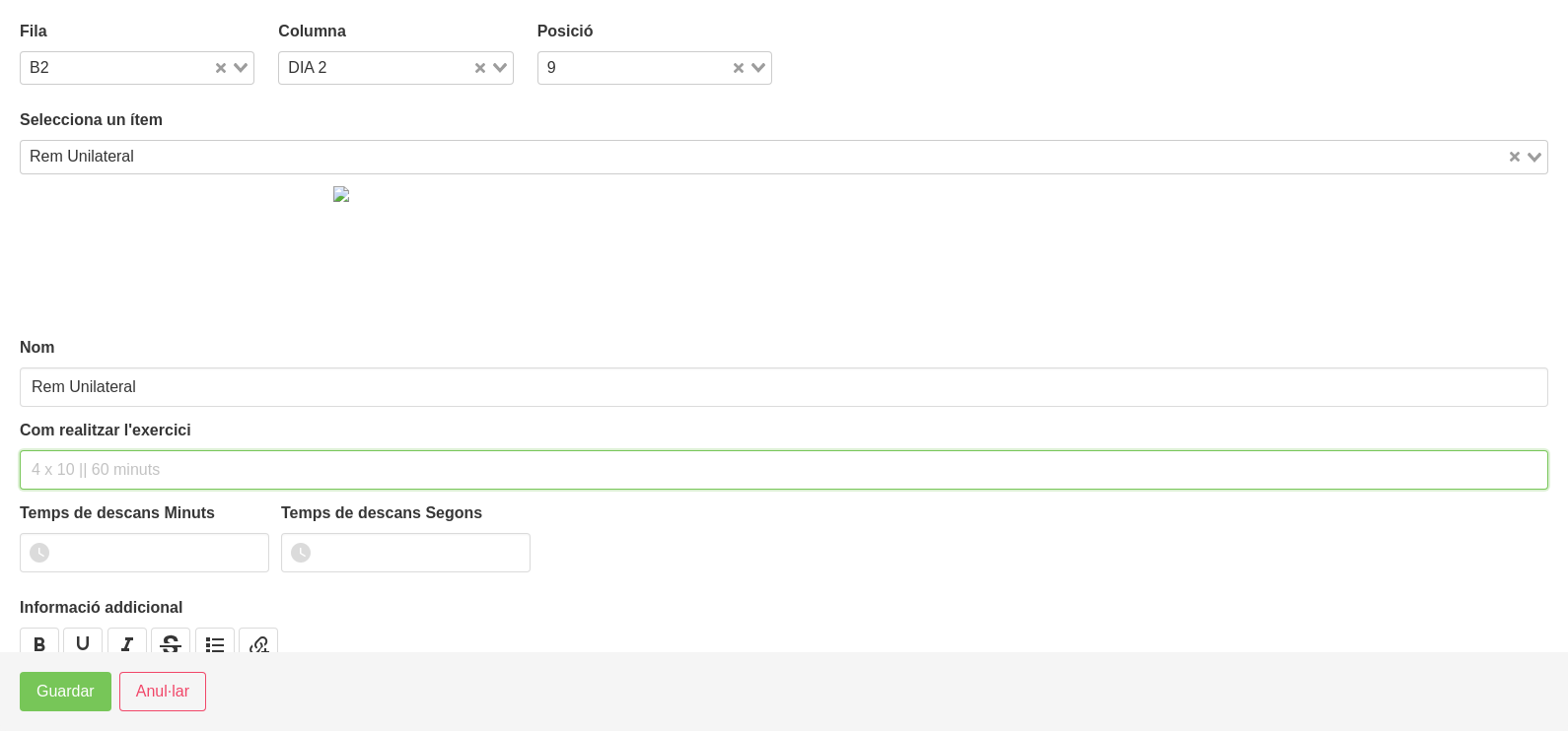
click at [82, 456] on input "text" at bounding box center [784, 471] width 1529 height 39
type input "3 x 6-8 a 3011 60""
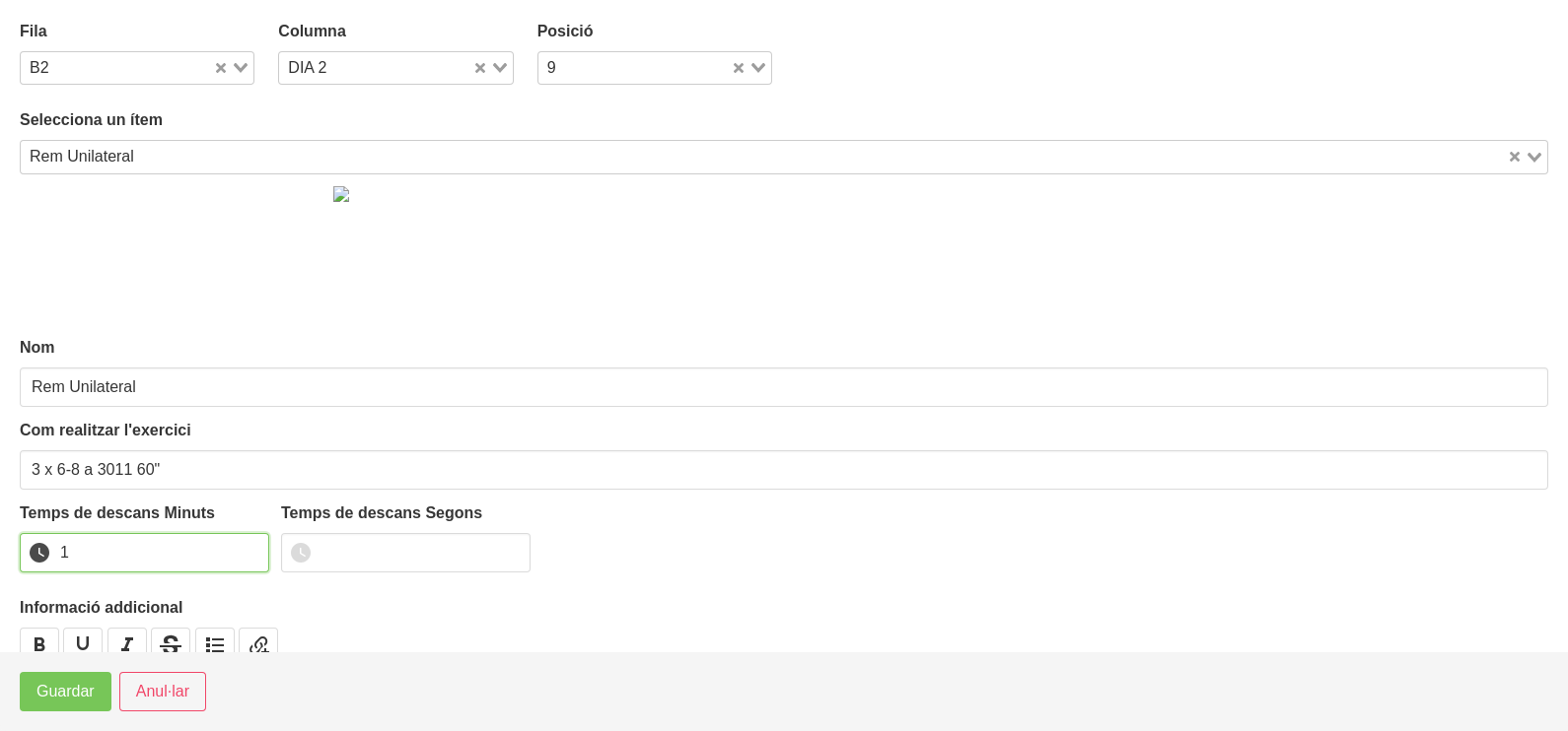
type input "1"
click at [255, 548] on input "1" at bounding box center [144, 553] width 250 height 39
click at [99, 685] on button "Guardar" at bounding box center [65, 692] width 92 height 39
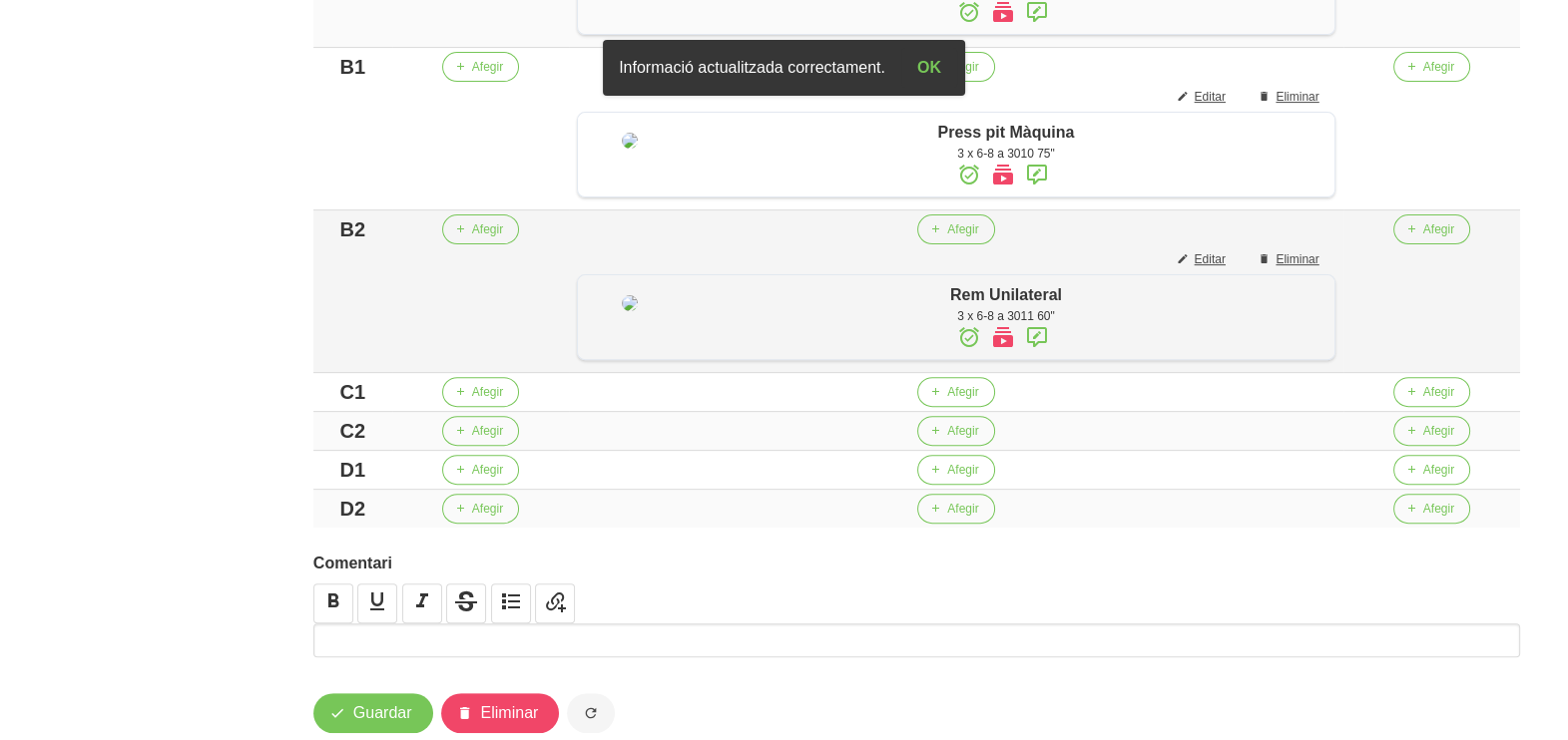
scroll to position [997, 0]
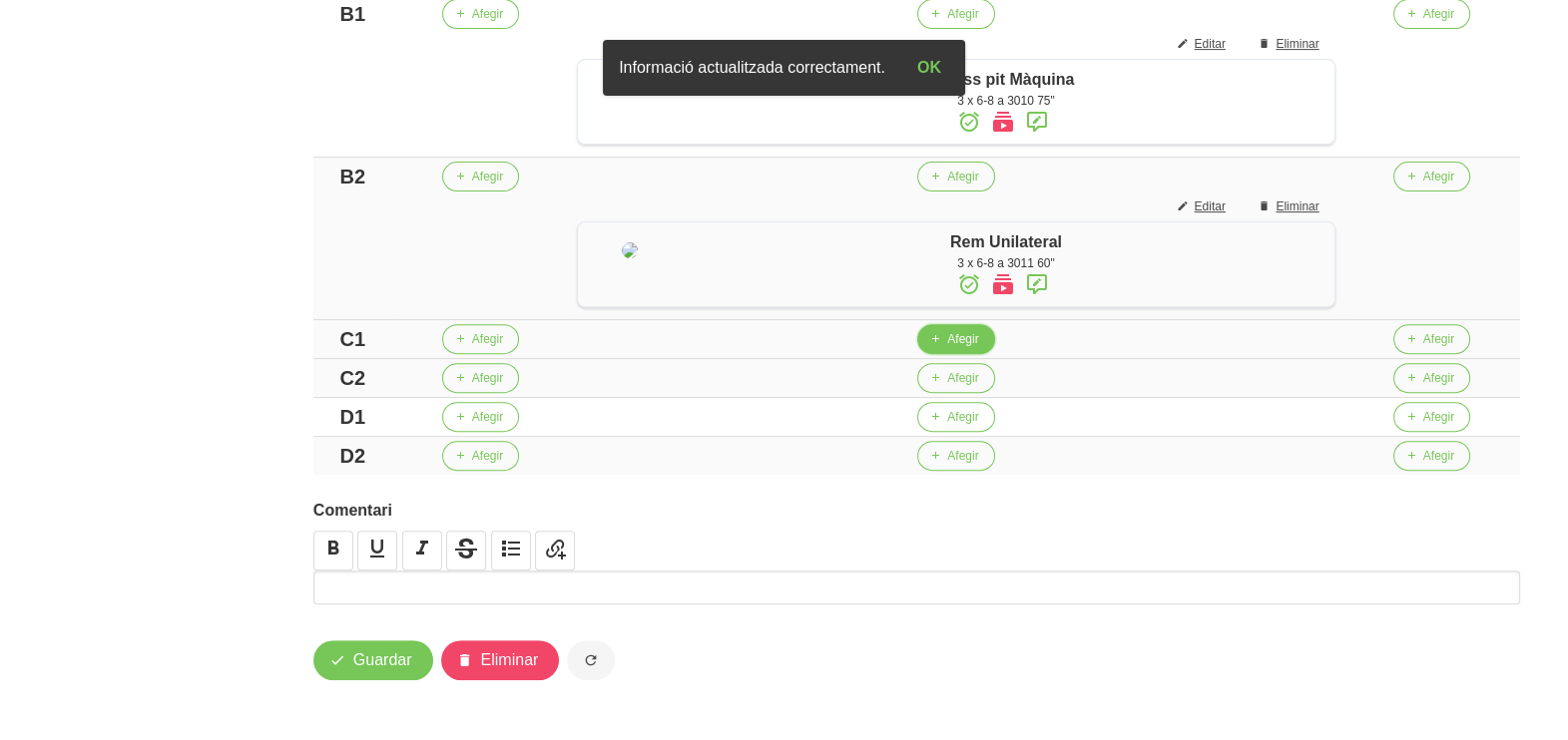
click at [940, 355] on button "Afegir" at bounding box center [955, 340] width 77 height 30
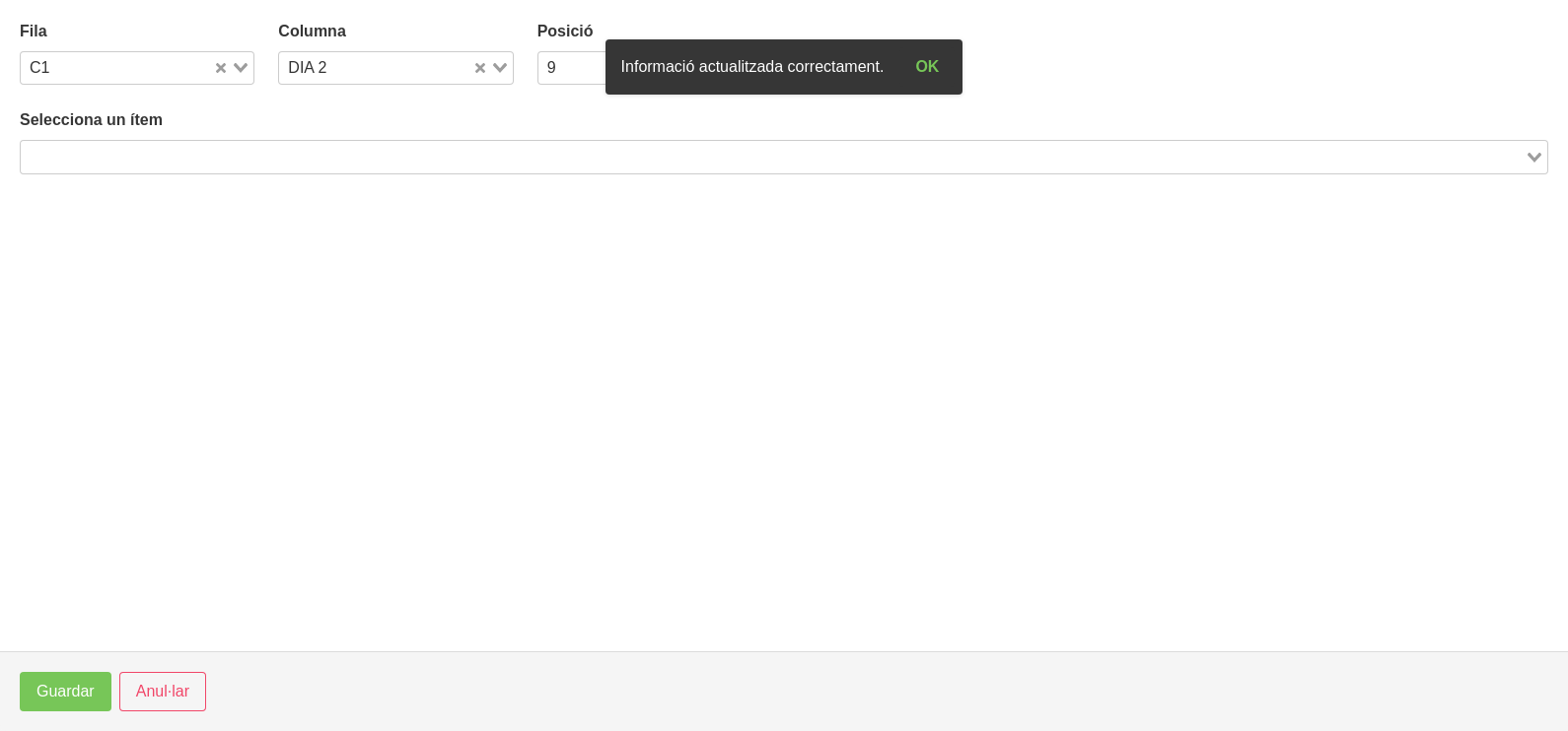
click at [222, 158] on input "Search for option" at bounding box center [773, 157] width 1500 height 24
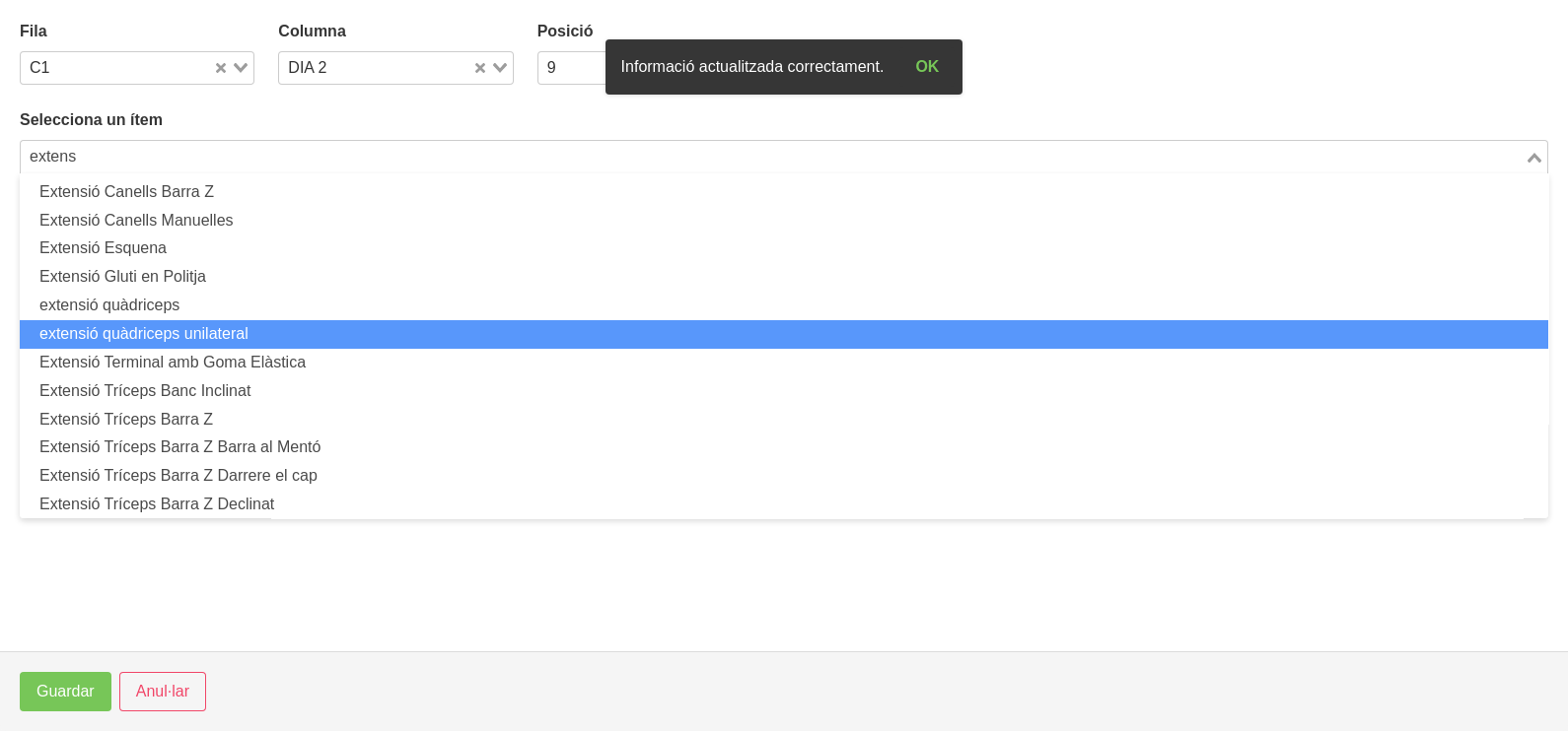
click at [227, 323] on li "extensió quàdriceps unilateral" at bounding box center [784, 334] width 1529 height 29
type input "extens"
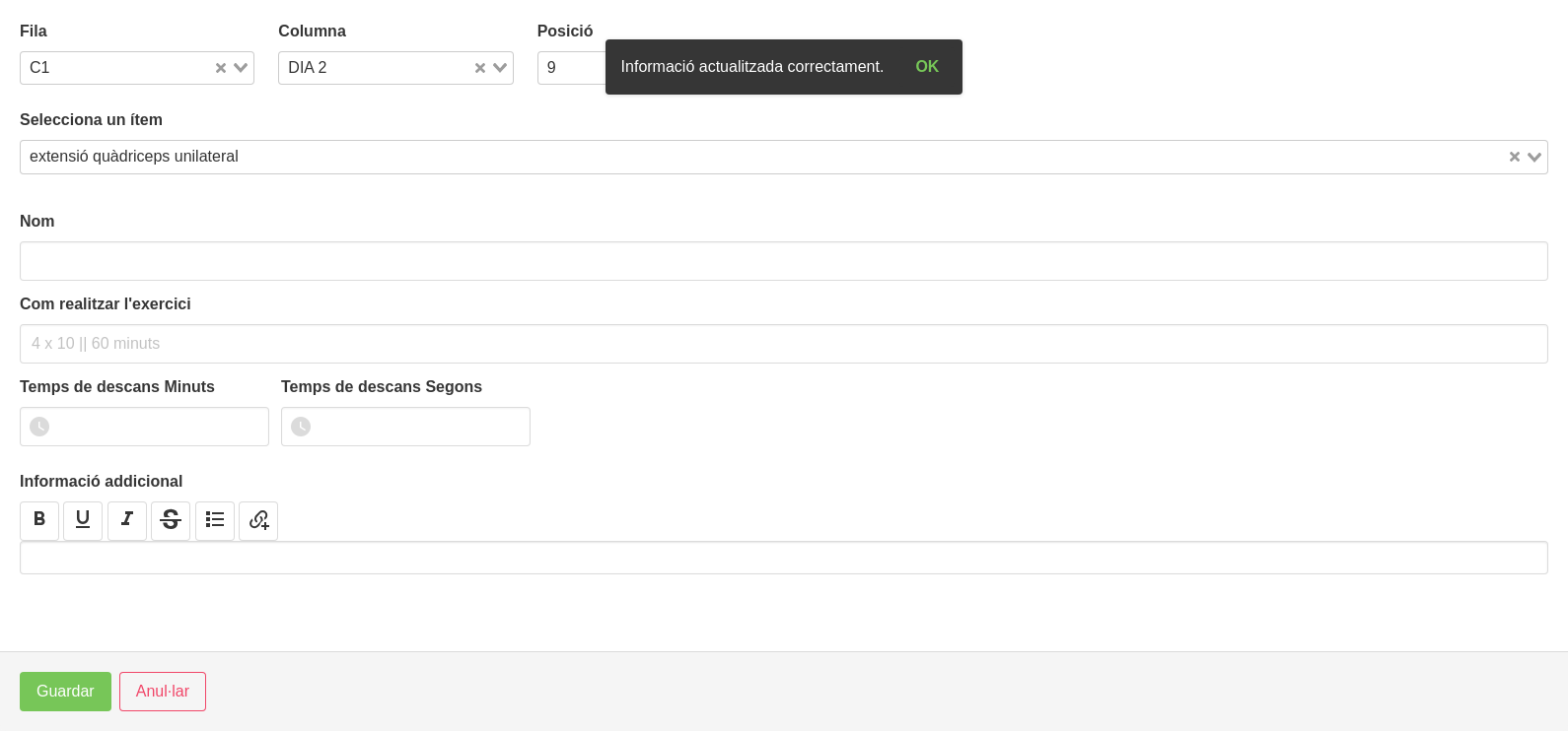
type input "extensió quàdriceps unilateral"
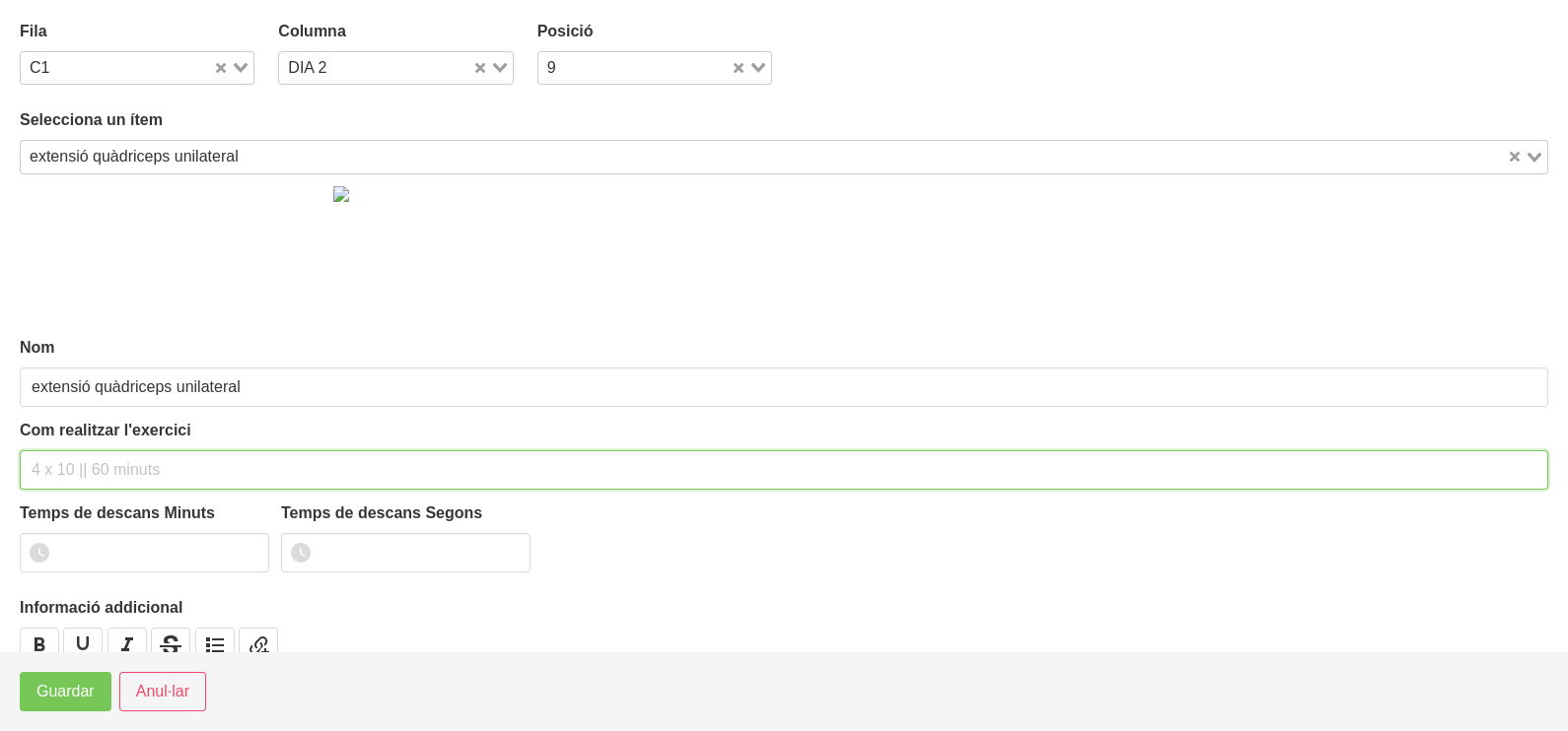
click at [93, 459] on input "text" at bounding box center [784, 471] width 1529 height 39
type input "3 x 8-10 a 2010 60""
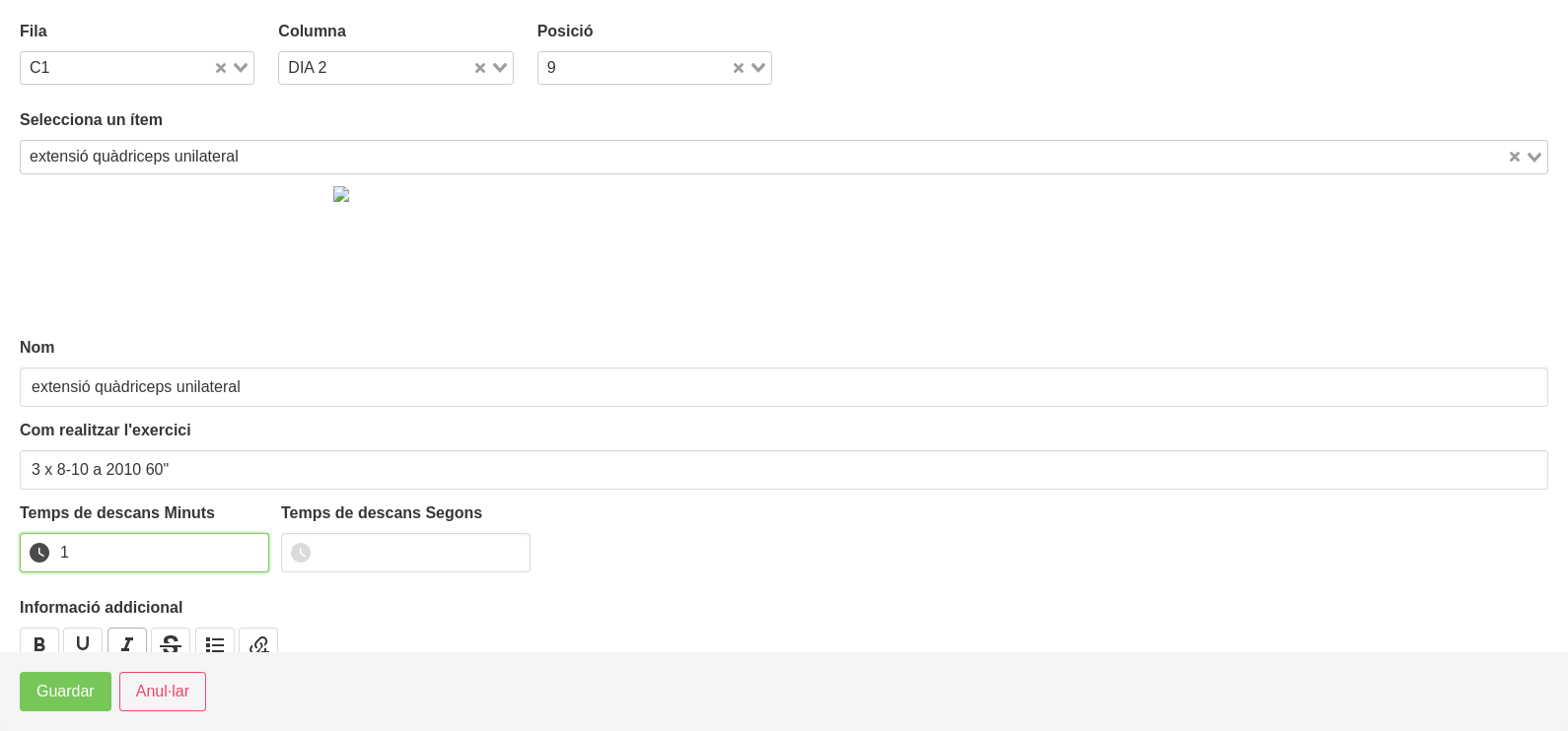
drag, startPoint x: 252, startPoint y: 543, endPoint x: 114, endPoint y: 645, distance: 171.6
type input "1"
click at [242, 551] on input "1" at bounding box center [144, 553] width 250 height 39
click at [76, 692] on span "Guardar" at bounding box center [65, 692] width 58 height 24
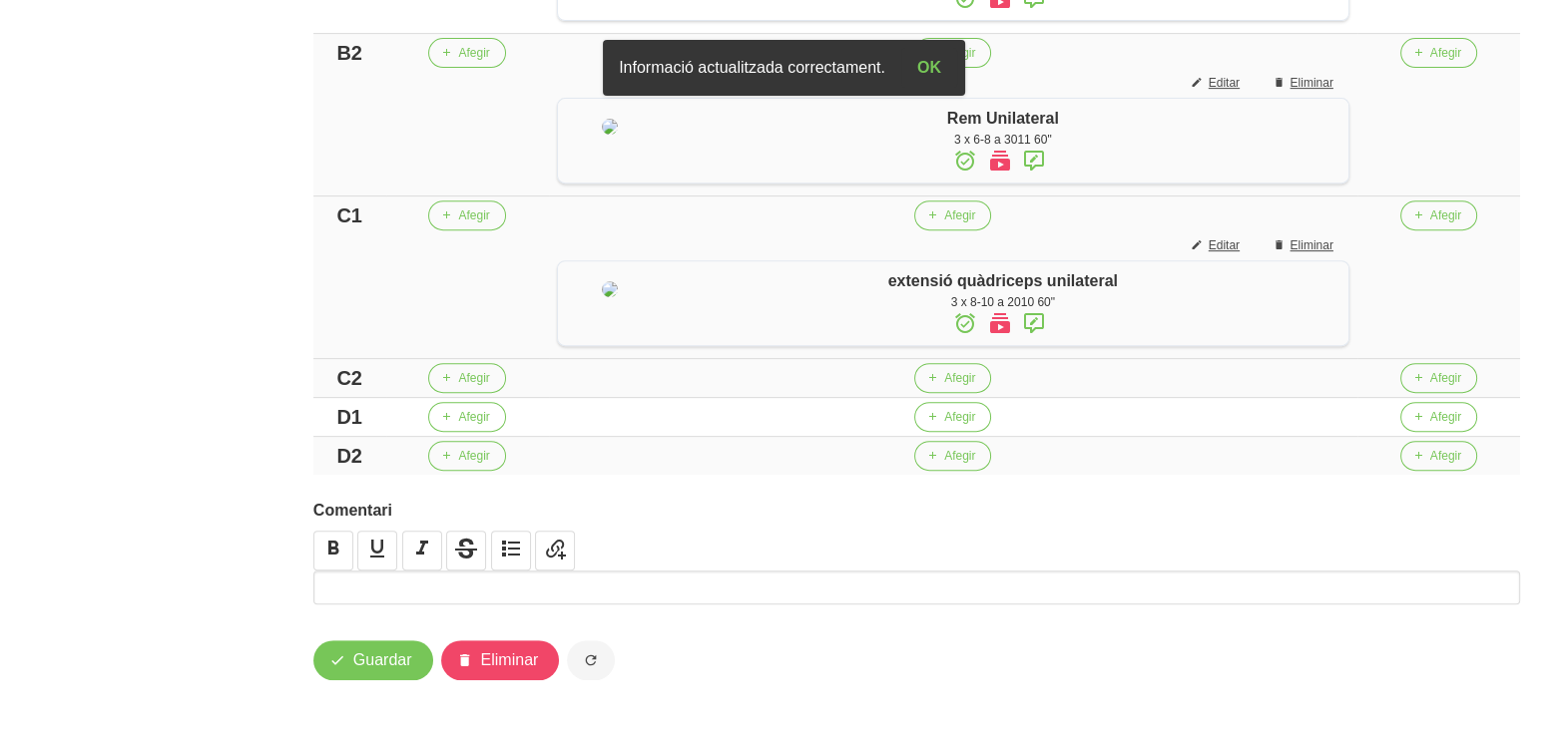
scroll to position [1122, 0]
click at [944, 387] on span "Afegir" at bounding box center [959, 378] width 31 height 18
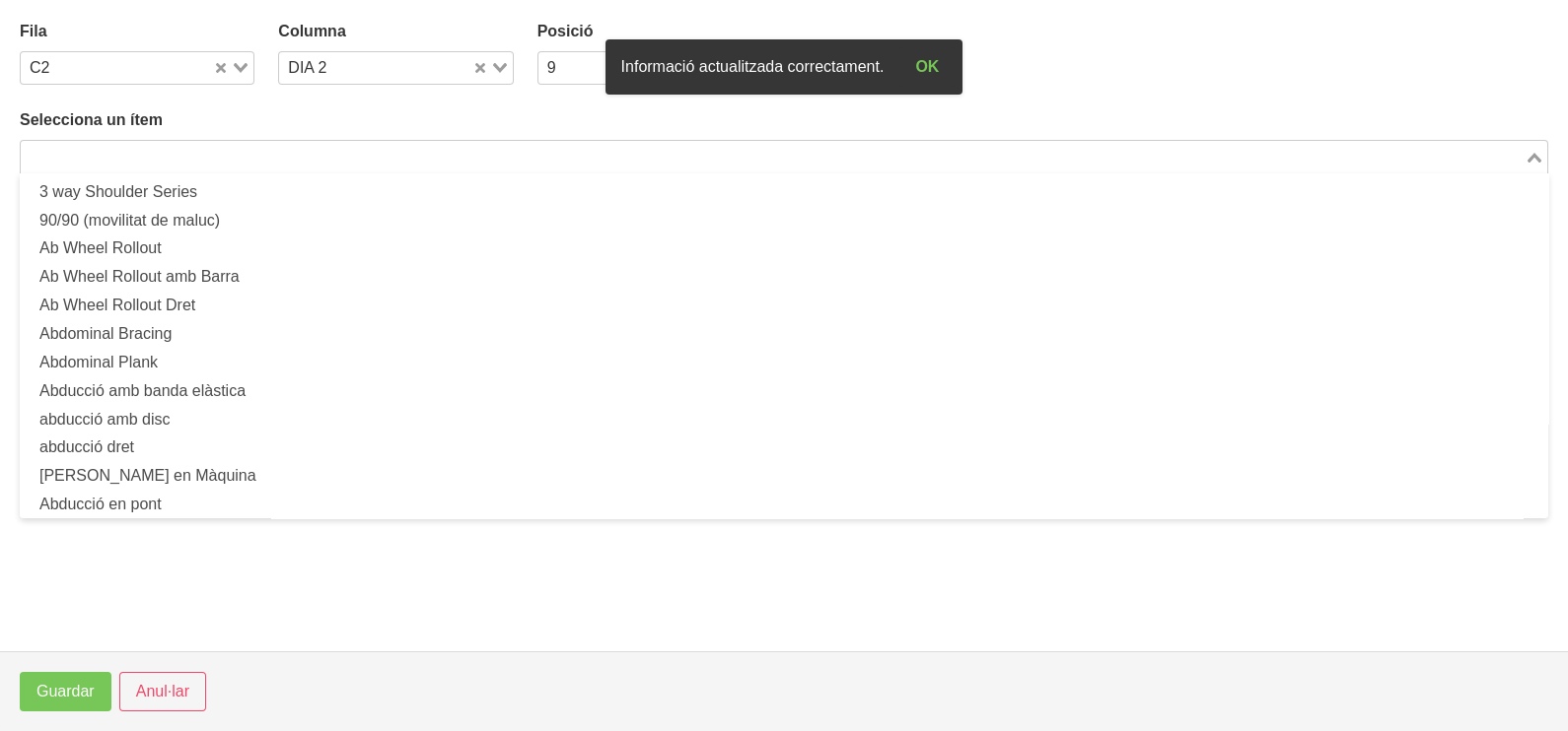
click at [204, 151] on input "Search for option" at bounding box center [773, 157] width 1500 height 24
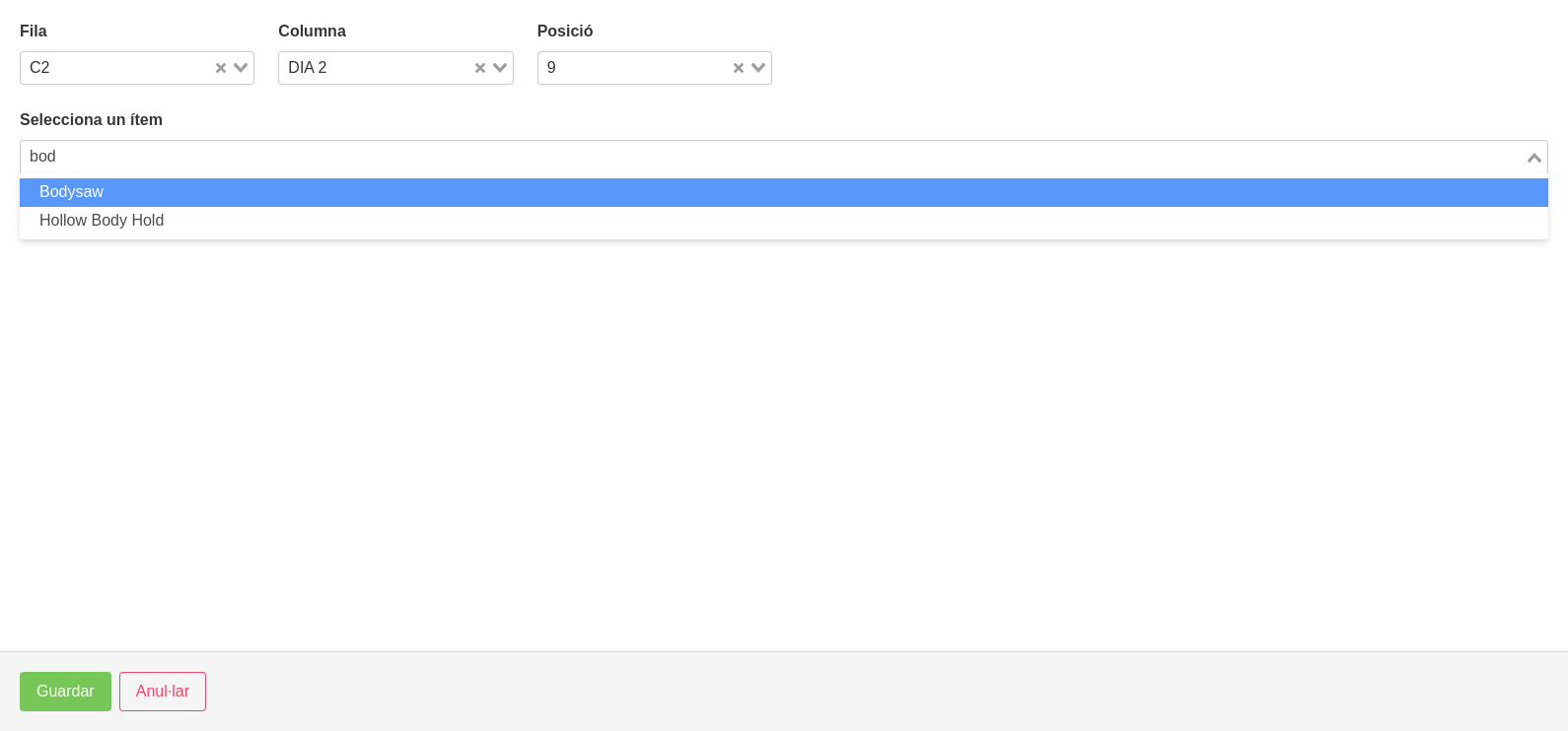
click at [229, 187] on li "Bodysaw" at bounding box center [784, 192] width 1529 height 29
type input "bod"
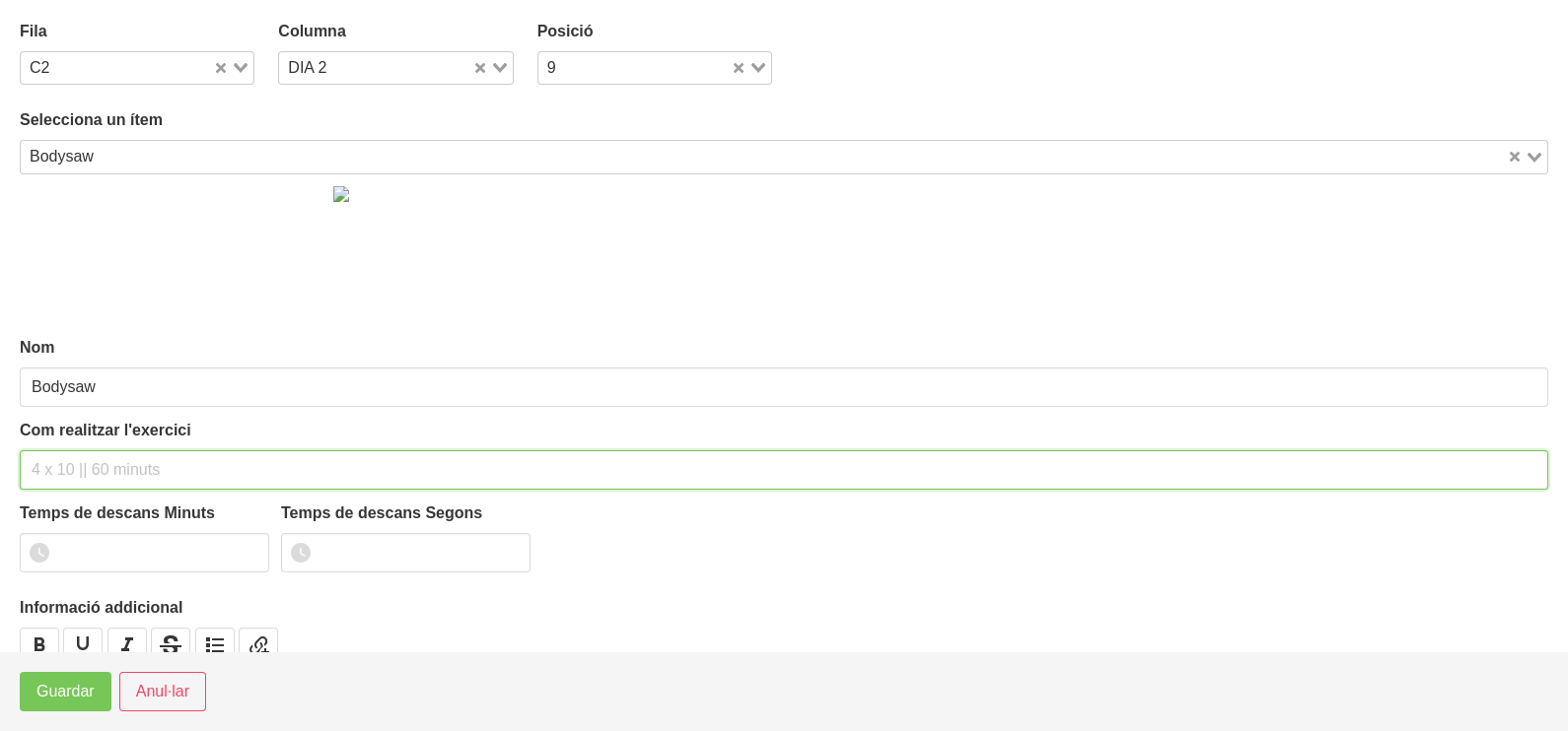
click at [84, 456] on input "text" at bounding box center [784, 471] width 1529 height 39
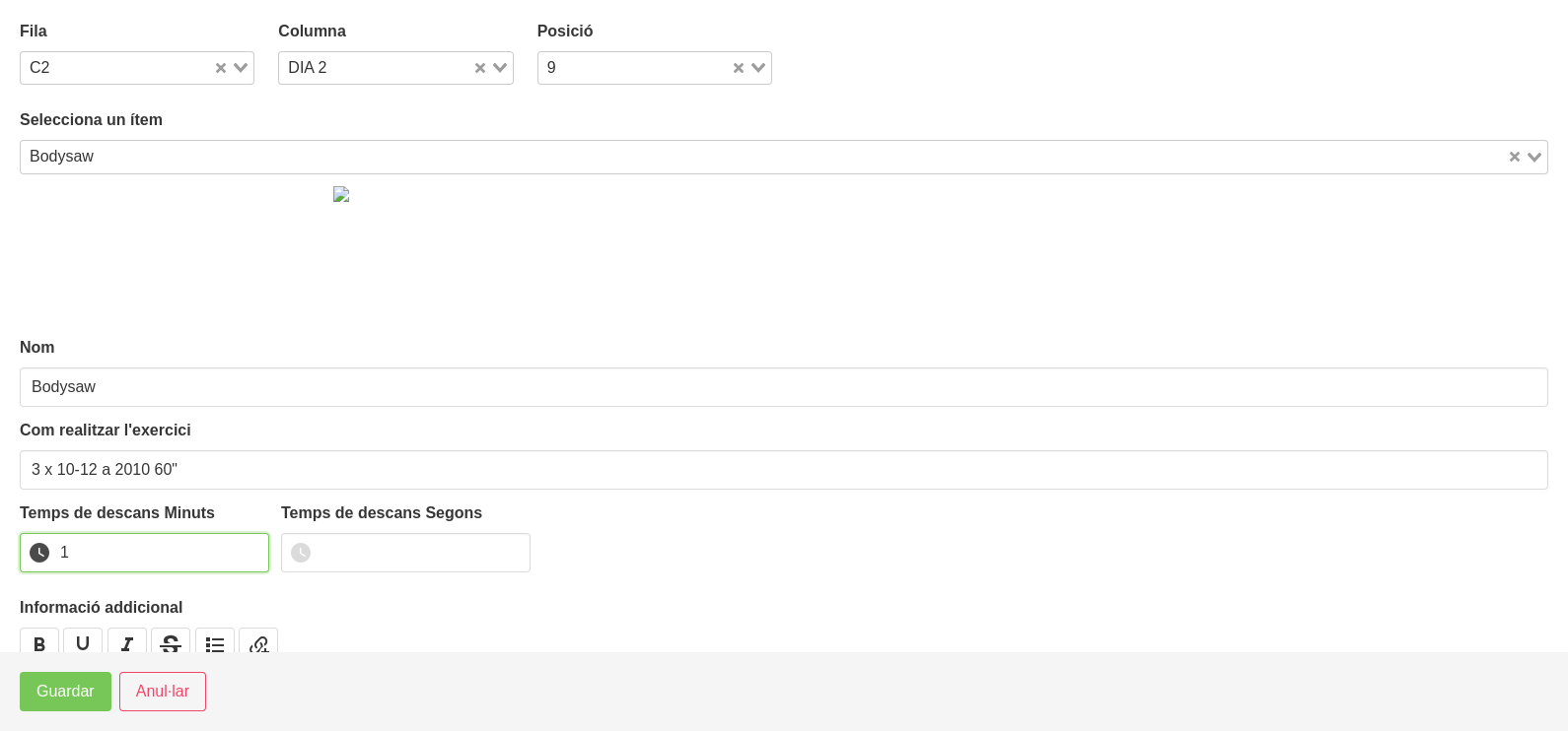
click at [250, 548] on input "1" at bounding box center [144, 553] width 250 height 39
click at [66, 692] on span "Guardar" at bounding box center [65, 692] width 58 height 24
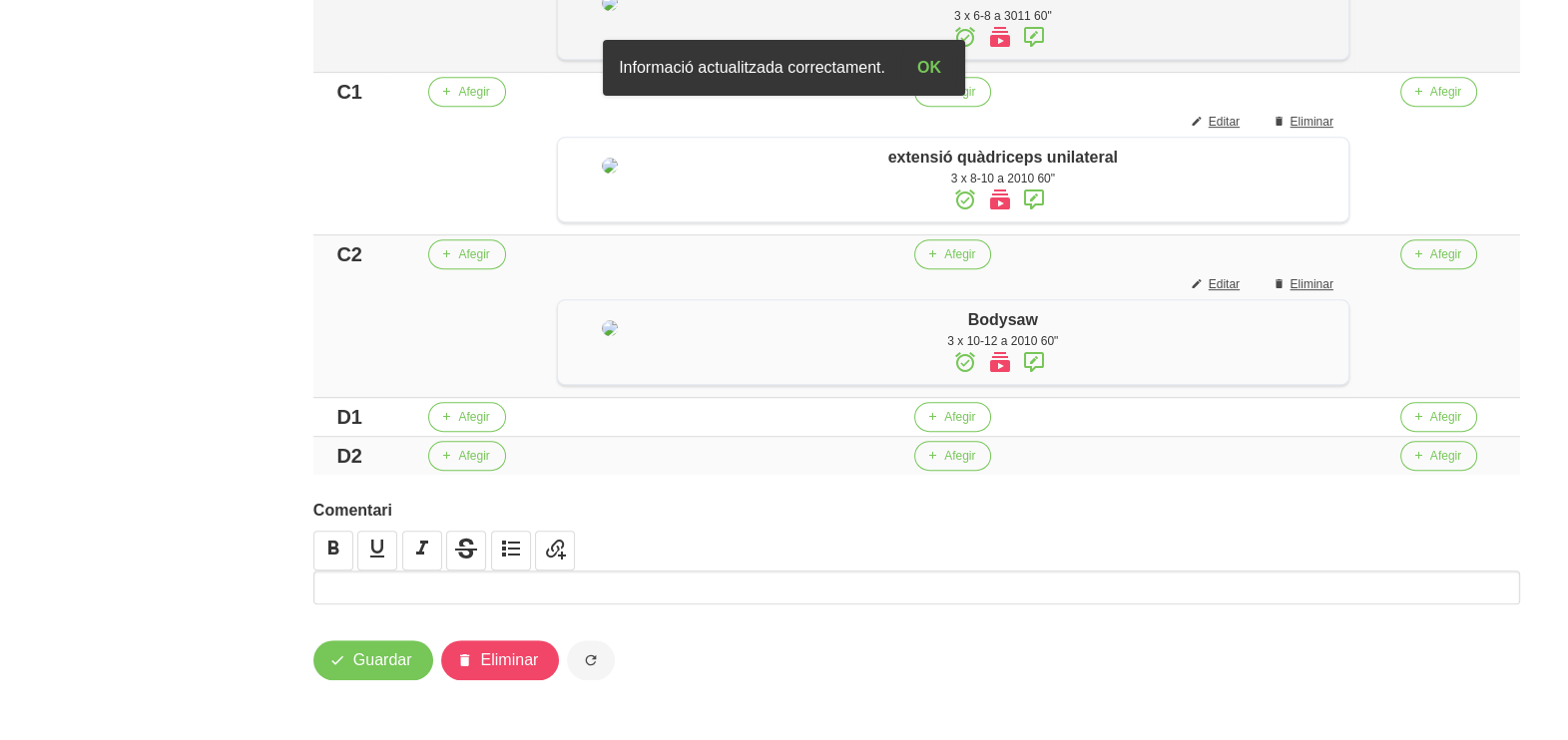
scroll to position [1360, 0]
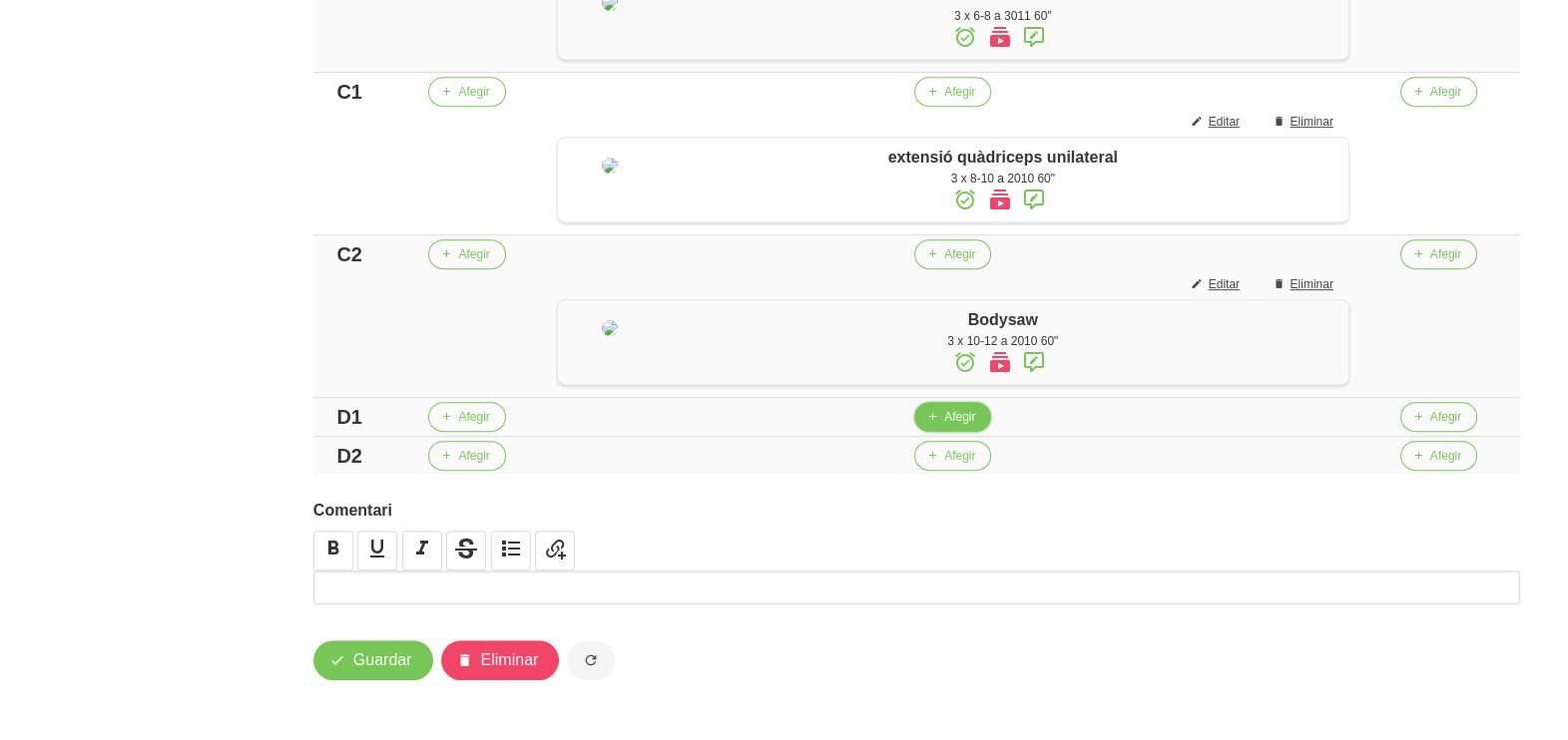
click at [944, 424] on span "Afegir" at bounding box center [959, 417] width 31 height 18
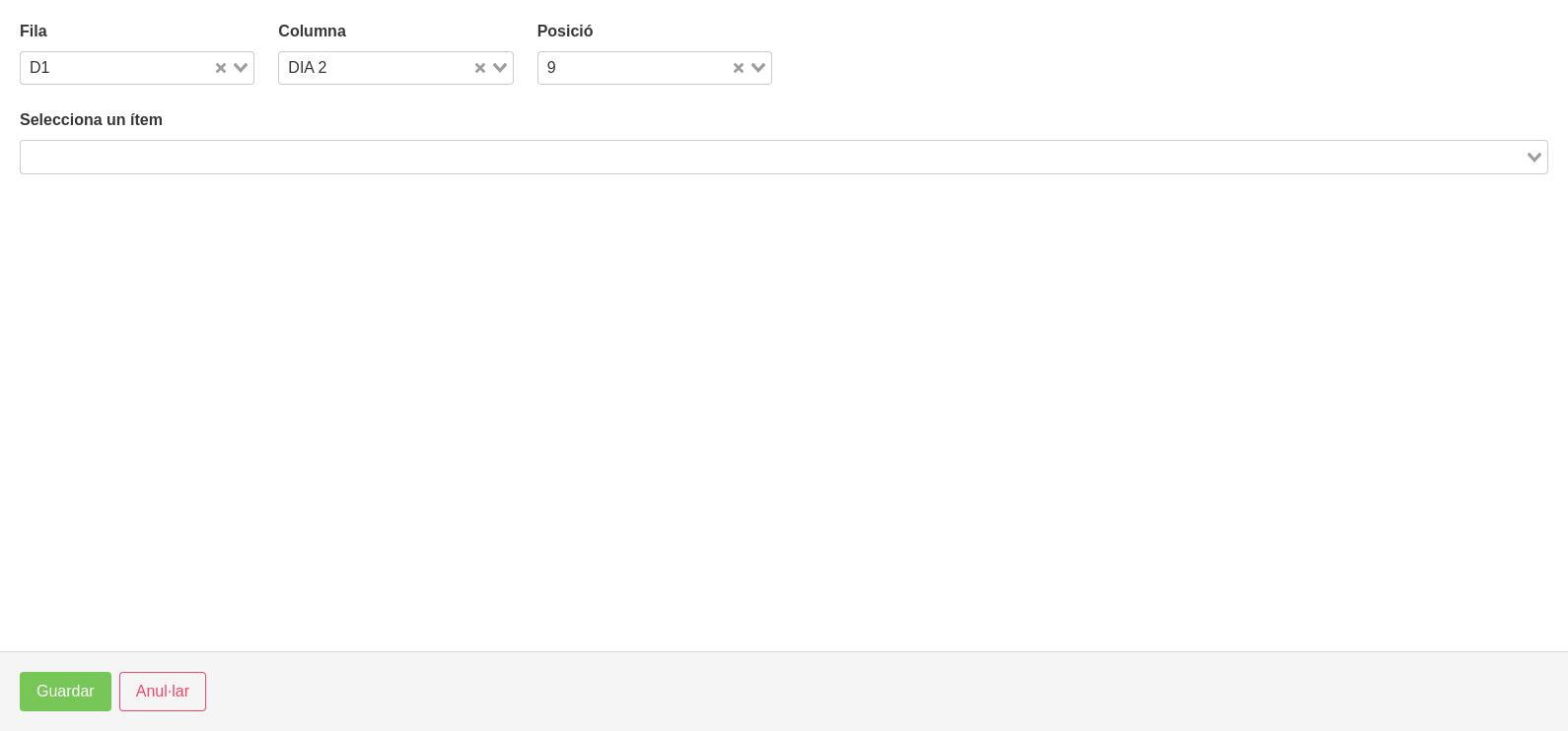
click at [236, 158] on input "Search for option" at bounding box center [773, 157] width 1500 height 24
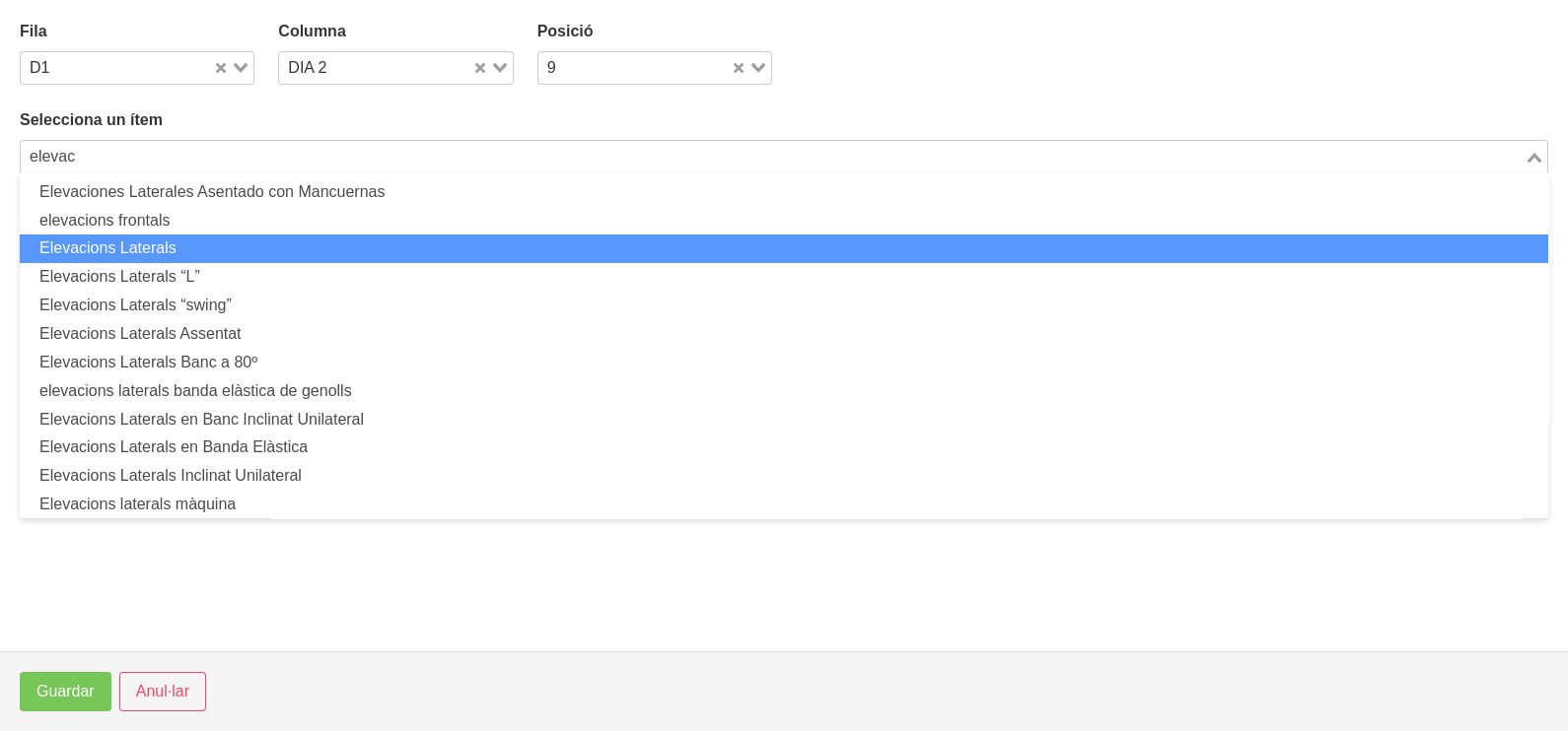
click at [242, 251] on li "Elevacions Laterals" at bounding box center [784, 249] width 1529 height 29
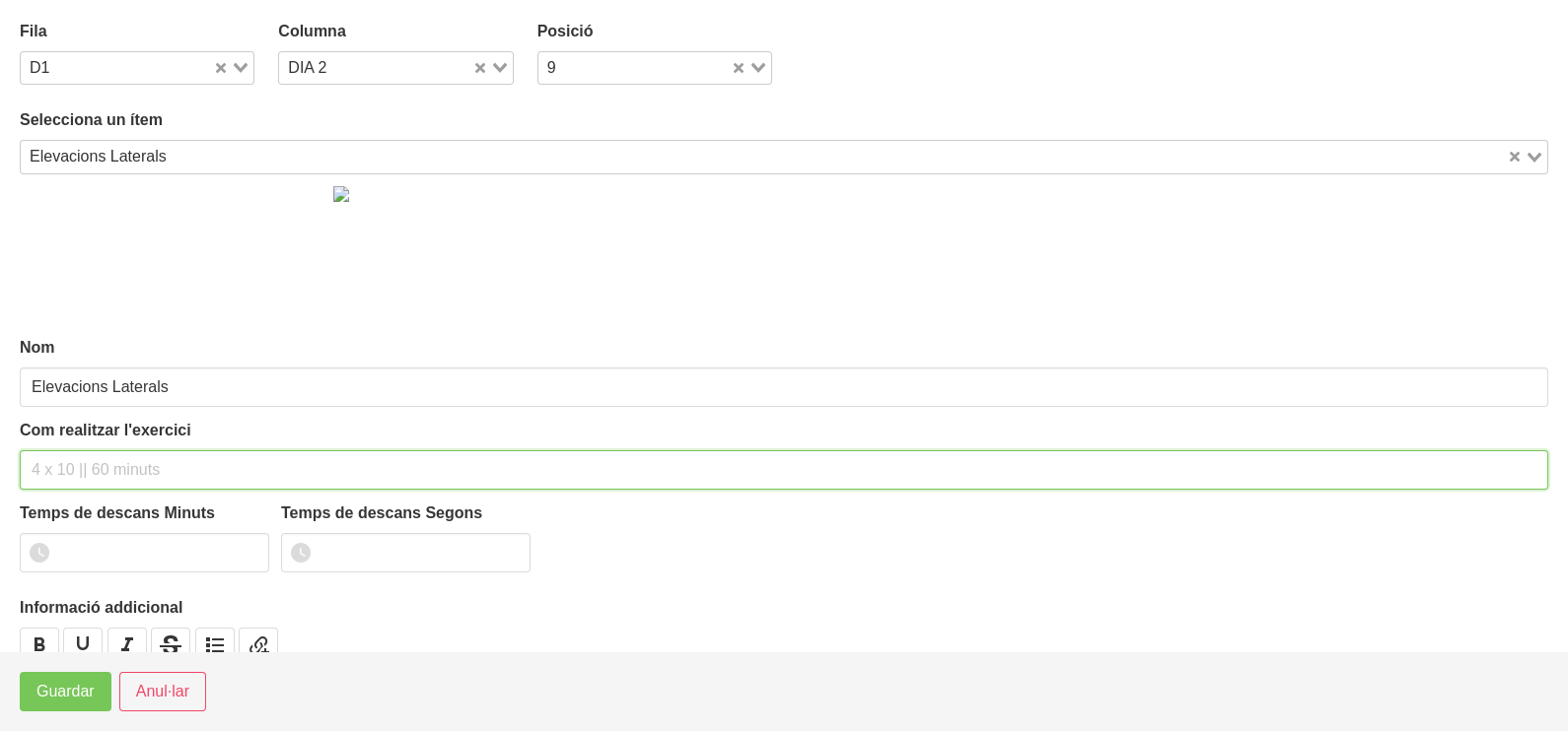
click at [85, 461] on input "text" at bounding box center [784, 471] width 1529 height 39
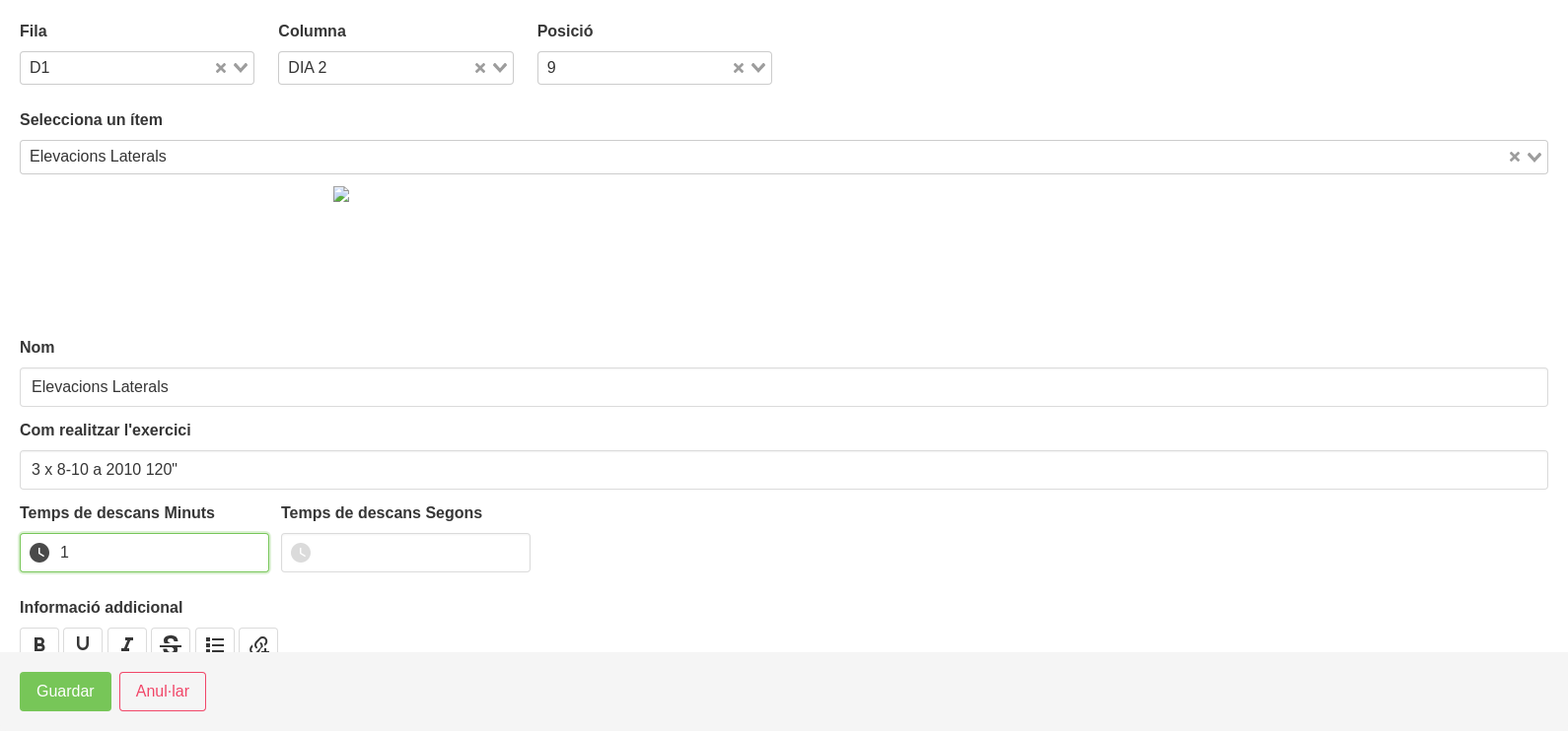
click at [253, 548] on input "1" at bounding box center [144, 553] width 250 height 39
drag, startPoint x: 253, startPoint y: 548, endPoint x: 127, endPoint y: 654, distance: 164.7
click at [237, 558] on input "2" at bounding box center [144, 553] width 250 height 39
click at [67, 709] on button "Guardar" at bounding box center [65, 692] width 92 height 39
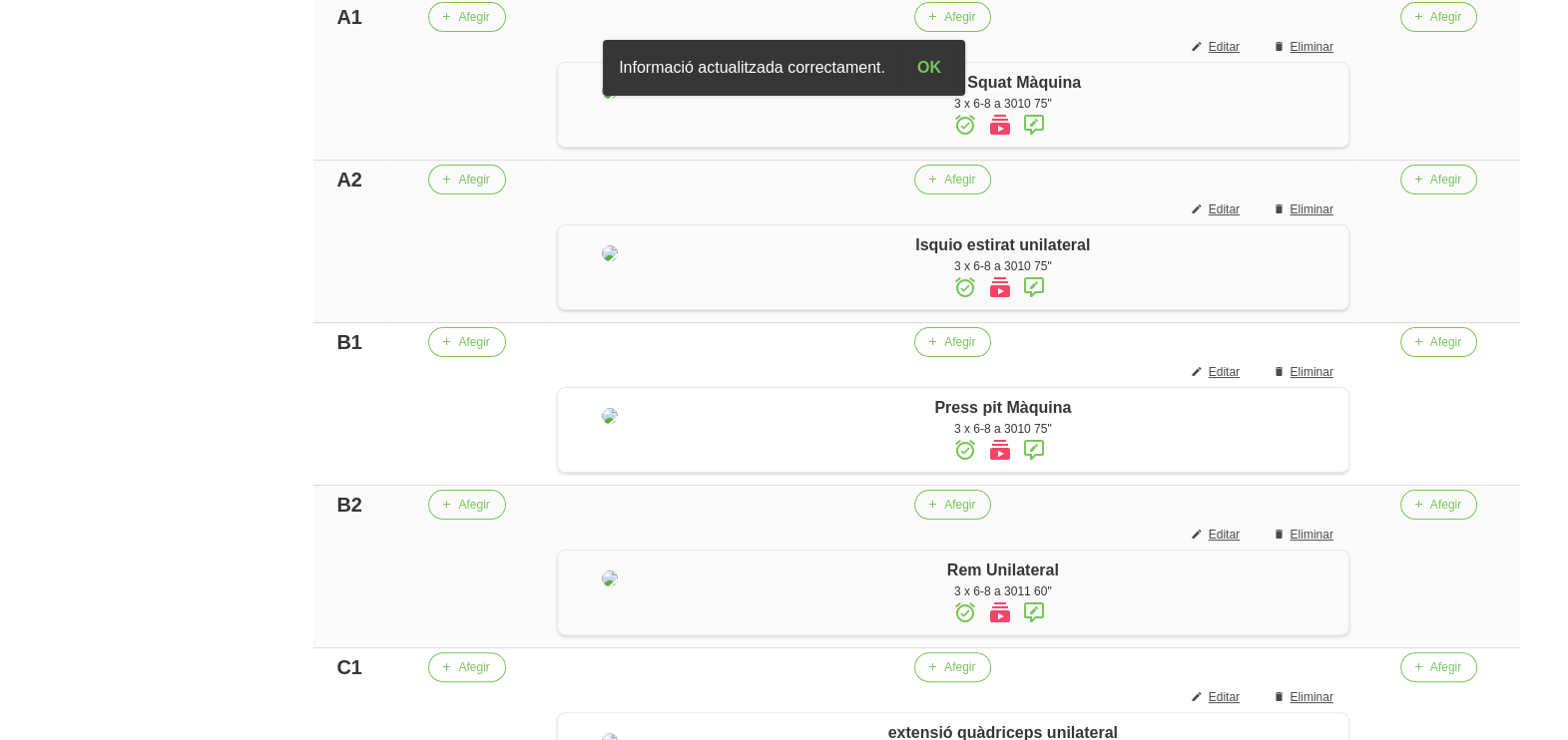
scroll to position [363, 0]
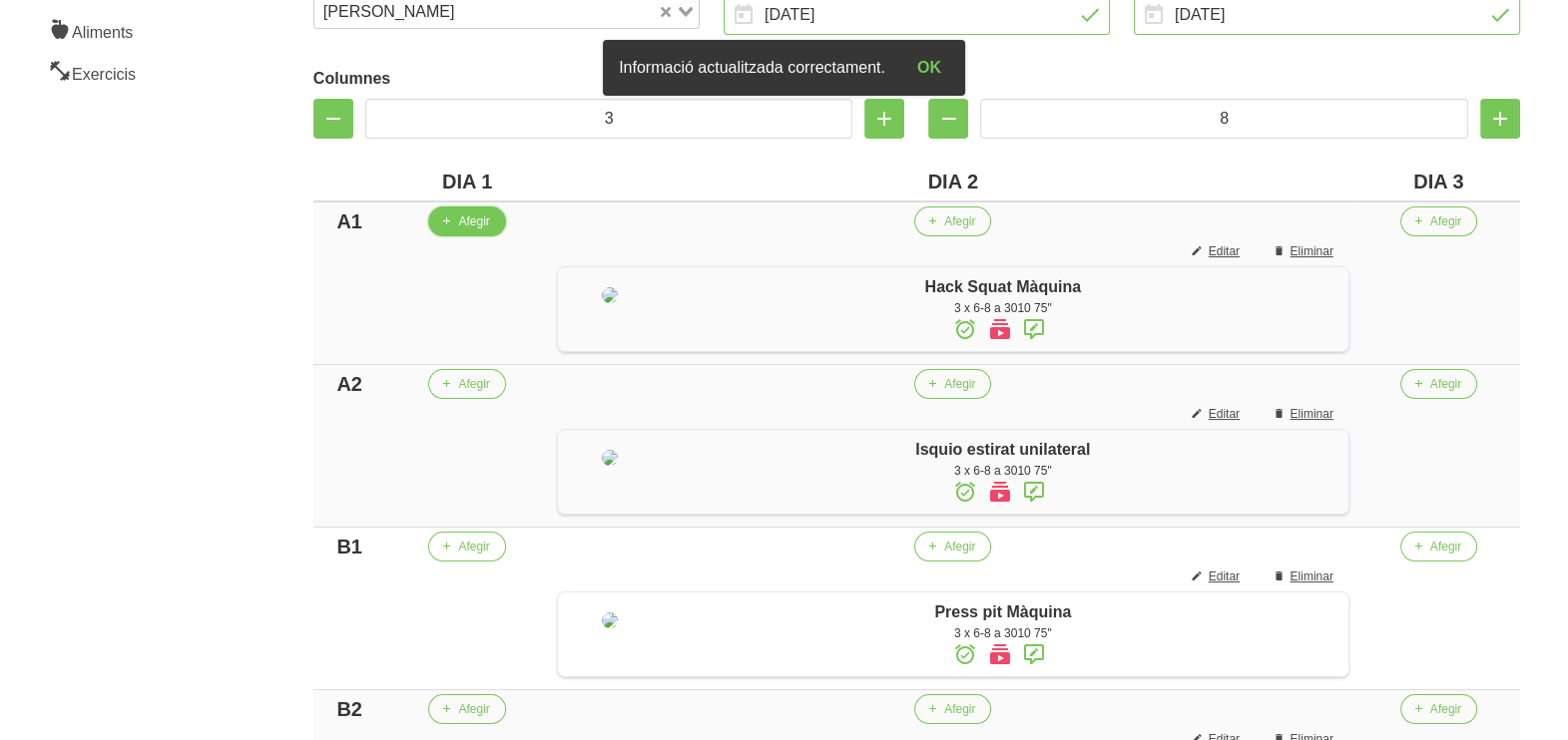
click at [440, 223] on icon "button" at bounding box center [446, 222] width 12 height 18
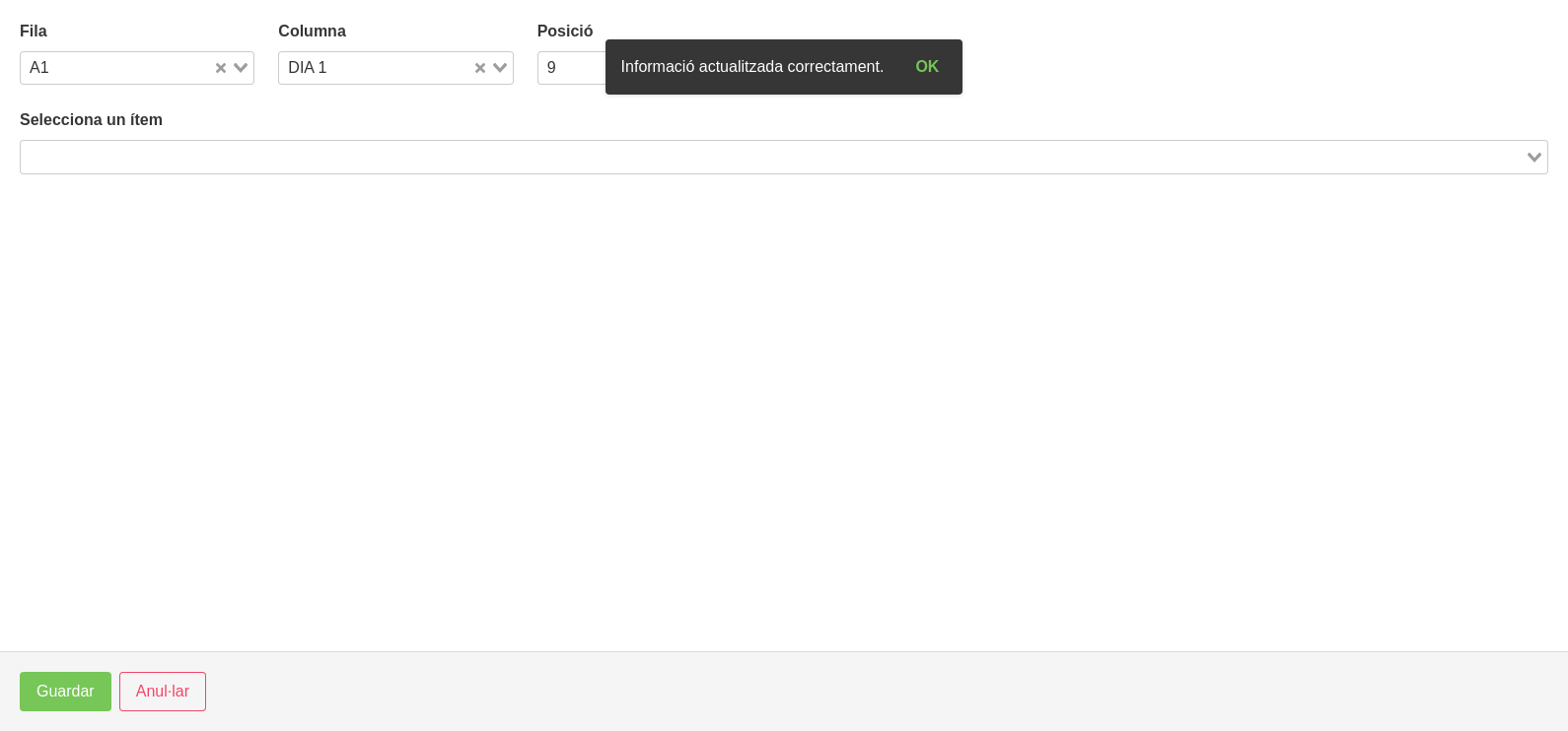
click at [132, 158] on input "Search for option" at bounding box center [773, 157] width 1500 height 24
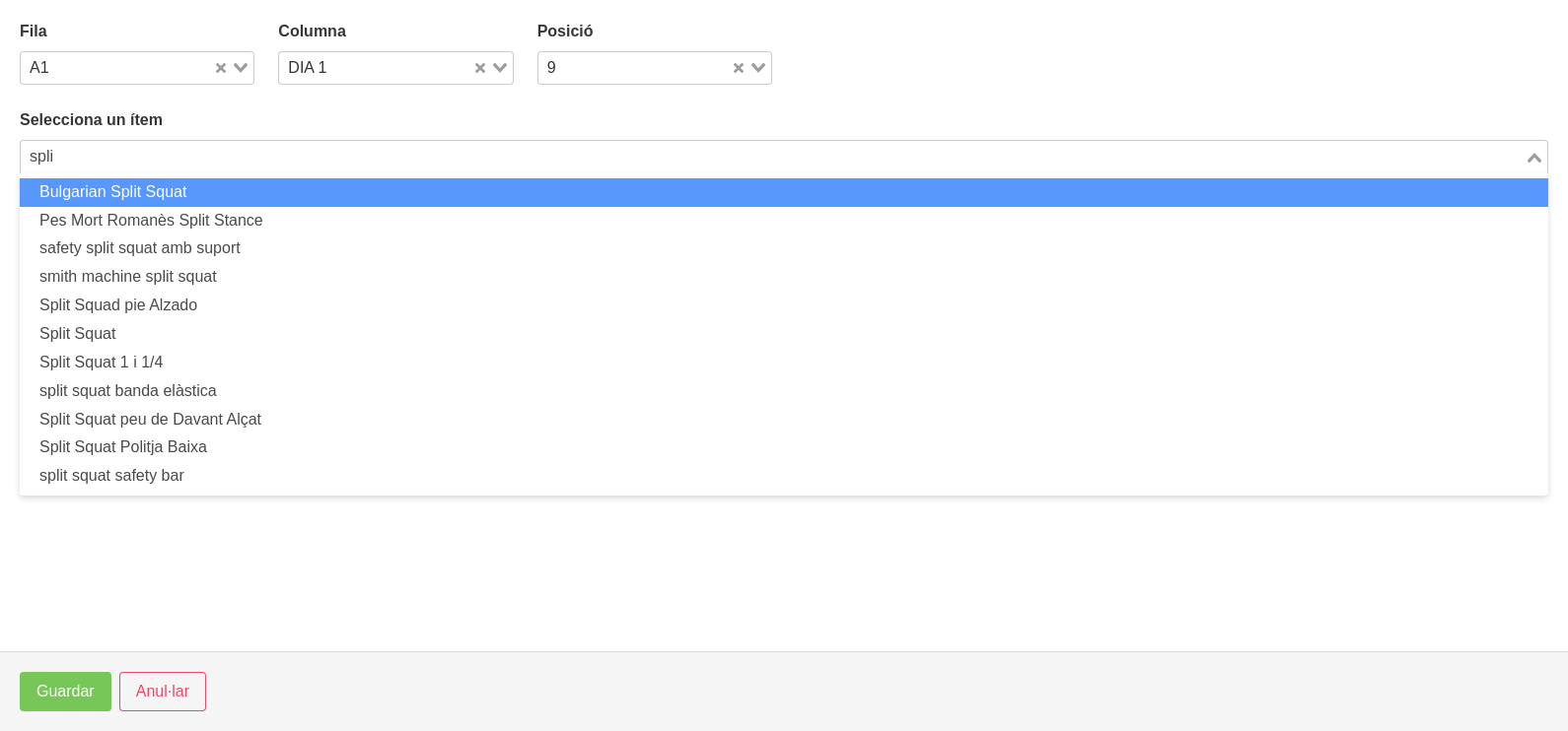
drag, startPoint x: 58, startPoint y: 155, endPoint x: 10, endPoint y: 159, distance: 48.2
click at [10, 159] on section "Fila A1 Loading... Columna DIA 1 Loading... Posició 9 Loading... Selecciona un …" at bounding box center [784, 326] width 1568 height 651
click at [97, 185] on li "Bulgarian Split Squat" at bounding box center [784, 192] width 1529 height 29
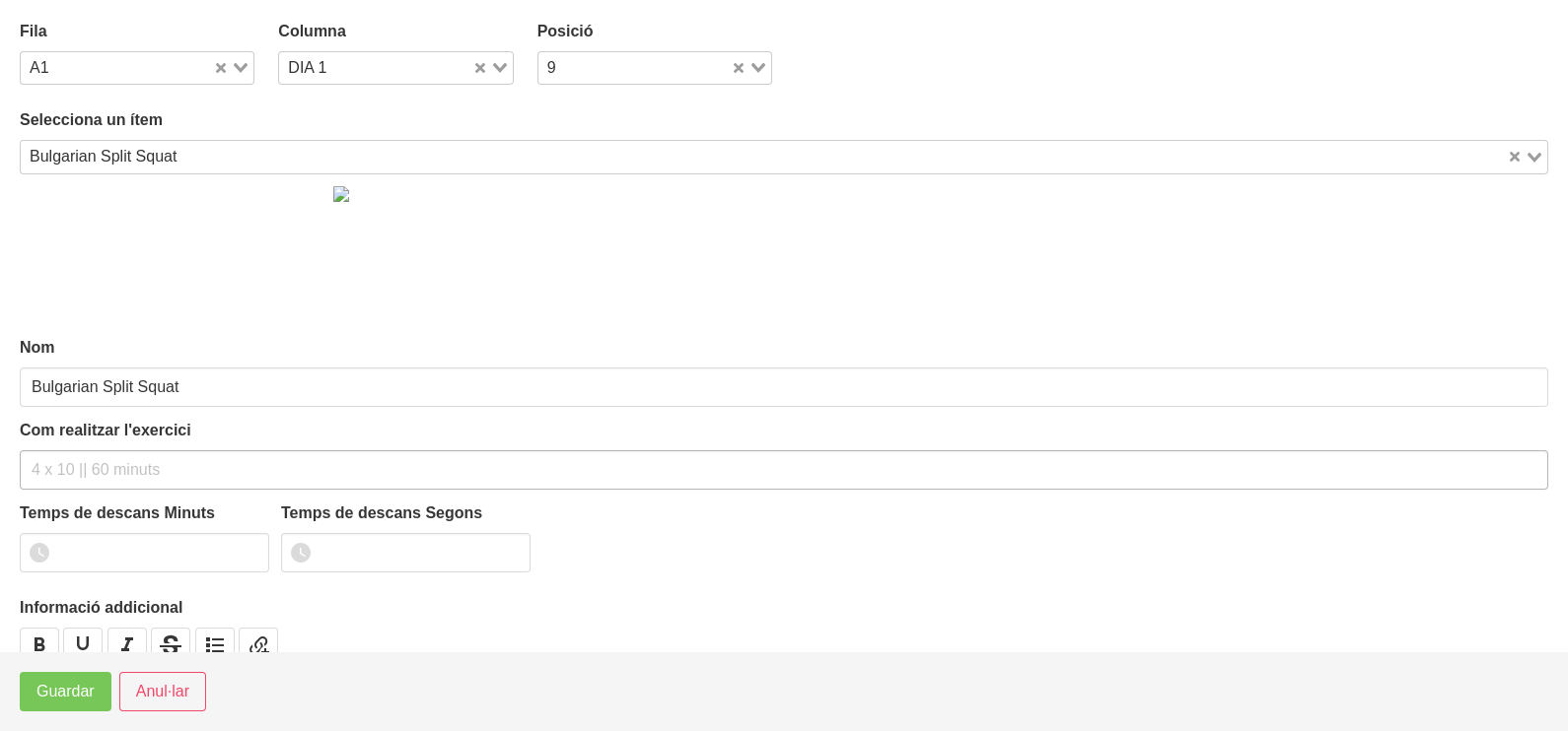
drag, startPoint x: 67, startPoint y: 446, endPoint x: 67, endPoint y: 460, distance: 14.0
click at [67, 459] on div "Com realitzar l'exercici" at bounding box center [784, 455] width 1529 height 71
click at [67, 460] on input "text" at bounding box center [784, 471] width 1529 height 39
click at [101, 552] on input "number" at bounding box center [144, 553] width 250 height 39
click at [68, 680] on button "Guardar" at bounding box center [65, 692] width 92 height 39
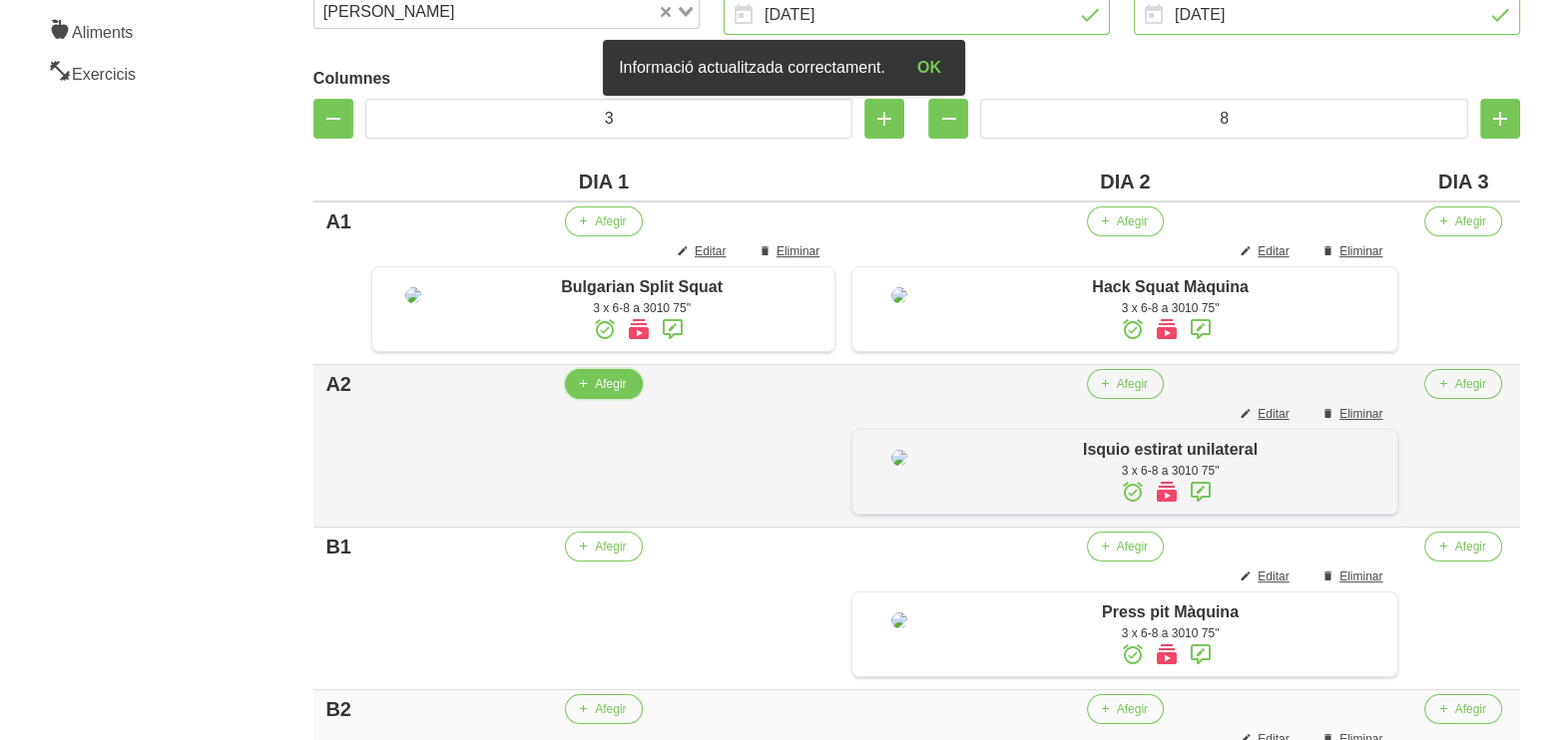
click at [600, 393] on span "Afegir" at bounding box center [609, 384] width 31 height 18
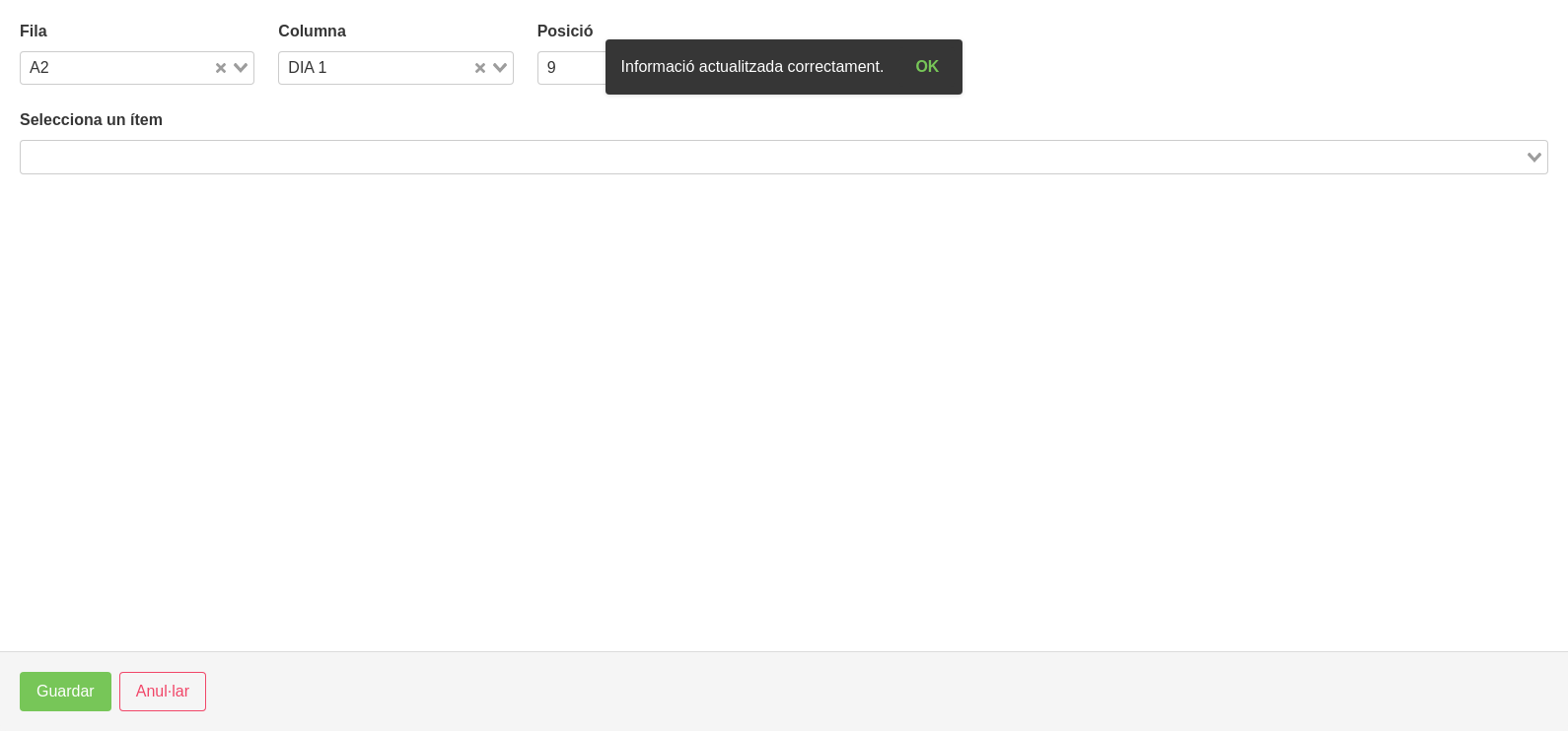
click at [290, 152] on input "Search for option" at bounding box center [773, 157] width 1500 height 24
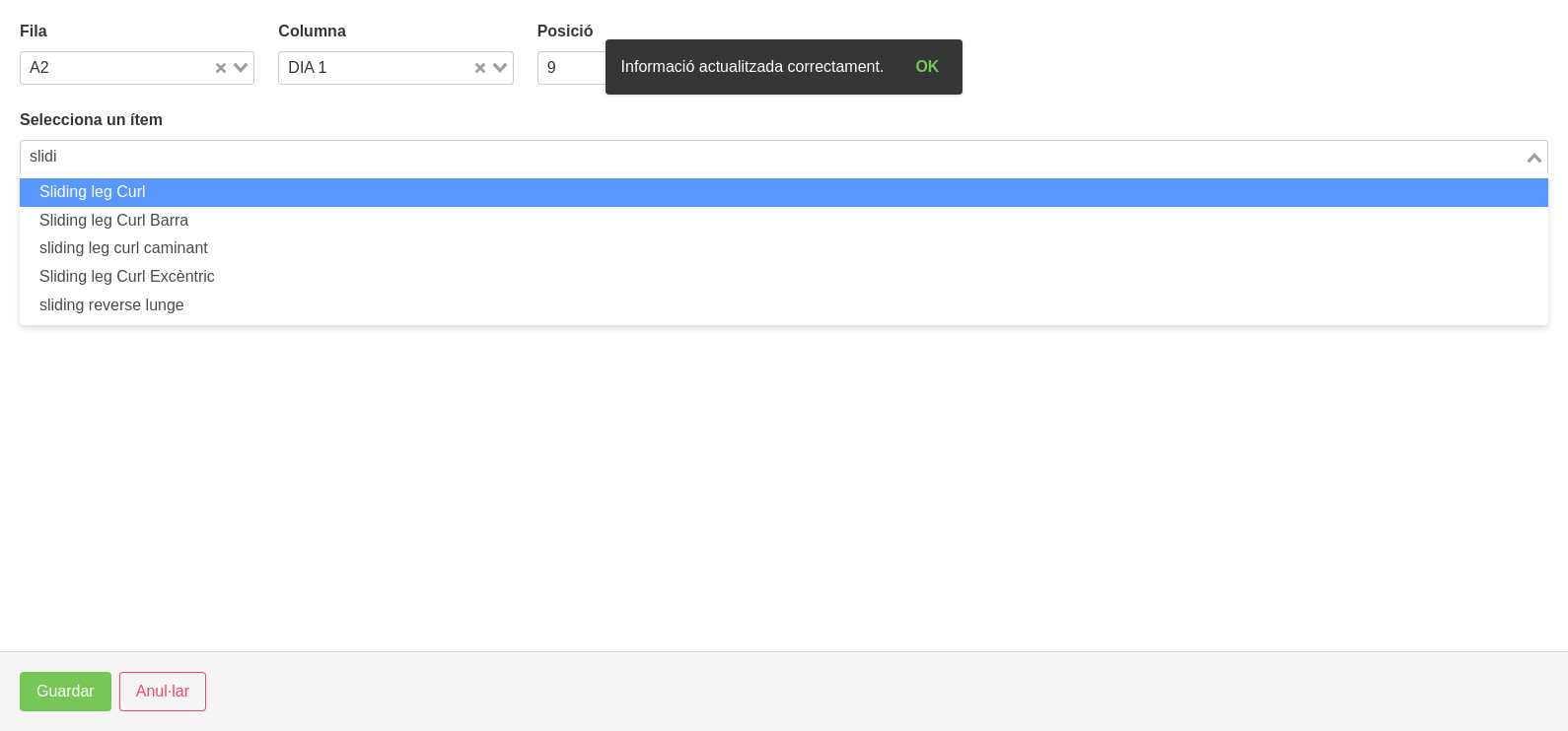
click at [264, 192] on li "Sliding leg Curl" at bounding box center [784, 192] width 1529 height 29
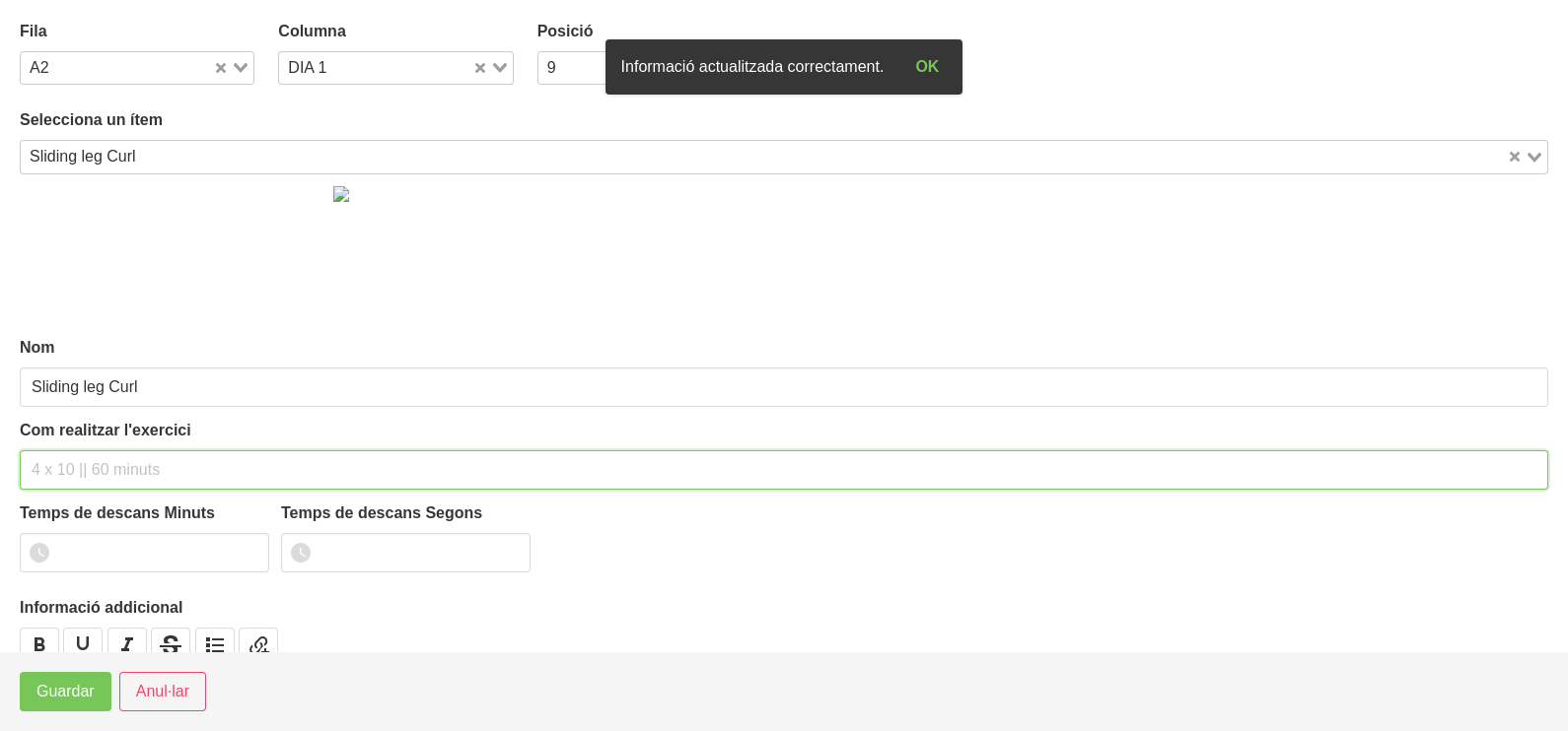
click at [77, 468] on input "text" at bounding box center [784, 471] width 1529 height 39
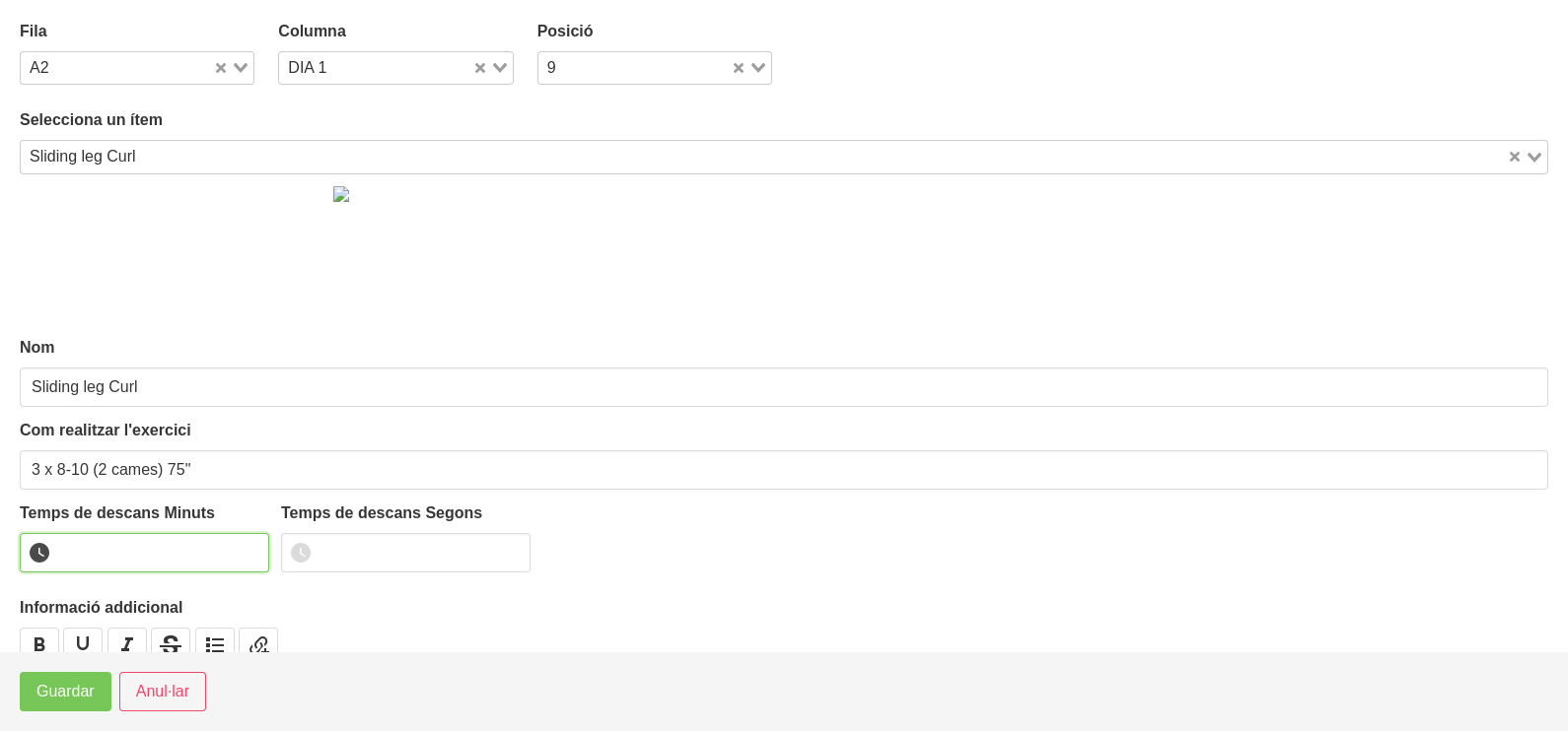
click at [93, 541] on input "number" at bounding box center [144, 553] width 250 height 39
click at [62, 697] on span "Guardar" at bounding box center [65, 692] width 58 height 24
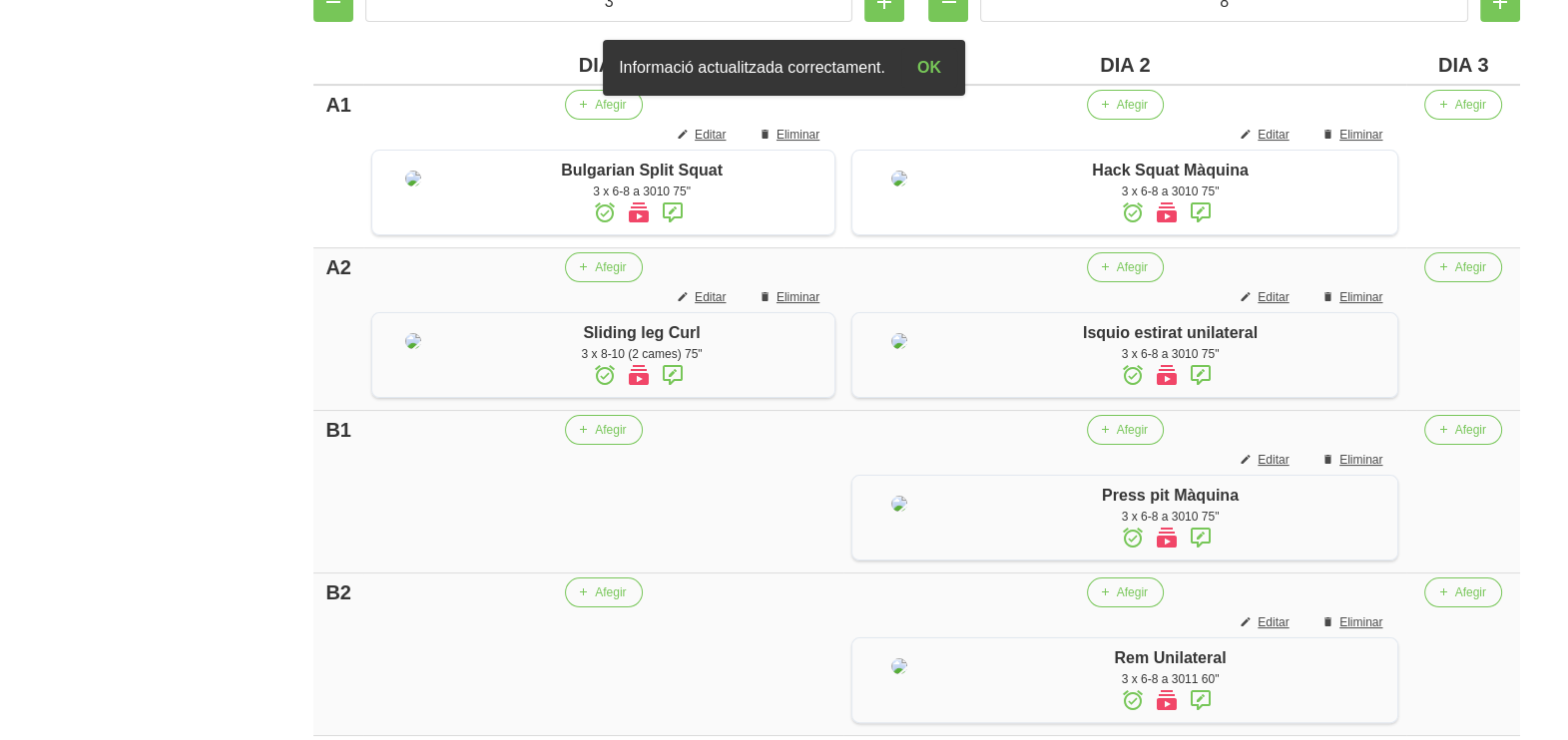
scroll to position [611, 0]
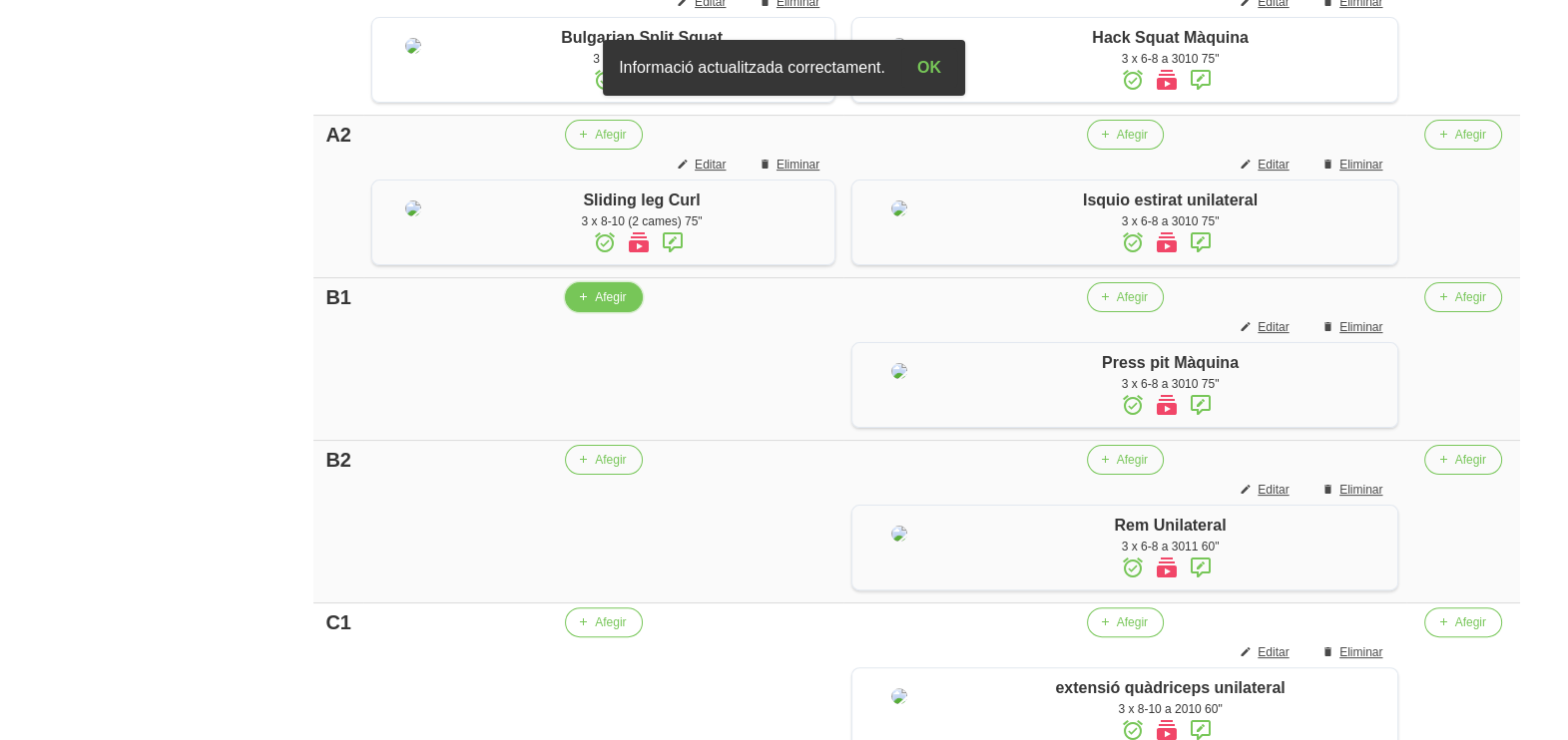
click at [603, 307] on span "Afegir" at bounding box center [609, 298] width 31 height 18
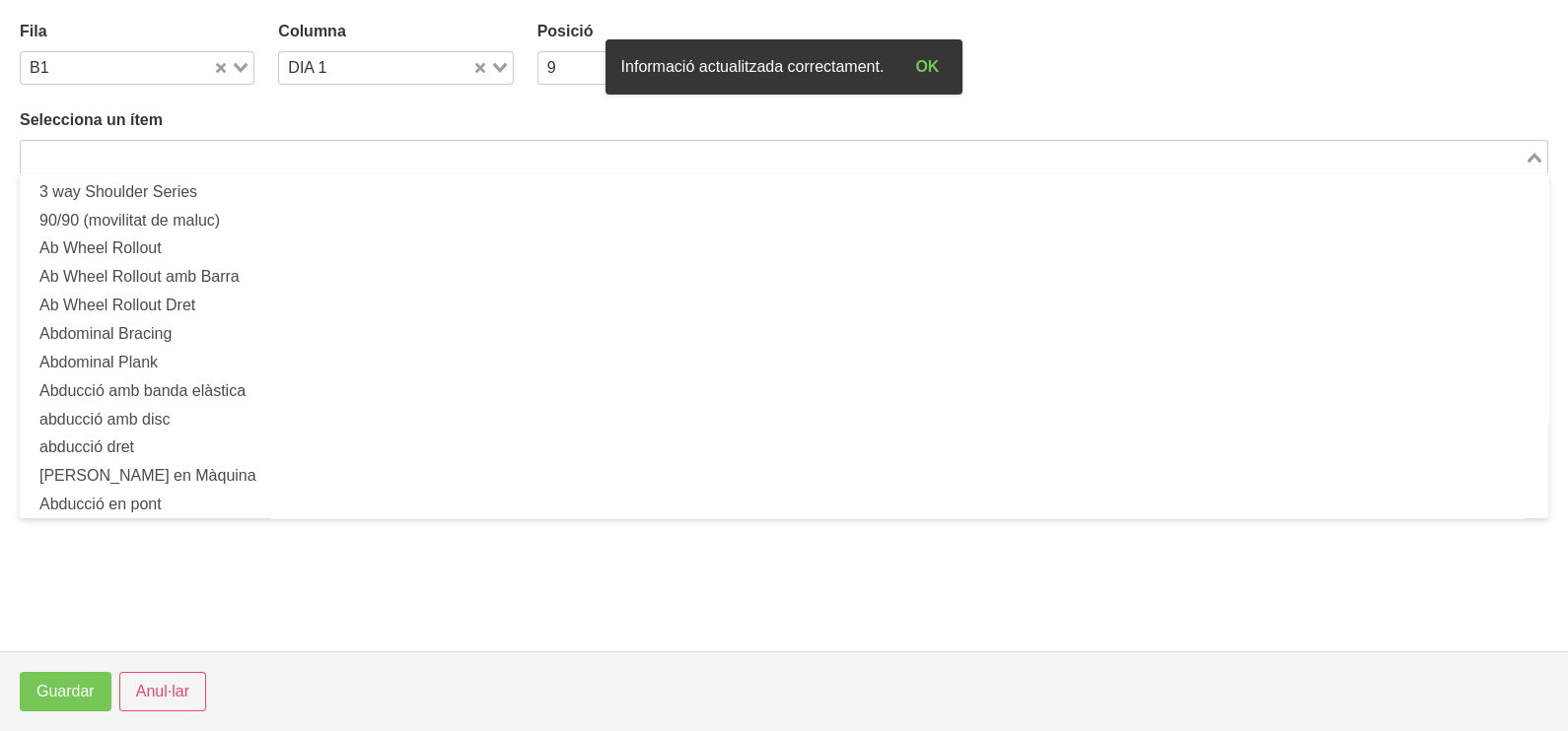
click at [237, 166] on input "Search for option" at bounding box center [773, 157] width 1500 height 24
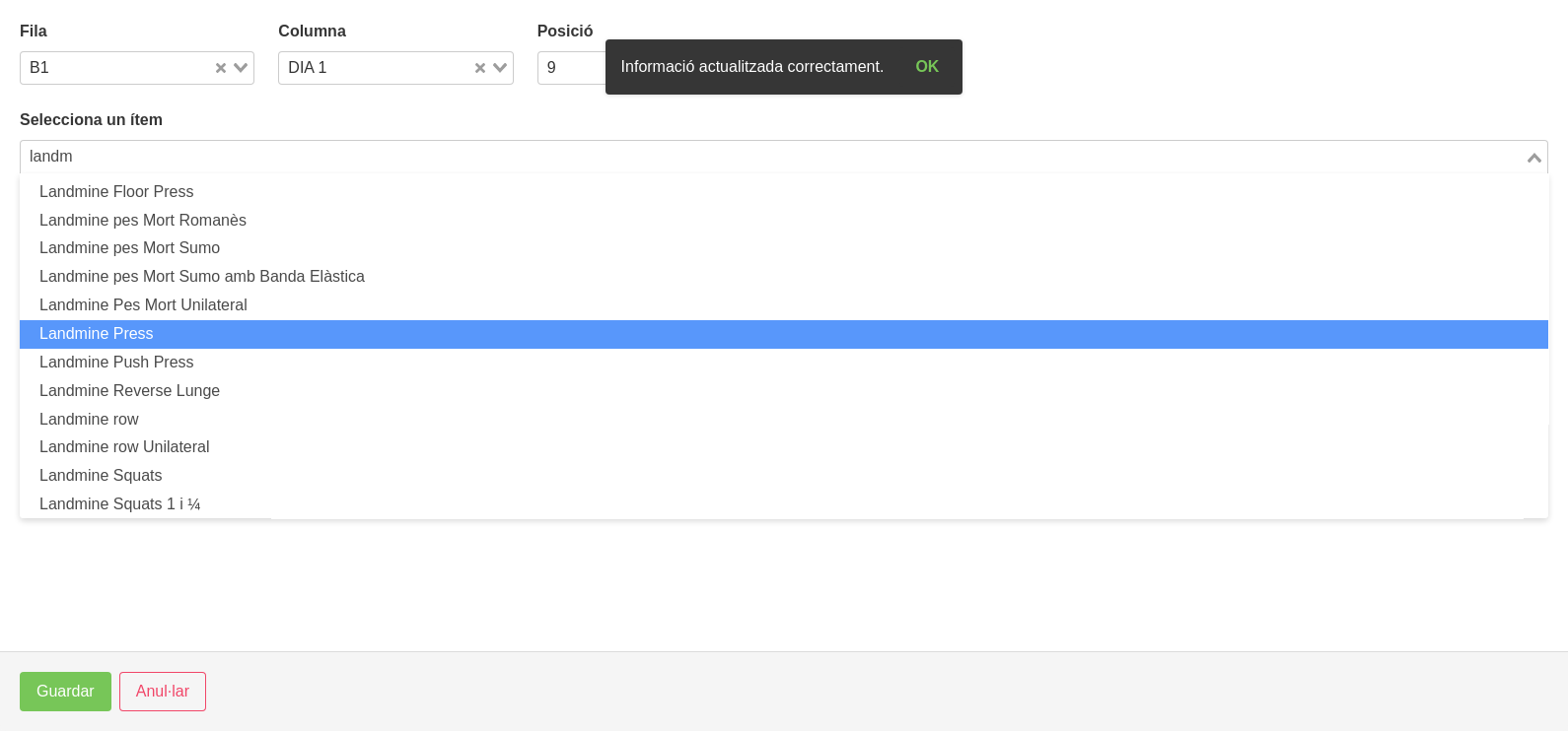
click at [202, 330] on li "Landmine Press" at bounding box center [784, 334] width 1529 height 29
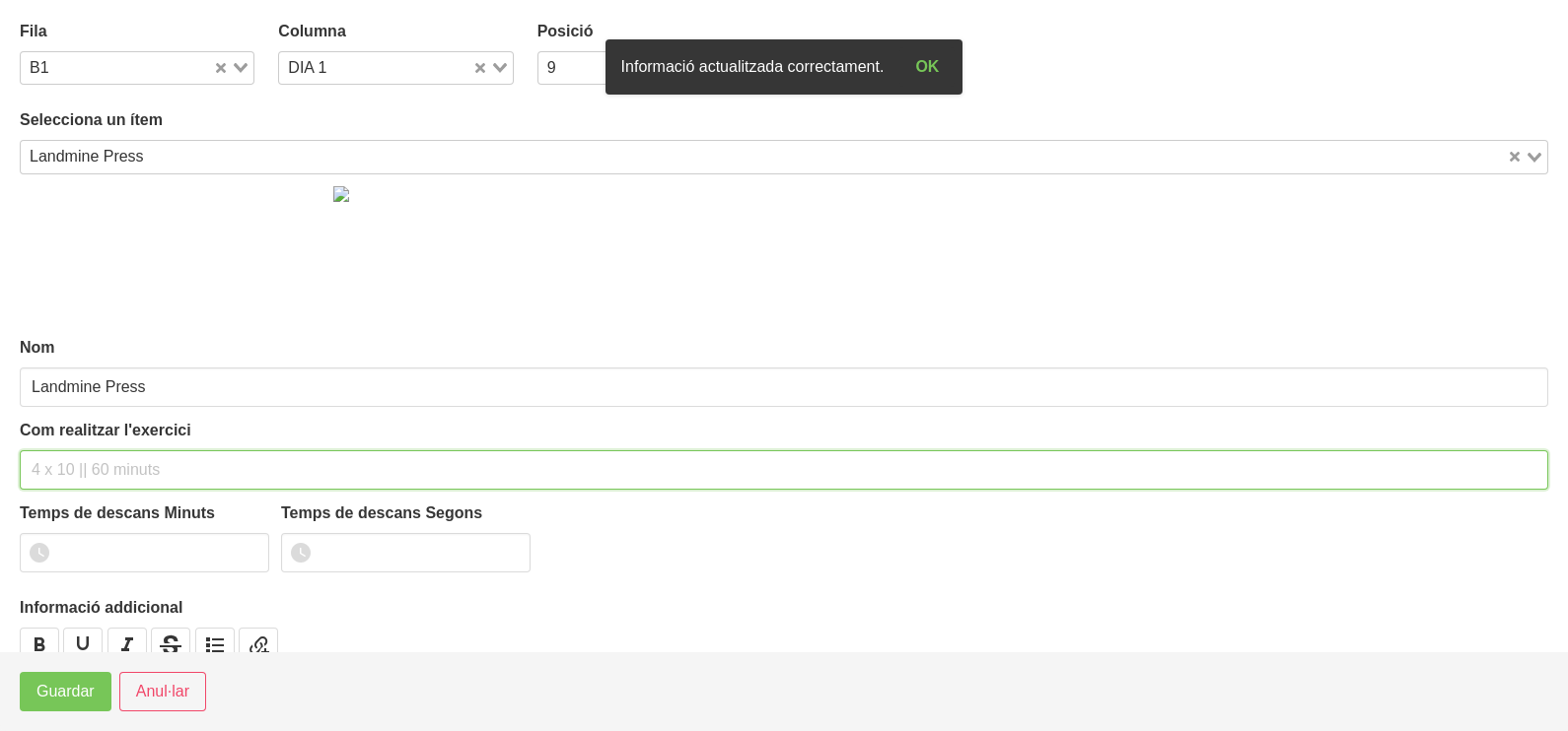
click at [79, 469] on input "text" at bounding box center [784, 471] width 1529 height 39
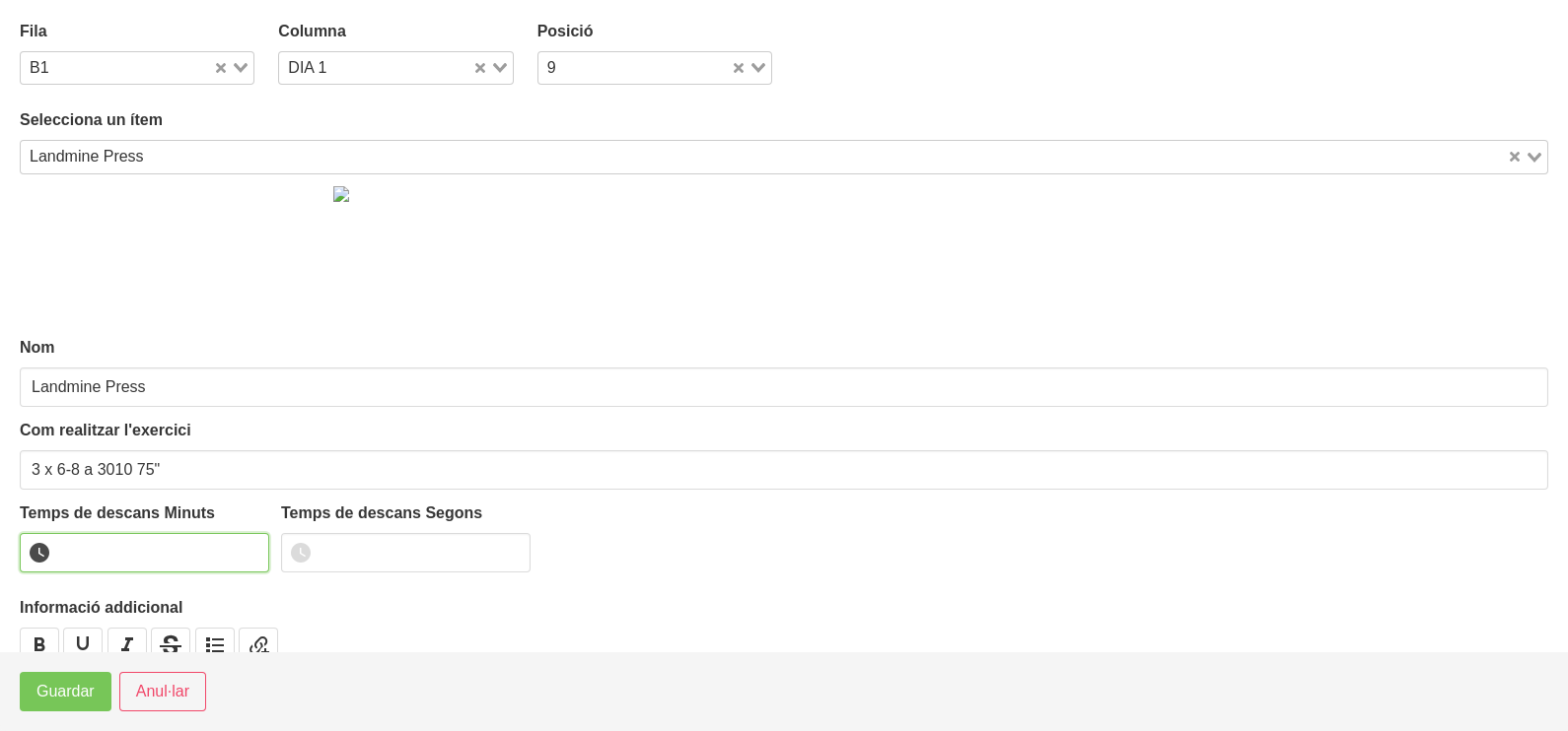
click at [109, 550] on input "number" at bounding box center [144, 553] width 250 height 39
click at [62, 693] on span "Guardar" at bounding box center [65, 692] width 58 height 24
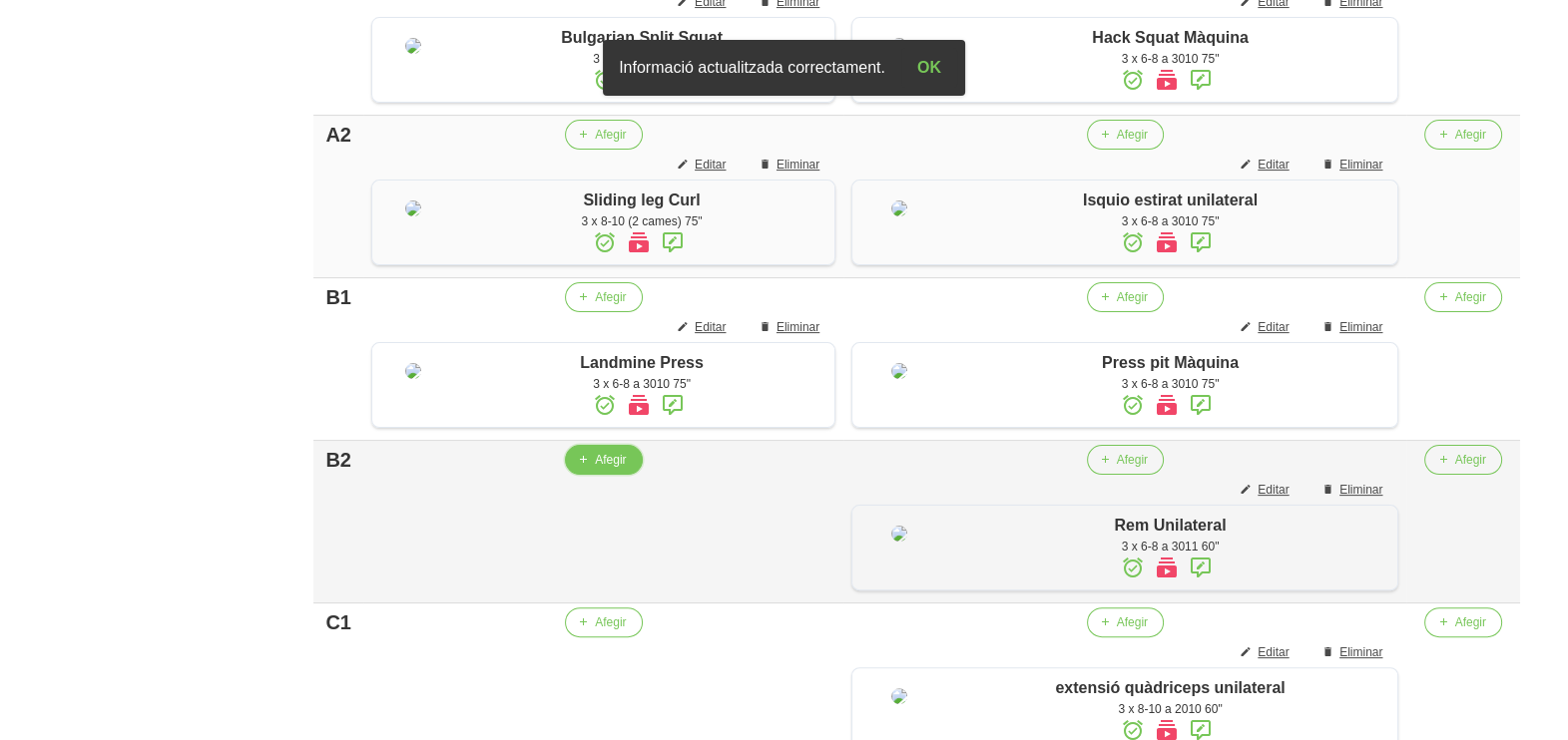
click at [616, 469] on span "Afegir" at bounding box center [609, 460] width 31 height 18
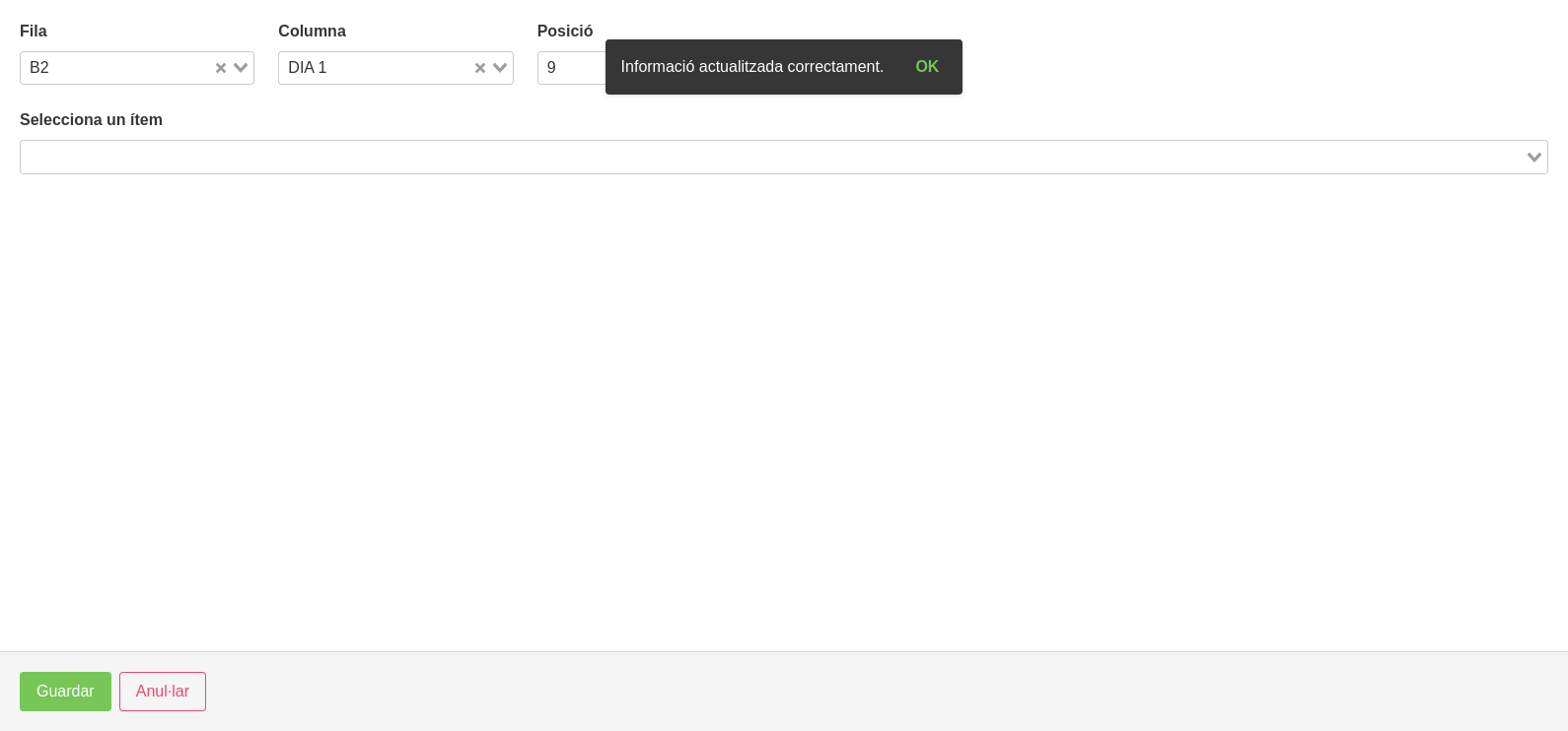
drag, startPoint x: 256, startPoint y: 166, endPoint x: 278, endPoint y: 118, distance: 52.8
click at [259, 161] on input "Search for option" at bounding box center [773, 157] width 1500 height 24
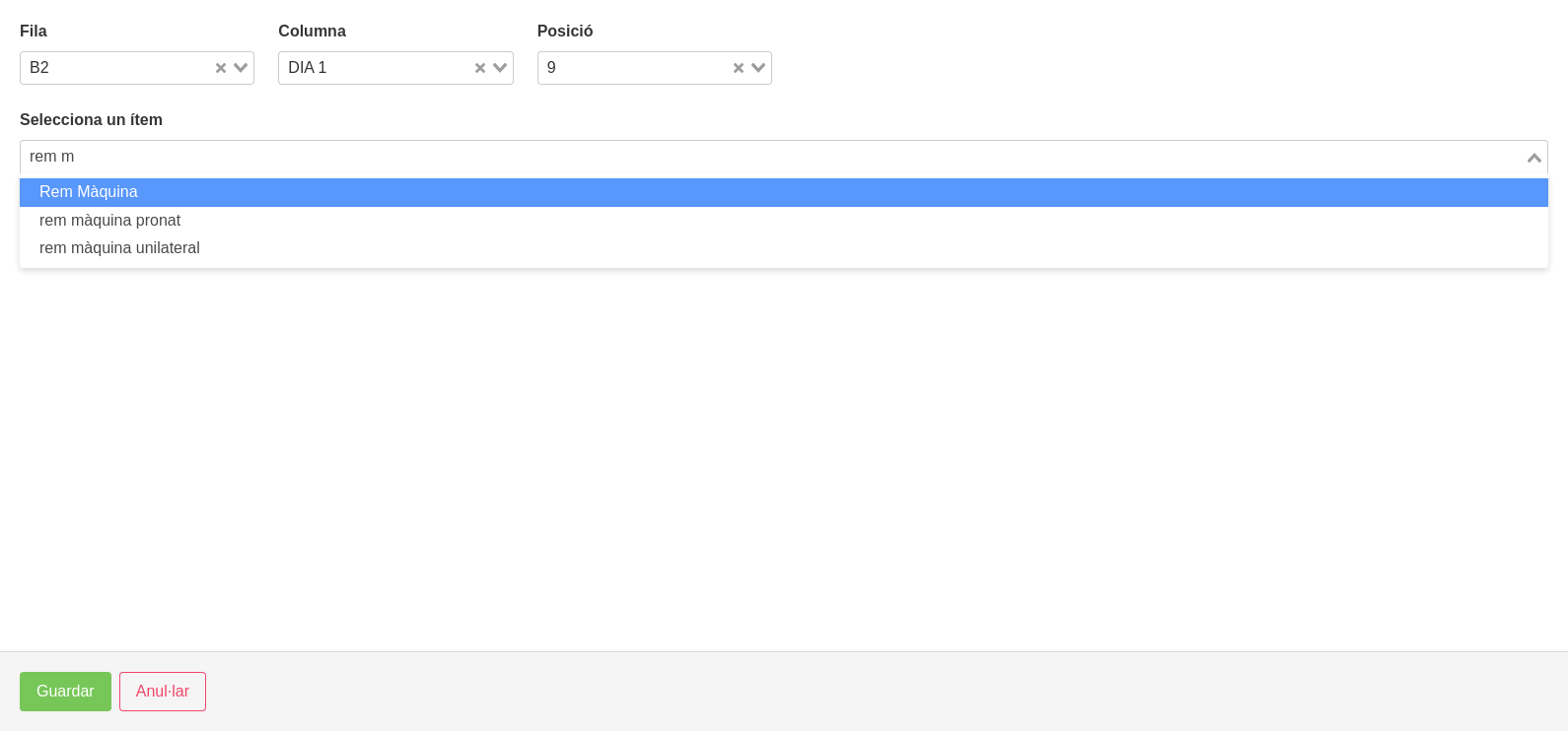
click at [179, 191] on li "Rem Màquina" at bounding box center [784, 192] width 1529 height 29
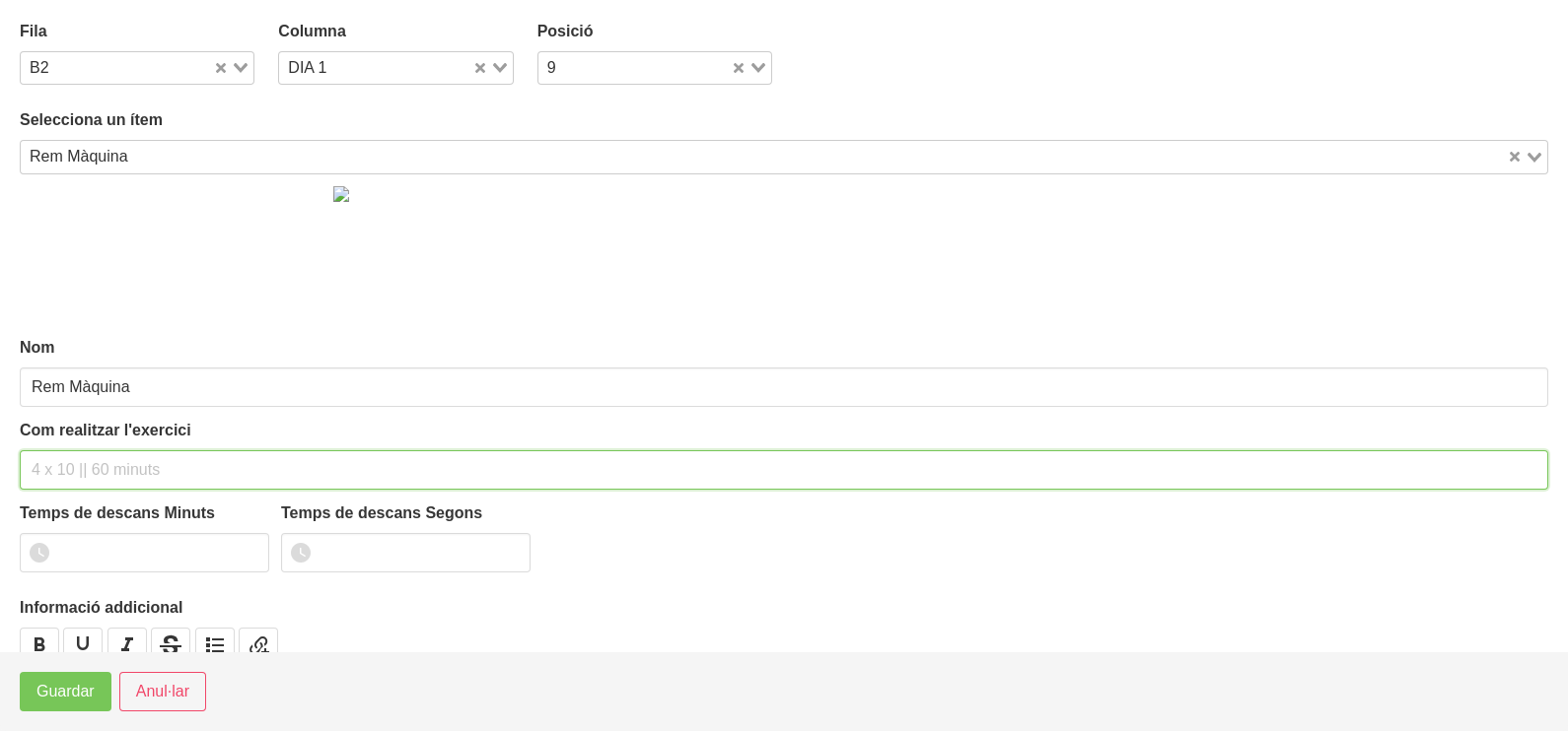
drag, startPoint x: 87, startPoint y: 466, endPoint x: 94, endPoint y: 309, distance: 157.2
click at [91, 447] on div "Com realitzar l'exercici" at bounding box center [784, 455] width 1529 height 71
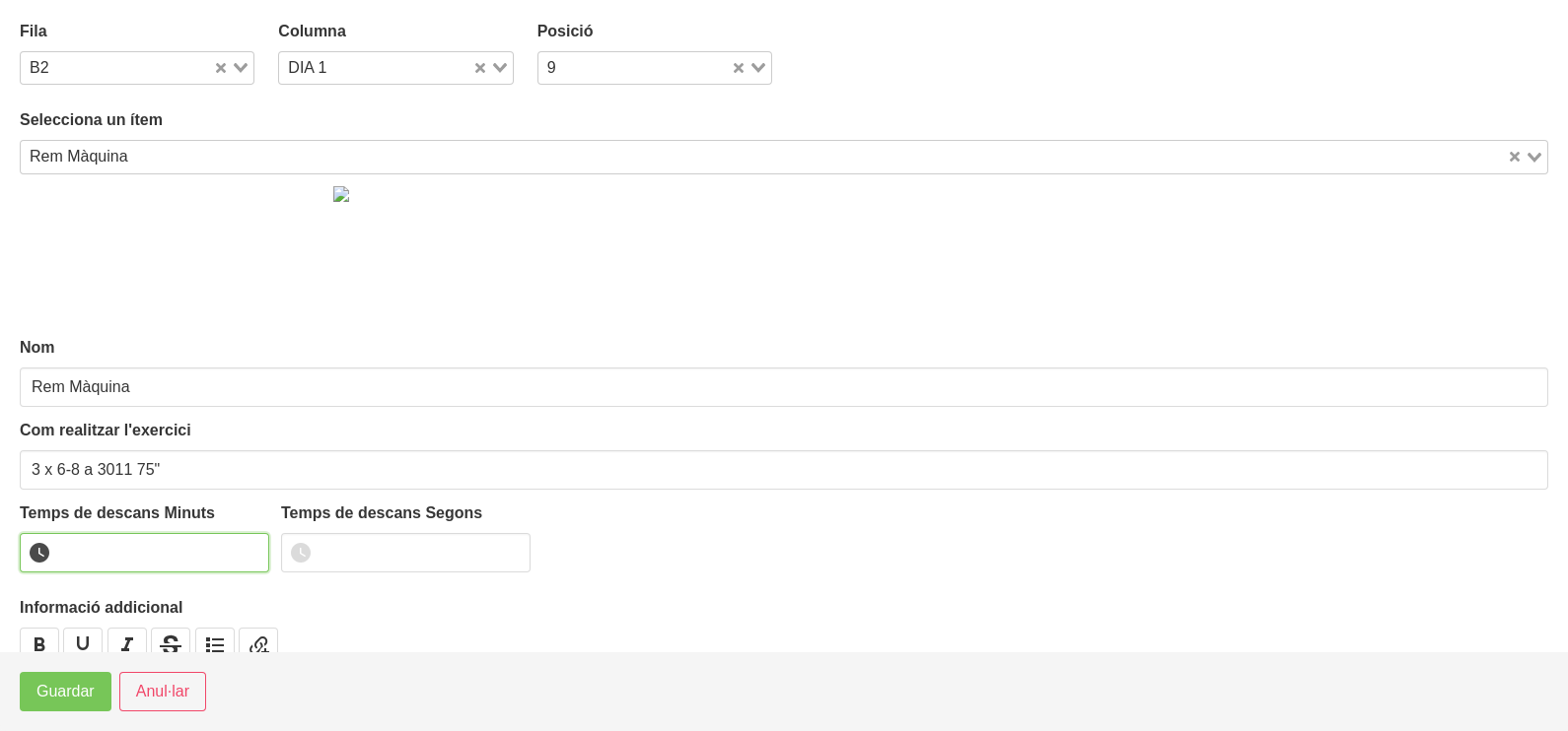
drag, startPoint x: 101, startPoint y: 552, endPoint x: 94, endPoint y: 541, distance: 13.0
click at [100, 552] on input "number" at bounding box center [144, 553] width 250 height 39
click at [27, 704] on button "Guardar" at bounding box center [65, 692] width 92 height 39
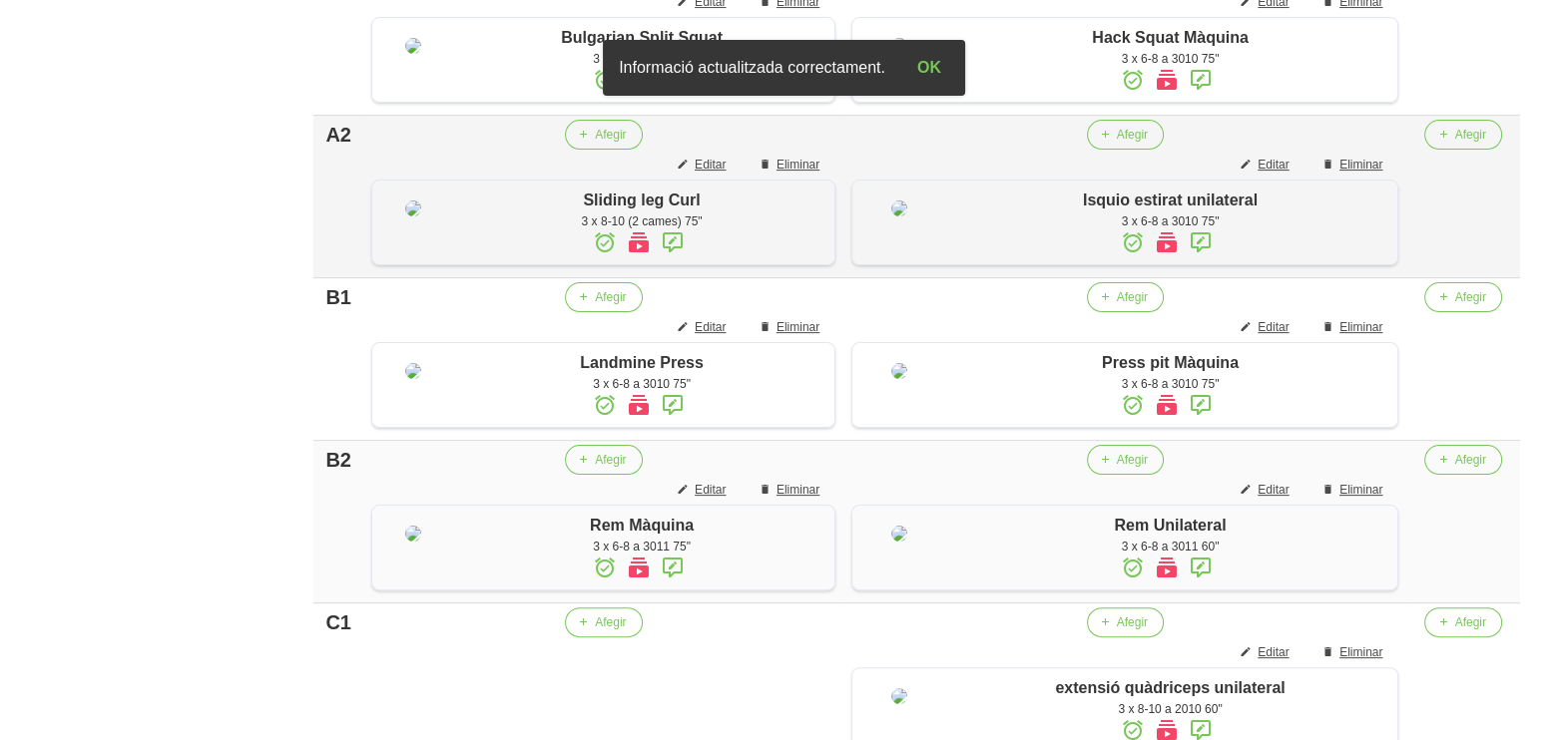
scroll to position [736, 0]
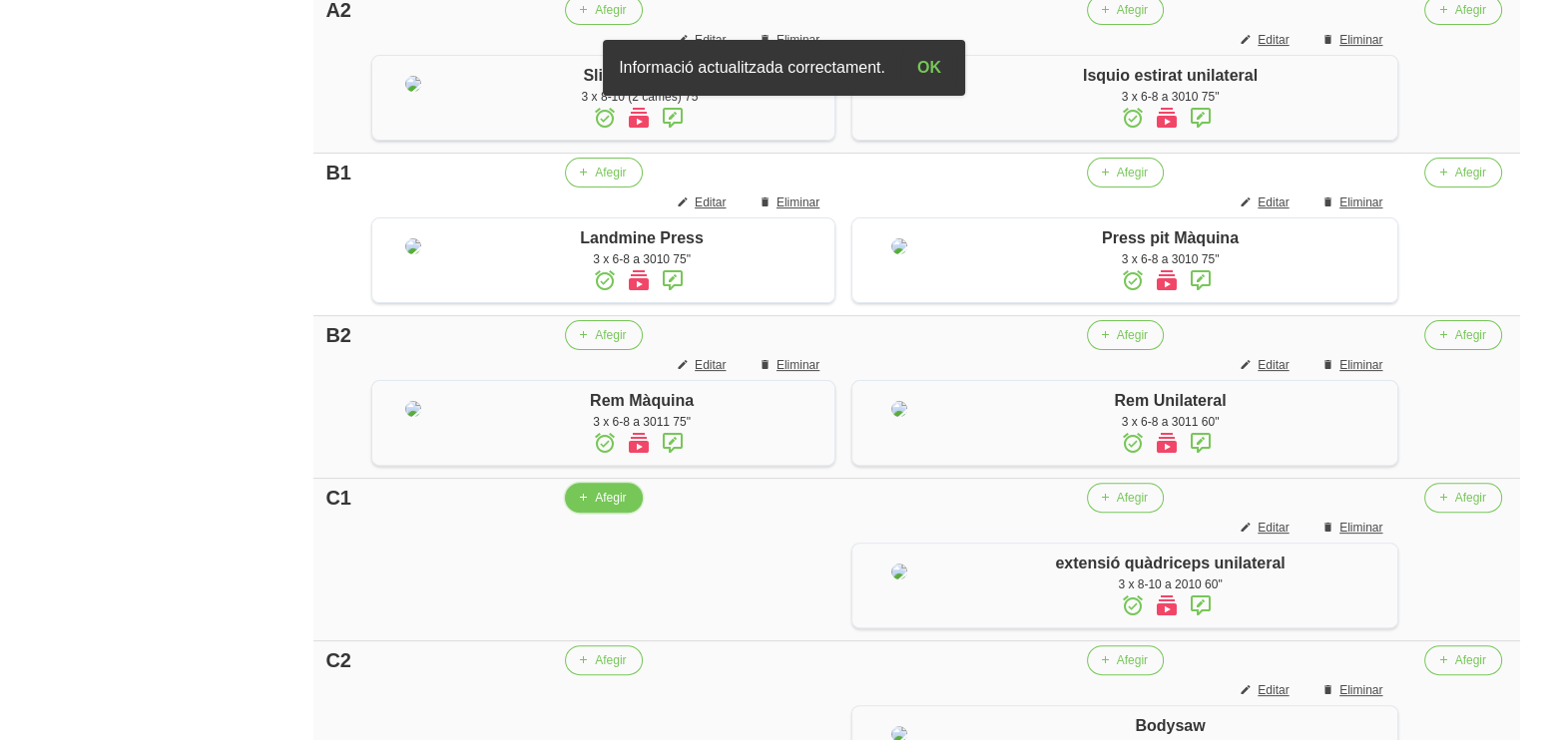
click at [600, 507] on span "Afegir" at bounding box center [609, 498] width 31 height 18
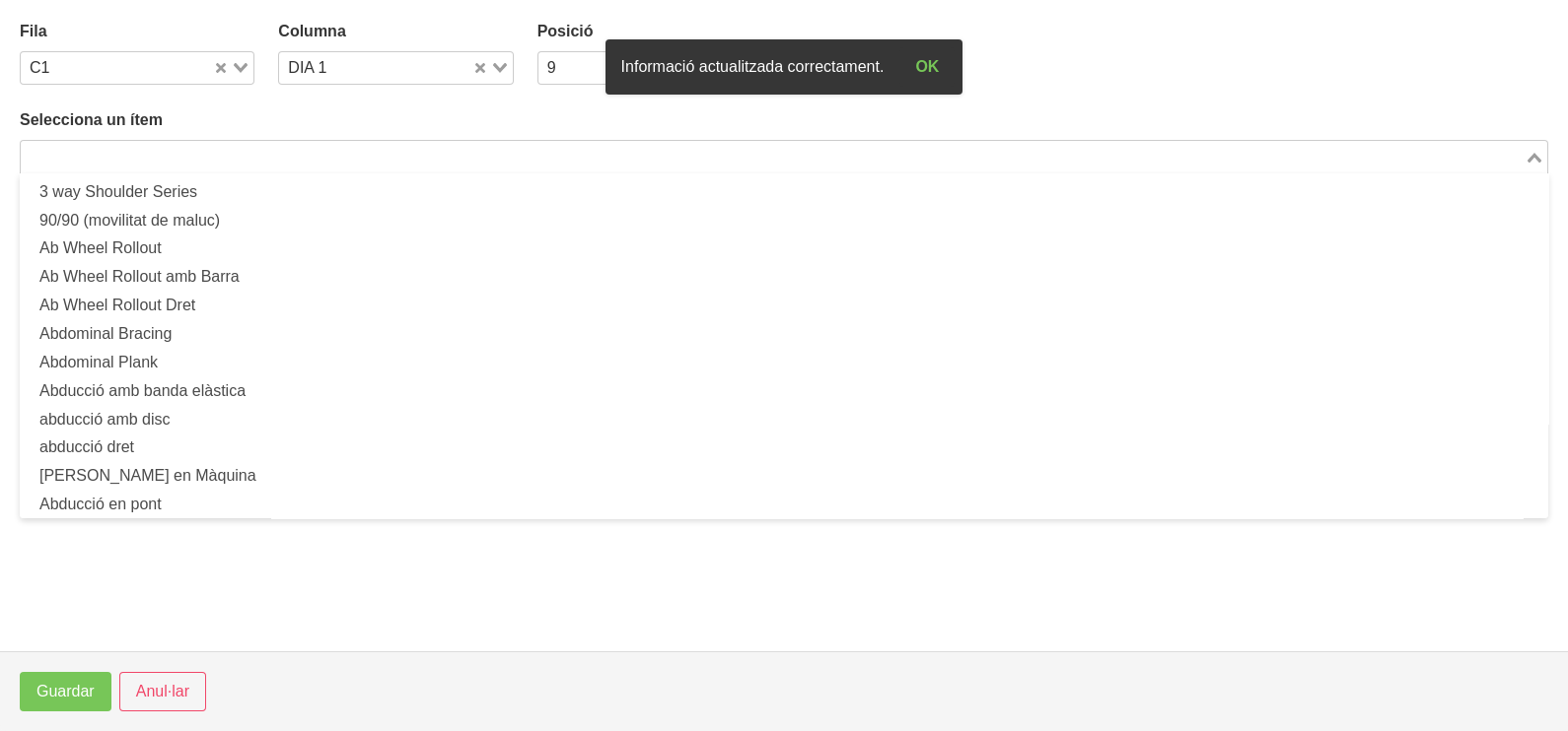
click at [237, 155] on input "Search for option" at bounding box center [773, 157] width 1500 height 24
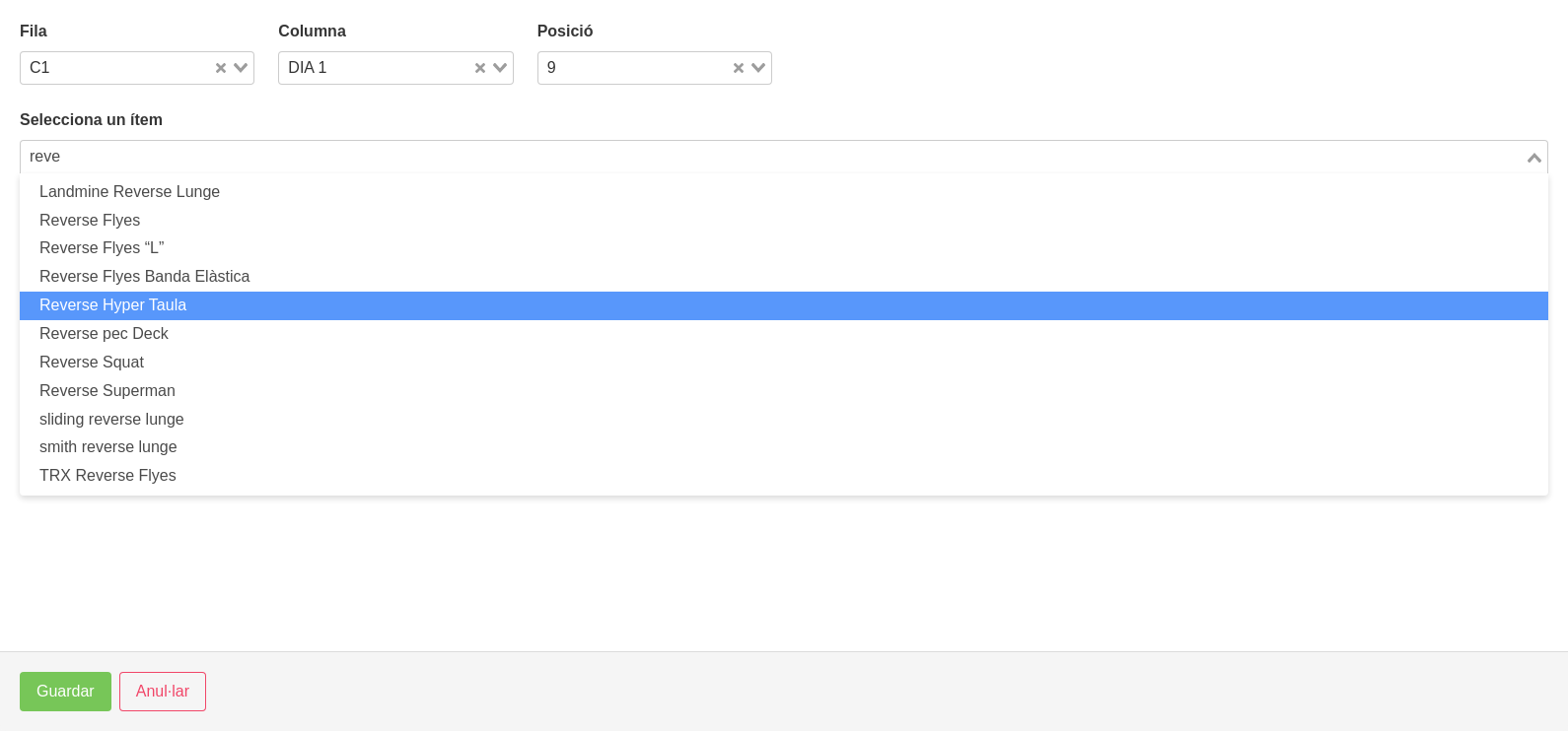
click at [267, 303] on li "Reverse Hyper Taula" at bounding box center [784, 306] width 1529 height 29
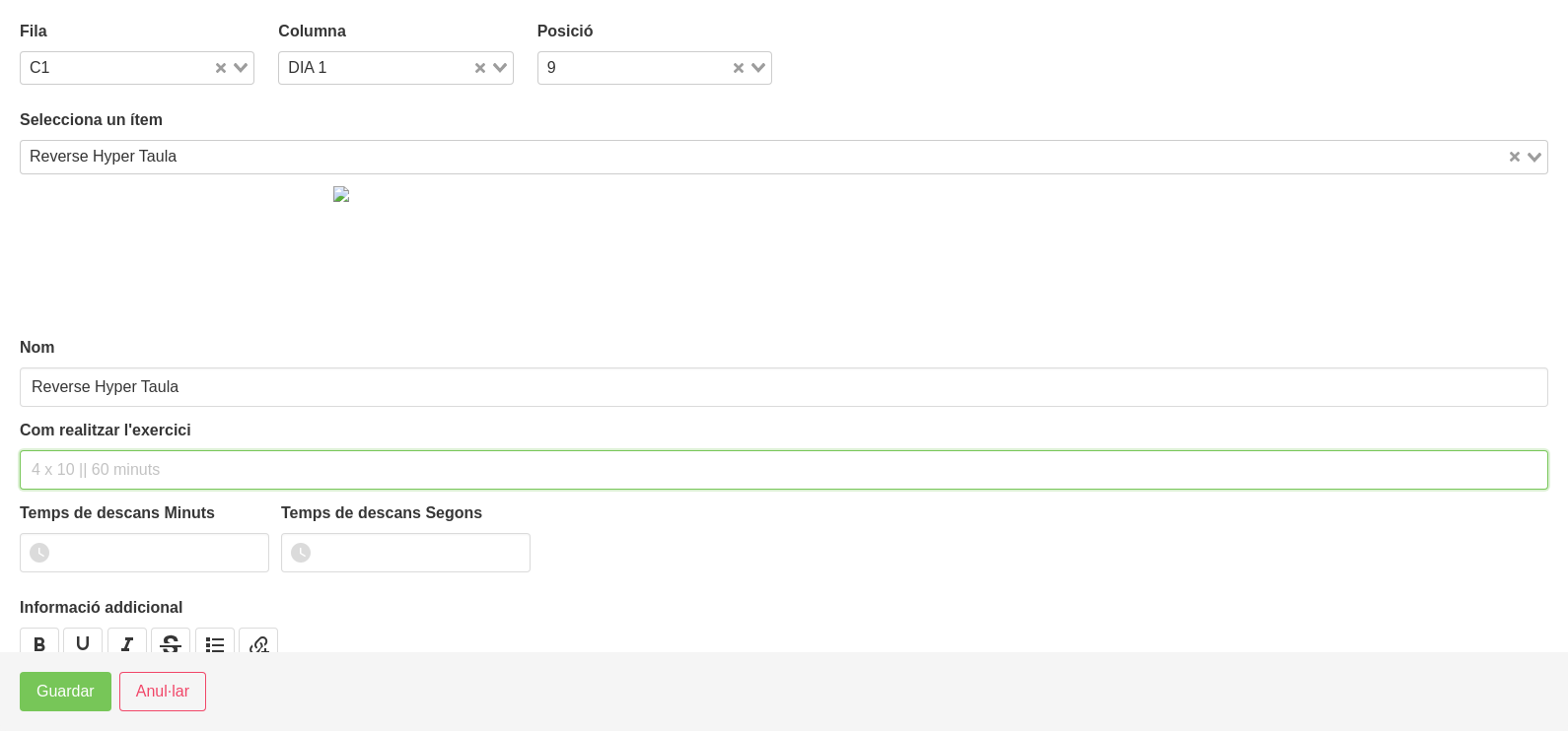
click at [82, 467] on input "text" at bounding box center [784, 471] width 1529 height 39
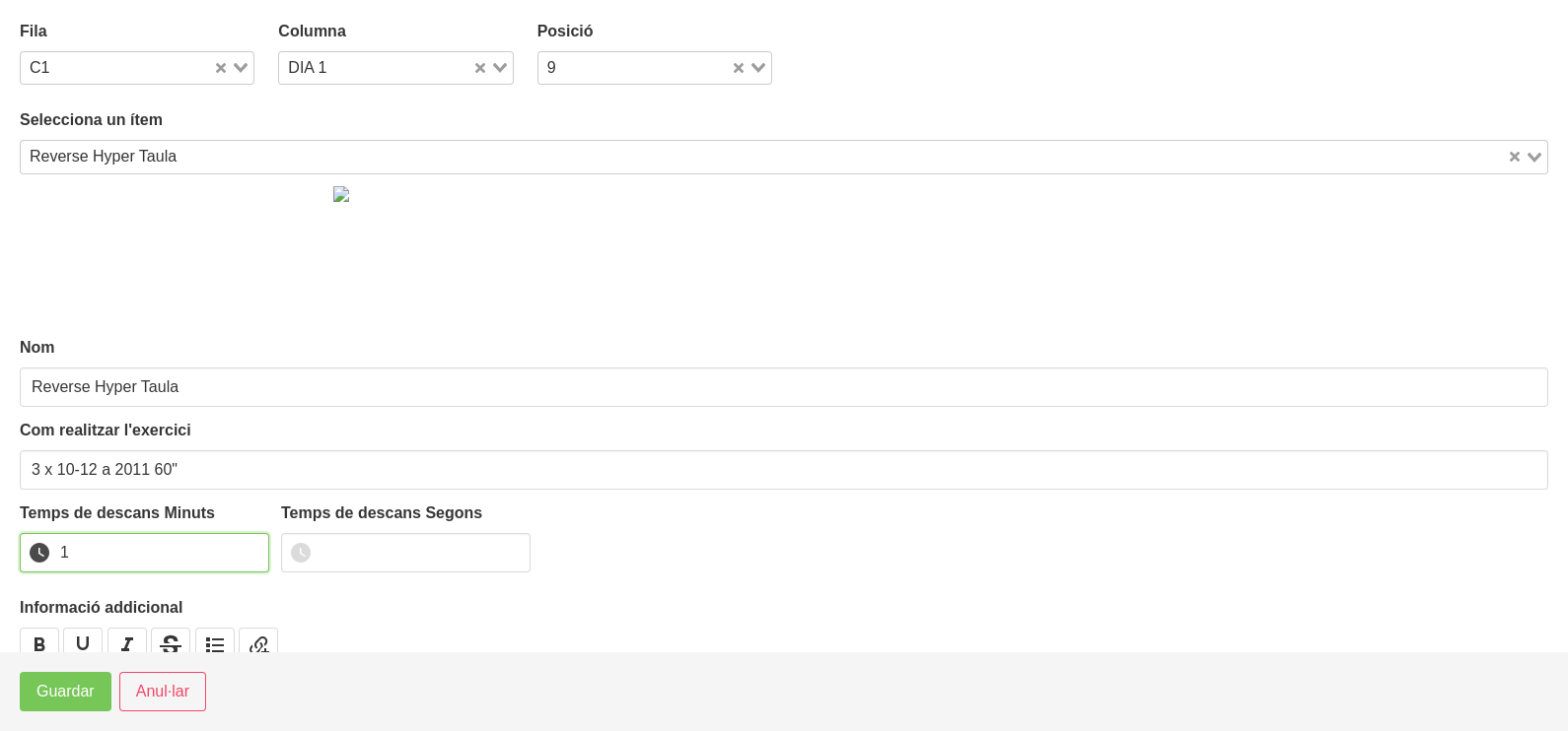
drag, startPoint x: 252, startPoint y: 548, endPoint x: 130, endPoint y: 615, distance: 139.2
click at [251, 548] on input "1" at bounding box center [144, 553] width 250 height 39
click at [69, 690] on span "Guardar" at bounding box center [65, 692] width 58 height 24
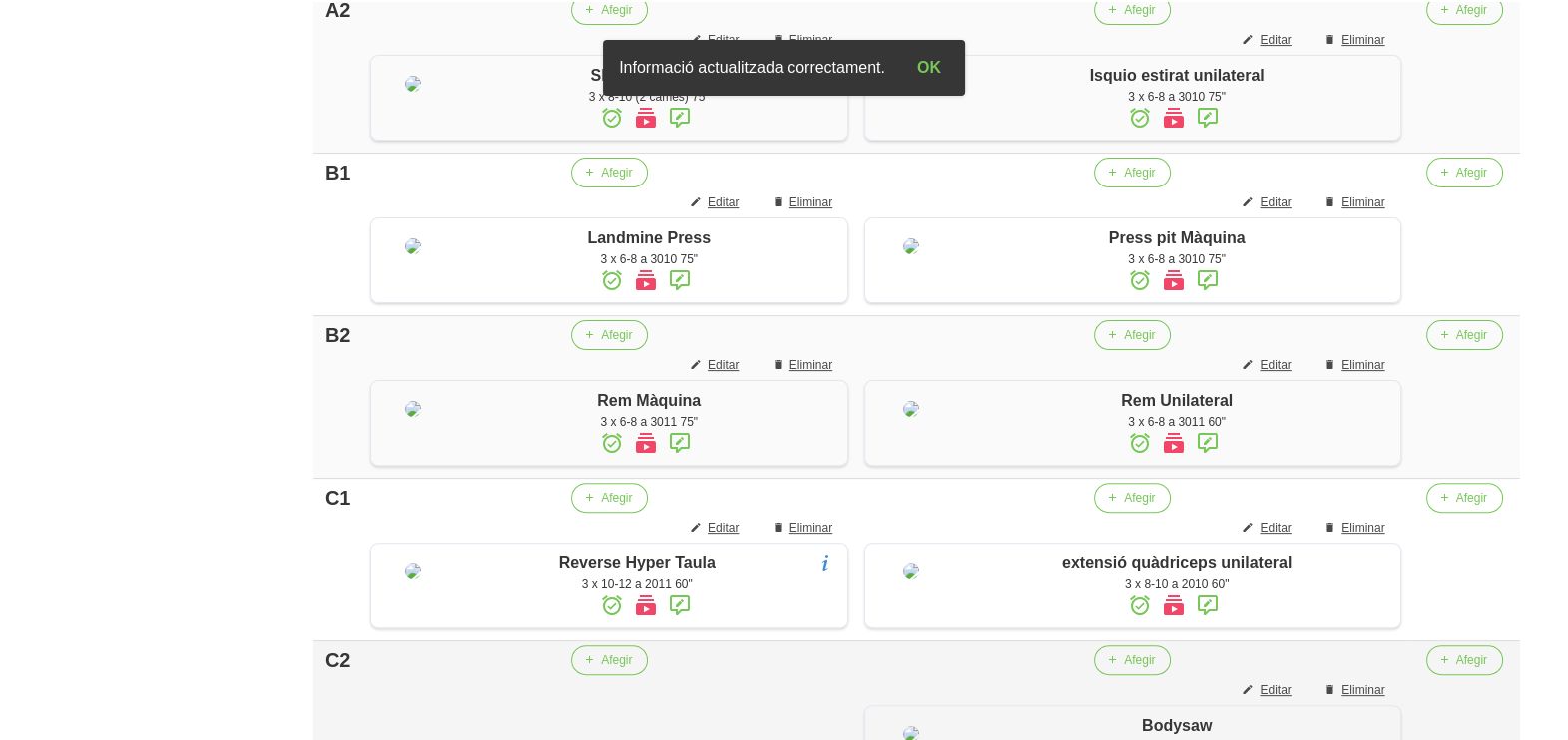
scroll to position [1110, 0]
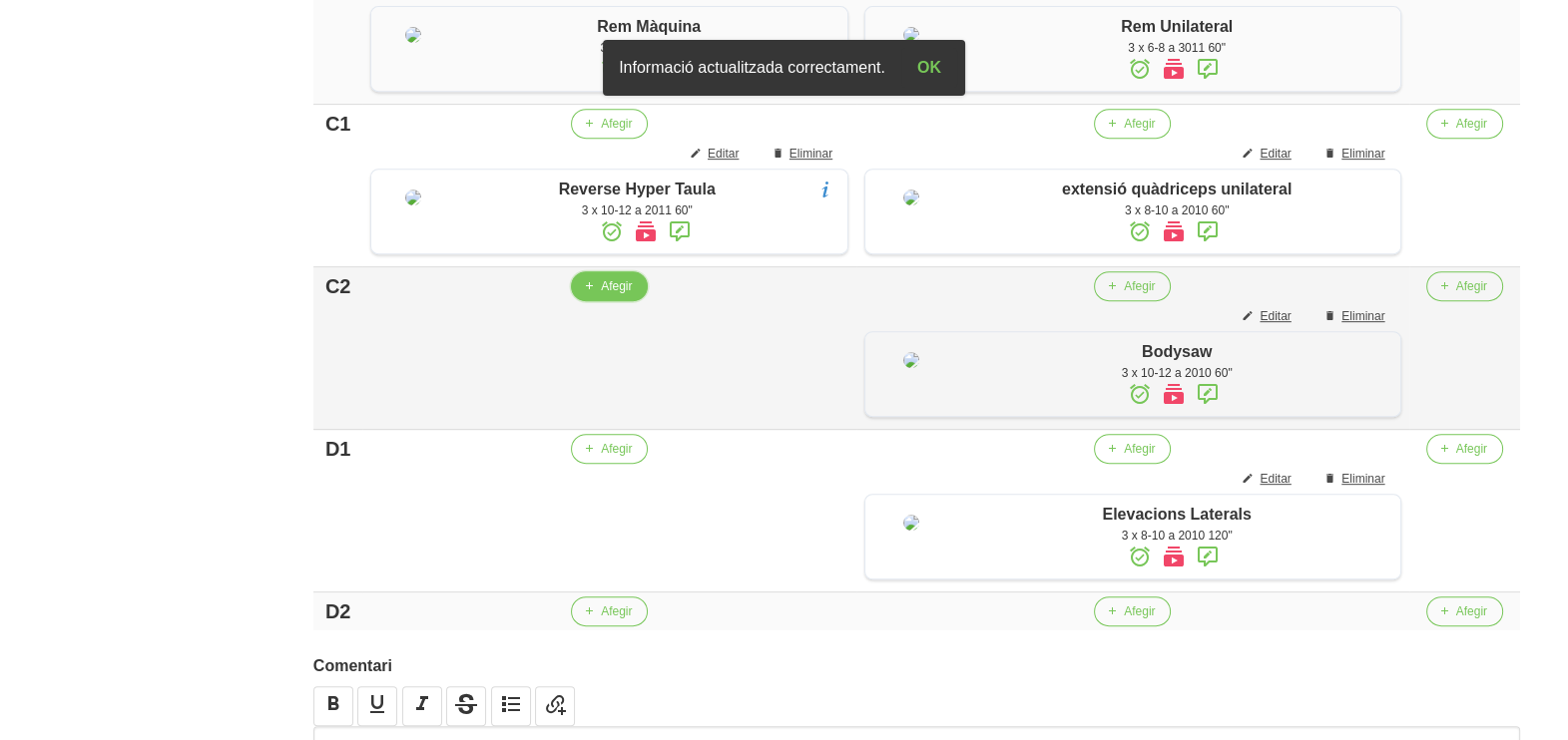
click at [613, 296] on span "Afegir" at bounding box center [615, 287] width 31 height 18
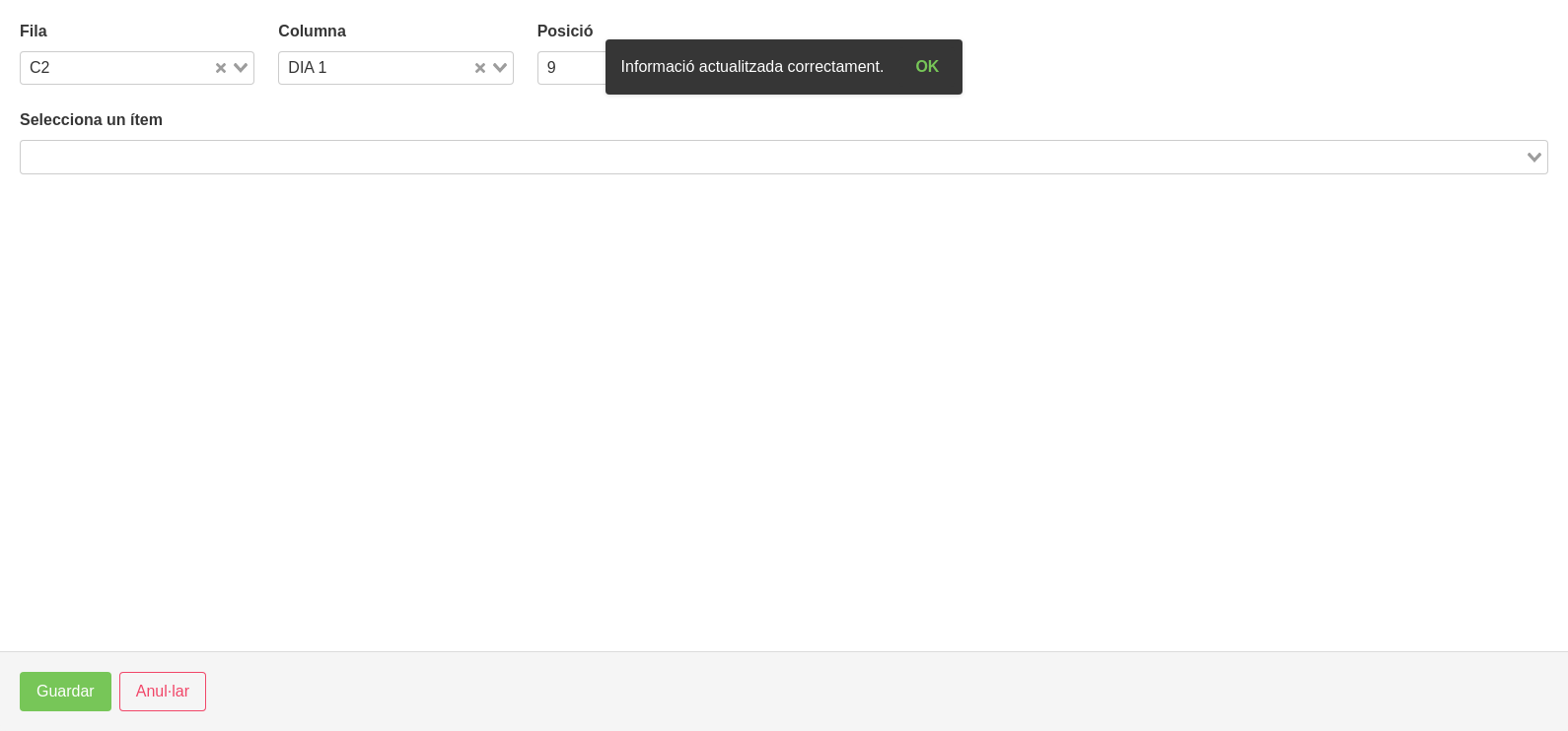
click at [331, 152] on input "Search for option" at bounding box center [773, 157] width 1500 height 24
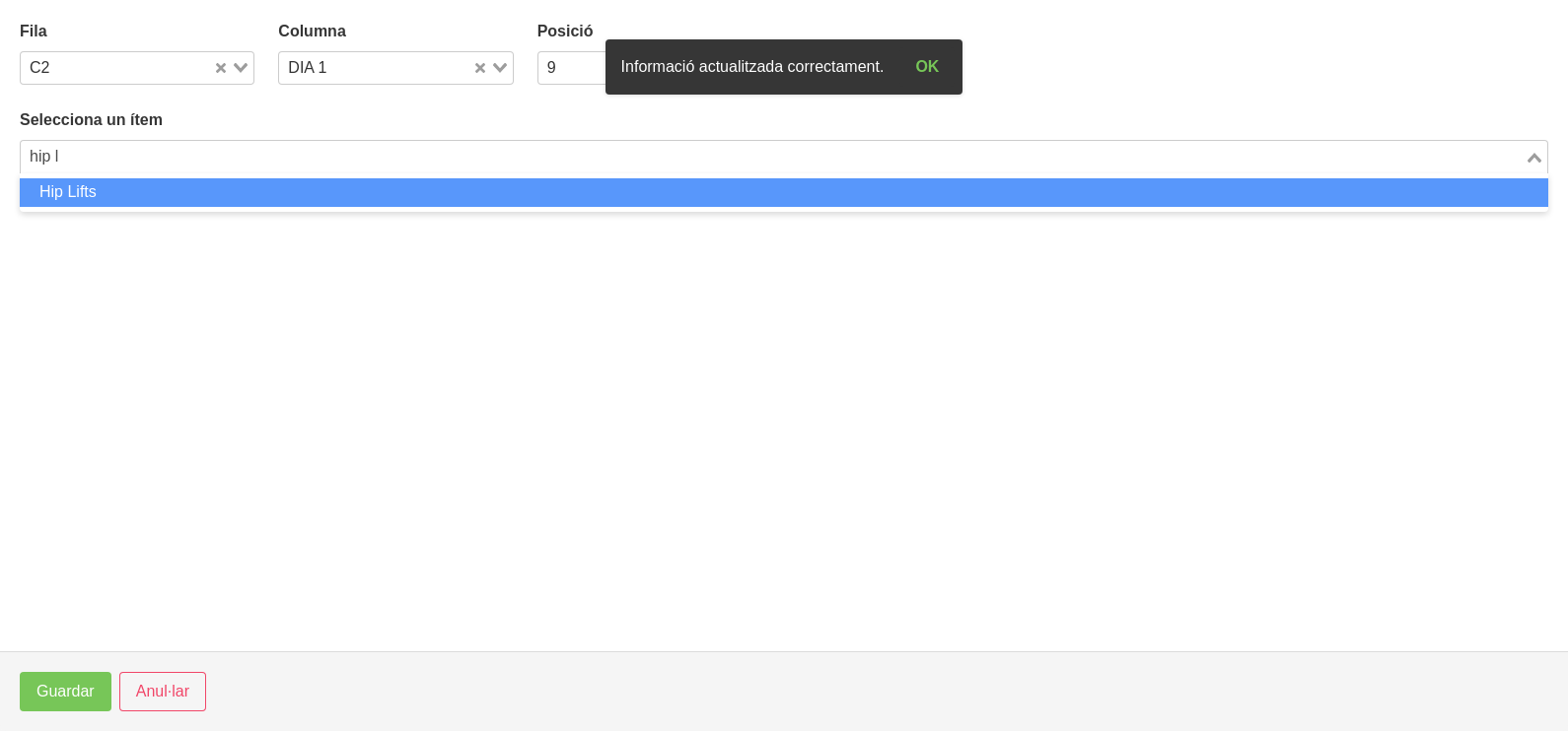
click at [306, 201] on li "Hip Lifts" at bounding box center [784, 192] width 1529 height 29
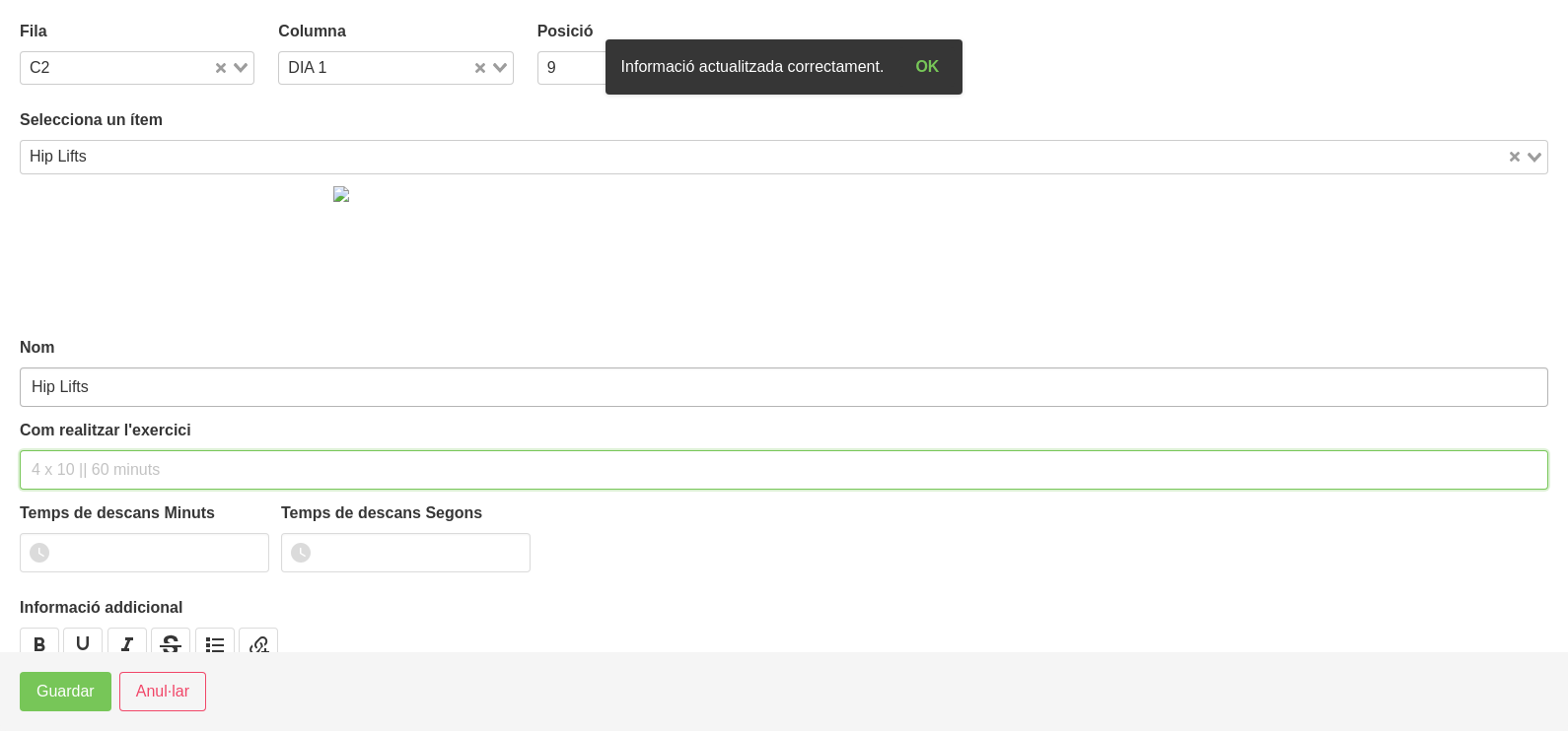
click at [110, 444] on div "Com realitzar l'exercici" at bounding box center [784, 455] width 1529 height 71
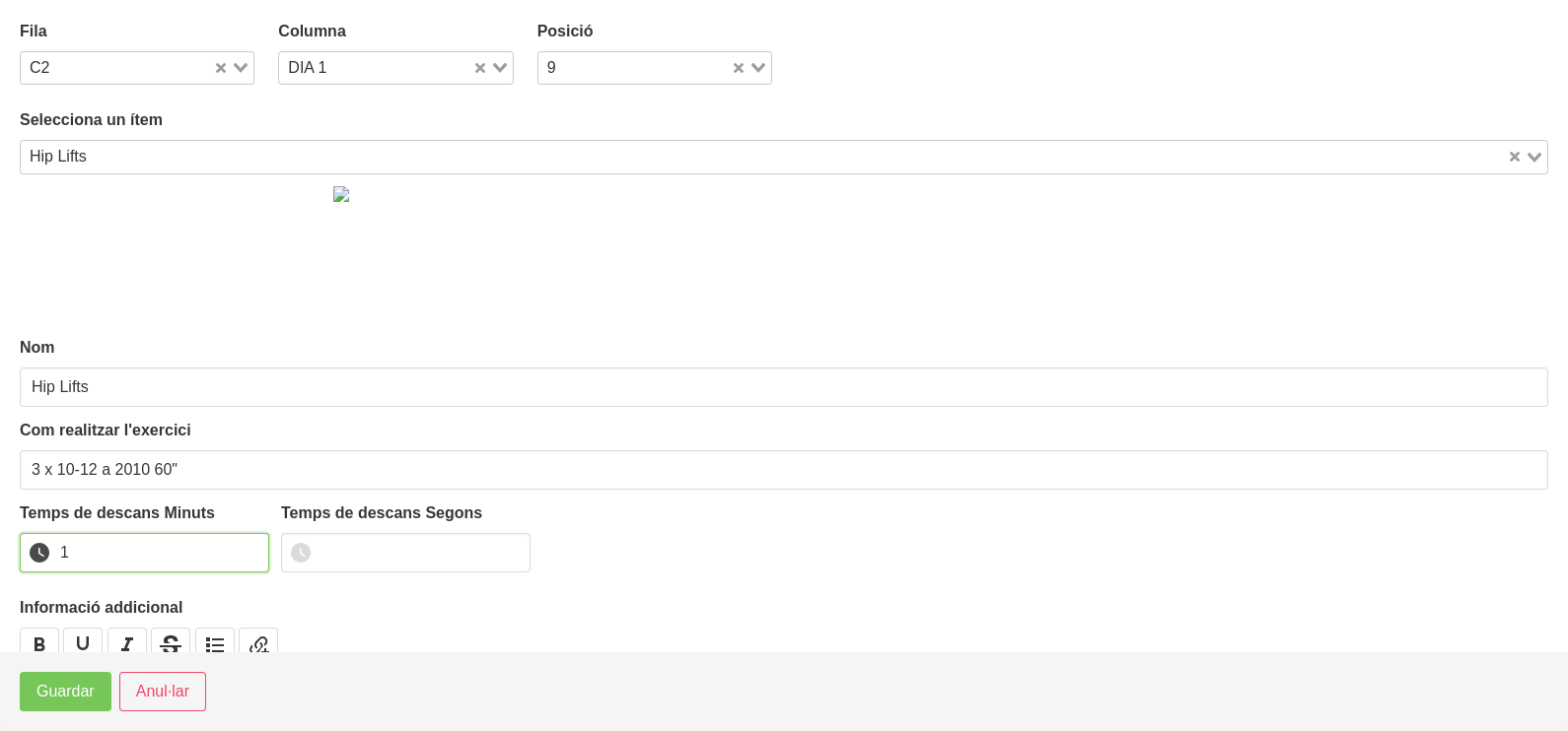
drag, startPoint x: 249, startPoint y: 545, endPoint x: 220, endPoint y: 559, distance: 32.2
click at [245, 548] on input "1" at bounding box center [144, 553] width 250 height 39
click at [74, 691] on span "Guardar" at bounding box center [65, 692] width 58 height 24
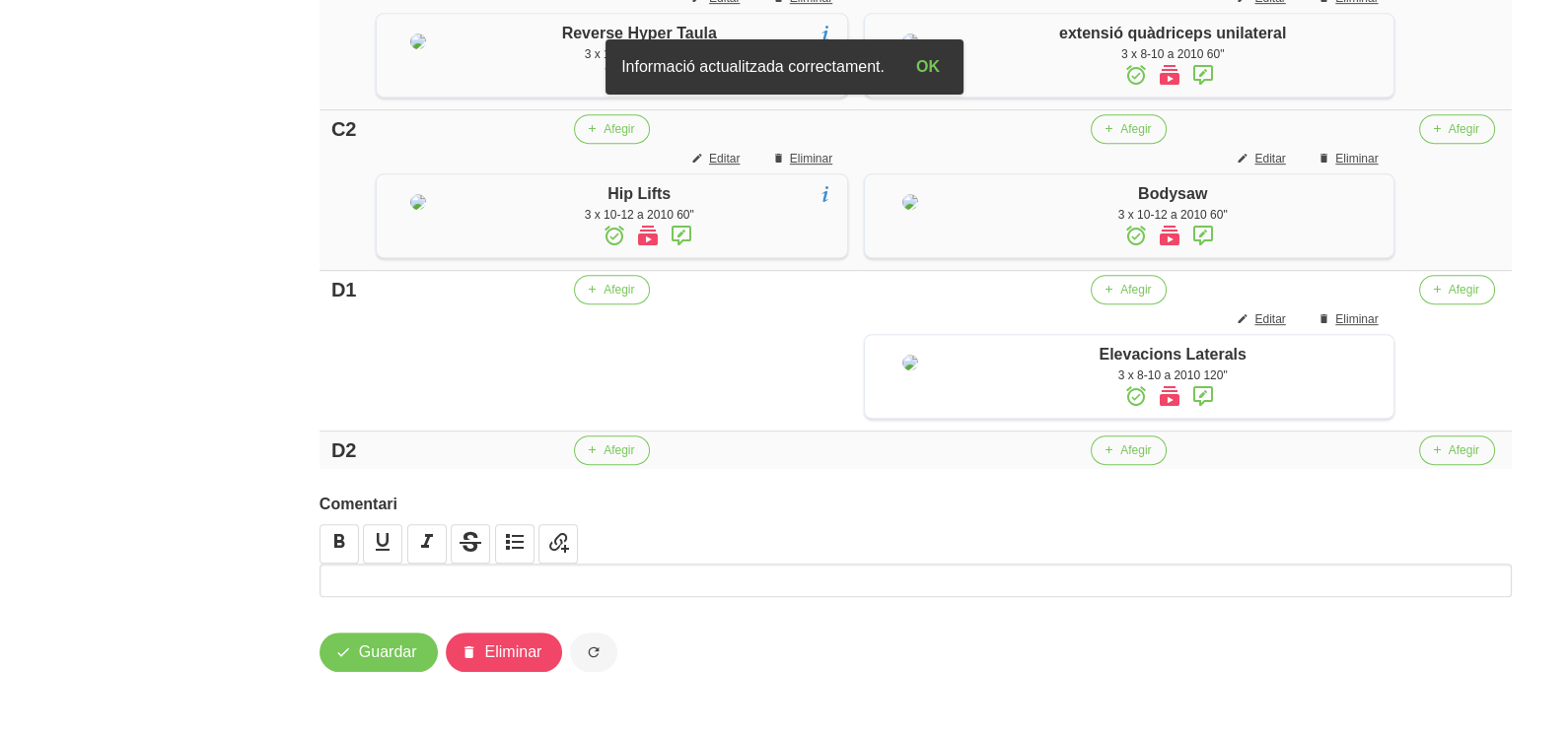
scroll to position [1467, 0]
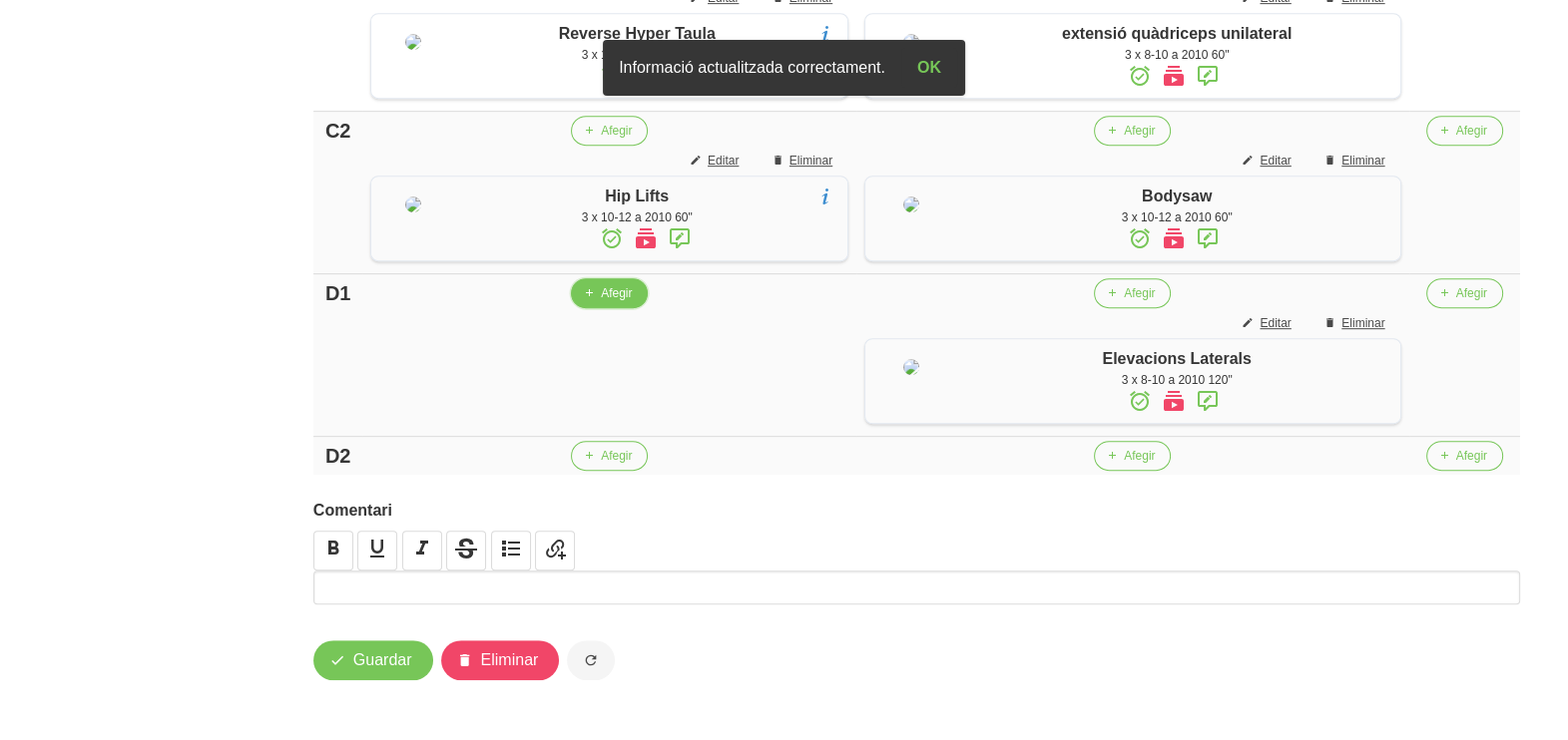
click at [608, 303] on span "Afegir" at bounding box center [615, 294] width 31 height 18
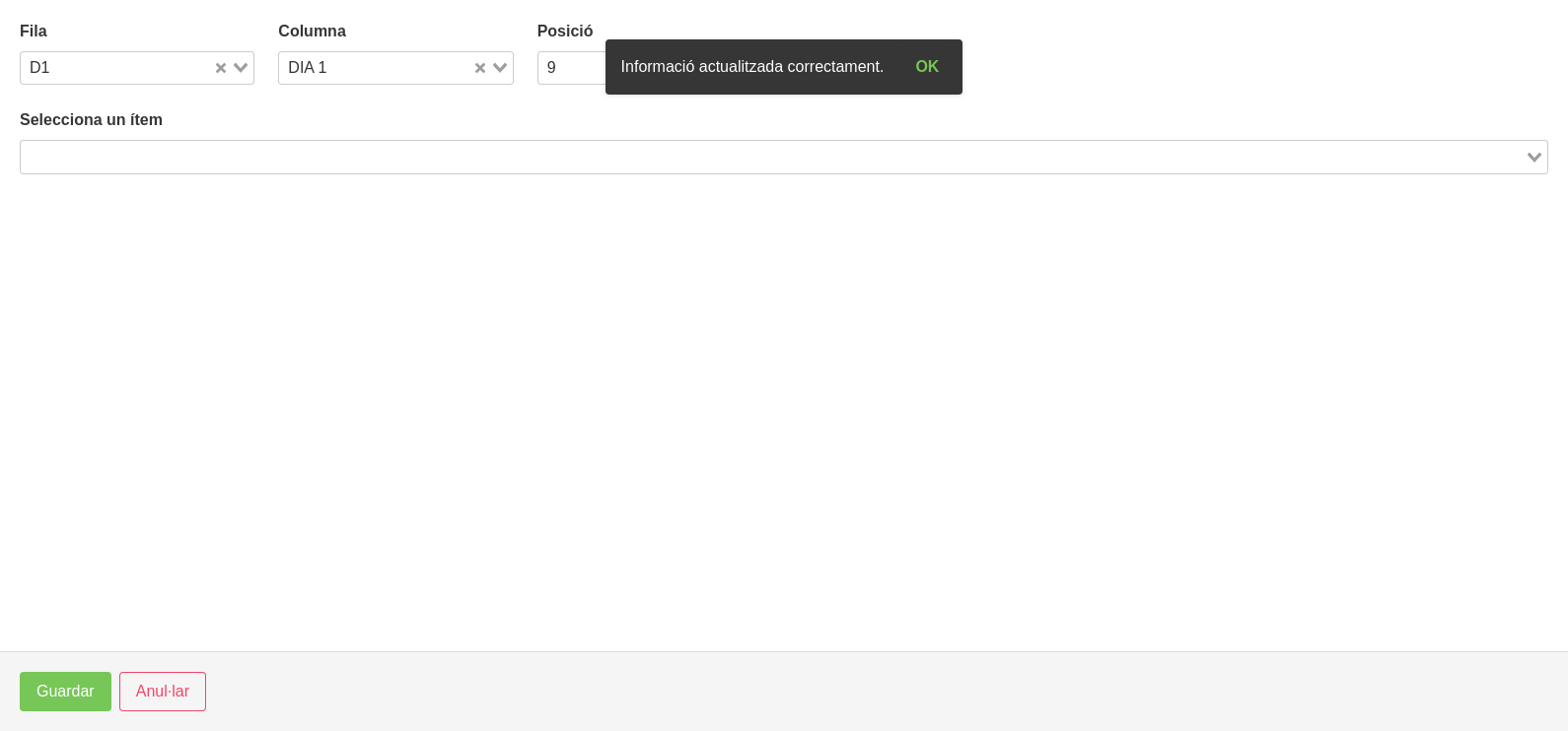
click at [259, 157] on input "Search for option" at bounding box center [773, 157] width 1500 height 24
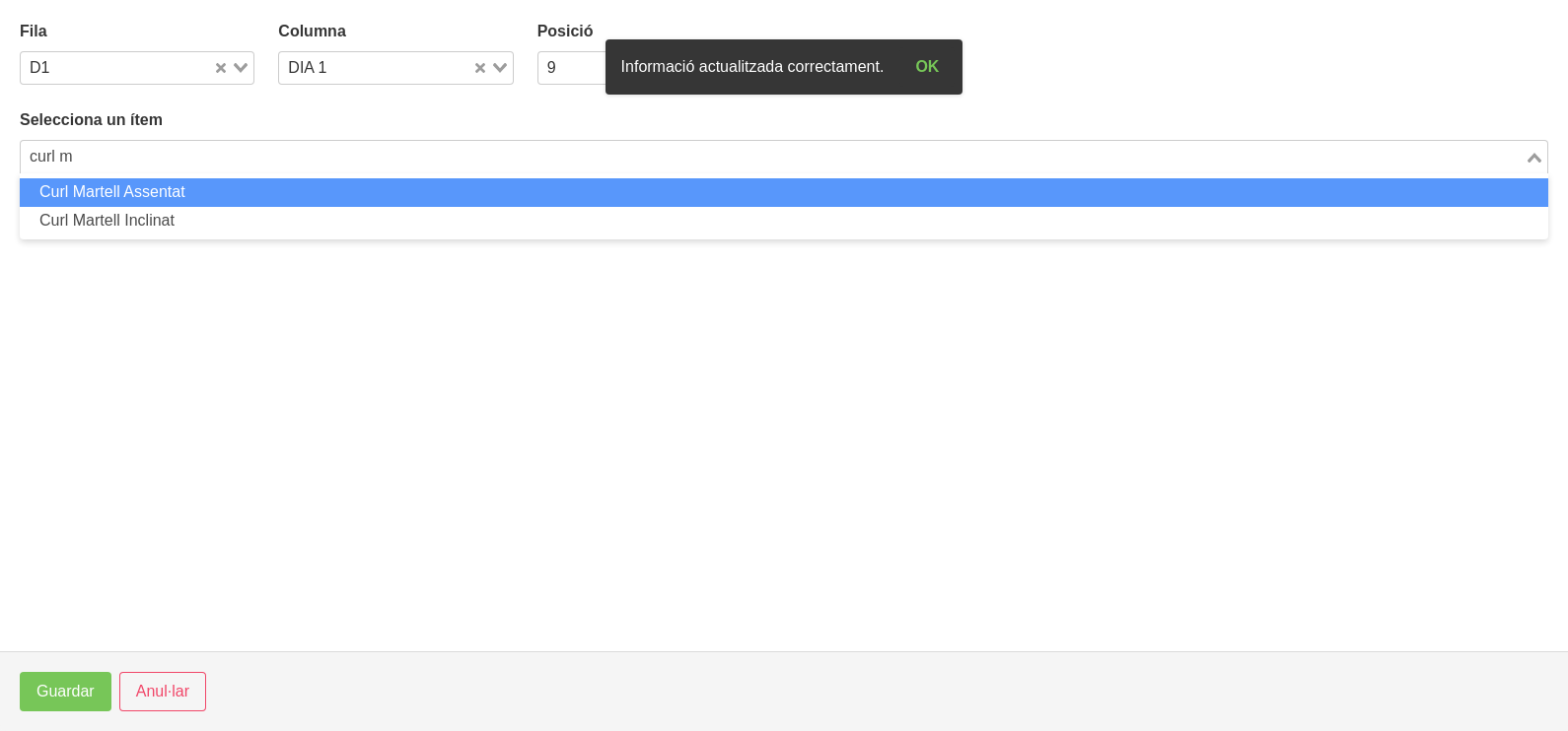
click at [163, 193] on li "Curl Martell Assentat" at bounding box center [784, 192] width 1529 height 29
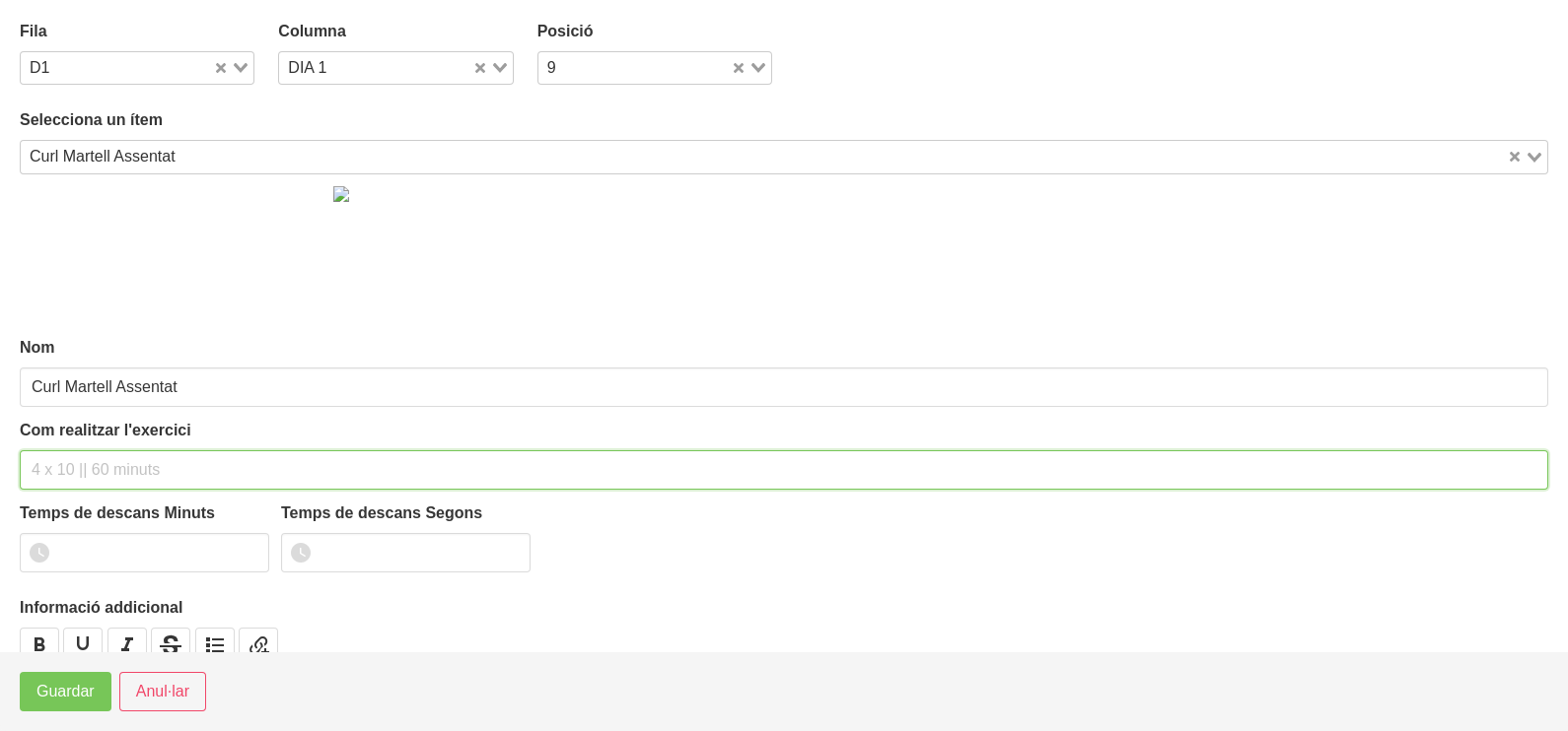
click at [83, 464] on input "text" at bounding box center [784, 471] width 1529 height 39
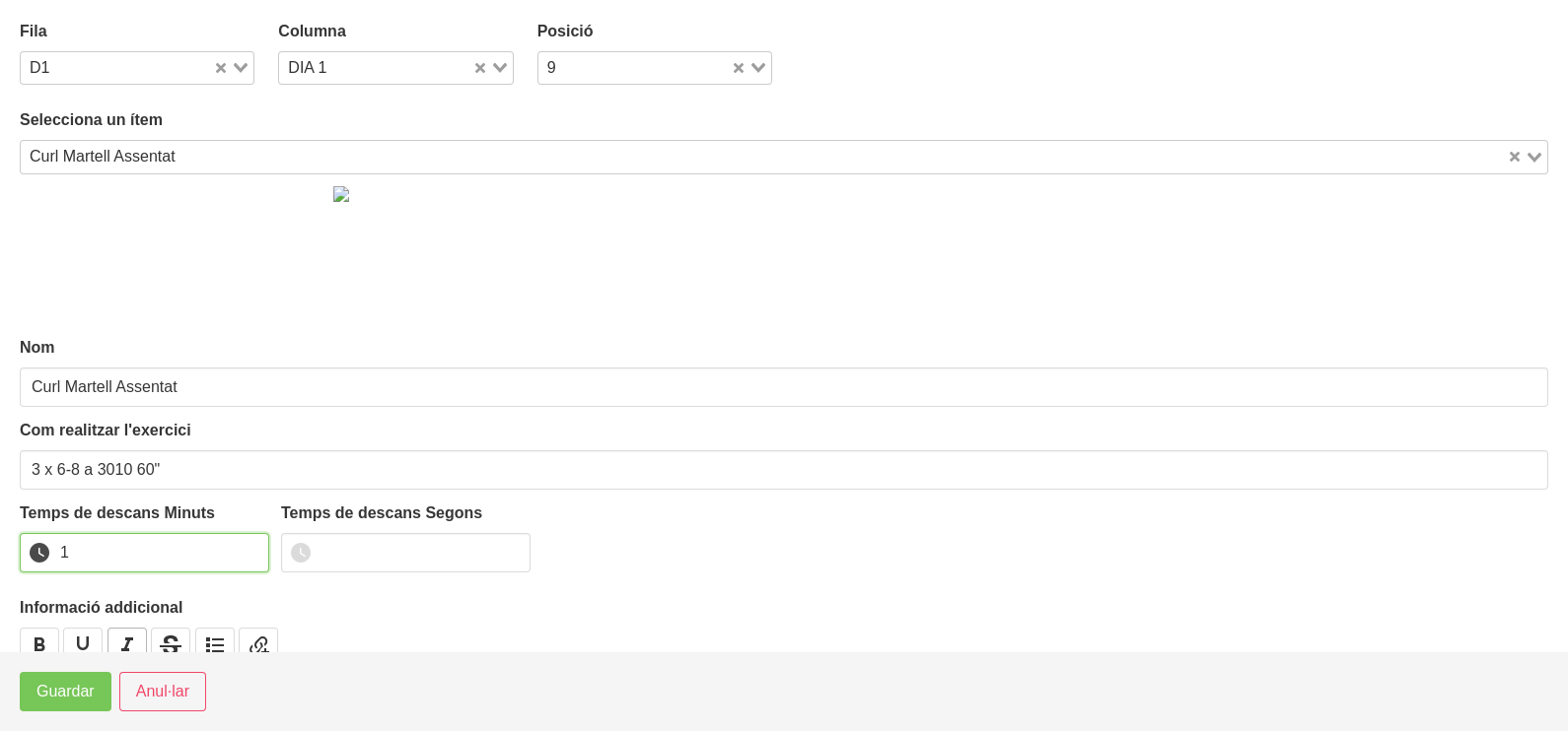
drag, startPoint x: 249, startPoint y: 548, endPoint x: 114, endPoint y: 640, distance: 163.4
click at [242, 551] on input "1" at bounding box center [144, 553] width 250 height 39
click at [74, 697] on span "Guardar" at bounding box center [65, 692] width 58 height 24
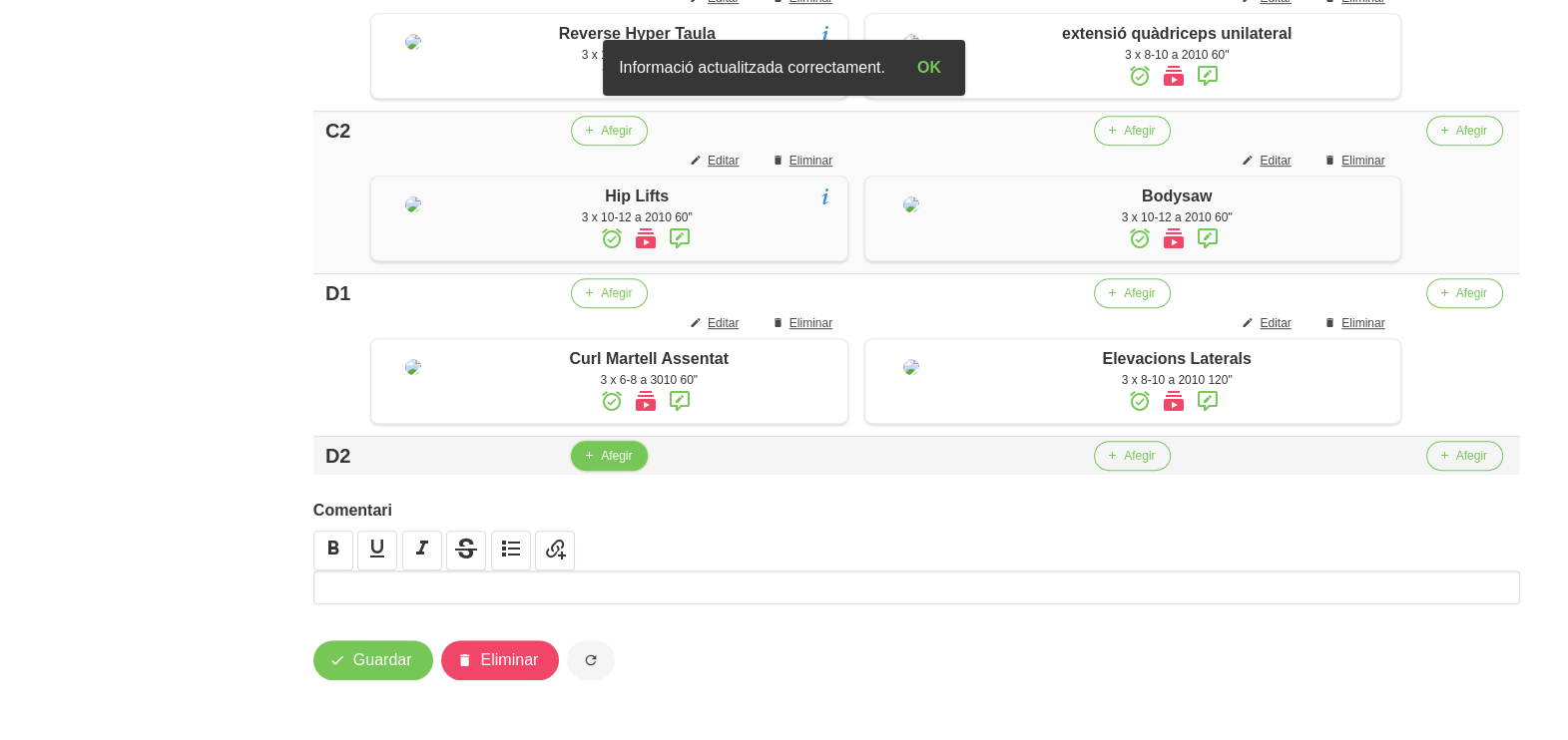
click at [593, 465] on icon "button" at bounding box center [588, 456] width 12 height 18
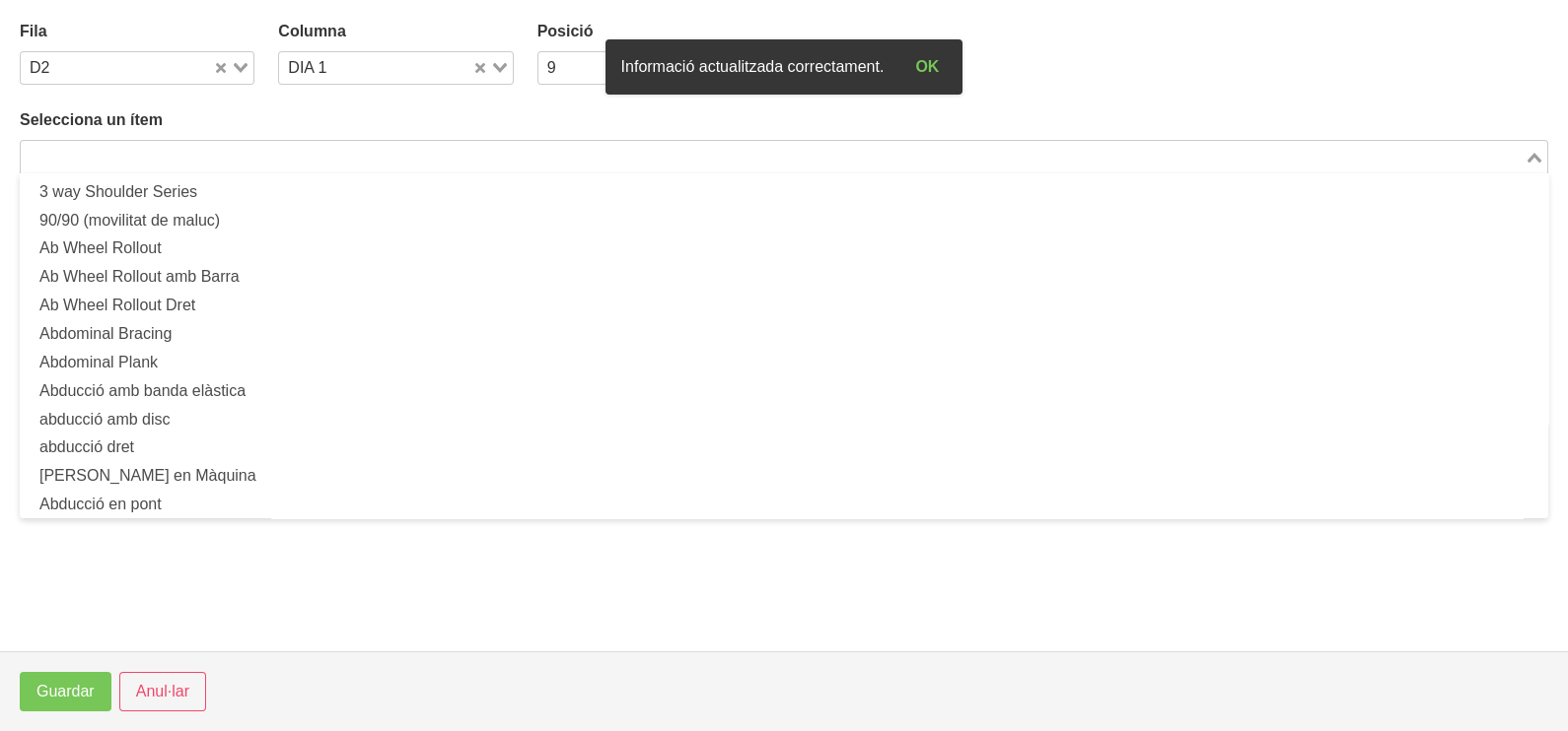
click at [281, 153] on input "Search for option" at bounding box center [773, 157] width 1500 height 24
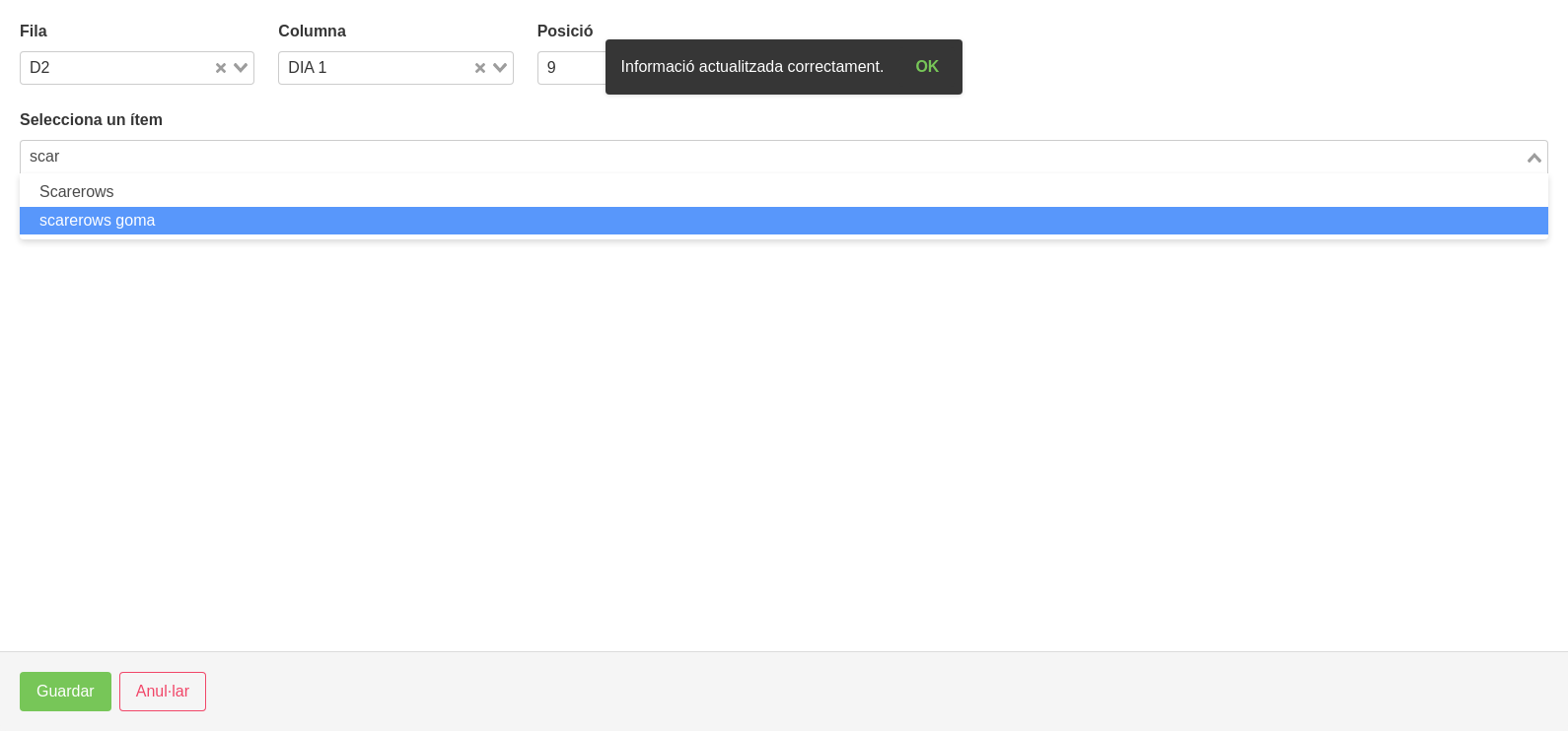
click at [187, 217] on li "scarerows goma" at bounding box center [784, 221] width 1529 height 29
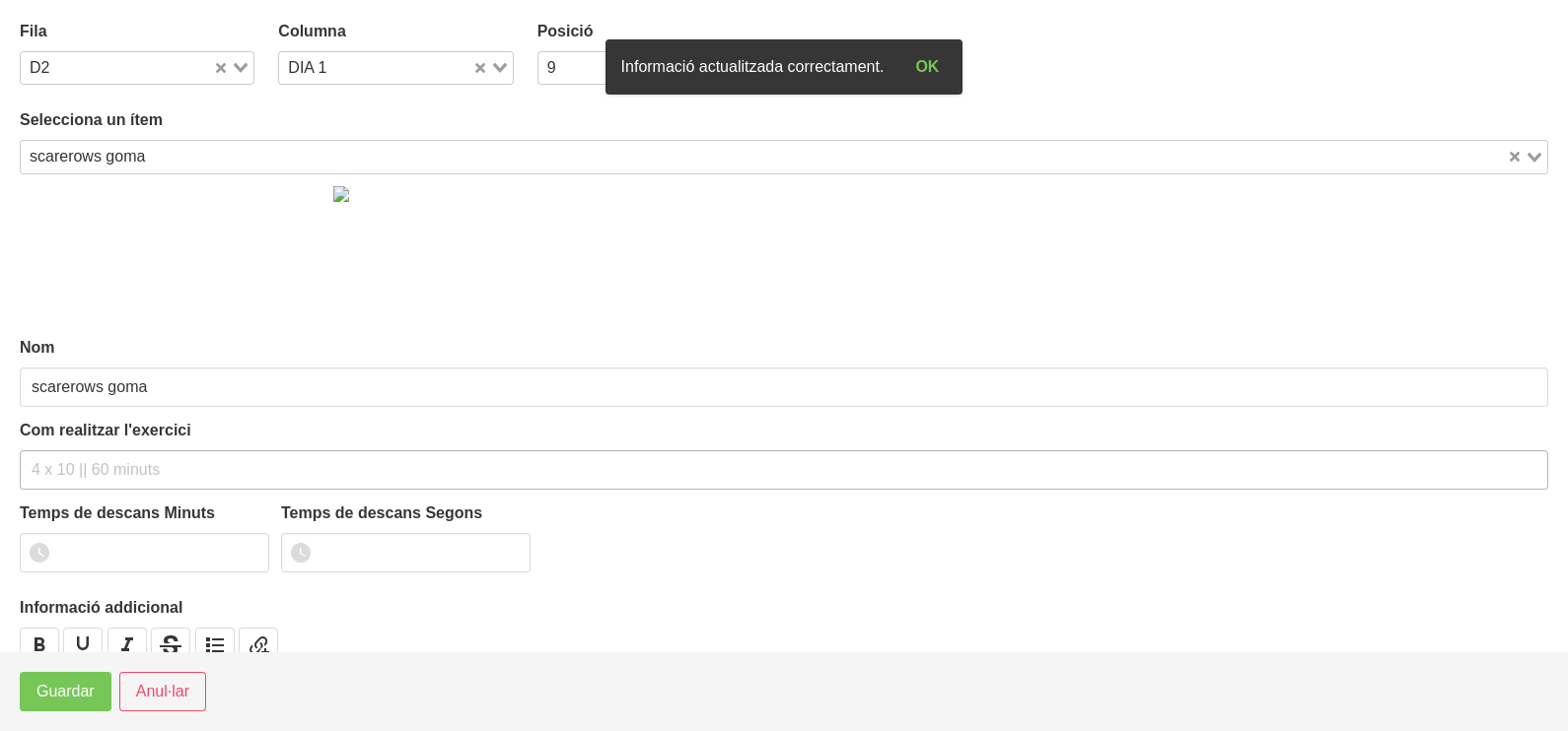
drag, startPoint x: 97, startPoint y: 446, endPoint x: 94, endPoint y: 461, distance: 15.3
click at [94, 449] on div "Com realitzar l'exercici" at bounding box center [784, 455] width 1529 height 71
click at [94, 462] on input "text" at bounding box center [784, 471] width 1529 height 39
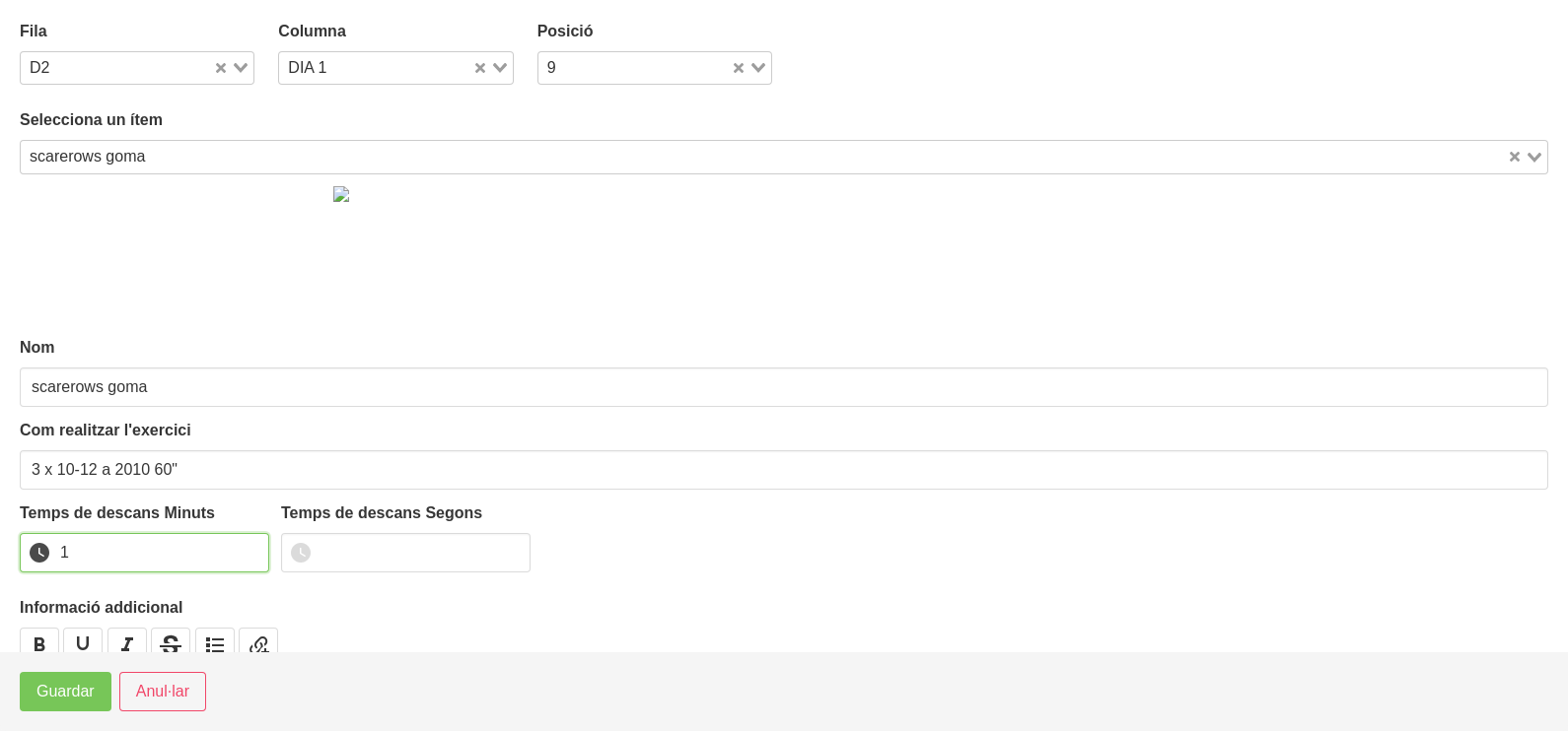
drag, startPoint x: 252, startPoint y: 546, endPoint x: 231, endPoint y: 560, distance: 25.2
click at [250, 547] on input "1" at bounding box center [144, 553] width 250 height 39
click at [88, 685] on span "Guardar" at bounding box center [65, 692] width 58 height 24
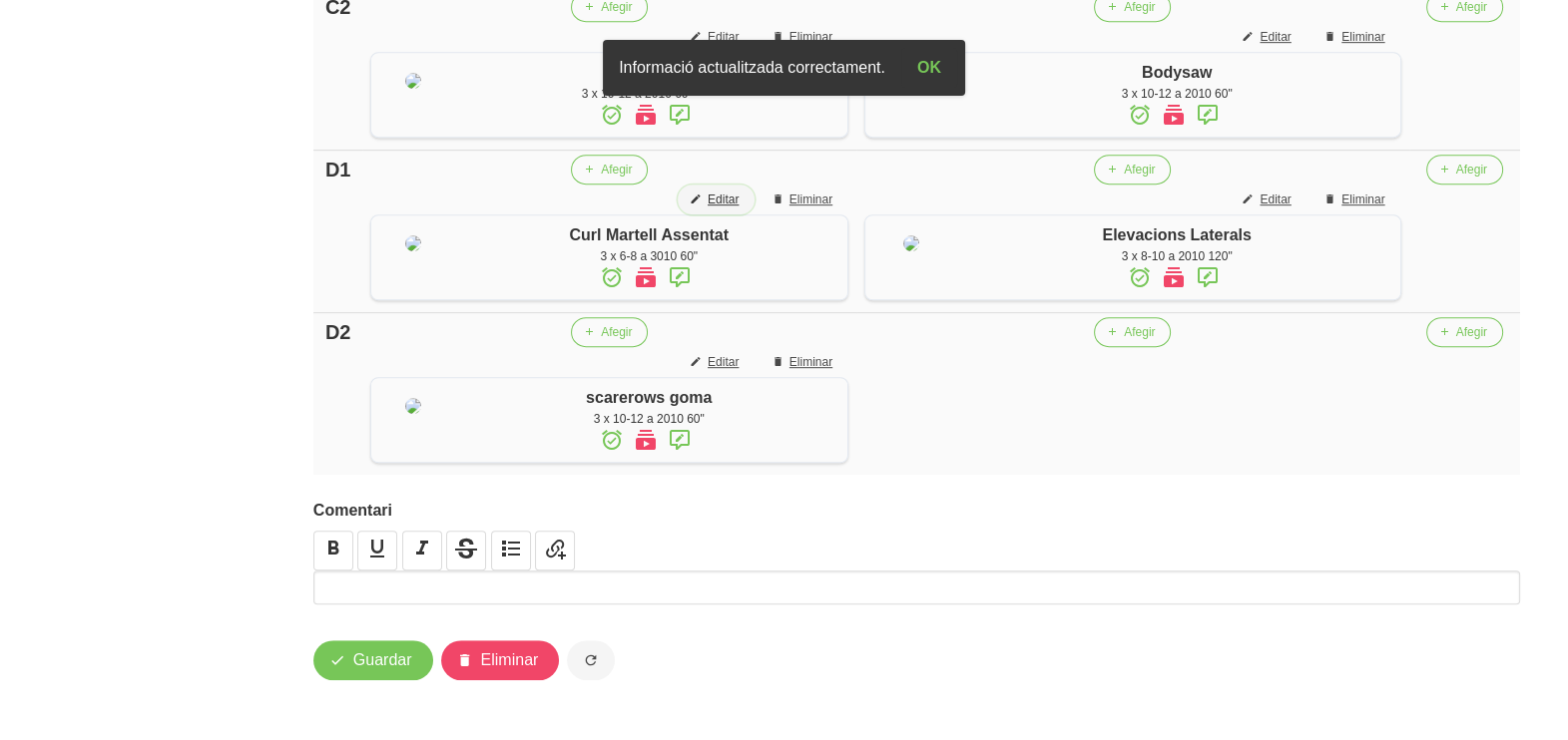
click at [728, 209] on span "Editar" at bounding box center [722, 200] width 31 height 18
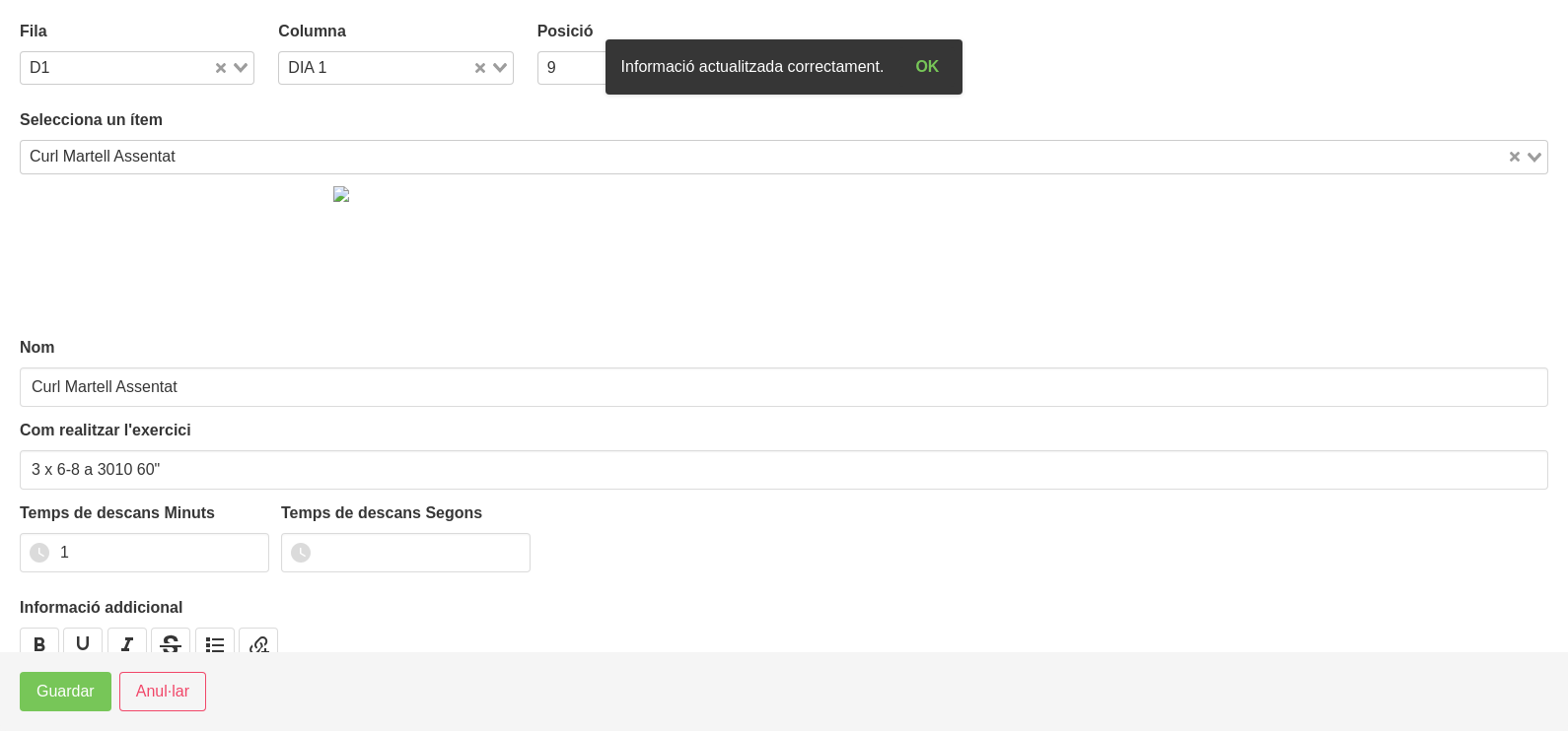
drag, startPoint x: 499, startPoint y: 68, endPoint x: 486, endPoint y: 73, distance: 13.9
click at [493, 71] on icon "Search for option" at bounding box center [500, 68] width 14 height 10
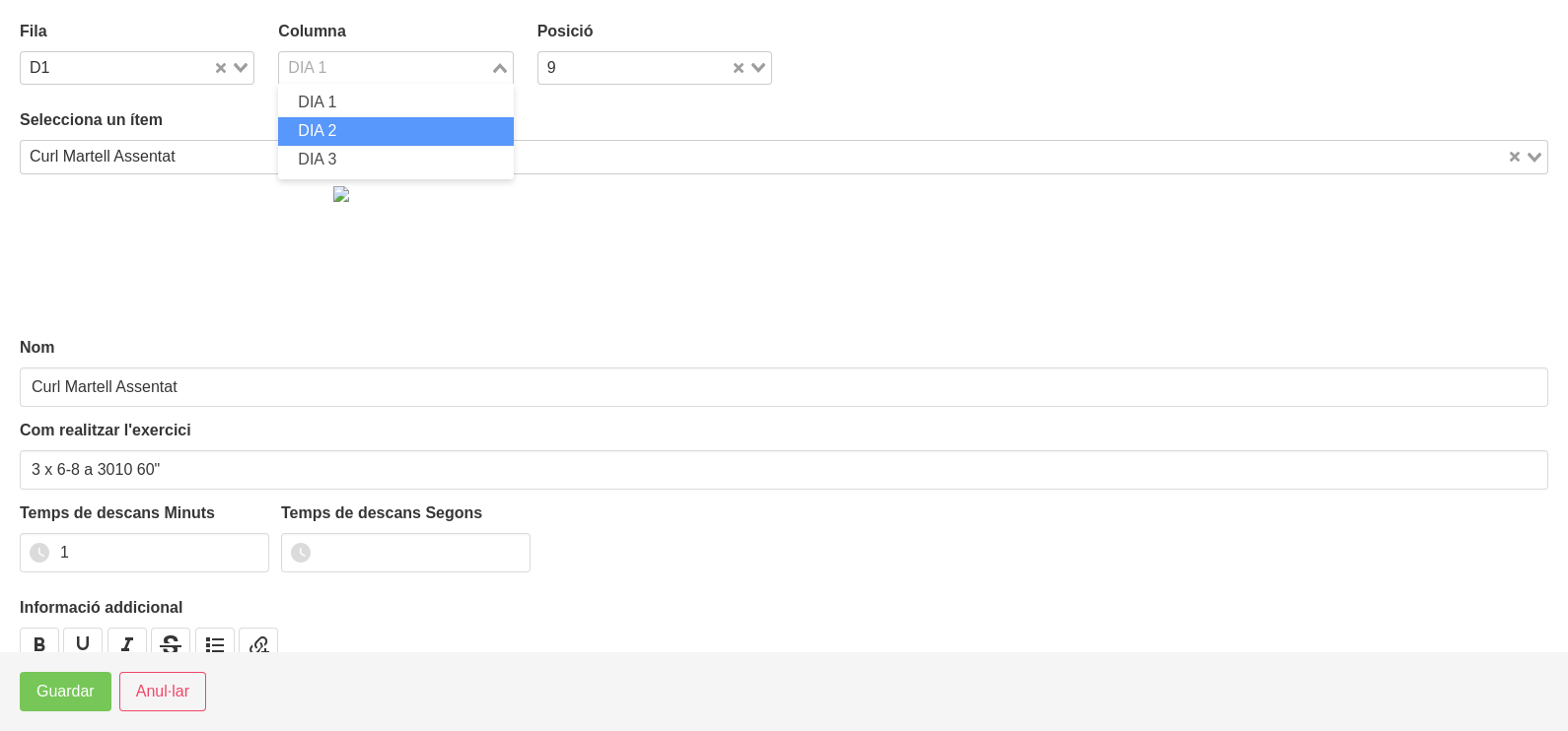
click at [356, 126] on li "DIA 2" at bounding box center [396, 131] width 235 height 29
click at [233, 60] on div "Loading..." at bounding box center [230, 66] width 40 height 28
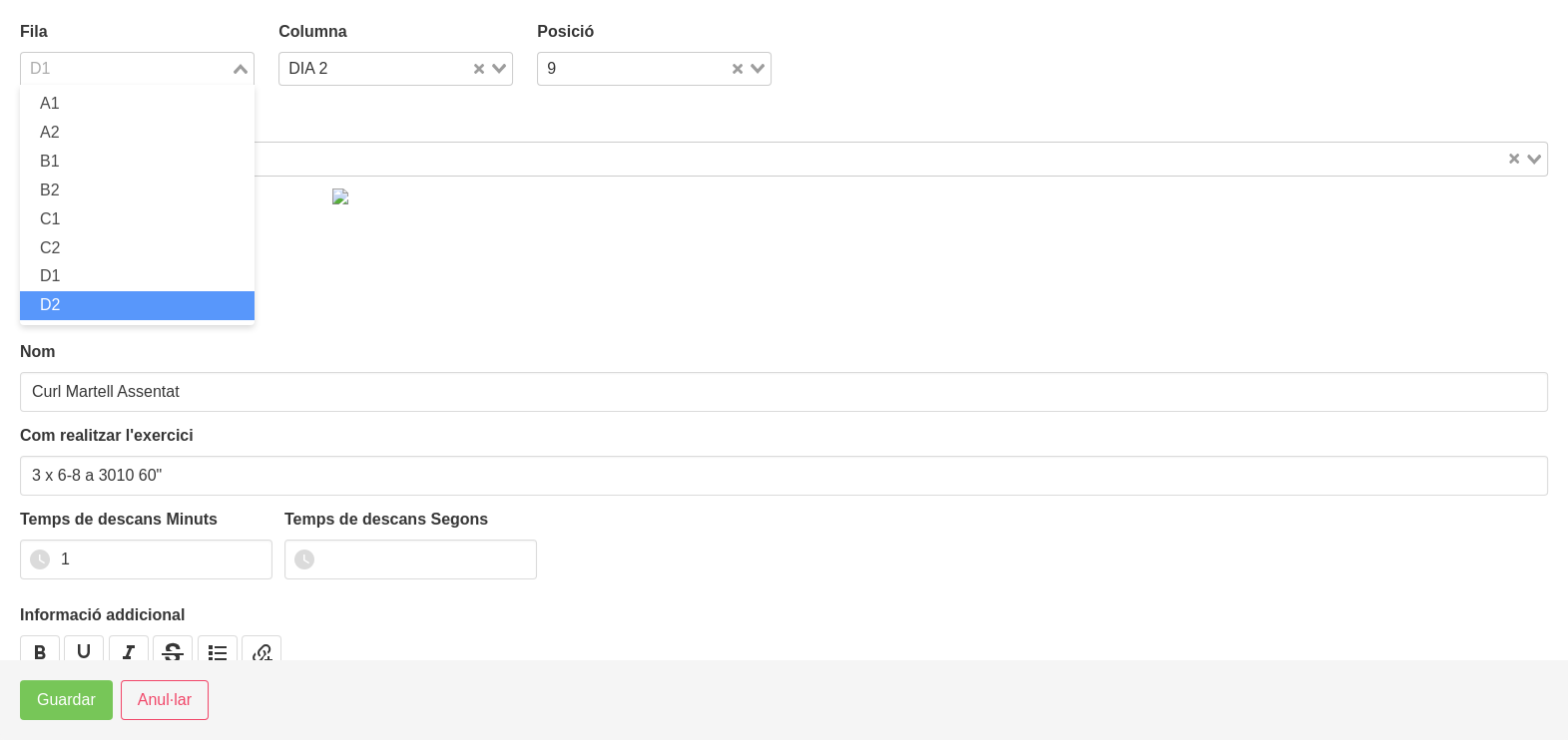
drag, startPoint x: 98, startPoint y: 308, endPoint x: 75, endPoint y: 414, distance: 108.5
click at [97, 311] on li "D2" at bounding box center [137, 306] width 235 height 29
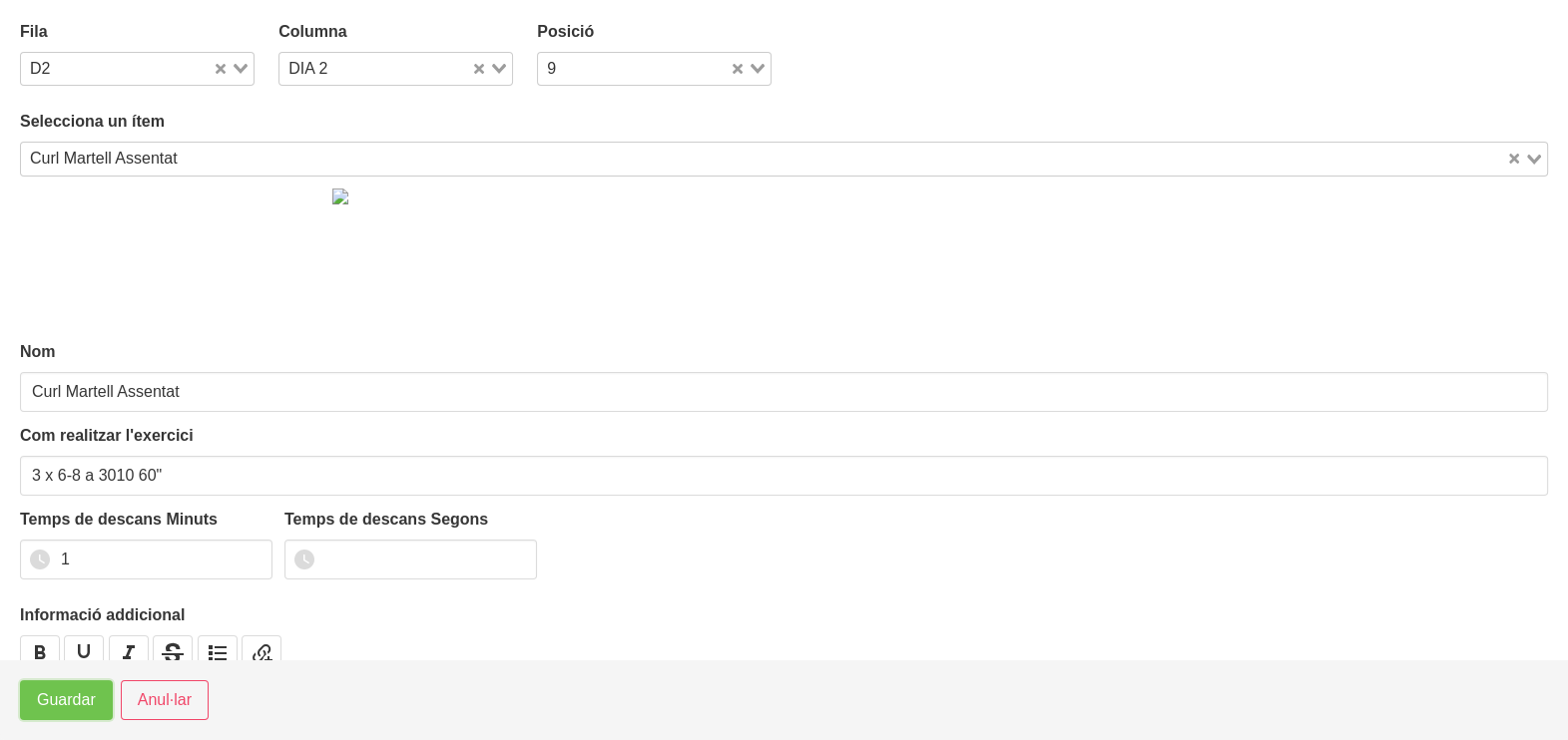
click at [60, 713] on button "Guardar" at bounding box center [66, 700] width 93 height 40
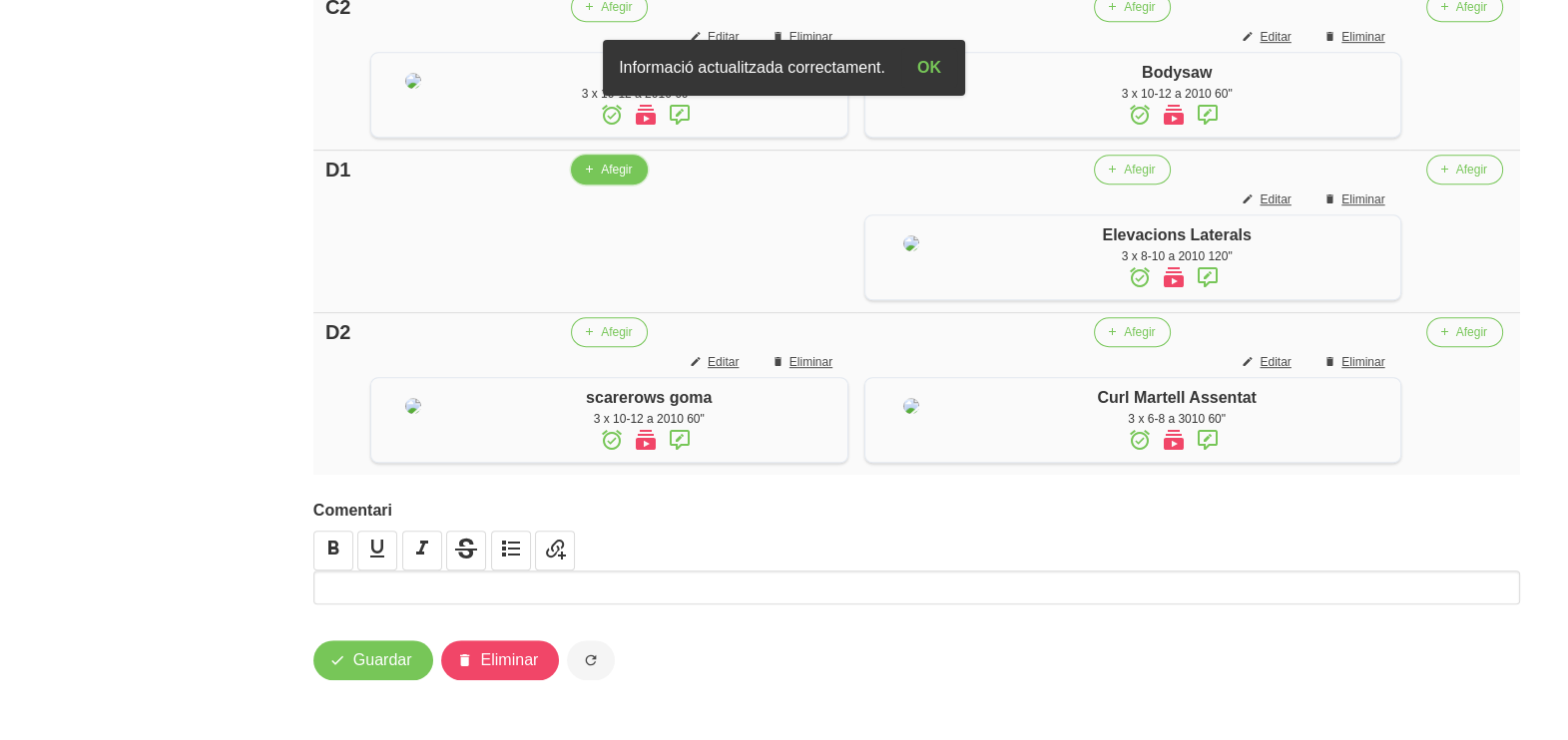
click at [607, 179] on span "Afegir" at bounding box center [615, 170] width 31 height 18
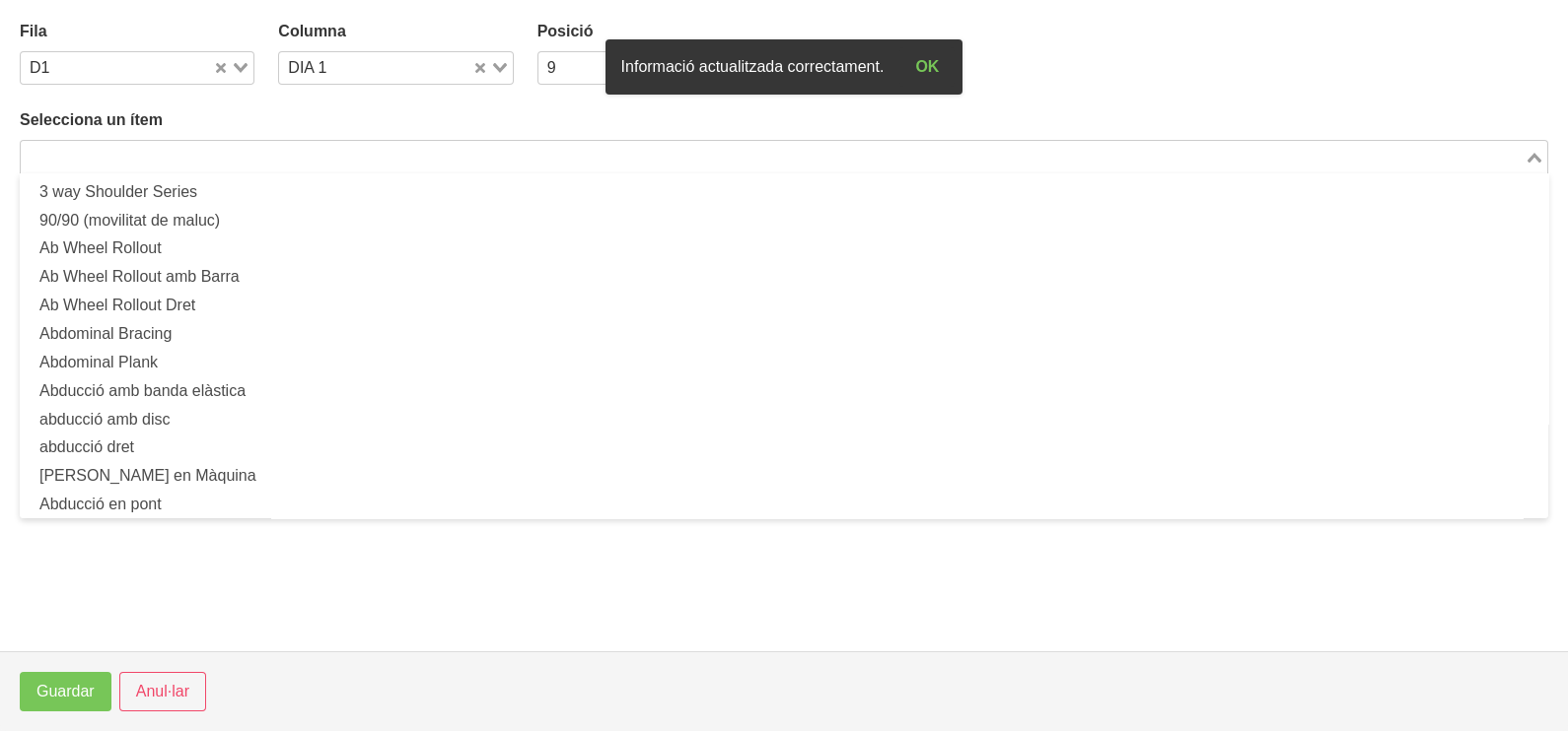
drag, startPoint x: 255, startPoint y: 163, endPoint x: 271, endPoint y: 148, distance: 21.9
click at [257, 160] on input "Search for option" at bounding box center [773, 157] width 1500 height 24
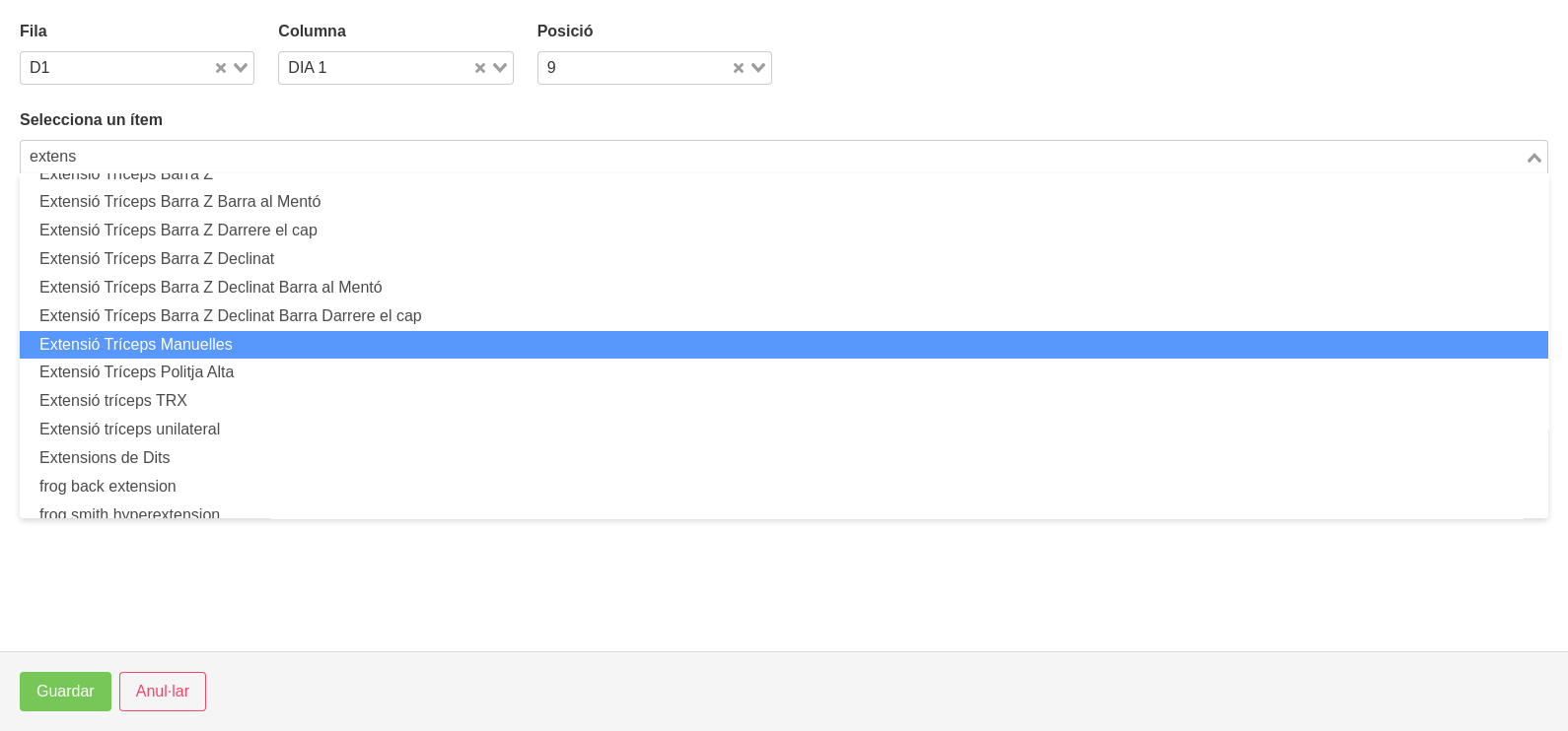
click at [257, 335] on li "Extensió Tríceps Manuelles" at bounding box center [784, 345] width 1529 height 29
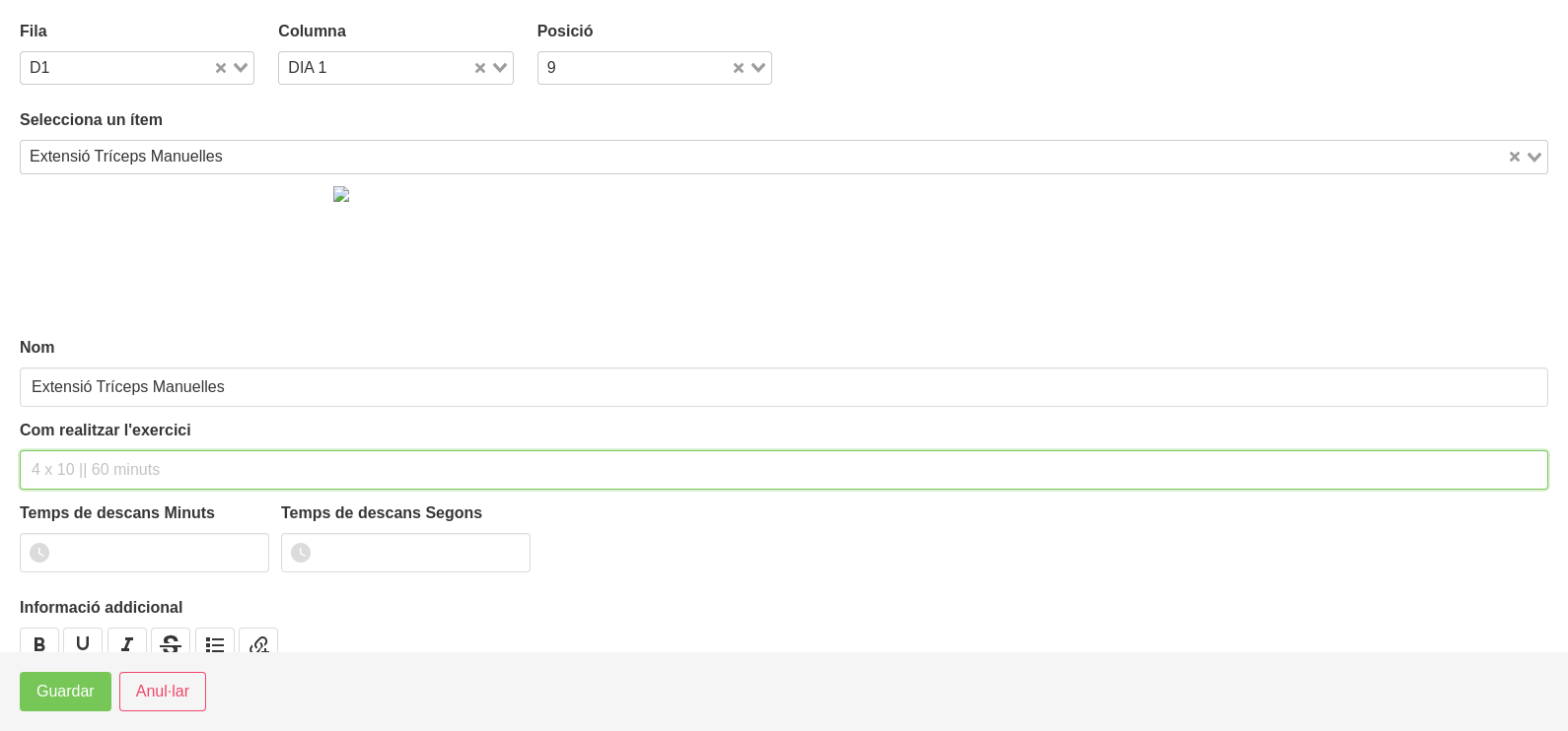
click at [70, 466] on input "text" at bounding box center [784, 471] width 1529 height 39
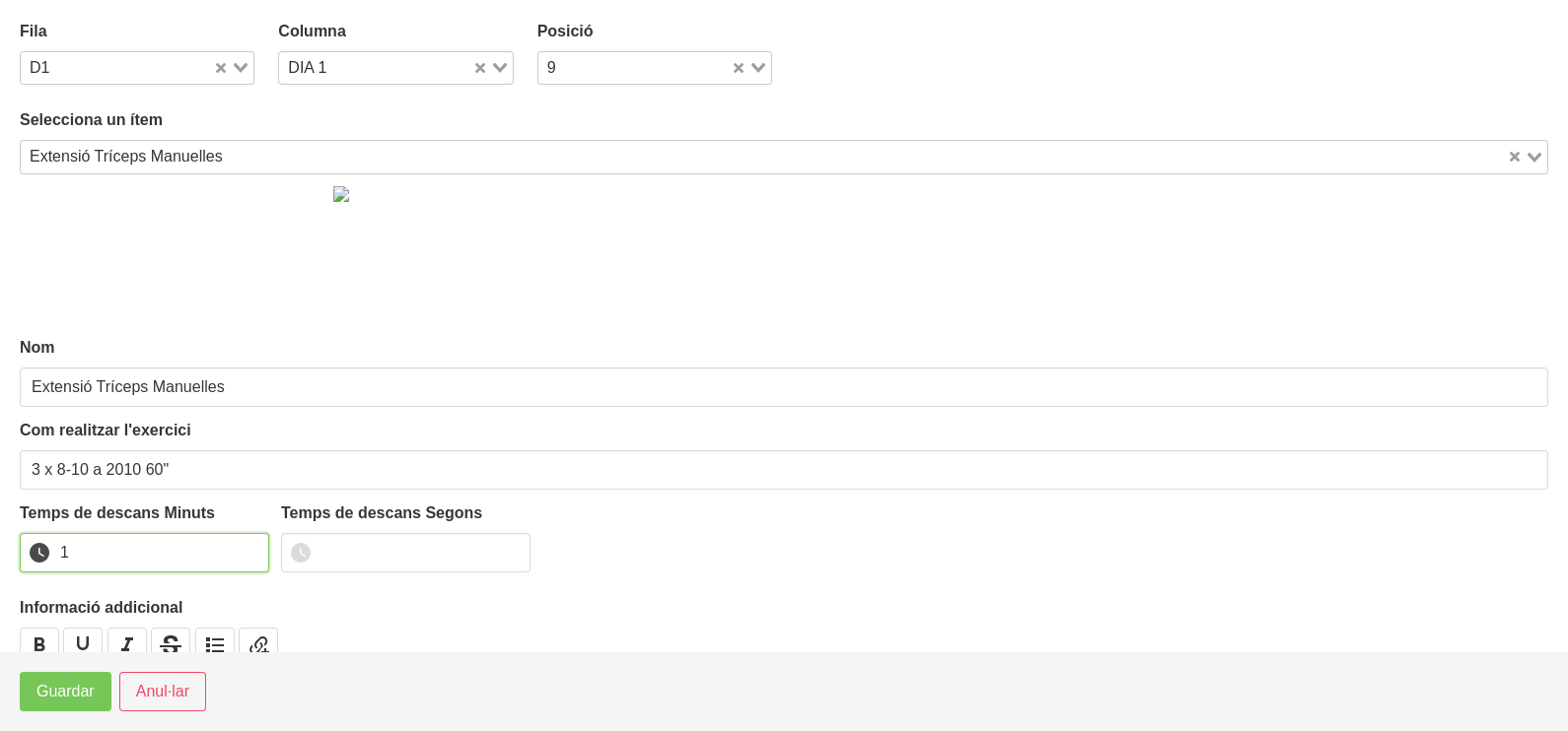
drag, startPoint x: 251, startPoint y: 545, endPoint x: 74, endPoint y: 660, distance: 211.1
click at [251, 546] on input "1" at bounding box center [144, 553] width 250 height 39
click at [61, 685] on span "Guardar" at bounding box center [65, 692] width 58 height 24
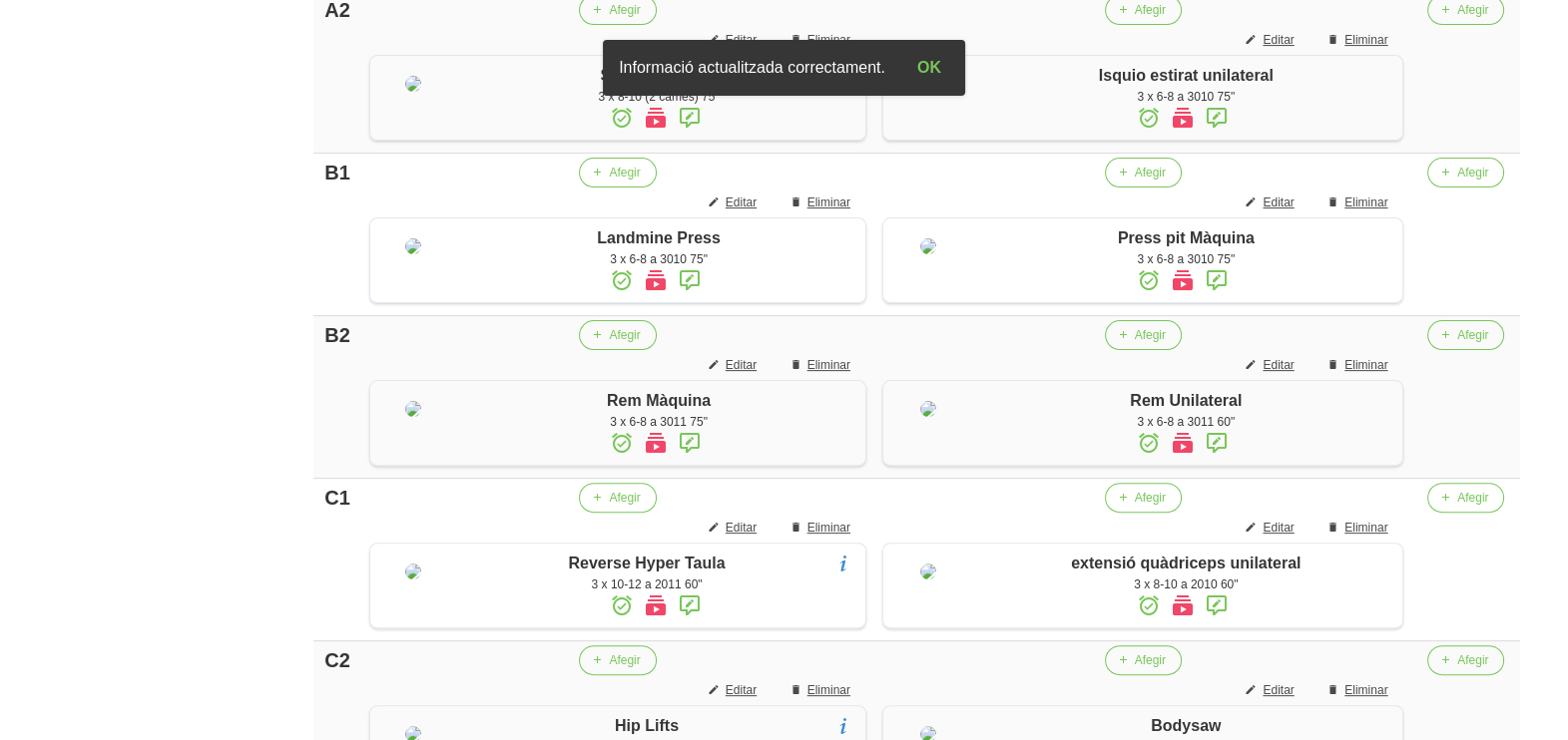
scroll to position [363, 0]
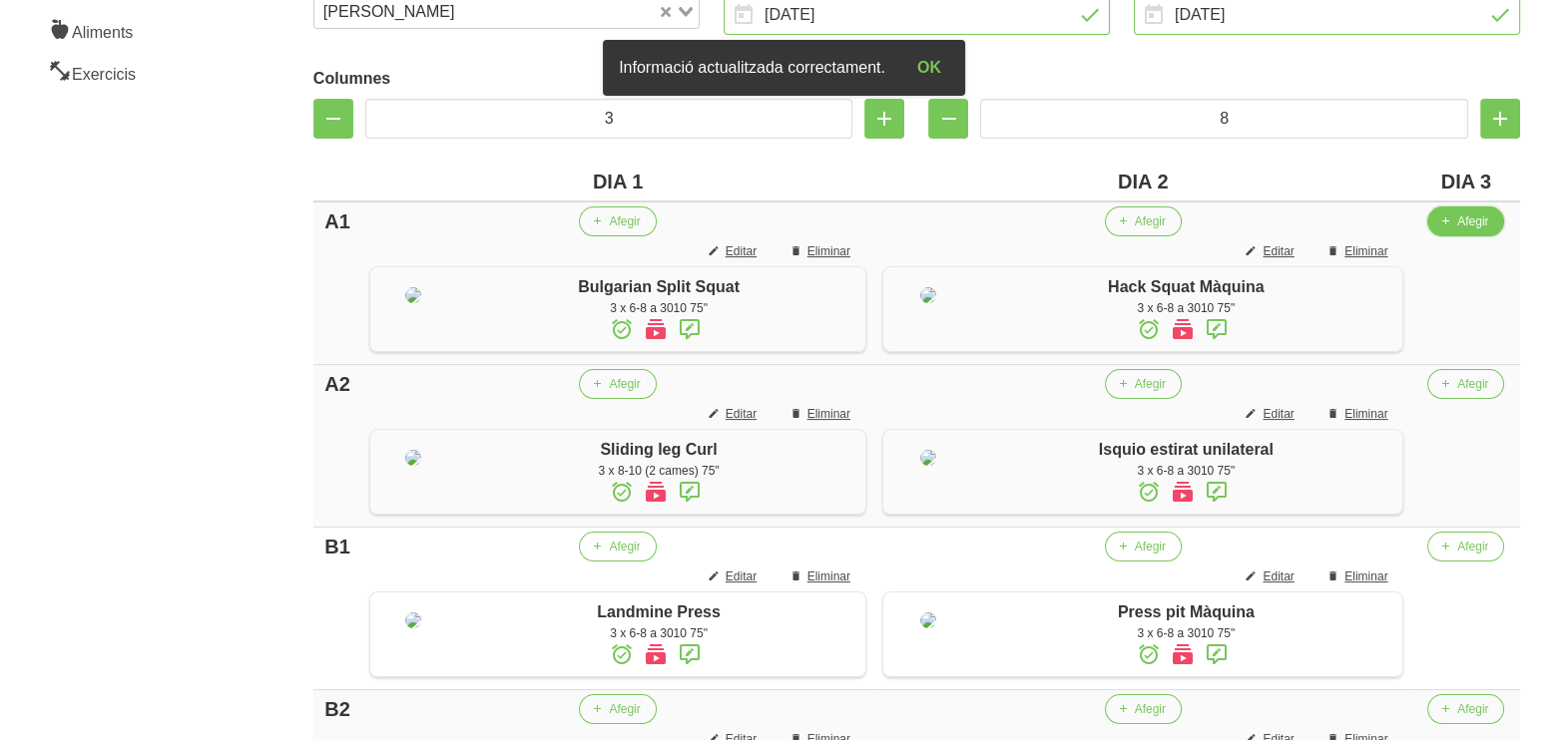
click at [1454, 228] on span "button" at bounding box center [1445, 222] width 18 height 18
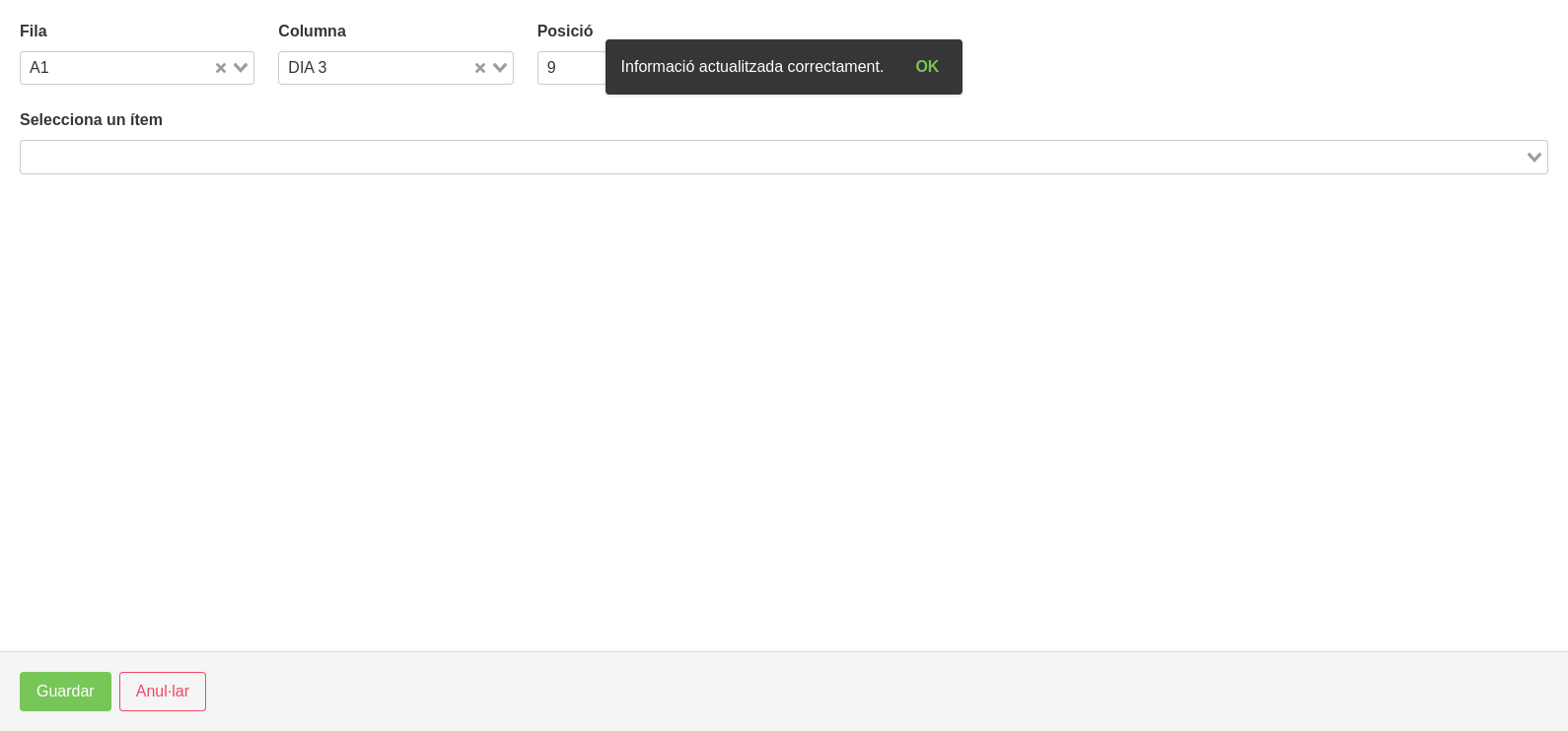
click at [404, 151] on input "Search for option" at bounding box center [773, 157] width 1500 height 24
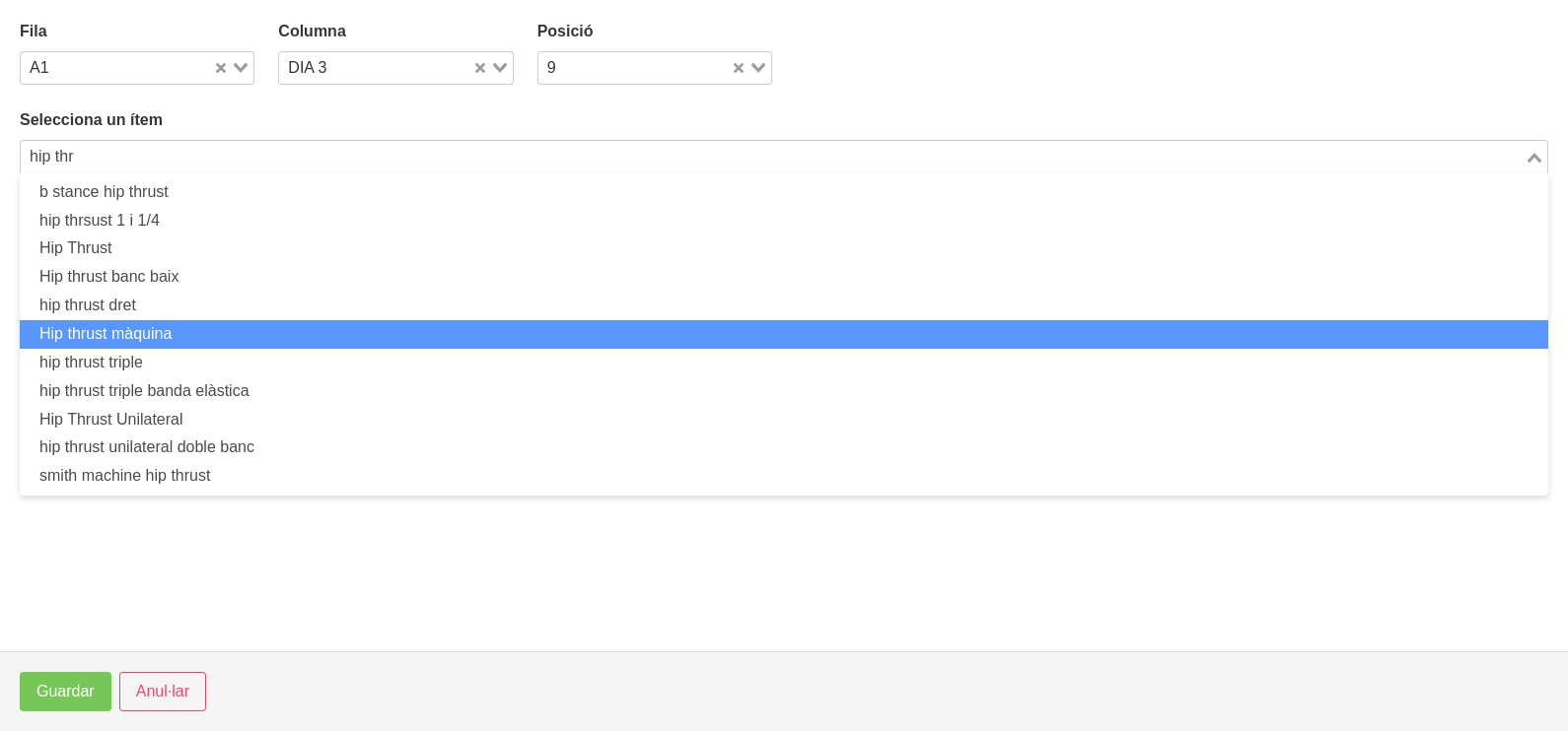
click at [239, 339] on li "Hip thrust màquina" at bounding box center [784, 334] width 1529 height 29
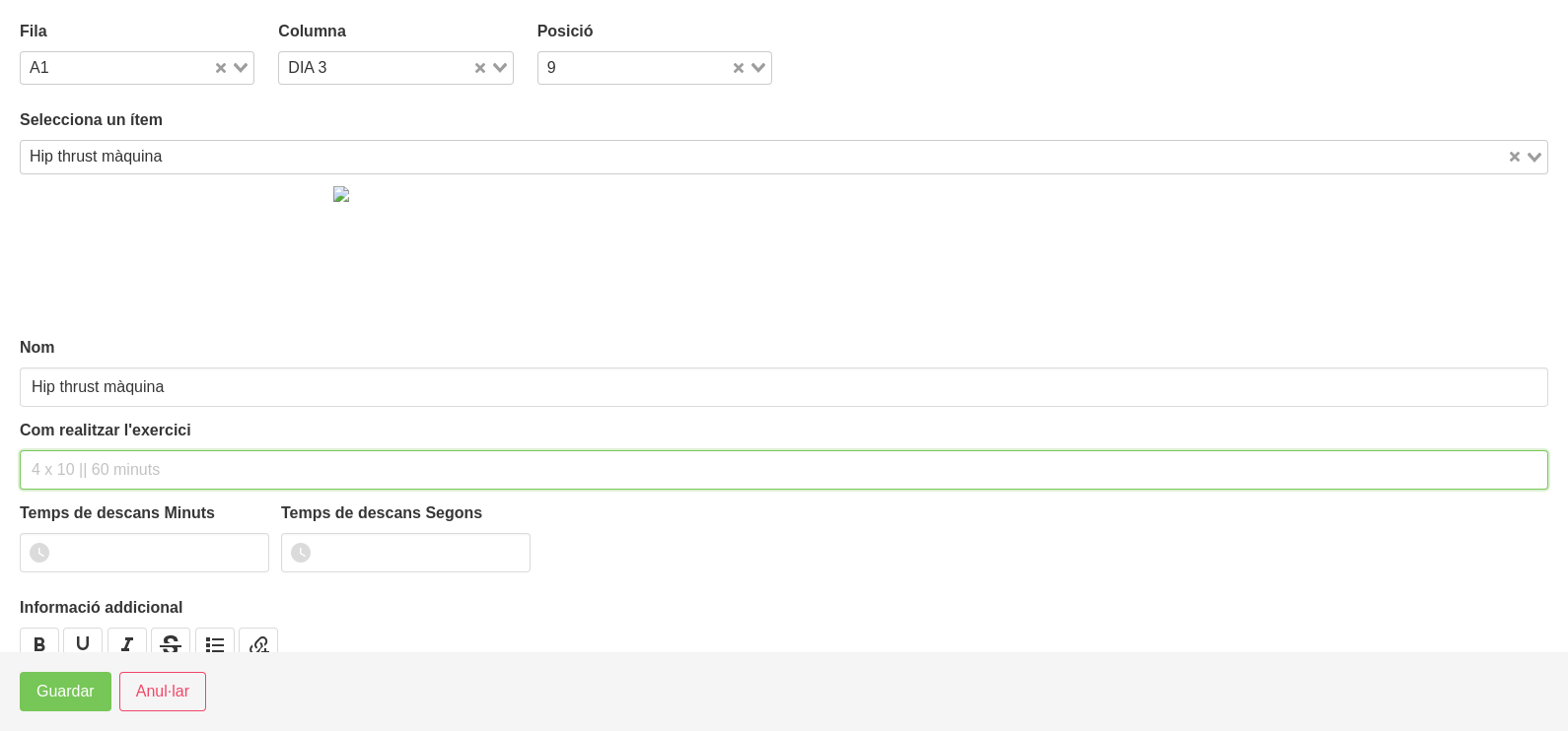
click at [104, 472] on input "text" at bounding box center [784, 471] width 1529 height 39
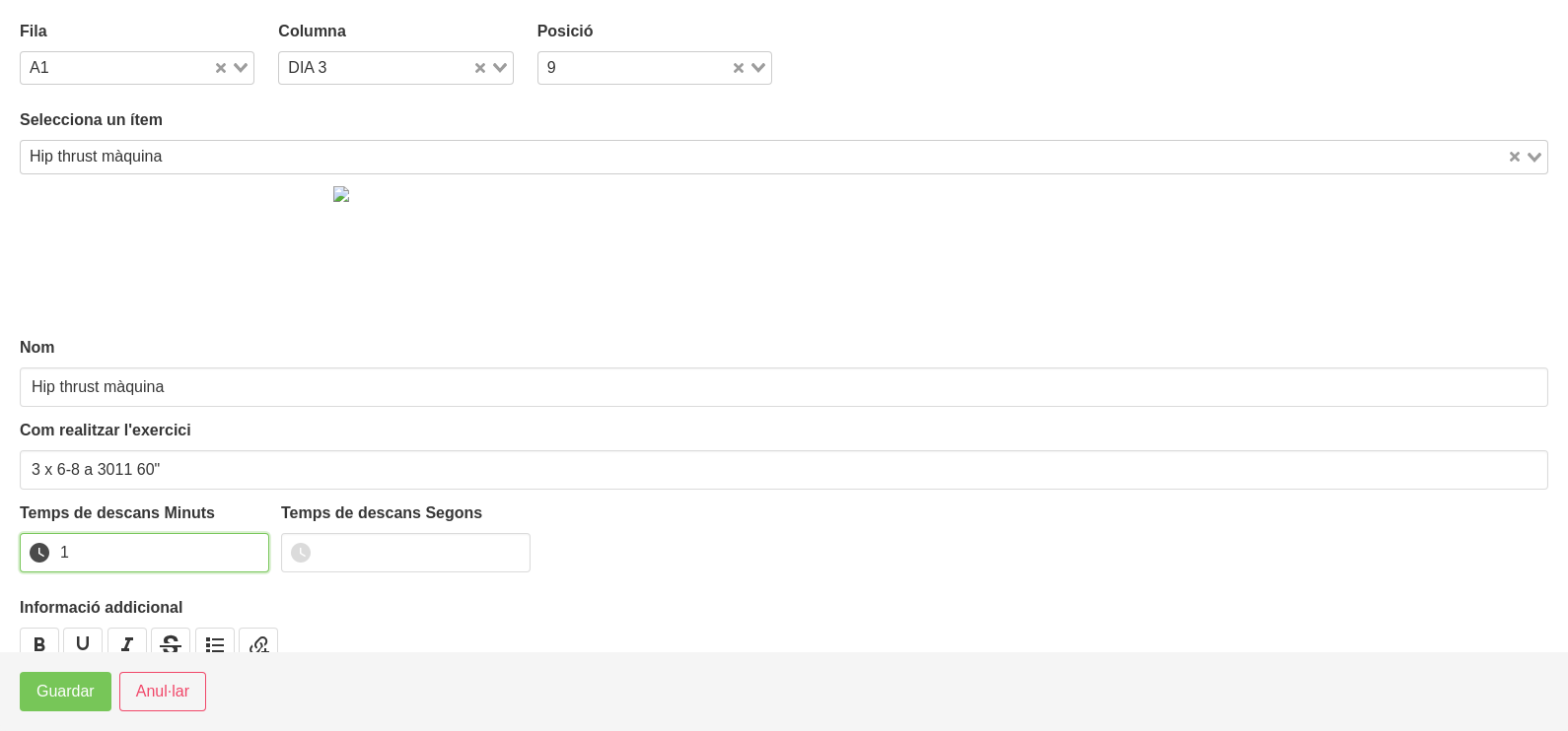
click at [248, 546] on input "1" at bounding box center [144, 553] width 250 height 39
click at [37, 708] on button "Guardar" at bounding box center [65, 692] width 92 height 39
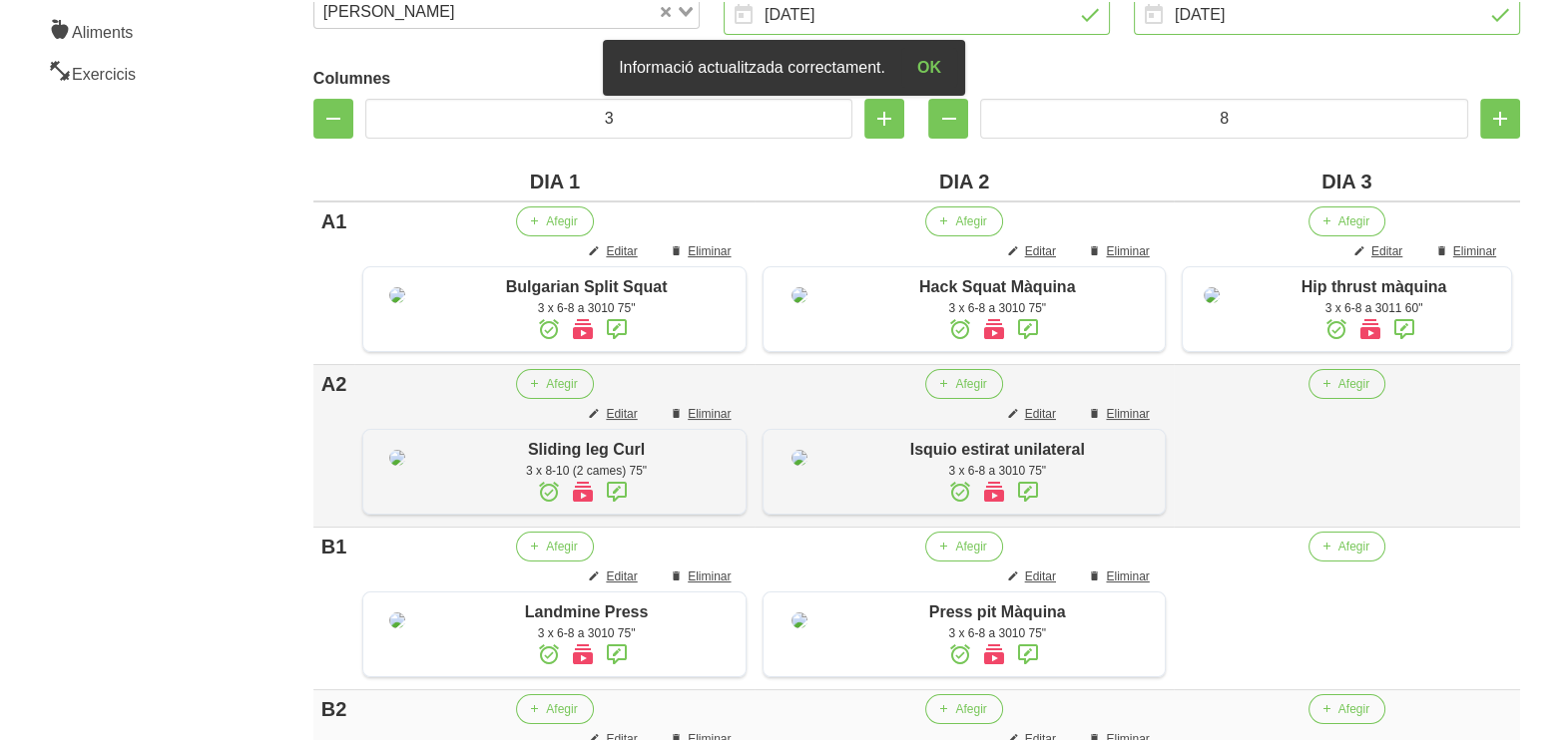
scroll to position [487, 0]
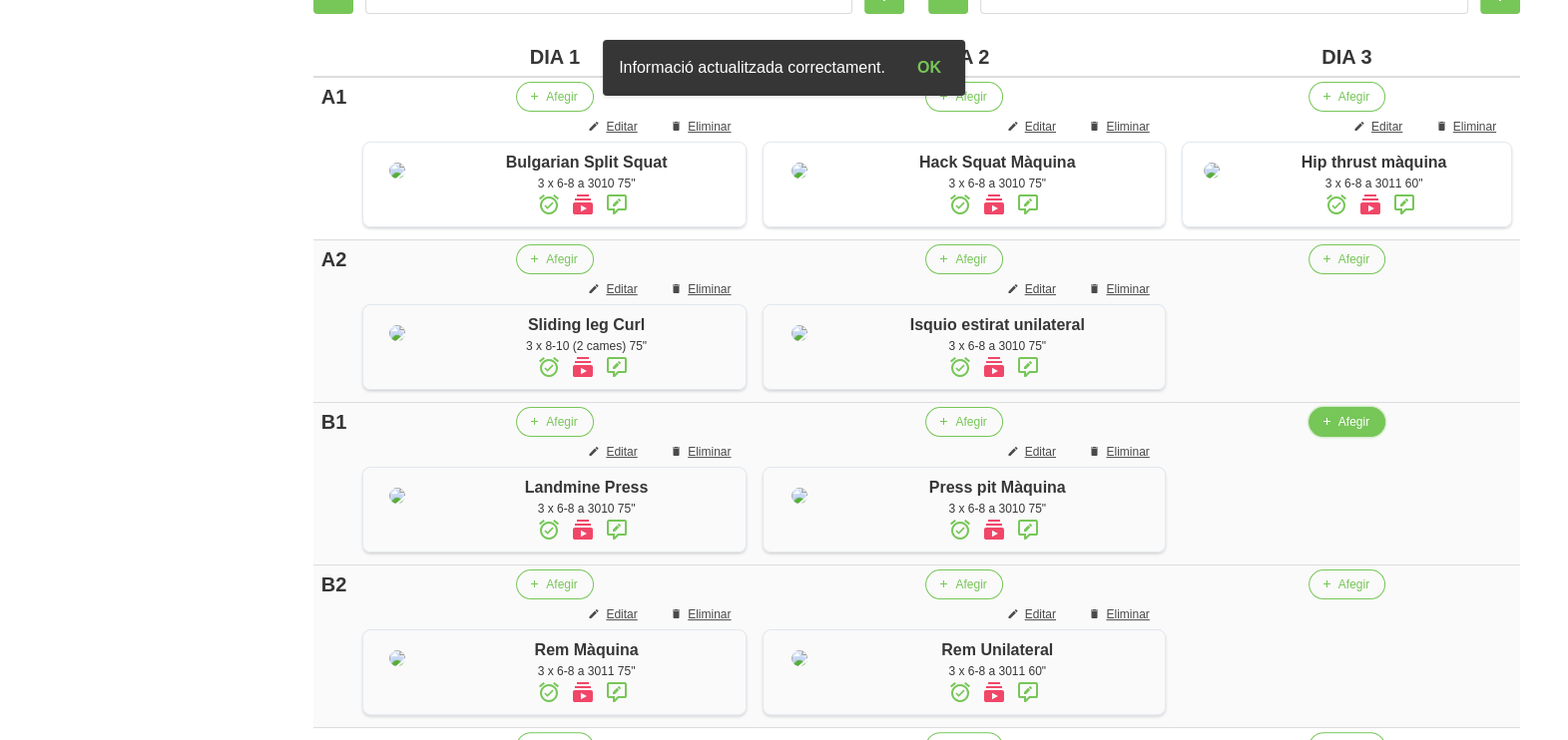
click at [1347, 431] on span "Afegir" at bounding box center [1353, 422] width 31 height 18
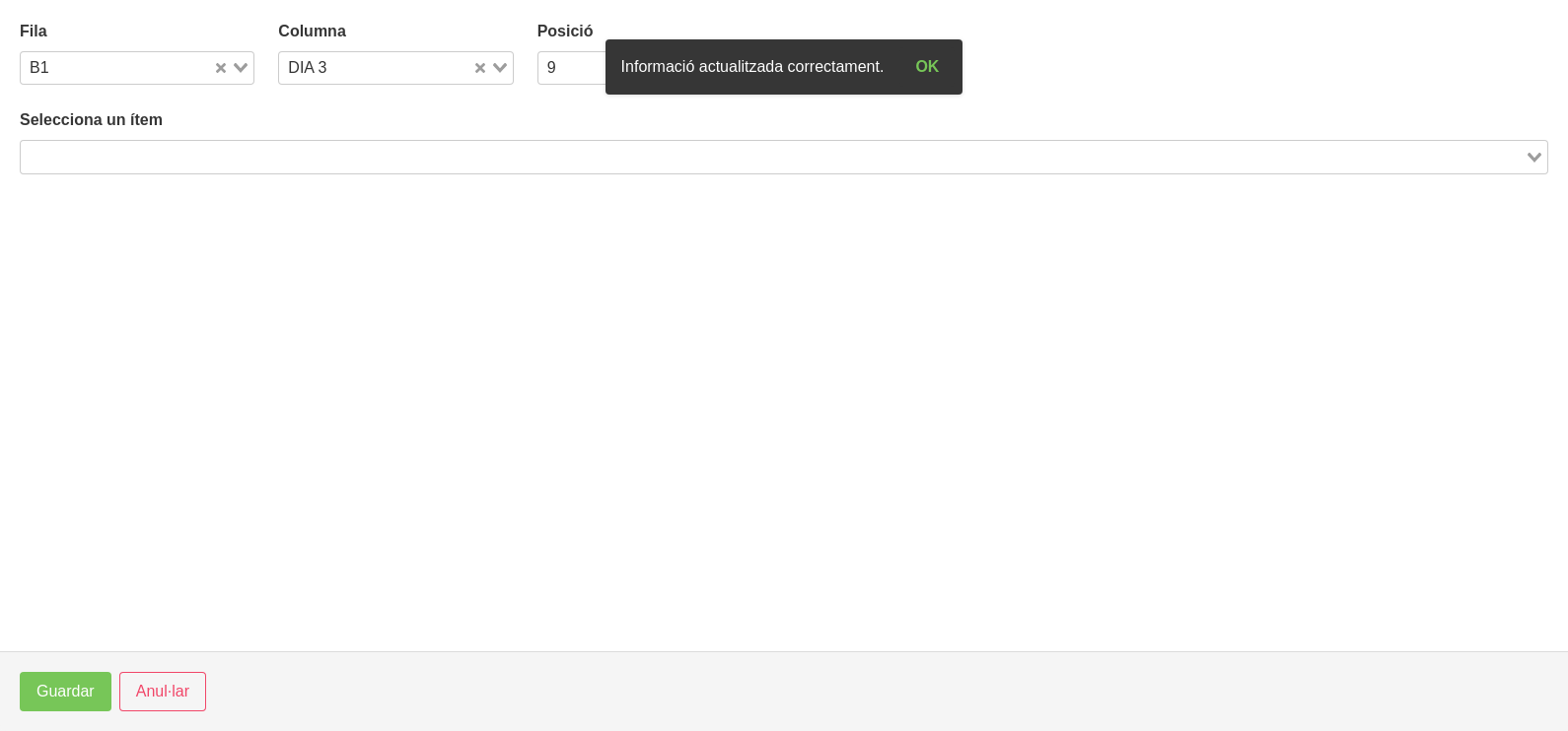
click at [268, 136] on div "Selecciona un ítem Loading..." at bounding box center [784, 141] width 1529 height 65
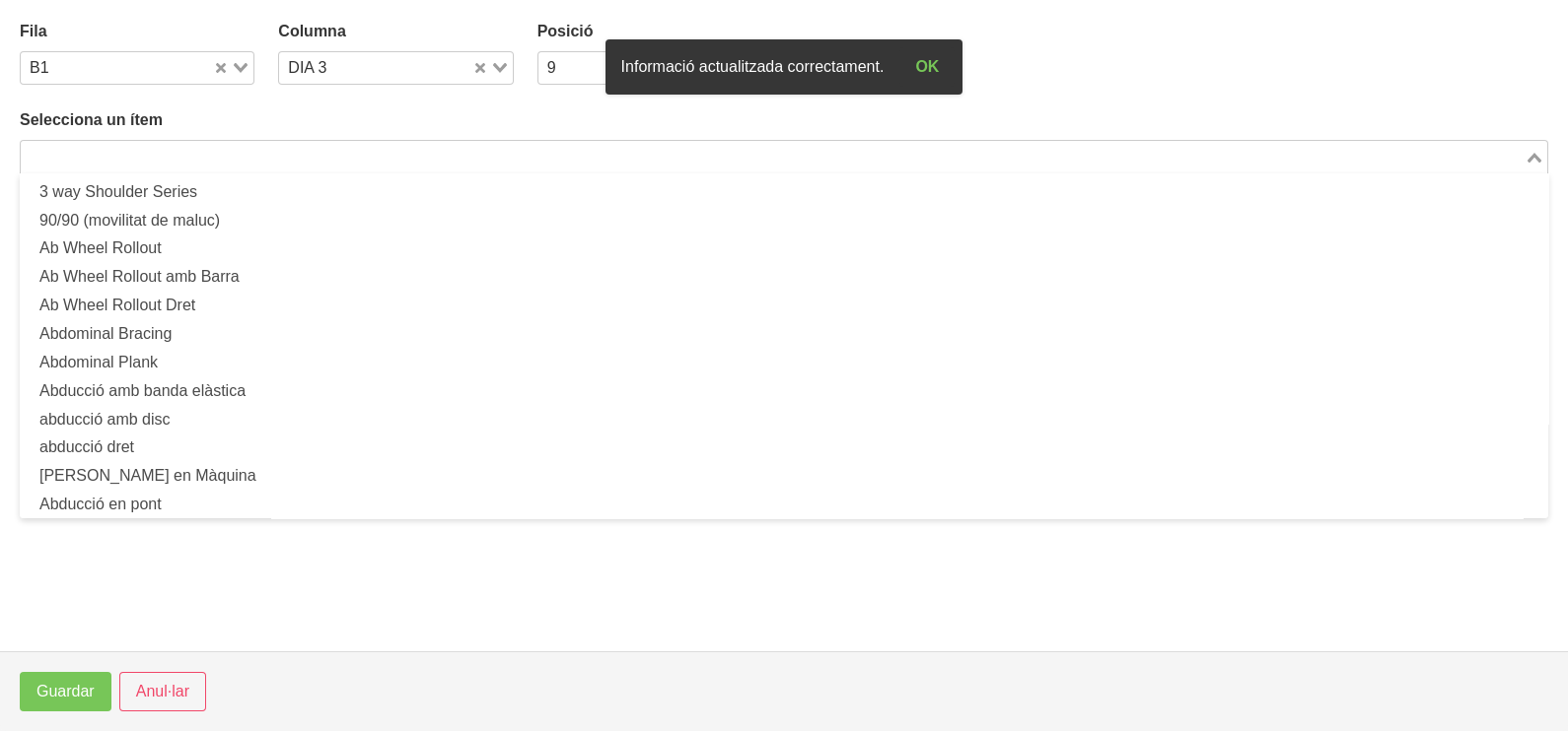
click at [264, 154] on input "Search for option" at bounding box center [773, 157] width 1500 height 24
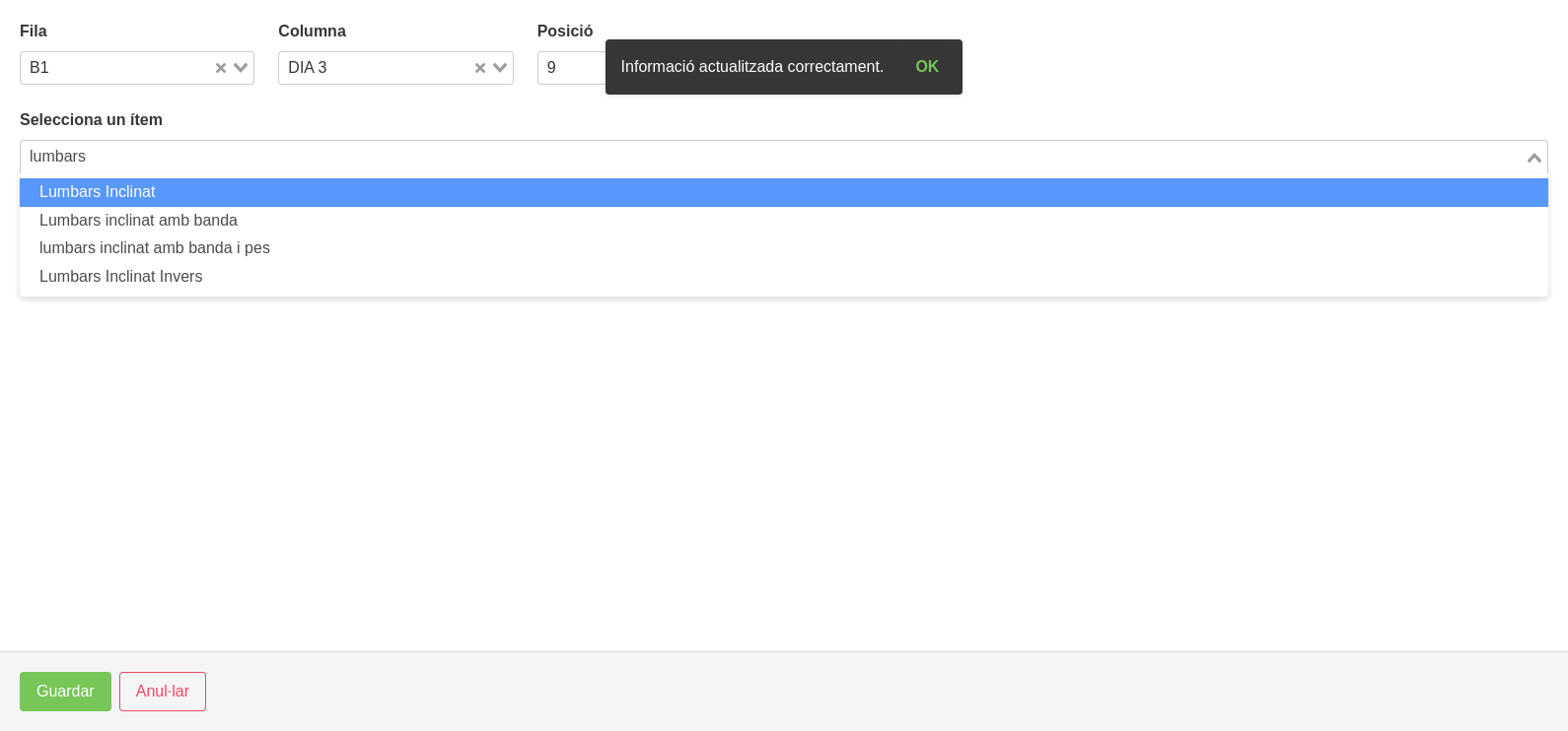
click at [207, 198] on li "Lumbars Inclinat" at bounding box center [784, 192] width 1529 height 29
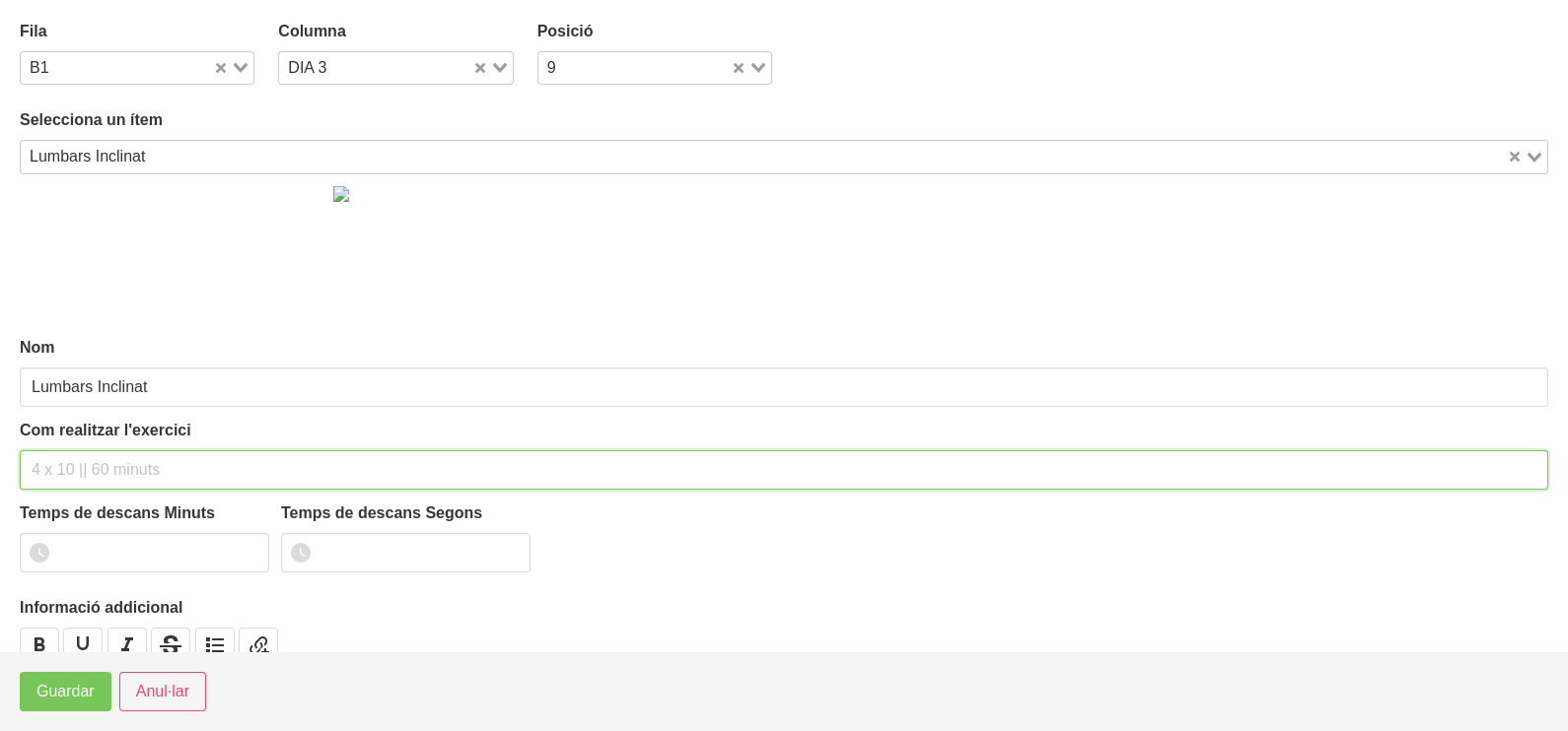
click at [80, 464] on input "text" at bounding box center [784, 471] width 1529 height 39
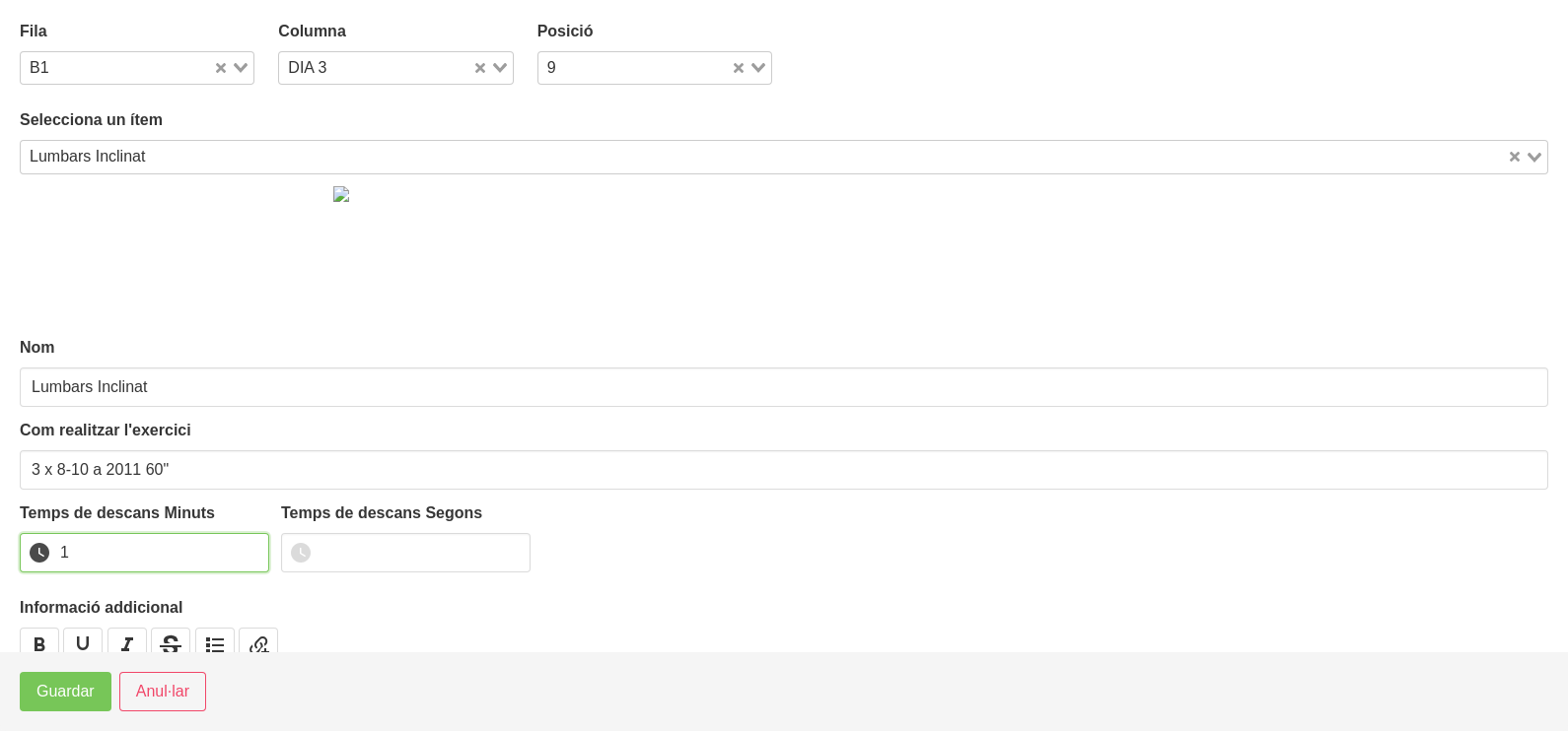
drag, startPoint x: 250, startPoint y: 544, endPoint x: 153, endPoint y: 611, distance: 117.9
click at [247, 548] on input "1" at bounding box center [144, 553] width 250 height 39
click at [88, 690] on span "Guardar" at bounding box center [65, 692] width 58 height 24
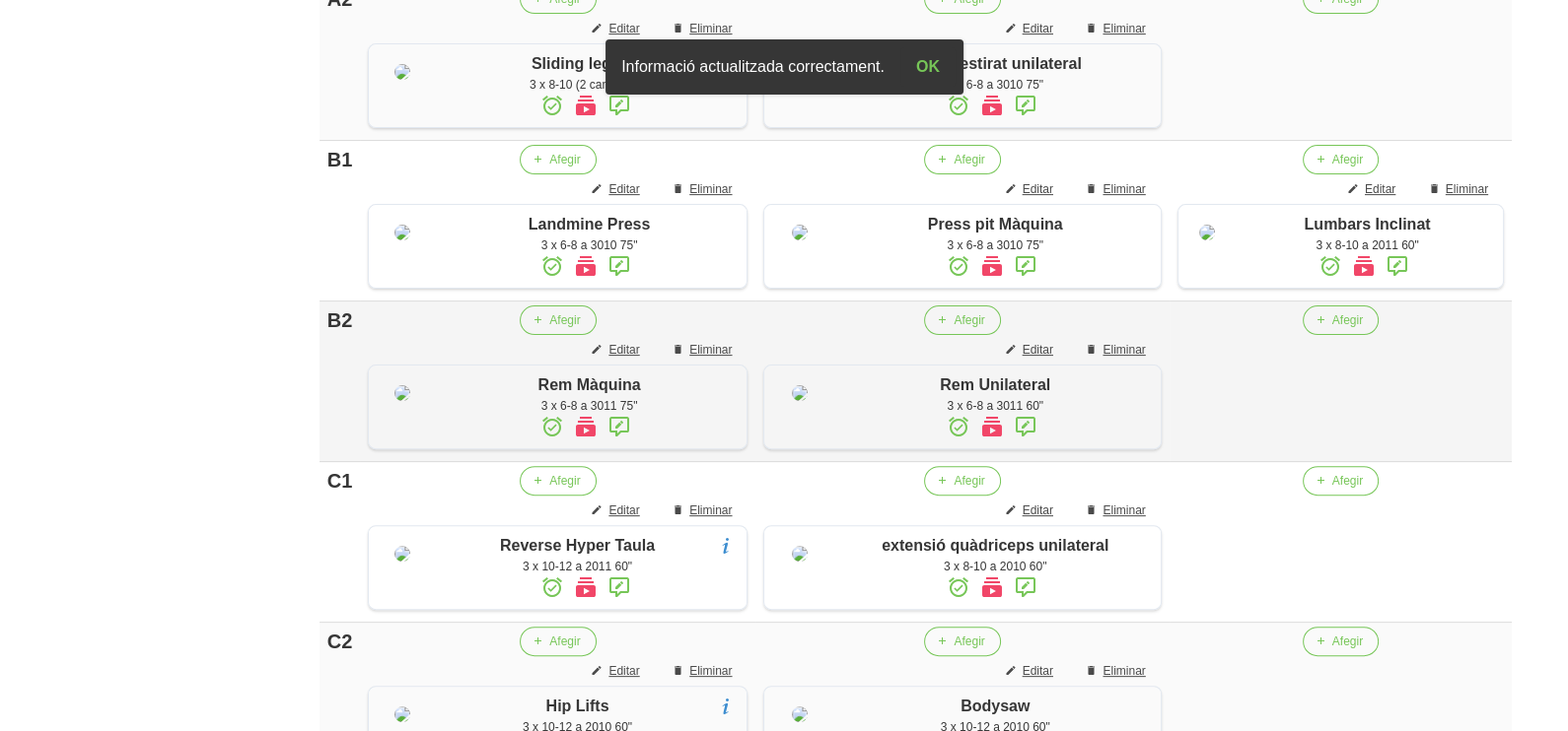
scroll to position [727, 0]
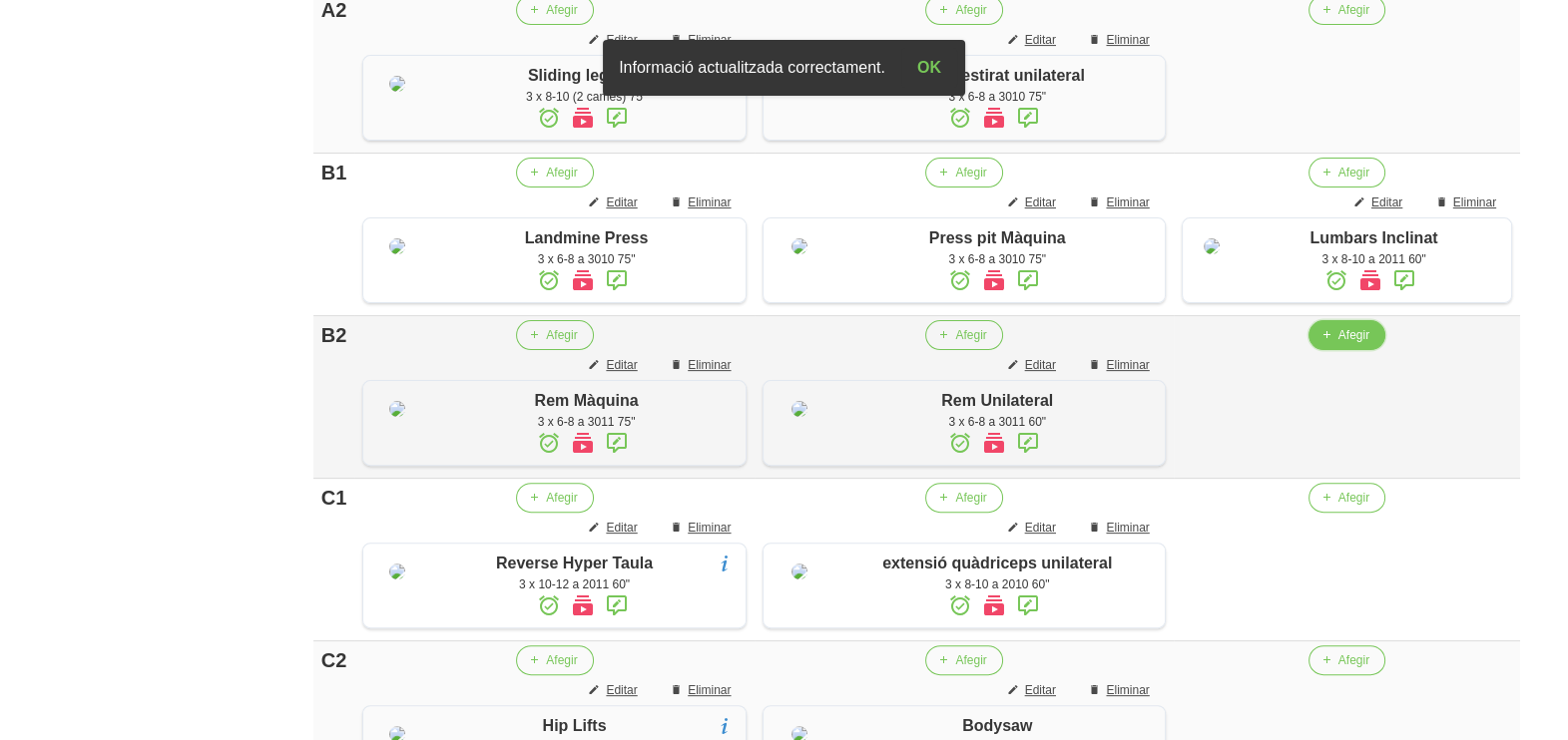
click at [1338, 345] on span "Afegir" at bounding box center [1353, 336] width 31 height 18
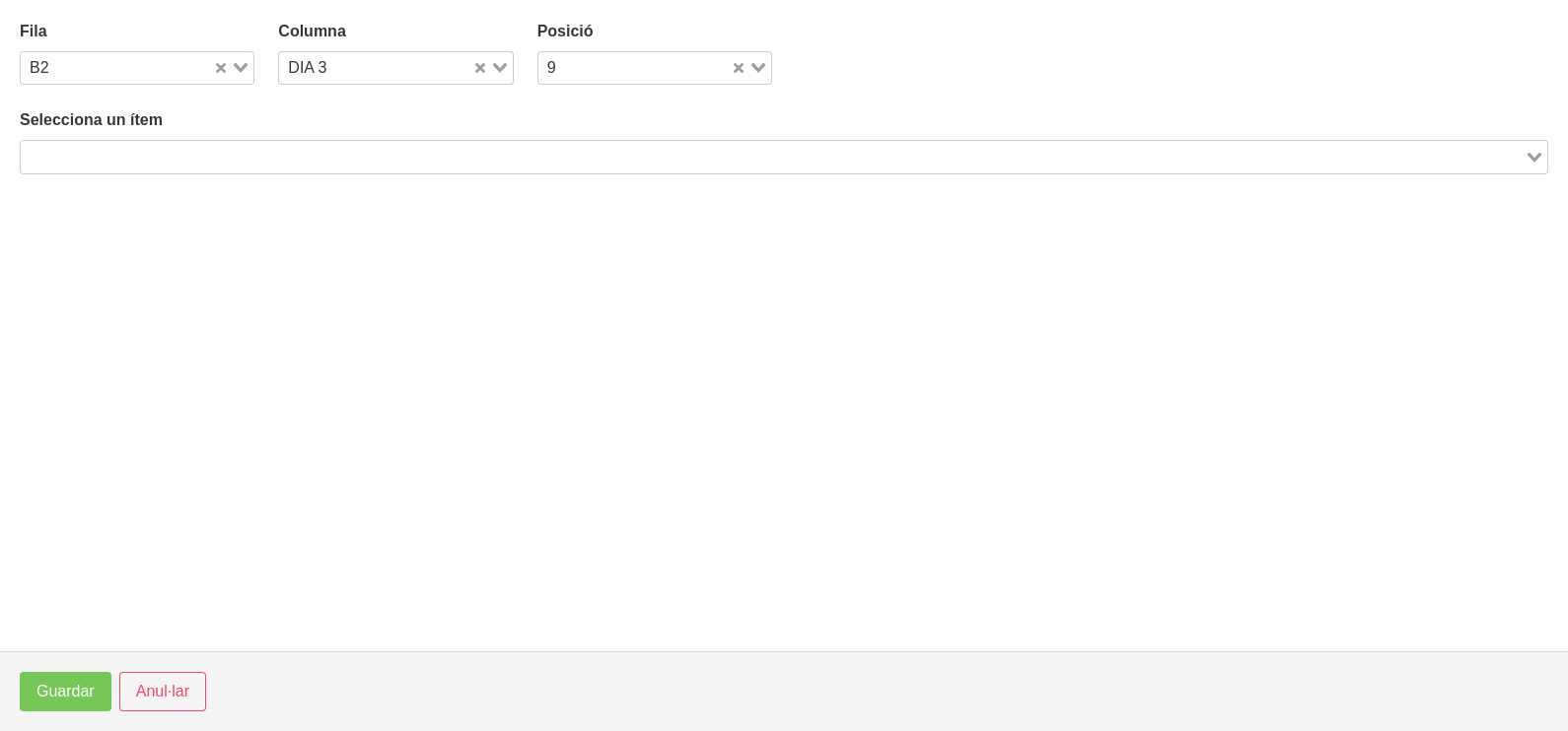
drag, startPoint x: 270, startPoint y: 149, endPoint x: 289, endPoint y: 123, distance: 32.2
click at [277, 148] on input "Search for option" at bounding box center [773, 157] width 1500 height 24
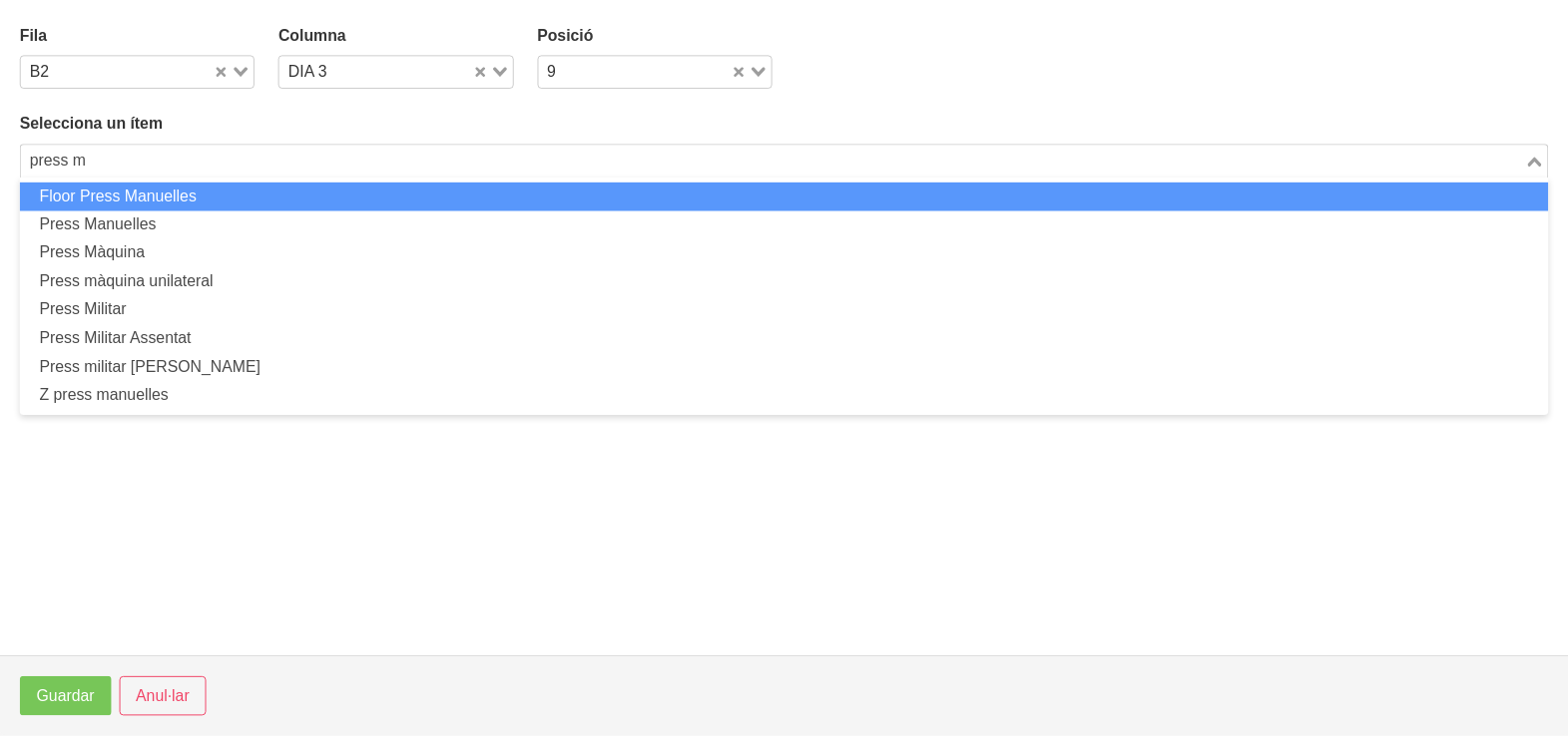
scroll to position [0, 0]
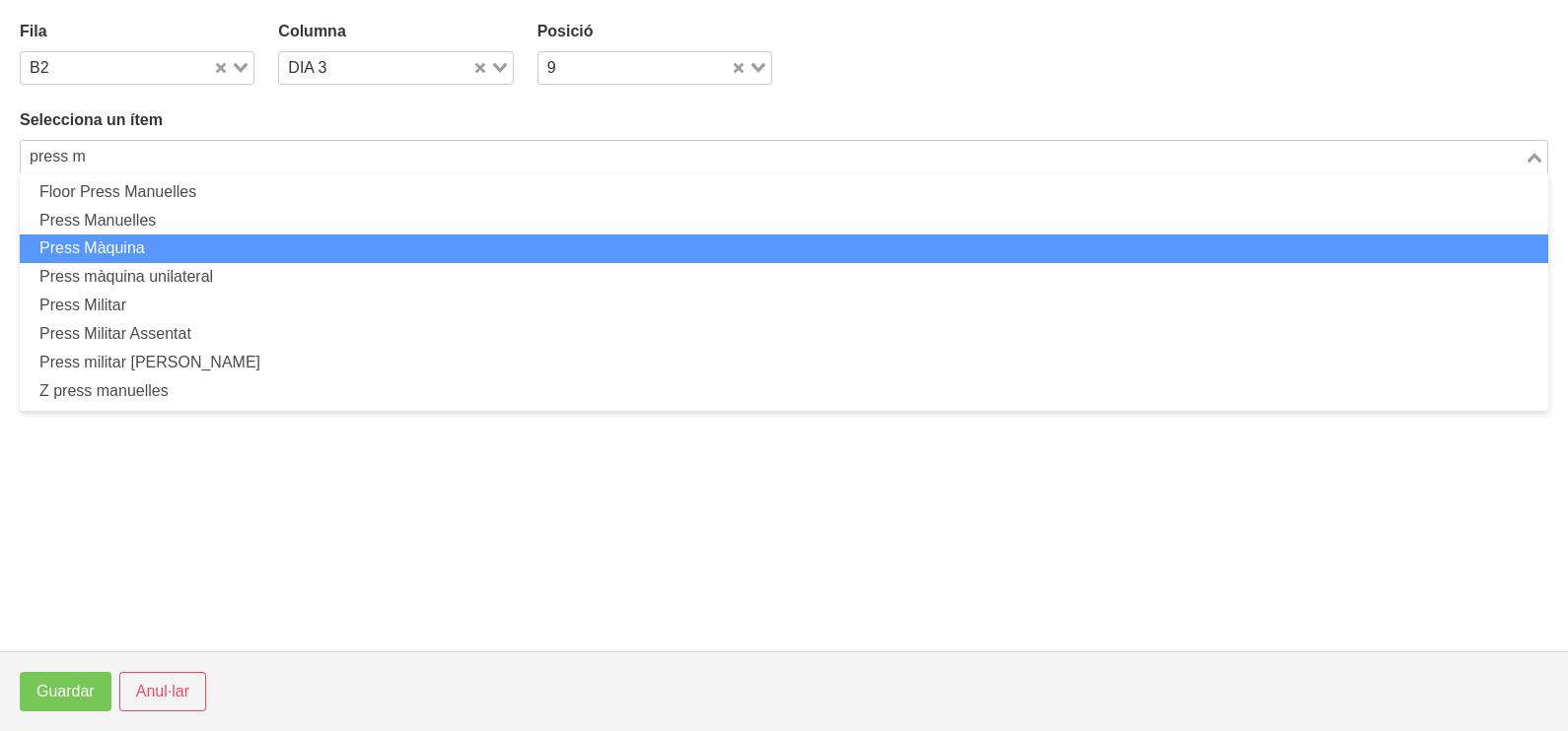
click at [198, 241] on li "Press Màquina" at bounding box center [784, 249] width 1529 height 29
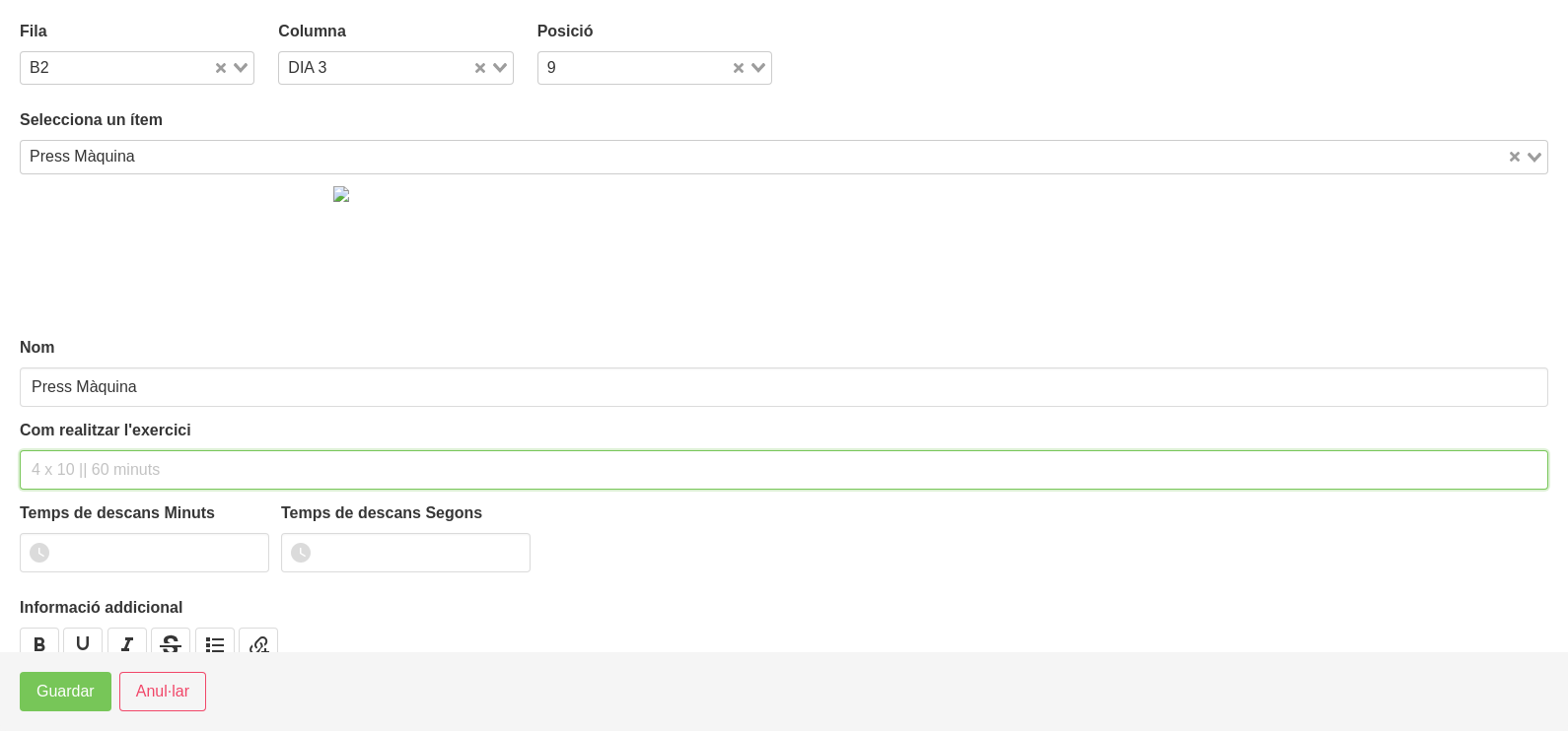
drag, startPoint x: 73, startPoint y: 476, endPoint x: 63, endPoint y: 468, distance: 12.8
click at [66, 470] on input "text" at bounding box center [784, 471] width 1529 height 39
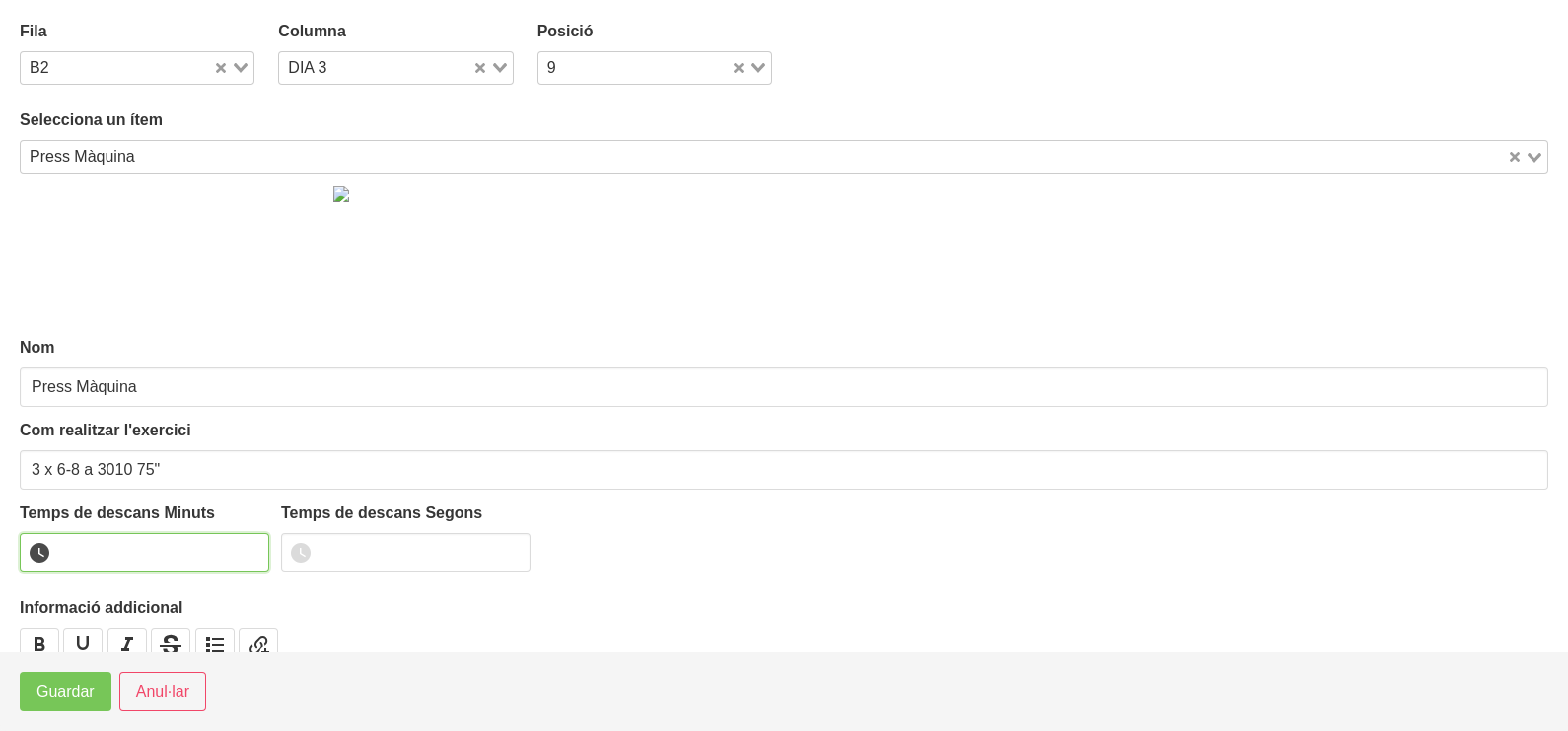
click at [136, 549] on input "number" at bounding box center [144, 553] width 250 height 39
click at [74, 687] on span "Guardar" at bounding box center [65, 692] width 58 height 24
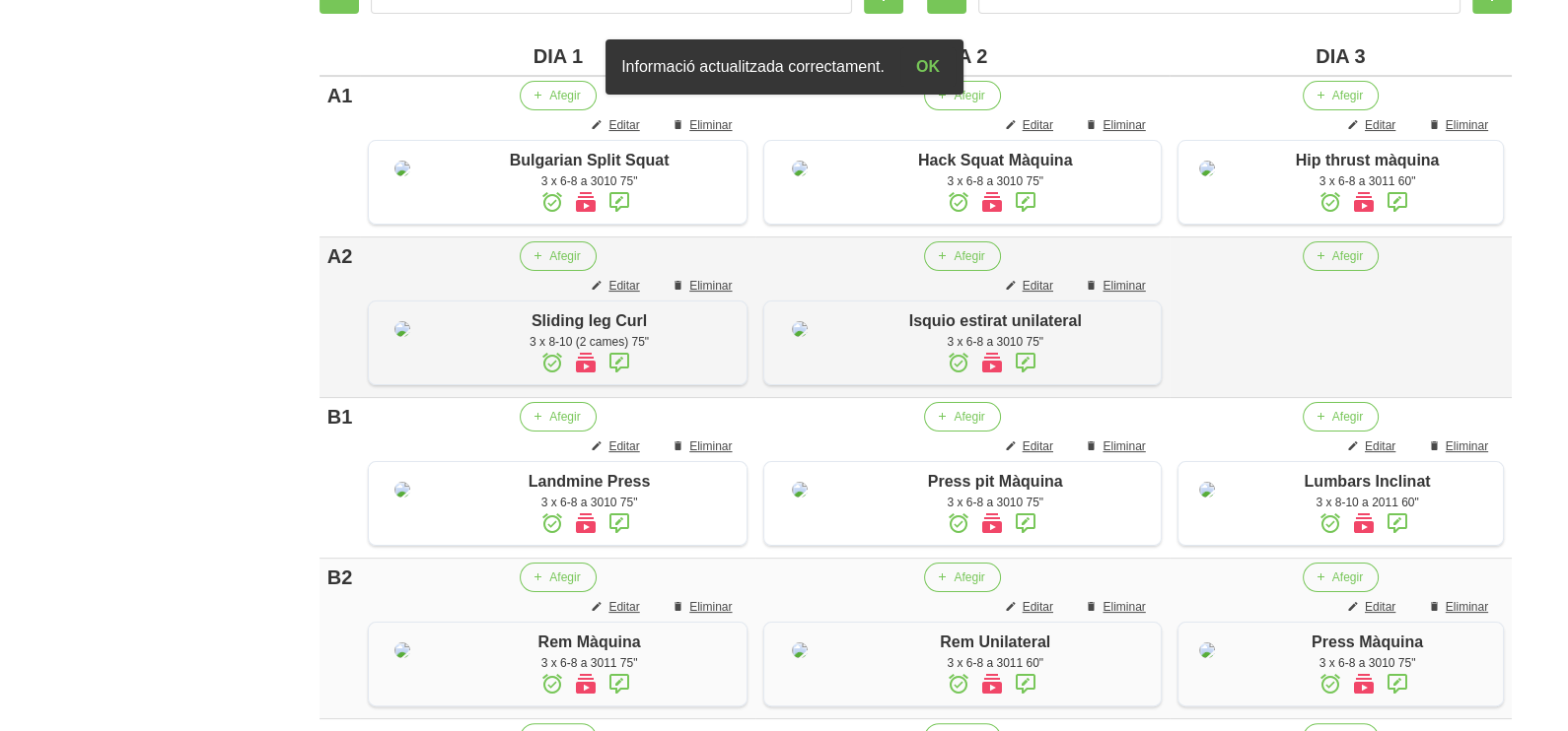
scroll to position [604, 0]
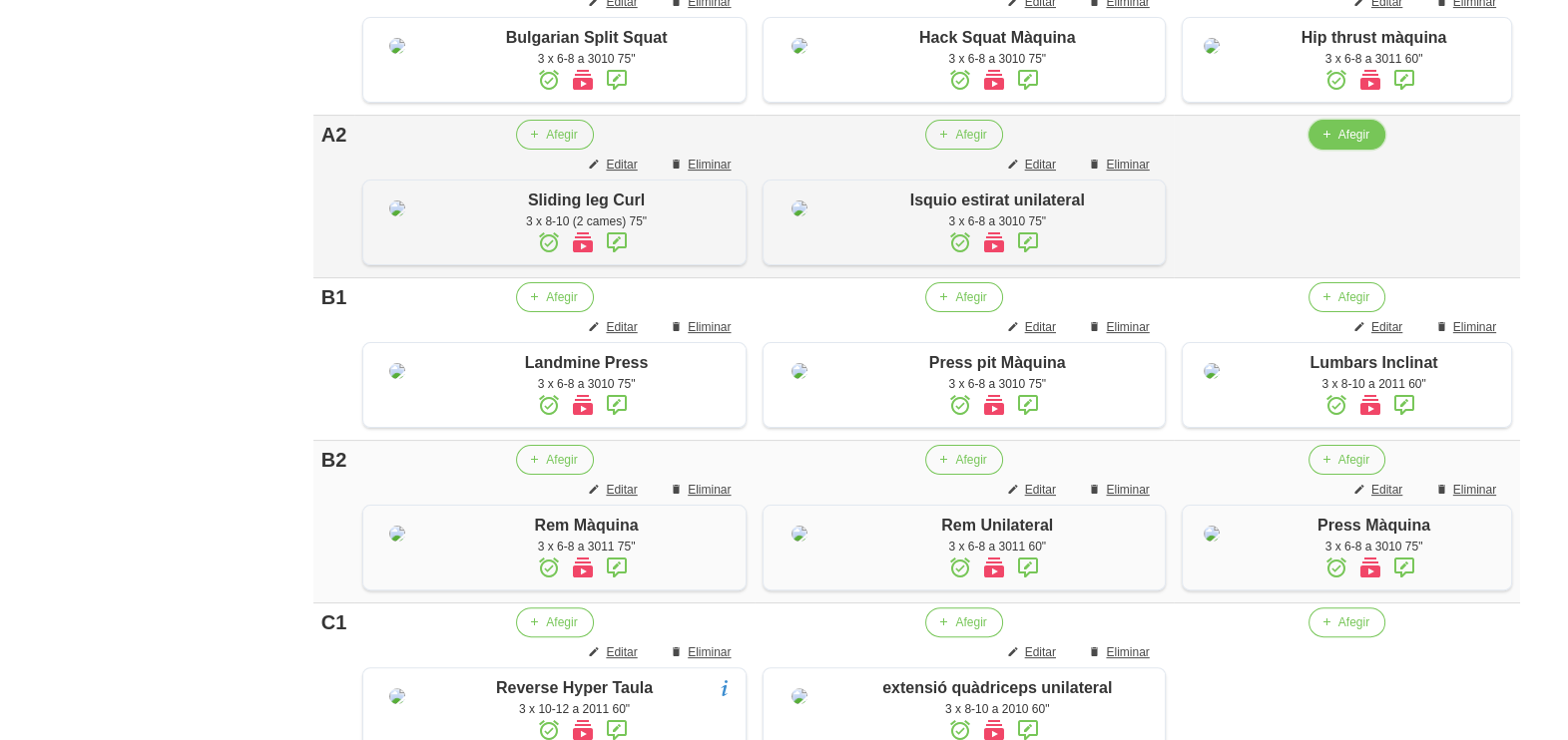
click at [1338, 144] on span "Afegir" at bounding box center [1353, 135] width 31 height 18
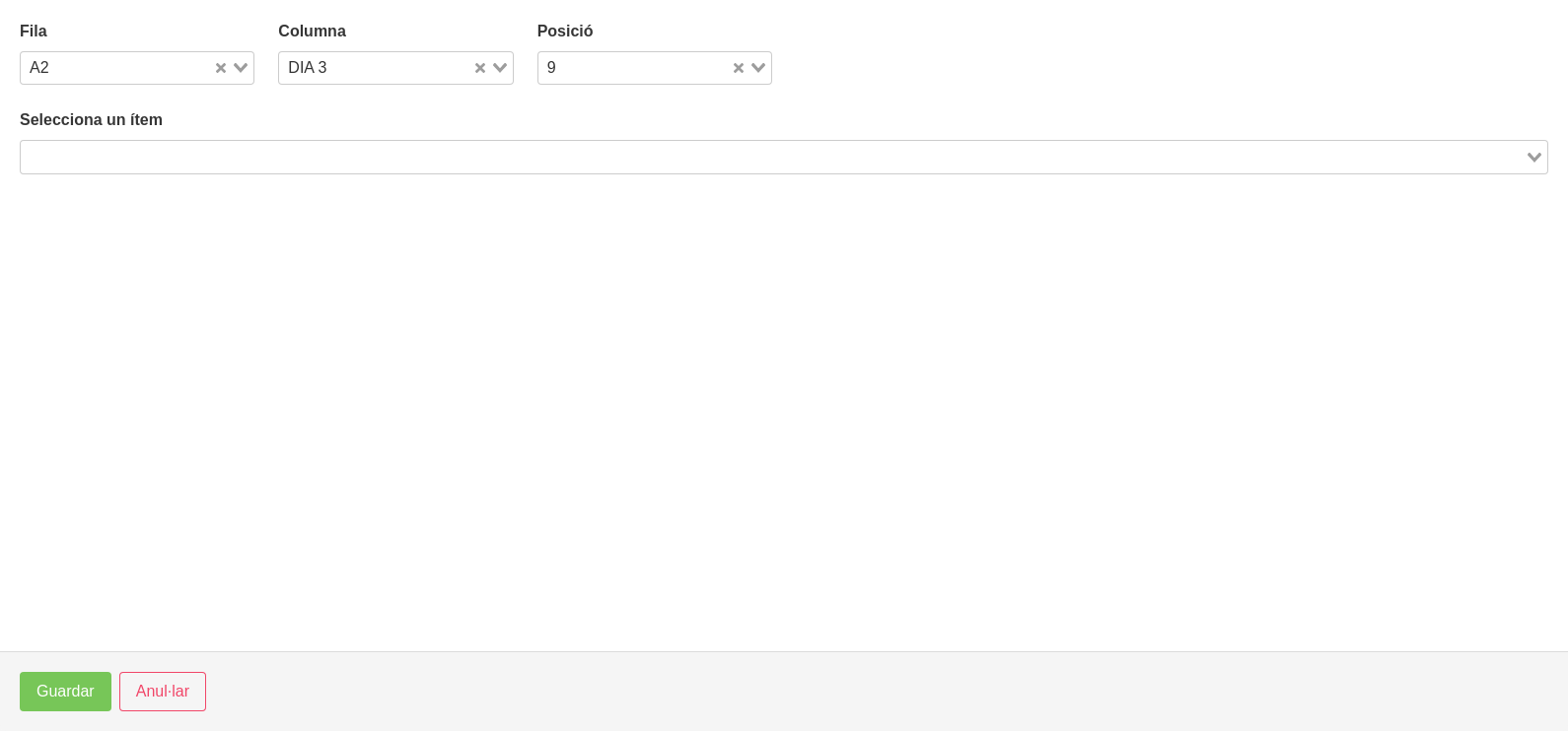
drag, startPoint x: 299, startPoint y: 147, endPoint x: 321, endPoint y: 113, distance: 40.5
click at [300, 147] on input "Search for option" at bounding box center [773, 157] width 1500 height 24
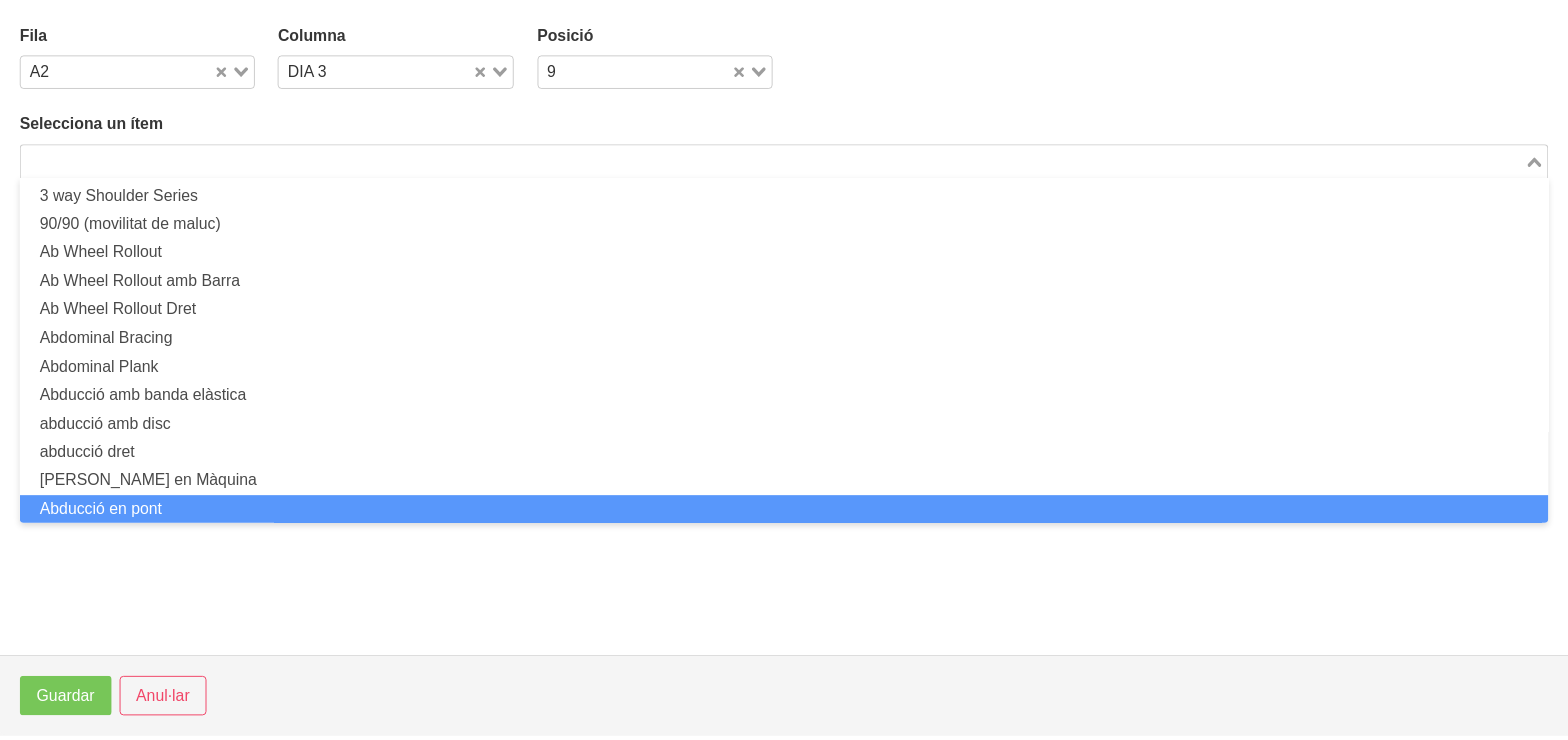
scroll to position [0, 0]
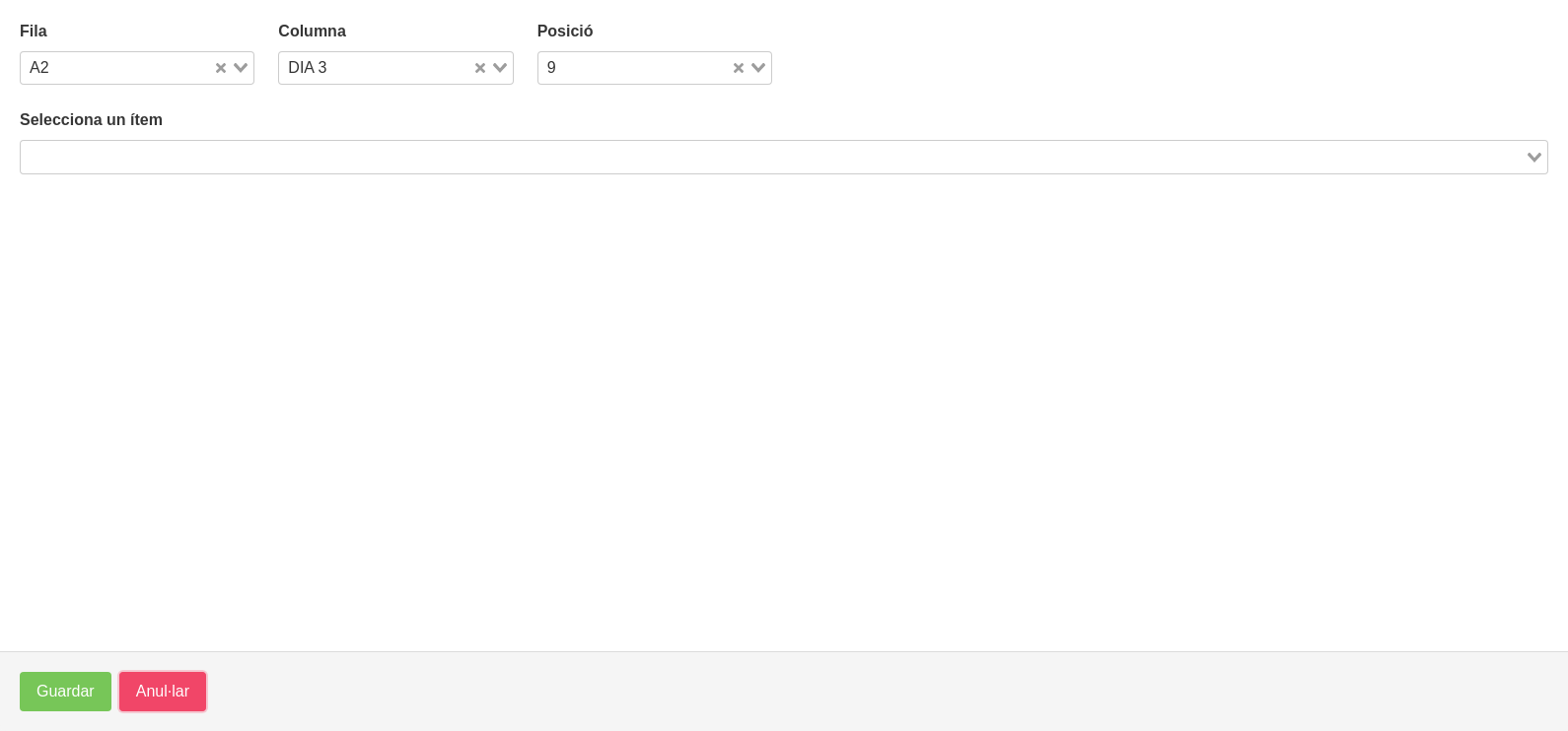
click at [158, 680] on span "Anul·lar" at bounding box center [163, 692] width 53 height 24
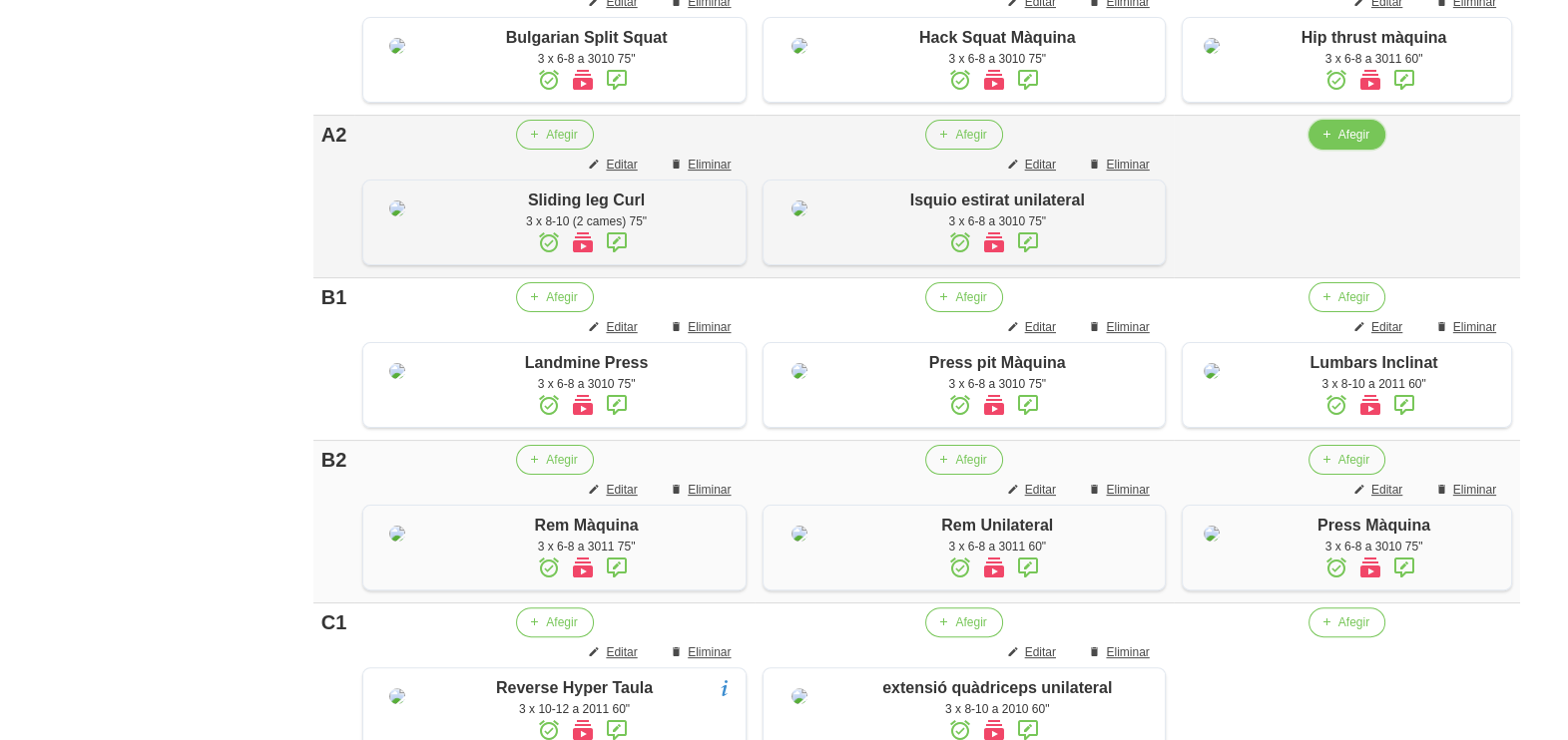
click at [1327, 150] on button "Afegir" at bounding box center [1346, 135] width 77 height 30
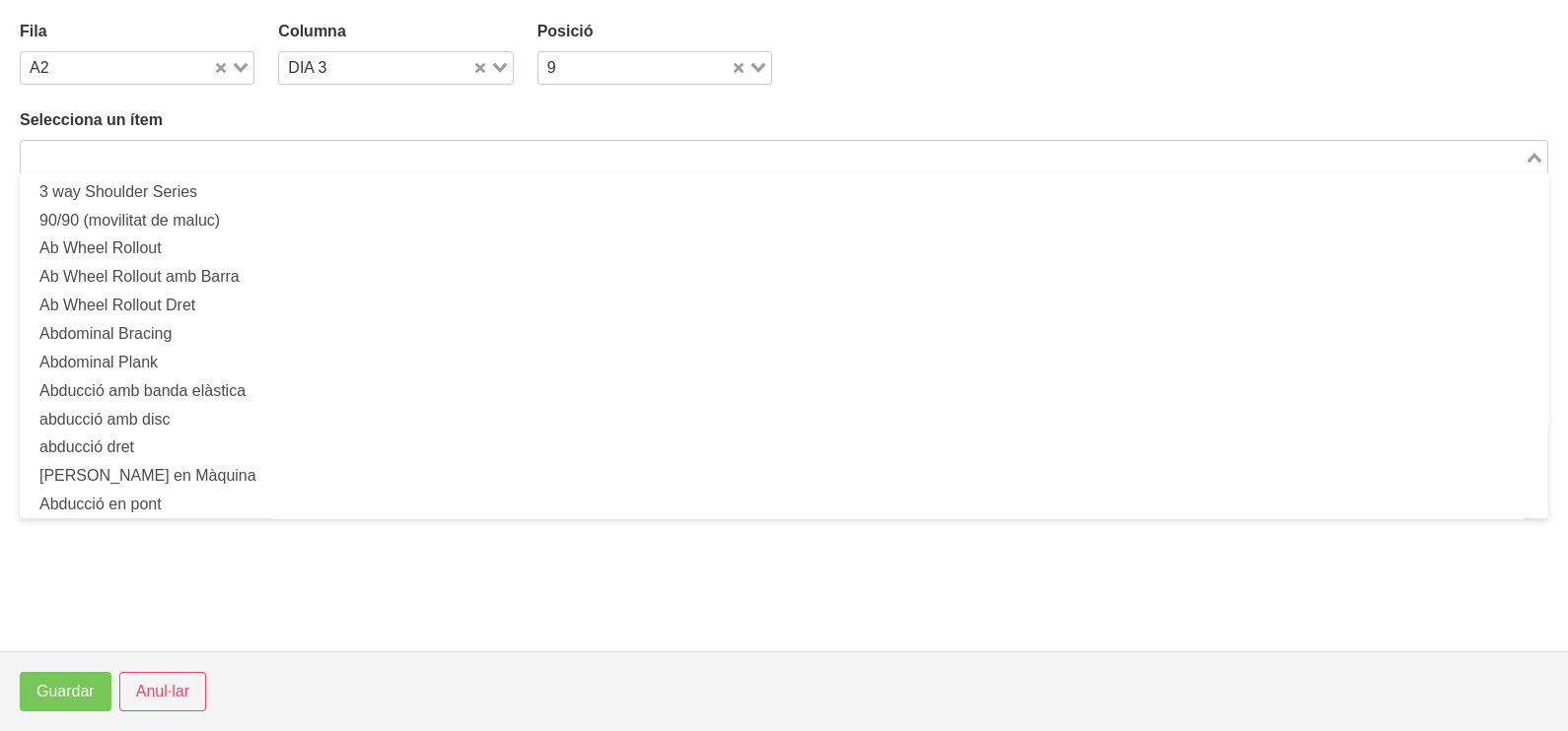
click at [403, 159] on input "Search for option" at bounding box center [773, 157] width 1500 height 24
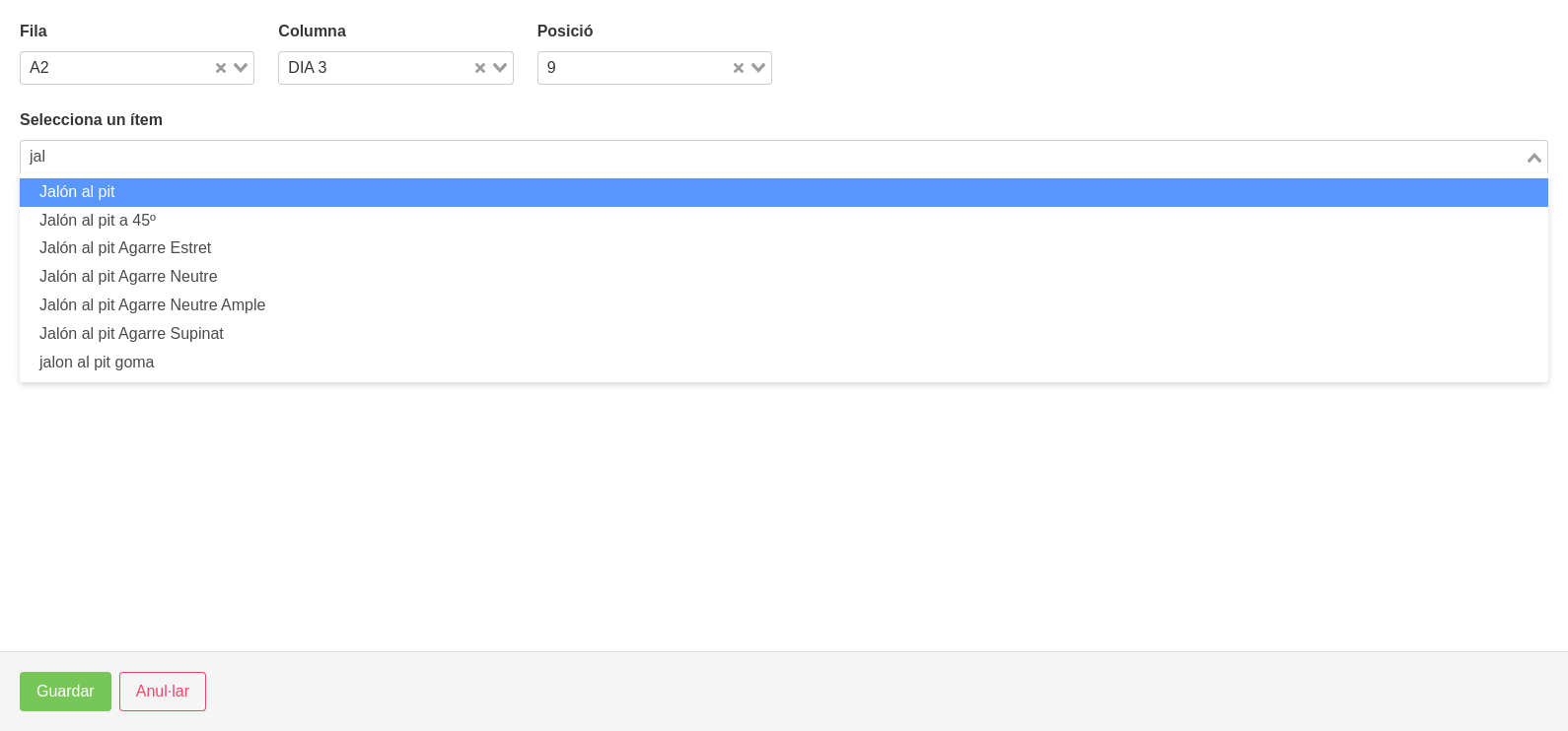
click at [271, 194] on li "Jalón al pit" at bounding box center [784, 192] width 1529 height 29
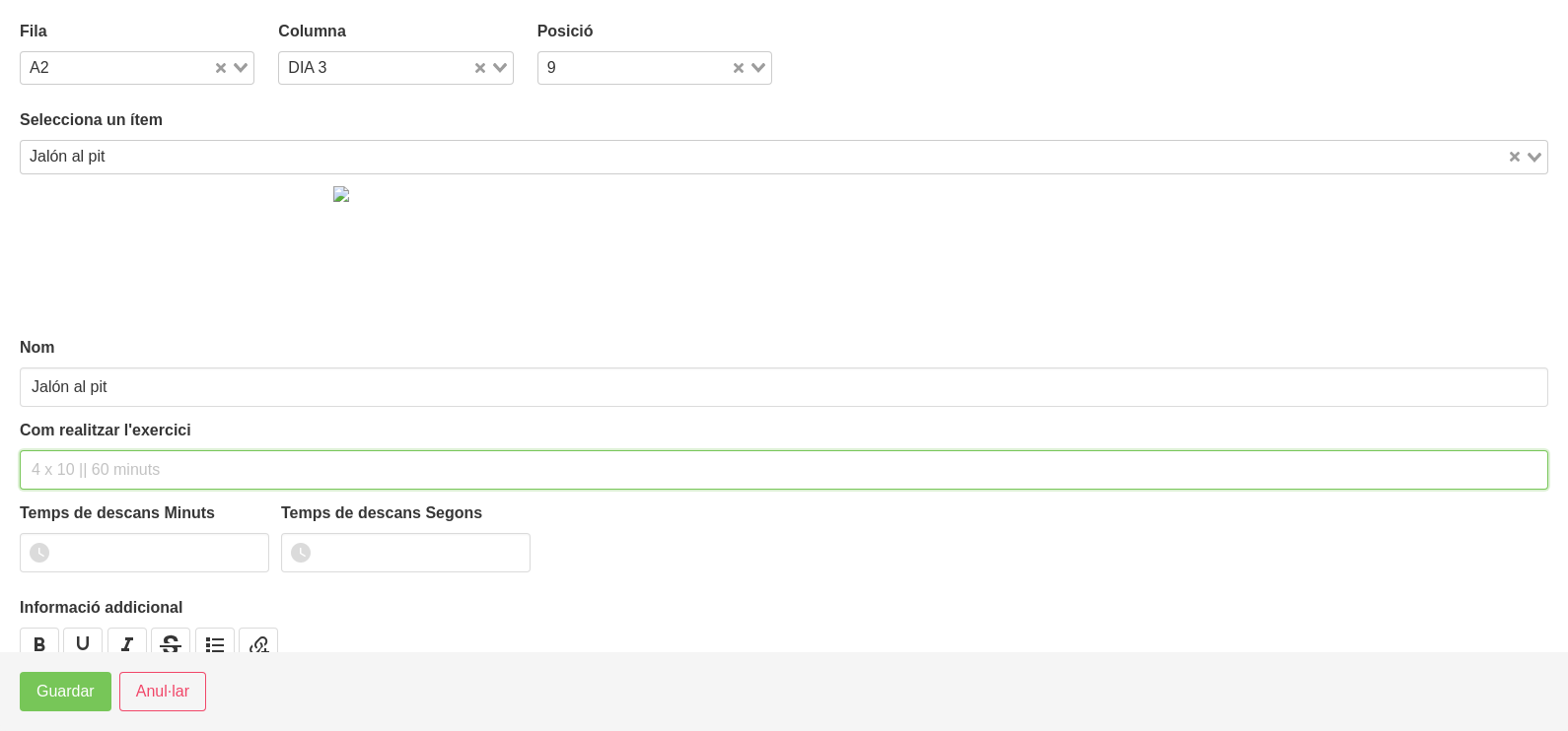
click at [149, 446] on div "Com realitzar l'exercici" at bounding box center [784, 455] width 1529 height 71
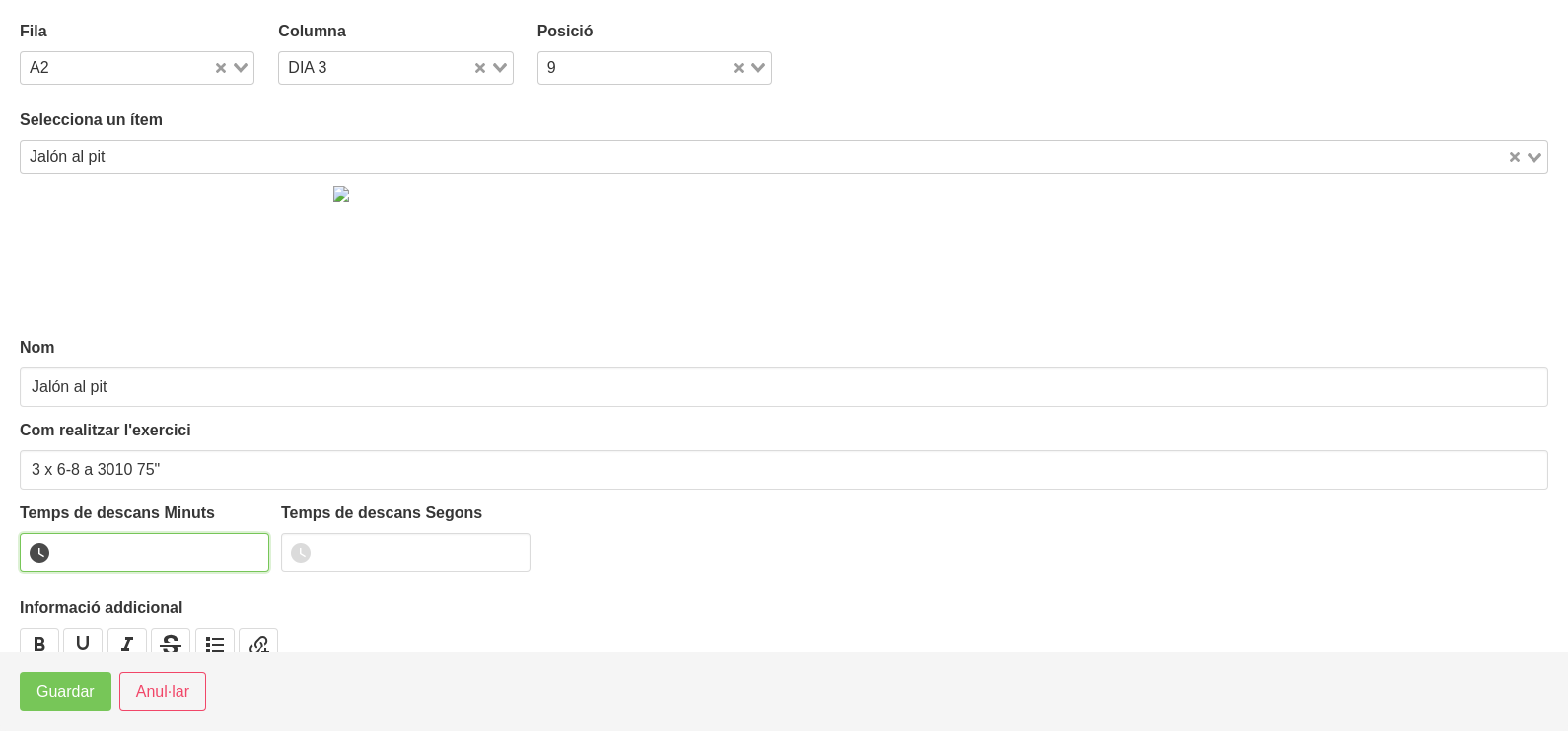
click at [125, 549] on input "number" at bounding box center [144, 553] width 250 height 39
click at [89, 697] on span "Guardar" at bounding box center [65, 692] width 58 height 24
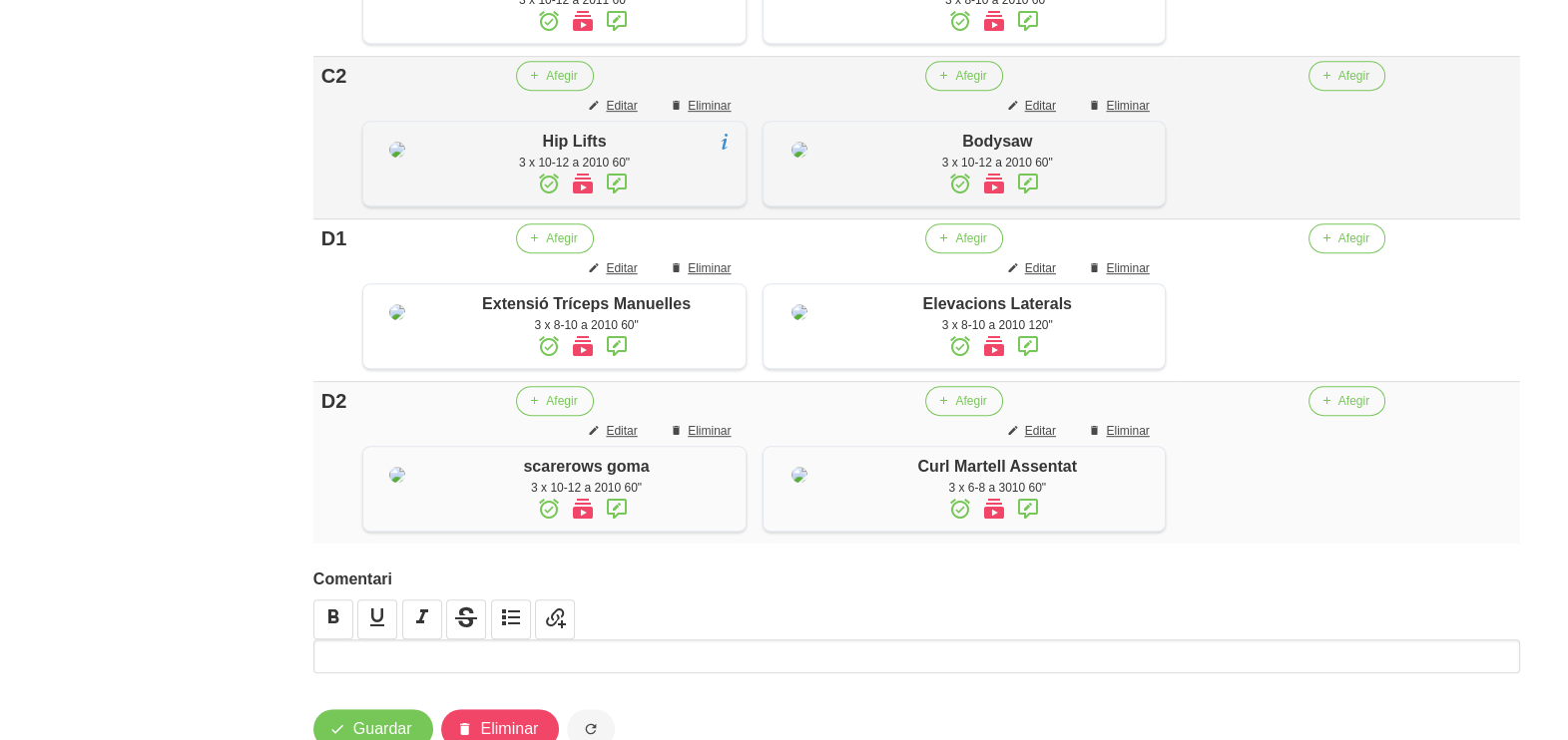
scroll to position [1485, 0]
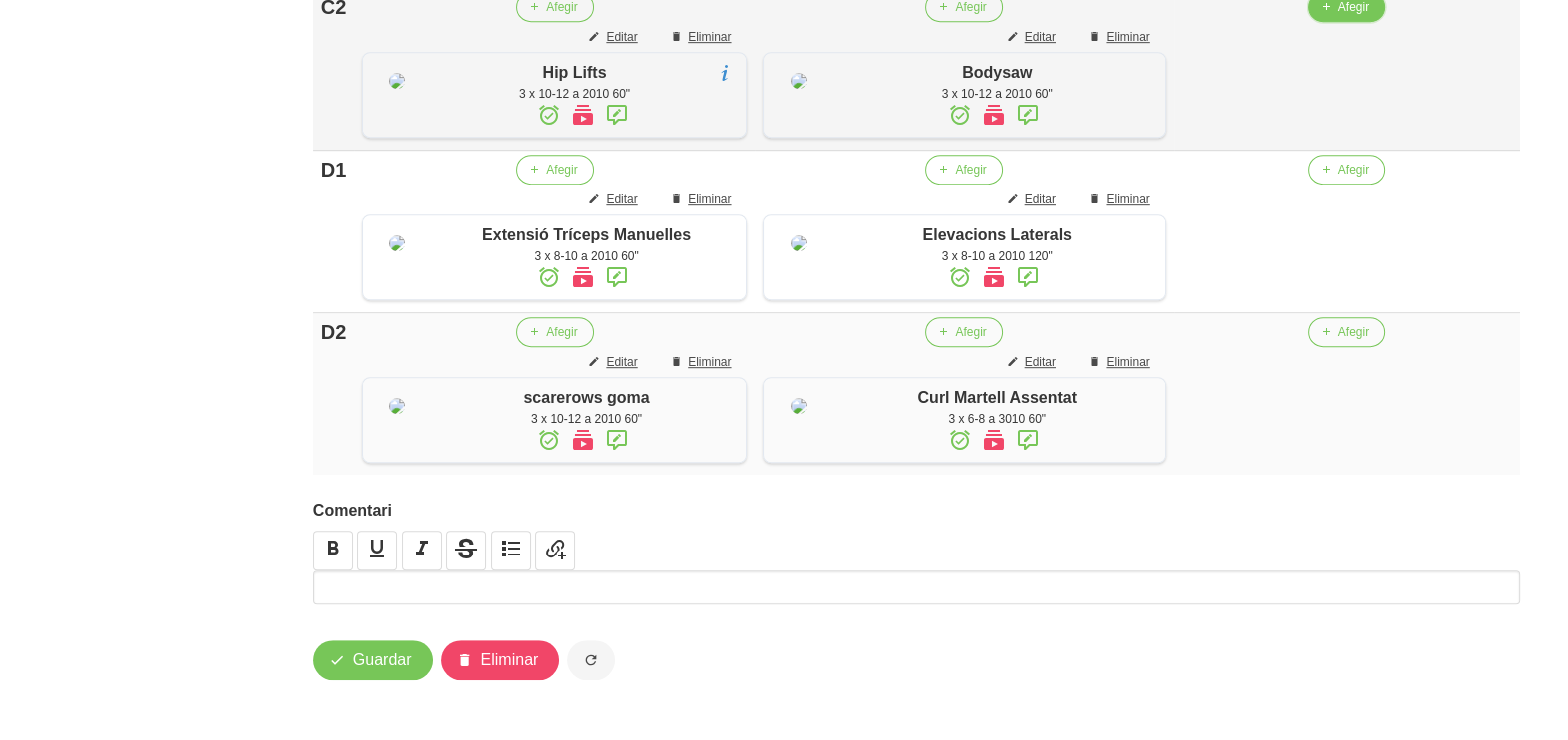
click at [1331, 22] on button "Afegir" at bounding box center [1346, 7] width 77 height 30
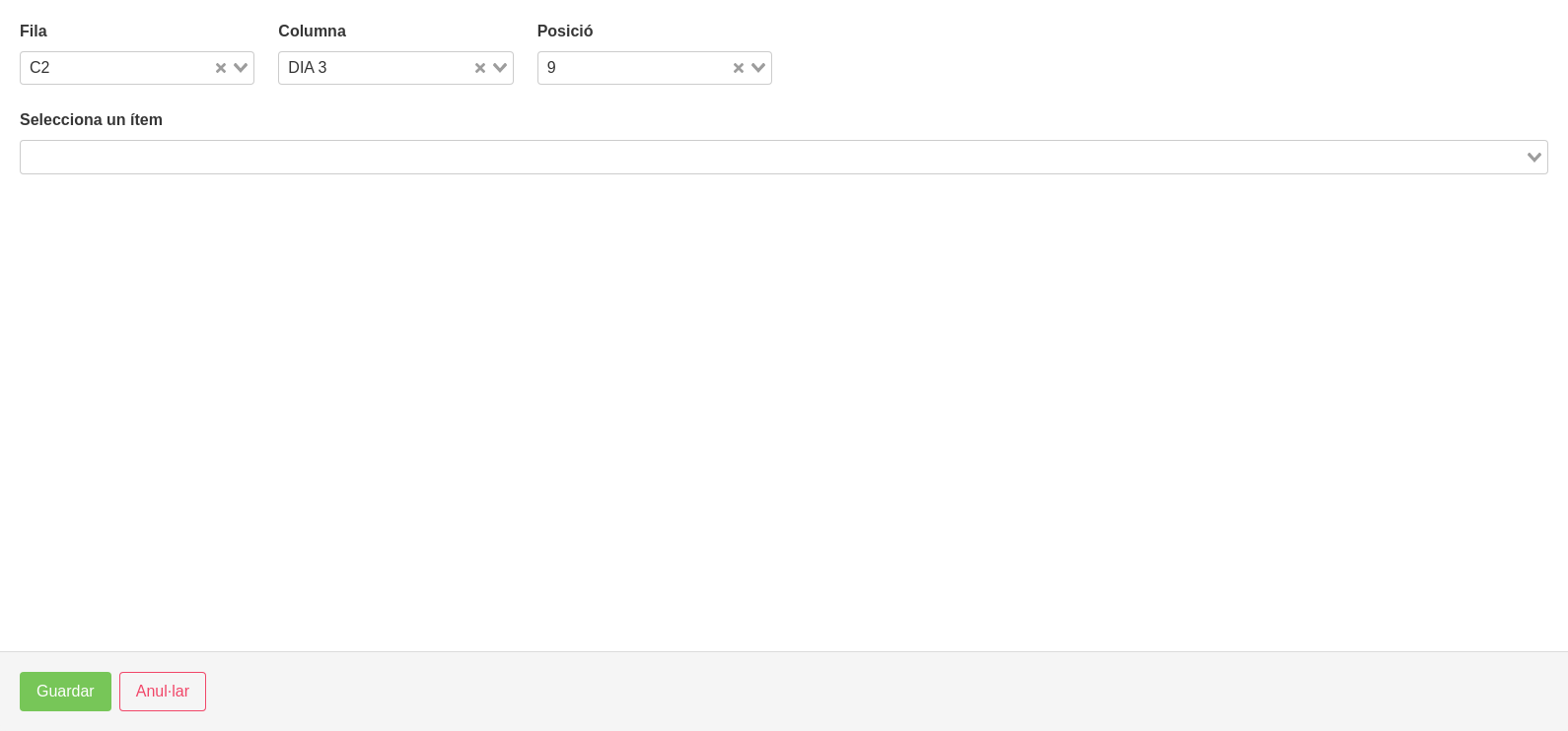
click at [262, 157] on input "Search for option" at bounding box center [773, 157] width 1500 height 24
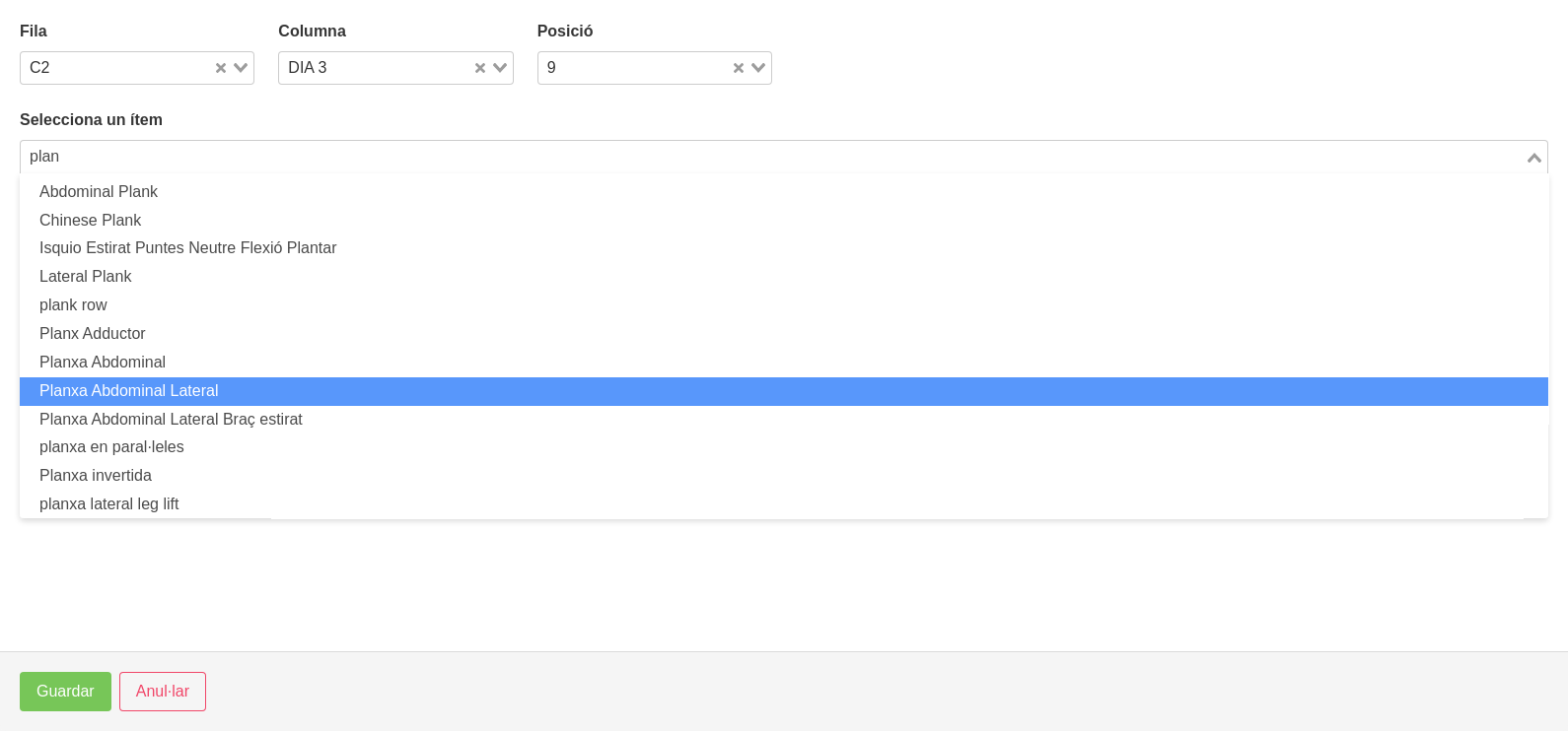
click at [185, 380] on li "Planxa Abdominal Lateral" at bounding box center [784, 392] width 1529 height 29
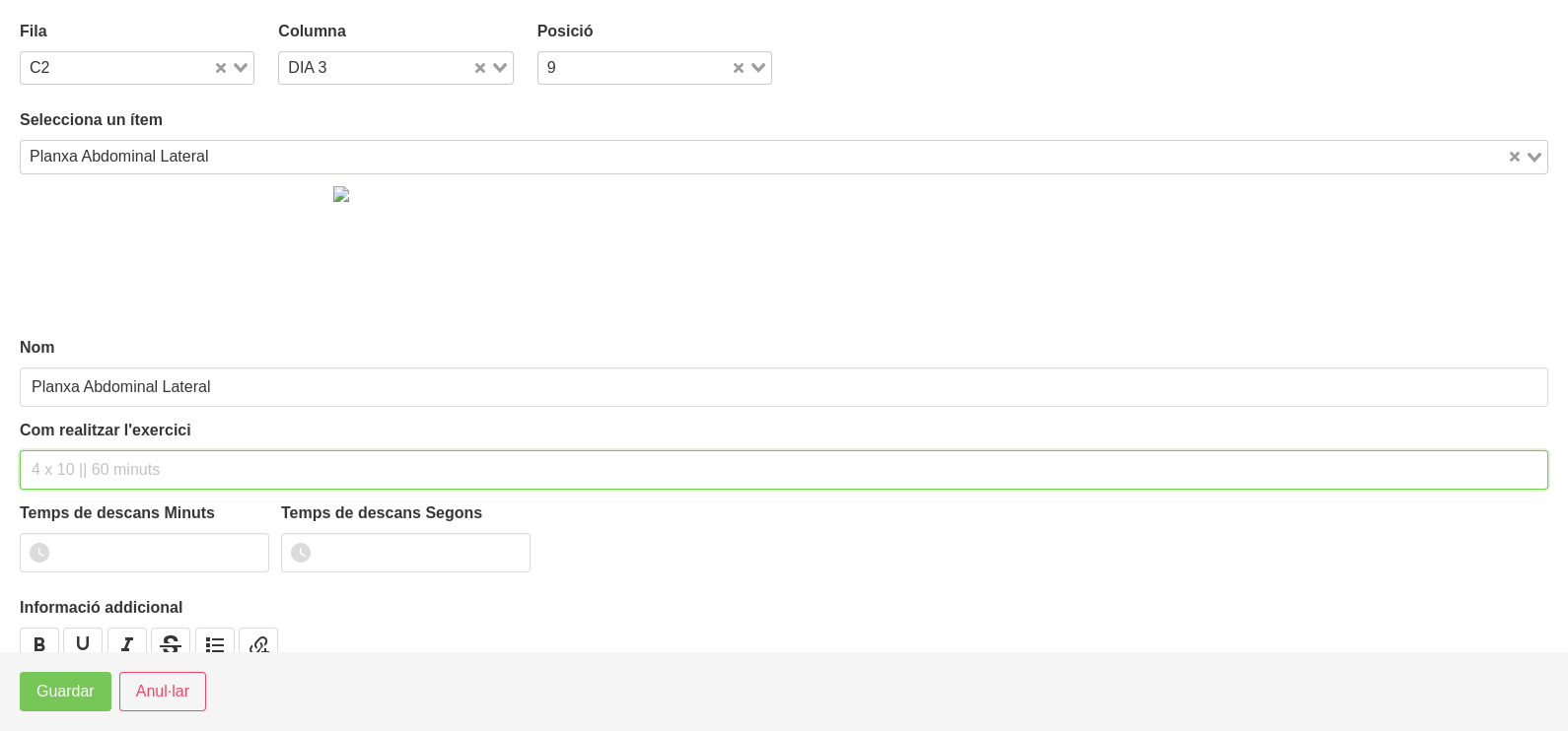
drag, startPoint x: 80, startPoint y: 474, endPoint x: 112, endPoint y: 345, distance: 132.9
click at [82, 464] on input "text" at bounding box center [784, 471] width 1529 height 39
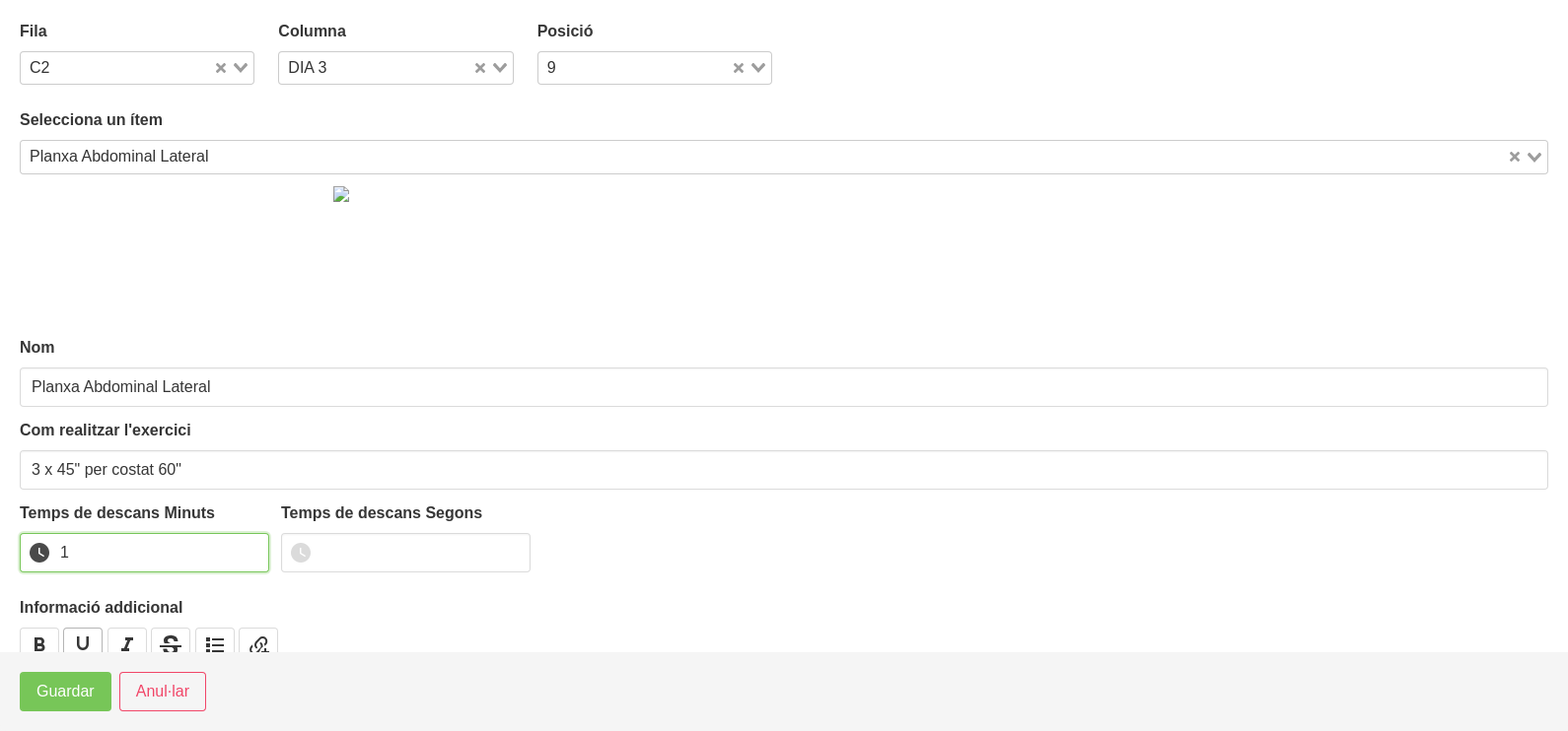
drag, startPoint x: 252, startPoint y: 548, endPoint x: 94, endPoint y: 642, distance: 183.8
click at [235, 557] on input "1" at bounding box center [144, 553] width 250 height 39
click at [74, 689] on span "Guardar" at bounding box center [65, 692] width 58 height 24
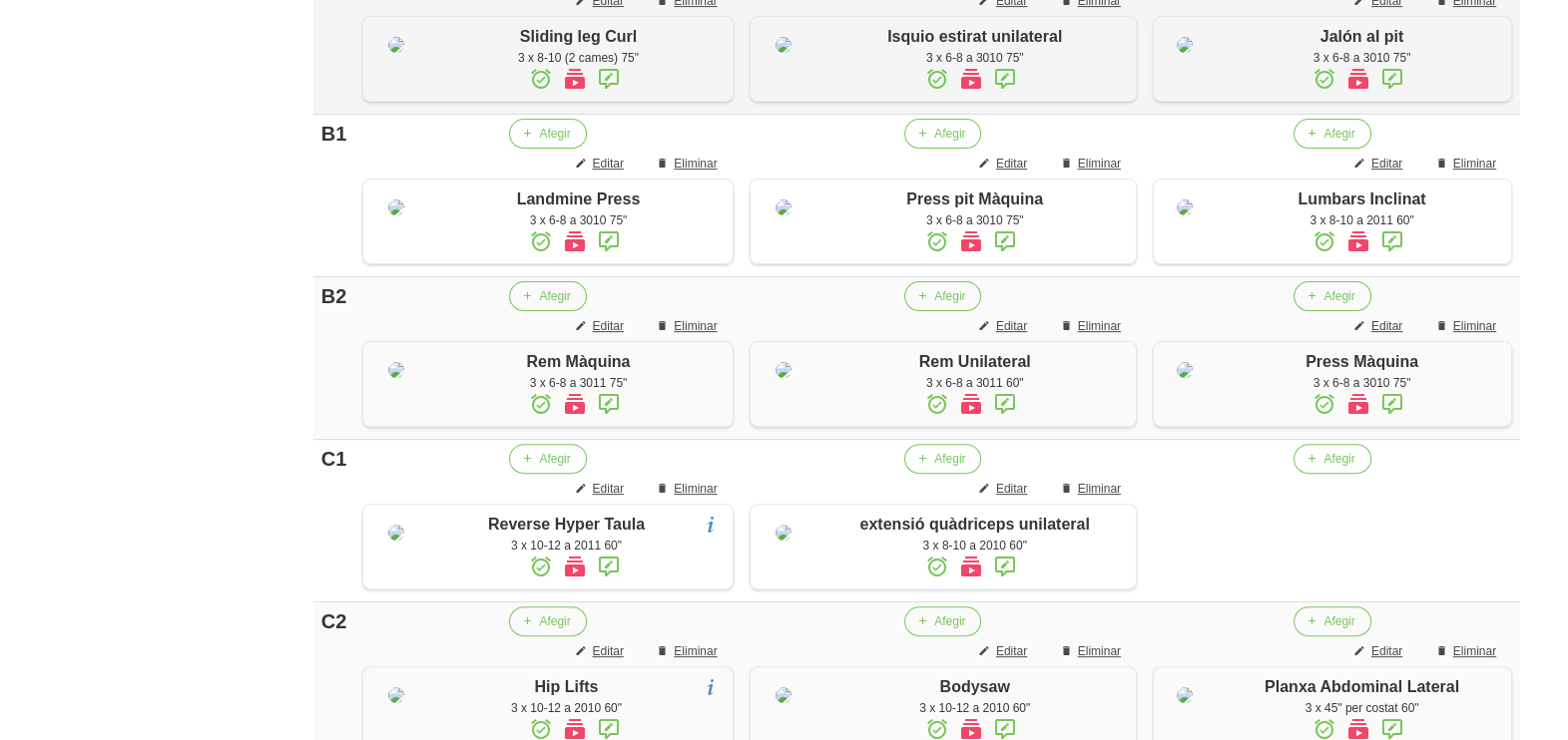
scroll to position [1110, 0]
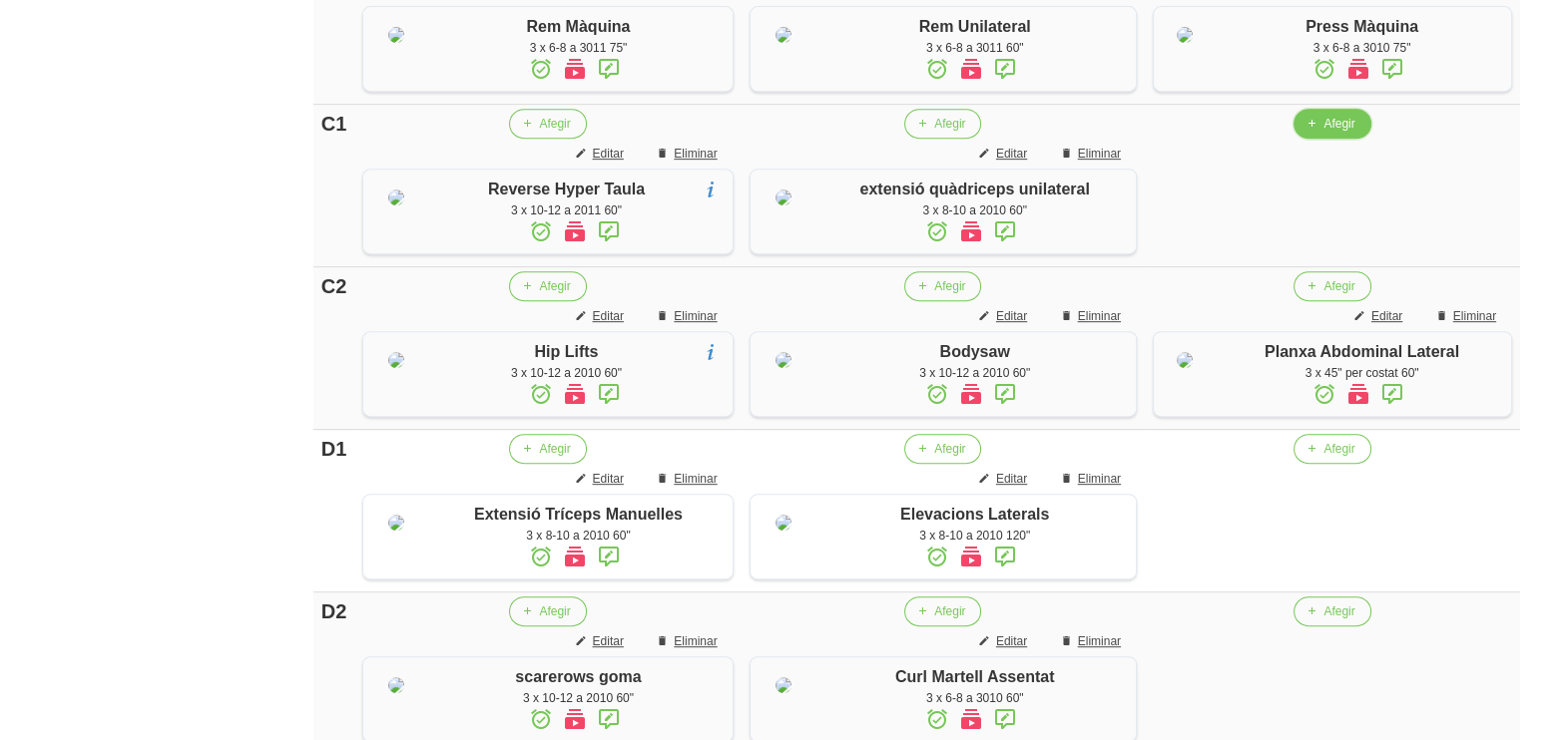
click at [1323, 133] on span "Afegir" at bounding box center [1338, 124] width 31 height 18
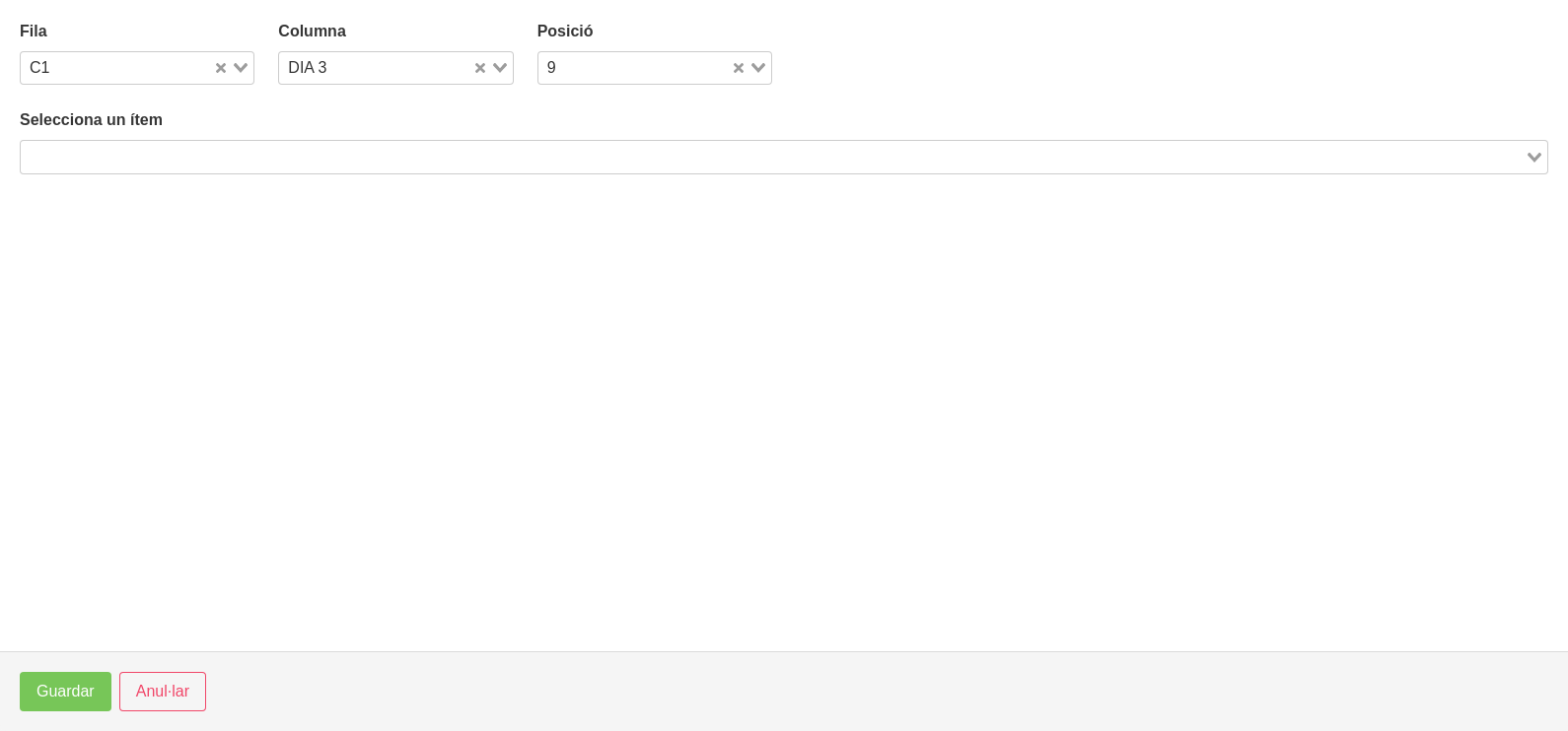
click at [216, 153] on input "Search for option" at bounding box center [773, 157] width 1500 height 24
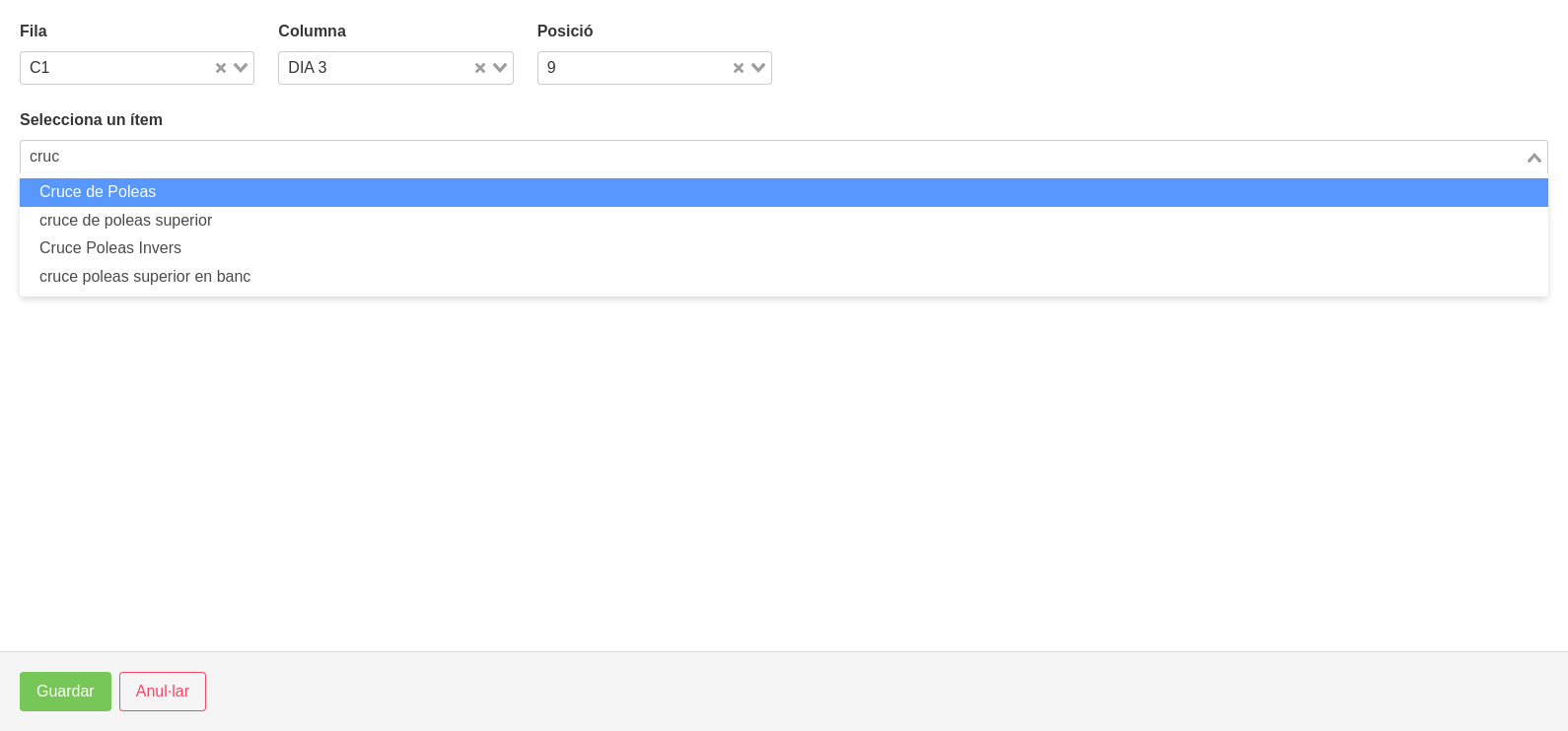
click at [177, 188] on li "Cruce de Poleas" at bounding box center [784, 192] width 1529 height 29
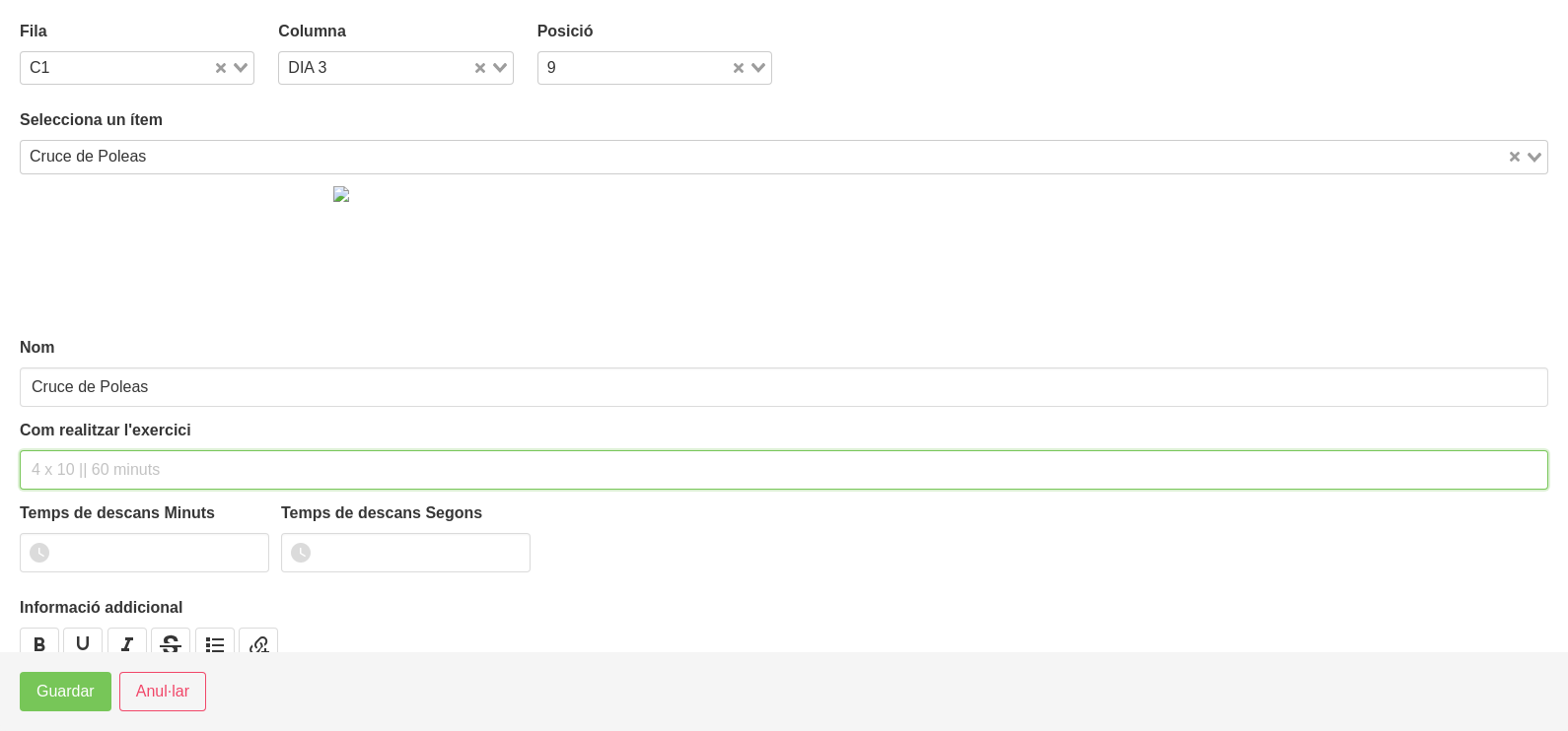
drag, startPoint x: 74, startPoint y: 468, endPoint x: 69, endPoint y: 459, distance: 10.3
click at [71, 464] on input "text" at bounding box center [784, 471] width 1529 height 39
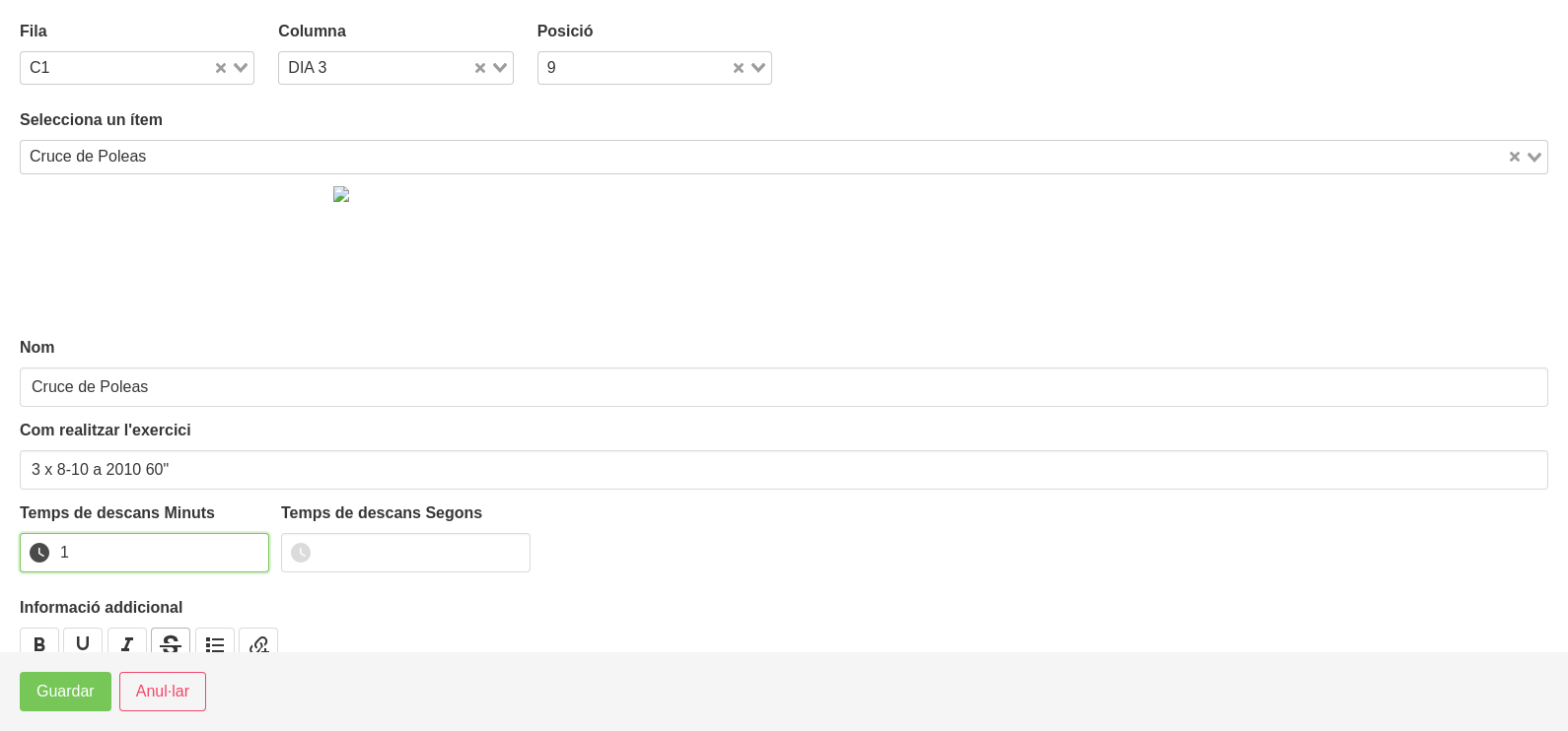
drag, startPoint x: 250, startPoint y: 544, endPoint x: 177, endPoint y: 633, distance: 115.1
click at [244, 552] on input "1" at bounding box center [144, 553] width 250 height 39
click at [88, 690] on span "Guardar" at bounding box center [65, 692] width 58 height 24
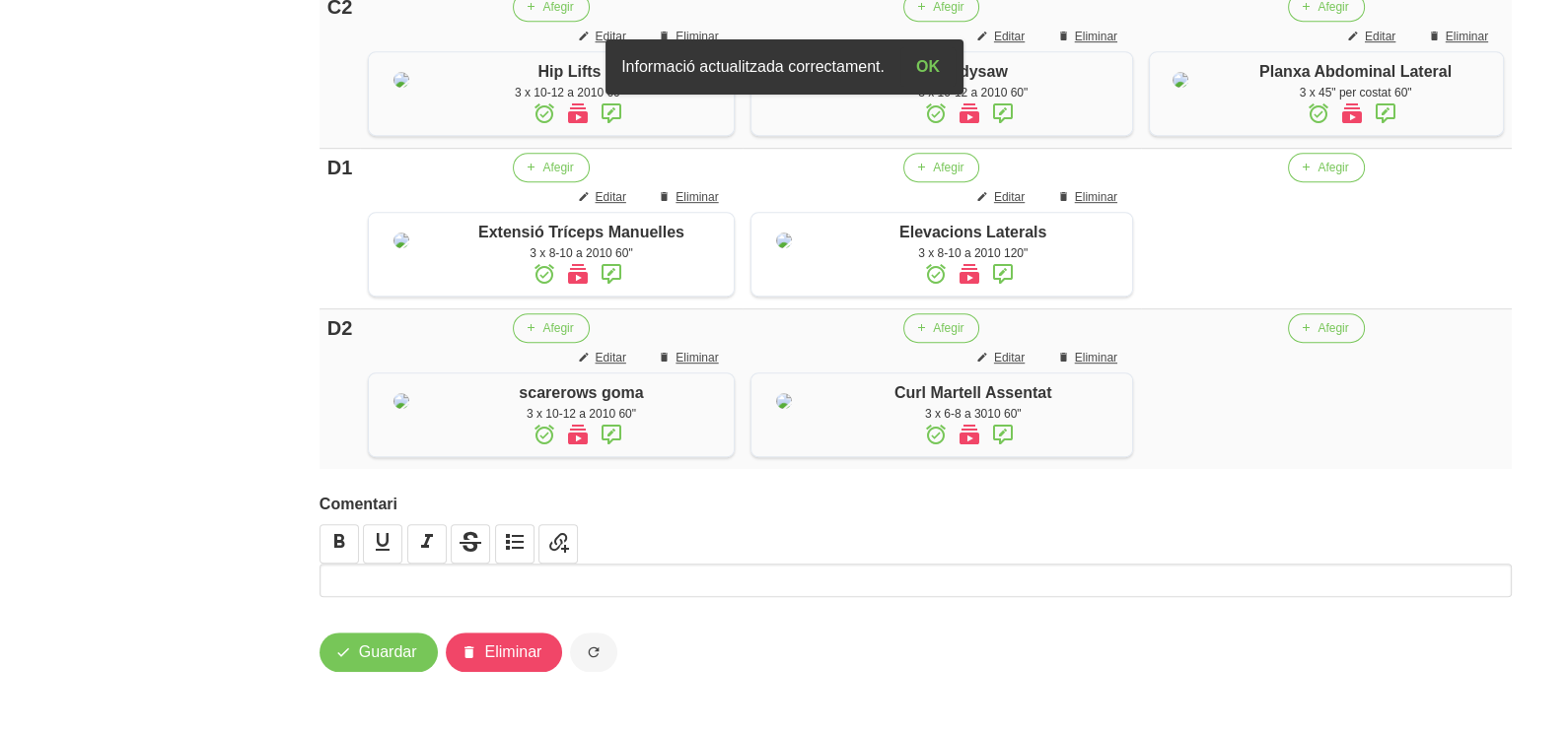
scroll to position [1590, 0]
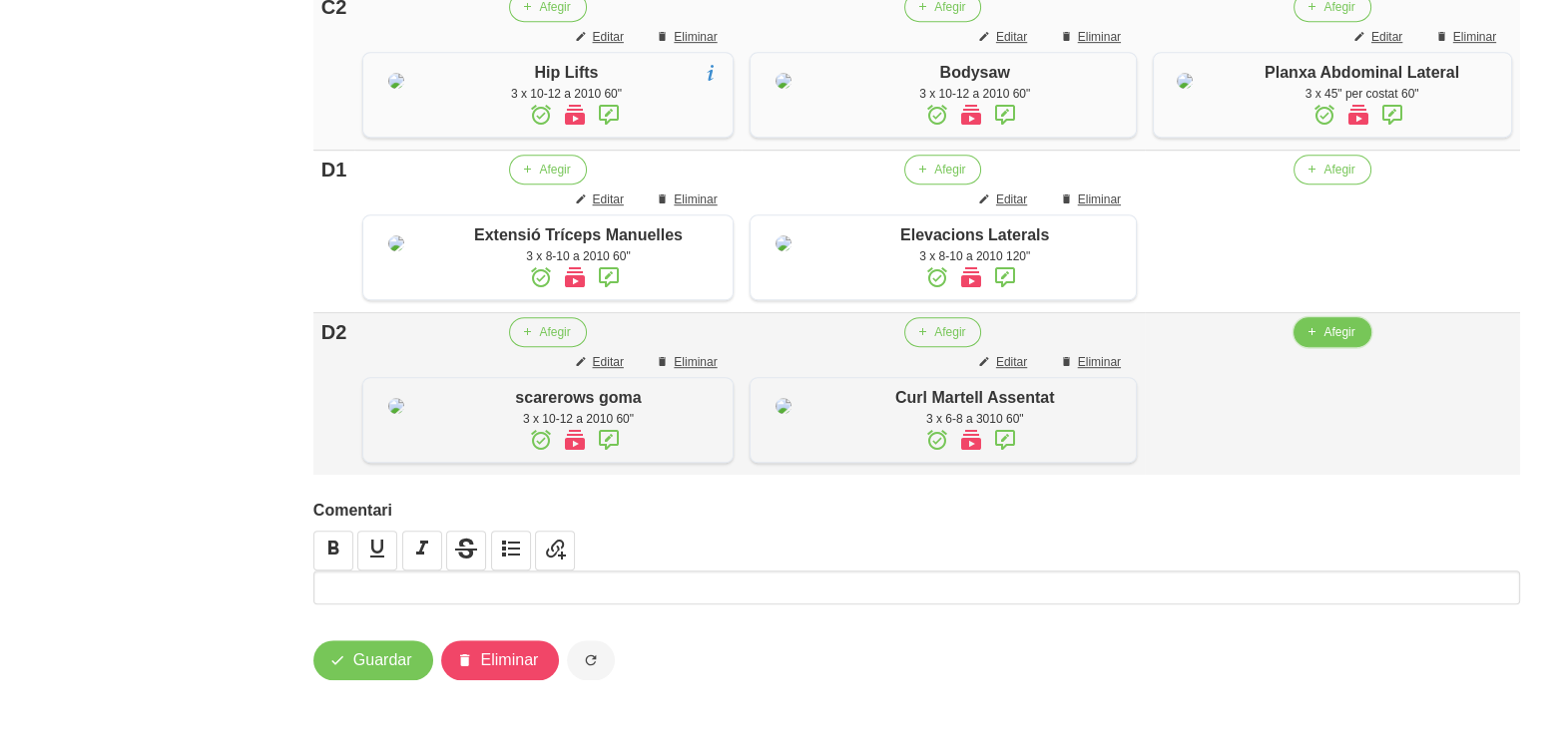
click at [1315, 342] on span "button" at bounding box center [1311, 333] width 18 height 18
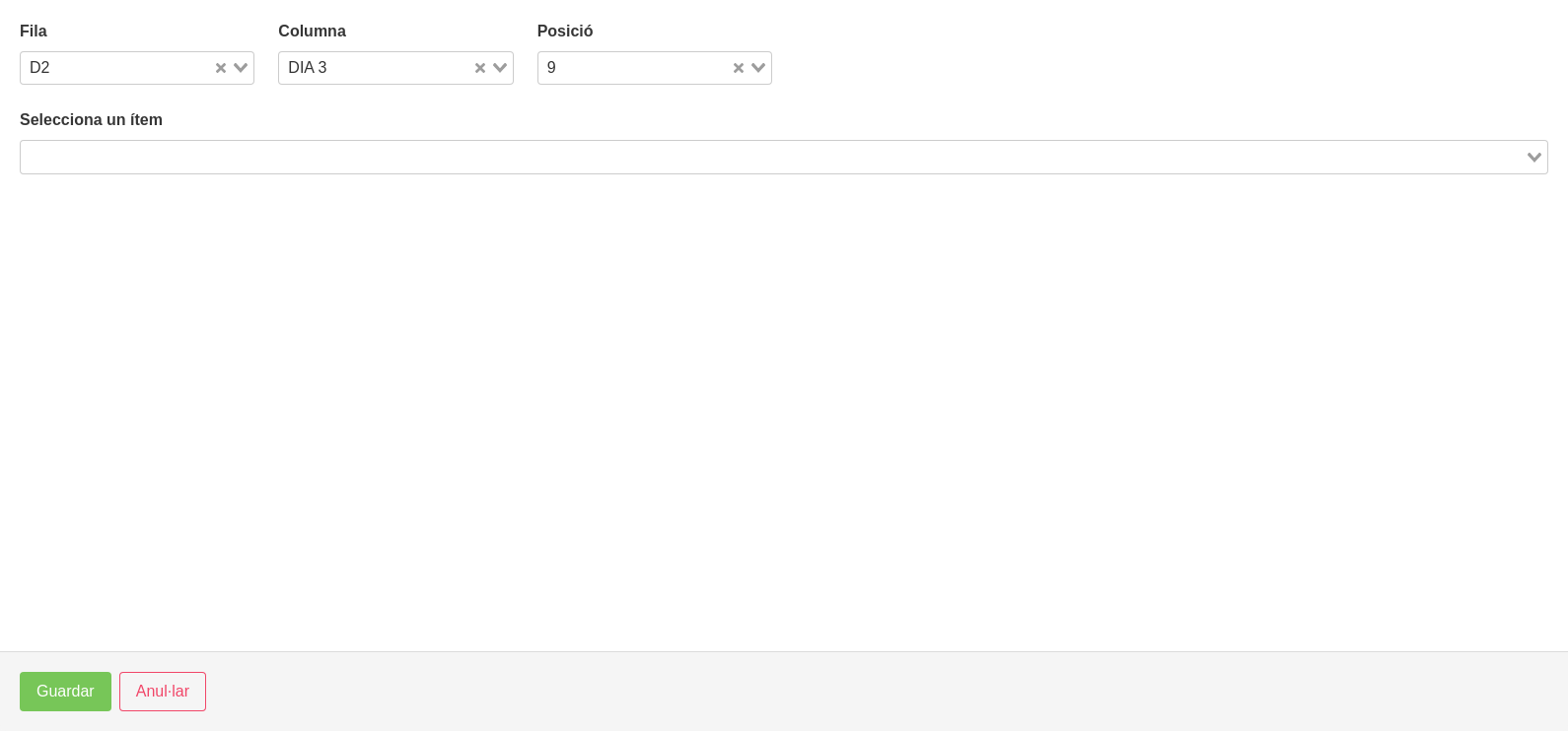
click at [218, 152] on input "Search for option" at bounding box center [773, 157] width 1500 height 24
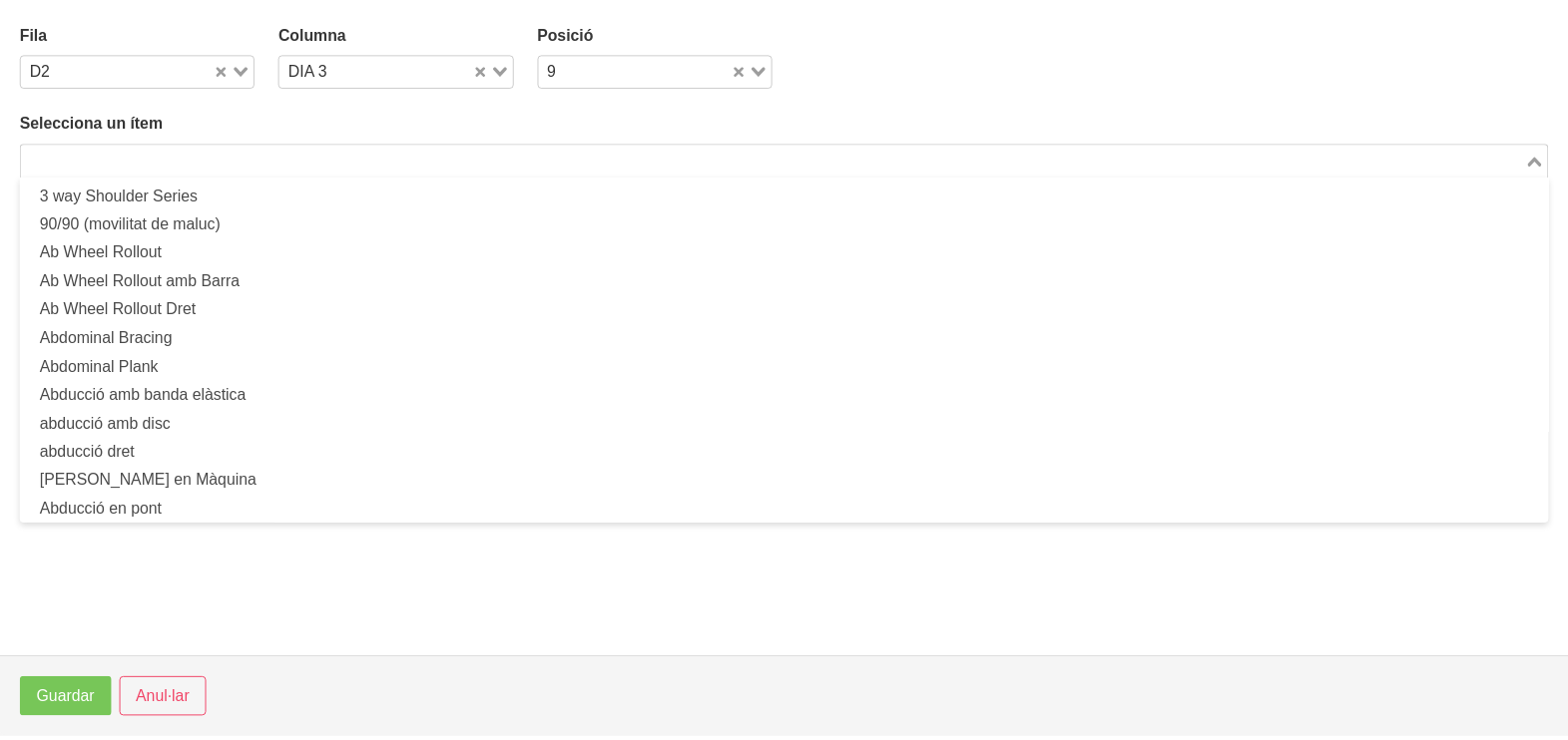
scroll to position [0, 0]
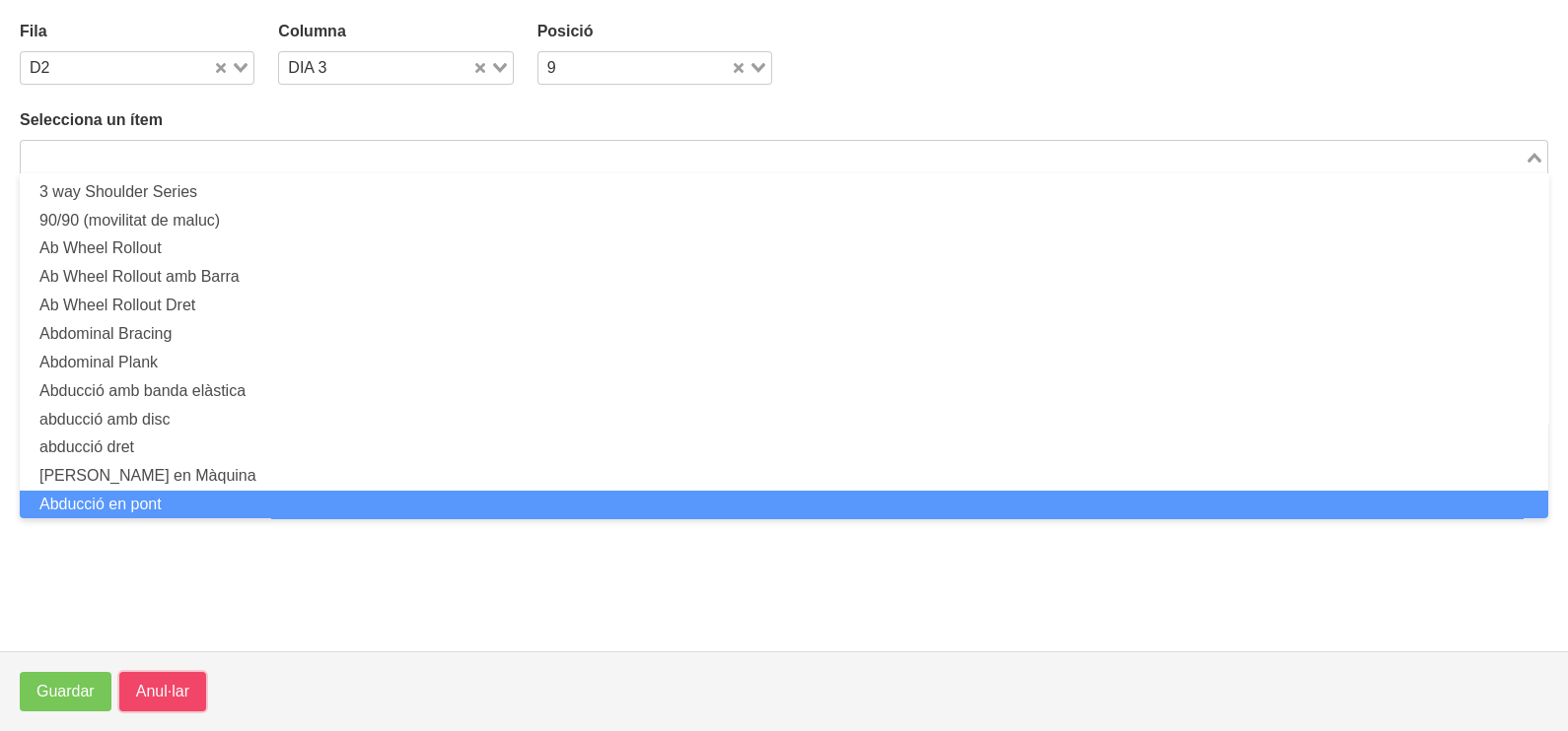
click at [144, 686] on span "Anul·lar" at bounding box center [163, 692] width 53 height 24
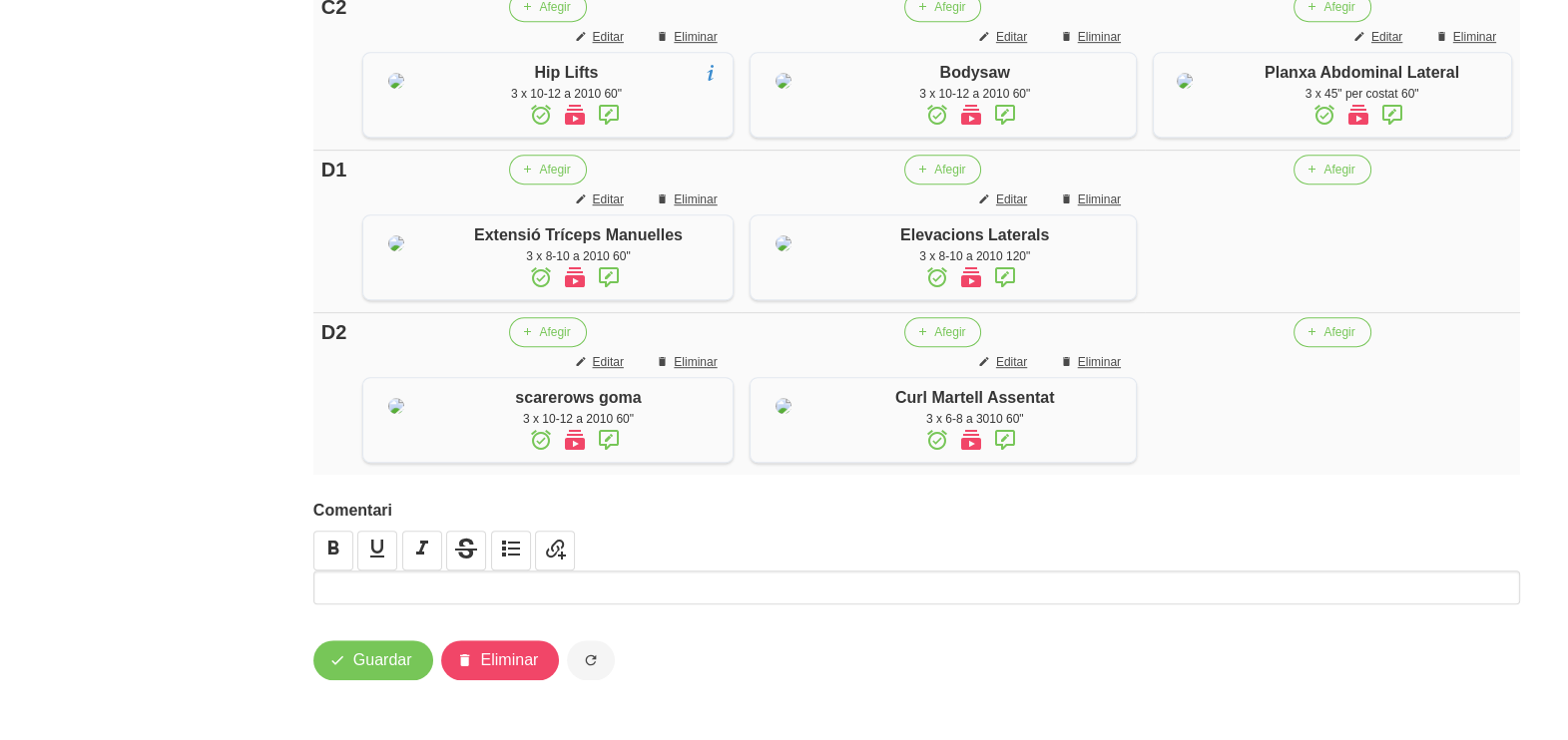
scroll to position [1610, 0]
click at [1317, 179] on span "button" at bounding box center [1311, 170] width 18 height 18
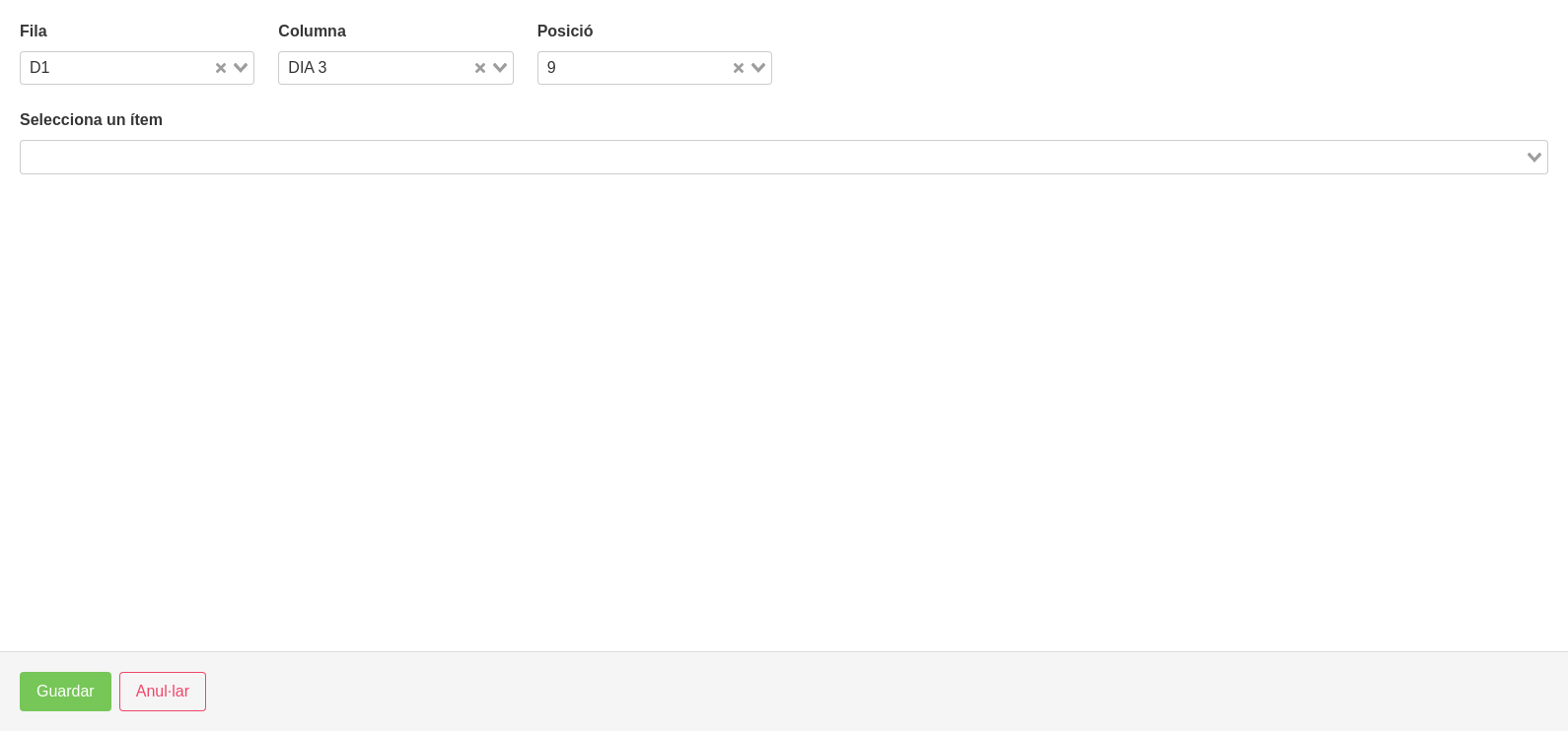
click at [116, 141] on div "Search for option" at bounding box center [773, 155] width 1504 height 28
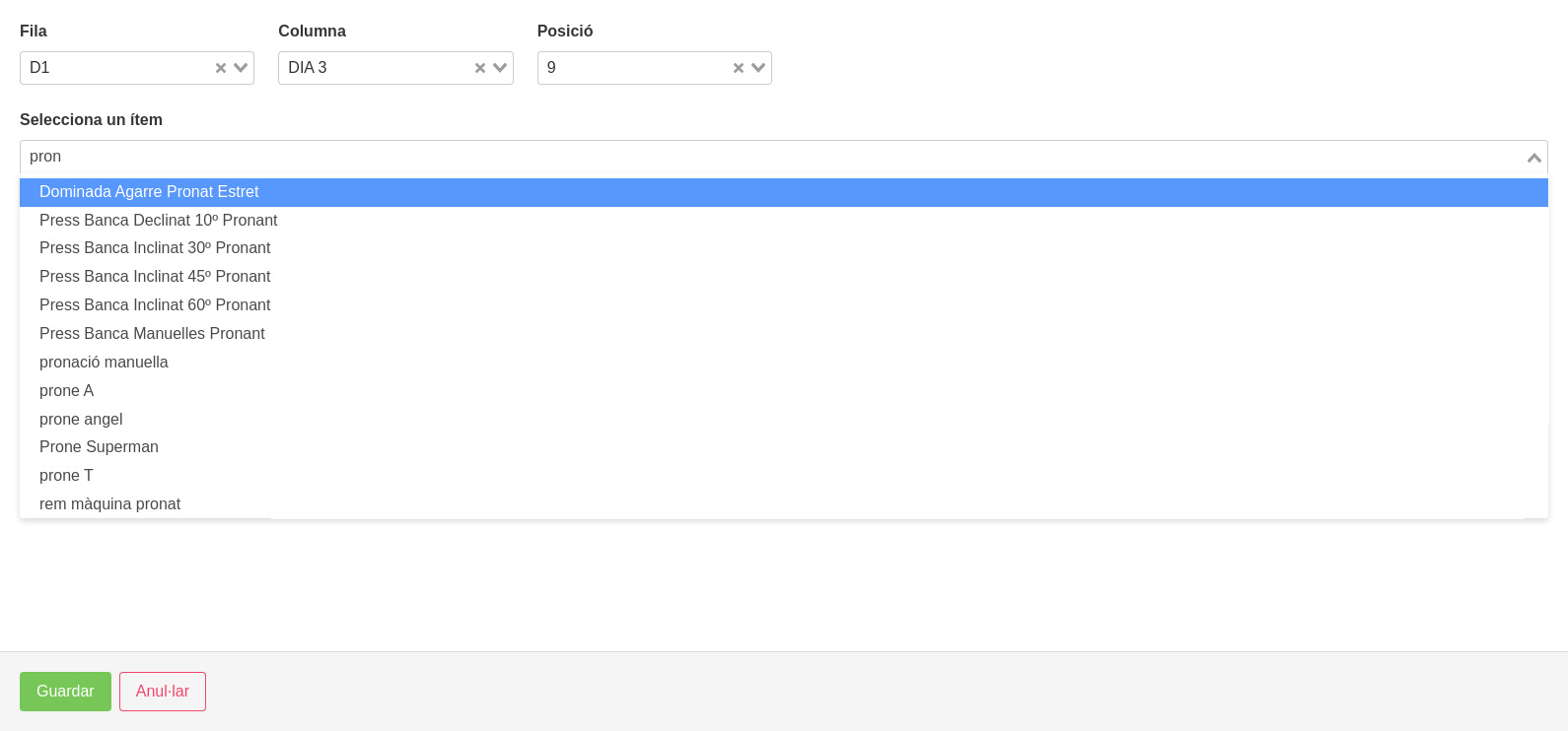
drag, startPoint x: 86, startPoint y: 155, endPoint x: 0, endPoint y: 151, distance: 86.1
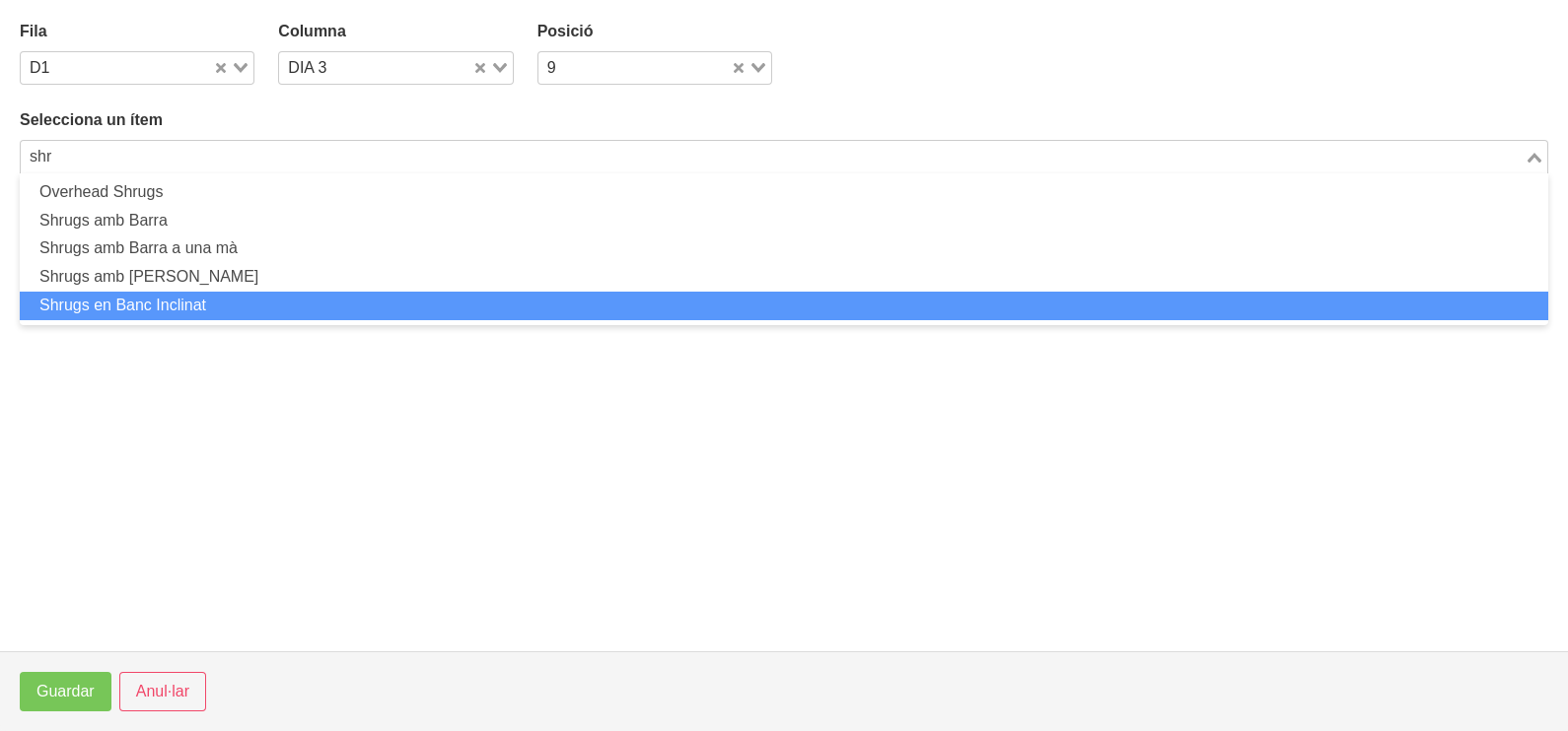
click at [169, 300] on li "Shrugs en Banc Inclinat" at bounding box center [784, 306] width 1529 height 29
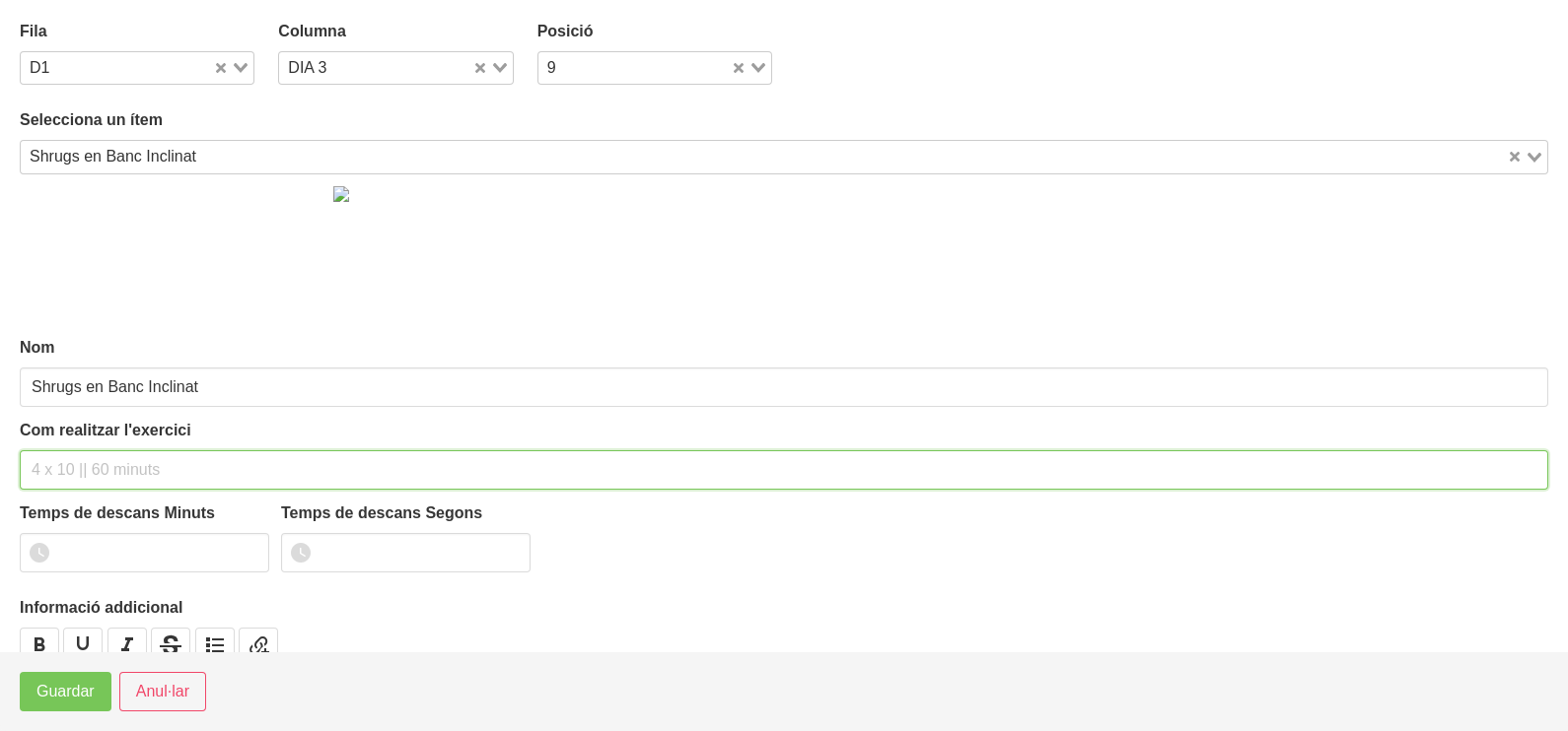
click at [61, 471] on input "text" at bounding box center [784, 471] width 1529 height 39
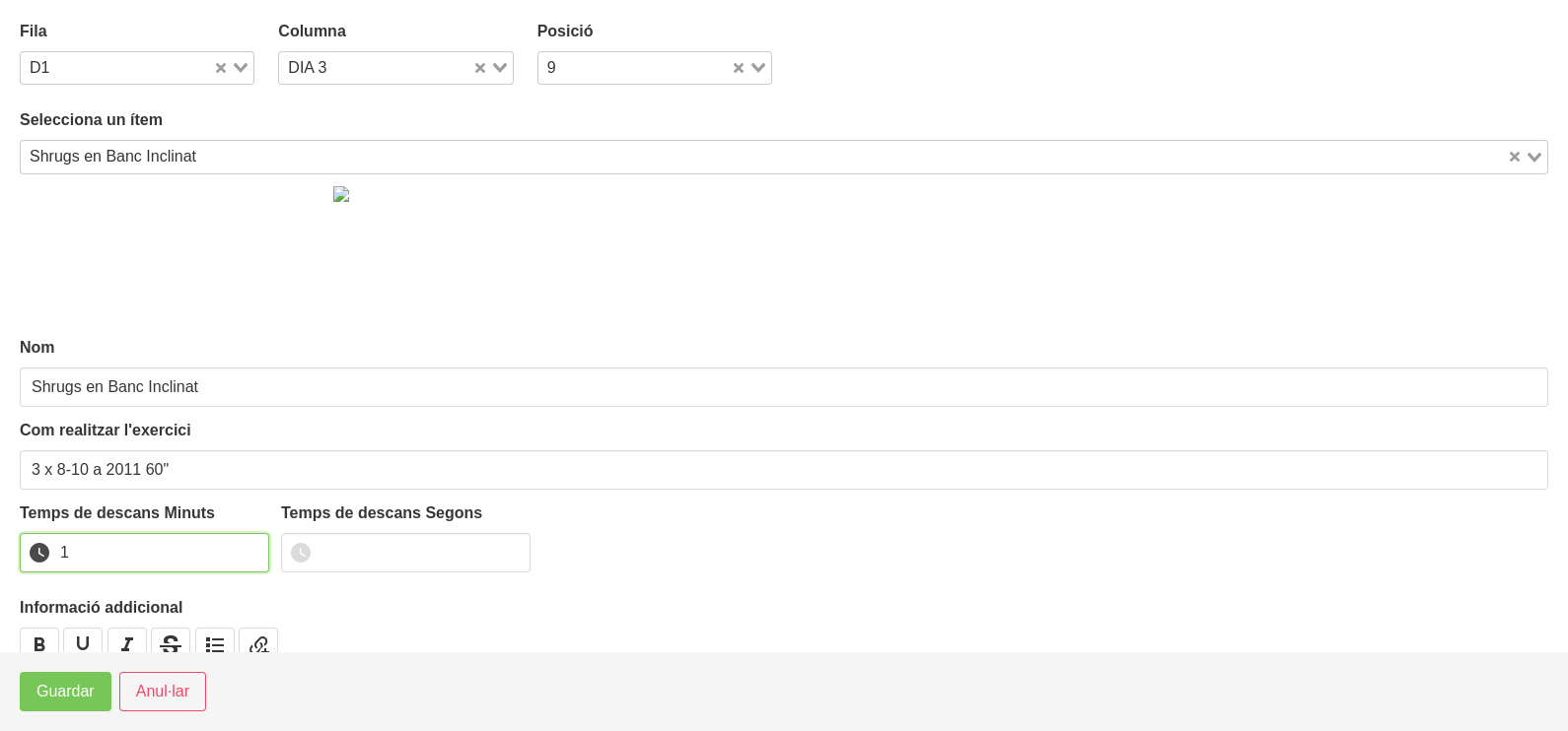
click at [250, 548] on input "1" at bounding box center [144, 553] width 250 height 39
click at [66, 696] on span "Guardar" at bounding box center [65, 692] width 58 height 24
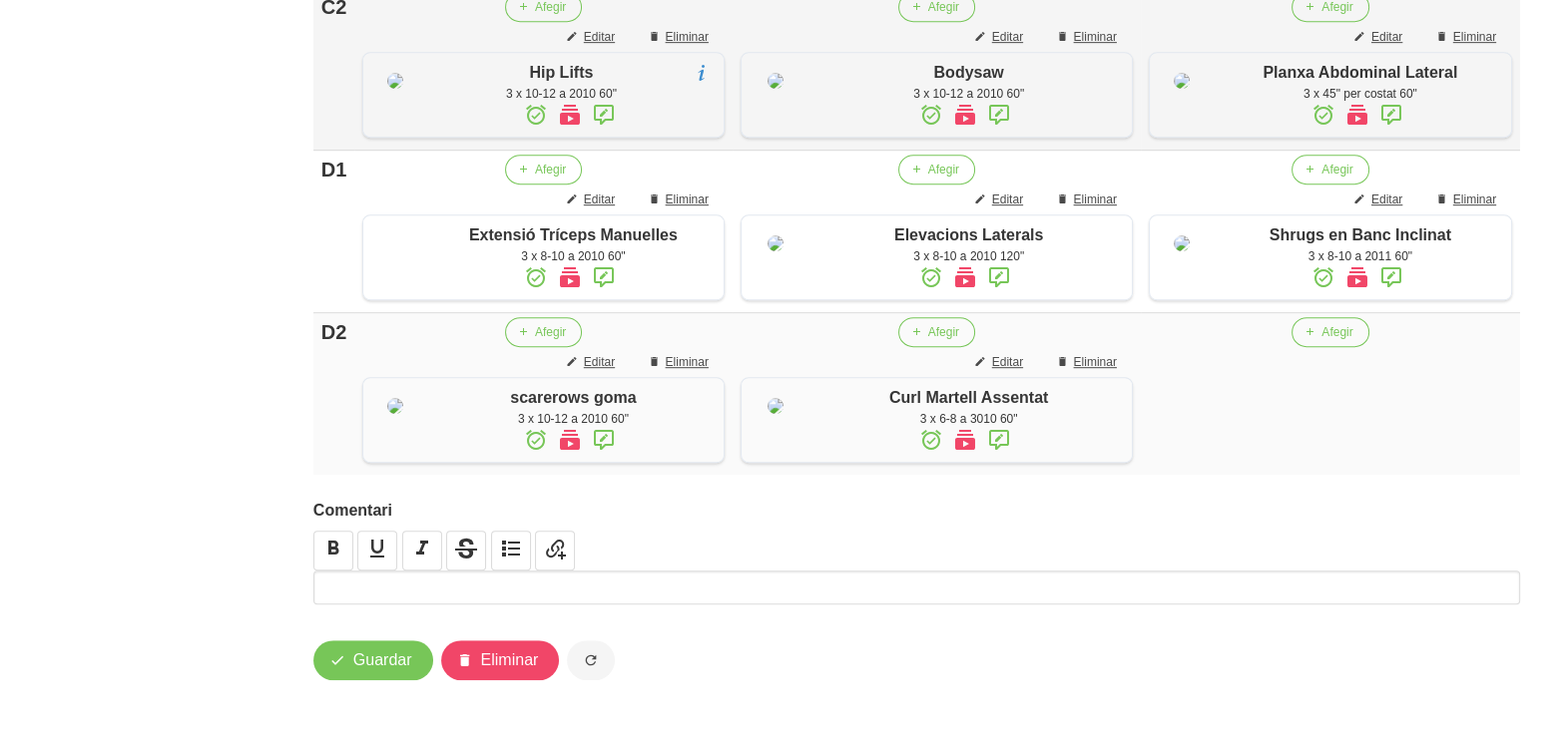
scroll to position [1553, 0]
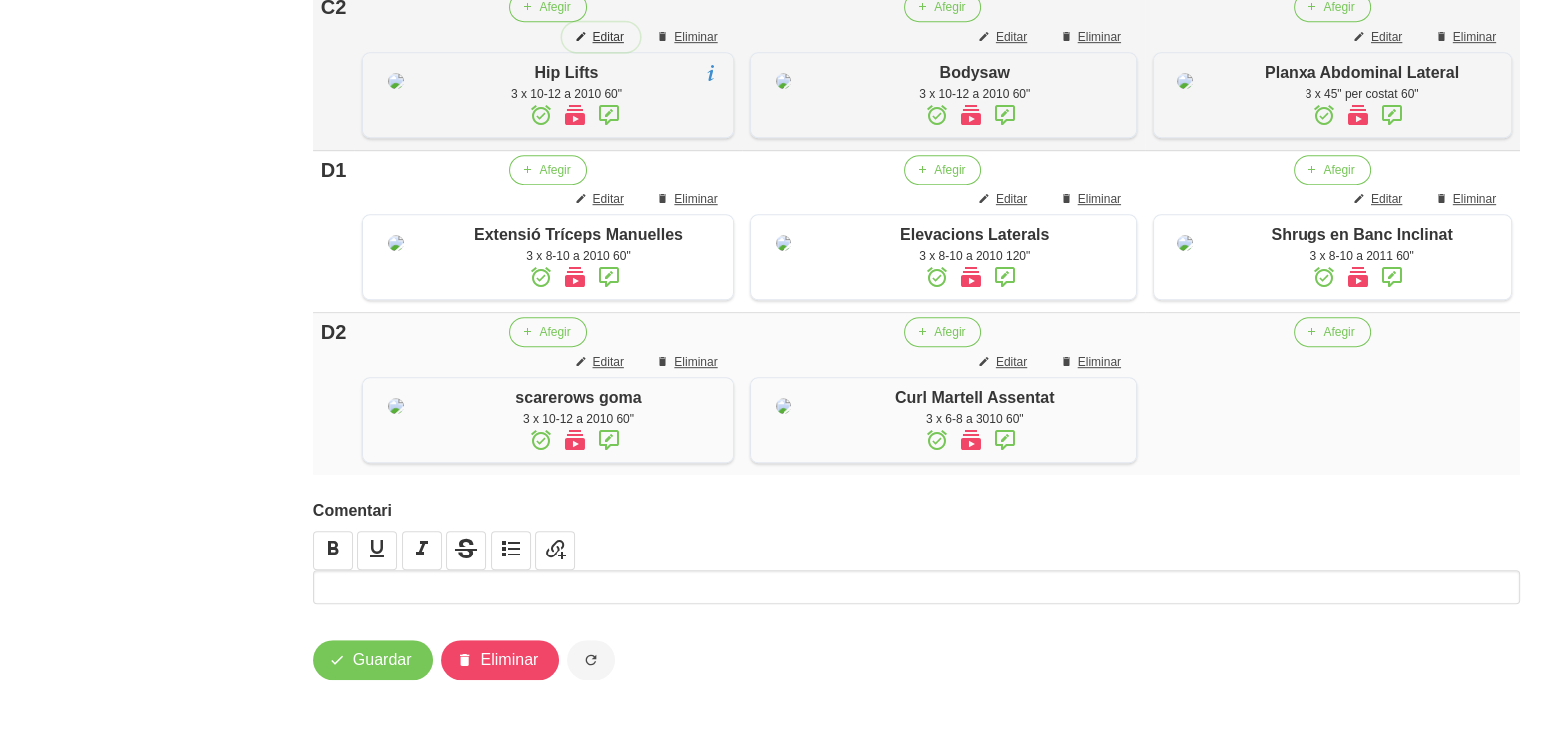
click at [611, 46] on span "Editar" at bounding box center [606, 37] width 31 height 18
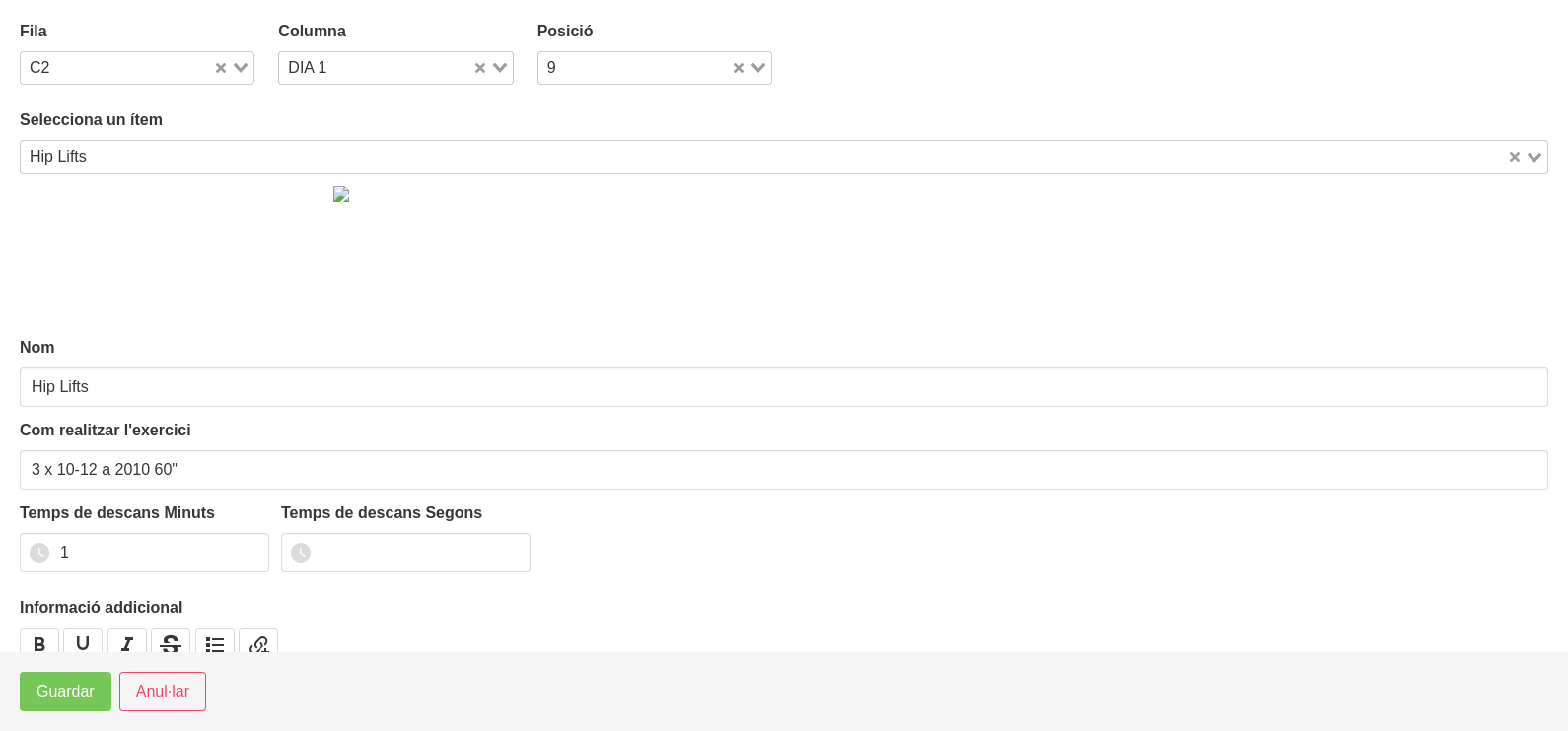
click at [493, 64] on icon "Search for option" at bounding box center [500, 68] width 14 height 10
drag, startPoint x: 371, startPoint y: 153, endPoint x: 265, endPoint y: 98, distance: 119.4
click at [360, 153] on li "DIA 3" at bounding box center [396, 160] width 235 height 29
click at [239, 76] on div "Loading..." at bounding box center [230, 66] width 40 height 28
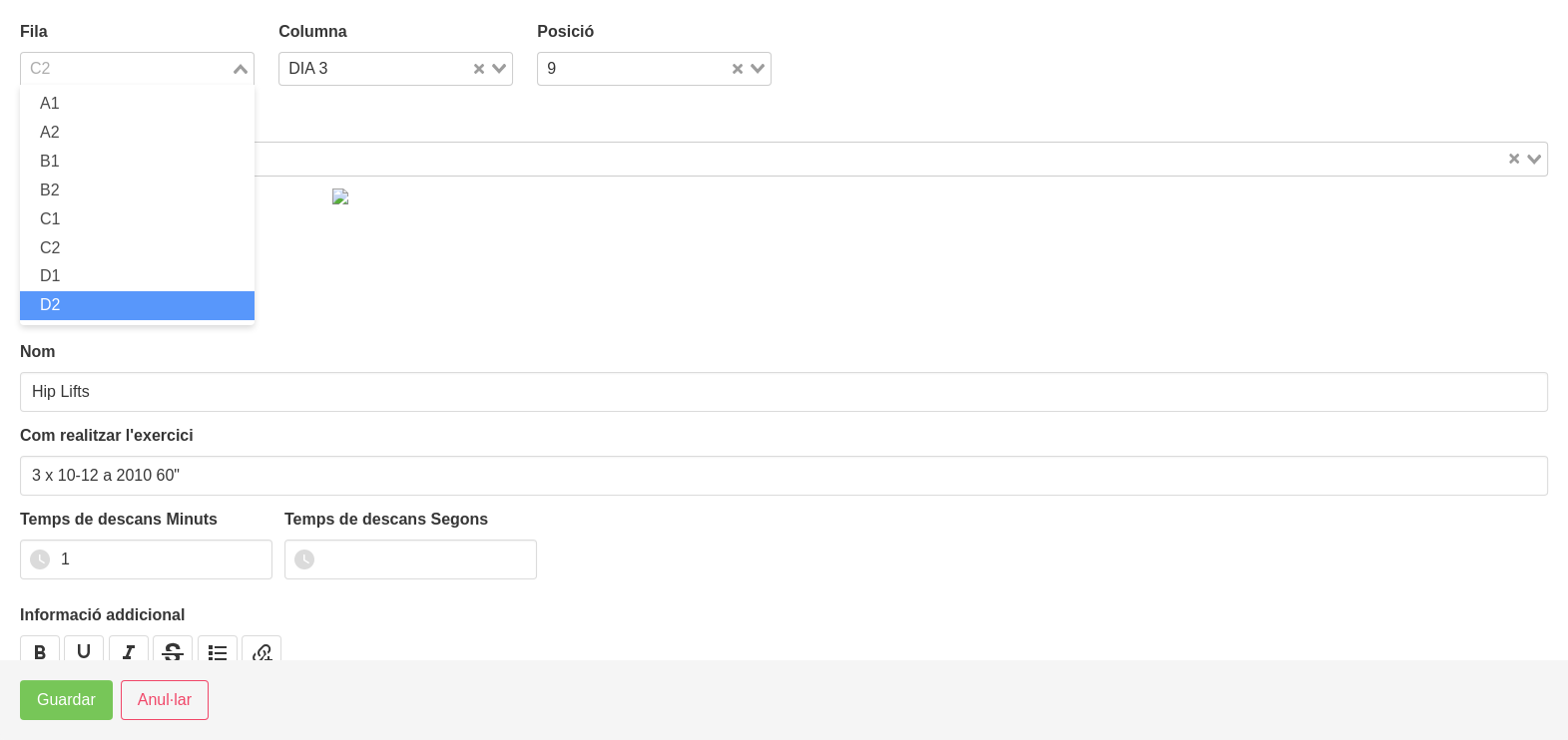
drag, startPoint x: 132, startPoint y: 300, endPoint x: 133, endPoint y: 310, distance: 10.0
click at [132, 302] on li "D2" at bounding box center [137, 306] width 235 height 29
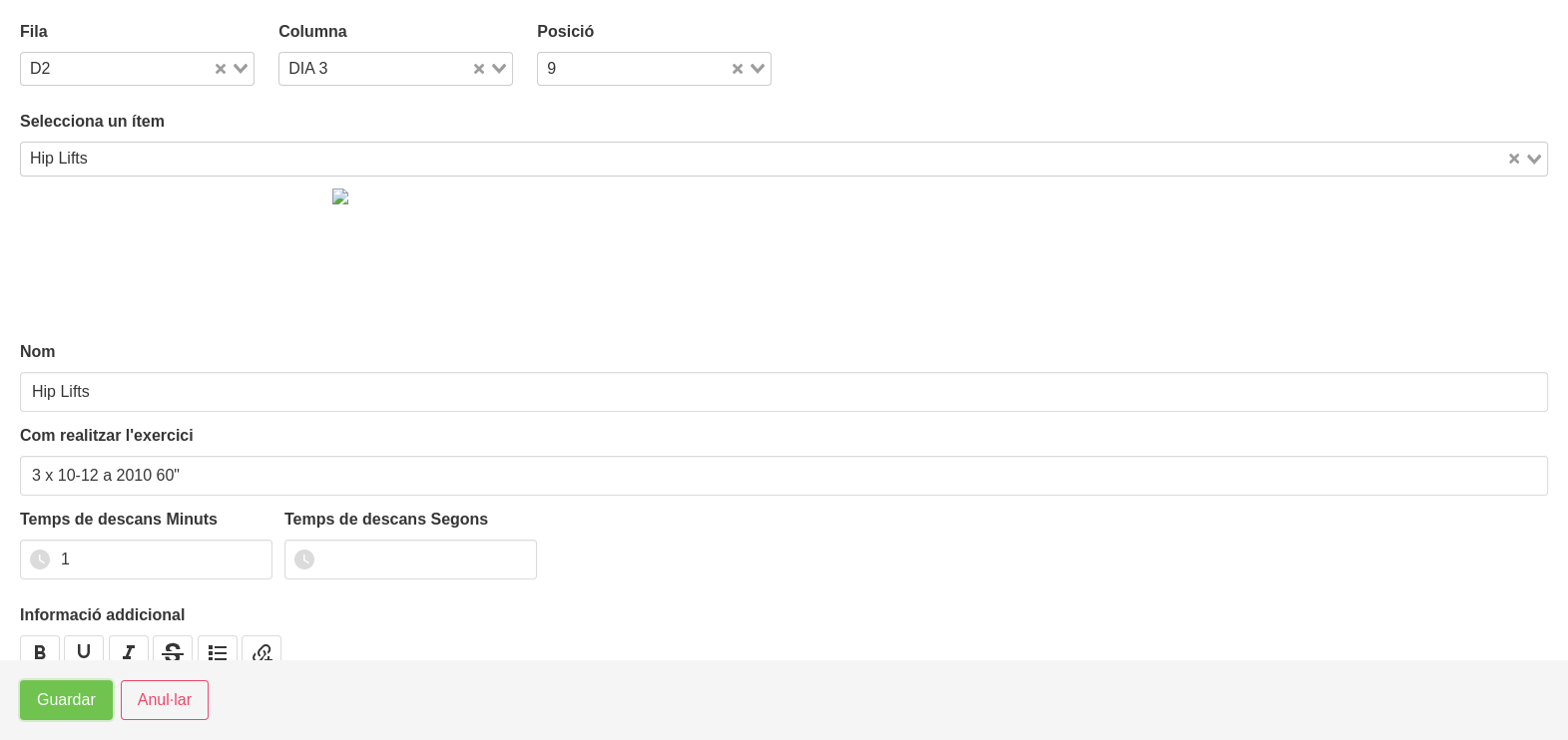
click at [78, 698] on span "Guardar" at bounding box center [66, 700] width 59 height 24
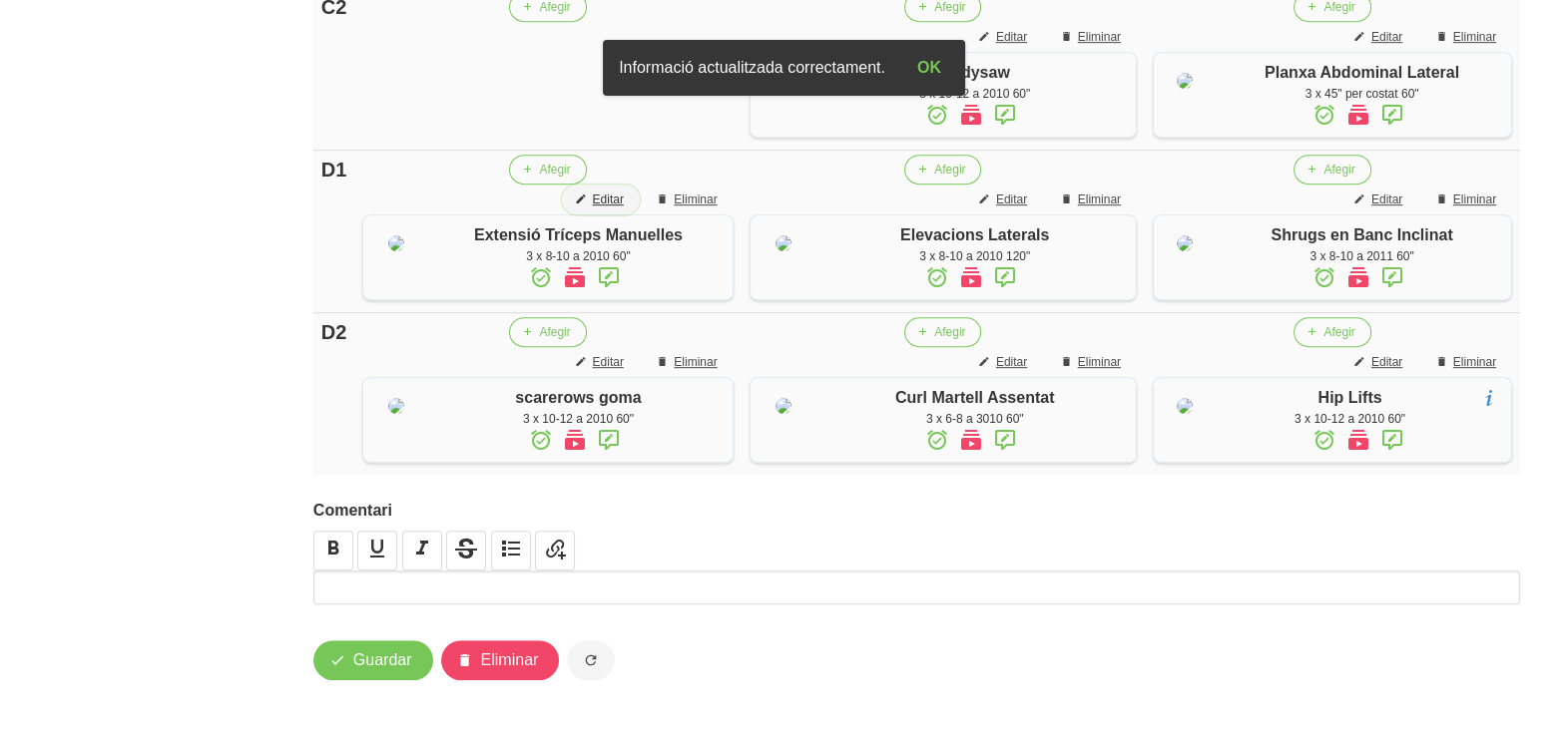
click at [597, 215] on button "Editar" at bounding box center [600, 200] width 77 height 30
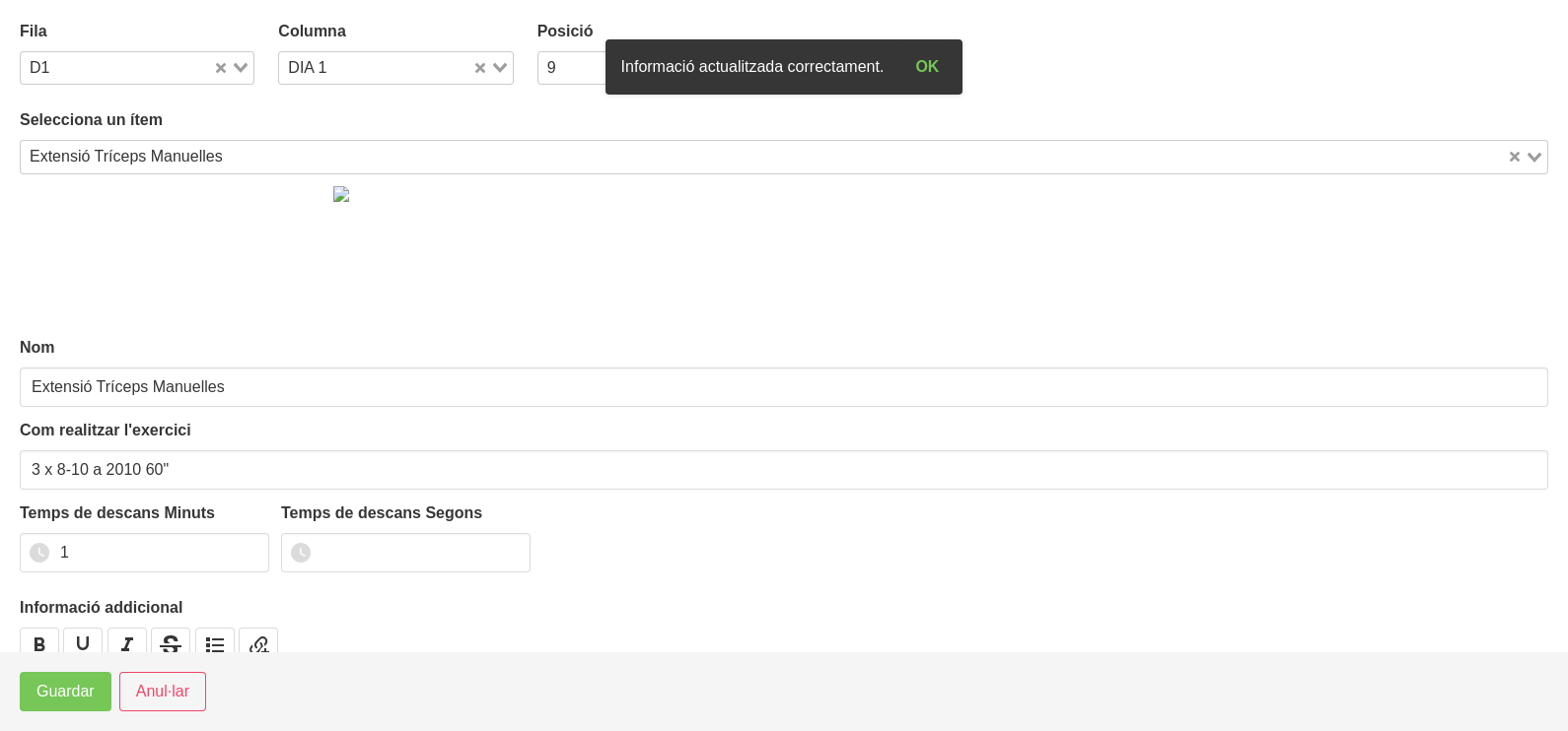
click at [240, 67] on icon "Search for option" at bounding box center [241, 68] width 14 height 10
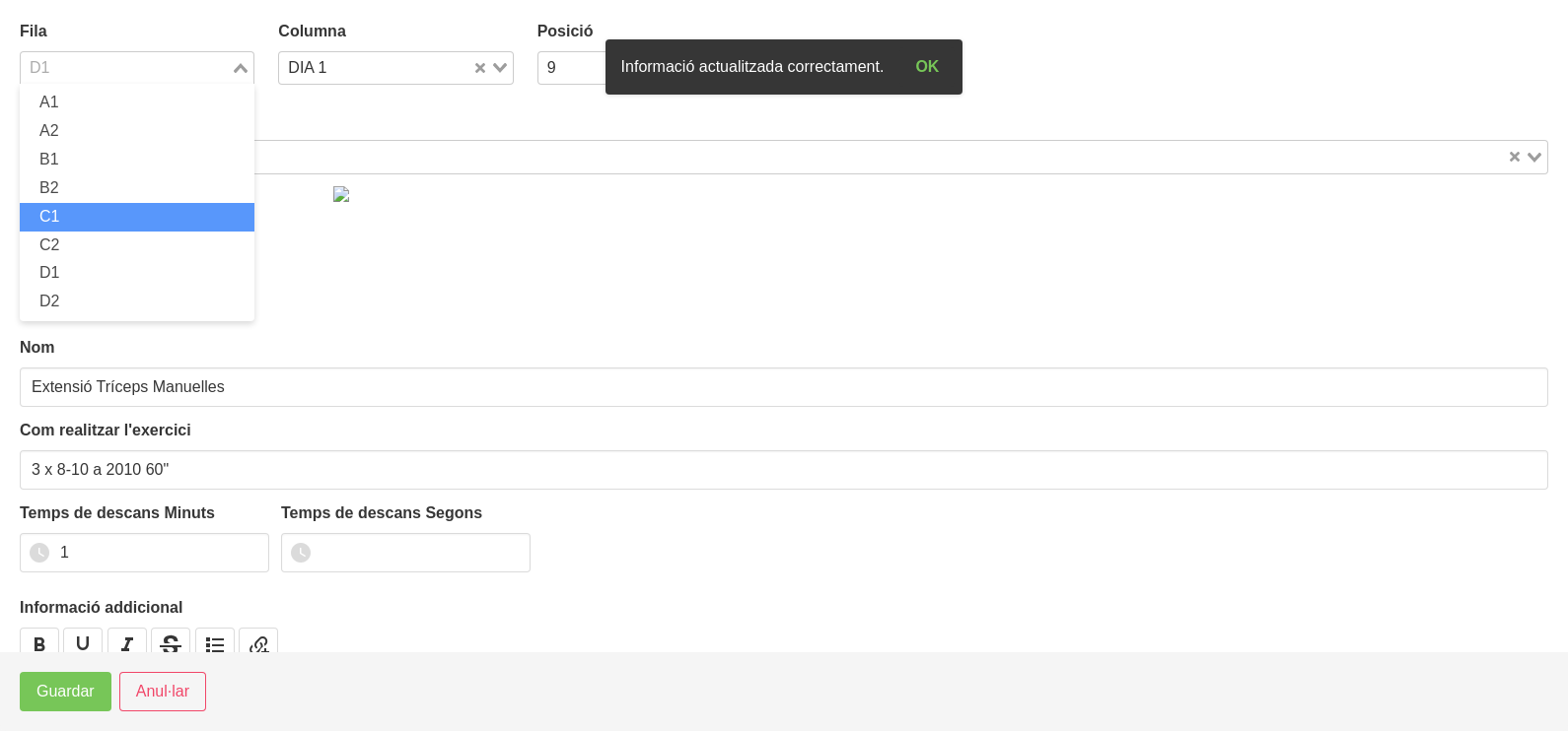
click at [123, 219] on li "C1" at bounding box center [137, 217] width 235 height 29
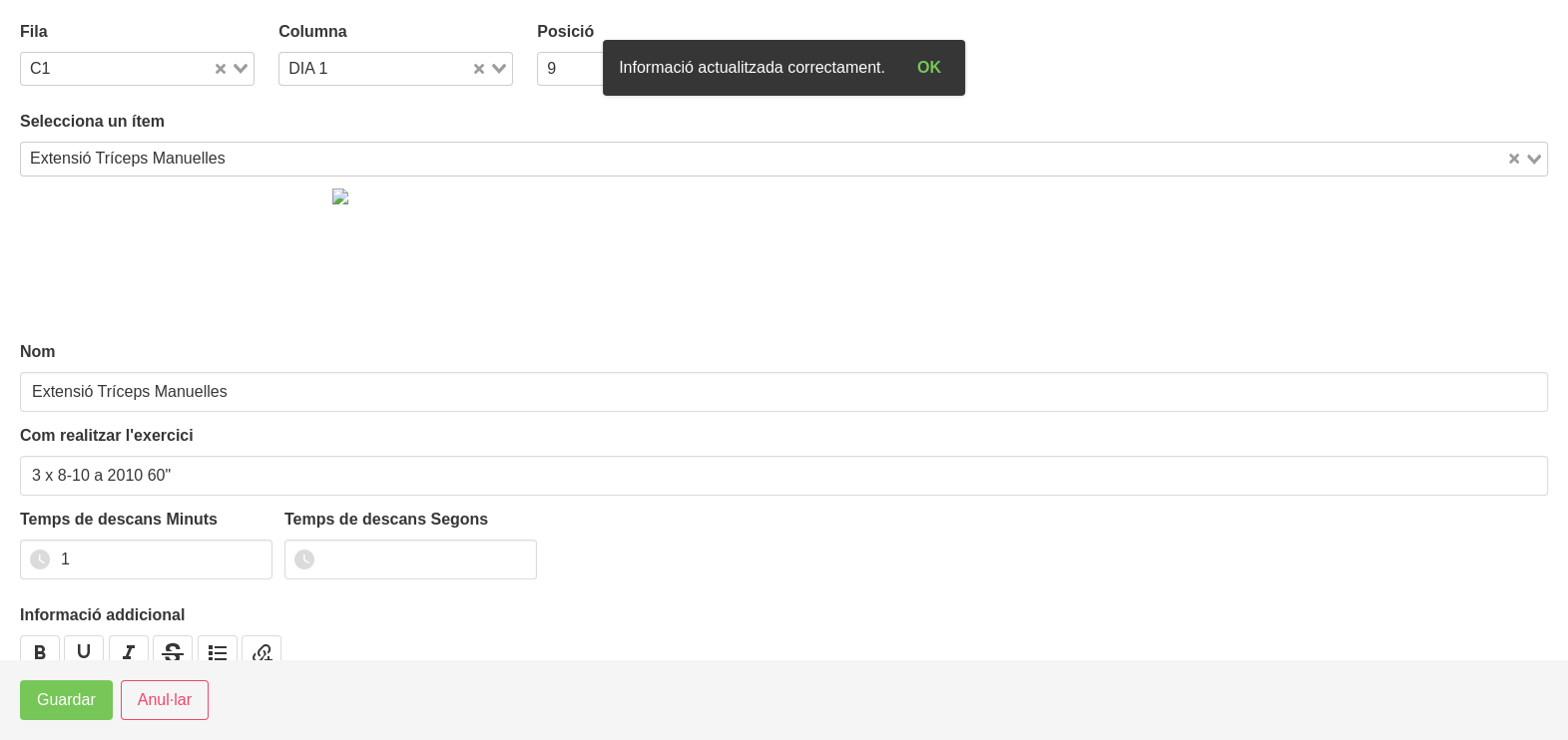
drag, startPoint x: 240, startPoint y: 66, endPoint x: 189, endPoint y: 133, distance: 84.2
click at [235, 73] on icon "Search for option" at bounding box center [241, 69] width 14 height 10
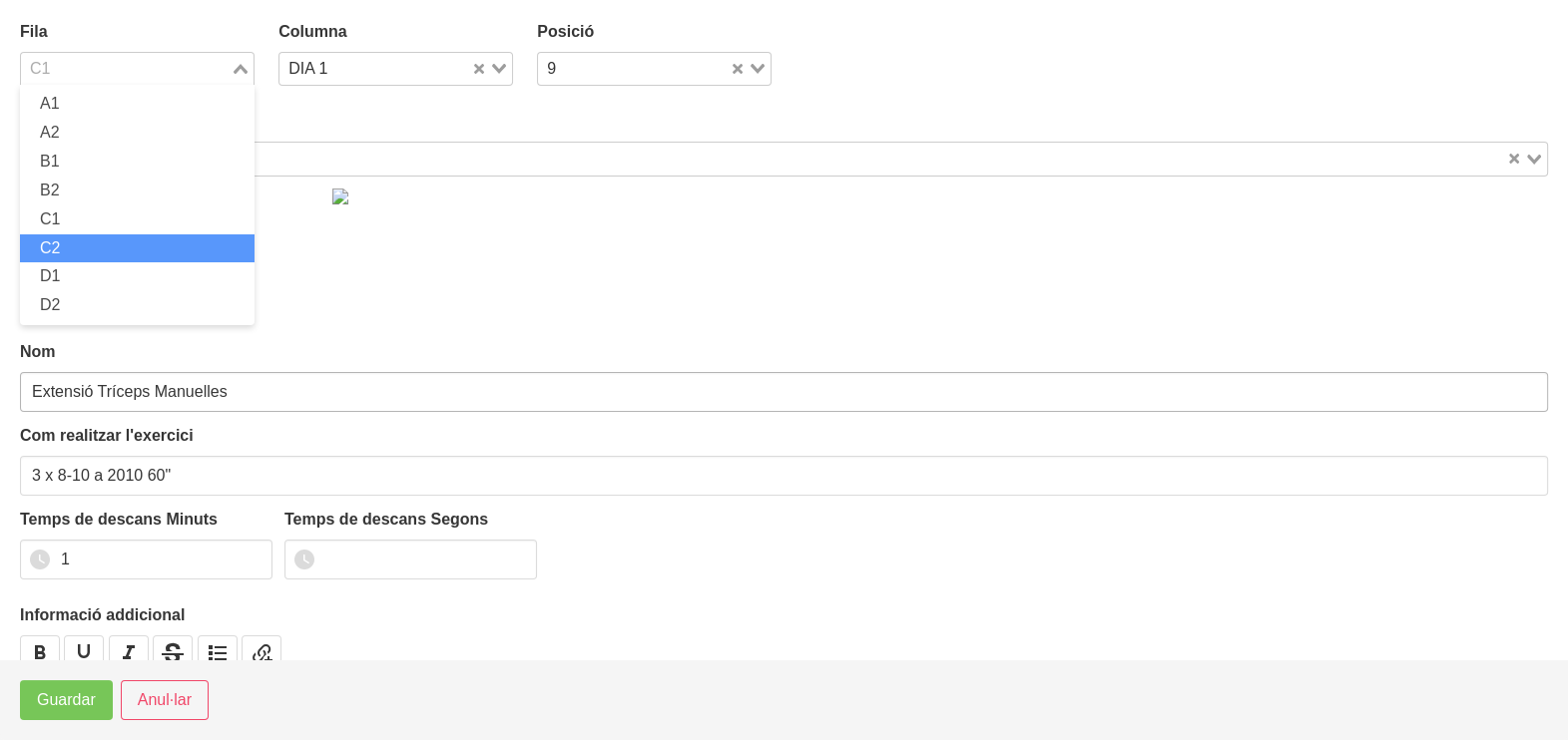
drag, startPoint x: 130, startPoint y: 240, endPoint x: 78, endPoint y: 400, distance: 168.2
click at [125, 250] on li "C2" at bounding box center [137, 249] width 235 height 29
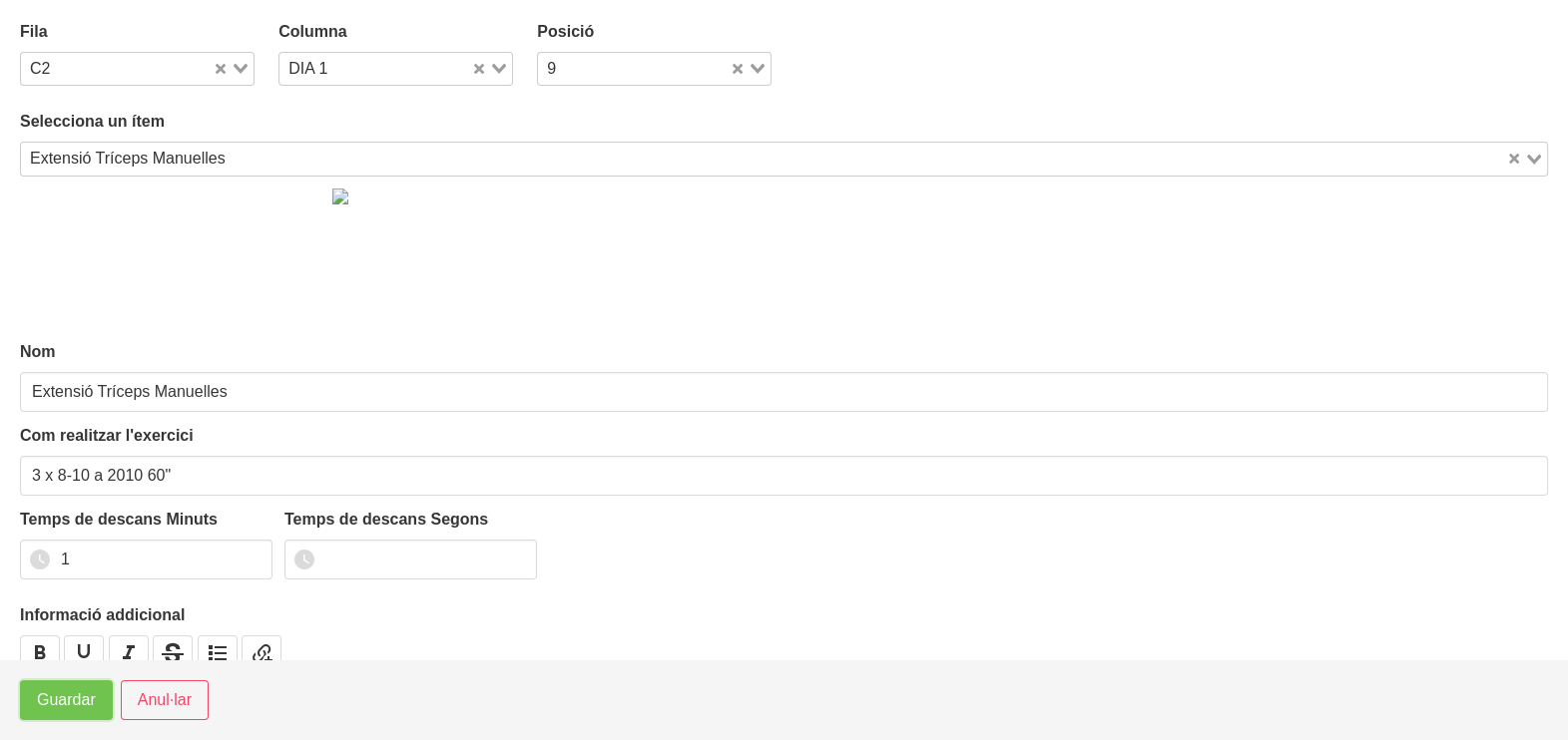
click at [48, 705] on span "Guardar" at bounding box center [66, 700] width 59 height 24
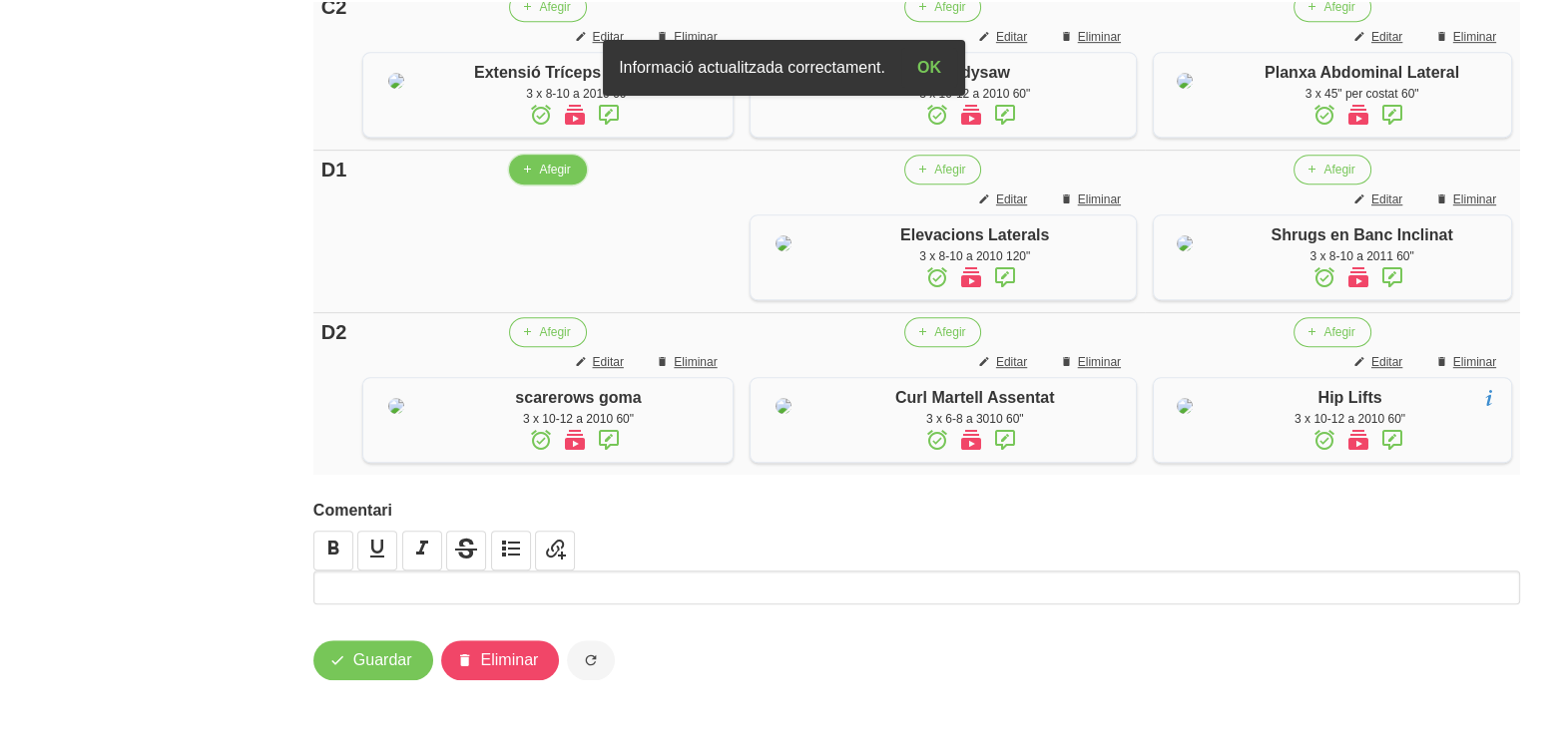
click at [544, 179] on span "Afegir" at bounding box center [554, 170] width 31 height 18
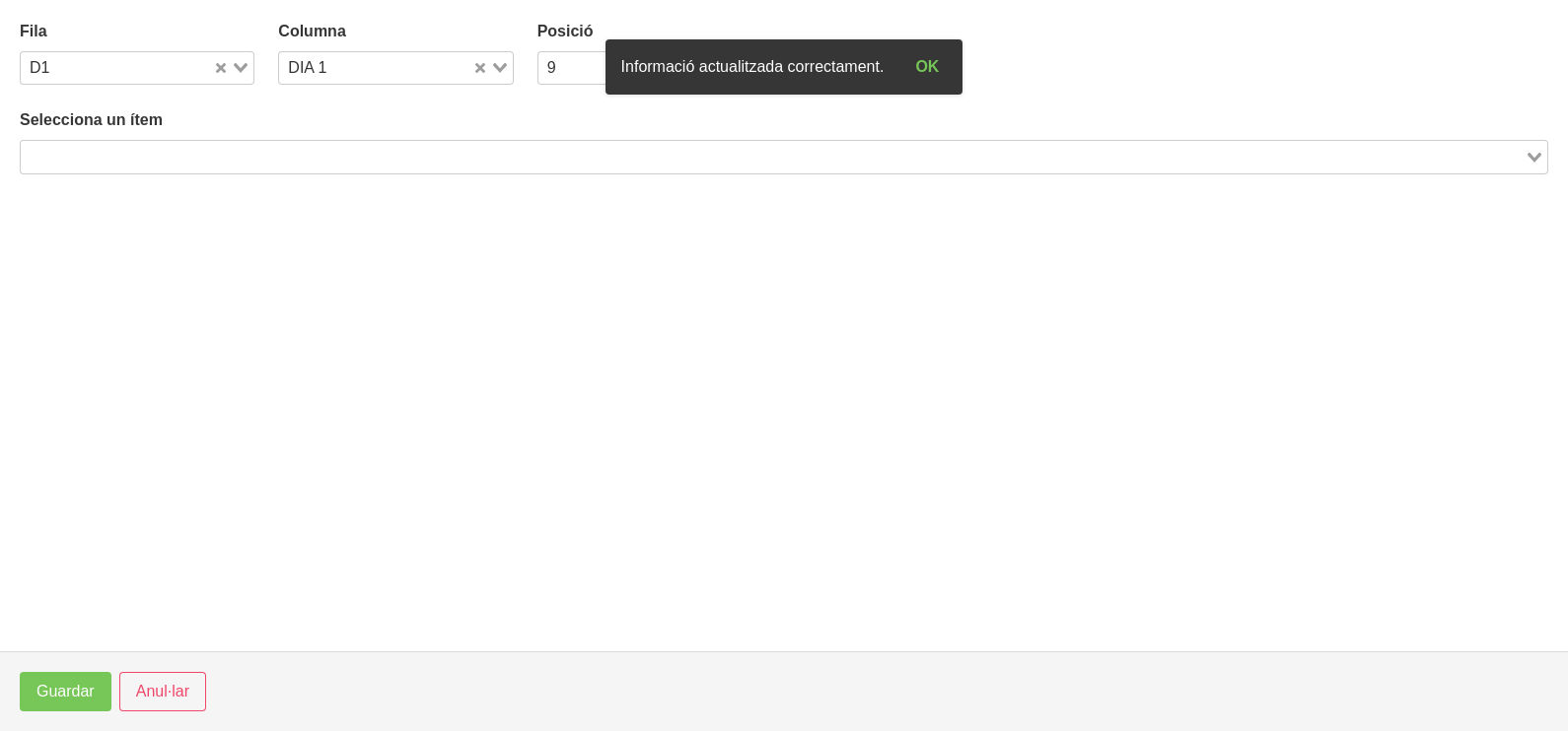
click at [146, 152] on input "Search for option" at bounding box center [773, 157] width 1500 height 24
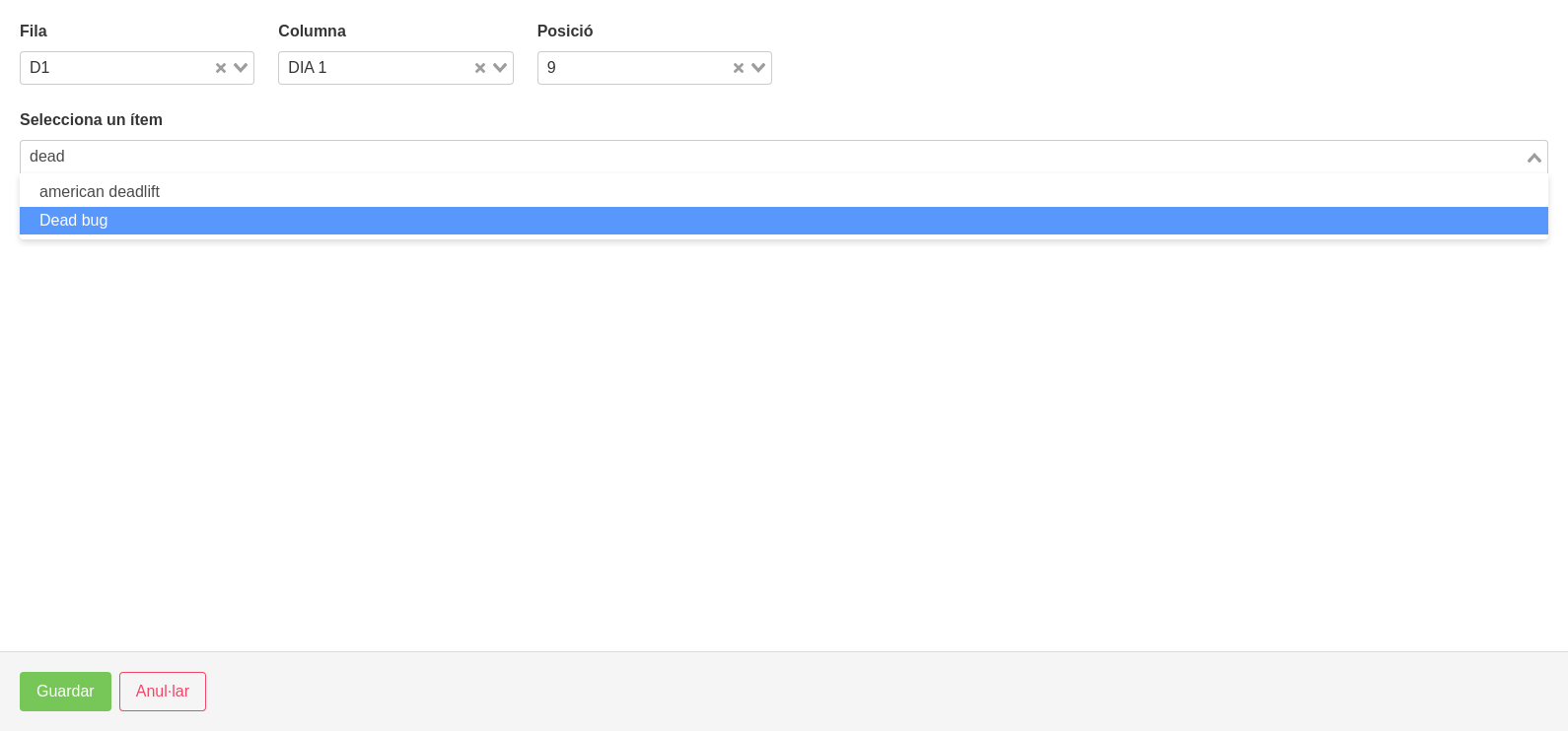
click at [125, 232] on li "Dead bug" at bounding box center [784, 221] width 1529 height 29
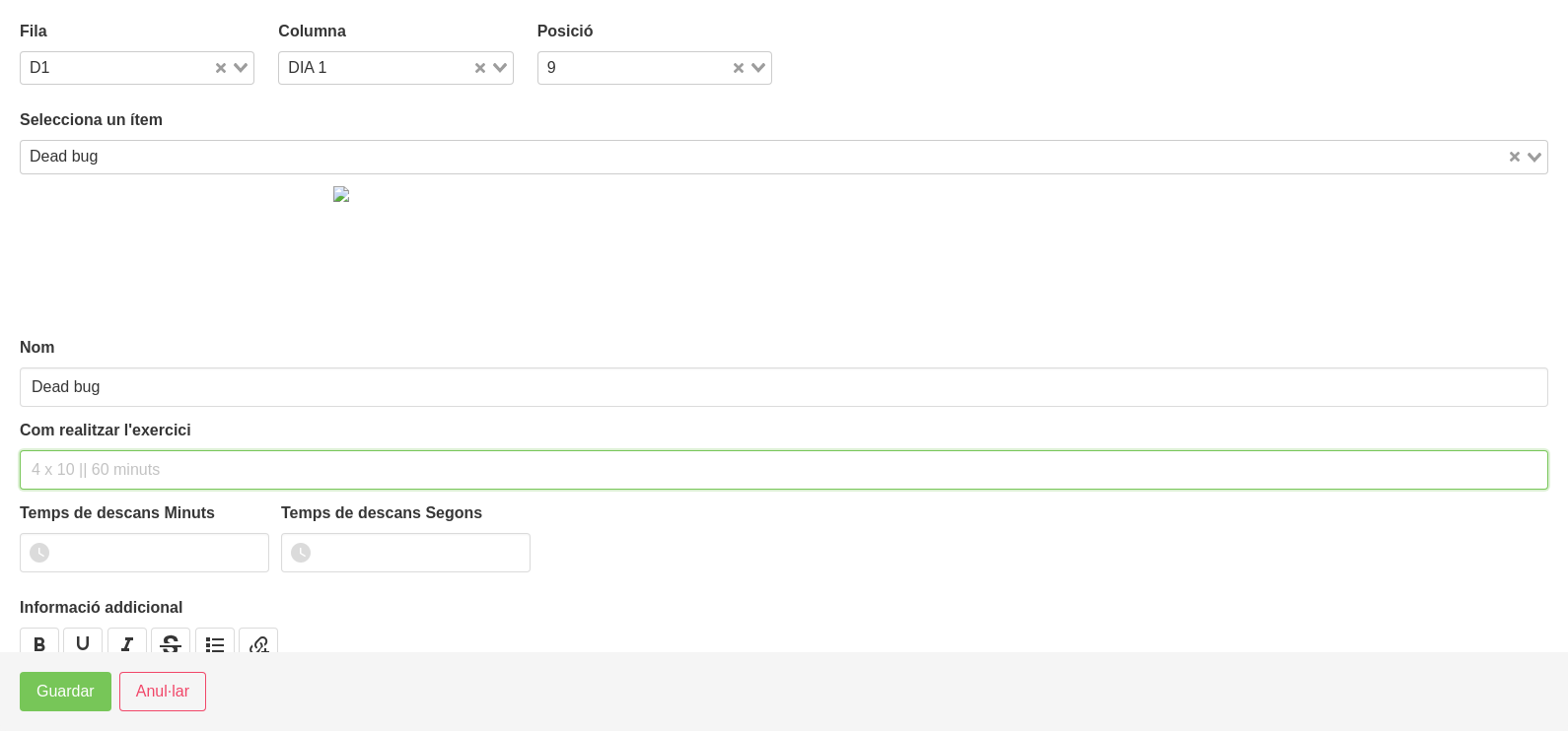
click at [79, 460] on input "text" at bounding box center [784, 471] width 1529 height 39
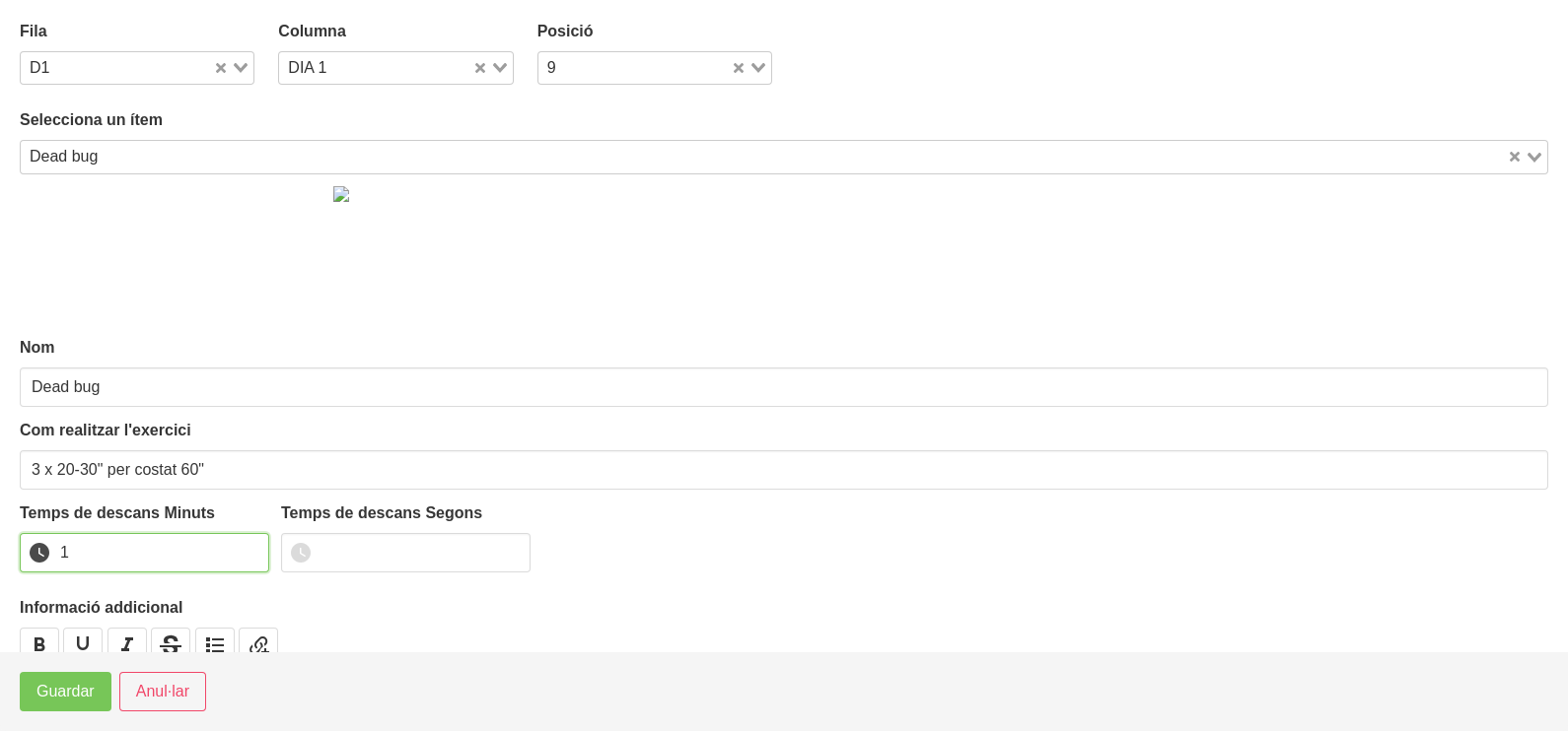
click at [251, 549] on input "1" at bounding box center [144, 553] width 250 height 39
click at [74, 685] on span "Guardar" at bounding box center [65, 692] width 58 height 24
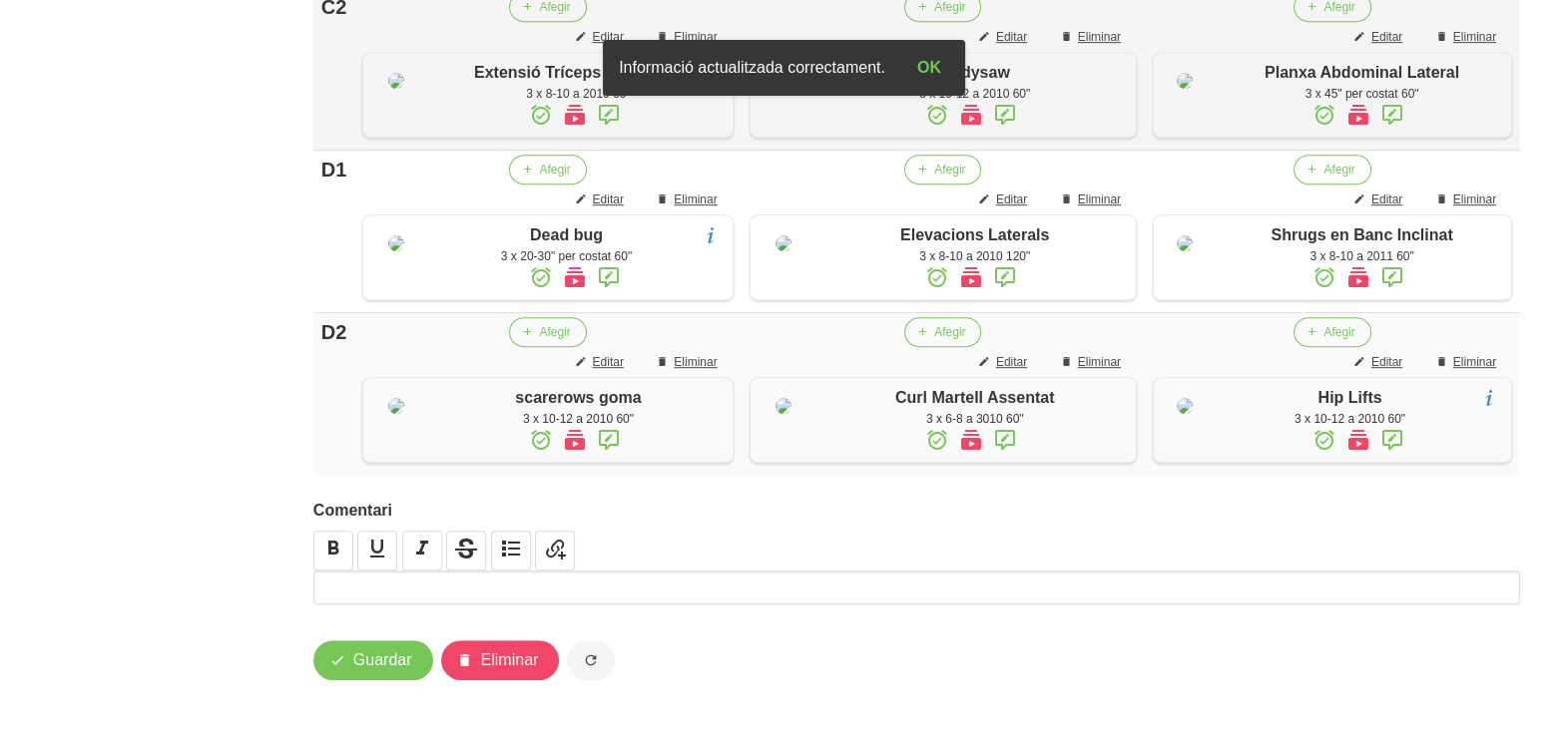
scroll to position [1859, 0]
click at [379, 665] on span "Guardar" at bounding box center [383, 660] width 59 height 24
click at [391, 673] on button "Guardar" at bounding box center [374, 660] width 120 height 40
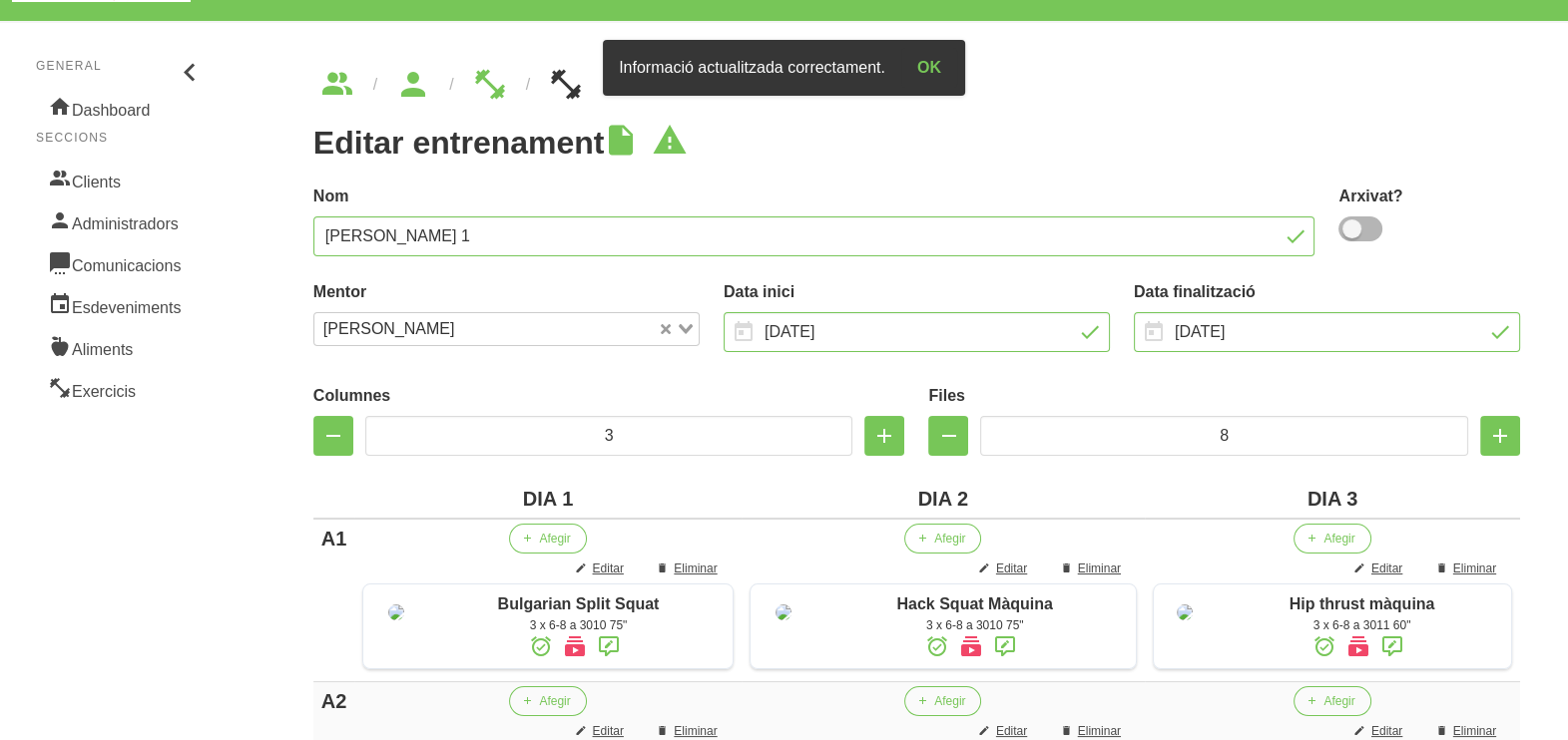
scroll to position [0, 0]
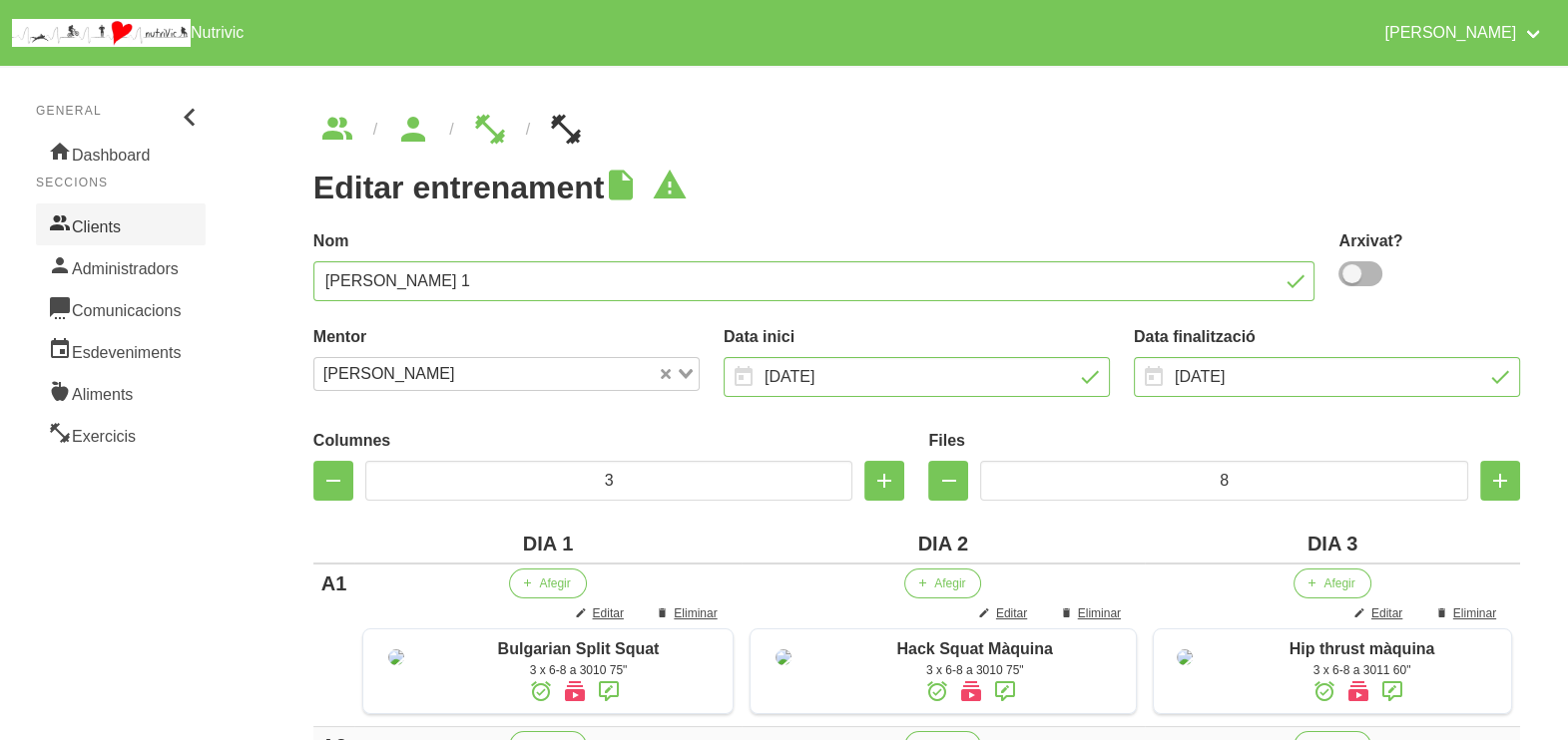
click at [135, 231] on link "Clients" at bounding box center [121, 225] width 170 height 42
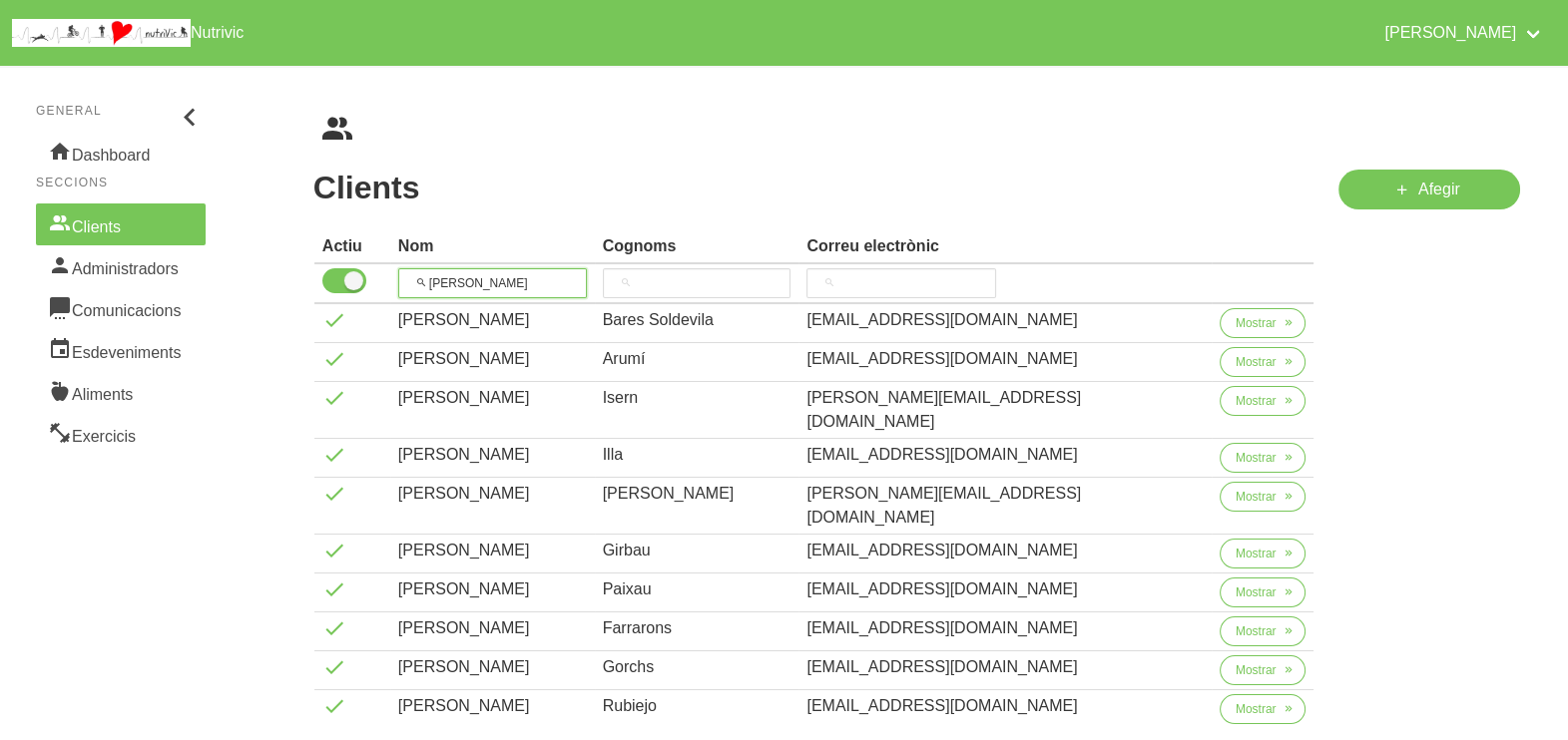
drag, startPoint x: 494, startPoint y: 276, endPoint x: 399, endPoint y: 274, distance: 95.0
click at [399, 274] on tr "[PERSON_NAME]" at bounding box center [814, 285] width 1000 height 40
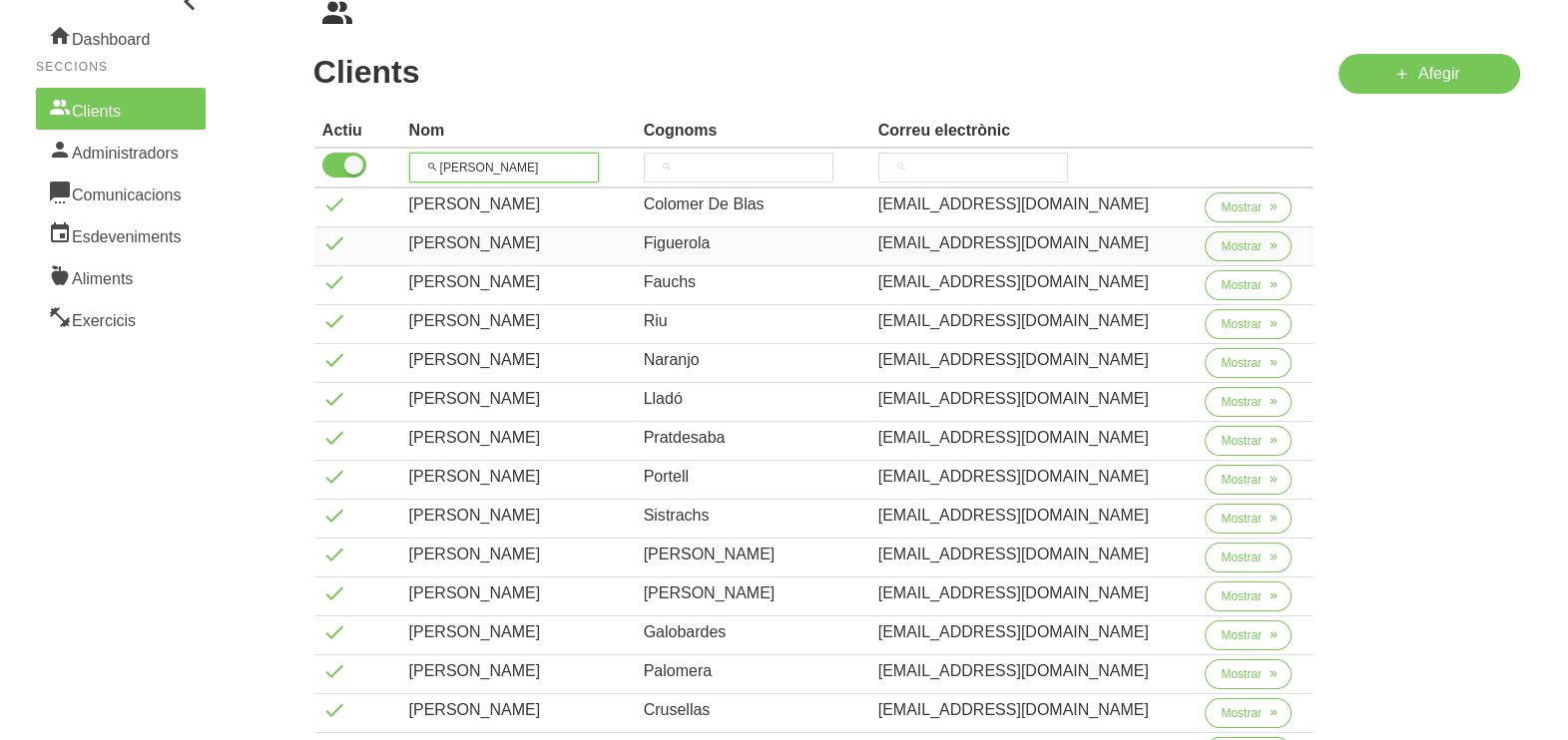
scroll to position [249, 0]
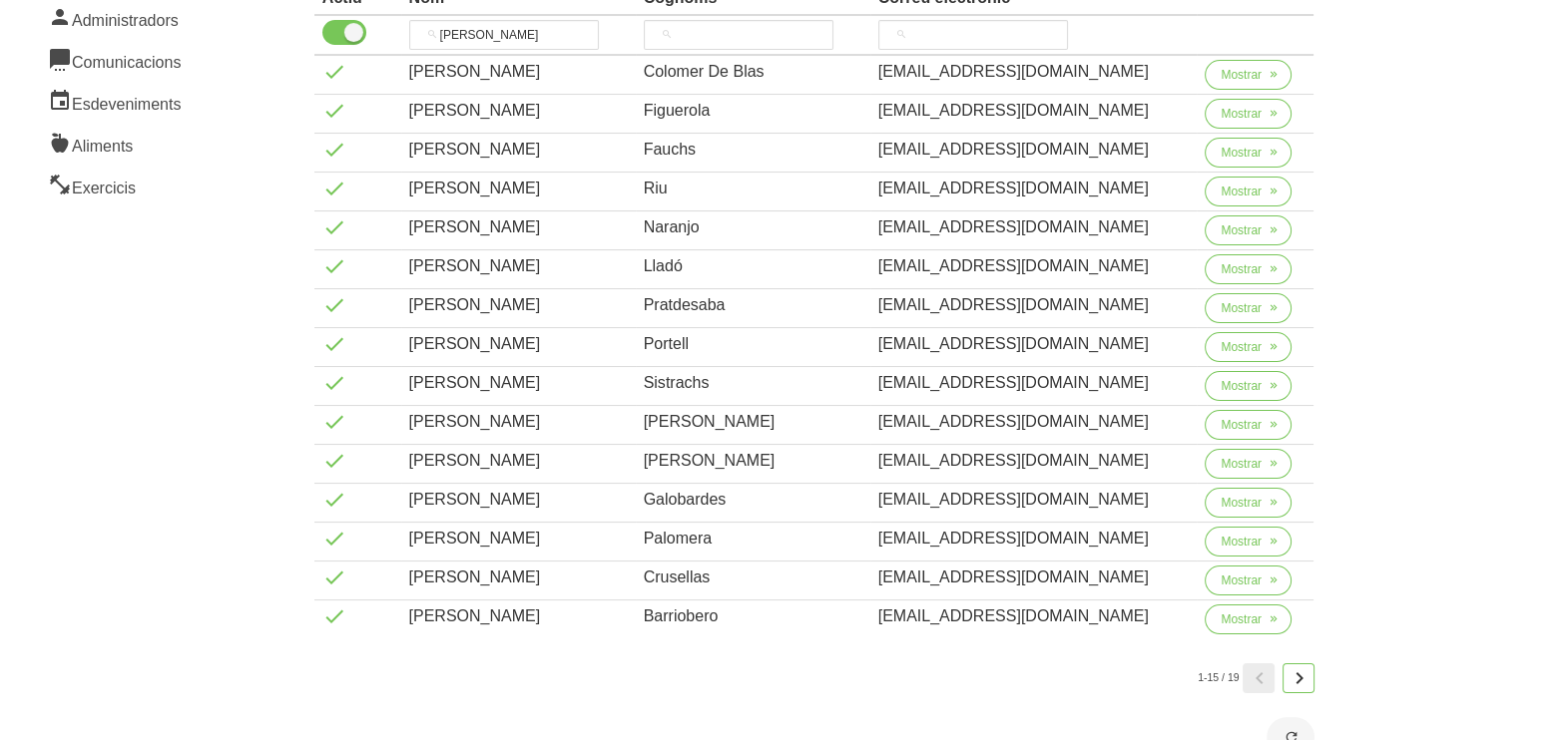
click at [1304, 673] on icon "Page 2." at bounding box center [1298, 678] width 24 height 36
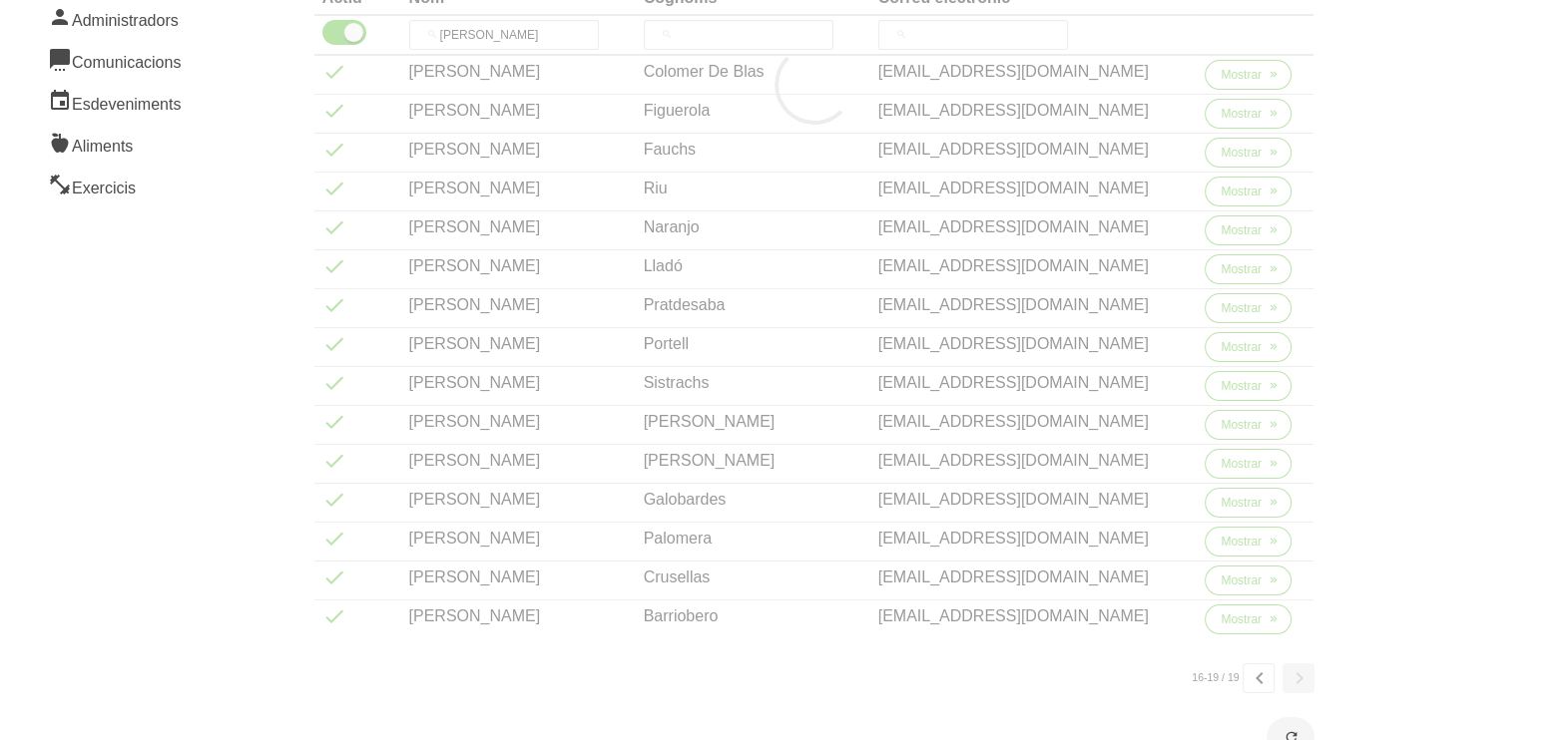
scroll to position [0, 0]
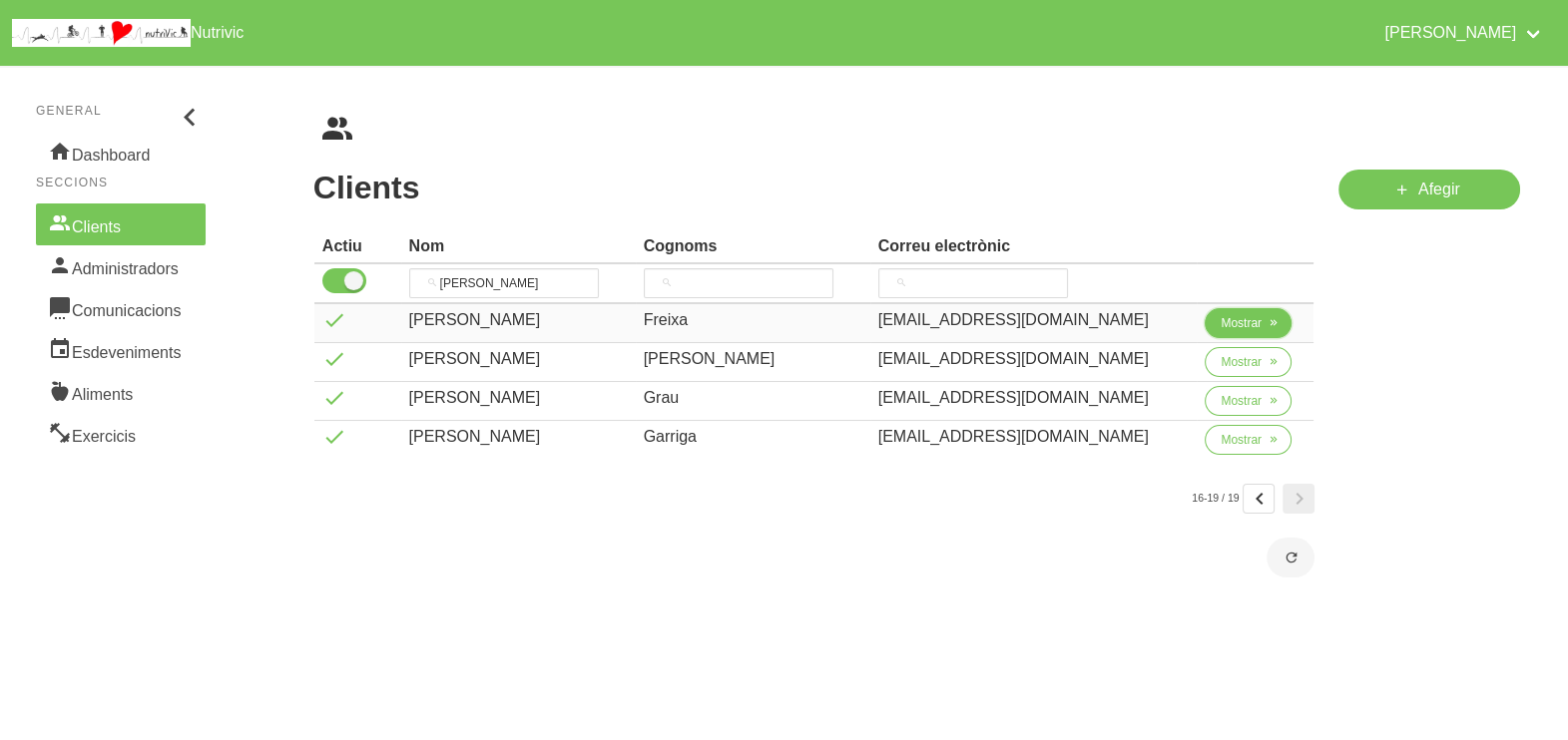
click at [1221, 321] on span "Mostrar" at bounding box center [1240, 324] width 41 height 18
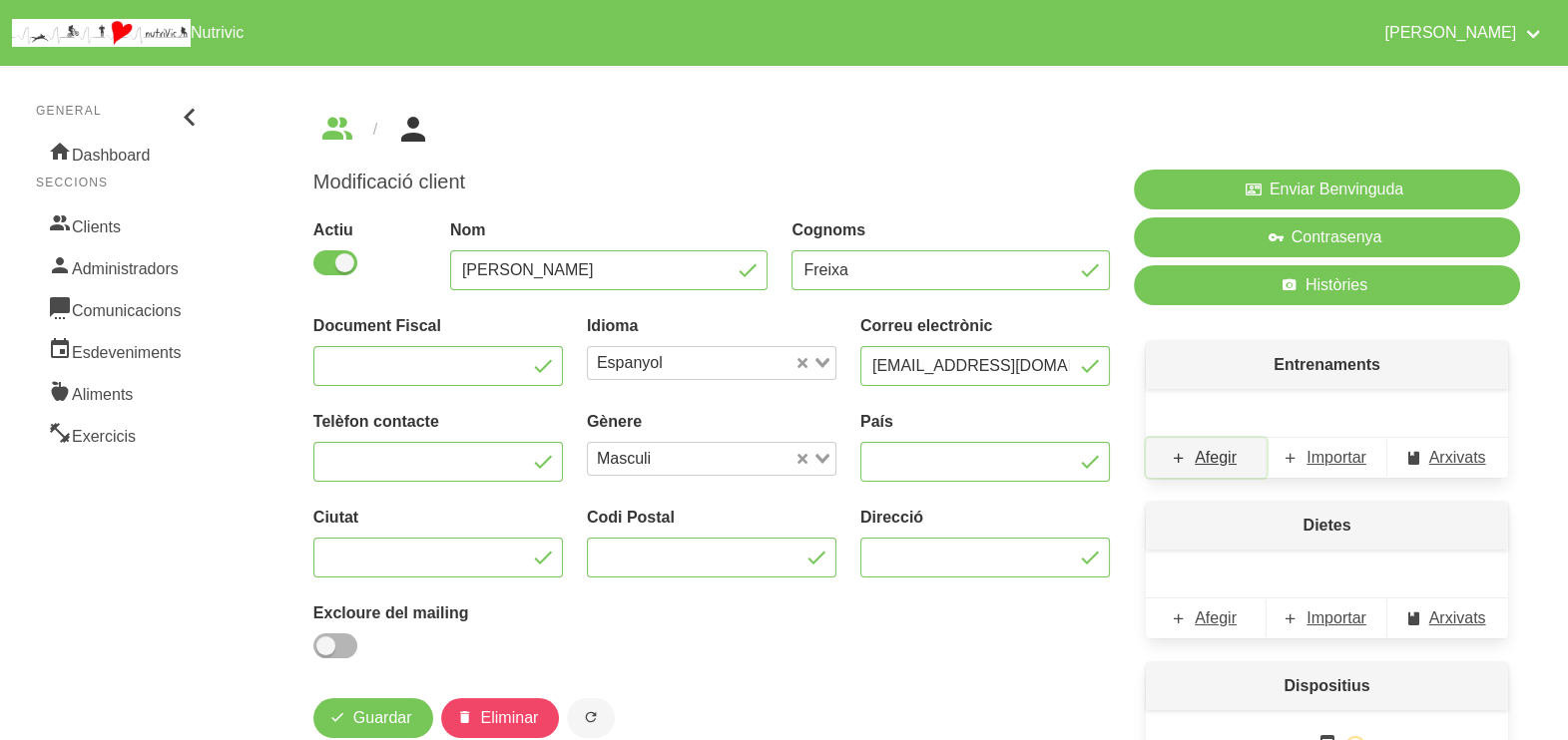
click at [1217, 462] on span "Afegir" at bounding box center [1215, 458] width 42 height 24
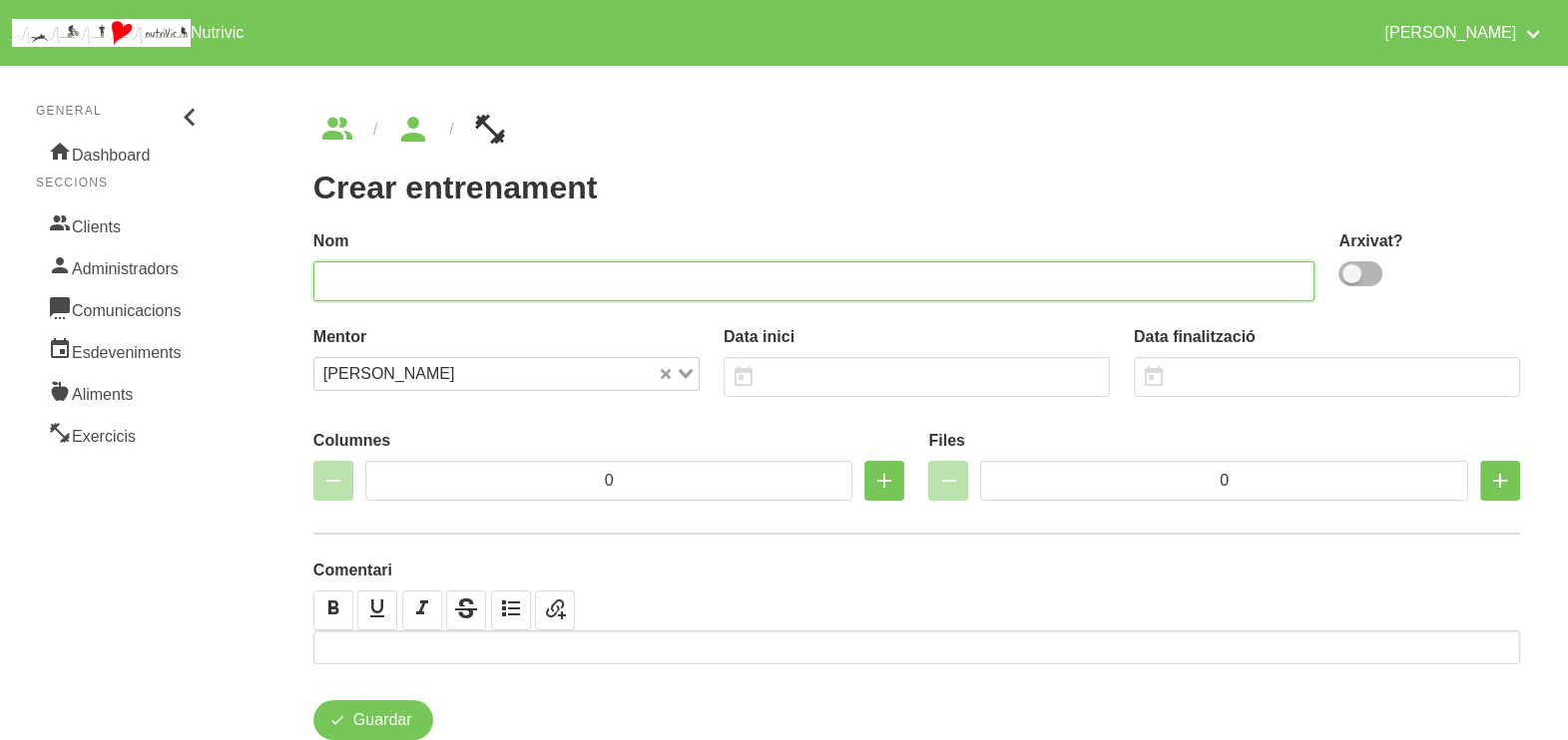
drag, startPoint x: 546, startPoint y: 275, endPoint x: 622, endPoint y: 235, distance: 85.9
click at [577, 265] on input "text" at bounding box center [814, 282] width 1002 height 40
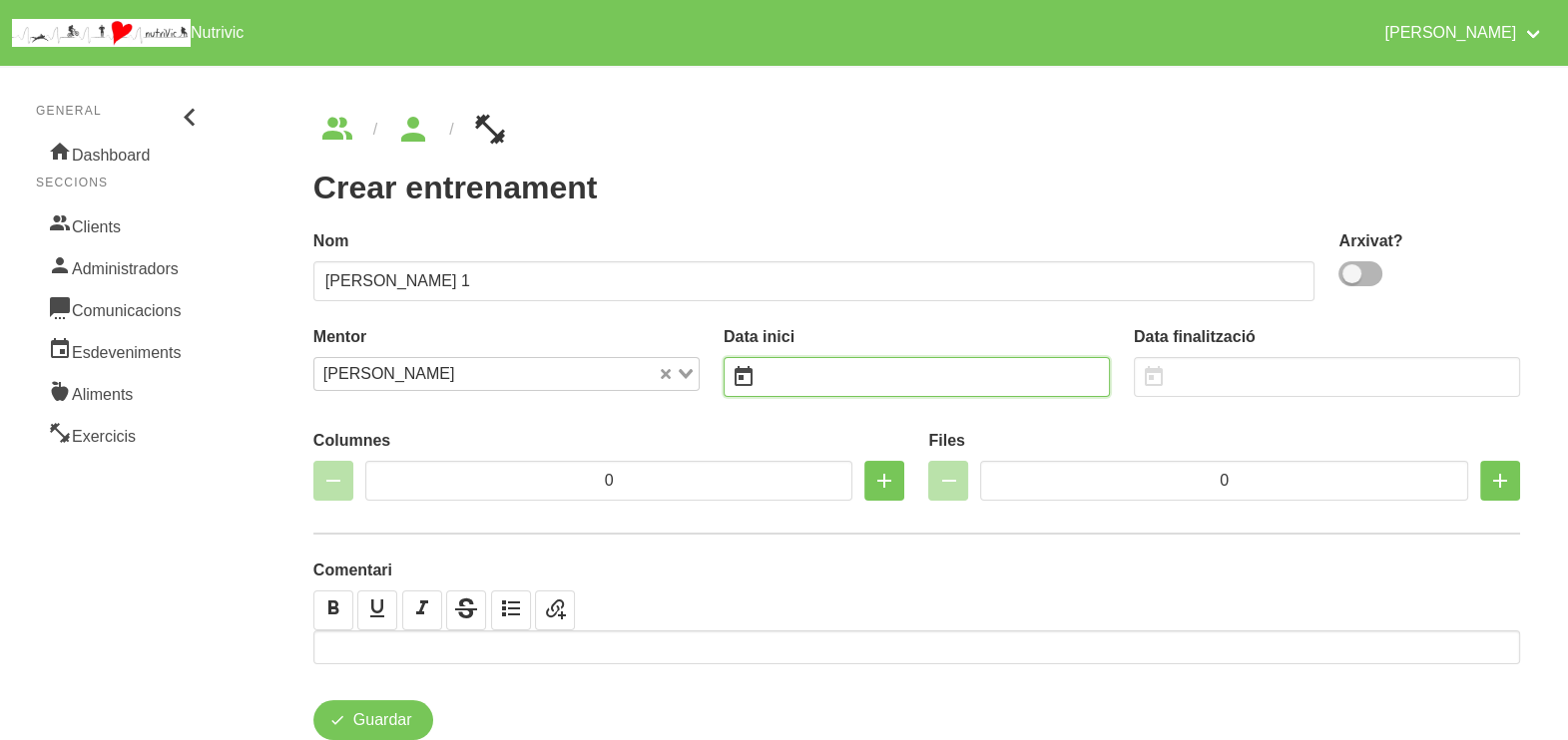
click at [908, 370] on input "text" at bounding box center [916, 377] width 387 height 40
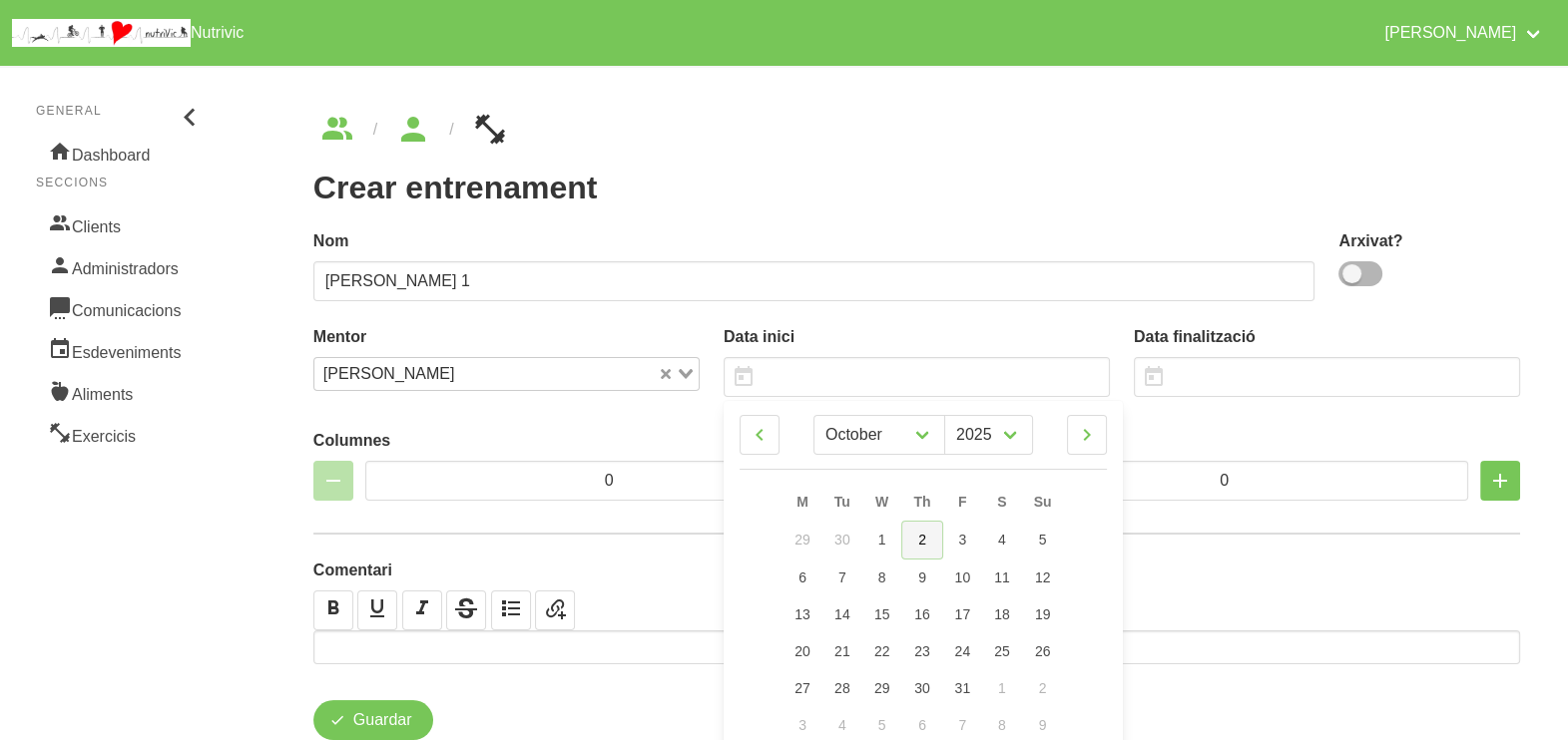
click at [913, 532] on link "2" at bounding box center [921, 540] width 41 height 39
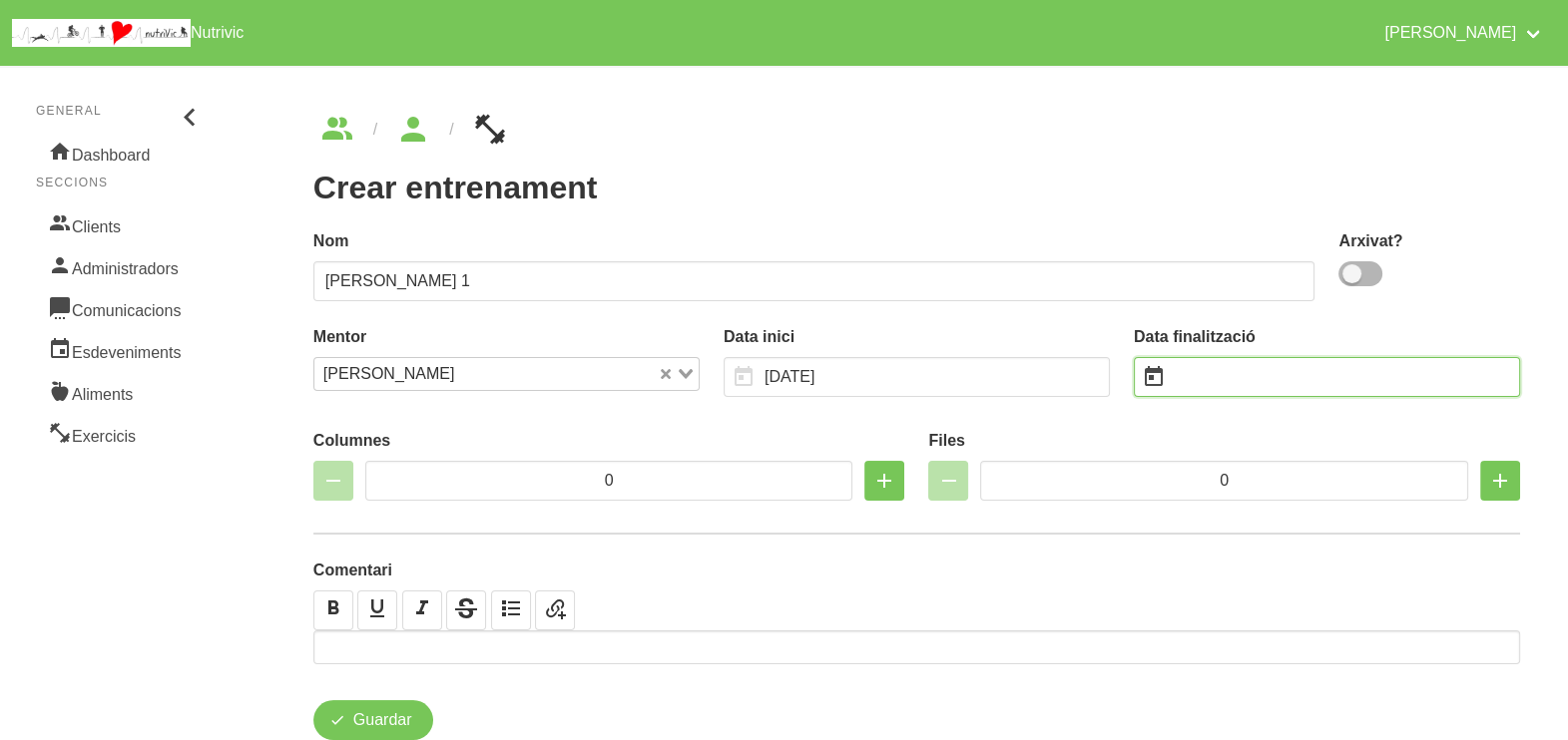
click at [1239, 383] on input "text" at bounding box center [1326, 377] width 387 height 40
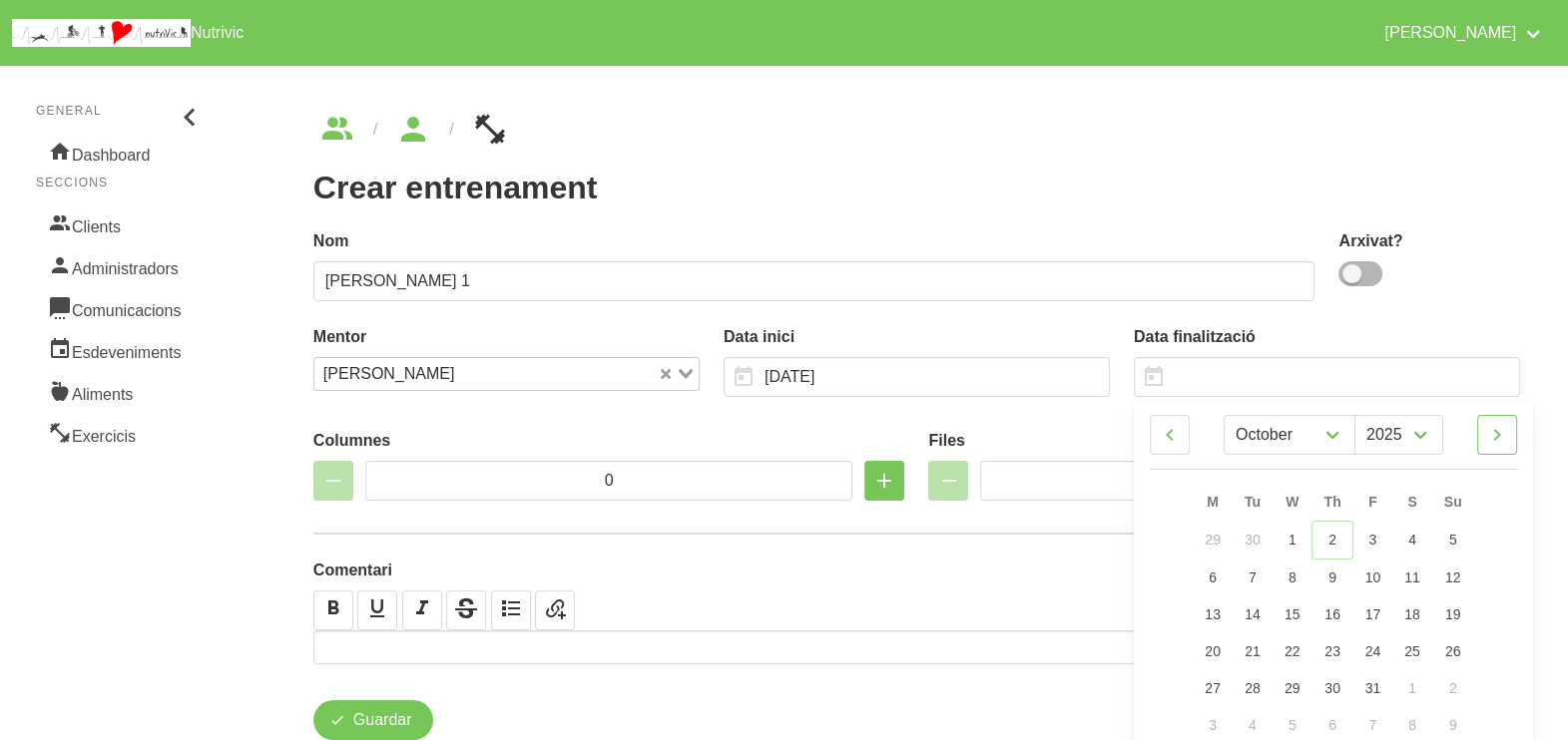
click at [1501, 439] on icon at bounding box center [1497, 435] width 24 height 36
click at [1462, 616] on link "16" at bounding box center [1453, 612] width 42 height 37
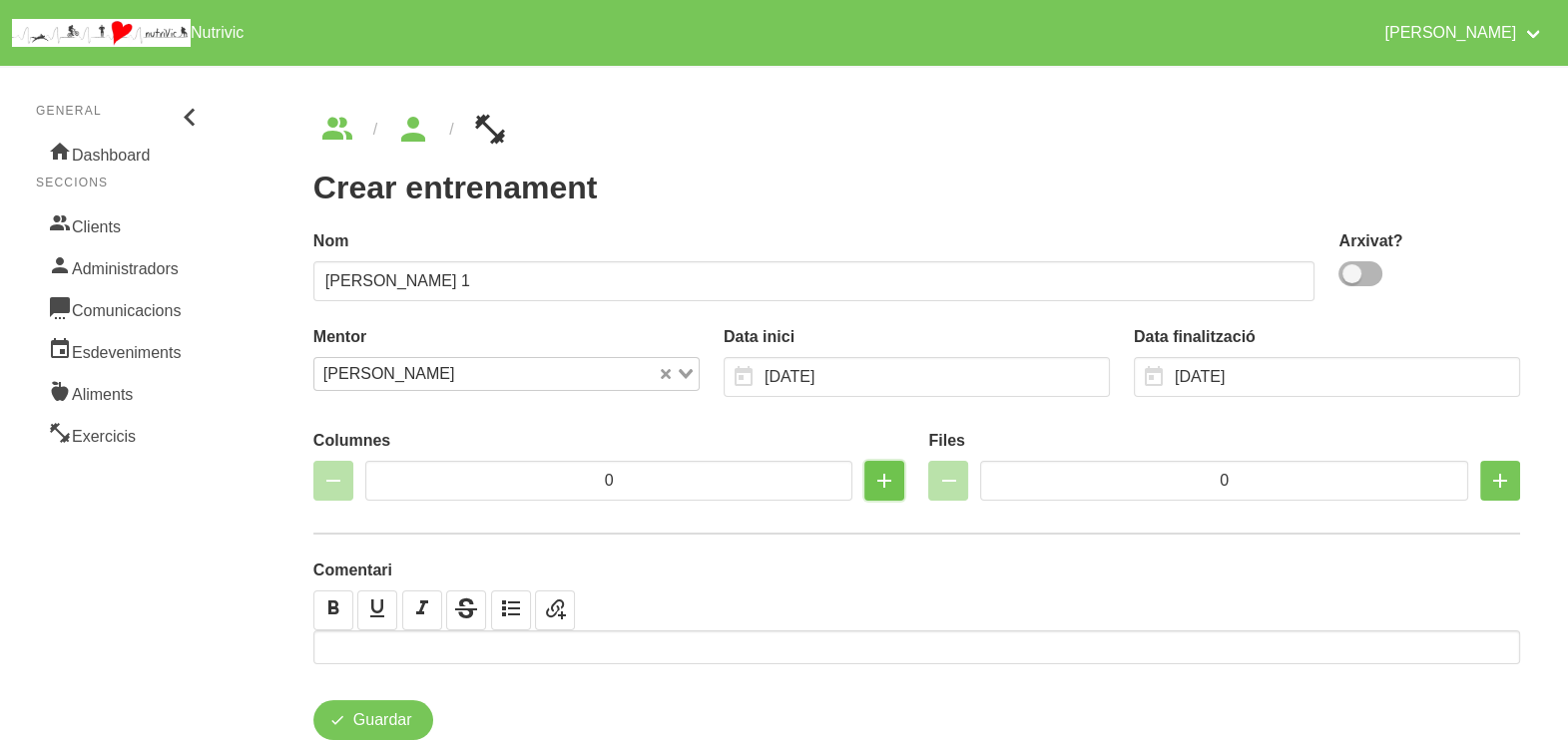
click at [886, 476] on icon "button" at bounding box center [884, 481] width 24 height 36
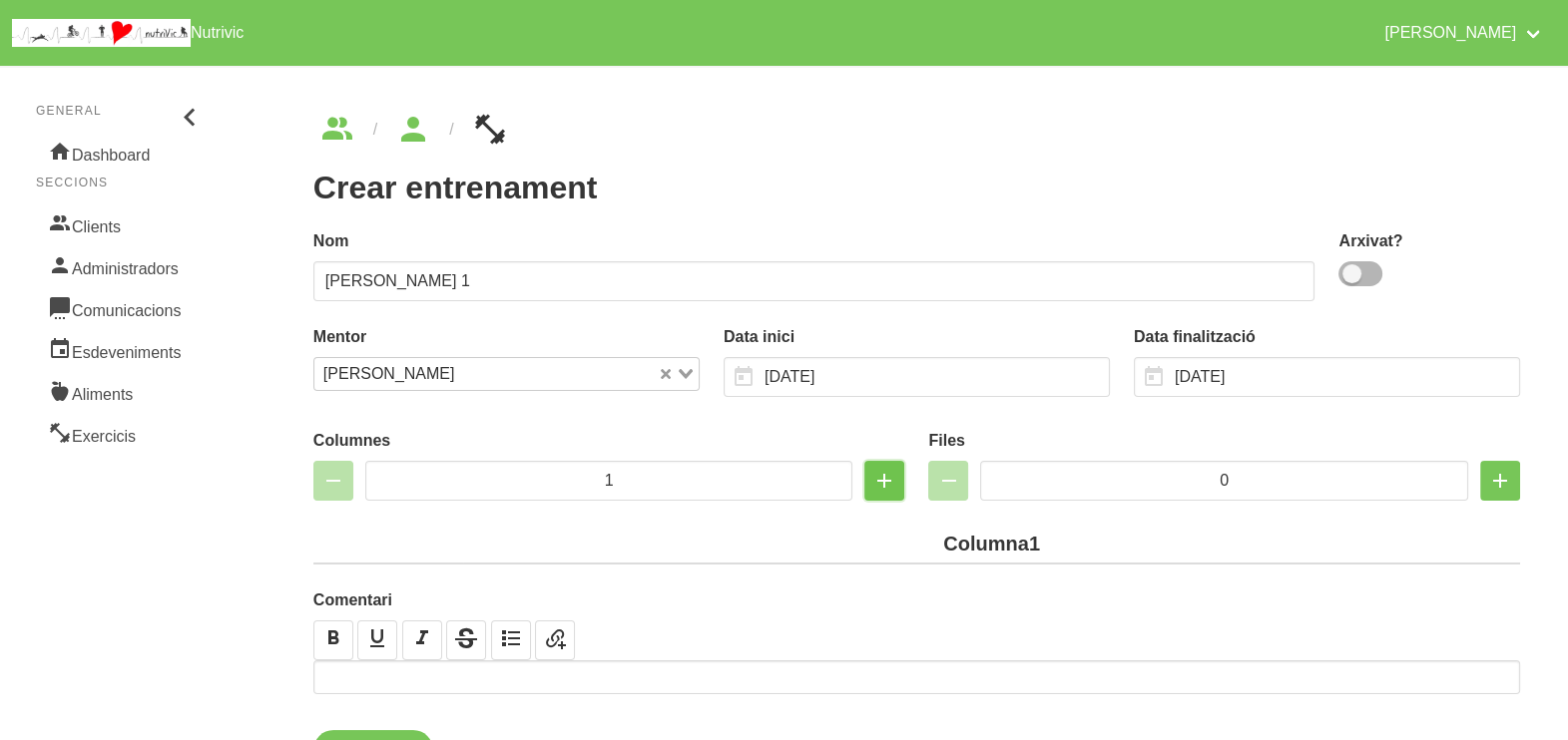
click at [882, 483] on icon "button" at bounding box center [884, 481] width 24 height 36
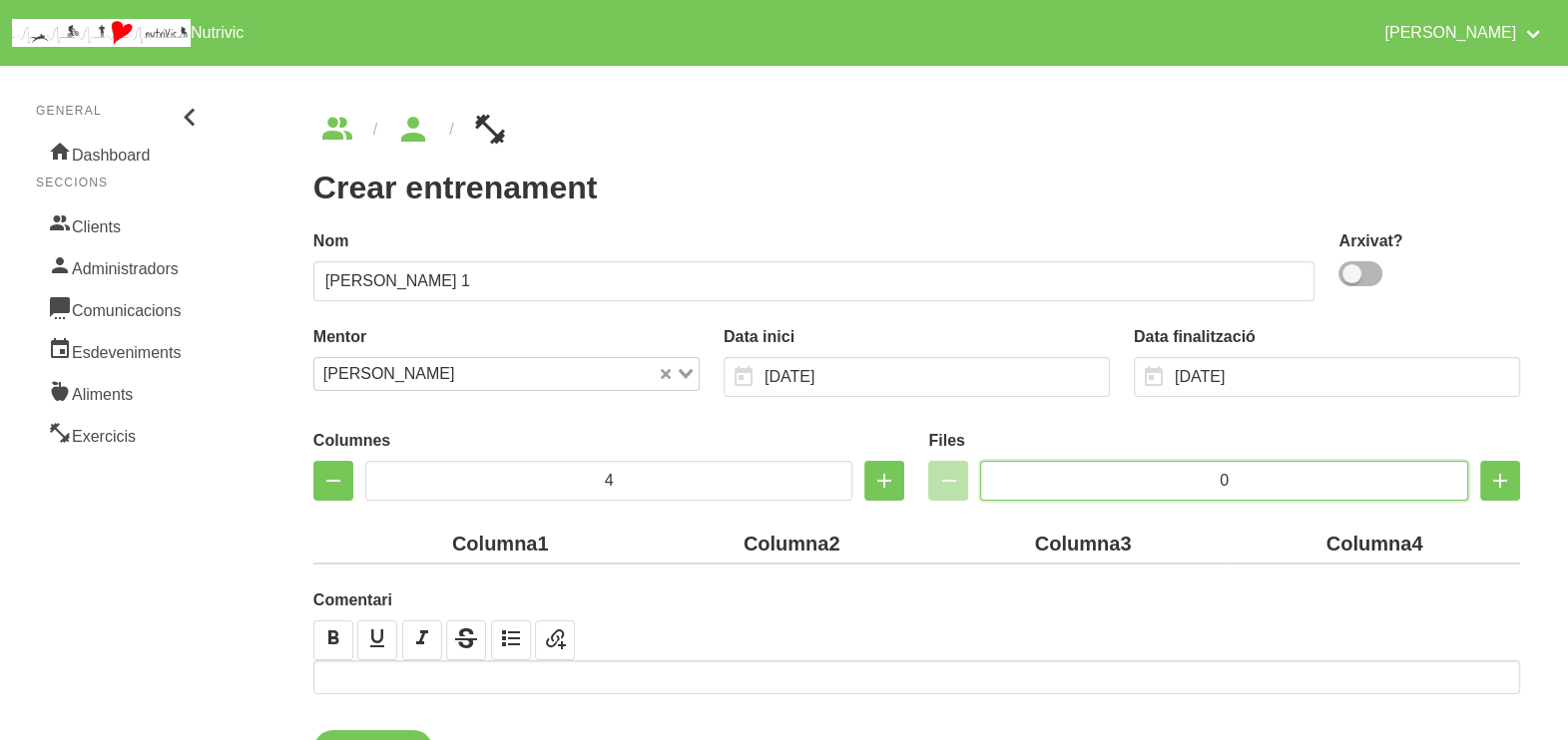
drag, startPoint x: 1187, startPoint y: 470, endPoint x: 1168, endPoint y: 469, distance: 19.0
click at [1169, 470] on input "0" at bounding box center [1223, 481] width 488 height 40
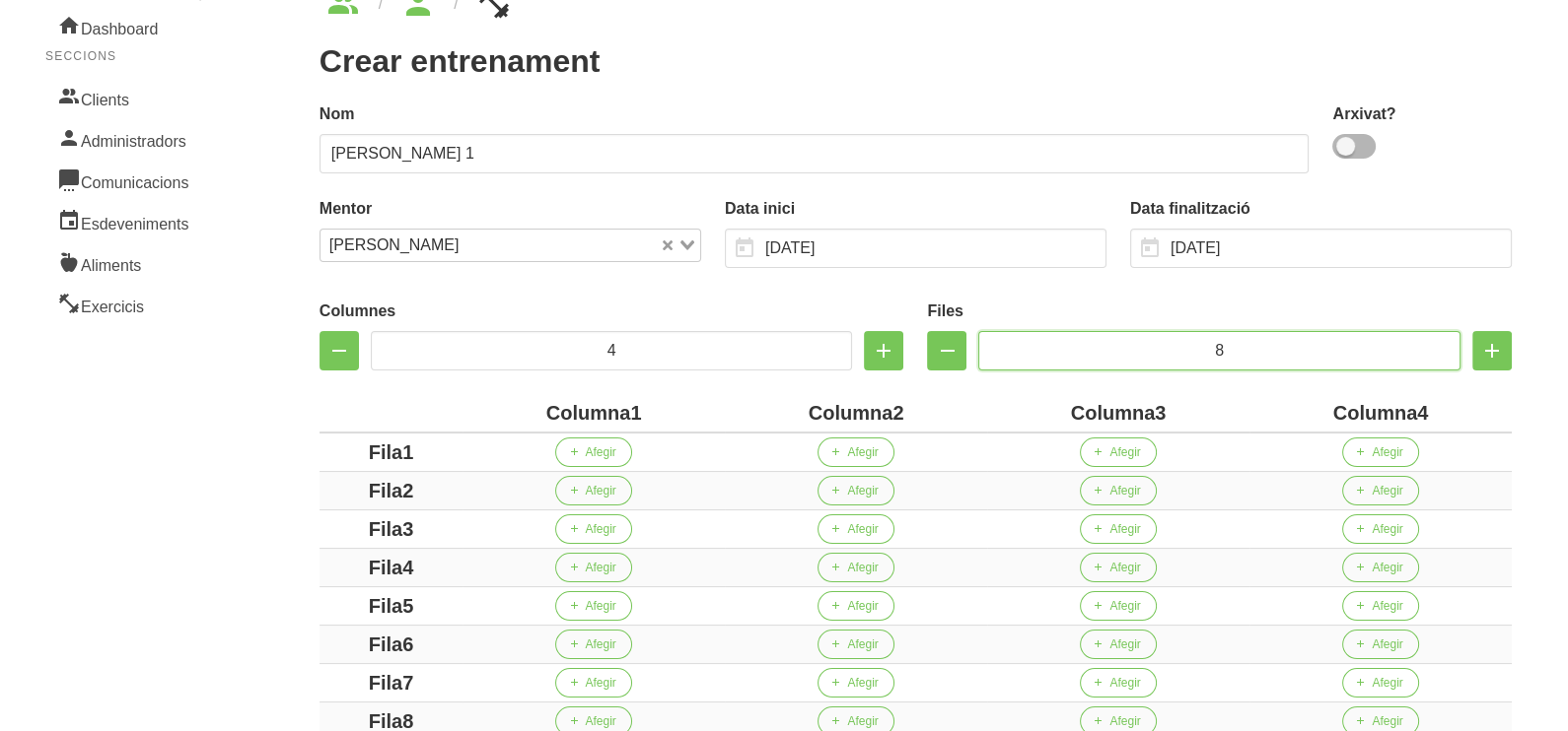
scroll to position [246, 0]
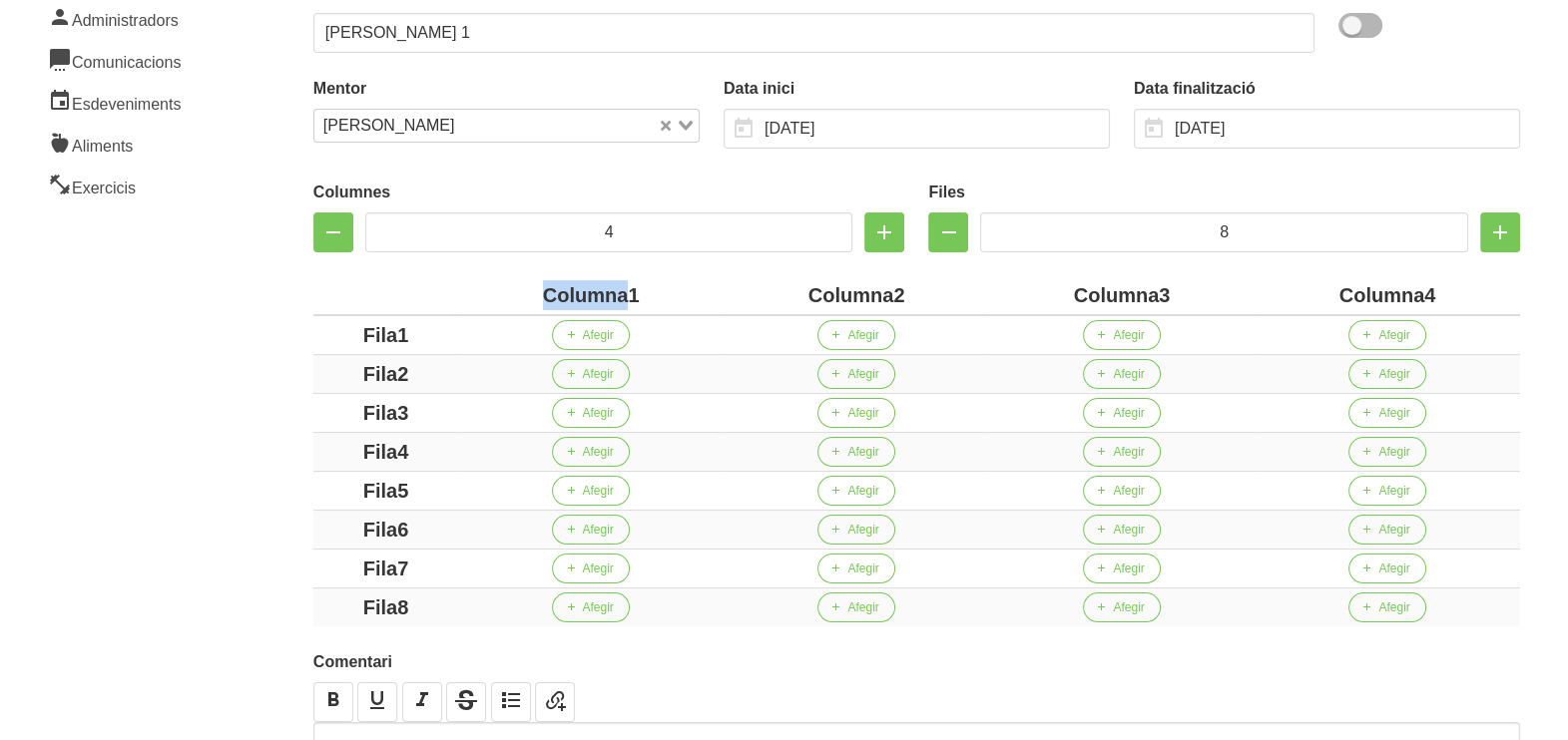
drag, startPoint x: 625, startPoint y: 293, endPoint x: 498, endPoint y: 281, distance: 127.6
click at [500, 285] on div "Columna1" at bounding box center [591, 296] width 250 height 30
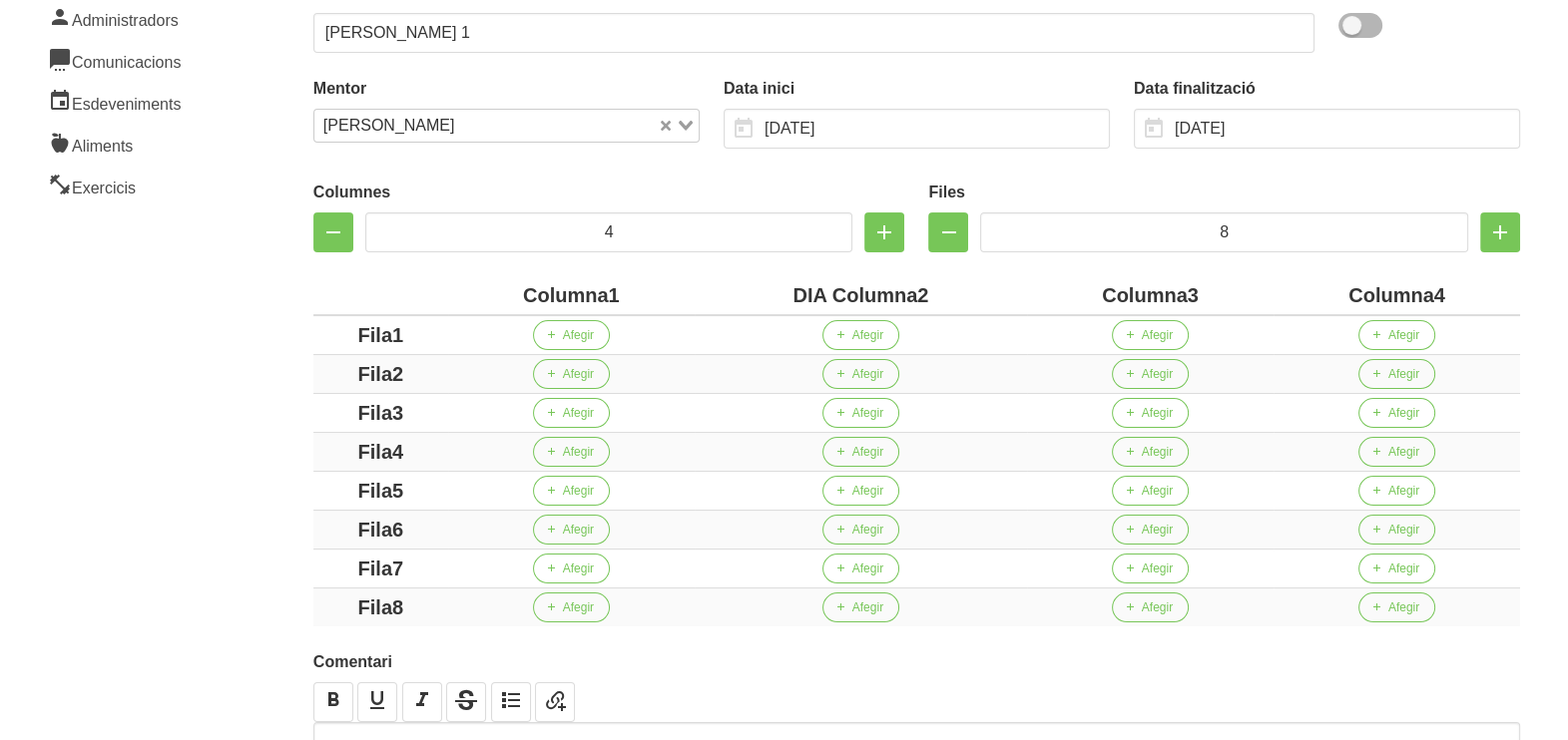
click at [914, 285] on div "DIA Columna2" at bounding box center [860, 296] width 317 height 30
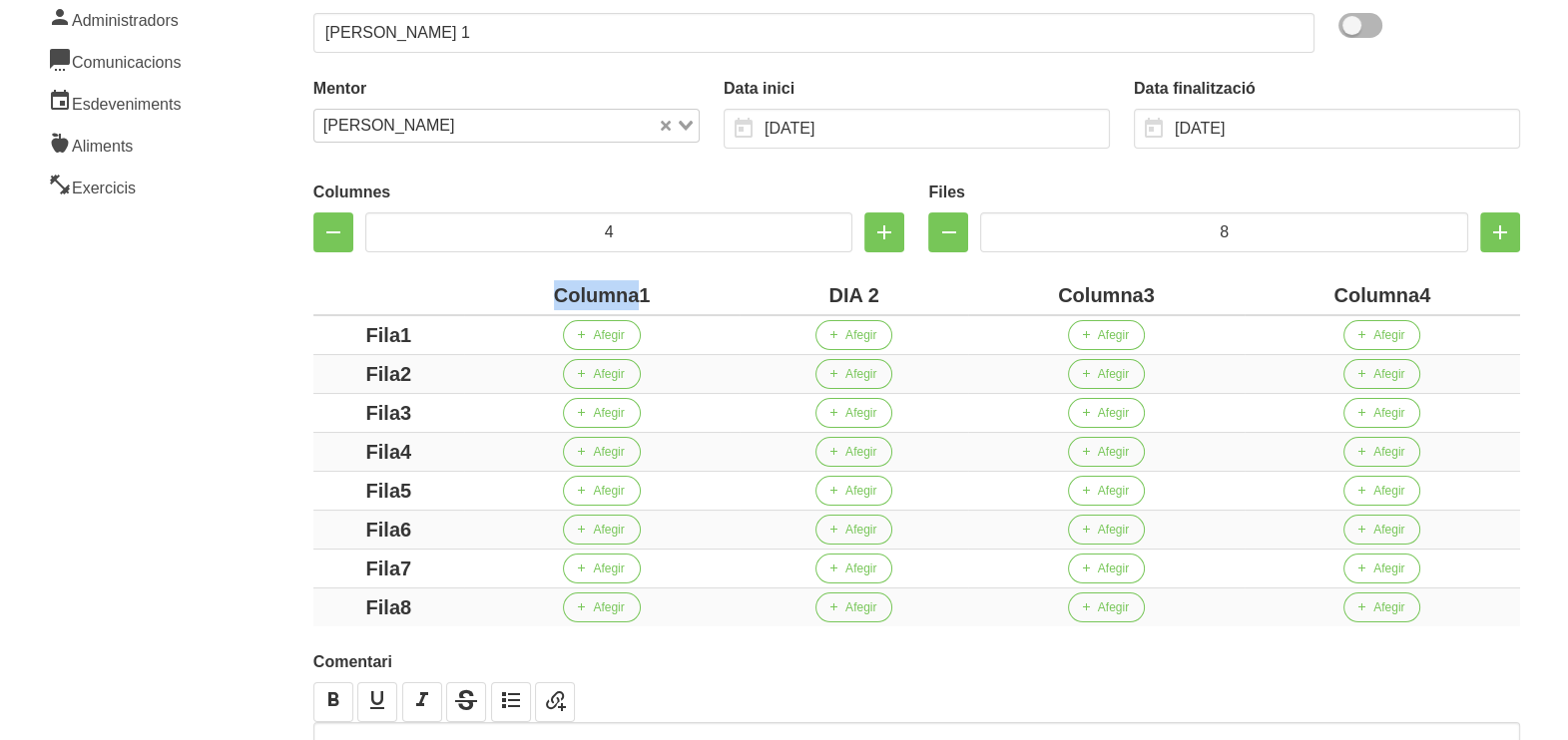
drag, startPoint x: 639, startPoint y: 293, endPoint x: 513, endPoint y: 295, distance: 126.0
click at [513, 295] on div "Columna1" at bounding box center [602, 296] width 260 height 30
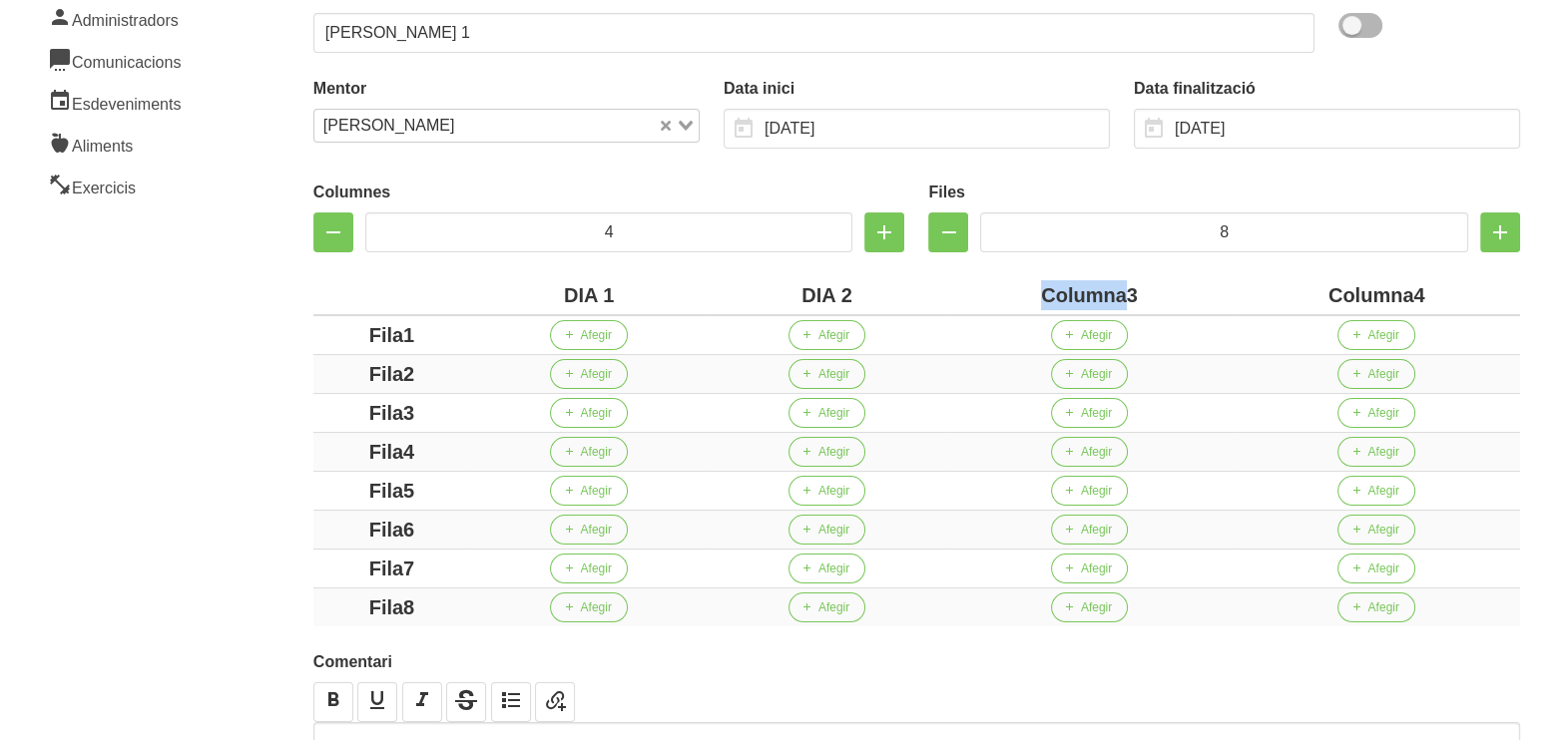
drag, startPoint x: 1127, startPoint y: 297, endPoint x: 1042, endPoint y: 294, distance: 85.1
click at [1043, 295] on div "Columna3" at bounding box center [1090, 296] width 272 height 30
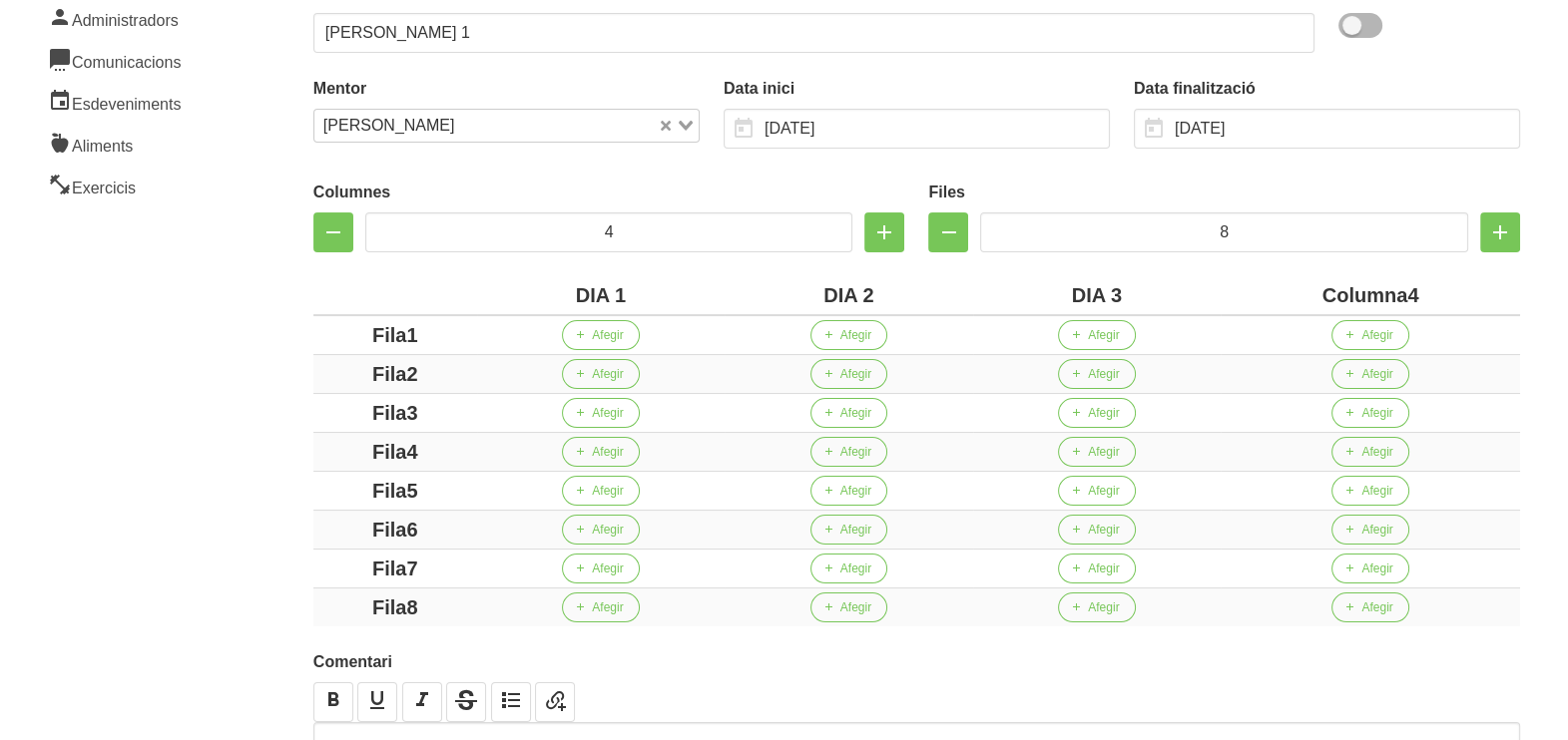
drag, startPoint x: 1407, startPoint y: 295, endPoint x: 1287, endPoint y: 293, distance: 120.0
click at [1294, 294] on div "Columna4" at bounding box center [1370, 296] width 284 height 30
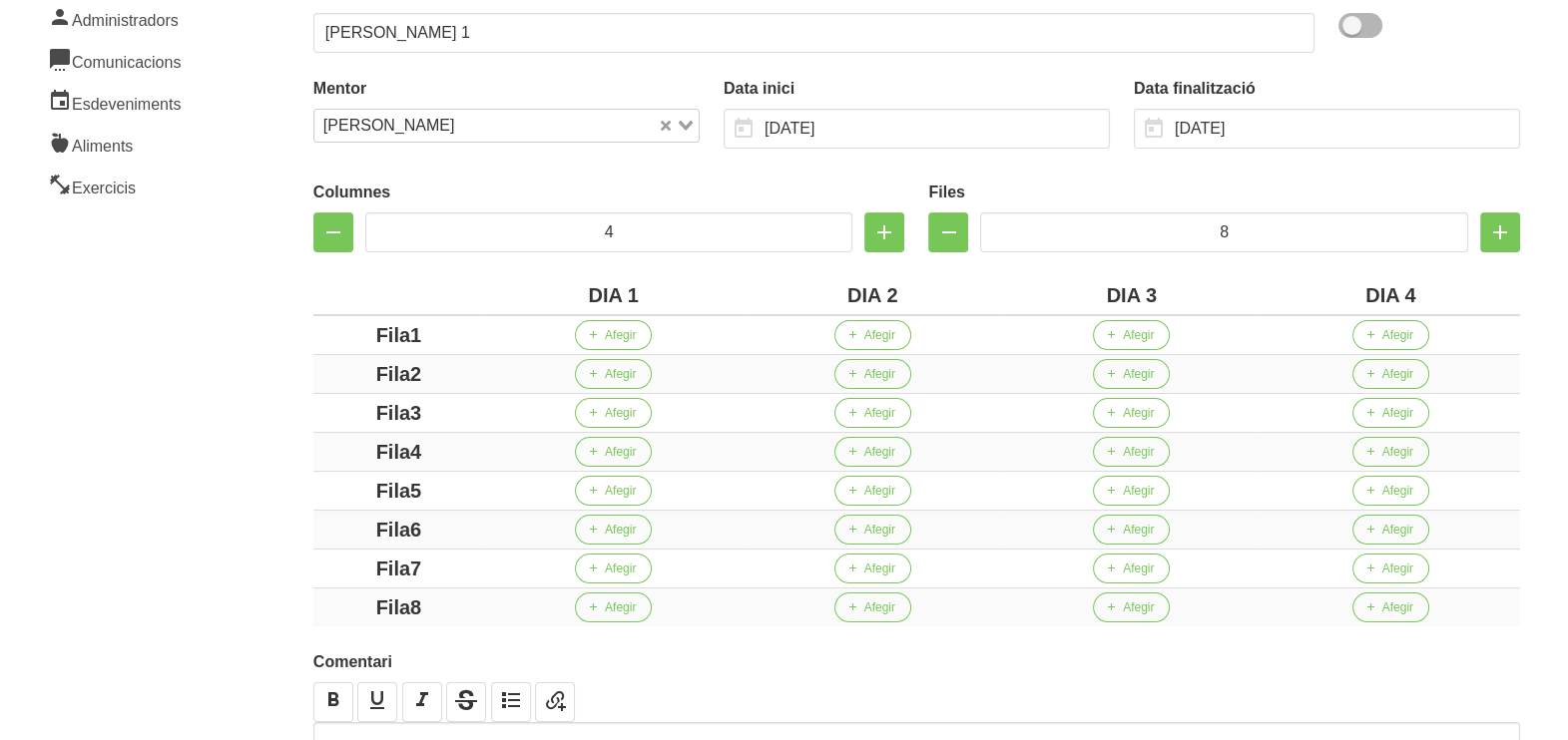
drag, startPoint x: 410, startPoint y: 331, endPoint x: 310, endPoint y: 344, distance: 100.8
click at [311, 343] on div "Columnes 4 Files 8 DIA 1 DIA 2 DIA 3 DIA 4 Fila1 Afegir Afegir Afegir Afegir Fi…" at bounding box center [917, 399] width 1230 height 478
drag, startPoint x: 411, startPoint y: 372, endPoint x: 457, endPoint y: 401, distance: 54.4
click at [325, 372] on div "Fila2" at bounding box center [398, 374] width 155 height 30
drag, startPoint x: 419, startPoint y: 402, endPoint x: 342, endPoint y: 406, distance: 77.1
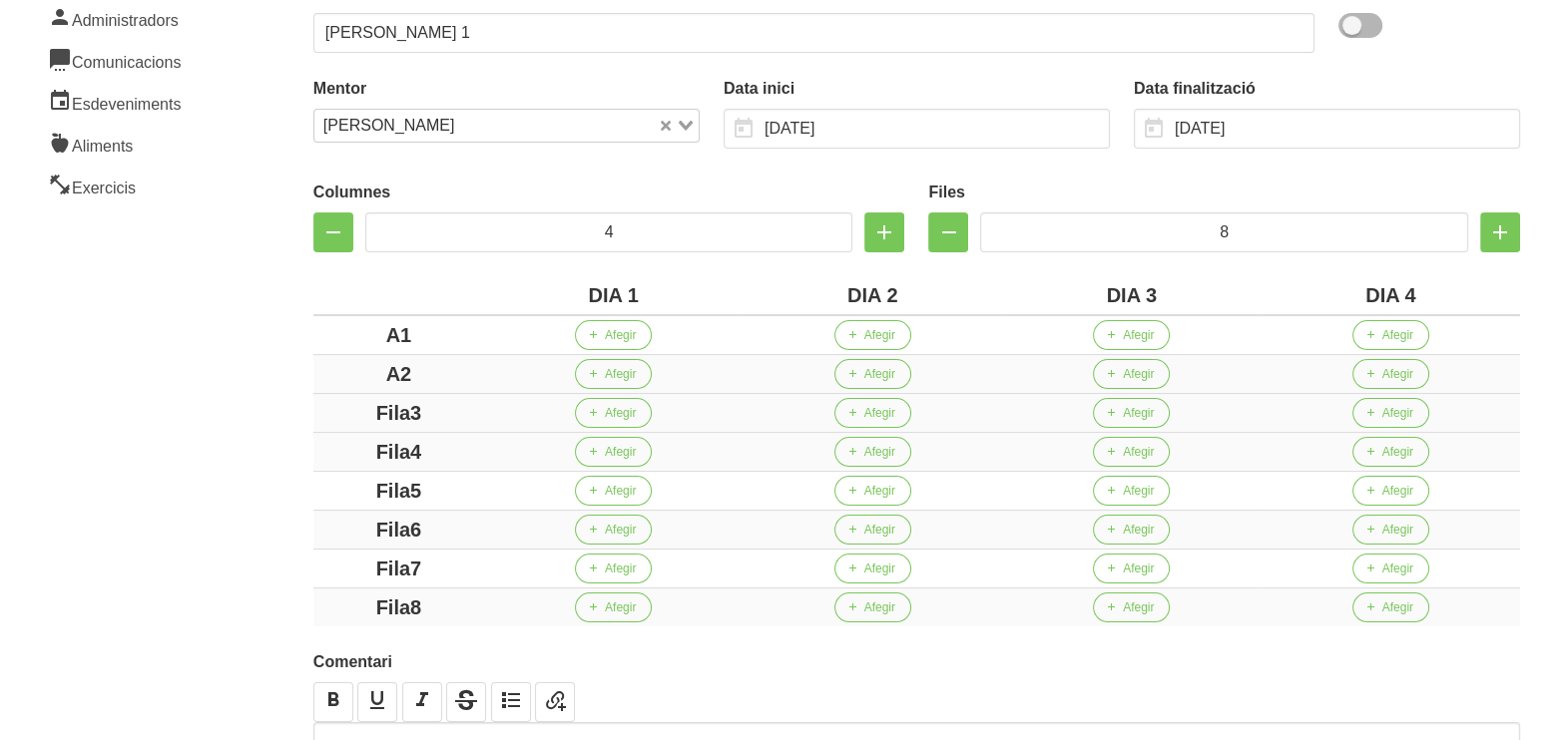
click at [342, 406] on div "Fila3" at bounding box center [398, 413] width 155 height 30
drag, startPoint x: 463, startPoint y: 445, endPoint x: 337, endPoint y: 450, distance: 126.1
click at [345, 447] on div "Fila4" at bounding box center [398, 452] width 155 height 30
drag, startPoint x: 459, startPoint y: 485, endPoint x: 308, endPoint y: 485, distance: 151.0
click at [318, 485] on td "Fila5" at bounding box center [398, 491] width 171 height 39
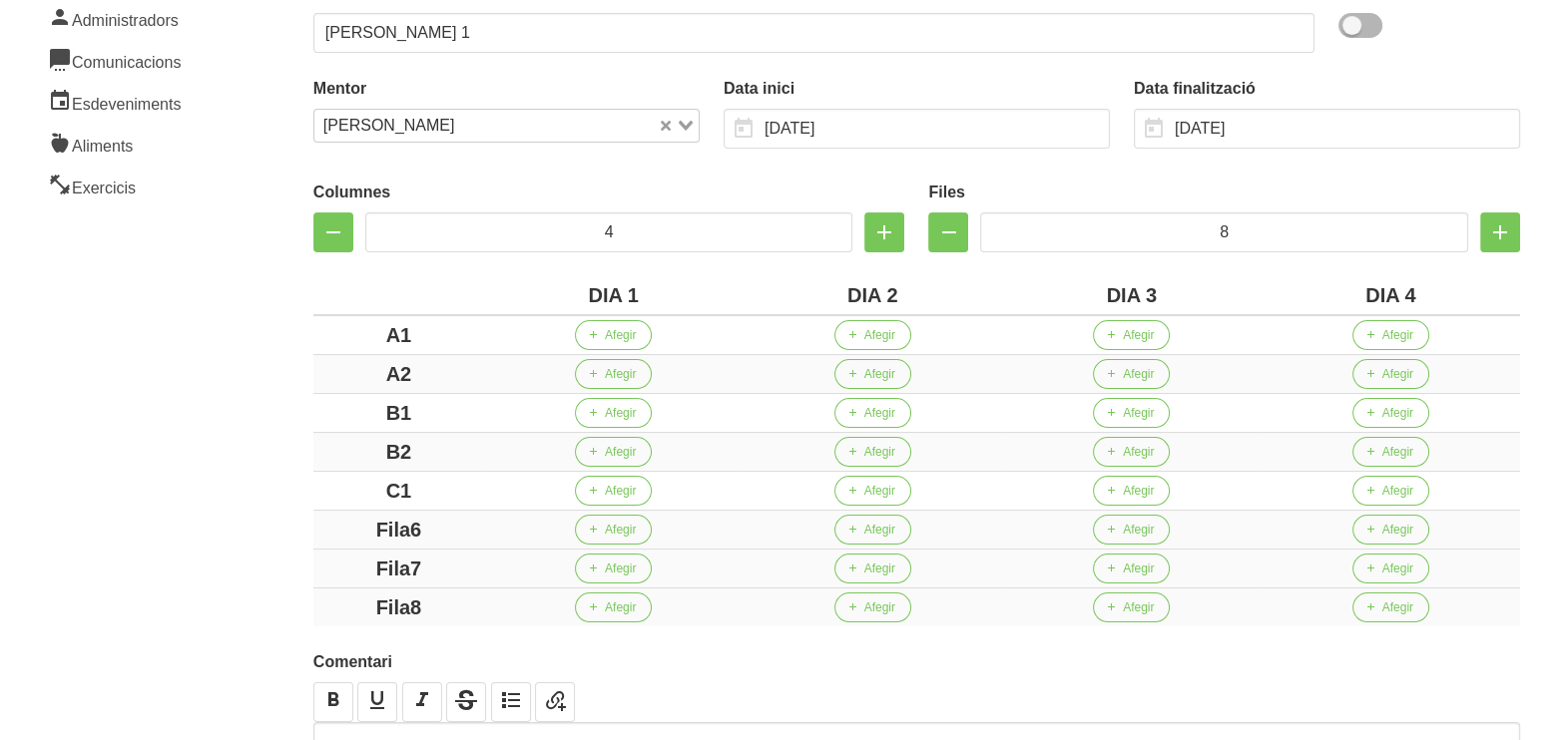
drag, startPoint x: 457, startPoint y: 518, endPoint x: 383, endPoint y: 549, distance: 80.2
click at [327, 518] on div "Fila6" at bounding box center [398, 530] width 155 height 30
drag, startPoint x: 452, startPoint y: 562, endPoint x: 306, endPoint y: 563, distance: 146.0
click at [306, 563] on div "Columnes 4 Files 8 DIA 1 DIA 2 DIA 3 DIA 4 A1 Afegir Afegir Afegir Afegir A2 Af…" at bounding box center [917, 399] width 1230 height 478
drag, startPoint x: 196, startPoint y: 501, endPoint x: 208, endPoint y: 499, distance: 12.2
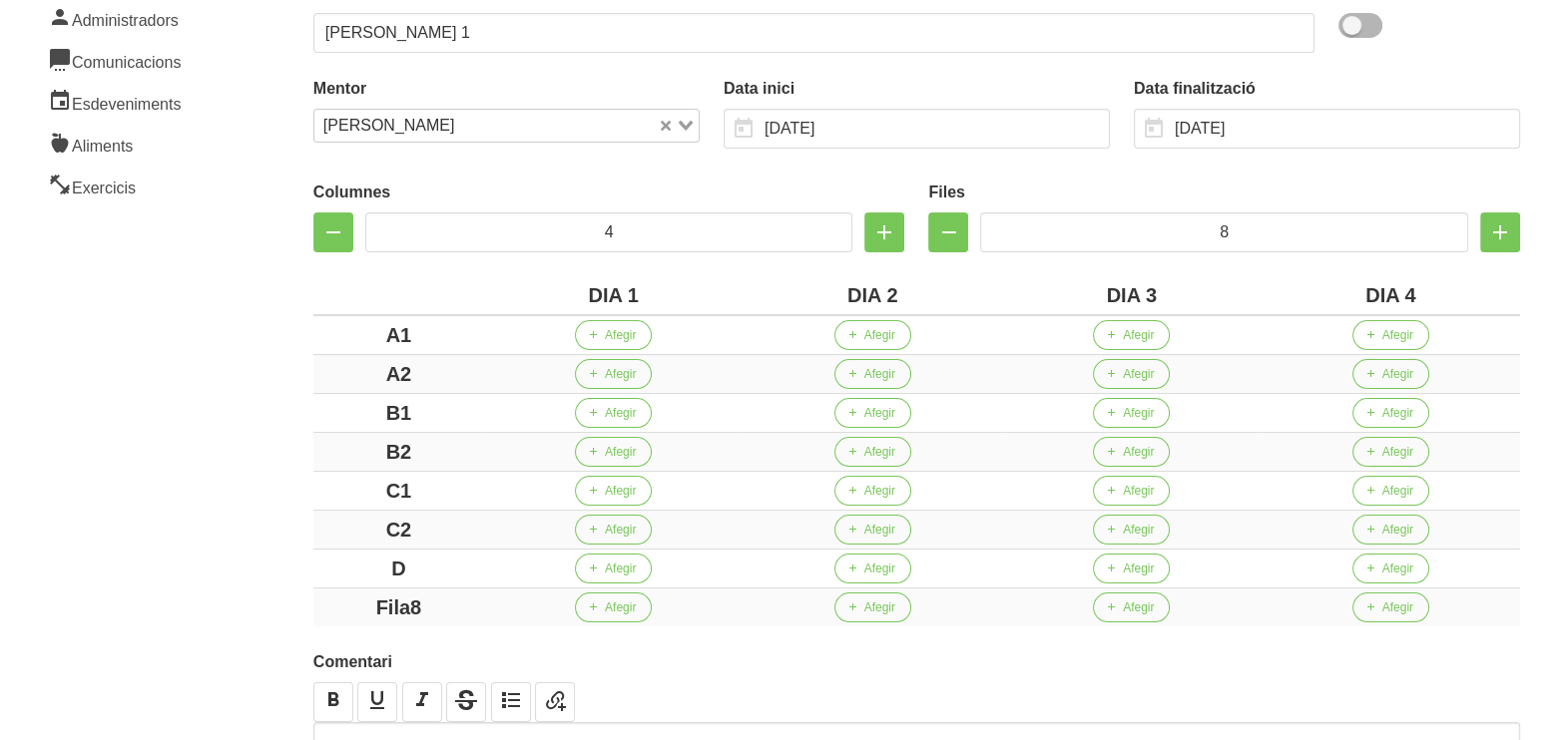
click at [197, 500] on aside "General Dashboard Seccions Clients Administradors Comunicacions Esdeveniments A…" at bounding box center [121, 349] width 266 height 1087
click at [951, 235] on icon "button" at bounding box center [948, 233] width 24 height 36
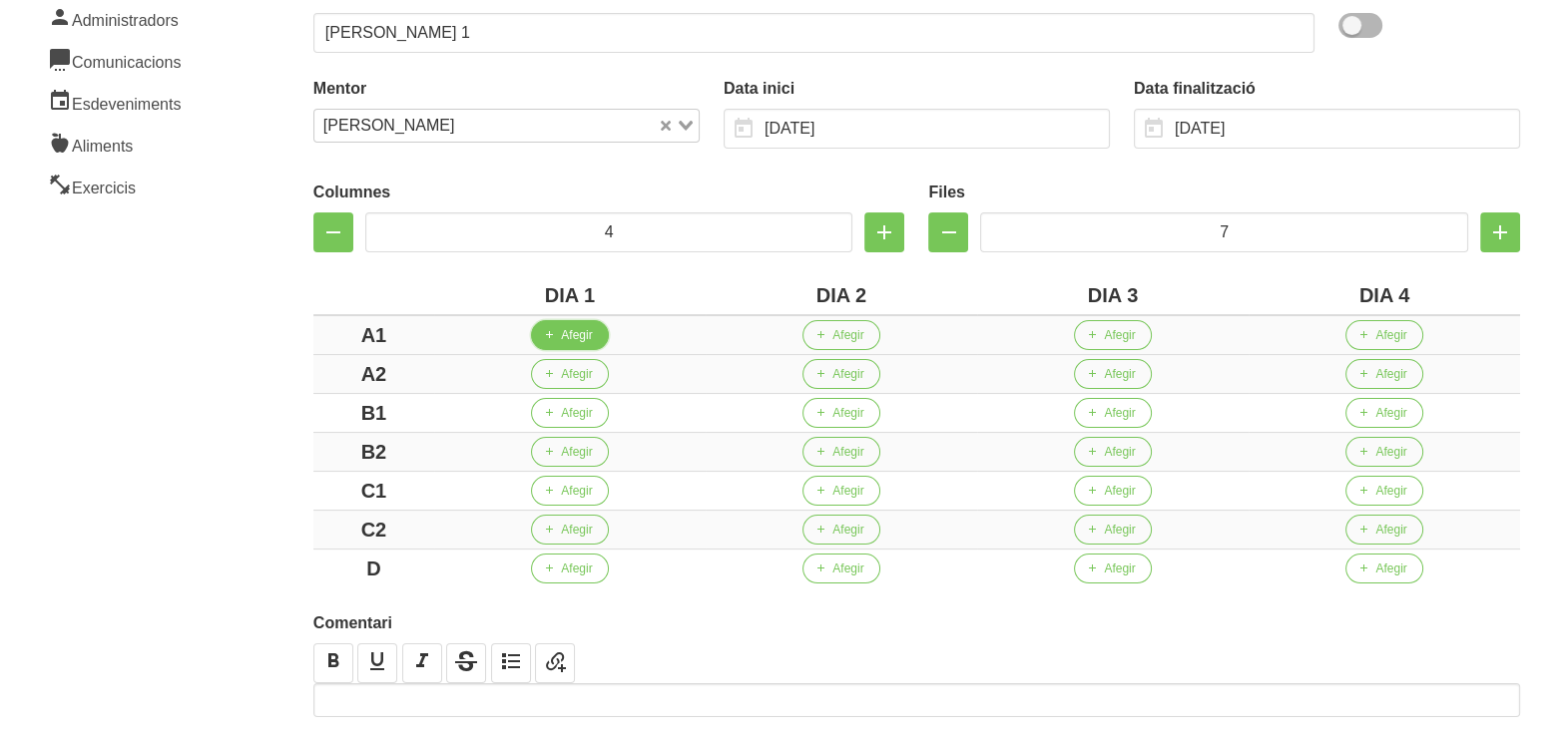
click at [585, 340] on span "Afegir" at bounding box center [576, 336] width 31 height 18
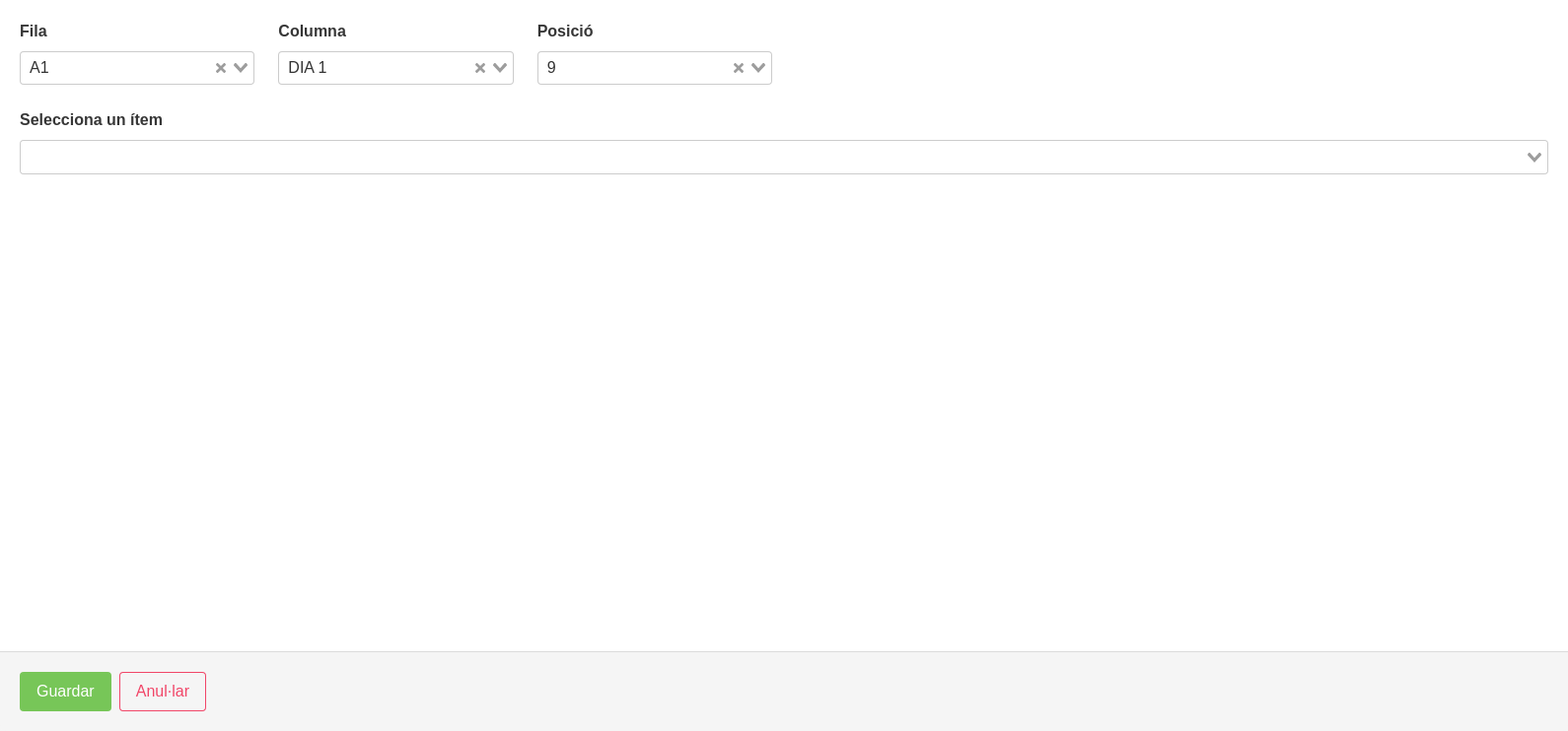
click at [308, 149] on input "Search for option" at bounding box center [773, 157] width 1500 height 24
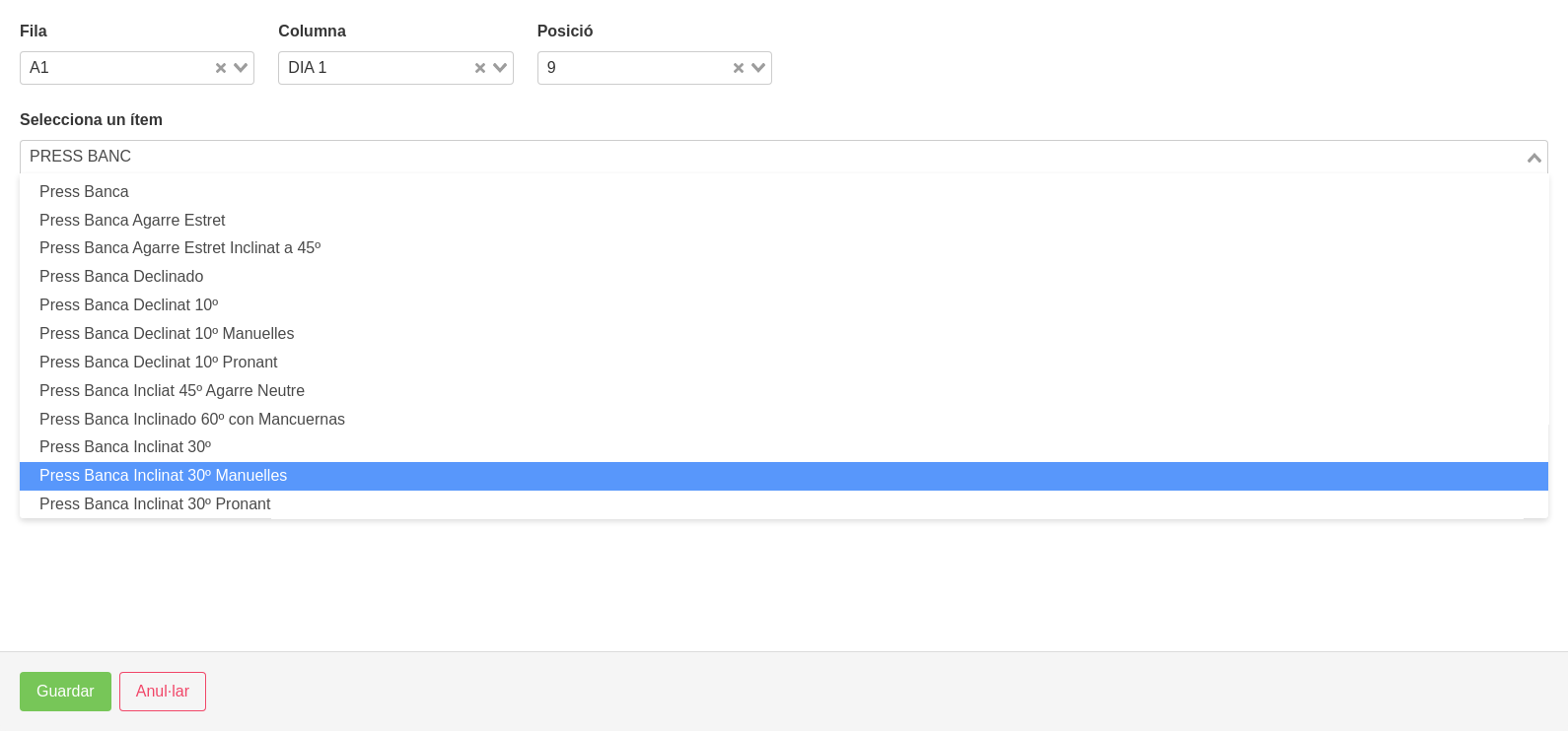
scroll to position [0, 0]
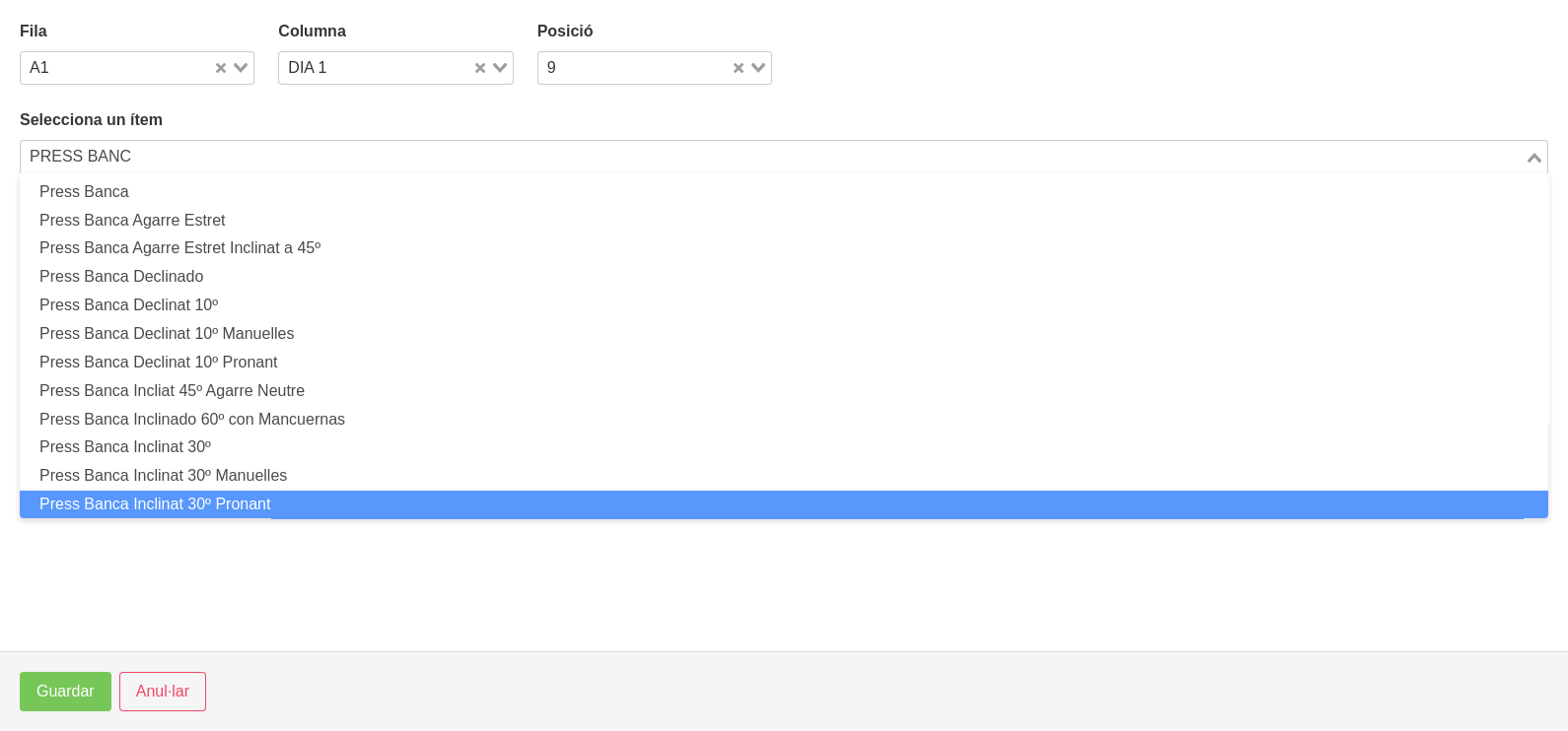
click at [264, 498] on li "Press Banca Inclinat 30º Pronant" at bounding box center [784, 505] width 1529 height 29
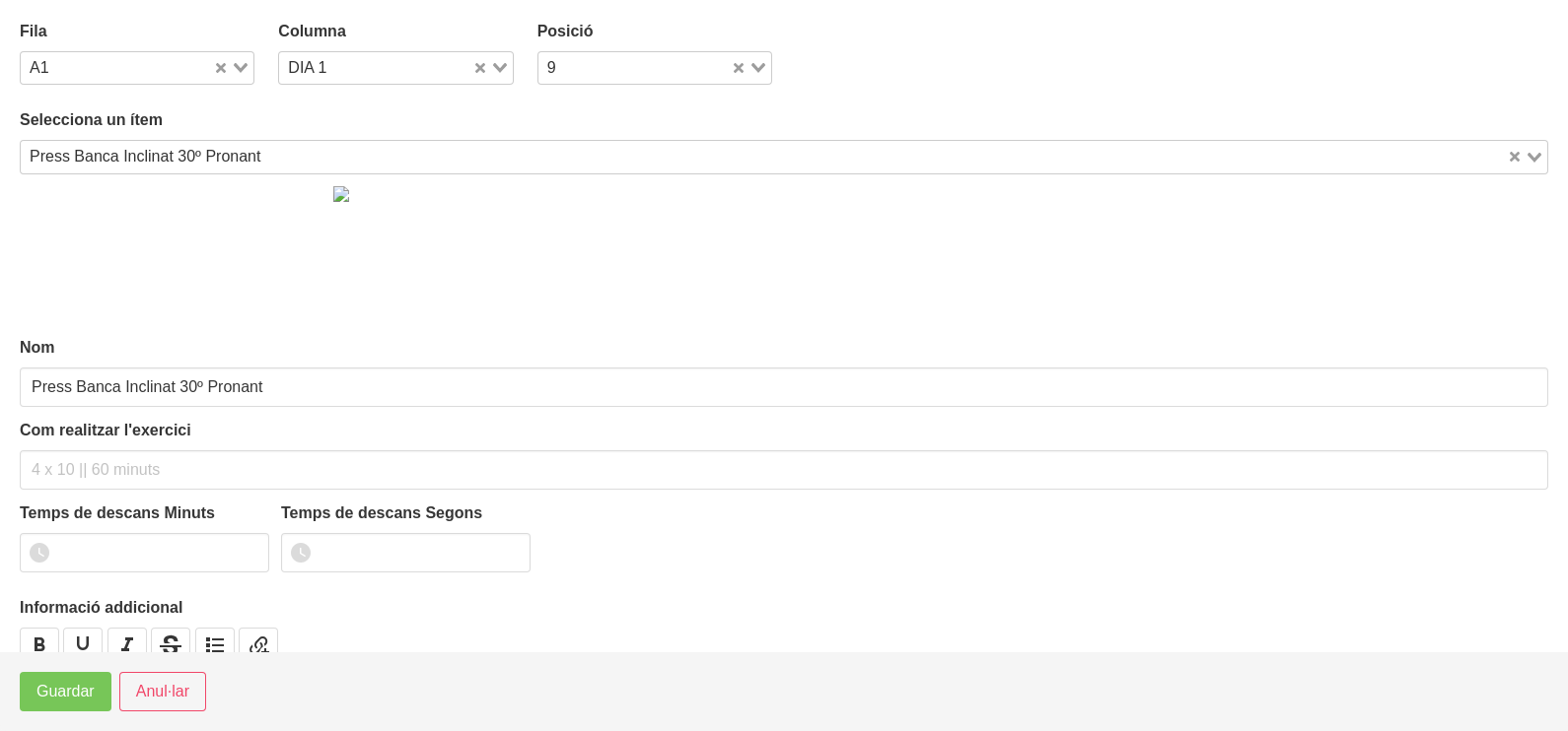
click at [151, 154] on div "Press Banca Inclinat 30º Pronant" at bounding box center [764, 155] width 1486 height 28
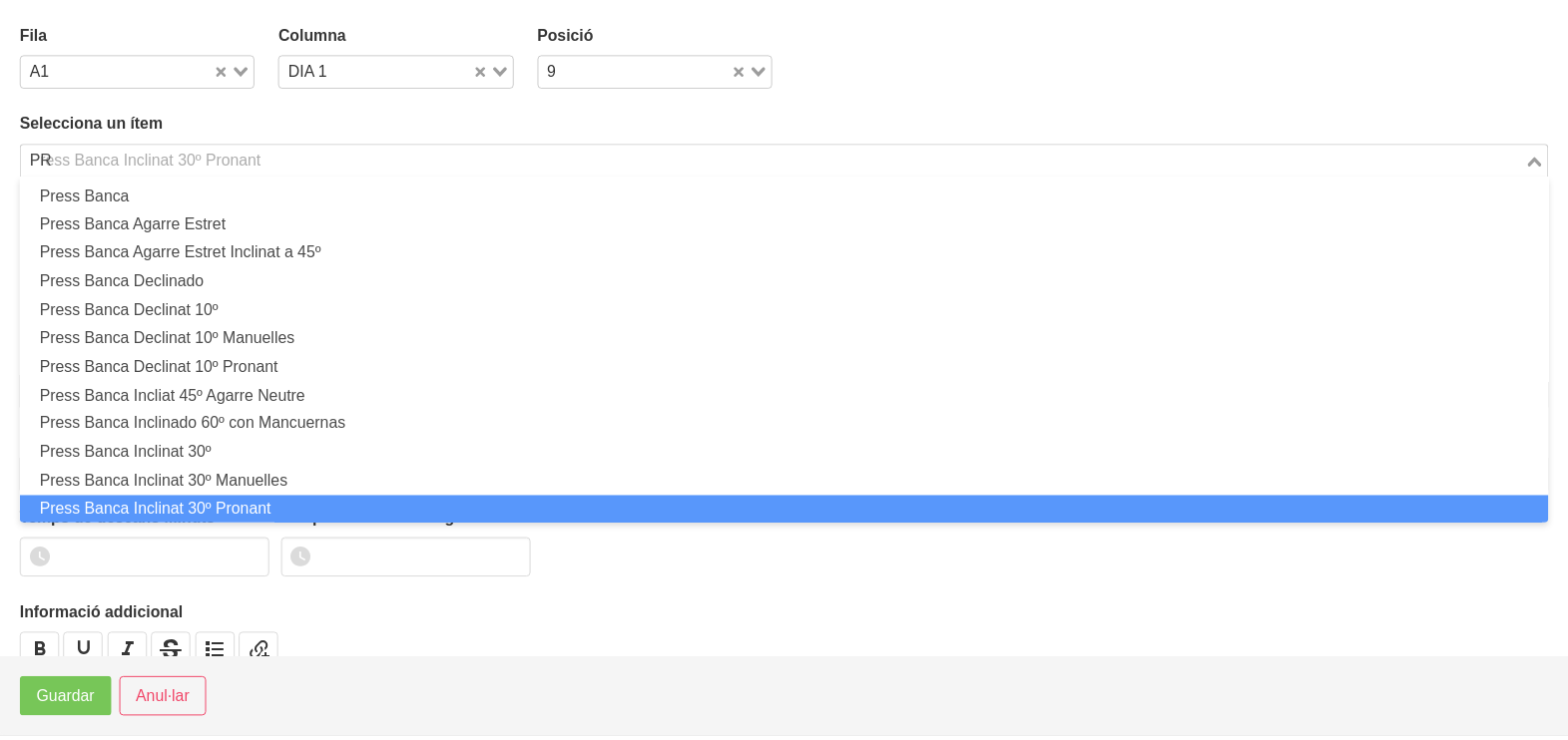
scroll to position [5, 0]
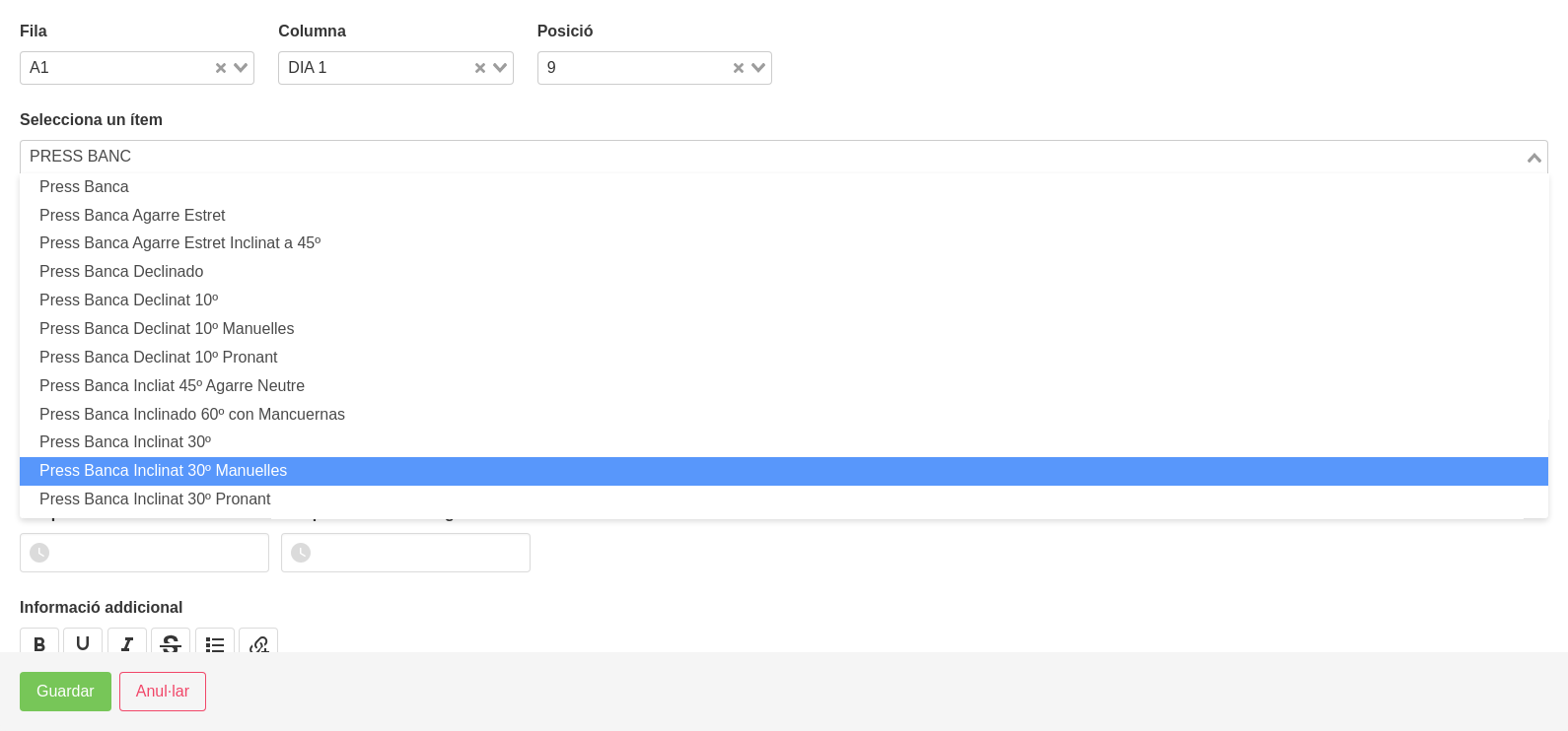
click at [212, 461] on li "Press Banca Inclinat 30º Manuelles" at bounding box center [784, 472] width 1529 height 29
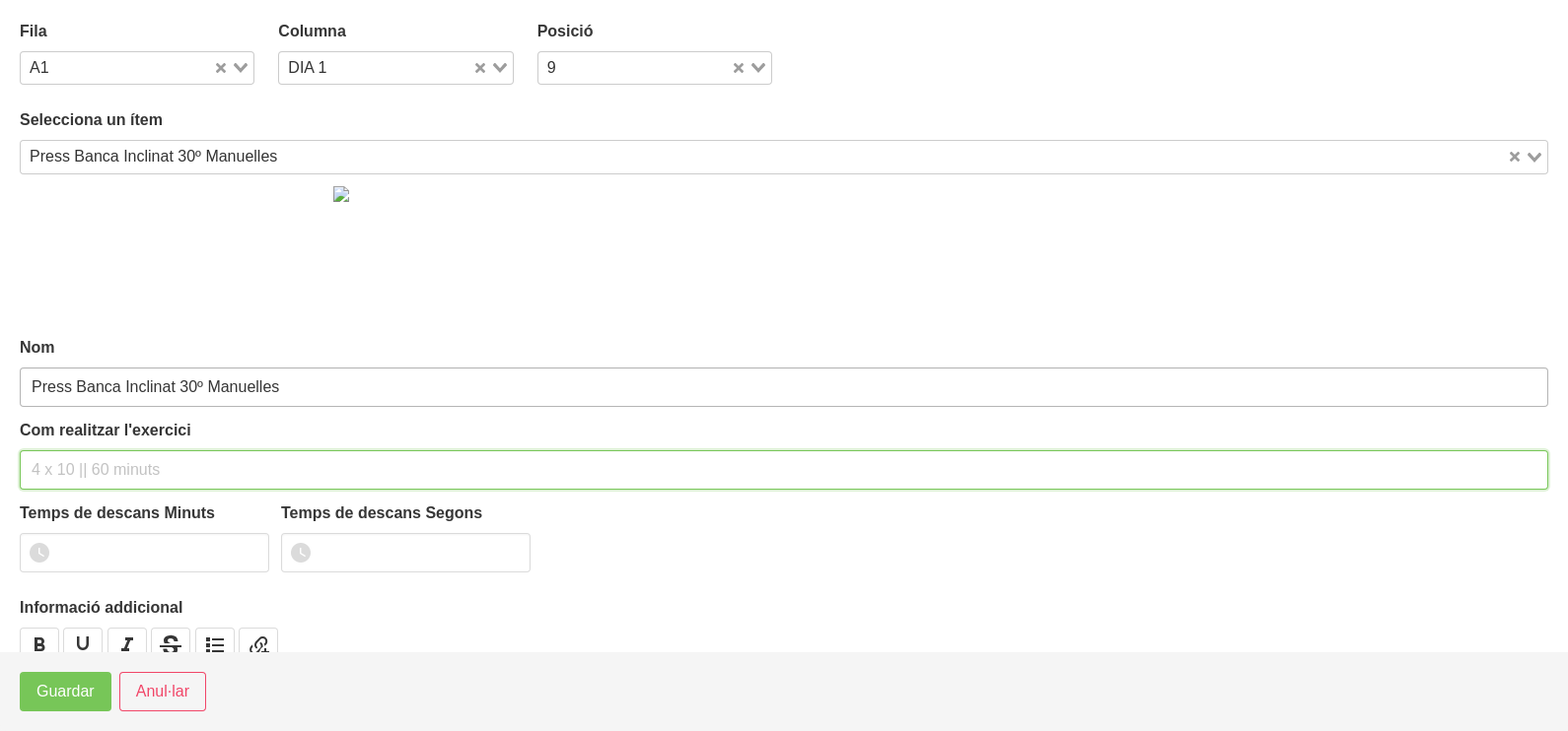
click at [76, 454] on input "text" at bounding box center [784, 471] width 1529 height 39
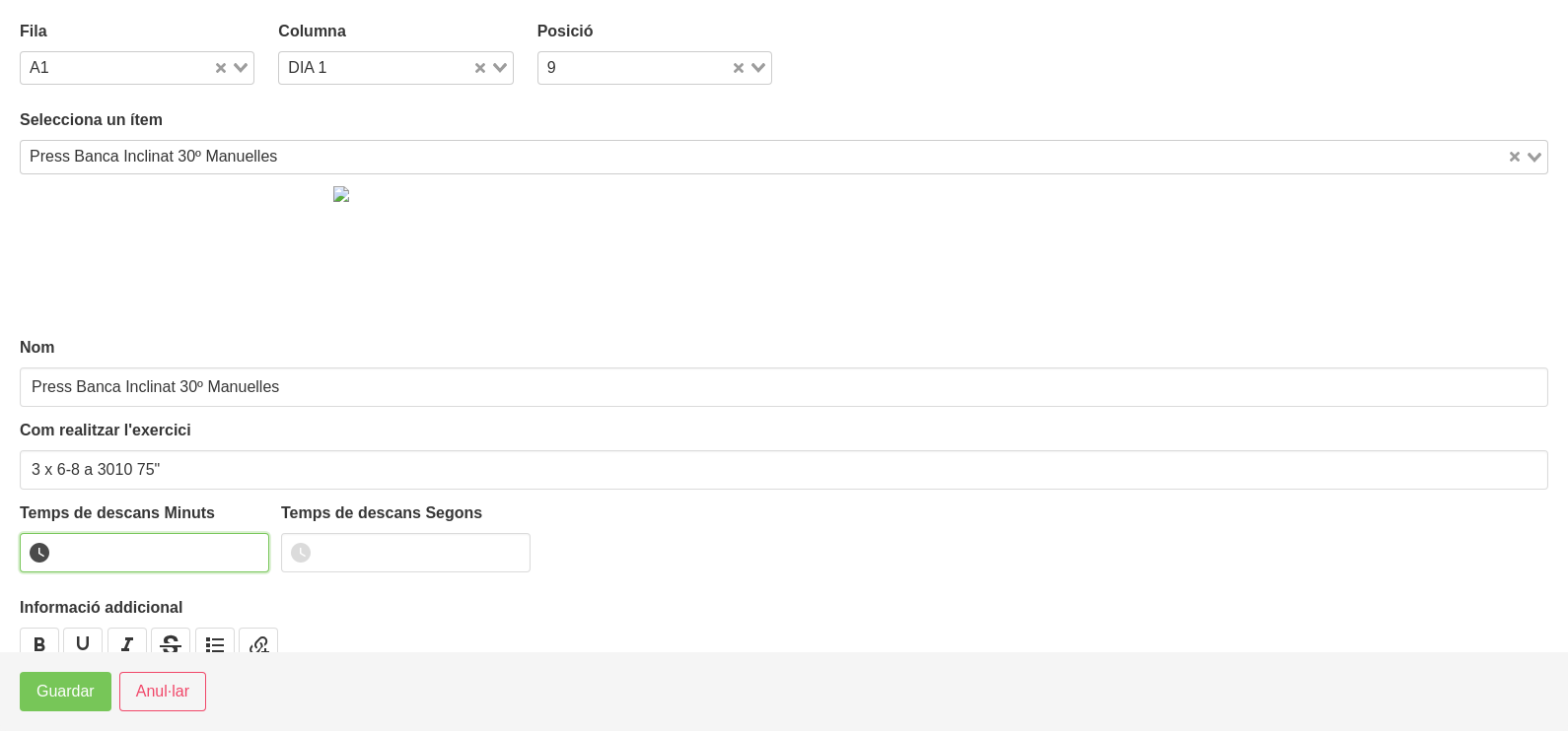
click at [101, 558] on input "number" at bounding box center [144, 553] width 250 height 39
click at [34, 699] on button "Guardar" at bounding box center [65, 692] width 92 height 39
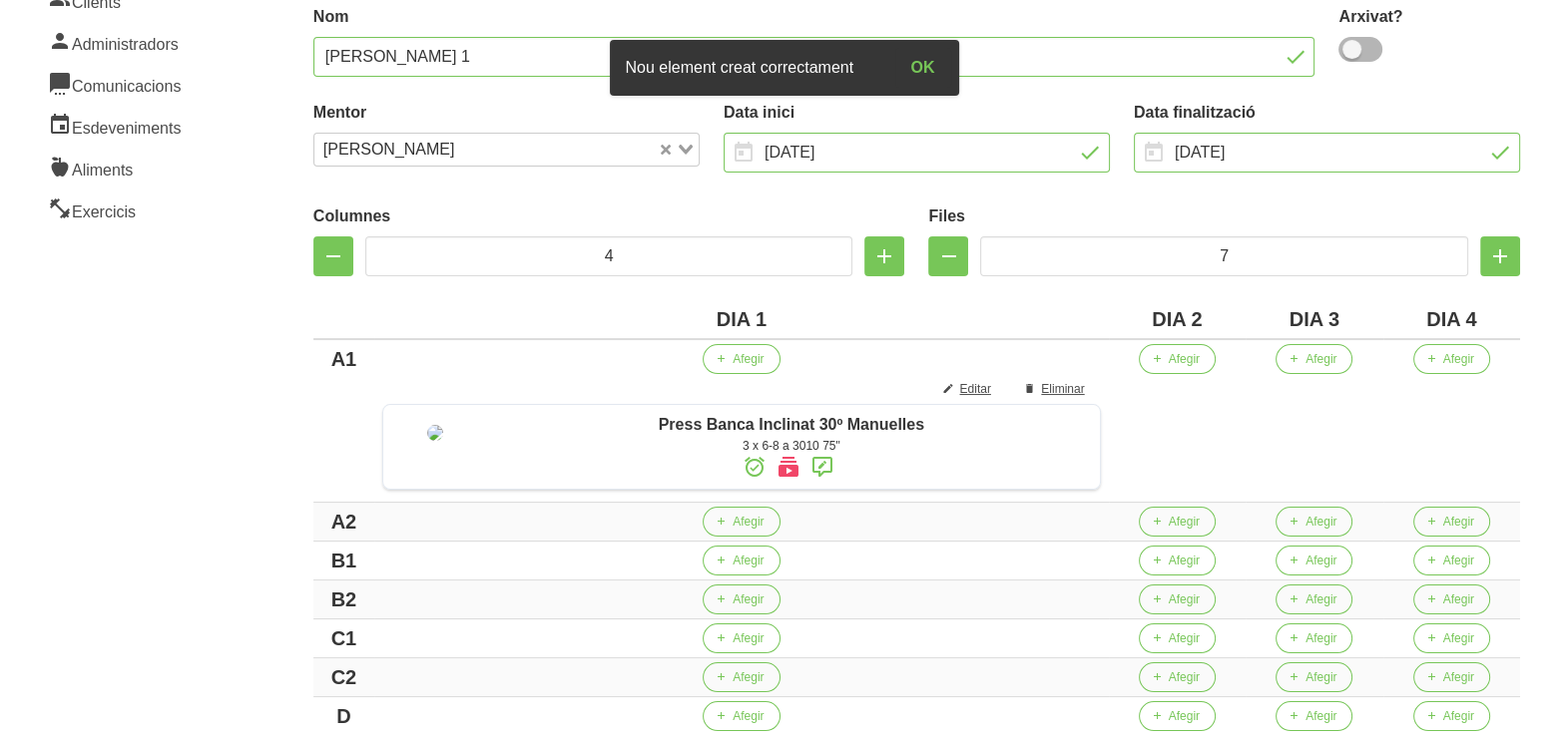
scroll to position [249, 0]
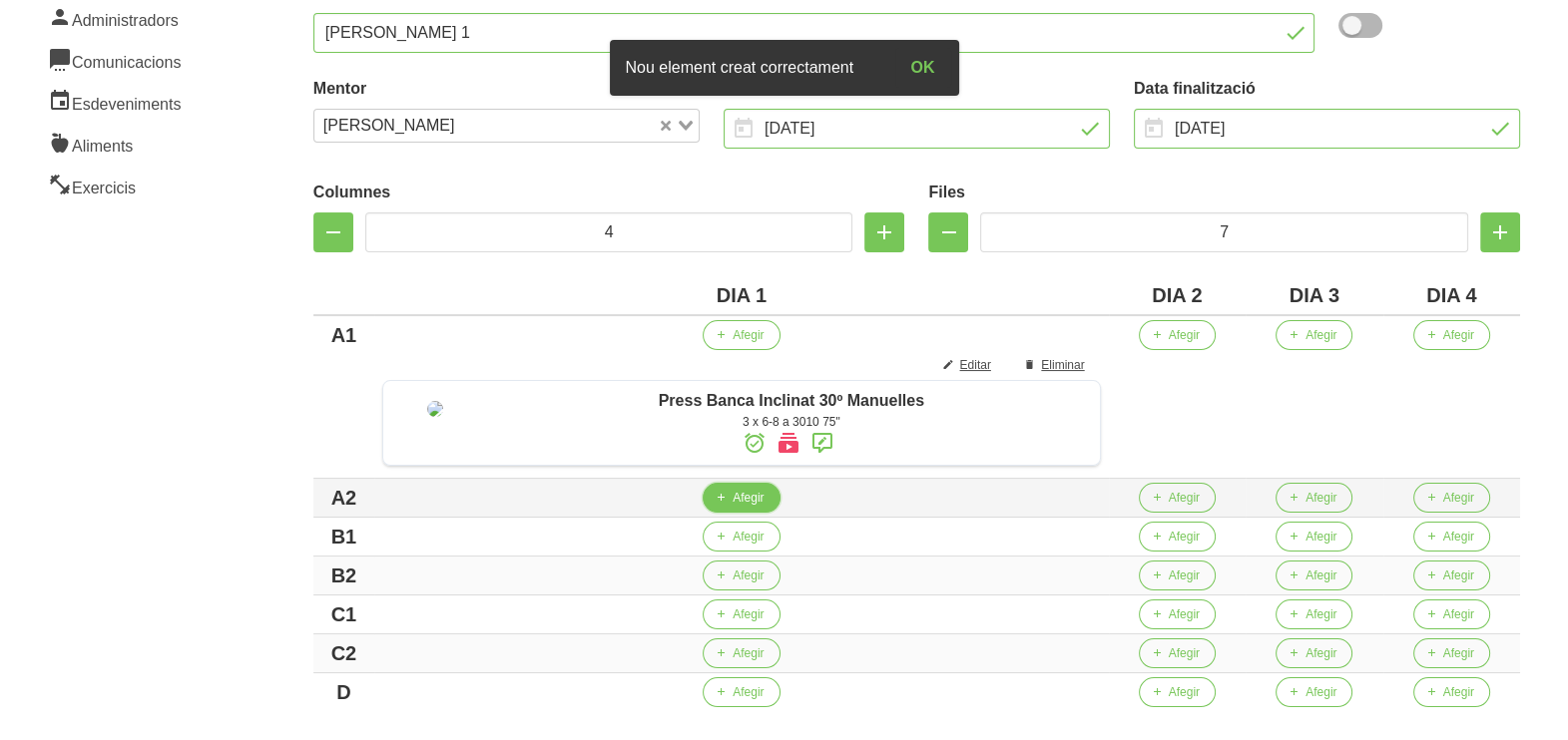
click at [752, 504] on span "Afegir" at bounding box center [747, 498] width 31 height 18
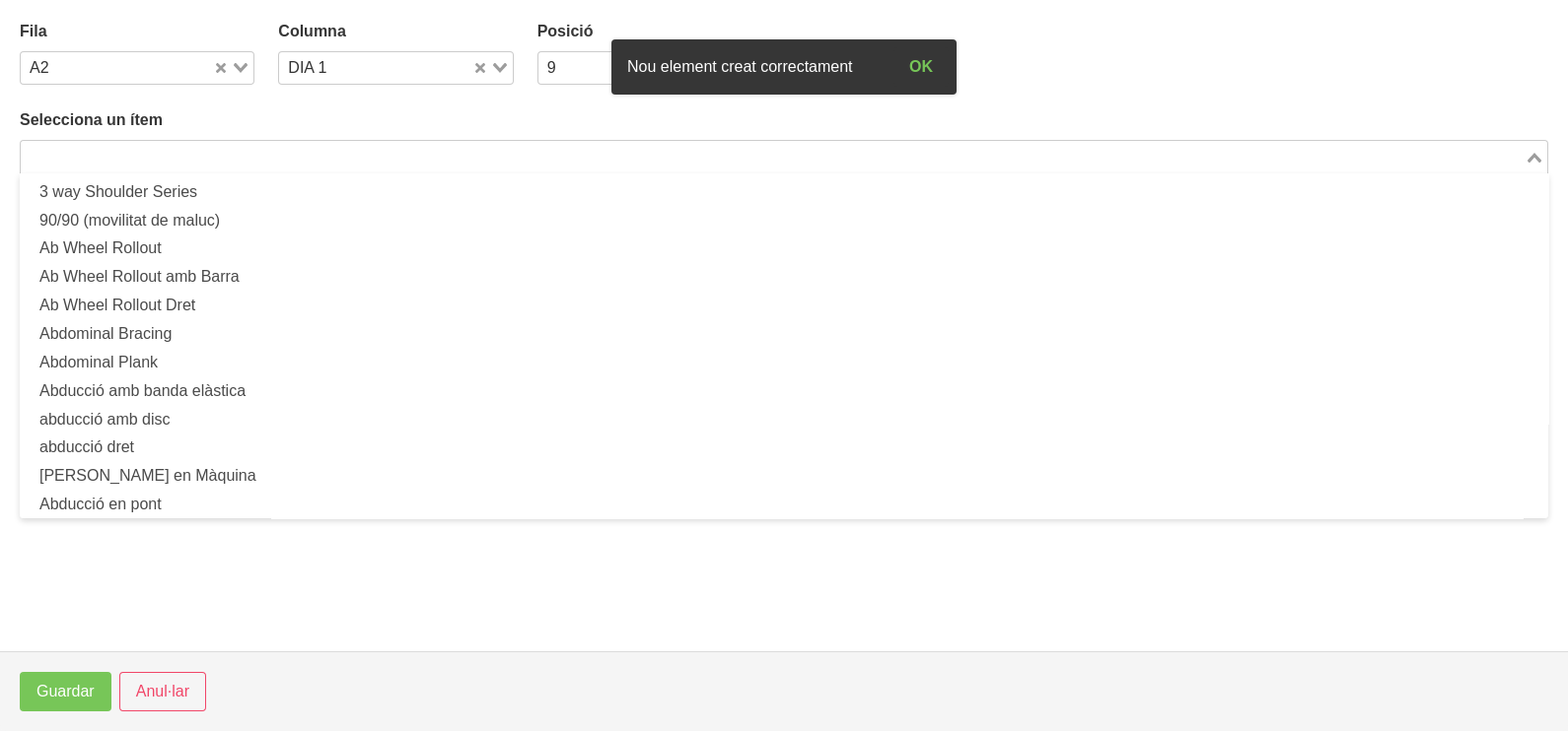
click at [200, 151] on input "Search for option" at bounding box center [773, 157] width 1500 height 24
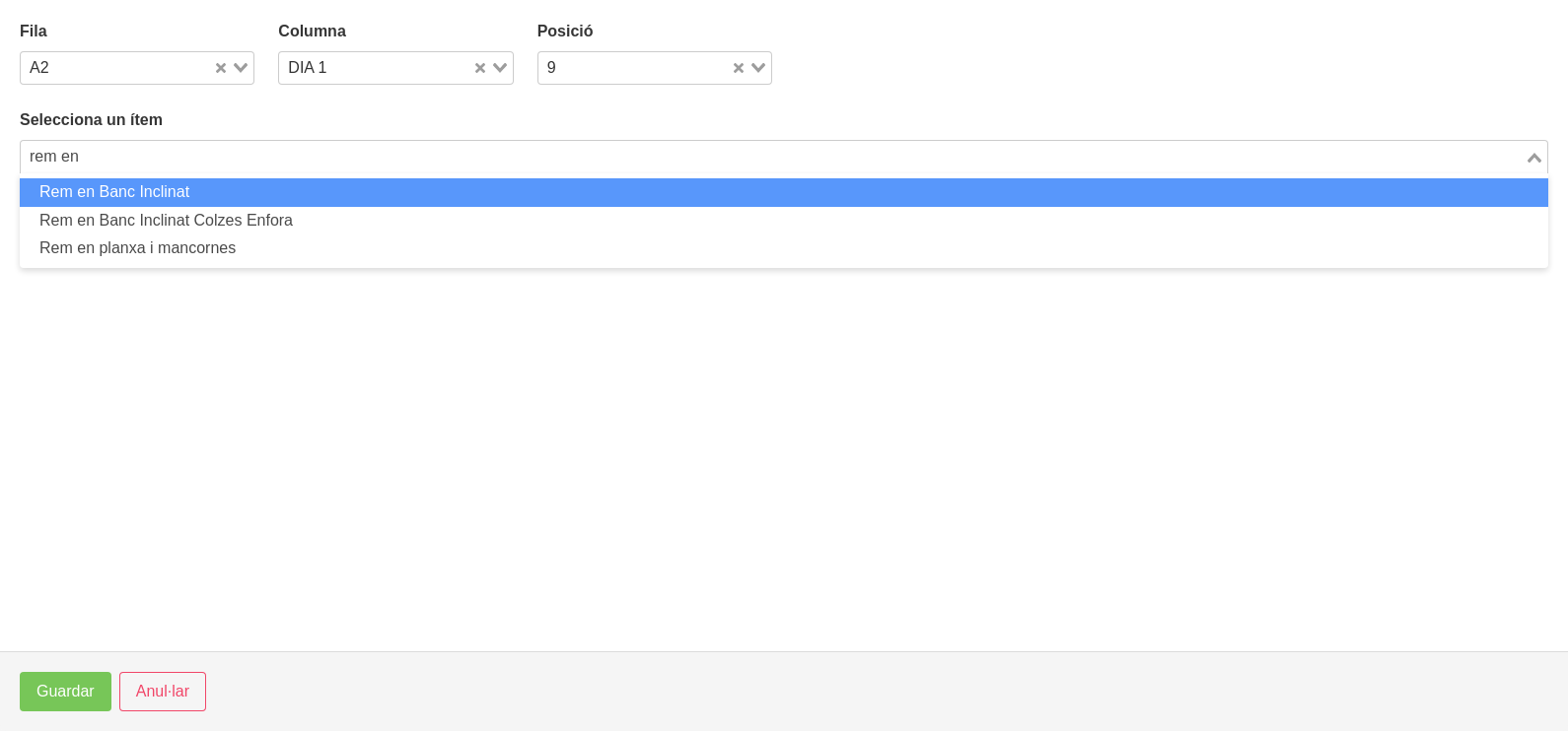
click at [190, 192] on li "Rem en Banc Inclinat" at bounding box center [784, 192] width 1529 height 29
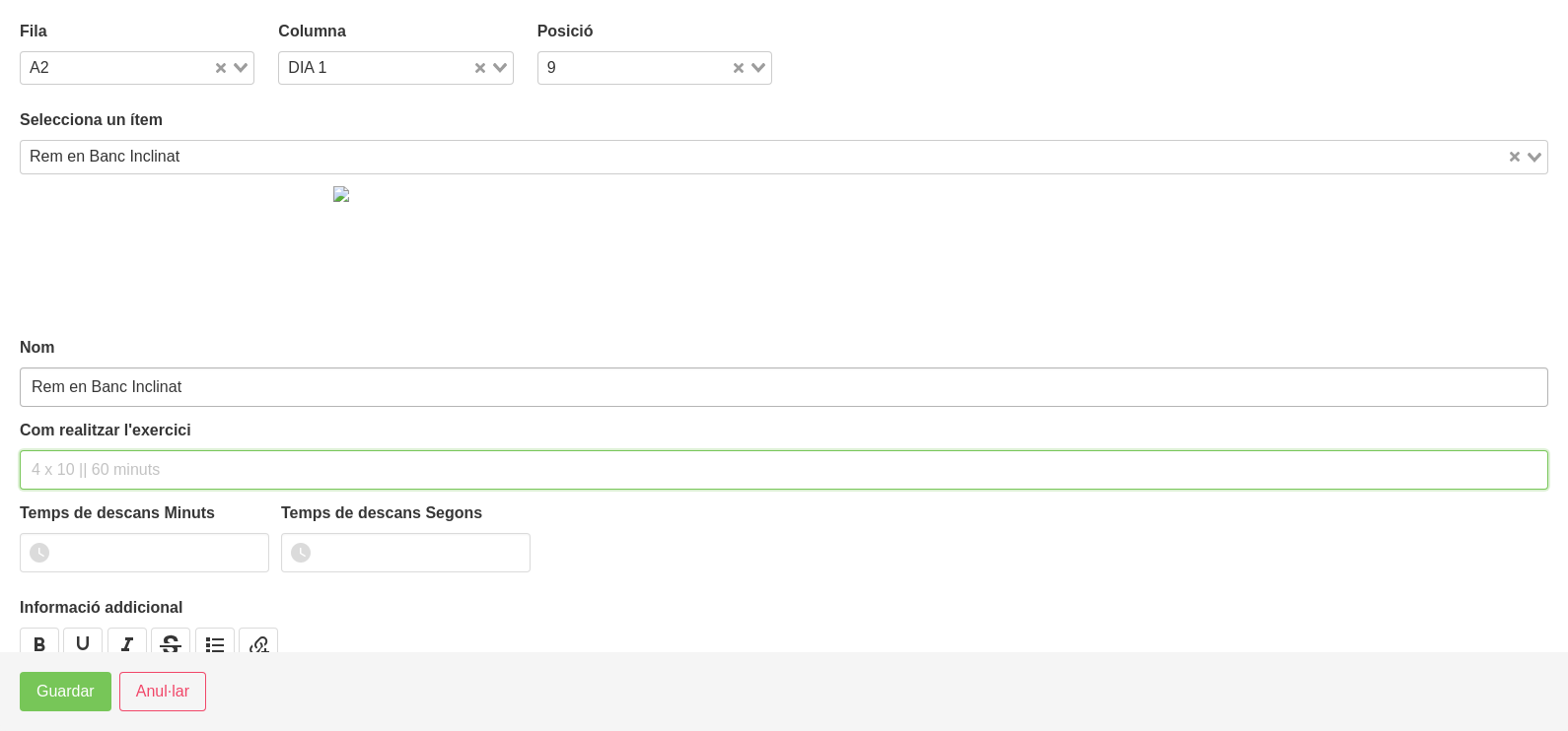
click at [99, 439] on div "Com realitzar l'exercici" at bounding box center [784, 455] width 1529 height 71
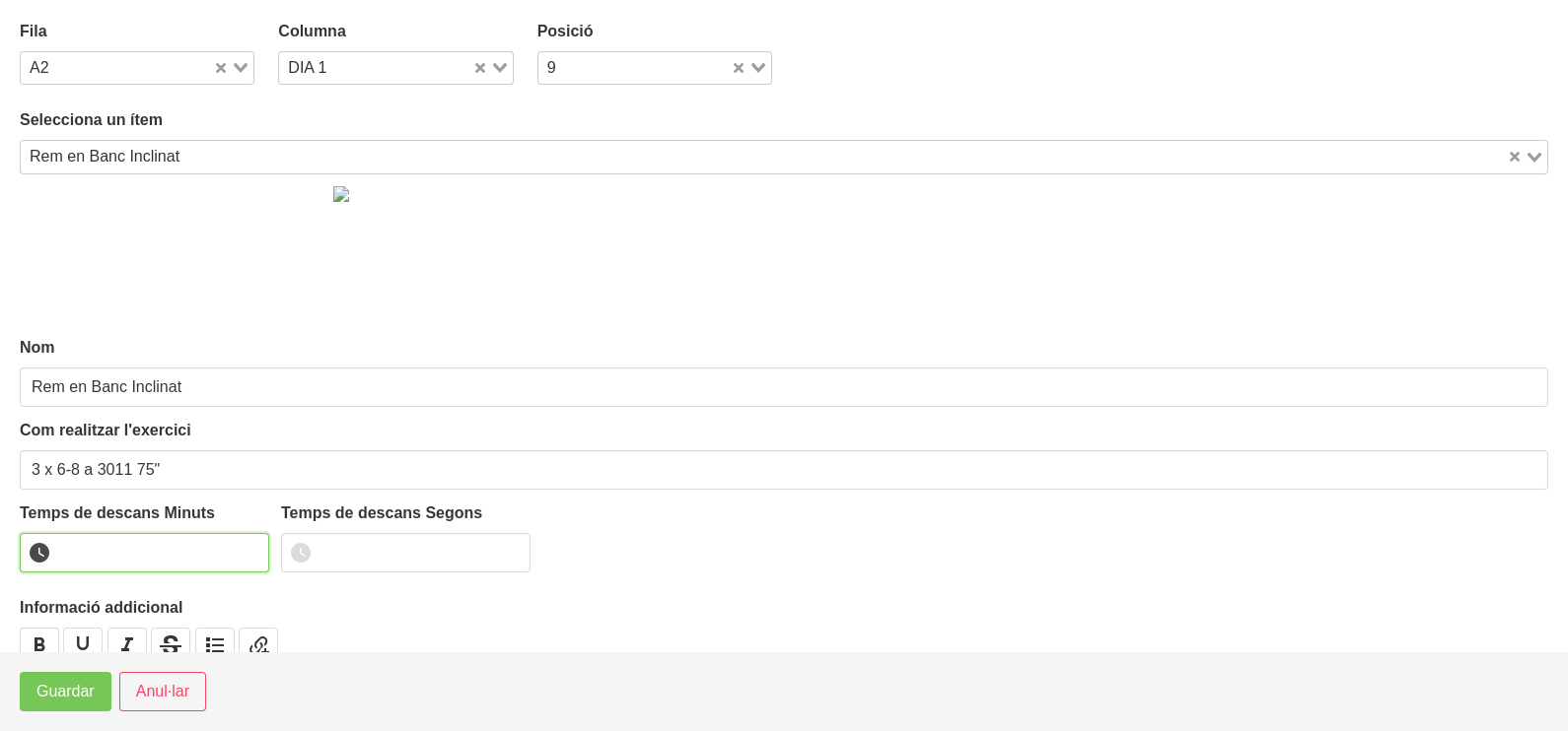
click at [101, 552] on input "number" at bounding box center [144, 553] width 250 height 39
click at [77, 685] on span "Guardar" at bounding box center [65, 692] width 58 height 24
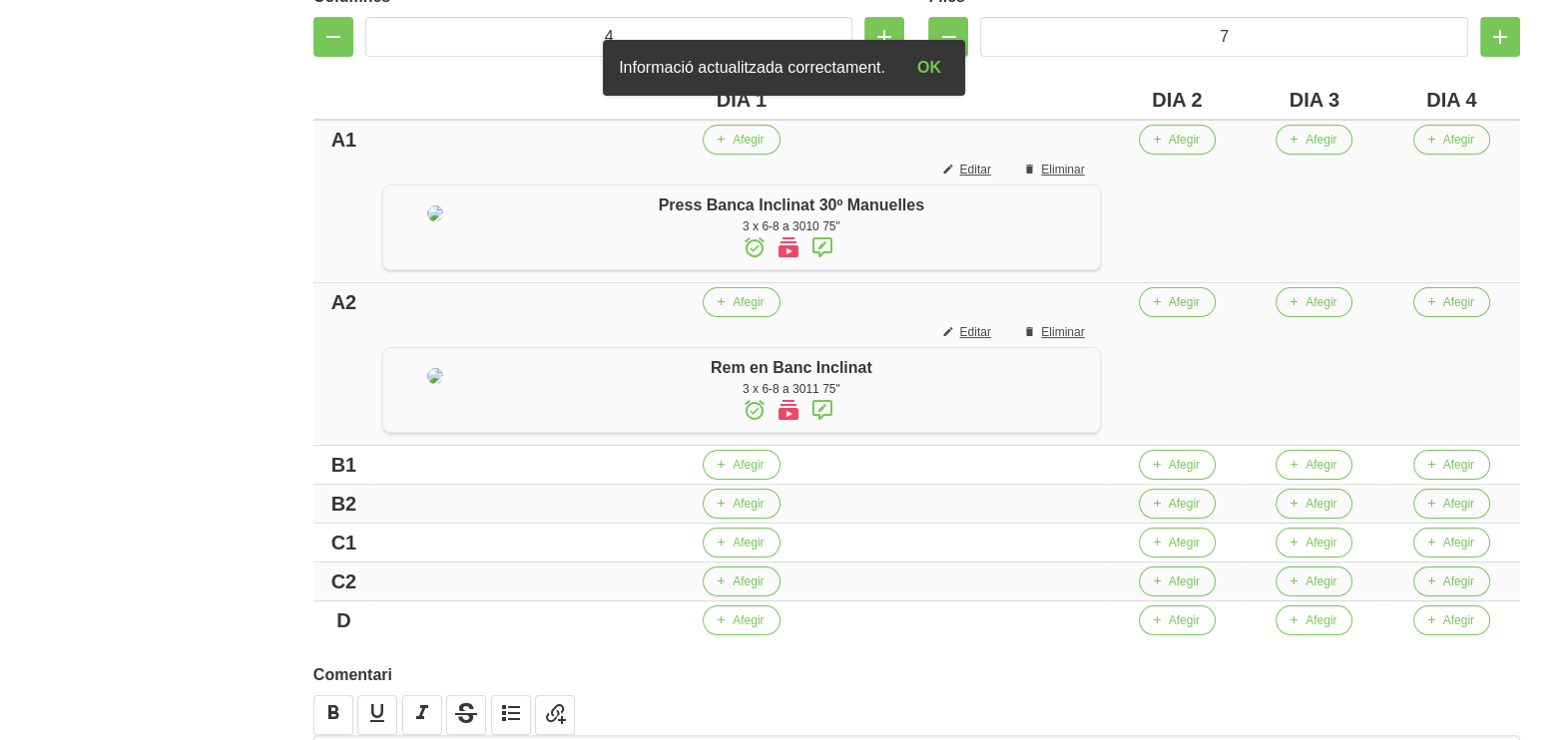
scroll to position [498, 0]
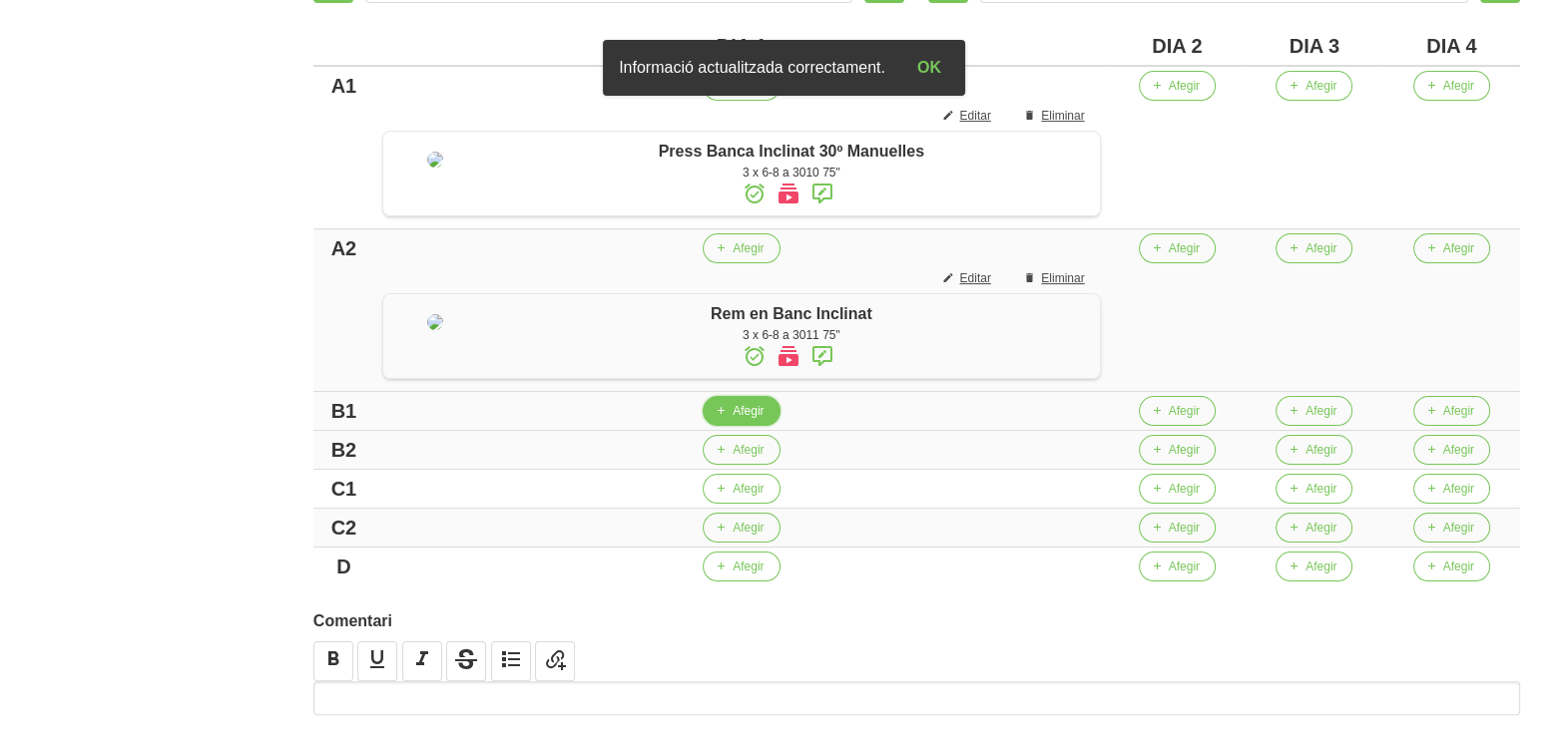
click at [751, 420] on span "Afegir" at bounding box center [747, 411] width 31 height 18
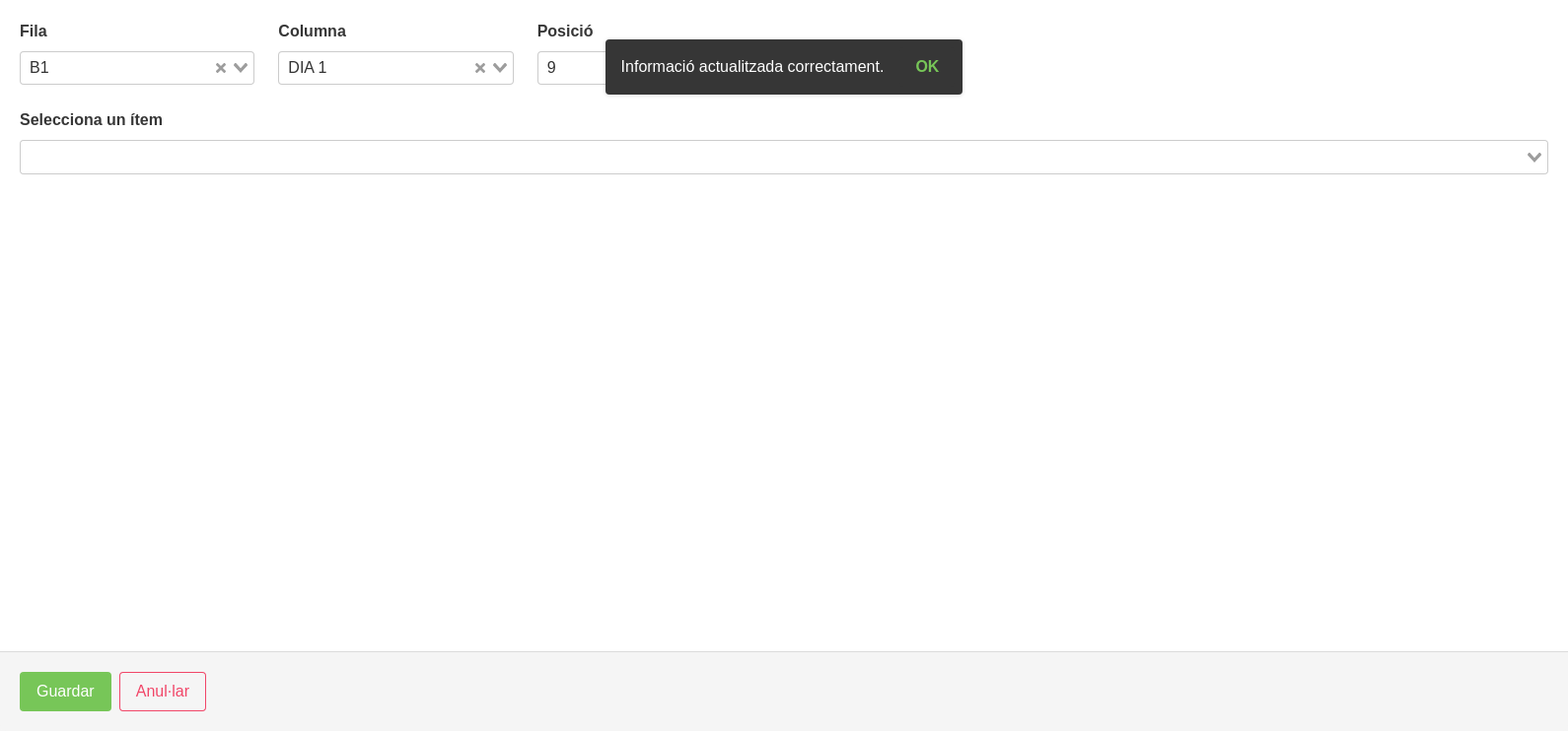
click at [165, 138] on div "Selecciona un ítem Loading..." at bounding box center [784, 141] width 1529 height 65
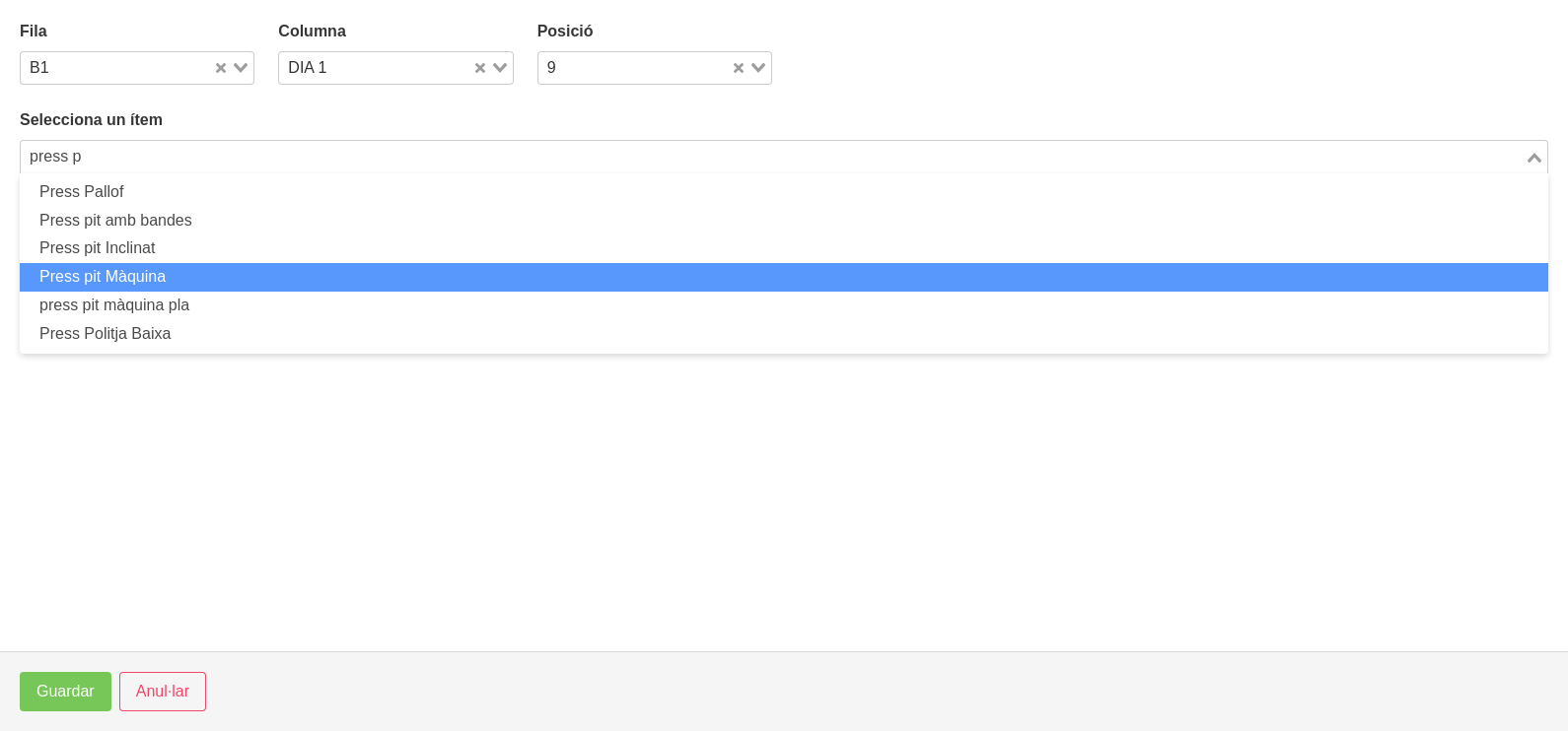
click at [227, 271] on li "Press pit Màquina" at bounding box center [784, 277] width 1529 height 29
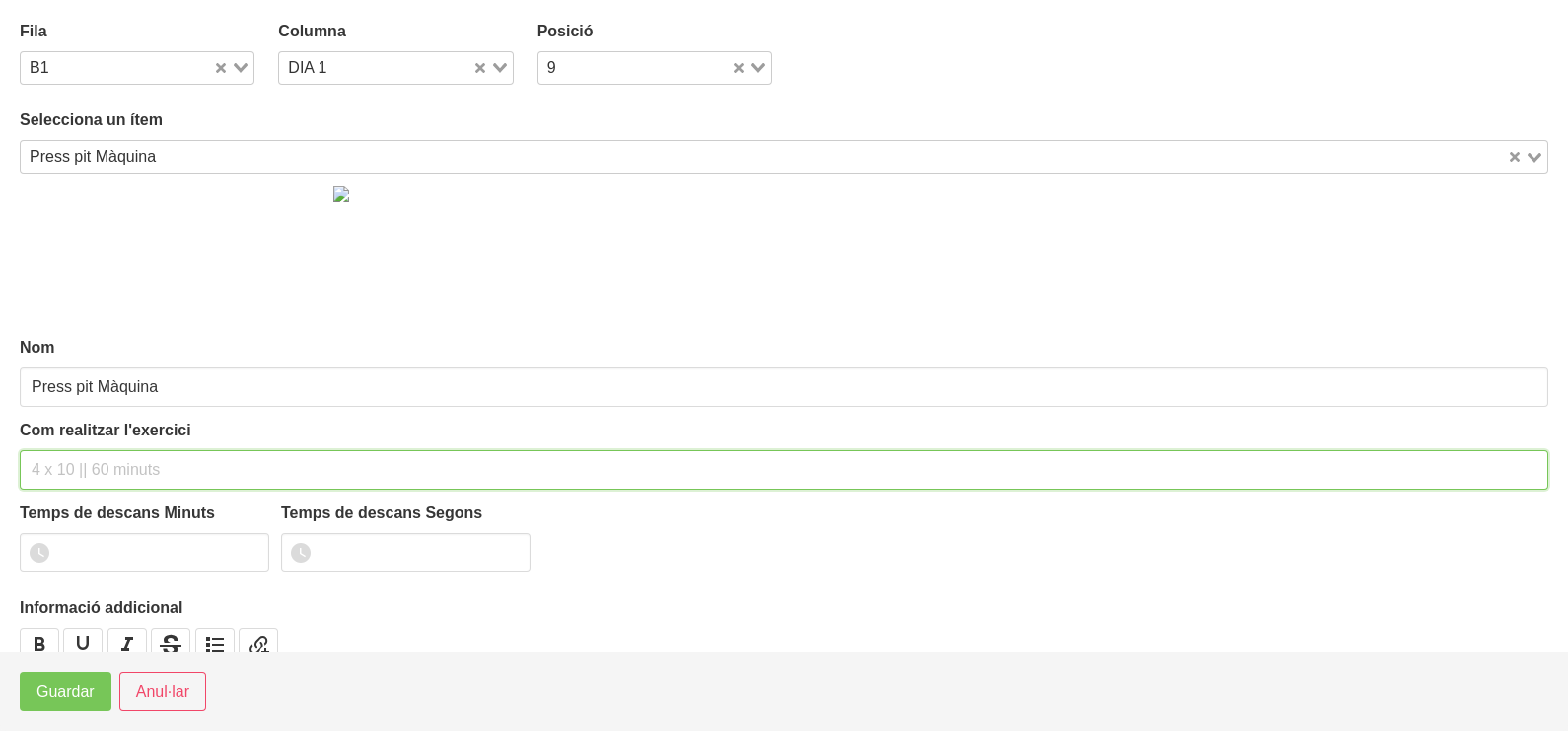
click at [94, 459] on input "text" at bounding box center [784, 471] width 1529 height 39
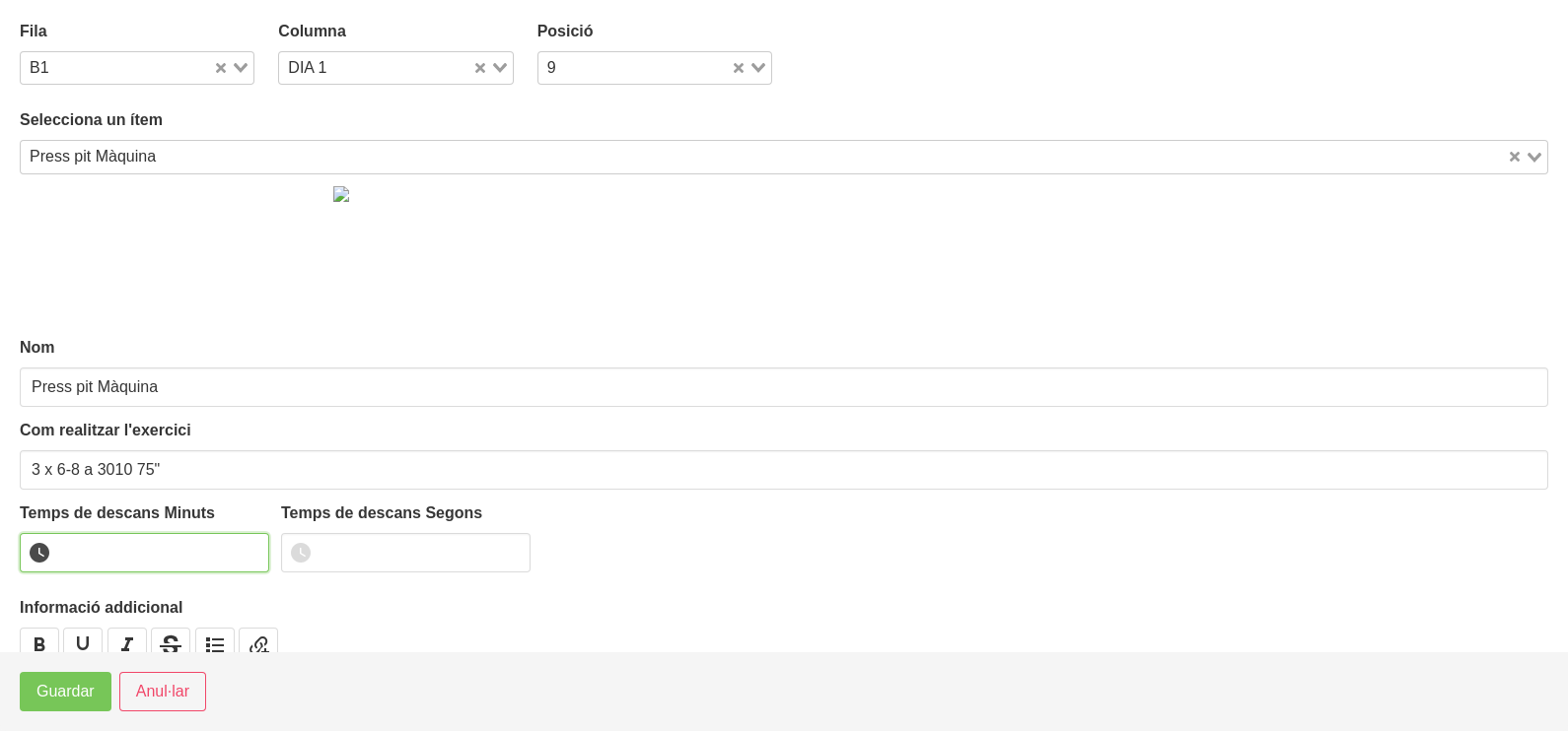
click at [107, 553] on input "number" at bounding box center [144, 553] width 250 height 39
click at [74, 699] on span "Guardar" at bounding box center [65, 692] width 58 height 24
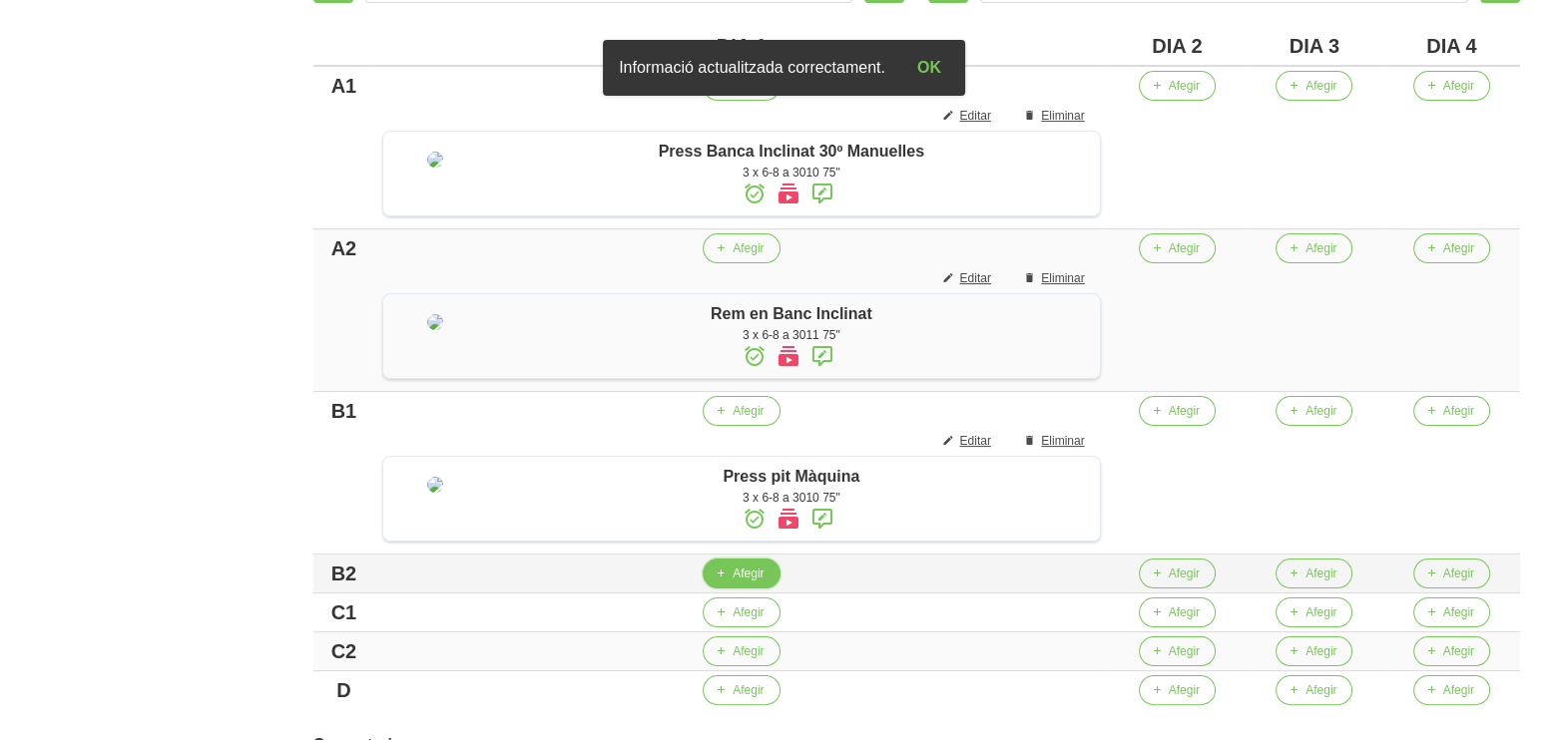
click at [753, 582] on span "Afegir" at bounding box center [747, 574] width 31 height 18
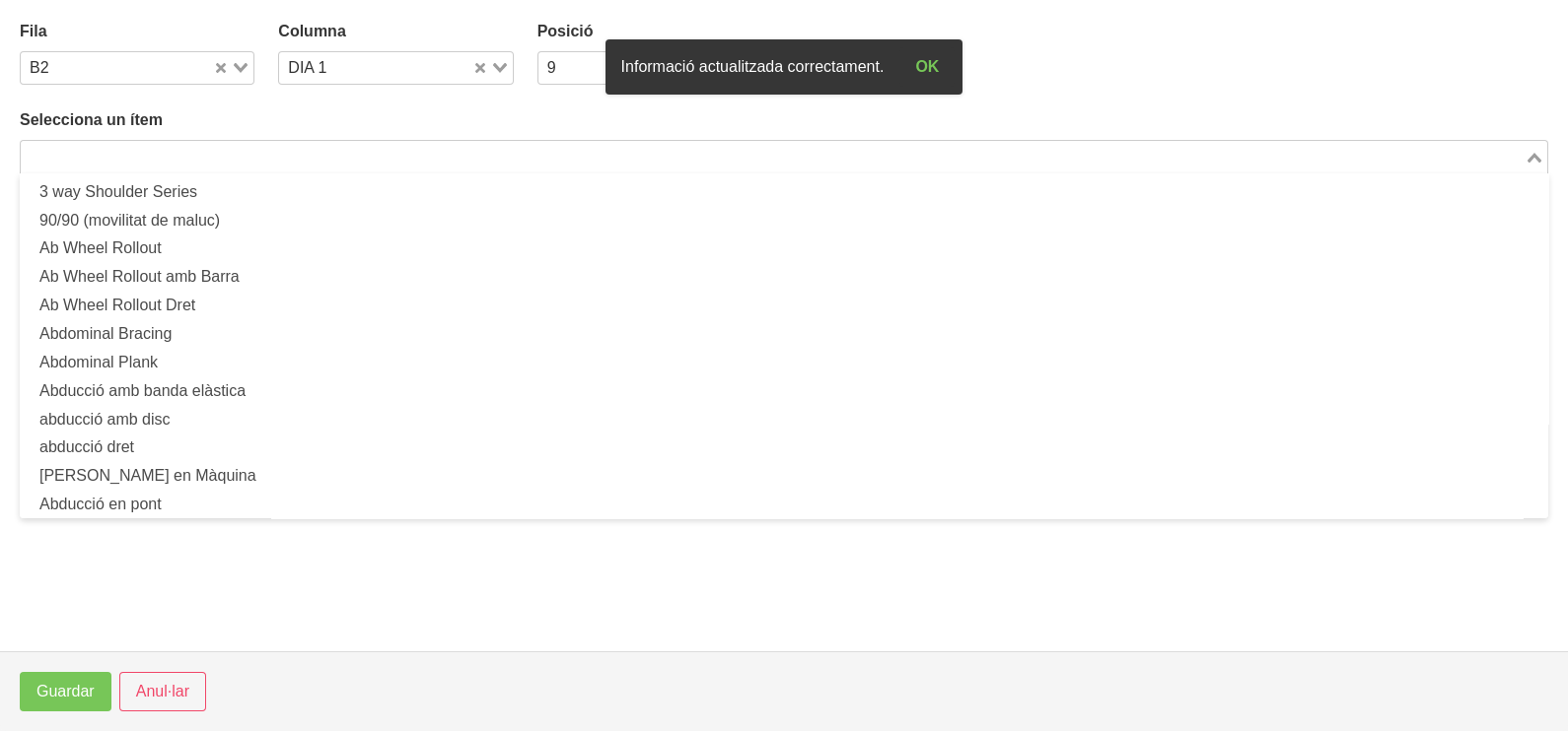
drag, startPoint x: 201, startPoint y: 158, endPoint x: 231, endPoint y: 110, distance: 56.6
click at [205, 151] on input "Search for option" at bounding box center [773, 157] width 1500 height 24
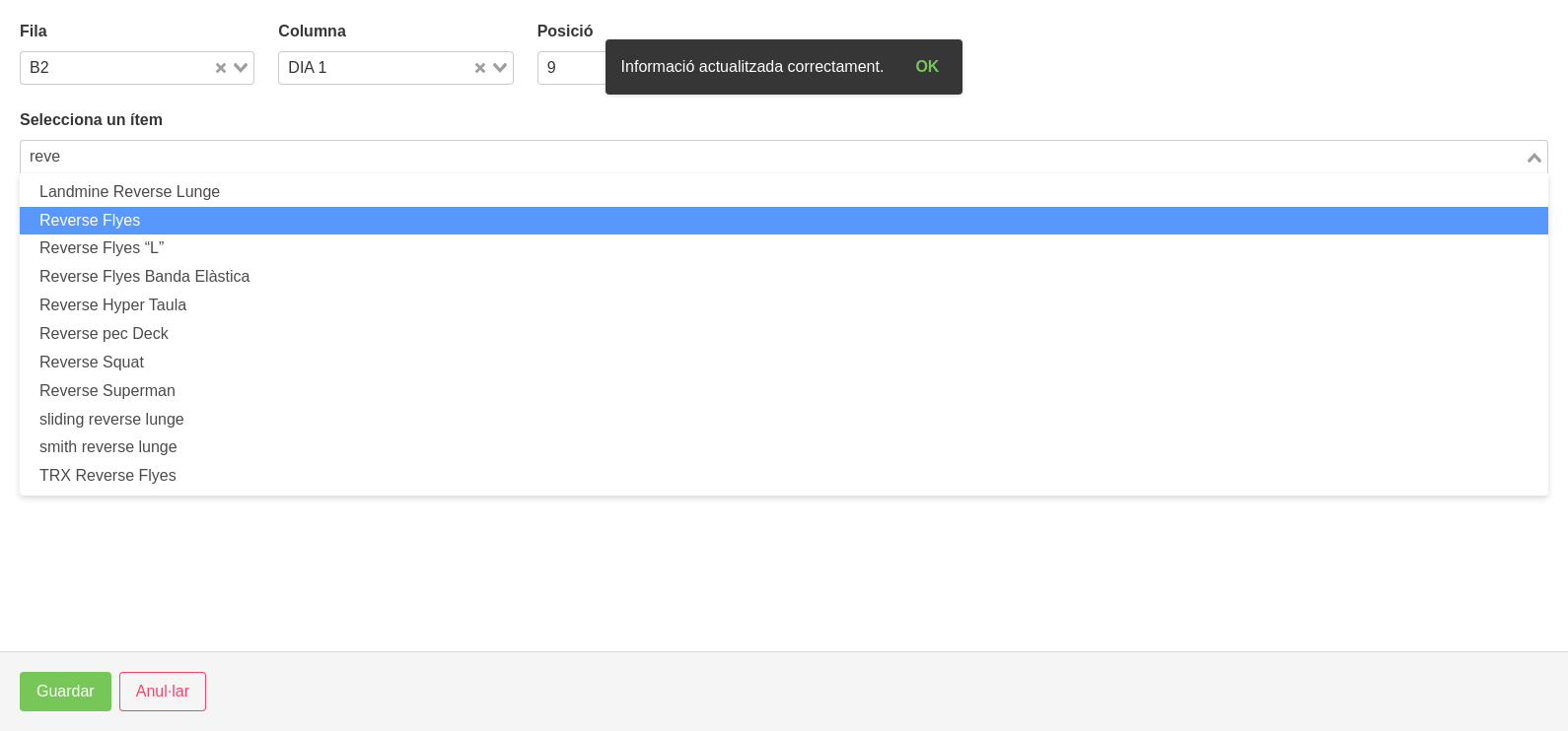
click at [198, 225] on li "Reverse Flyes" at bounding box center [784, 221] width 1529 height 29
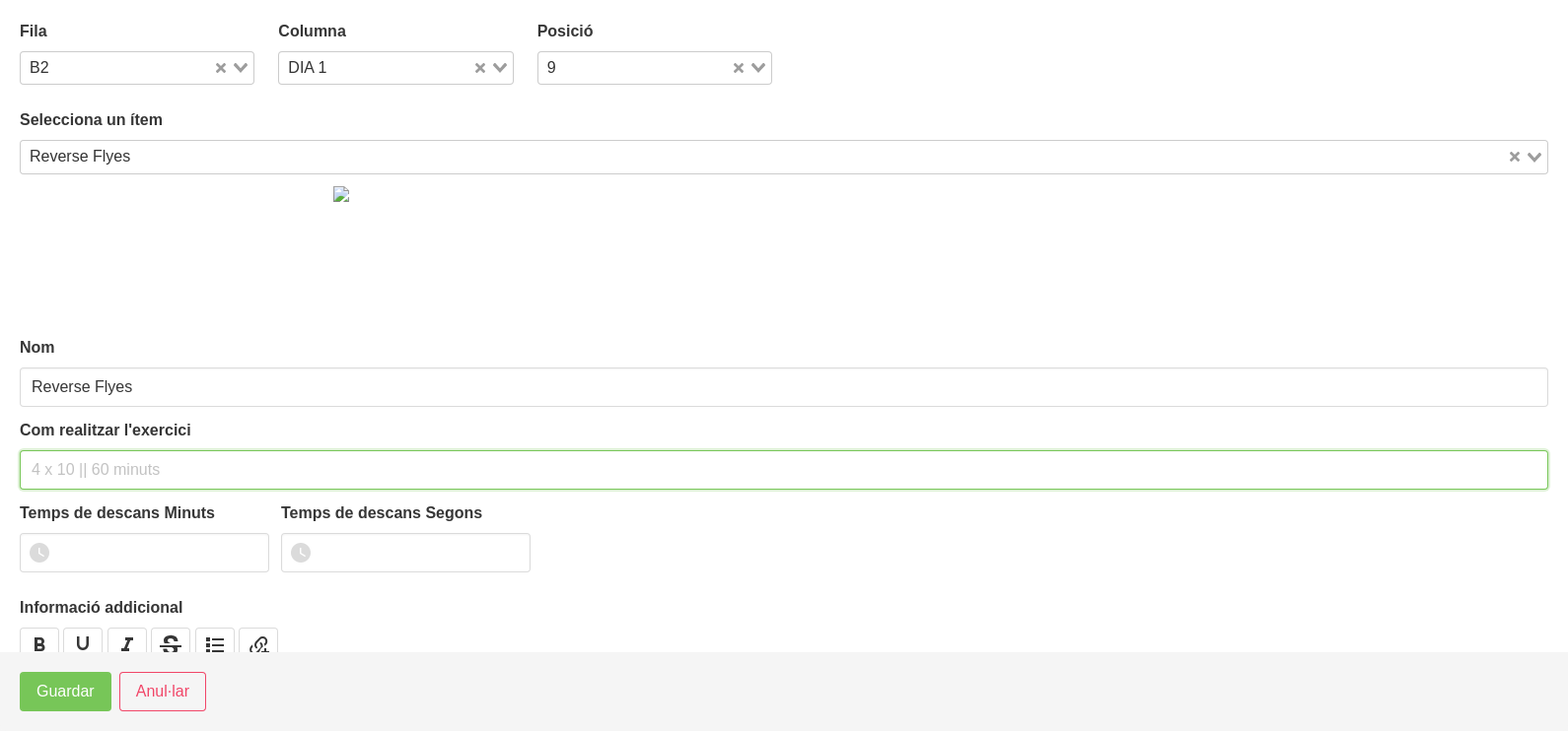
click at [94, 454] on input "text" at bounding box center [784, 471] width 1529 height 39
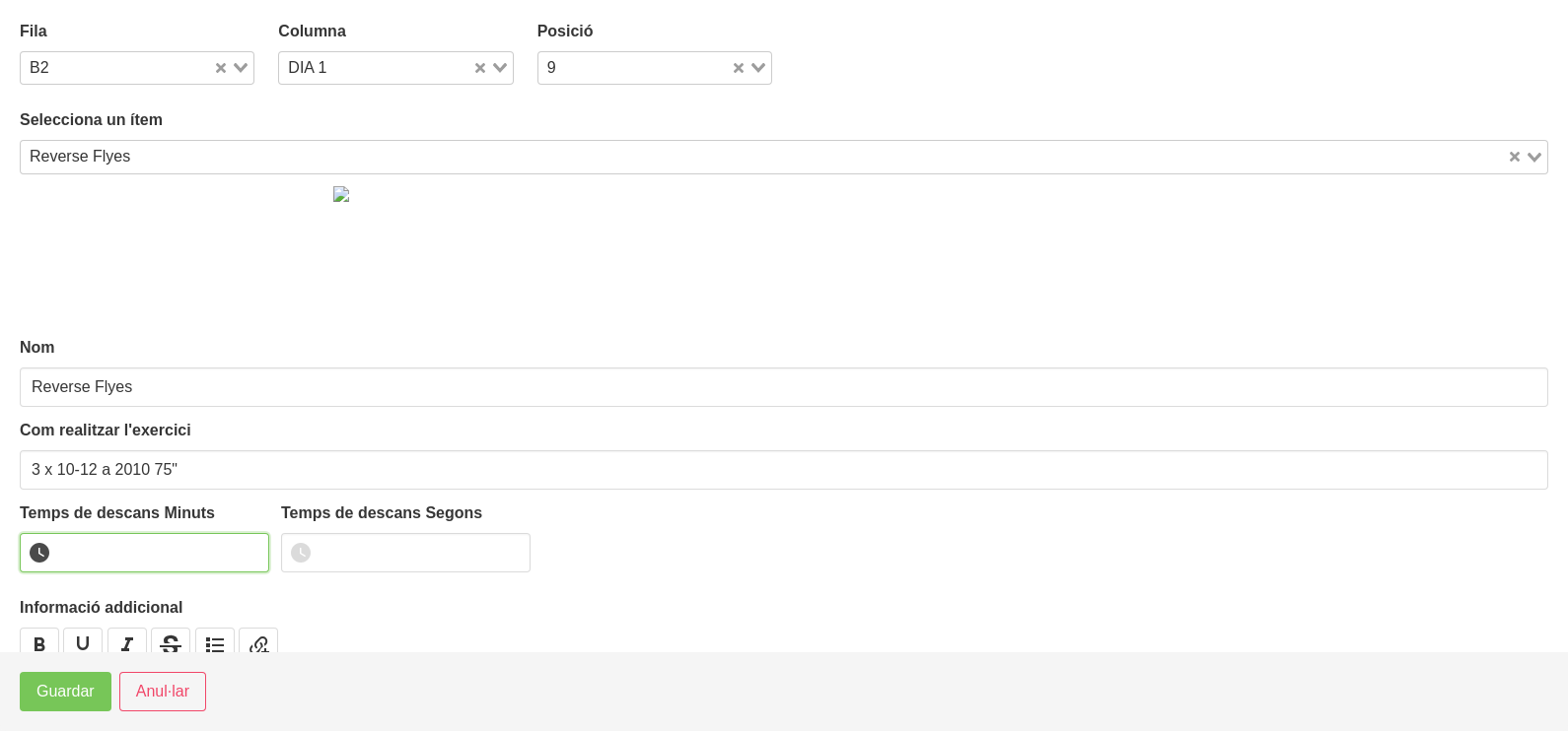
click at [104, 562] on input "number" at bounding box center [144, 553] width 250 height 39
click at [74, 694] on span "Guardar" at bounding box center [65, 692] width 58 height 24
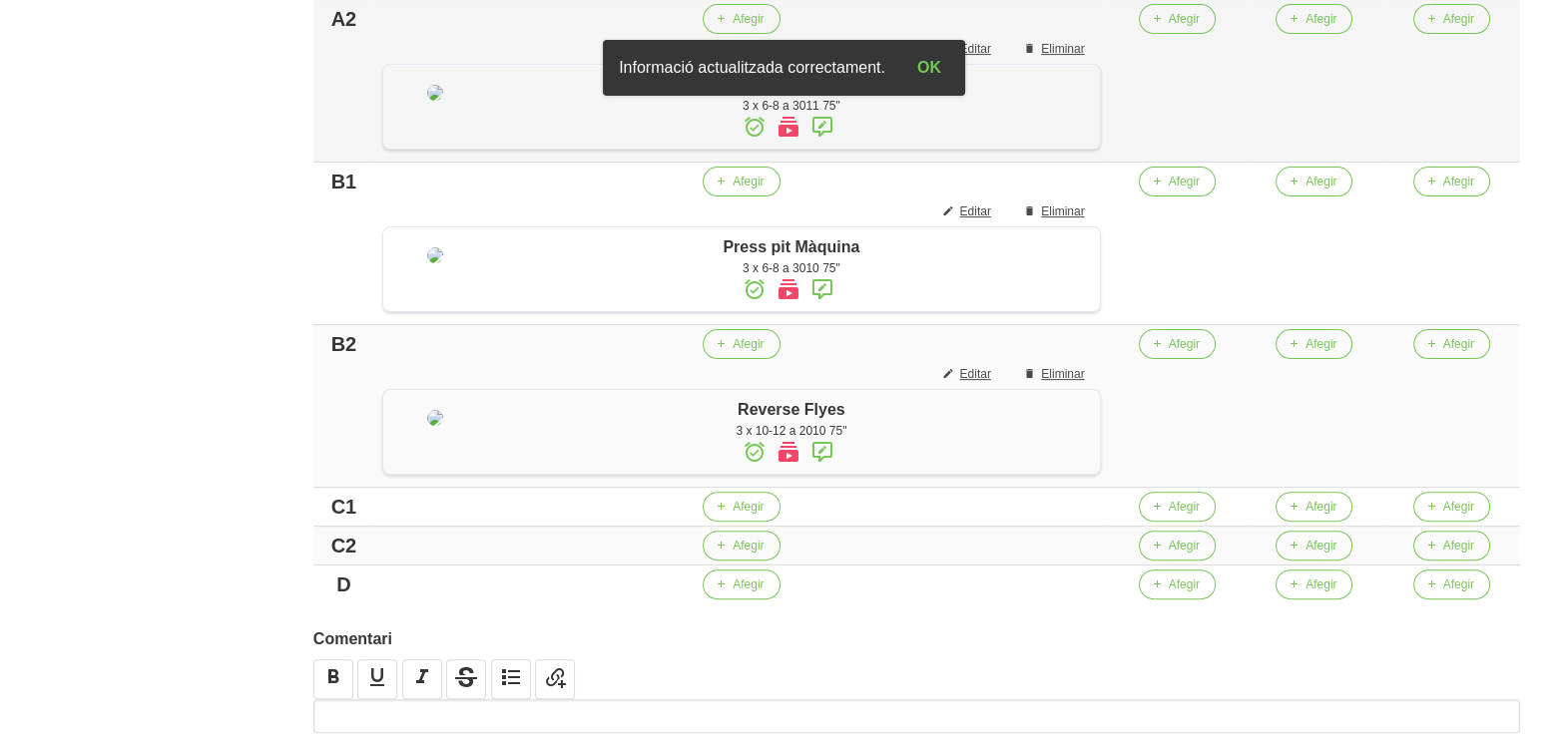
scroll to position [748, 0]
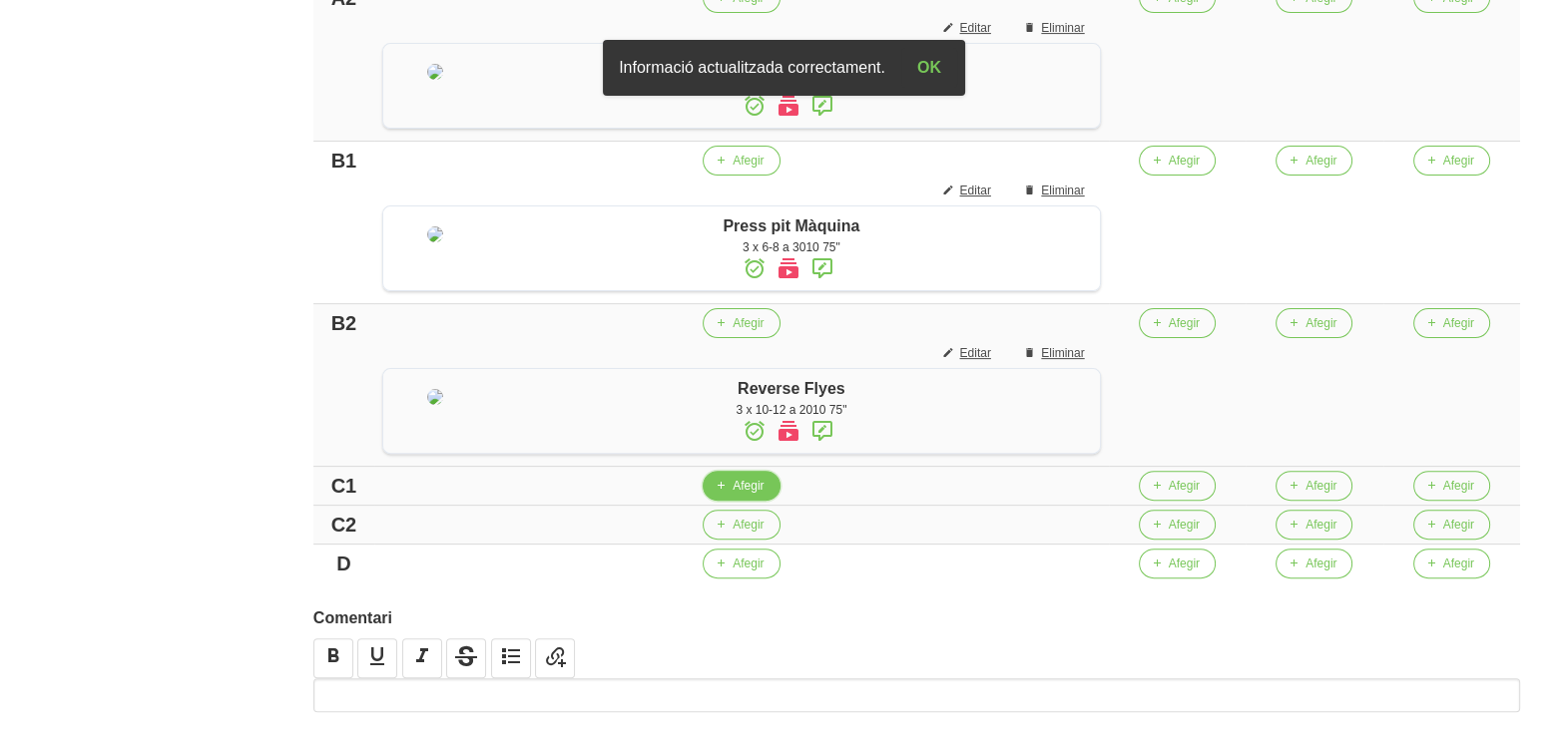
click at [755, 495] on span "Afegir" at bounding box center [747, 486] width 31 height 18
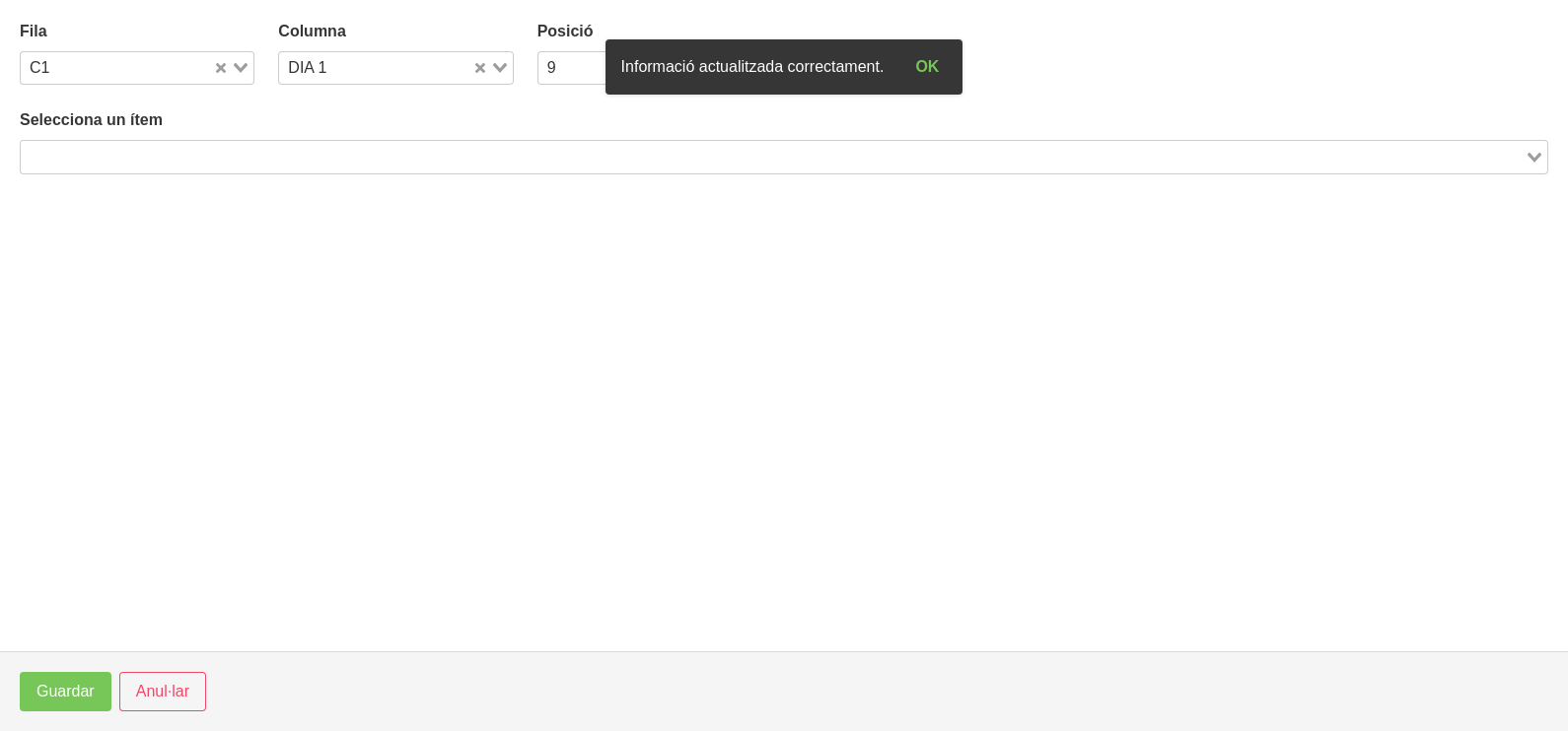
click at [252, 149] on input "Search for option" at bounding box center [773, 157] width 1500 height 24
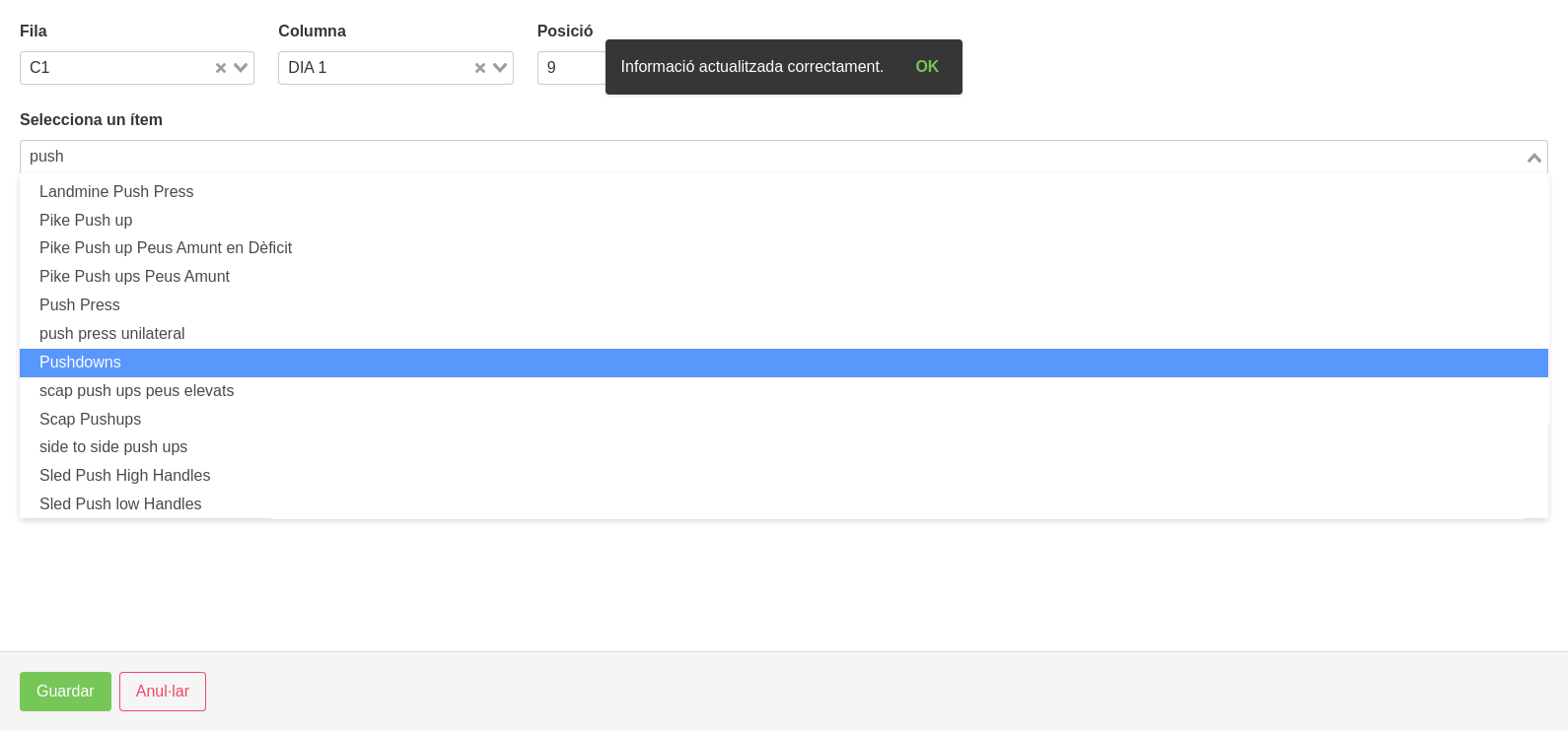
click at [207, 365] on li "Pushdowns" at bounding box center [784, 363] width 1529 height 29
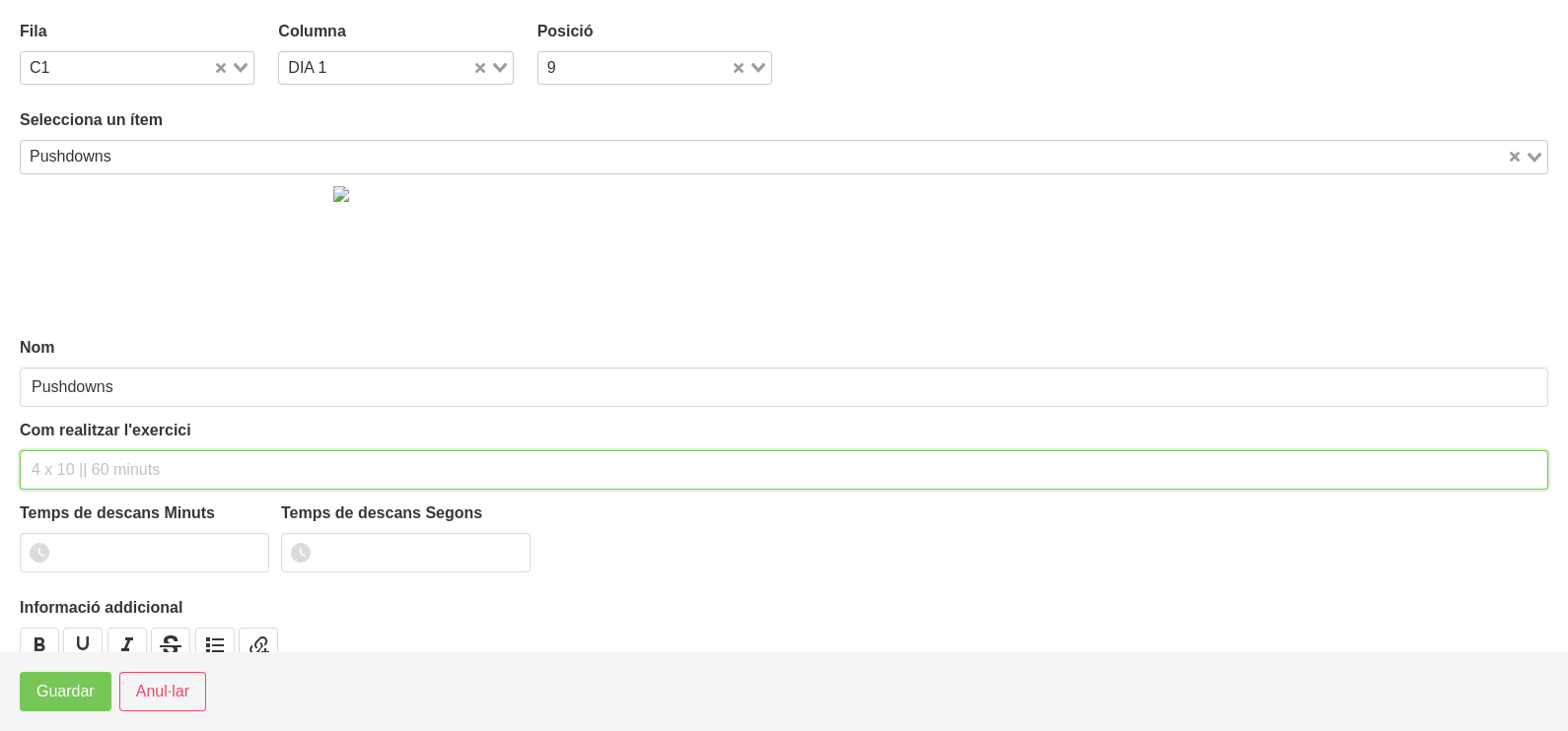
click at [54, 474] on input "text" at bounding box center [784, 471] width 1529 height 39
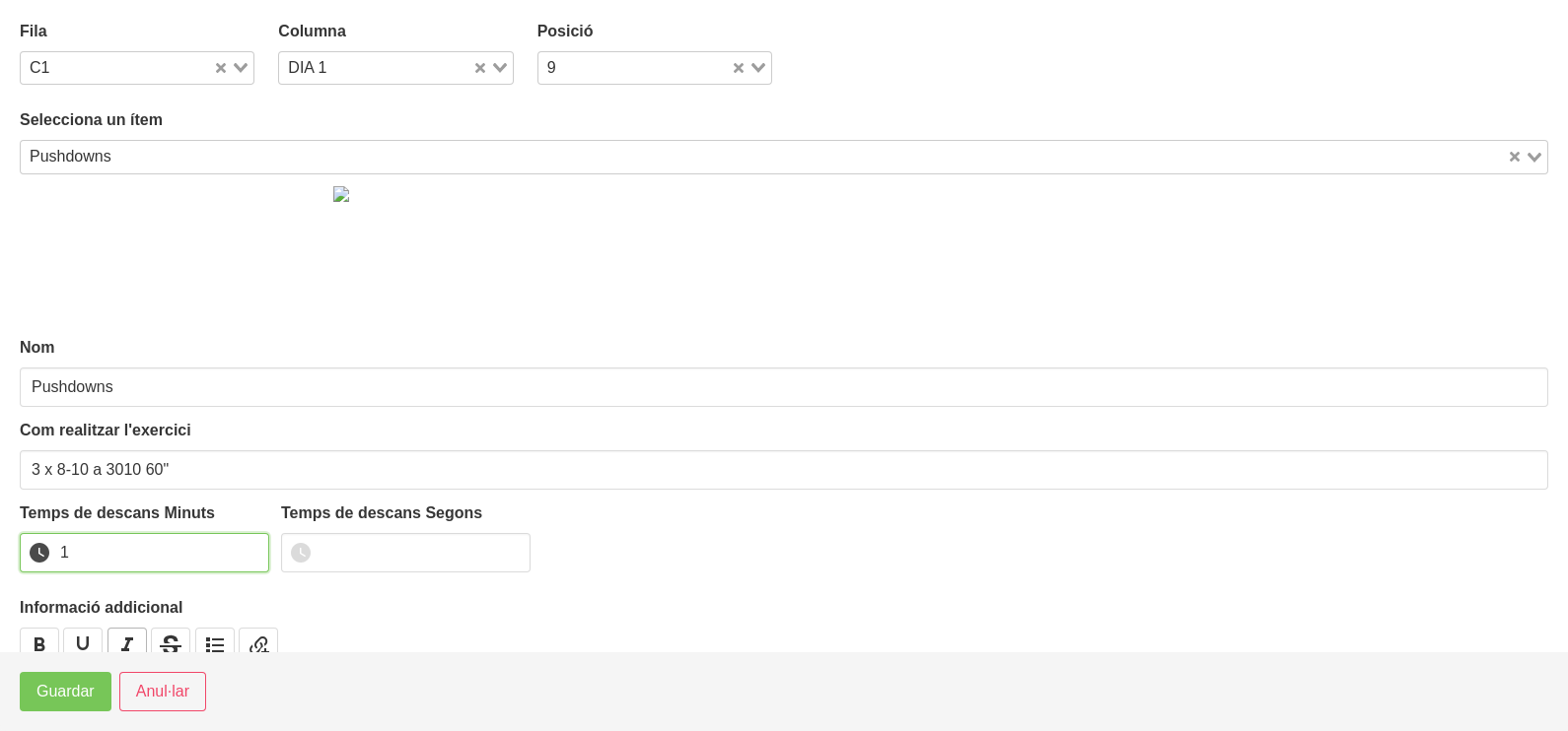
drag, startPoint x: 252, startPoint y: 545, endPoint x: 106, endPoint y: 643, distance: 175.8
click at [242, 552] on input "1" at bounding box center [144, 553] width 250 height 39
click at [79, 687] on span "Guardar" at bounding box center [65, 692] width 58 height 24
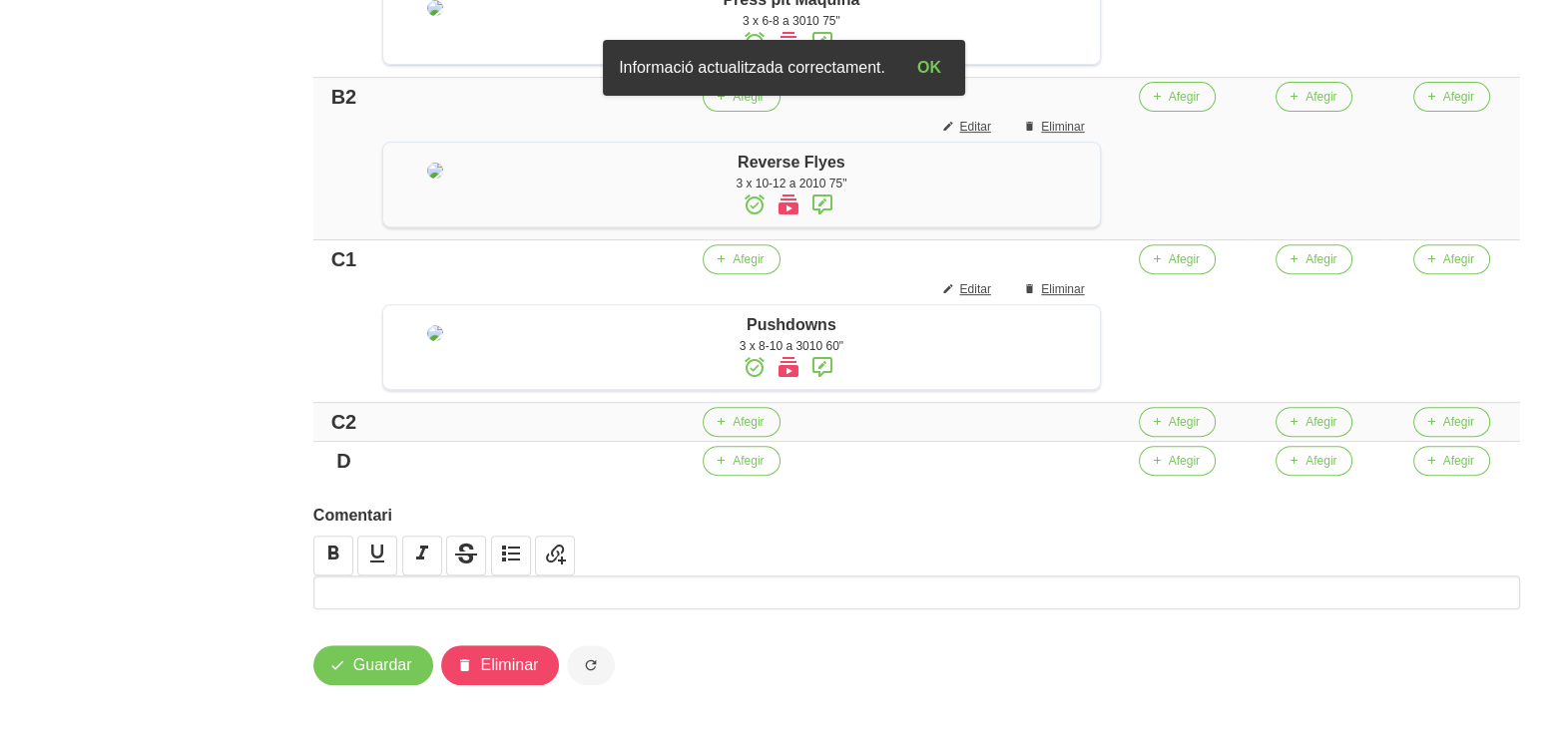
scroll to position [997, 0]
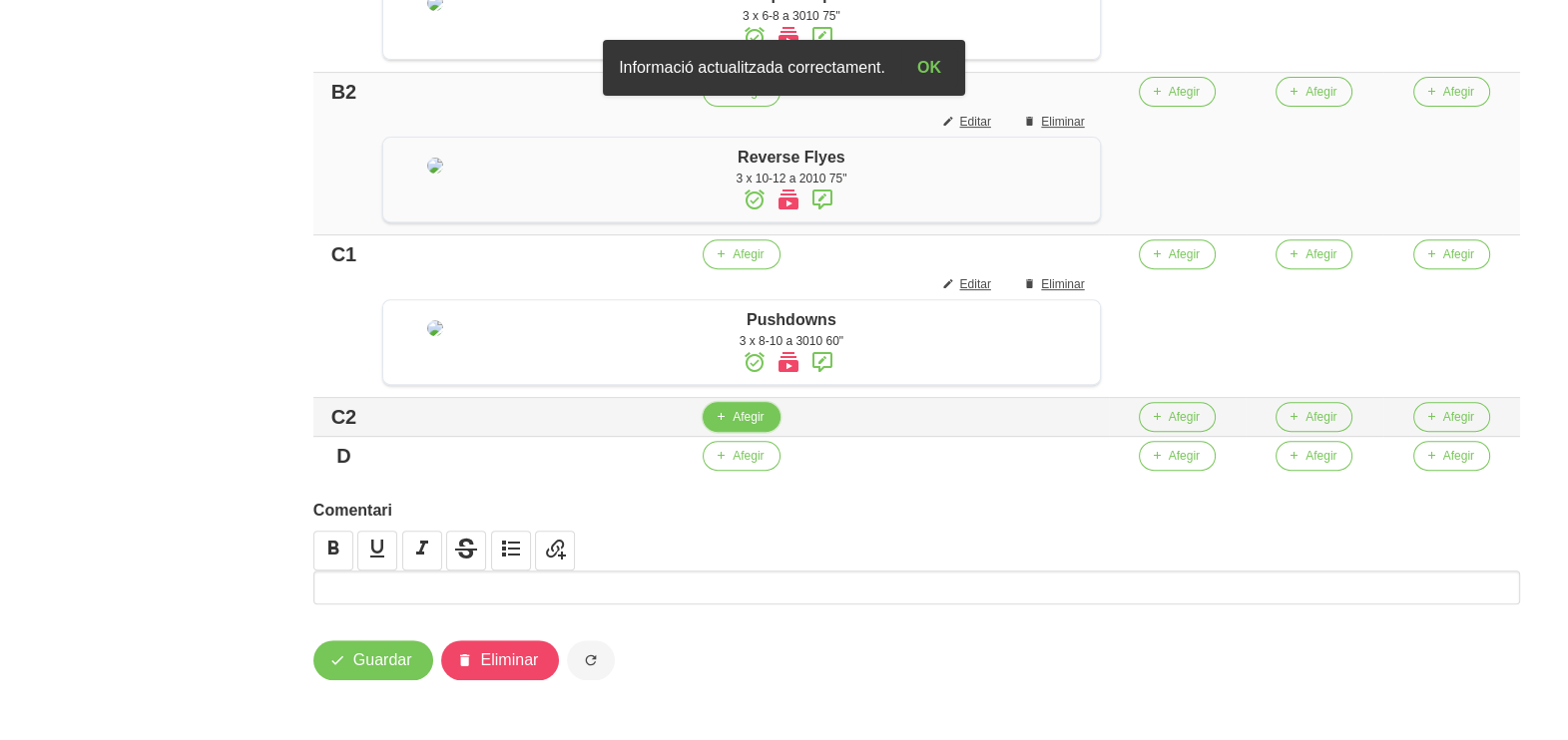
click at [757, 426] on span "Afegir" at bounding box center [747, 417] width 31 height 18
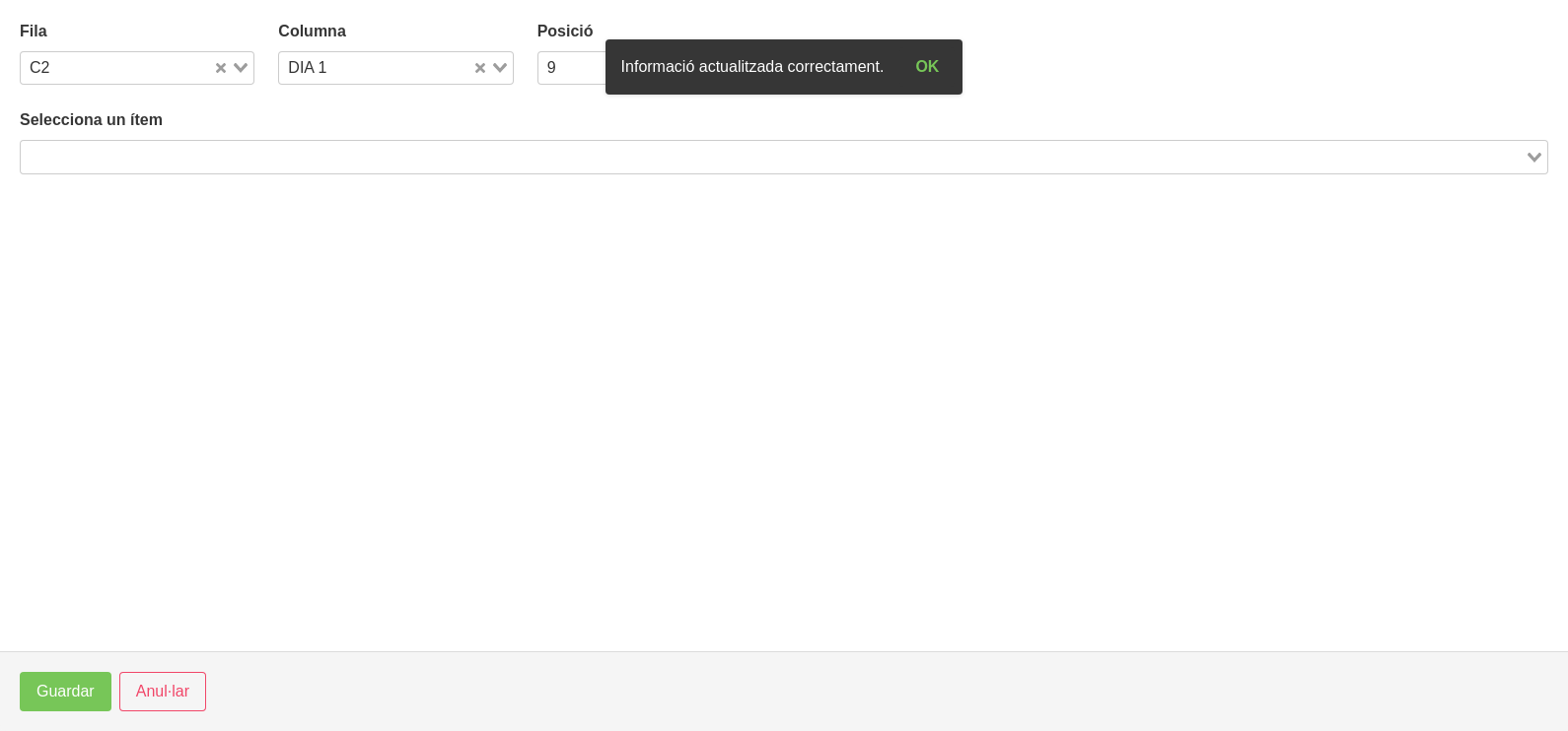
click at [239, 157] on input "Search for option" at bounding box center [773, 157] width 1500 height 24
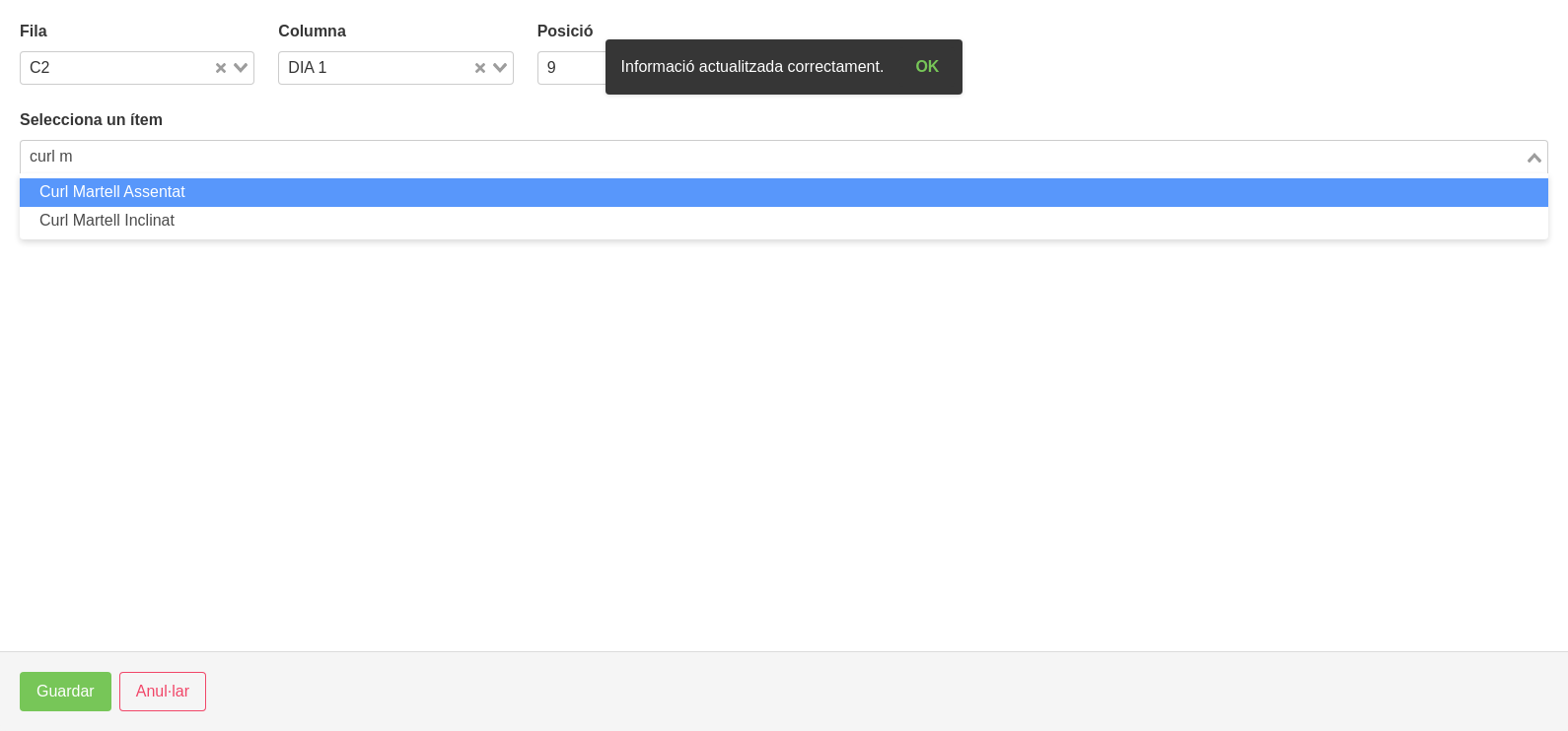
click at [196, 197] on li "Curl Martell Assentat" at bounding box center [784, 192] width 1529 height 29
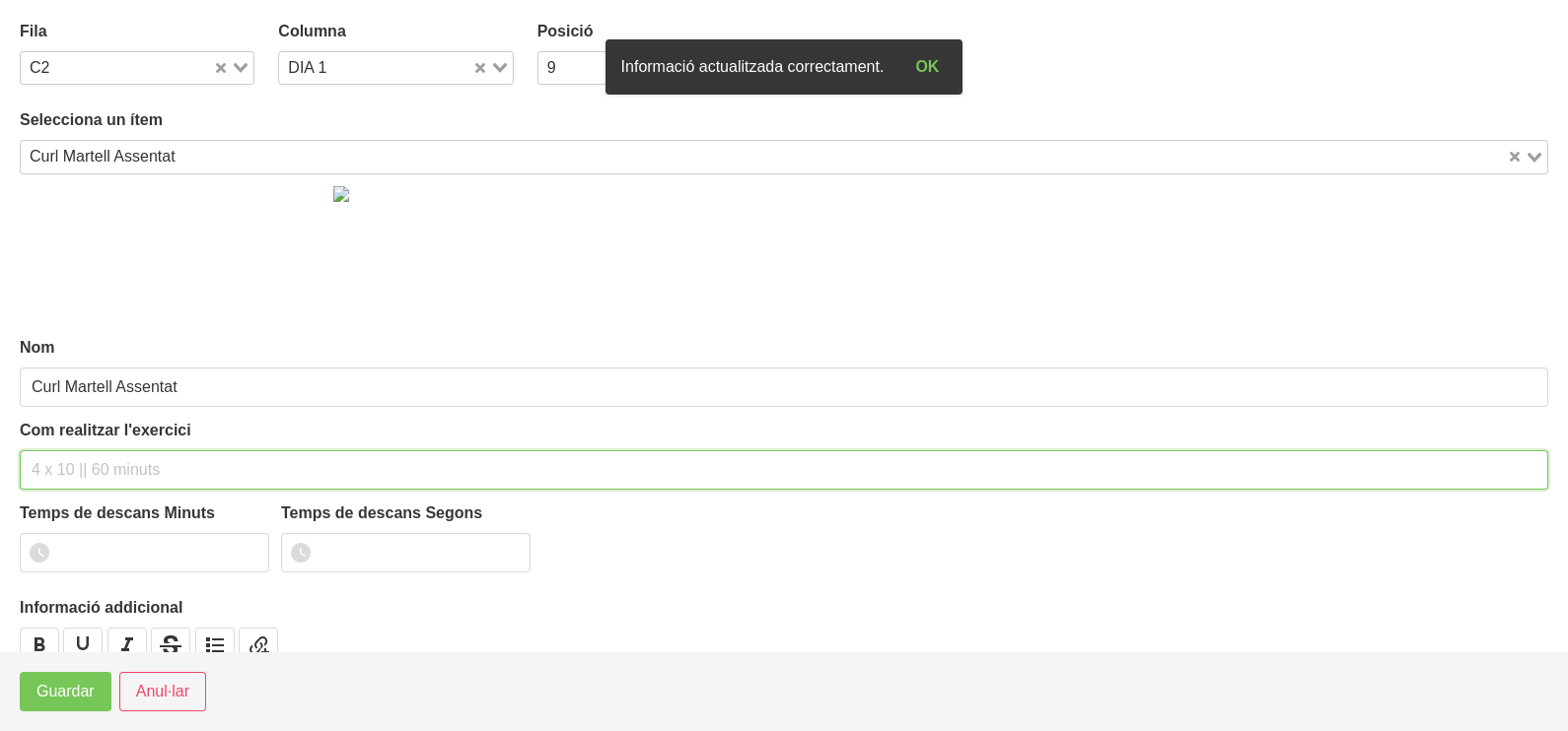
click at [83, 462] on input "text" at bounding box center [784, 471] width 1529 height 39
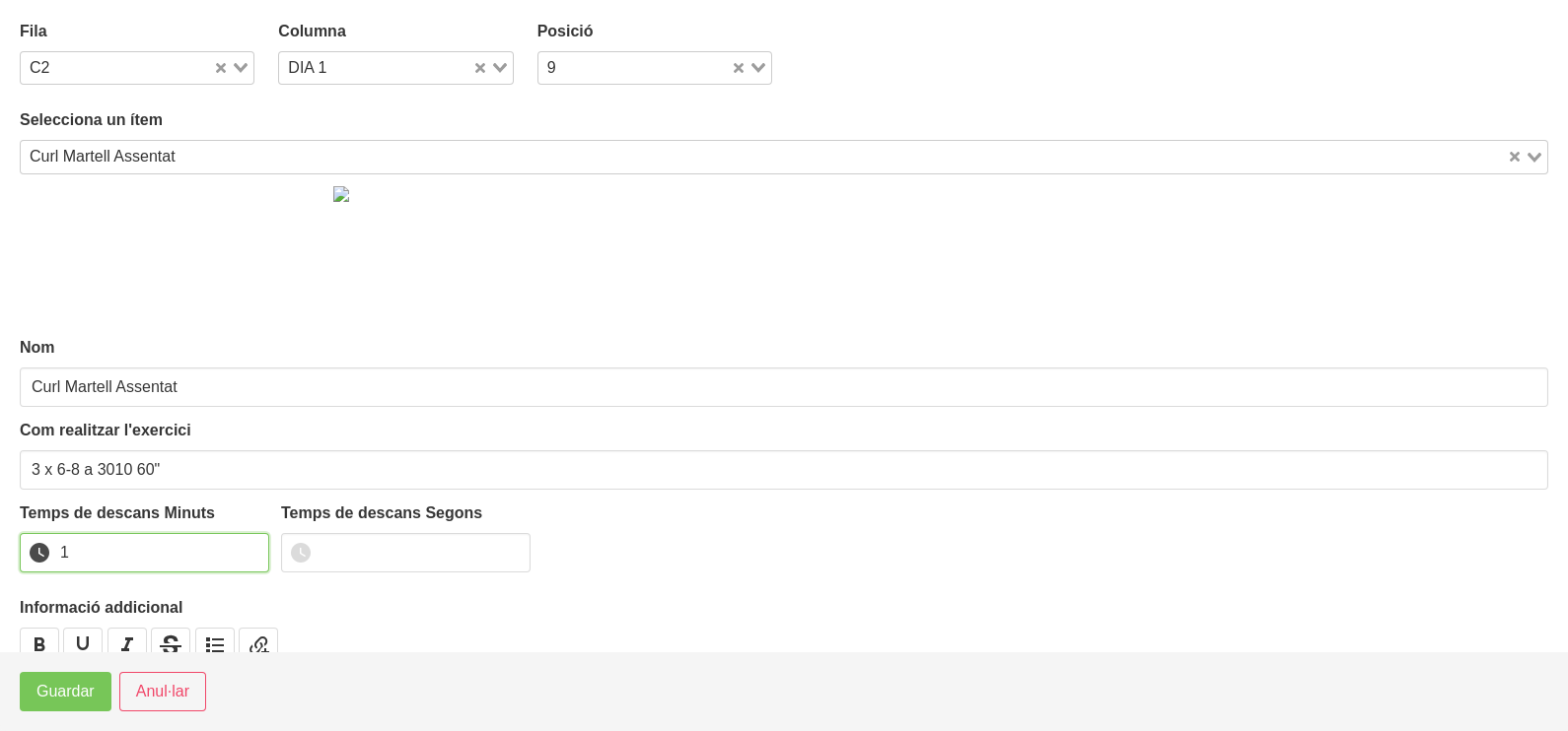
drag, startPoint x: 250, startPoint y: 545, endPoint x: 103, endPoint y: 675, distance: 196.2
click at [250, 548] on input "1" at bounding box center [144, 553] width 250 height 39
click at [82, 699] on span "Guardar" at bounding box center [65, 692] width 58 height 24
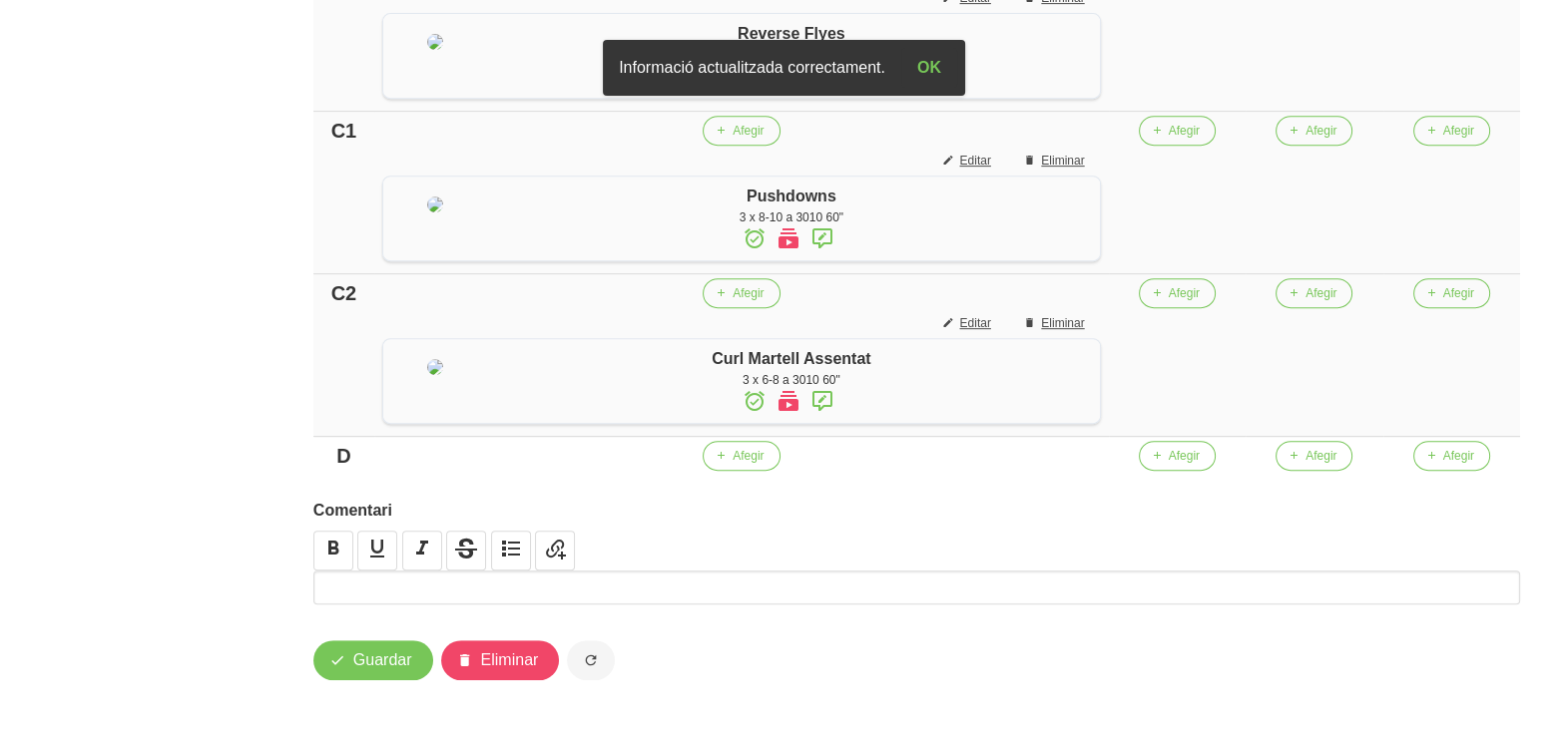
scroll to position [1214, 0]
click at [763, 455] on span "Afegir" at bounding box center [747, 456] width 31 height 18
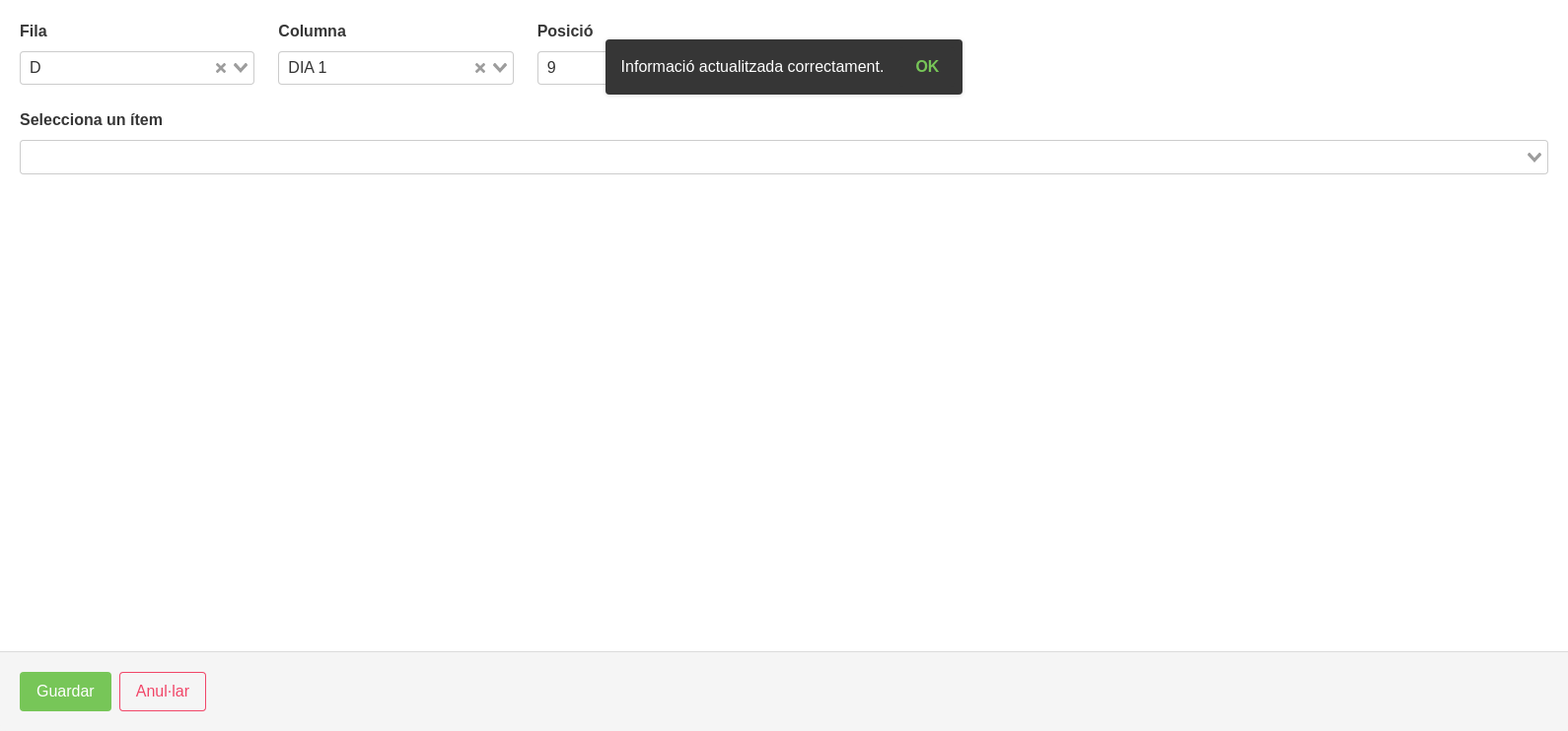
click at [326, 145] on input "Search for option" at bounding box center [773, 157] width 1500 height 24
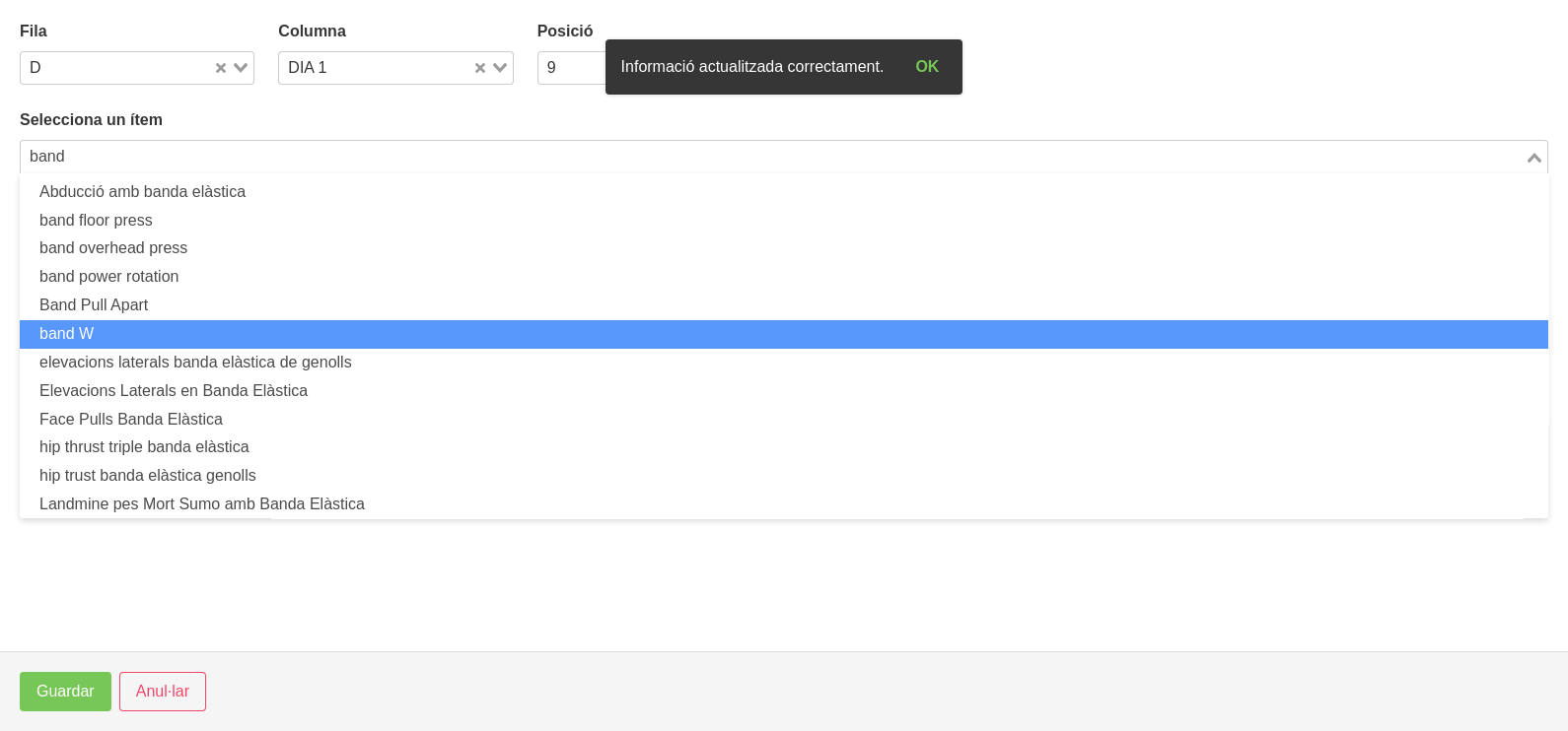
click at [211, 329] on li "band W" at bounding box center [784, 334] width 1529 height 29
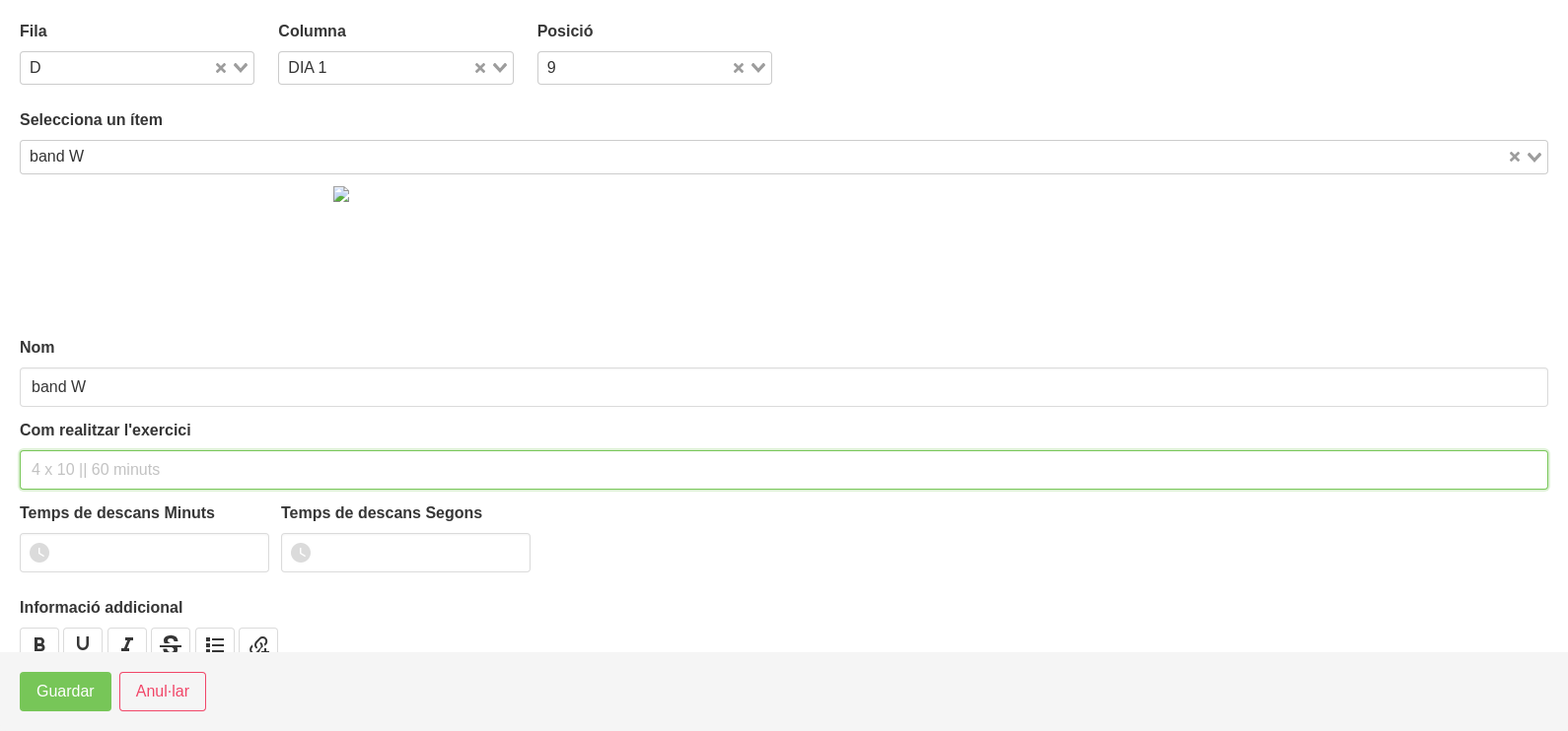
click at [98, 459] on input "text" at bounding box center [784, 471] width 1529 height 39
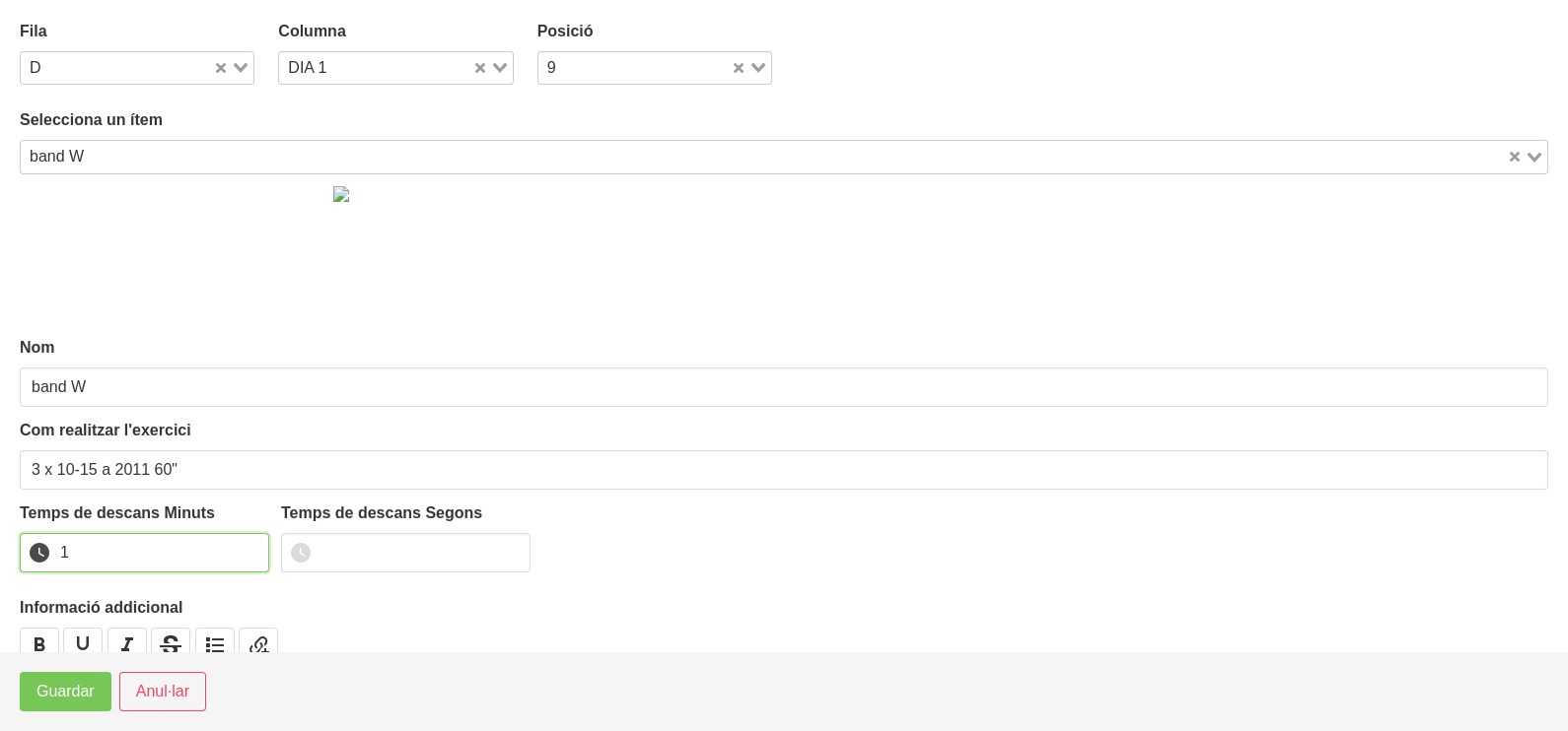
click at [246, 545] on input "1" at bounding box center [144, 553] width 250 height 39
click at [57, 674] on button "Guardar" at bounding box center [65, 692] width 92 height 39
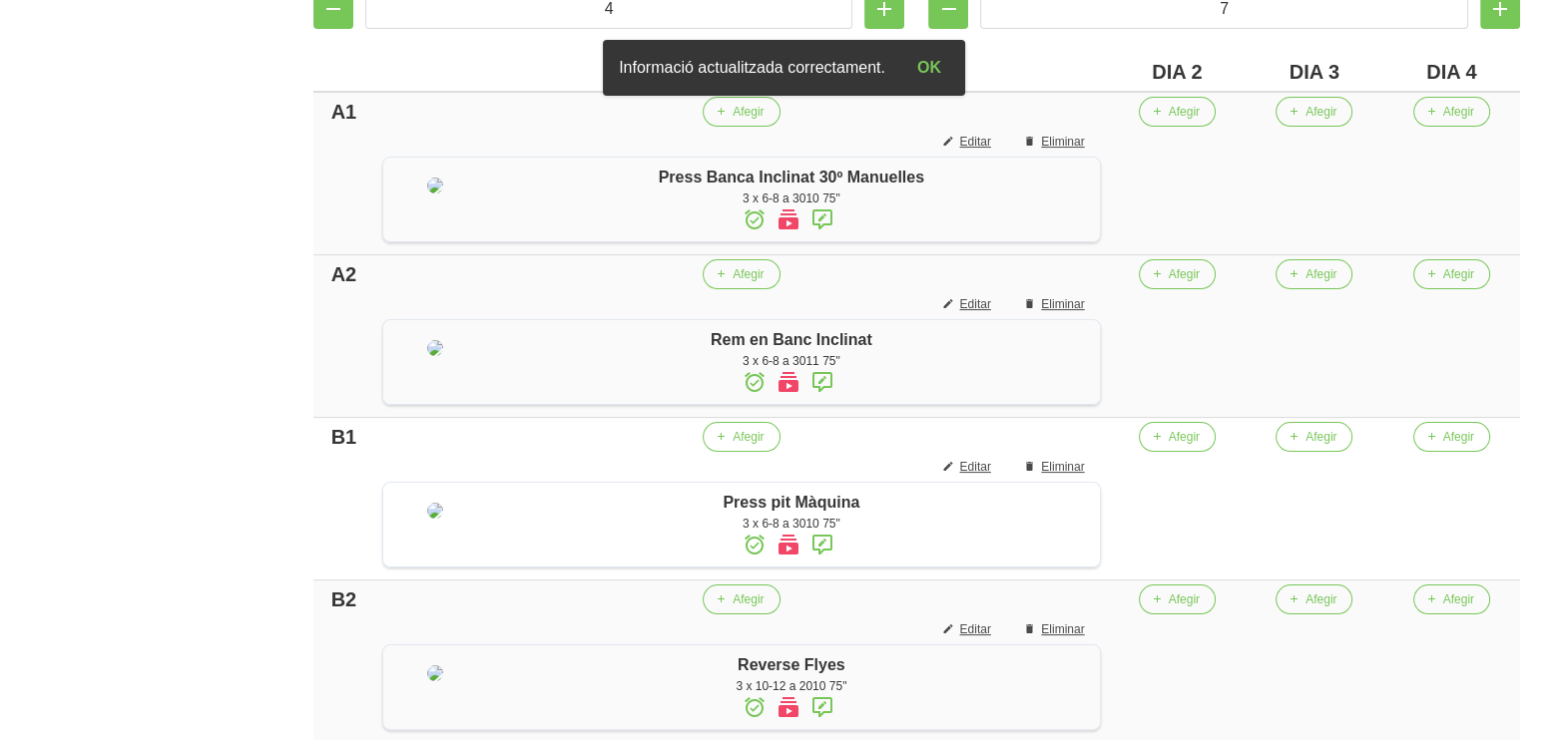
scroll to position [466, 0]
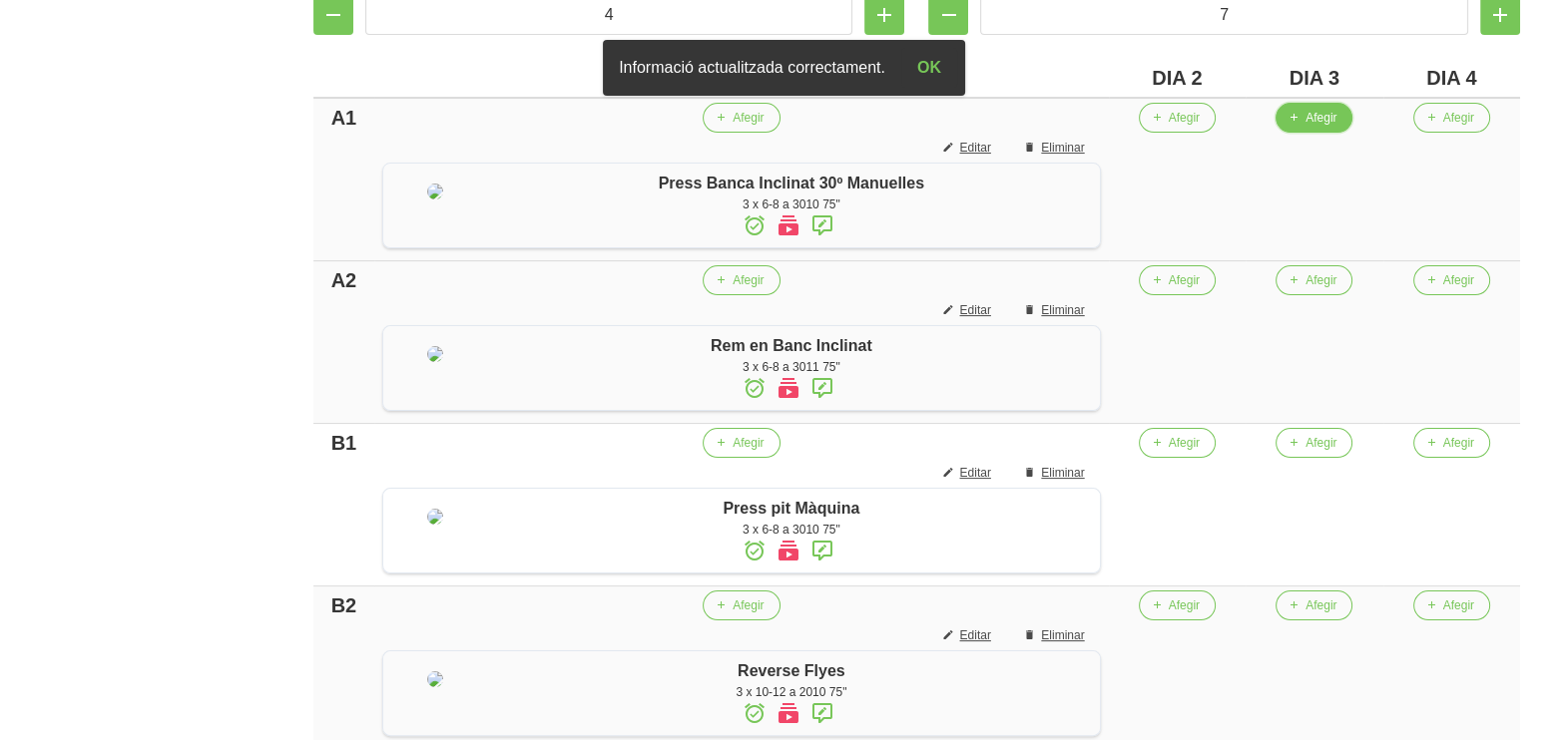
click at [1327, 121] on span "Afegir" at bounding box center [1320, 118] width 31 height 18
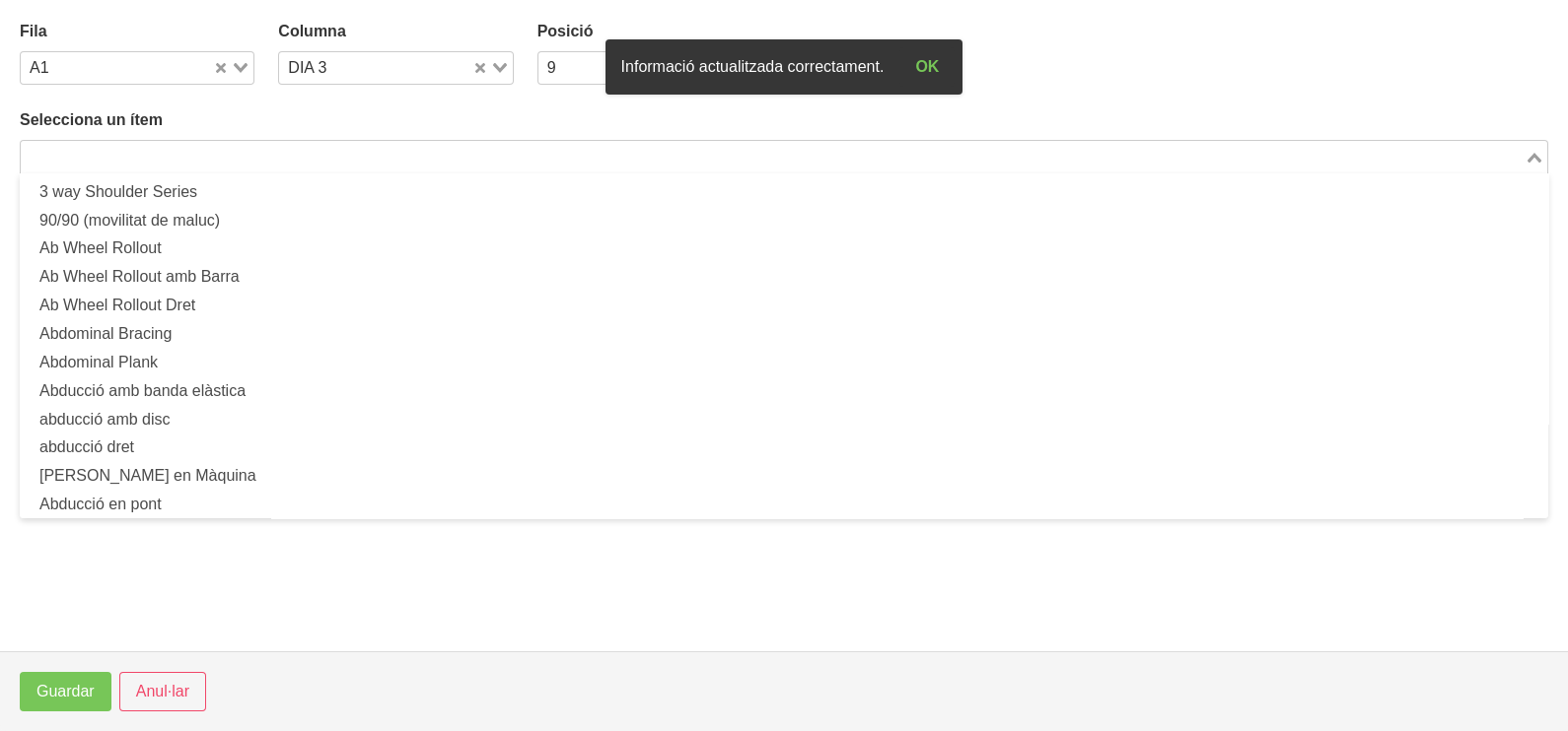
click at [450, 148] on input "Search for option" at bounding box center [773, 157] width 1500 height 24
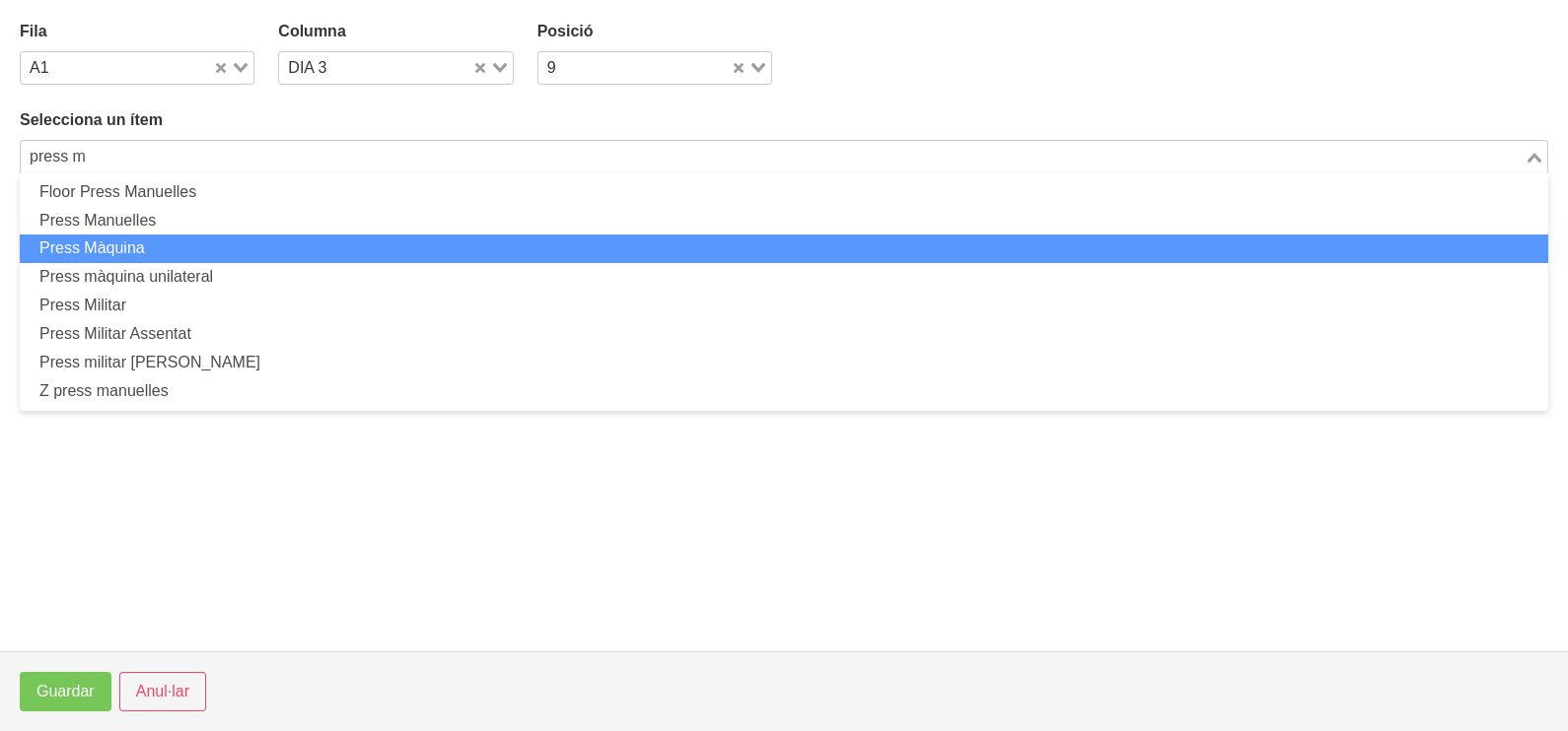
click at [226, 246] on li "Press Màquina" at bounding box center [784, 249] width 1529 height 29
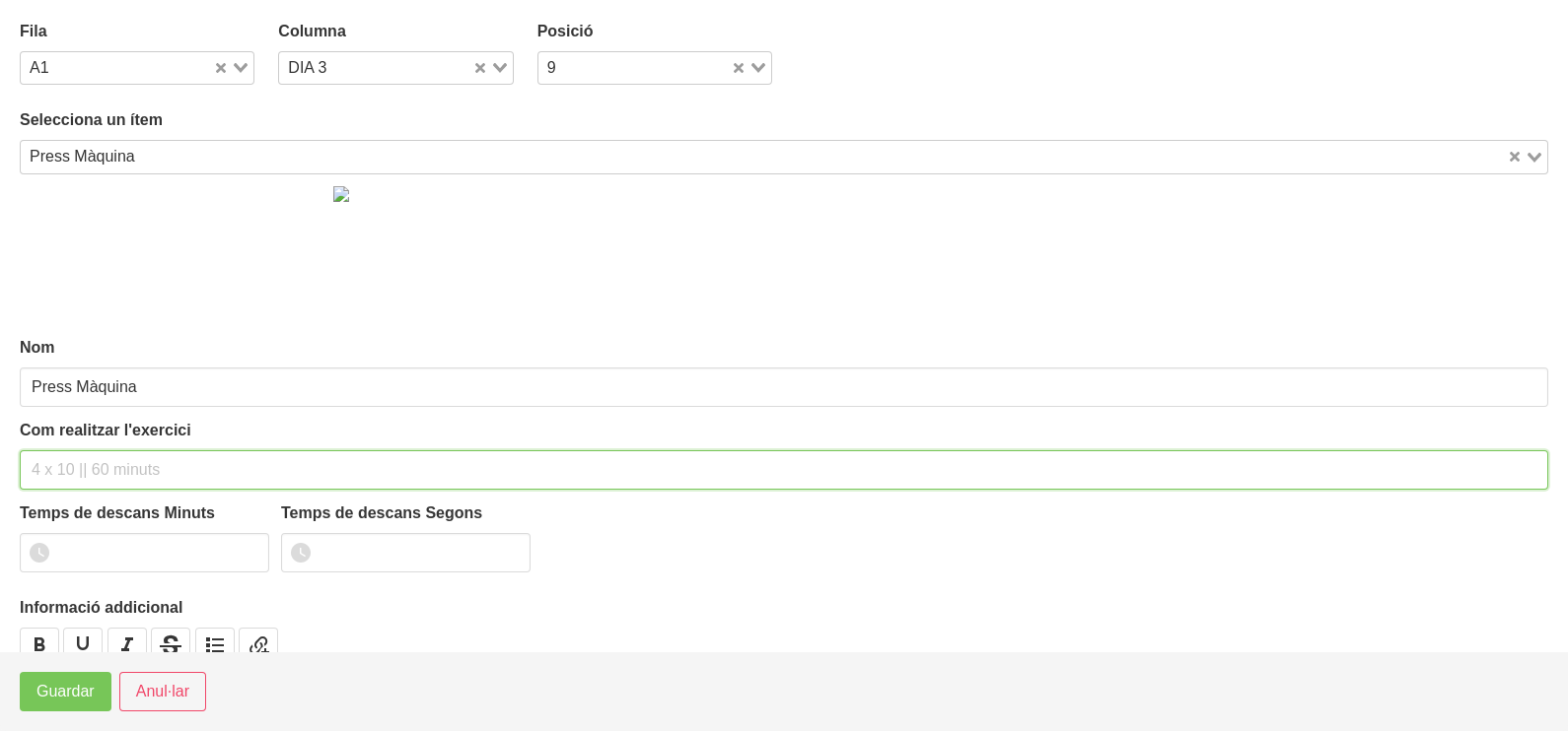
drag, startPoint x: 74, startPoint y: 464, endPoint x: 79, endPoint y: 442, distance: 22.6
click at [77, 451] on input "text" at bounding box center [784, 471] width 1529 height 39
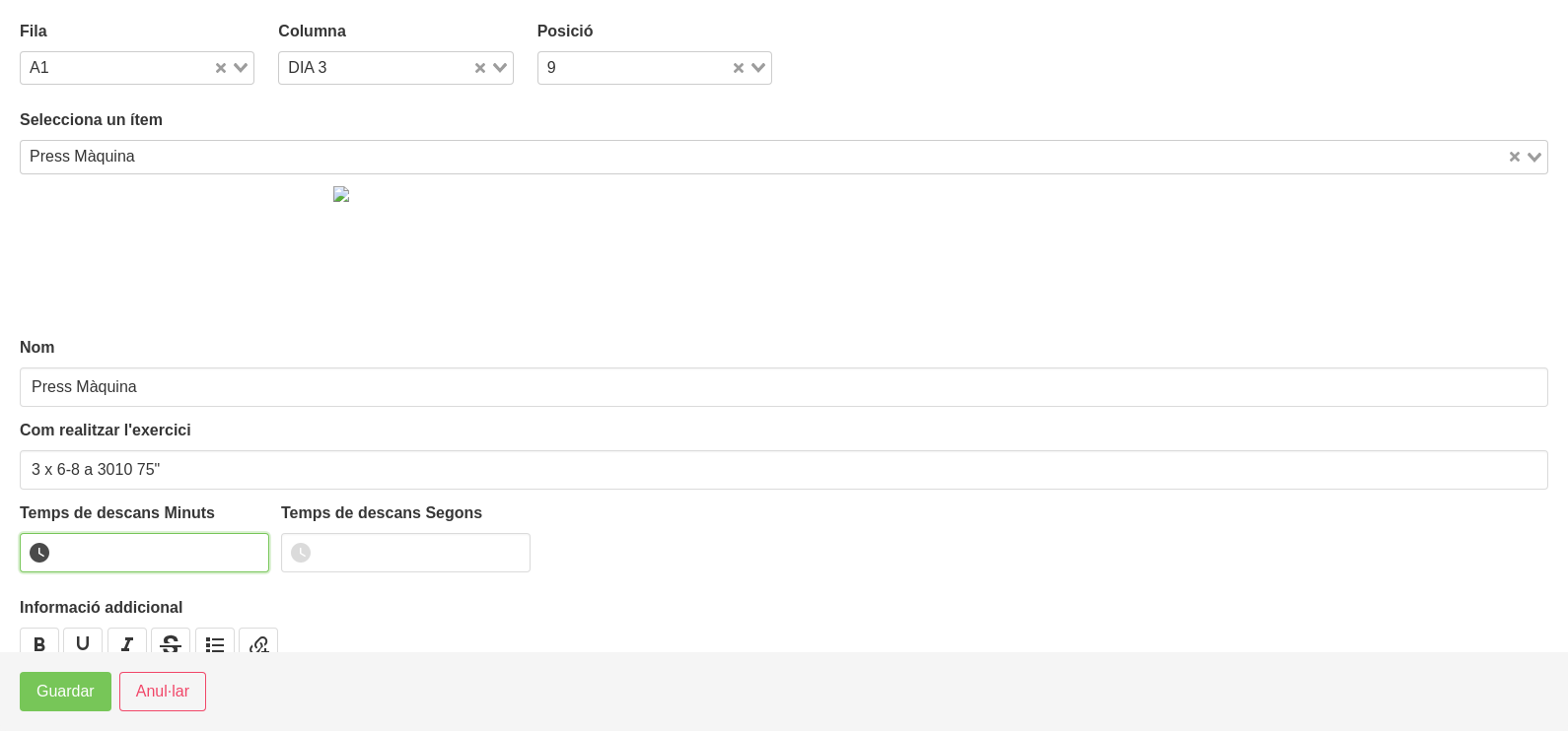
drag, startPoint x: 106, startPoint y: 549, endPoint x: 93, endPoint y: 545, distance: 13.6
click at [111, 549] on input "number" at bounding box center [144, 553] width 250 height 39
click at [54, 696] on span "Guardar" at bounding box center [65, 692] width 58 height 24
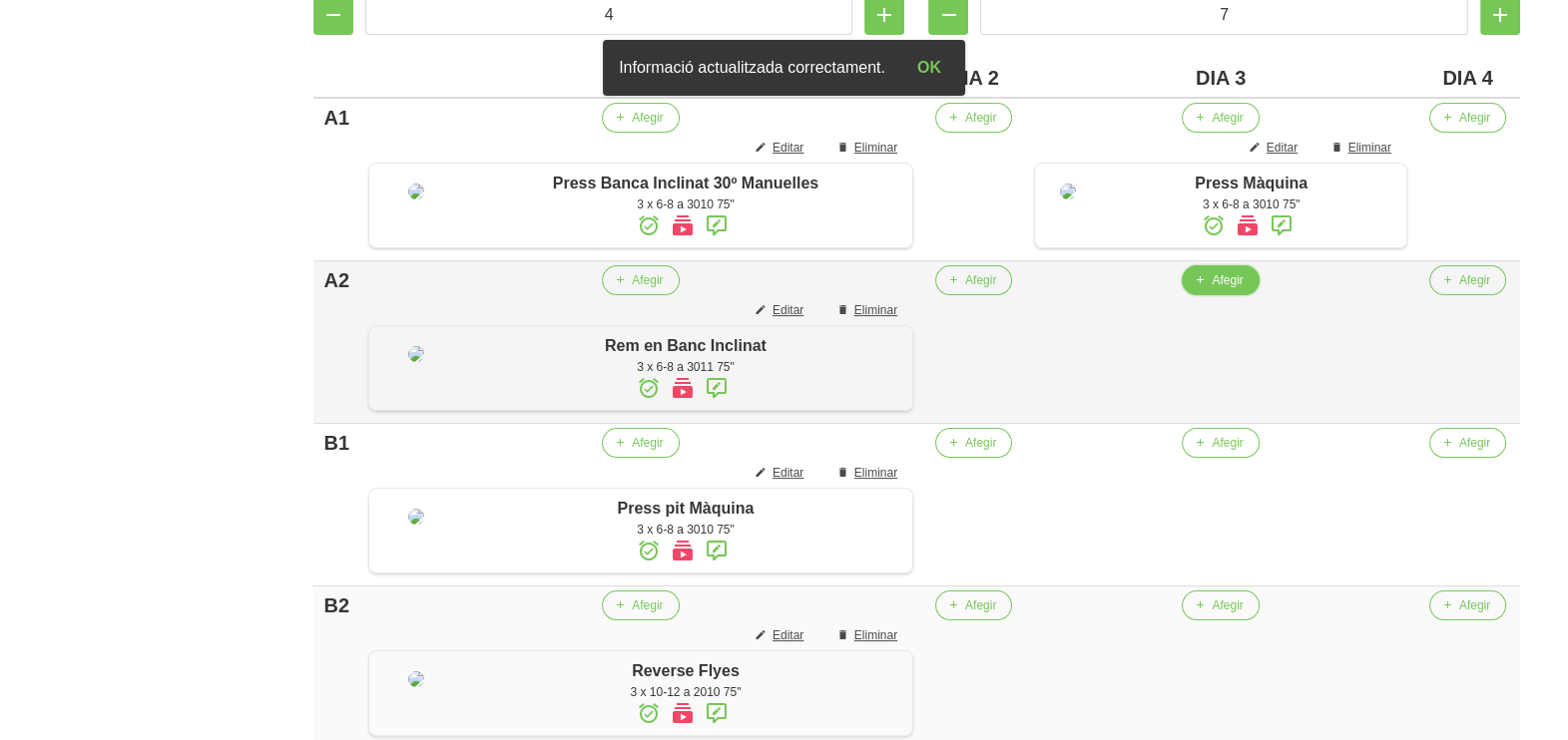
click at [1213, 290] on span "Afegir" at bounding box center [1226, 281] width 31 height 18
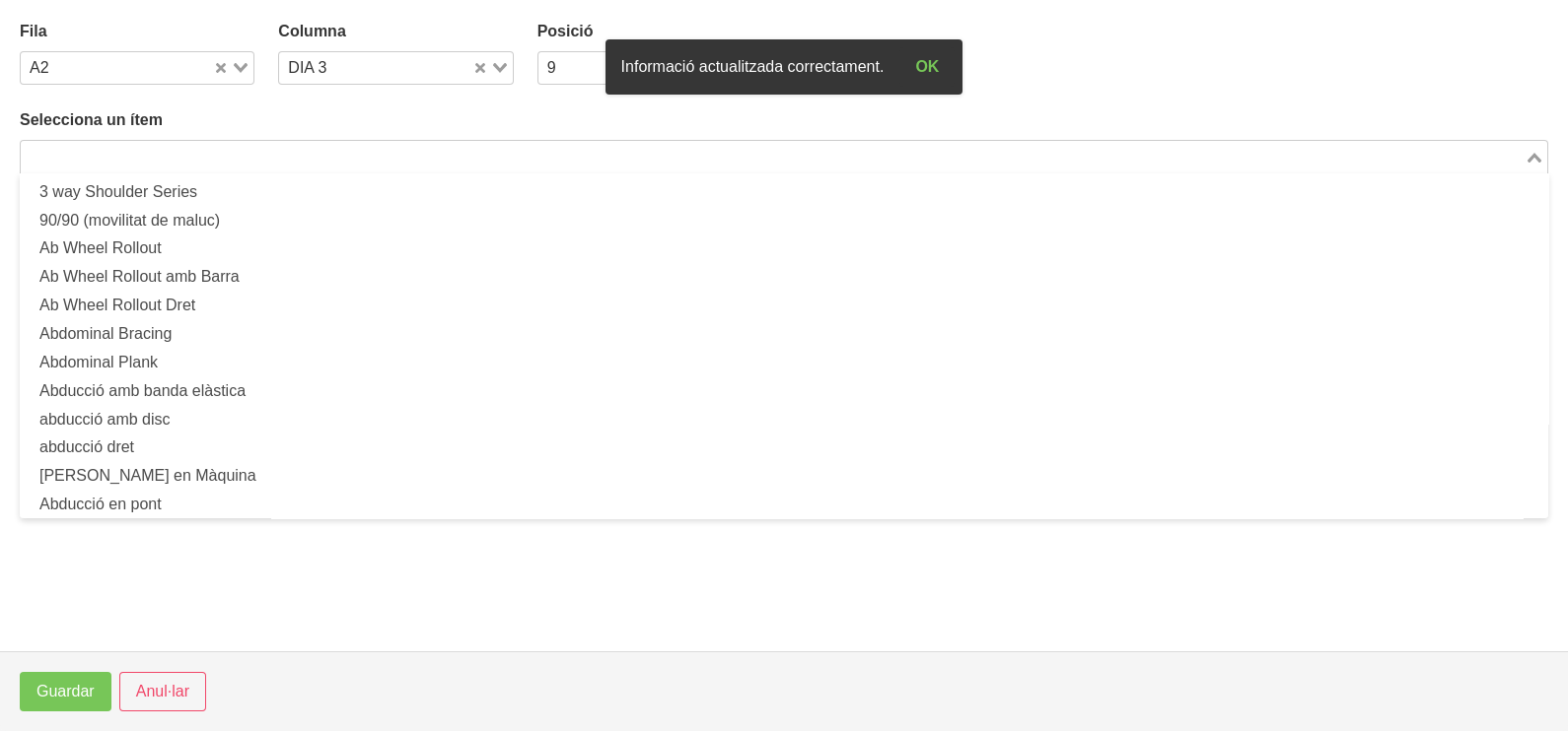
click at [341, 156] on input "Search for option" at bounding box center [773, 157] width 1500 height 24
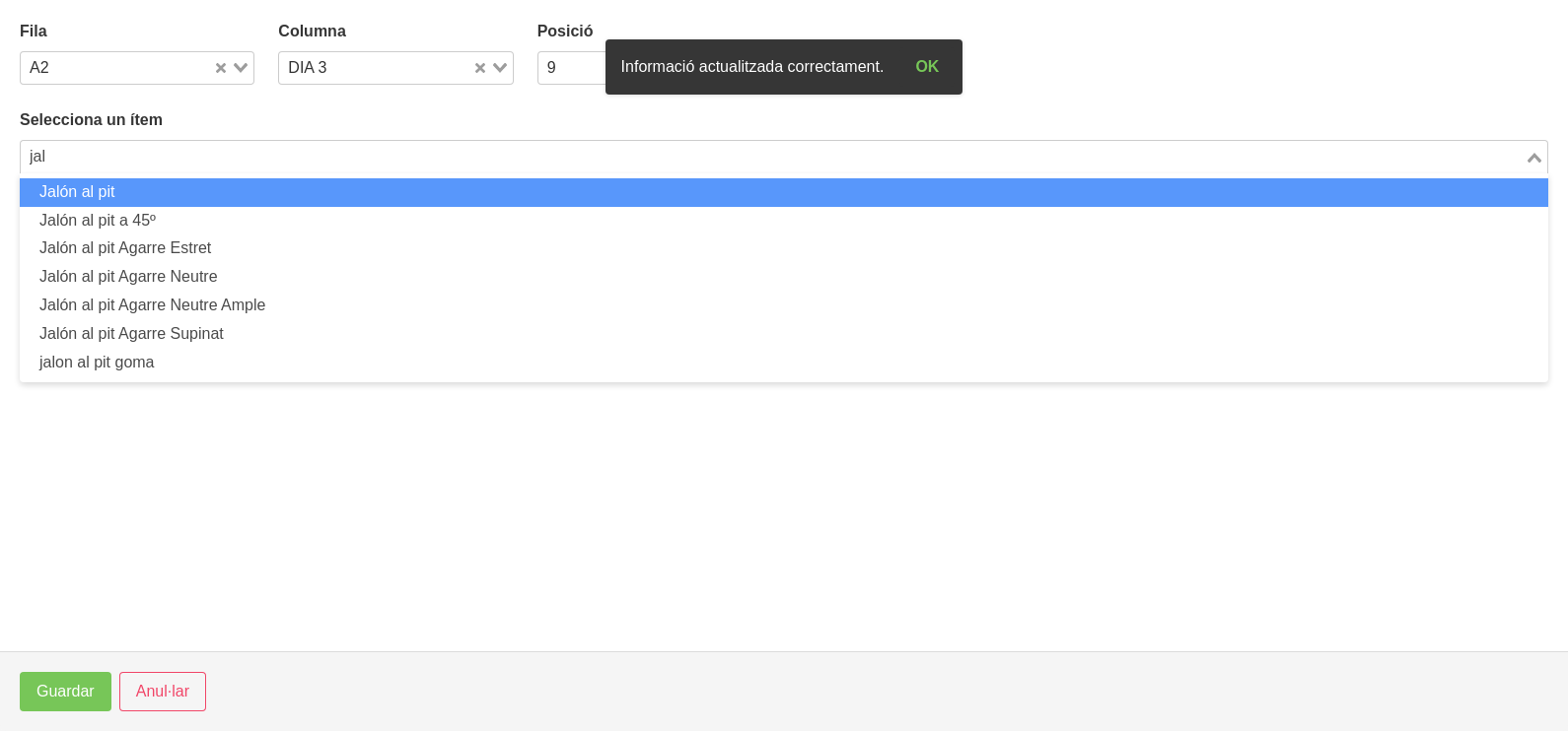
click at [310, 194] on li "Jalón al pit" at bounding box center [784, 192] width 1529 height 29
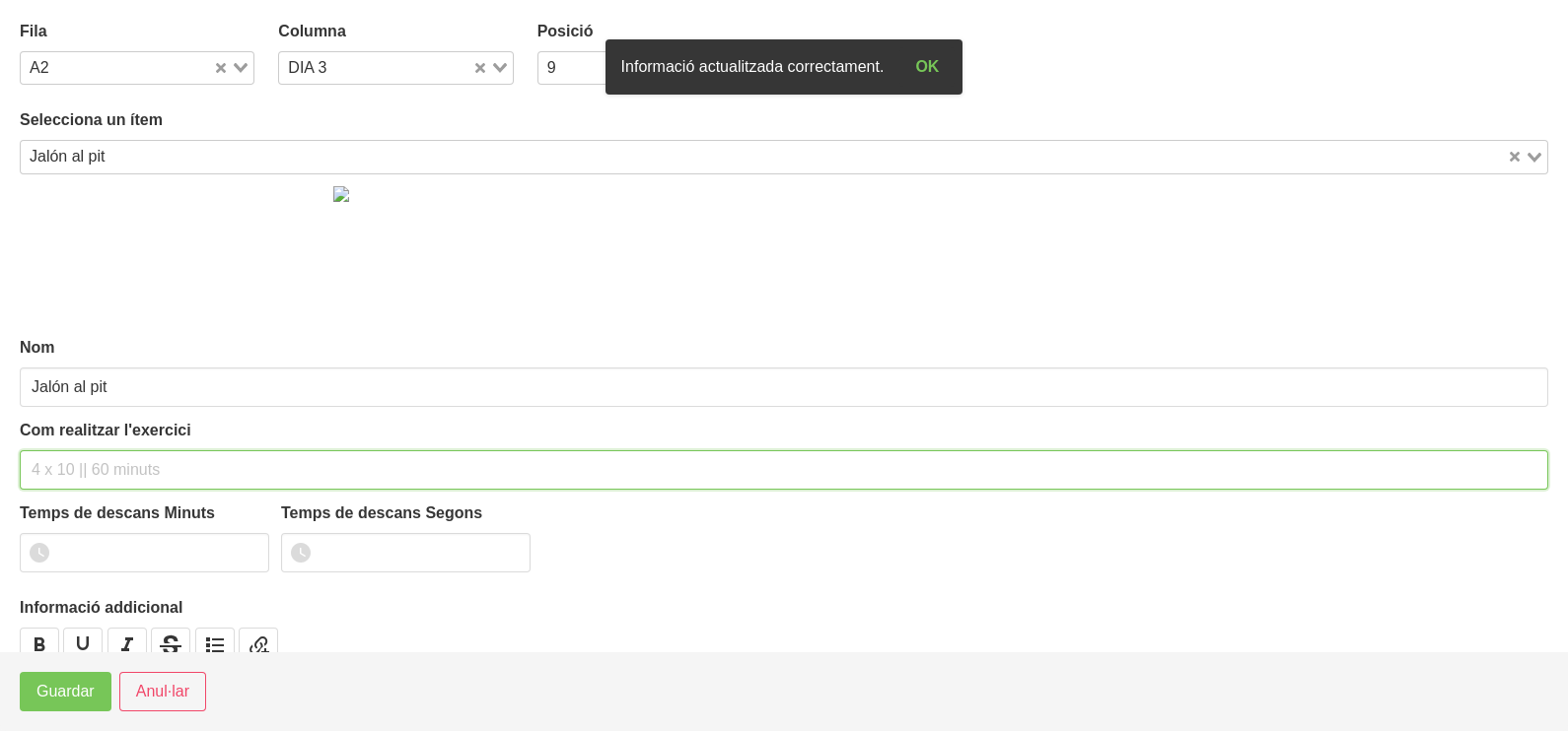
click at [68, 472] on input "text" at bounding box center [784, 471] width 1529 height 39
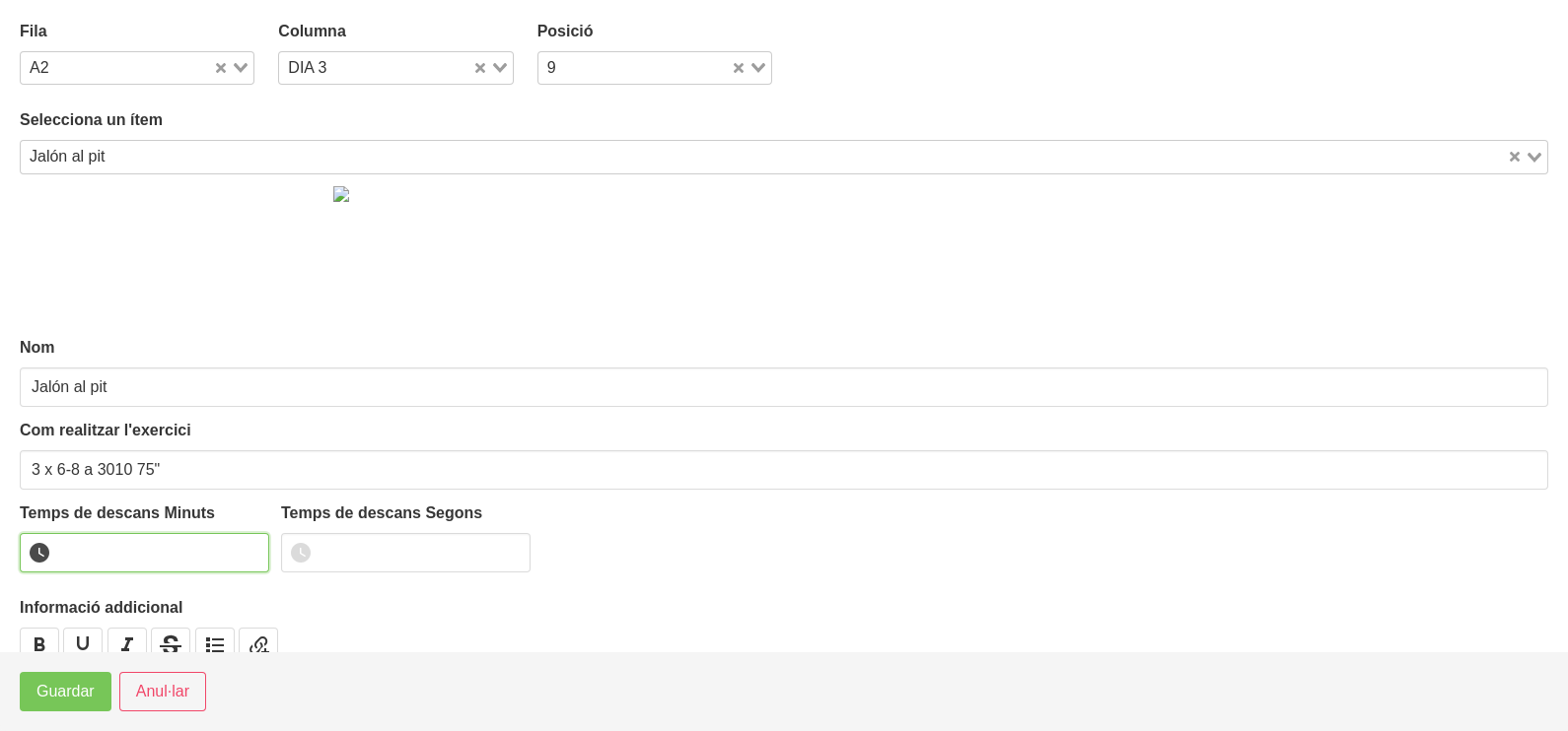
click at [83, 551] on input "number" at bounding box center [144, 553] width 250 height 39
click at [45, 686] on span "Guardar" at bounding box center [65, 692] width 58 height 24
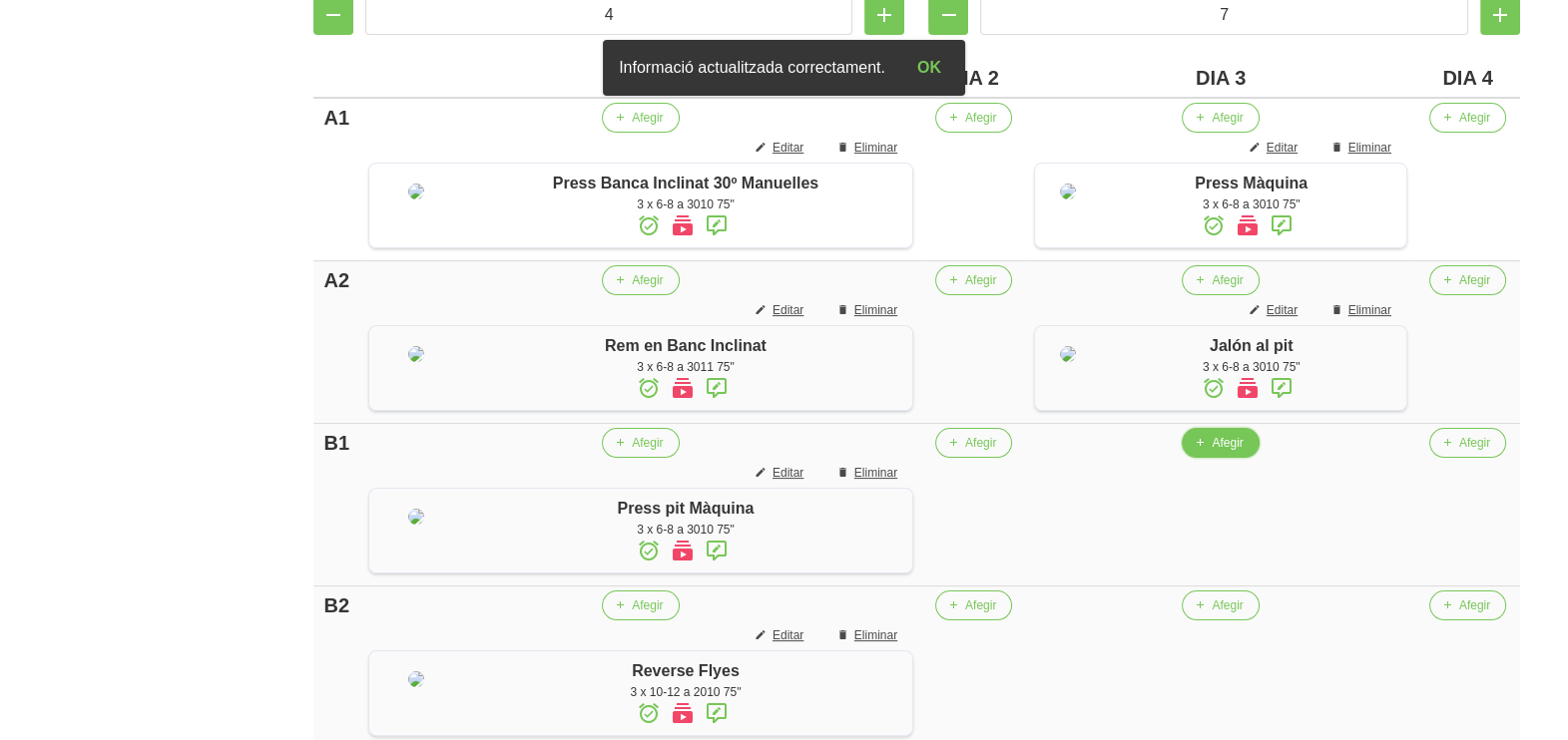
click at [1212, 452] on span "Afegir" at bounding box center [1226, 443] width 31 height 18
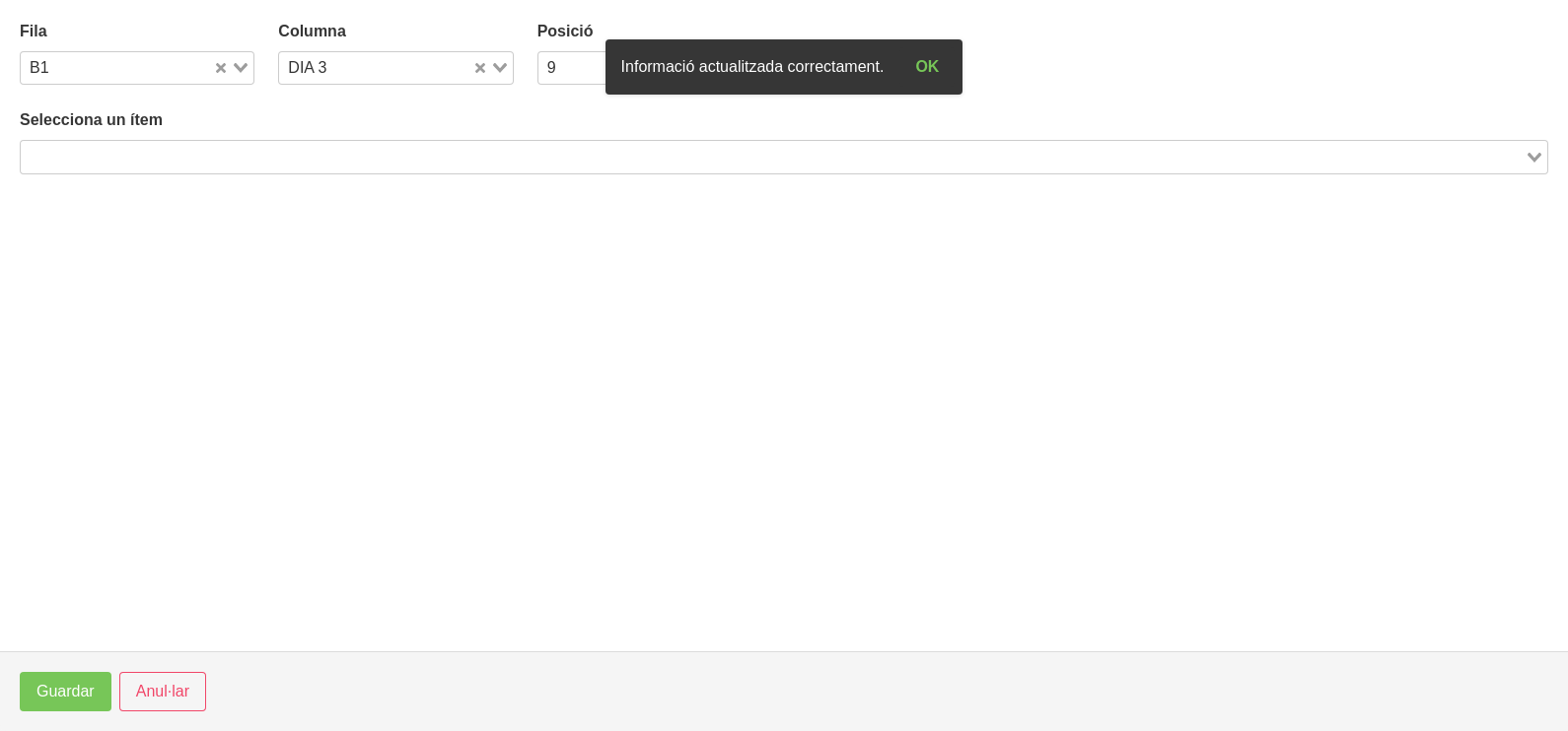
drag, startPoint x: 231, startPoint y: 155, endPoint x: 256, endPoint y: 110, distance: 51.5
click at [237, 153] on input "Search for option" at bounding box center [773, 157] width 1500 height 24
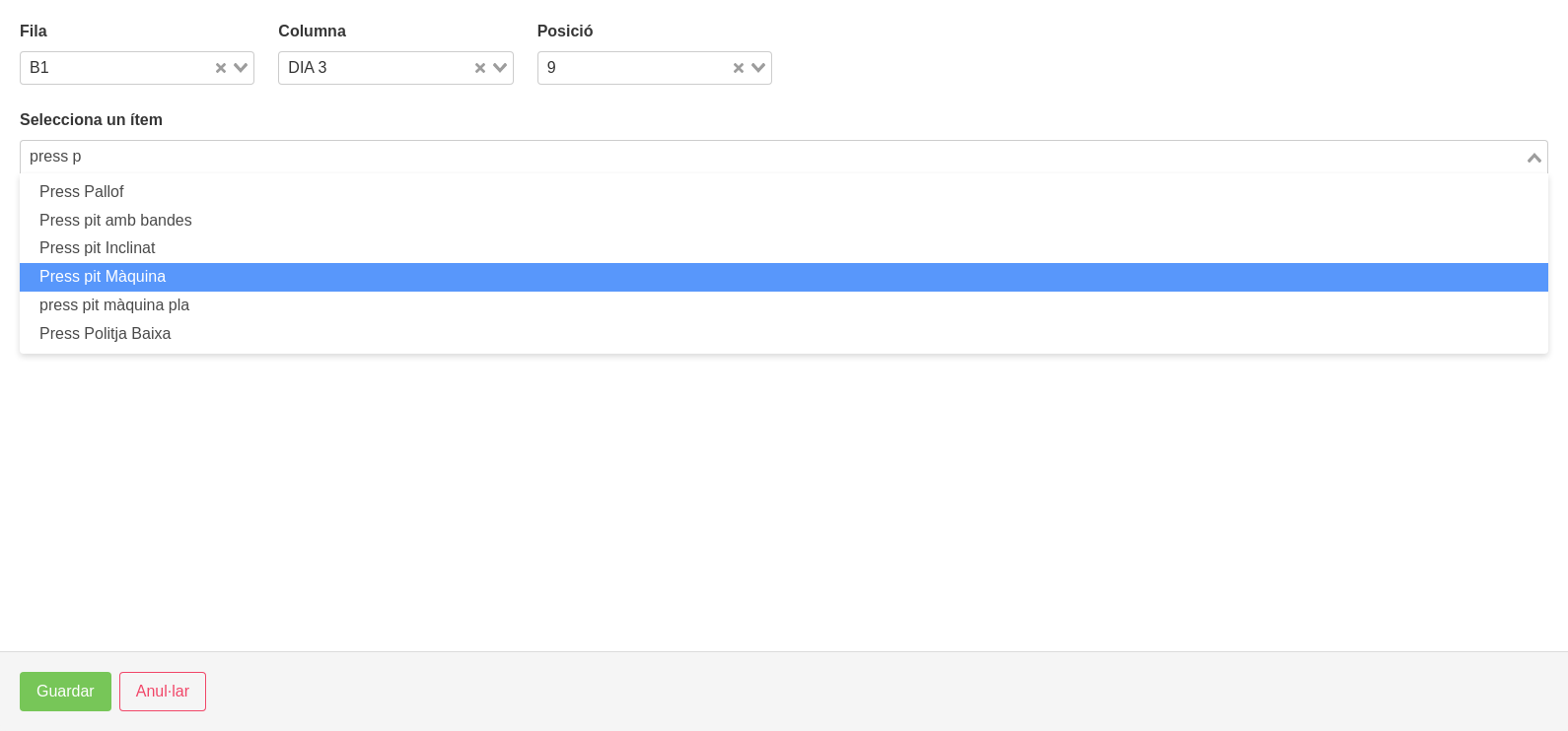
click at [207, 279] on li "Press pit Màquina" at bounding box center [784, 277] width 1529 height 29
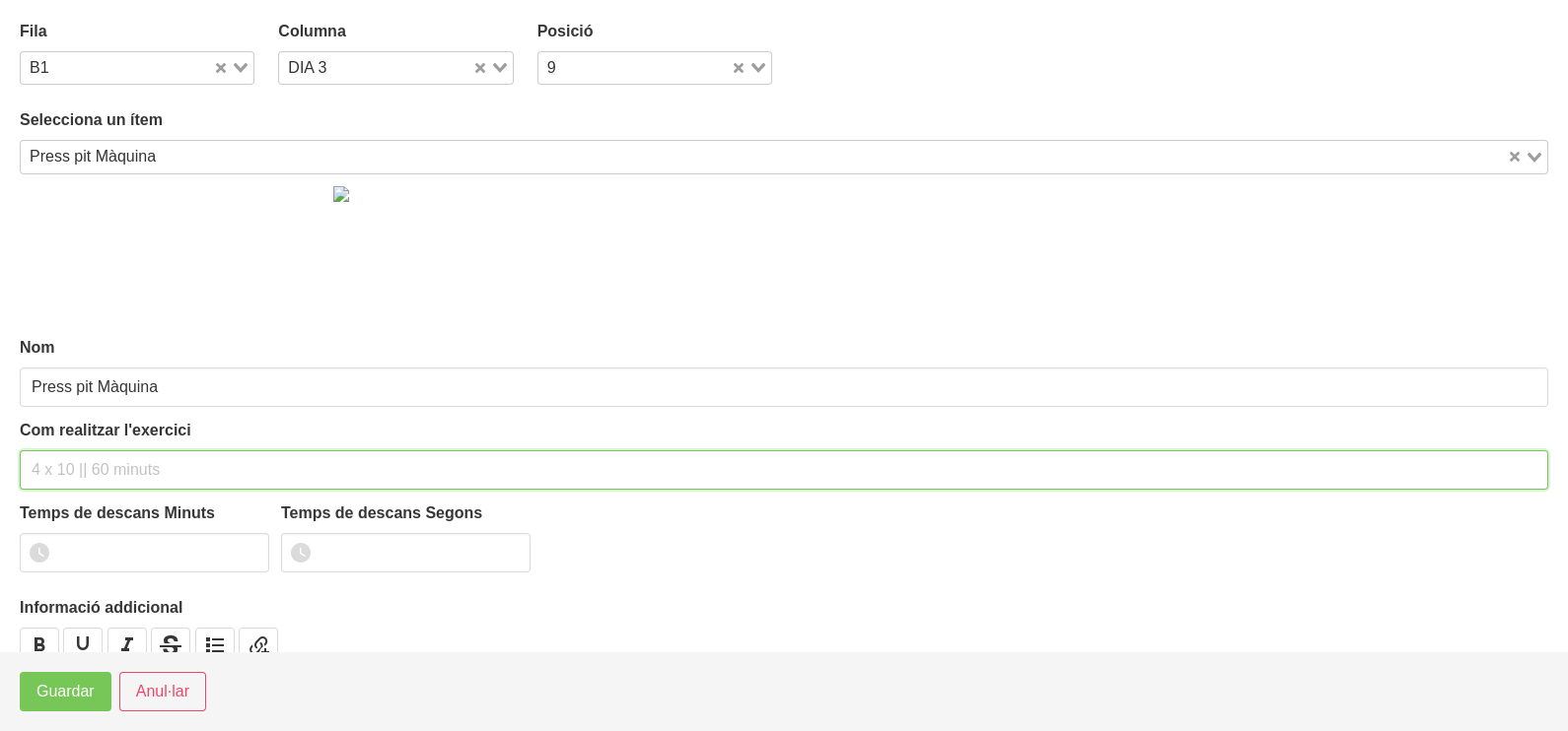
click at [84, 470] on input "text" at bounding box center [784, 471] width 1529 height 39
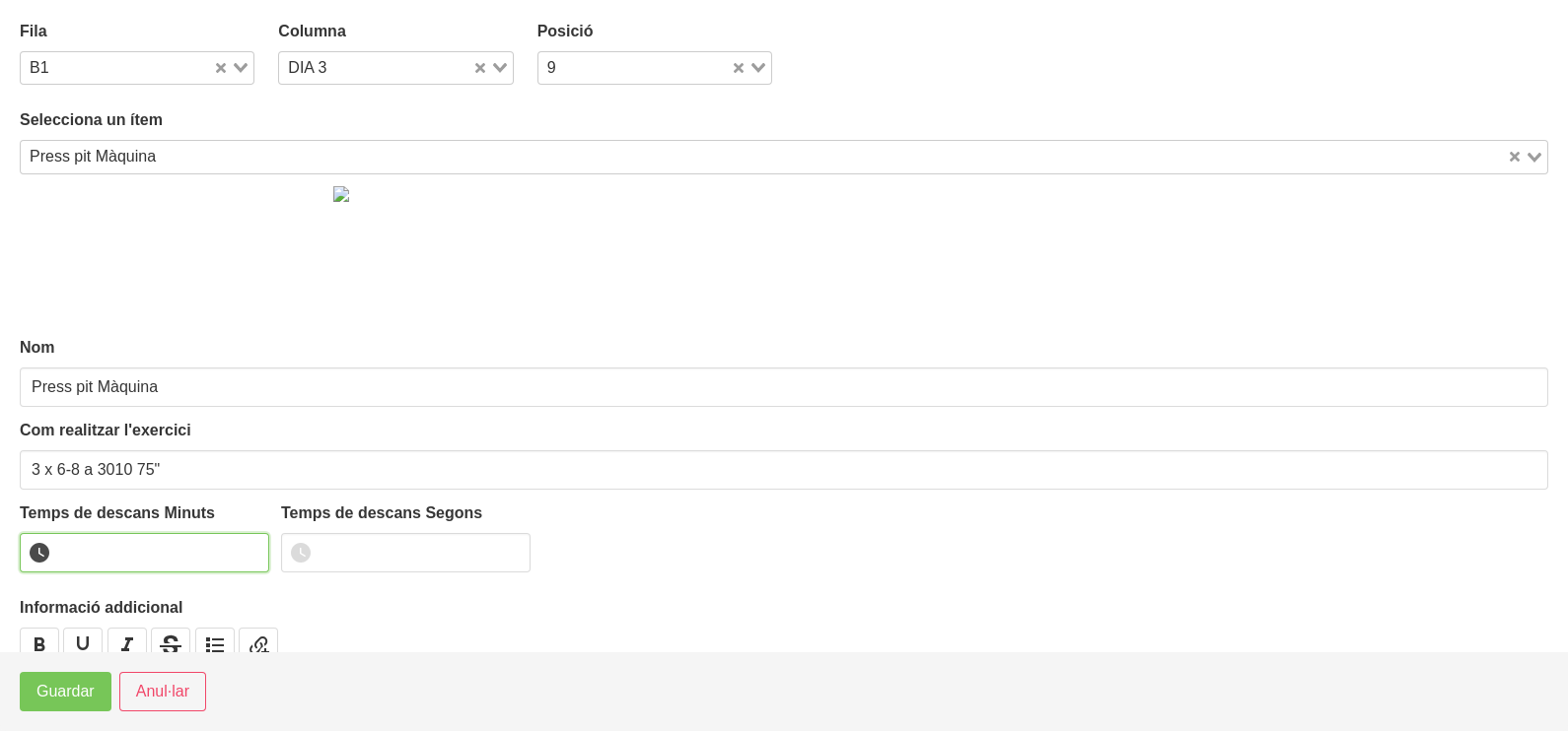
click at [112, 538] on input "number" at bounding box center [144, 553] width 250 height 39
click at [74, 694] on span "Guardar" at bounding box center [65, 692] width 58 height 24
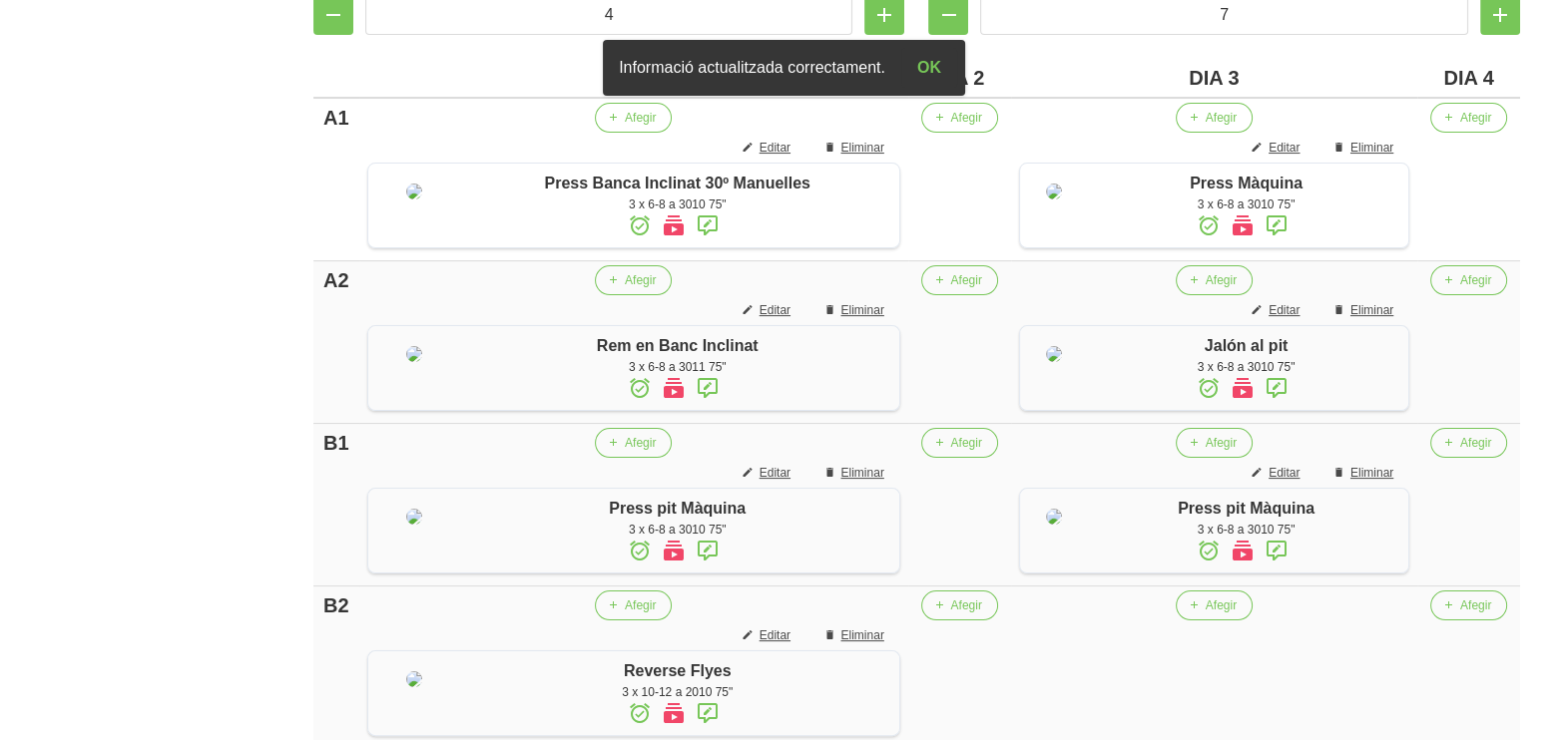
scroll to position [715, 0]
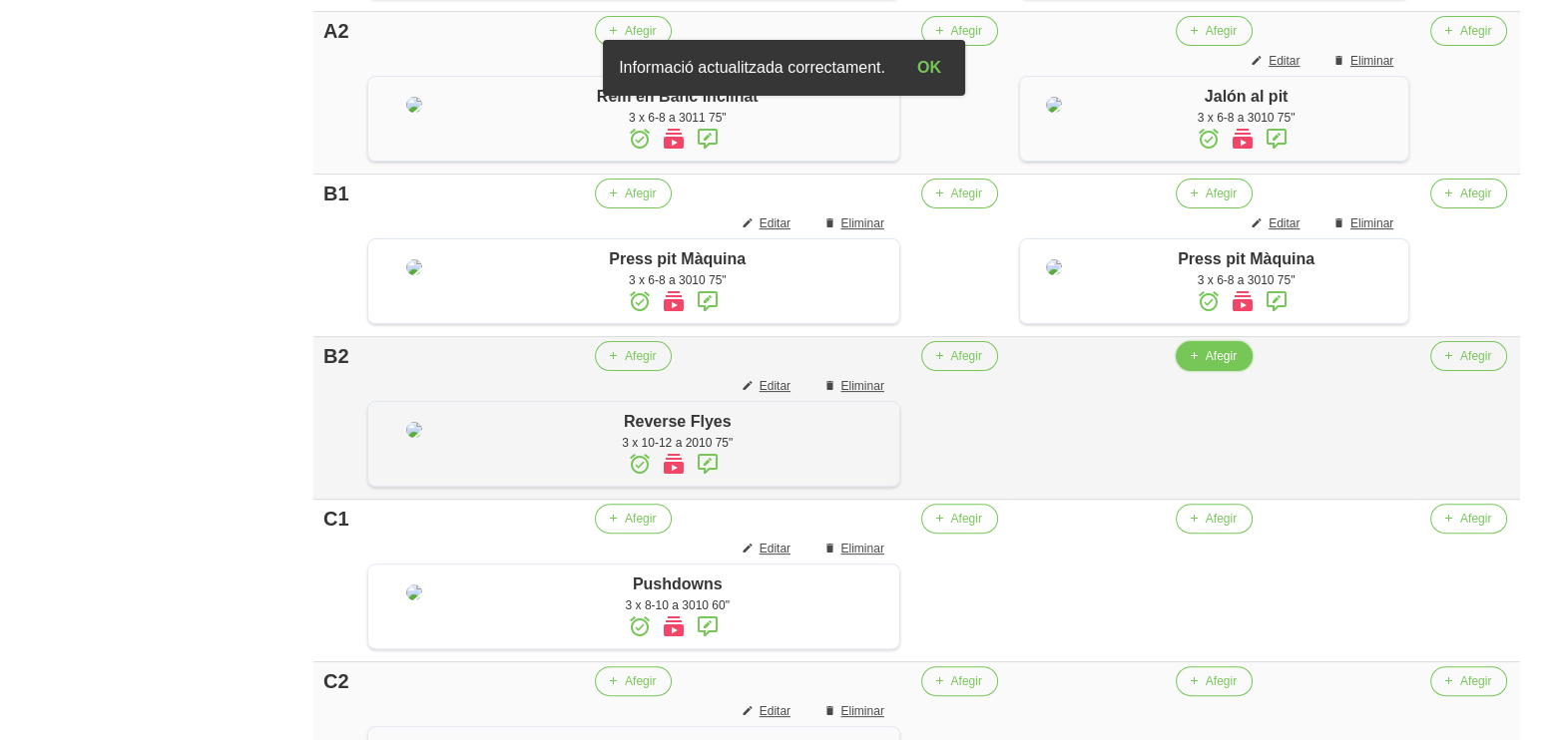
click at [1199, 371] on button "Afegir" at bounding box center [1213, 357] width 77 height 30
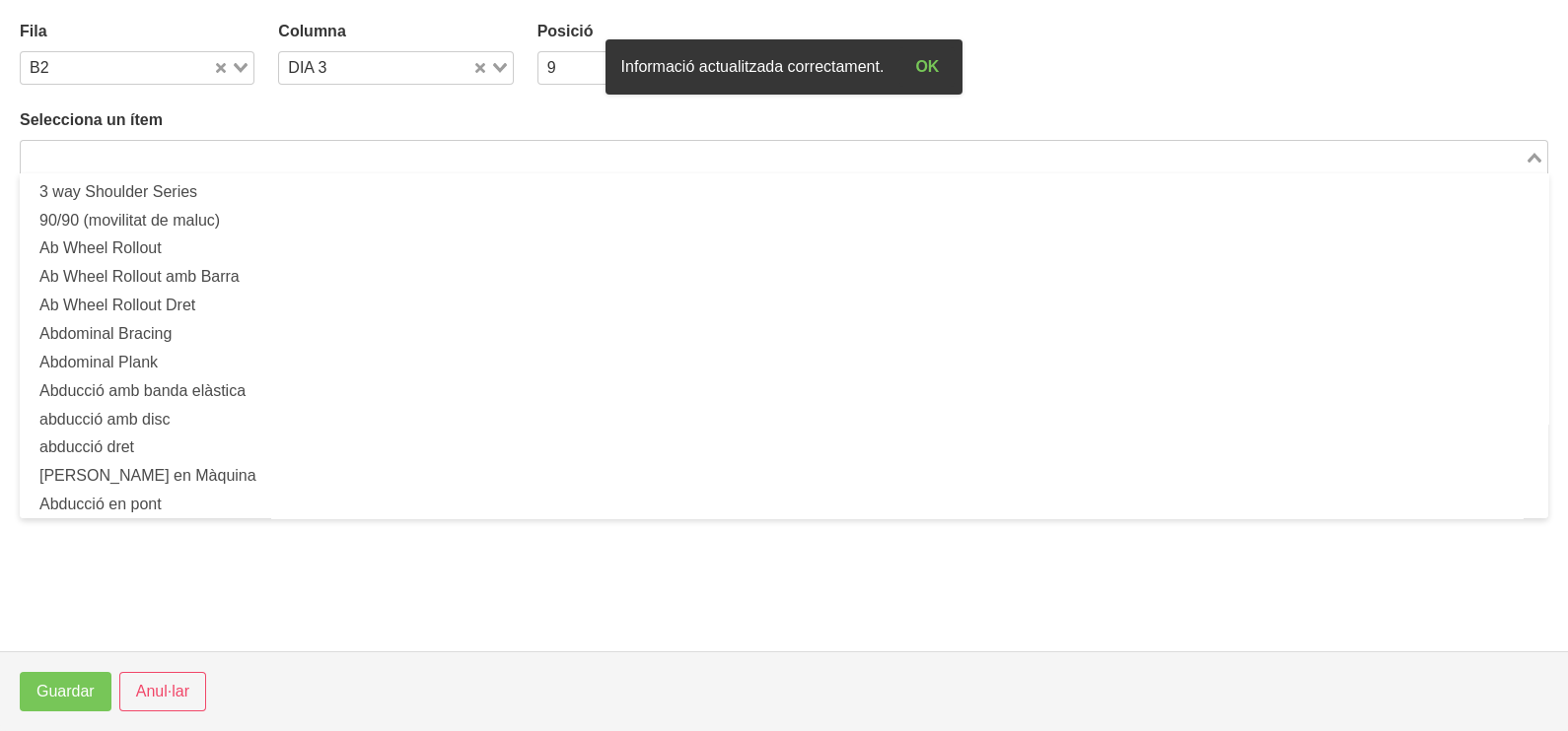
click at [329, 145] on input "Search for option" at bounding box center [773, 157] width 1500 height 24
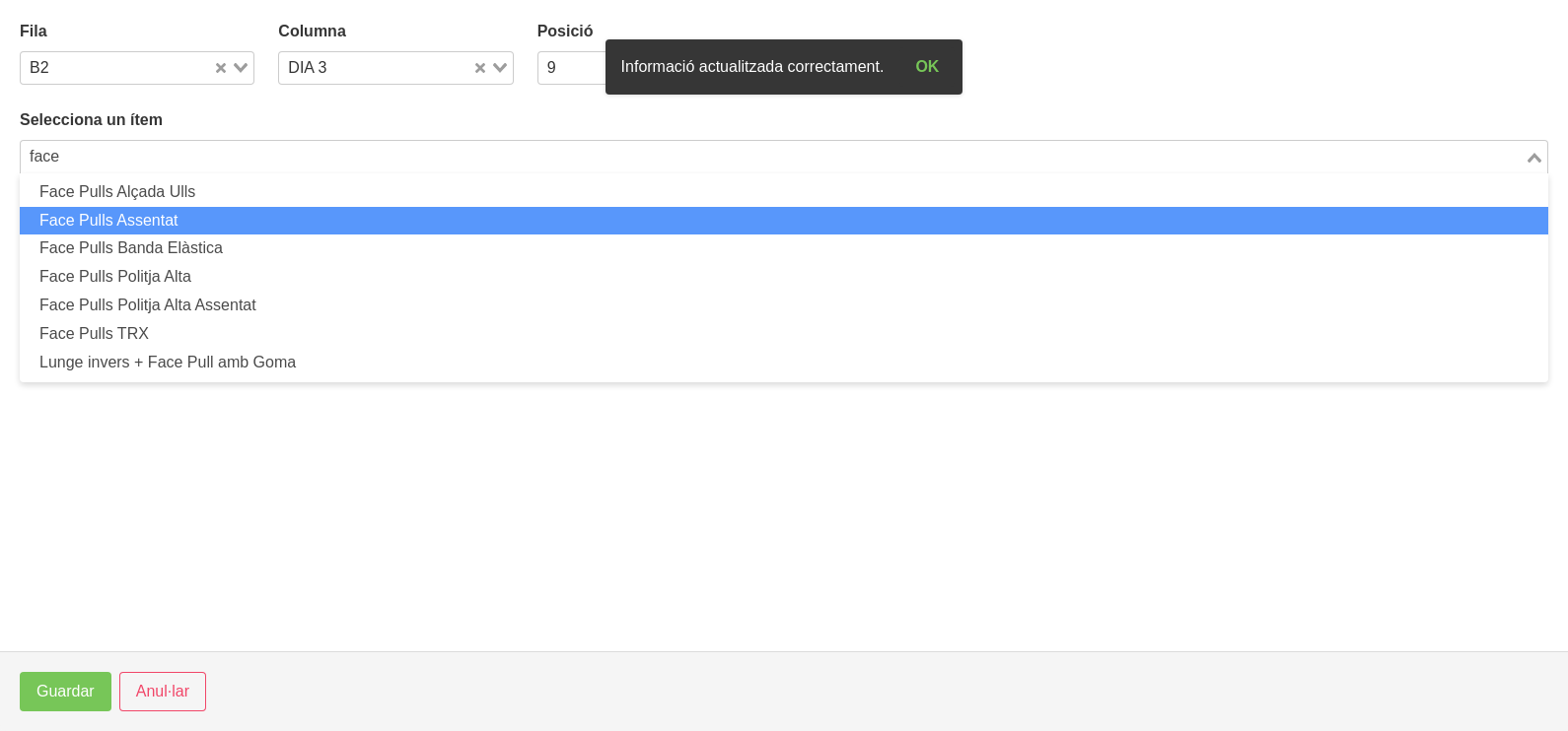
click at [247, 210] on li "Face Pulls Assentat" at bounding box center [784, 221] width 1529 height 29
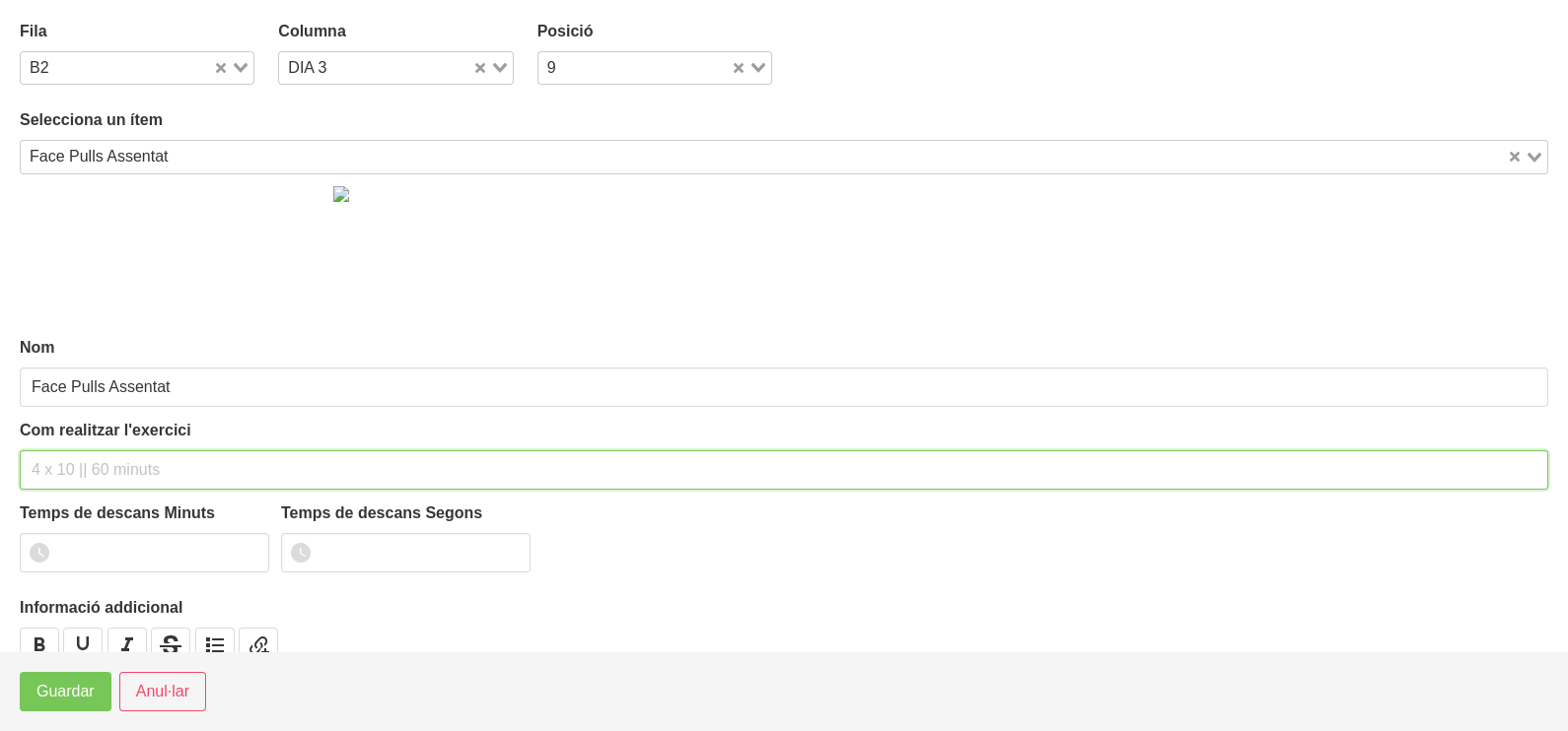
click at [81, 467] on input "text" at bounding box center [784, 471] width 1529 height 39
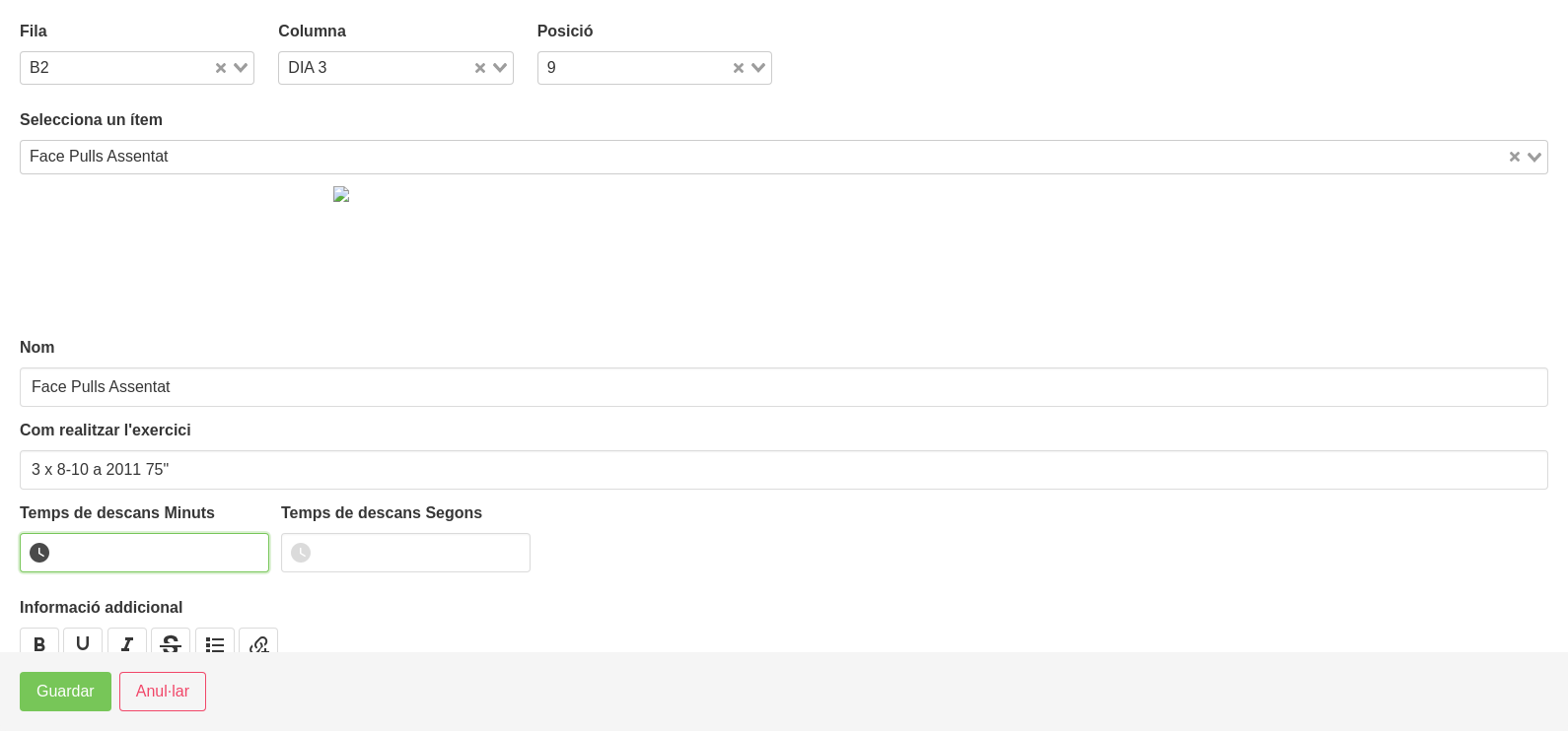
click at [98, 548] on input "number" at bounding box center [144, 553] width 250 height 39
click at [74, 696] on span "Guardar" at bounding box center [65, 692] width 58 height 24
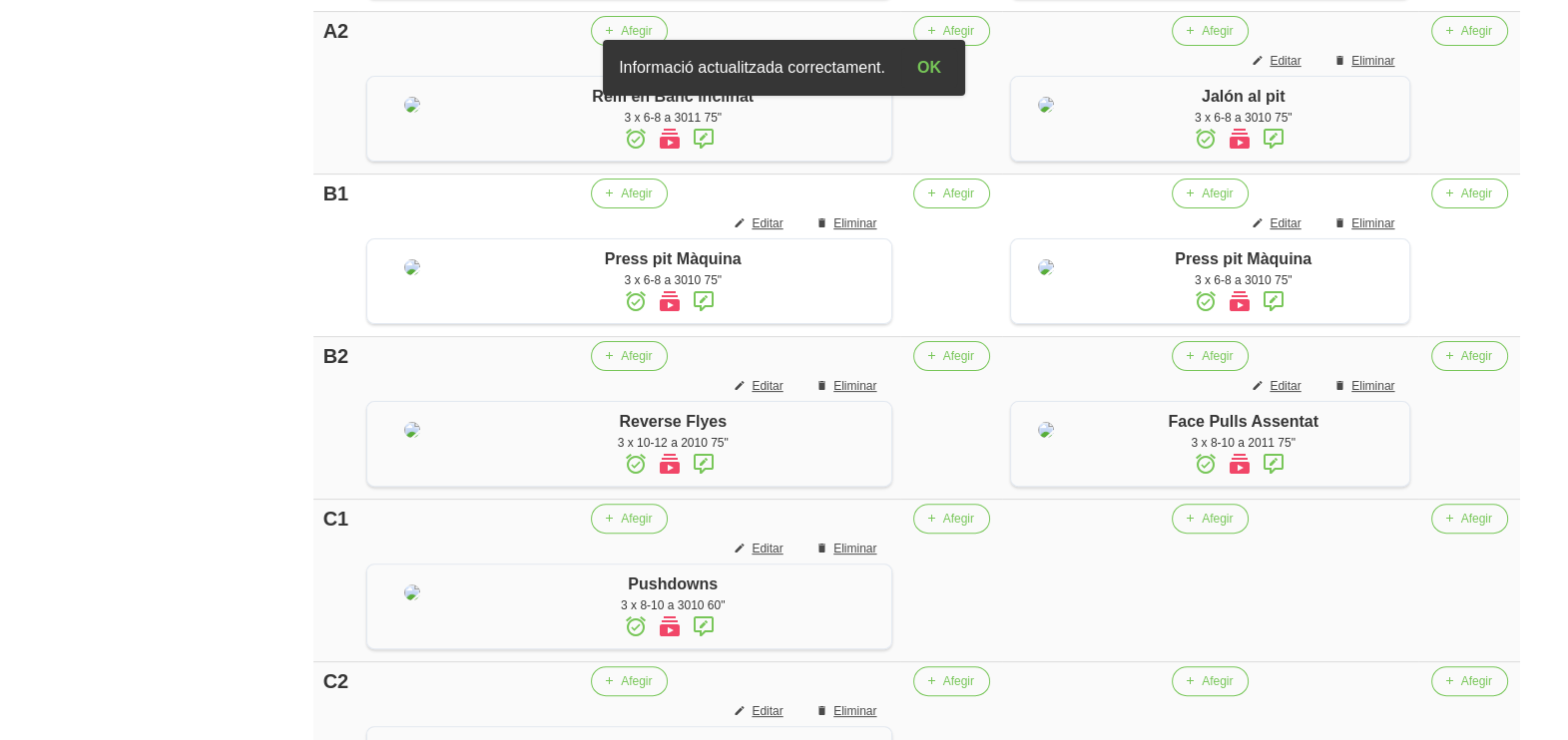
scroll to position [965, 0]
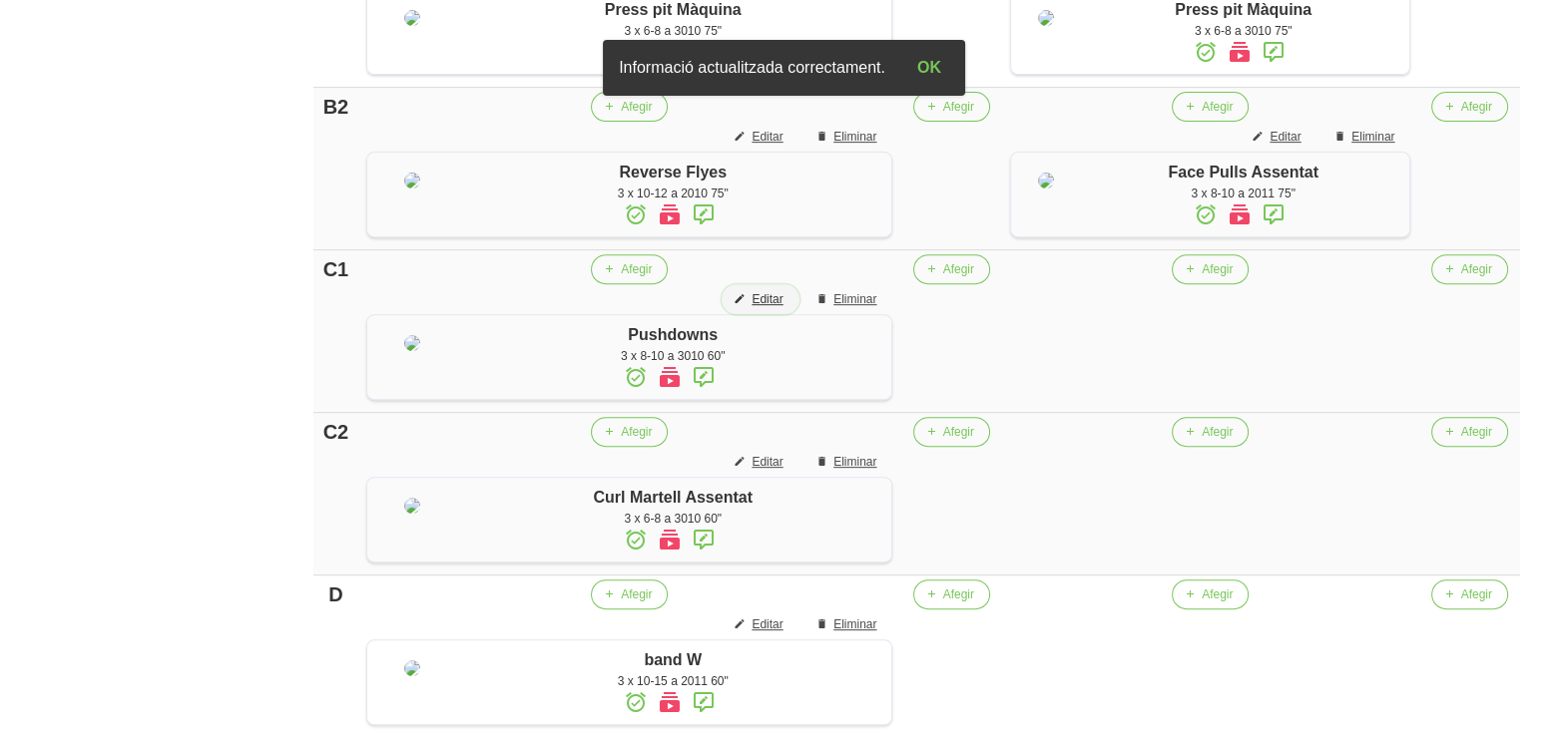
click at [764, 309] on span "Editar" at bounding box center [766, 300] width 31 height 18
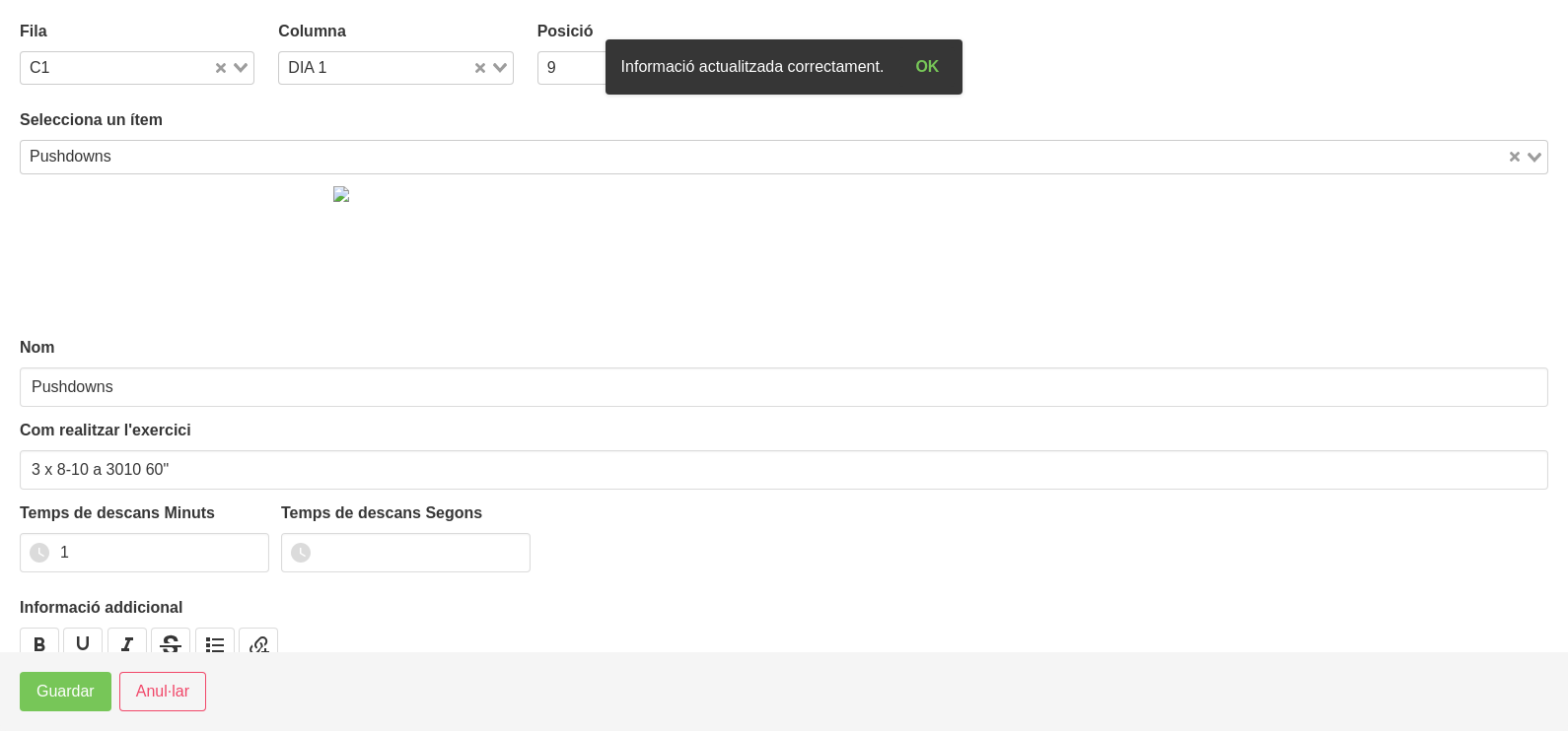
click at [494, 66] on icon "Search for option" at bounding box center [500, 68] width 14 height 10
drag, startPoint x: 369, startPoint y: 148, endPoint x: 318, endPoint y: 243, distance: 107.8
click at [368, 155] on li "DIA 3" at bounding box center [396, 160] width 235 height 29
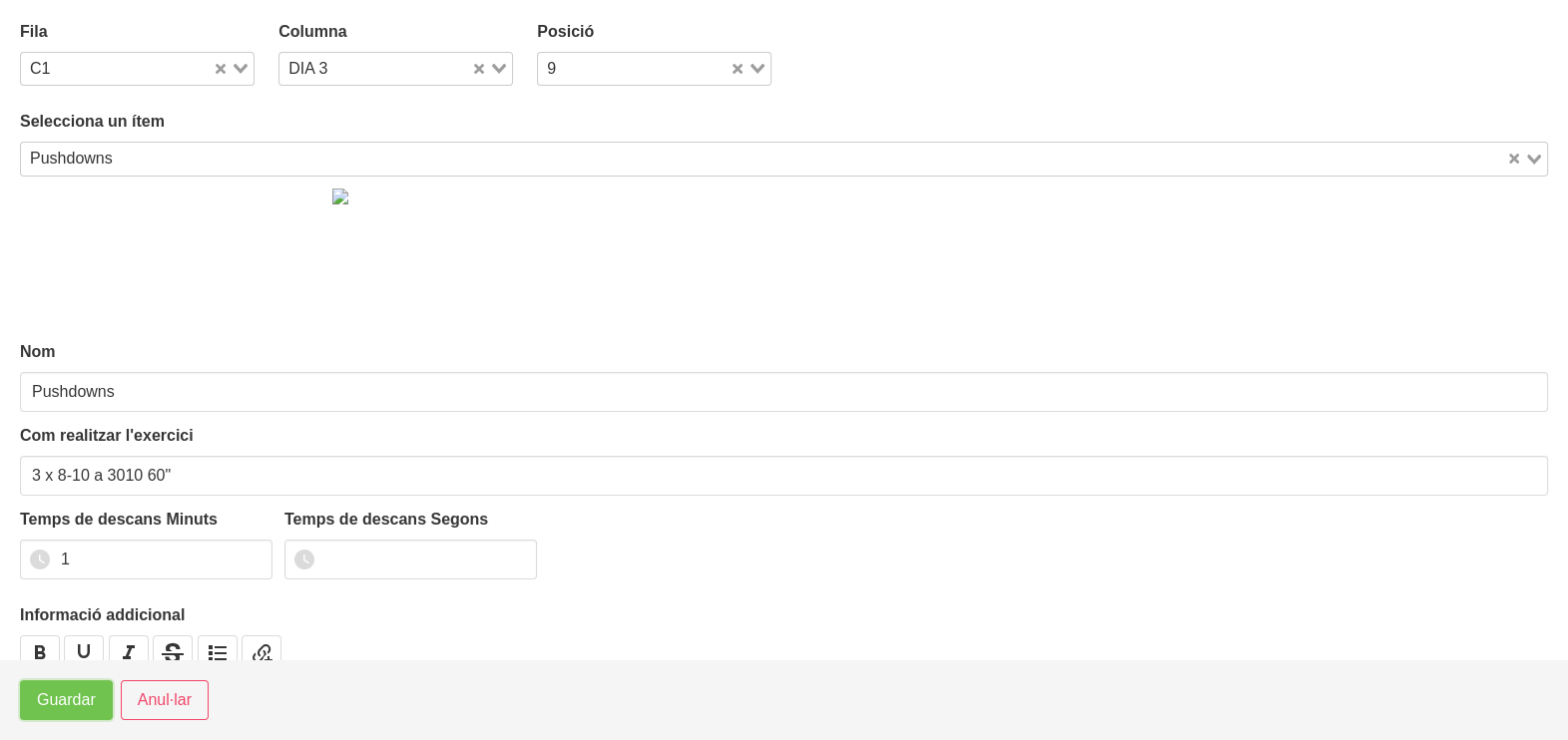
click at [67, 690] on span "Guardar" at bounding box center [66, 700] width 59 height 24
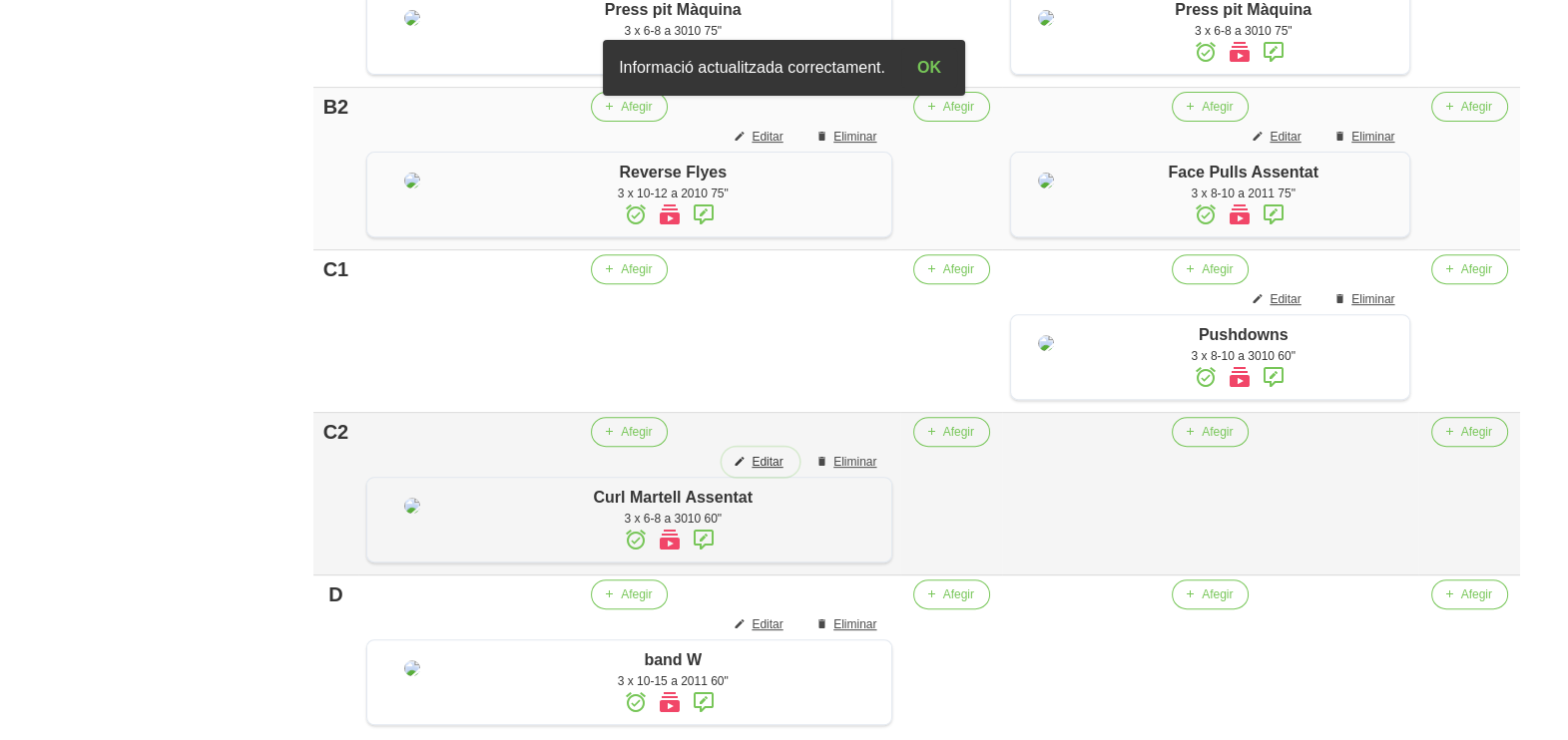
click at [770, 471] on span "Editar" at bounding box center [766, 462] width 31 height 18
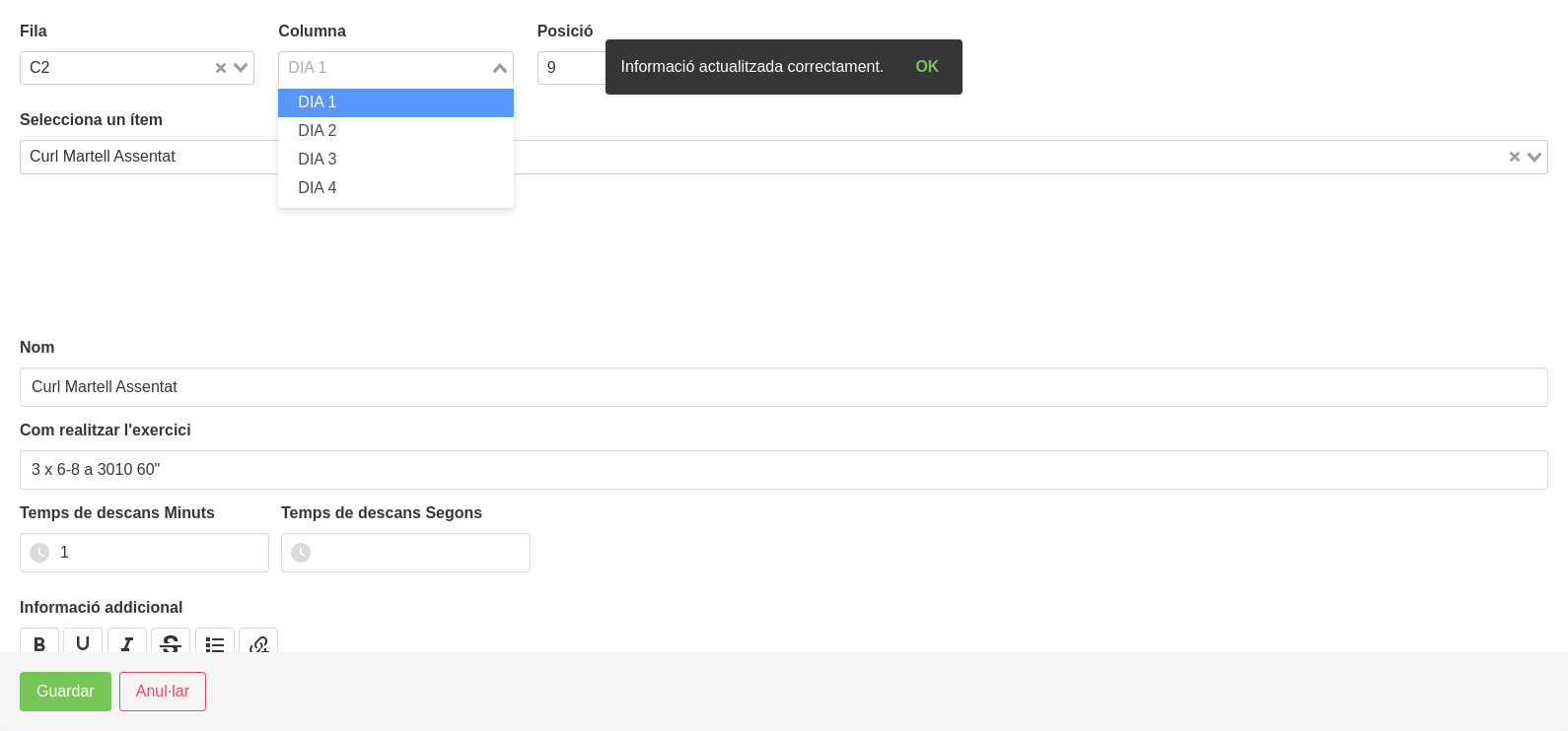
drag, startPoint x: 503, startPoint y: 59, endPoint x: 449, endPoint y: 124, distance: 84.5
click at [503, 59] on div "Loading..." at bounding box center [501, 66] width 23 height 28
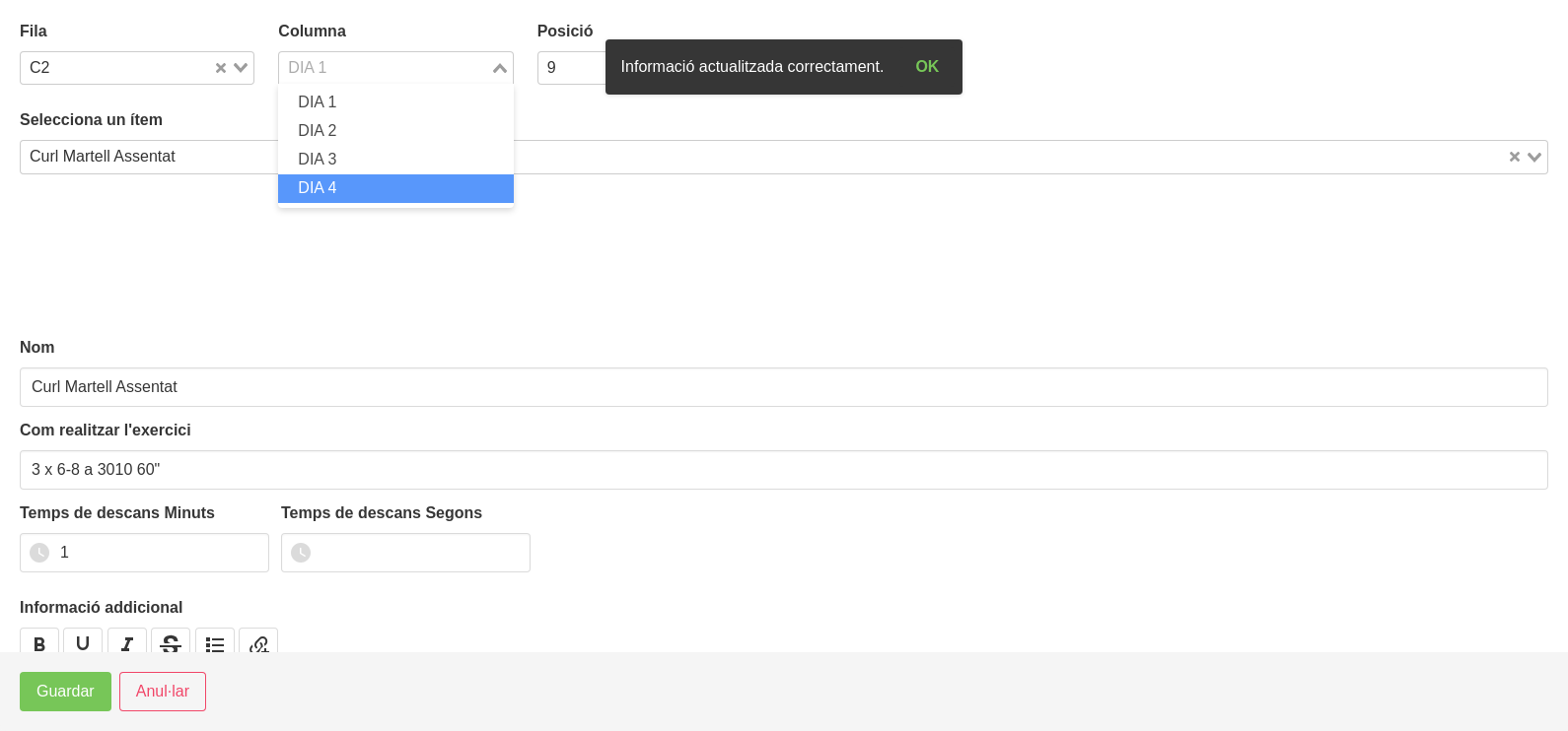
drag, startPoint x: 389, startPoint y: 183, endPoint x: 275, endPoint y: 390, distance: 236.3
click at [387, 186] on li "DIA 4" at bounding box center [396, 188] width 235 height 29
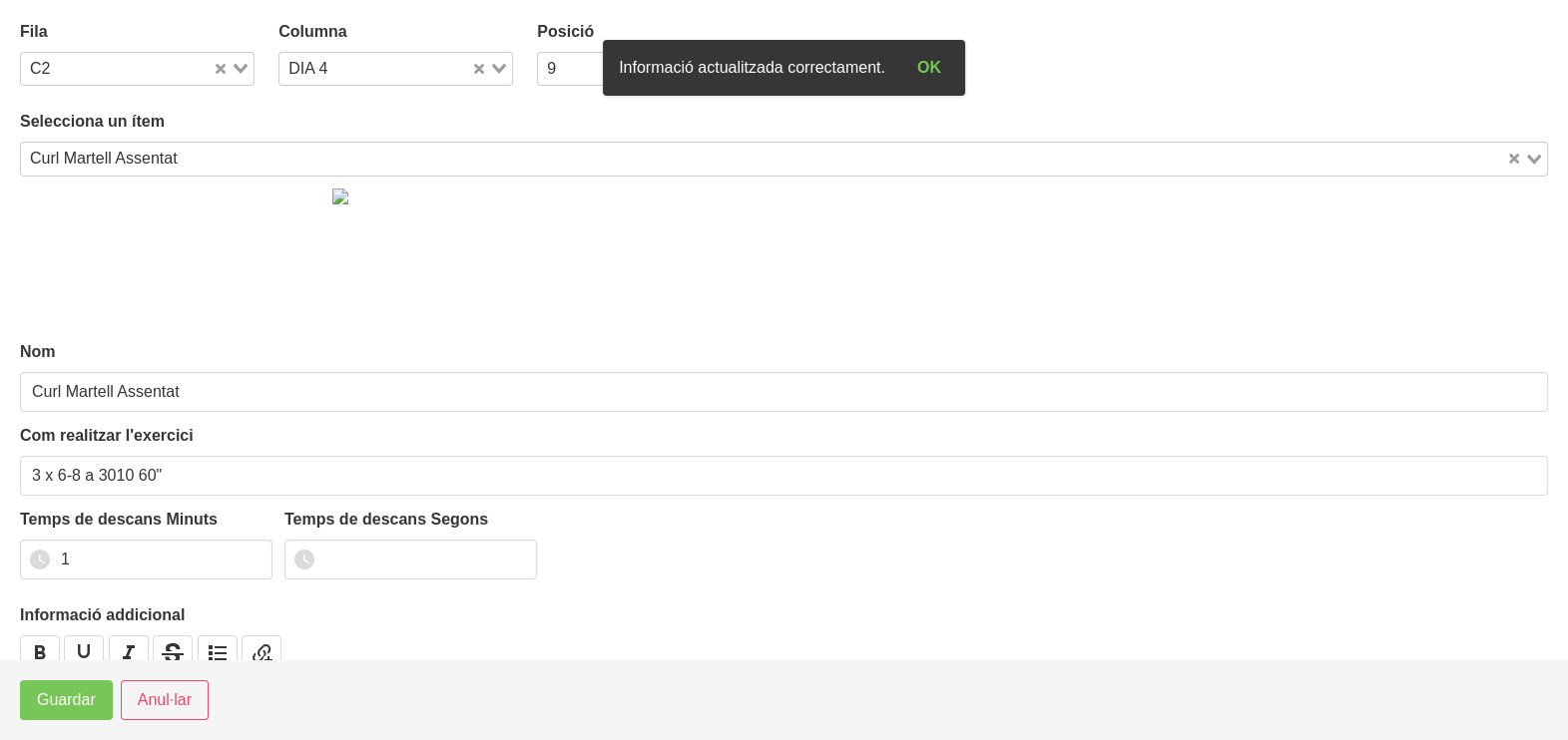
click at [494, 65] on icon "Search for option" at bounding box center [499, 69] width 14 height 10
click at [389, 155] on li "DIA 3" at bounding box center [395, 162] width 235 height 29
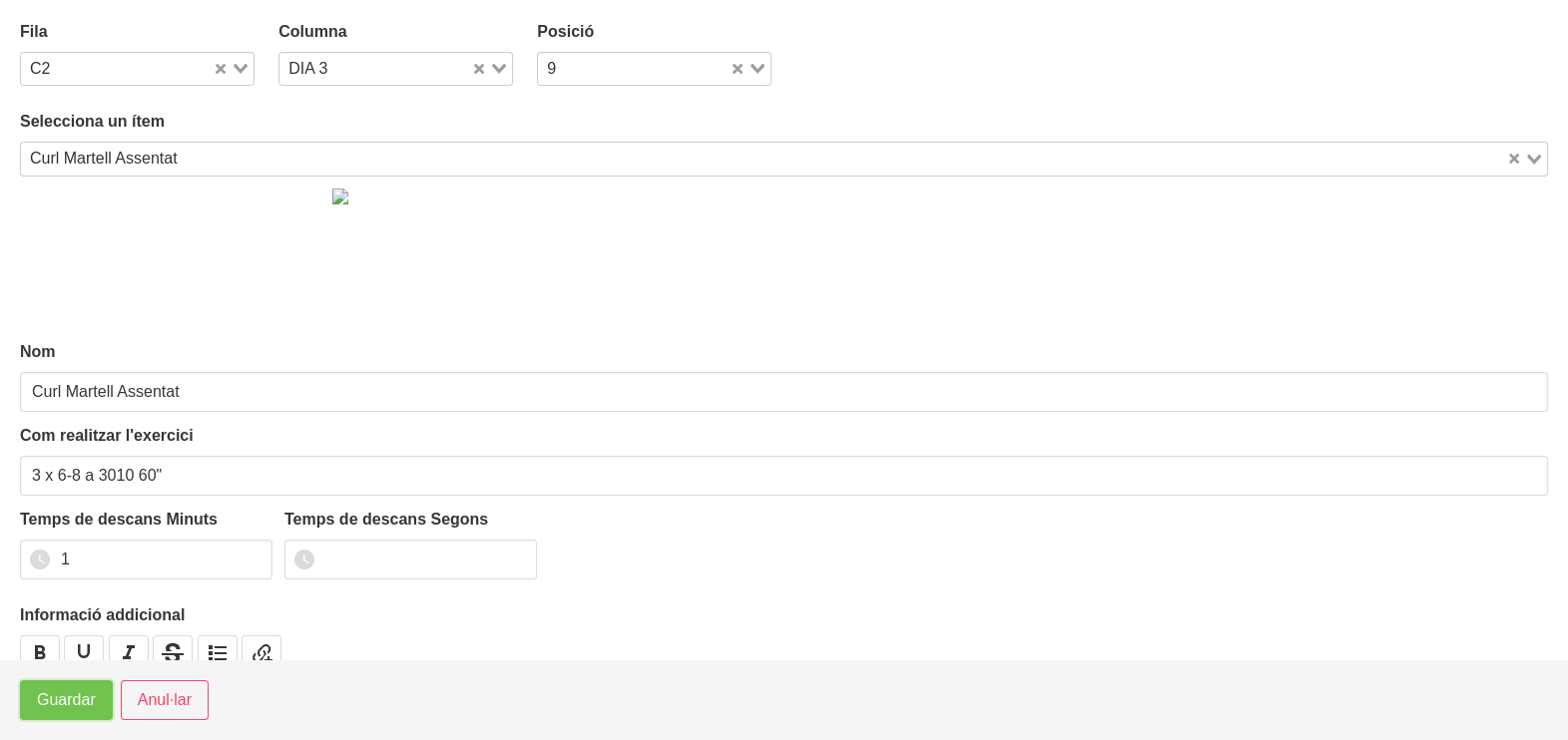
click at [80, 707] on span "Guardar" at bounding box center [66, 700] width 59 height 24
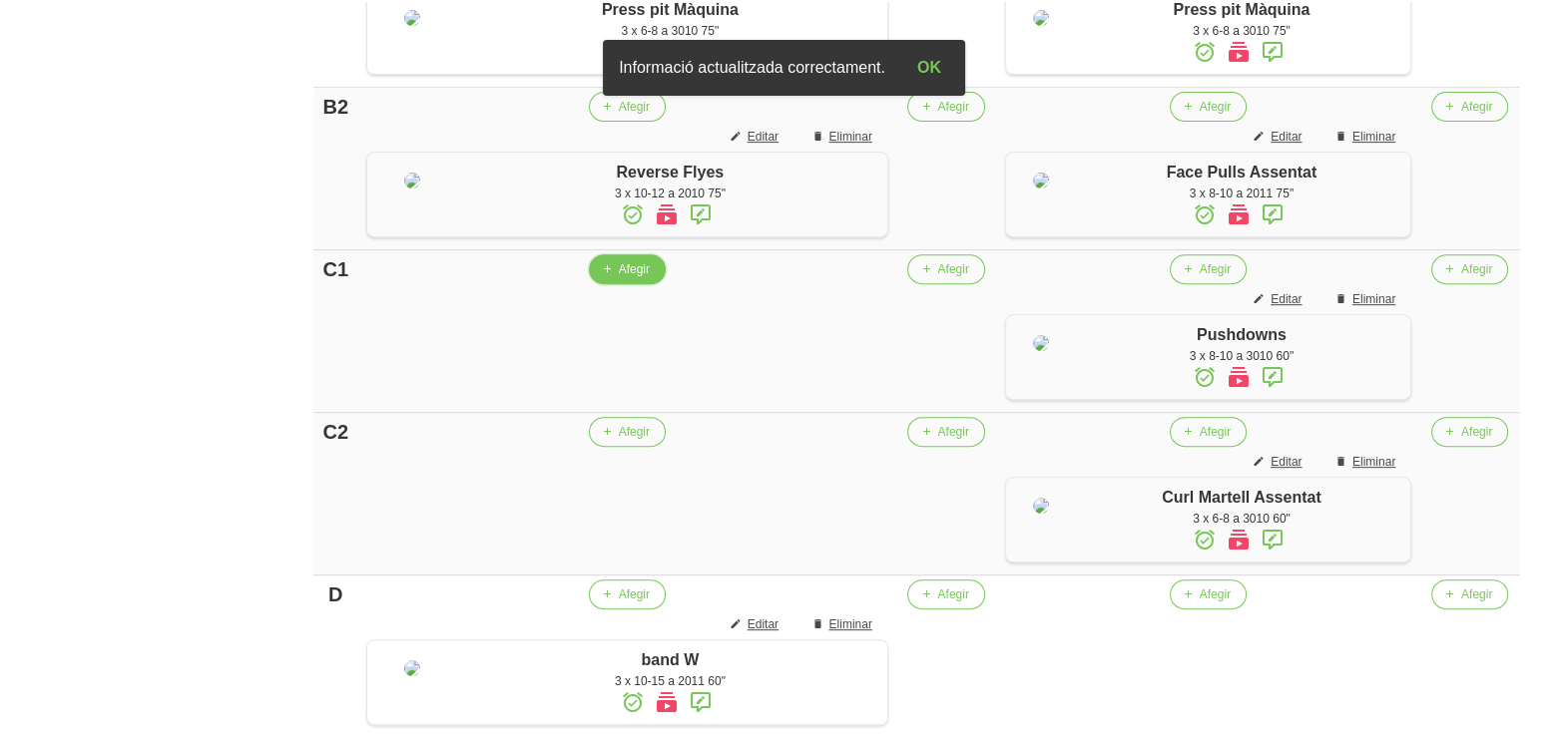
click at [623, 279] on span "Afegir" at bounding box center [633, 270] width 31 height 18
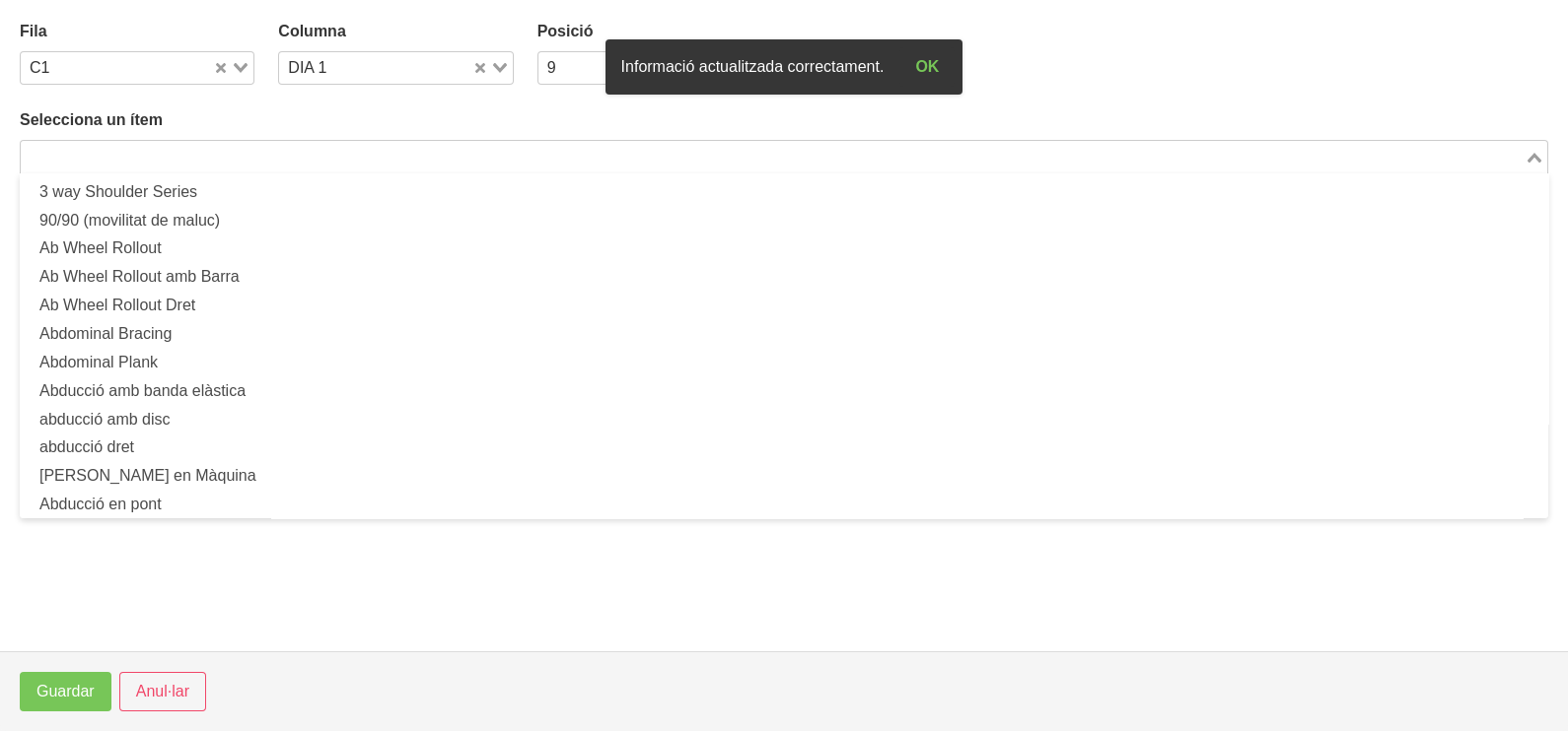
click at [232, 150] on input "Search for option" at bounding box center [773, 157] width 1500 height 24
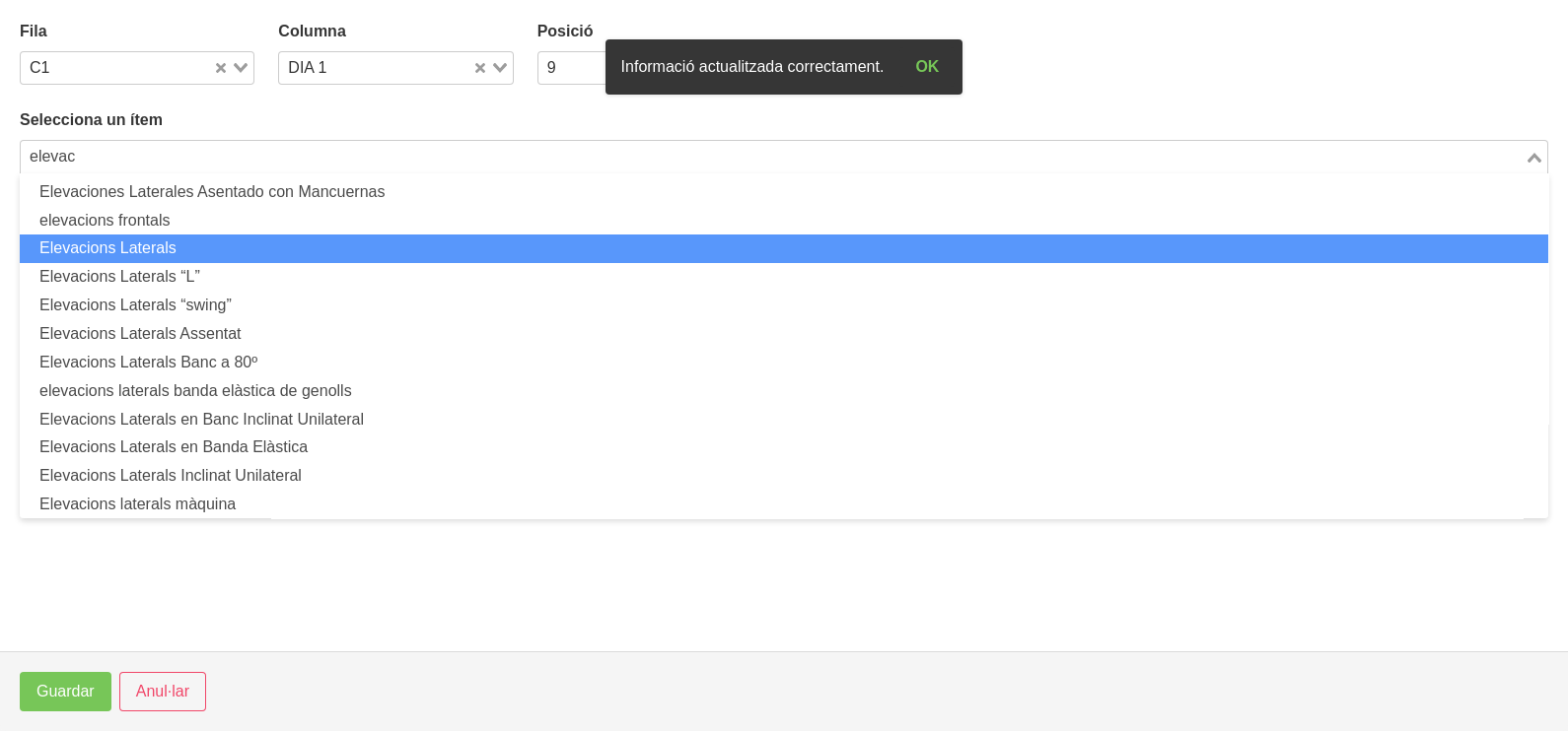
click at [168, 244] on li "Elevacions Laterals" at bounding box center [784, 249] width 1529 height 29
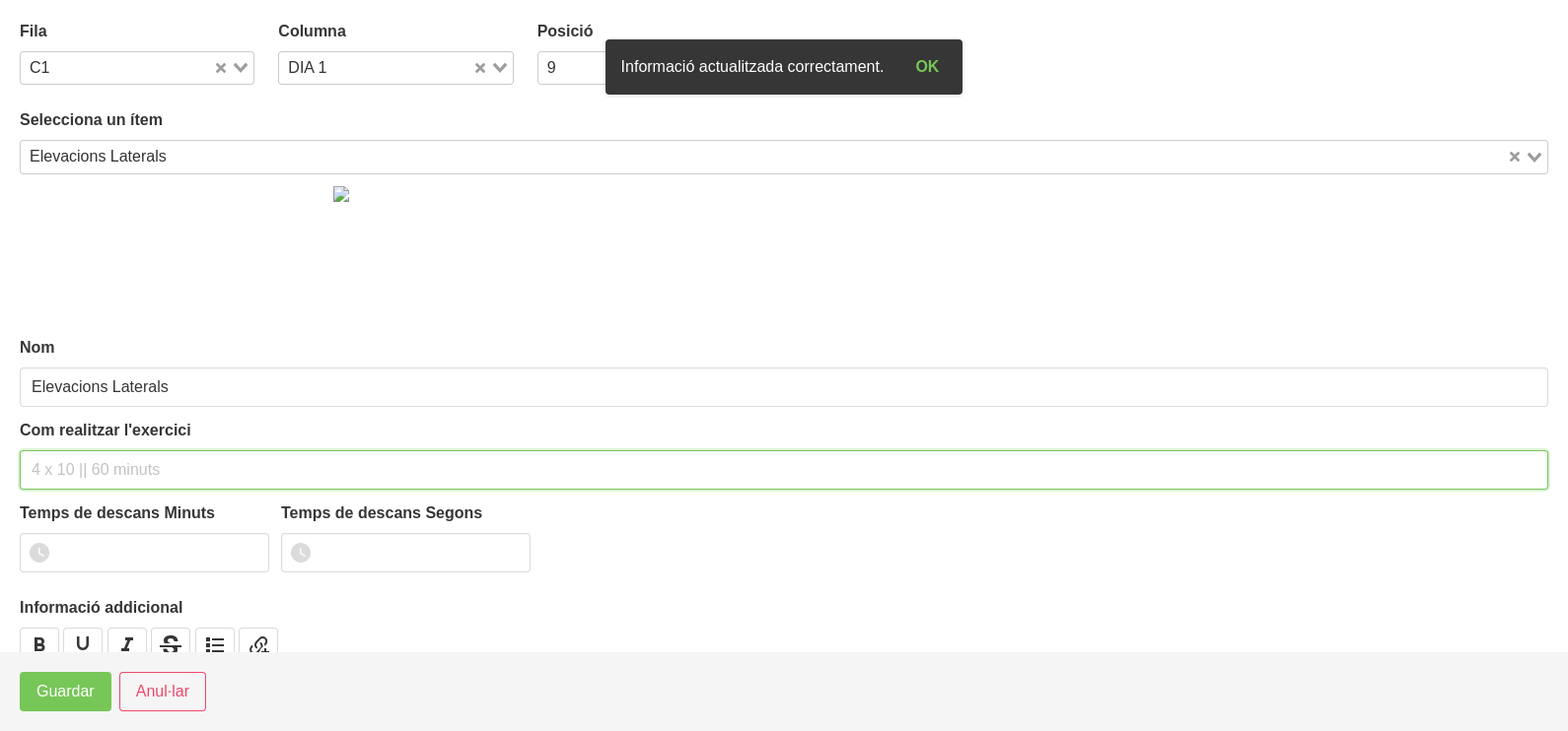
click at [79, 464] on input "text" at bounding box center [784, 471] width 1529 height 39
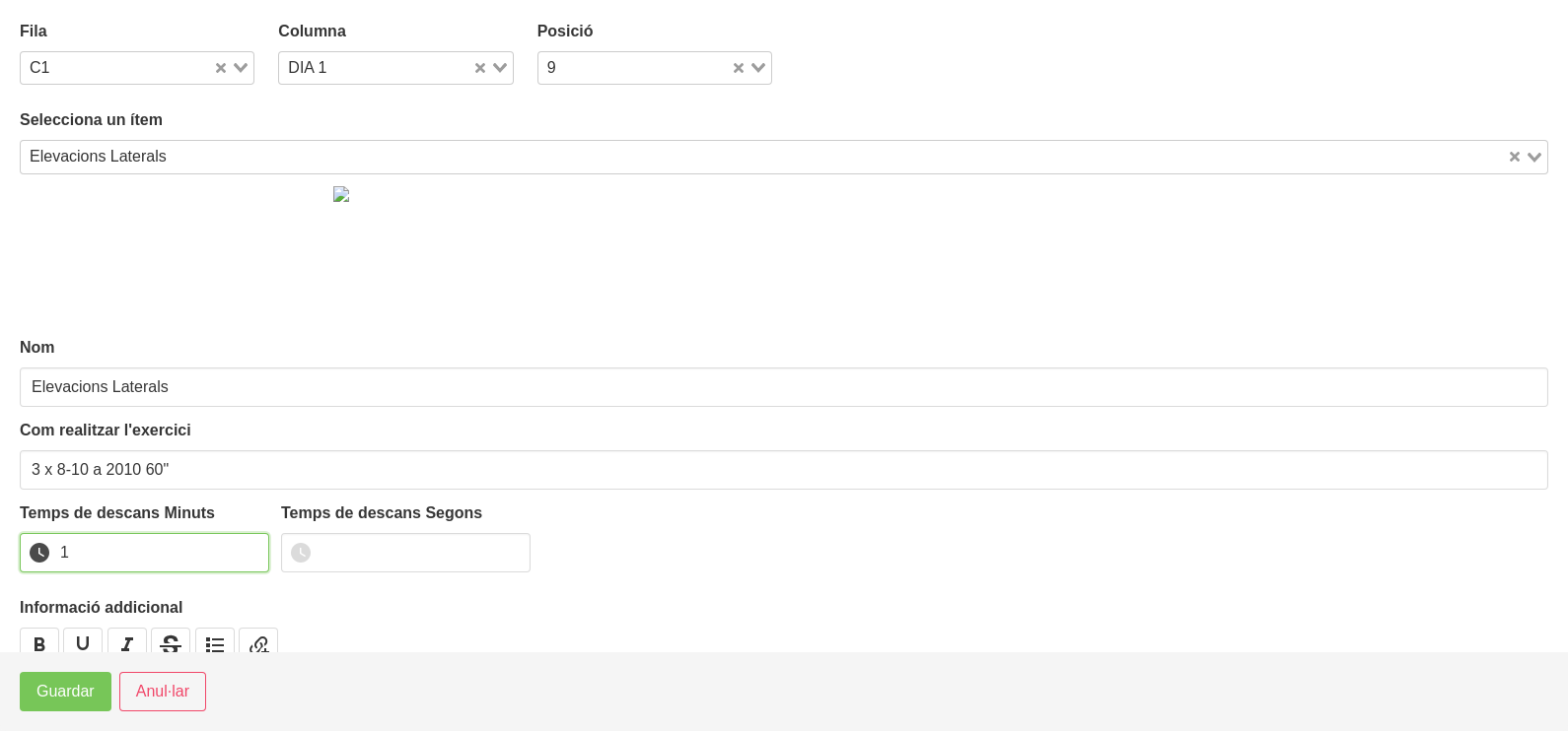
drag, startPoint x: 249, startPoint y: 548, endPoint x: 199, endPoint y: 591, distance: 65.9
click at [251, 548] on input "1" at bounding box center [144, 553] width 250 height 39
click at [54, 716] on footer "Guardar Anul·lar" at bounding box center [784, 691] width 1568 height 80
click at [57, 704] on button "Guardar" at bounding box center [65, 692] width 92 height 39
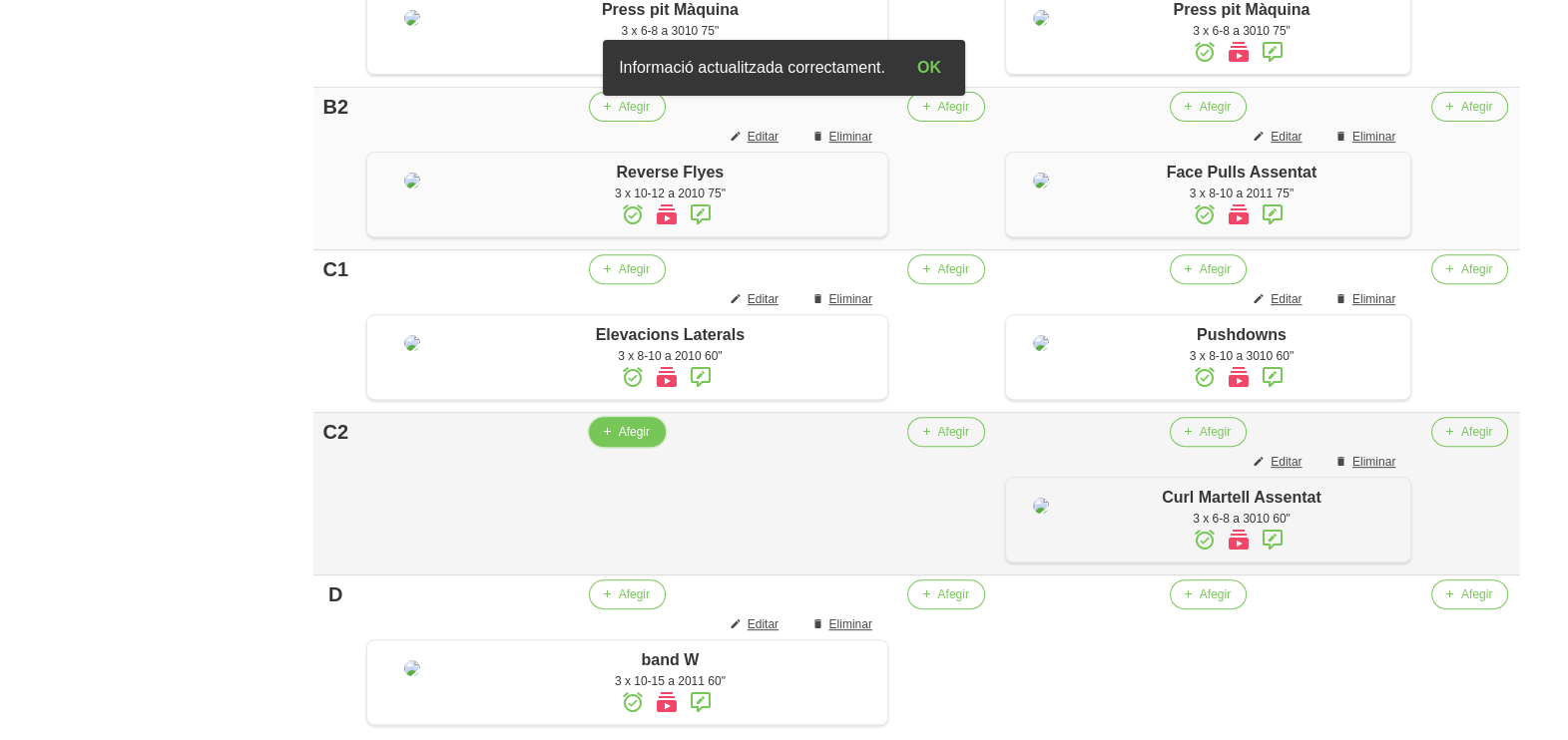
click at [618, 441] on span "Afegir" at bounding box center [633, 432] width 31 height 18
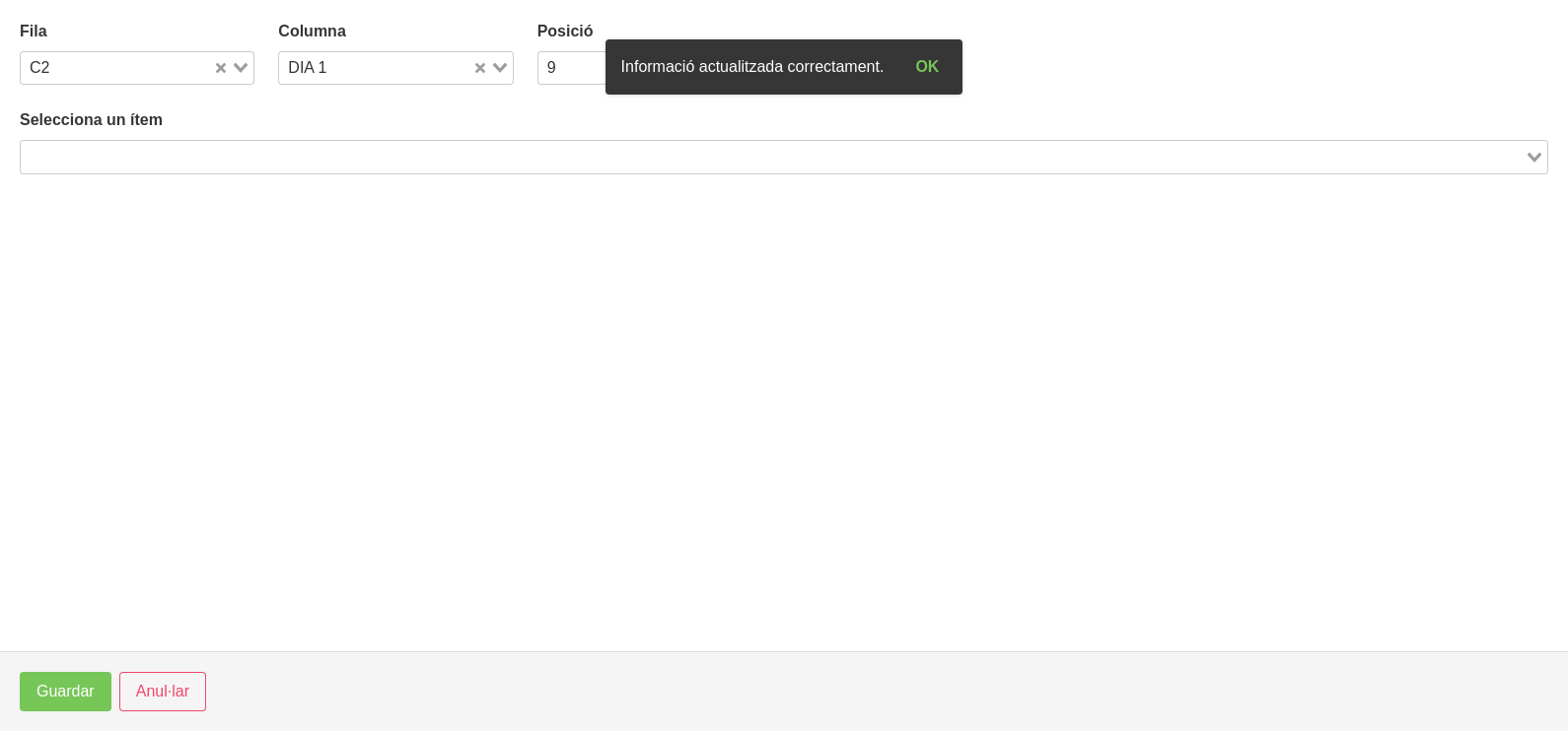
click at [245, 147] on input "Search for option" at bounding box center [773, 157] width 1500 height 24
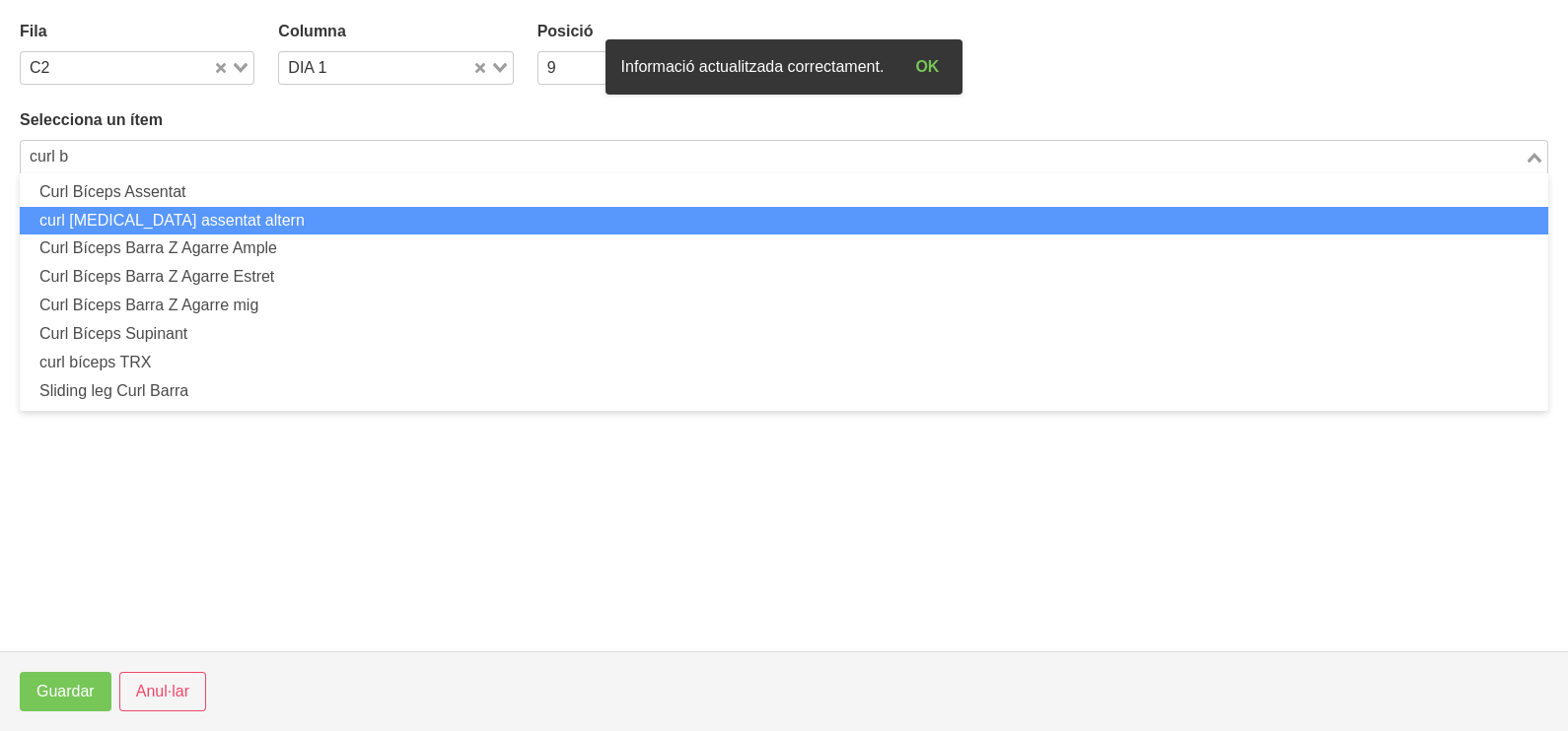
click at [222, 227] on li "curl [MEDICAL_DATA] assentat altern" at bounding box center [784, 221] width 1529 height 29
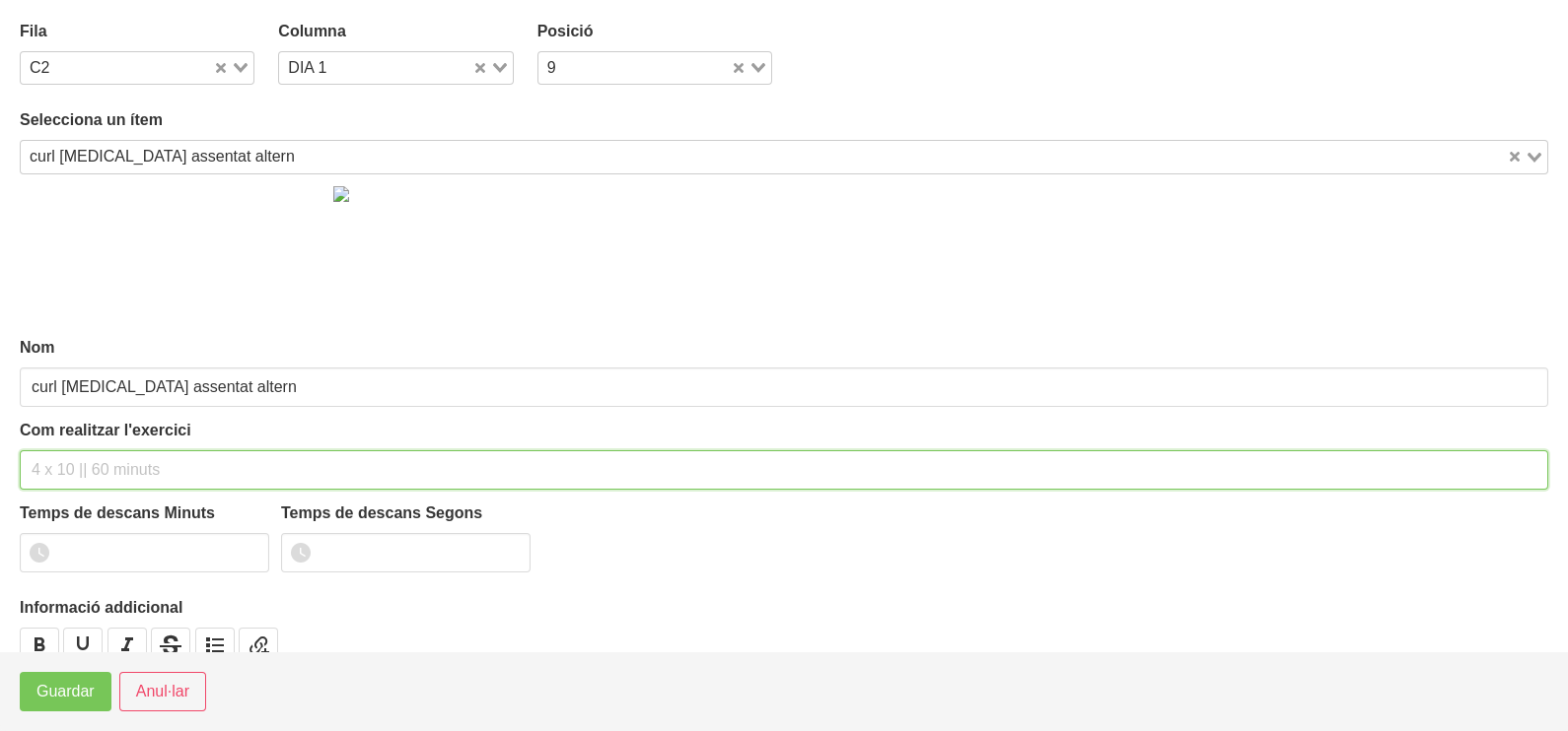
click at [84, 464] on input "text" at bounding box center [784, 471] width 1529 height 39
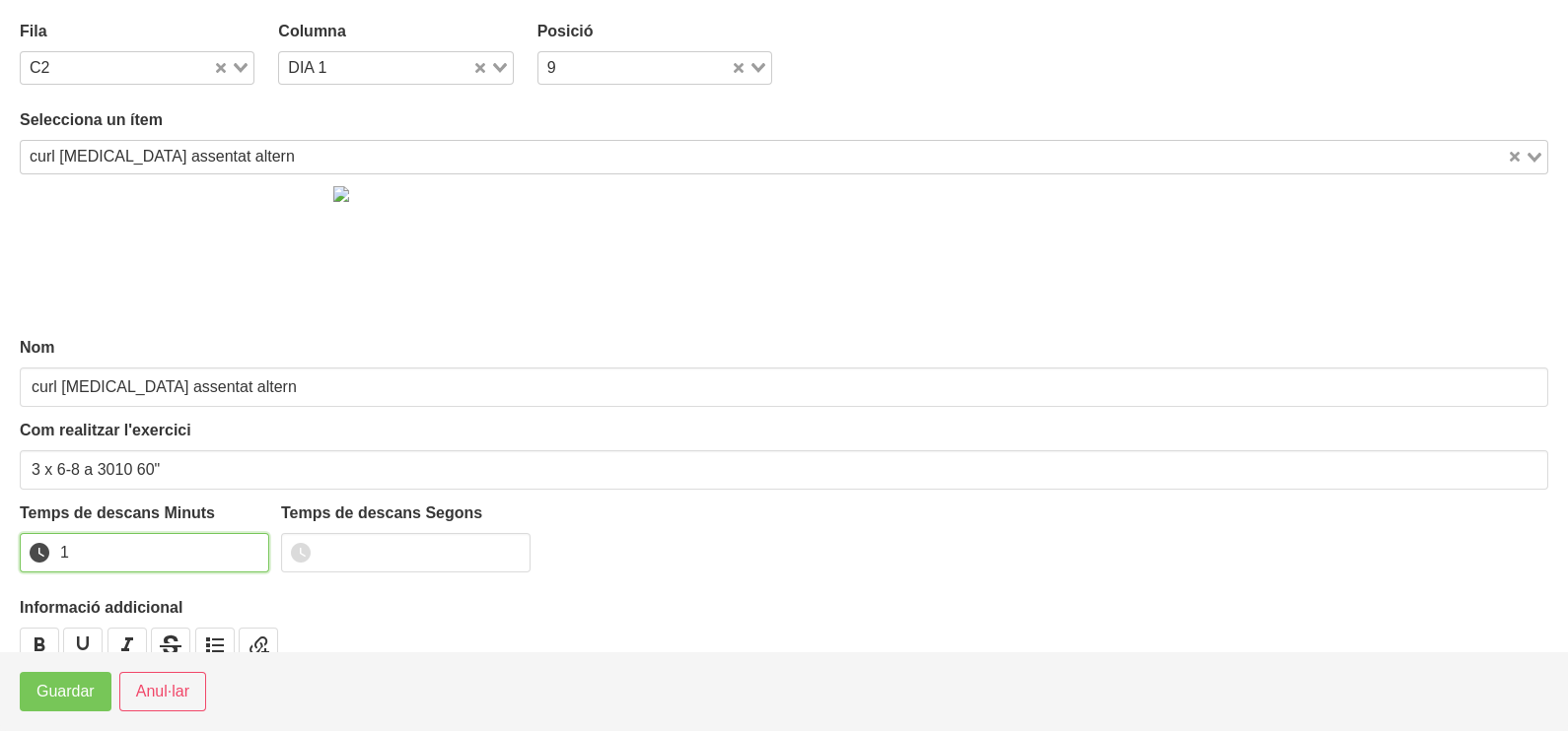
drag, startPoint x: 246, startPoint y: 548, endPoint x: 154, endPoint y: 617, distance: 115.0
click at [244, 552] on input "1" at bounding box center [144, 553] width 250 height 39
click at [69, 694] on span "Guardar" at bounding box center [65, 692] width 58 height 24
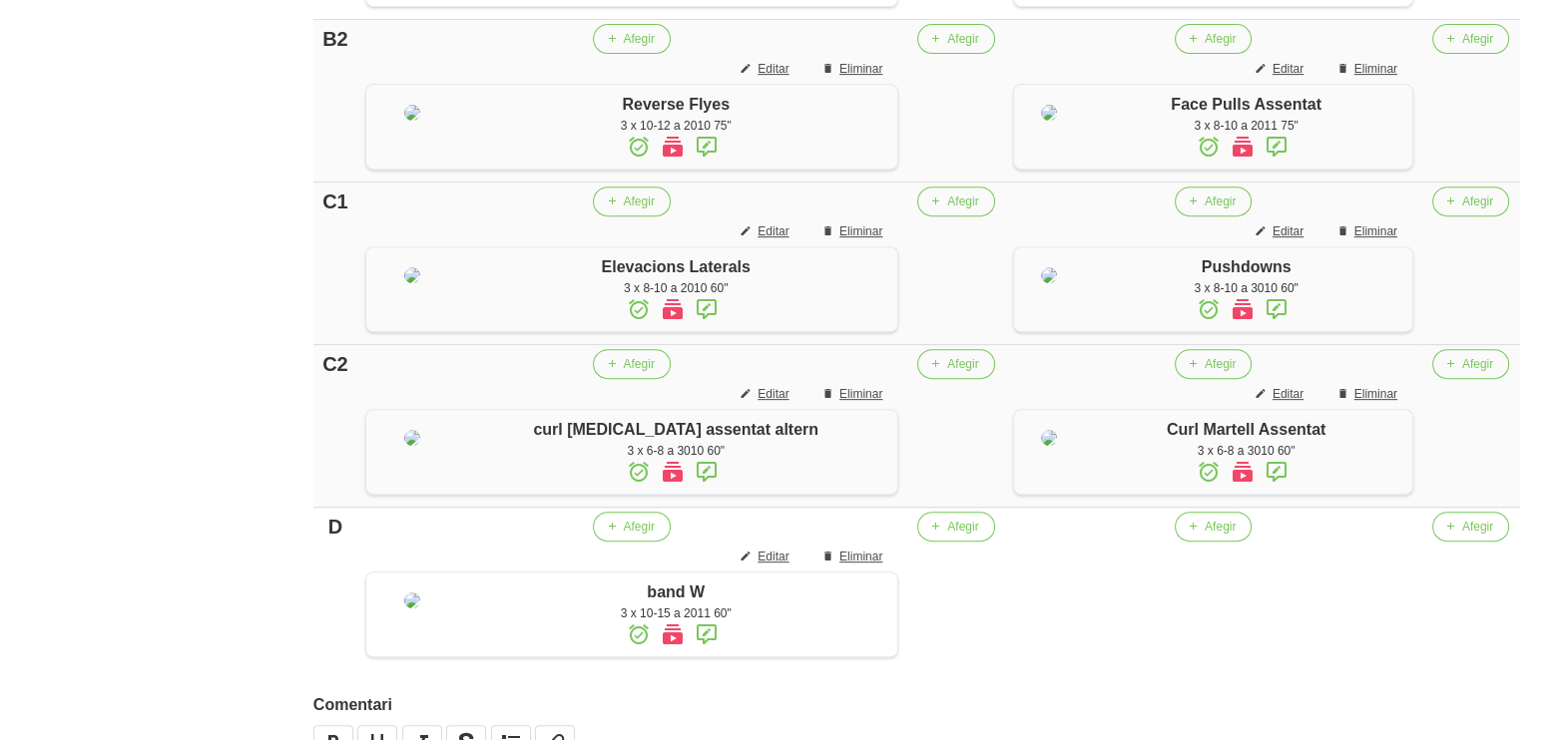
scroll to position [1090, 0]
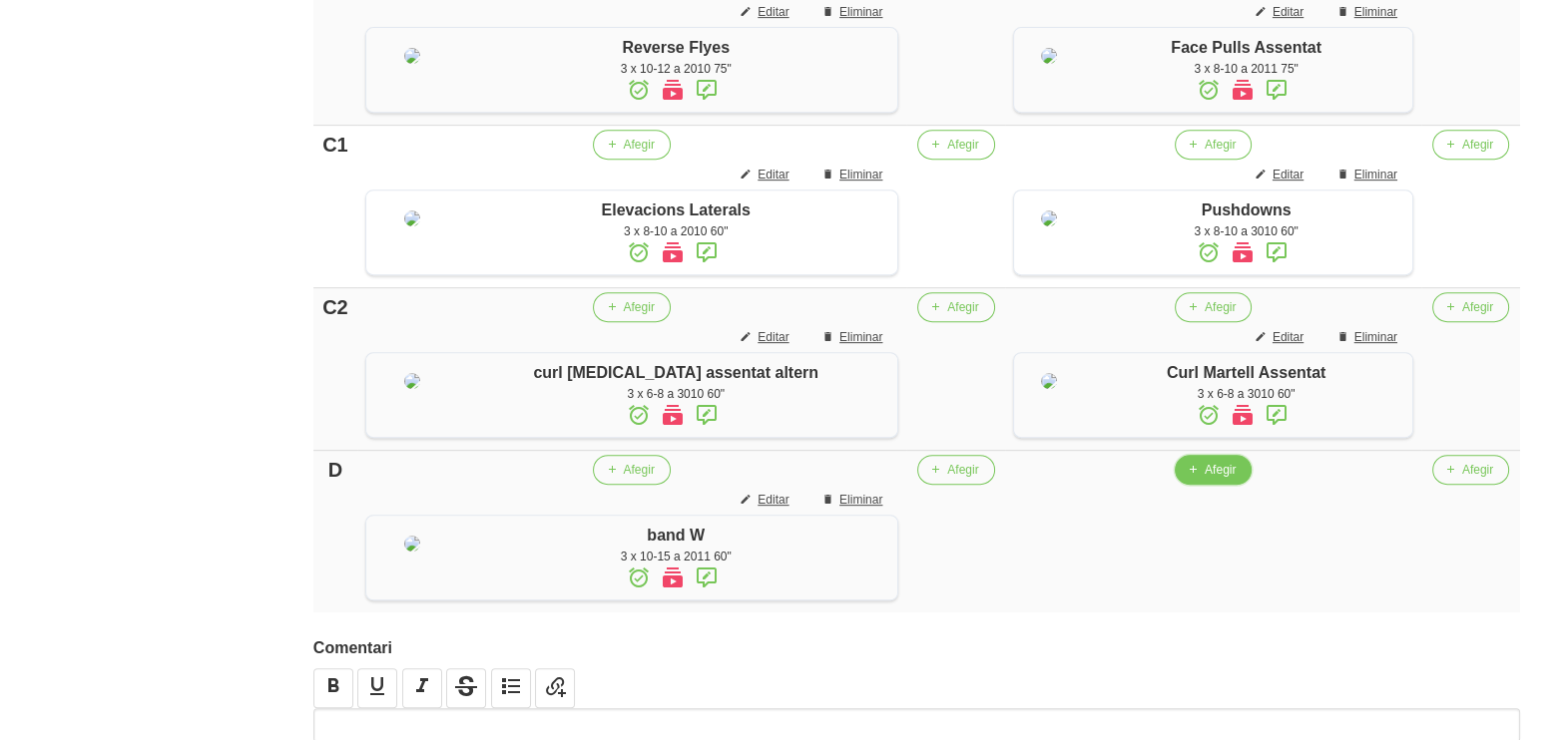
click at [1214, 485] on button "Afegir" at bounding box center [1212, 470] width 77 height 30
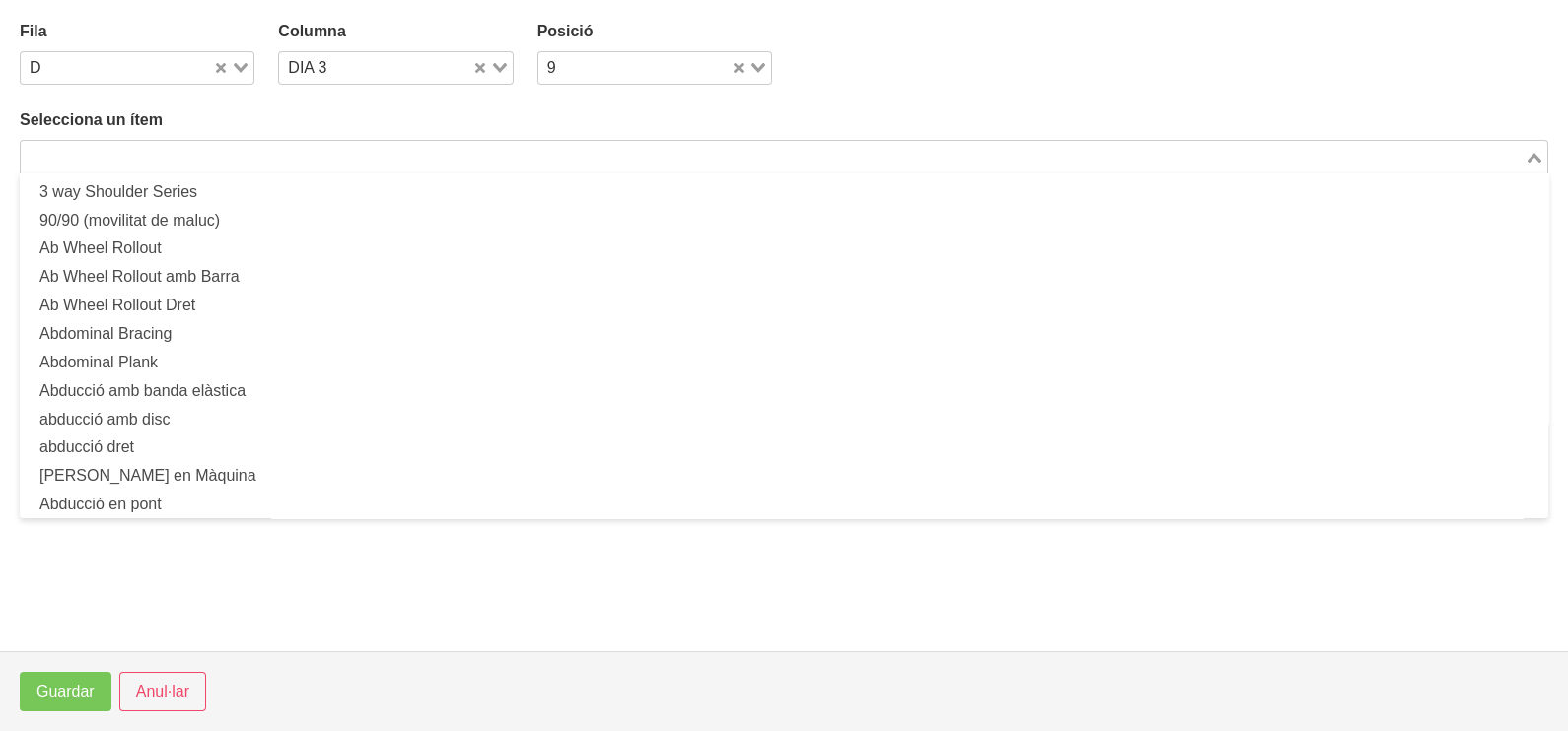
drag, startPoint x: 351, startPoint y: 153, endPoint x: 364, endPoint y: 154, distance: 13.0
click at [351, 154] on input "Search for option" at bounding box center [773, 157] width 1500 height 24
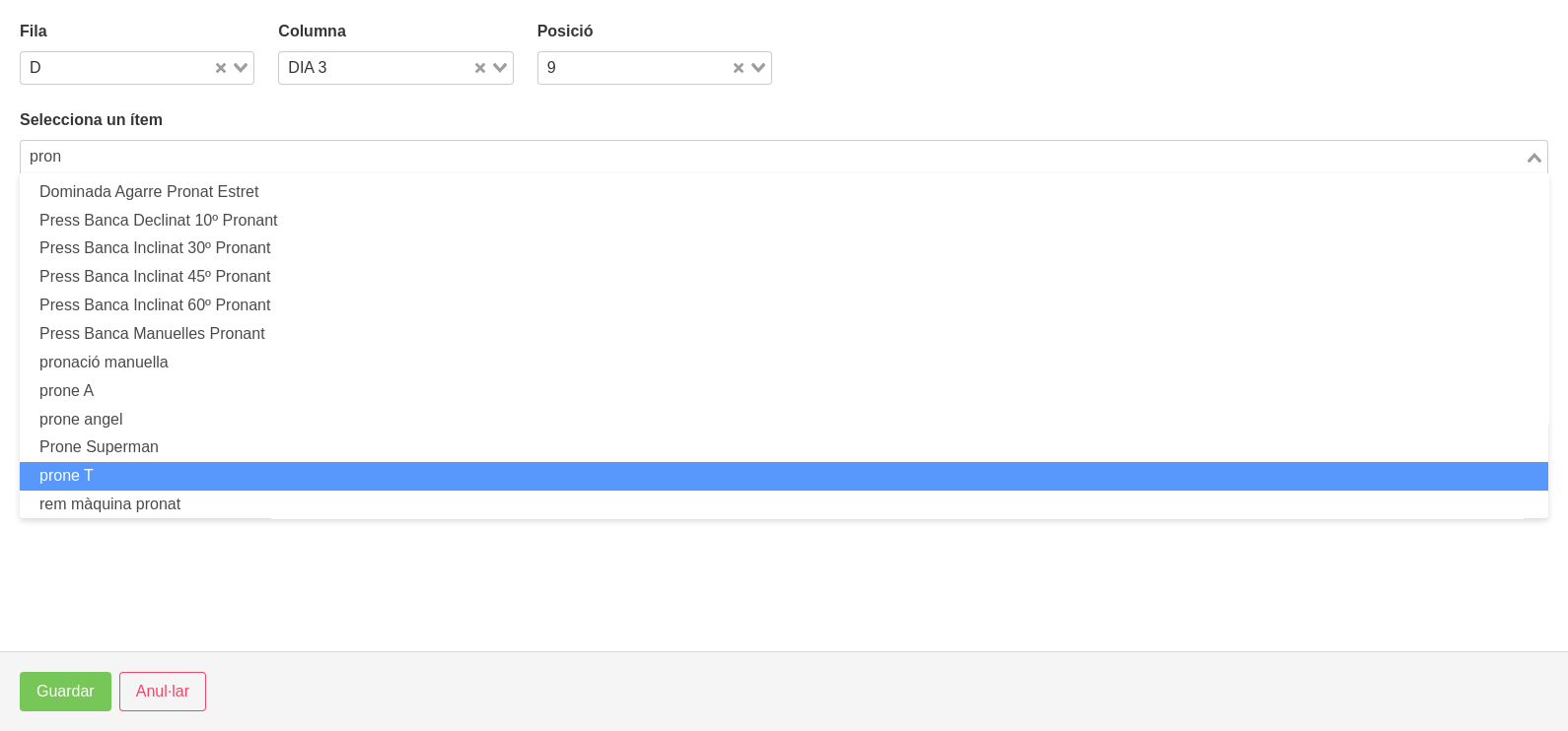
click at [187, 467] on li "prone T" at bounding box center [784, 476] width 1529 height 29
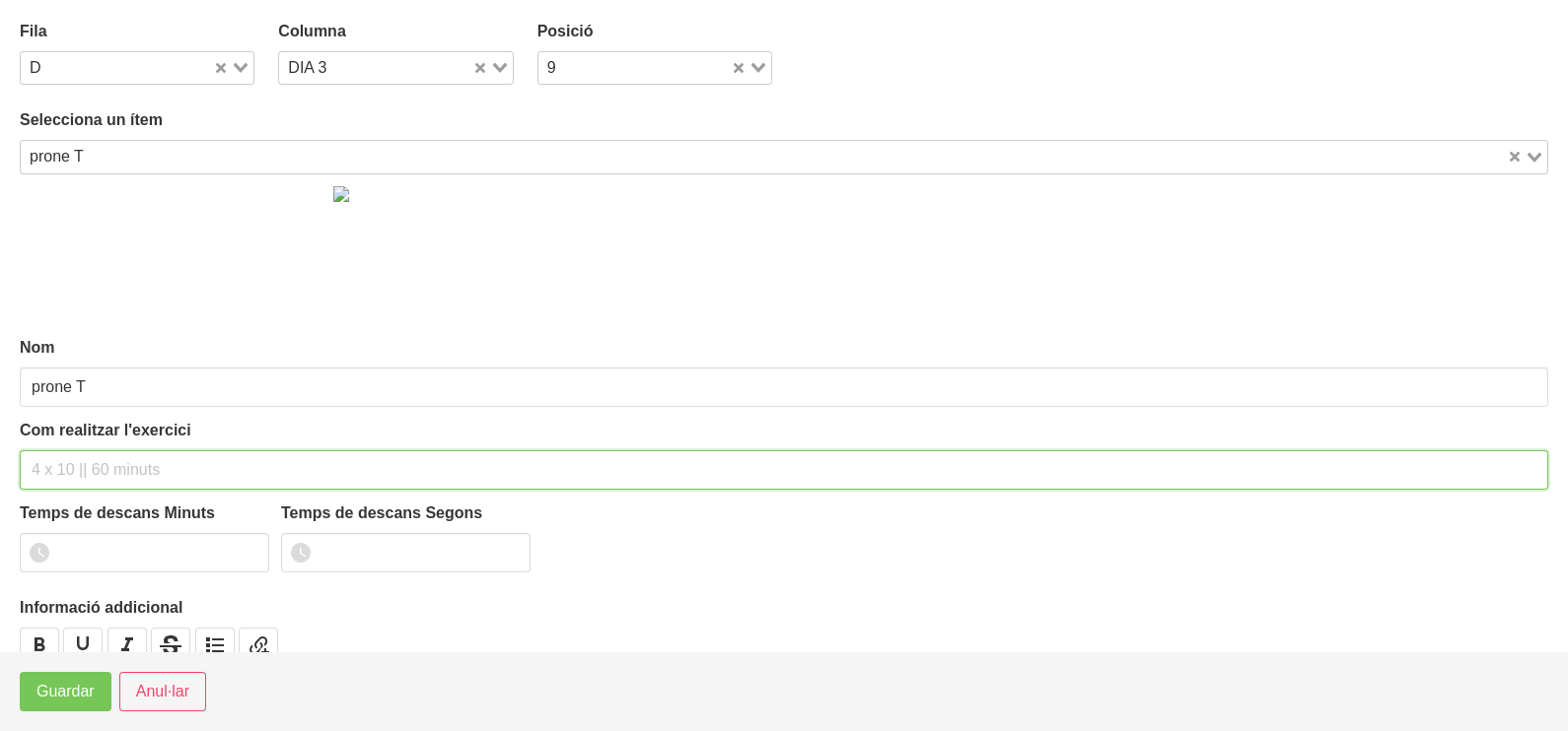
click at [78, 461] on input "text" at bounding box center [784, 471] width 1529 height 39
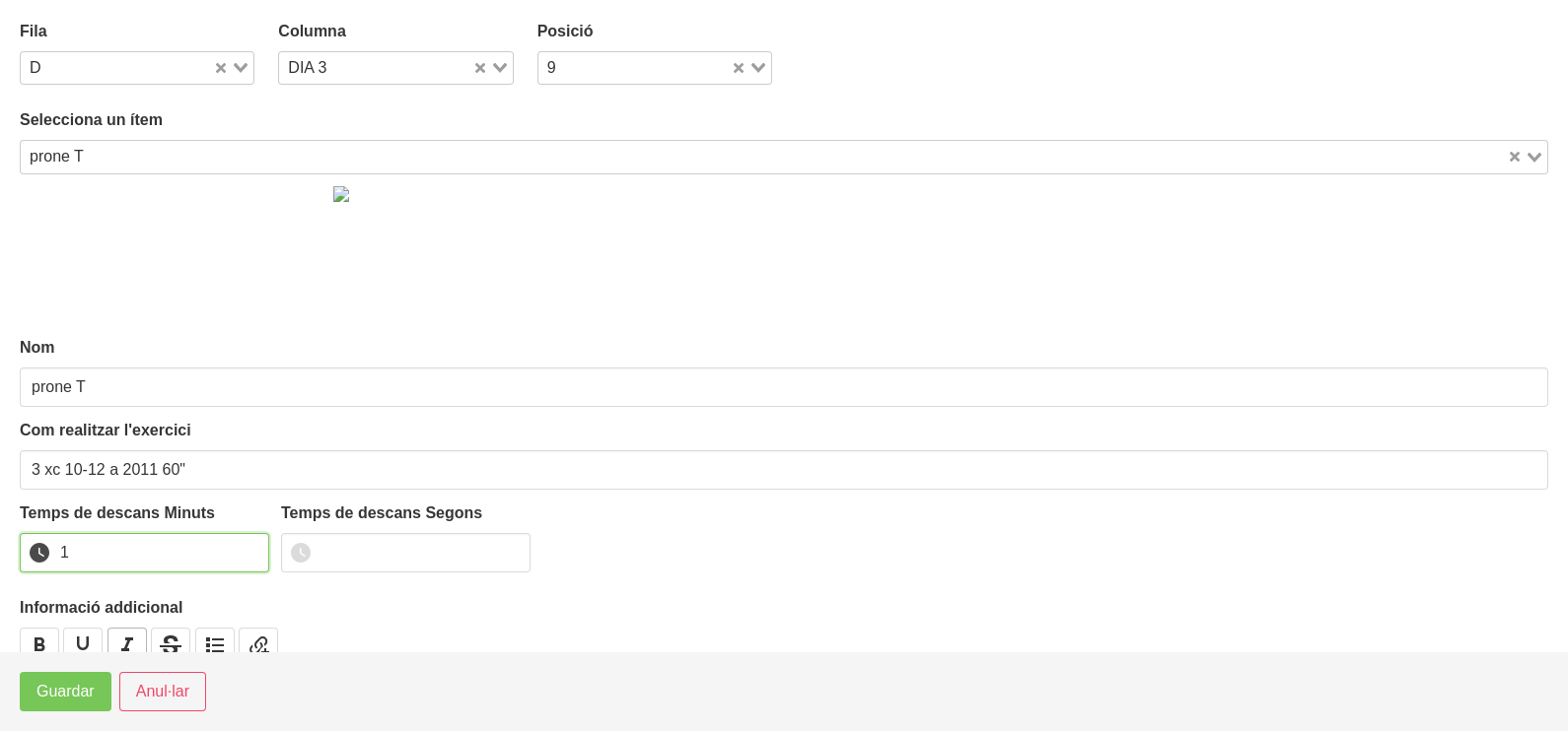
drag, startPoint x: 252, startPoint y: 548, endPoint x: 135, endPoint y: 630, distance: 142.9
click at [252, 548] on input "1" at bounding box center [144, 553] width 250 height 39
click at [63, 696] on span "Guardar" at bounding box center [65, 692] width 58 height 24
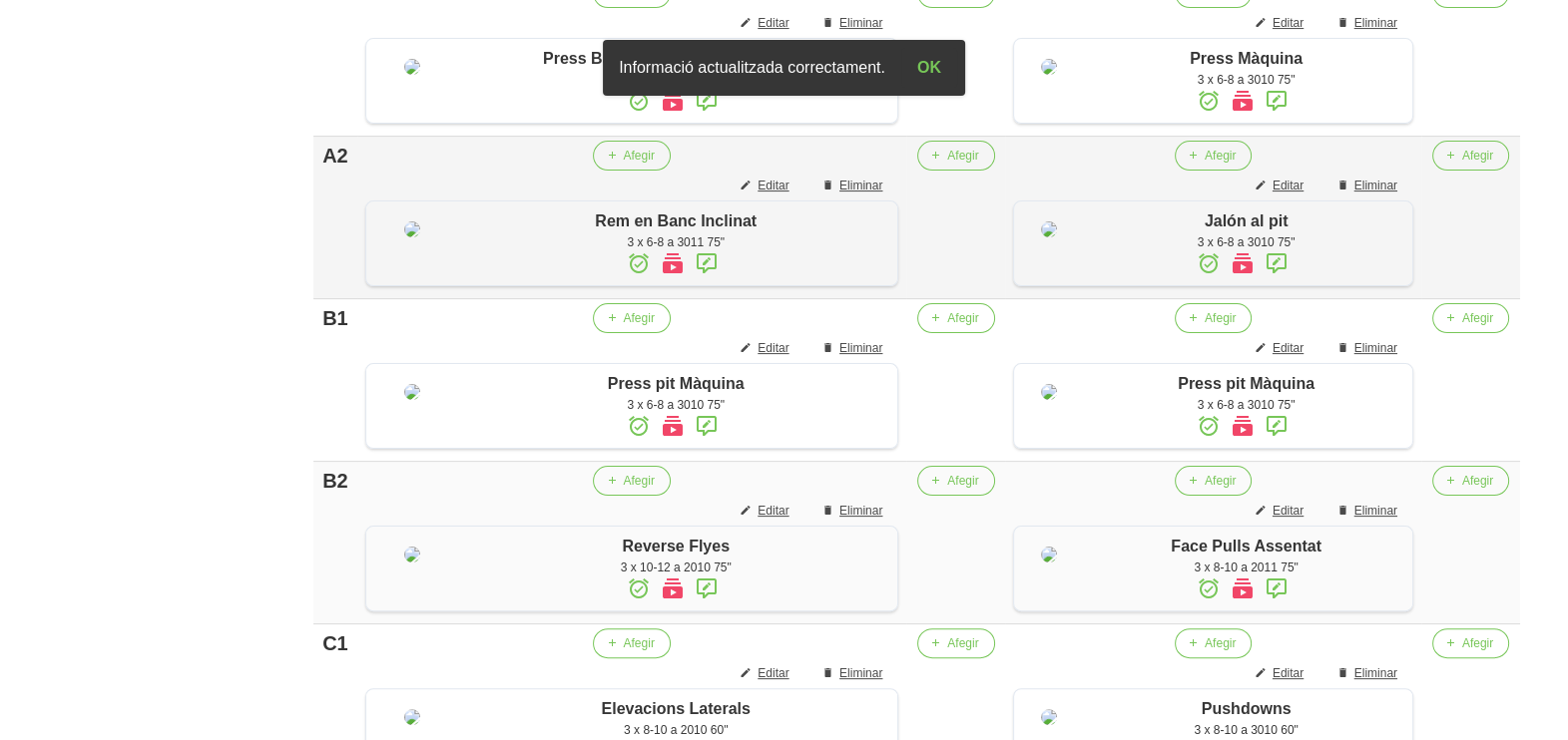
scroll to position [342, 0]
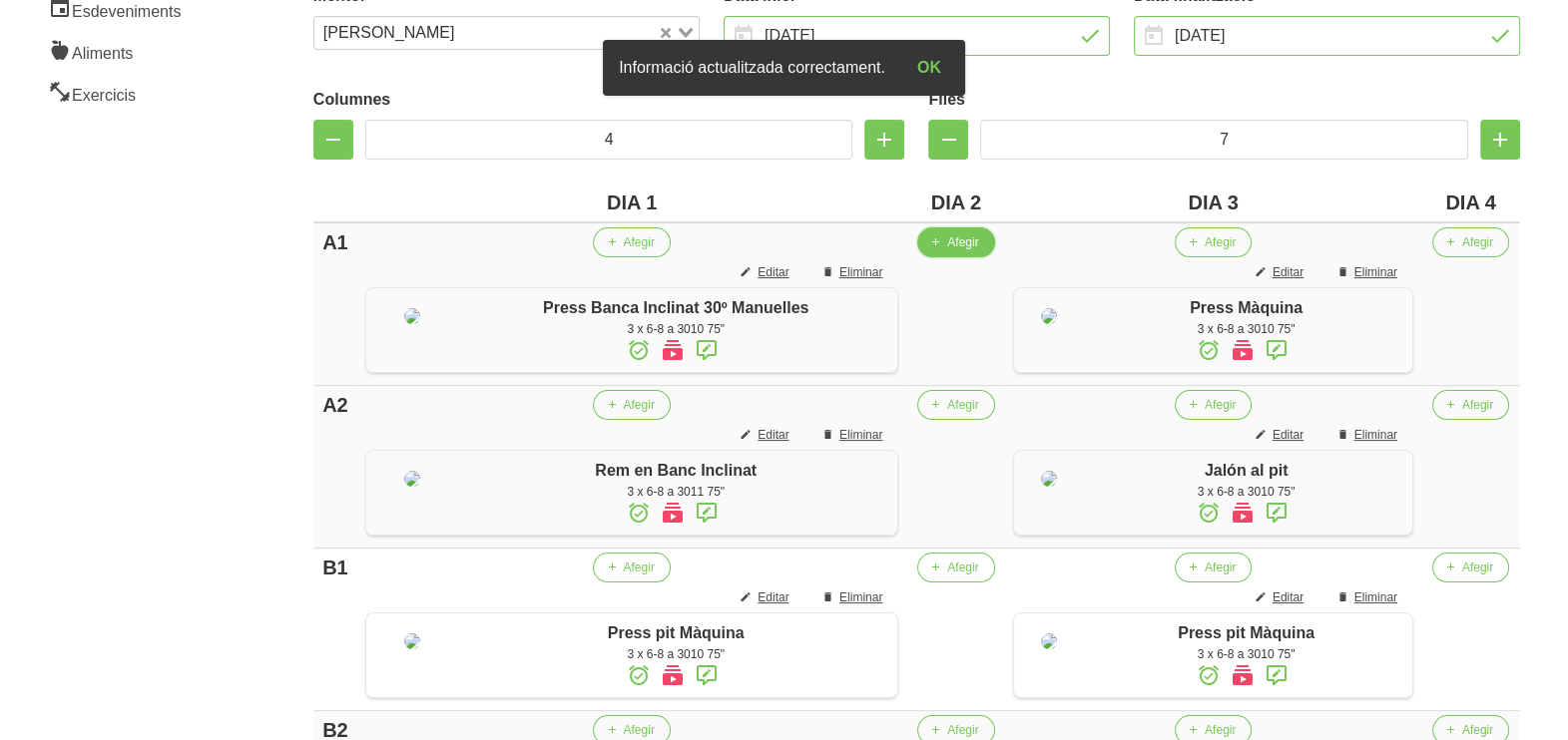
click at [951, 238] on span "Afegir" at bounding box center [962, 243] width 31 height 18
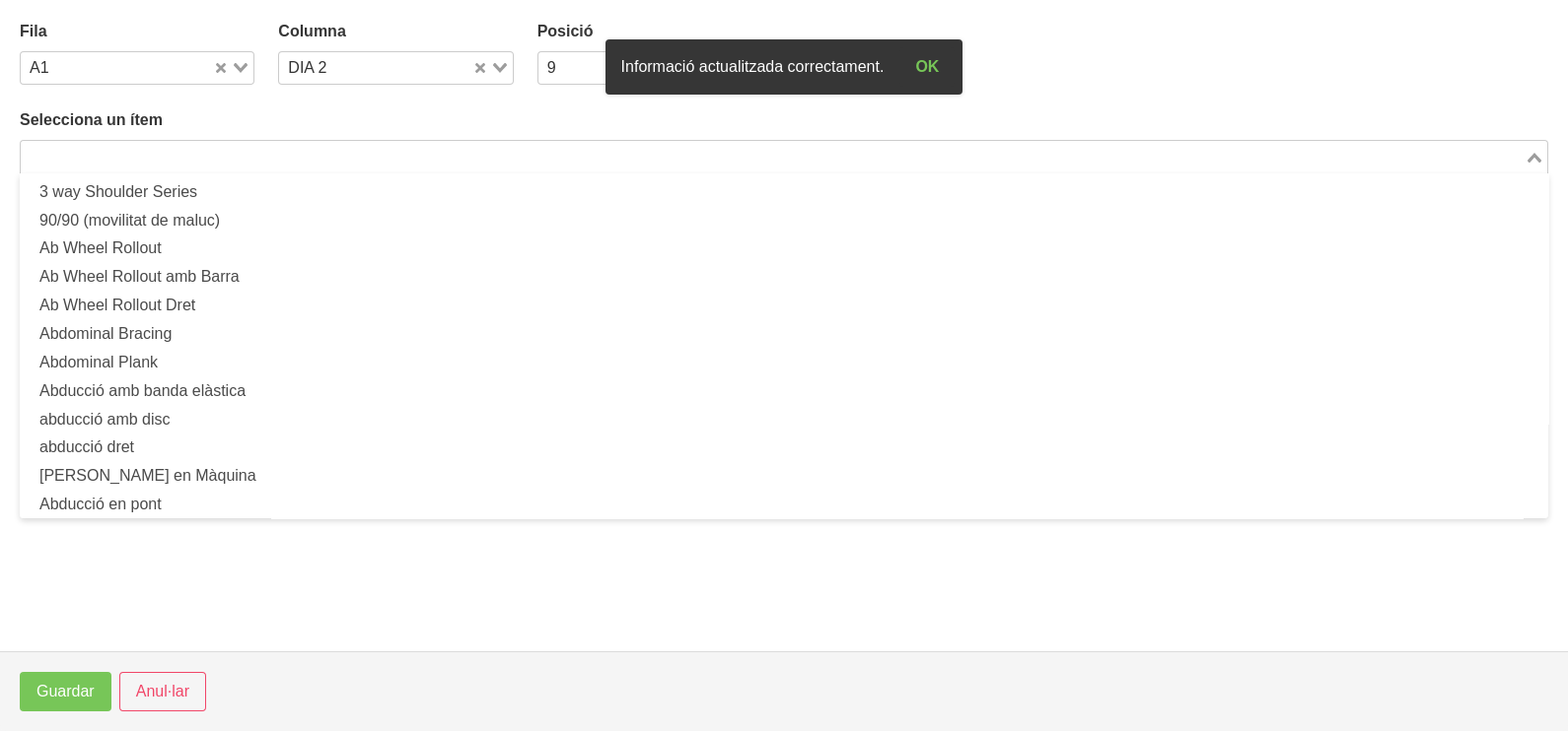
click at [320, 153] on input "Search for option" at bounding box center [773, 157] width 1500 height 24
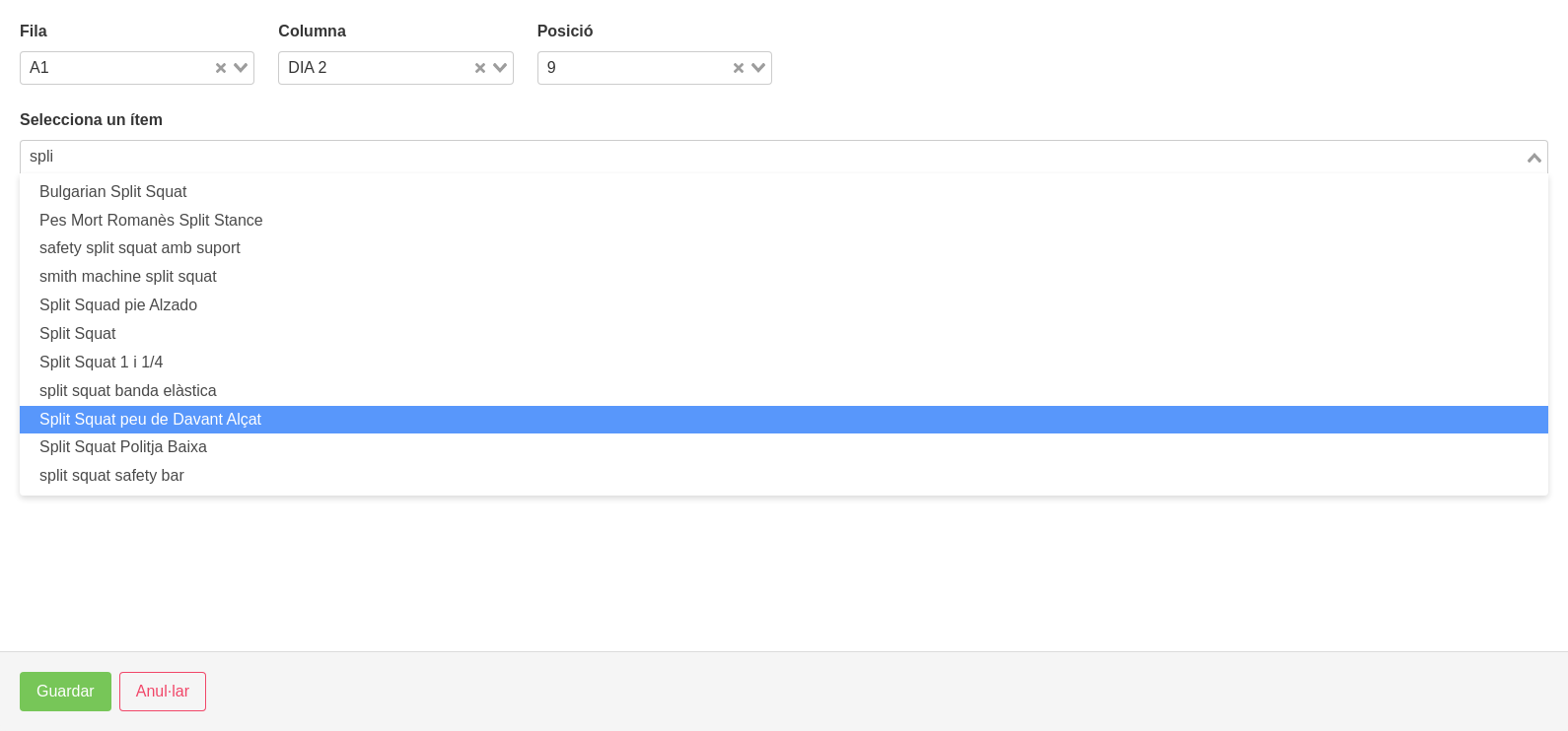
click at [198, 422] on li "Split Squat peu de Davant Alçat" at bounding box center [784, 420] width 1529 height 29
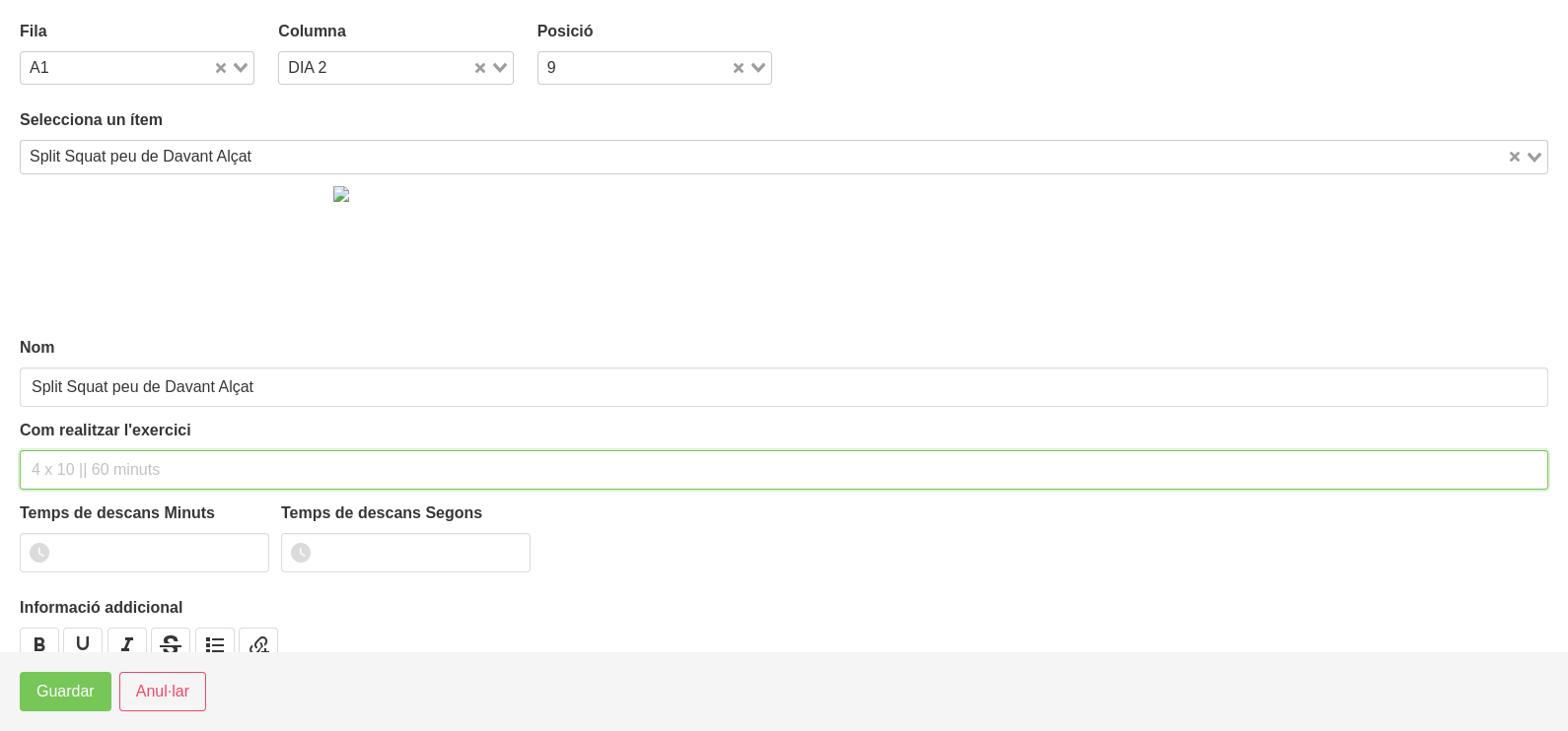
click at [69, 460] on input "text" at bounding box center [784, 471] width 1529 height 39
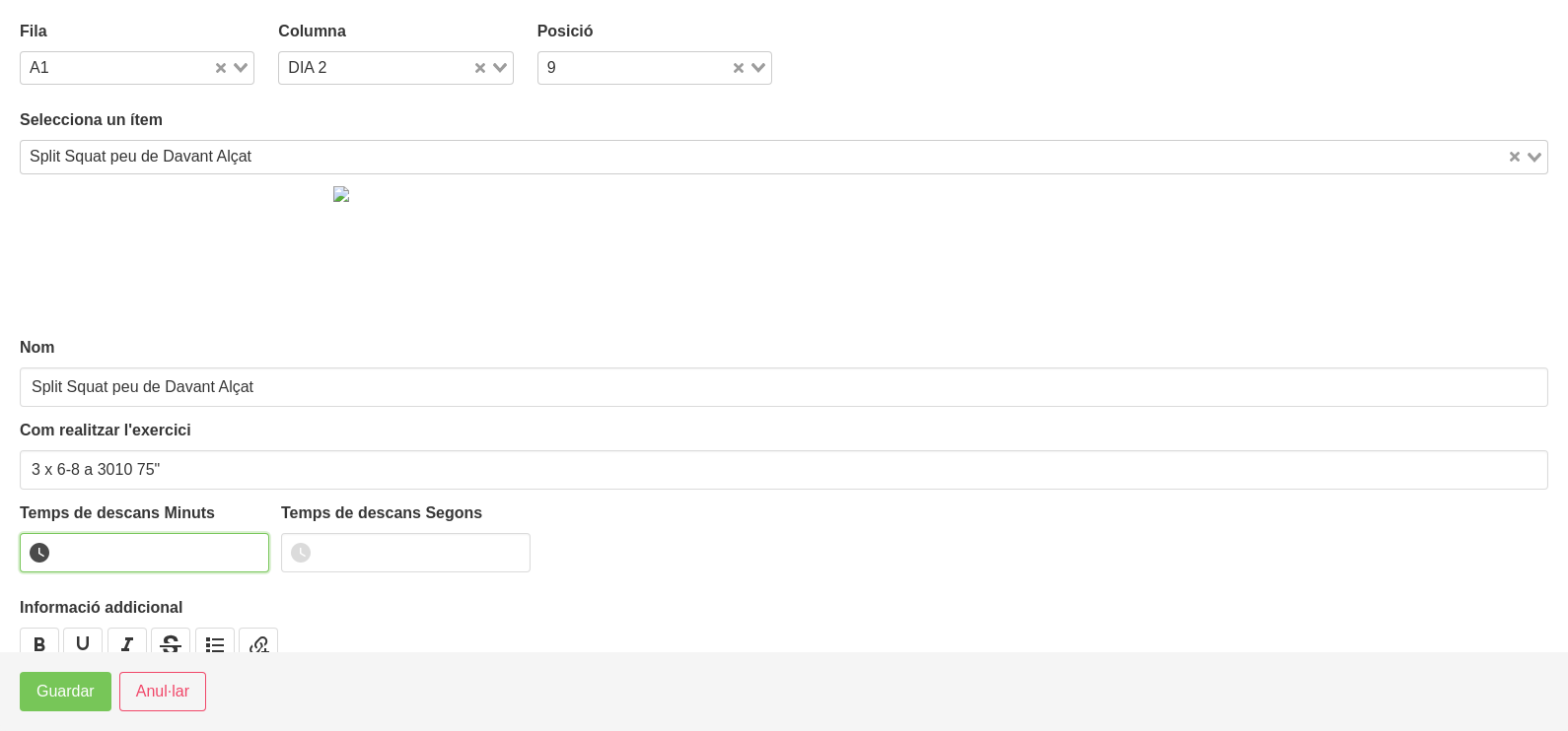
click at [98, 552] on input "number" at bounding box center [144, 553] width 250 height 39
click at [66, 688] on span "Guardar" at bounding box center [65, 692] width 58 height 24
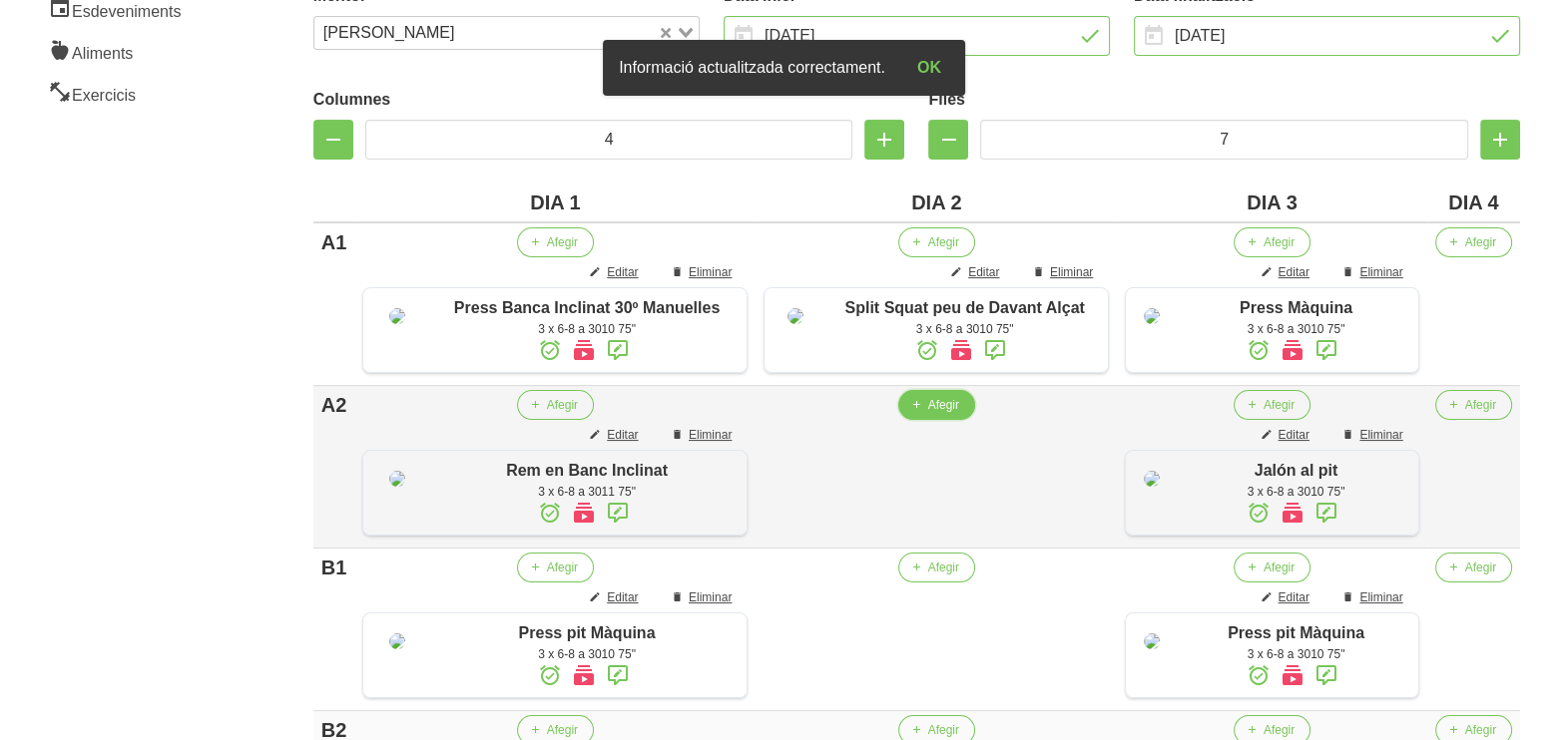
click at [928, 414] on span "Afegir" at bounding box center [943, 405] width 31 height 18
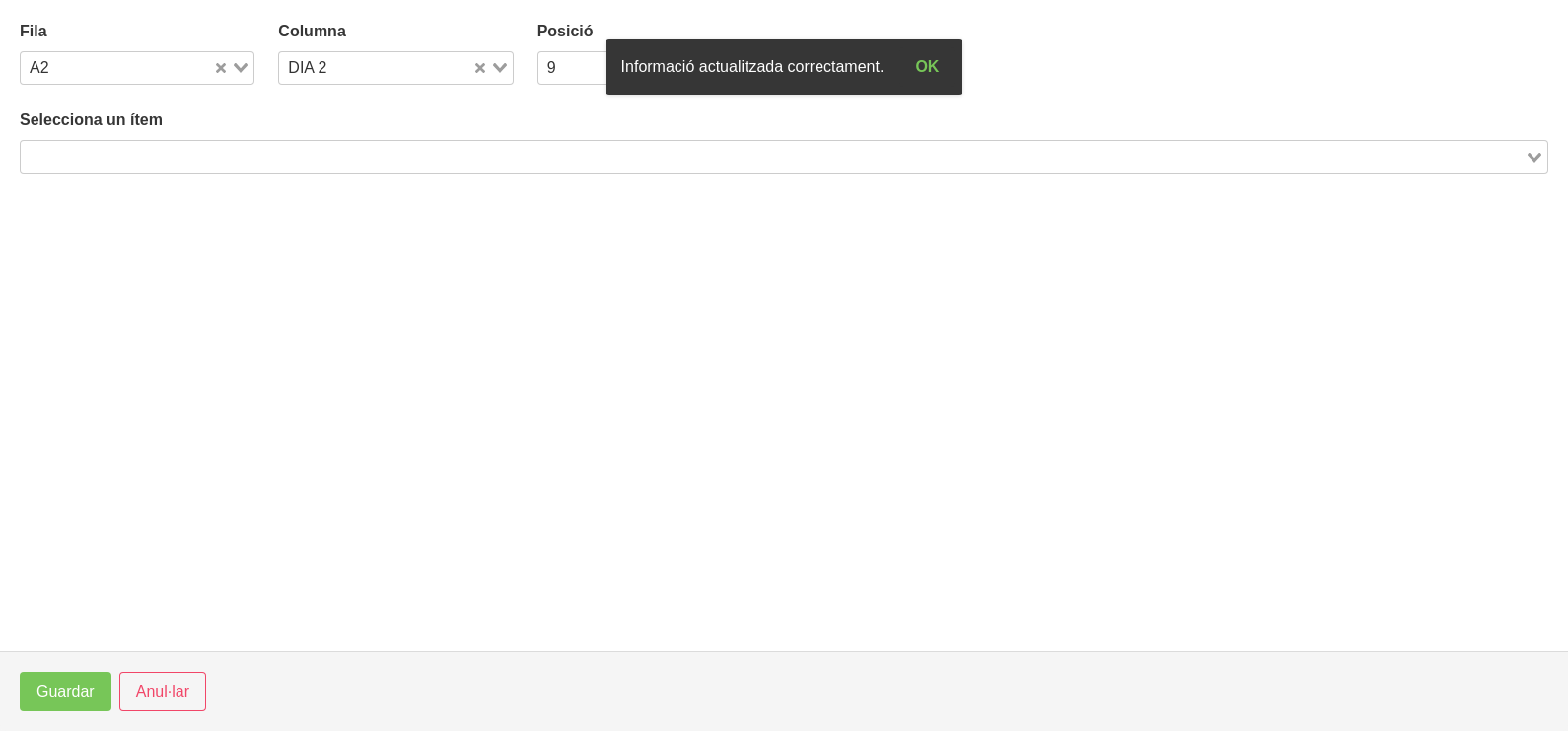
click at [343, 156] on input "Search for option" at bounding box center [773, 157] width 1500 height 24
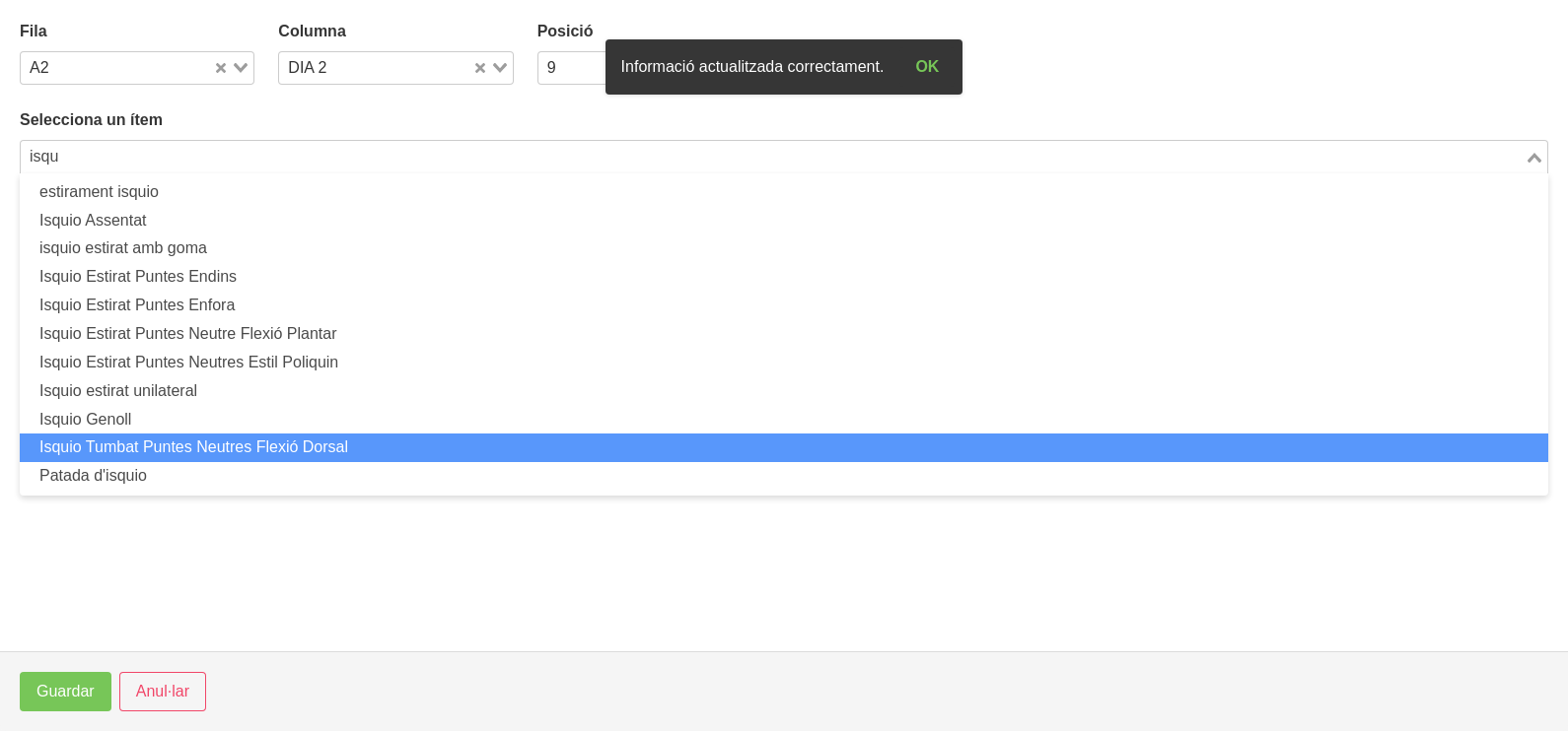
click at [282, 444] on li "Isquio Tumbat Puntes Neutres Flexió Dorsal" at bounding box center [784, 448] width 1529 height 29
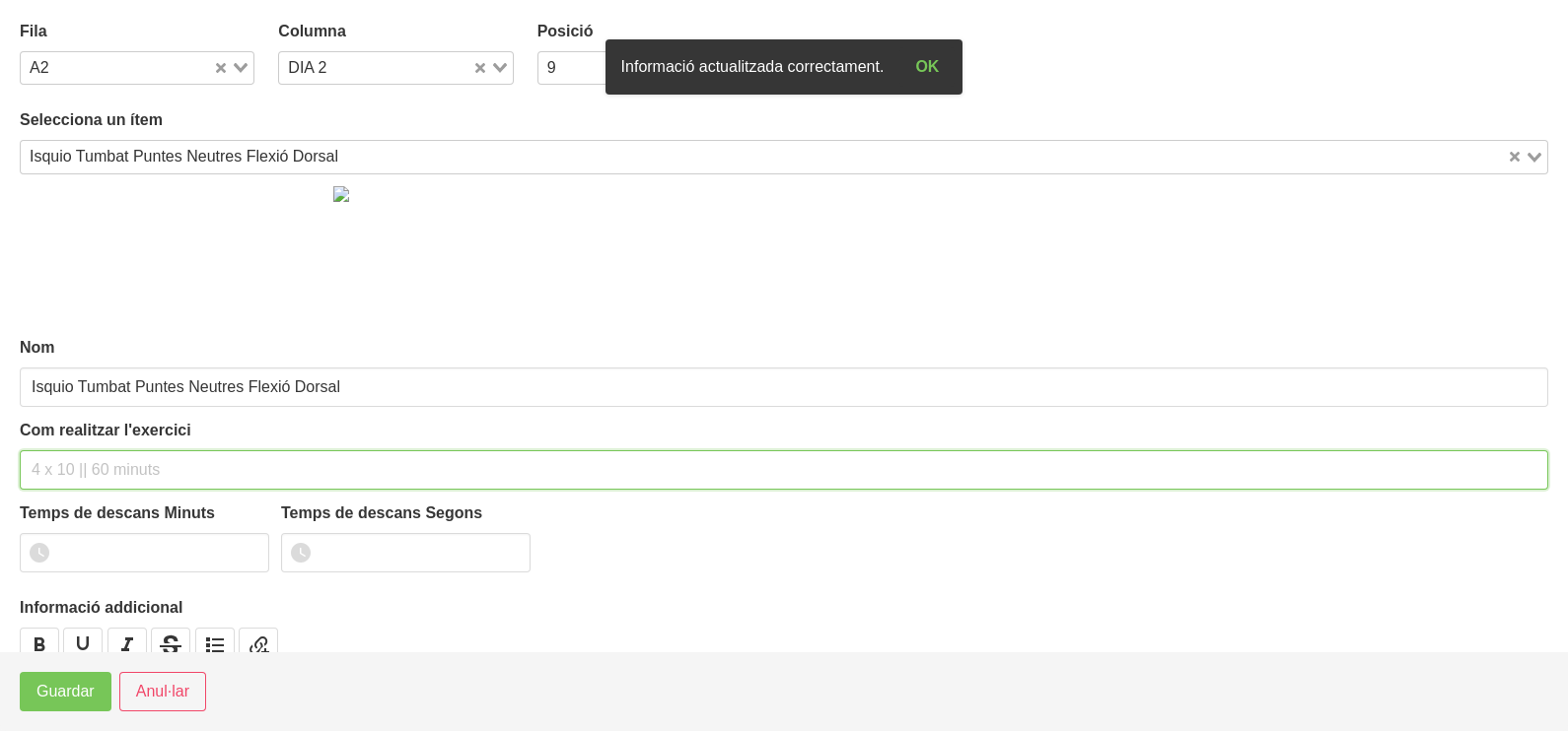
click at [98, 464] on input "text" at bounding box center [784, 471] width 1529 height 39
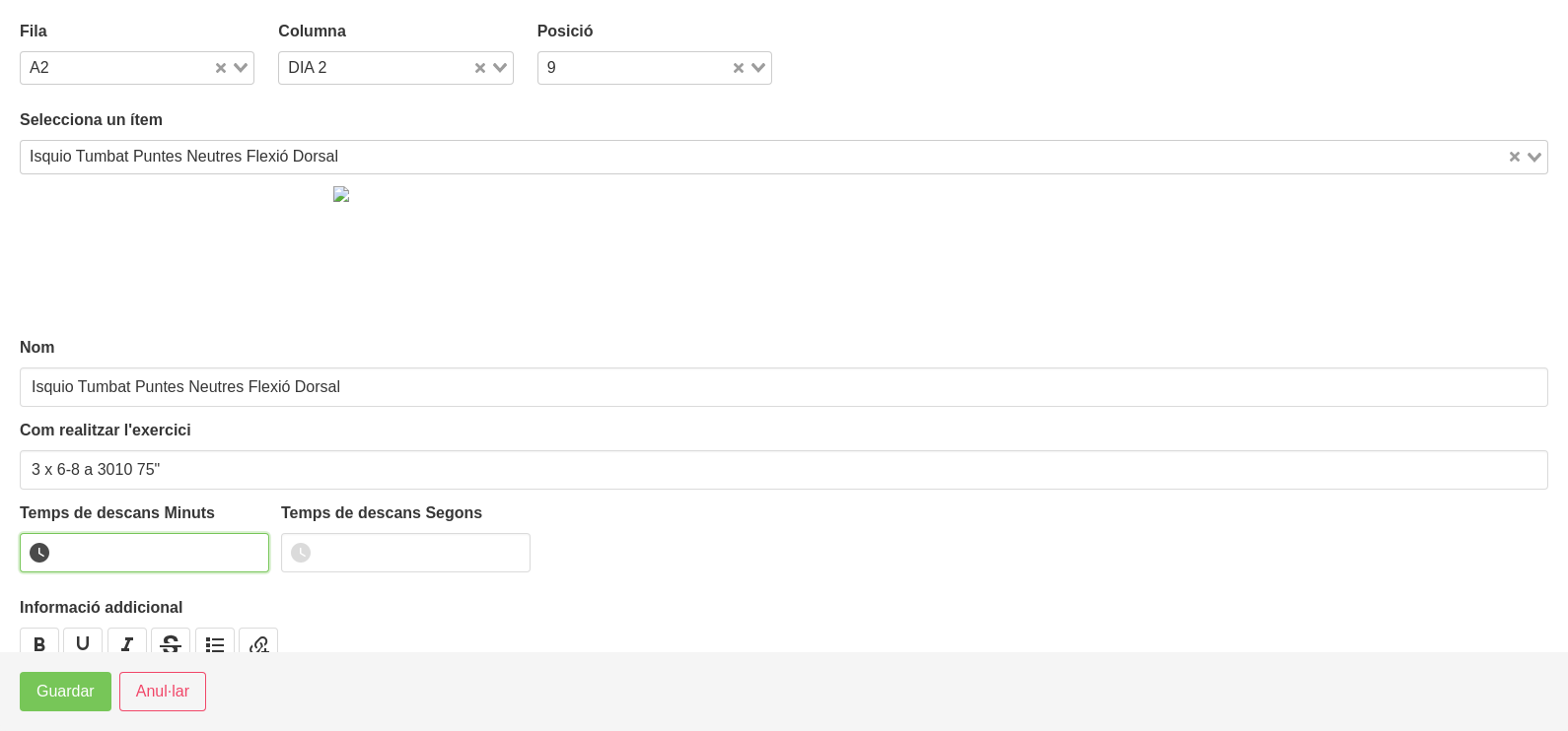
click at [108, 553] on input "number" at bounding box center [144, 553] width 250 height 39
click at [66, 689] on span "Guardar" at bounding box center [65, 692] width 58 height 24
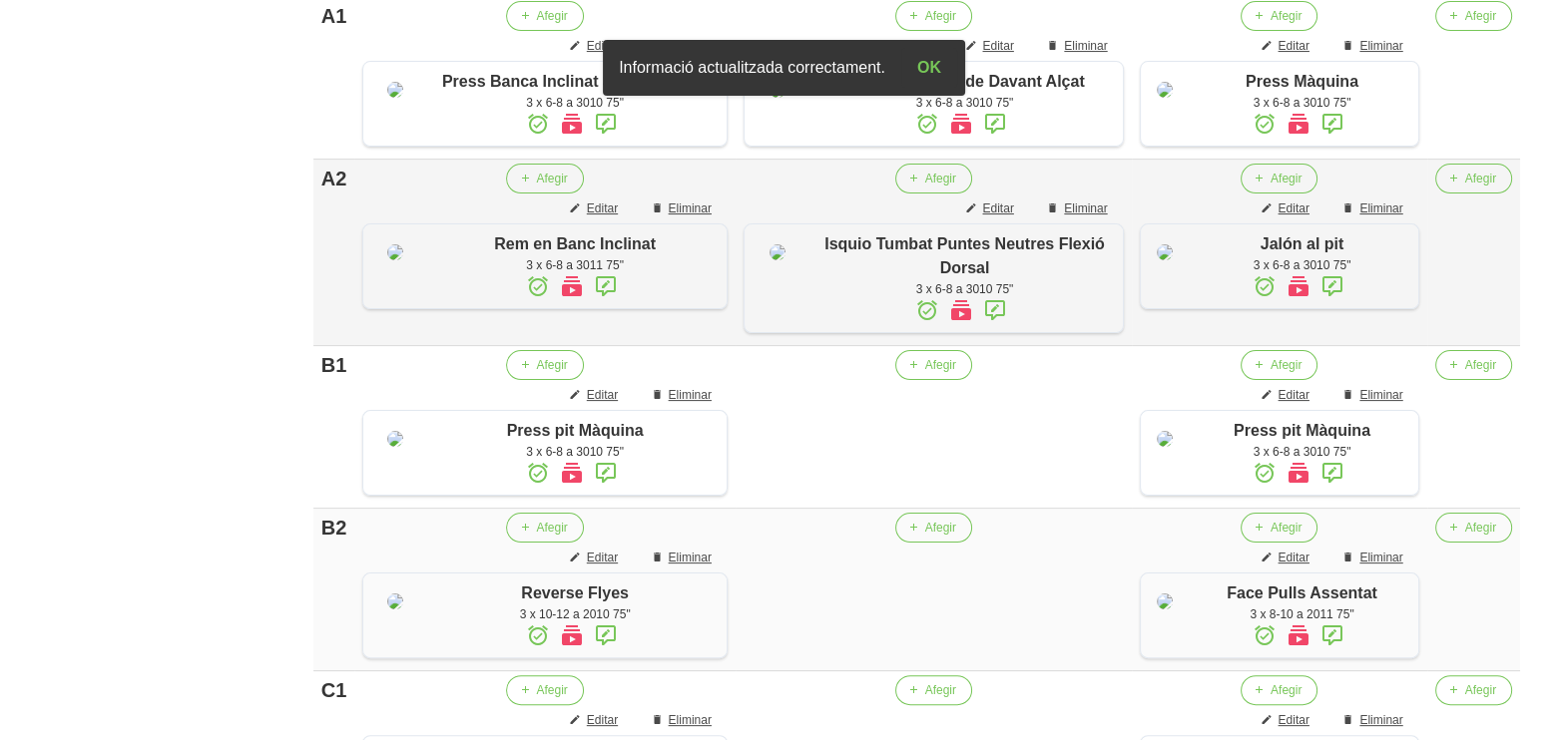
scroll to position [590, 0]
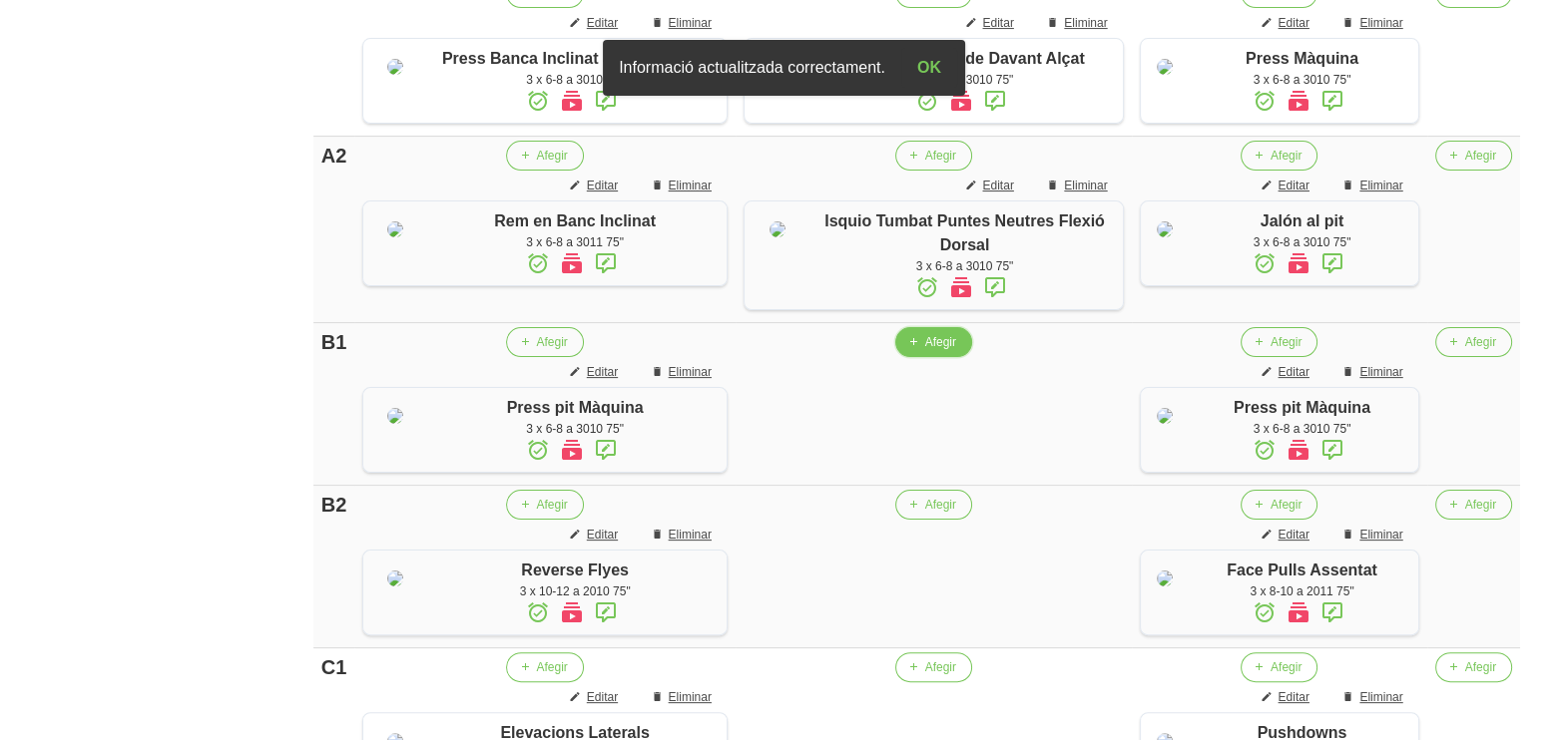
click at [925, 352] on span "Afegir" at bounding box center [940, 343] width 31 height 18
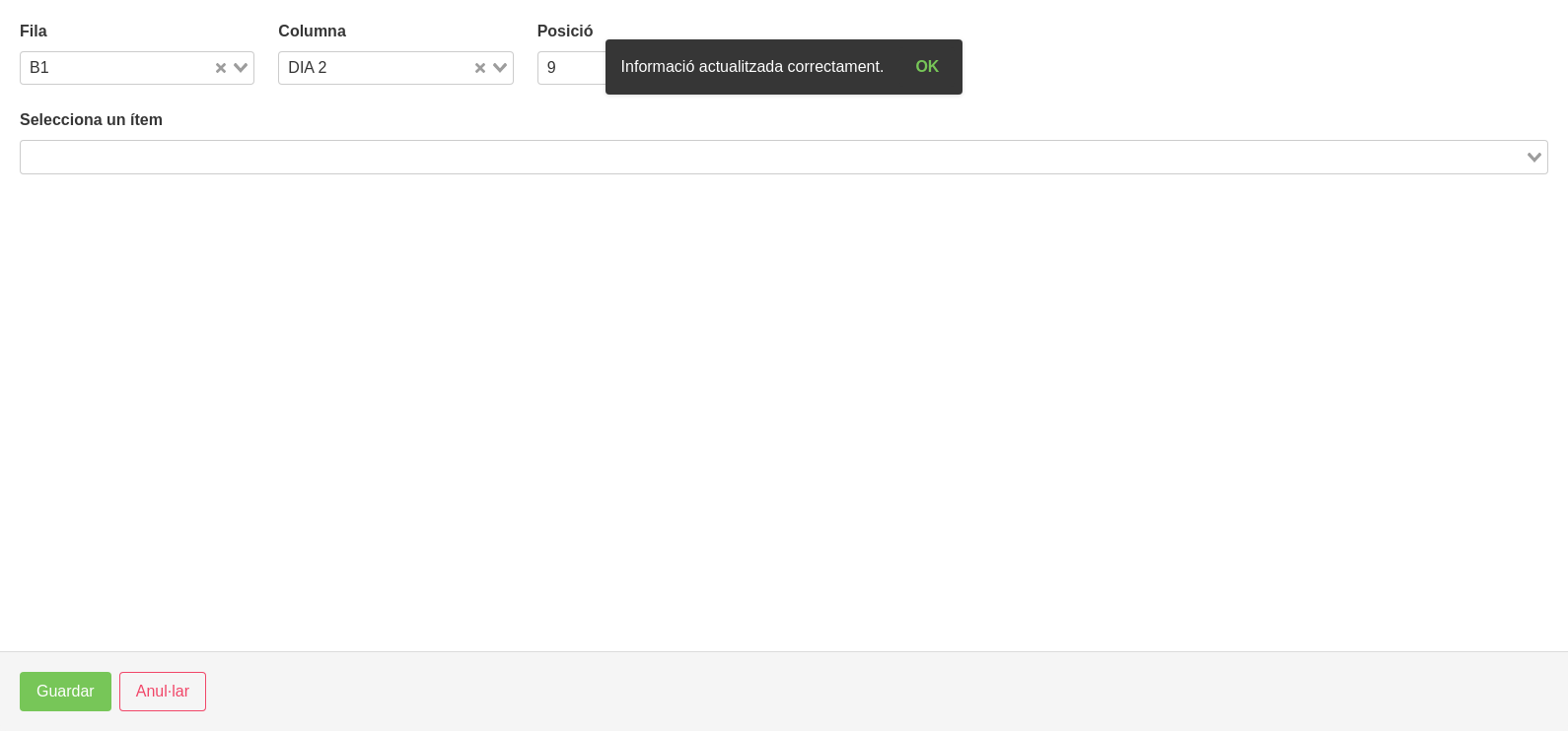
drag, startPoint x: 285, startPoint y: 152, endPoint x: 293, endPoint y: 99, distance: 53.6
click at [285, 148] on input "Search for option" at bounding box center [773, 157] width 1500 height 24
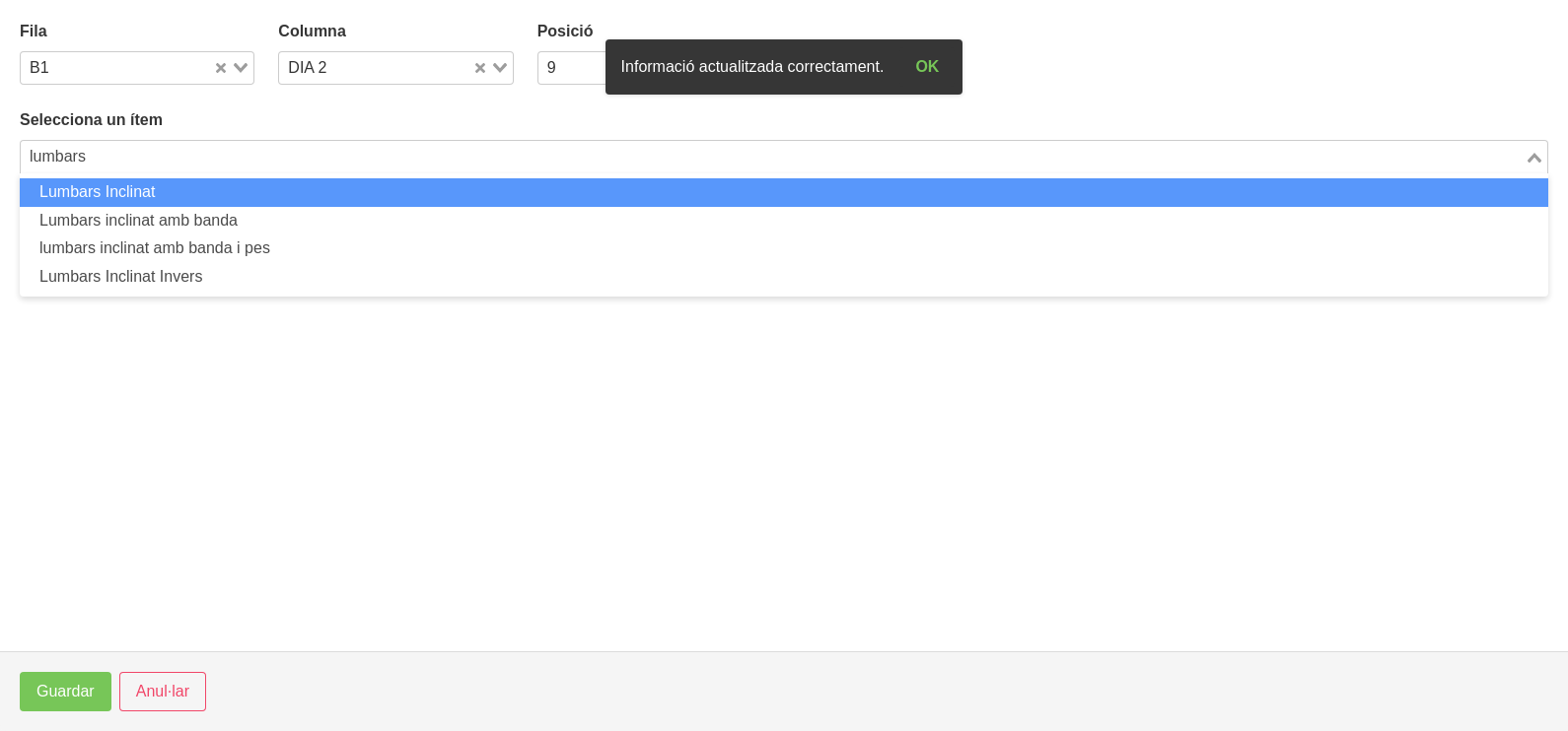
click at [177, 199] on li "Lumbars Inclinat" at bounding box center [784, 192] width 1529 height 29
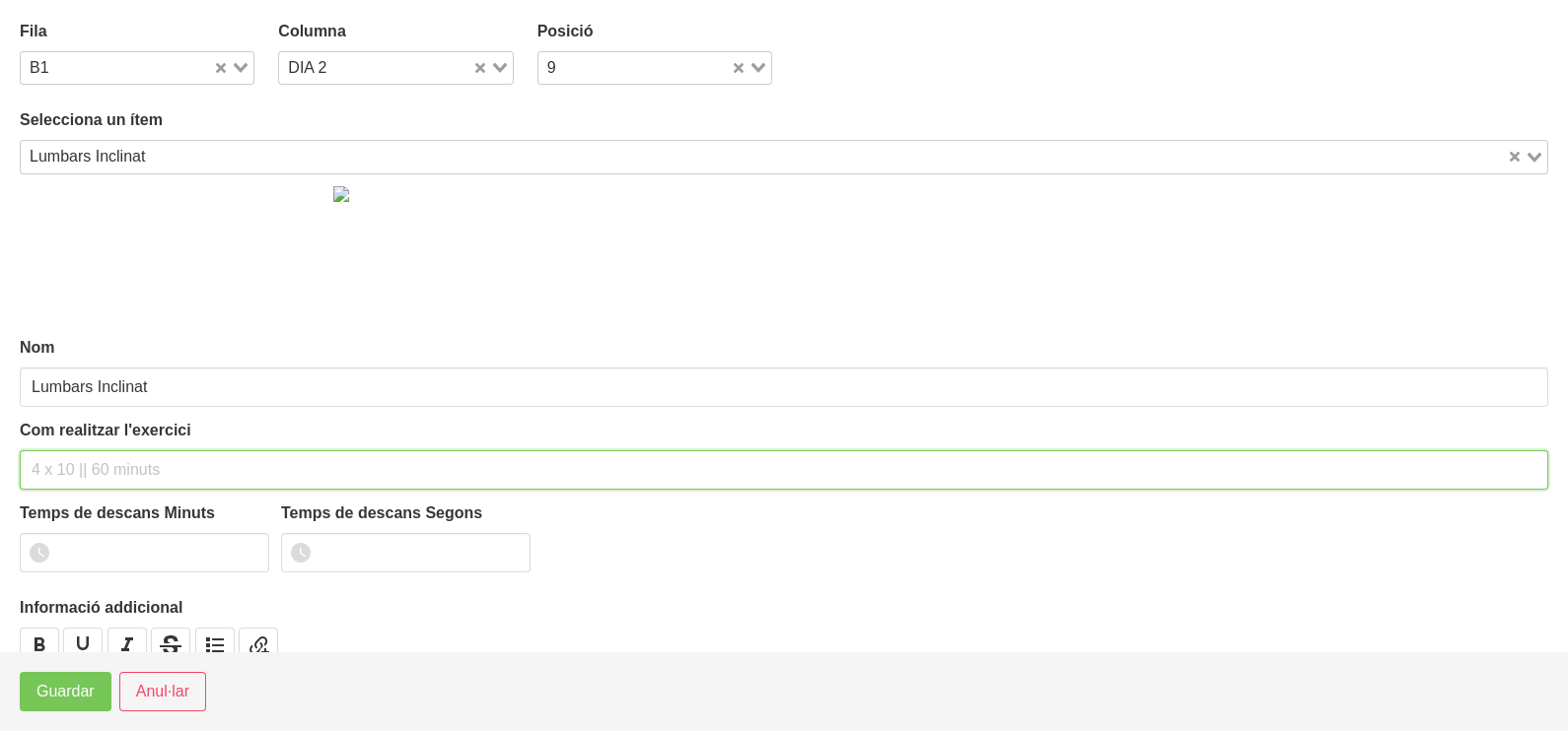
click at [92, 473] on input "text" at bounding box center [784, 471] width 1529 height 39
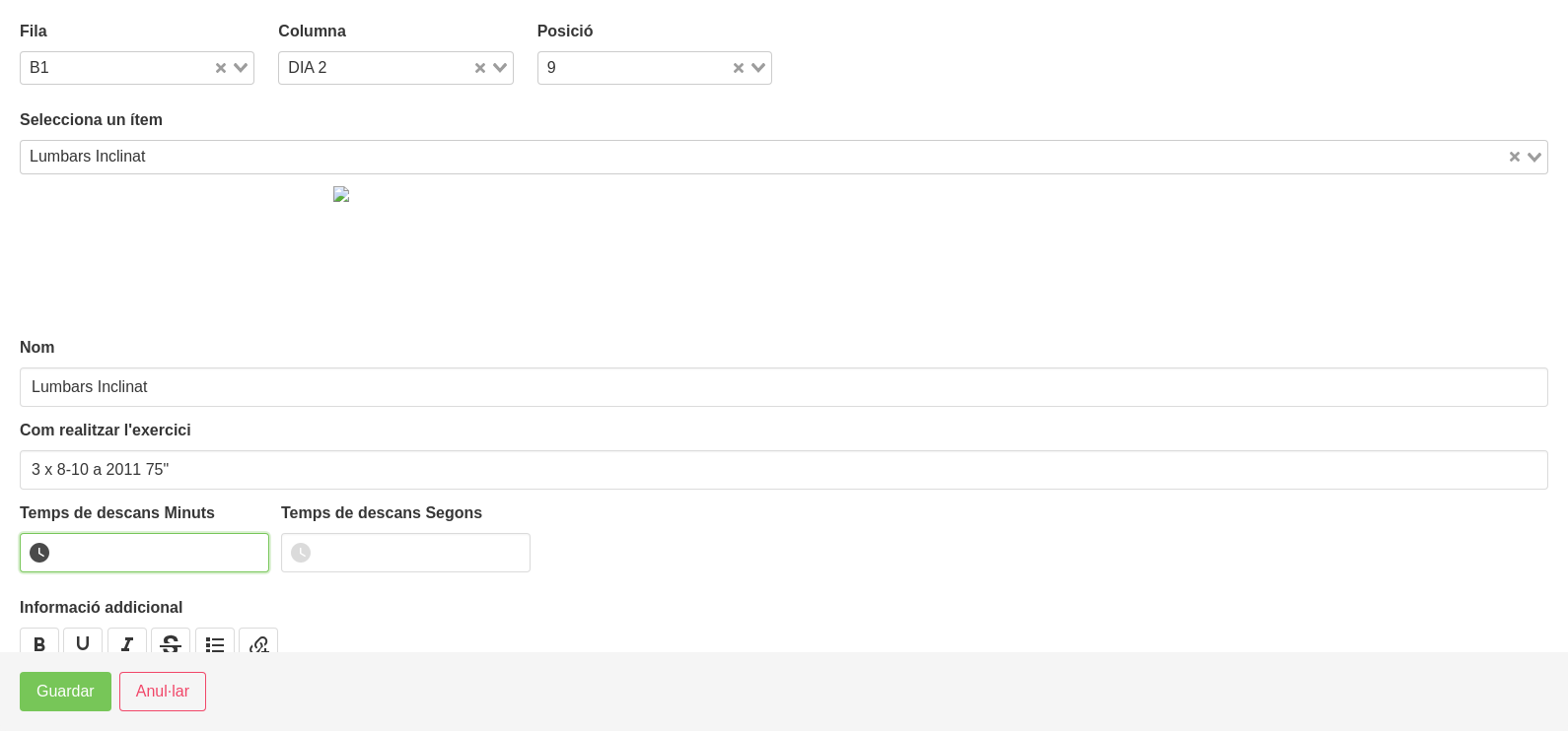
click at [107, 552] on input "number" at bounding box center [144, 553] width 250 height 39
click at [79, 689] on span "Guardar" at bounding box center [65, 692] width 58 height 24
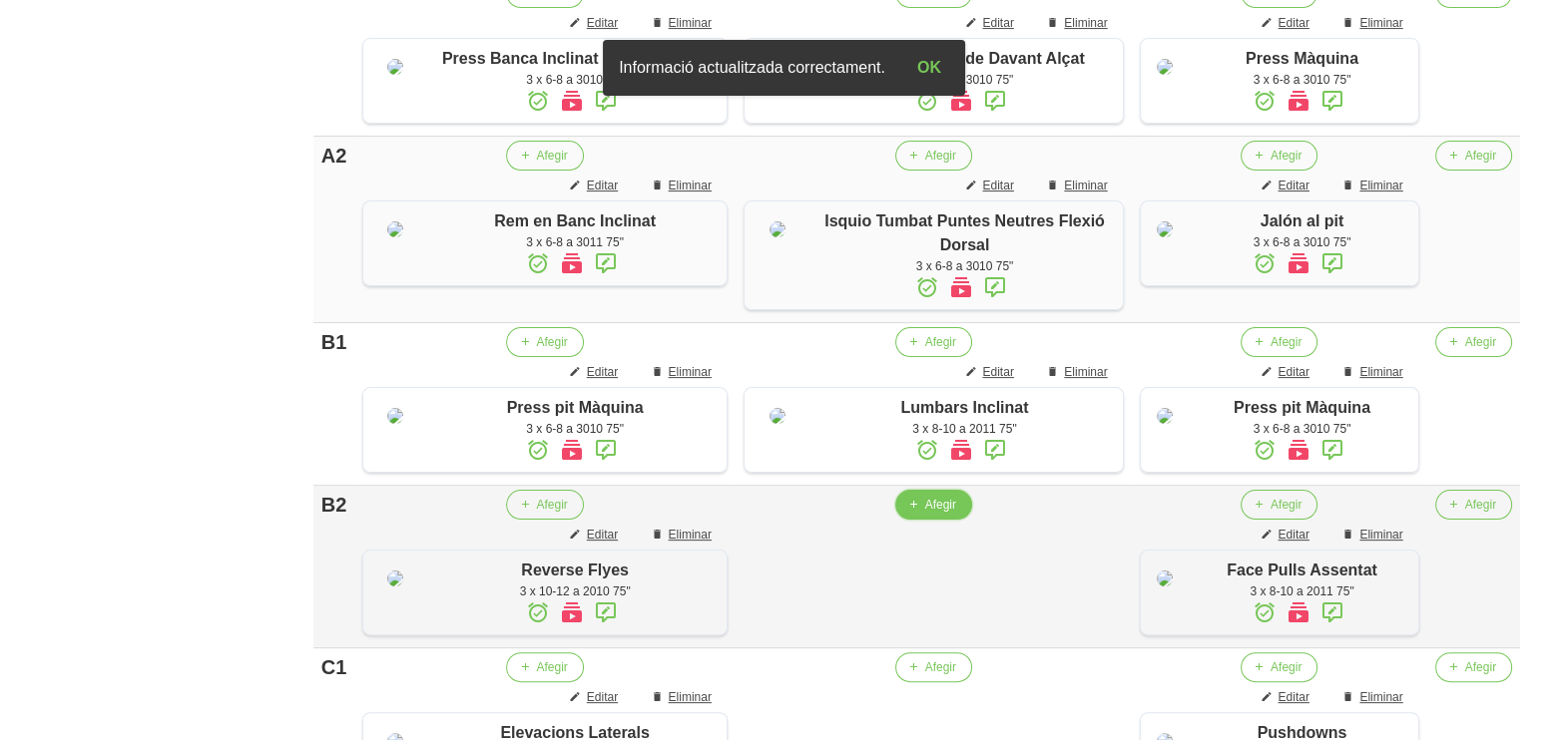
click at [900, 520] on button "Afegir" at bounding box center [933, 505] width 77 height 30
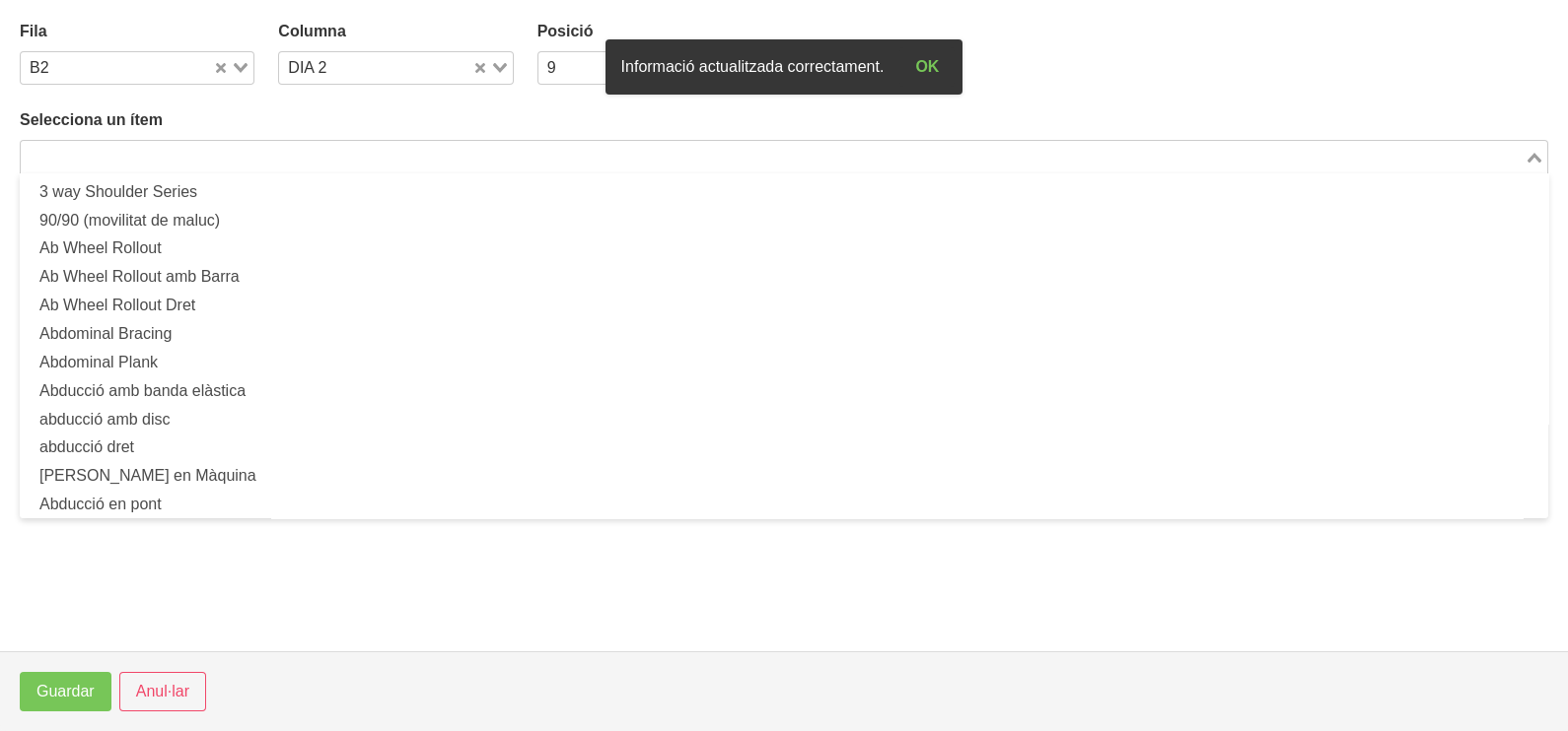
click at [192, 153] on input "Search for option" at bounding box center [773, 157] width 1500 height 24
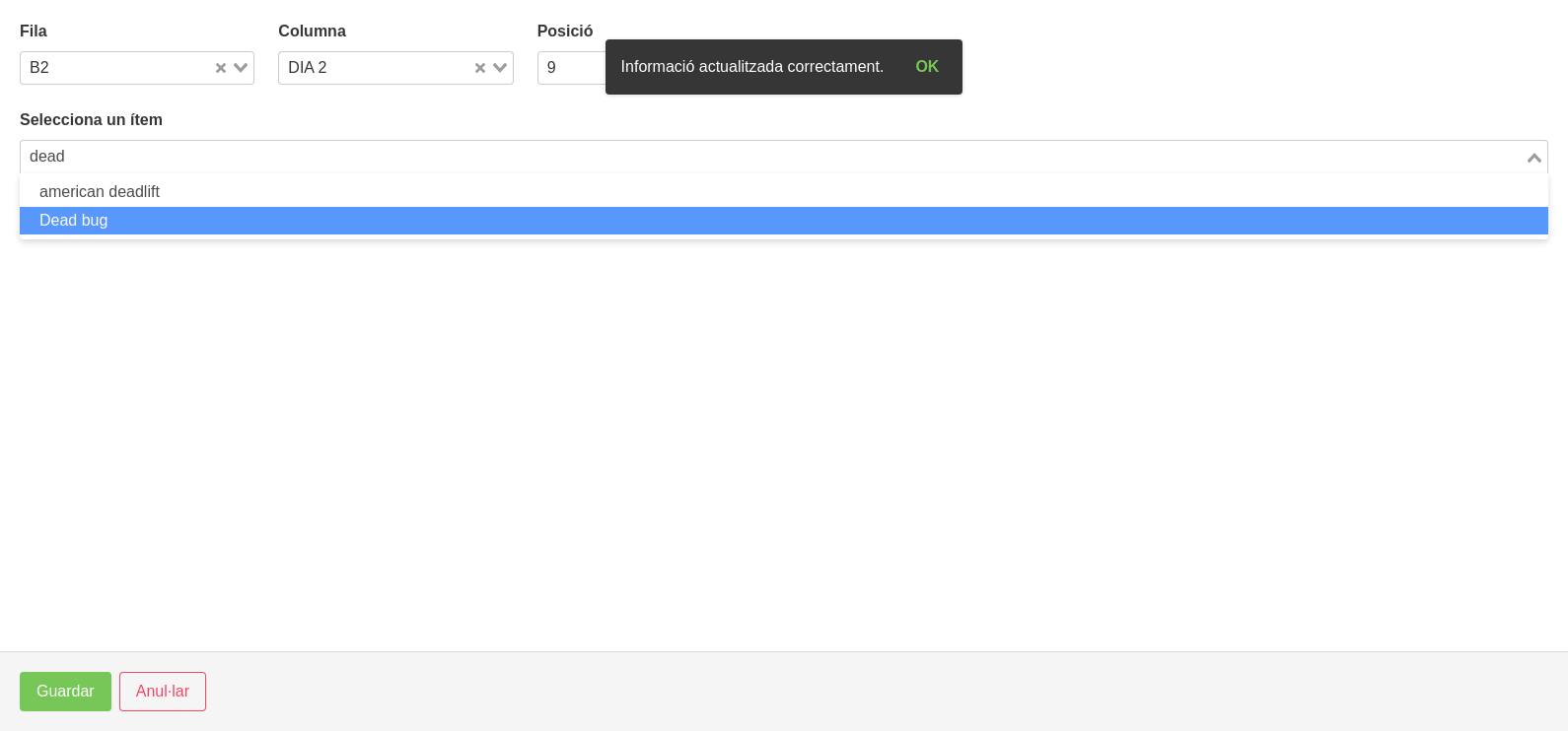
click at [123, 217] on li "Dead bug" at bounding box center [784, 221] width 1529 height 29
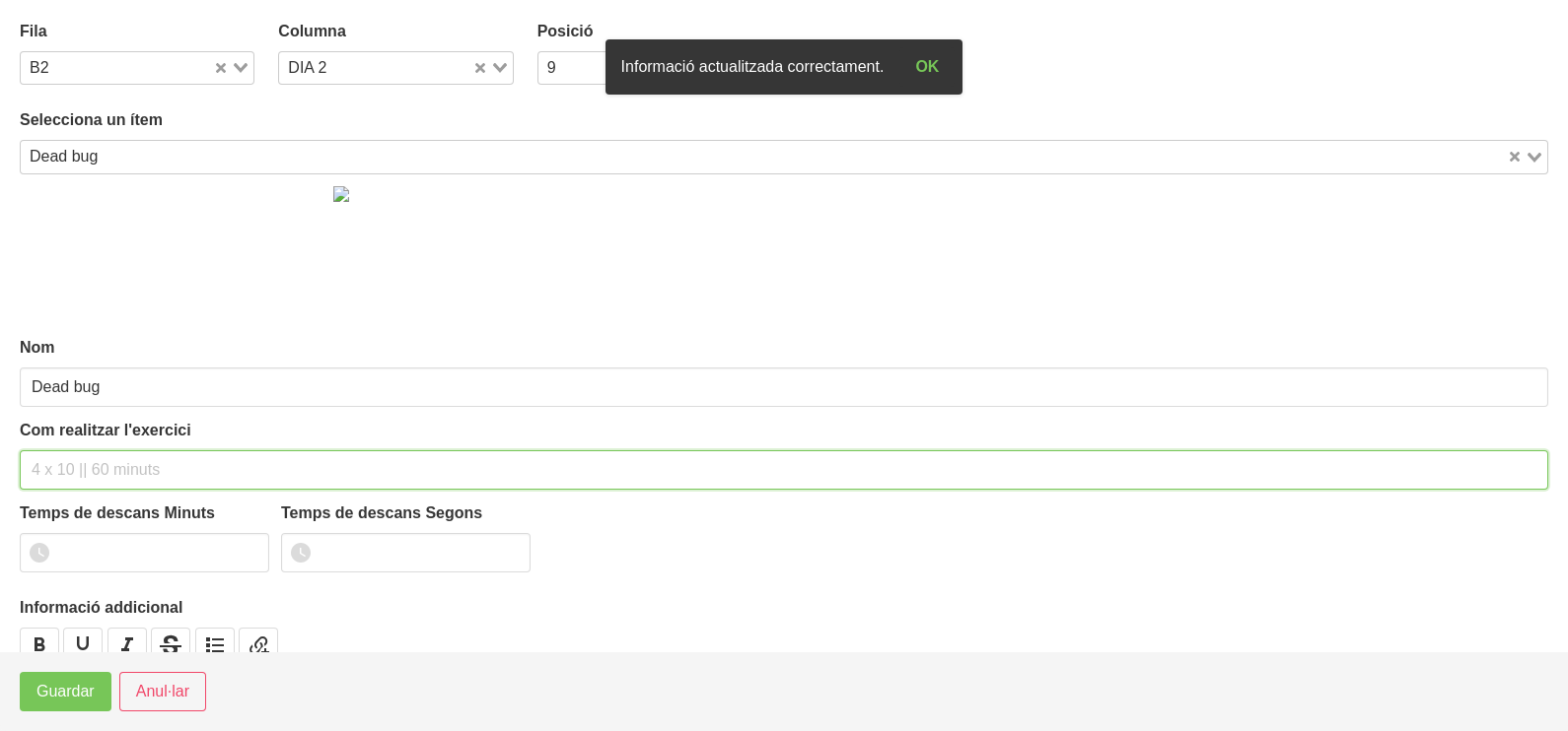
click at [78, 461] on input "text" at bounding box center [784, 471] width 1529 height 39
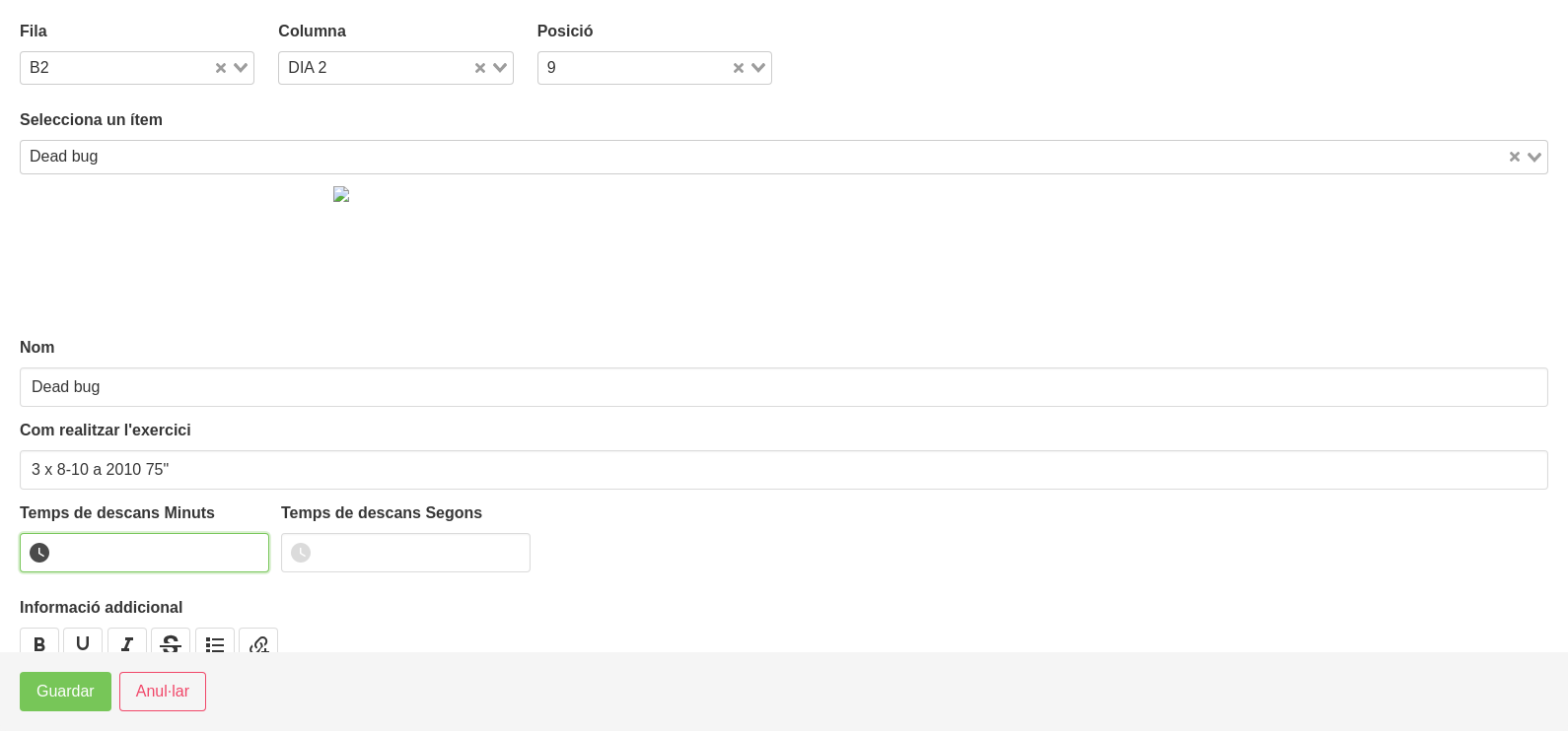
click at [113, 551] on input "number" at bounding box center [144, 553] width 250 height 39
click at [69, 683] on span "Guardar" at bounding box center [65, 692] width 58 height 24
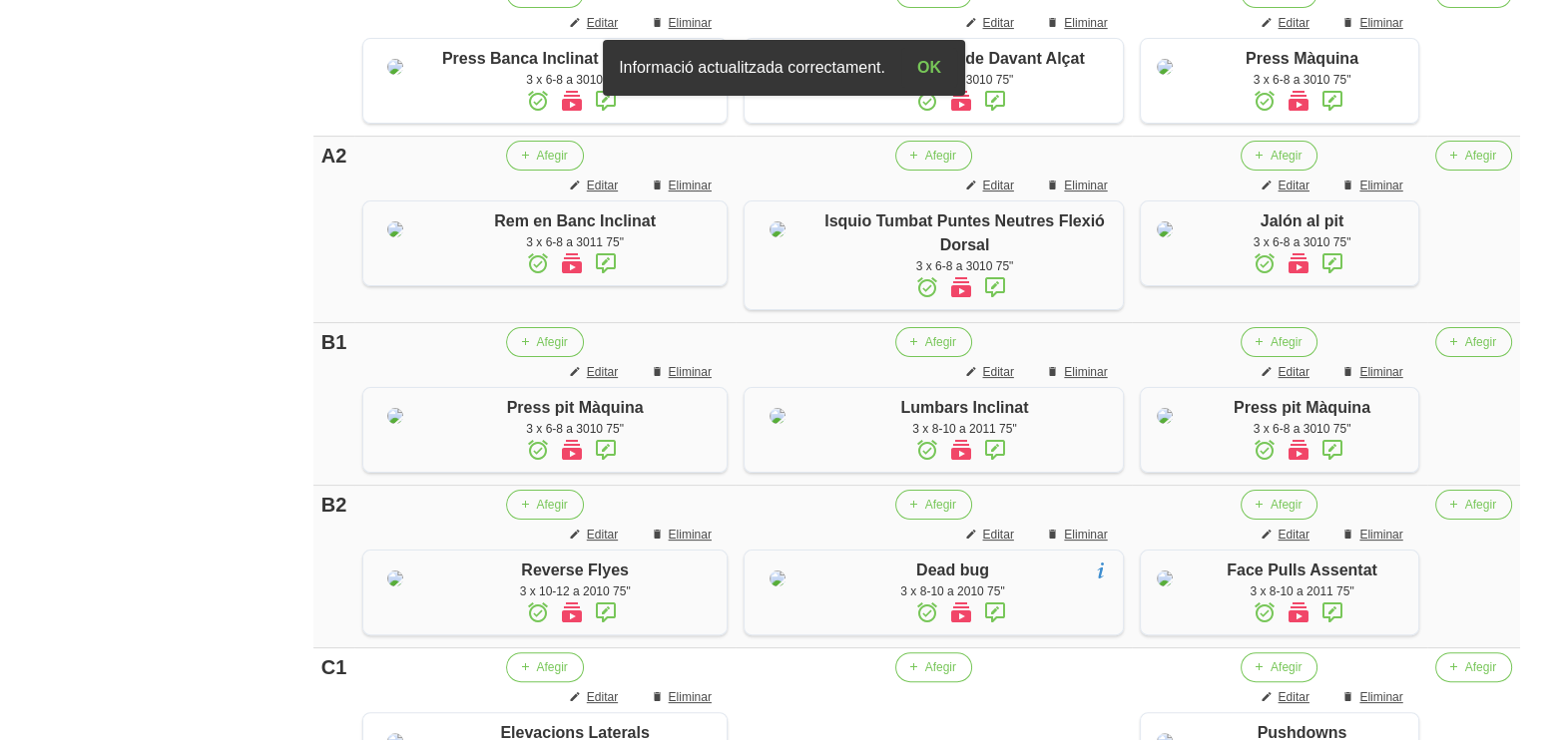
scroll to position [1090, 0]
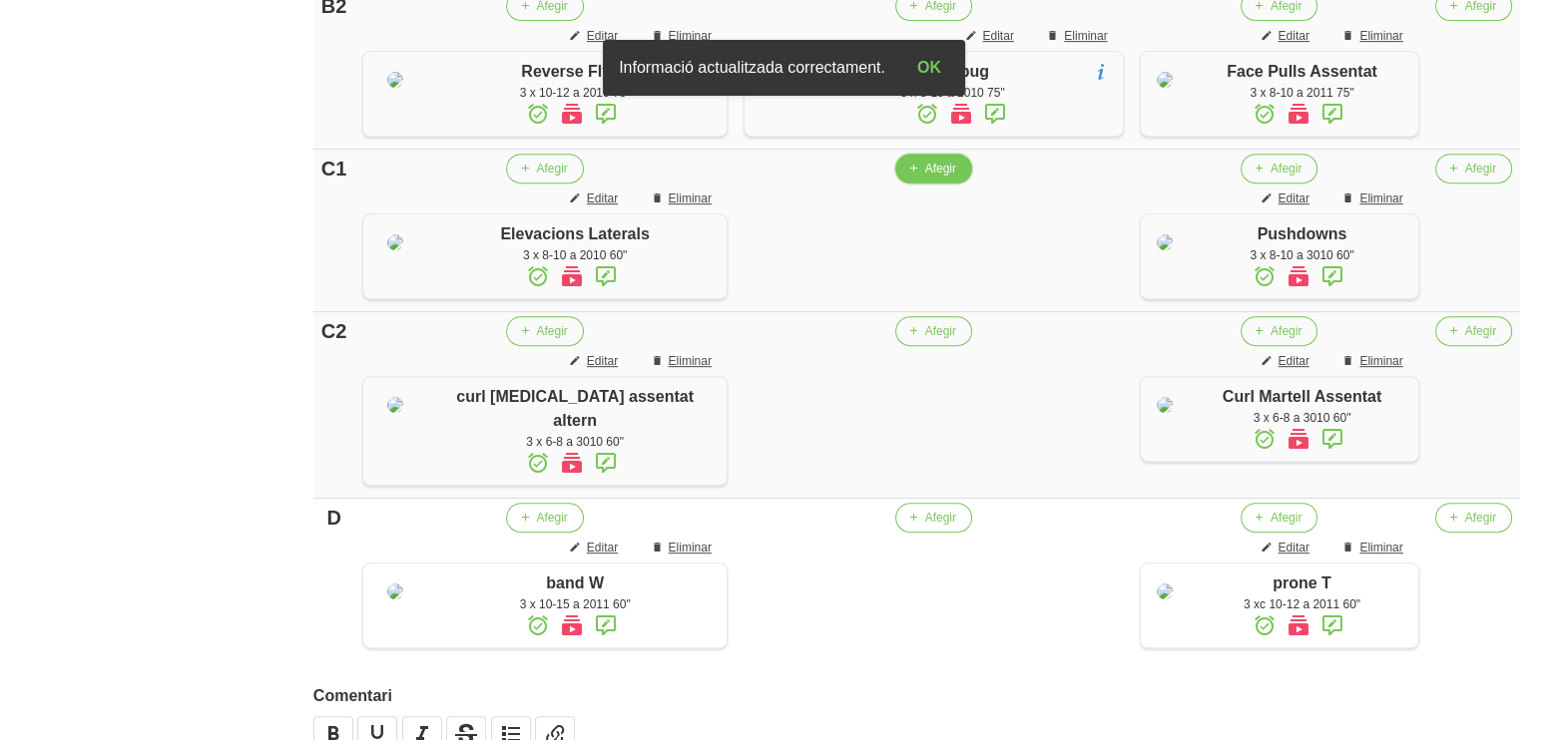
click at [907, 178] on icon "button" at bounding box center [913, 169] width 12 height 18
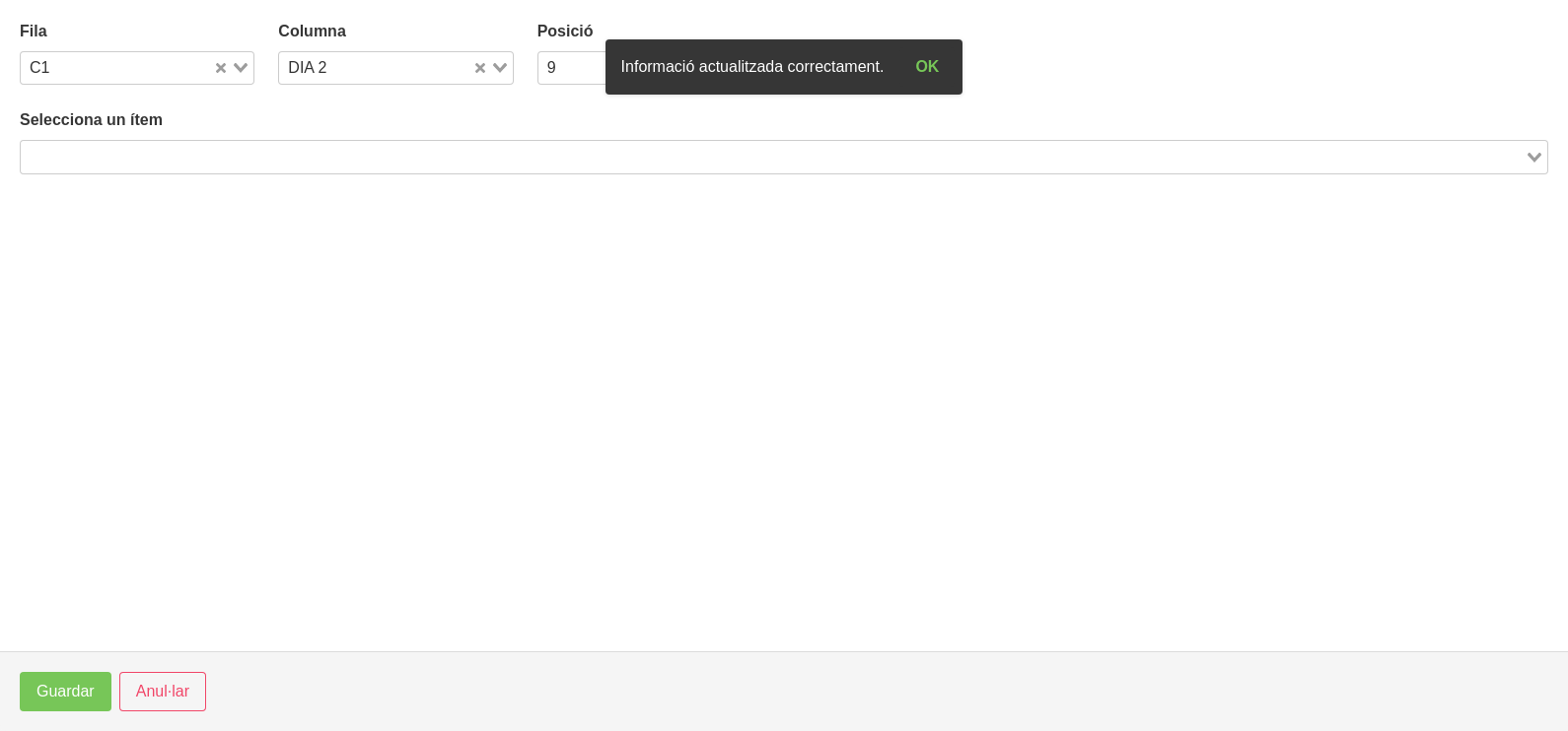
click at [259, 163] on input "Search for option" at bounding box center [773, 157] width 1500 height 24
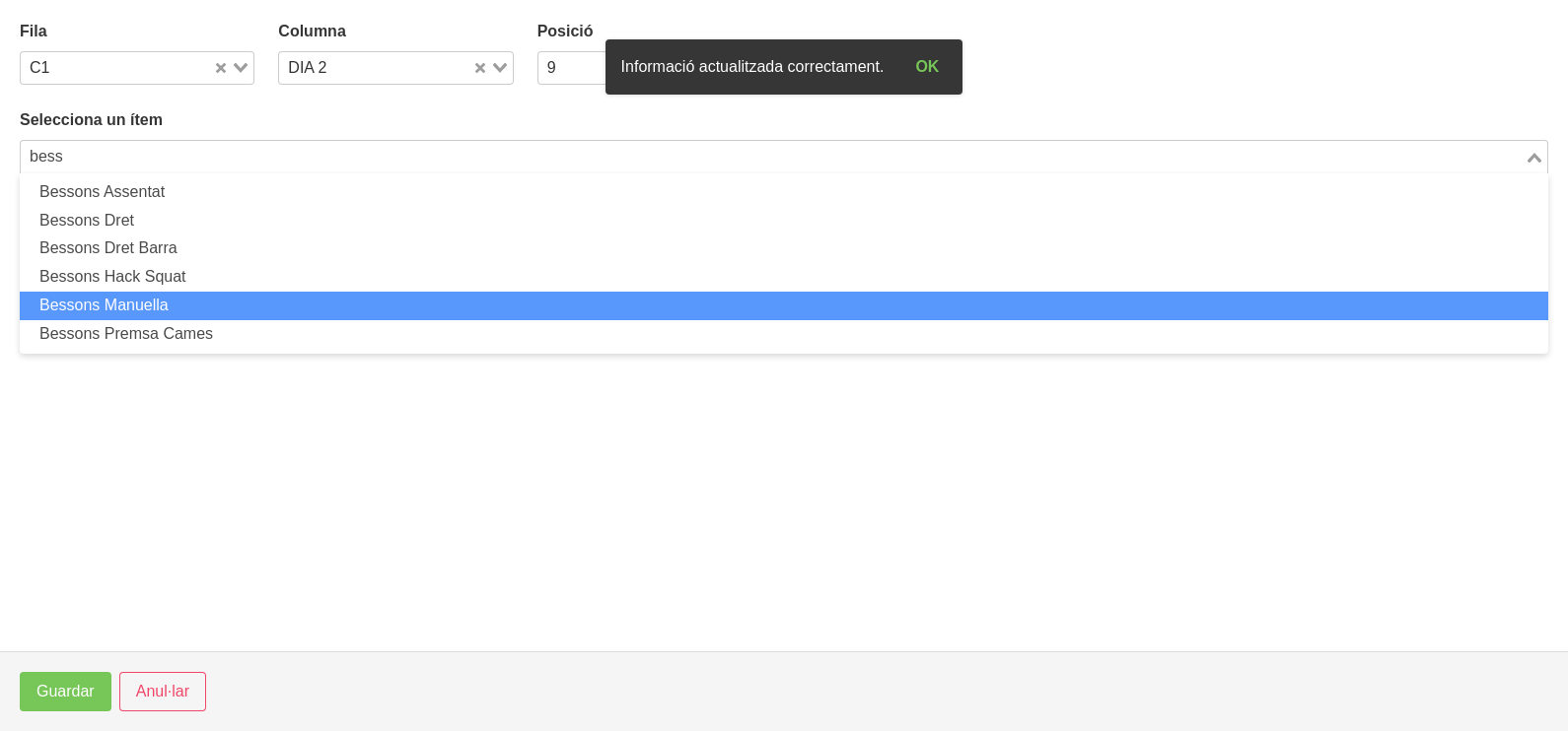
click at [211, 308] on li "Bessons Manuella" at bounding box center [784, 306] width 1529 height 29
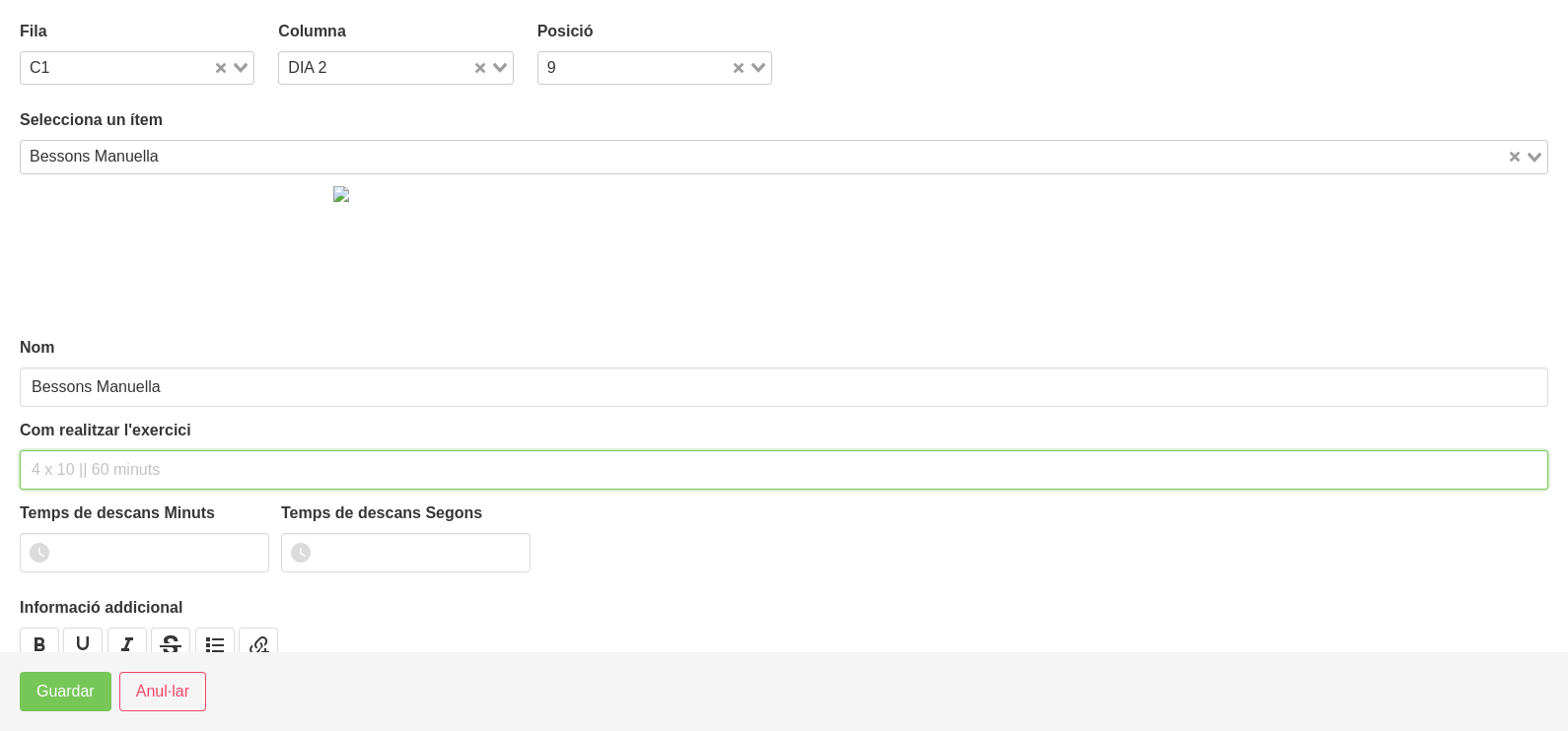
click at [76, 459] on input "text" at bounding box center [784, 471] width 1529 height 39
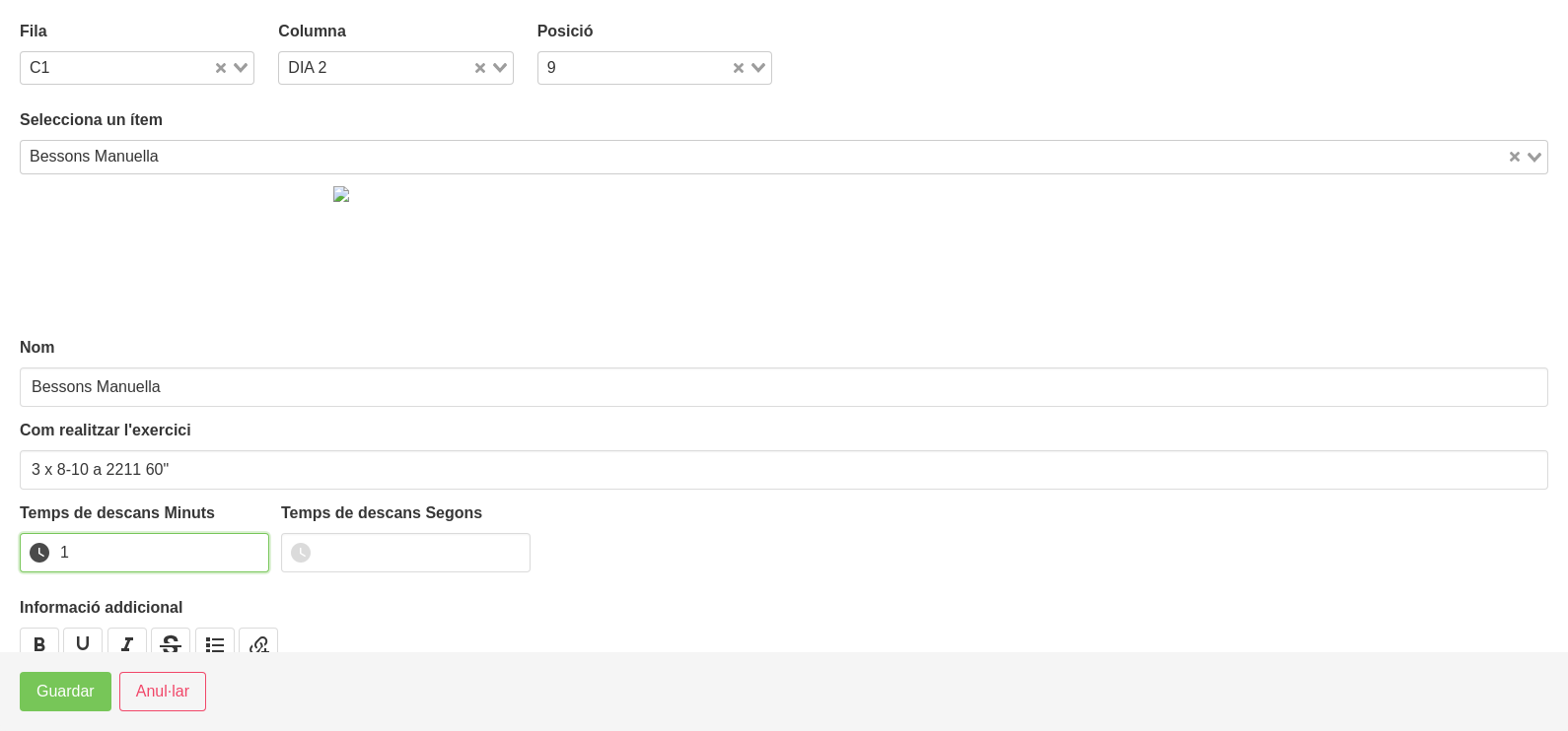
drag, startPoint x: 253, startPoint y: 547, endPoint x: 144, endPoint y: 616, distance: 129.0
click at [252, 548] on input "1" at bounding box center [144, 553] width 250 height 39
click at [75, 692] on span "Guardar" at bounding box center [65, 692] width 58 height 24
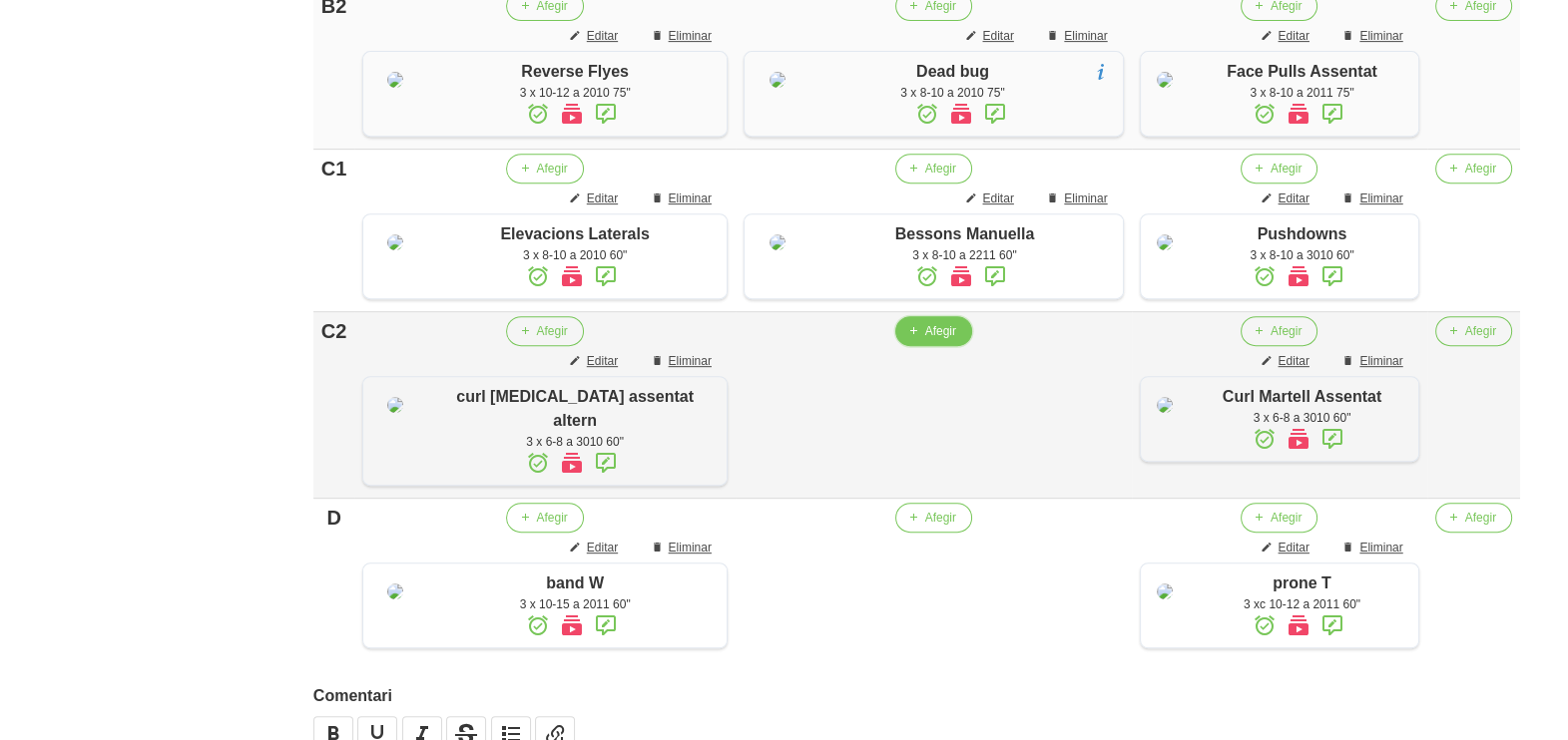
click at [907, 341] on icon "button" at bounding box center [913, 332] width 12 height 18
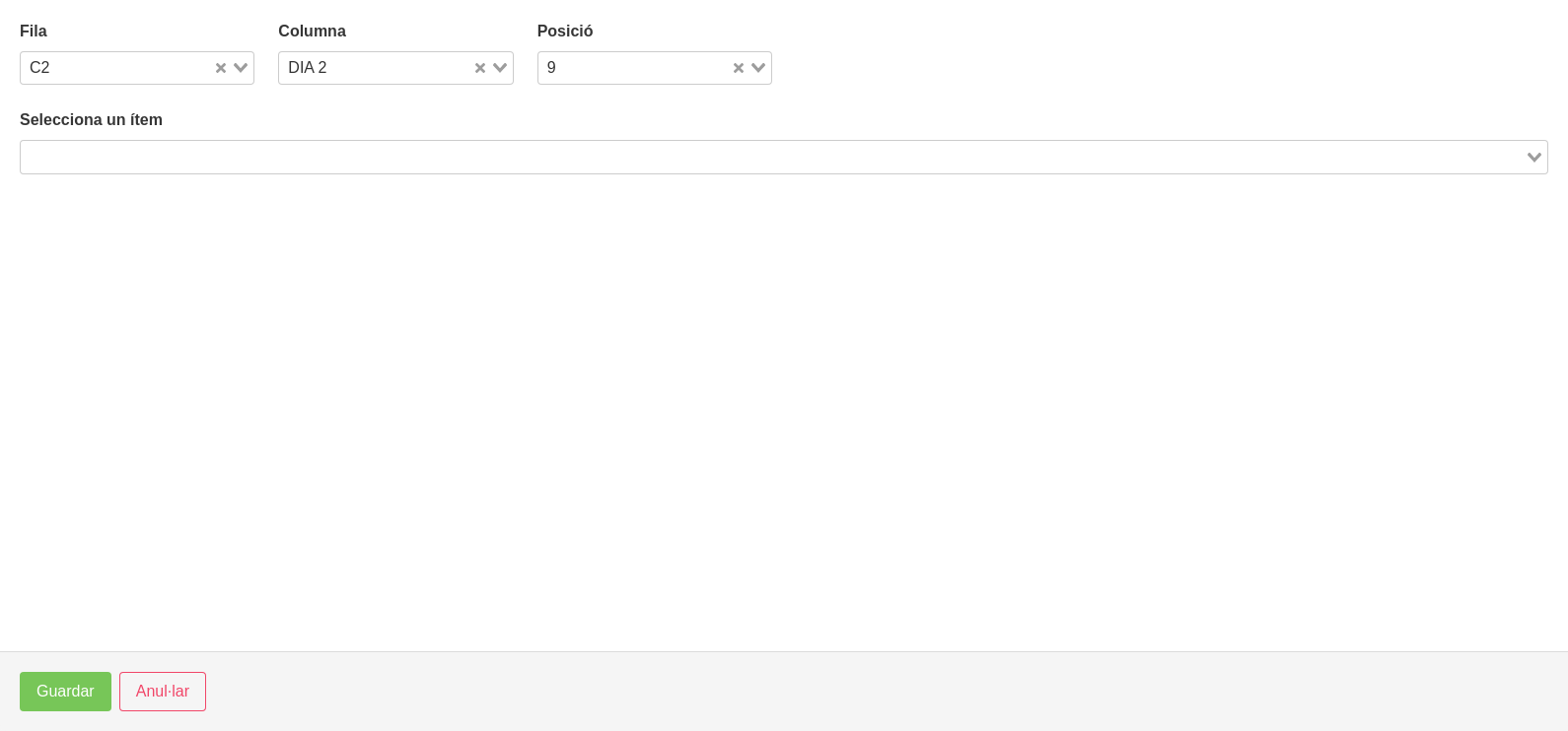
click at [200, 148] on input "Search for option" at bounding box center [773, 157] width 1500 height 24
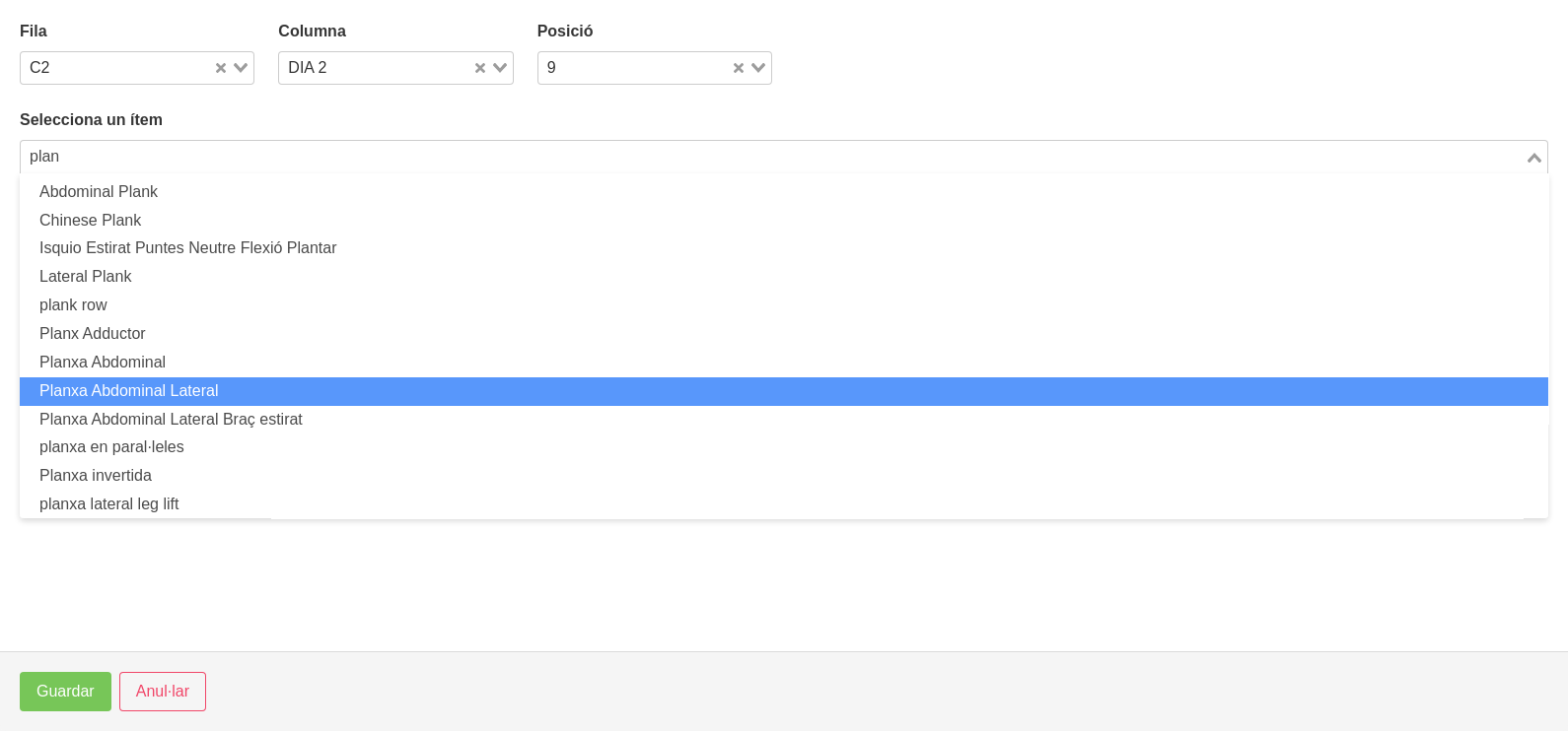
click at [217, 385] on li "Planxa Abdominal Lateral" at bounding box center [784, 392] width 1529 height 29
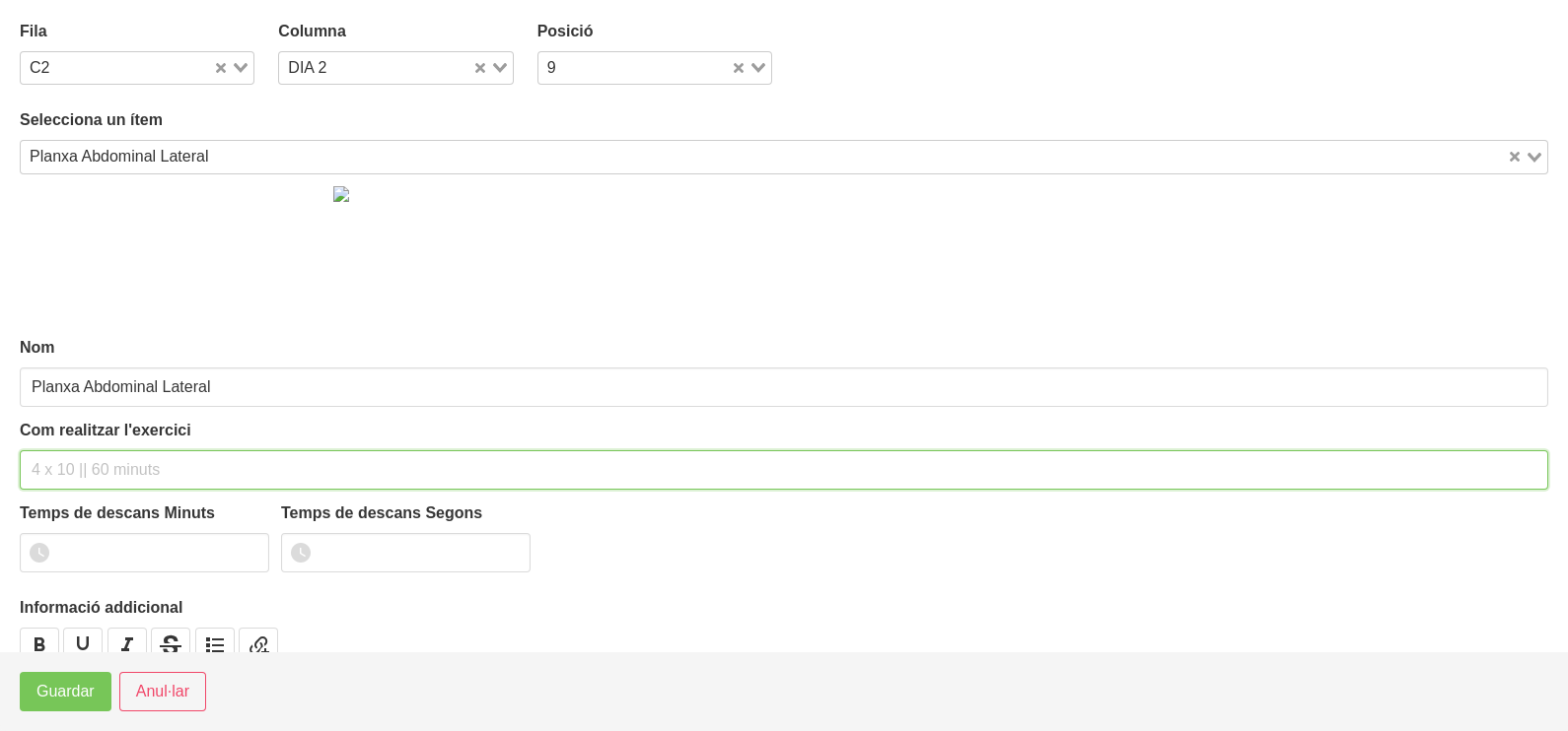
drag, startPoint x: 80, startPoint y: 472, endPoint x: 66, endPoint y: 464, distance: 16.1
click at [80, 470] on input "text" at bounding box center [784, 471] width 1529 height 39
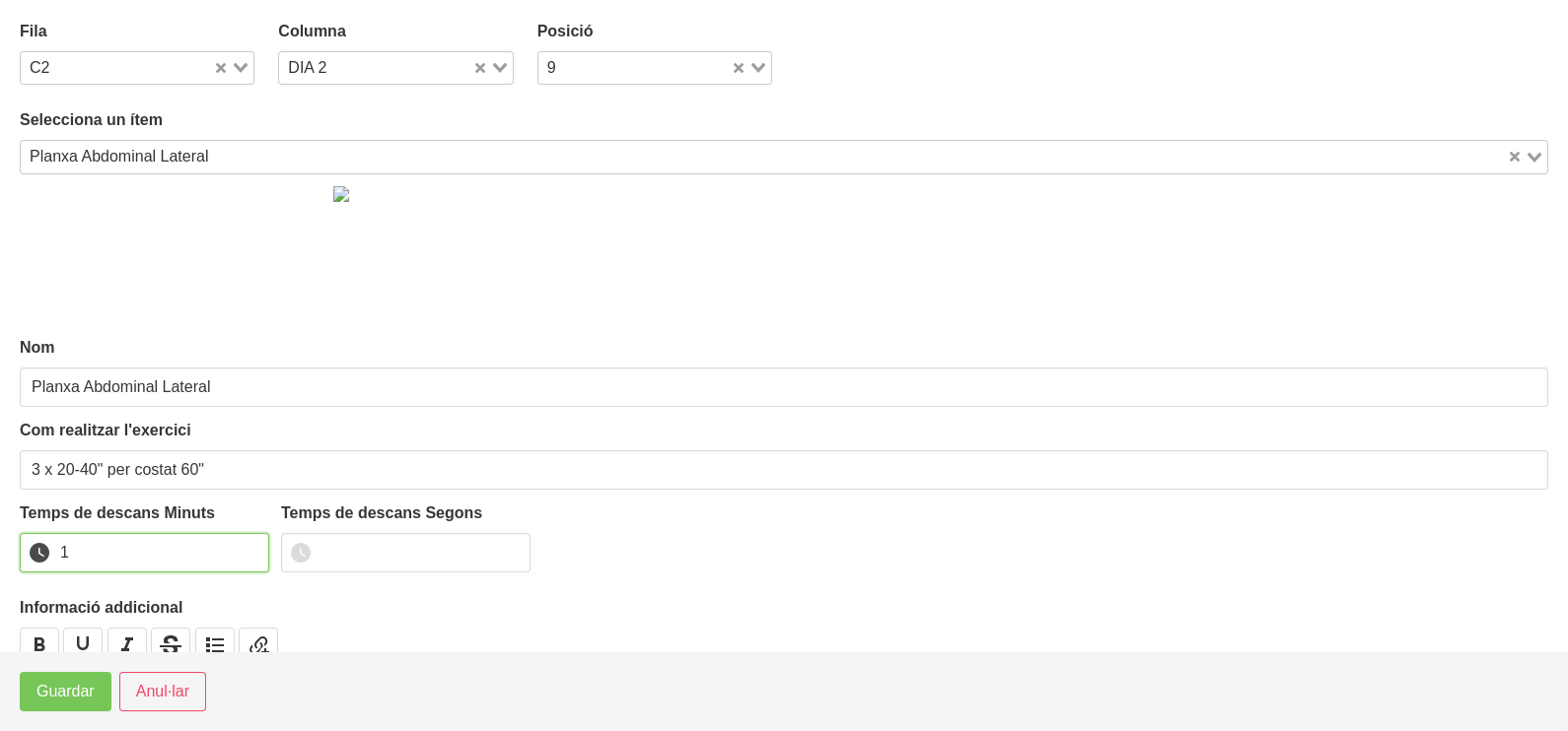
click at [248, 548] on input "1" at bounding box center [144, 553] width 250 height 39
click at [79, 684] on span "Guardar" at bounding box center [65, 692] width 58 height 24
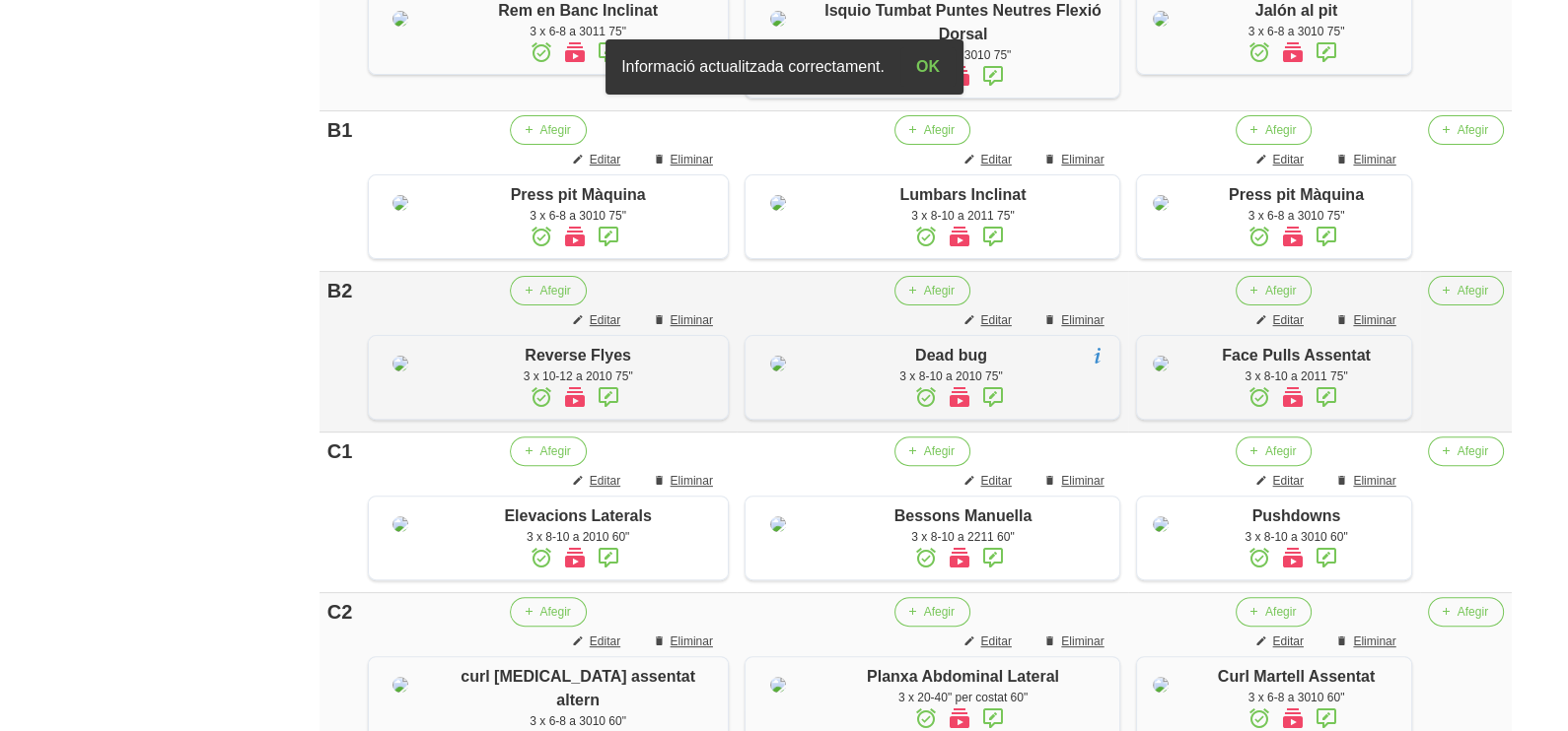
scroll to position [830, 0]
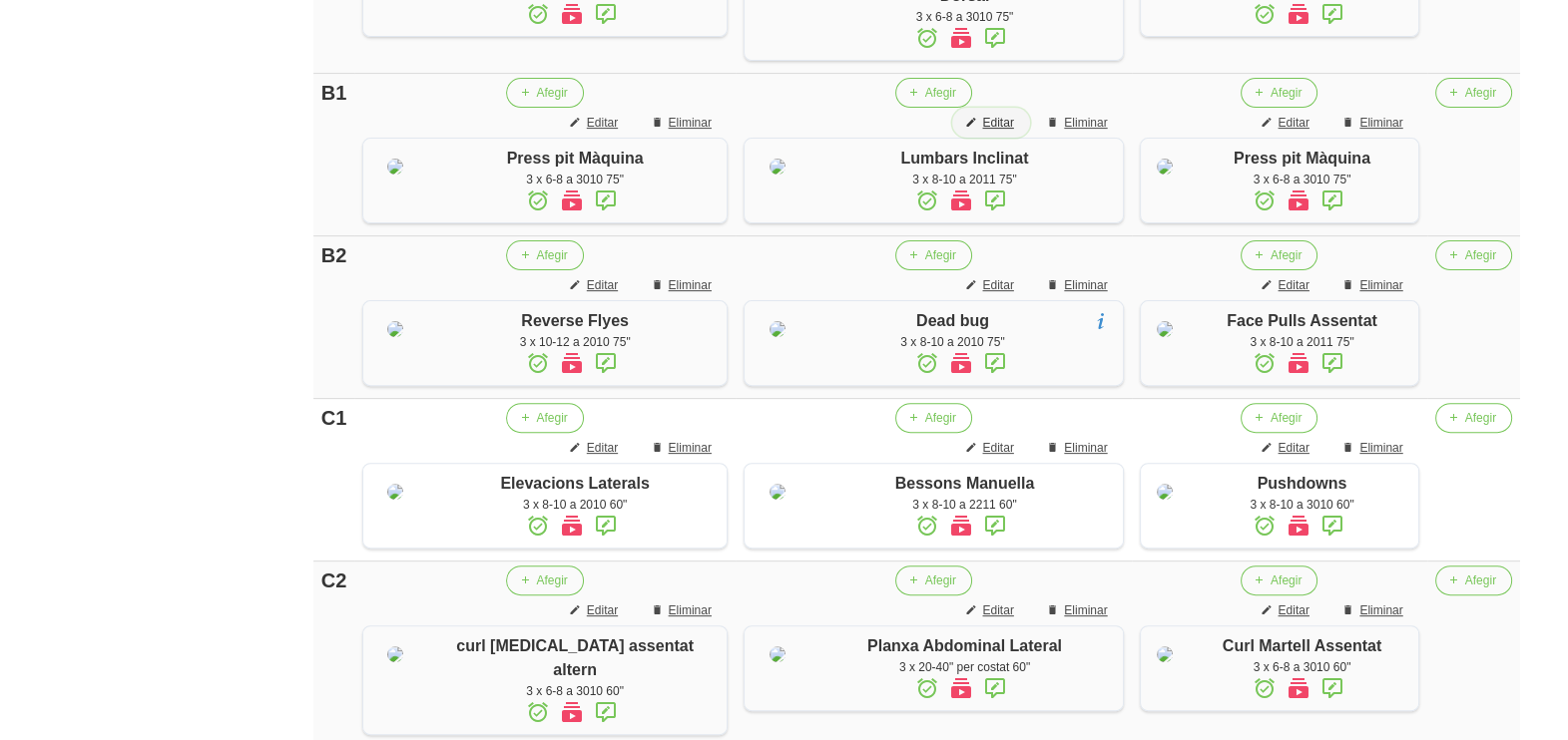
click at [983, 132] on span "Editar" at bounding box center [997, 123] width 31 height 18
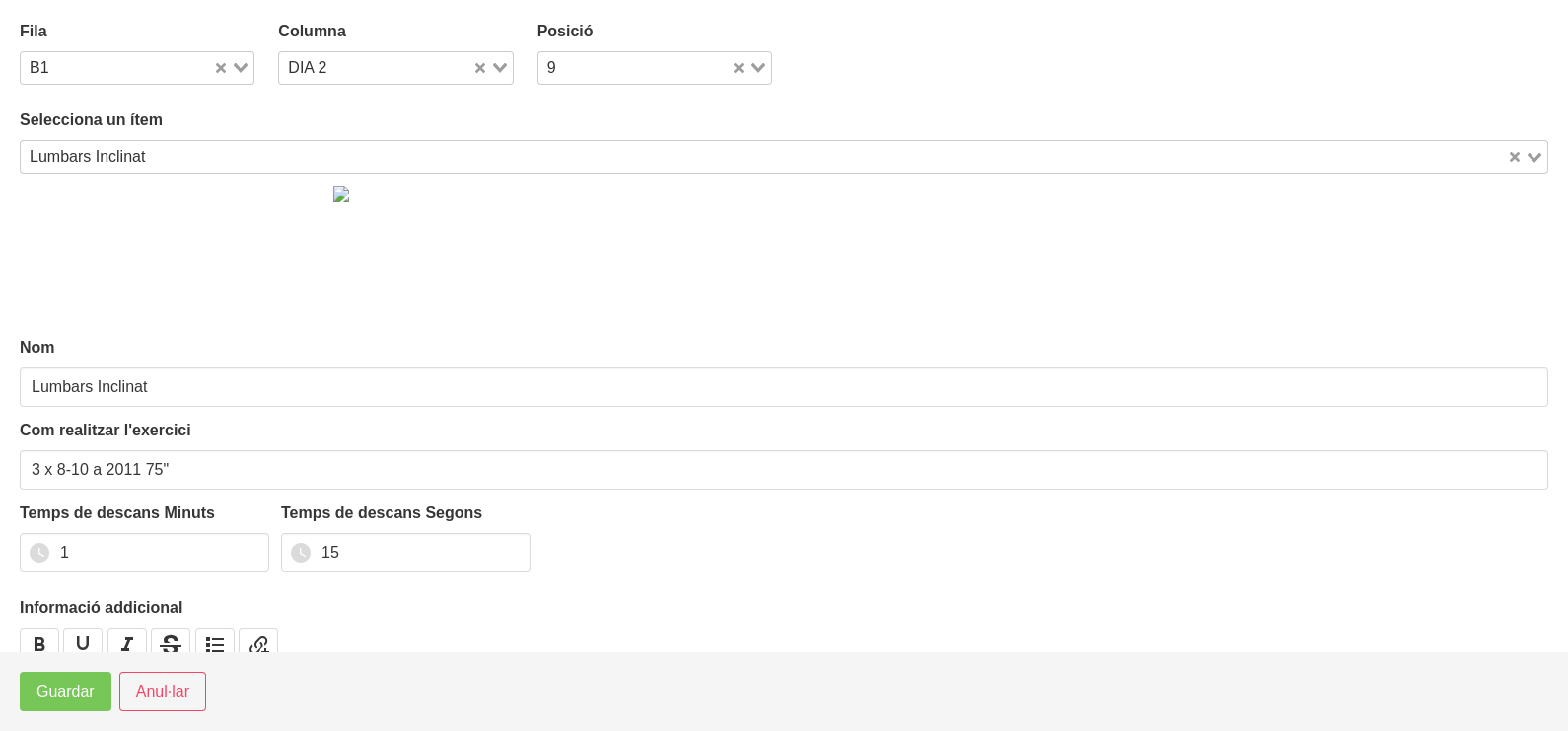
click at [187, 149] on input "Search for option" at bounding box center [828, 157] width 1353 height 24
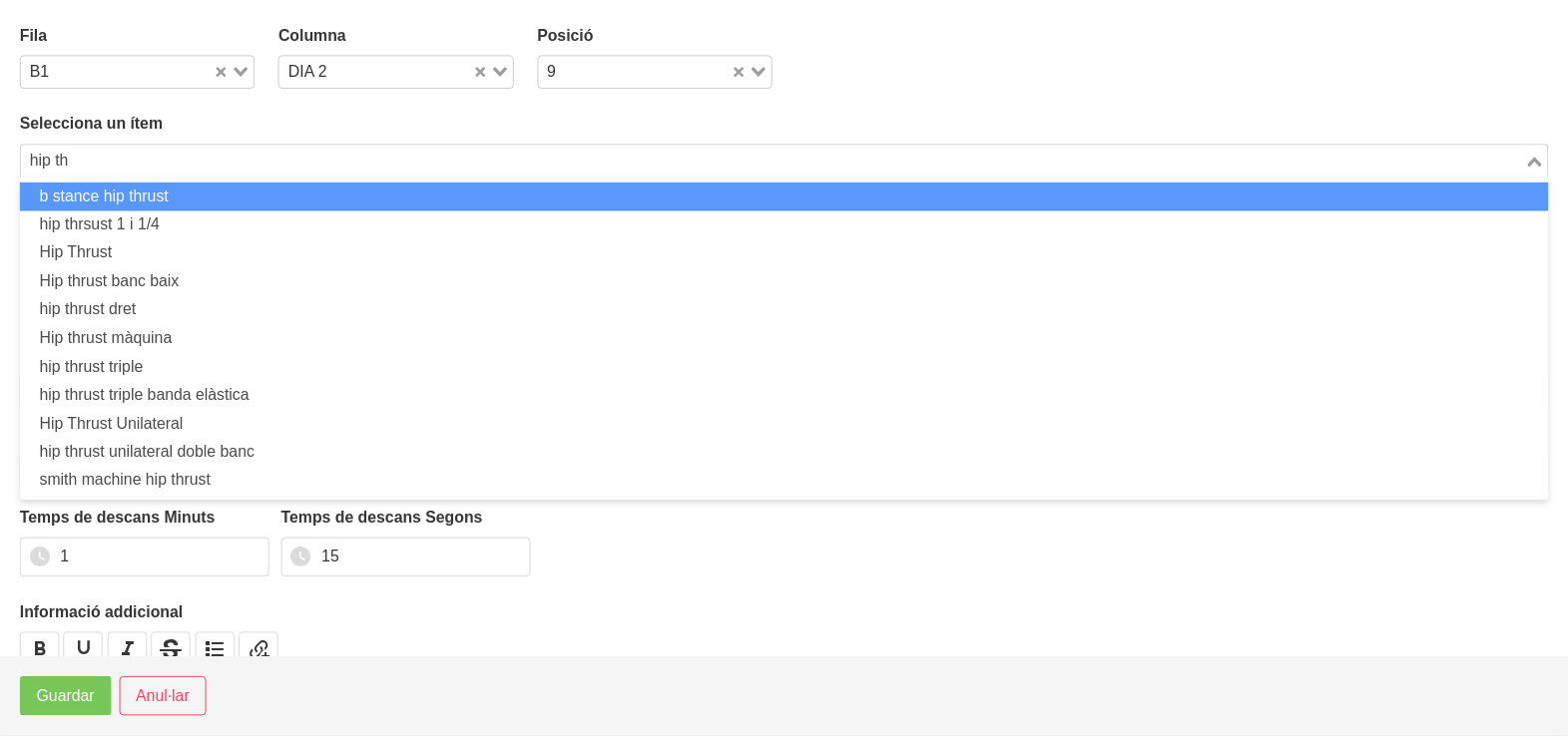
scroll to position [0, 0]
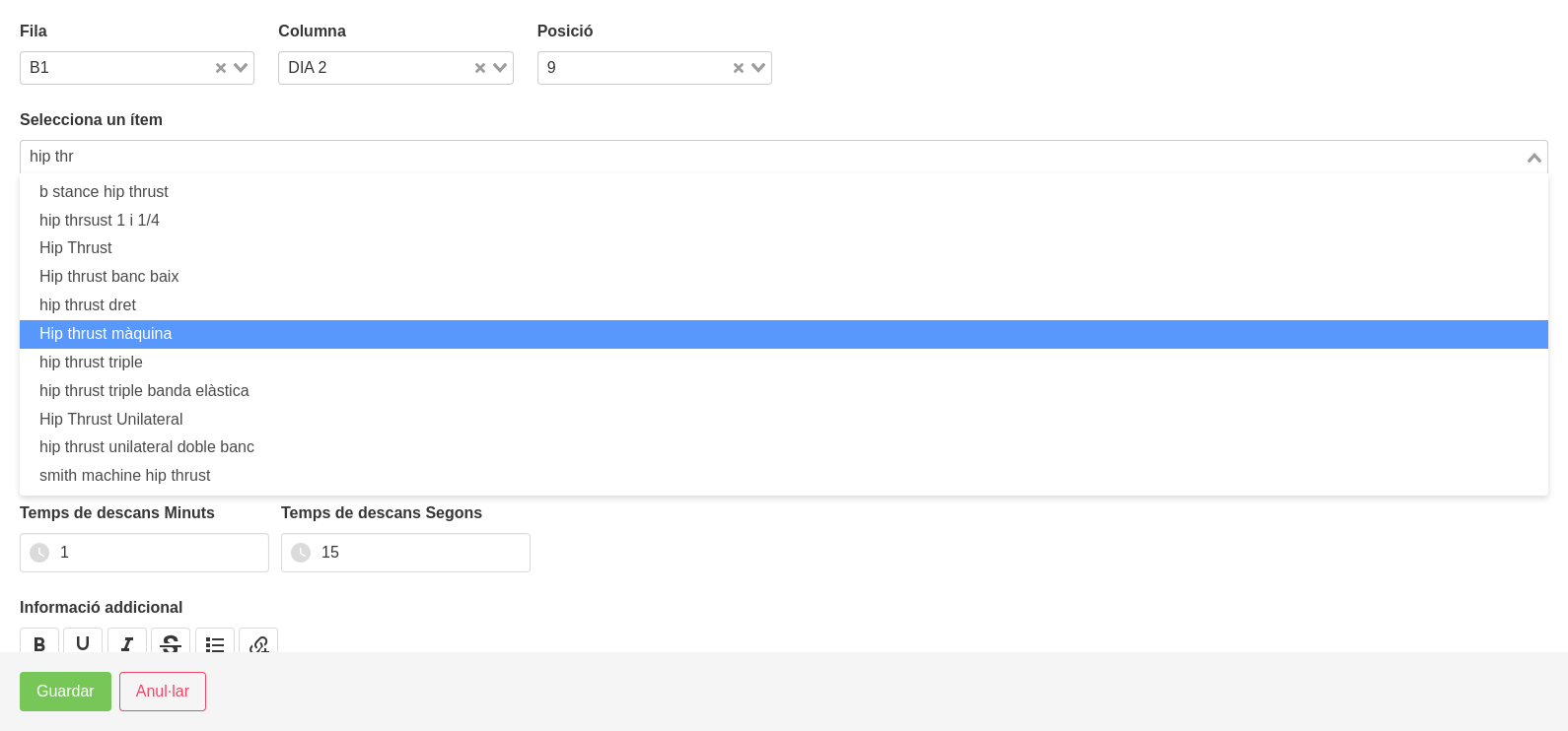
click at [215, 335] on li "Hip thrust màquina" at bounding box center [784, 334] width 1529 height 29
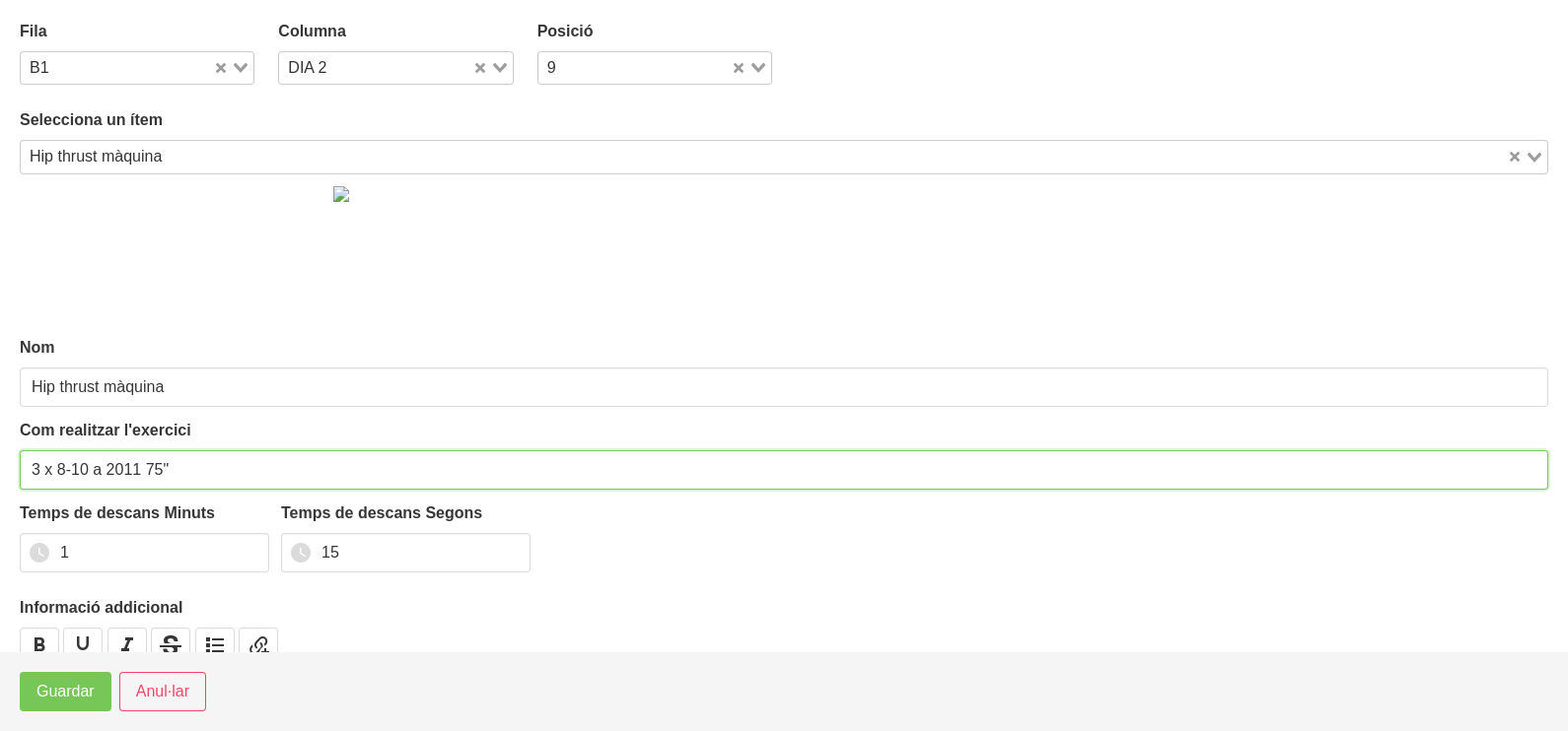
drag, startPoint x: 88, startPoint y: 471, endPoint x: 61, endPoint y: 477, distance: 27.7
click at [59, 478] on input "3 x 8-10 a 2011 75"" at bounding box center [784, 471] width 1529 height 39
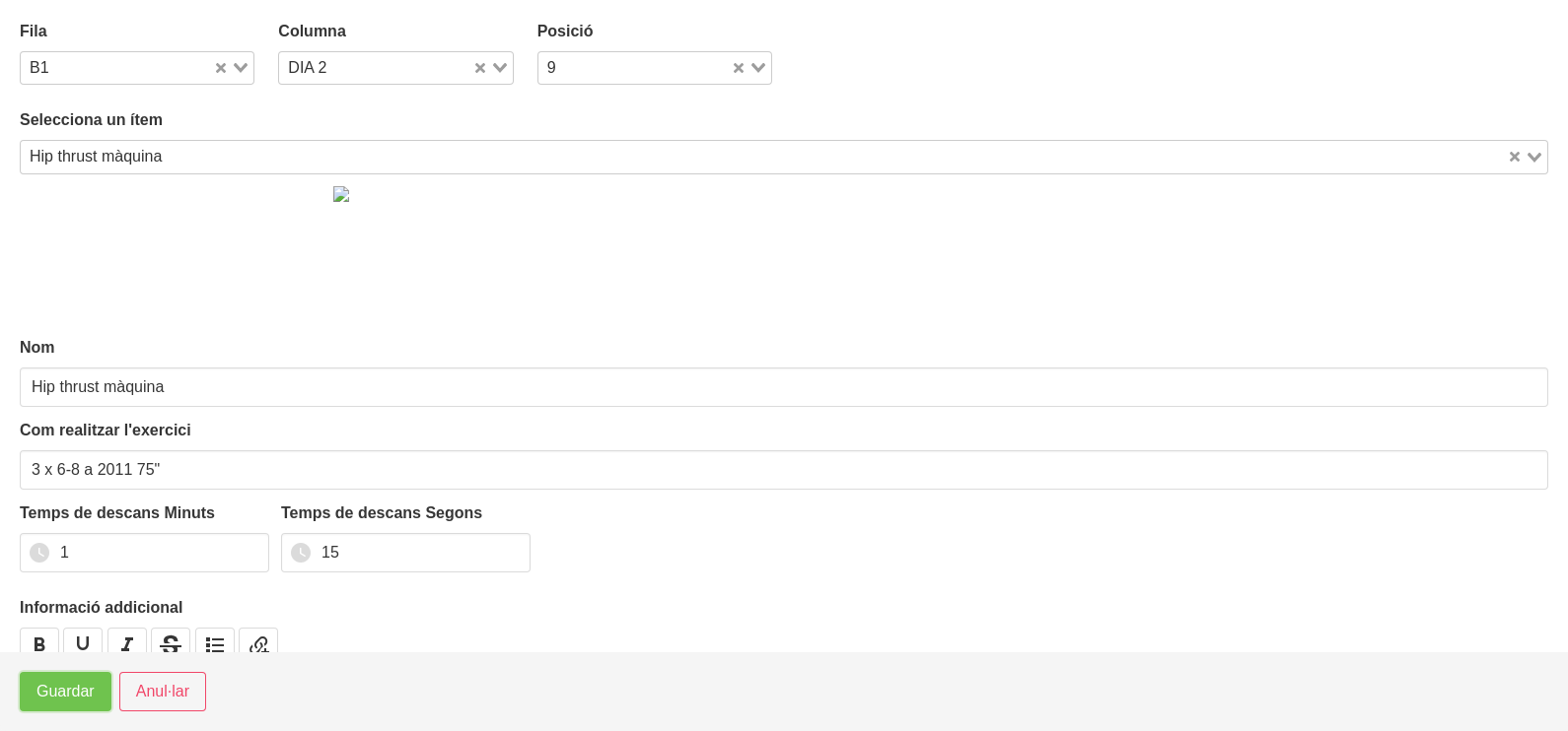
click at [61, 693] on span "Guardar" at bounding box center [65, 692] width 58 height 24
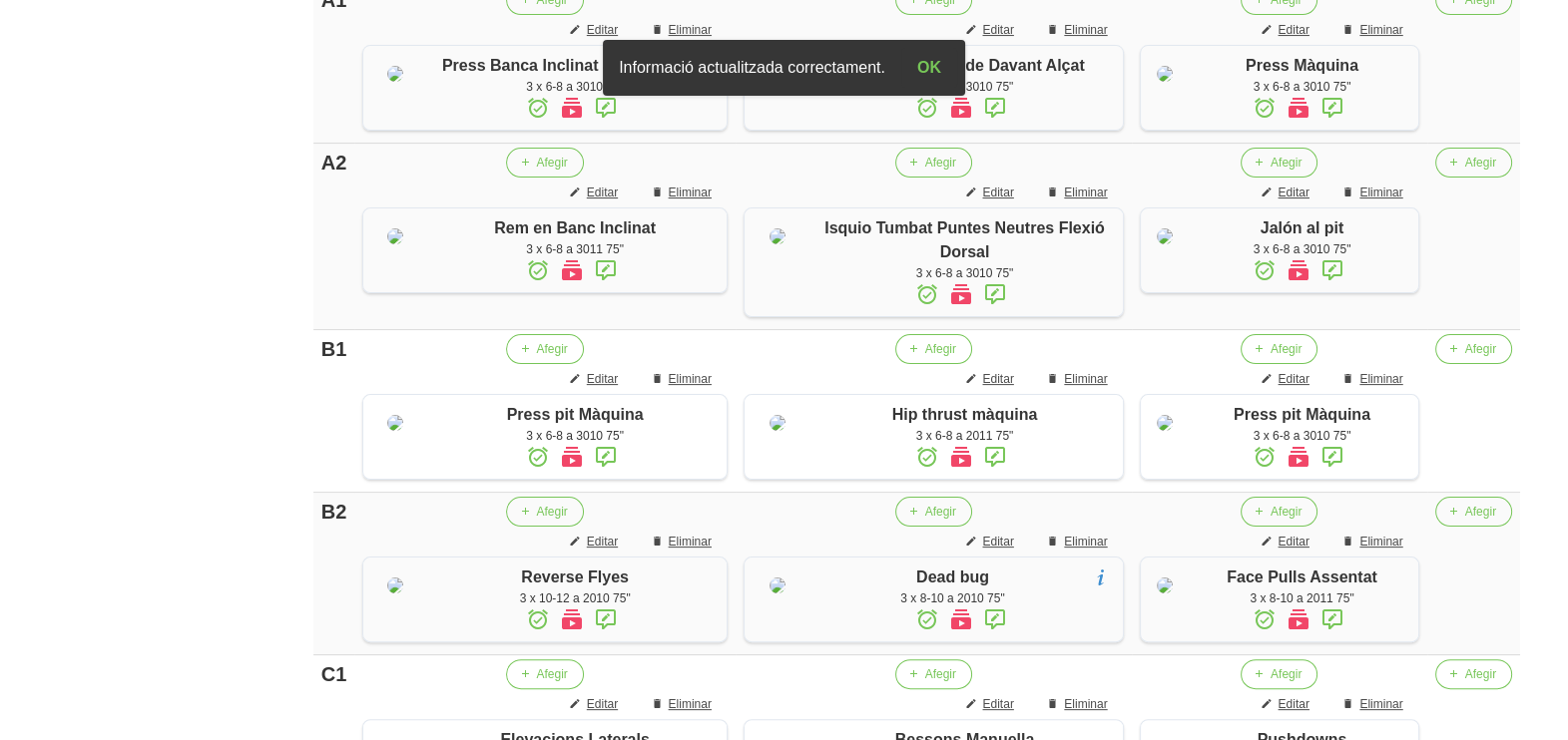
scroll to position [342, 0]
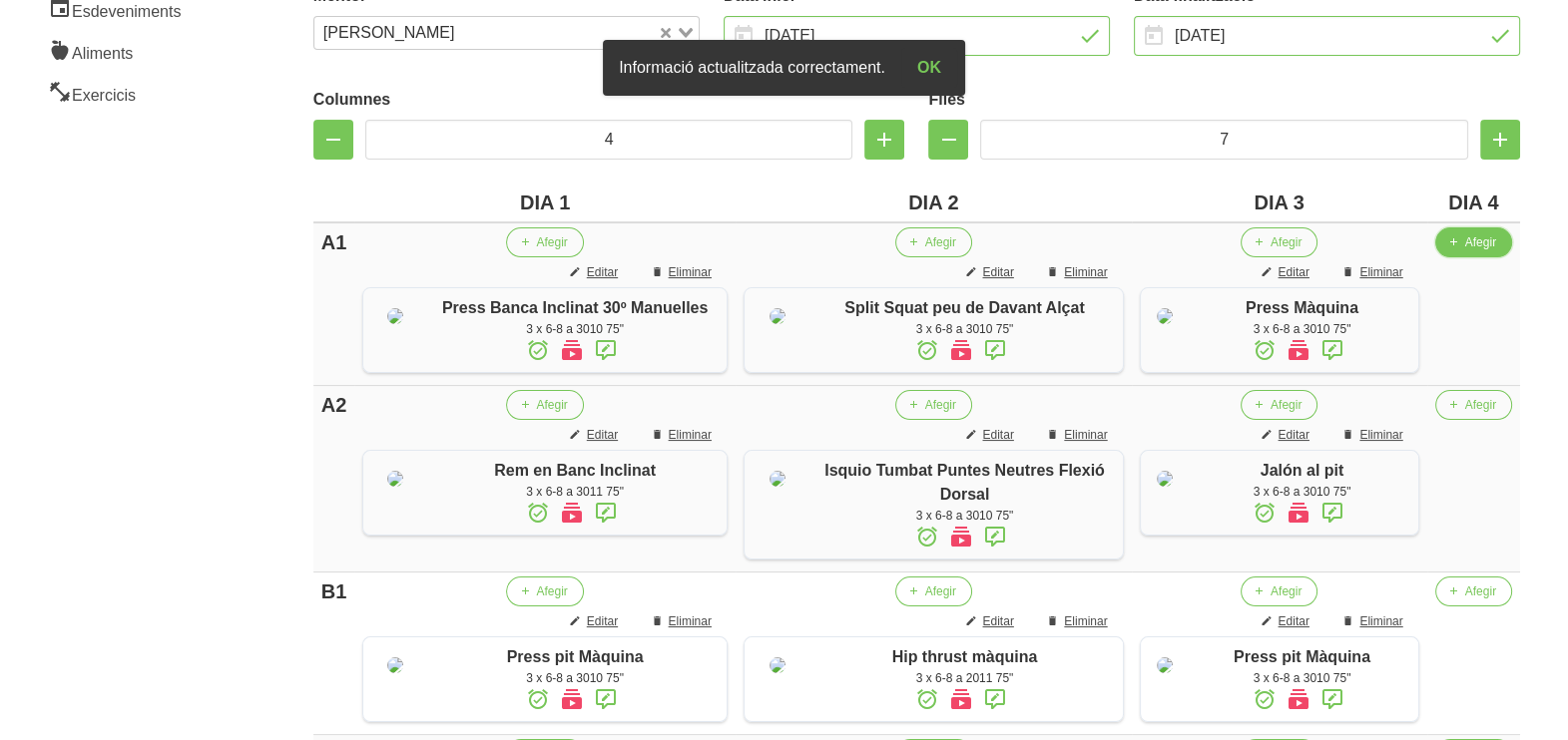
click at [1481, 239] on span "Afegir" at bounding box center [1480, 243] width 31 height 18
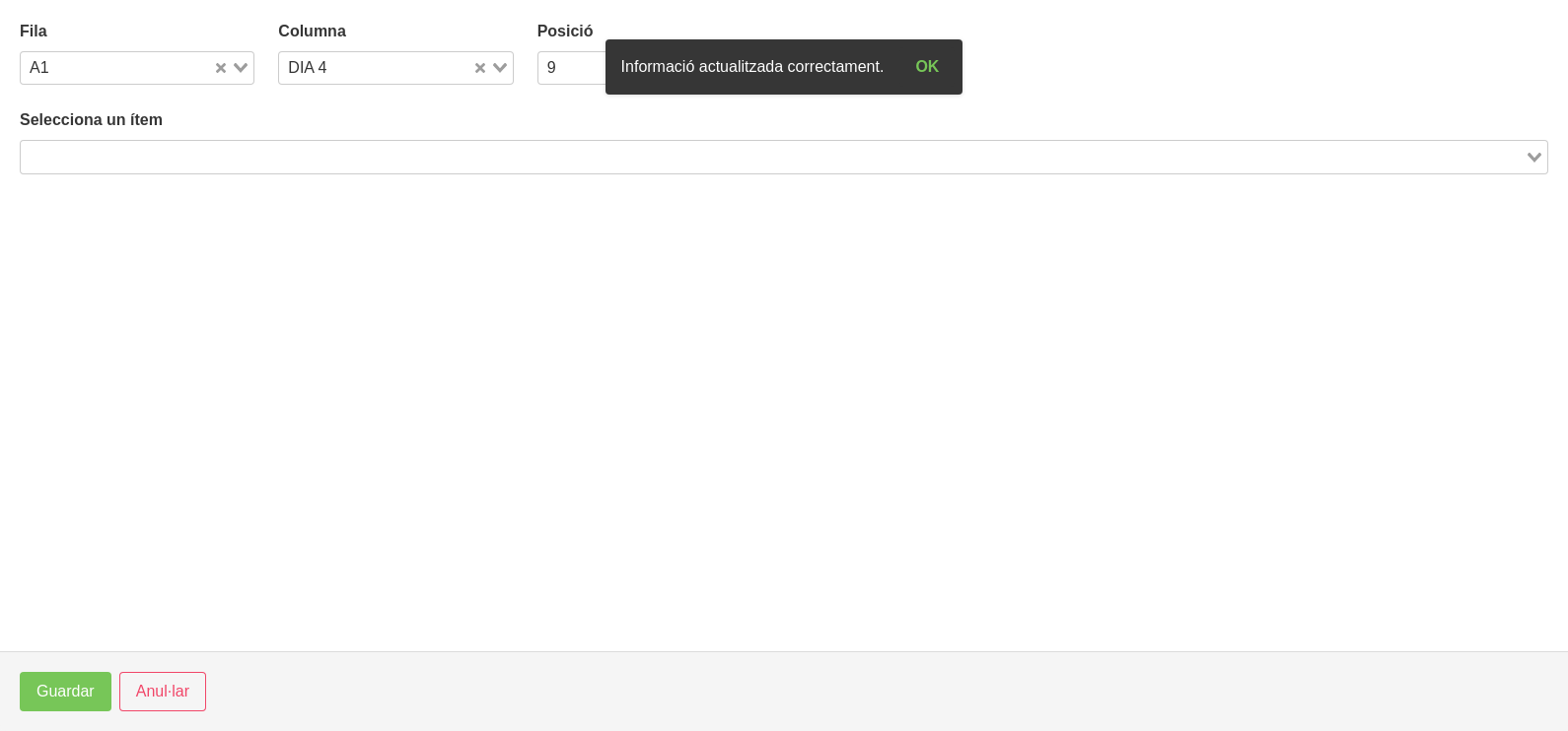
click at [336, 151] on input "Search for option" at bounding box center [773, 157] width 1500 height 24
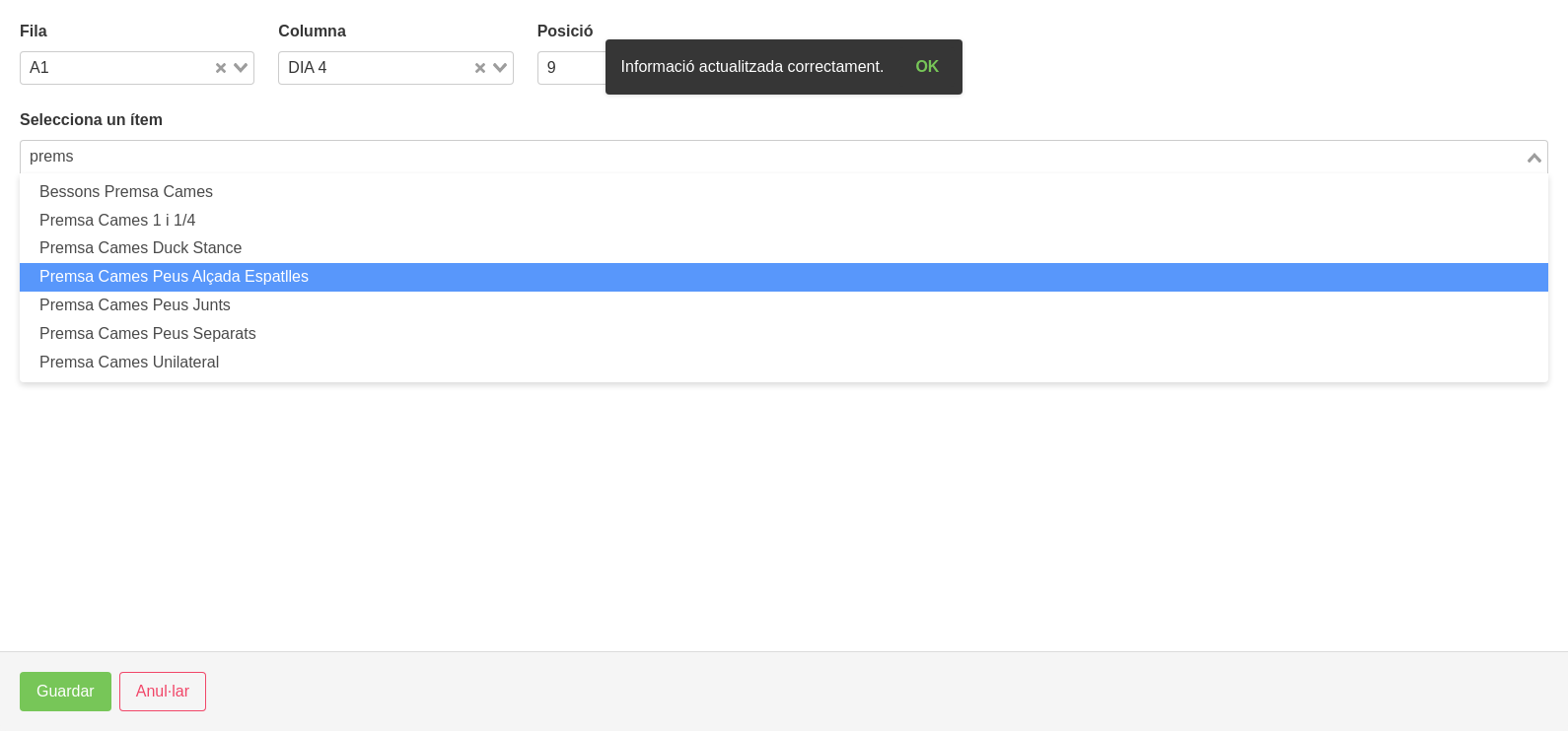
click at [311, 280] on li "Premsa Cames Peus Alçada Espatlles" at bounding box center [784, 277] width 1529 height 29
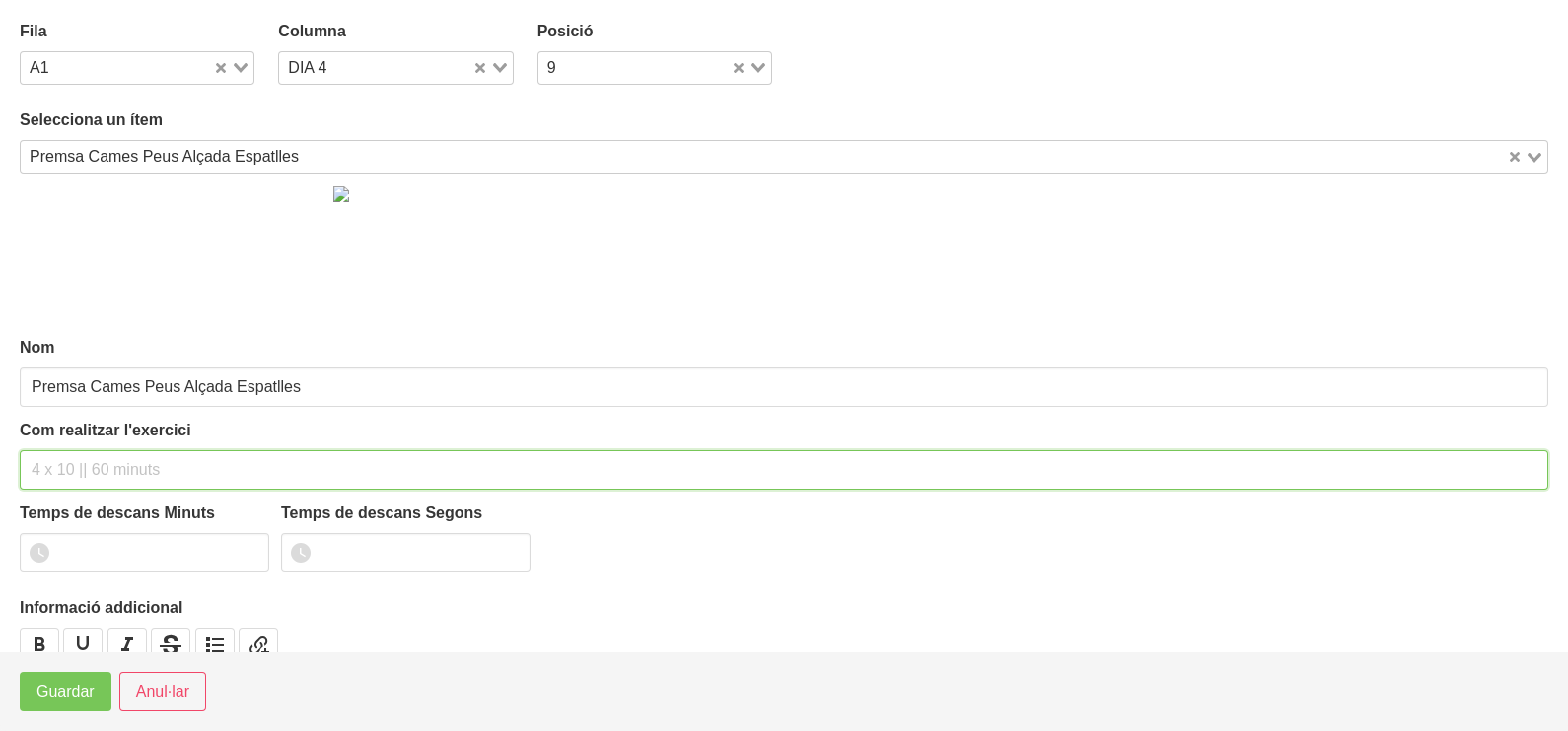
click at [64, 462] on input "text" at bounding box center [784, 471] width 1529 height 39
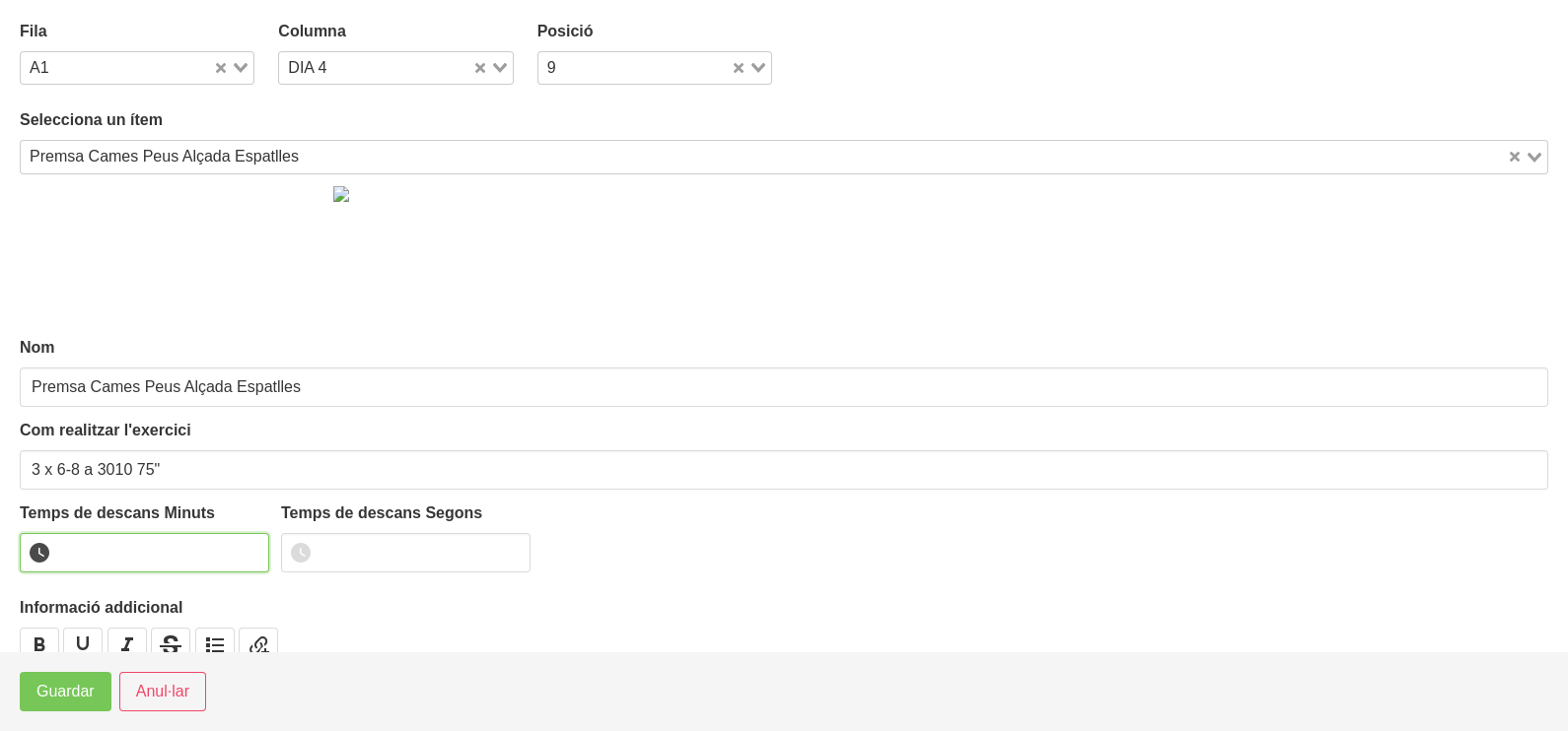
click at [106, 555] on input "number" at bounding box center [144, 553] width 250 height 39
click at [79, 700] on span "Guardar" at bounding box center [65, 692] width 58 height 24
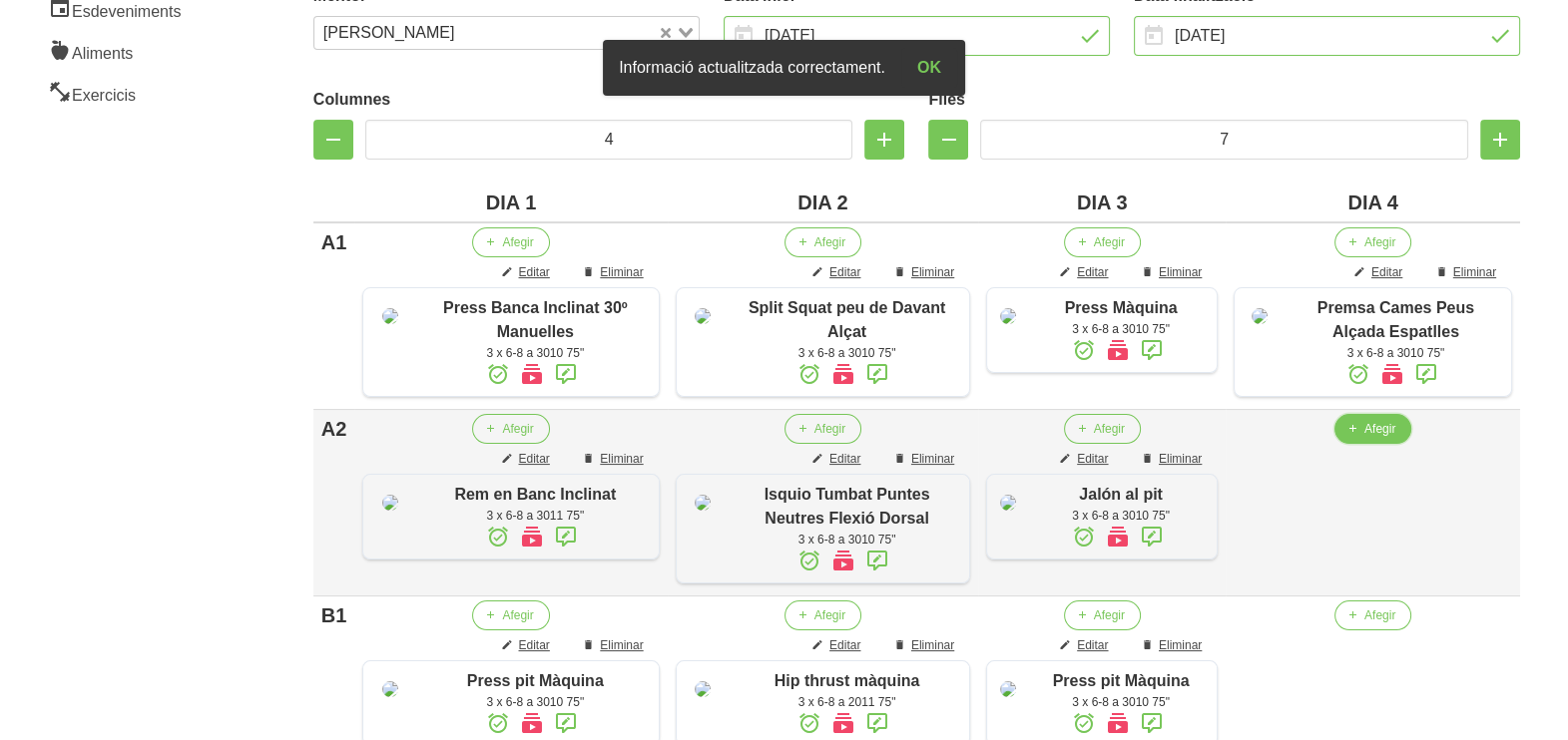
click at [1365, 444] on button "Afegir" at bounding box center [1372, 429] width 77 height 30
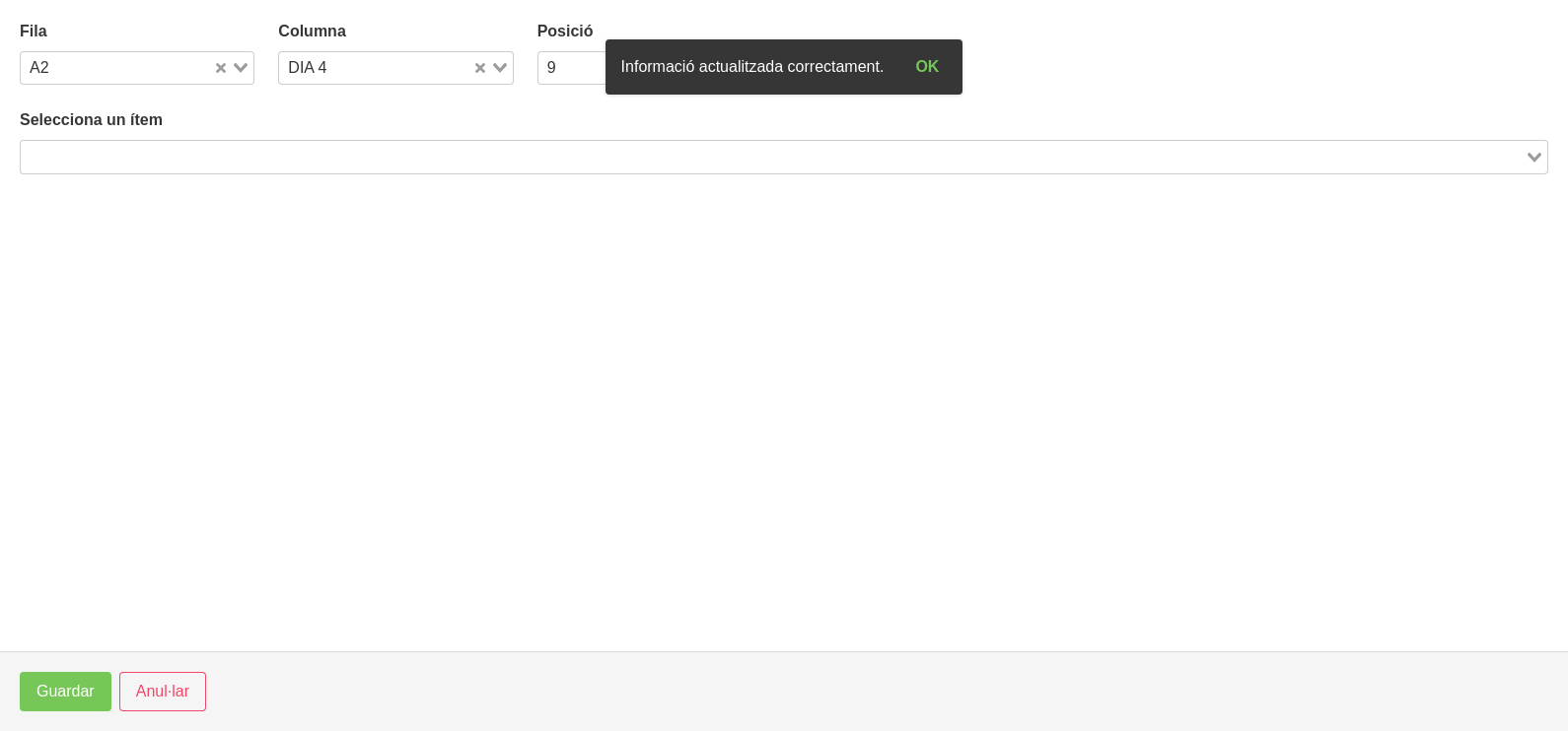
click at [287, 161] on input "Search for option" at bounding box center [773, 157] width 1500 height 24
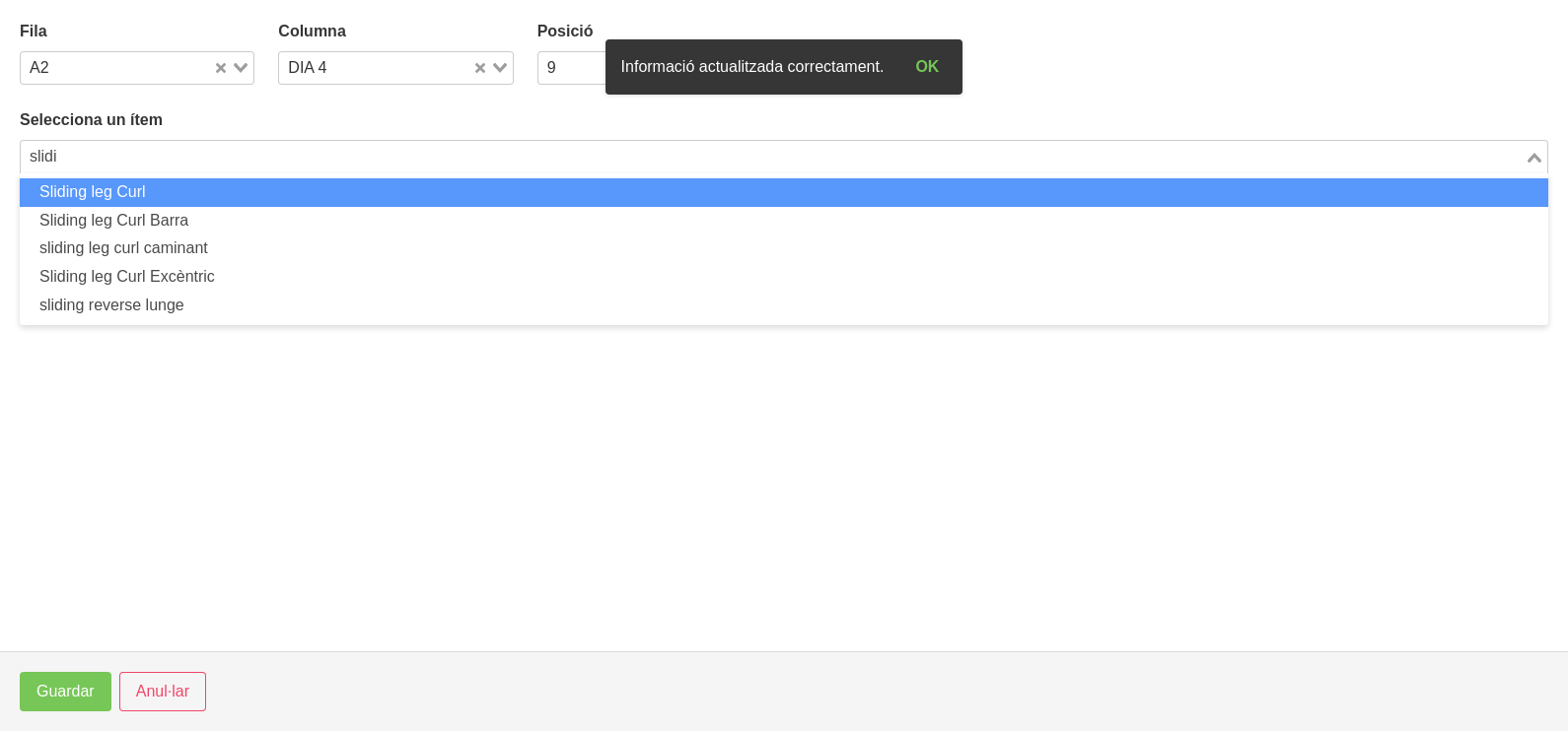
click at [279, 187] on li "Sliding leg Curl" at bounding box center [784, 192] width 1529 height 29
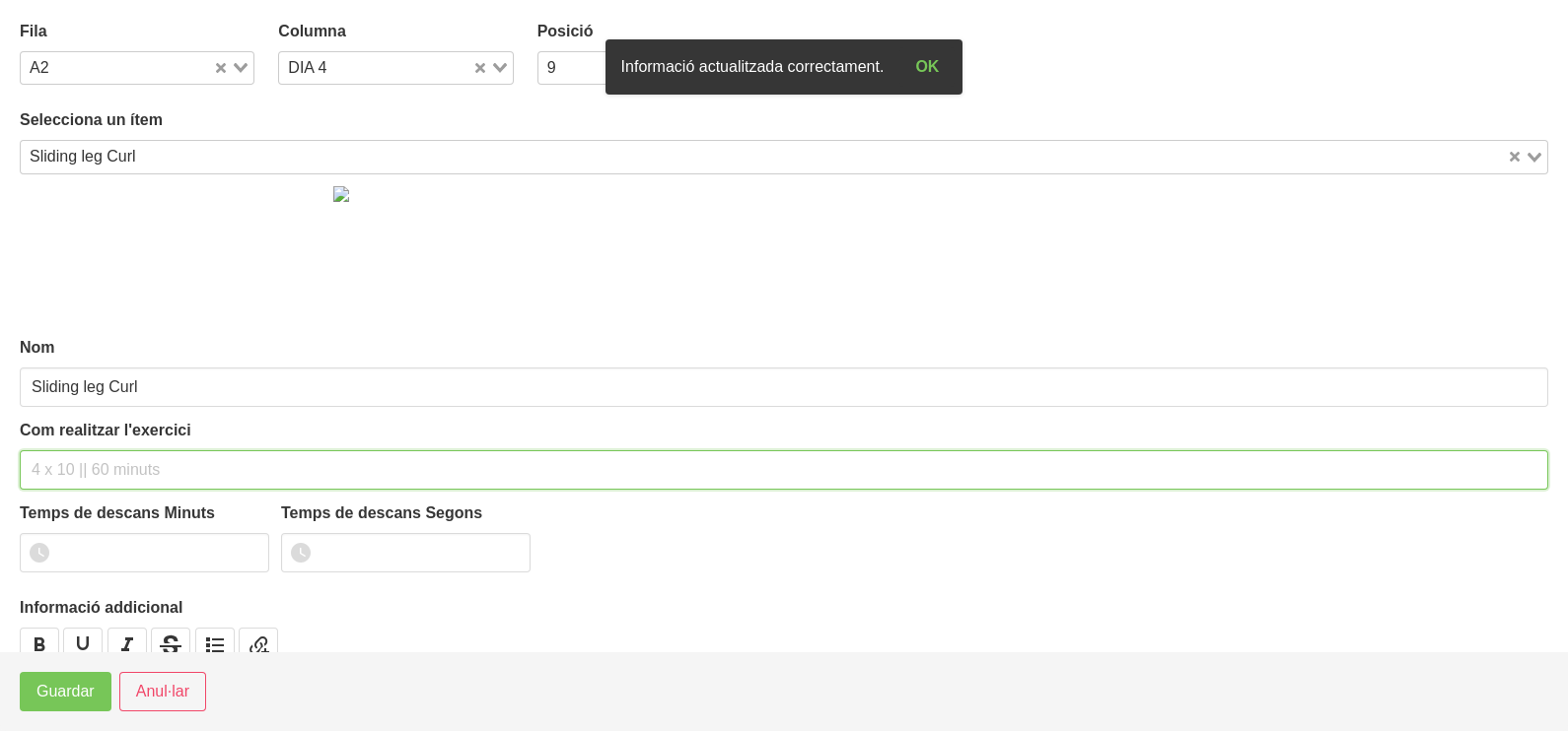
click at [113, 454] on input "text" at bounding box center [784, 471] width 1529 height 39
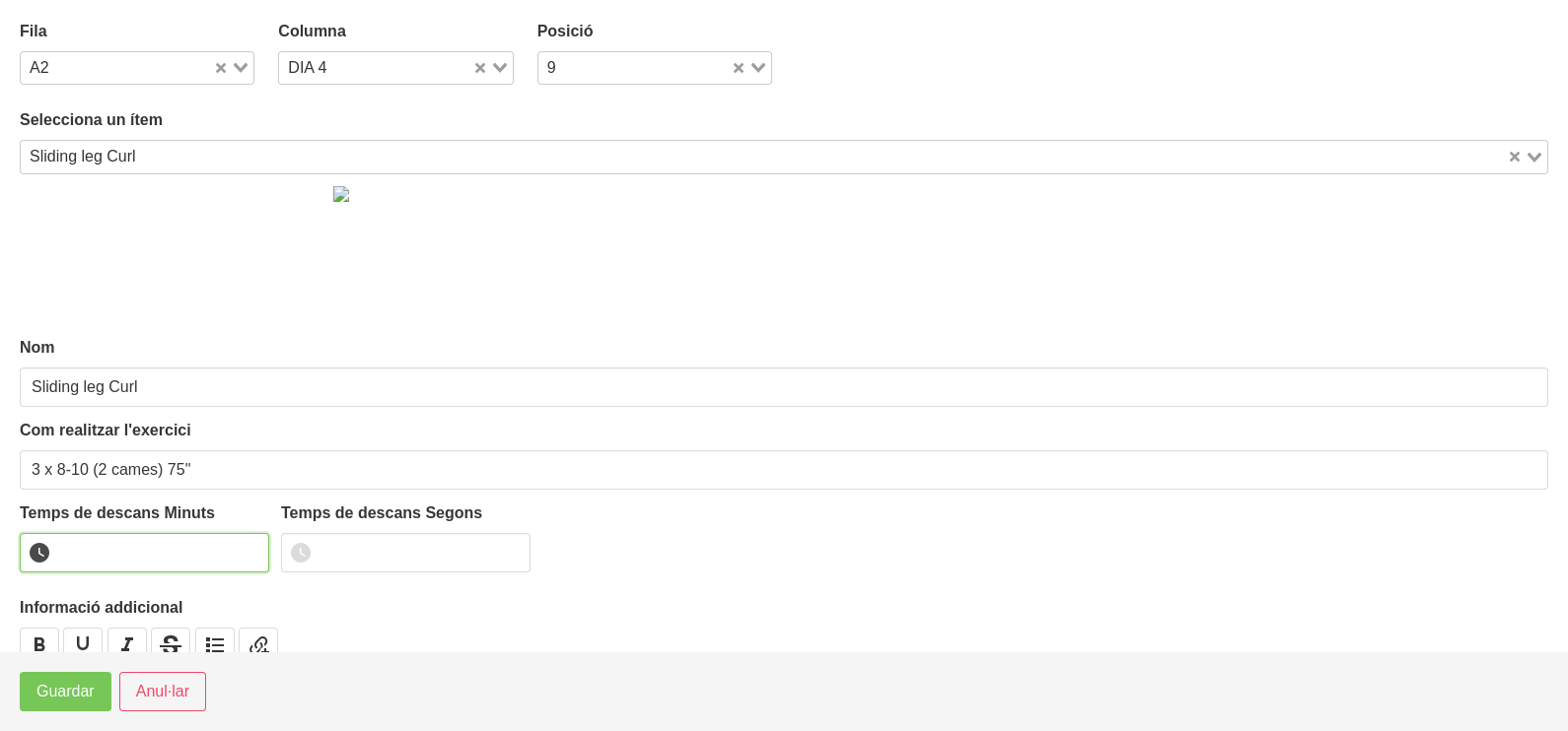
click at [123, 543] on input "number" at bounding box center [144, 553] width 250 height 39
click at [65, 695] on span "Guardar" at bounding box center [65, 692] width 58 height 24
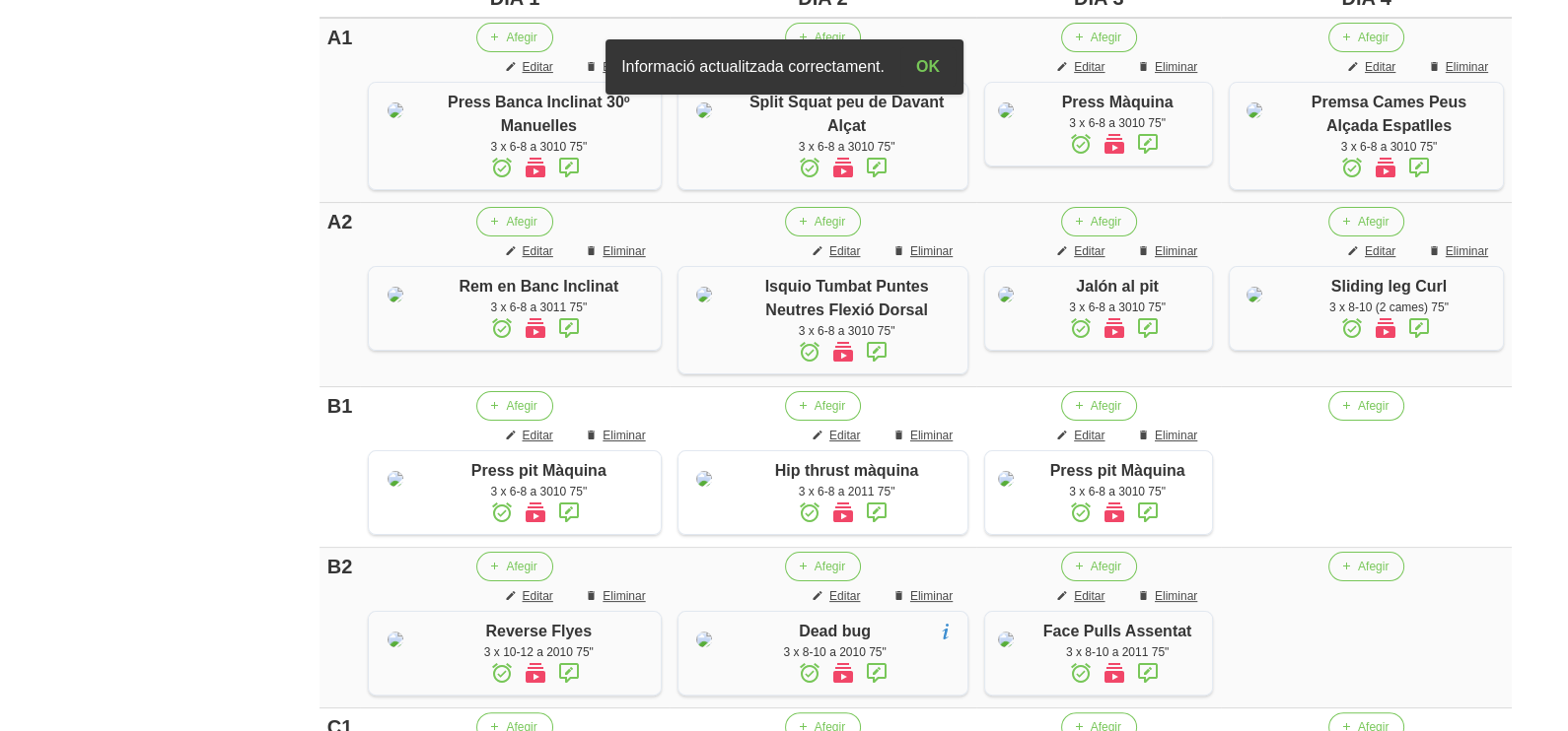
scroll to position [583, 0]
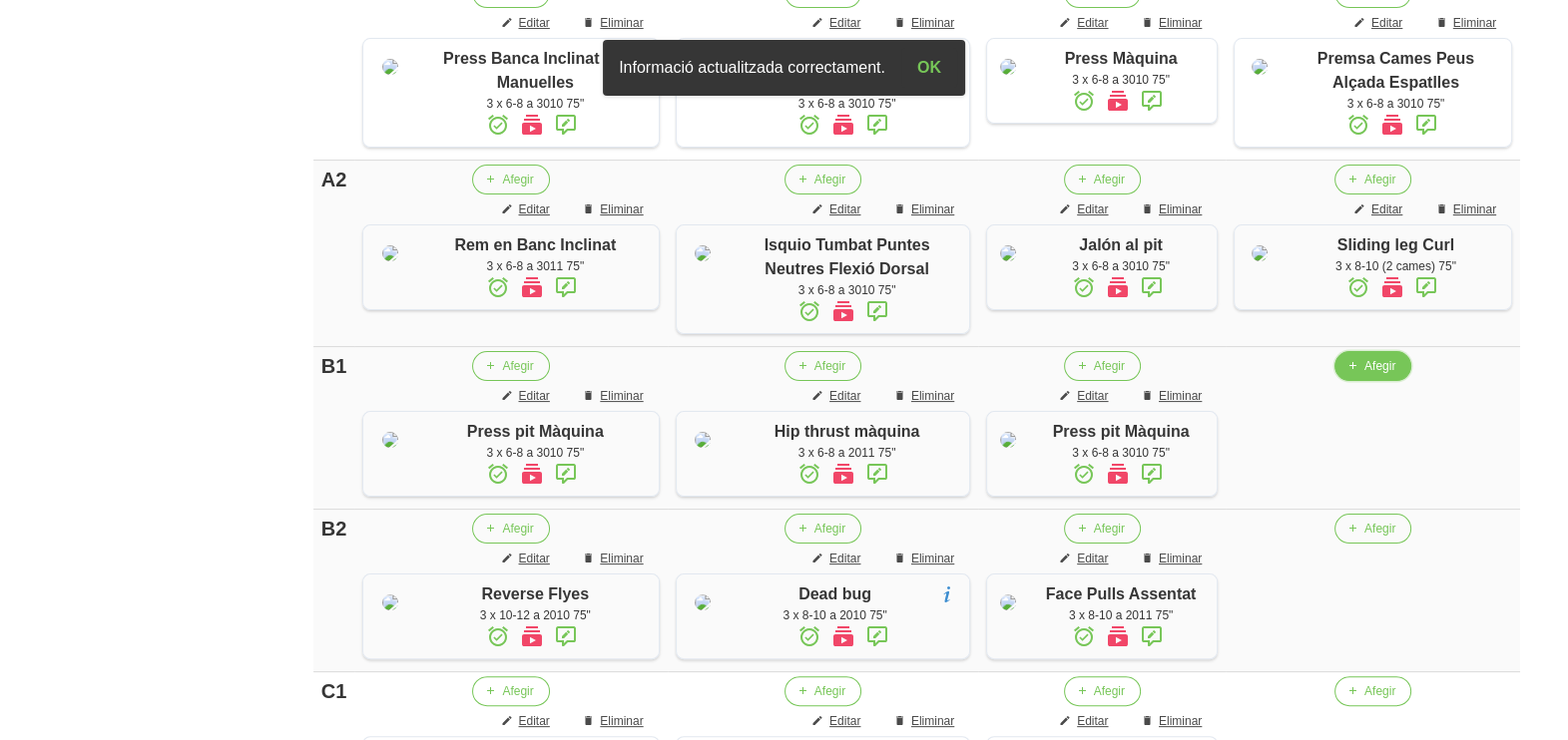
click at [1365, 381] on button "Afegir" at bounding box center [1372, 367] width 77 height 30
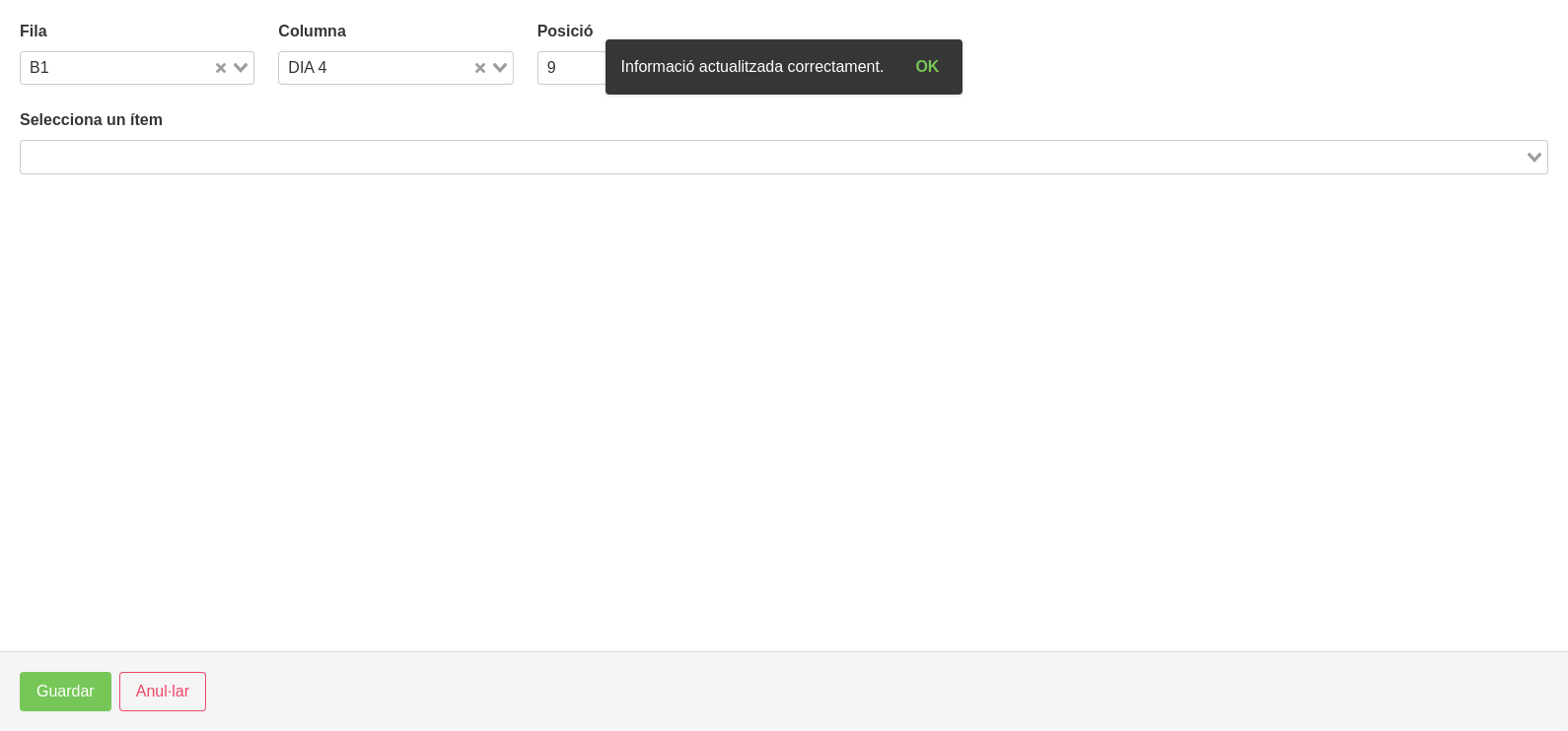
click at [356, 163] on input "Search for option" at bounding box center [773, 157] width 1500 height 24
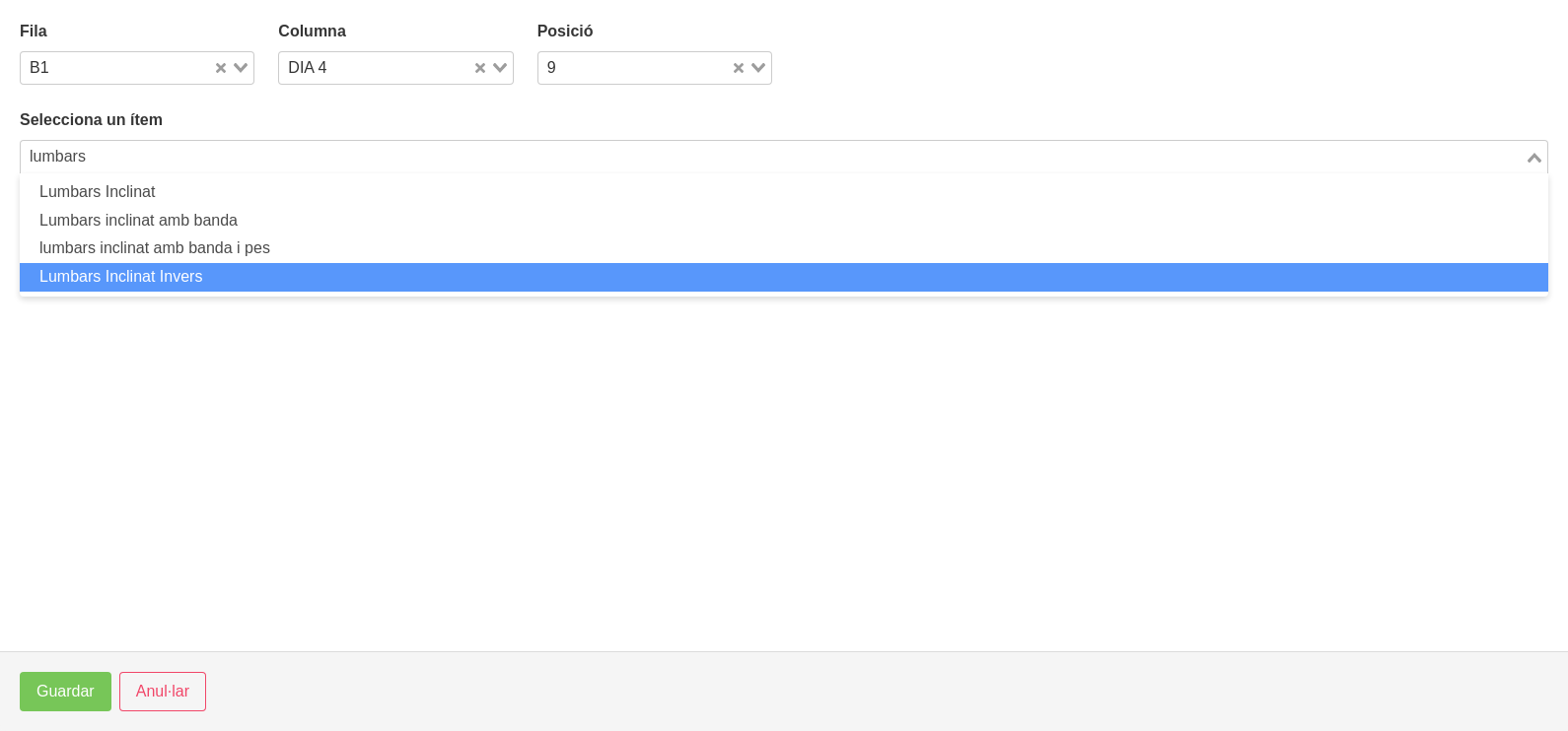
click at [220, 274] on li "Lumbars Inclinat Invers" at bounding box center [784, 277] width 1529 height 29
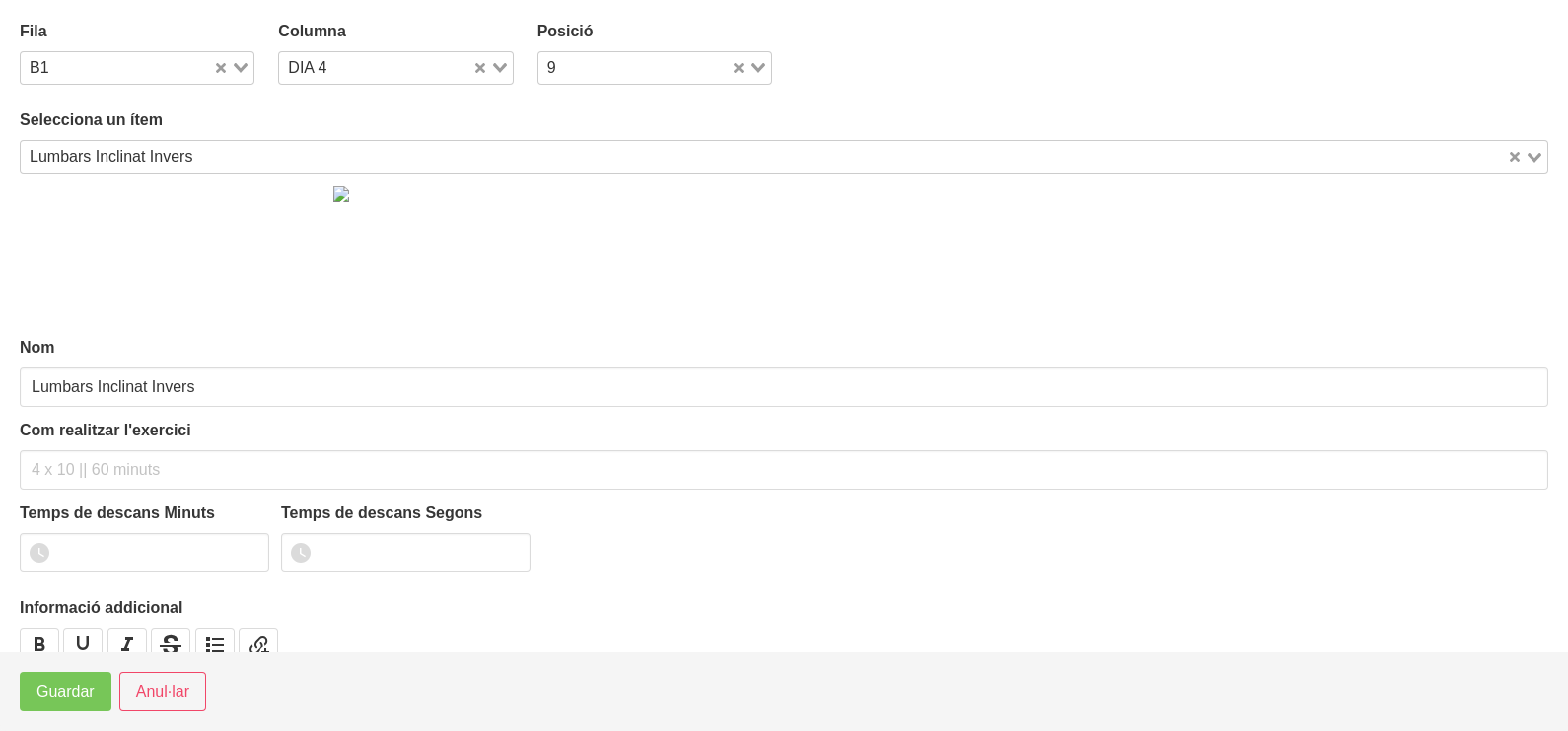
click at [159, 144] on div "Lumbars Inclinat Invers" at bounding box center [764, 155] width 1486 height 28
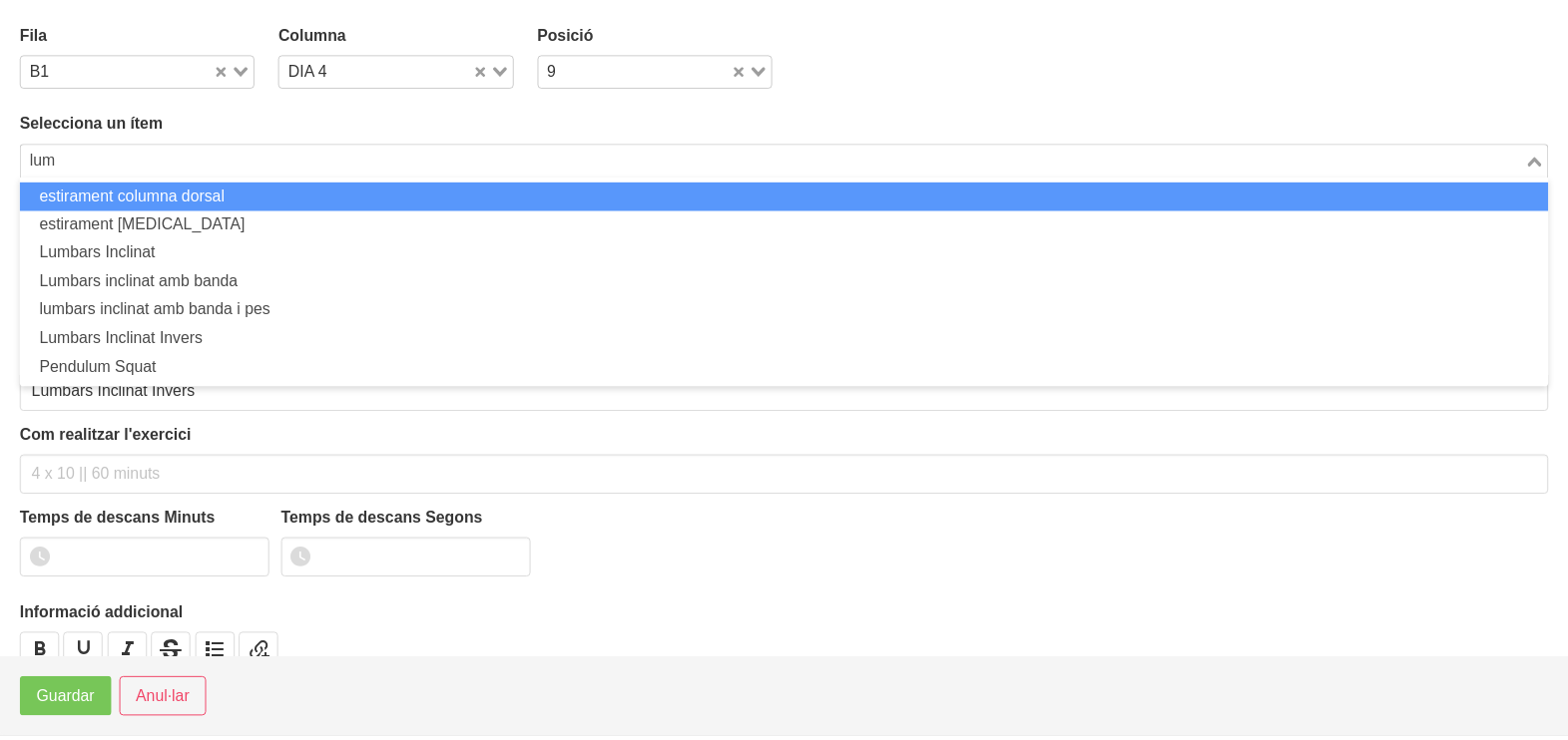
scroll to position [0, 0]
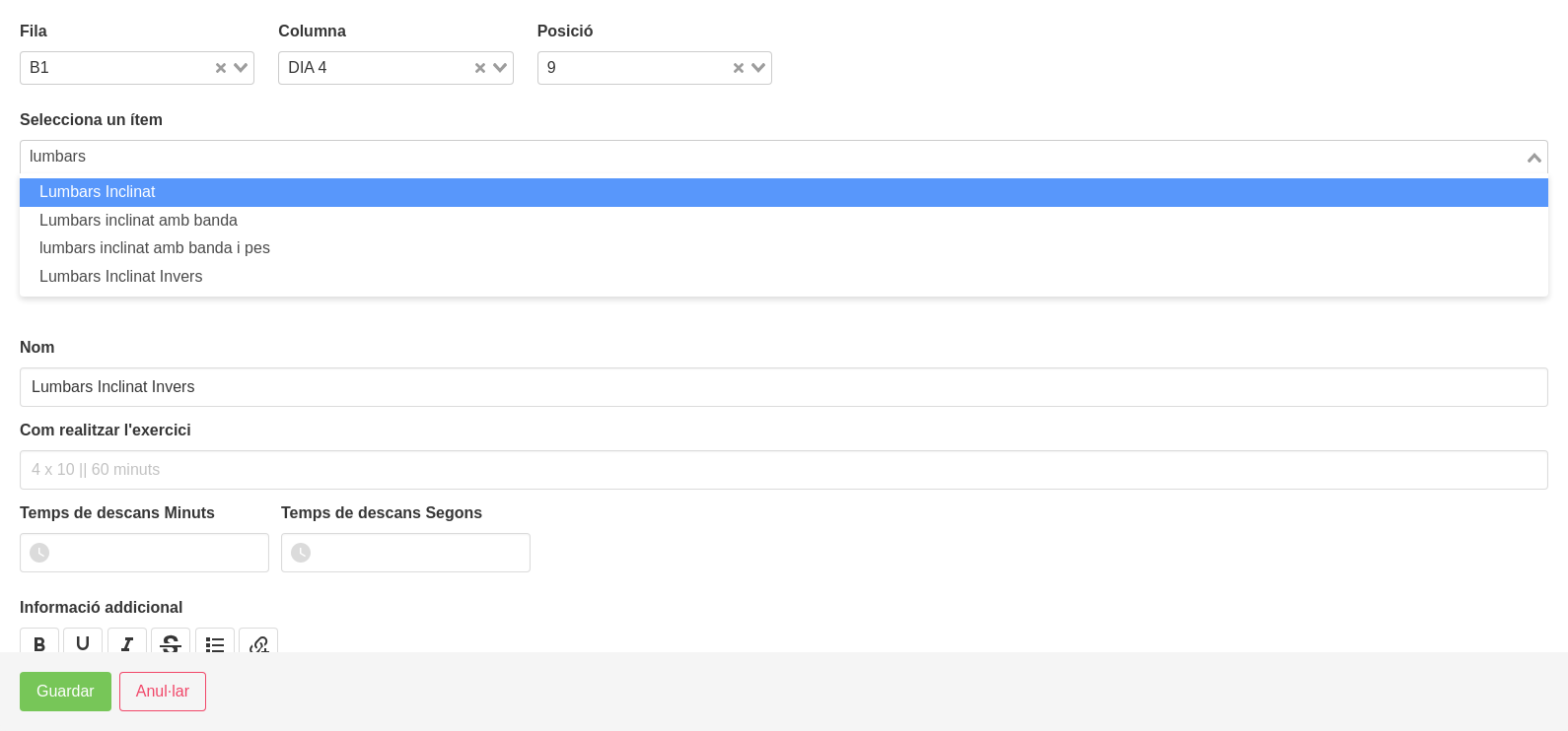
drag, startPoint x: 165, startPoint y: 187, endPoint x: 115, endPoint y: 330, distance: 151.5
click at [169, 194] on li "Lumbars Inclinat" at bounding box center [784, 192] width 1529 height 29
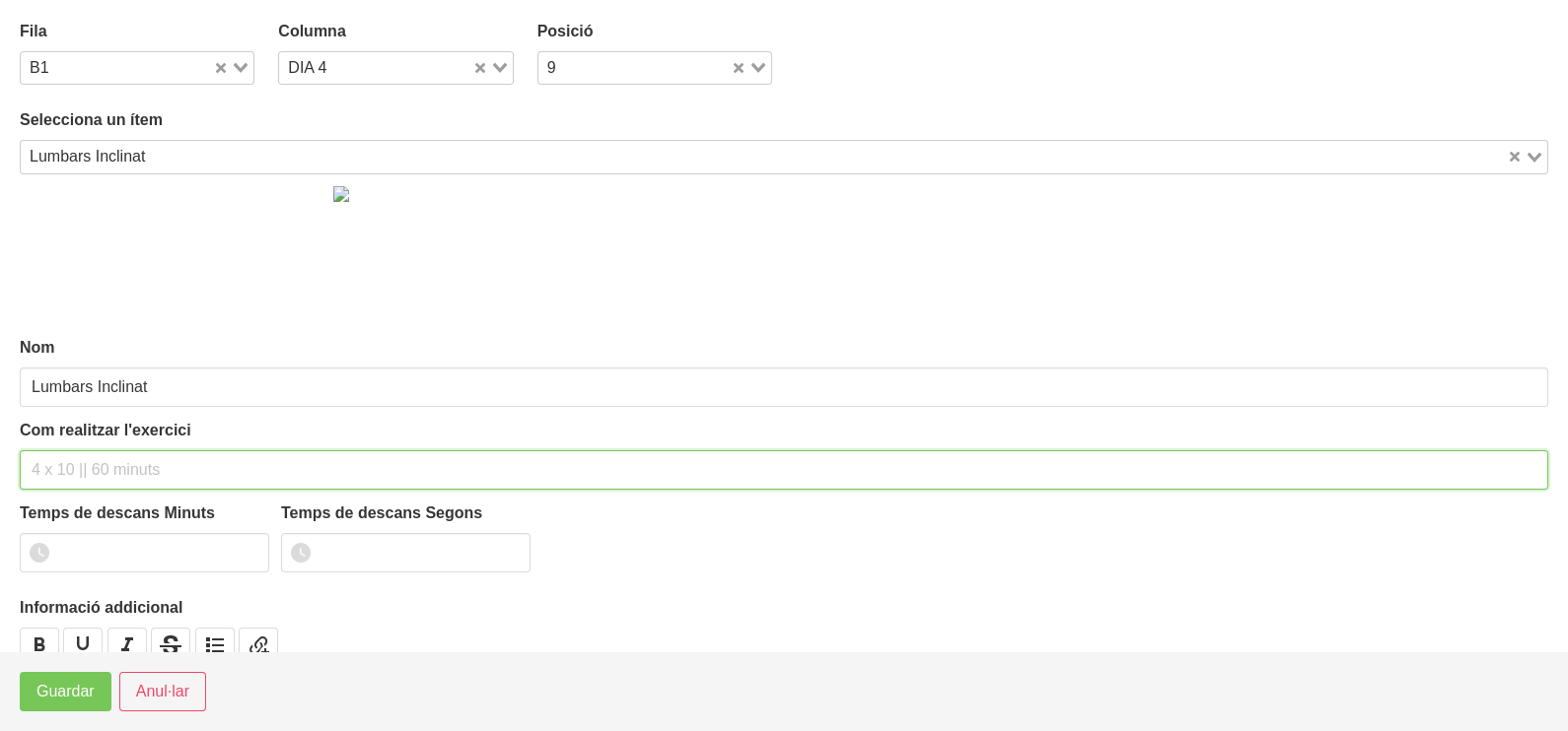
drag, startPoint x: 89, startPoint y: 460, endPoint x: 99, endPoint y: 340, distance: 120.4
click at [94, 440] on div "Com realitzar l'exercici" at bounding box center [784, 455] width 1529 height 71
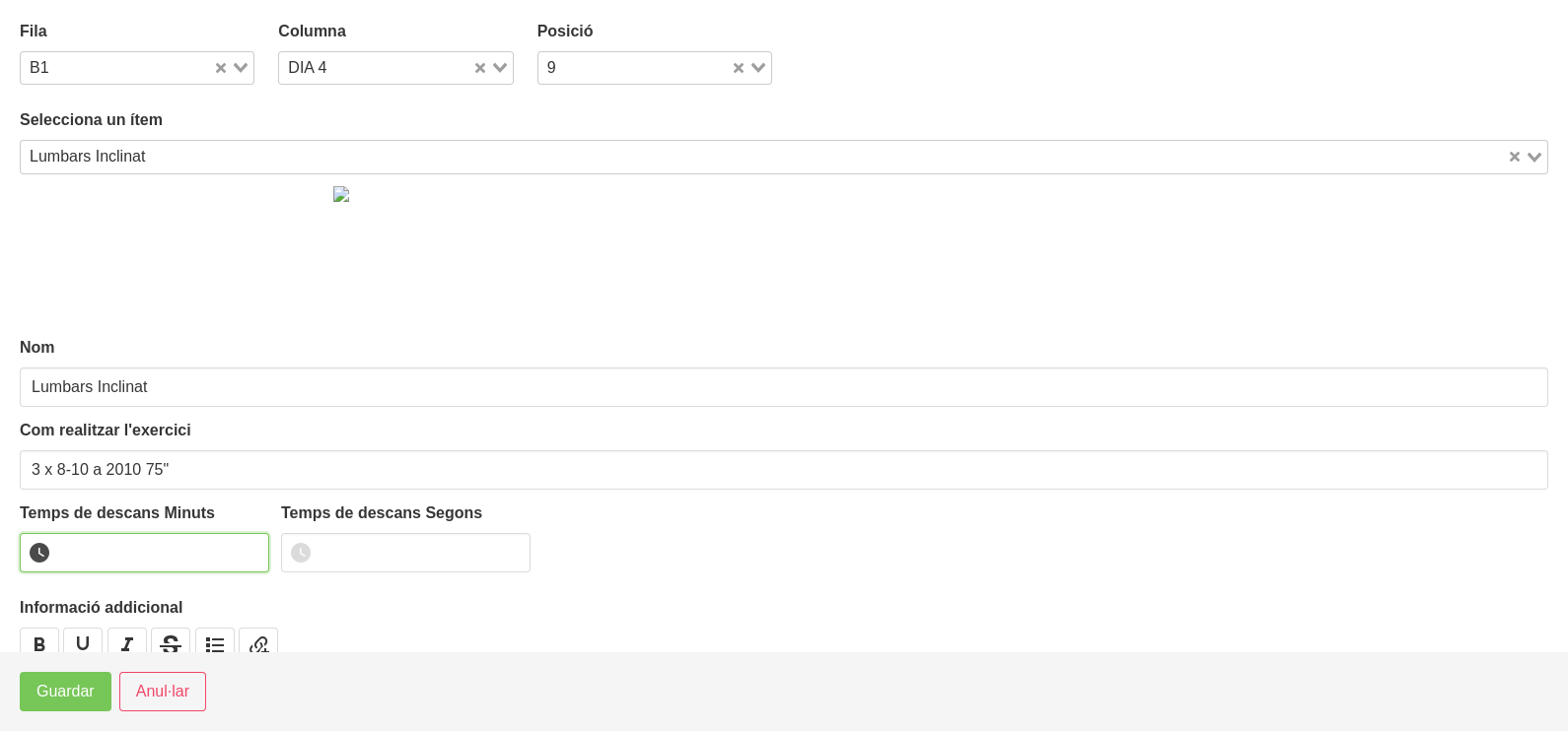
click at [105, 565] on input "number" at bounding box center [144, 553] width 250 height 39
click at [76, 697] on span "Guardar" at bounding box center [65, 692] width 58 height 24
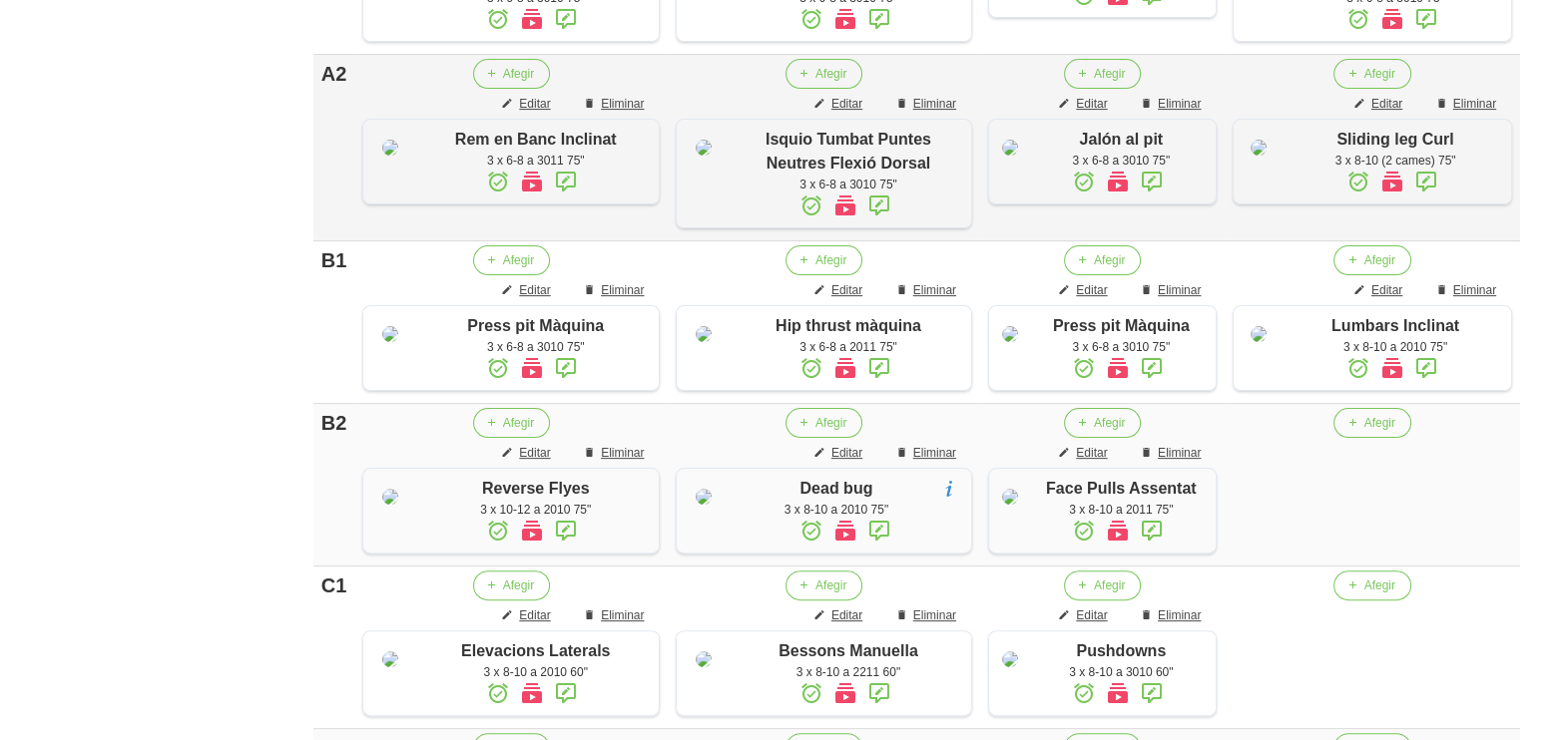
scroll to position [840, 0]
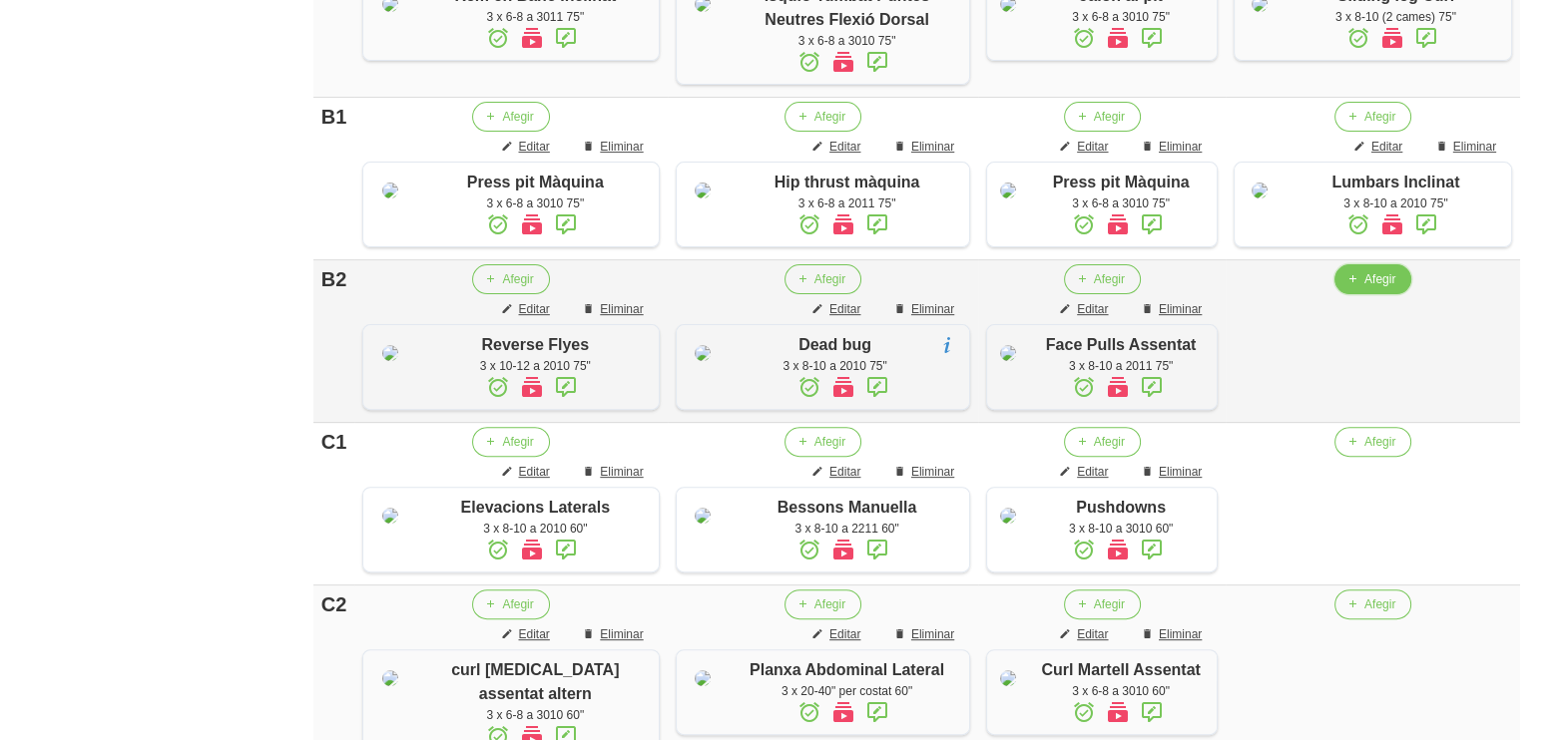
click at [1372, 289] on span "Afegir" at bounding box center [1379, 280] width 31 height 18
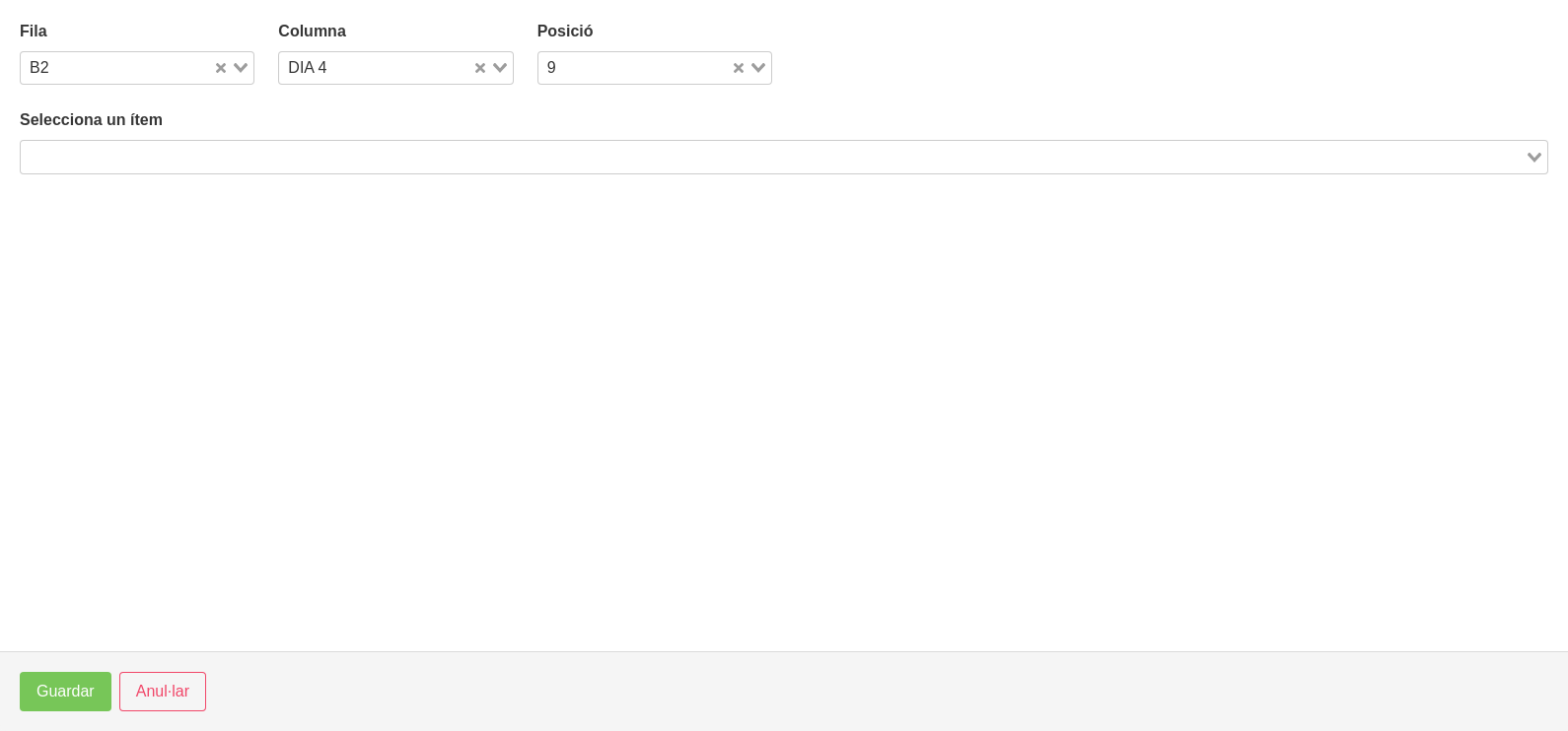
click at [216, 148] on input "Search for option" at bounding box center [773, 157] width 1500 height 24
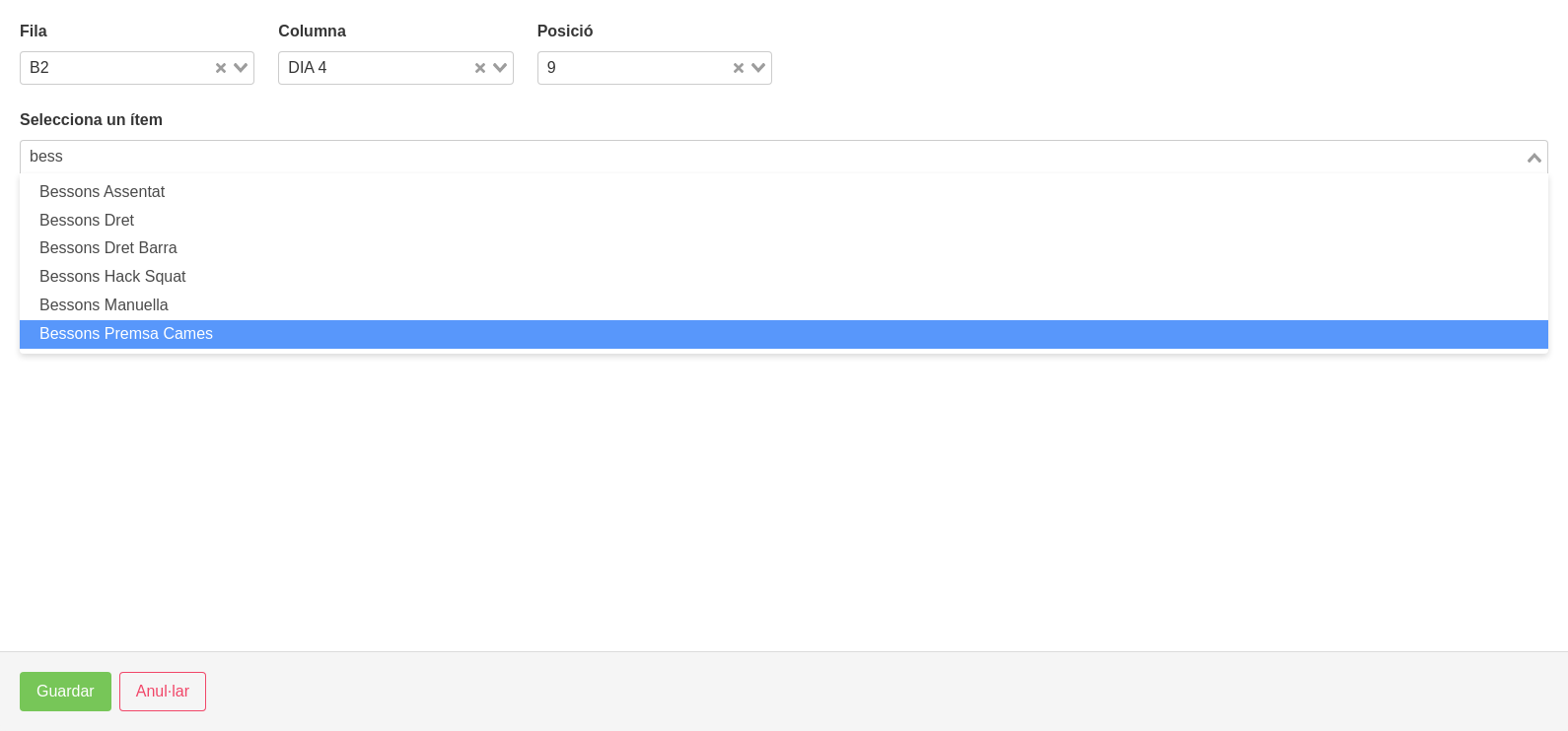
click at [195, 335] on li "Bessons Premsa Cames" at bounding box center [784, 334] width 1529 height 29
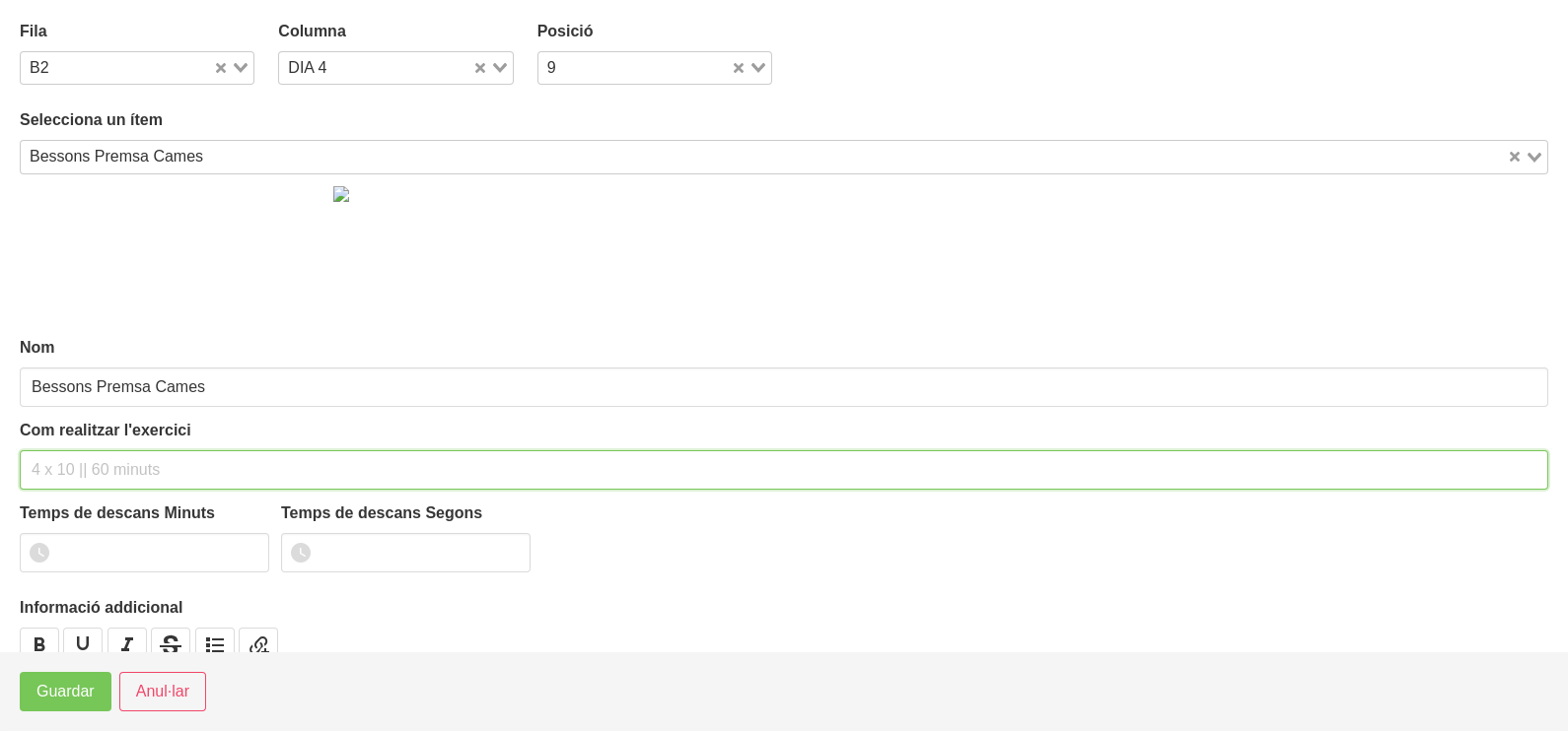
drag, startPoint x: 75, startPoint y: 465, endPoint x: 129, endPoint y: 348, distance: 128.9
click at [89, 451] on input "text" at bounding box center [784, 471] width 1529 height 39
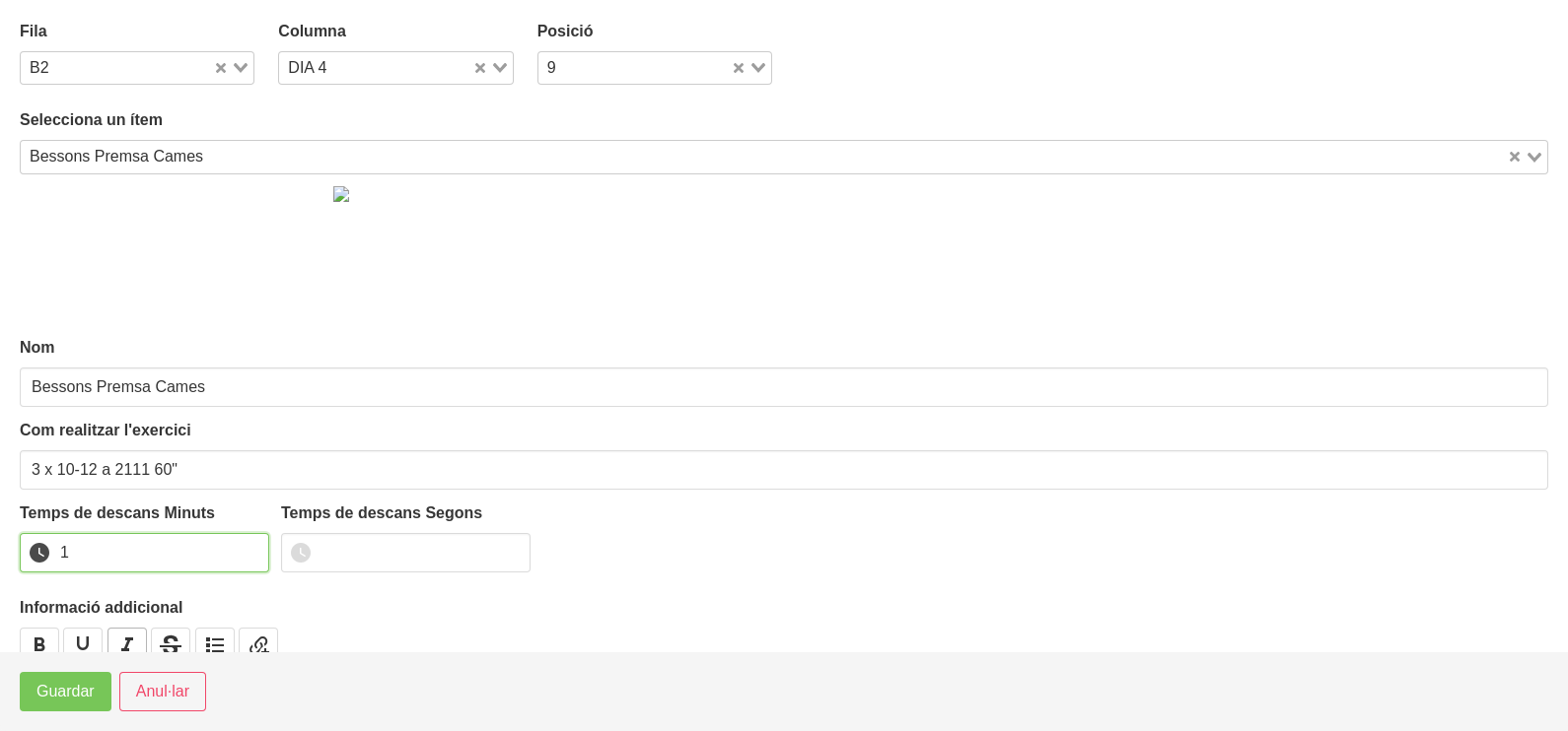
drag, startPoint x: 247, startPoint y: 546, endPoint x: 133, endPoint y: 636, distance: 145.2
click at [244, 548] on input "1" at bounding box center [144, 553] width 250 height 39
click at [68, 691] on span "Guardar" at bounding box center [65, 692] width 58 height 24
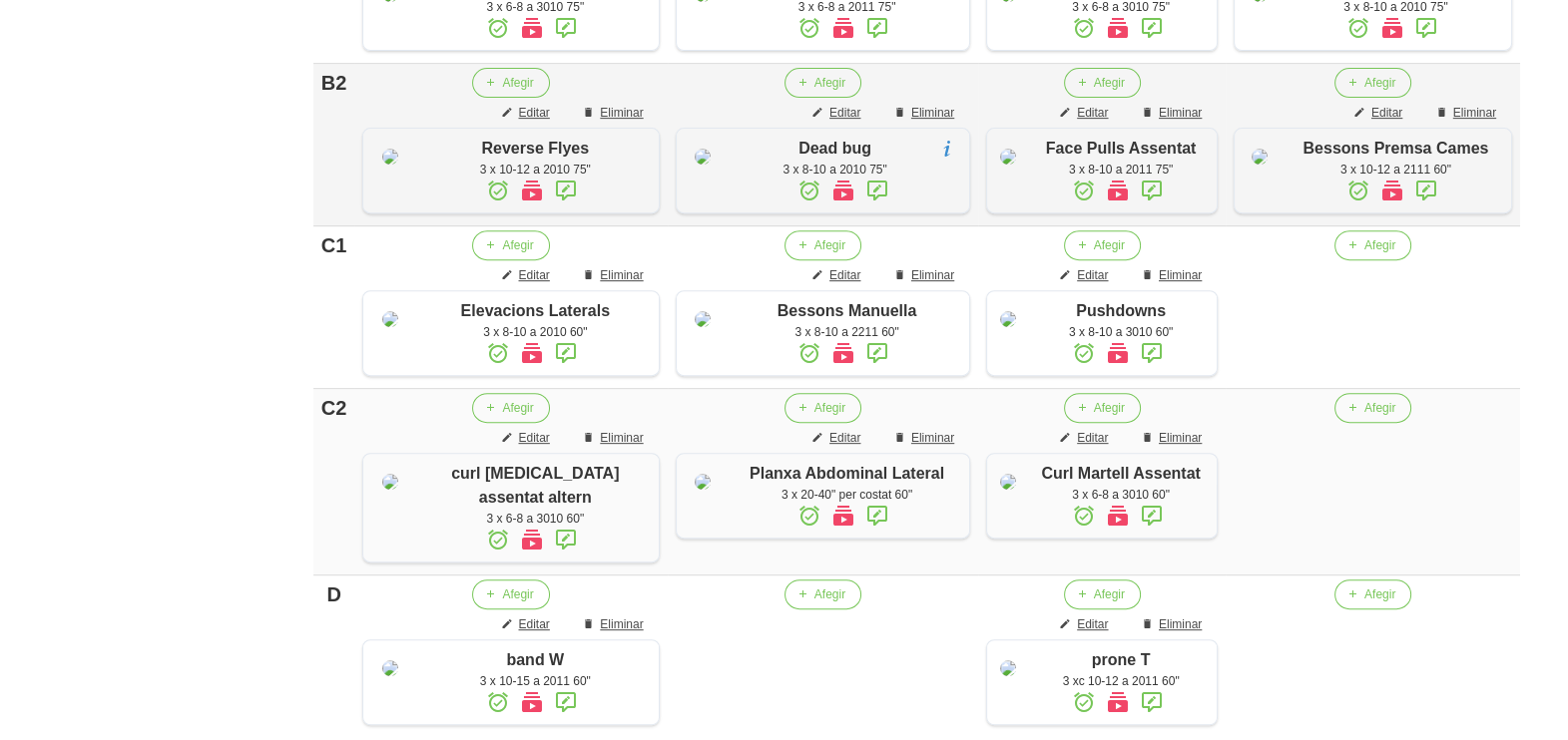
scroll to position [1090, 0]
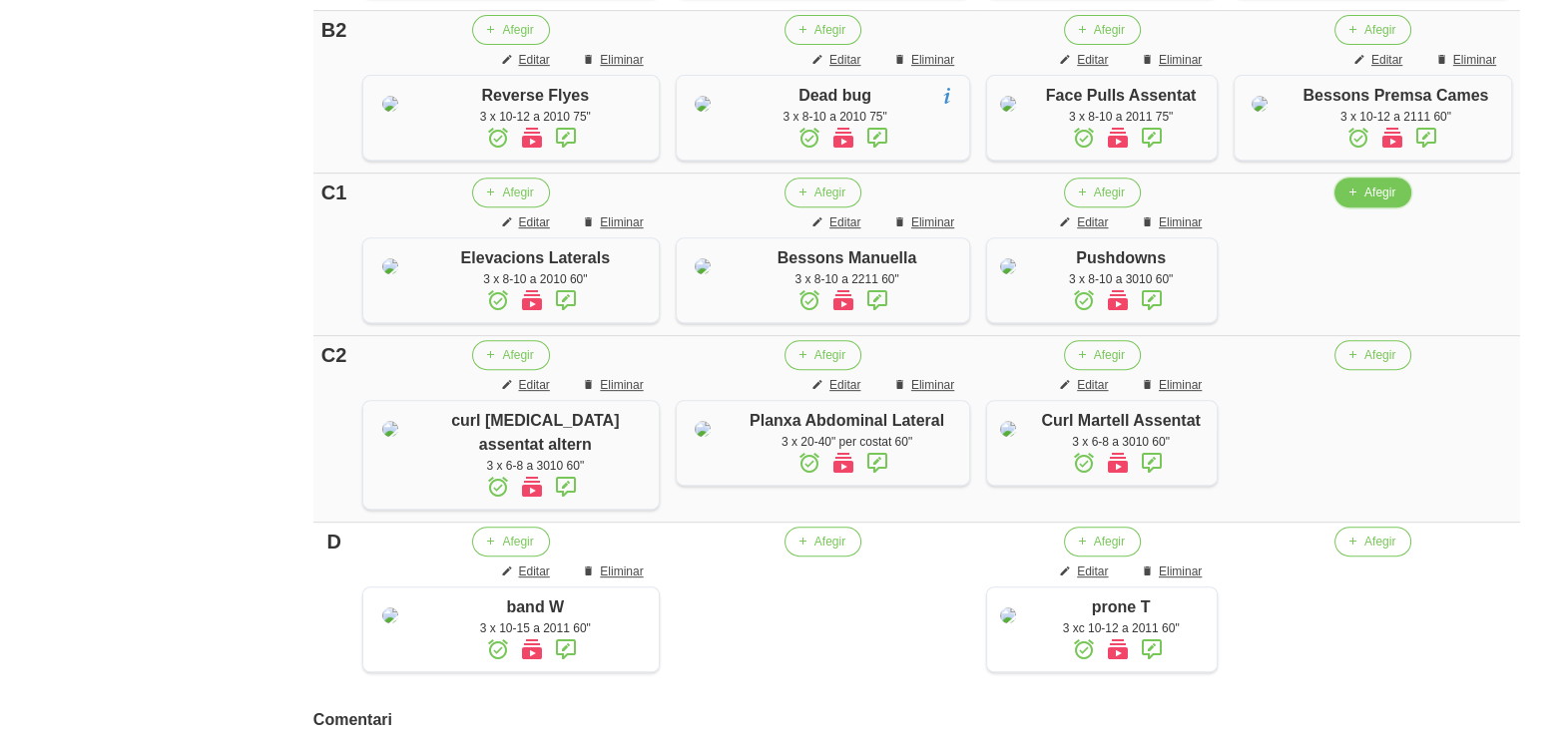
click at [1366, 208] on button "Afegir" at bounding box center [1372, 193] width 77 height 30
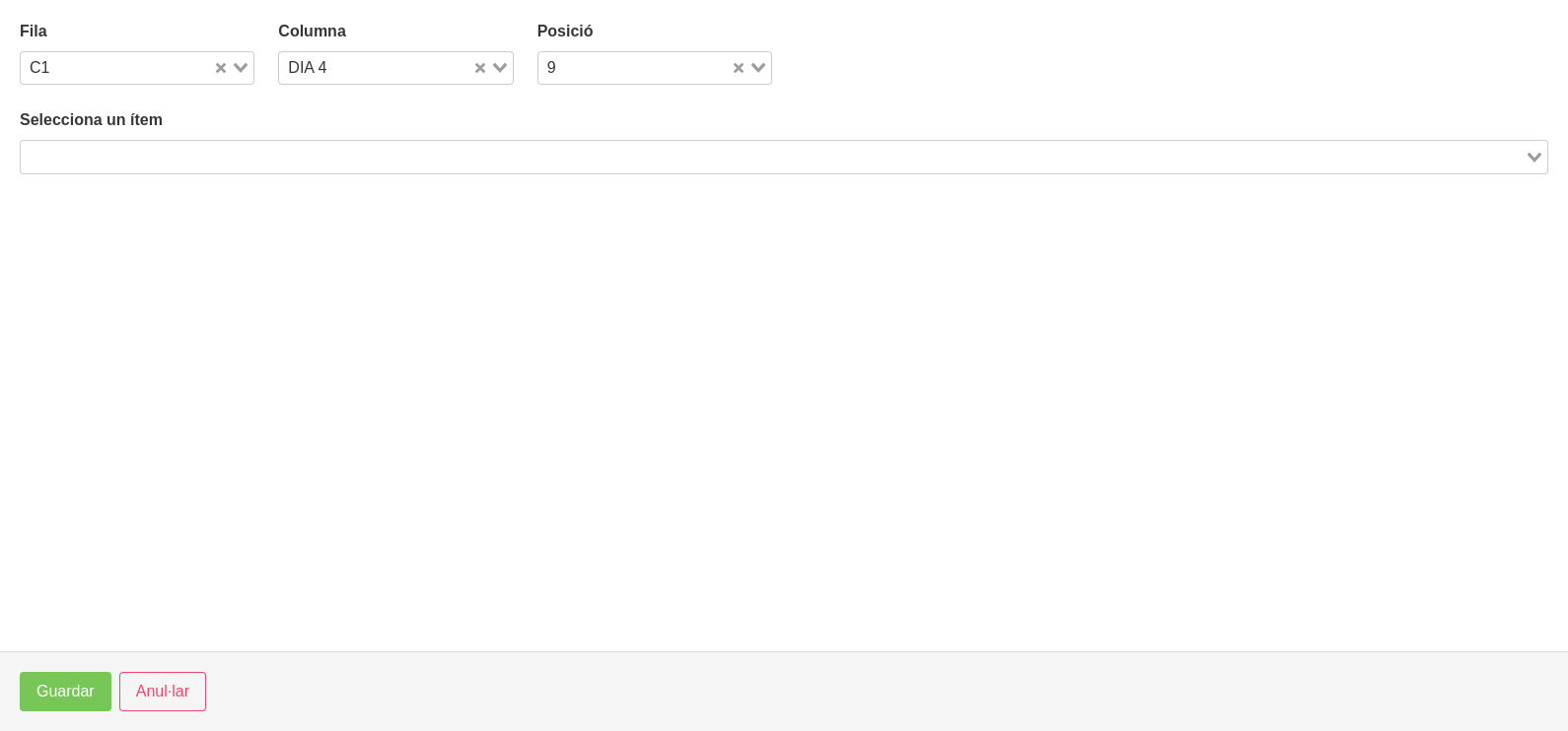
click at [312, 151] on input "Search for option" at bounding box center [773, 157] width 1500 height 24
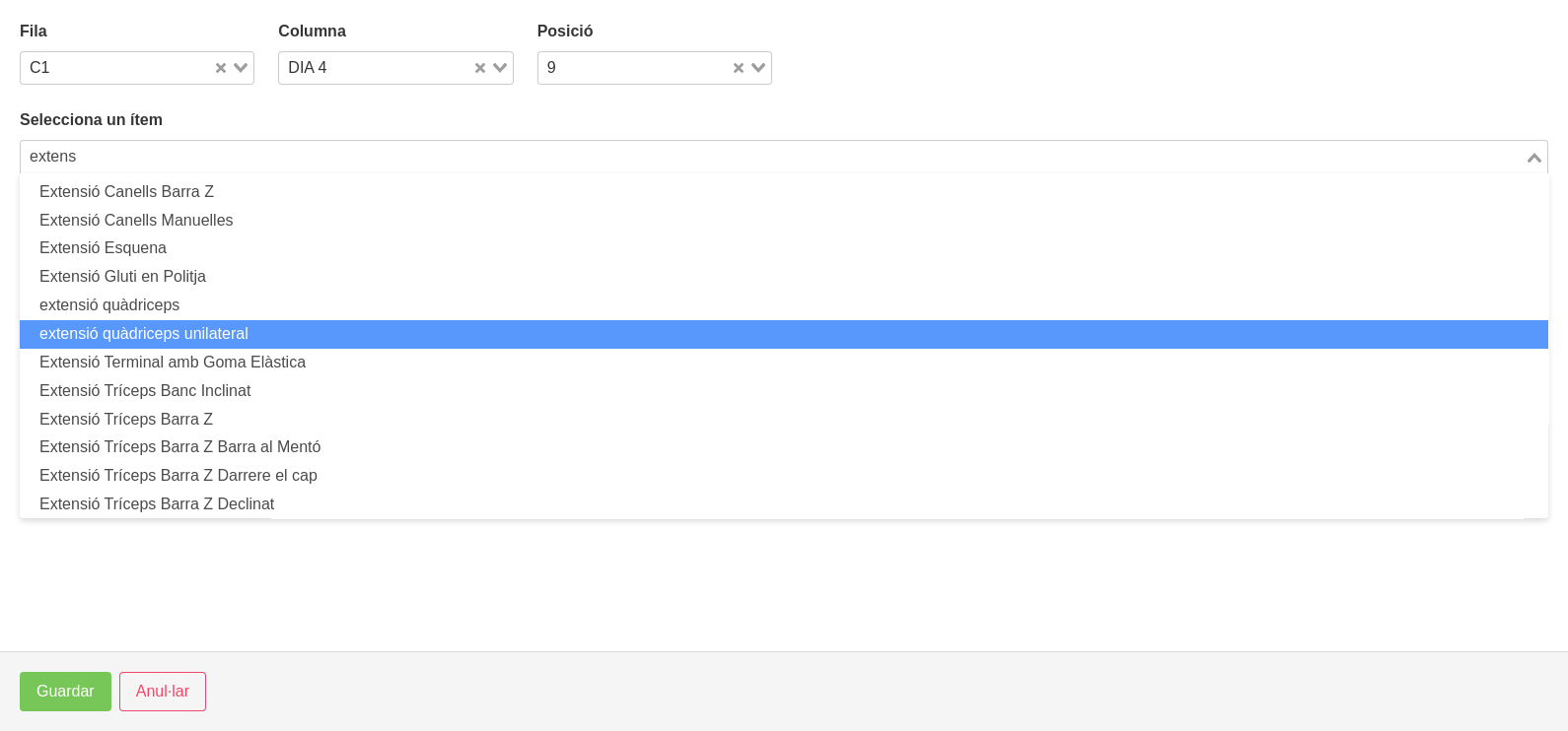
click at [217, 330] on li "extensió quàdriceps unilateral" at bounding box center [784, 334] width 1529 height 29
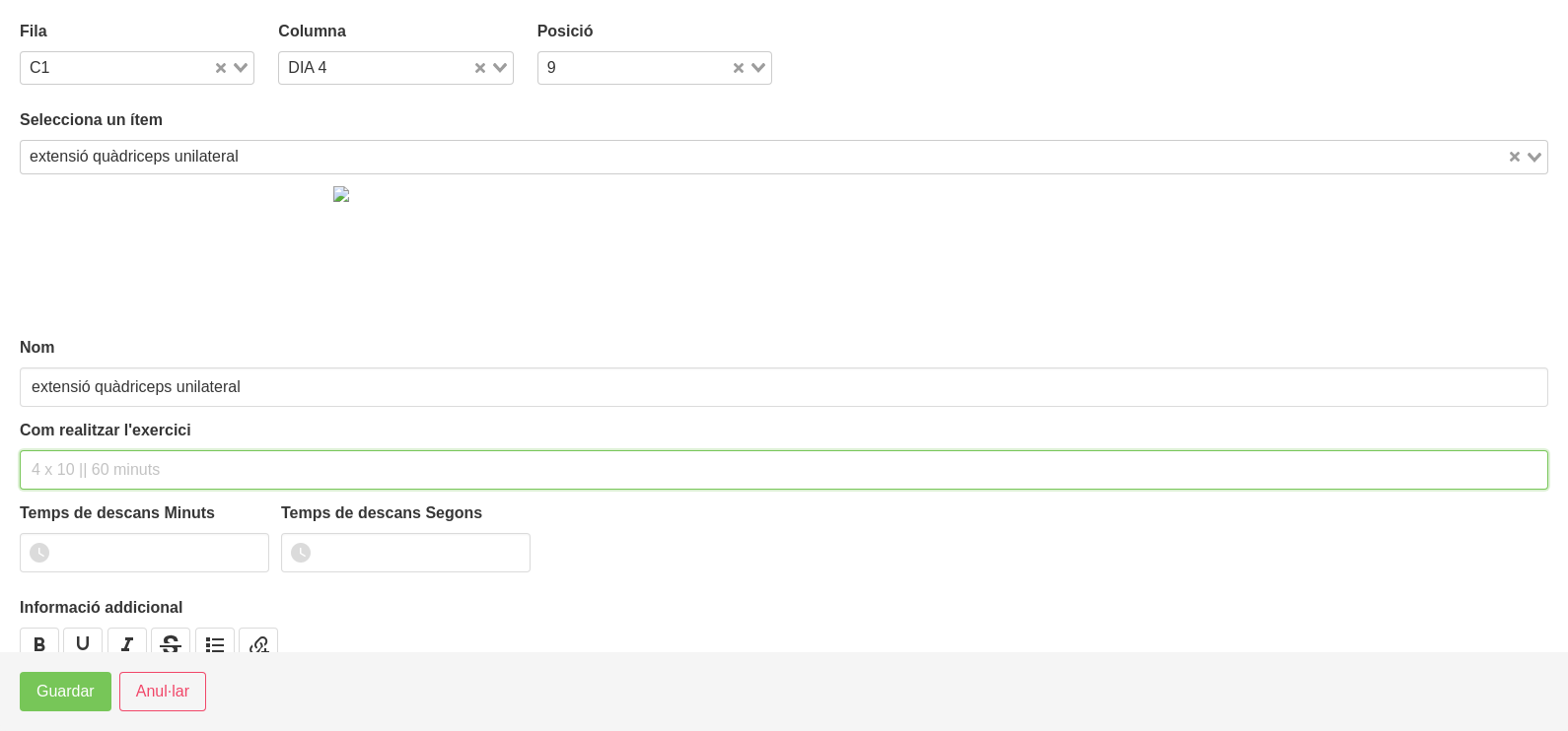
click at [84, 463] on input "text" at bounding box center [784, 471] width 1529 height 39
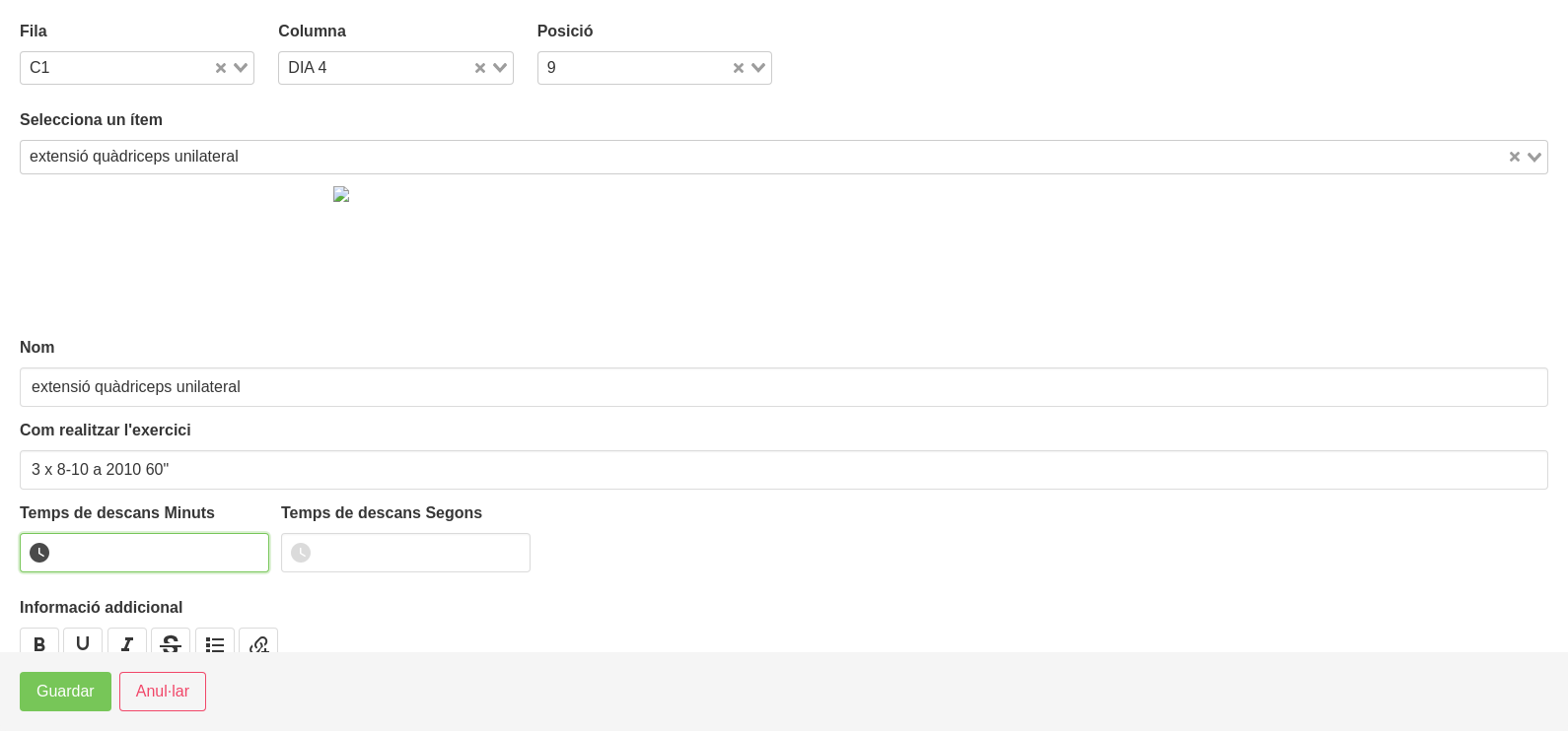
drag, startPoint x: 249, startPoint y: 540, endPoint x: 232, endPoint y: 564, distance: 29.4
click at [249, 544] on input "number" at bounding box center [144, 553] width 250 height 39
click at [254, 544] on input "1" at bounding box center [144, 553] width 250 height 39
click at [48, 713] on footer "Guardar Anul·lar" at bounding box center [784, 691] width 1568 height 80
click at [54, 699] on span "Guardar" at bounding box center [65, 692] width 58 height 24
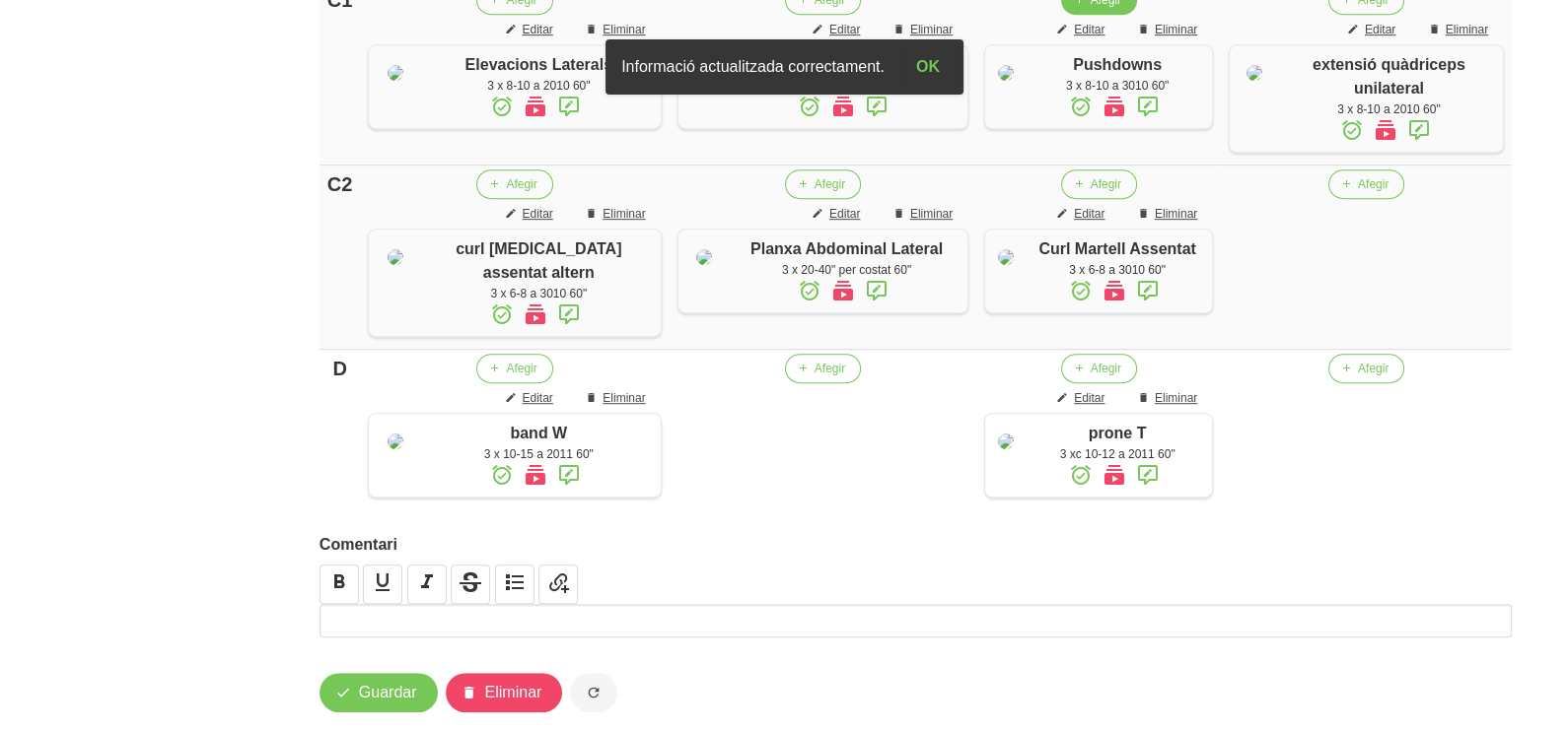
scroll to position [1323, 0]
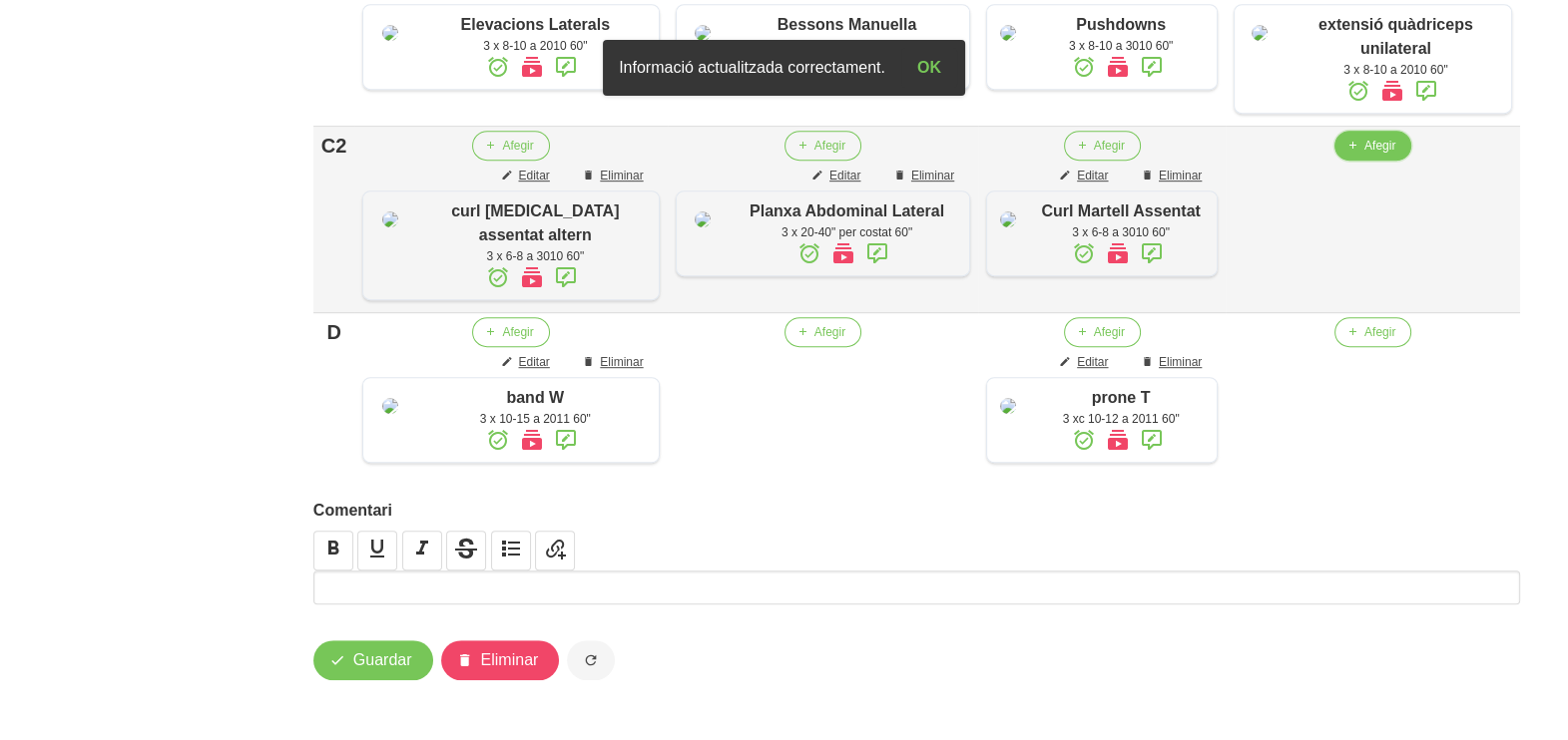
click at [1364, 155] on span "Afegir" at bounding box center [1379, 146] width 31 height 18
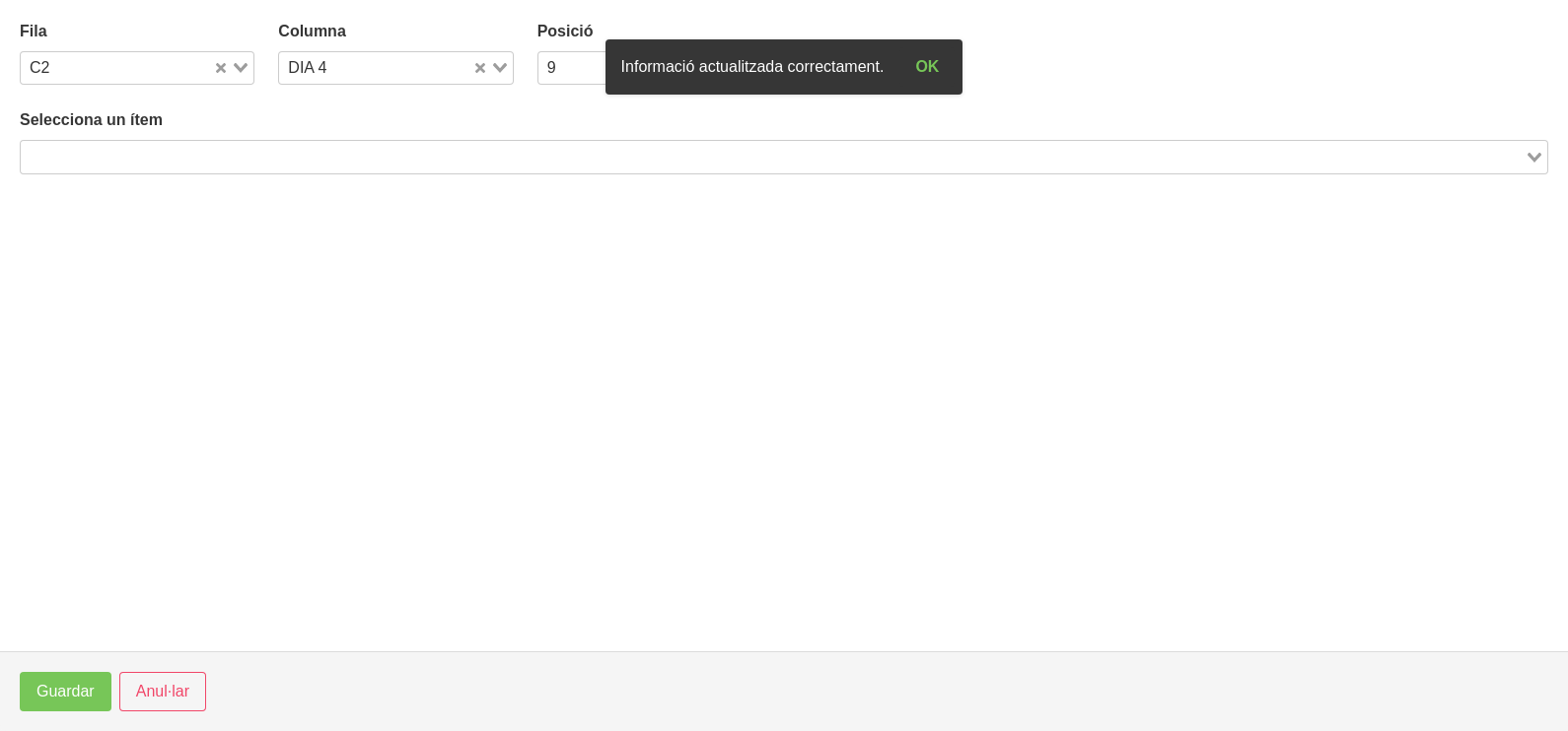
click at [283, 148] on input "Search for option" at bounding box center [773, 157] width 1500 height 24
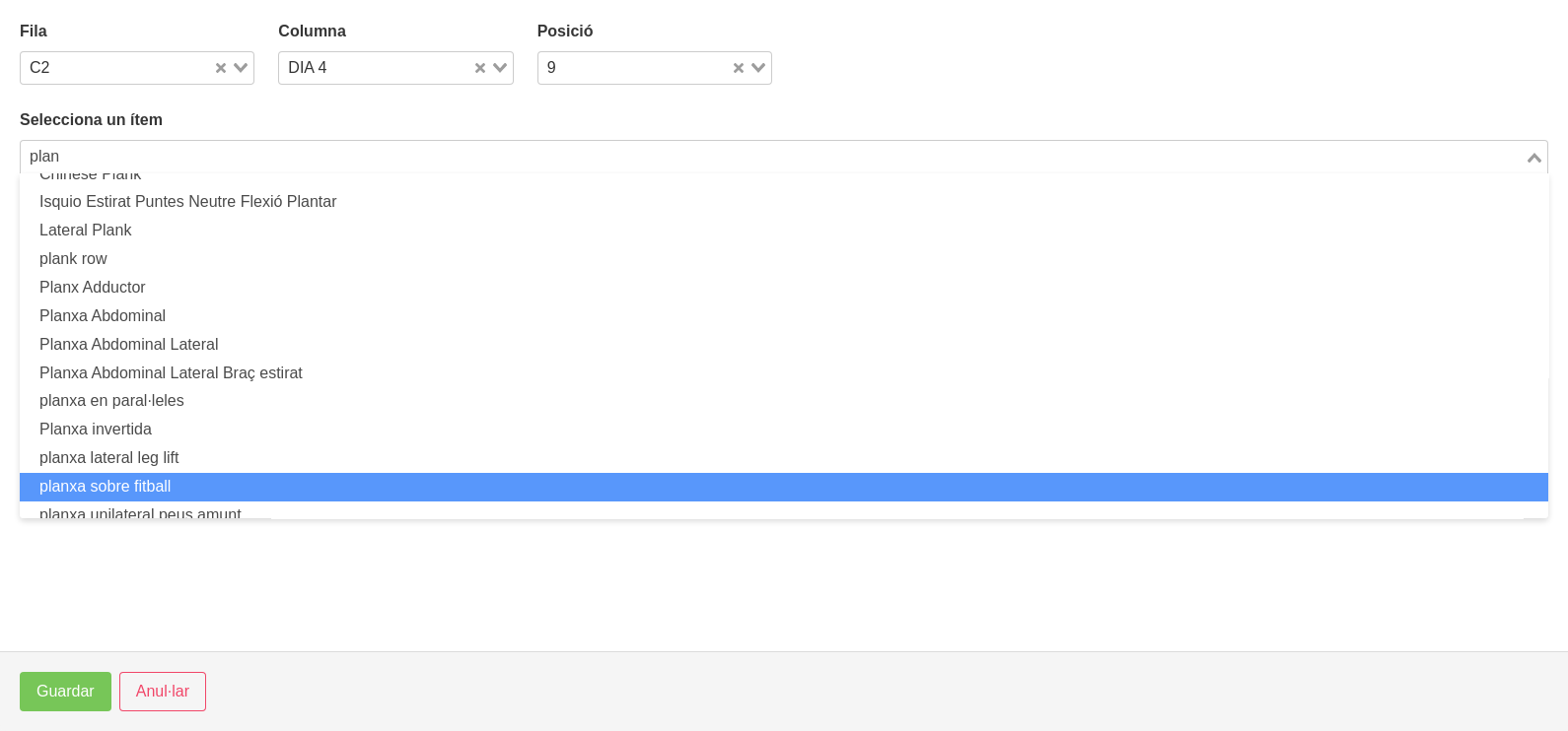
scroll to position [92, 0]
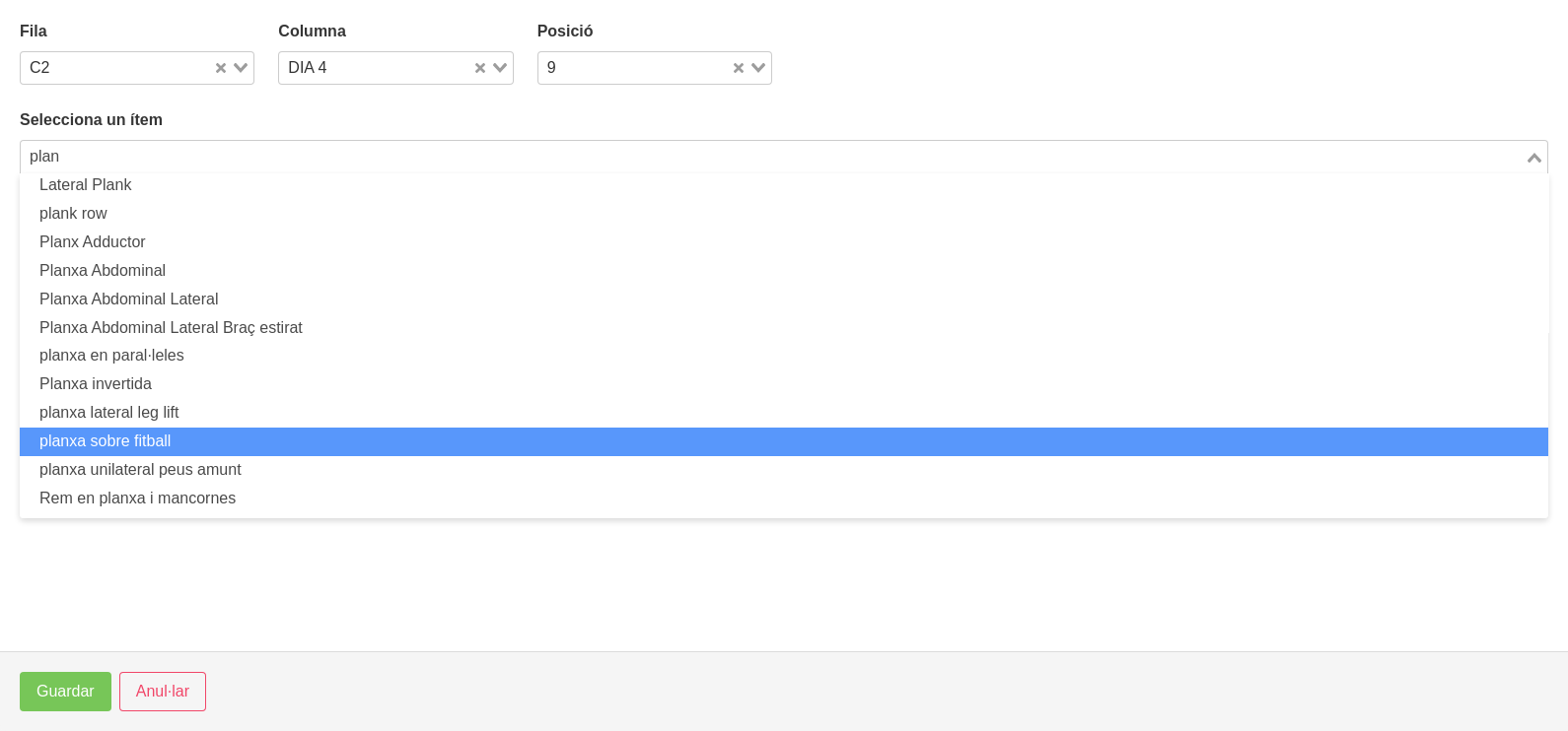
click at [193, 440] on li "planxa sobre fitball" at bounding box center [784, 442] width 1529 height 29
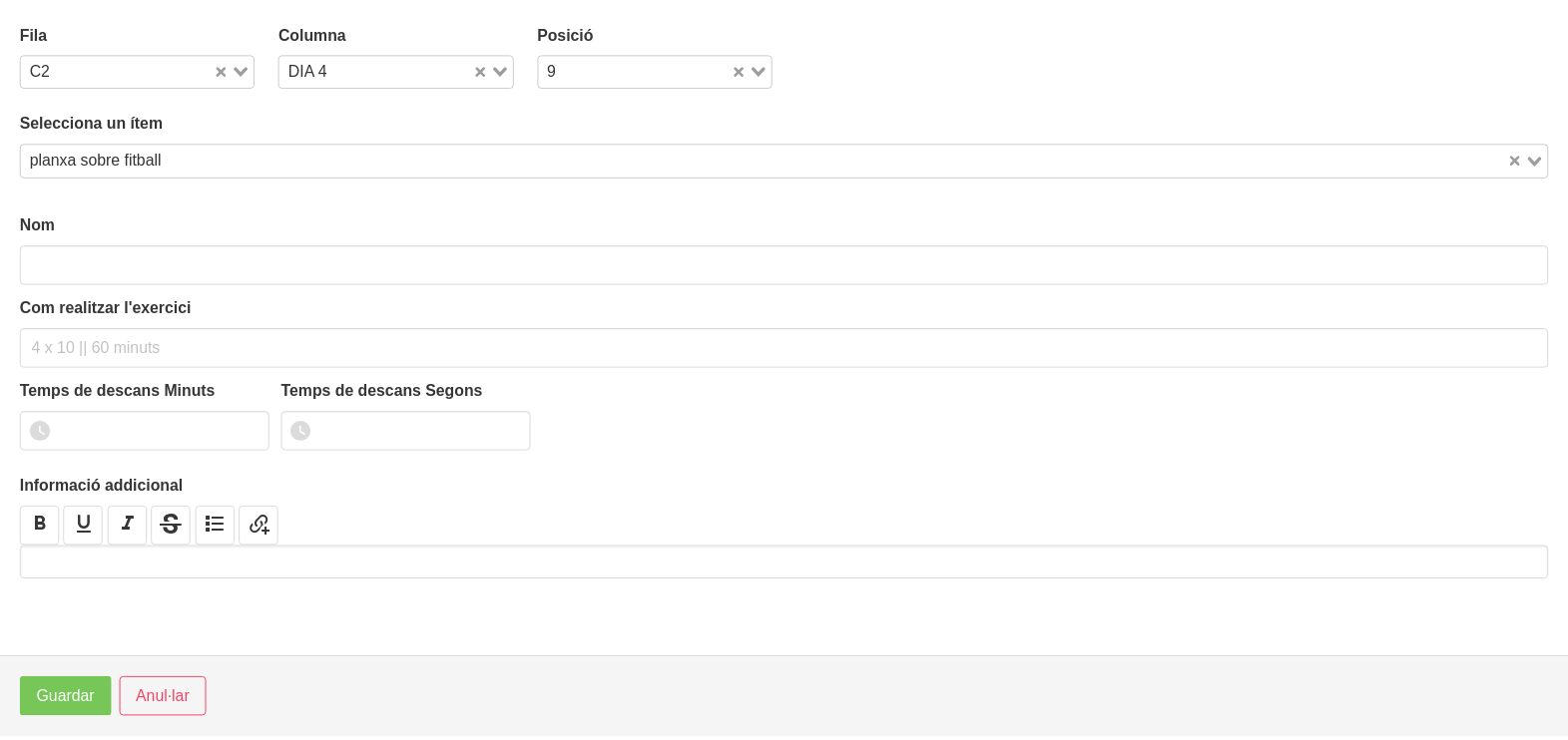
scroll to position [0, 0]
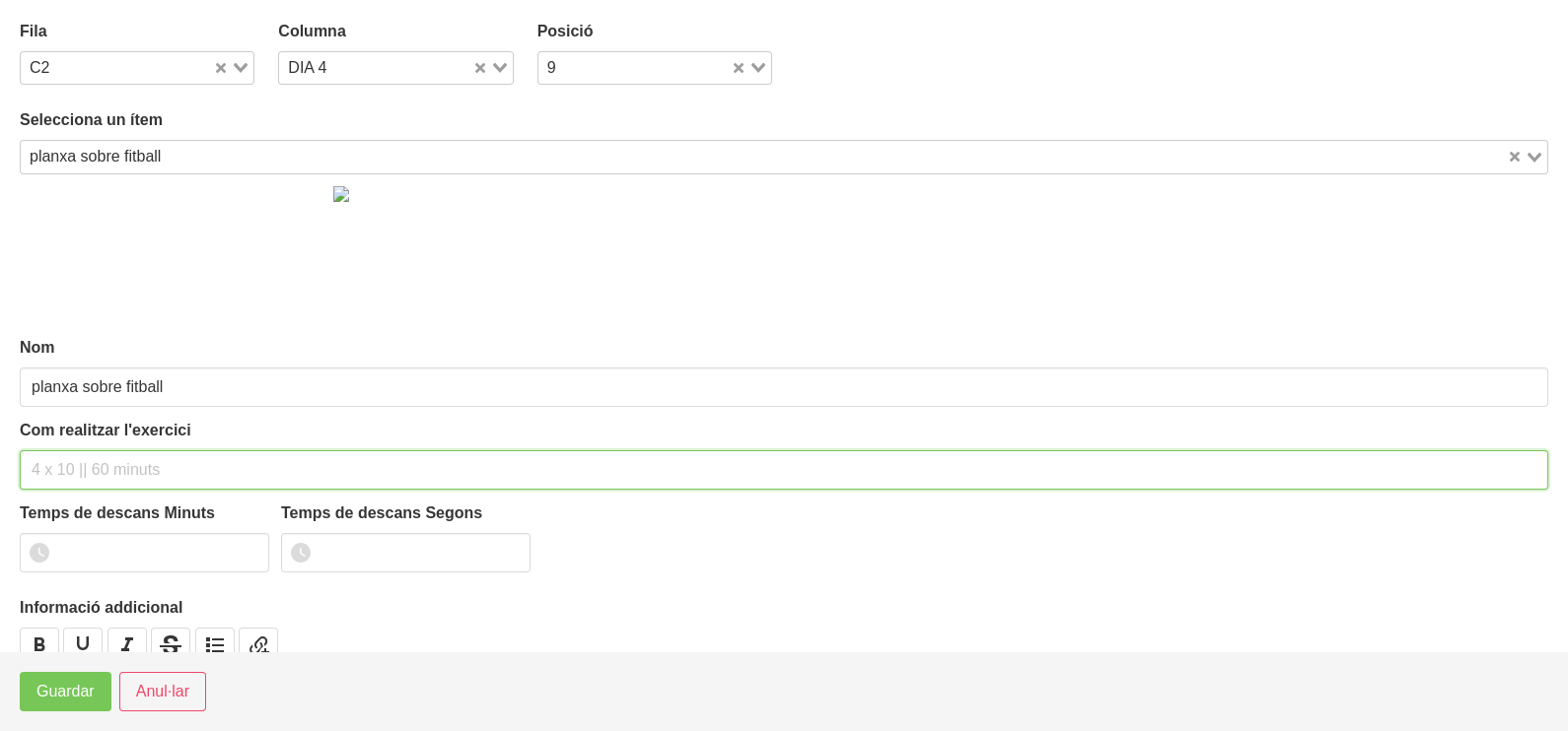
click at [80, 465] on input "text" at bounding box center [784, 471] width 1529 height 39
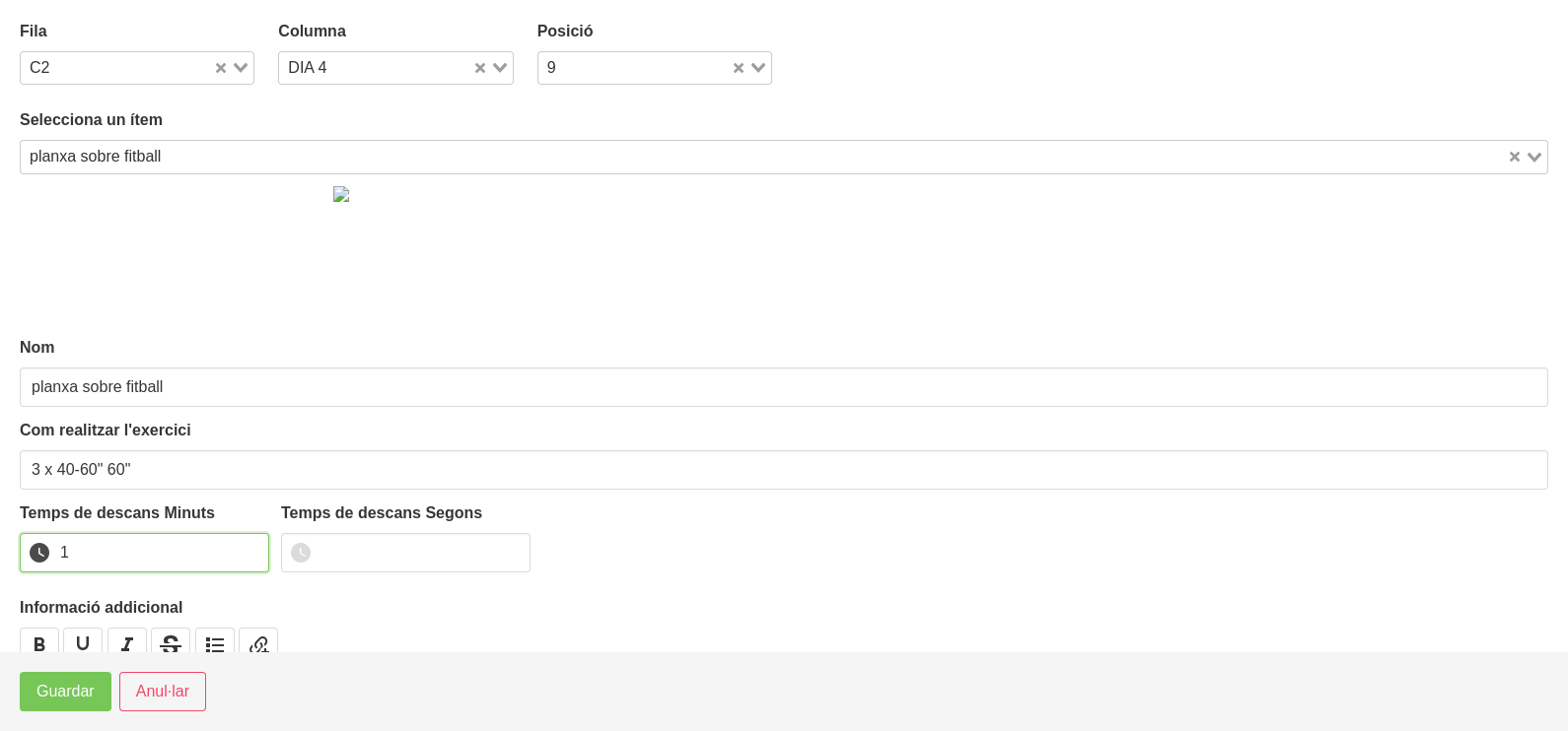
drag, startPoint x: 250, startPoint y: 543, endPoint x: 170, endPoint y: 588, distance: 91.8
click at [249, 543] on input "1" at bounding box center [144, 553] width 250 height 39
click at [75, 696] on span "Guardar" at bounding box center [65, 692] width 58 height 24
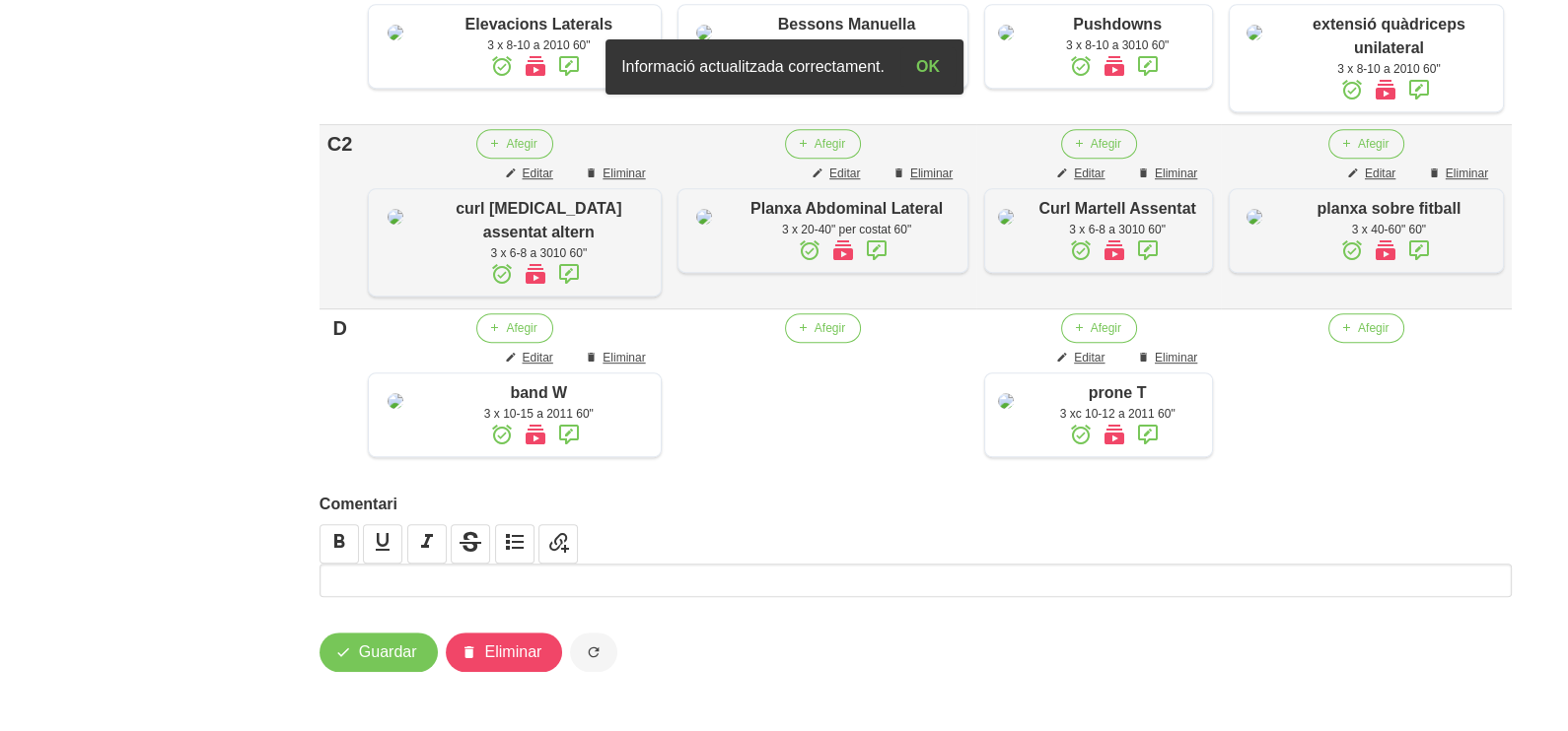
scroll to position [1570, 0]
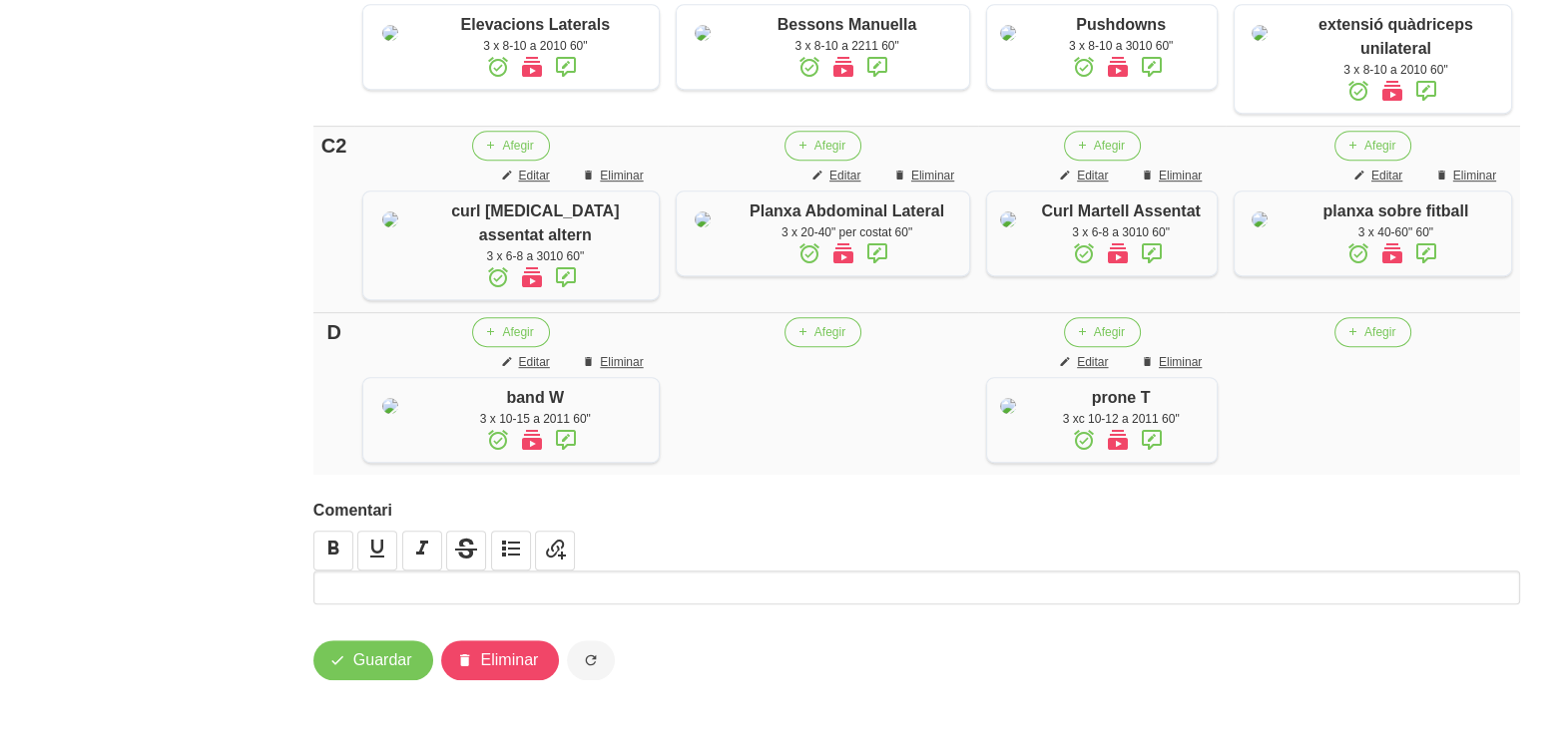
click at [1375, 346] on td "Afegir" at bounding box center [1372, 394] width 295 height 163
click at [1374, 336] on span "Afegir" at bounding box center [1379, 333] width 31 height 18
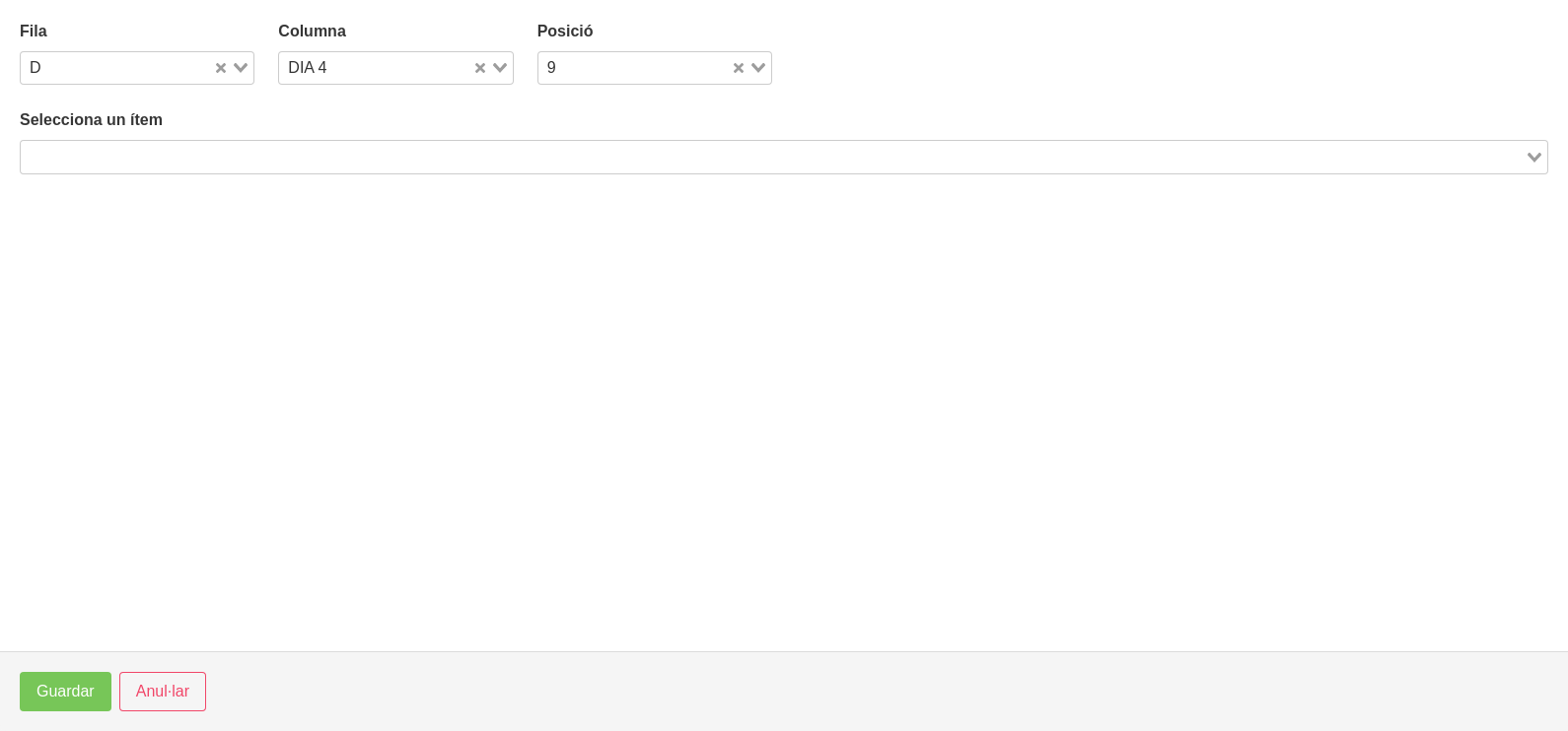
click at [315, 156] on input "Search for option" at bounding box center [773, 157] width 1500 height 24
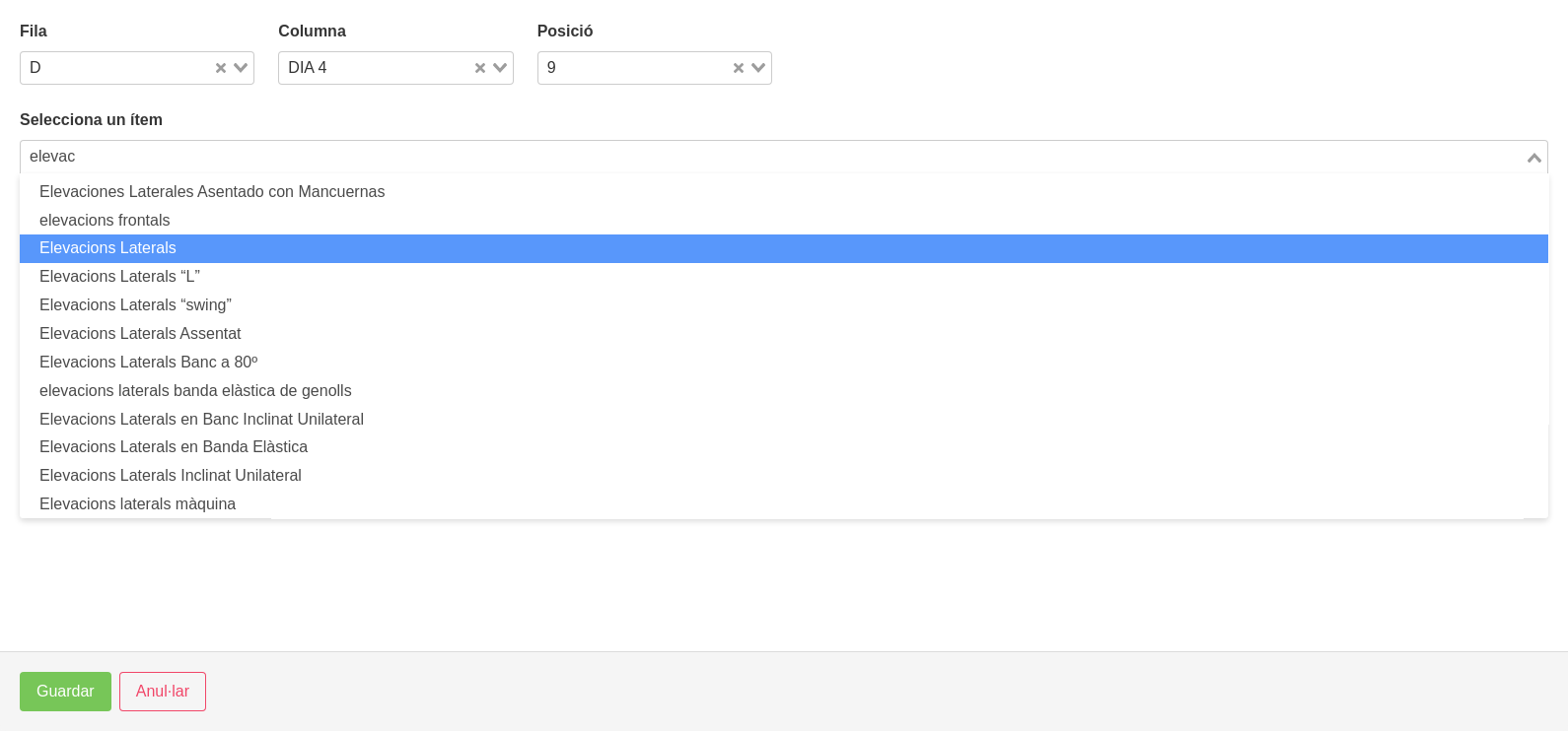
click at [209, 247] on li "Elevacions Laterals" at bounding box center [784, 249] width 1529 height 29
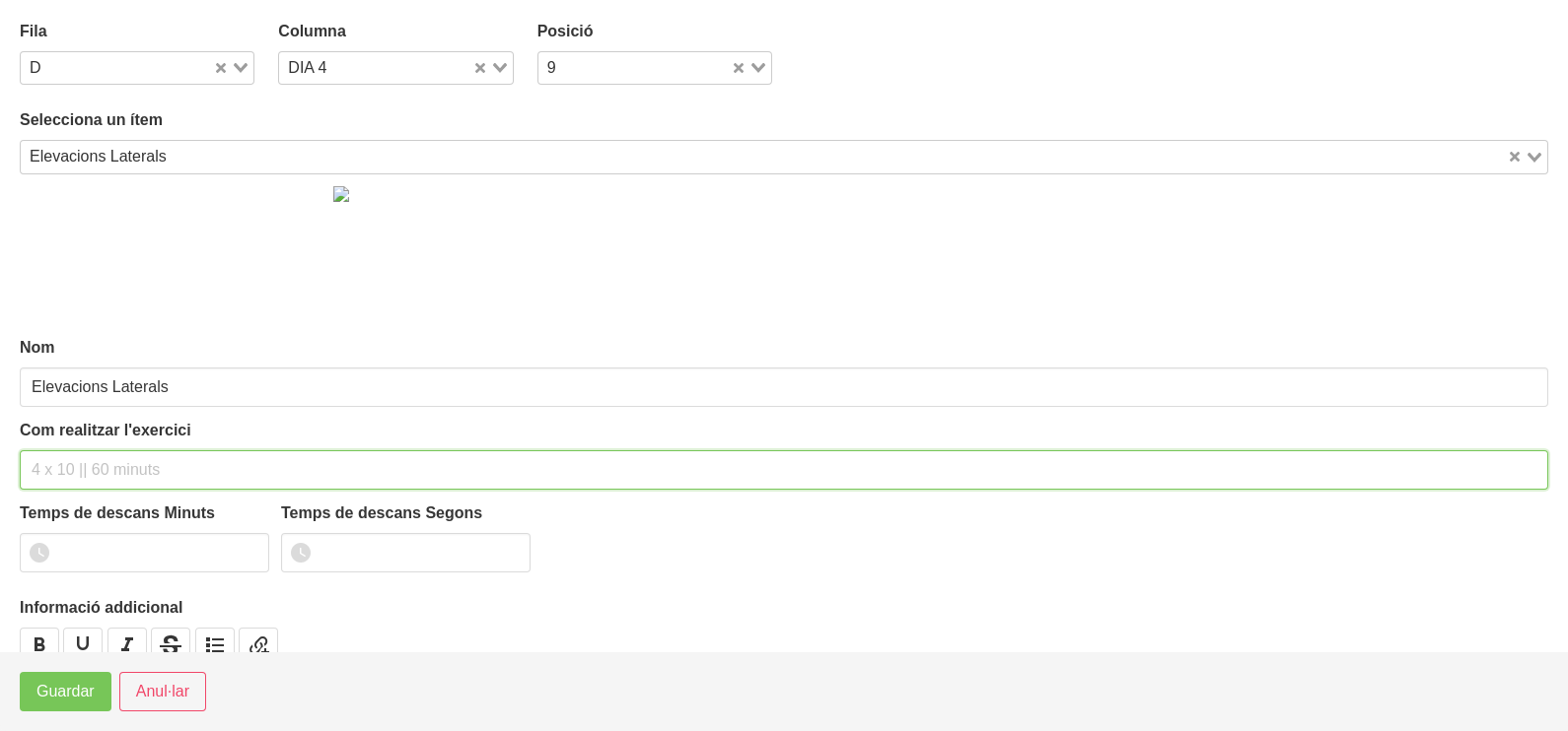
drag, startPoint x: 110, startPoint y: 462, endPoint x: 97, endPoint y: 417, distance: 46.8
click at [111, 459] on input "text" at bounding box center [784, 471] width 1529 height 39
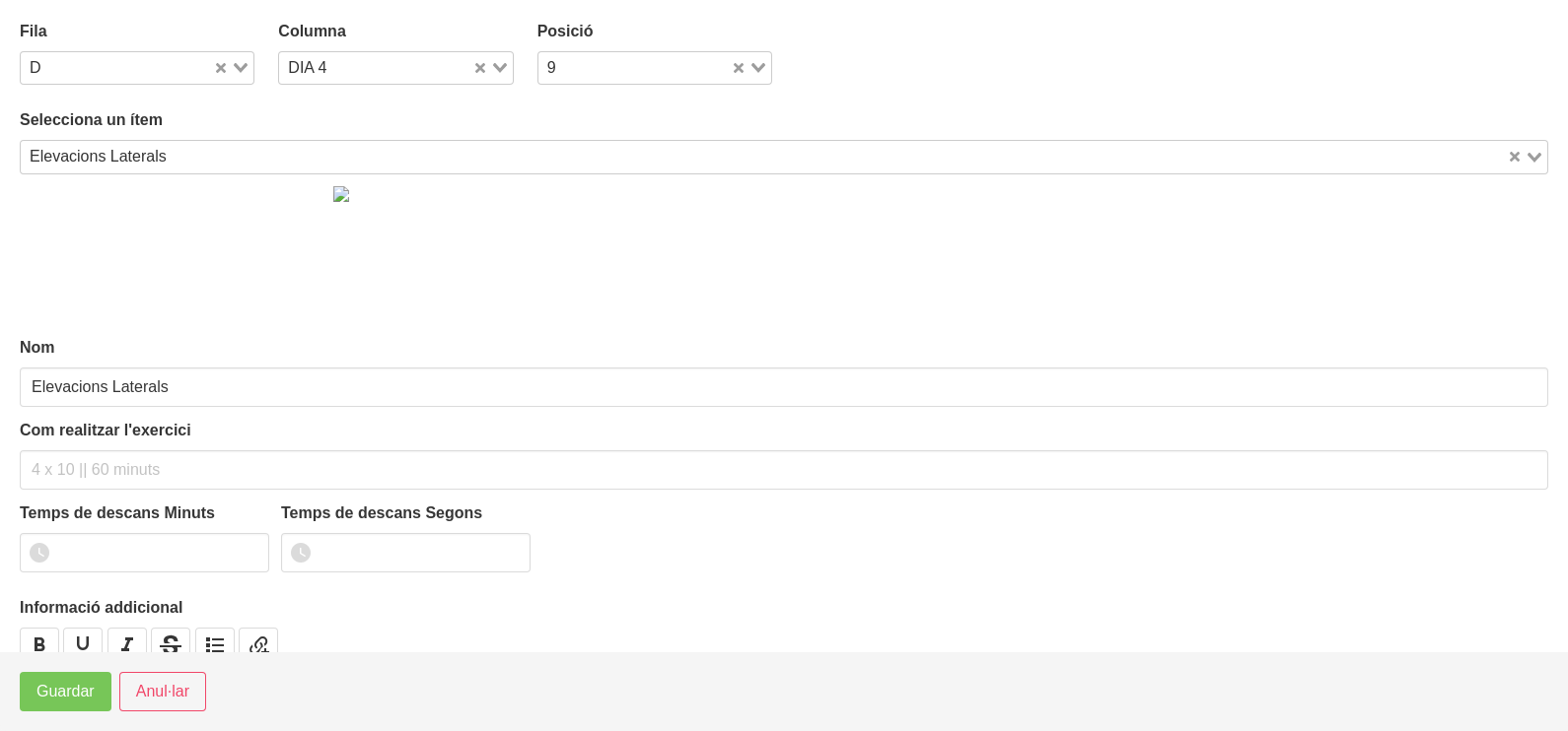
click at [180, 155] on input "Search for option" at bounding box center [839, 157] width 1331 height 24
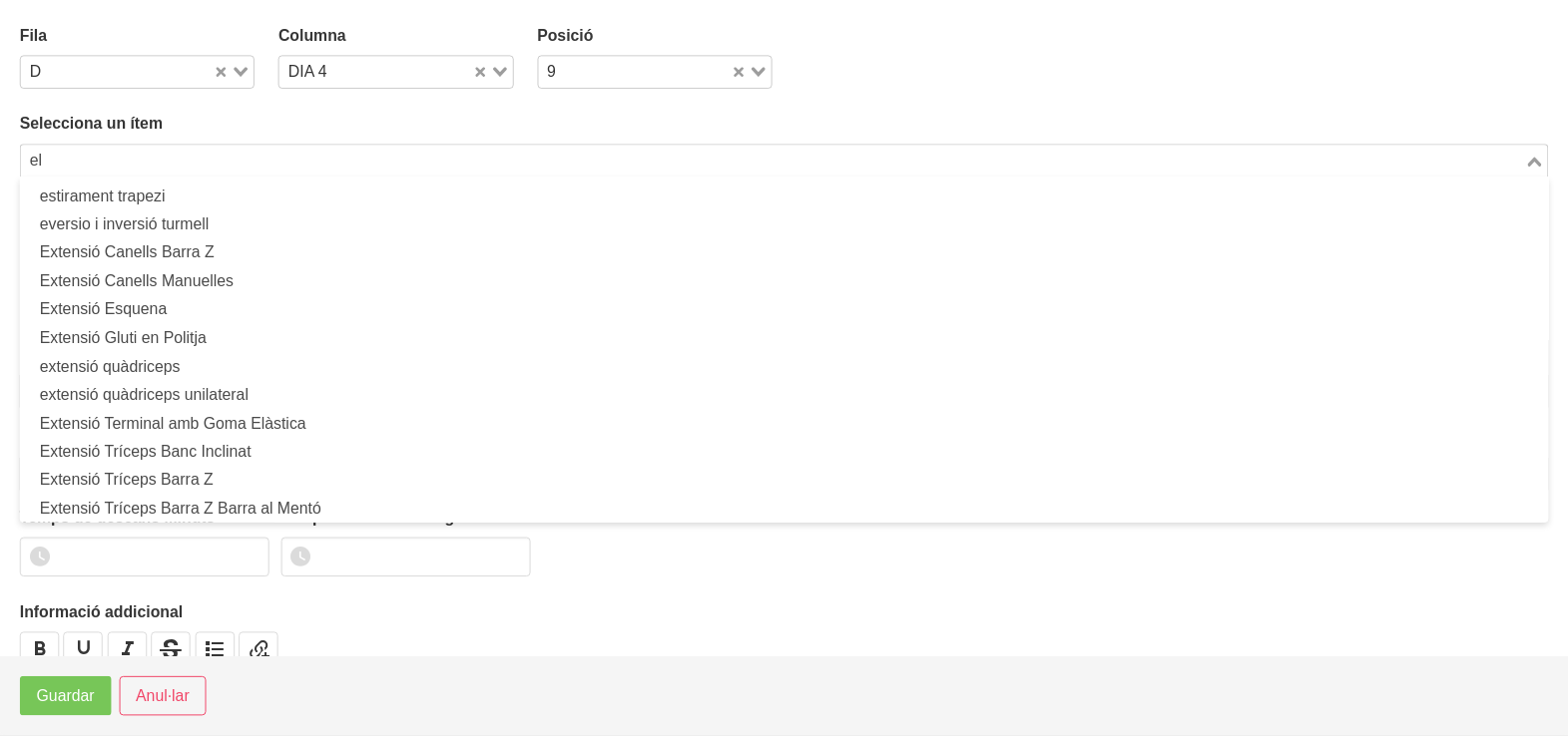
scroll to position [5, 0]
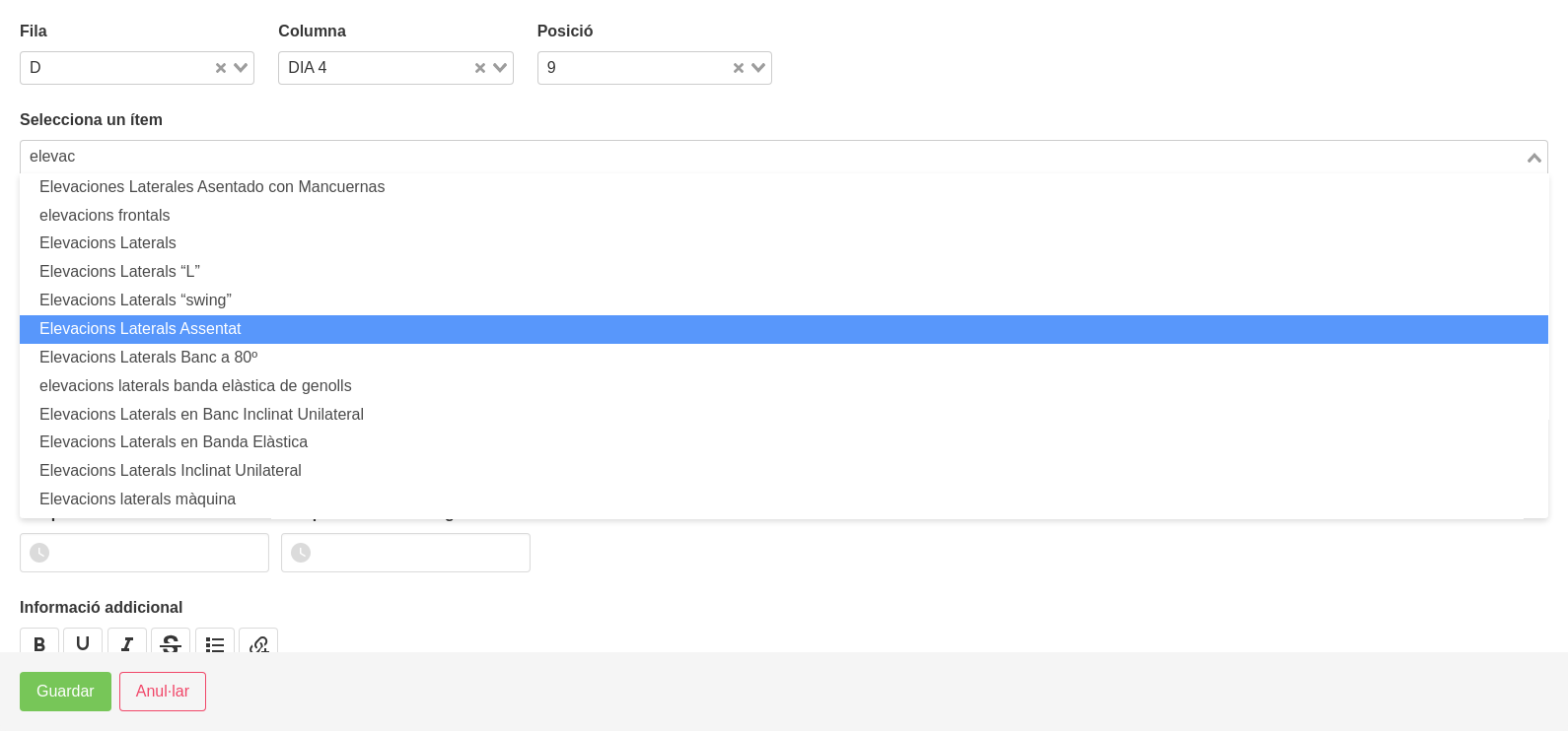
click at [219, 329] on li "Elevacions Laterals Assentat" at bounding box center [784, 329] width 1529 height 29
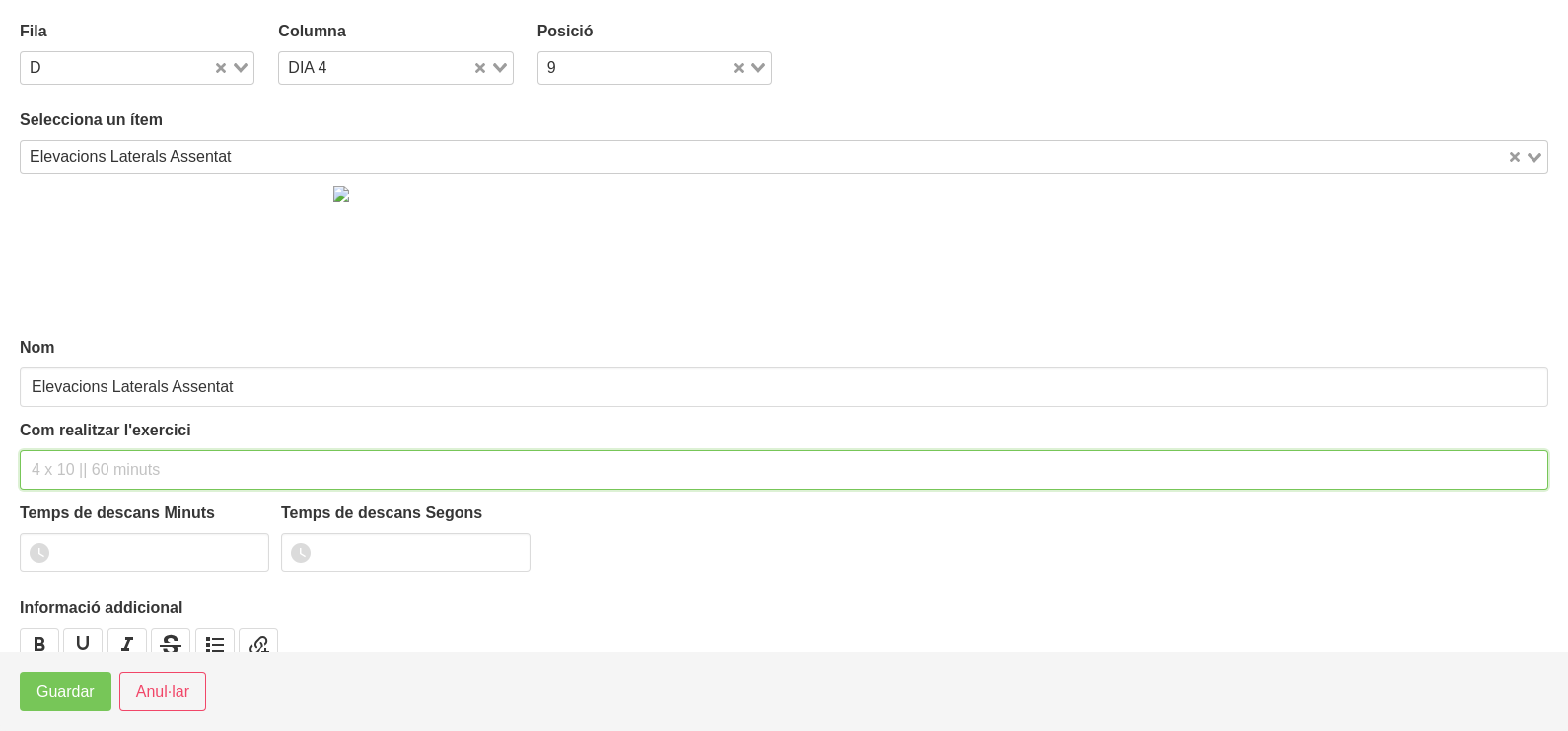
drag, startPoint x: 95, startPoint y: 474, endPoint x: 85, endPoint y: 427, distance: 48.1
click at [94, 473] on input "text" at bounding box center [784, 471] width 1529 height 39
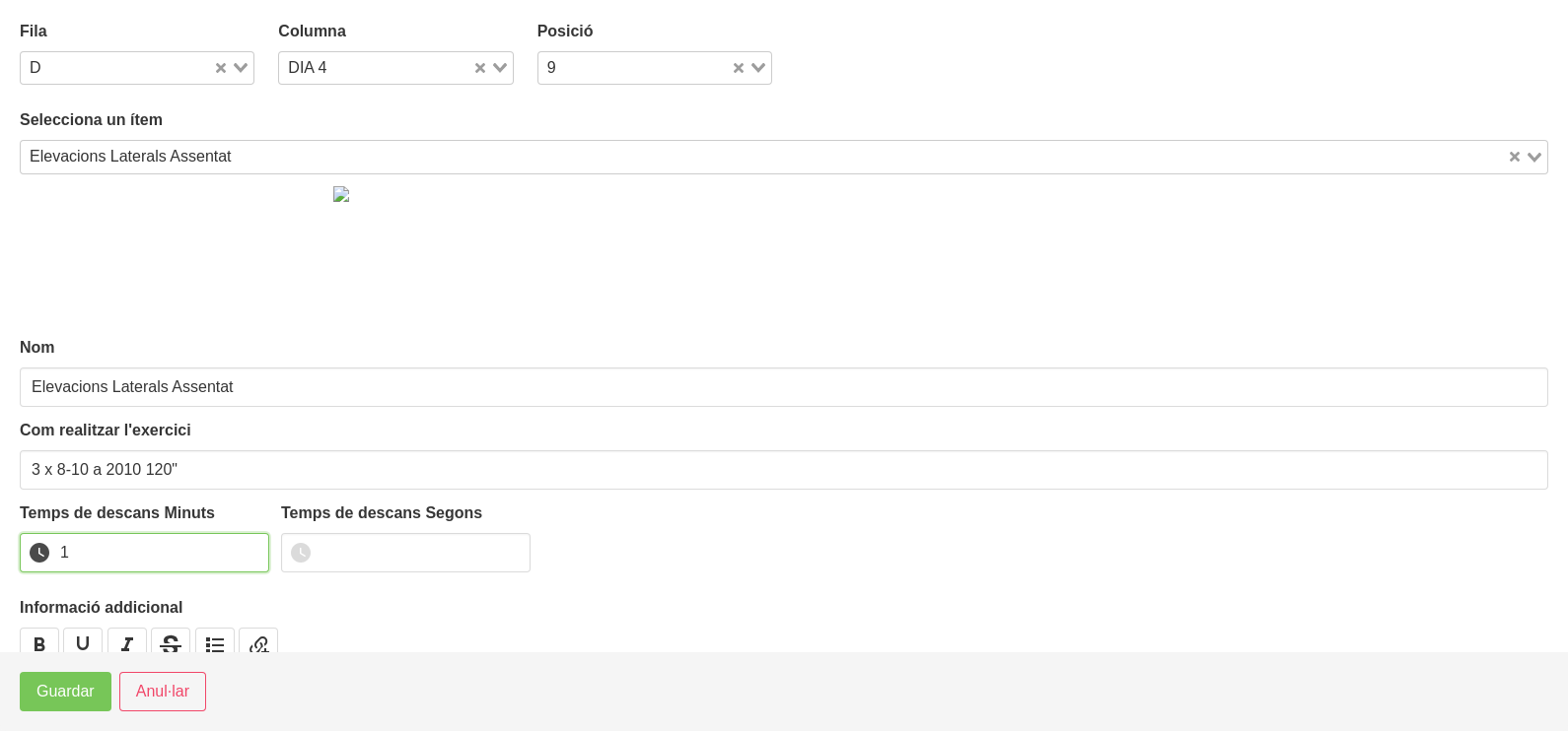
click at [251, 544] on input "1" at bounding box center [144, 553] width 250 height 39
drag, startPoint x: 251, startPoint y: 544, endPoint x: 99, endPoint y: 647, distance: 183.6
click at [237, 552] on input "2" at bounding box center [144, 553] width 250 height 39
click at [81, 690] on span "Guardar" at bounding box center [65, 692] width 58 height 24
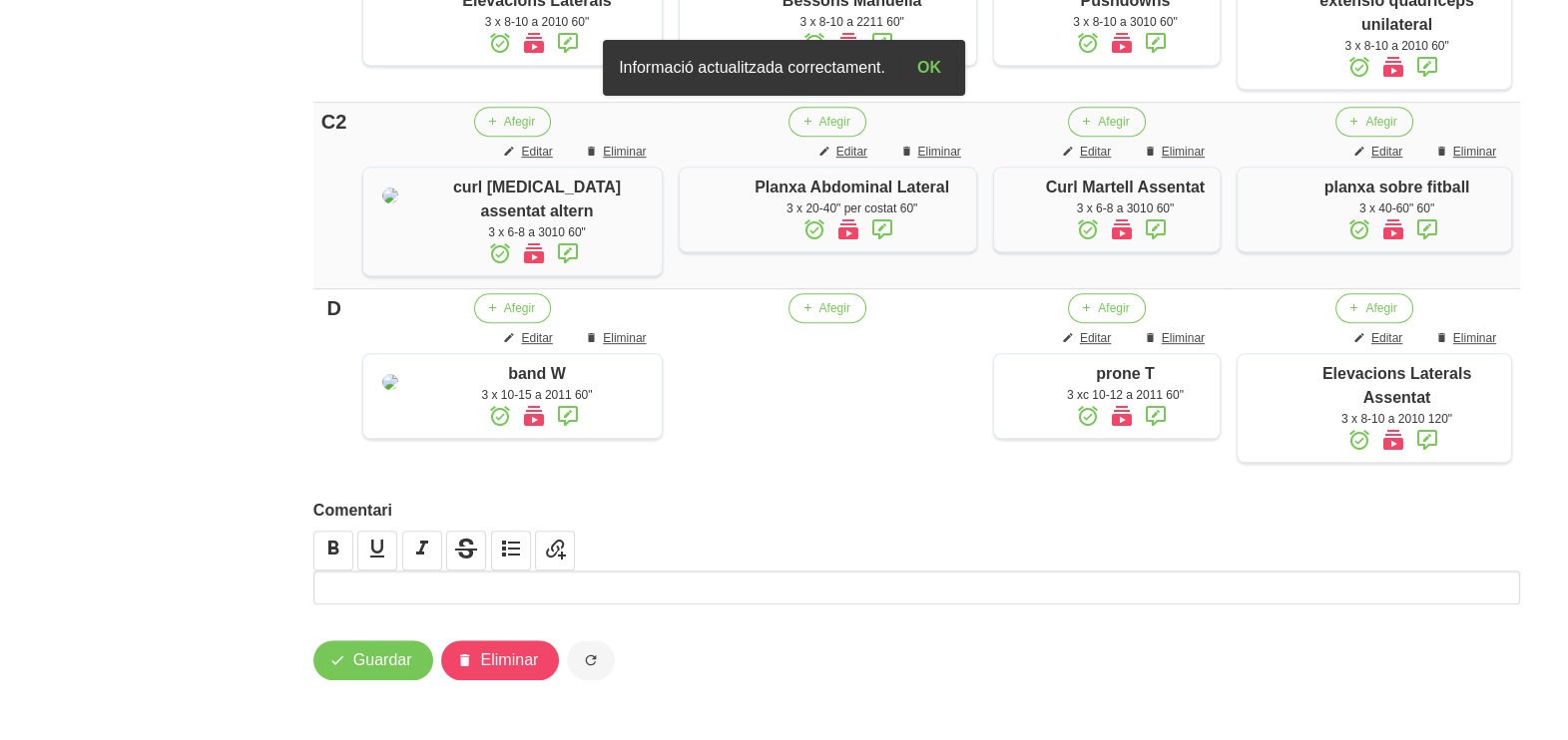
scroll to position [1621, 0]
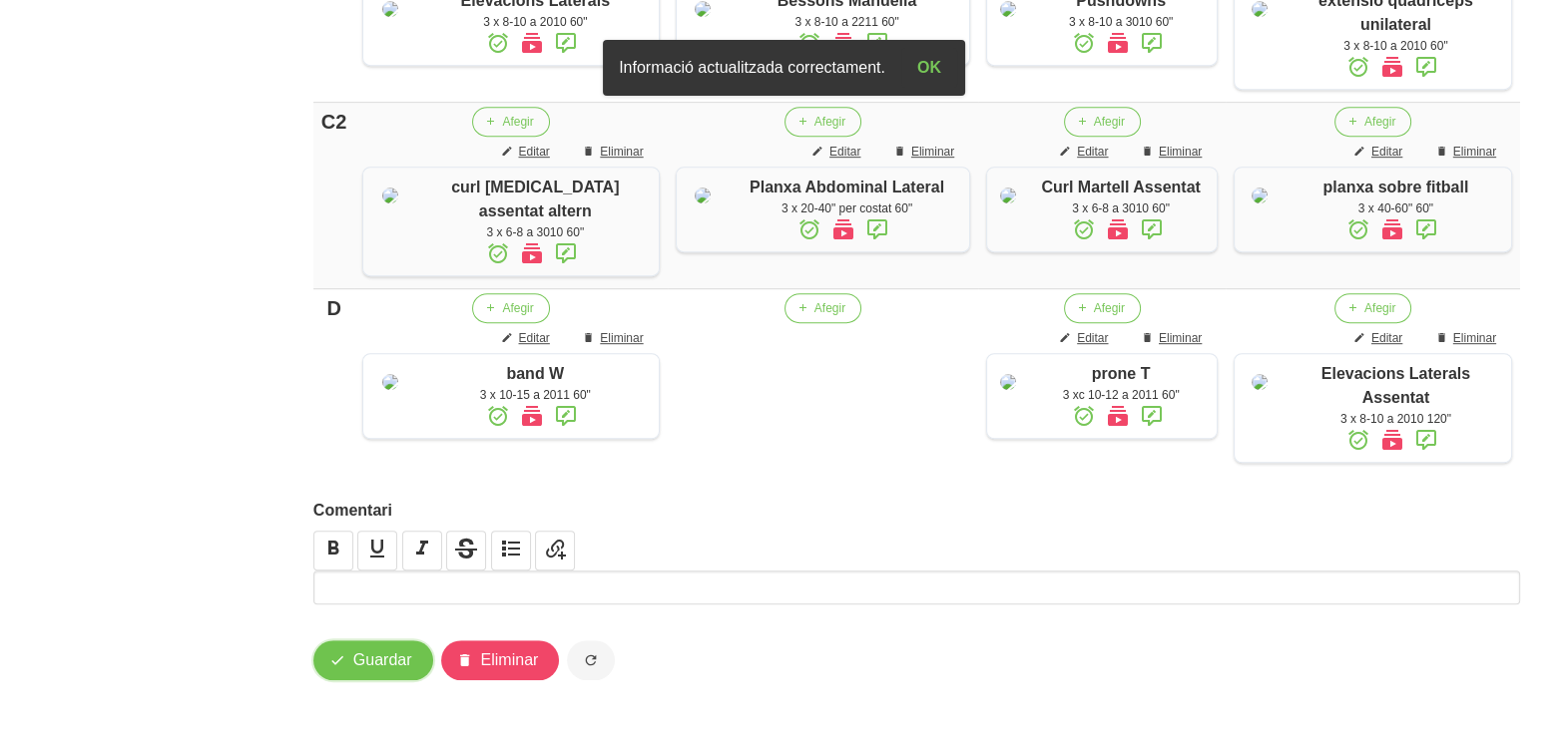
click at [380, 668] on span "Guardar" at bounding box center [383, 660] width 59 height 24
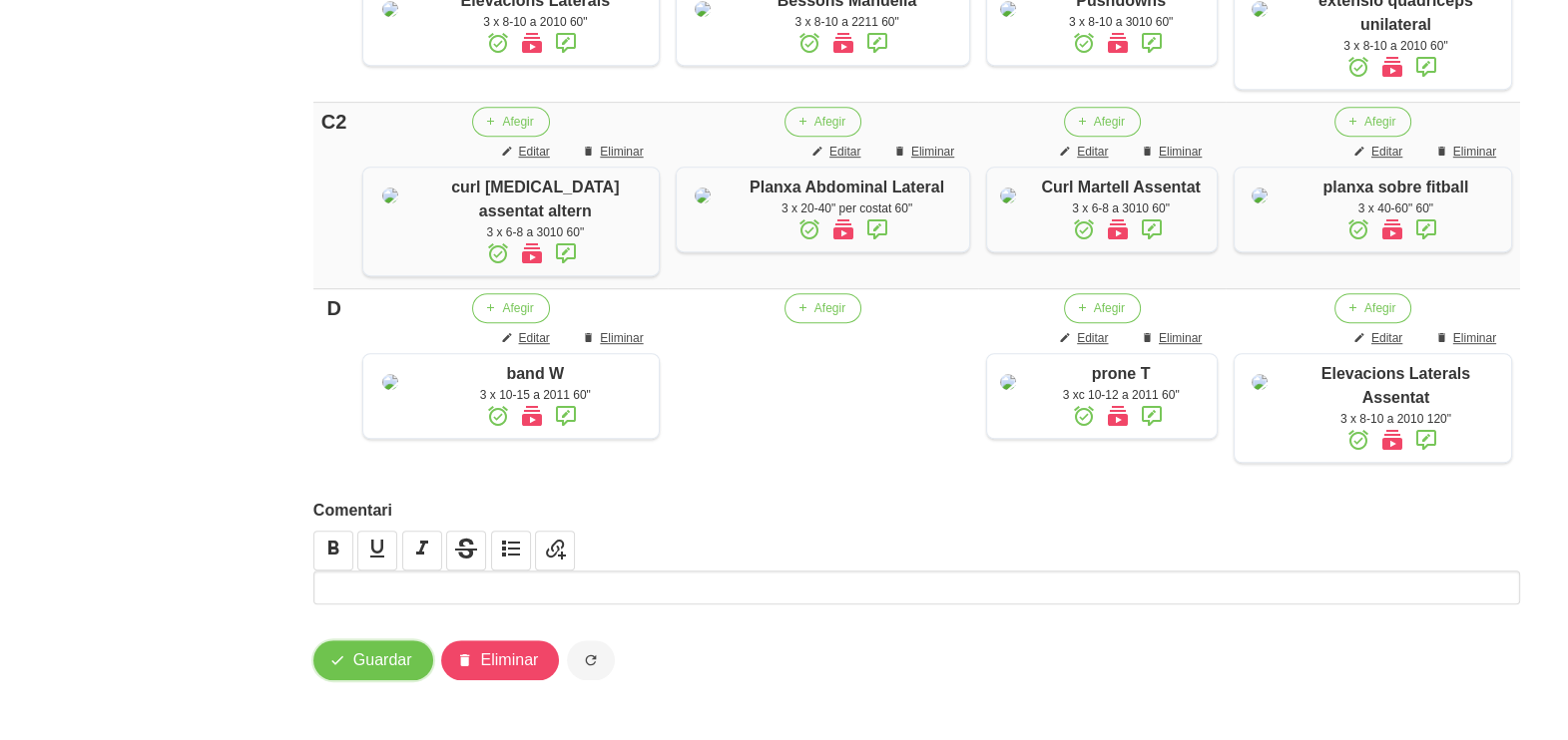
click at [370, 664] on span "Guardar" at bounding box center [383, 660] width 59 height 24
click at [392, 658] on span "Guardar" at bounding box center [383, 660] width 59 height 24
